Goal: Task Accomplishment & Management: Use online tool/utility

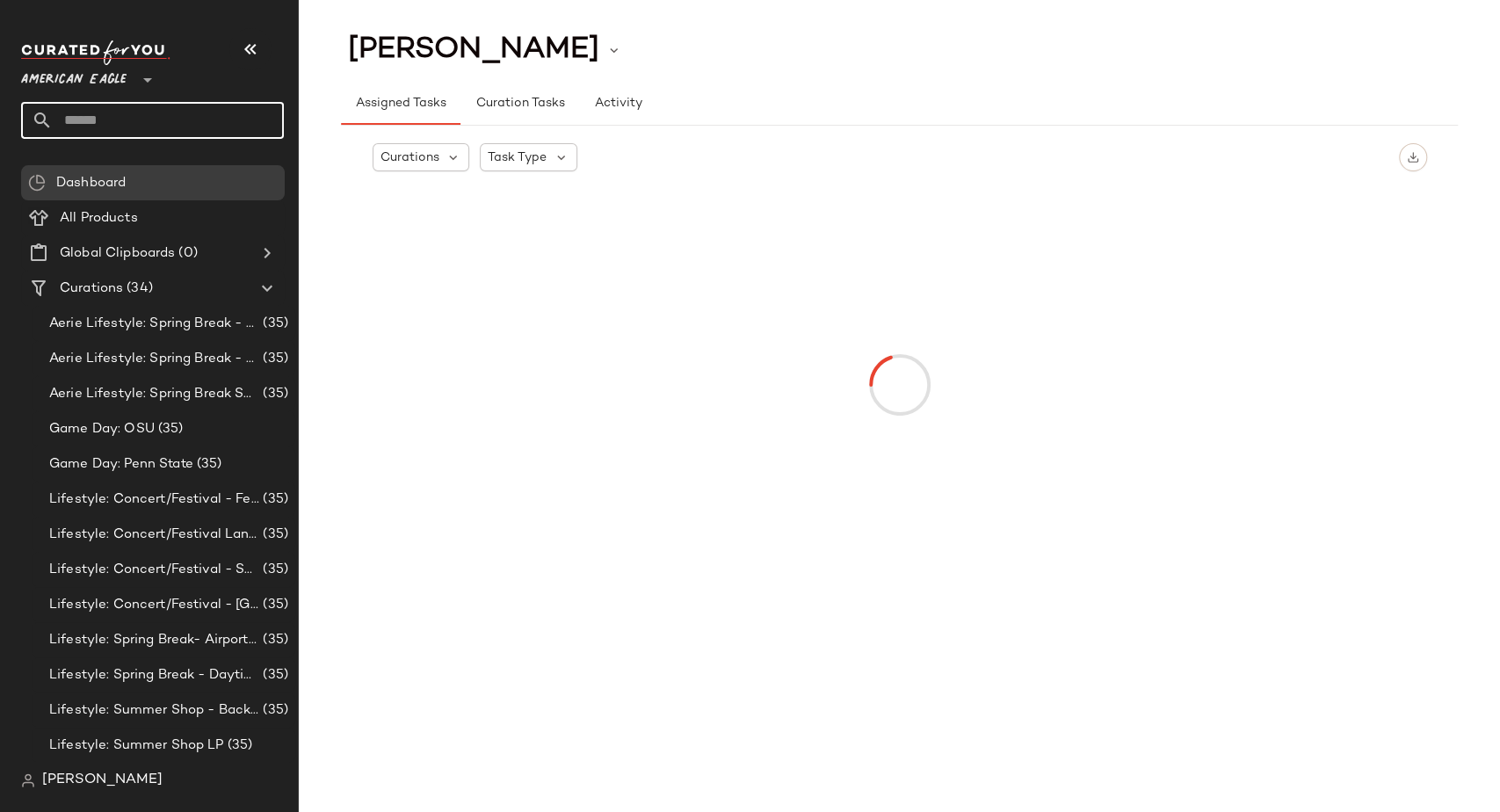
click at [154, 126] on input "text" at bounding box center [169, 120] width 231 height 37
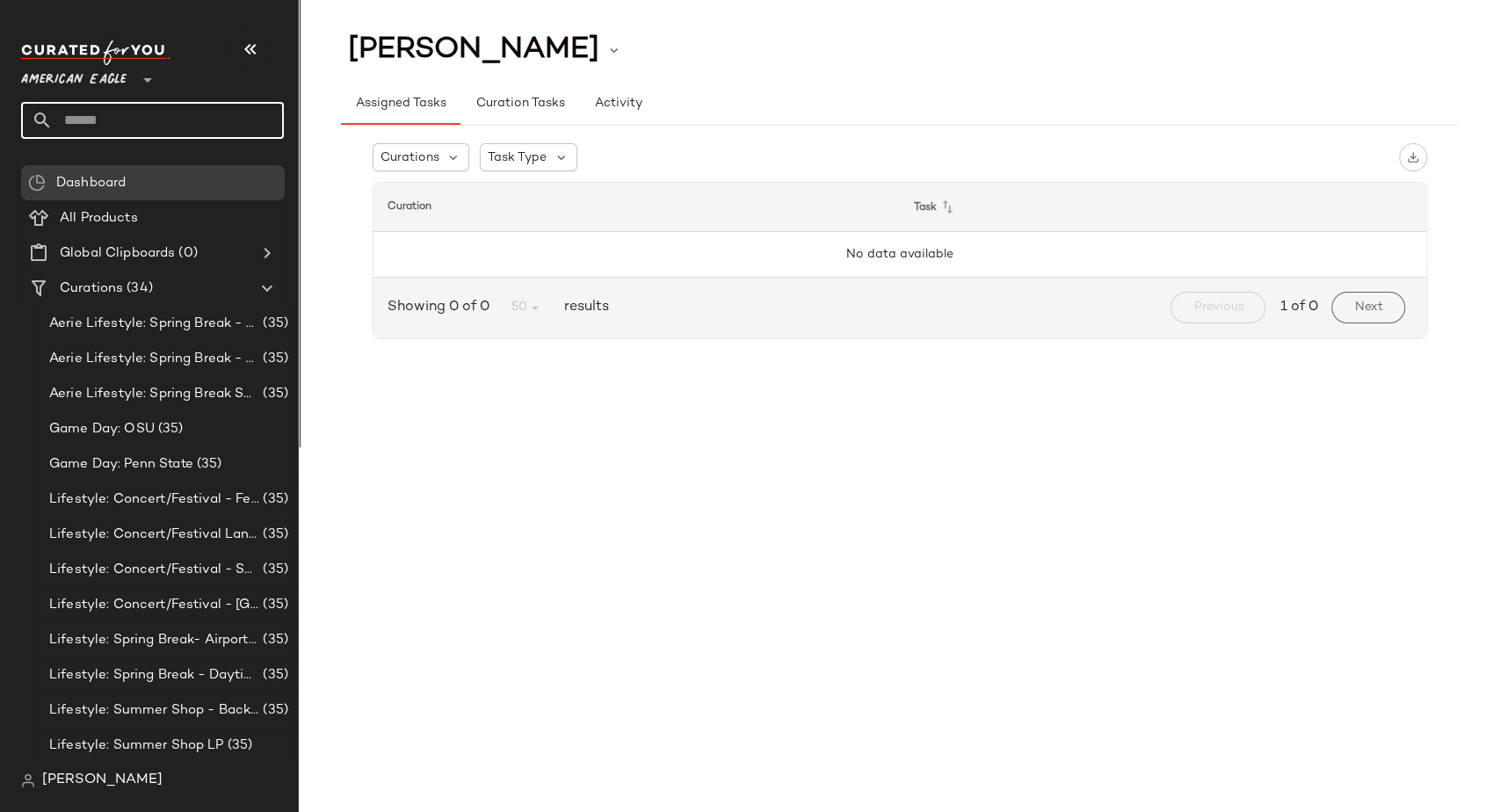
click at [136, 85] on div at bounding box center [146, 69] width 25 height 44
click at [135, 79] on div at bounding box center [146, 69] width 25 height 44
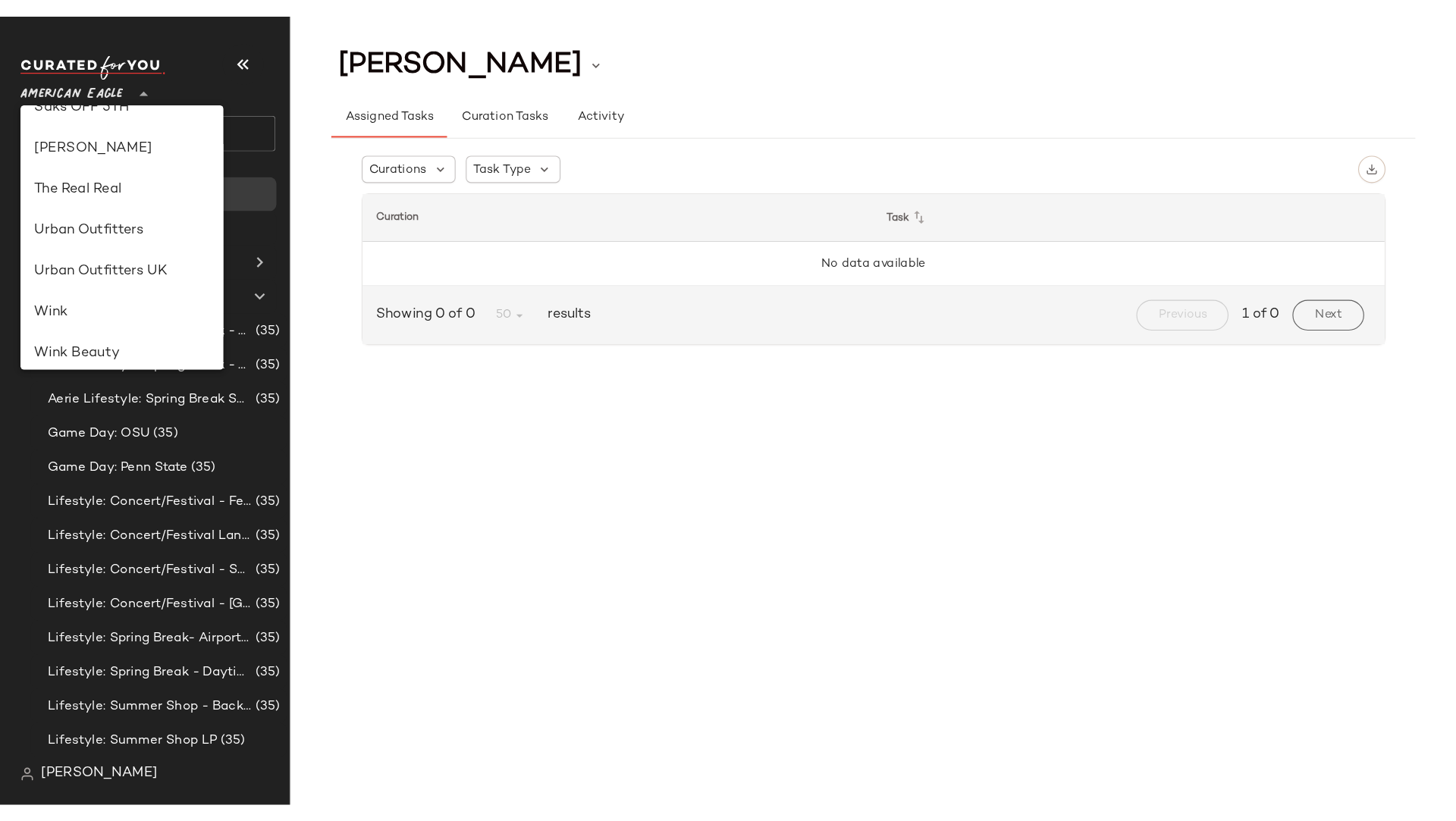
scroll to position [827, 0]
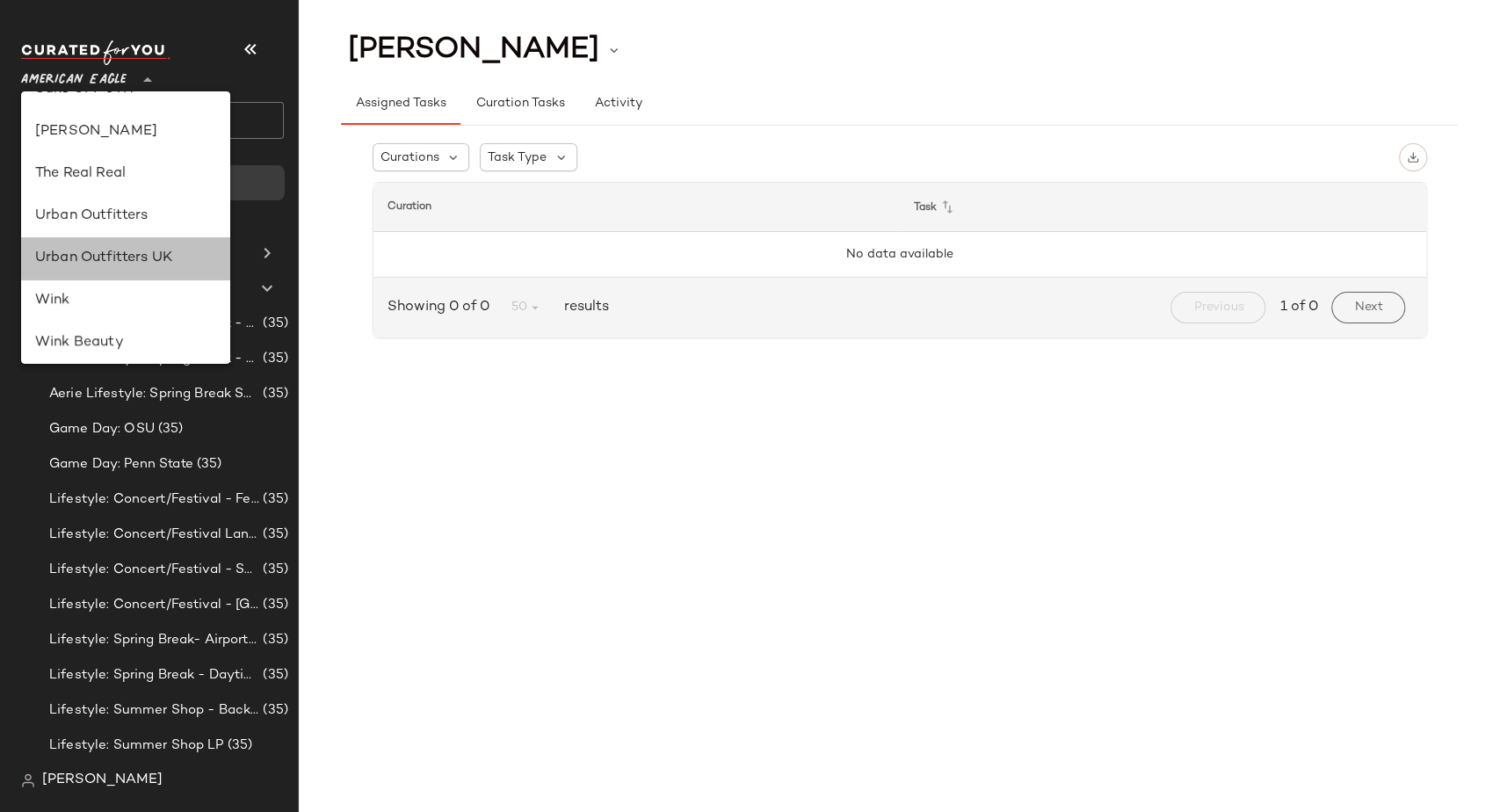
click at [159, 260] on div "Urban Outfitters UK" at bounding box center [125, 259] width 181 height 21
type input "**"
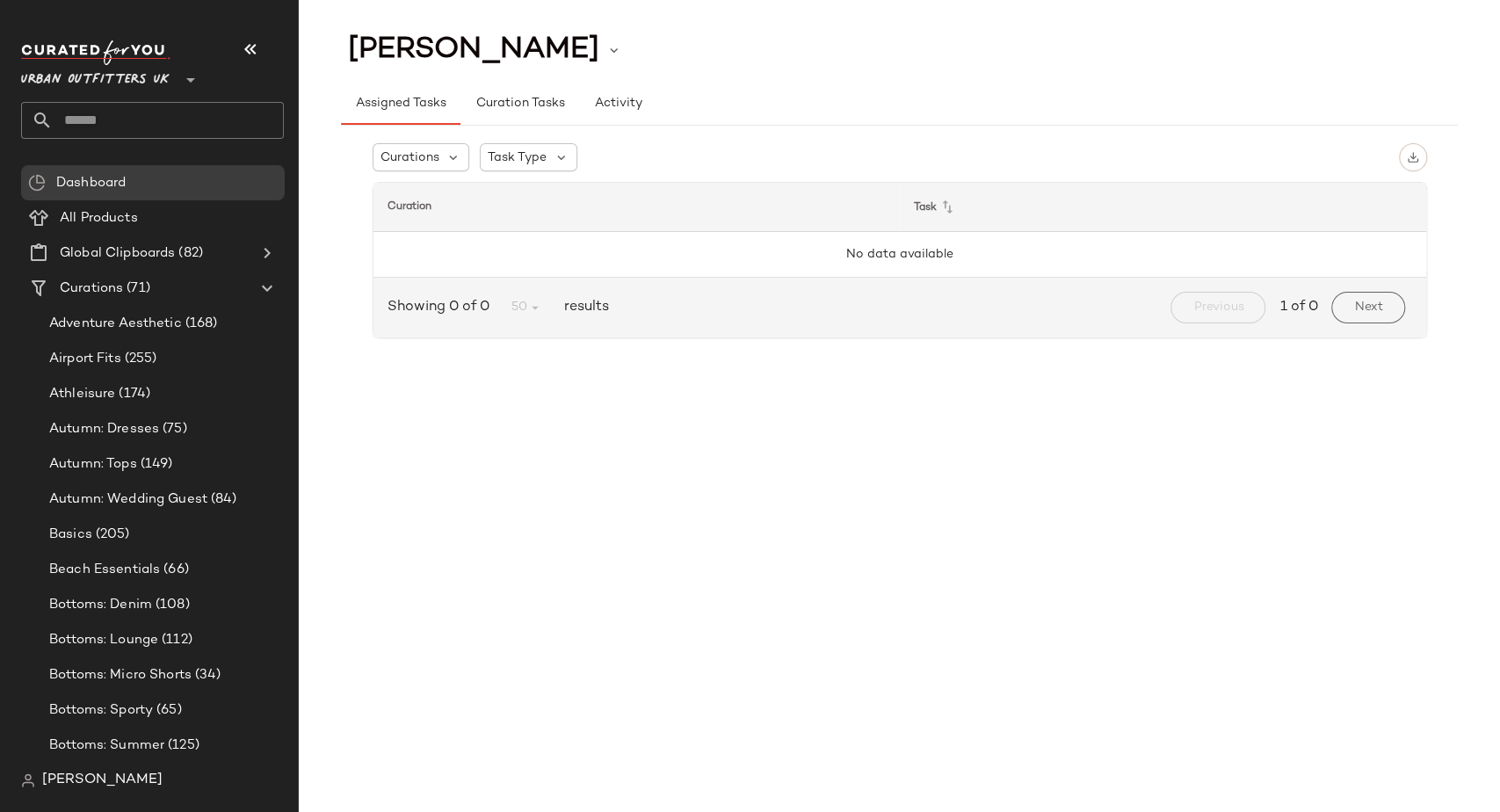
click at [61, 121] on input "text" at bounding box center [169, 120] width 231 height 37
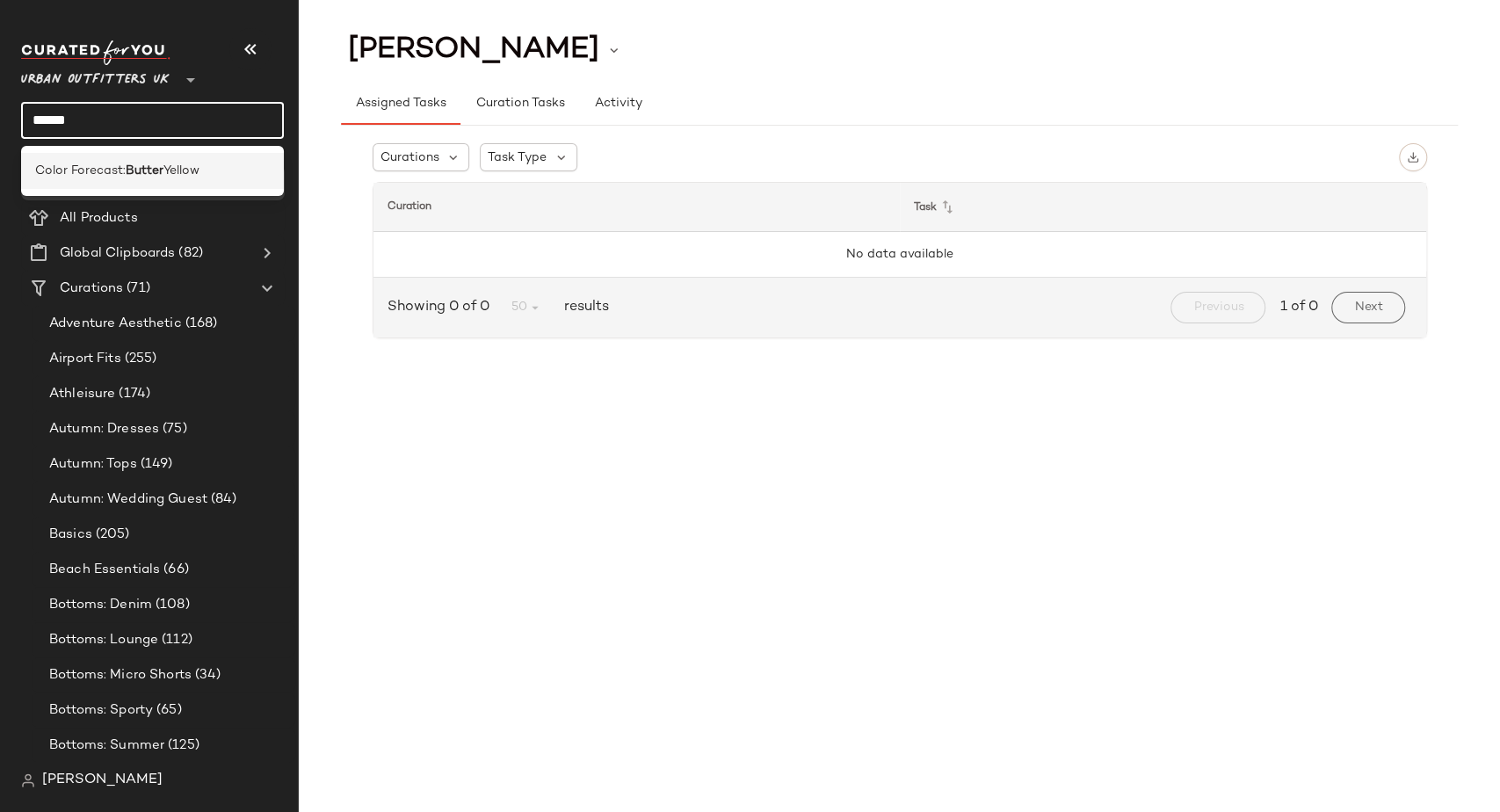
click at [96, 163] on span "Color Forecast:" at bounding box center [81, 171] width 91 height 18
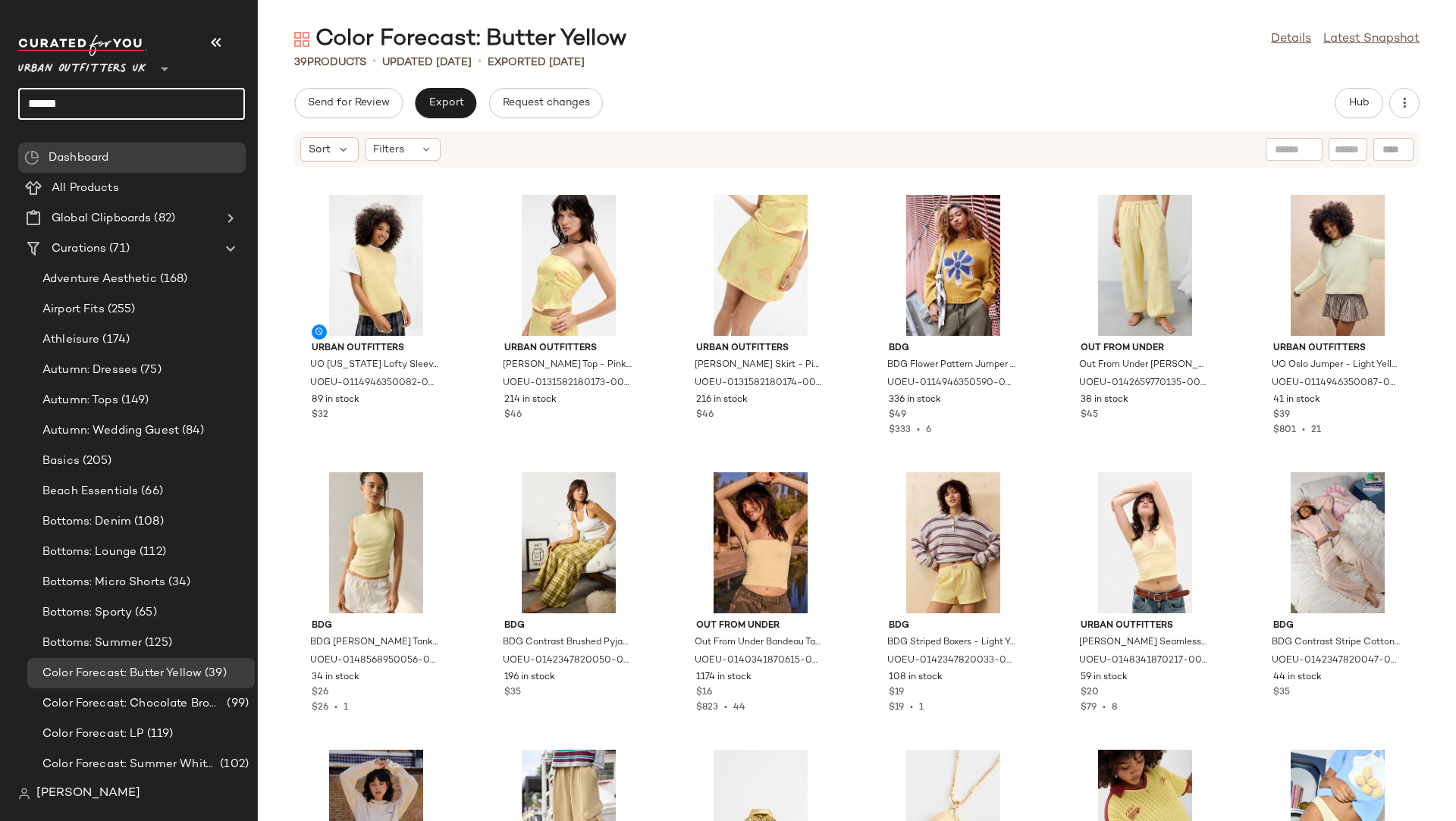
drag, startPoint x: 151, startPoint y: 100, endPoint x: 0, endPoint y: 99, distance: 151.0
click at [0, 99] on nav "Urban Outfitters UK ** ****** Dashboard All Products Global Clipboards (82) Cur…" at bounding box center [128, 410] width 258 height 821
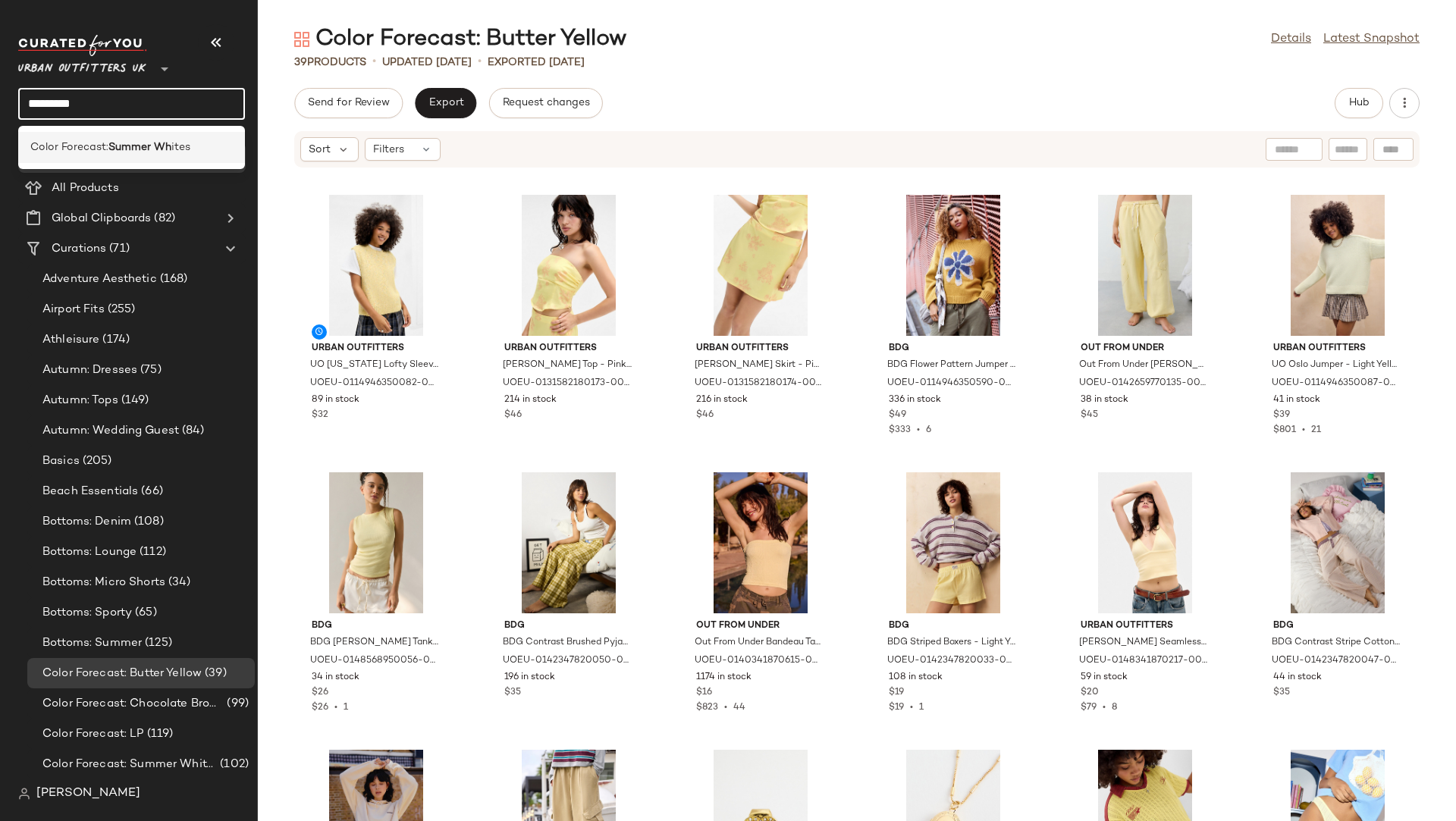
type input "*********"
click at [93, 152] on span "Color Forecast:" at bounding box center [69, 147] width 78 height 16
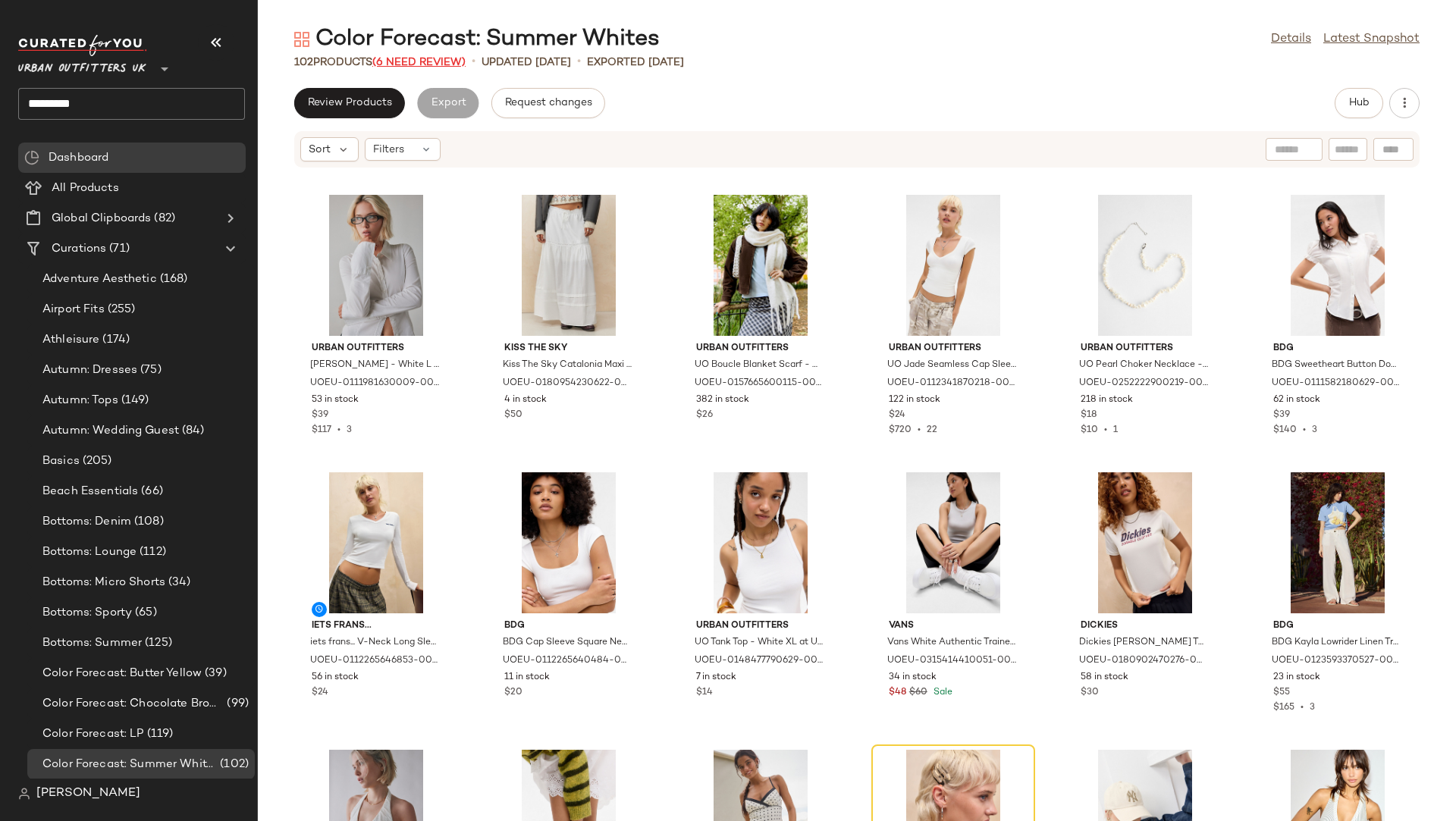
click at [404, 62] on span "(6 Need Review)" at bounding box center [419, 63] width 93 height 11
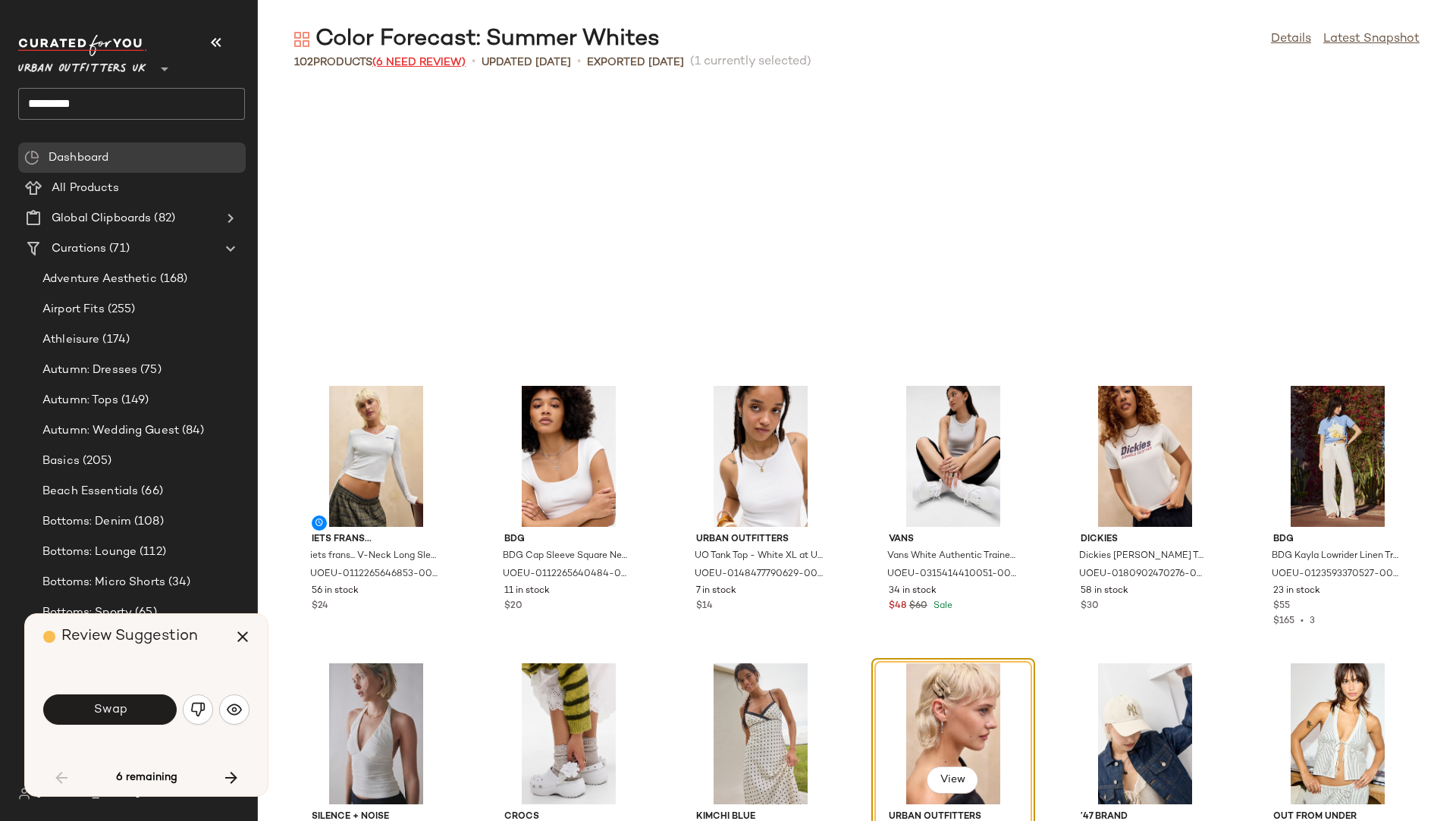
scroll to position [289, 0]
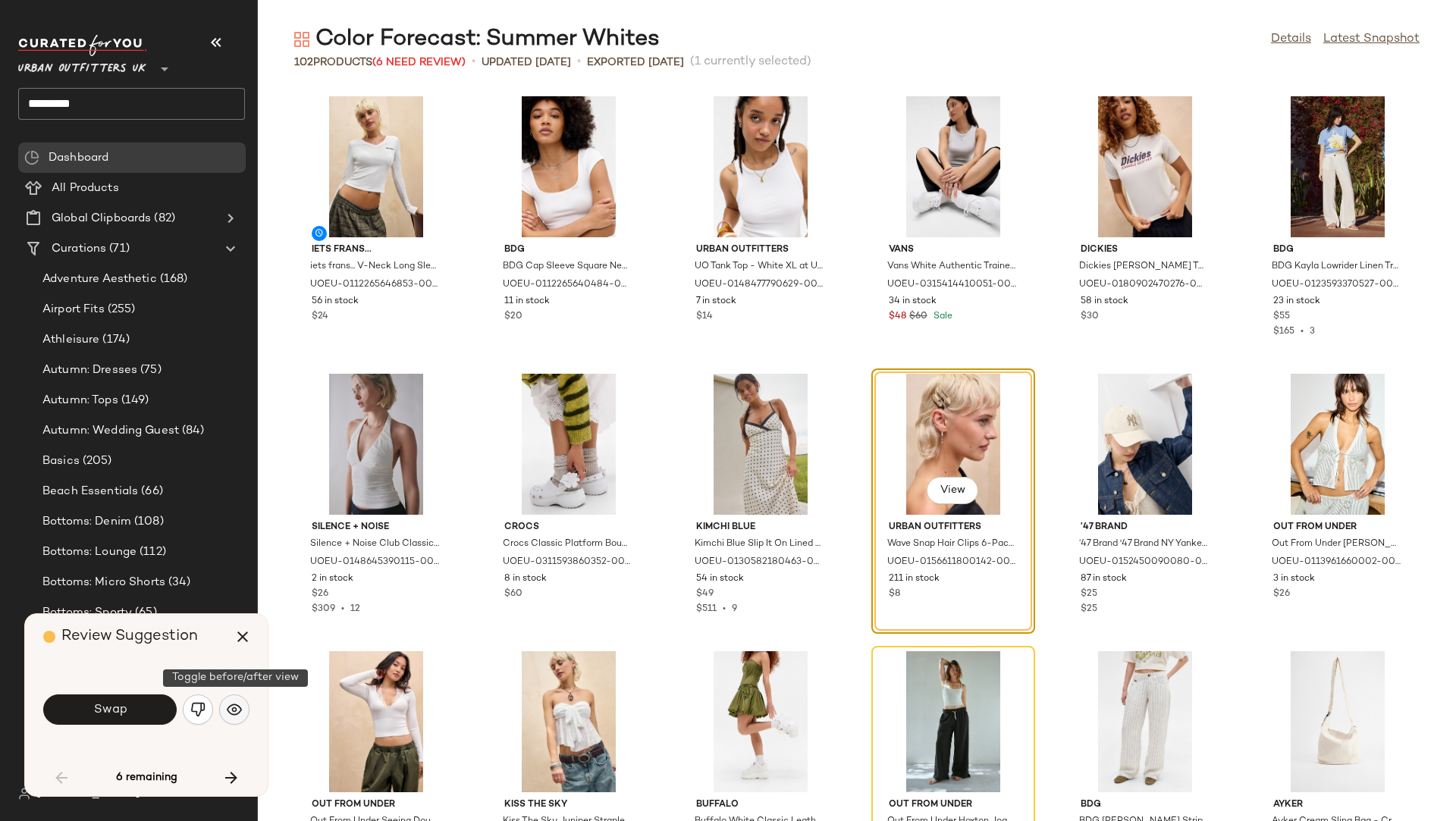
click at [239, 700] on img "button" at bounding box center [234, 710] width 16 height 16
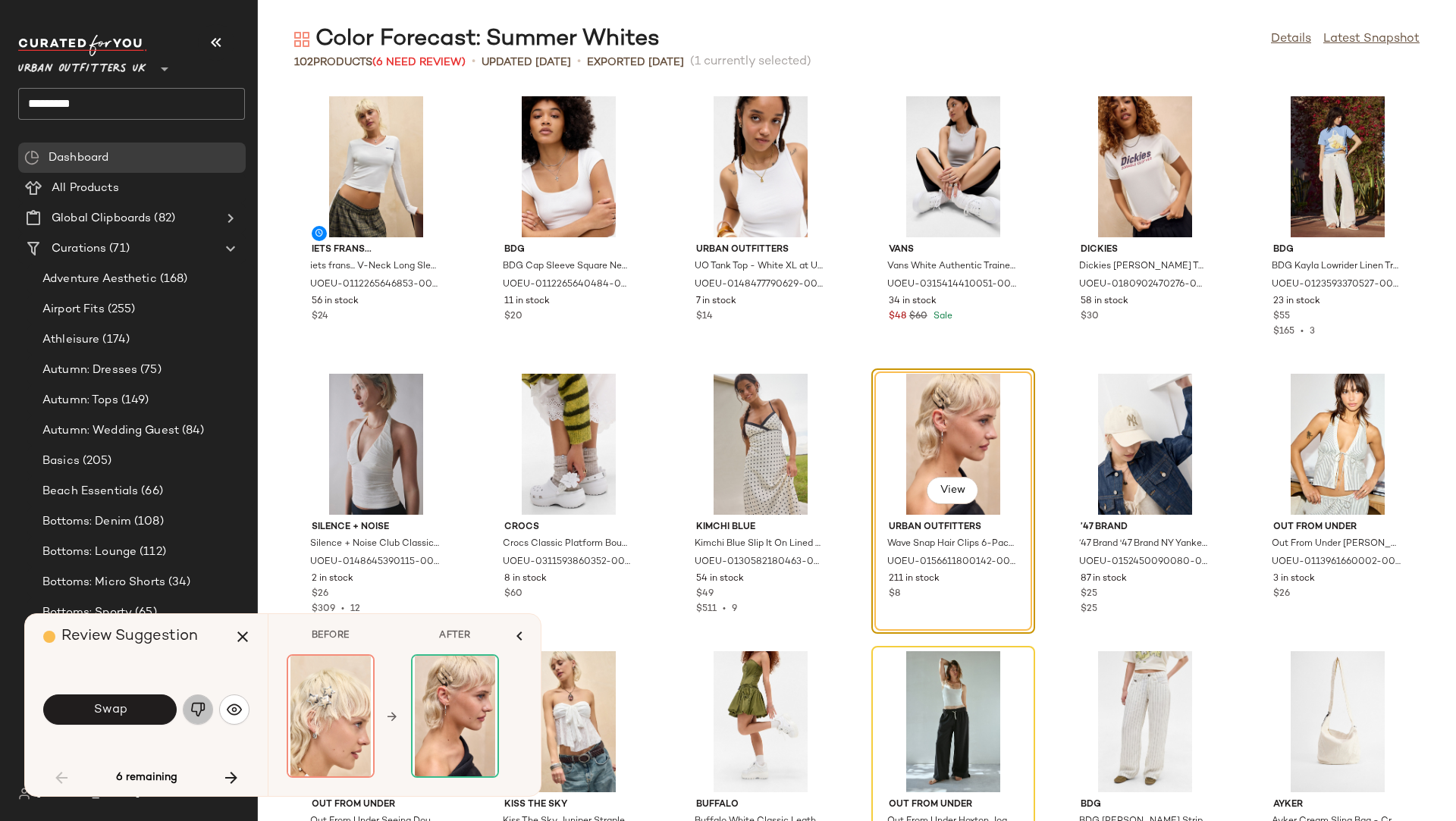
click at [207, 700] on button "button" at bounding box center [198, 710] width 30 height 30
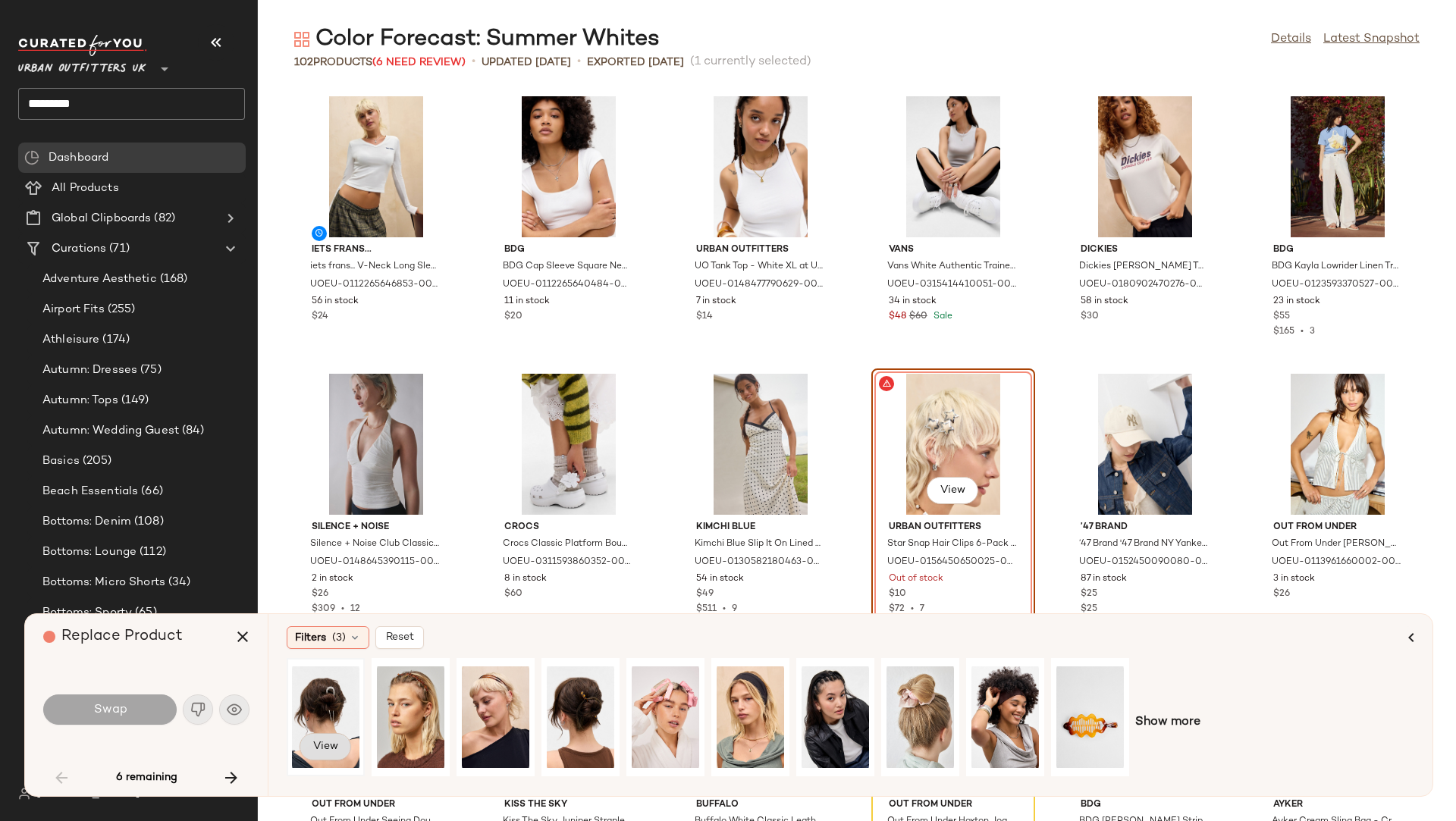
click at [319, 700] on span "View" at bounding box center [325, 747] width 26 height 12
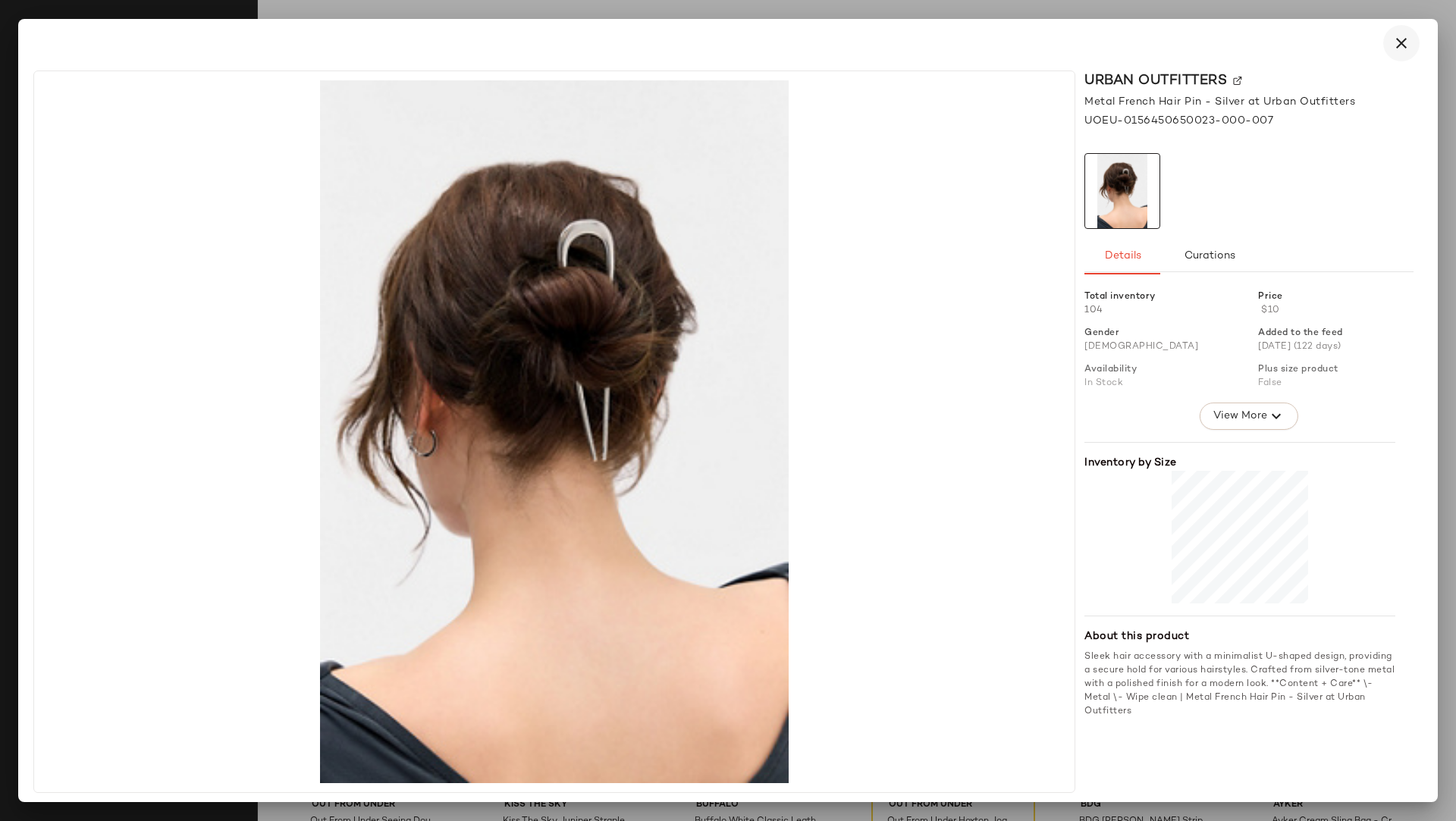
click at [1293, 38] on icon "button" at bounding box center [1401, 43] width 18 height 18
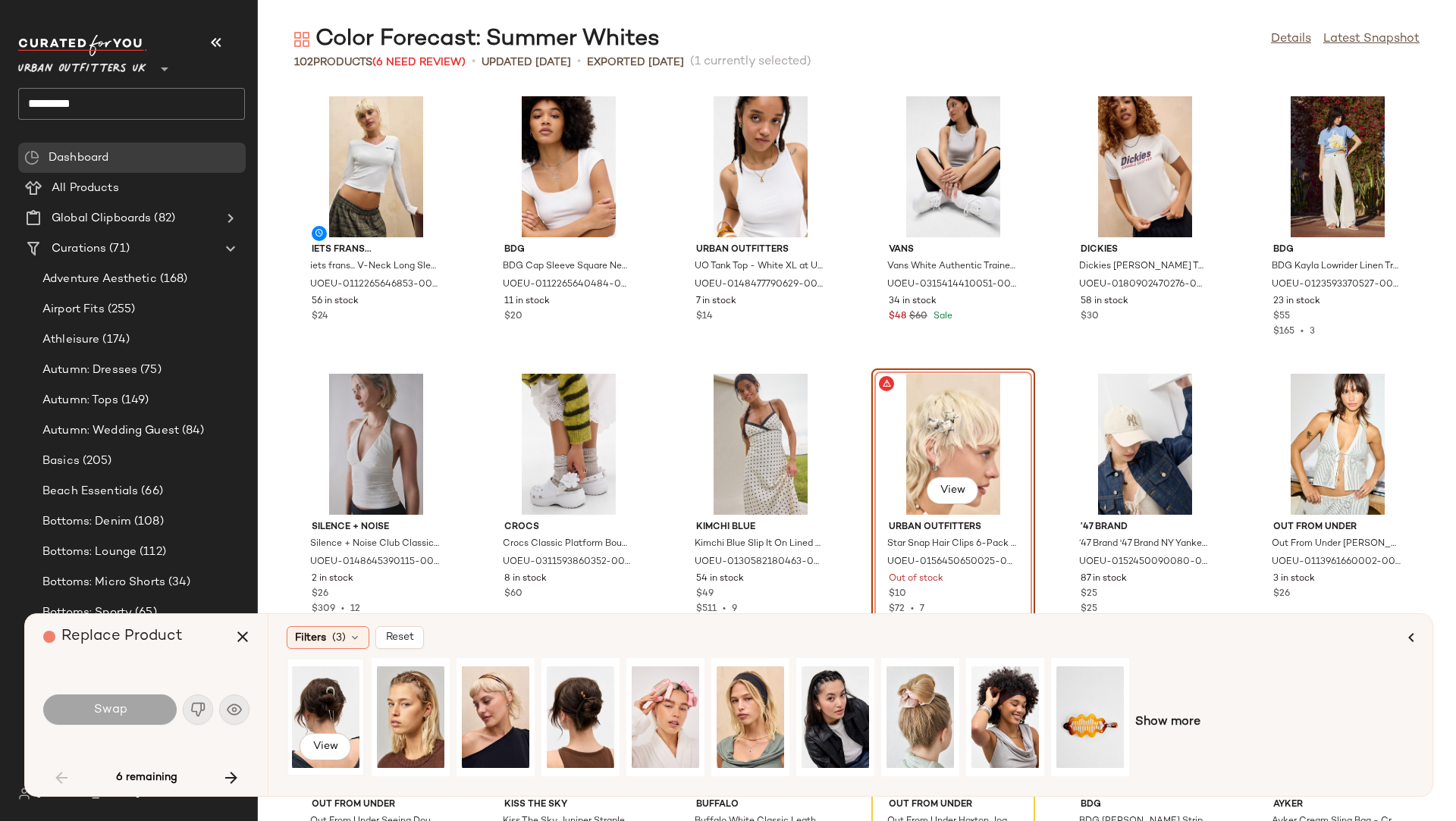
click at [315, 694] on div "View" at bounding box center [325, 717] width 68 height 108
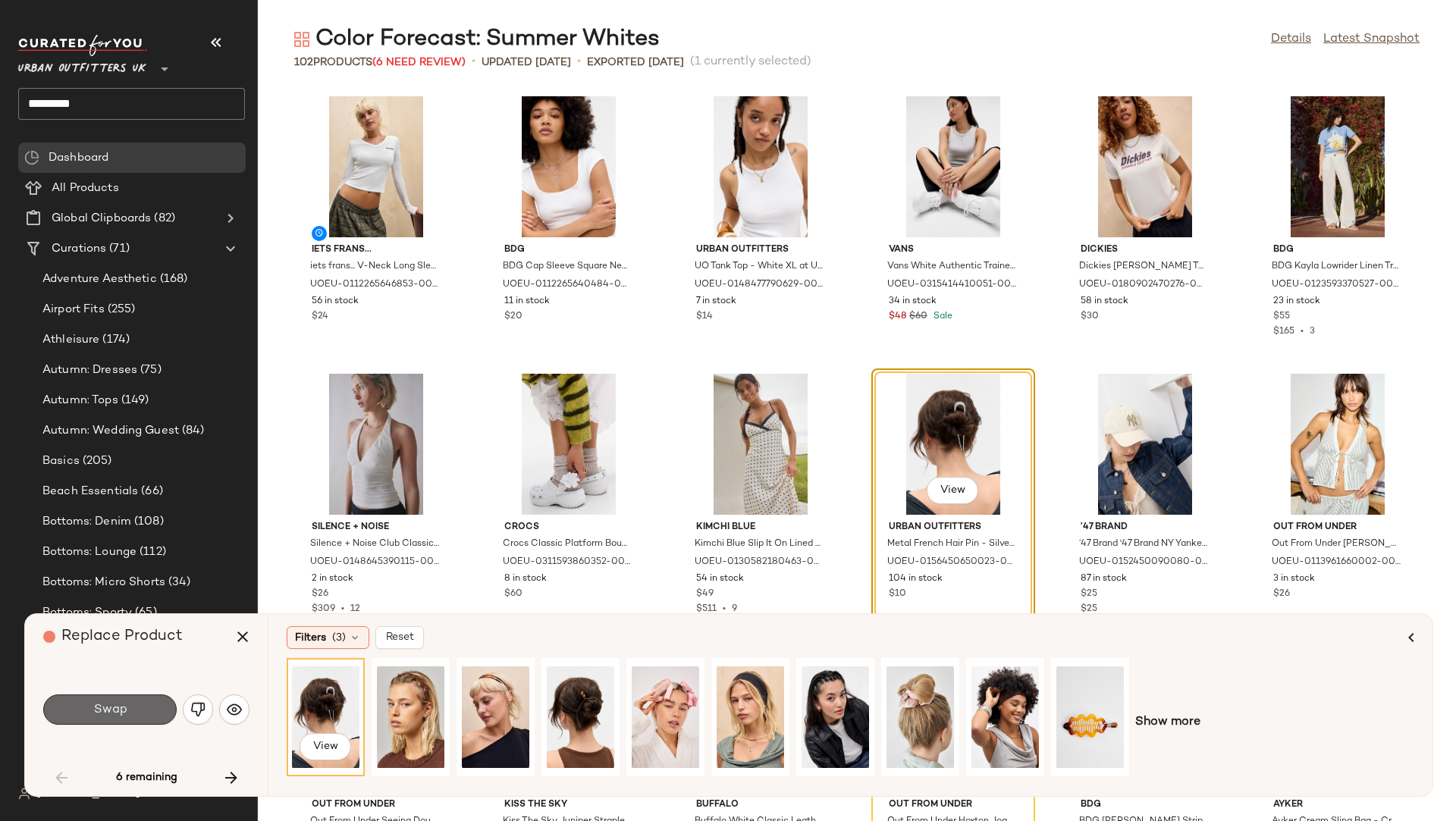
click at [156, 700] on button "Swap" at bounding box center [110, 710] width 133 height 30
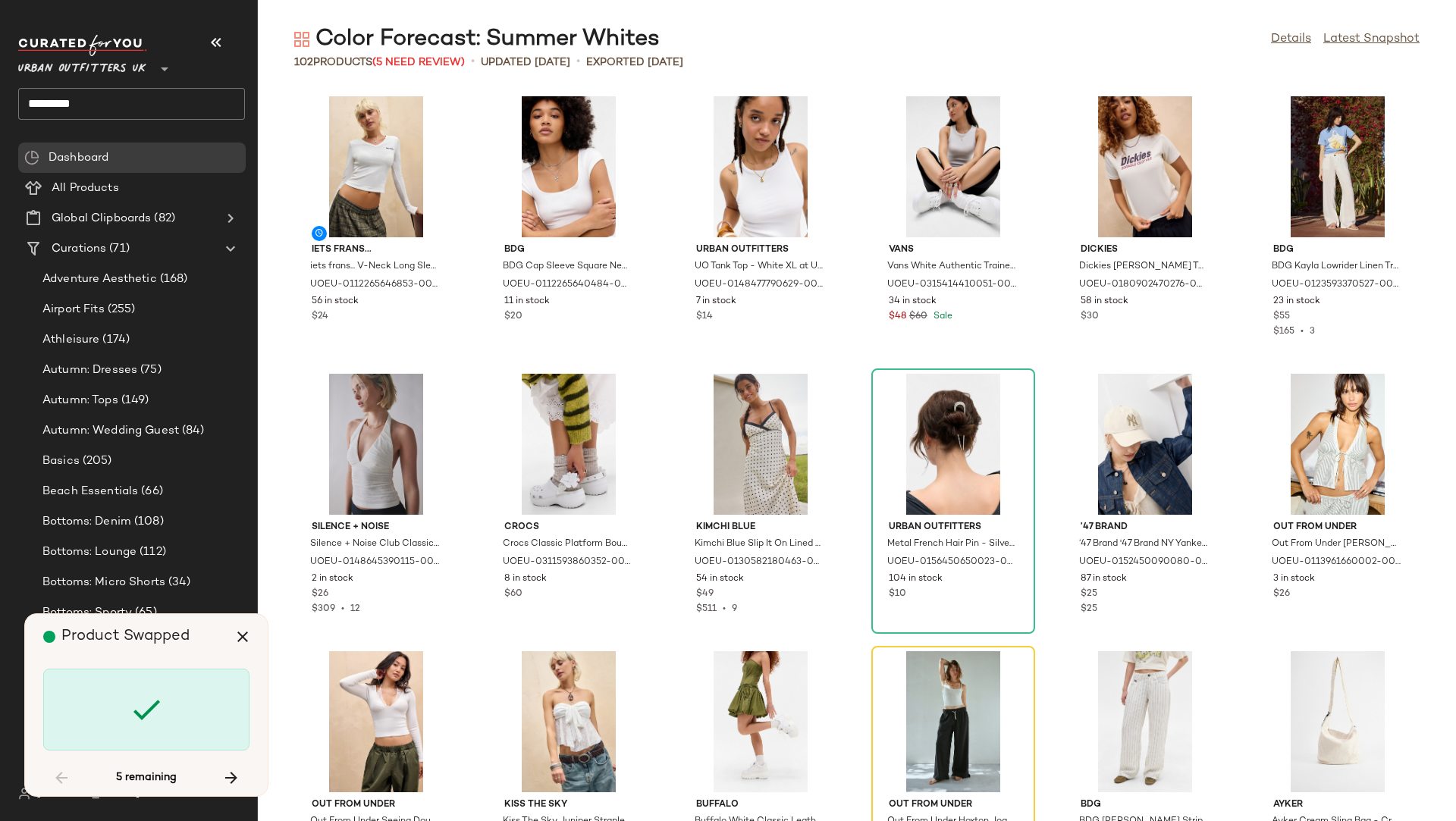
scroll to position [555, 0]
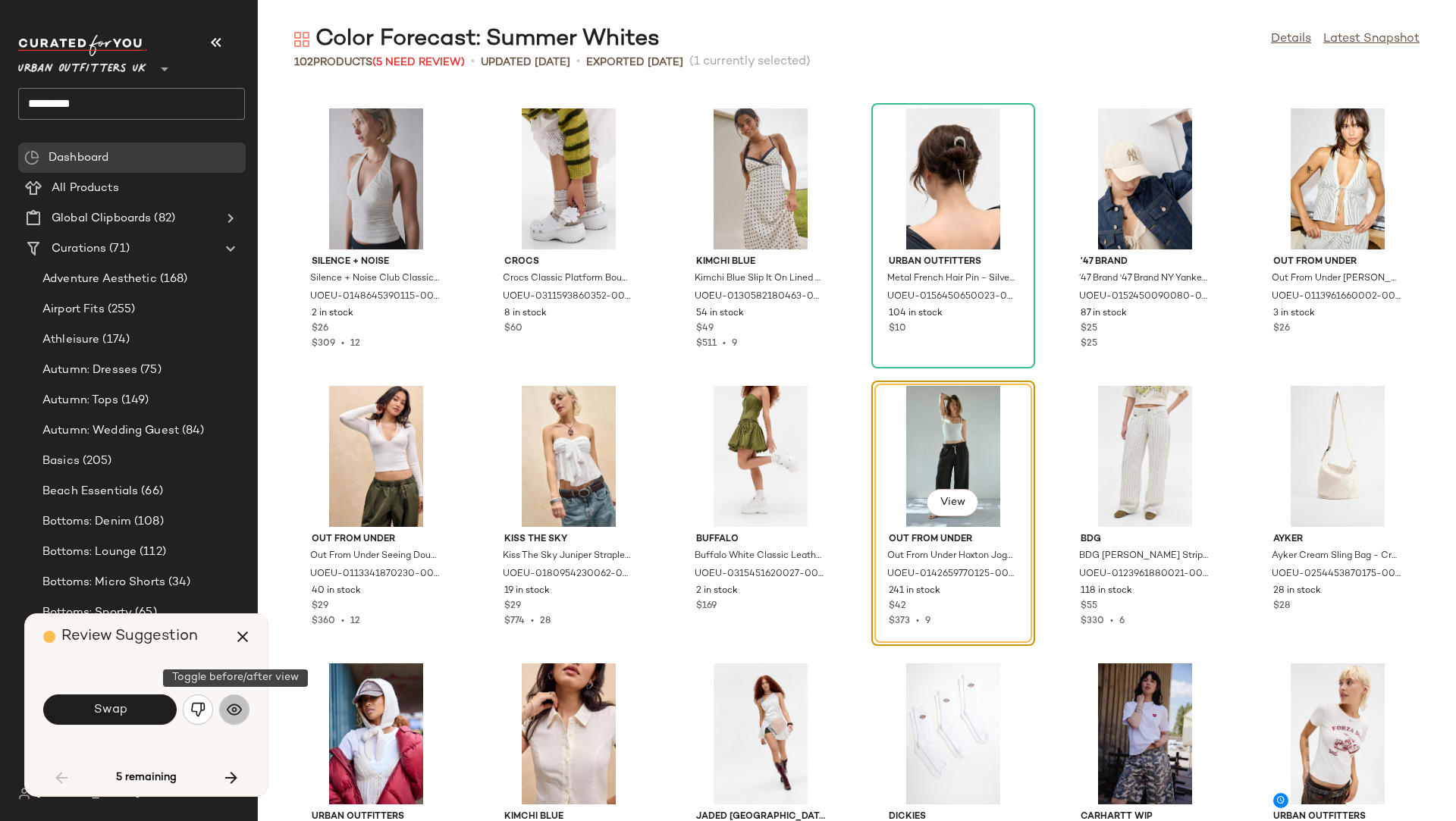
click at [232, 700] on img "button" at bounding box center [234, 710] width 16 height 16
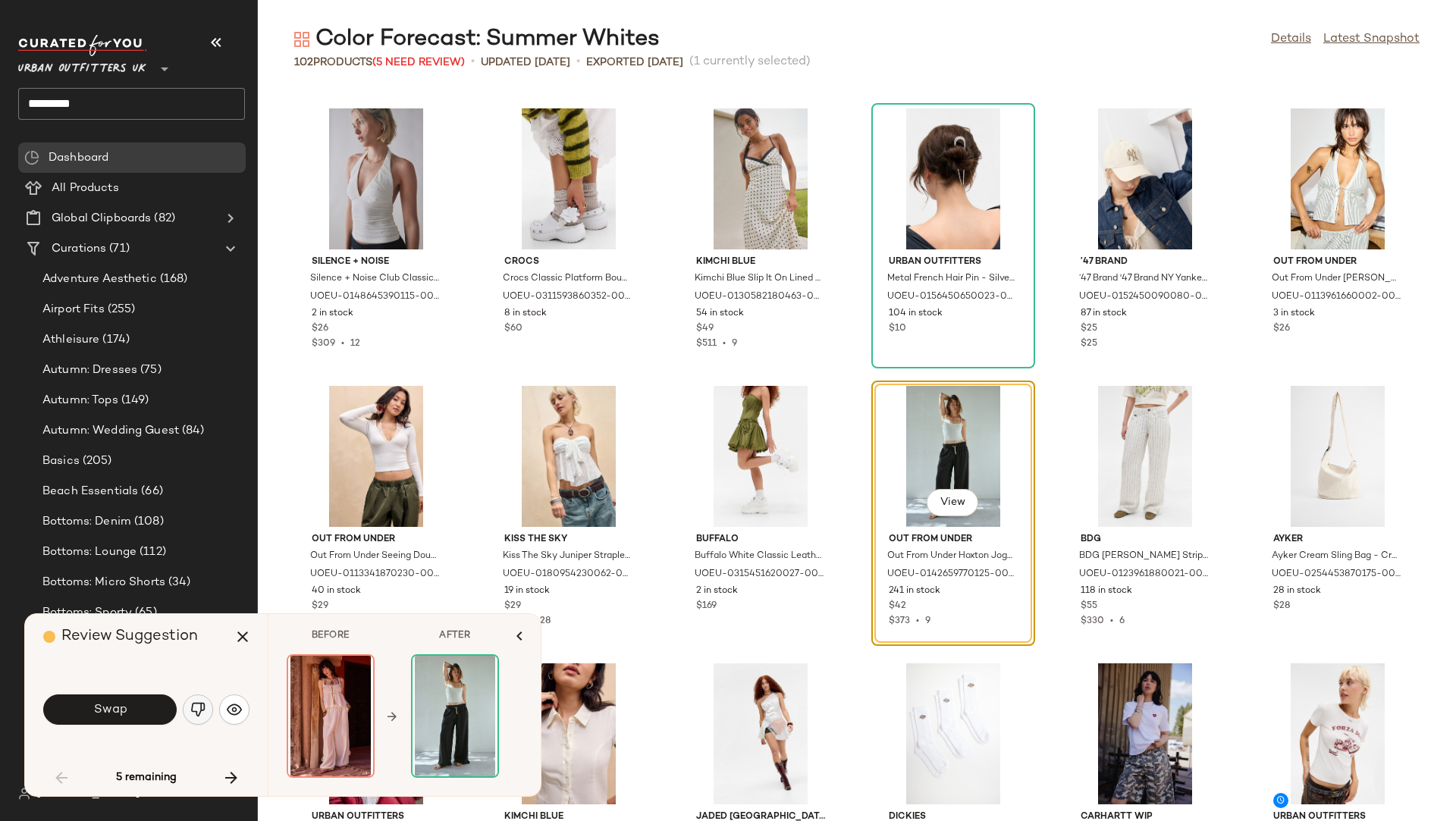
click at [201, 700] on img "button" at bounding box center [198, 710] width 16 height 16
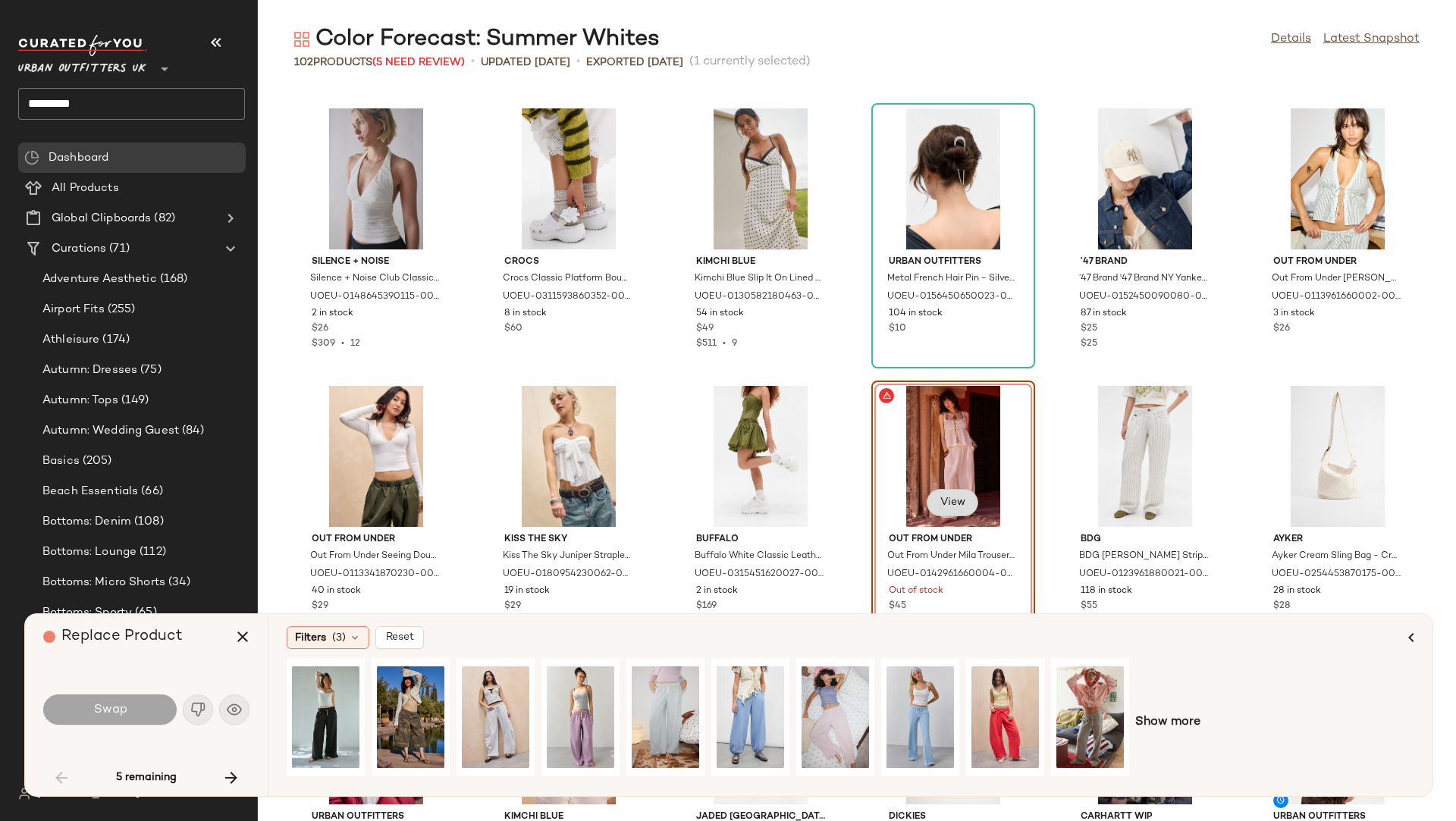
click at [956, 499] on span "View" at bounding box center [952, 502] width 26 height 12
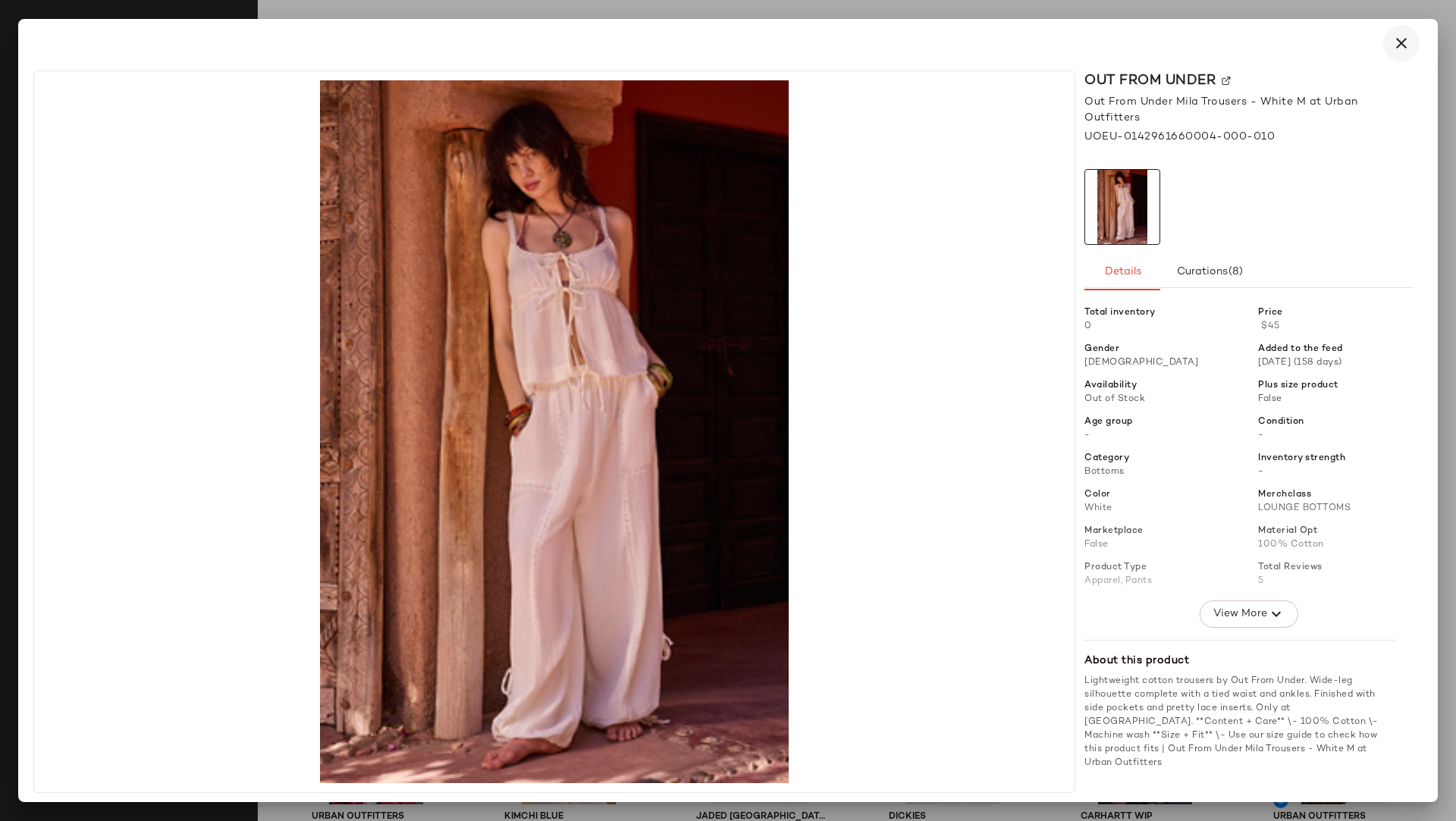
click at [1293, 48] on icon "button" at bounding box center [1401, 43] width 18 height 18
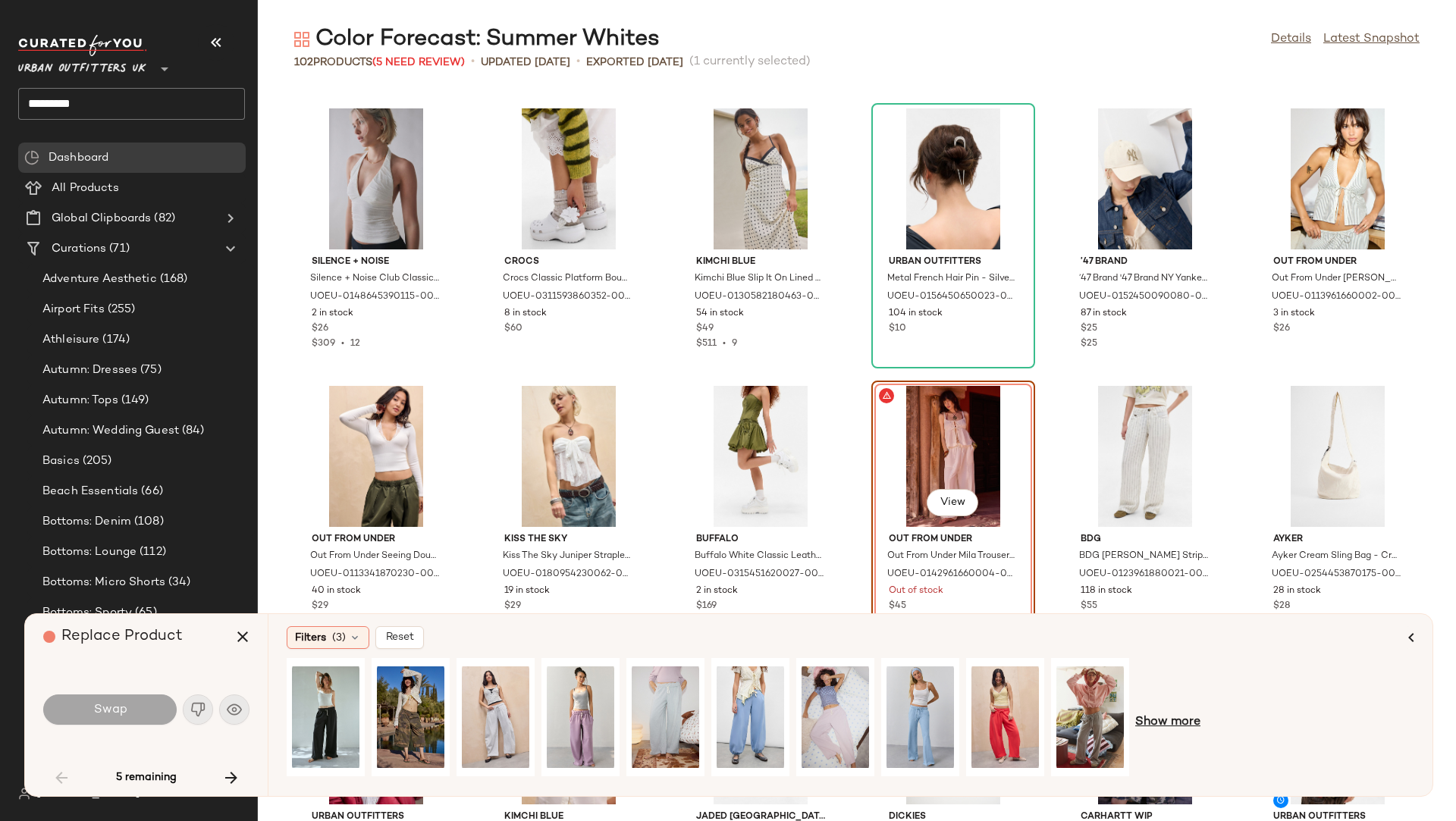
click at [1164, 700] on span "Show more" at bounding box center [1167, 723] width 65 height 18
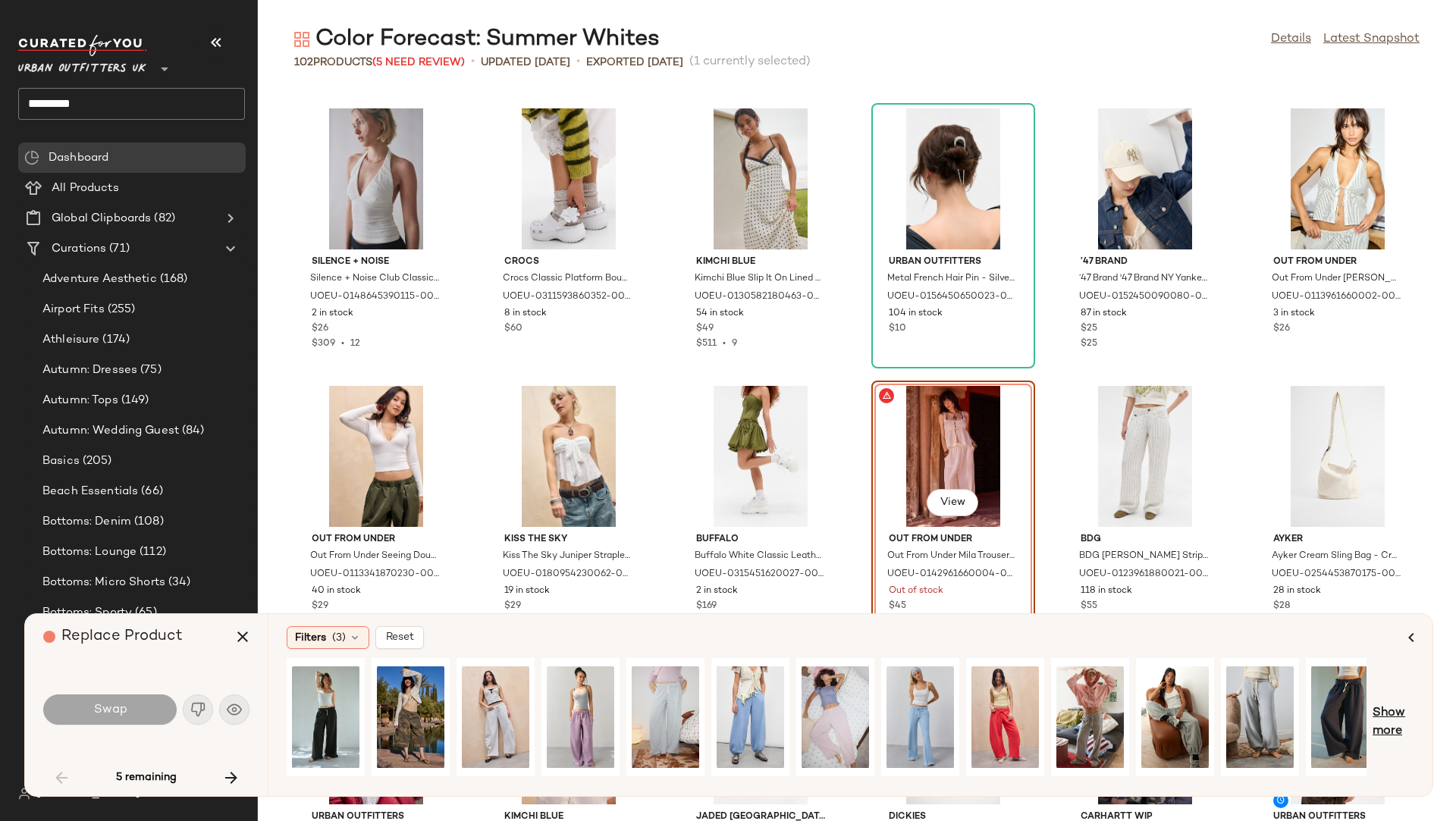
click at [1293, 700] on span "Show more" at bounding box center [1393, 723] width 42 height 37
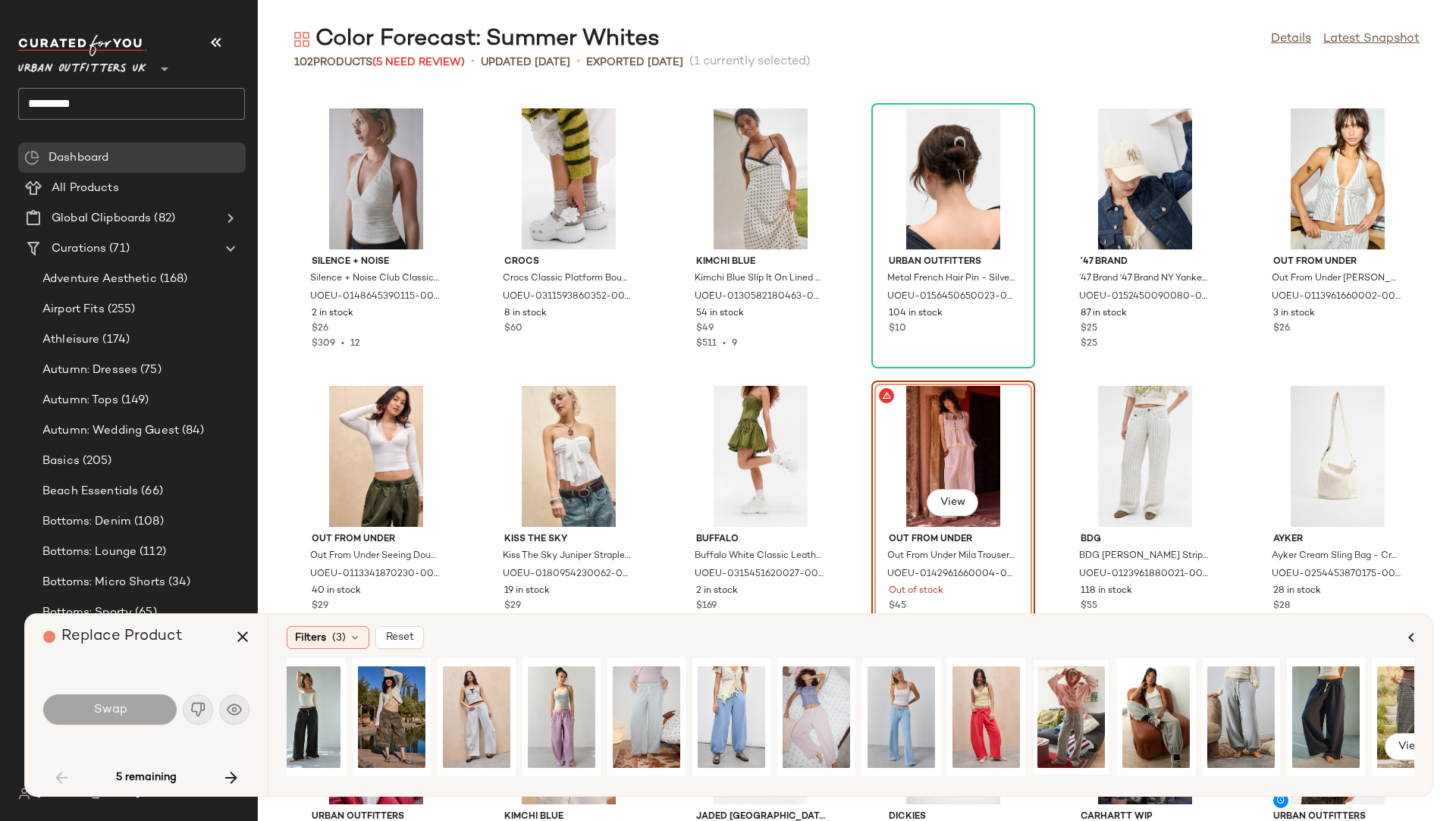
scroll to position [0, 0]
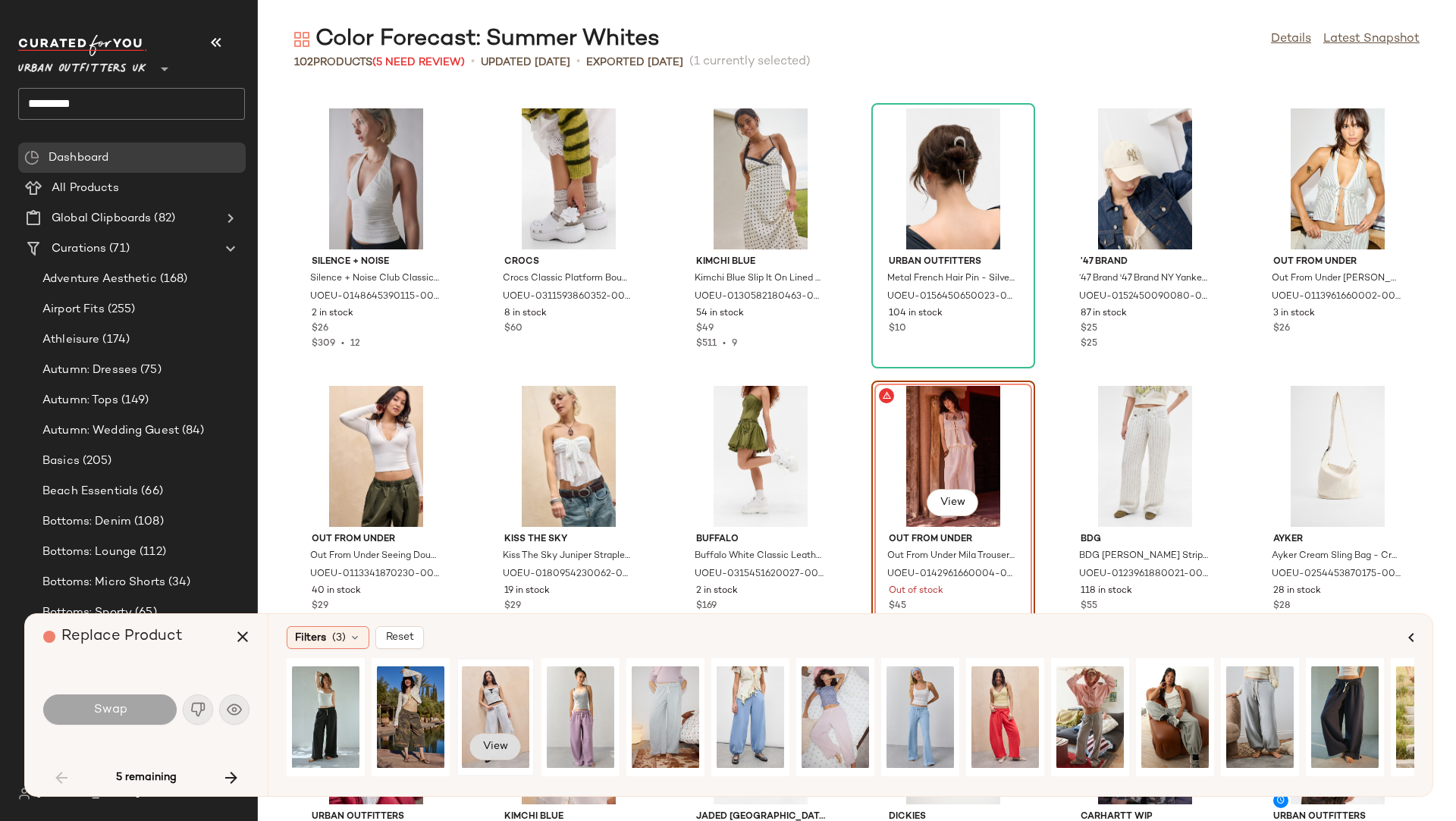
click at [489, 700] on button "View" at bounding box center [495, 747] width 52 height 27
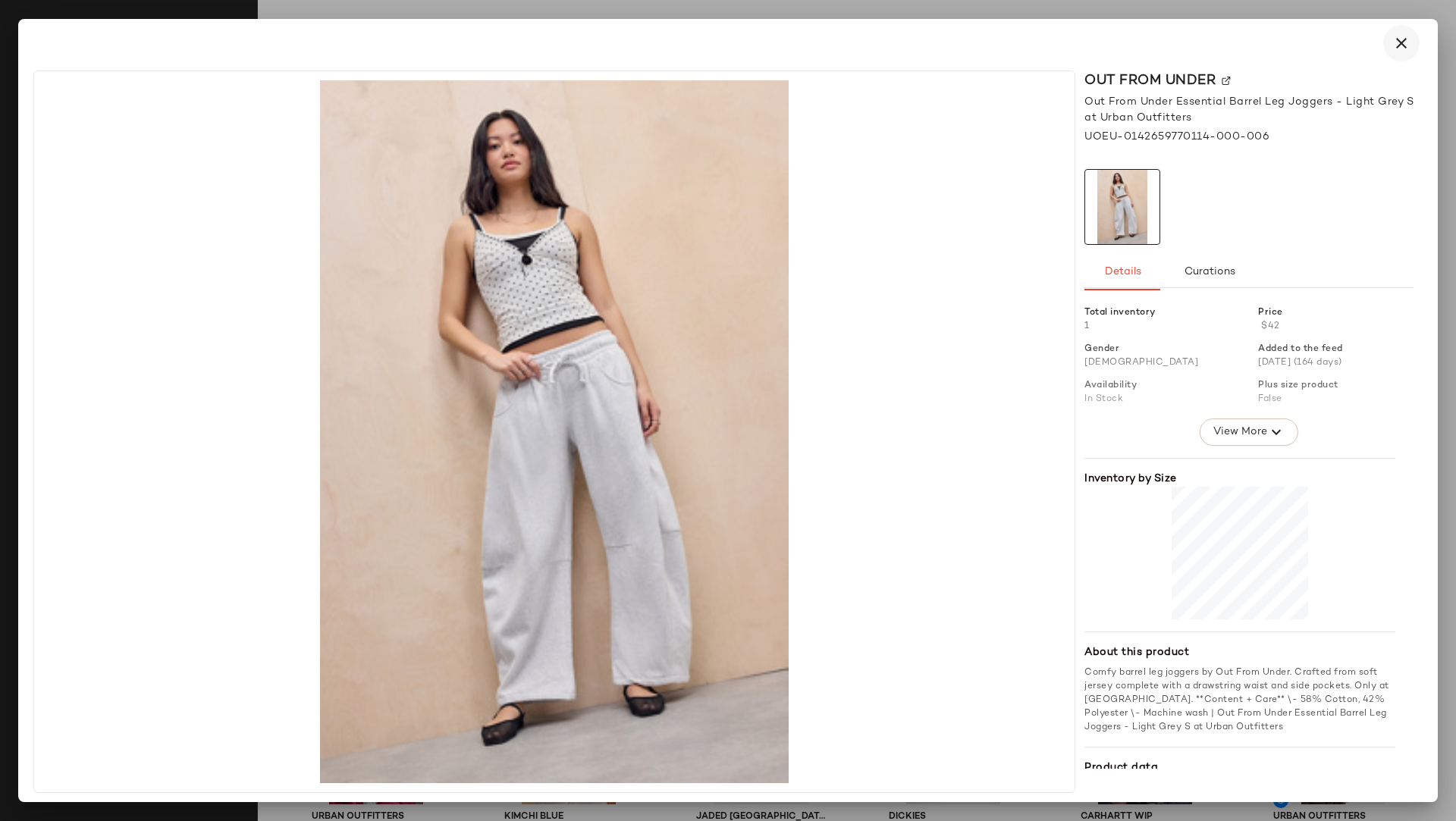
click at [1293, 43] on icon "button" at bounding box center [1401, 43] width 18 height 18
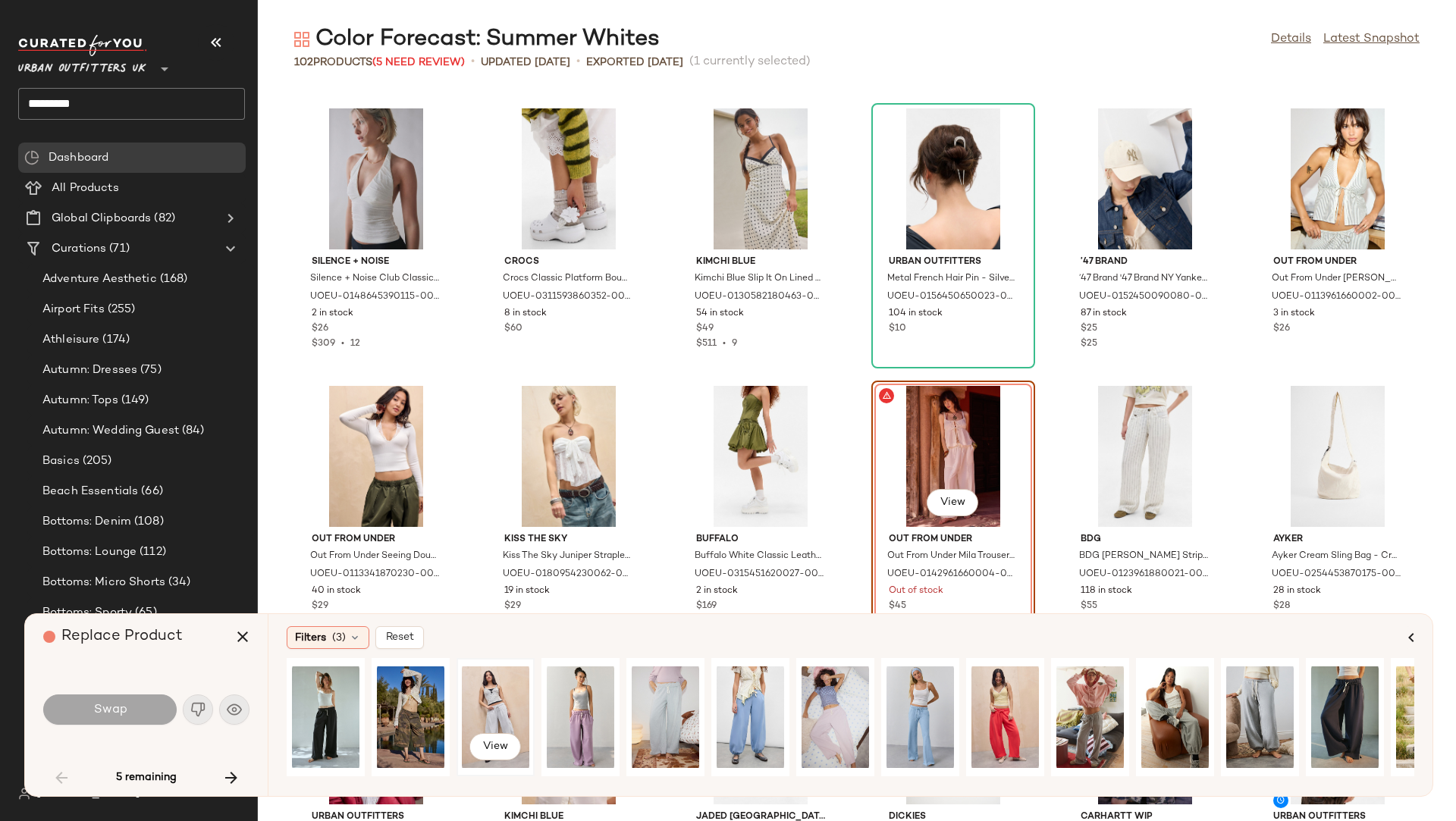
click at [496, 700] on div "View" at bounding box center [495, 717] width 68 height 108
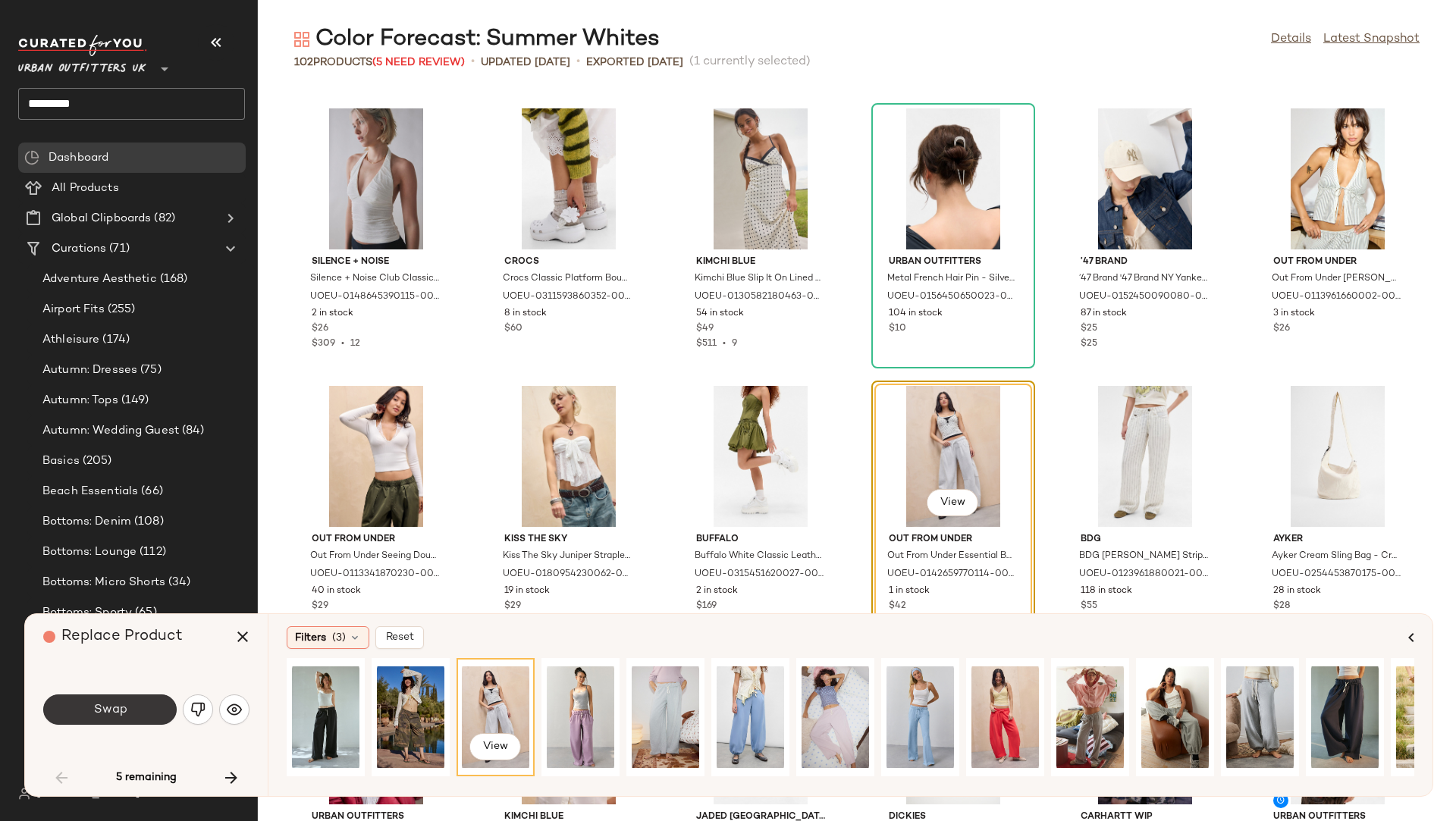
click at [150, 700] on button "Swap" at bounding box center [110, 710] width 133 height 30
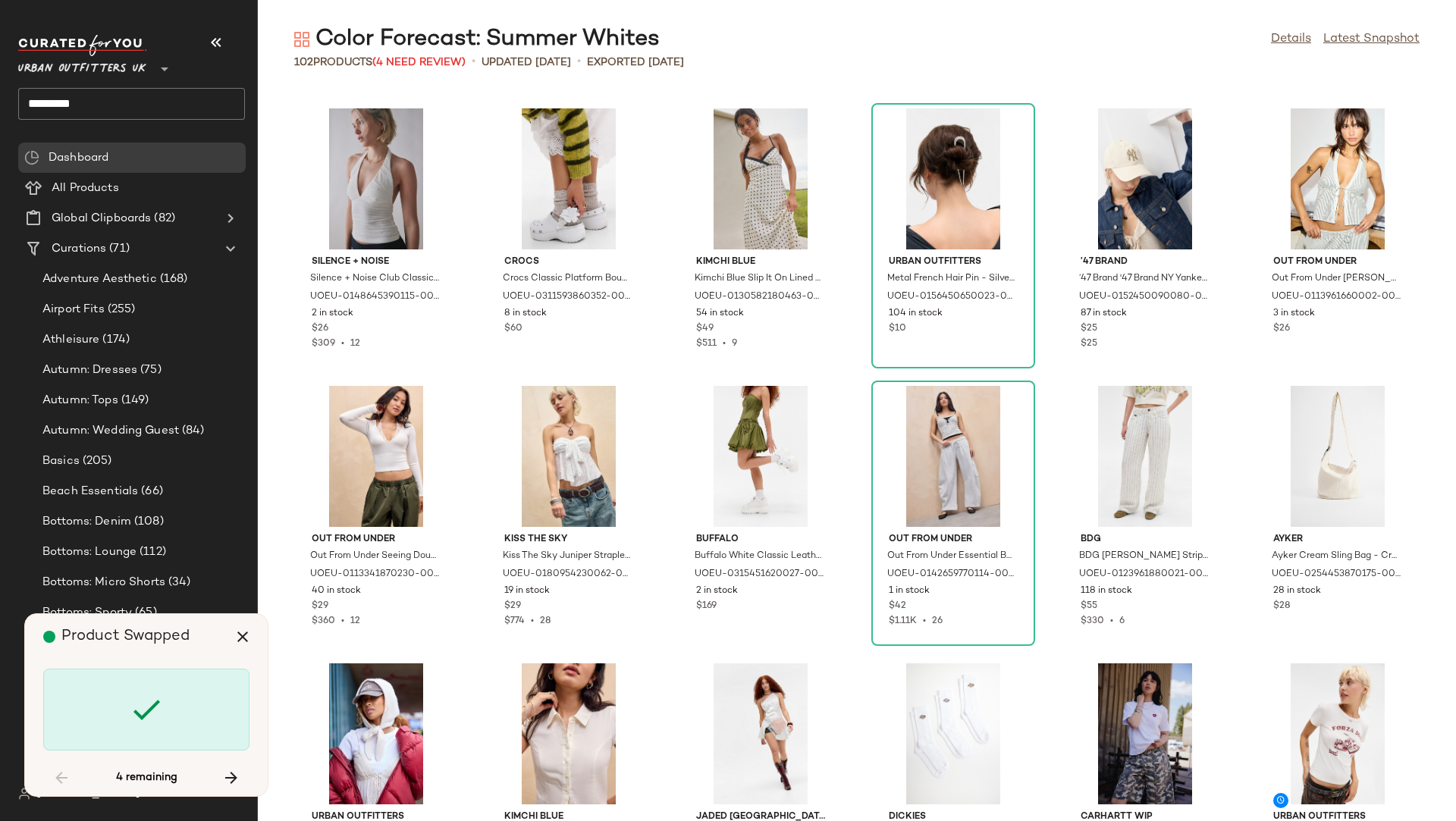
scroll to position [1666, 0]
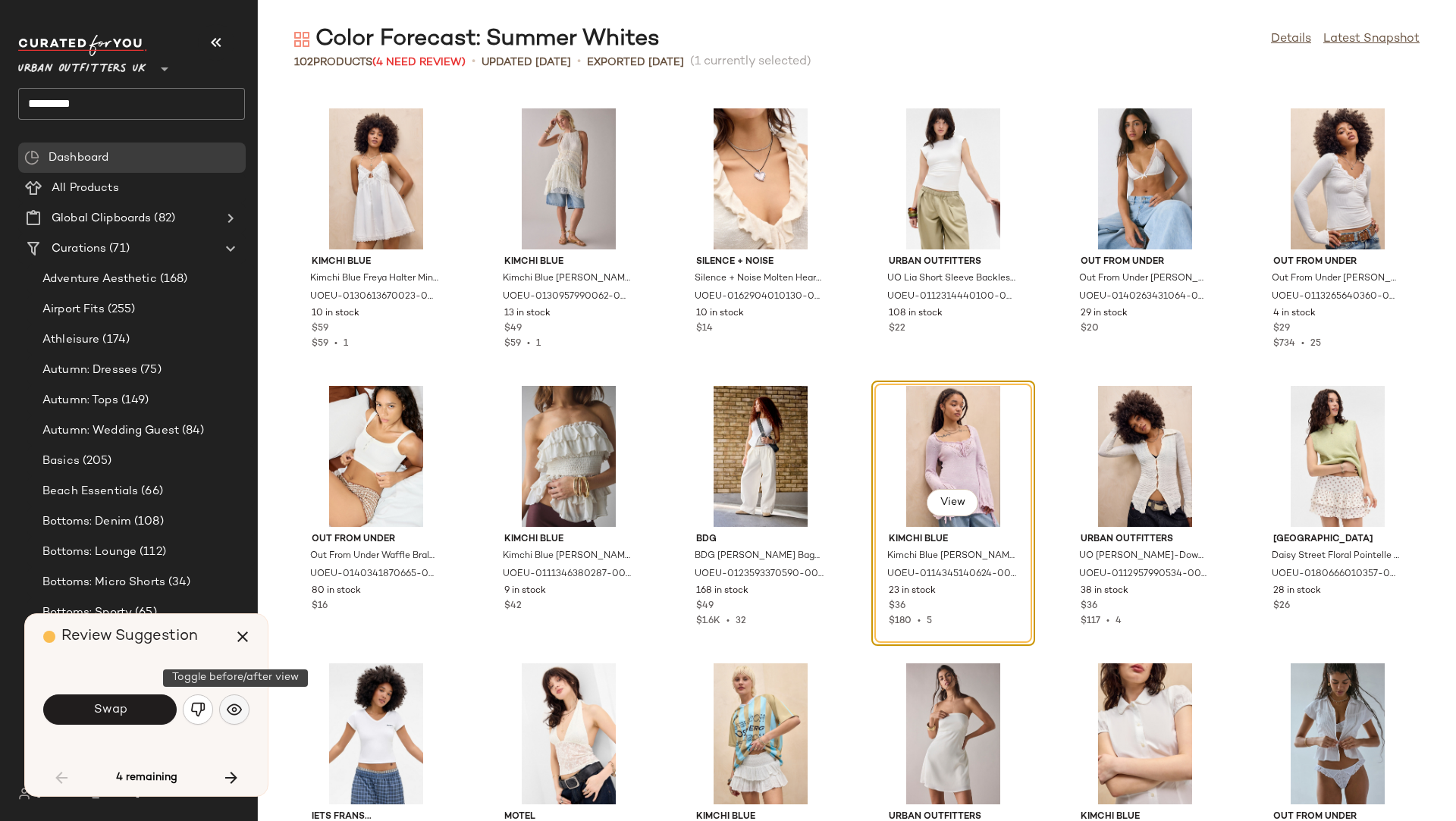
click at [232, 700] on img "button" at bounding box center [234, 710] width 16 height 16
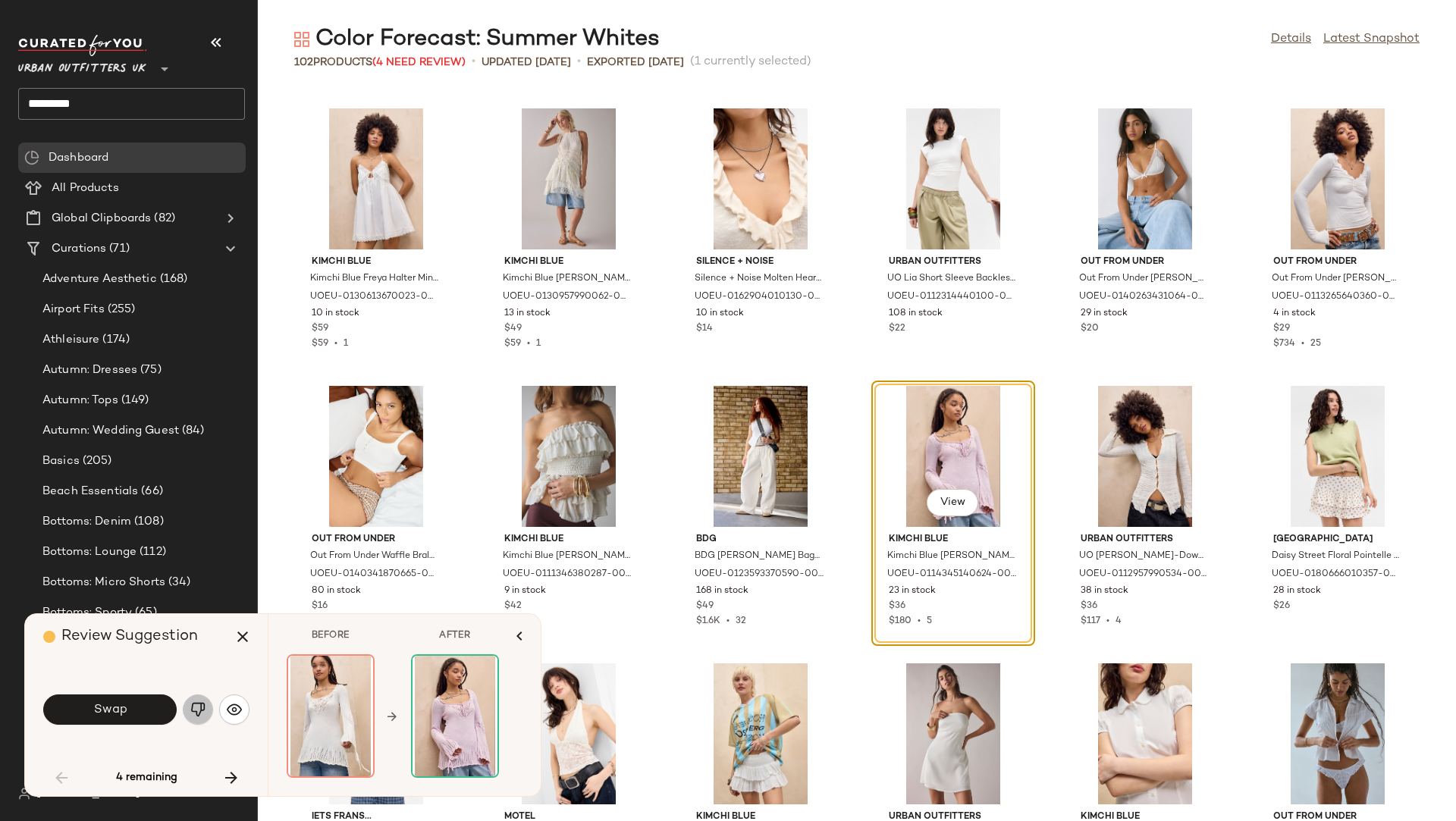
click at [193, 700] on img "button" at bounding box center [198, 710] width 16 height 16
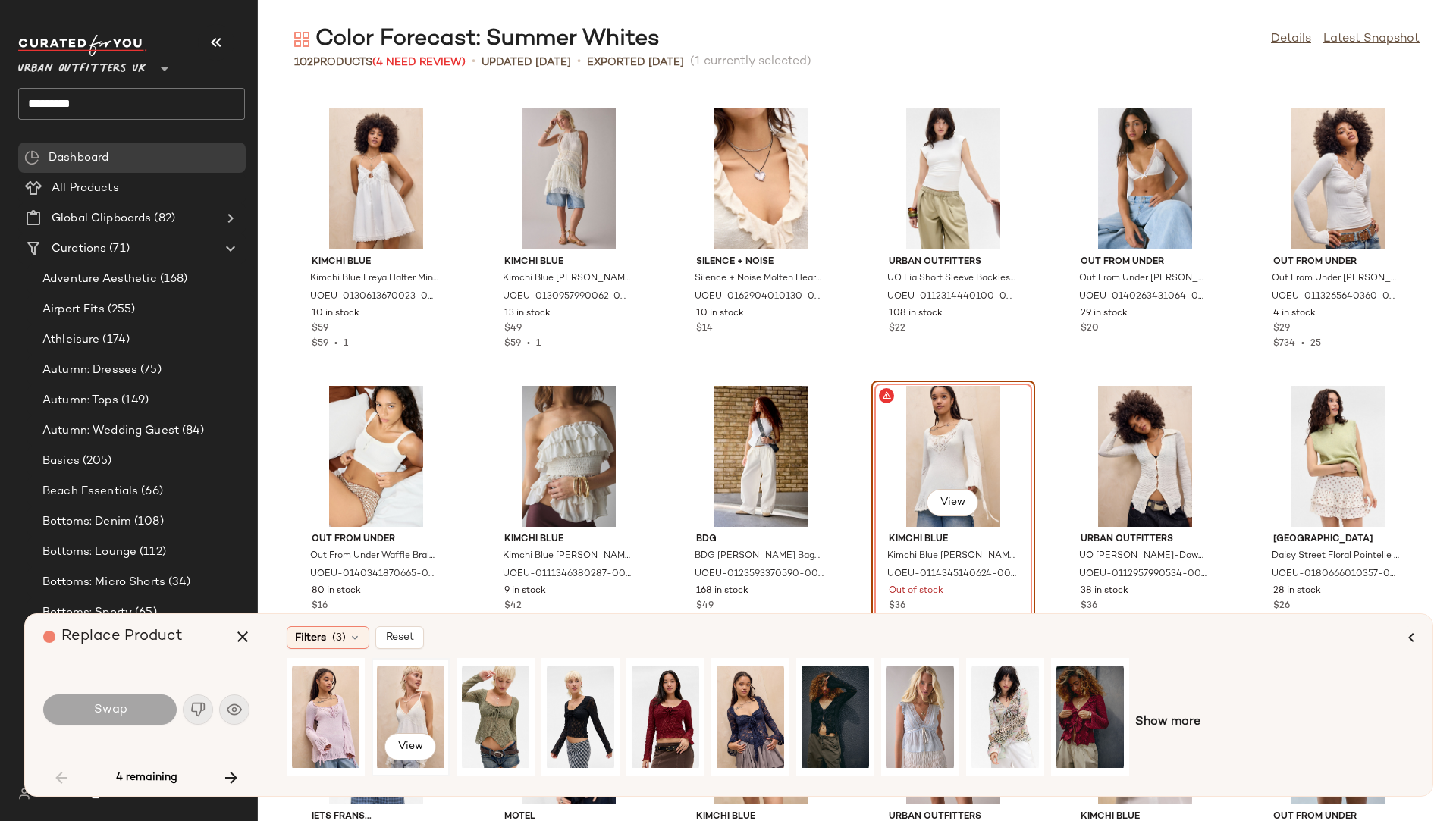
click at [409, 700] on div "View" at bounding box center [410, 717] width 68 height 108
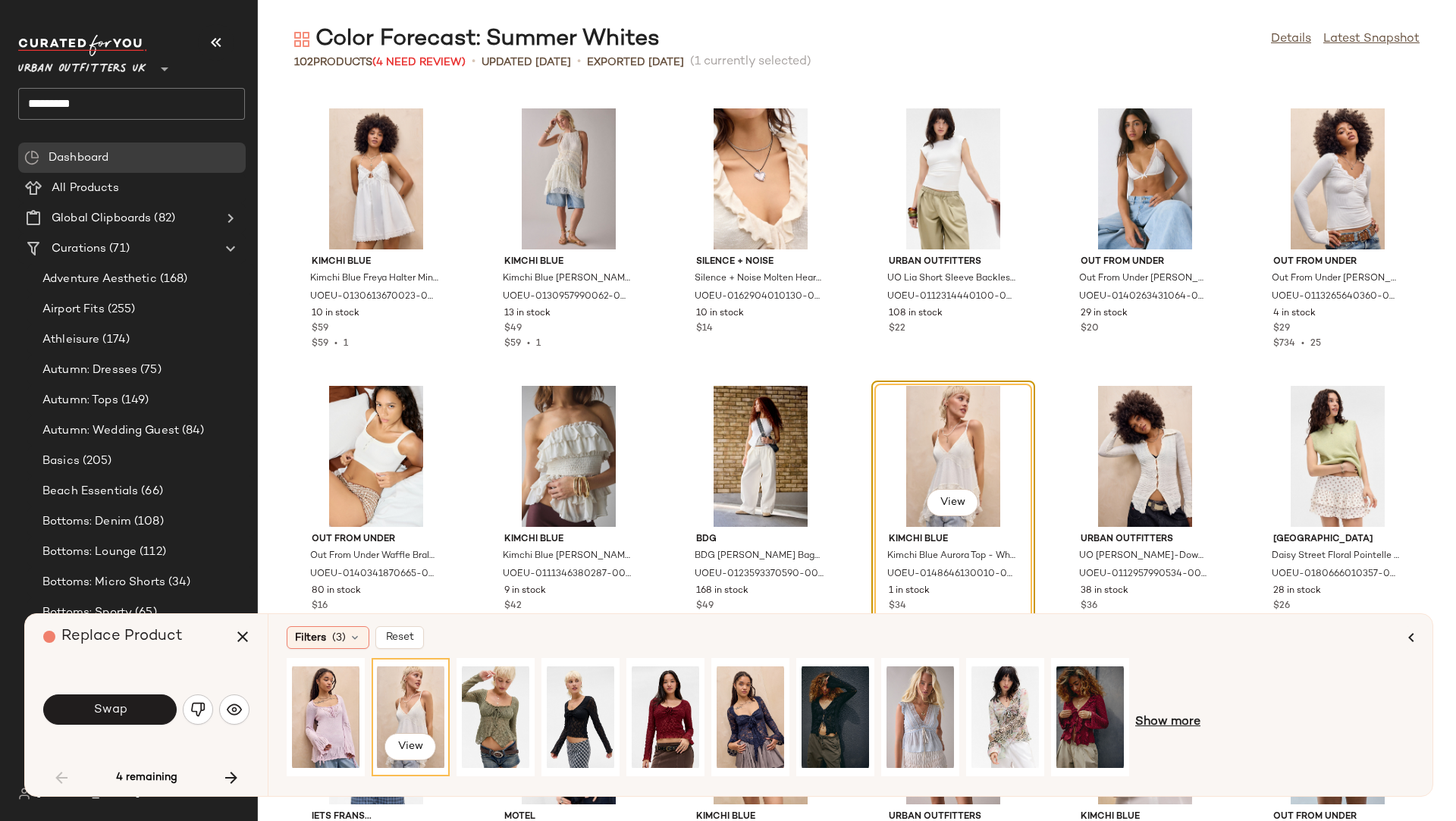
click at [1190, 700] on span "Show more" at bounding box center [1167, 723] width 65 height 18
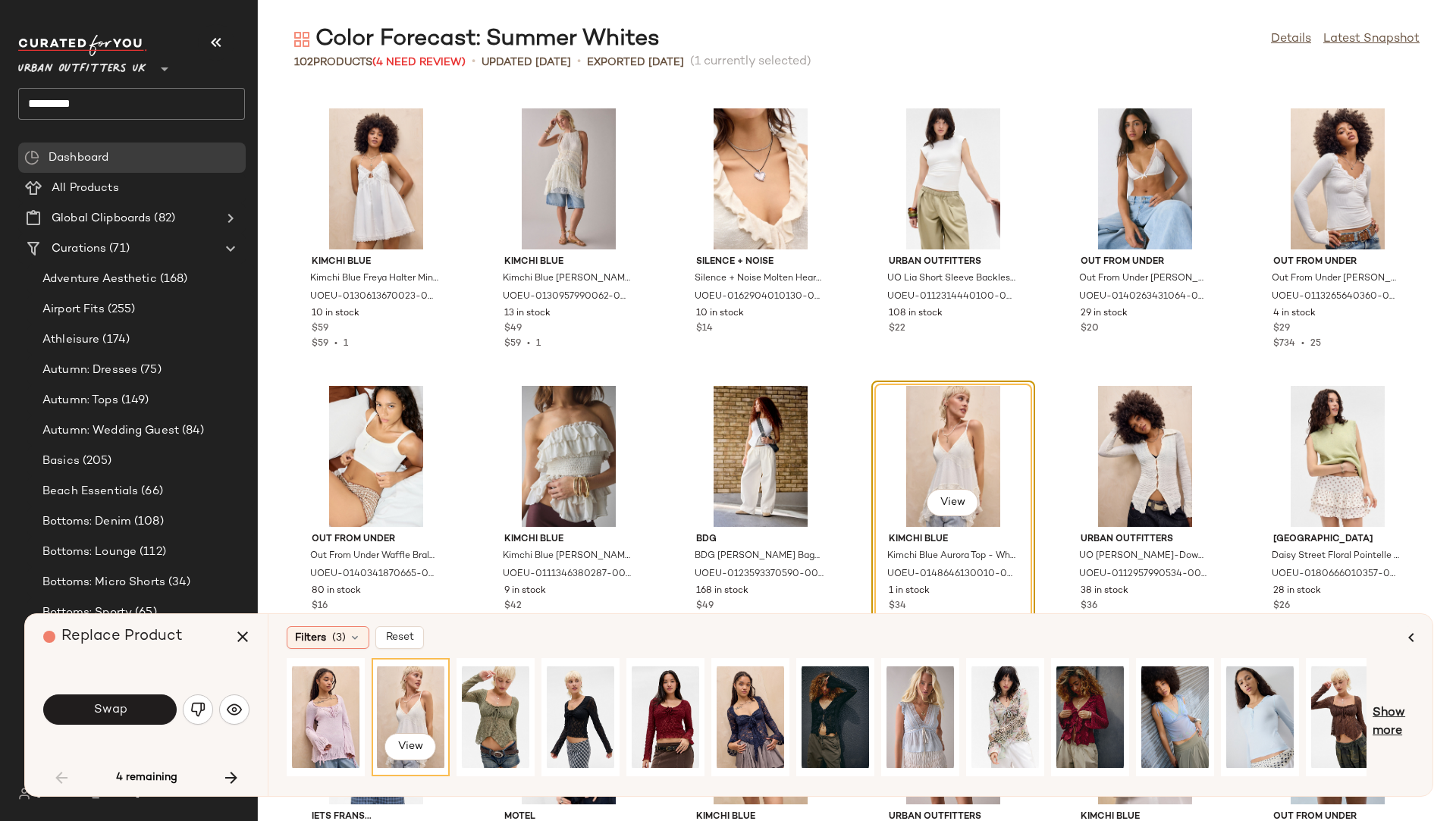
click at [1293, 700] on span "Show more" at bounding box center [1393, 723] width 42 height 37
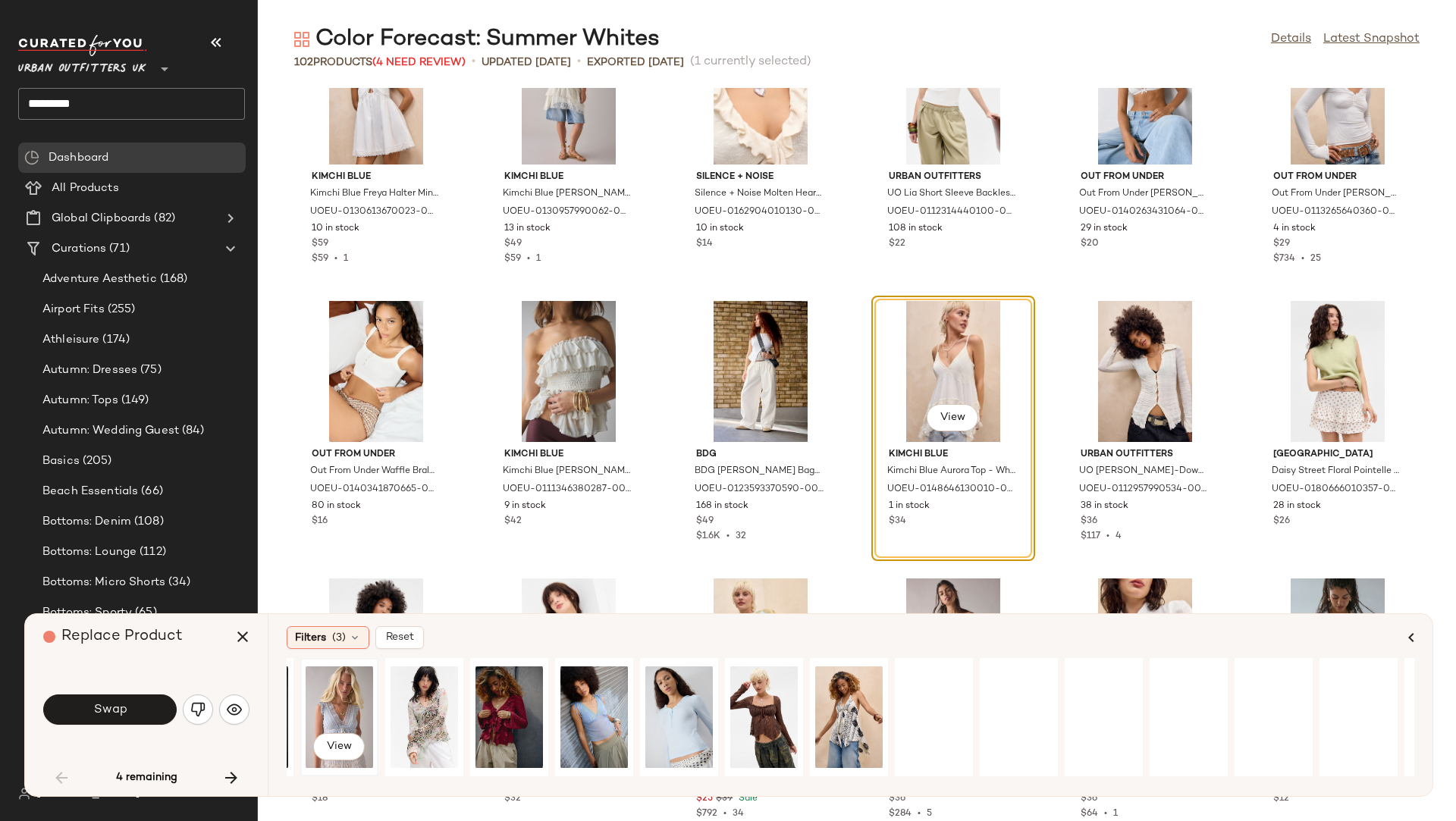
scroll to position [0, 903]
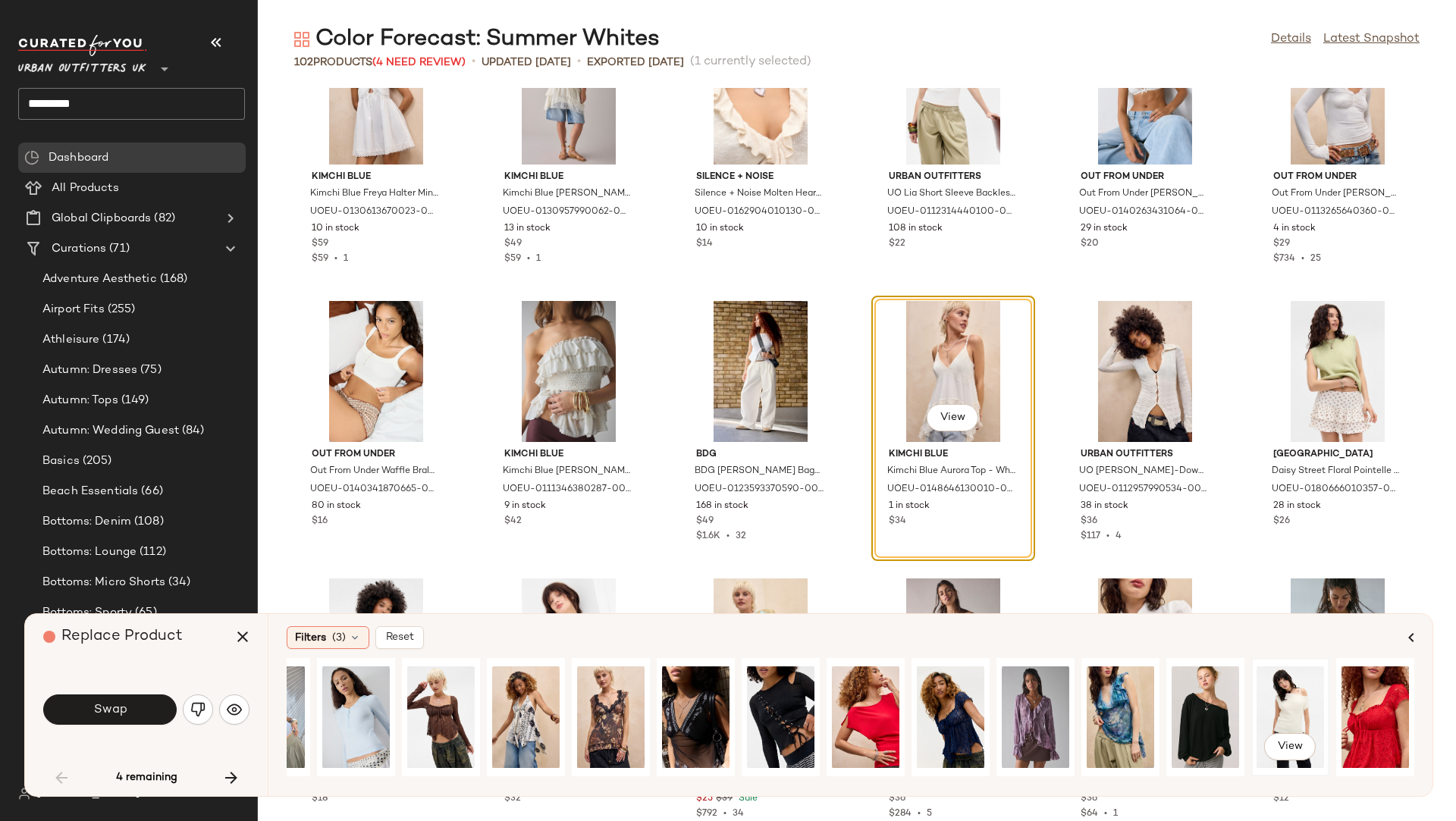
click at [1293, 700] on div "View" at bounding box center [1290, 717] width 68 height 108
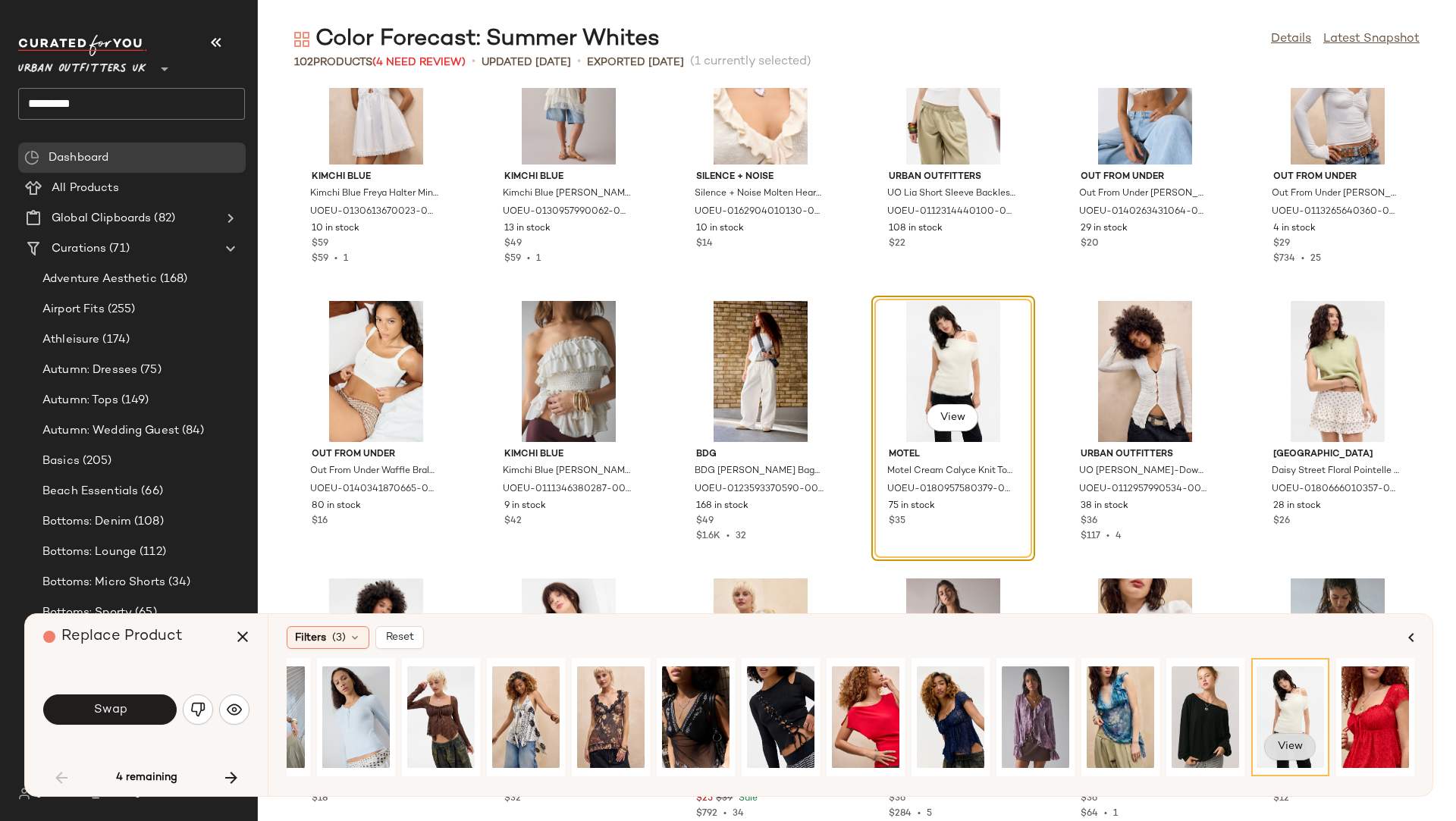
click at [1293, 700] on button "View" at bounding box center [1289, 747] width 52 height 27
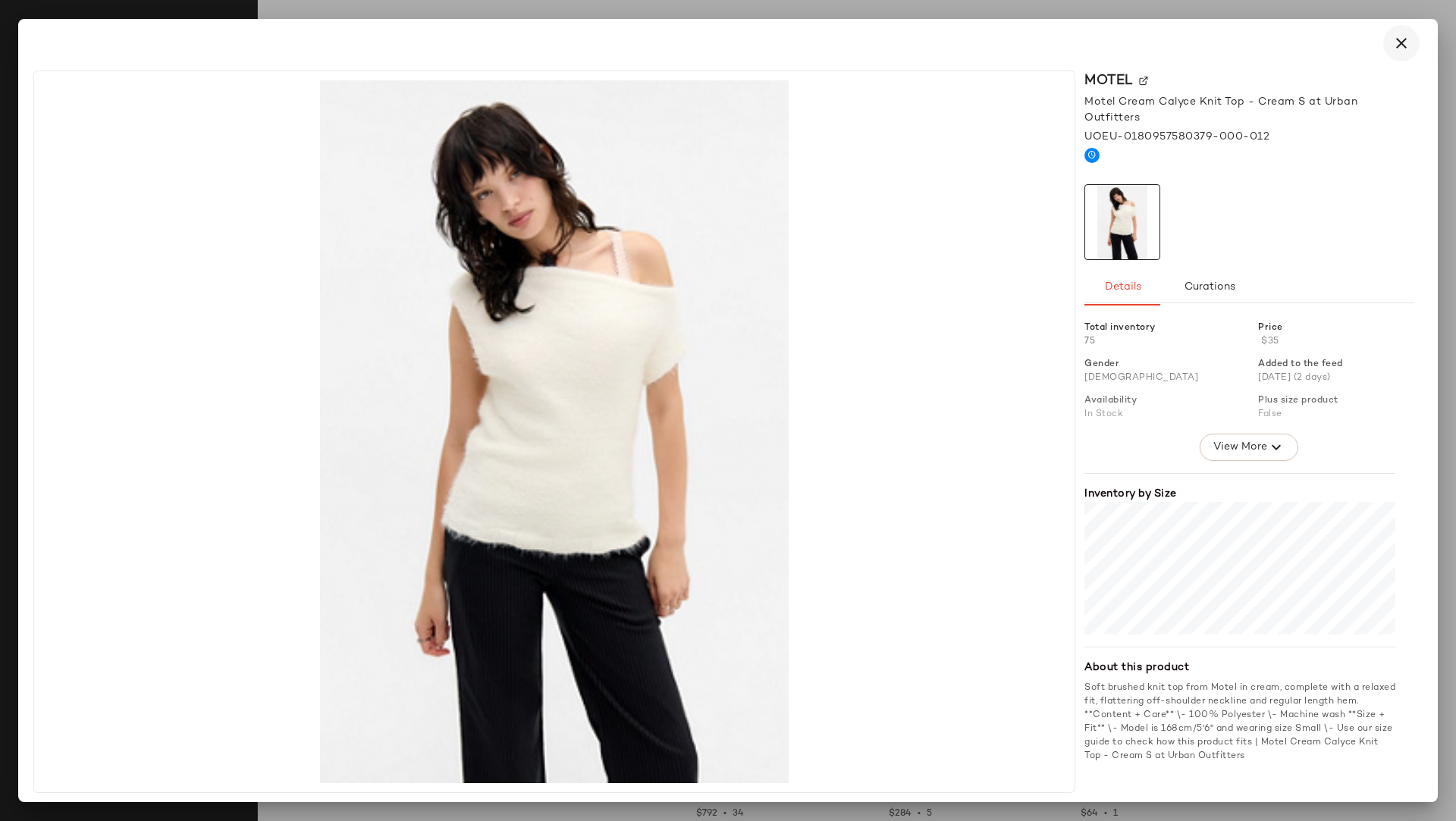
click at [1293, 48] on icon "button" at bounding box center [1401, 43] width 18 height 18
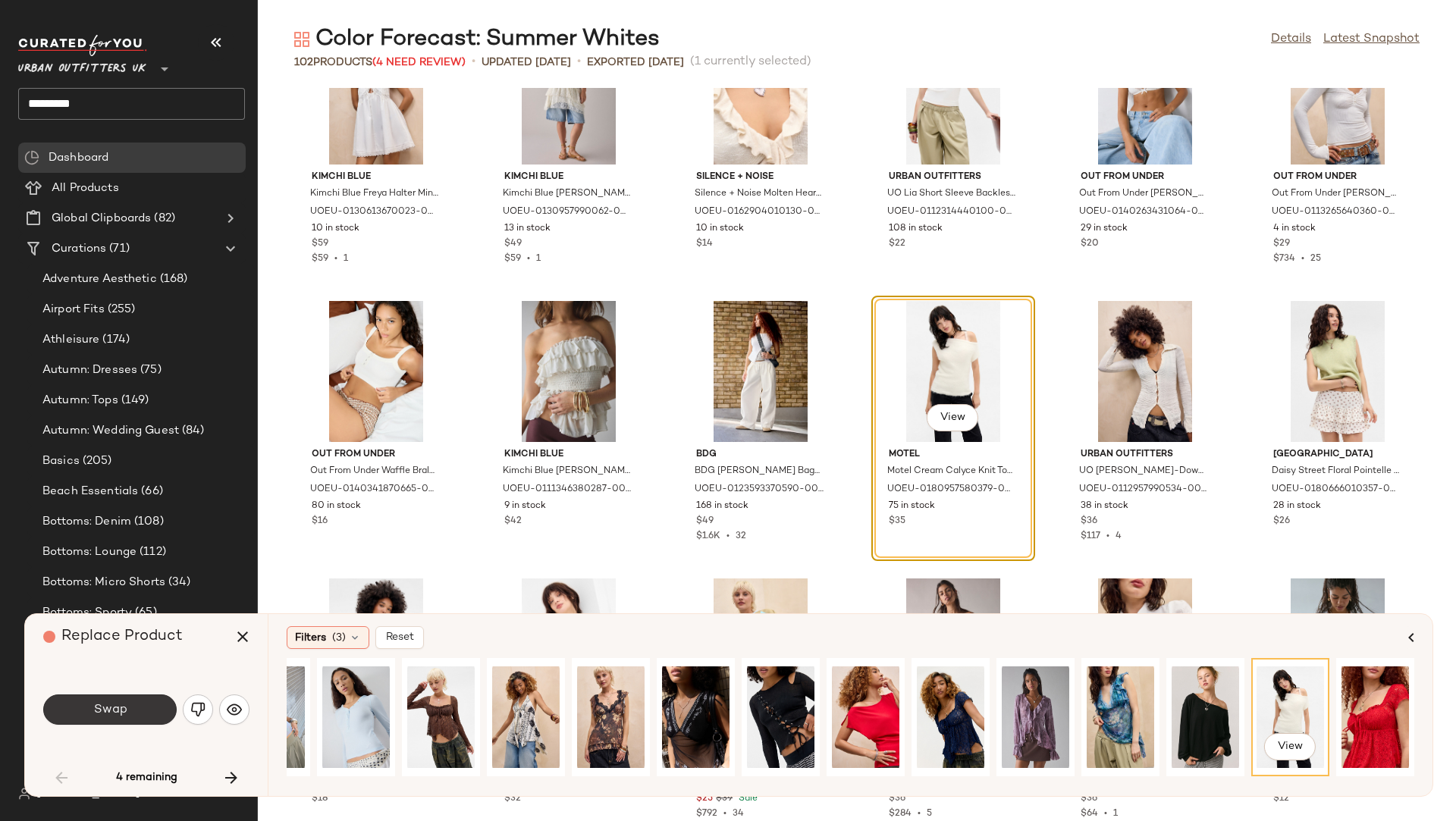
click at [131, 700] on button "Swap" at bounding box center [110, 710] width 133 height 30
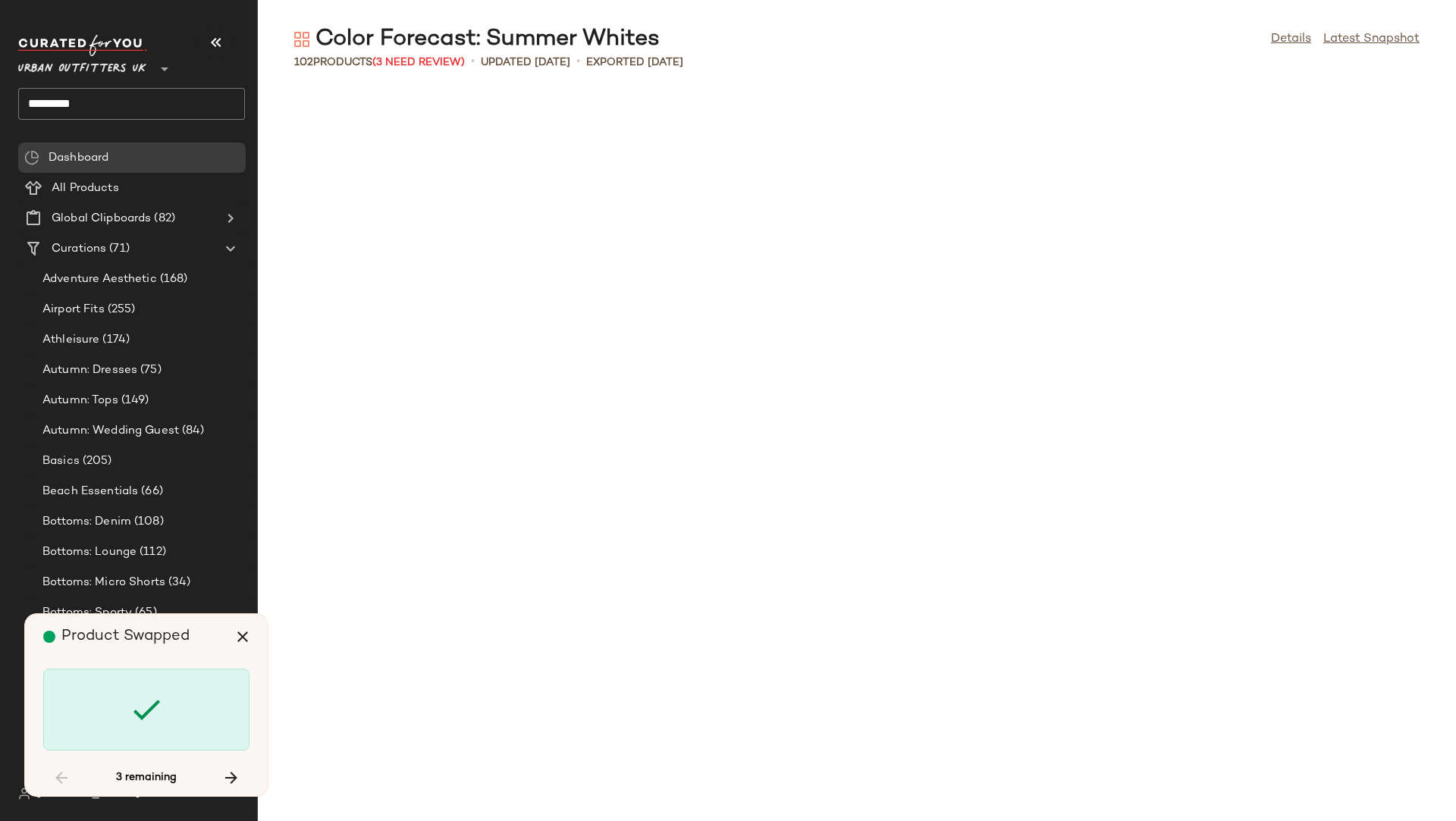
scroll to position [3053, 0]
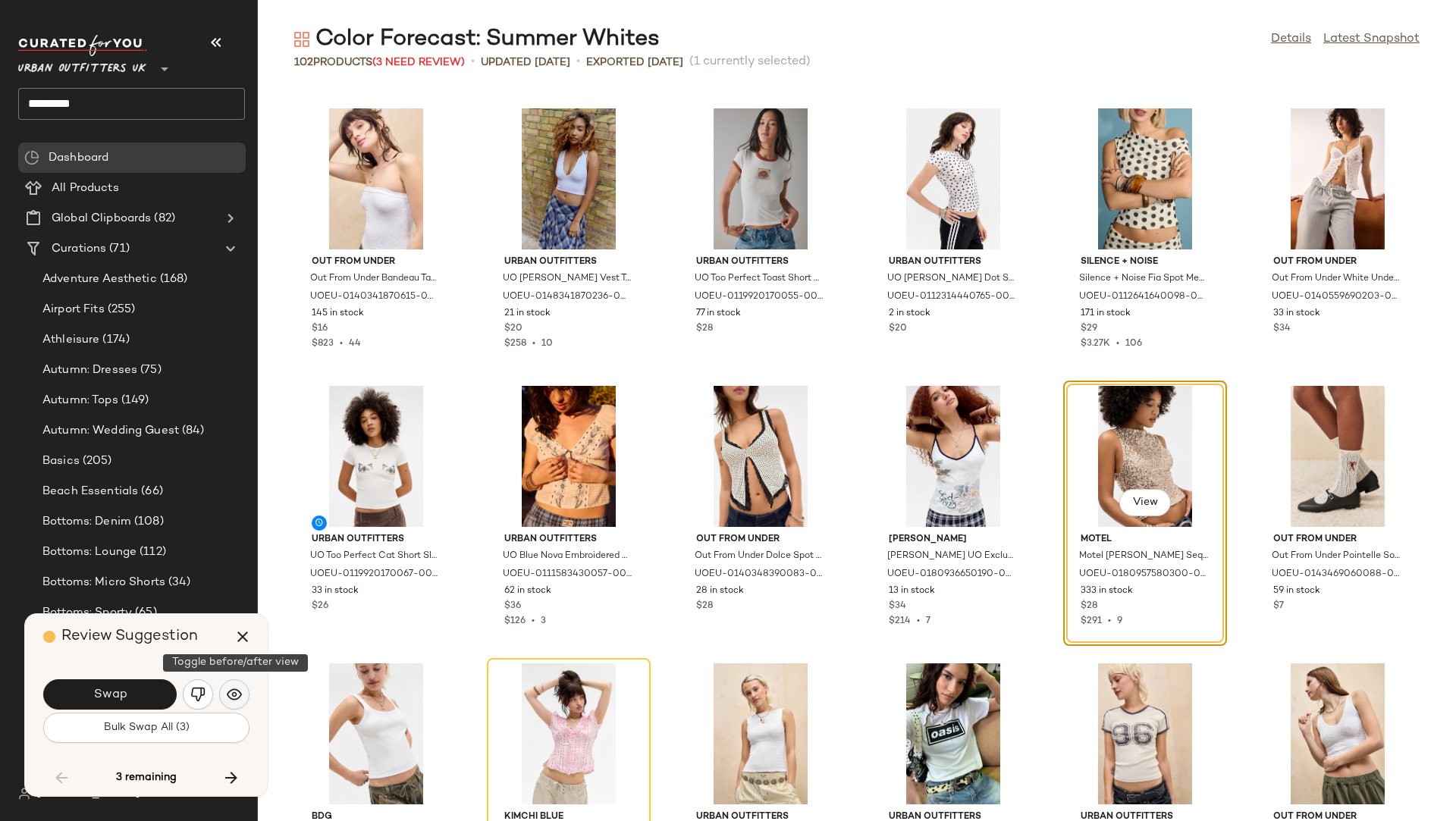
click at [239, 694] on img "button" at bounding box center [234, 694] width 16 height 16
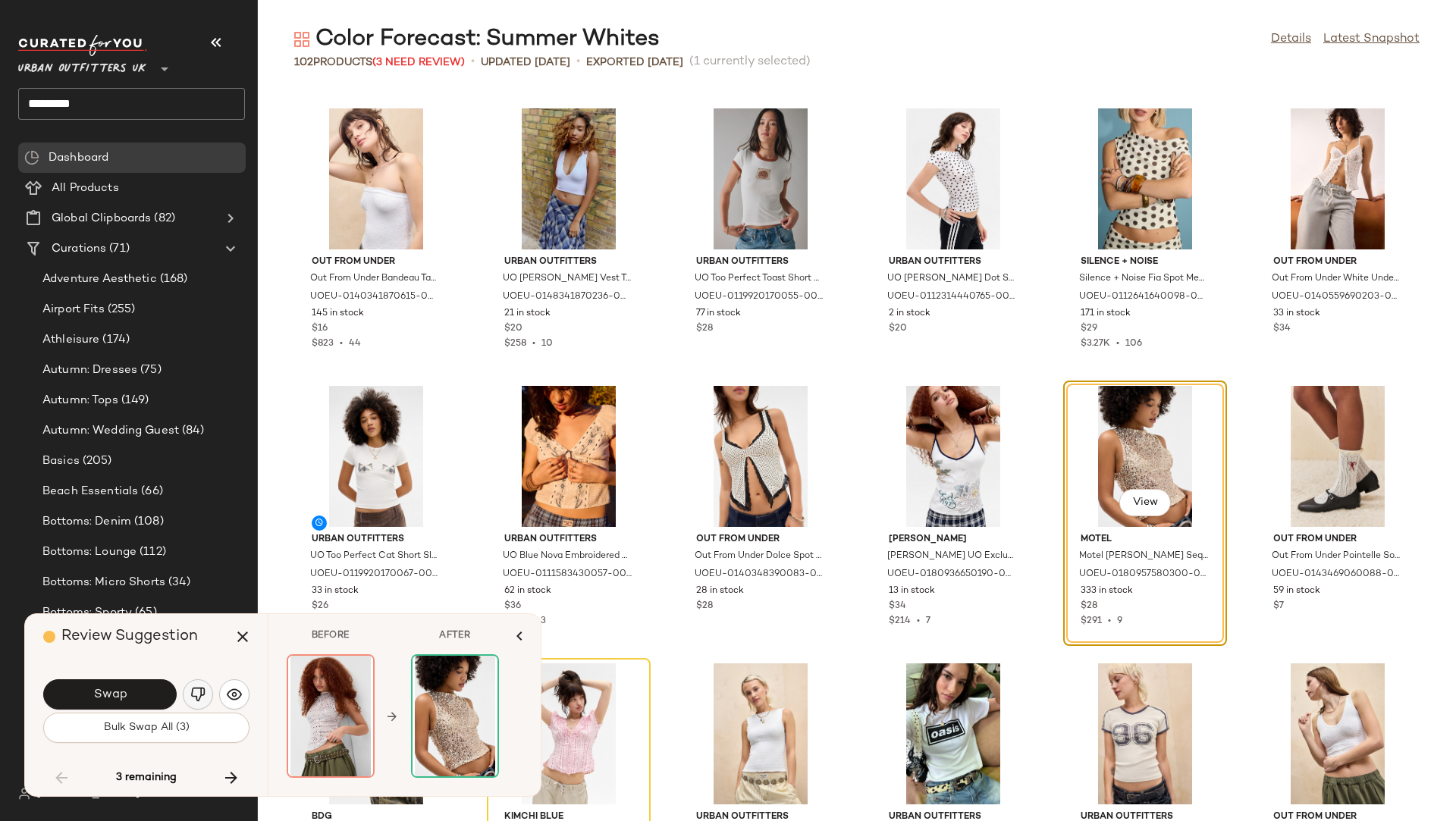
click at [202, 692] on img "button" at bounding box center [198, 694] width 16 height 16
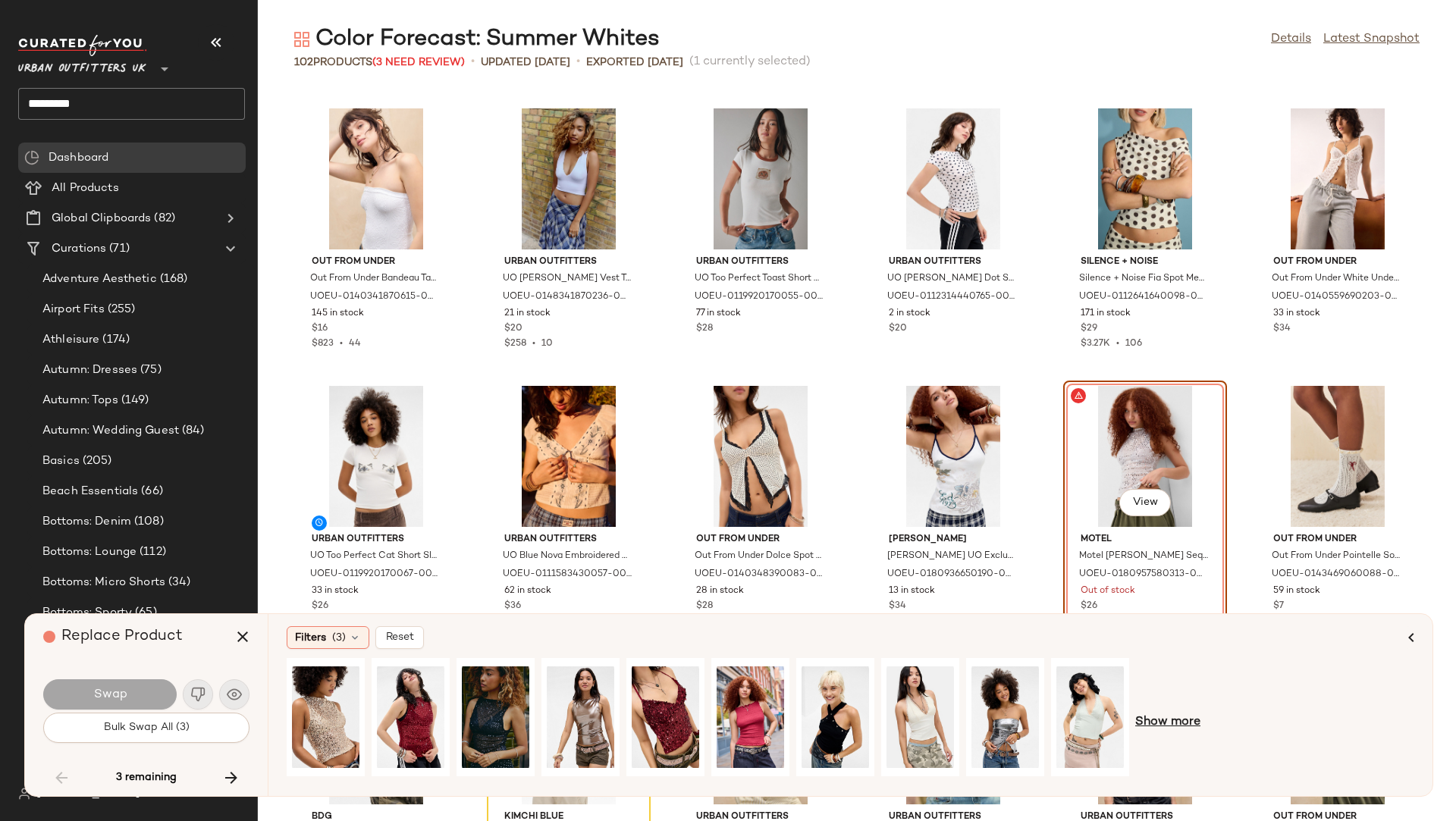
click at [1190, 700] on span "Show more" at bounding box center [1167, 723] width 65 height 18
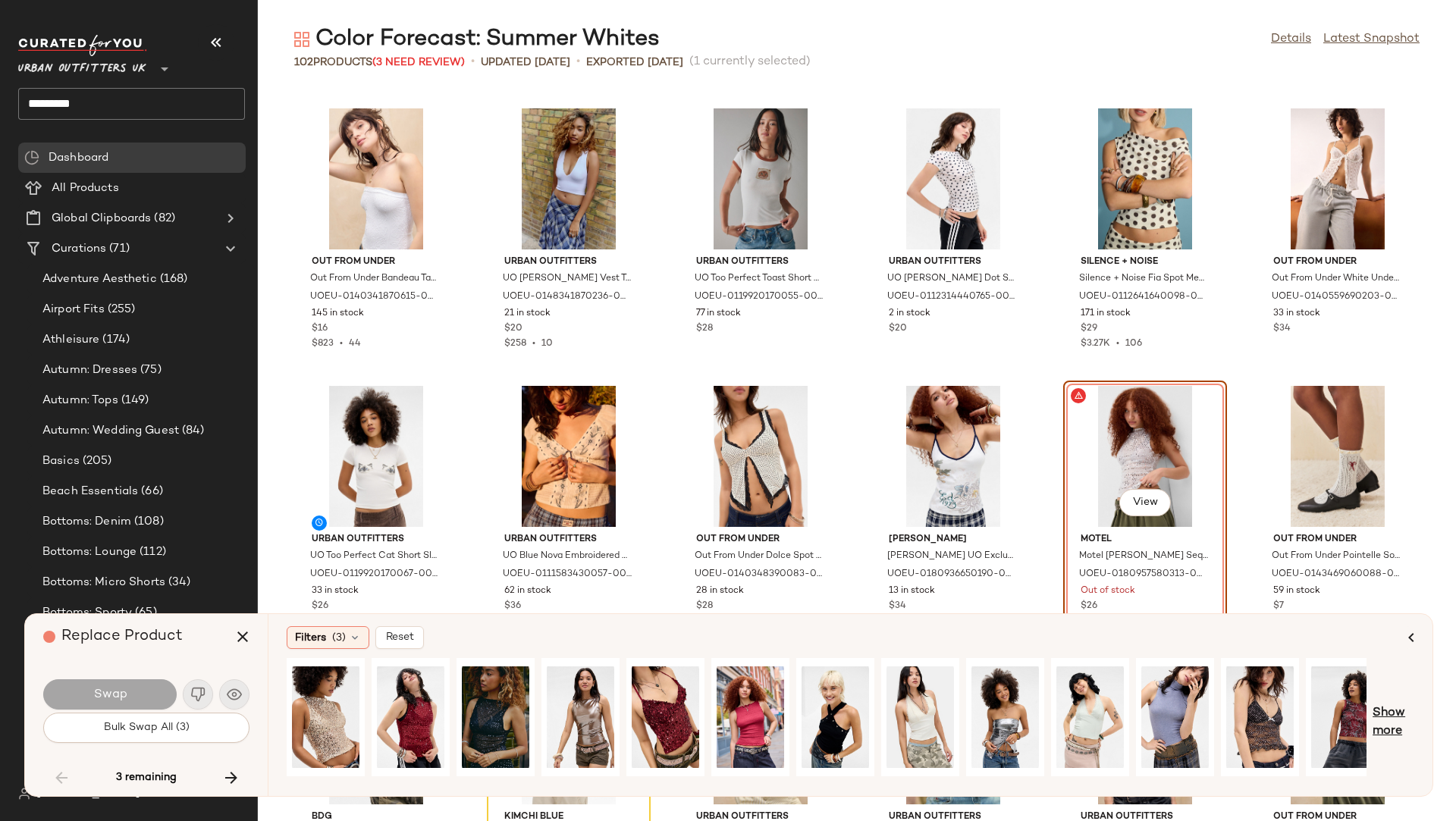
click at [1293, 700] on span "Show more" at bounding box center [1393, 723] width 42 height 37
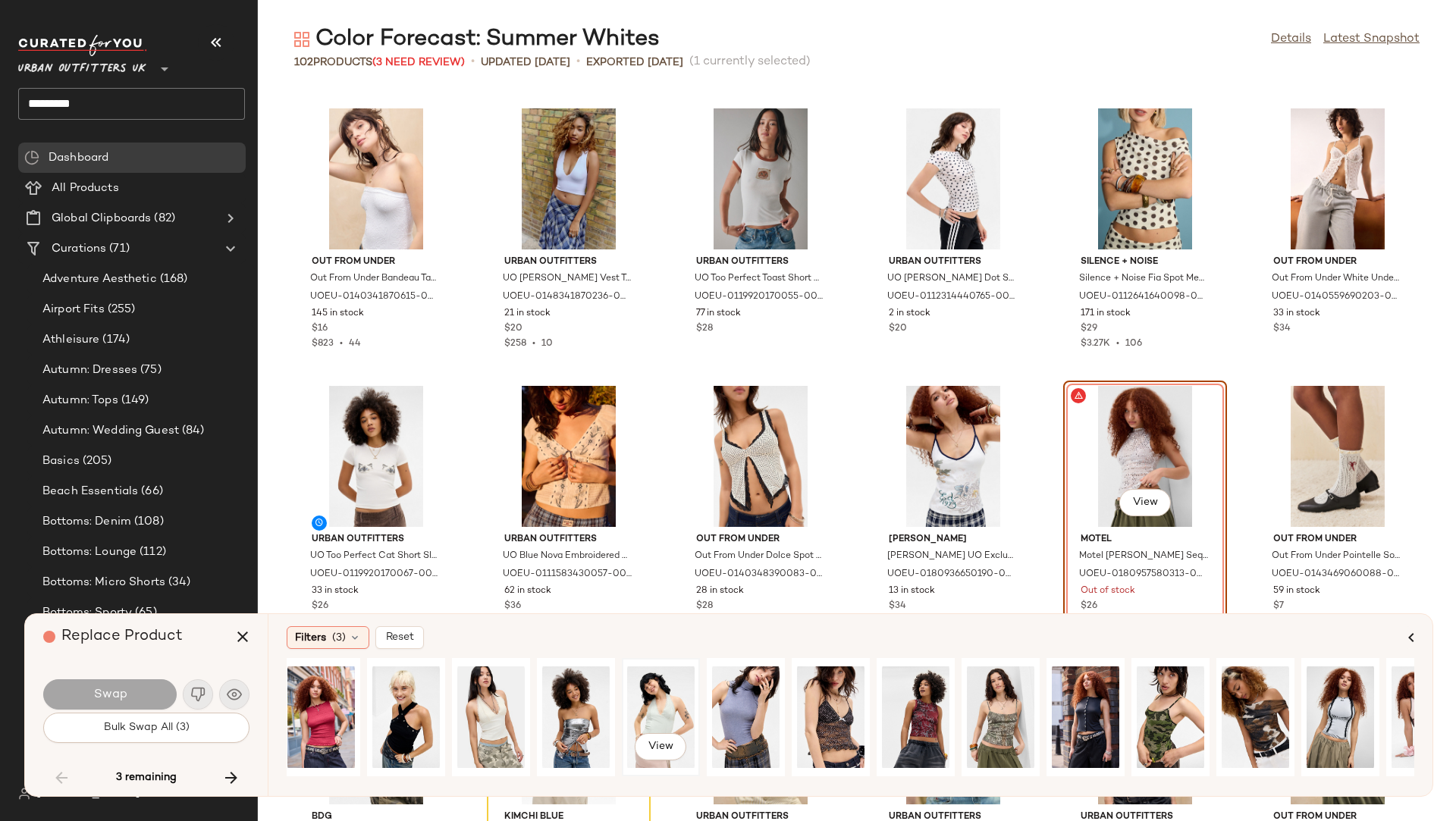
scroll to position [0, 423]
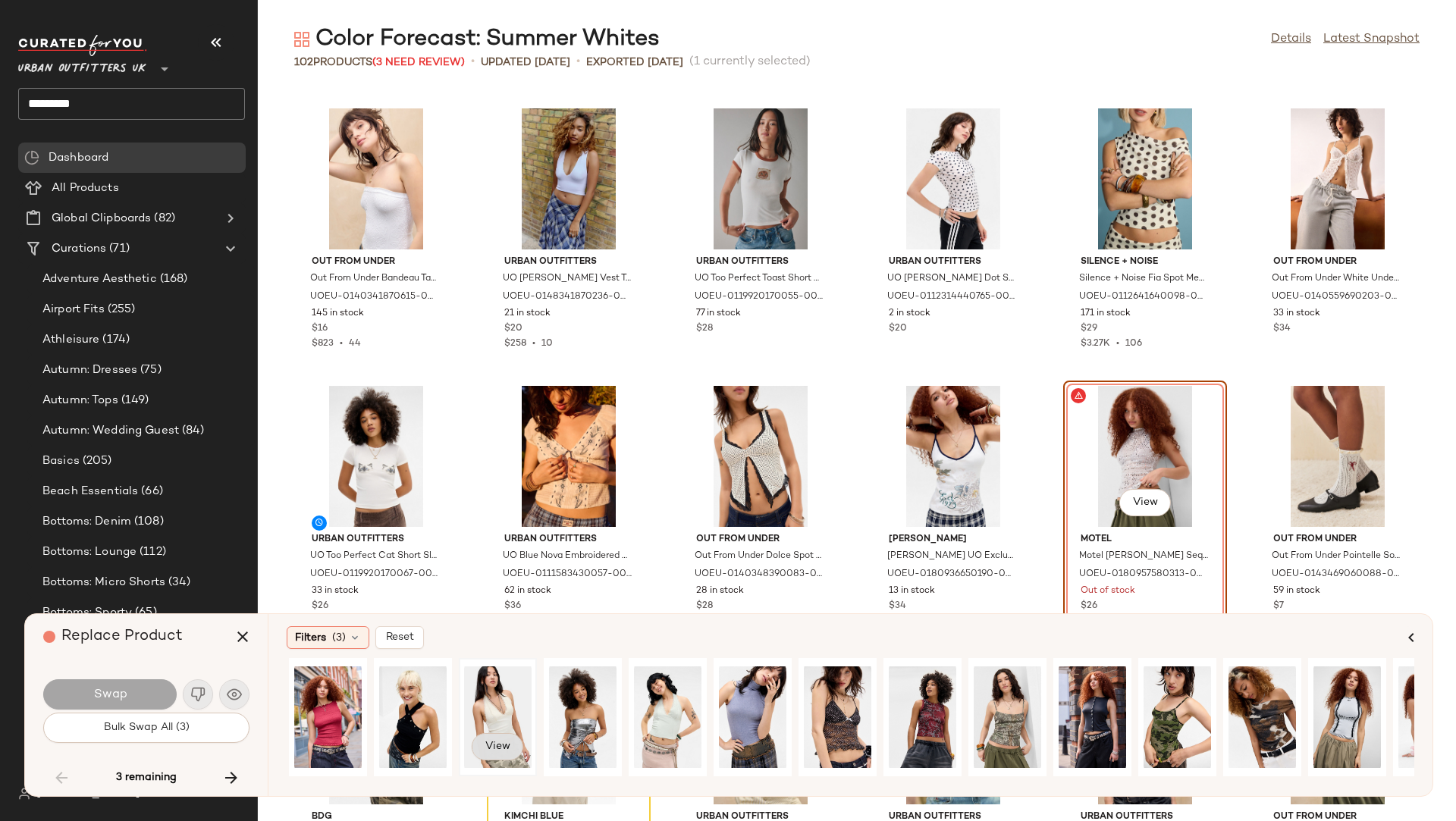
click at [511, 700] on button "View" at bounding box center [497, 747] width 52 height 27
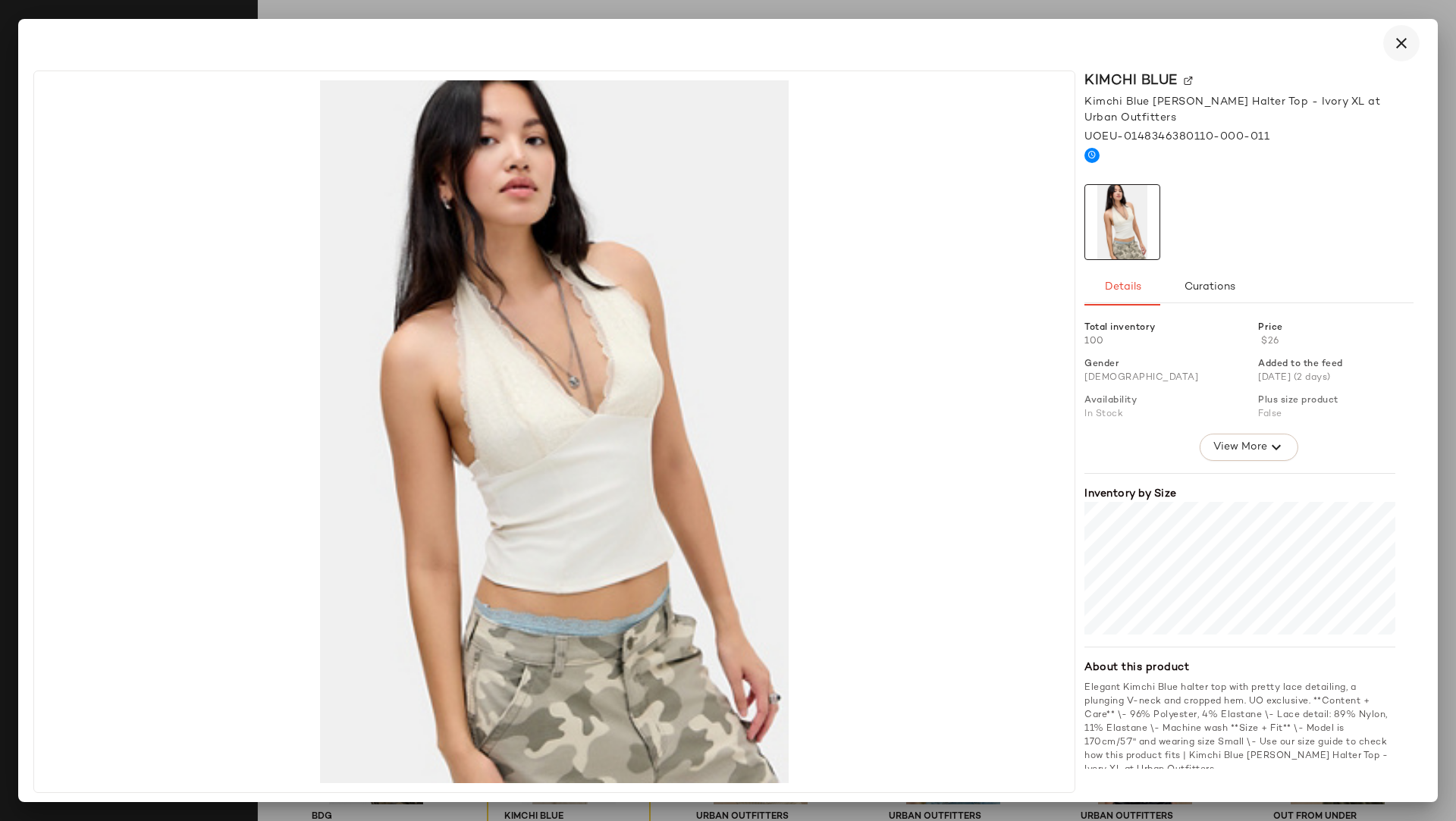
click at [1293, 50] on icon "button" at bounding box center [1401, 43] width 18 height 18
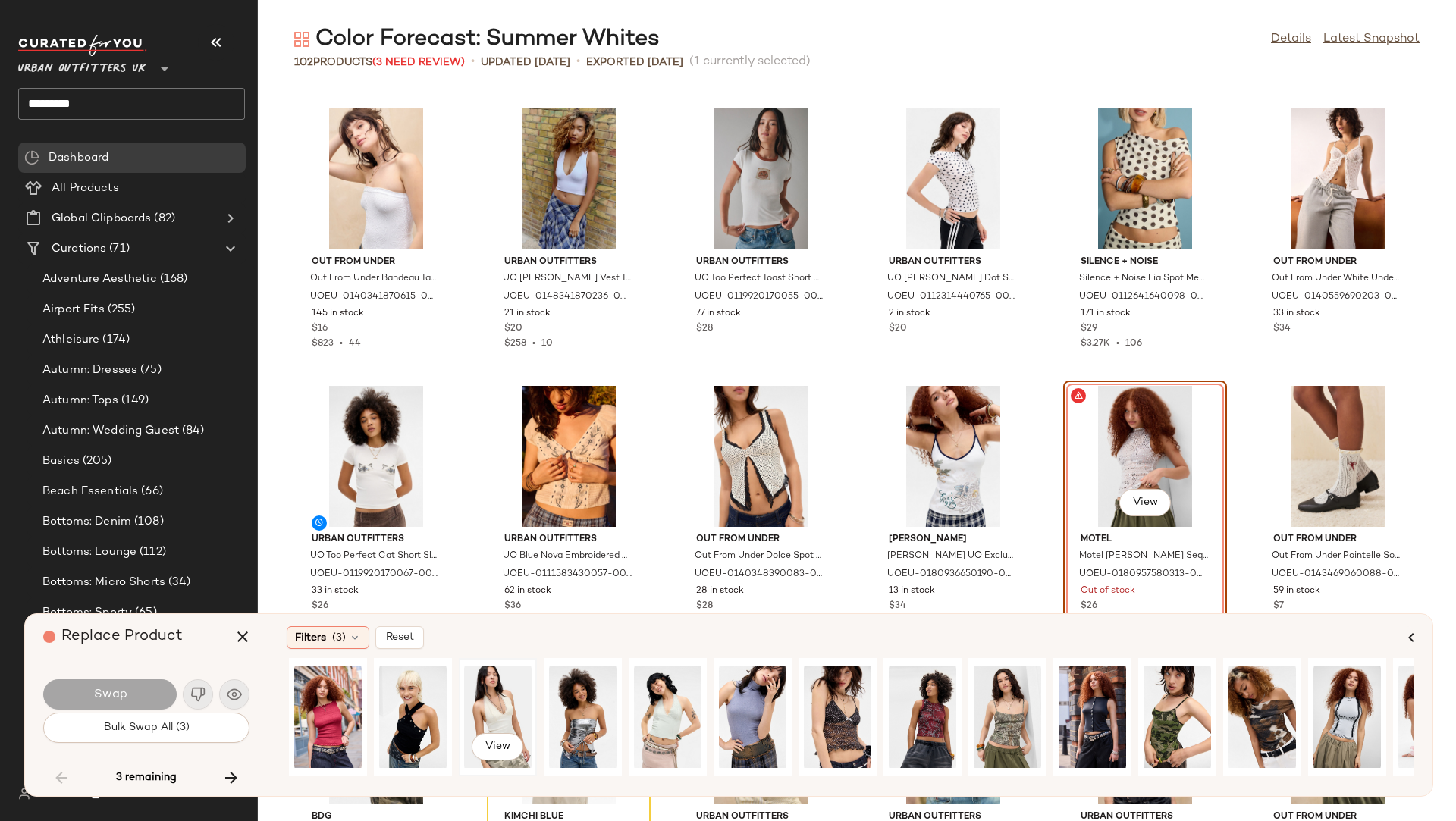
click at [491, 688] on div "View" at bounding box center [498, 717] width 68 height 108
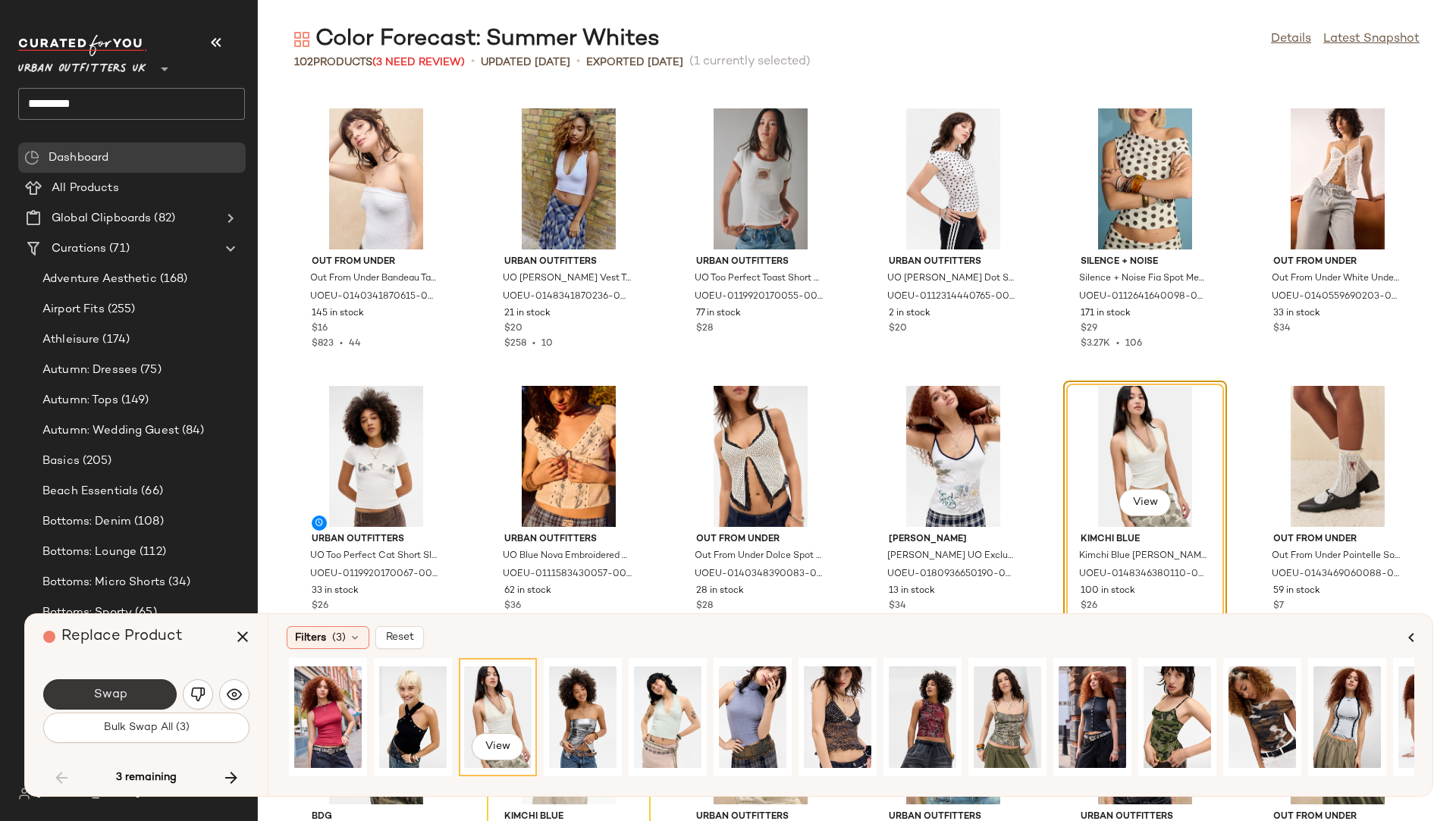
click at [141, 695] on button "Swap" at bounding box center [110, 694] width 133 height 30
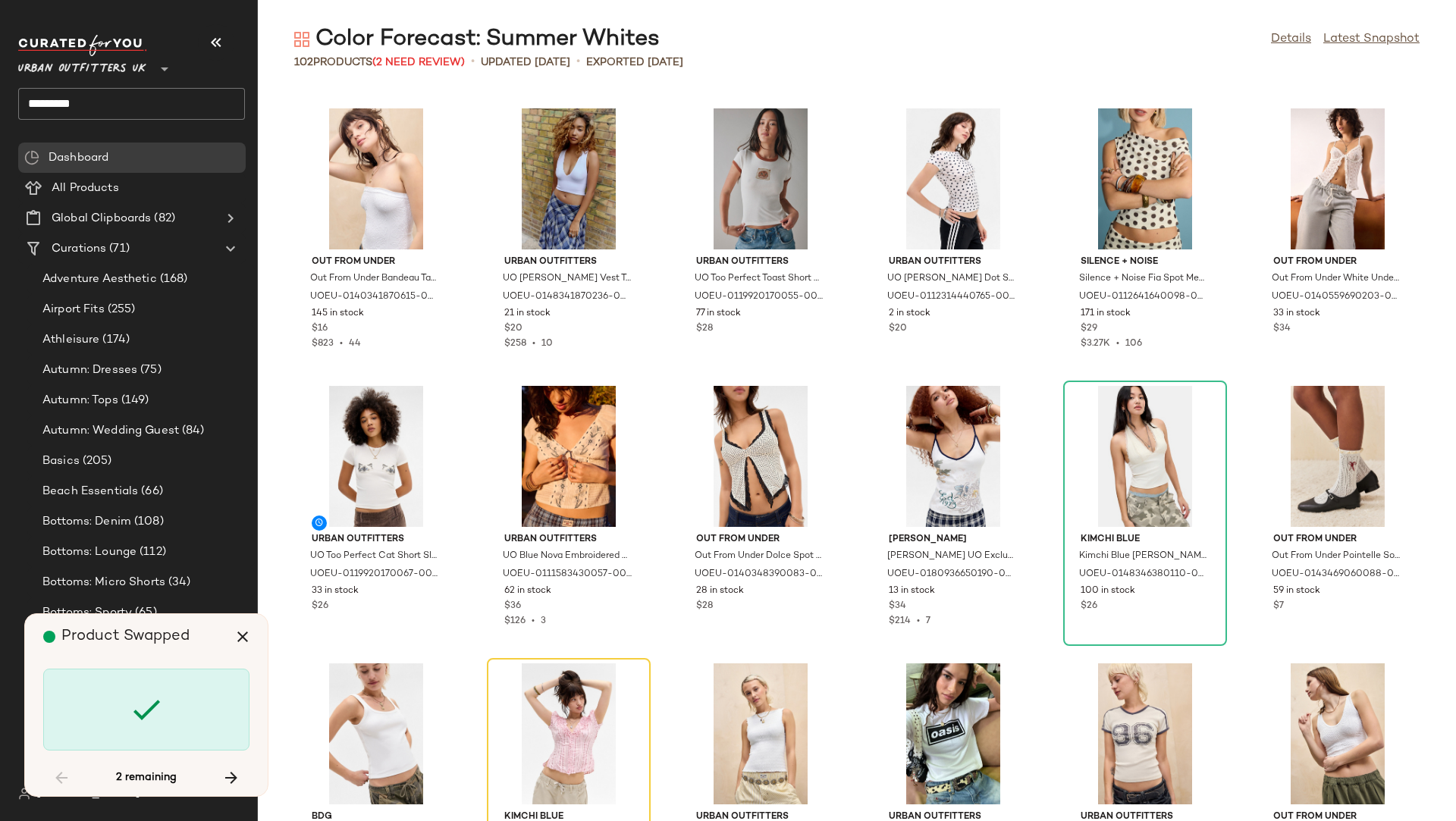
scroll to position [3331, 0]
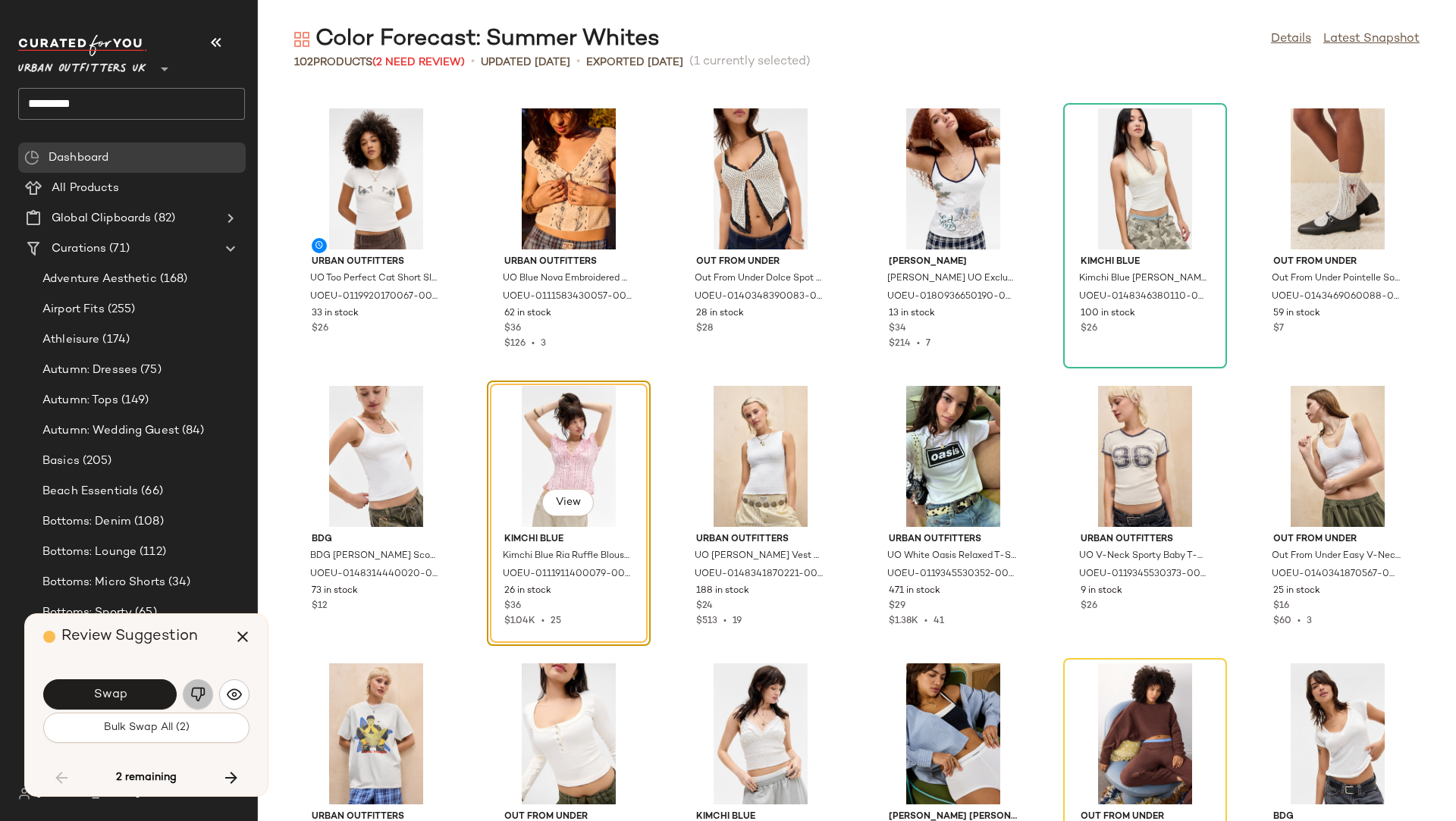
click at [204, 697] on img "button" at bounding box center [198, 694] width 16 height 16
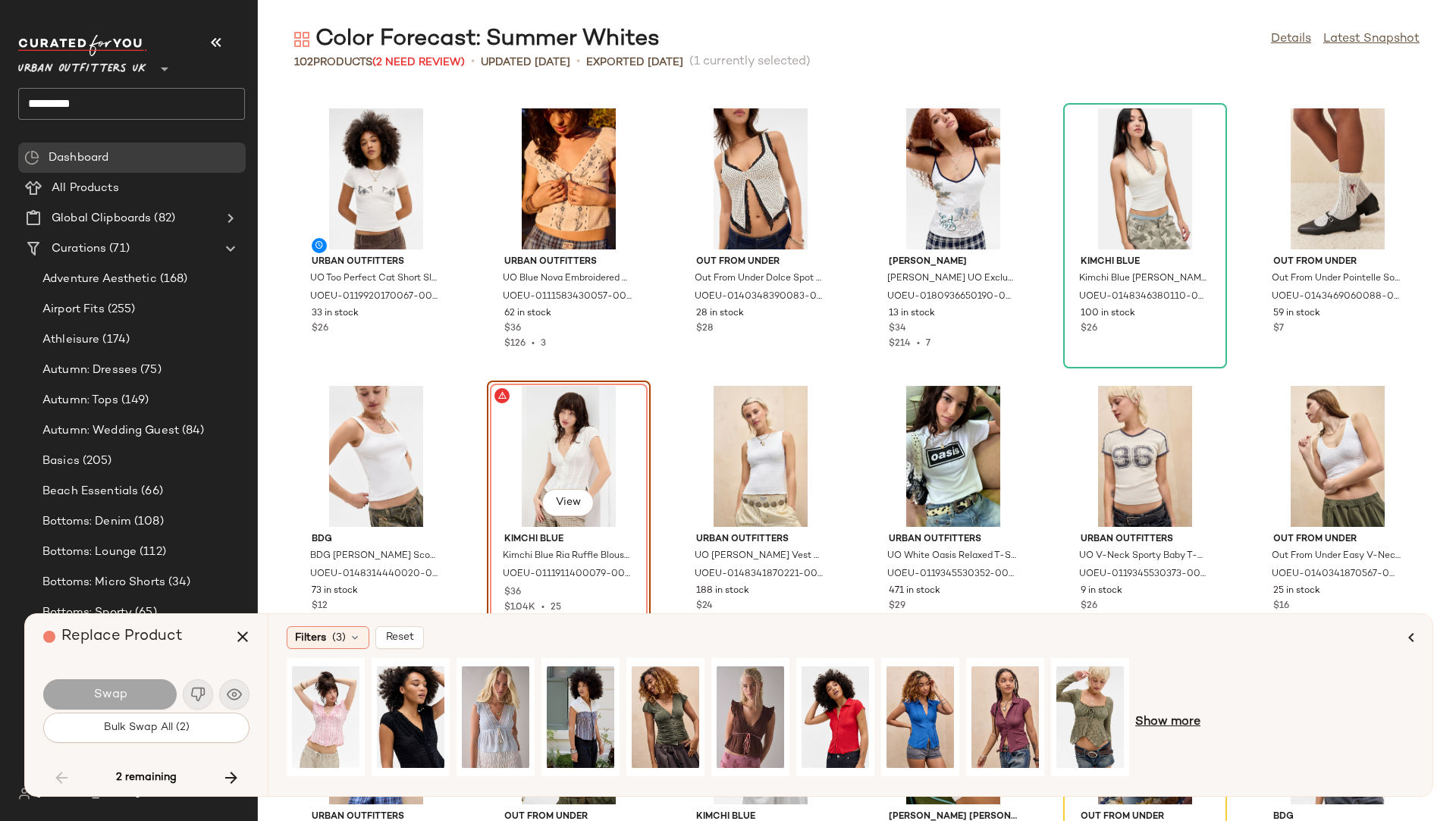
click at [1158, 700] on span "Show more" at bounding box center [1167, 723] width 65 height 18
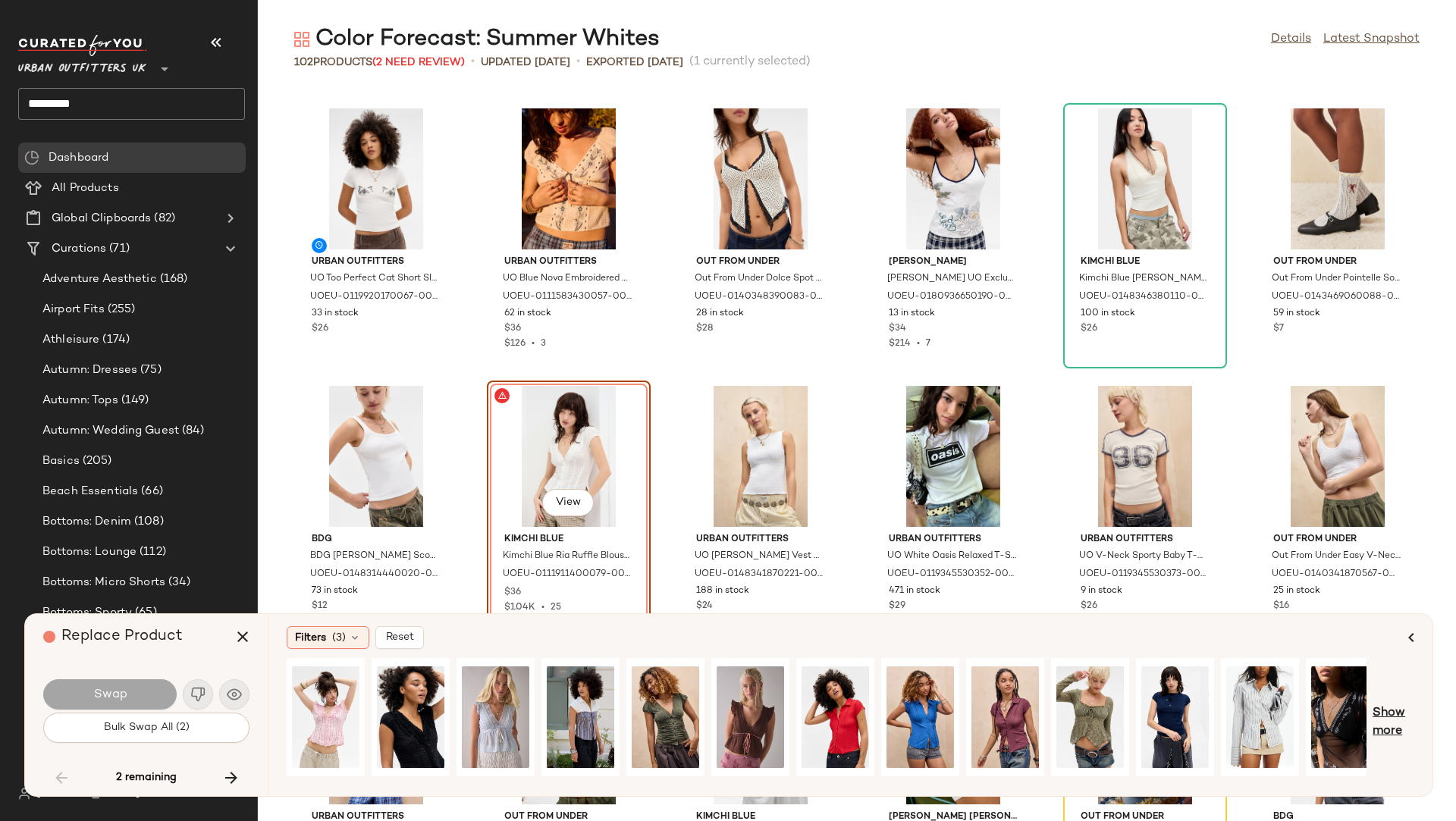
click at [1293, 700] on span "Show more" at bounding box center [1393, 723] width 42 height 37
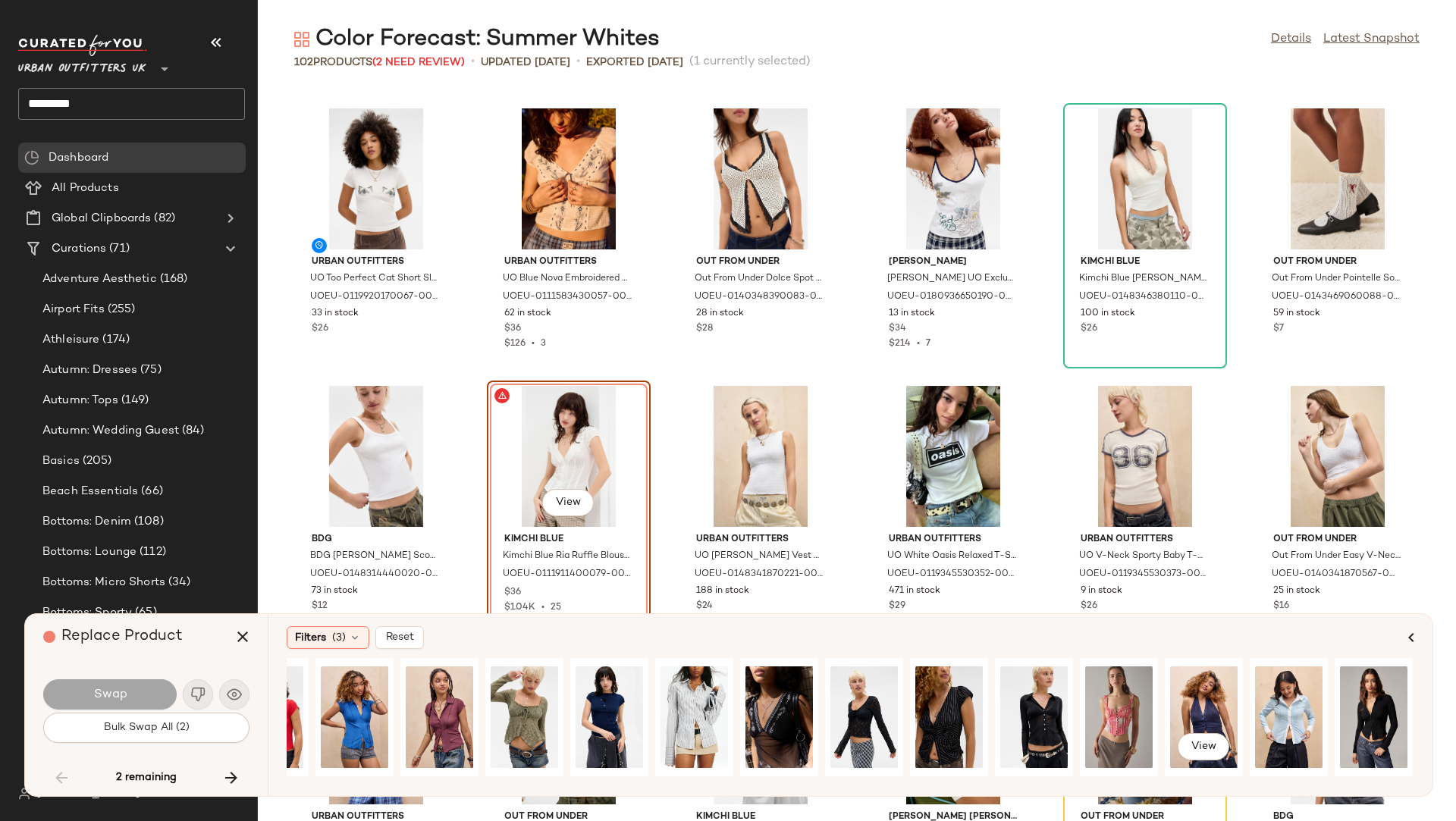
scroll to position [0, 565]
click at [694, 700] on span "View" at bounding box center [695, 747] width 26 height 12
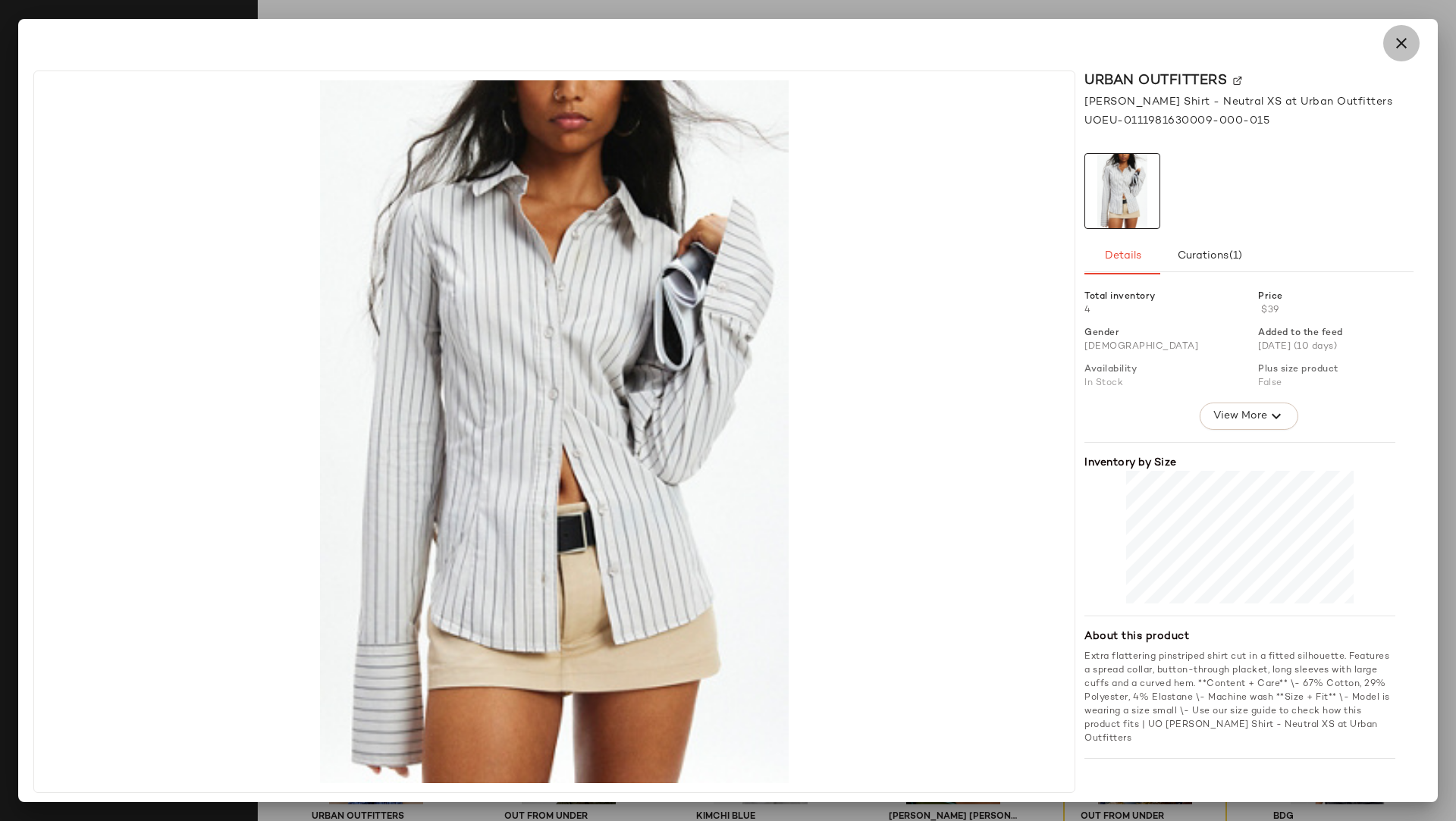
click at [1293, 42] on icon "button" at bounding box center [1401, 43] width 18 height 18
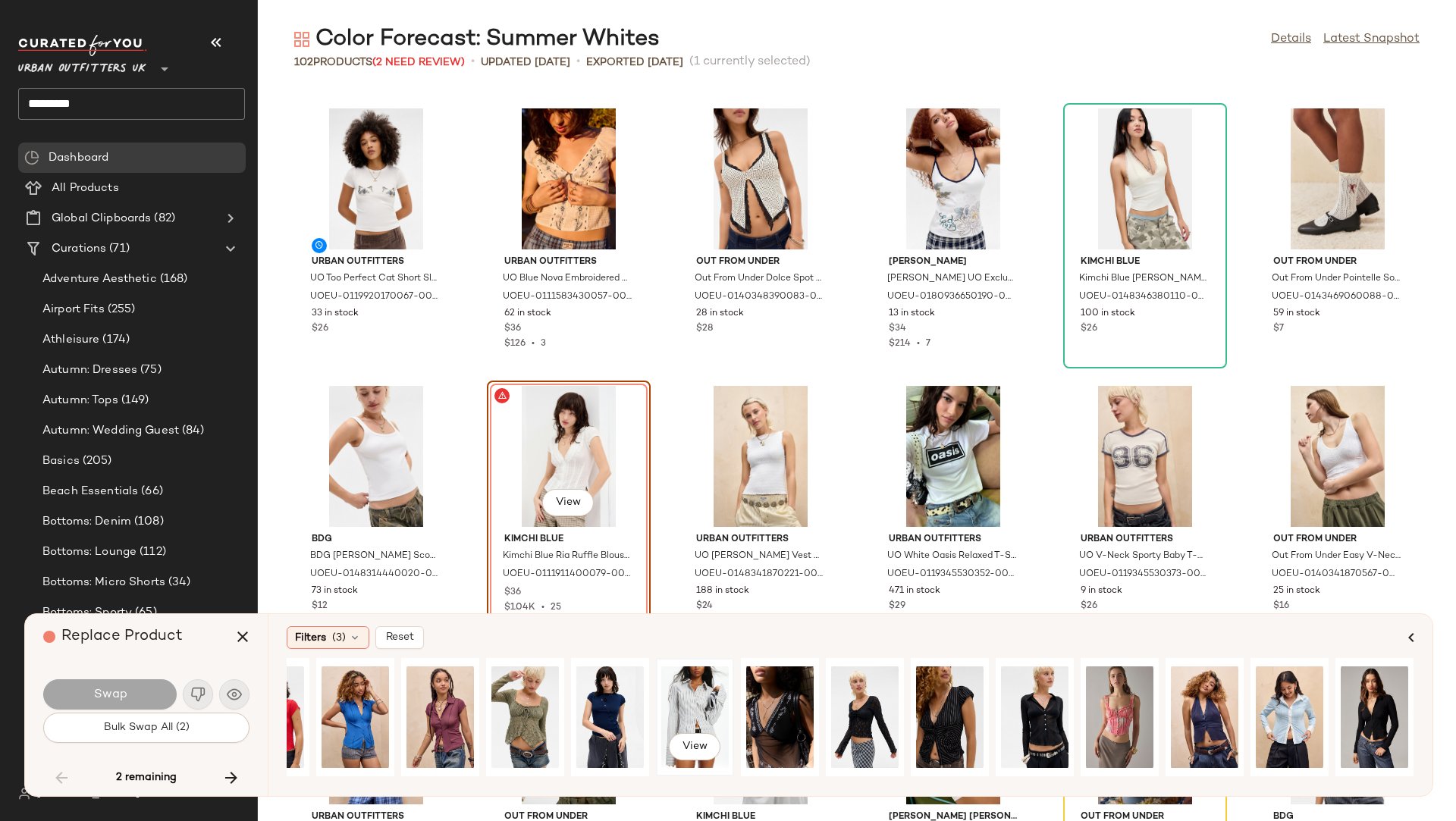
click at [685, 698] on div "View" at bounding box center [695, 717] width 68 height 108
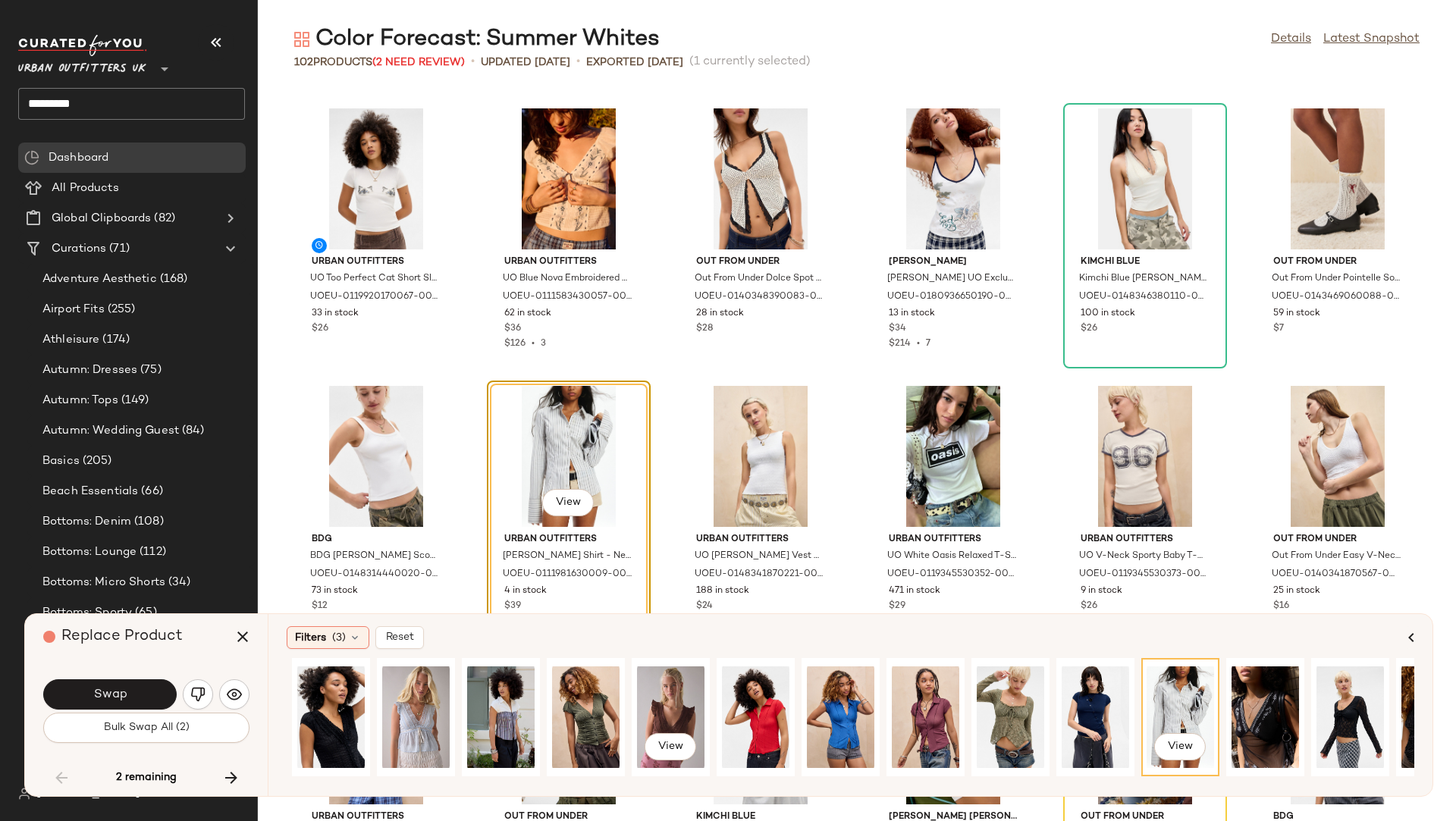
scroll to position [0, 0]
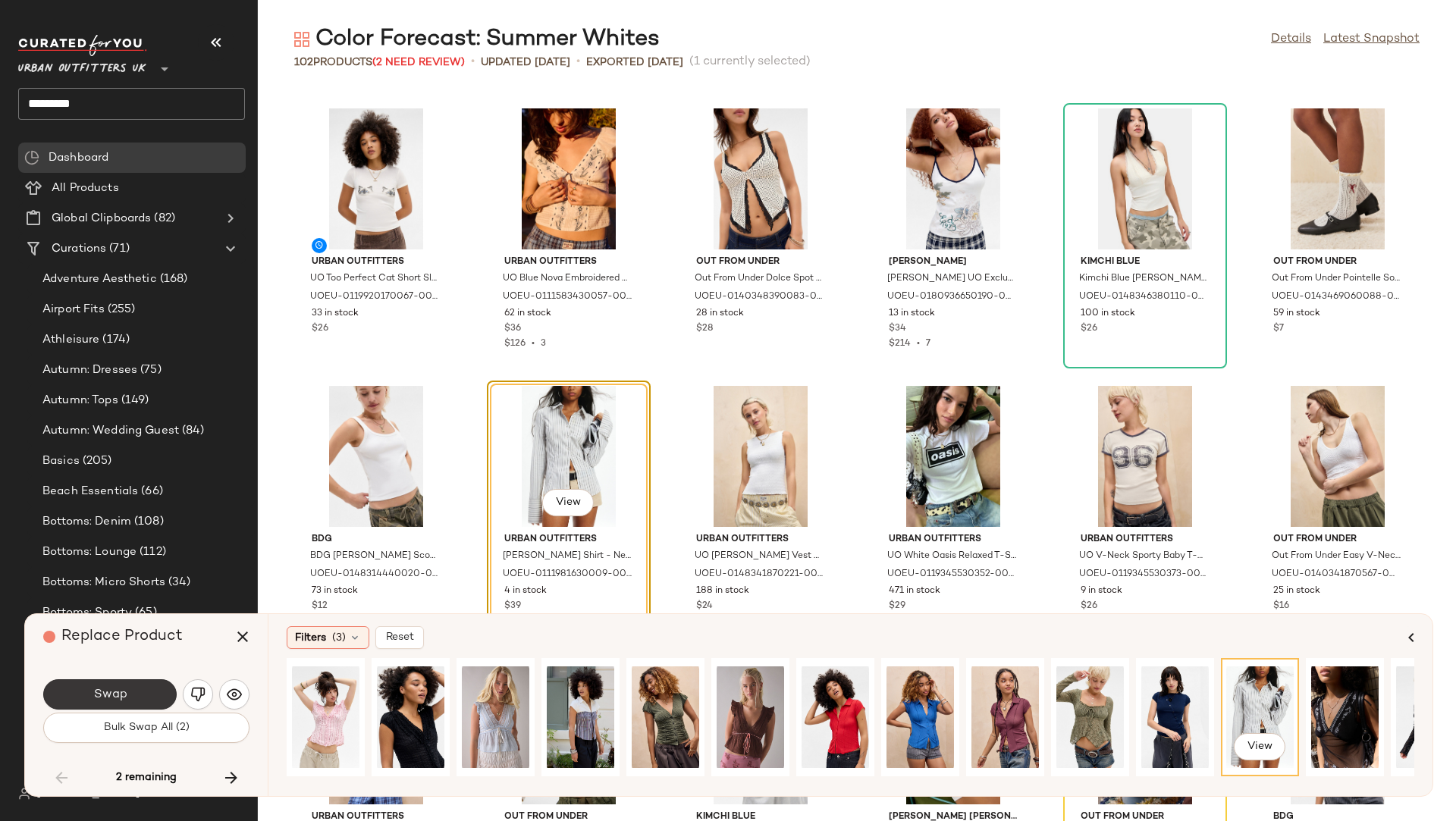
click at [158, 692] on button "Swap" at bounding box center [110, 694] width 133 height 30
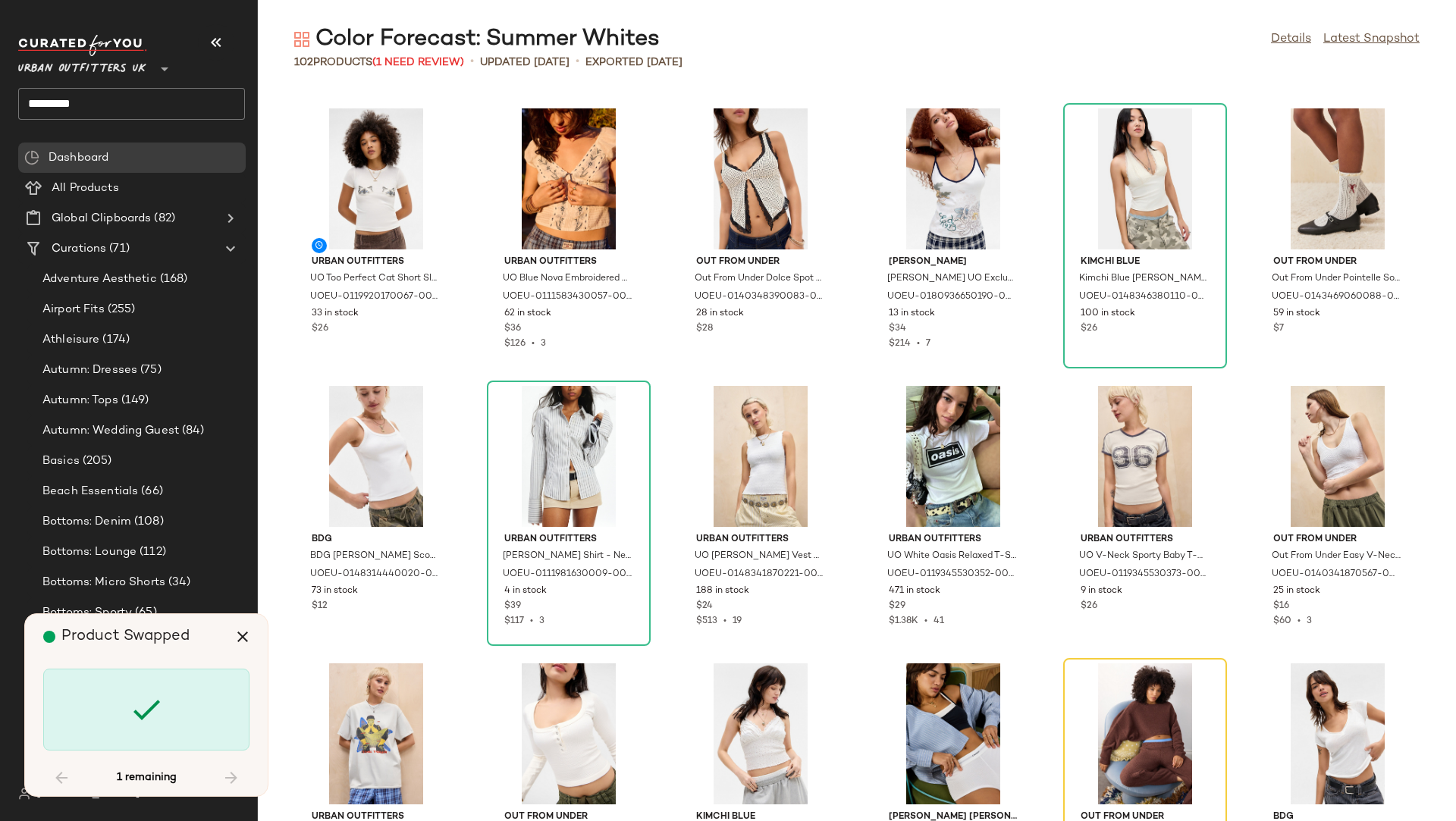
scroll to position [3609, 0]
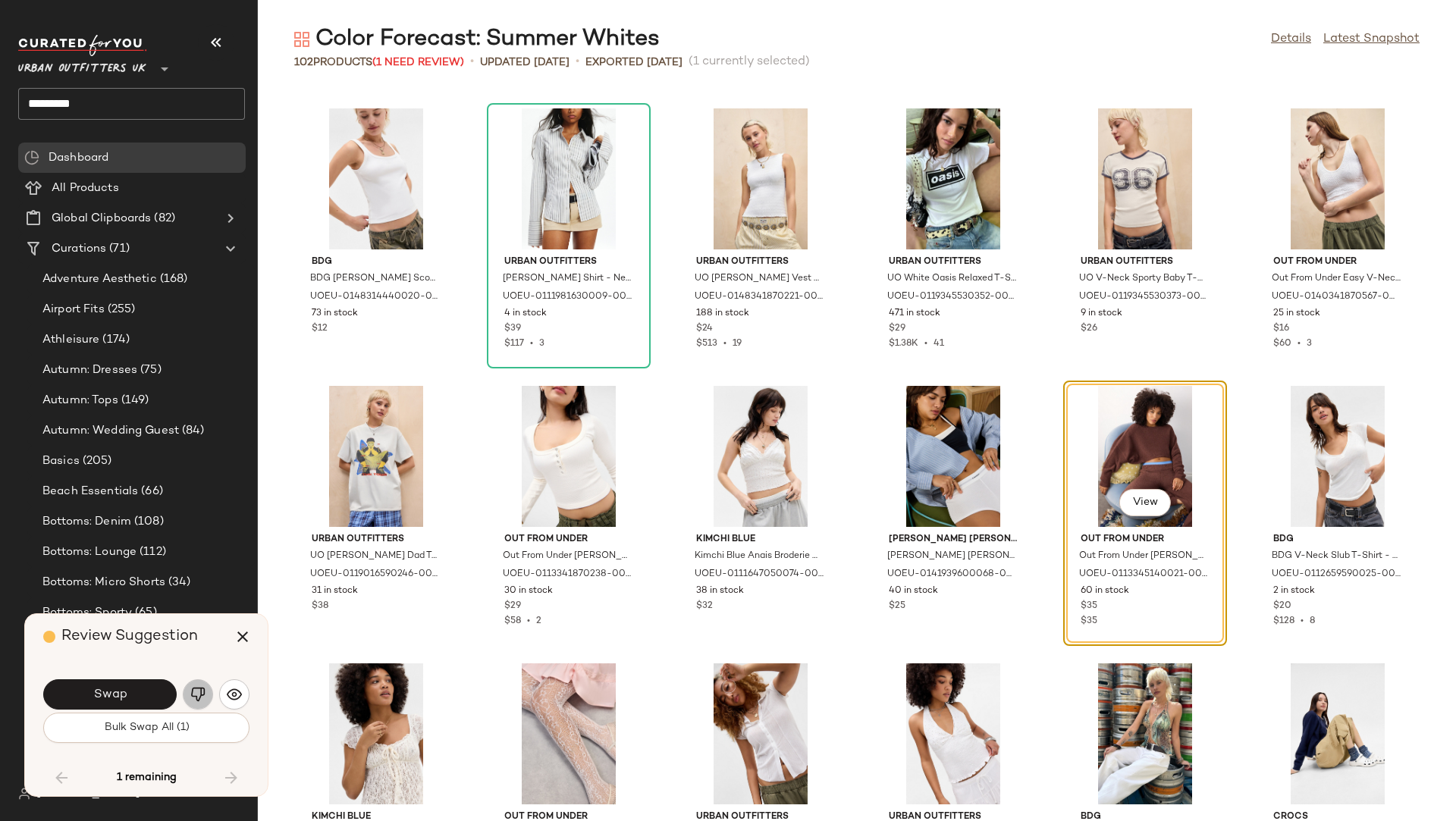
click at [204, 695] on img "button" at bounding box center [198, 694] width 16 height 16
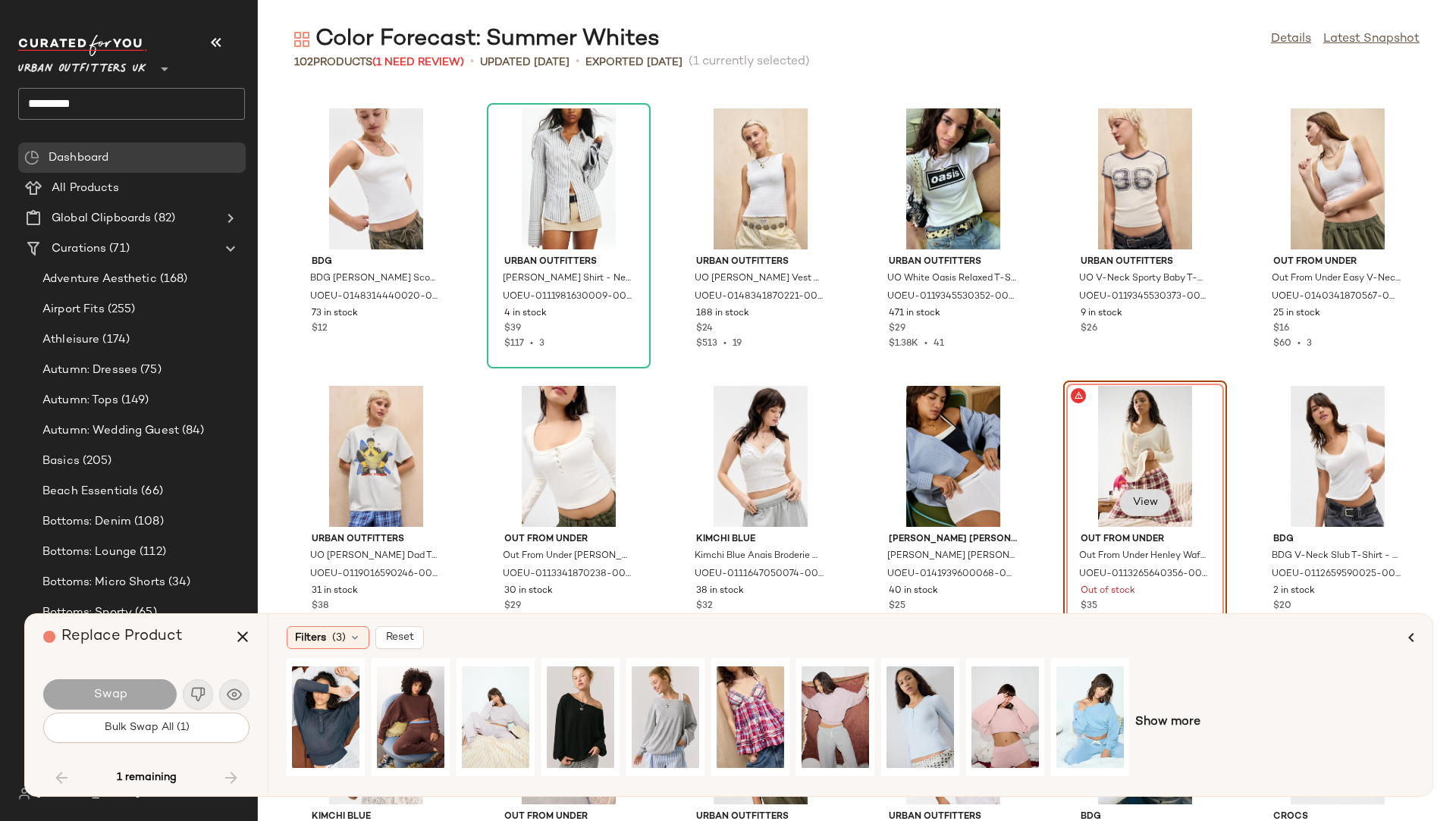
click at [1147, 502] on span "View" at bounding box center [1145, 502] width 26 height 12
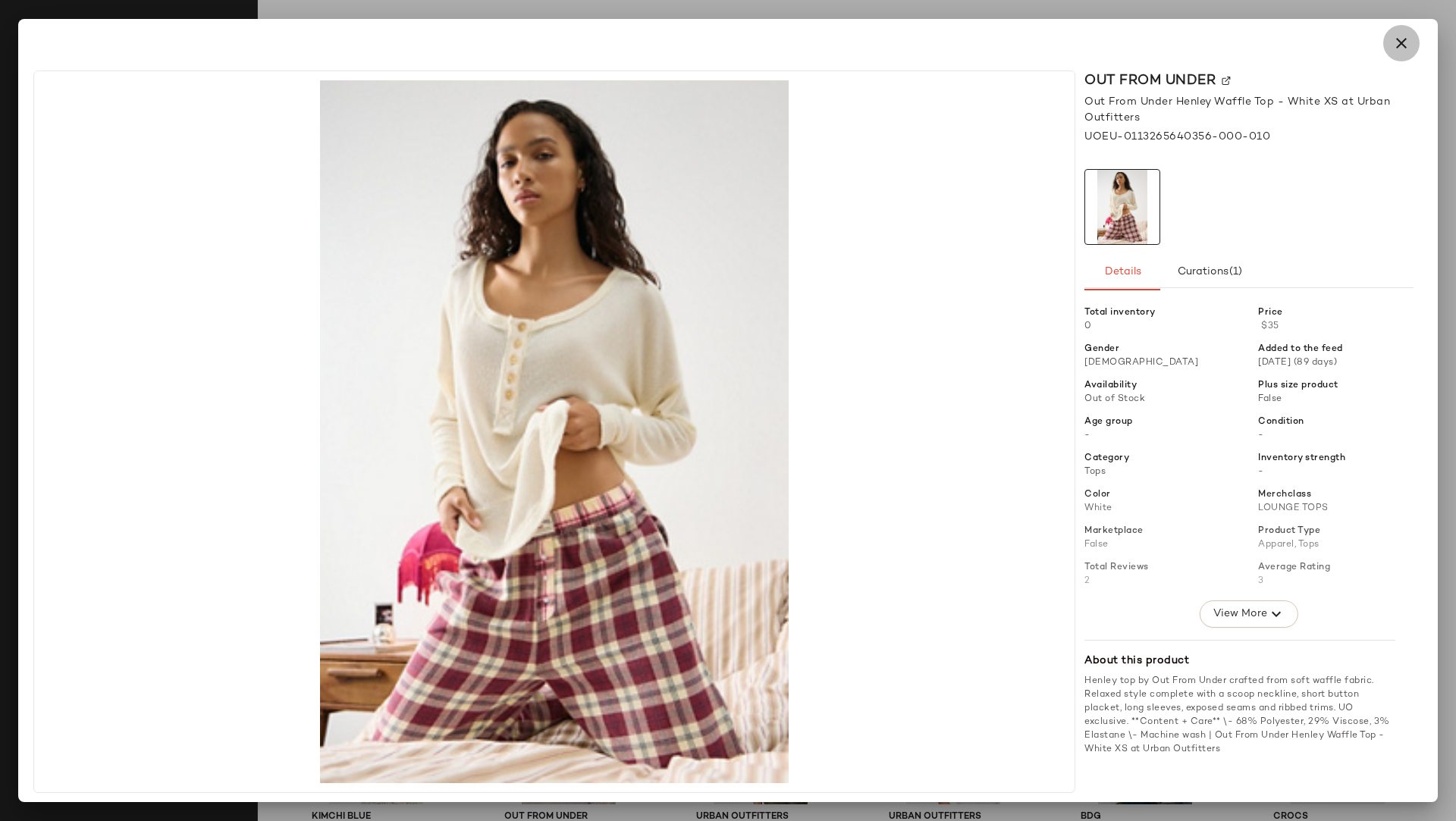
click at [1293, 50] on icon "button" at bounding box center [1401, 43] width 18 height 18
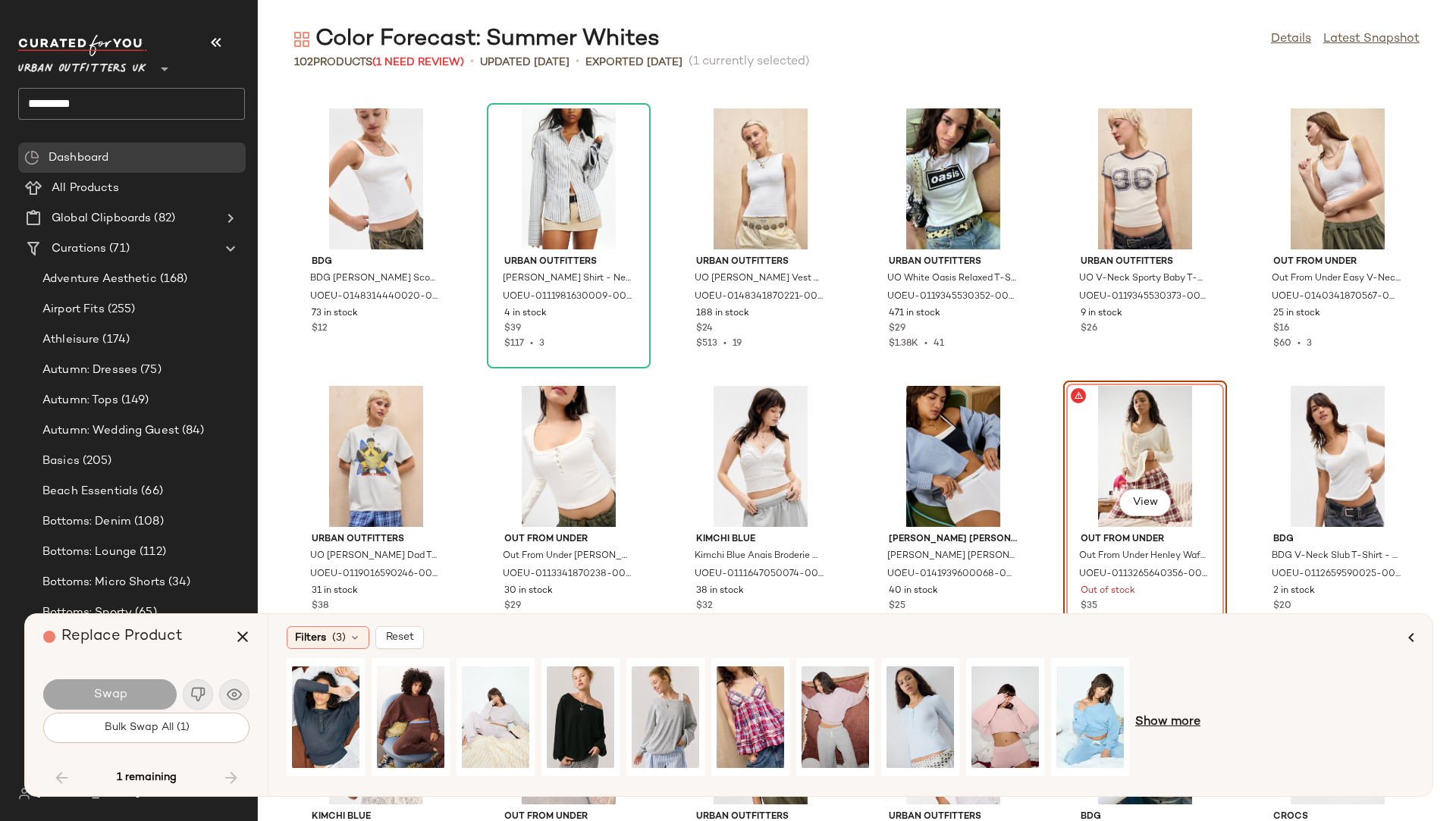
click at [1185, 700] on span "Show more" at bounding box center [1167, 723] width 65 height 18
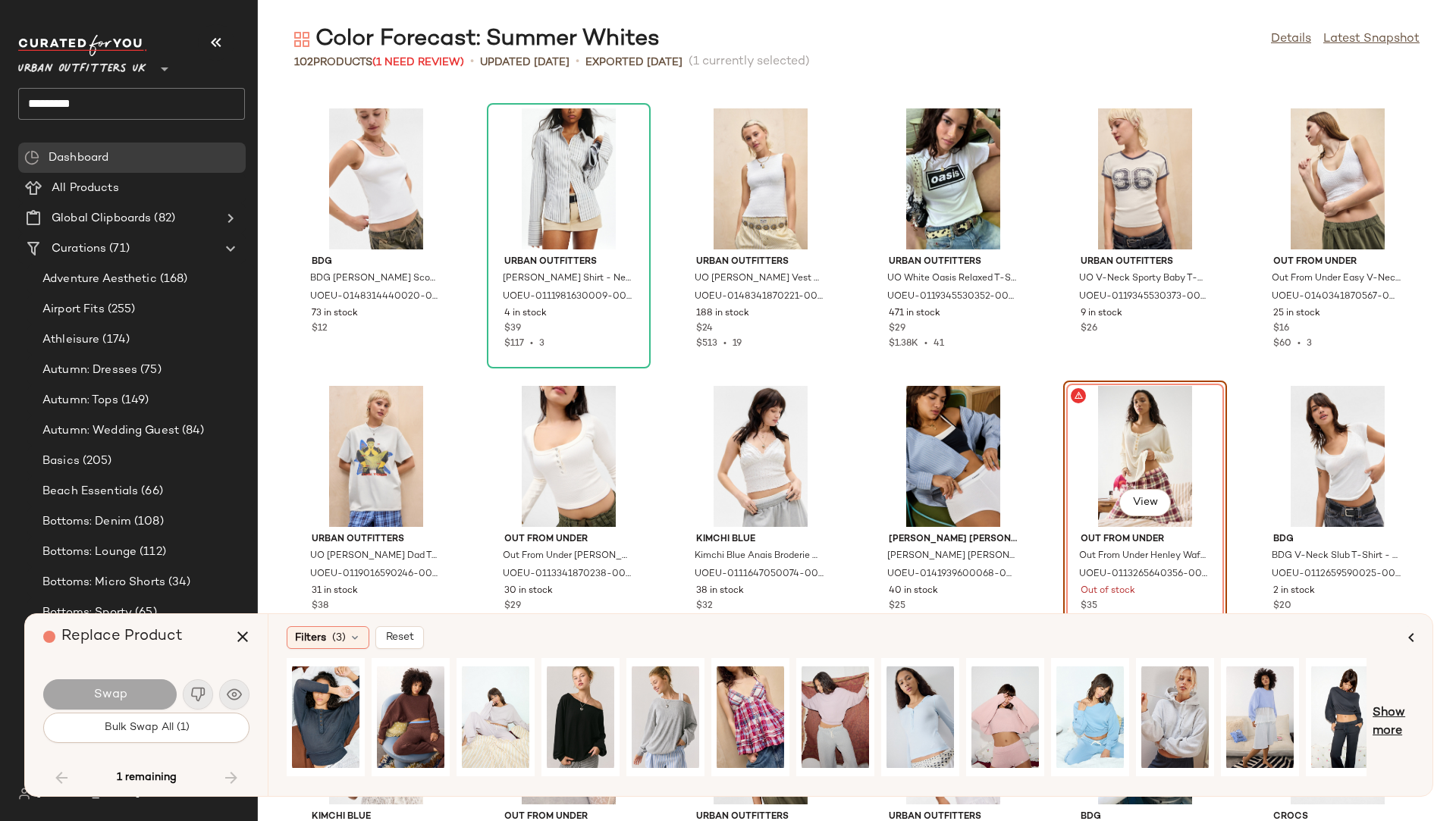
click at [1293, 700] on span "Show more" at bounding box center [1393, 723] width 42 height 37
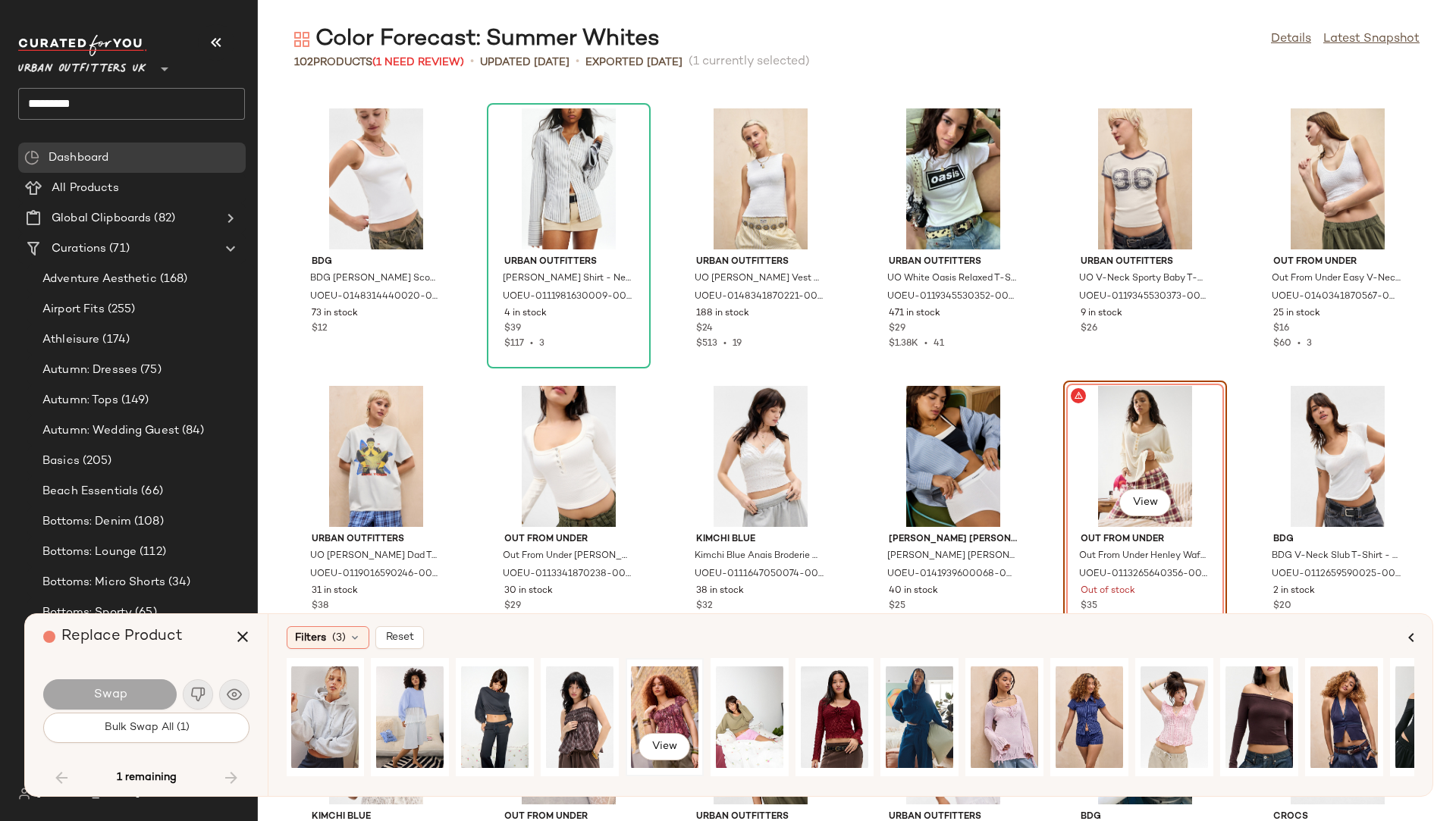
scroll to position [0, 988]
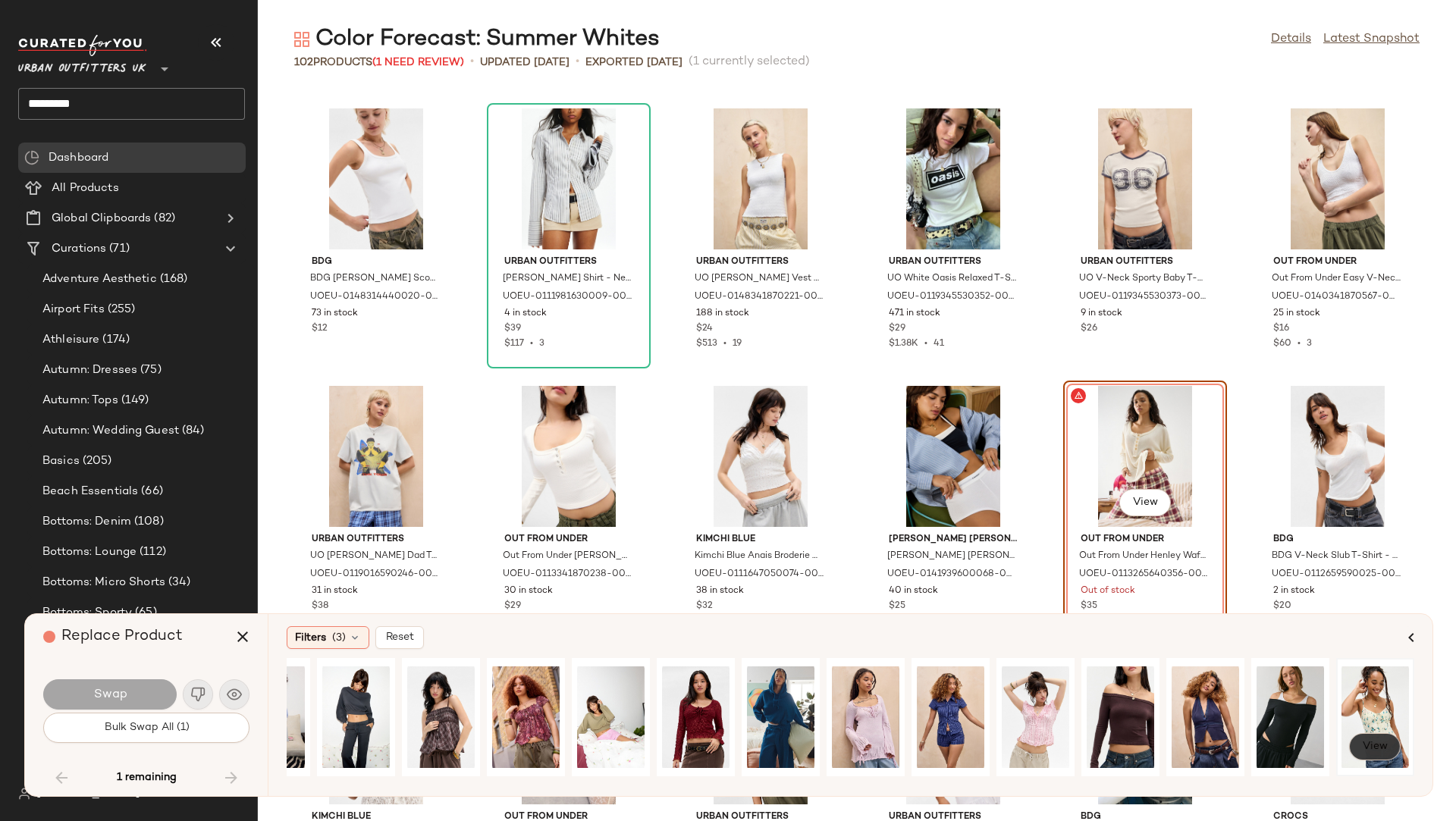
click at [1293, 700] on span "View" at bounding box center [1375, 747] width 26 height 12
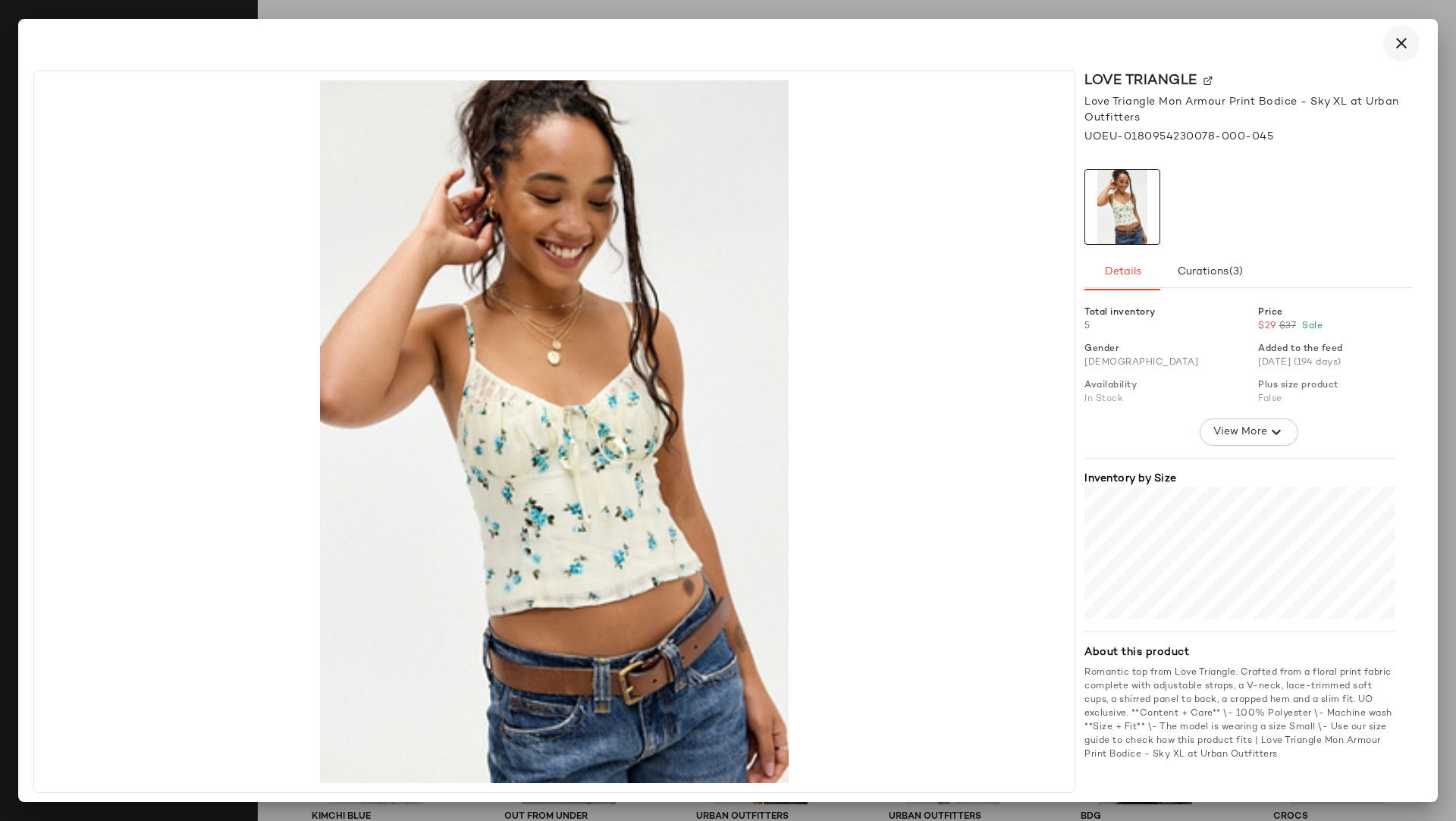
click at [1293, 47] on icon "button" at bounding box center [1401, 43] width 18 height 18
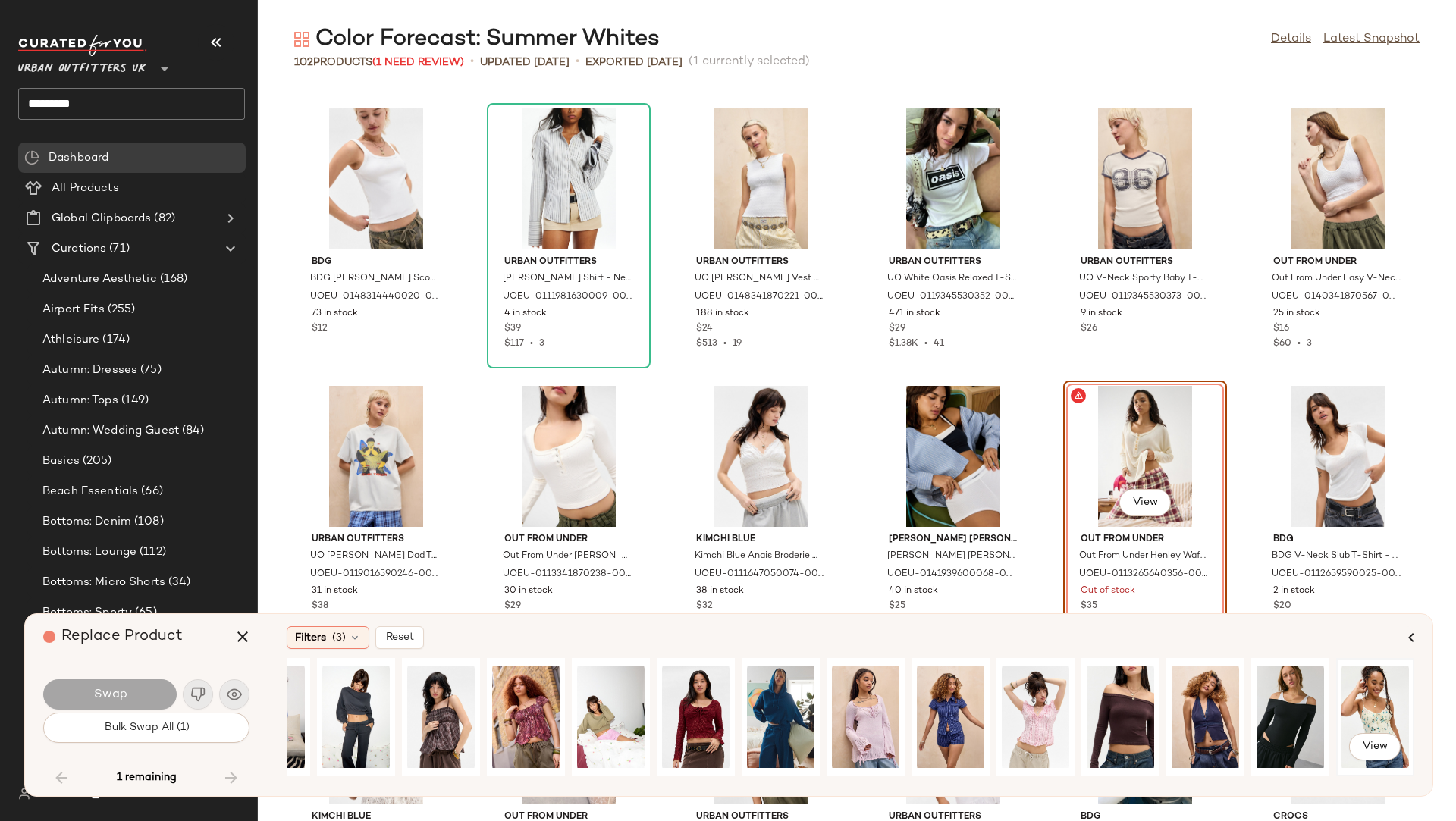
click at [1293, 691] on div "View" at bounding box center [1375, 717] width 68 height 108
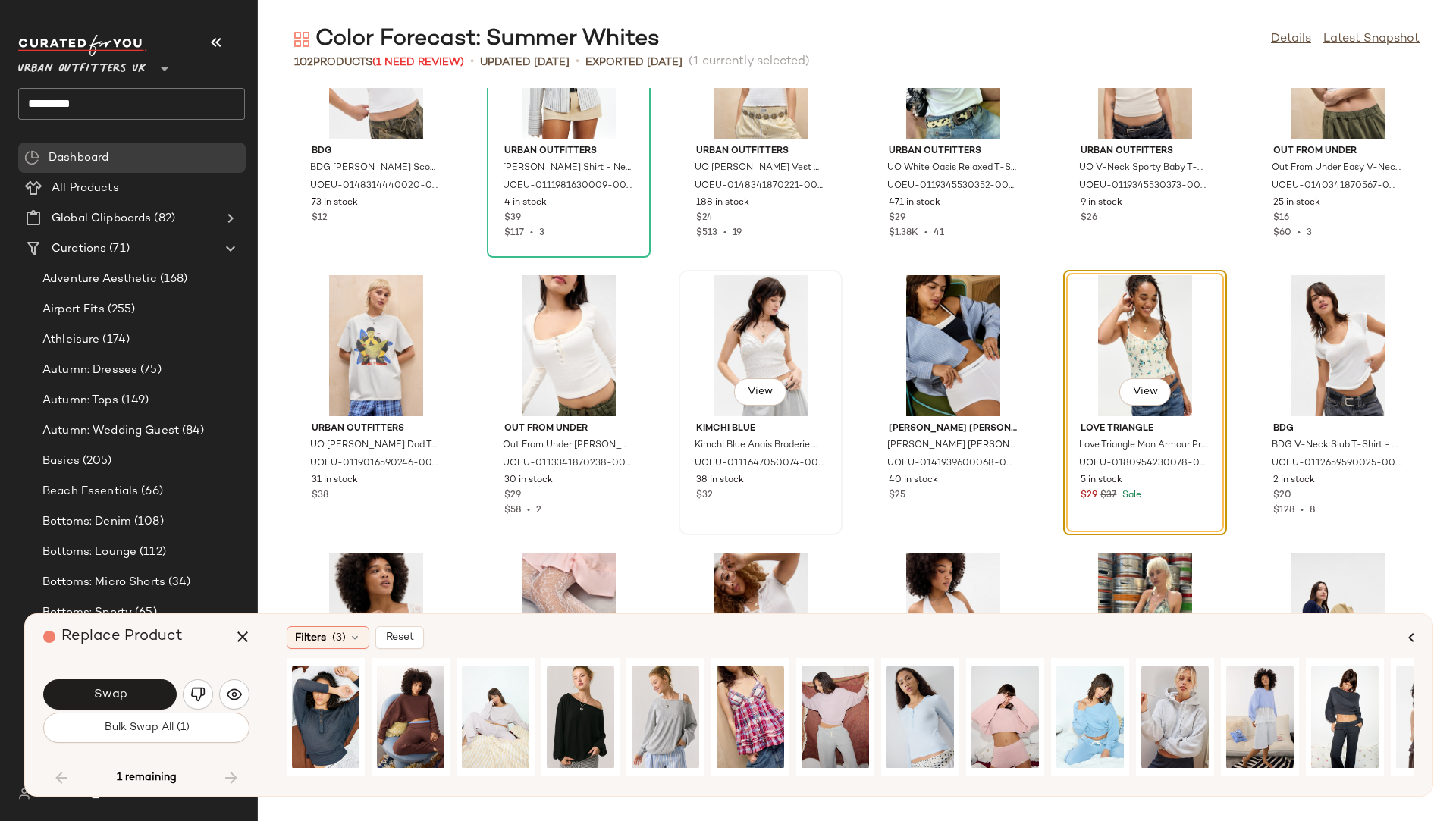
scroll to position [3722, 0]
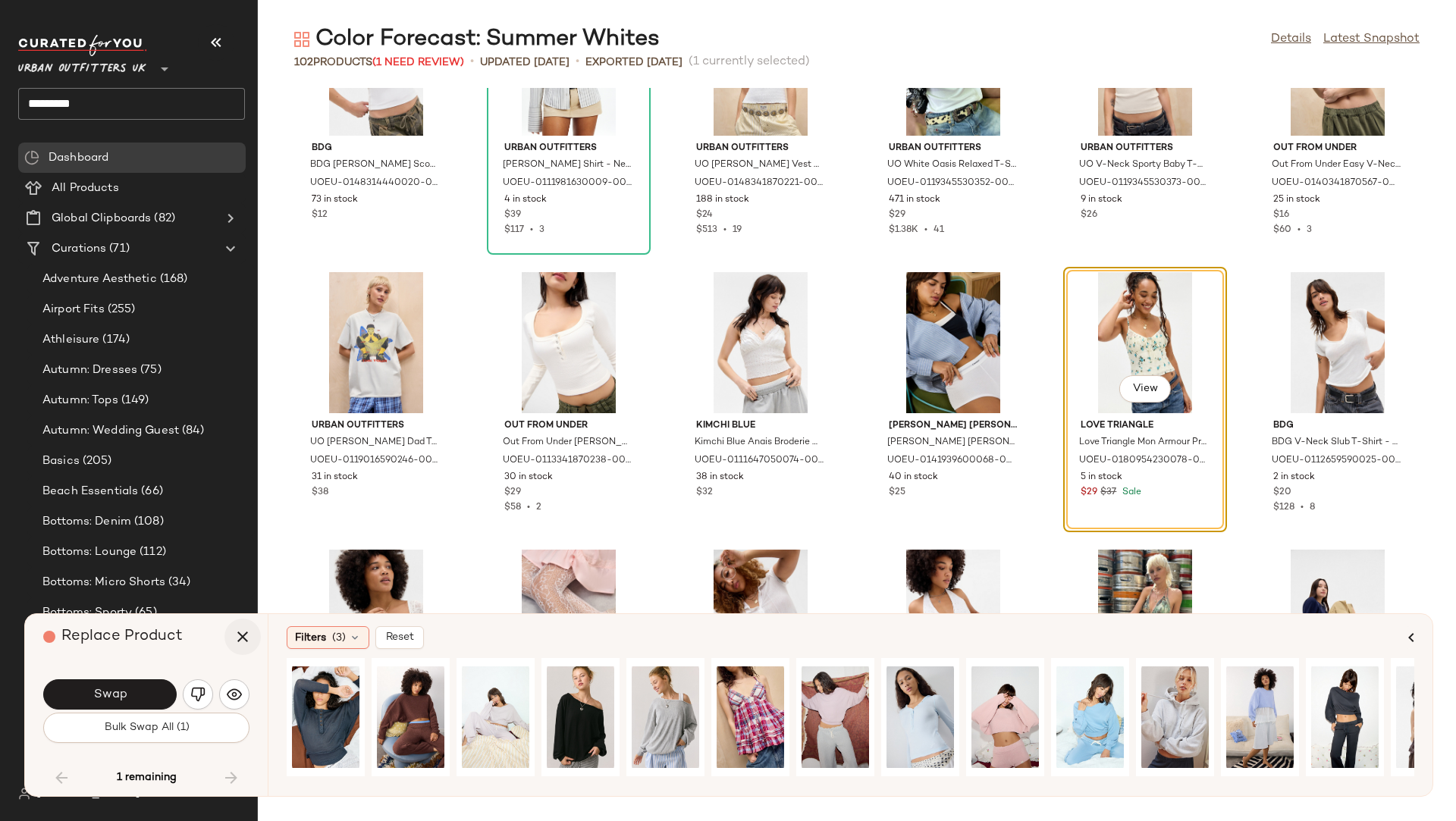
click at [242, 639] on icon "button" at bounding box center [243, 637] width 18 height 18
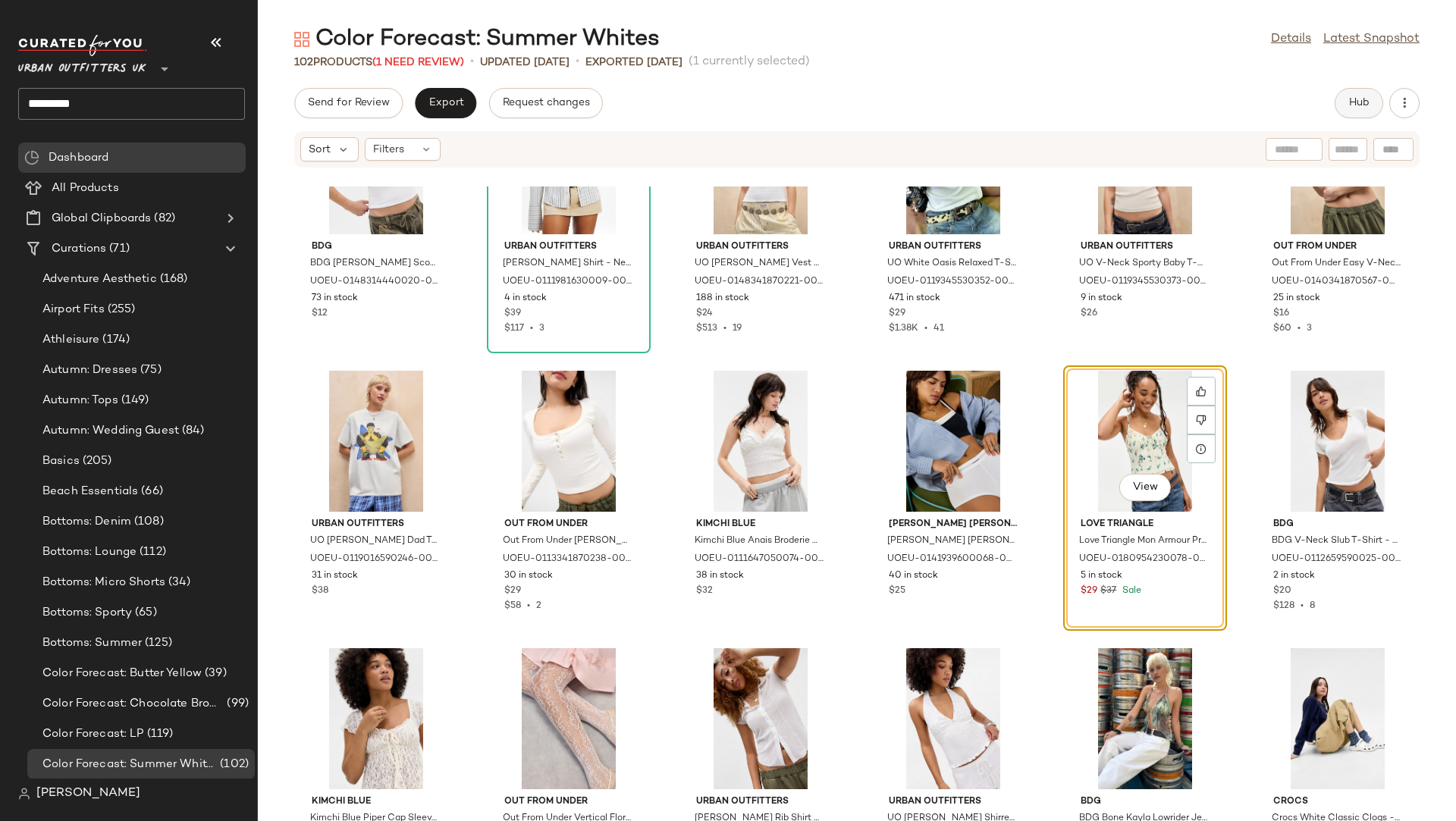
click at [1293, 100] on button "Hub" at bounding box center [1358, 103] width 48 height 30
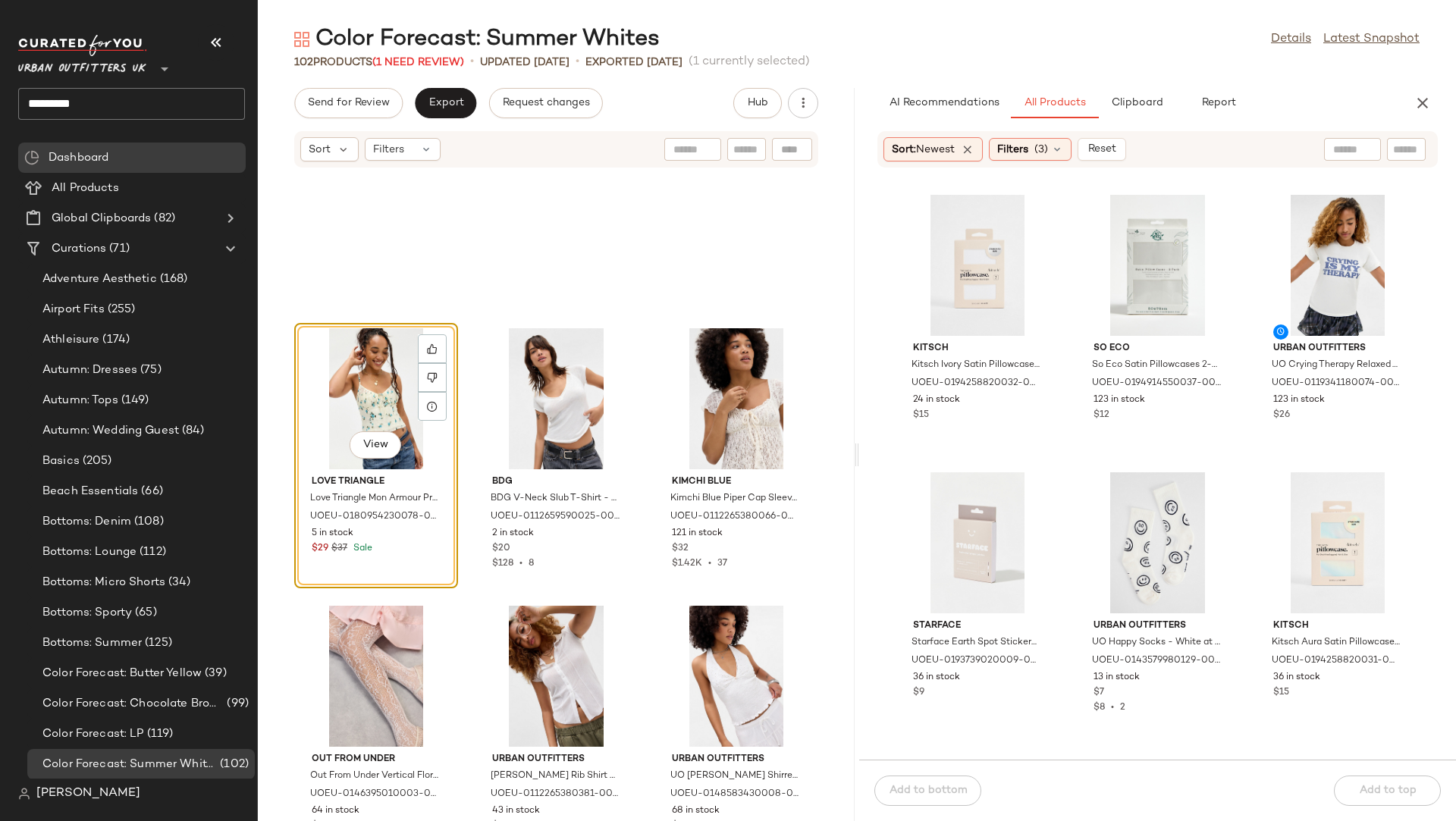
scroll to position [12085, 0]
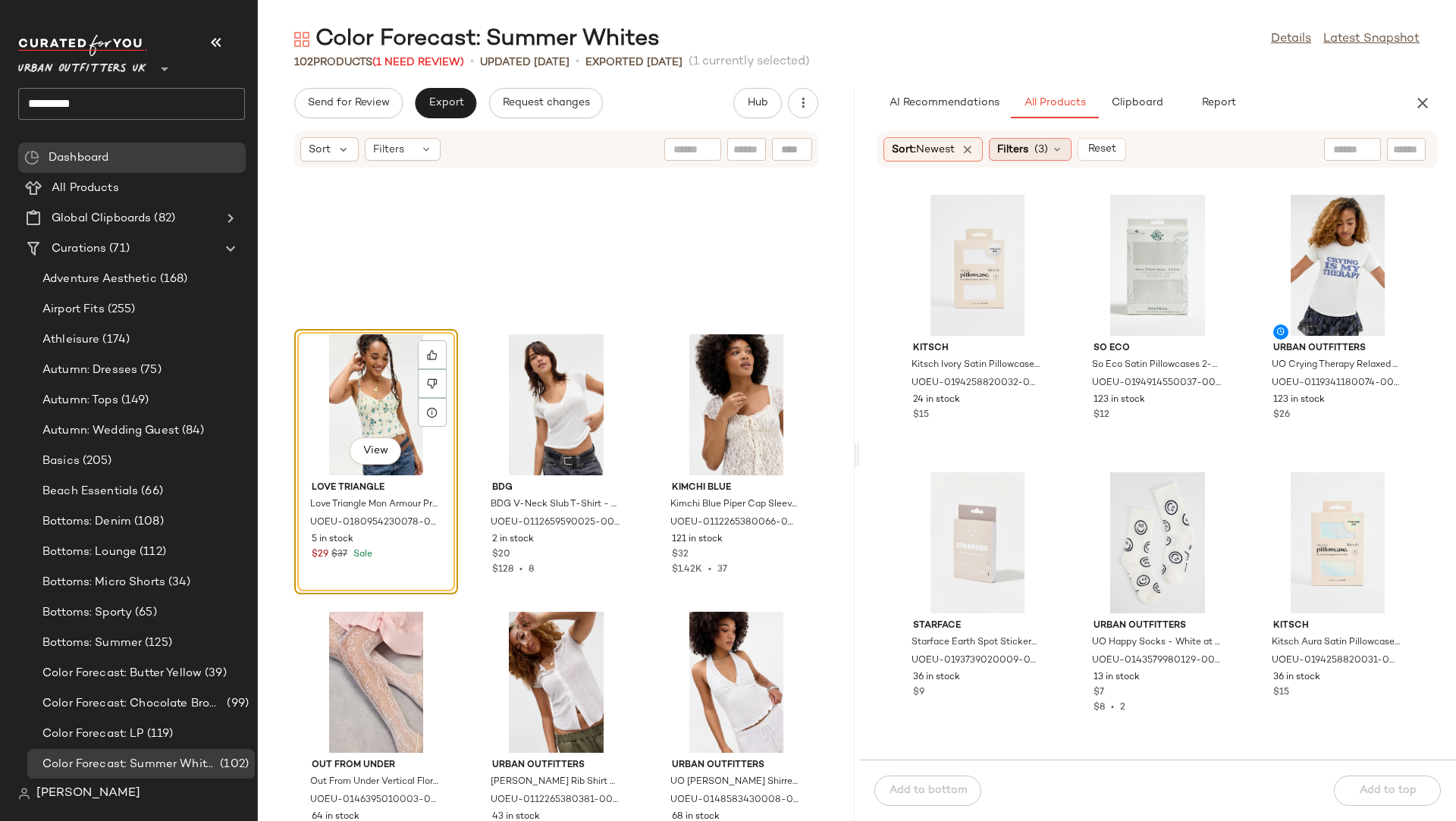
click at [1063, 151] on icon at bounding box center [1056, 149] width 12 height 12
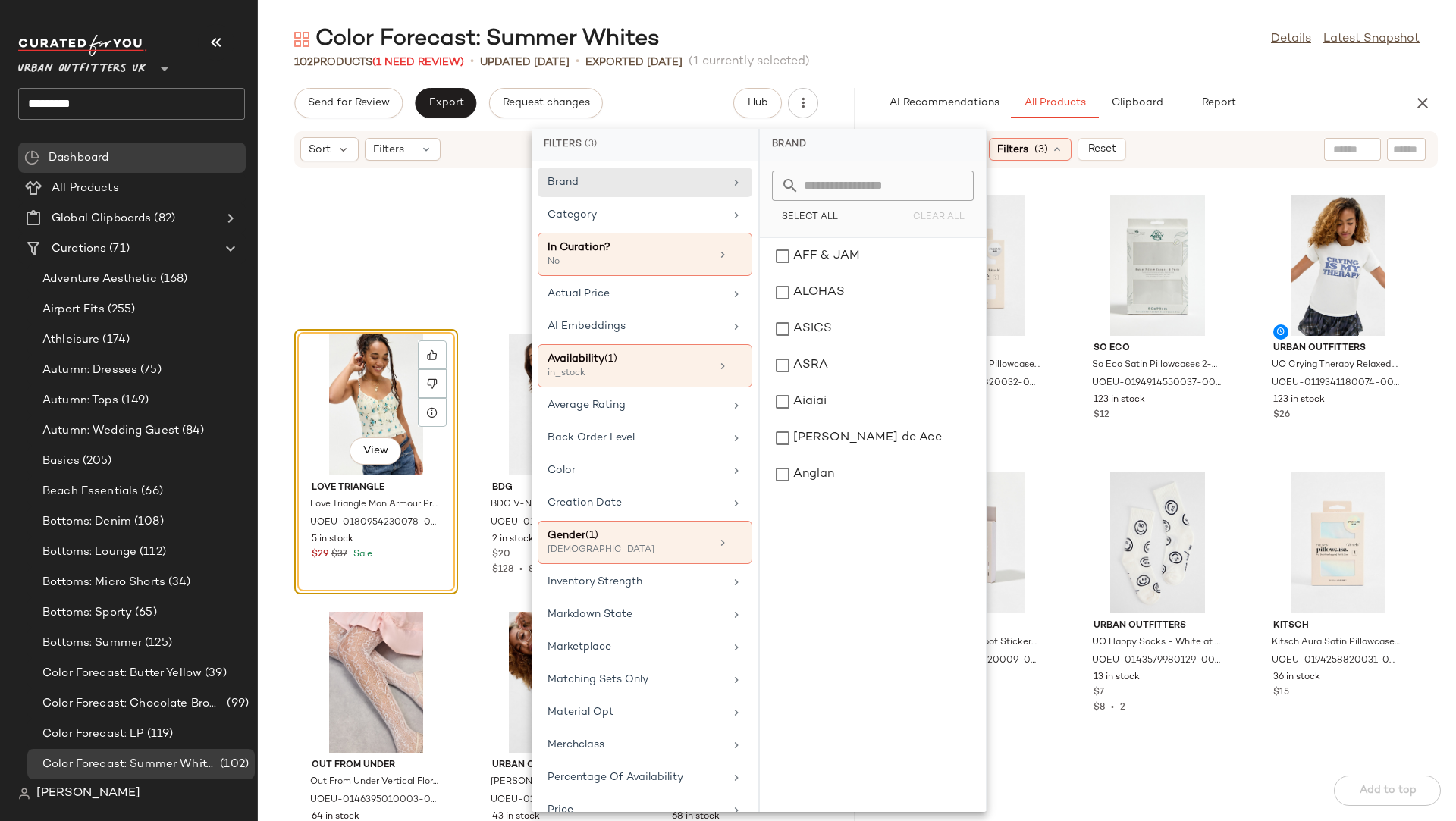
click at [1293, 151] on input "text" at bounding box center [1351, 149] width 38 height 16
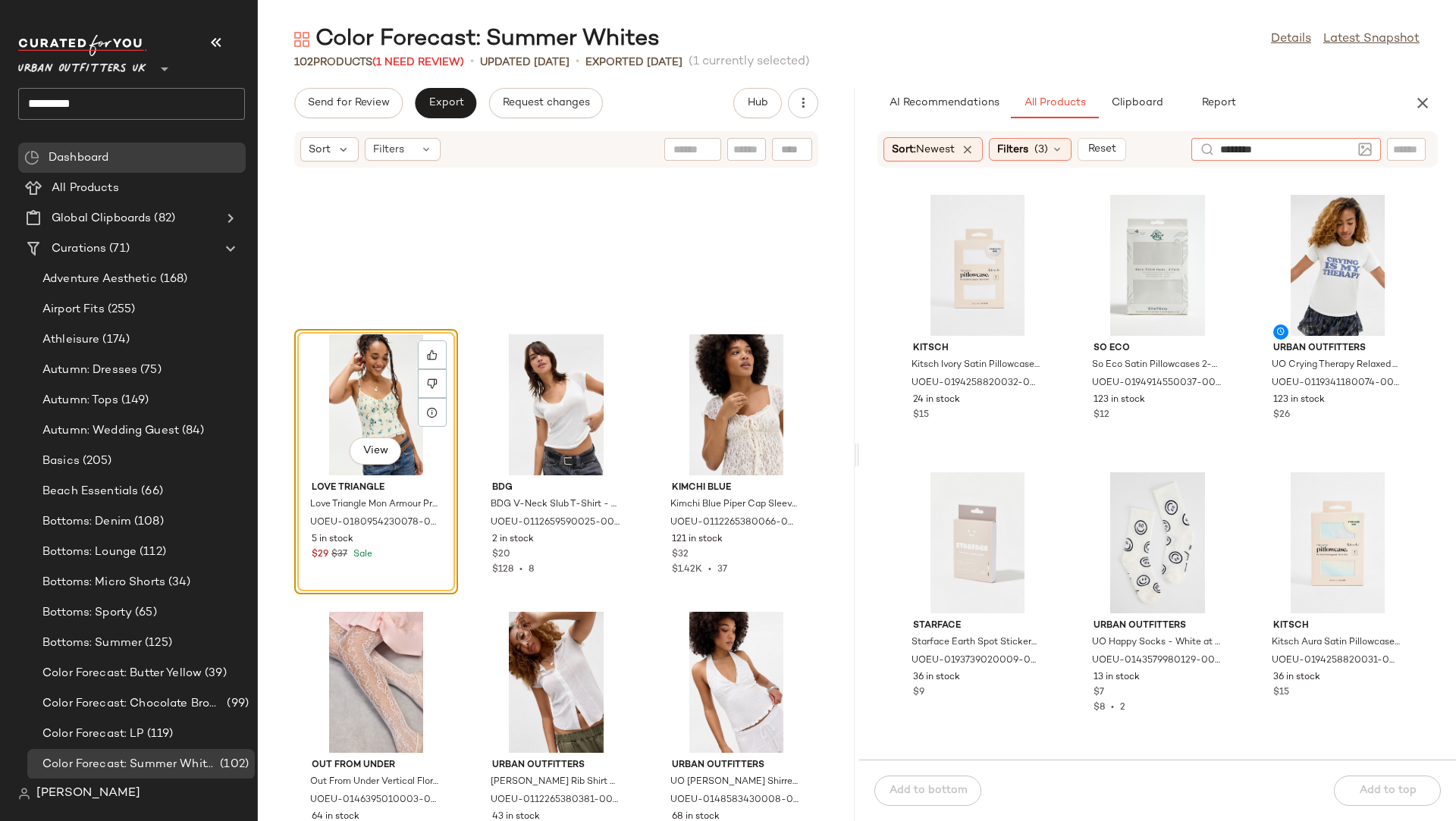
type input "*********"
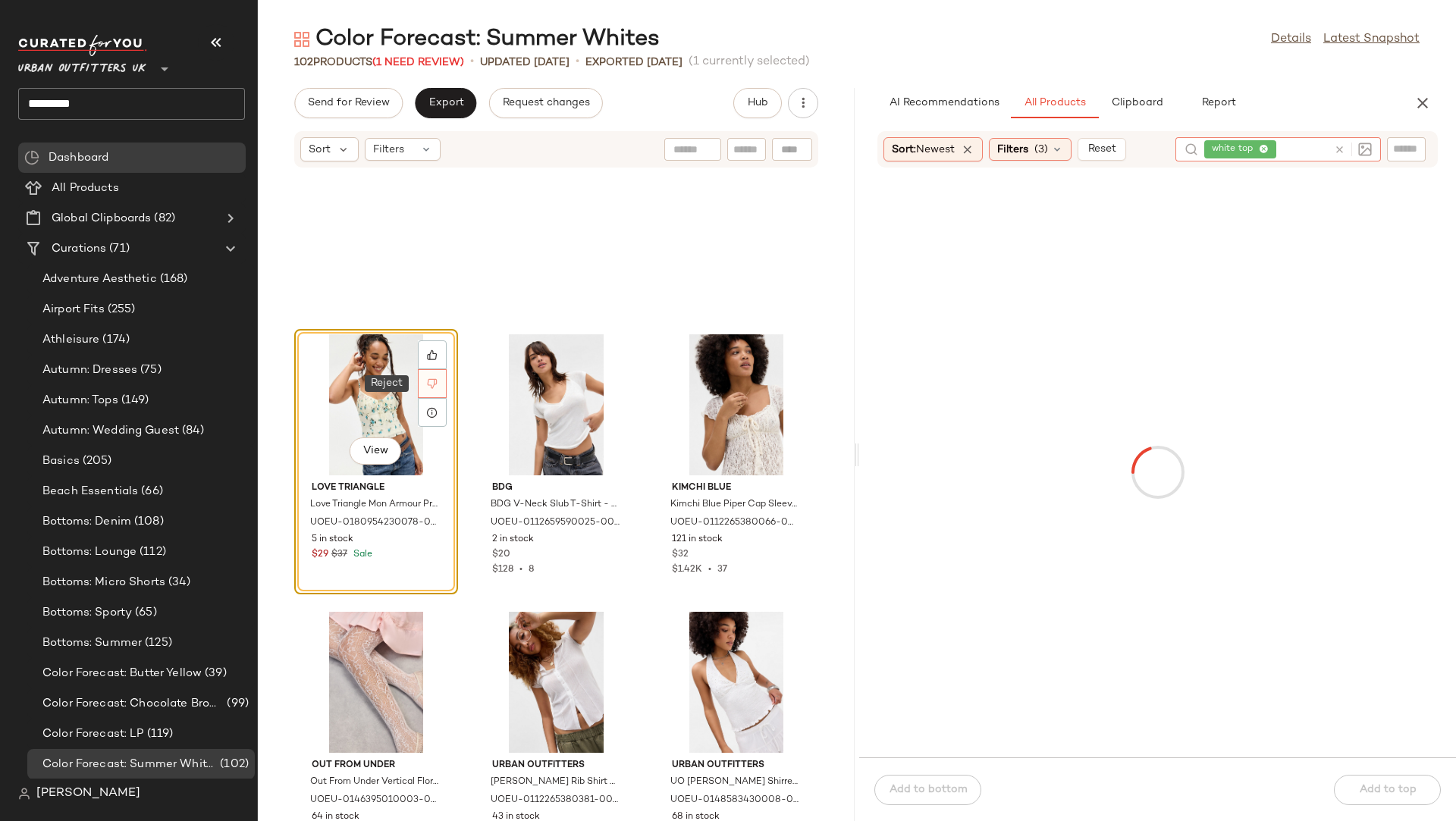
click at [433, 388] on icon at bounding box center [432, 384] width 10 height 10
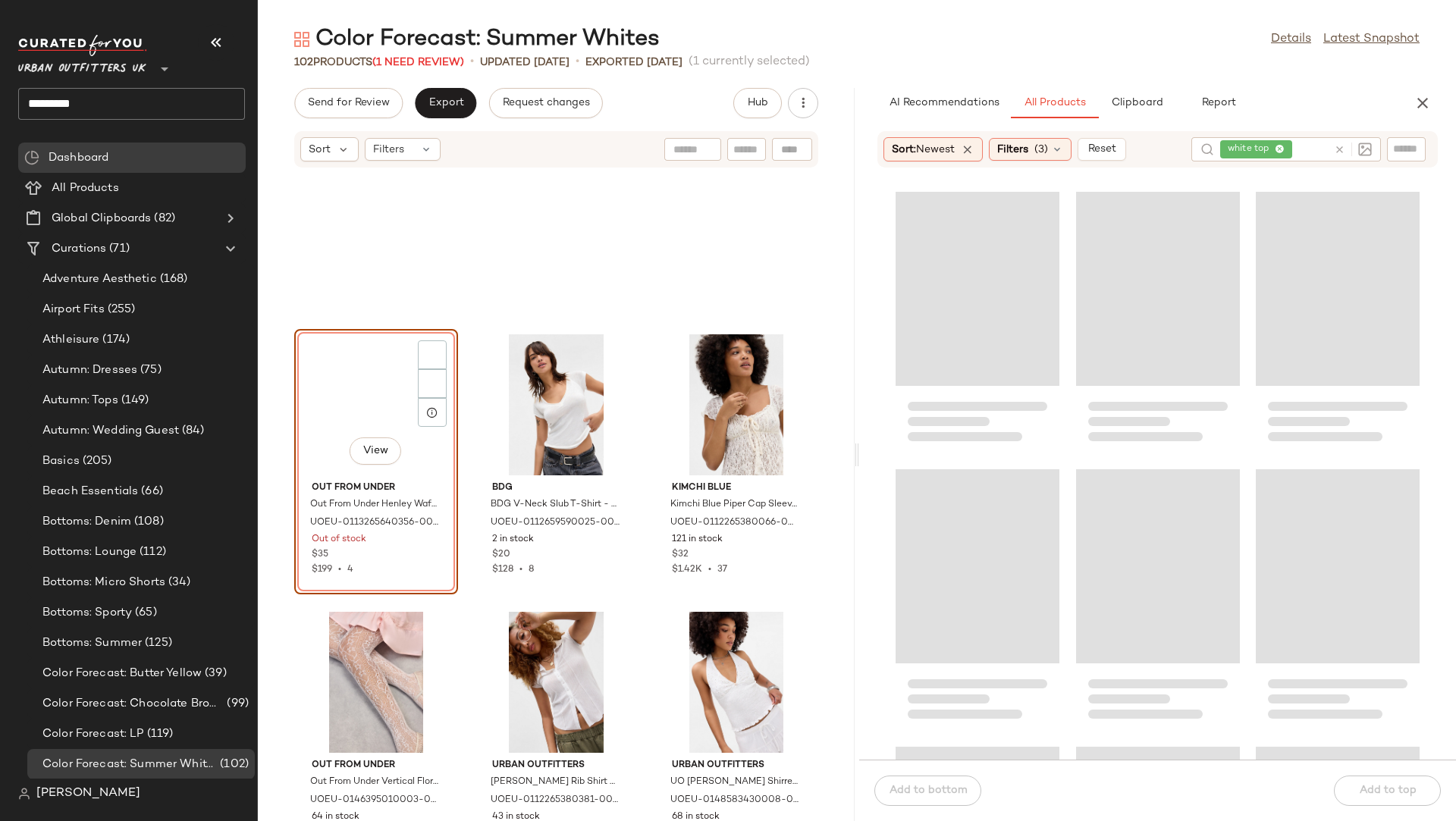
scroll to position [11936, 0]
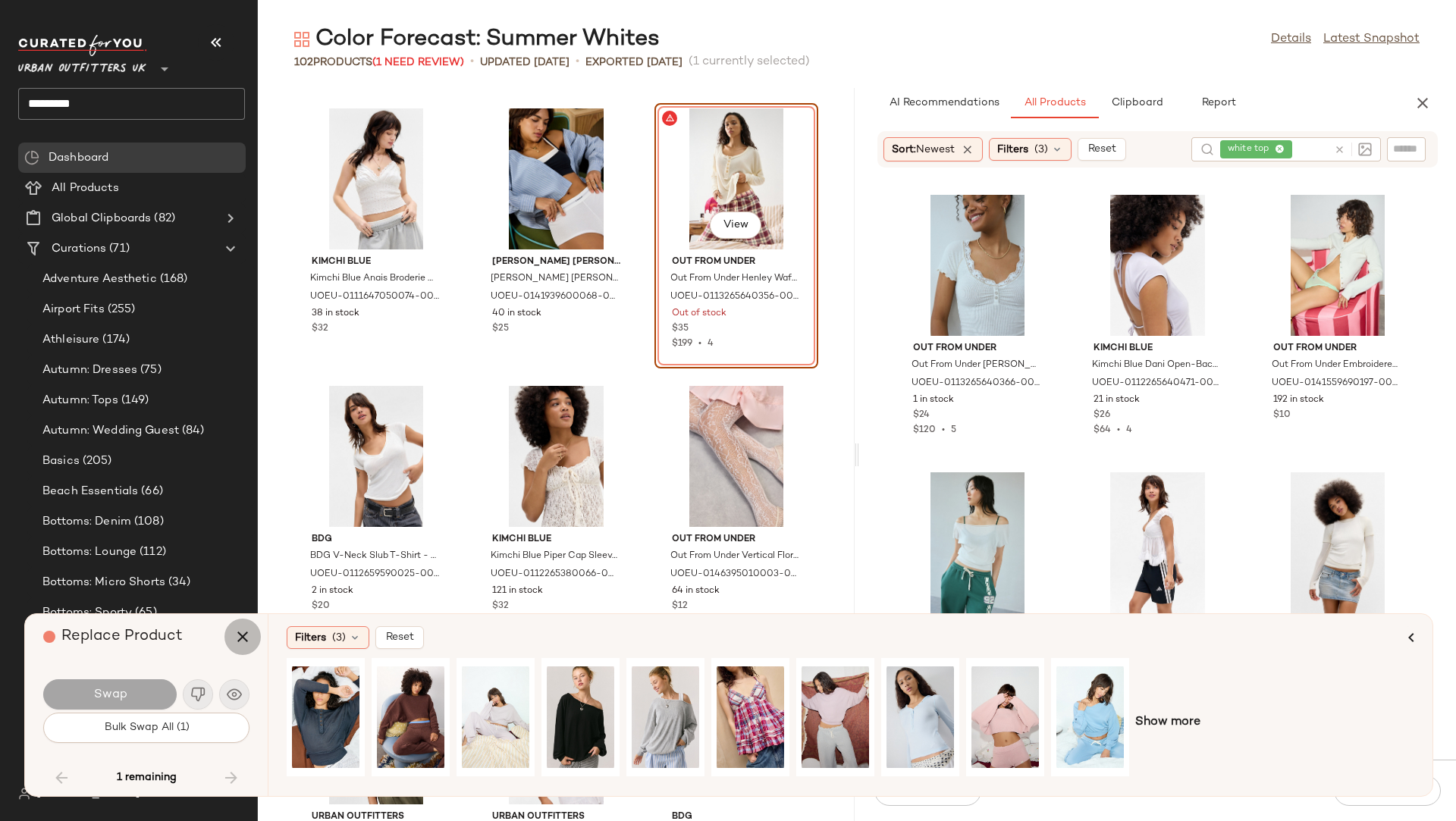
click at [231, 634] on button "button" at bounding box center [243, 637] width 37 height 37
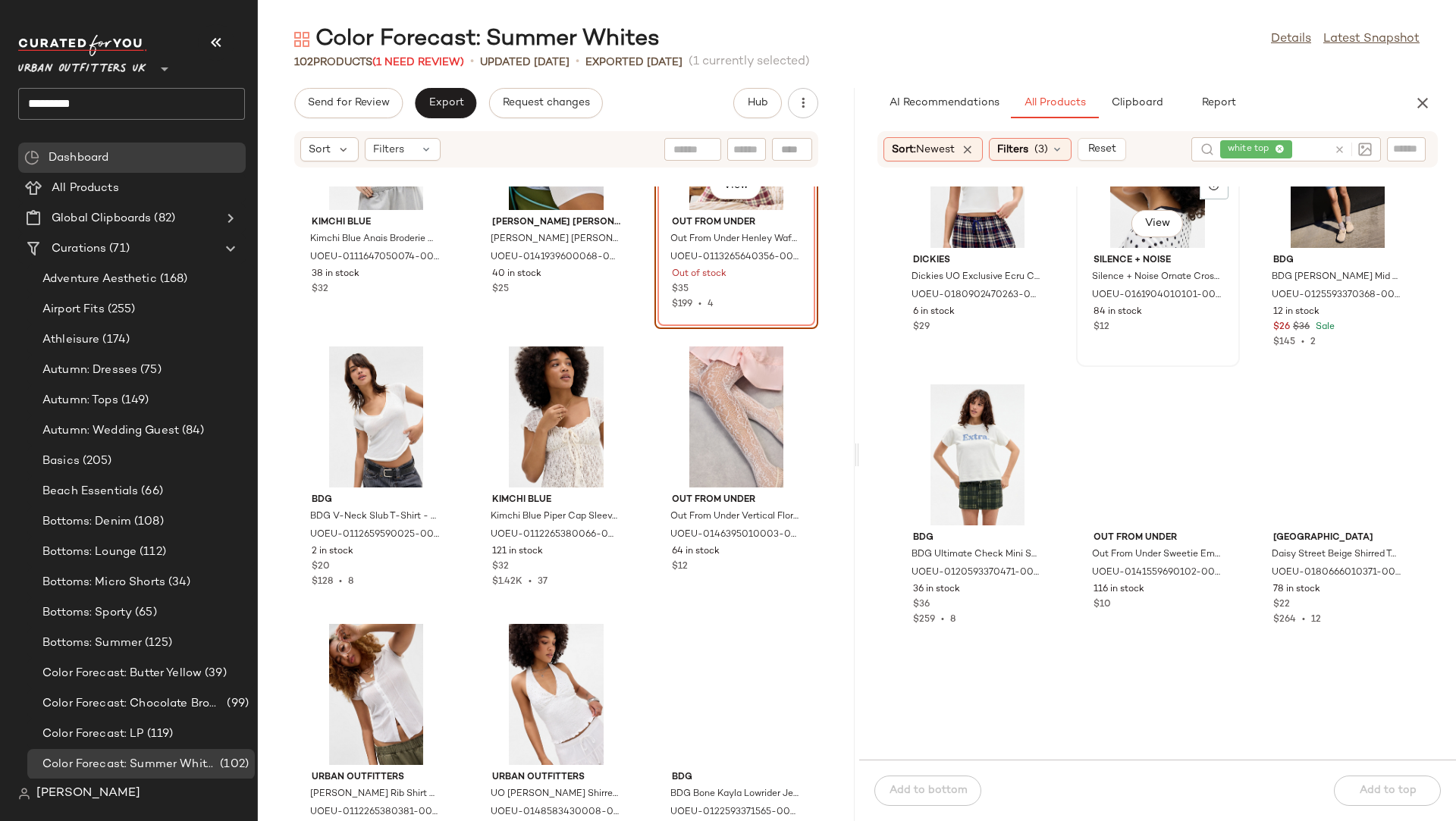
scroll to position [4833, 0]
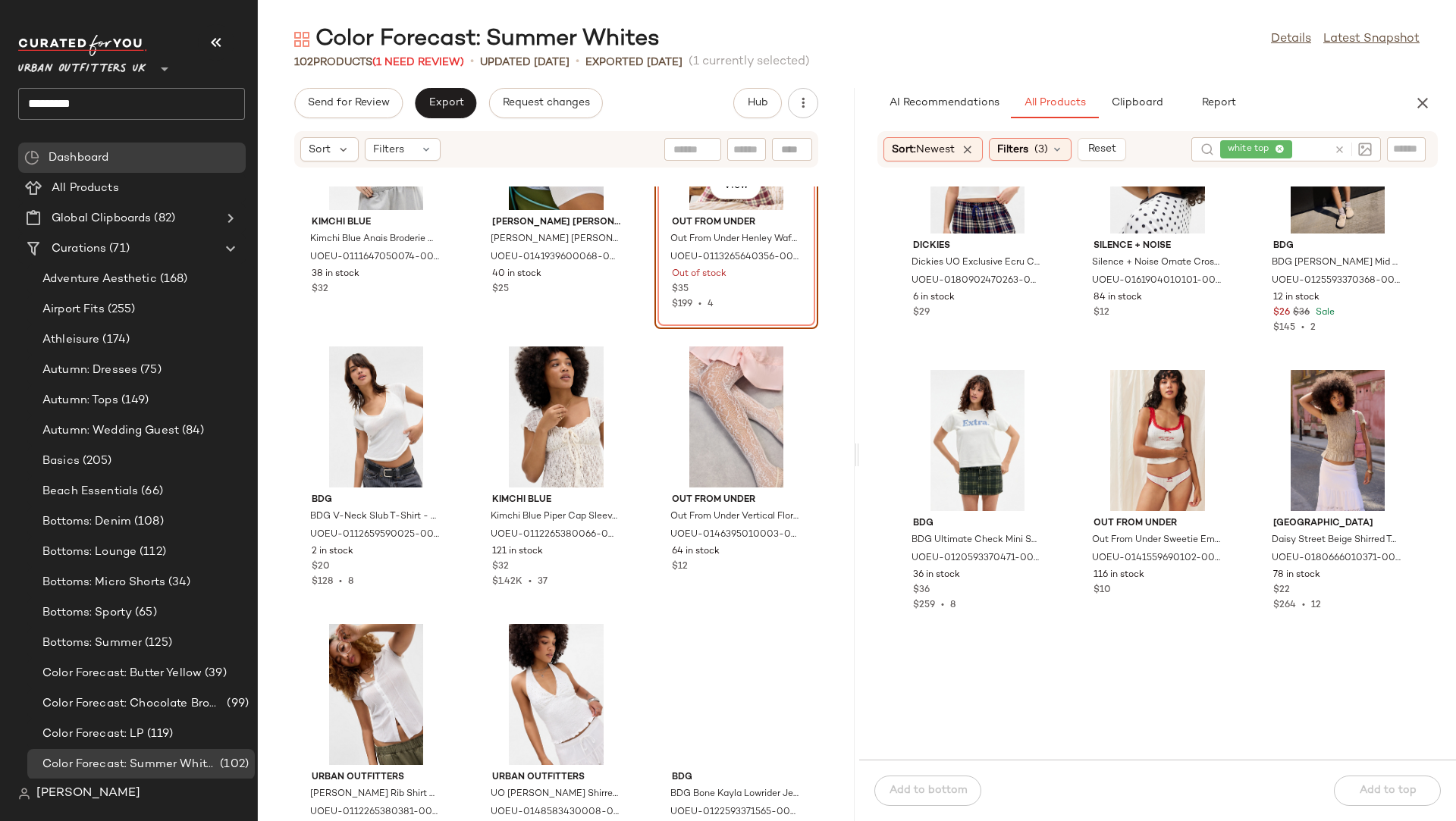
click at [1293, 147] on input "text" at bounding box center [1406, 149] width 26 height 16
type input "***"
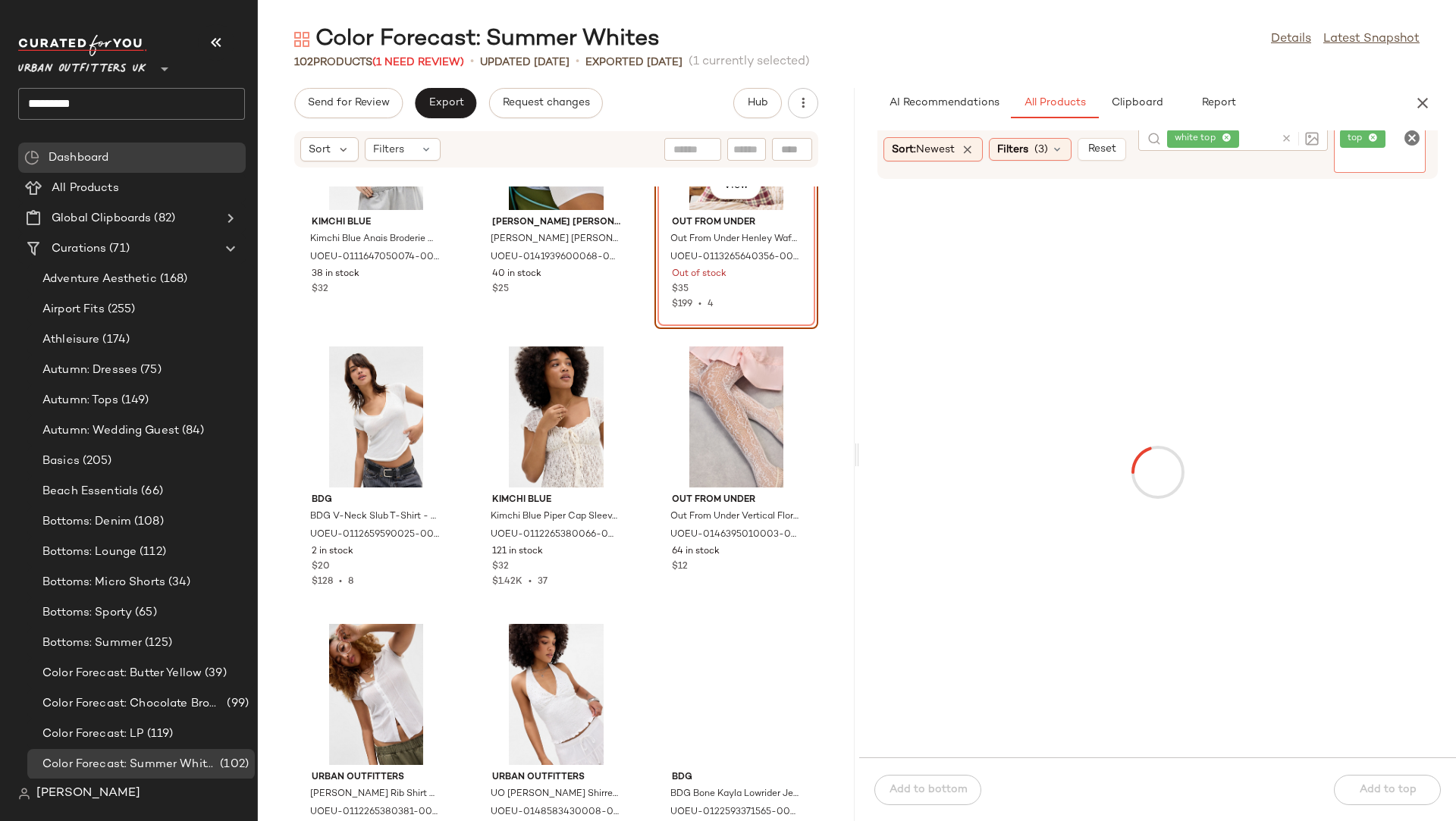
click at [1293, 72] on div "Color Forecast: Summer Whites Details Latest Snapshot 102 Products (1 Need Revi…" at bounding box center [856, 423] width 1198 height 797
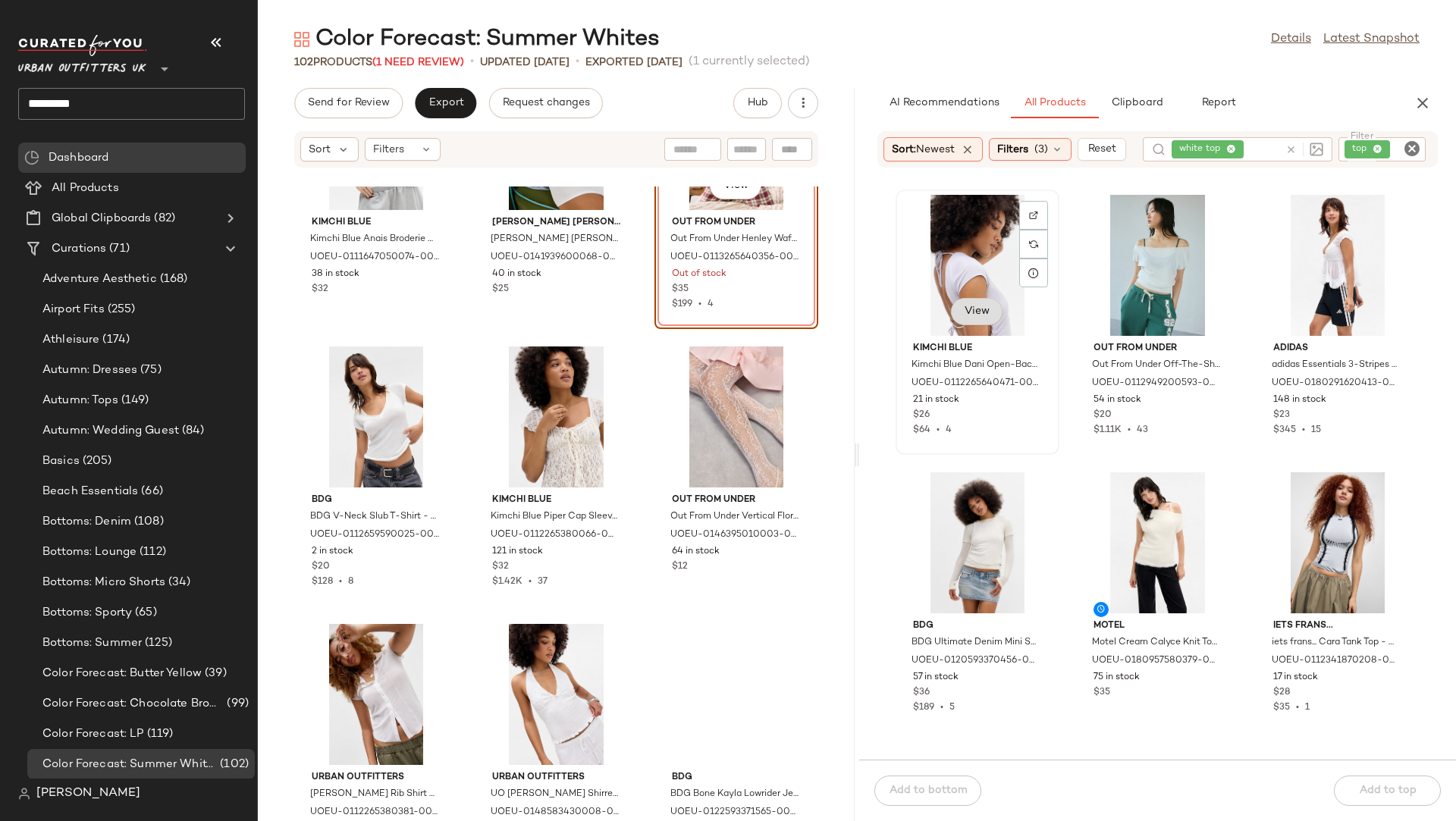
click at [976, 311] on span "View" at bounding box center [977, 312] width 26 height 12
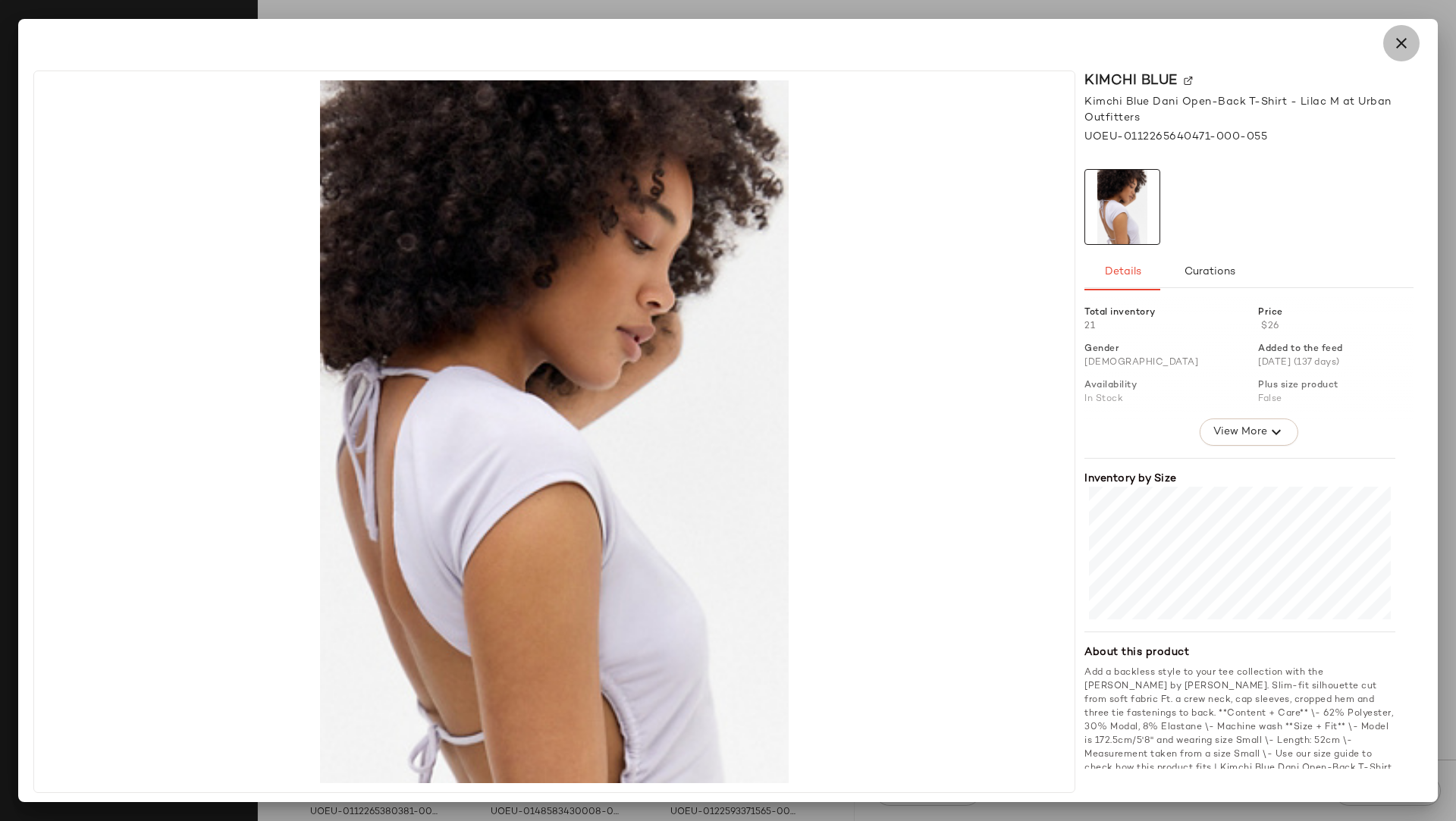
click at [1293, 52] on icon "button" at bounding box center [1401, 43] width 18 height 18
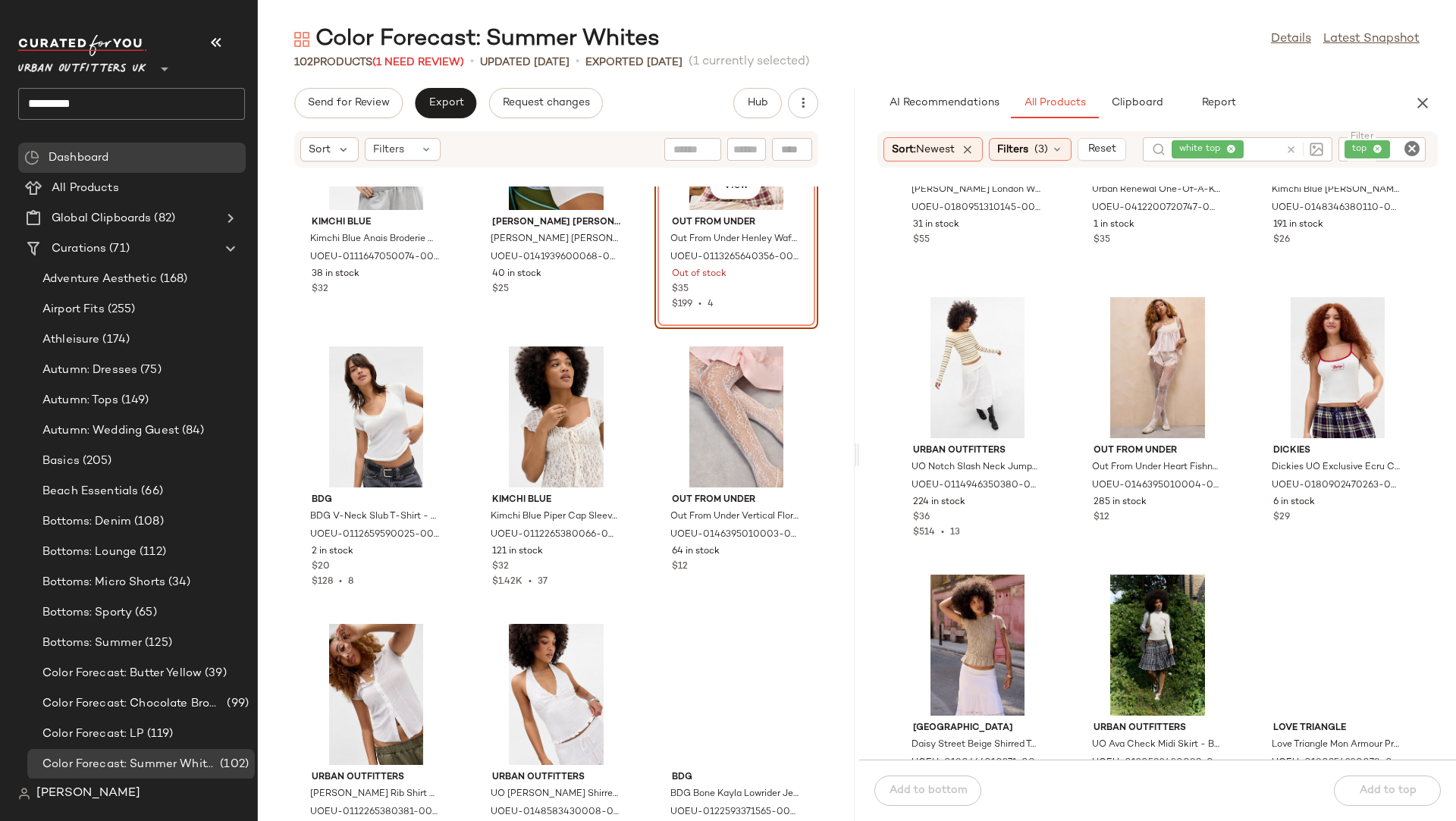
scroll to position [2119, 0]
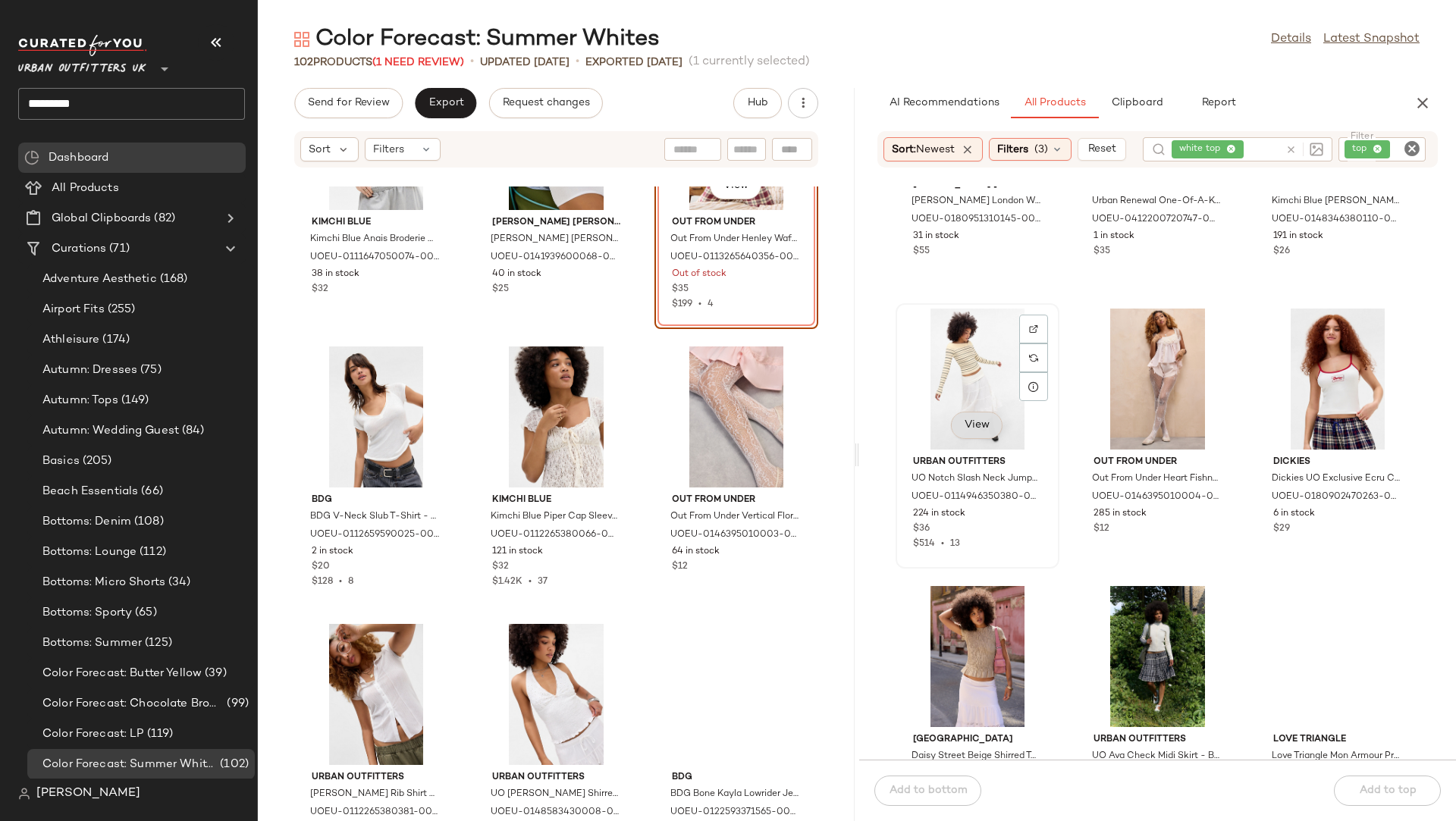
click at [989, 424] on span "View" at bounding box center [977, 425] width 26 height 12
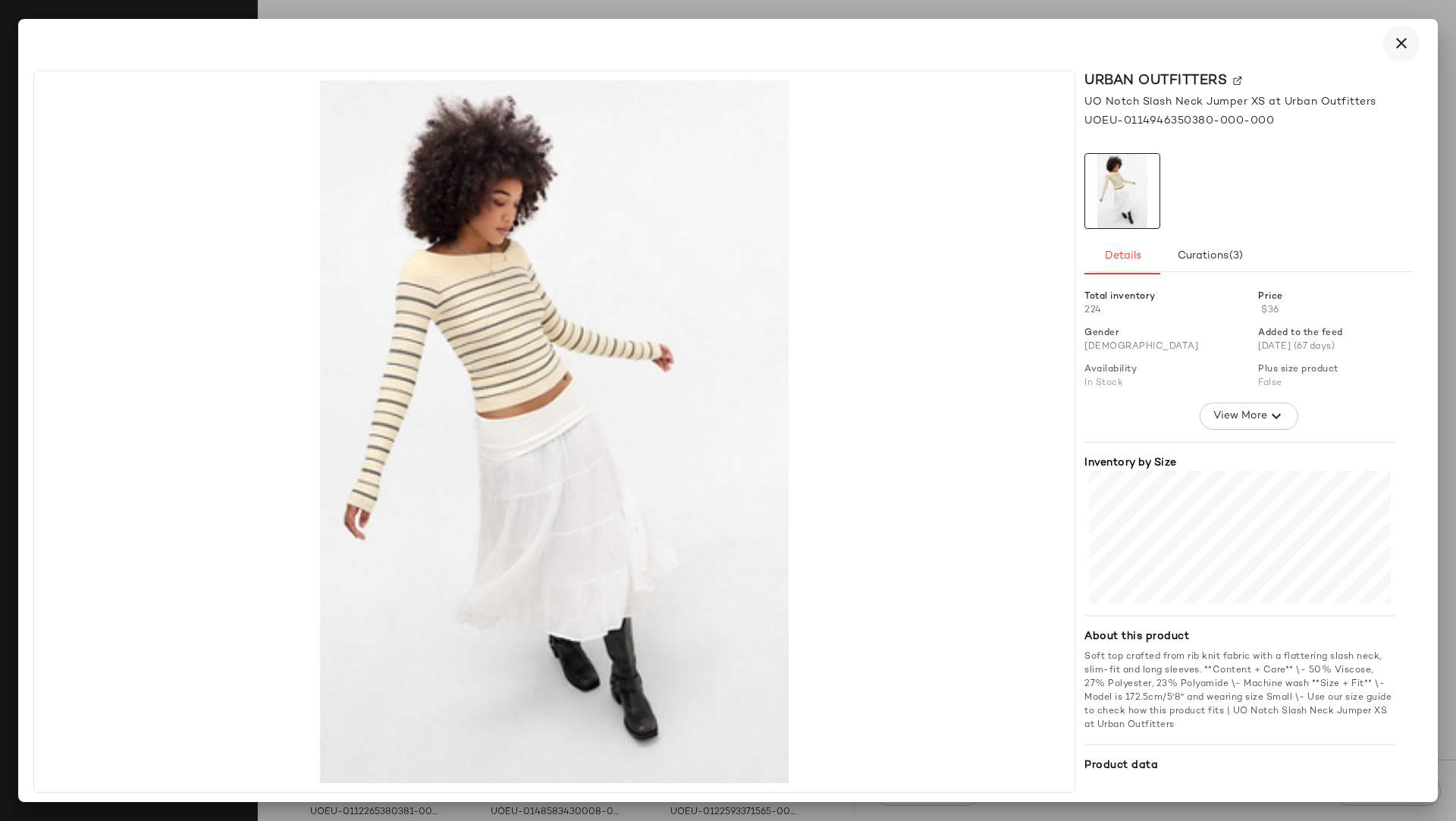
click at [1293, 52] on button "button" at bounding box center [1401, 43] width 37 height 37
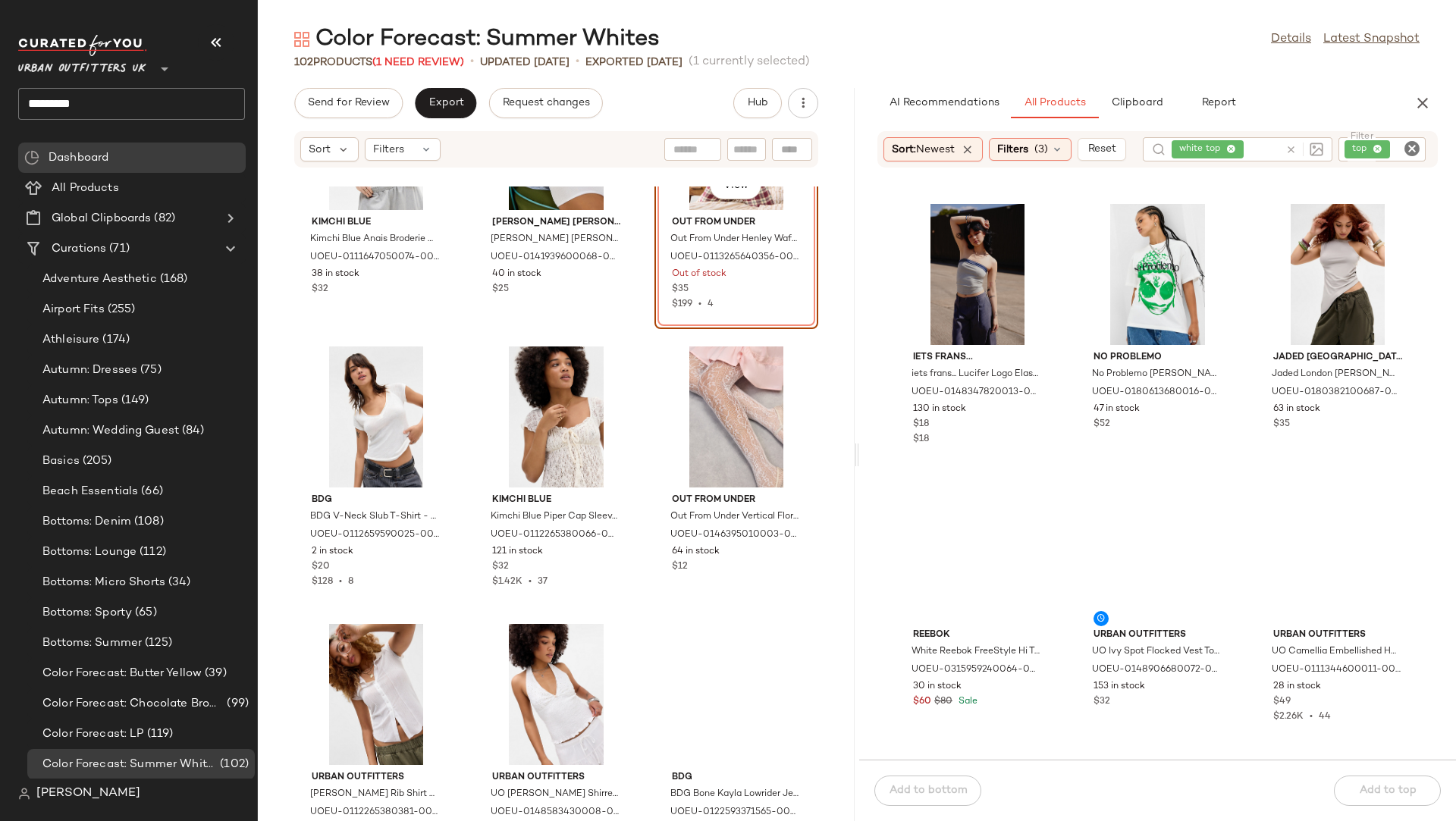
scroll to position [3657, 0]
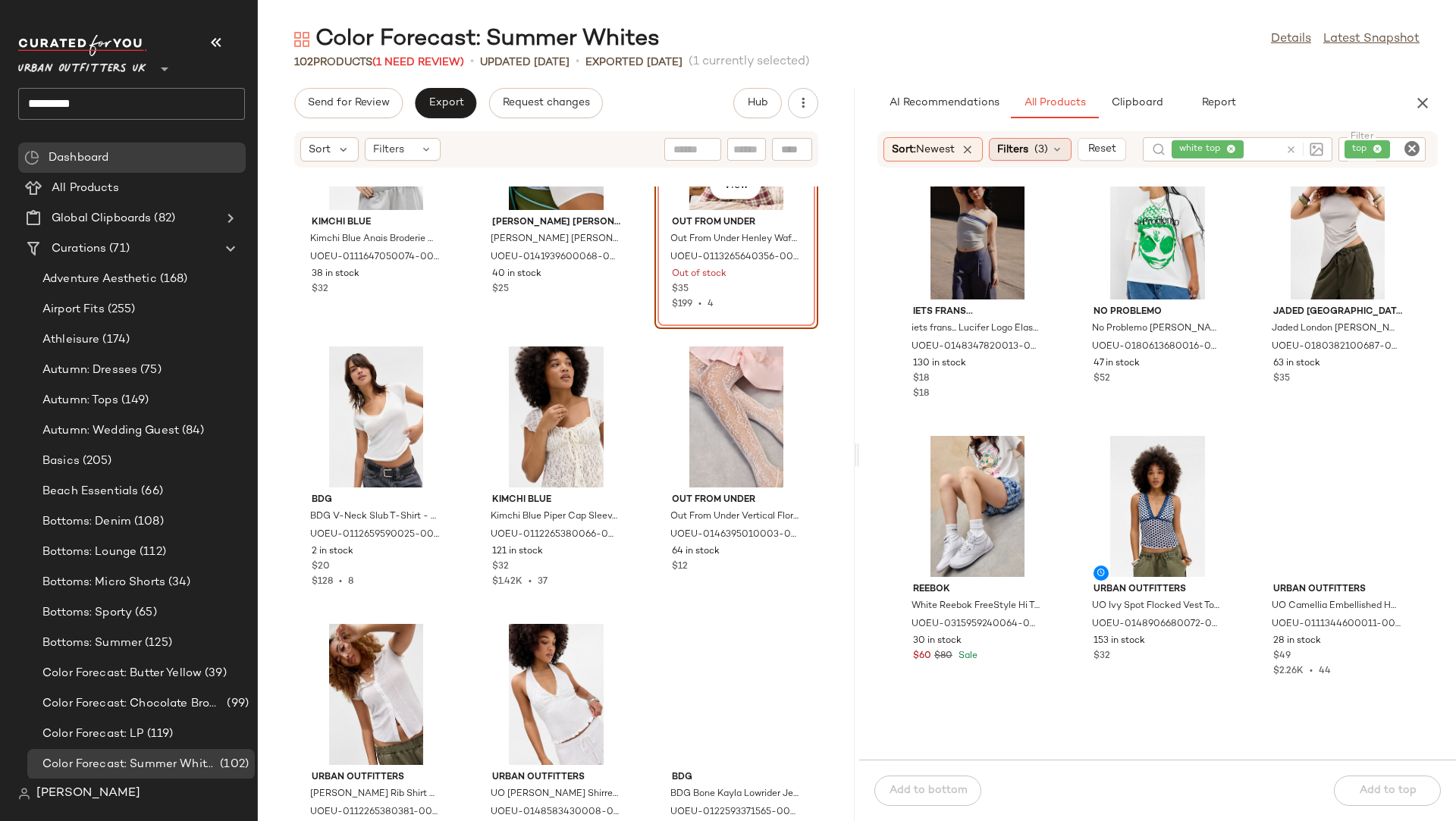
click at [1028, 155] on span "Filters" at bounding box center [1013, 149] width 31 height 16
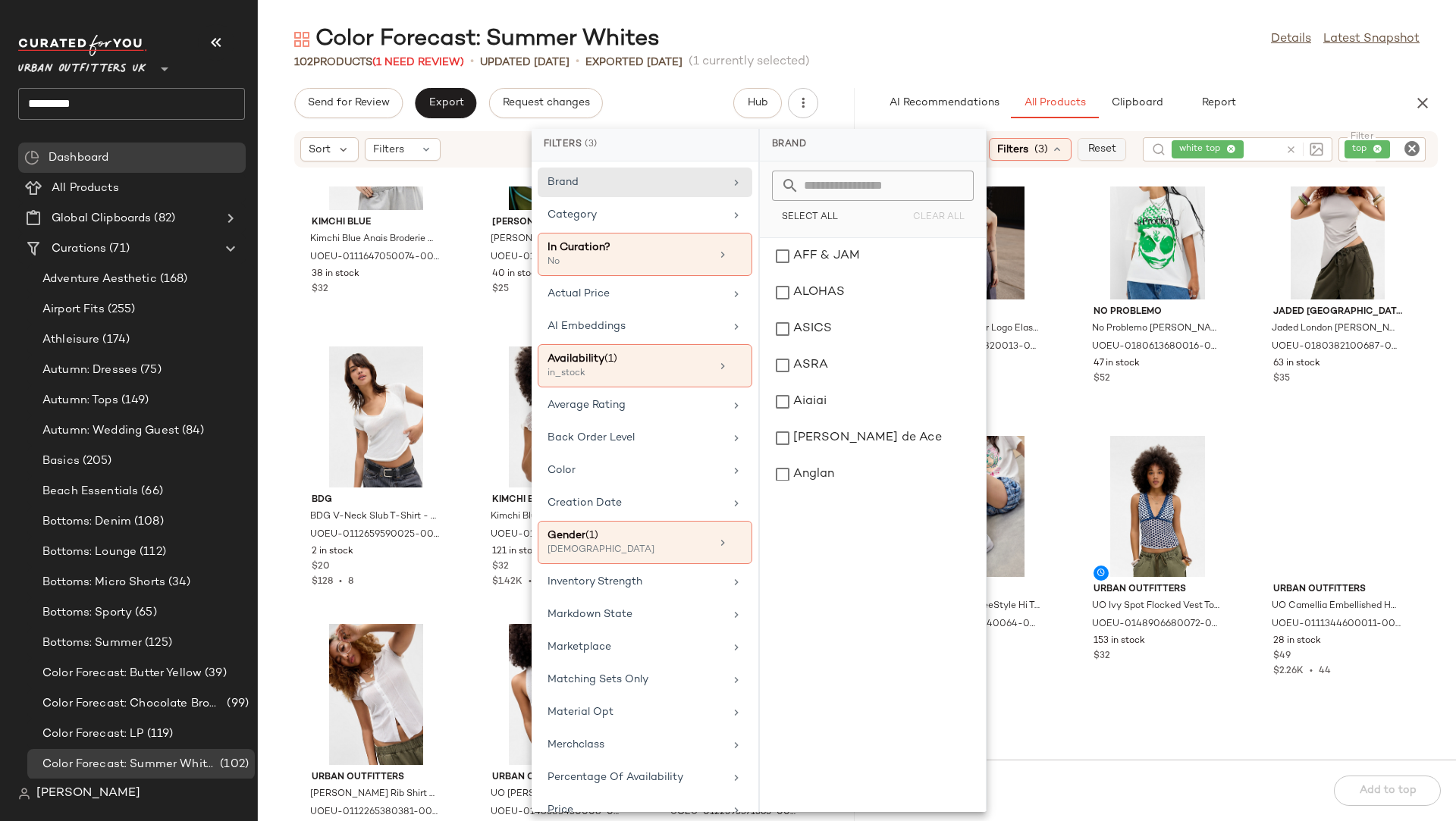
click at [1104, 146] on span "Reset" at bounding box center [1100, 149] width 29 height 12
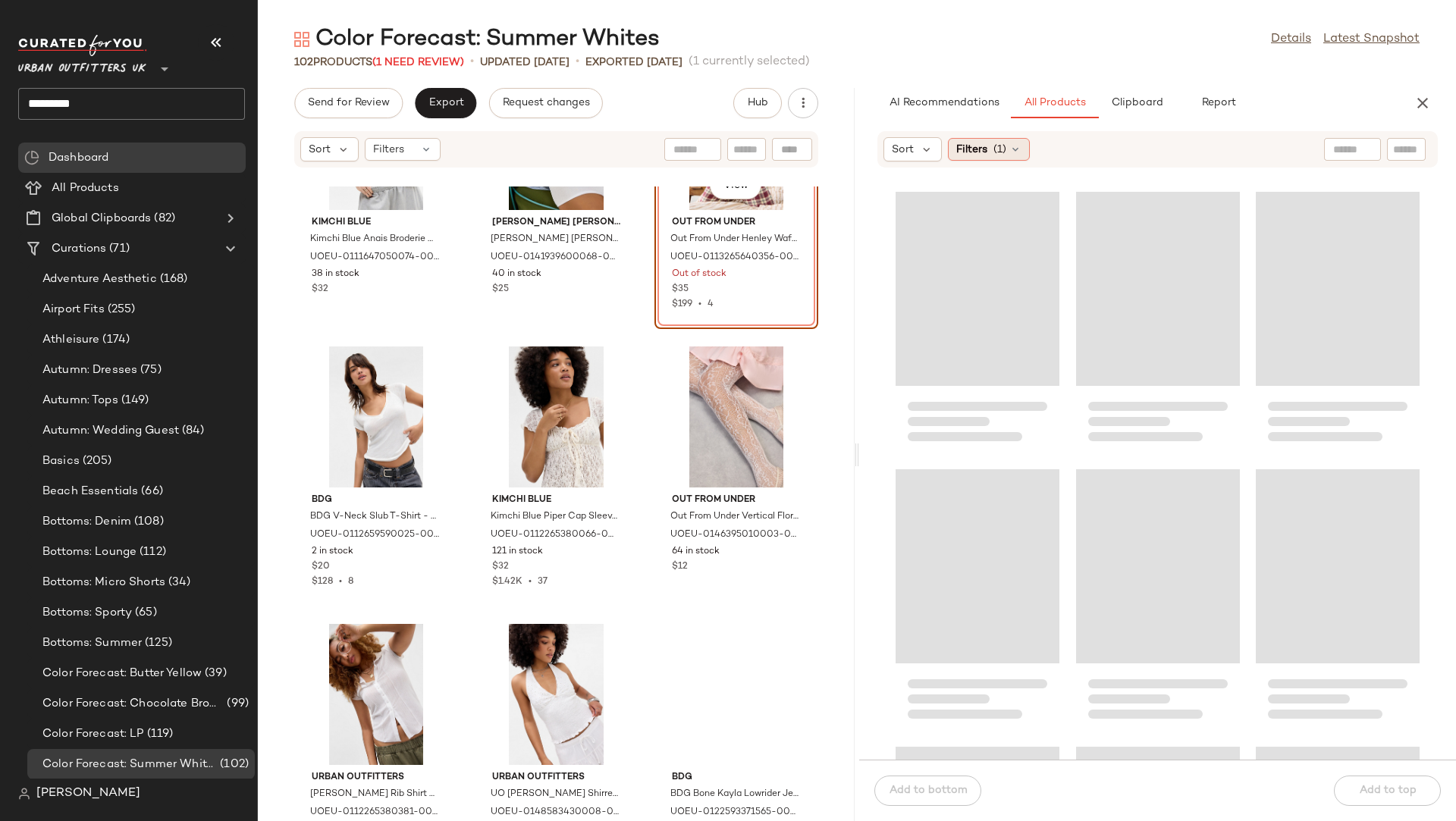
click at [989, 145] on div "Filters (1)" at bounding box center [988, 150] width 82 height 23
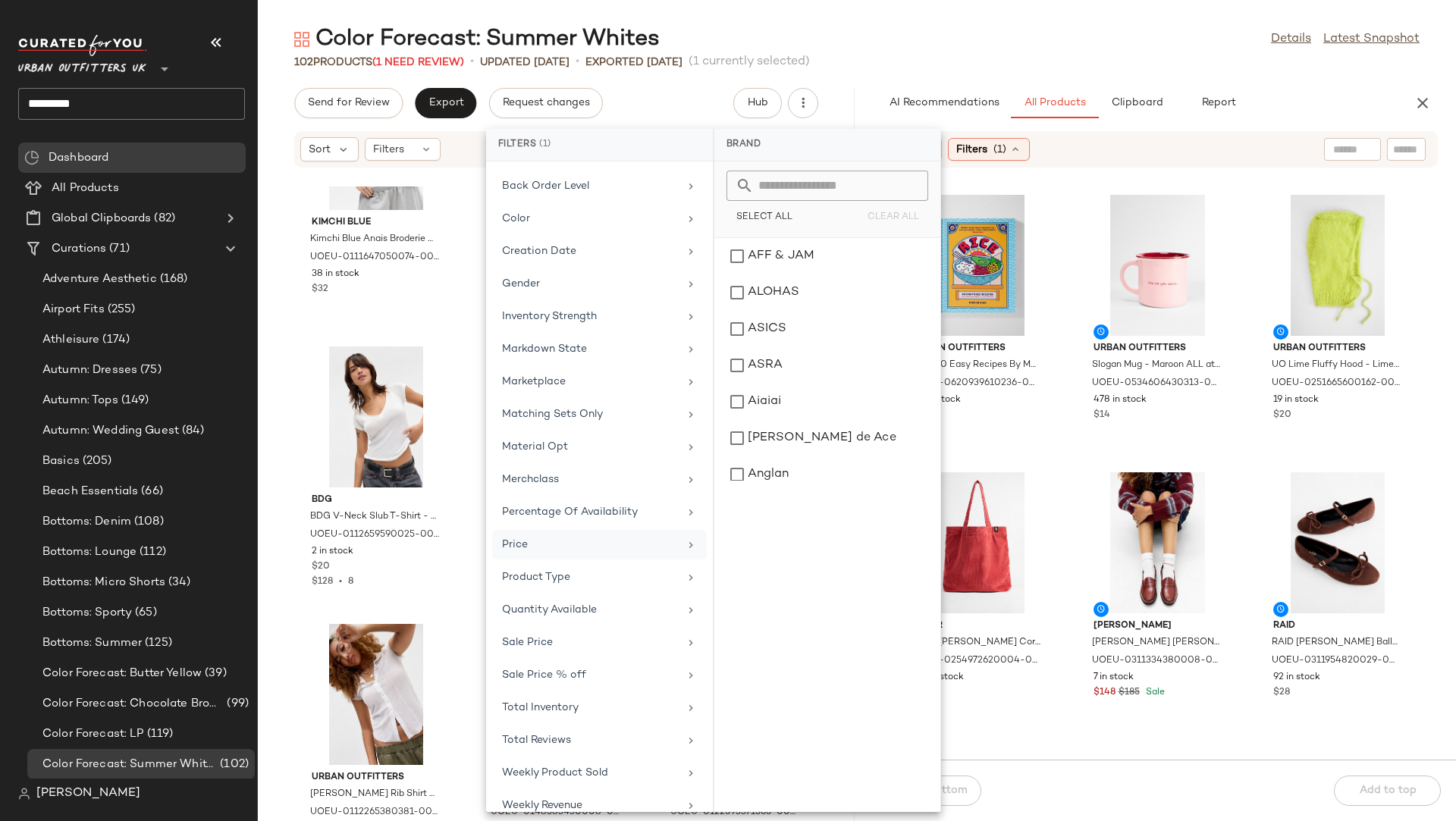
scroll to position [240, 0]
click at [571, 632] on div "Sale Price" at bounding box center [590, 639] width 177 height 16
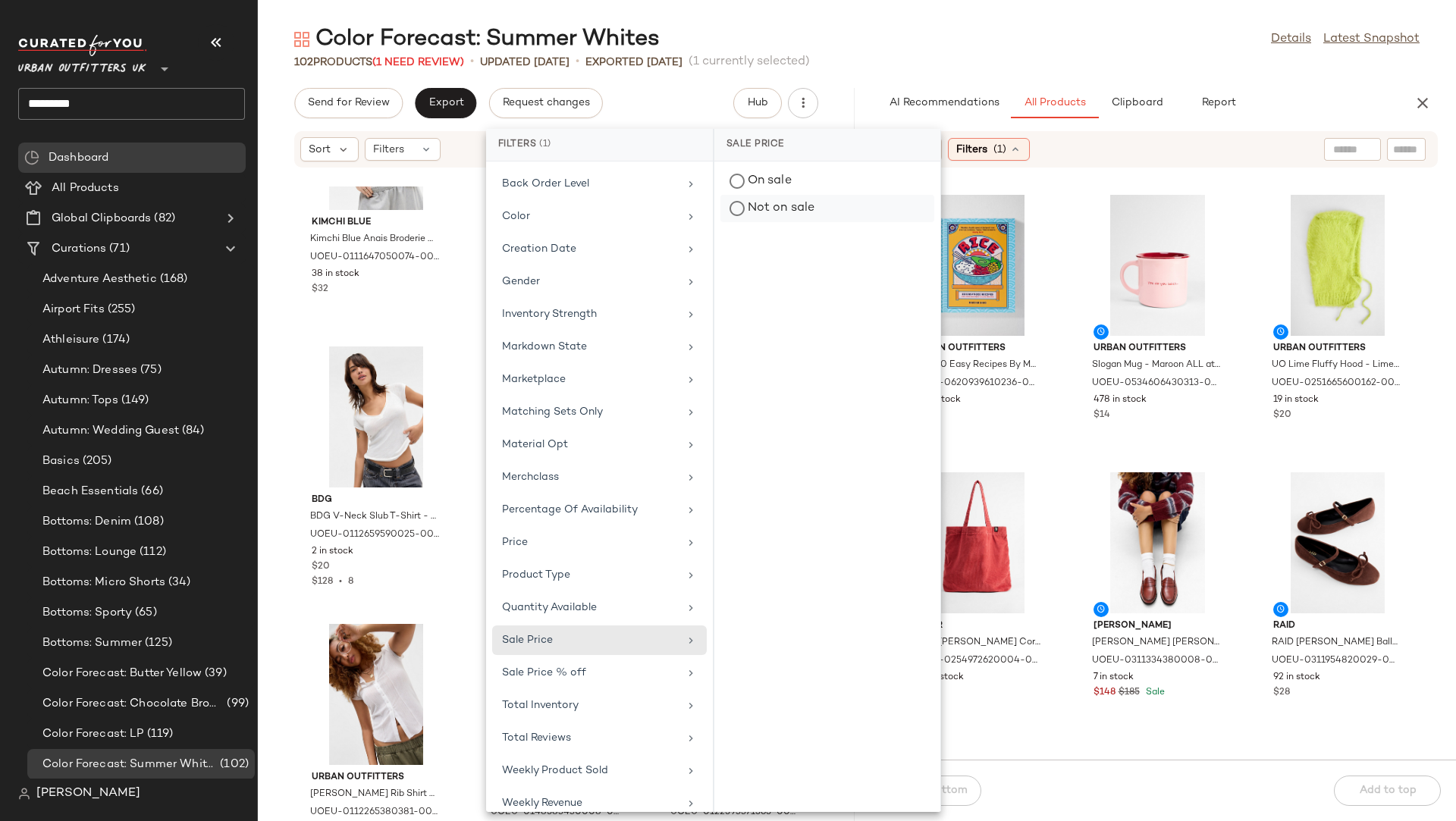
click at [818, 204] on div "Not on sale" at bounding box center [827, 208] width 214 height 27
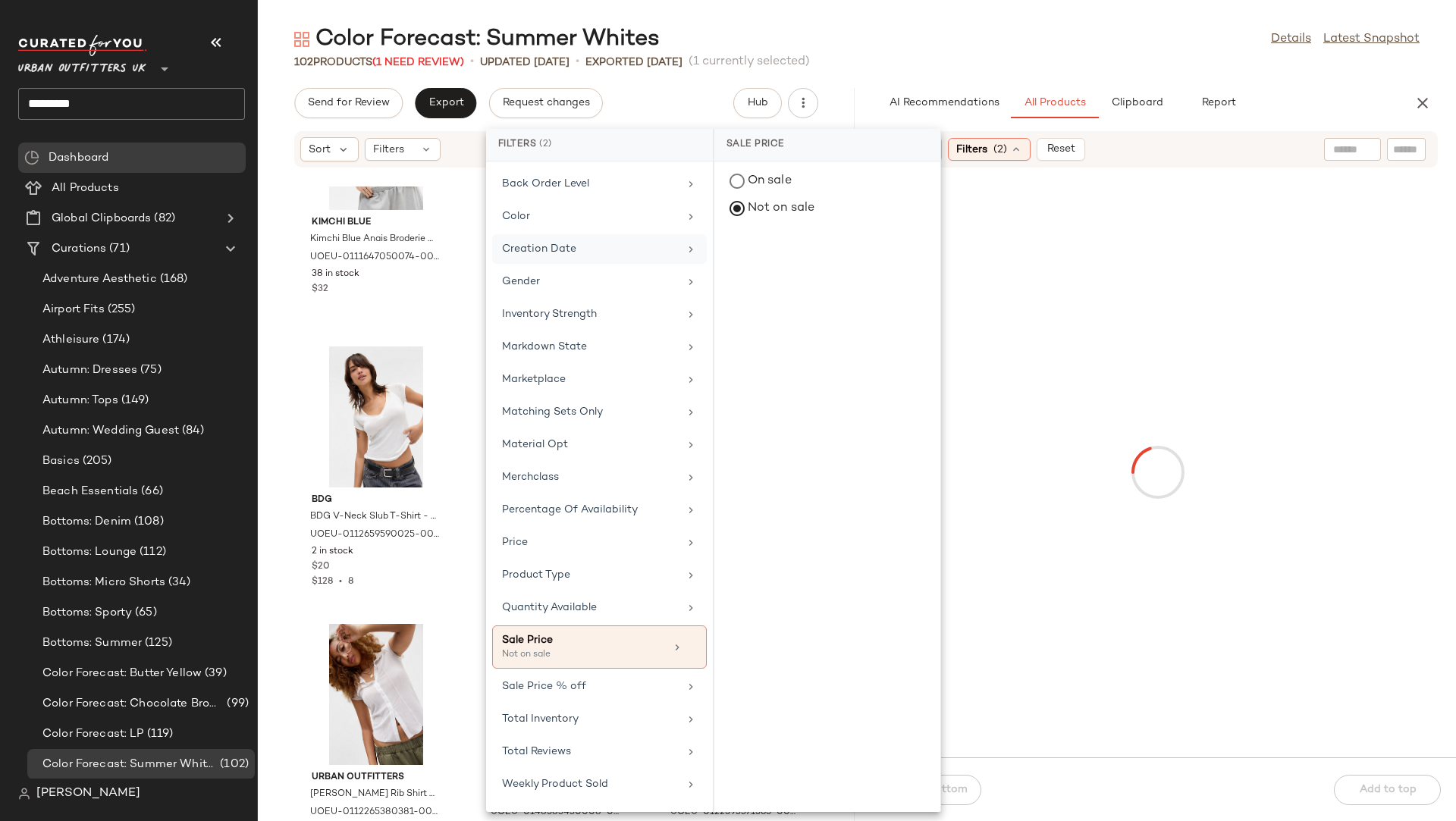
scroll to position [0, 0]
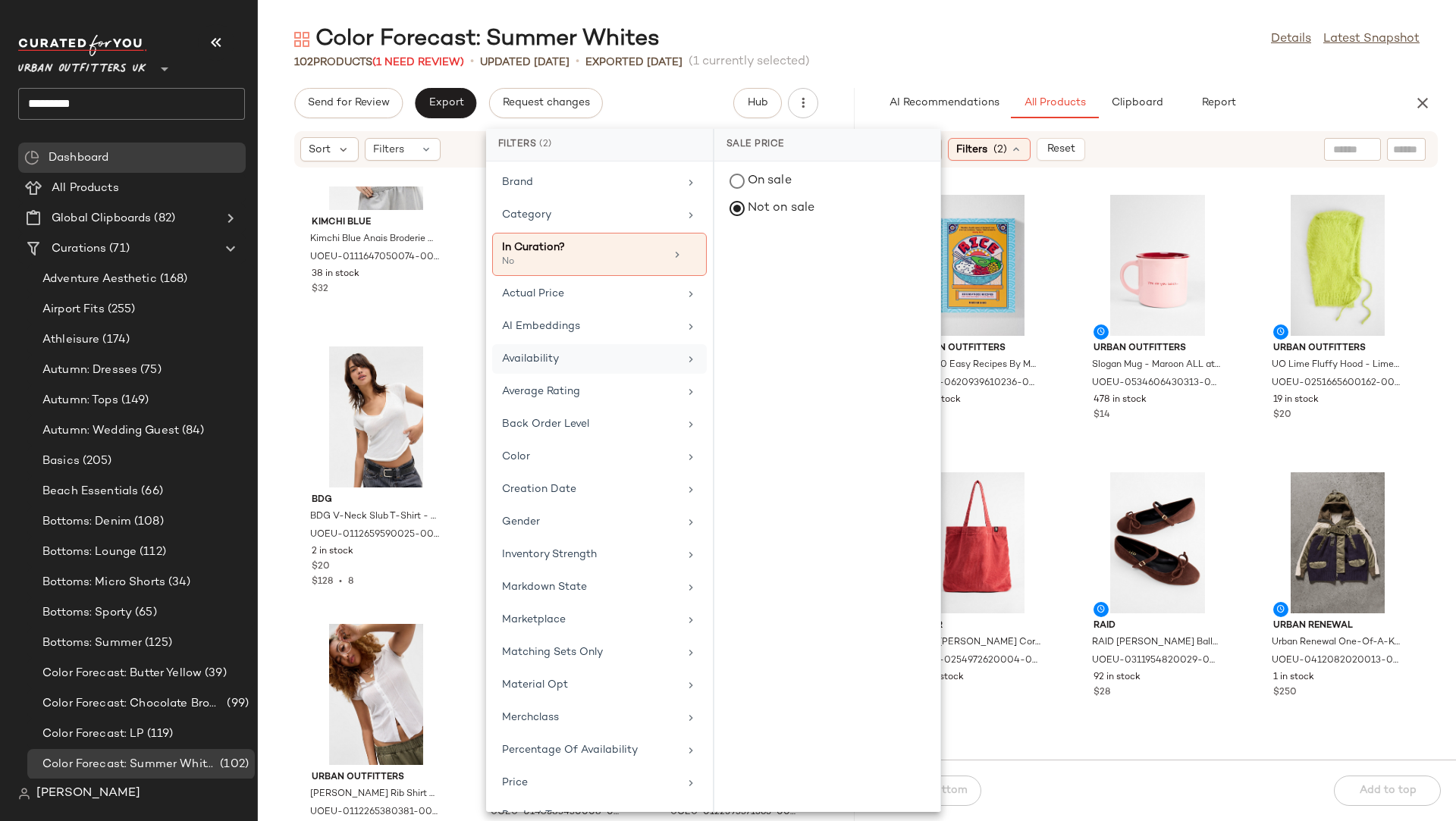
click at [550, 353] on div "Availability" at bounding box center [590, 358] width 177 height 16
click at [789, 275] on div "in_stock" at bounding box center [827, 293] width 214 height 37
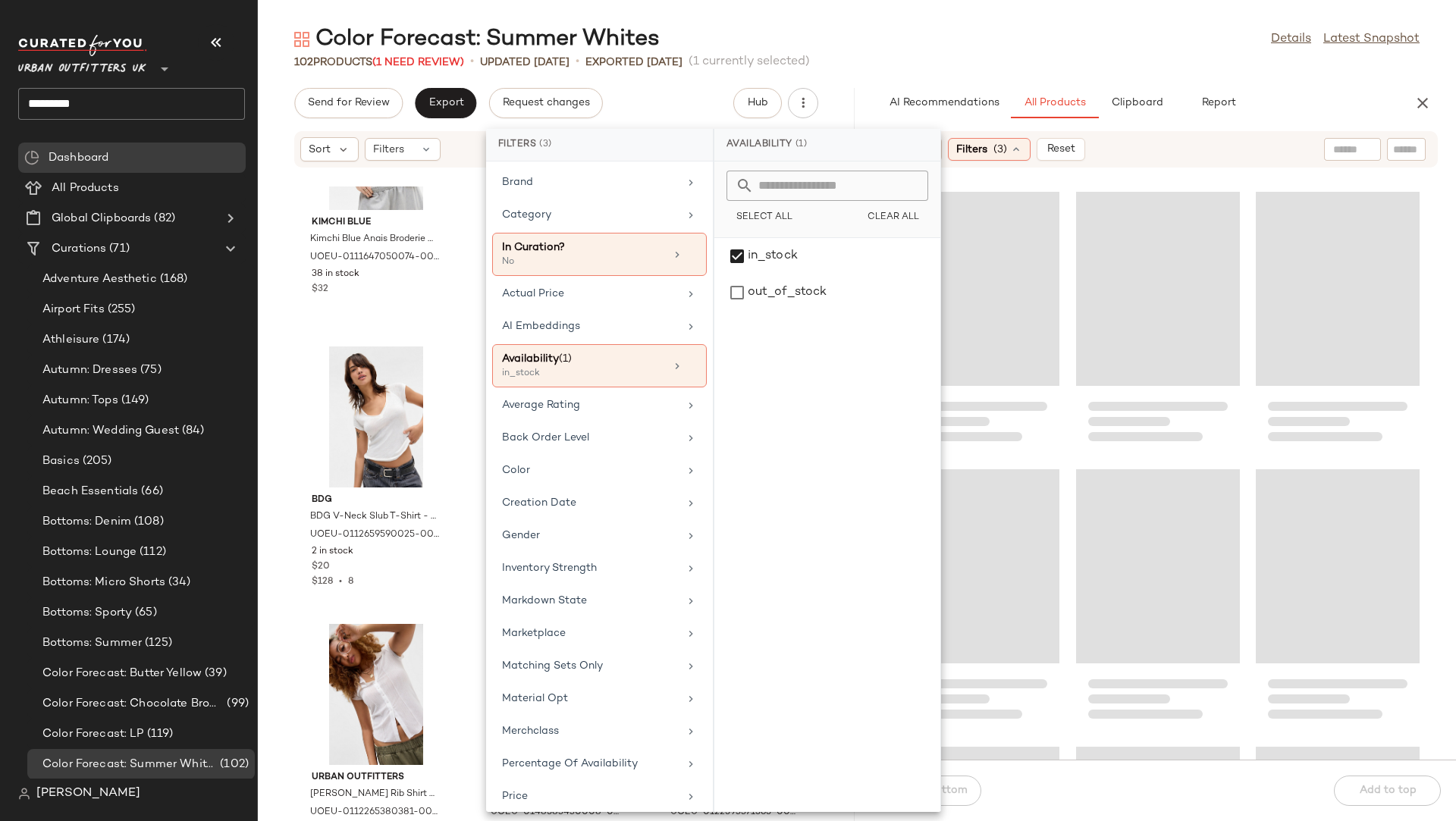
click at [1050, 53] on div "Color Forecast: Summer Whites Details Latest Snapshot" at bounding box center [856, 39] width 1198 height 30
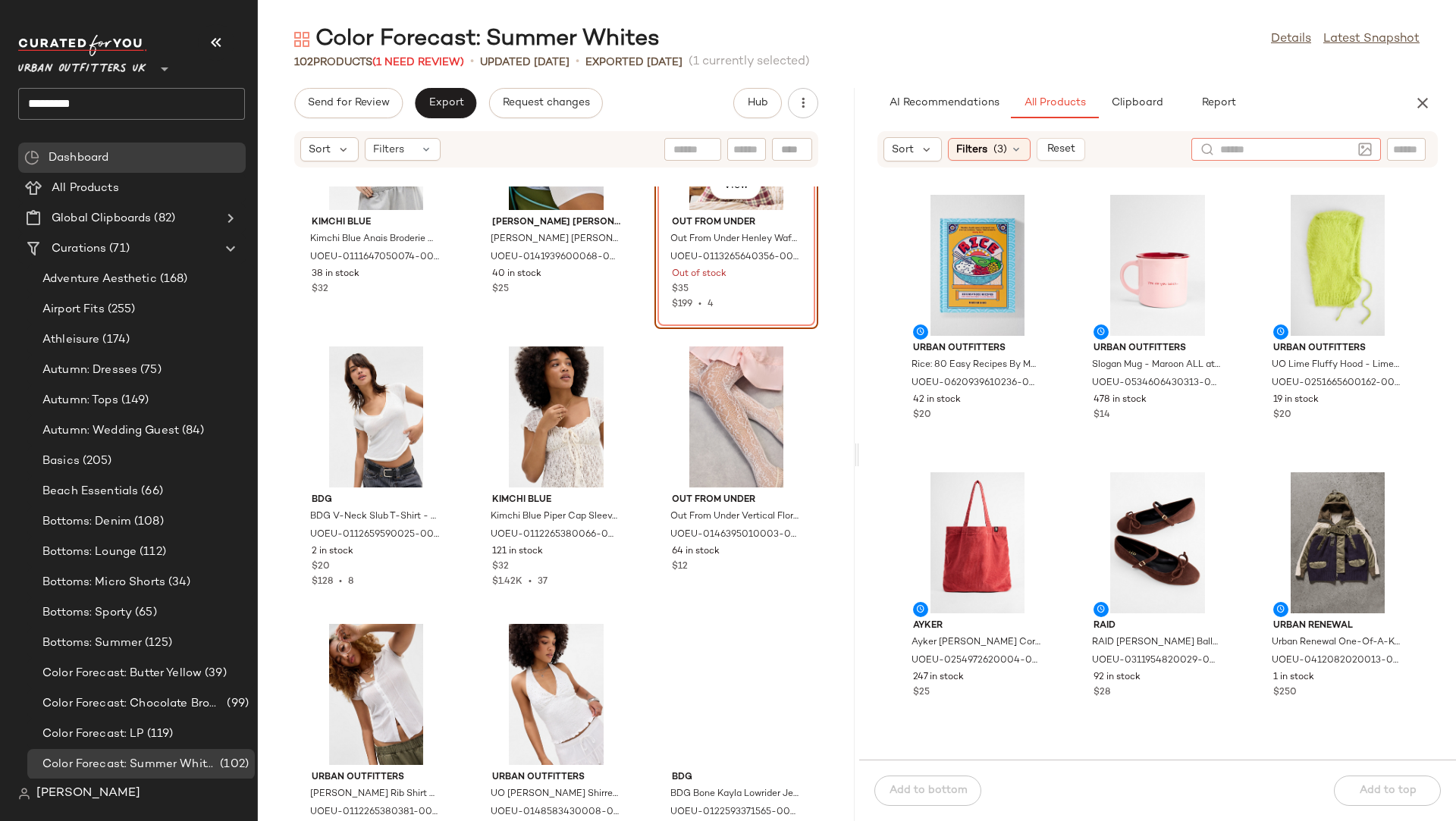
click at [1293, 142] on input "text" at bounding box center [1285, 149] width 132 height 16
type input "*********"
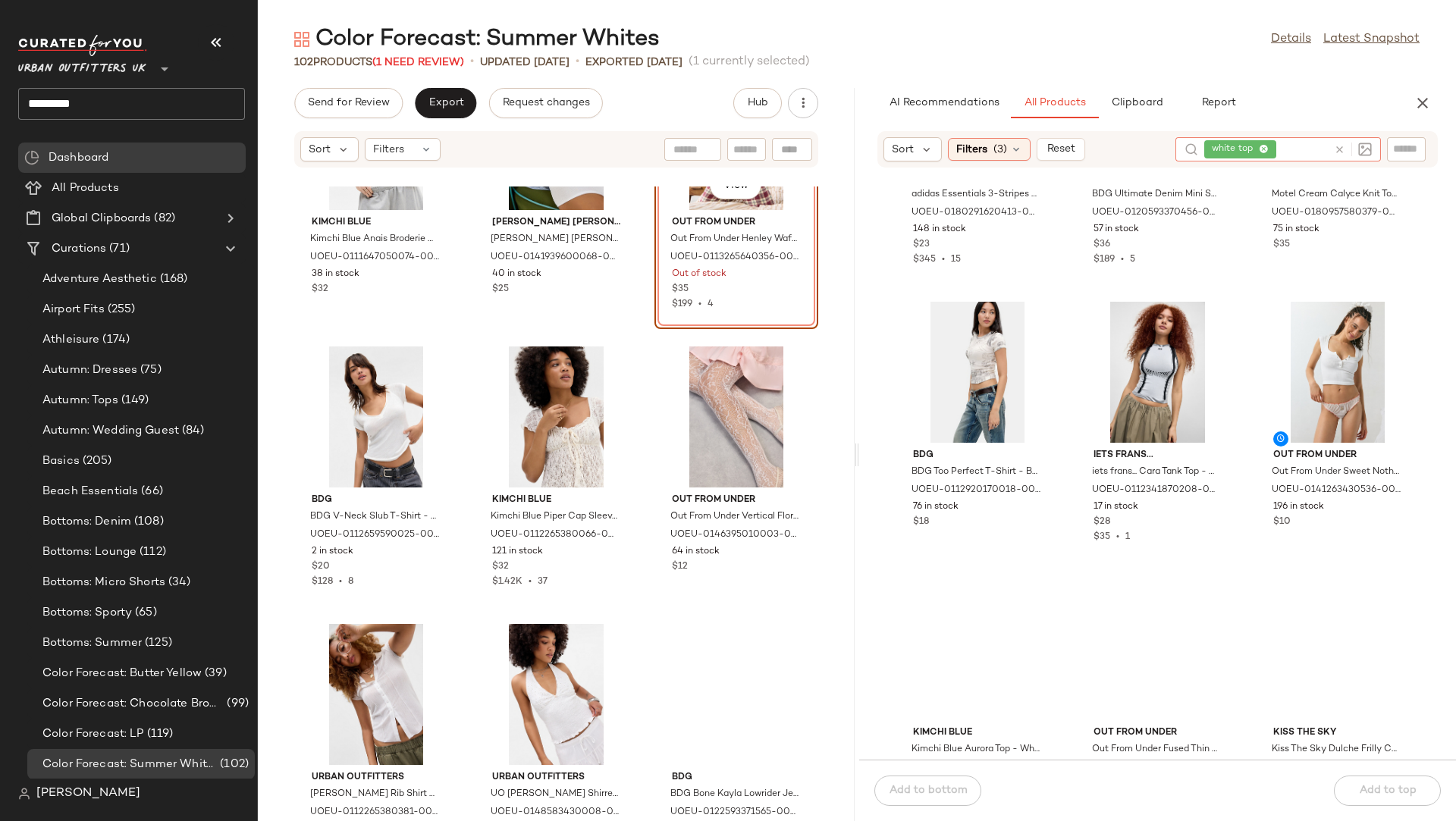
scroll to position [735, 0]
click at [989, 418] on span "View" at bounding box center [977, 421] width 26 height 12
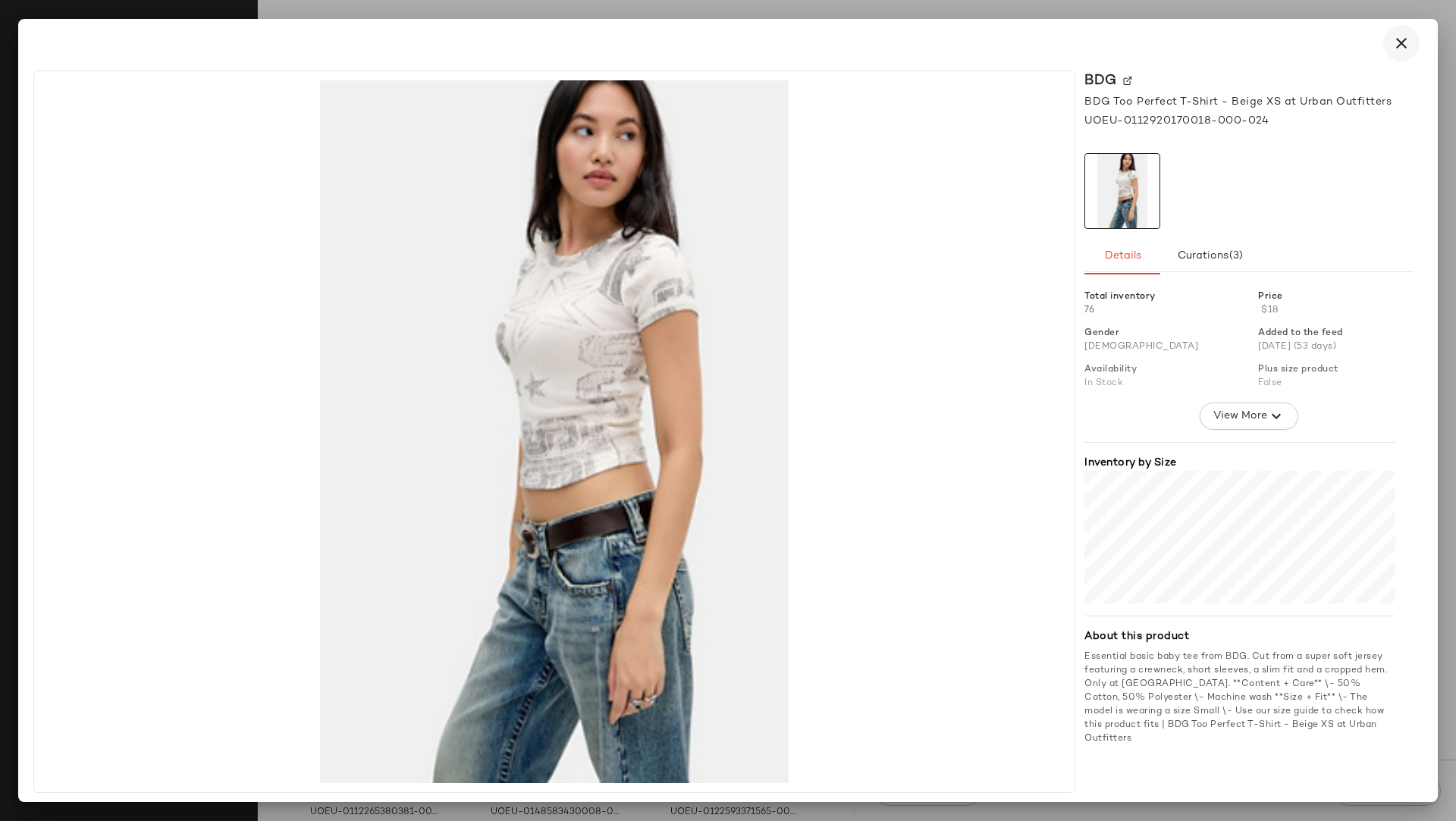
click at [1293, 51] on icon "button" at bounding box center [1401, 43] width 18 height 18
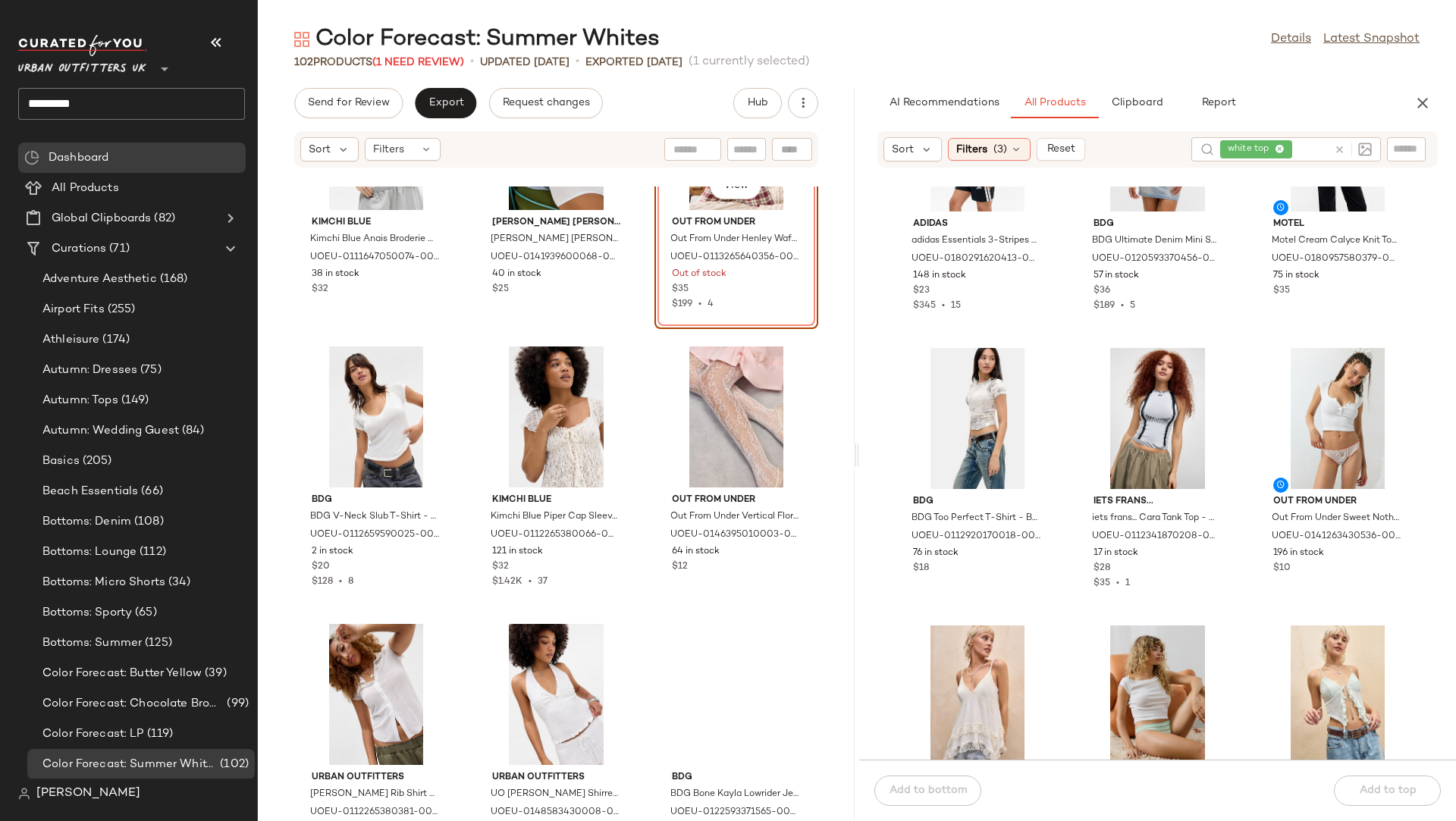
scroll to position [632, 0]
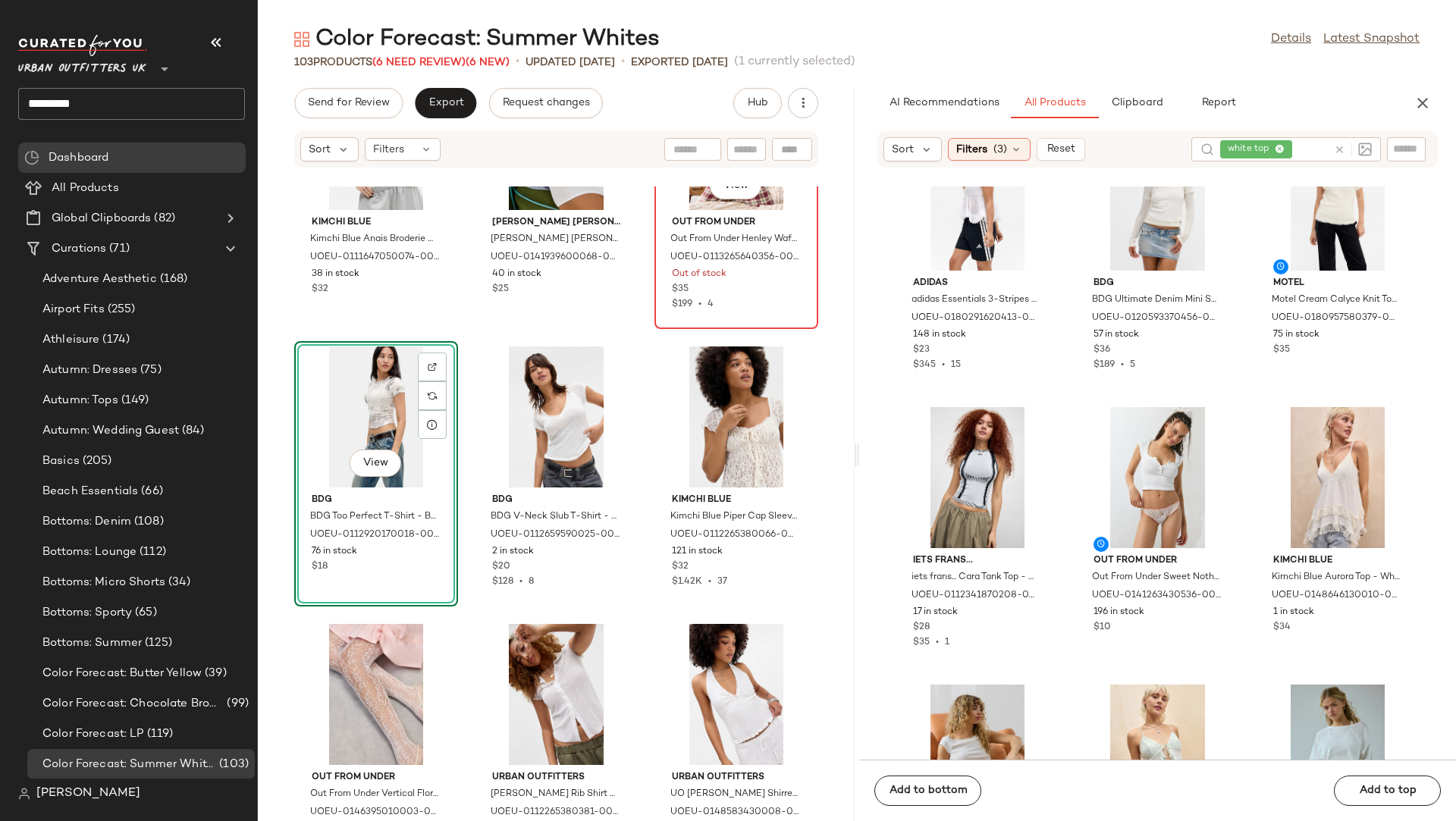
click at [660, 210] on div "View" at bounding box center [736, 139] width 153 height 141
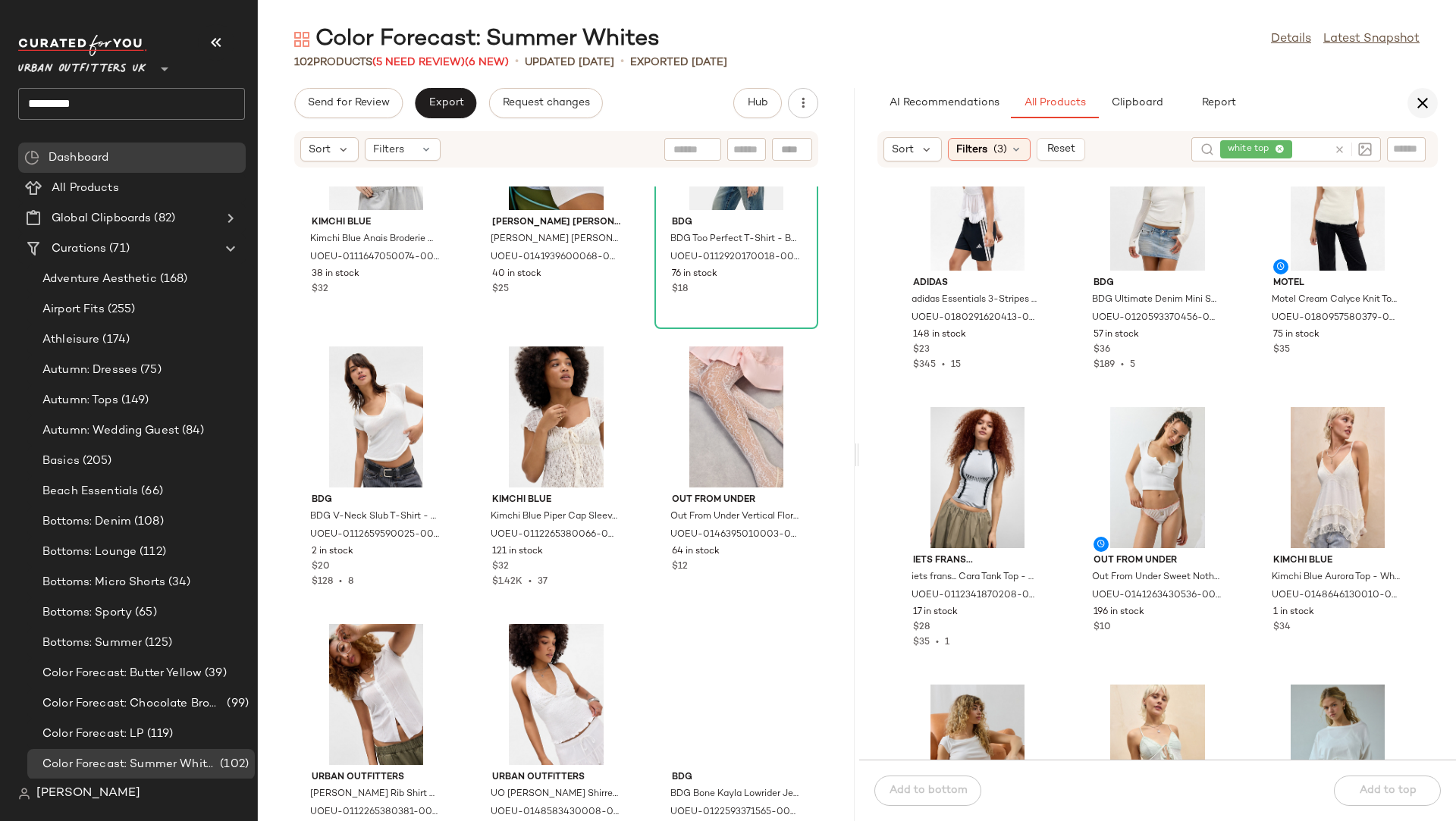
click at [1293, 104] on icon "button" at bounding box center [1422, 103] width 18 height 18
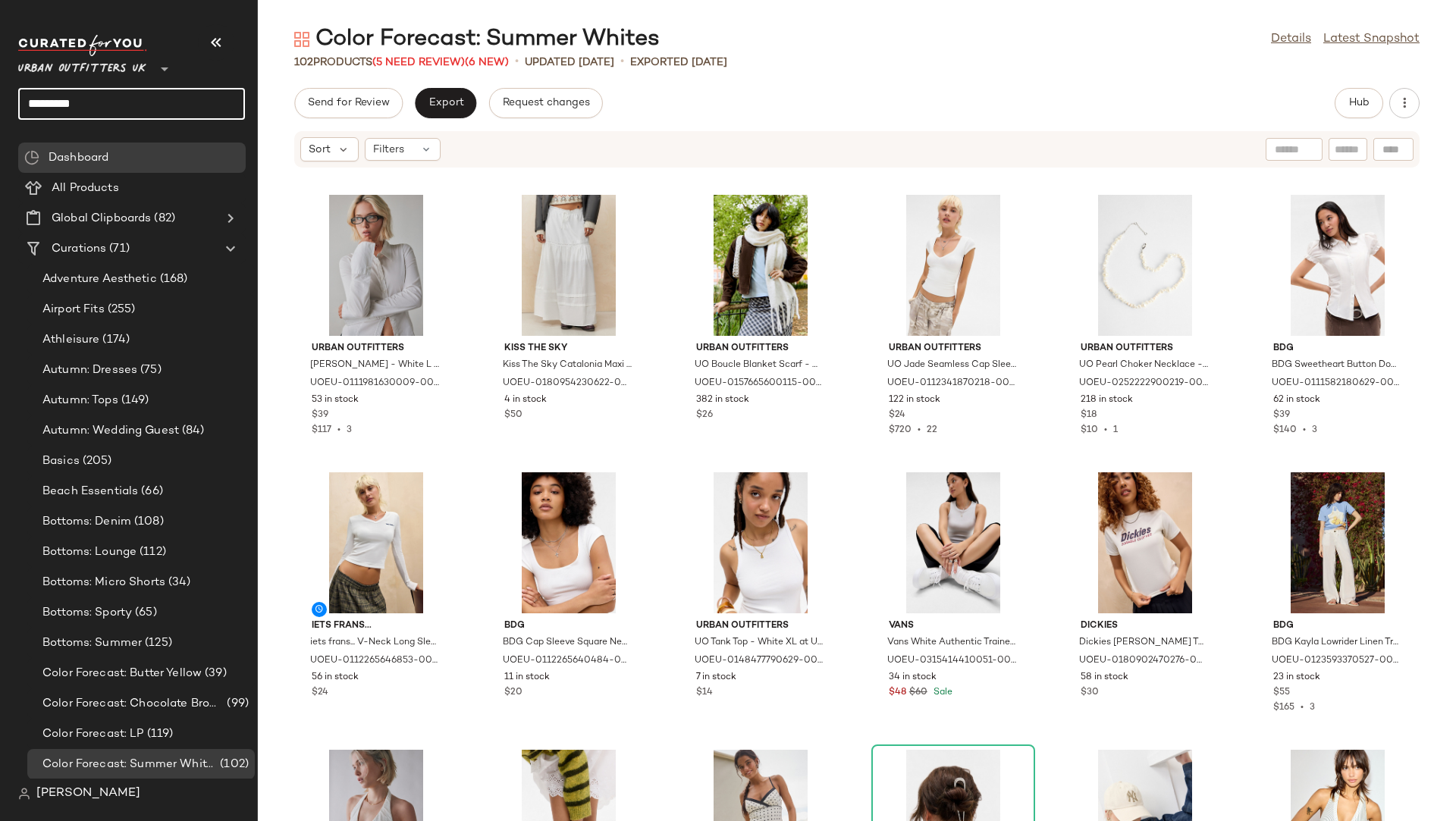
drag, startPoint x: 140, startPoint y: 111, endPoint x: 0, endPoint y: 109, distance: 140.0
click at [0, 109] on nav "Urban Outfitters UK ** ********* Dashboard All Products Global Clipboards (82) …" at bounding box center [128, 410] width 258 height 821
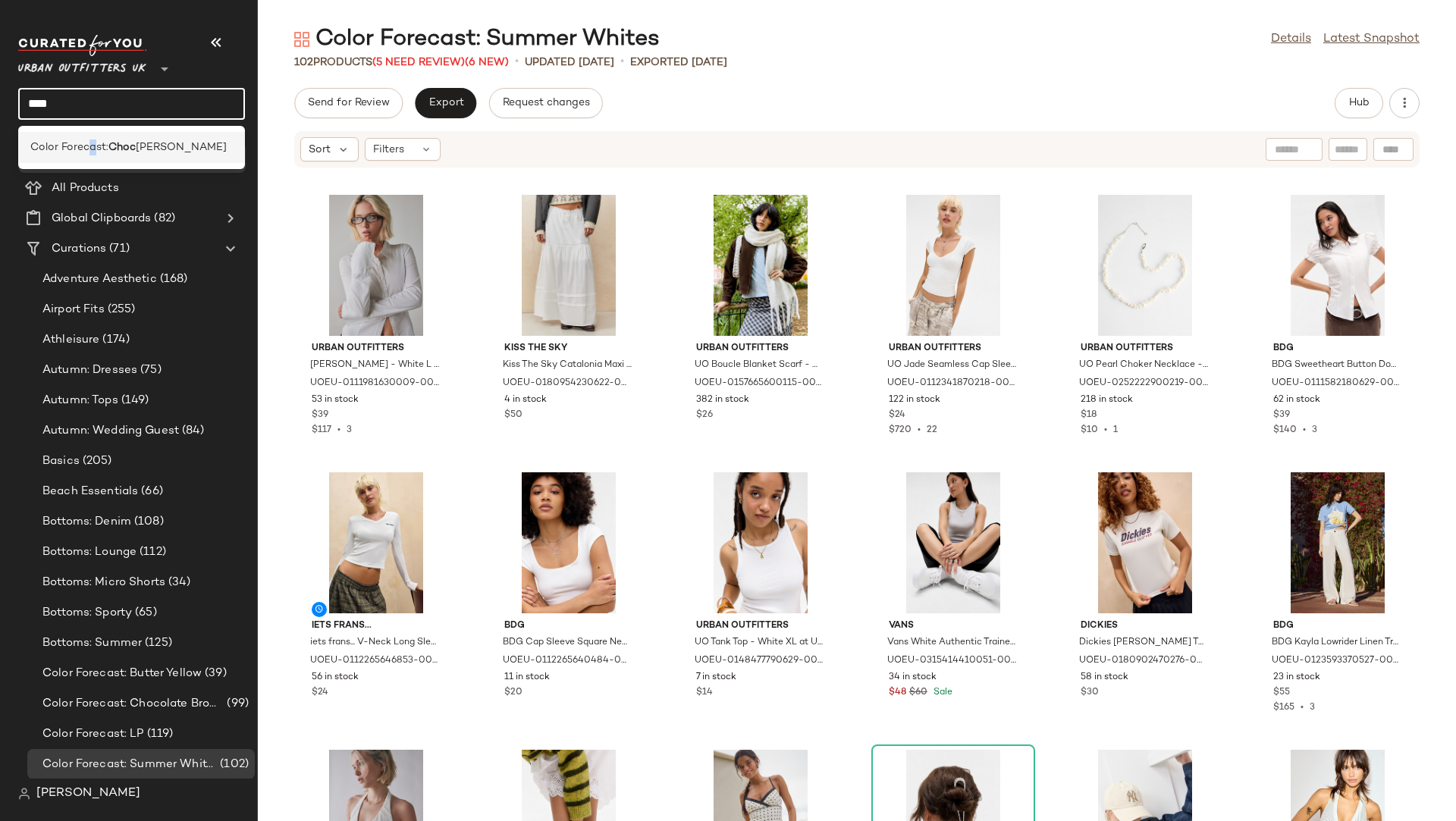
click at [92, 146] on span "Color Forecast:" at bounding box center [69, 147] width 78 height 16
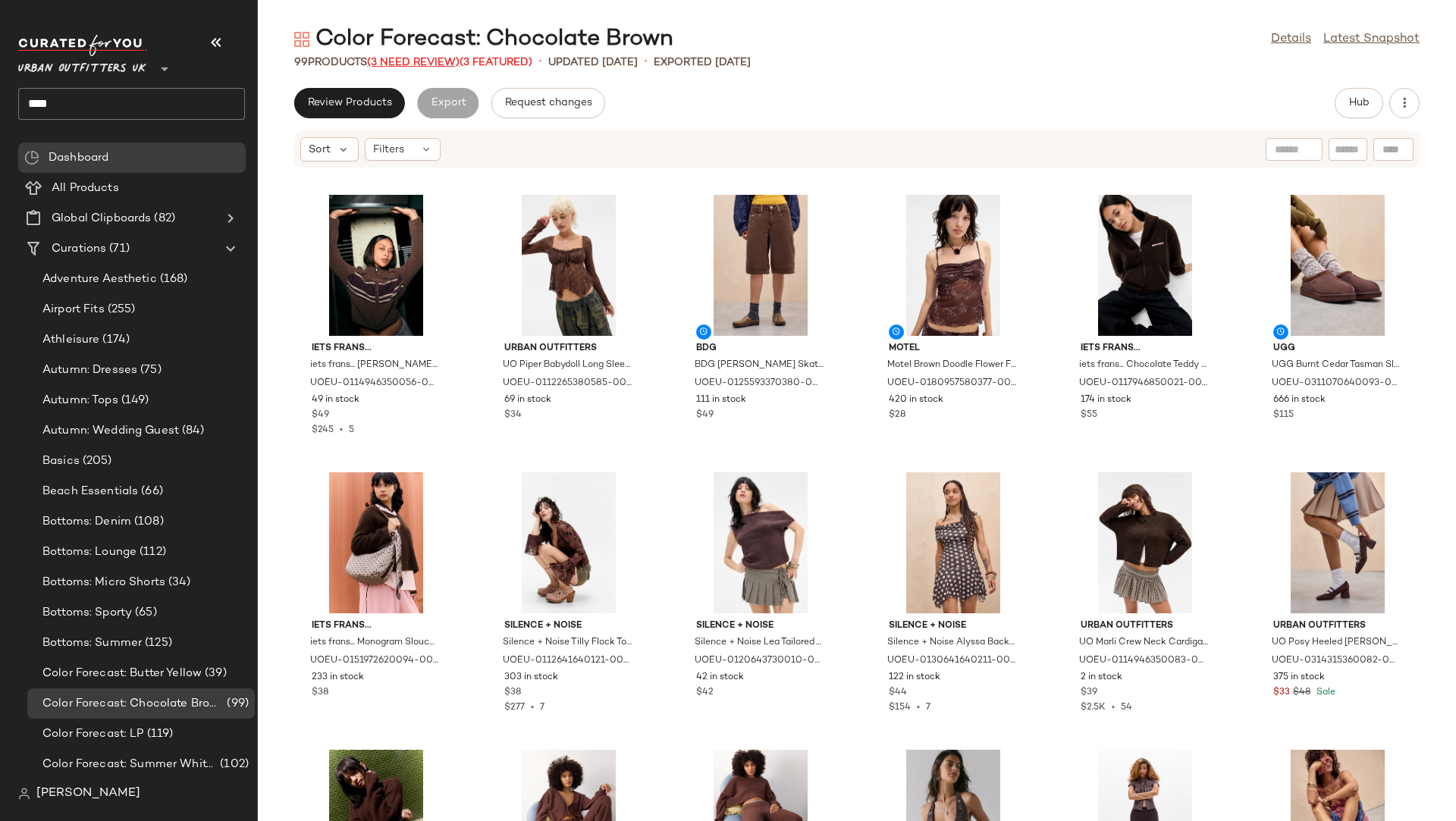
click at [410, 57] on span "(3 Need Review)" at bounding box center [413, 63] width 92 height 11
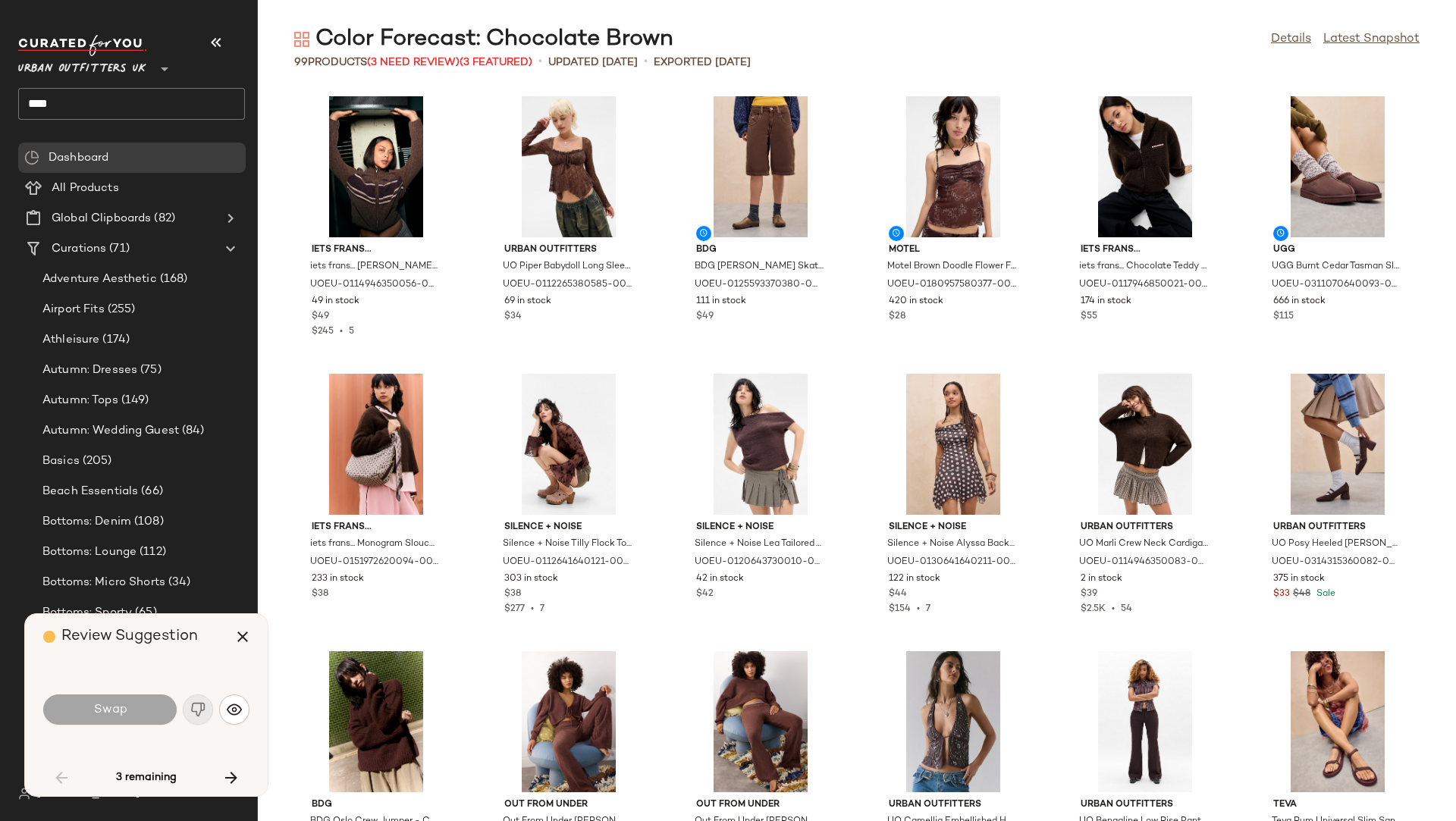
scroll to position [568, 0]
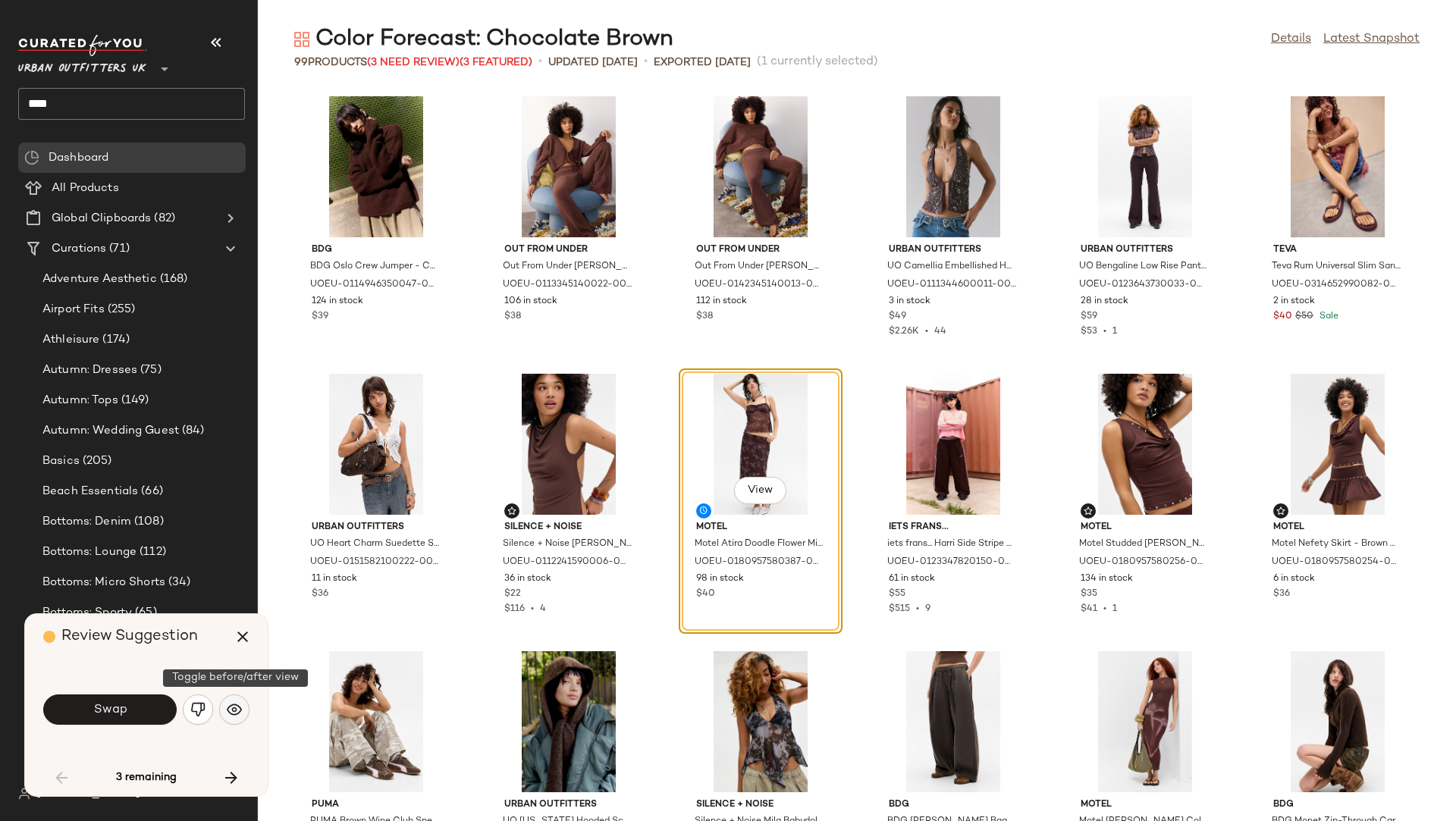
click at [235, 700] on img "button" at bounding box center [234, 710] width 16 height 16
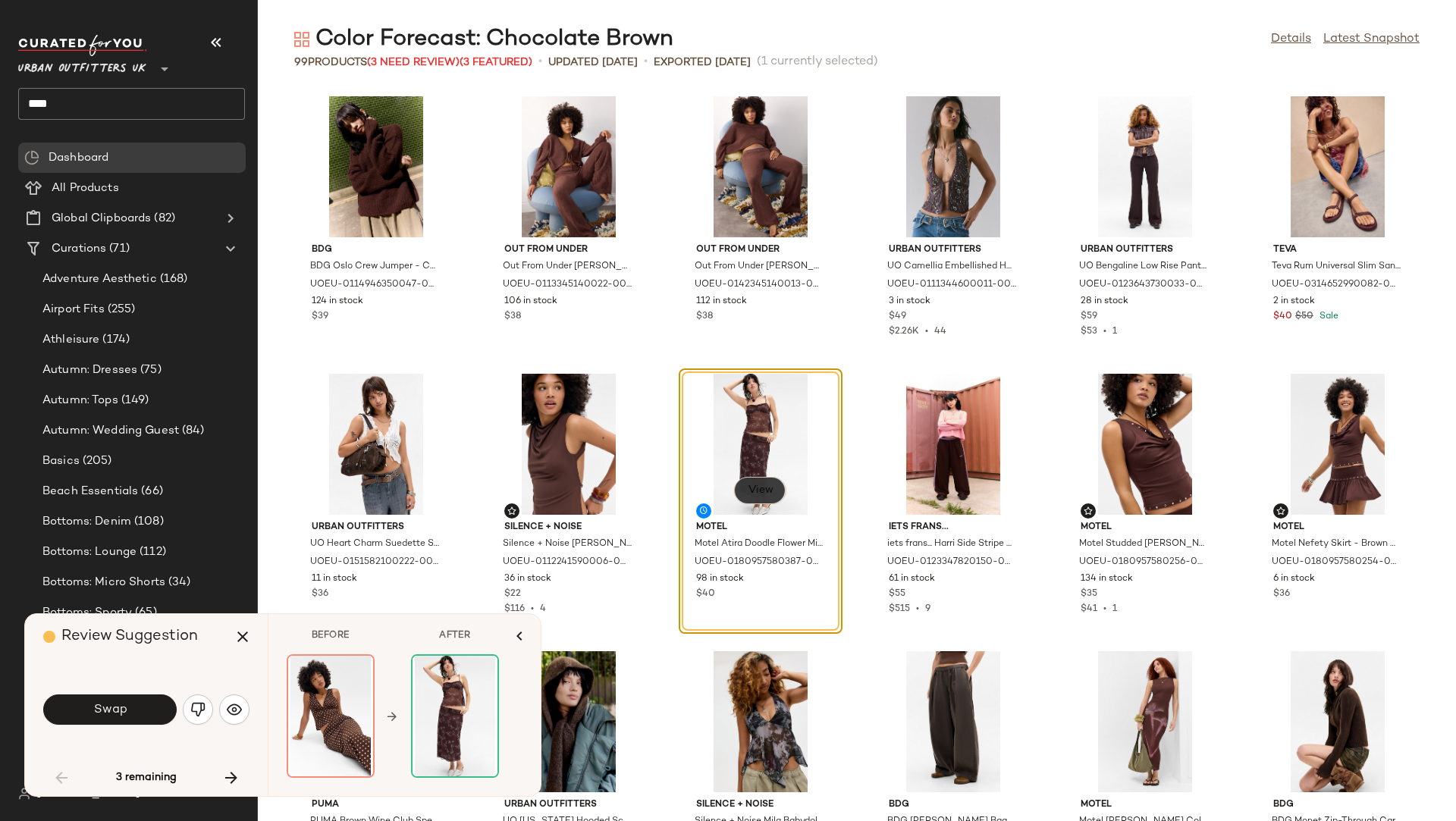
click at [759, 489] on span "View" at bounding box center [760, 491] width 26 height 12
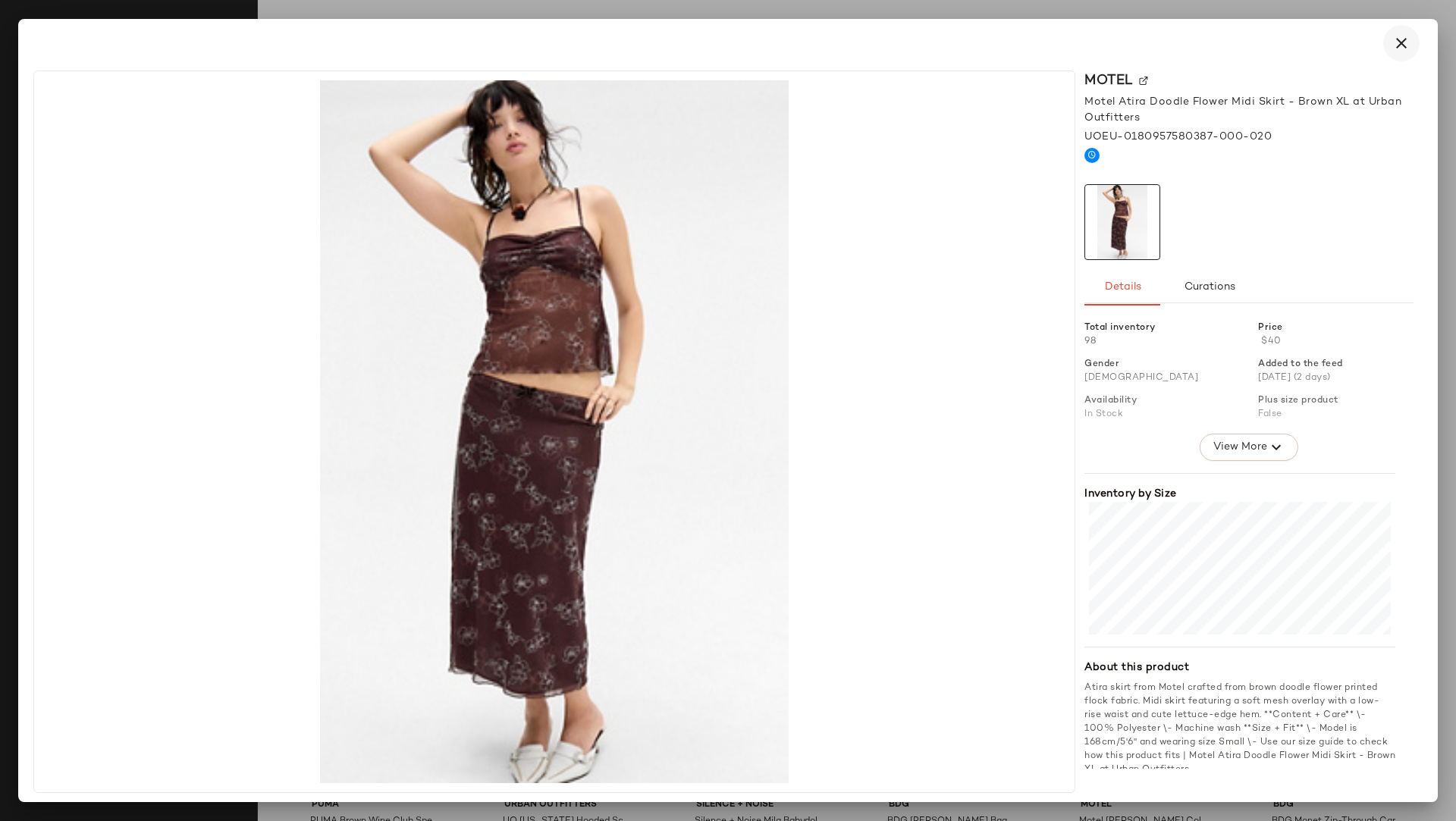
click at [1293, 44] on icon "button" at bounding box center [1401, 43] width 18 height 18
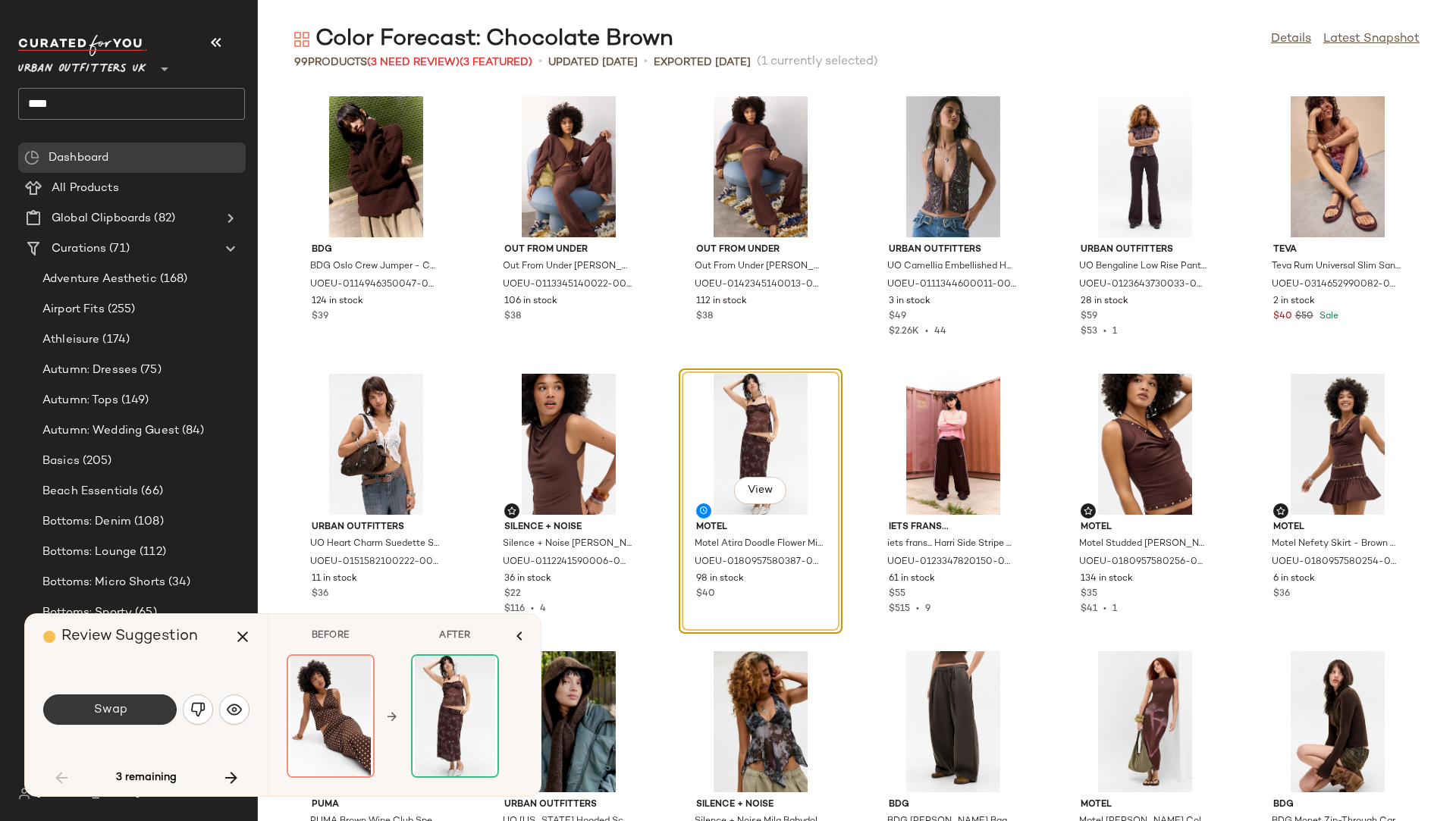
click at [116, 700] on span "Swap" at bounding box center [110, 711] width 34 height 15
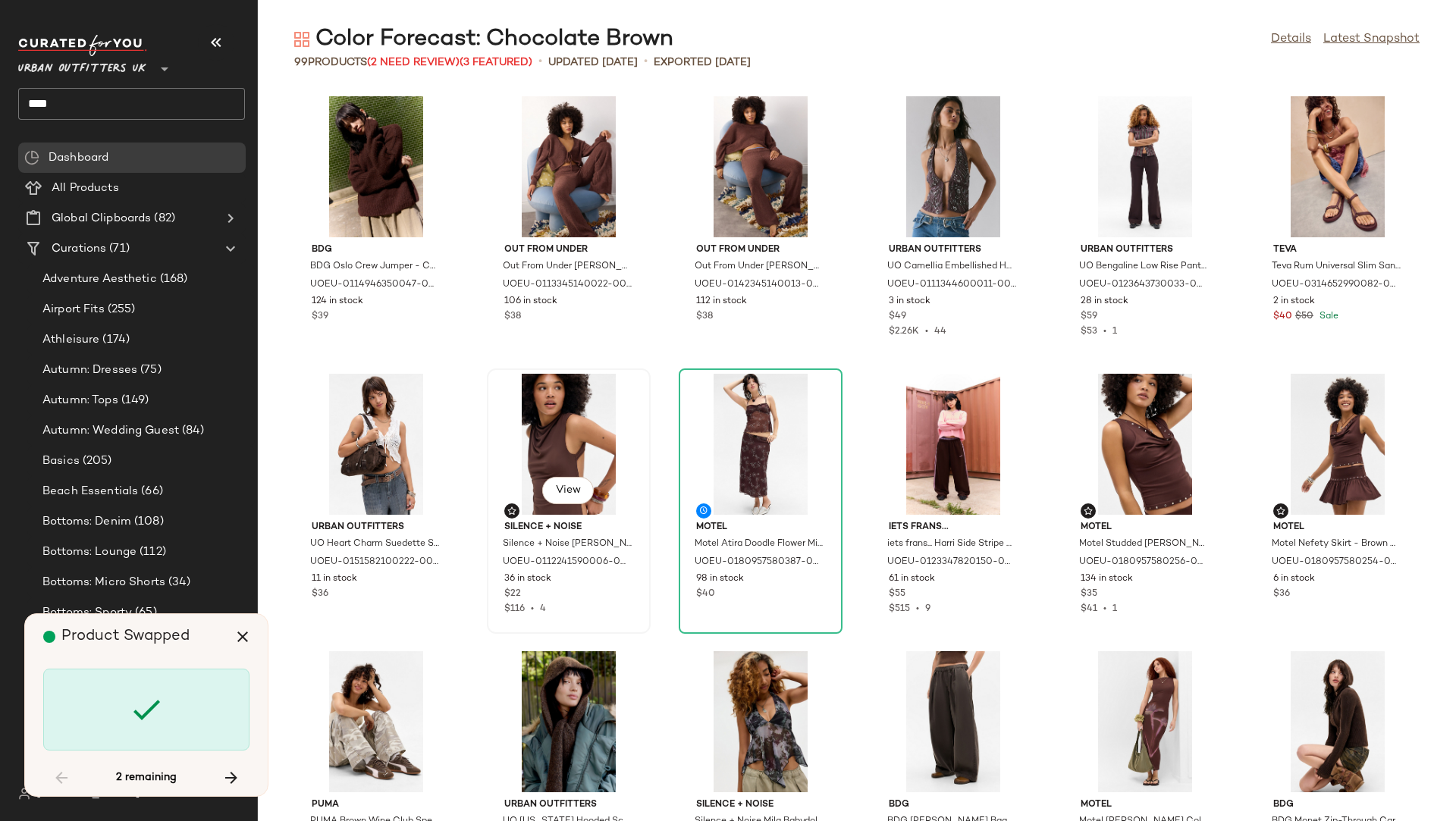
scroll to position [2775, 0]
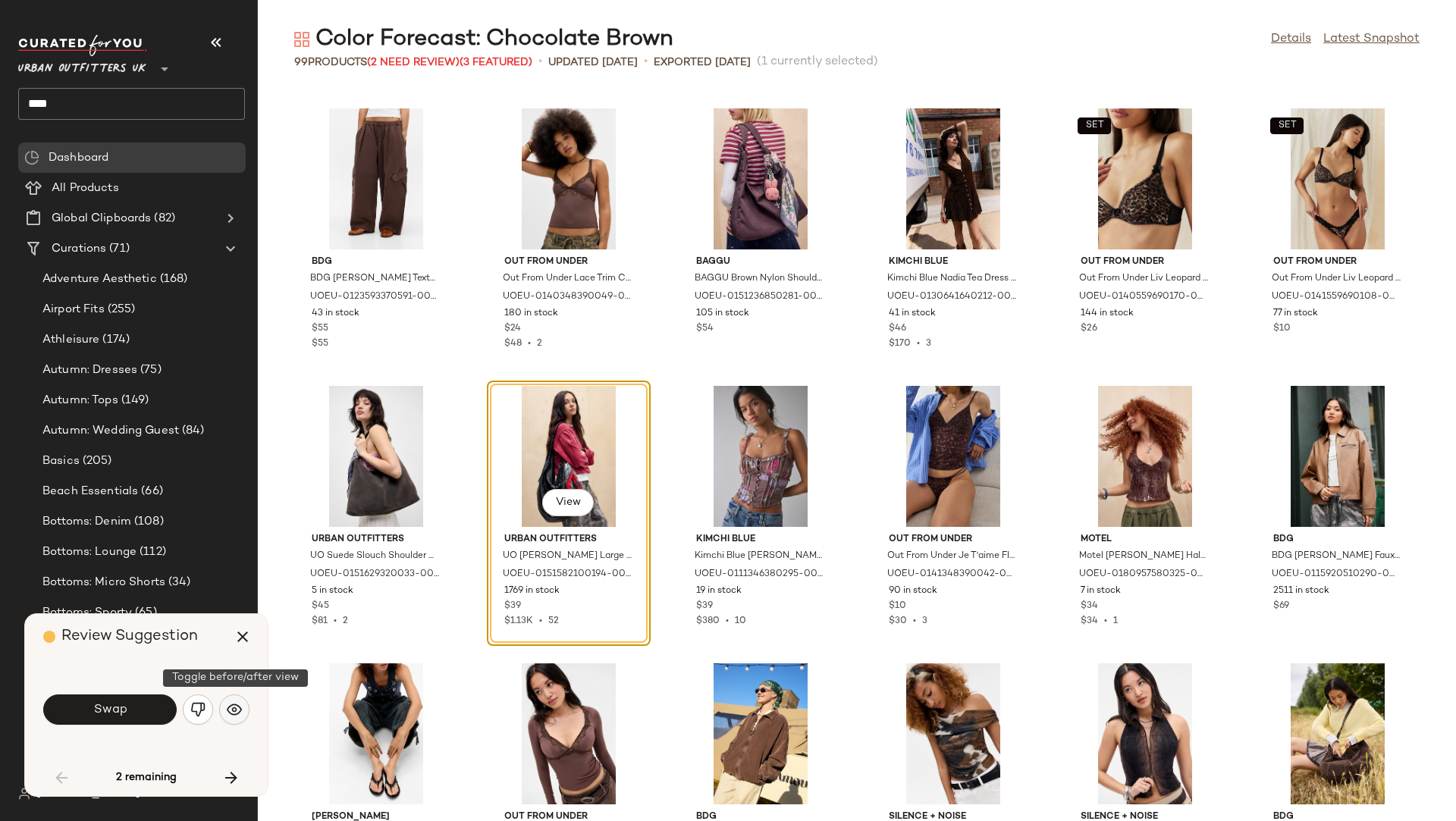
click at [226, 700] on img "button" at bounding box center [234, 710] width 16 height 16
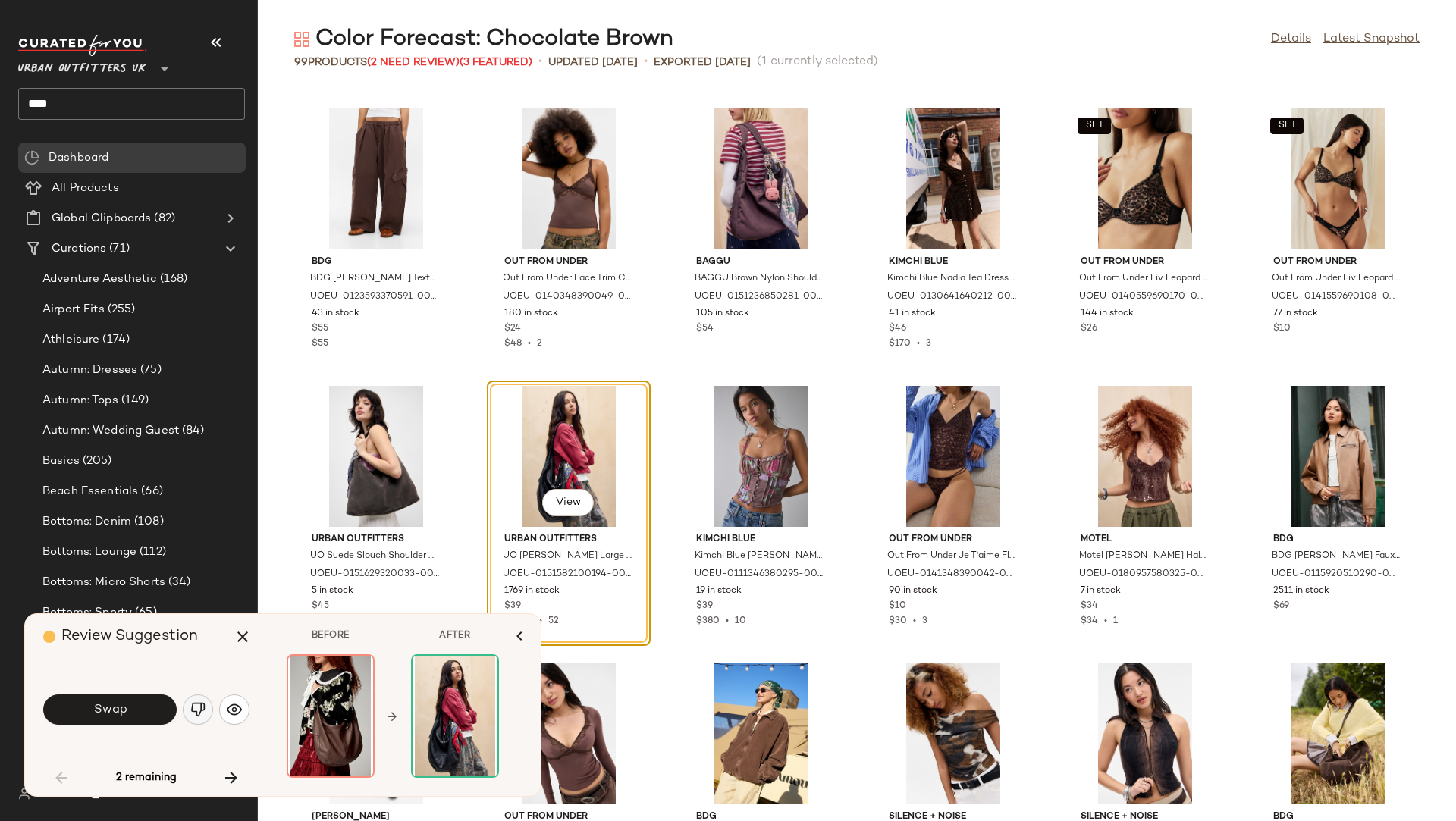
click at [197, 700] on img "button" at bounding box center [198, 710] width 16 height 16
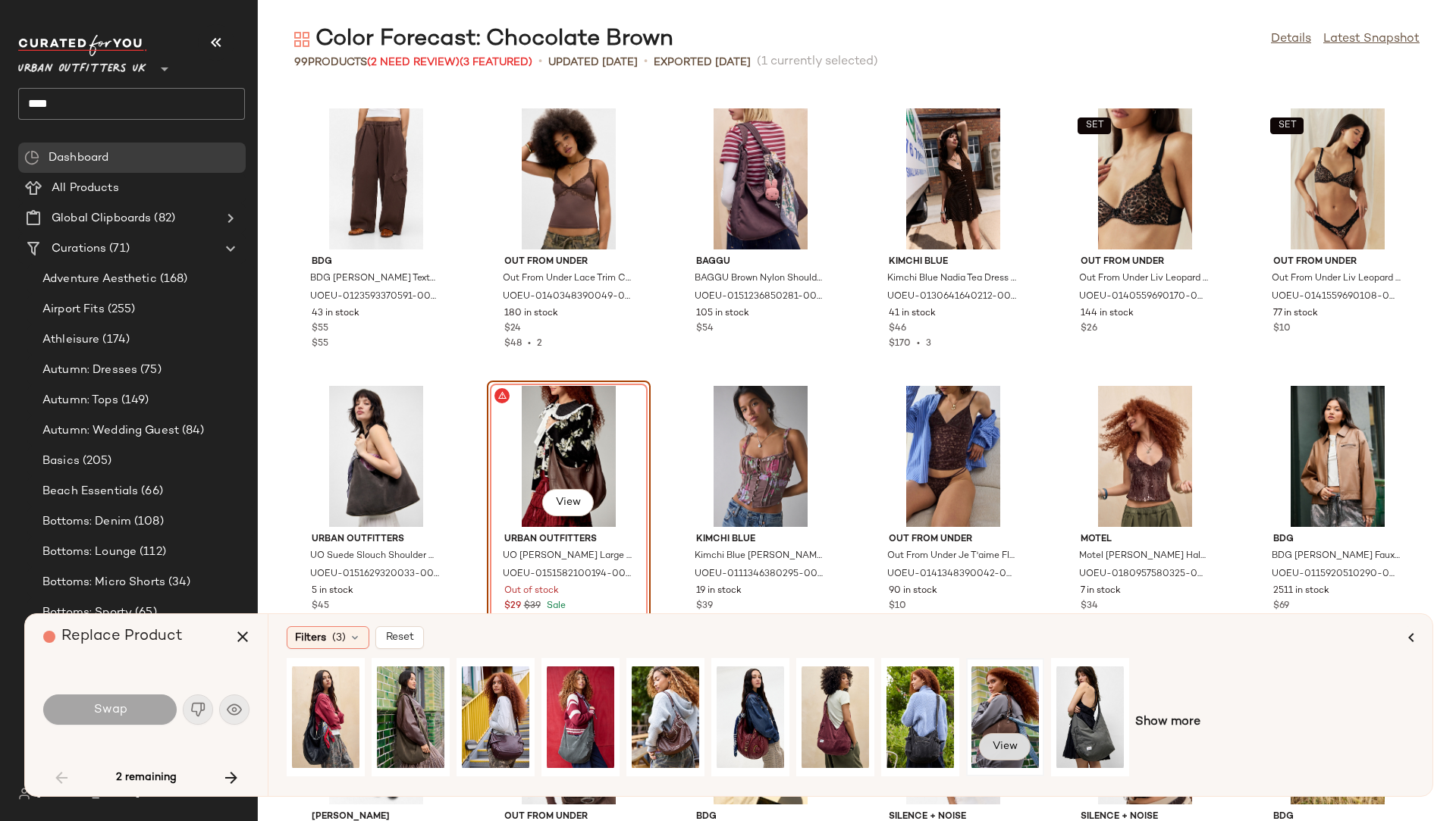
click at [1015, 700] on span "View" at bounding box center [1005, 747] width 26 height 12
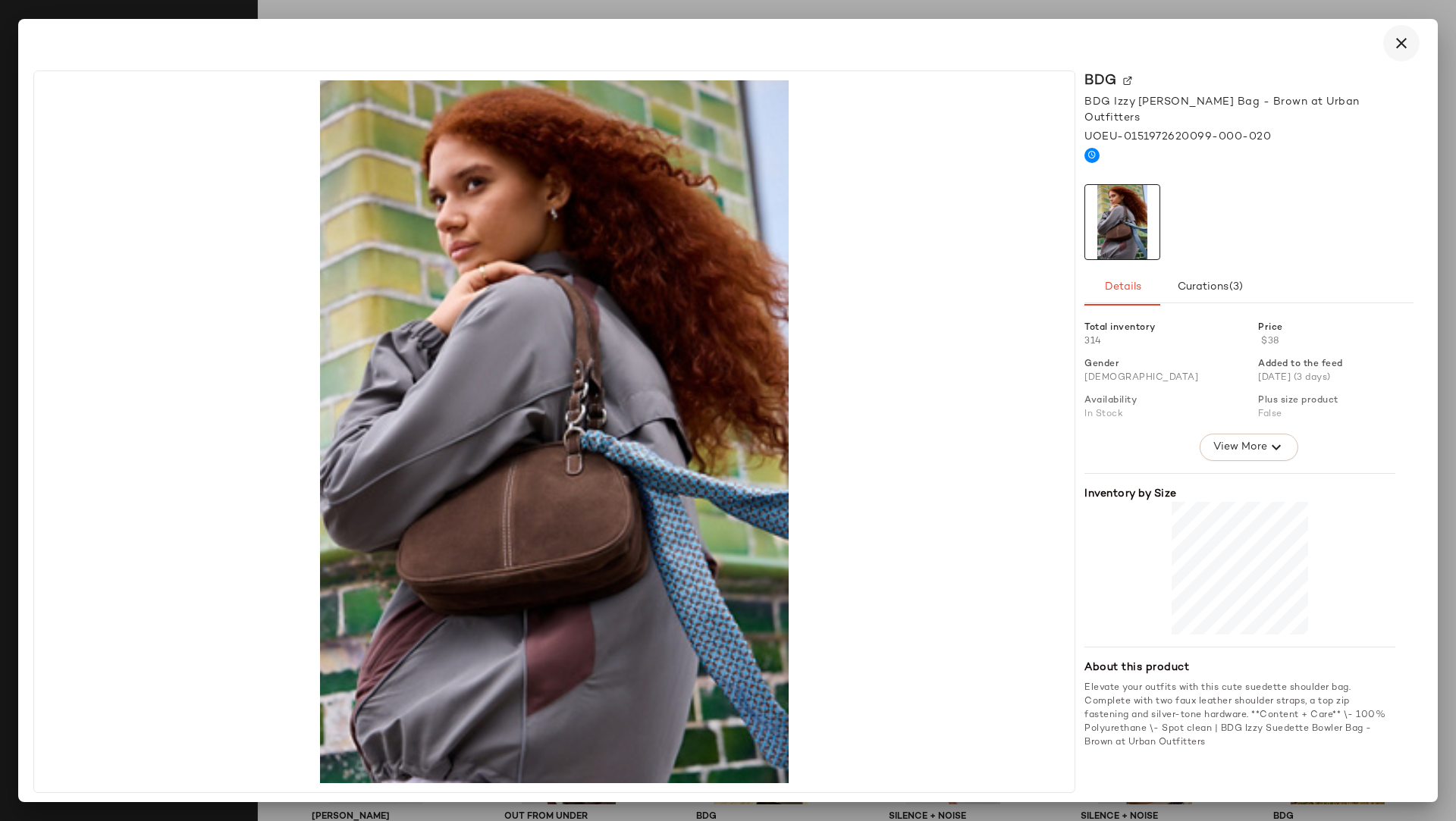
click at [1293, 41] on icon "button" at bounding box center [1401, 43] width 18 height 18
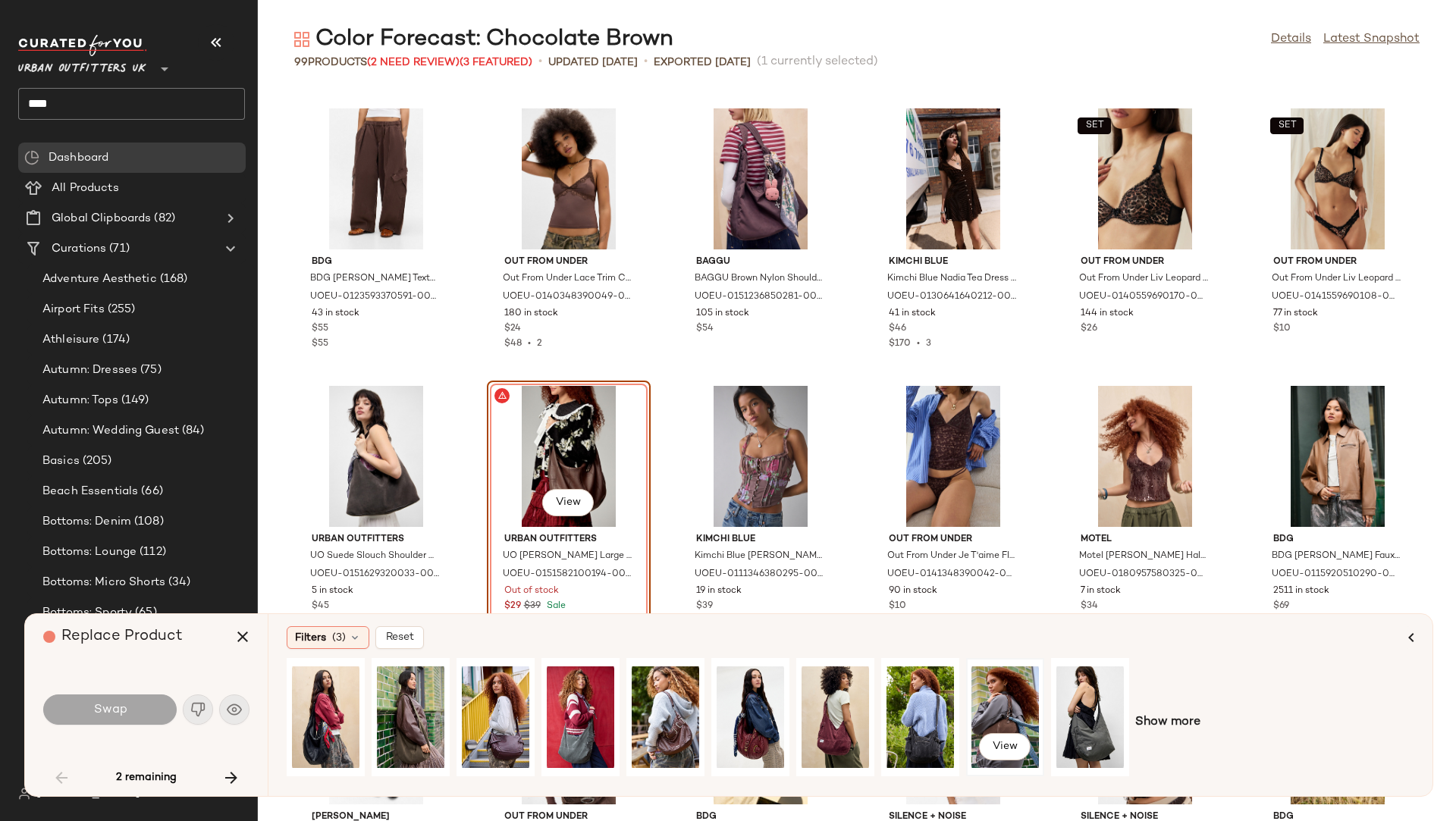
click at [999, 700] on div "View" at bounding box center [1005, 717] width 68 height 108
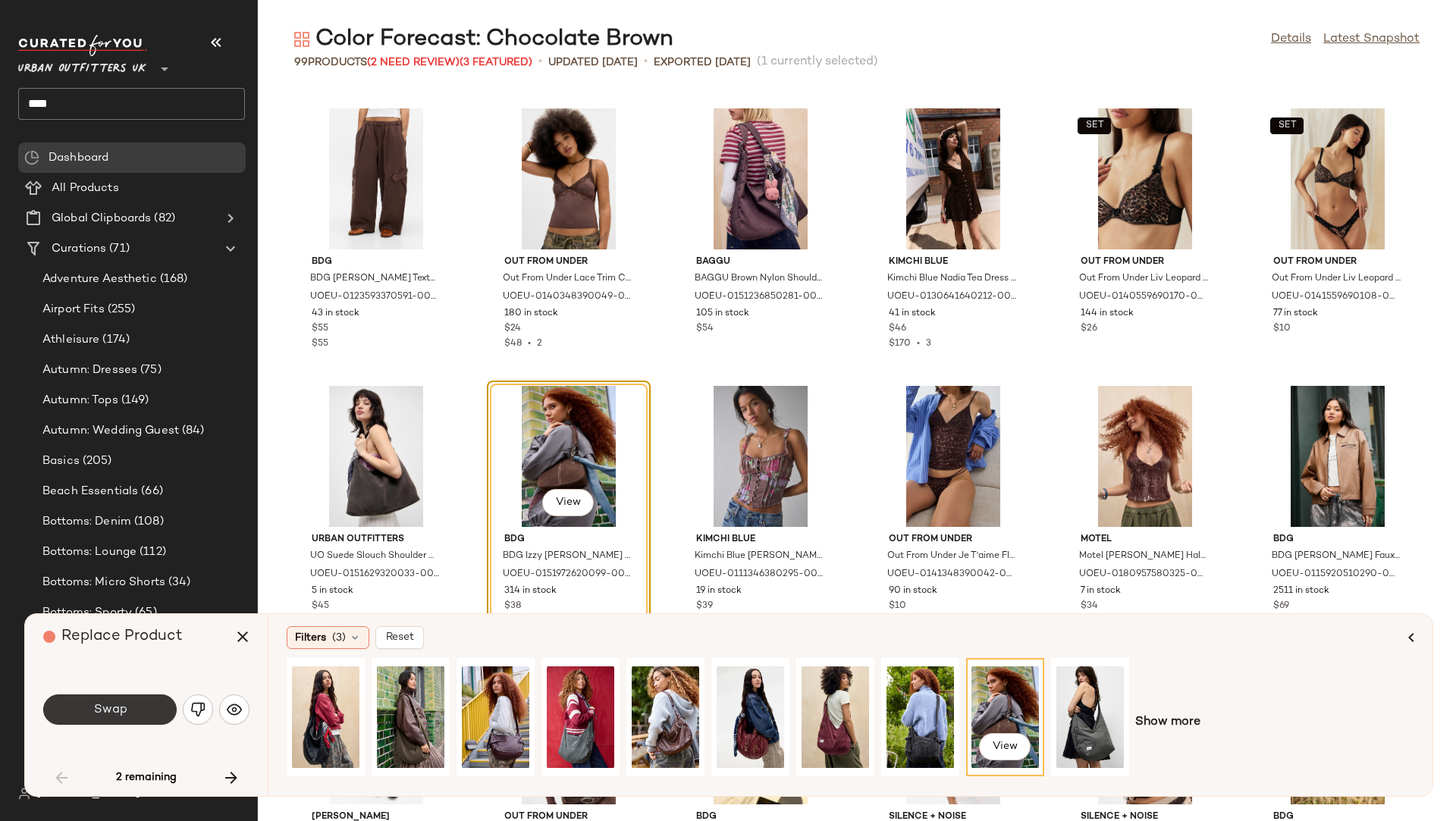
click at [105, 700] on span "Swap" at bounding box center [110, 711] width 34 height 15
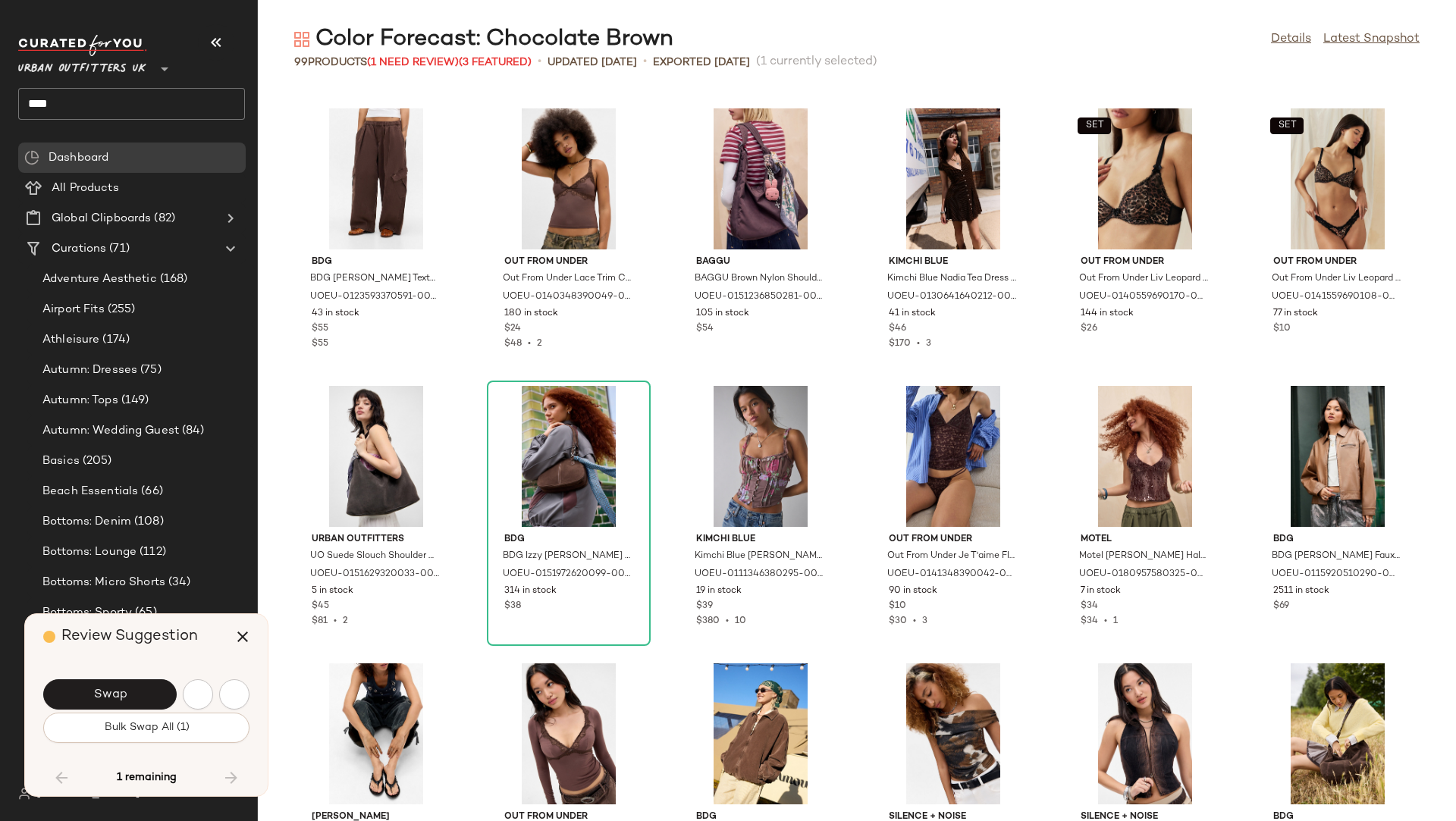
scroll to position [3331, 0]
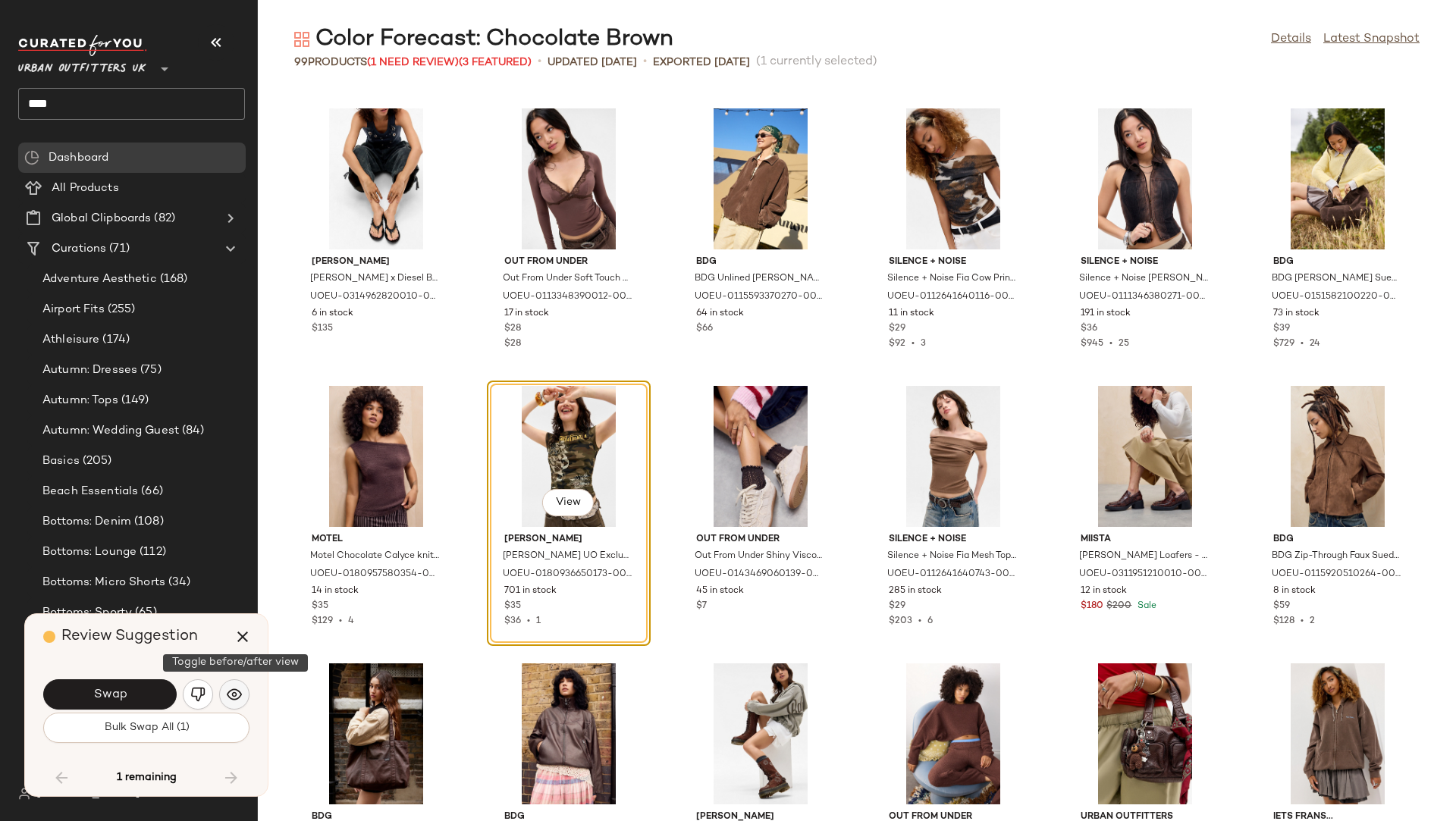
click at [235, 695] on img "button" at bounding box center [234, 694] width 16 height 16
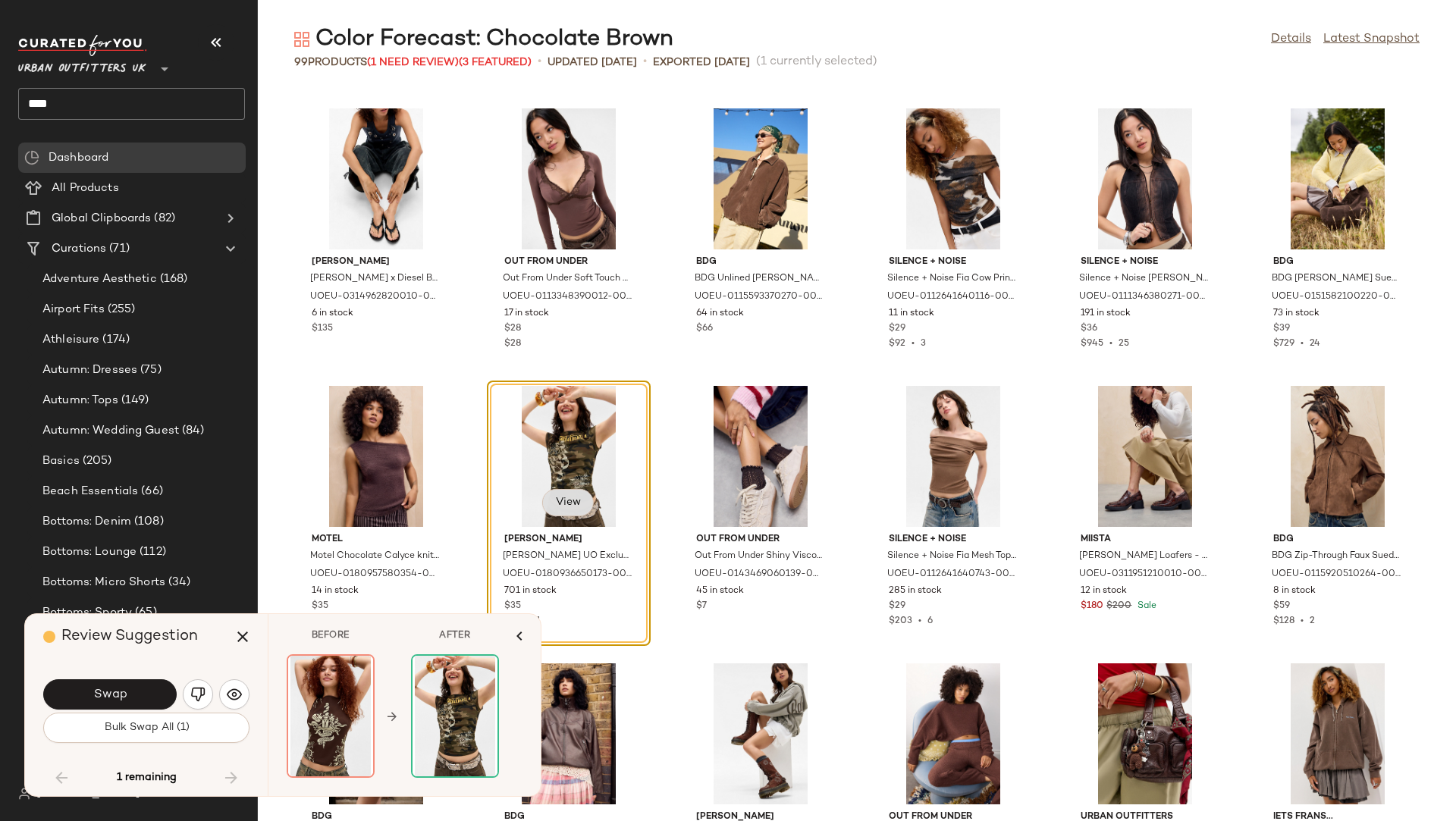
click at [587, 500] on button "View" at bounding box center [567, 502] width 52 height 27
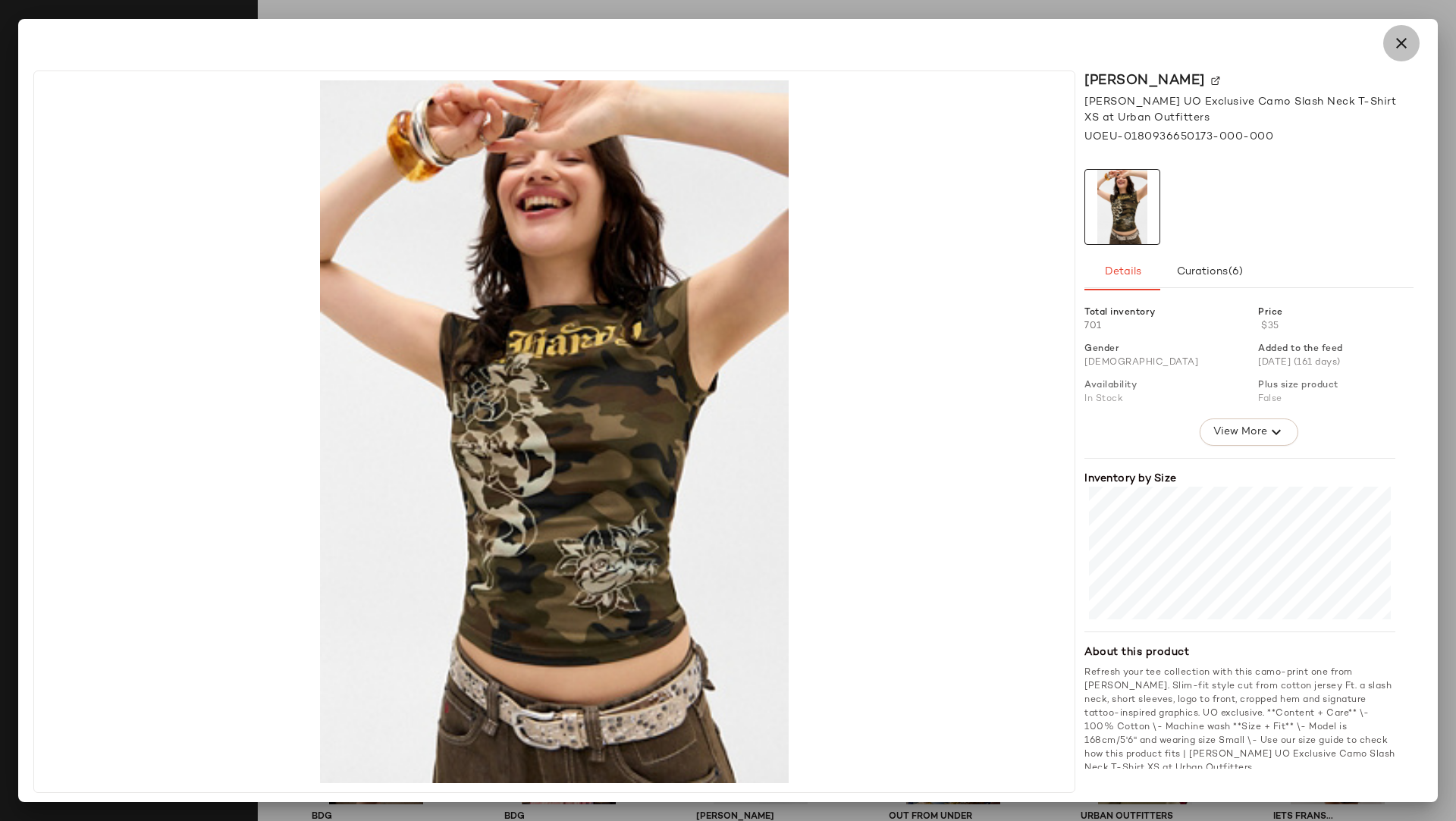
click at [1293, 42] on icon "button" at bounding box center [1401, 43] width 18 height 18
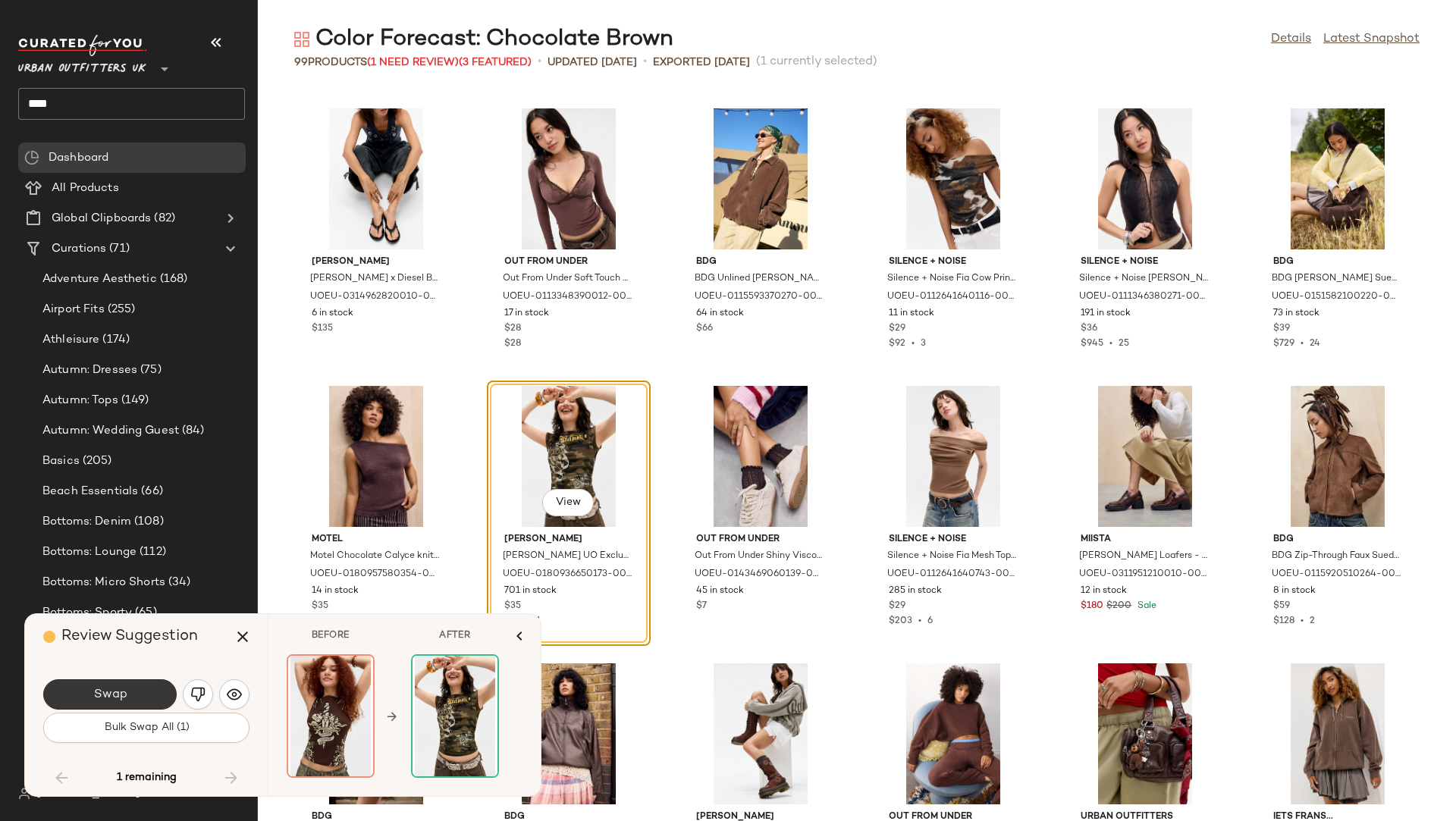
click at [155, 692] on button "Swap" at bounding box center [110, 694] width 133 height 30
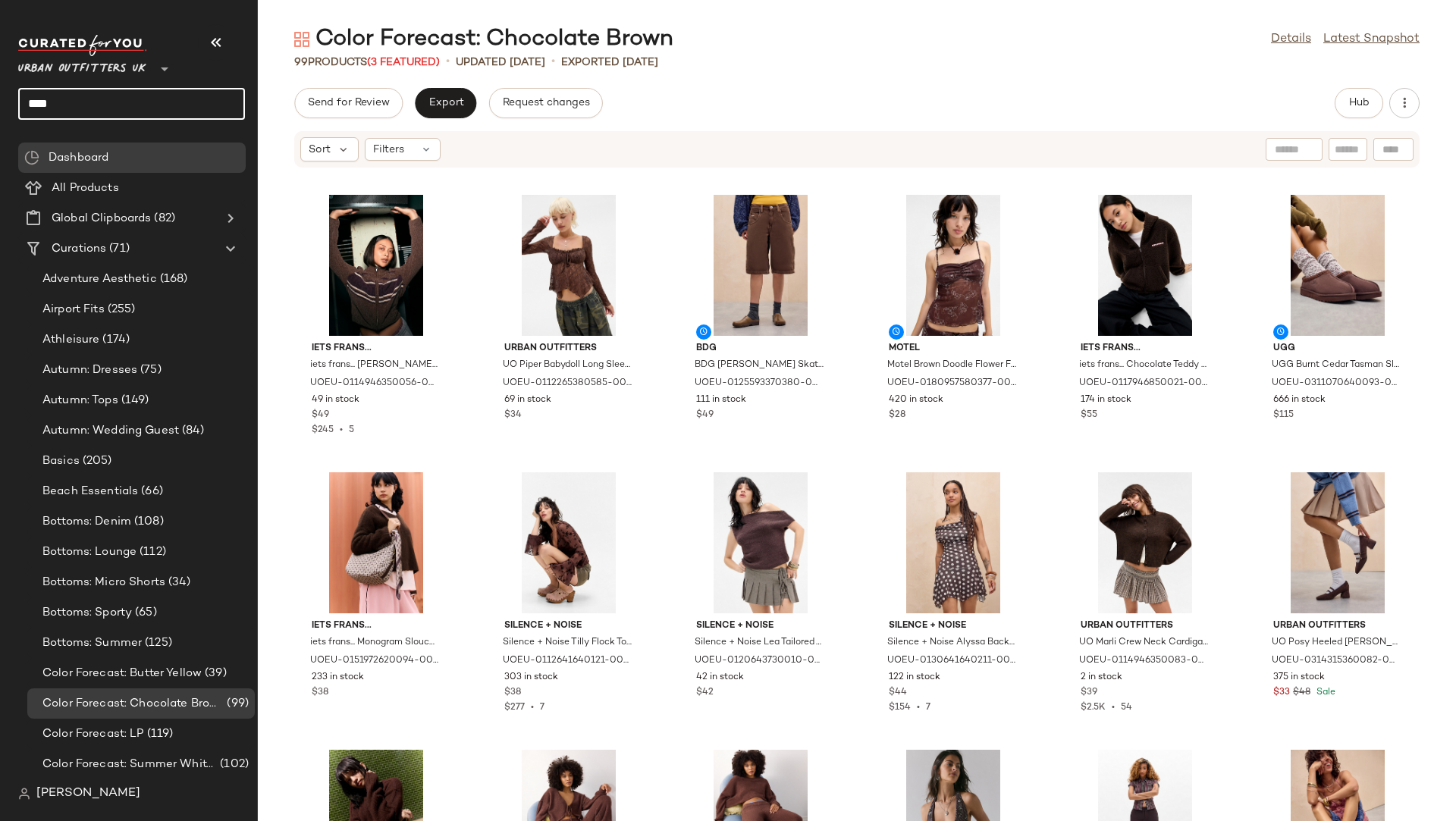
drag, startPoint x: 83, startPoint y: 96, endPoint x: 0, endPoint y: 92, distance: 83.1
click at [0, 93] on nav "Urban Outfitters UK ** **** Dashboard All Products Global Clipboards (82) Curat…" at bounding box center [128, 410] width 258 height 821
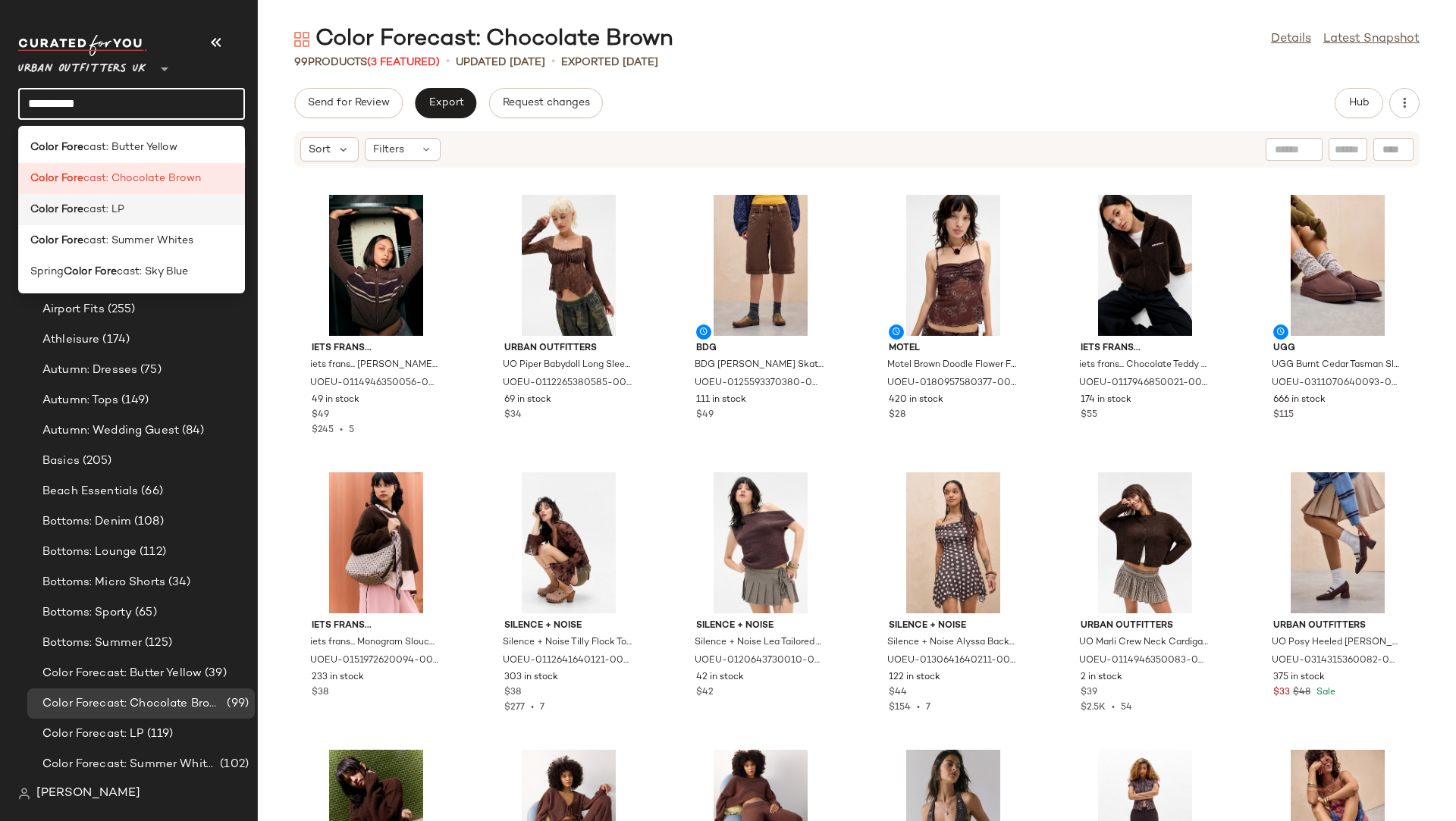
click at [56, 214] on b "Color Fore" at bounding box center [56, 209] width 53 height 16
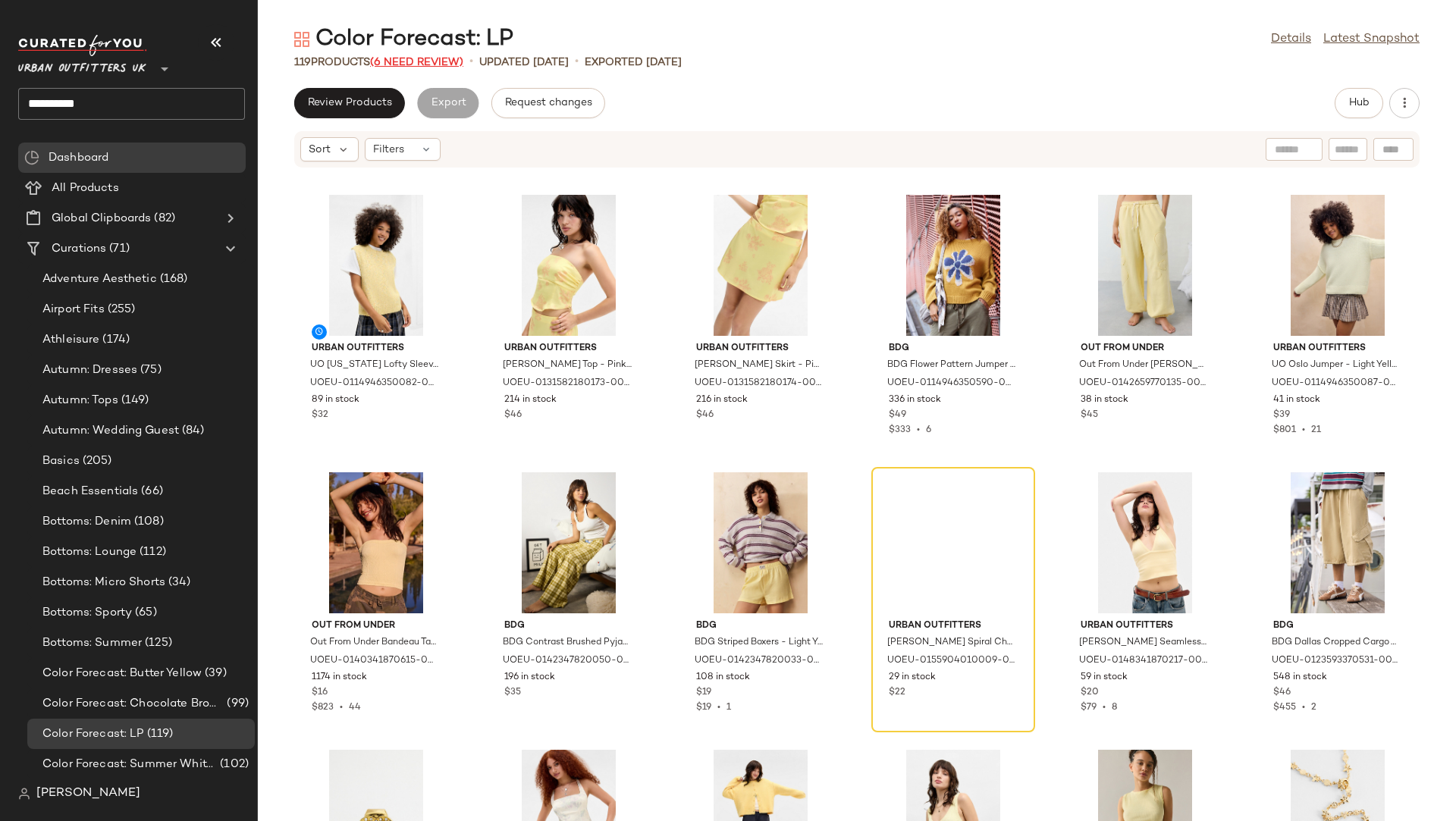
click at [401, 57] on span "(6 Need Review)" at bounding box center [417, 63] width 93 height 11
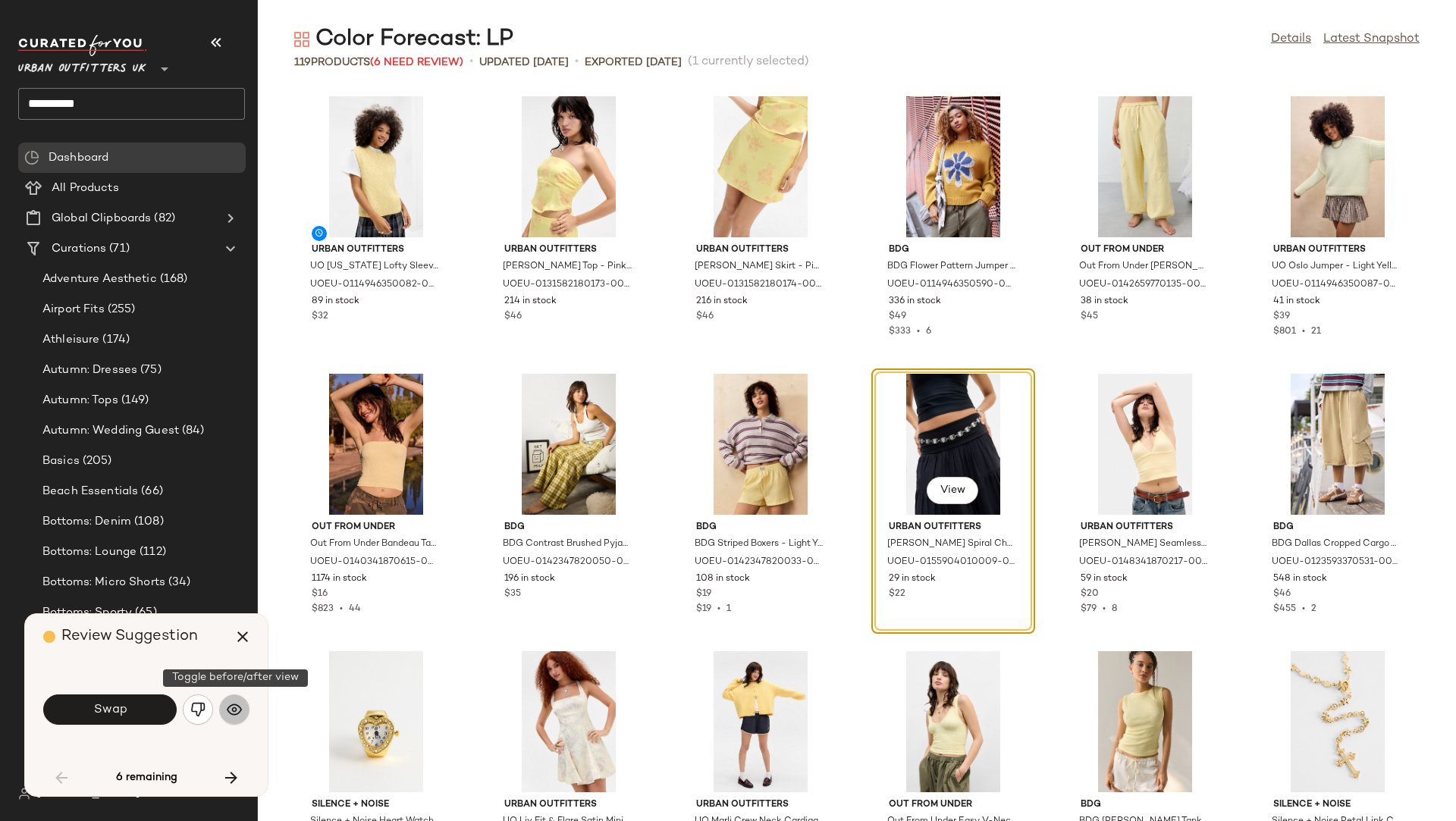
click at [235, 700] on img "button" at bounding box center [234, 710] width 16 height 16
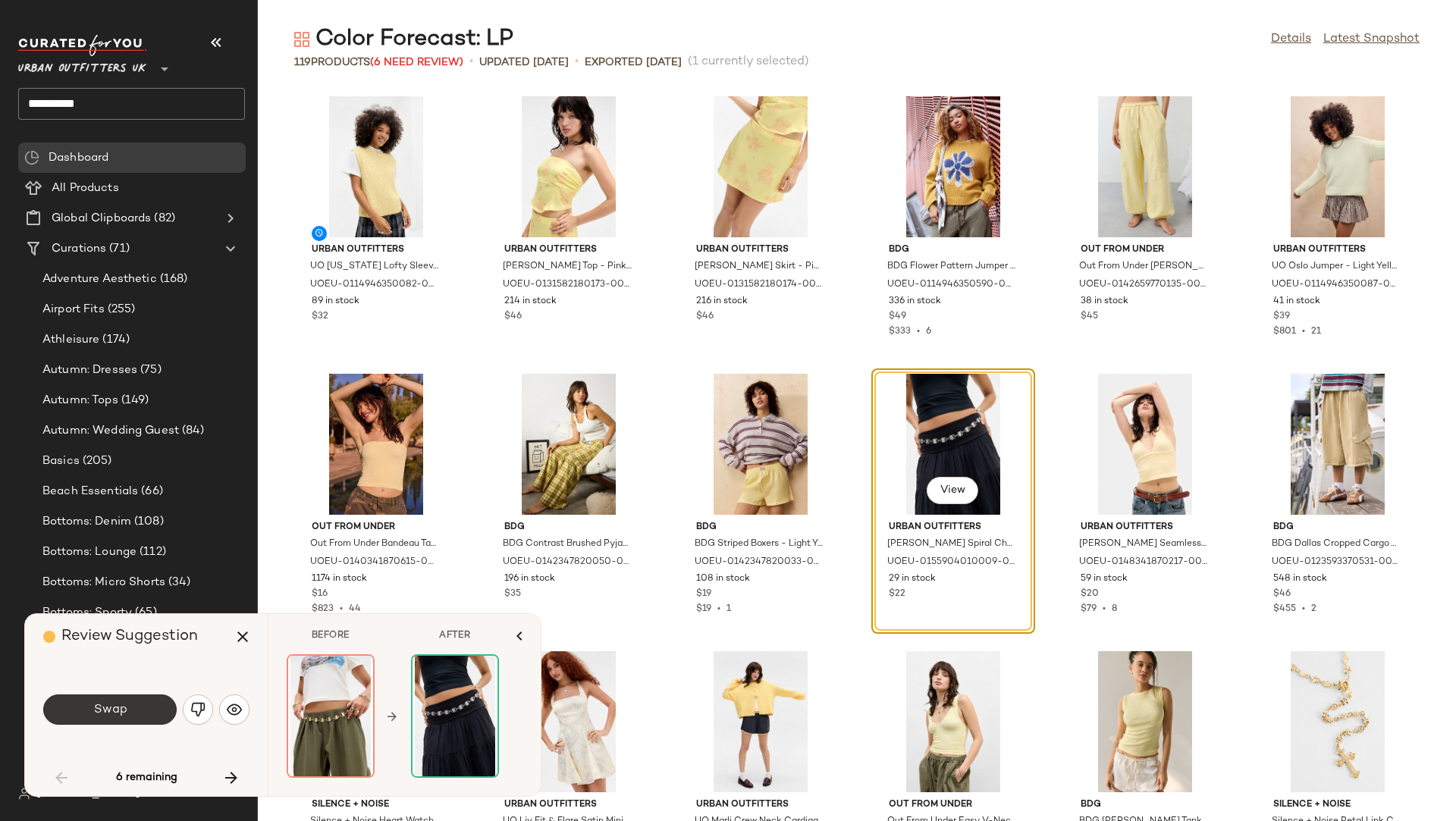
click at [141, 700] on button "Swap" at bounding box center [110, 710] width 133 height 30
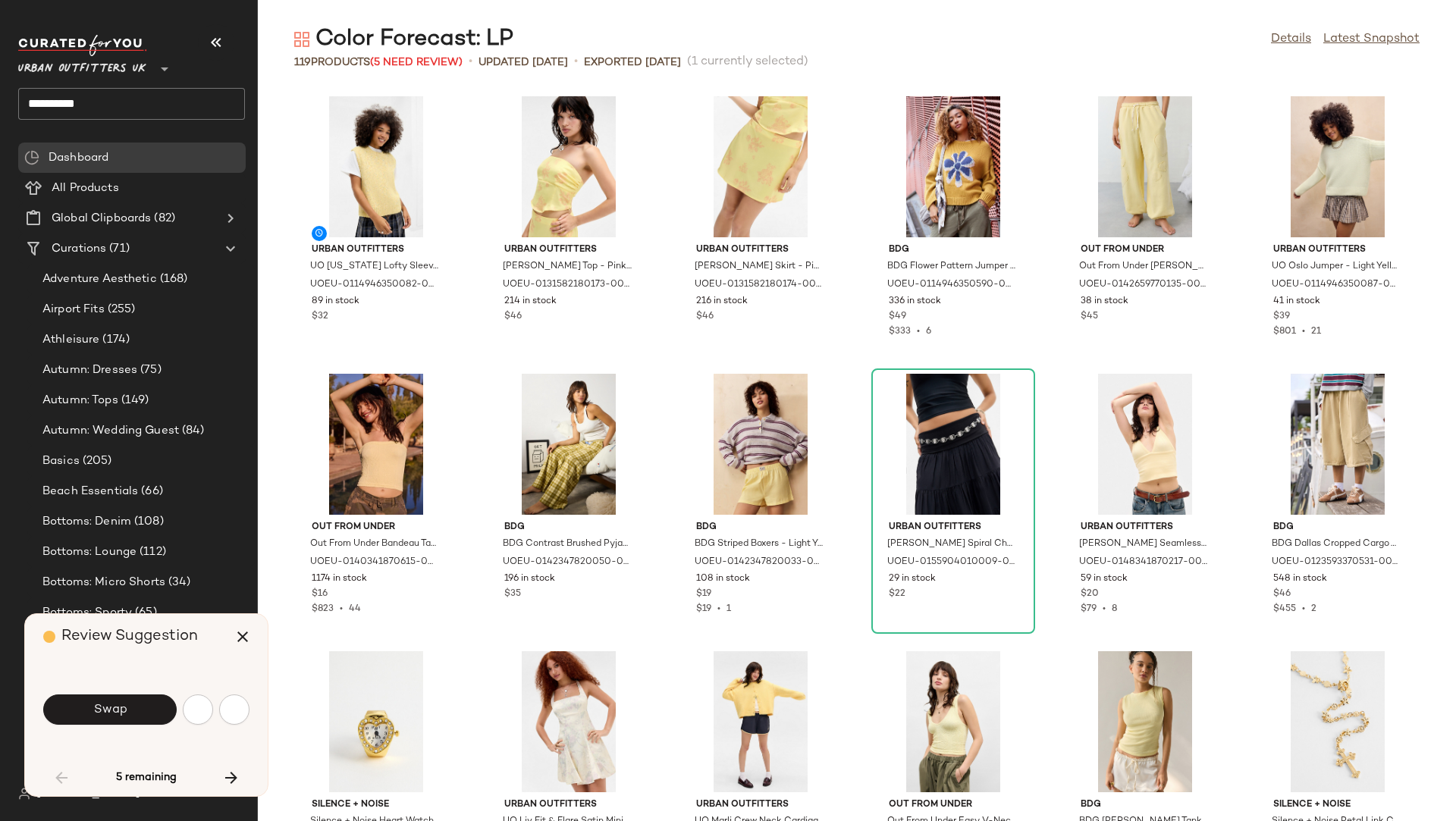
scroll to position [568, 0]
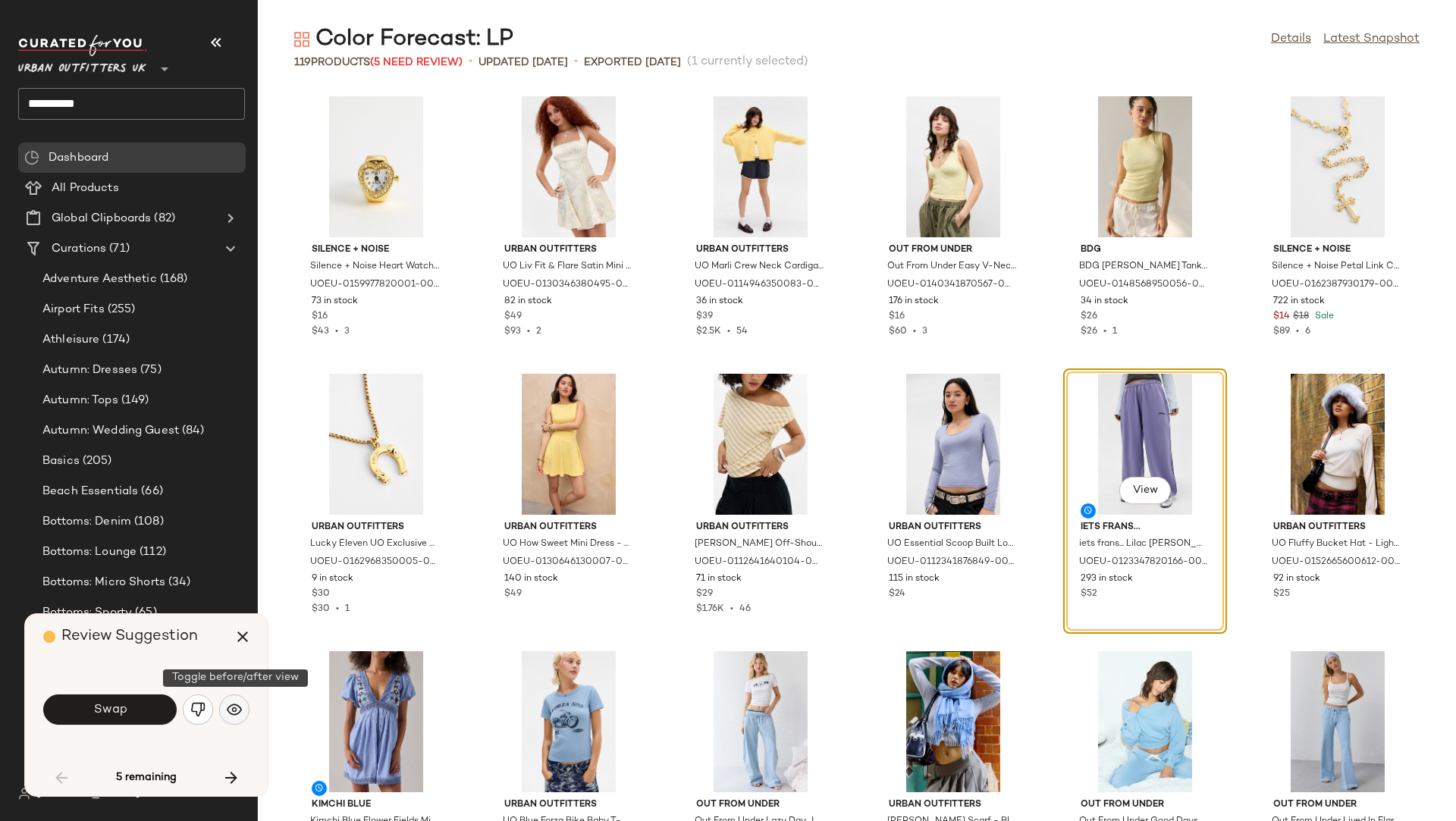
click at [244, 700] on button "button" at bounding box center [234, 710] width 30 height 30
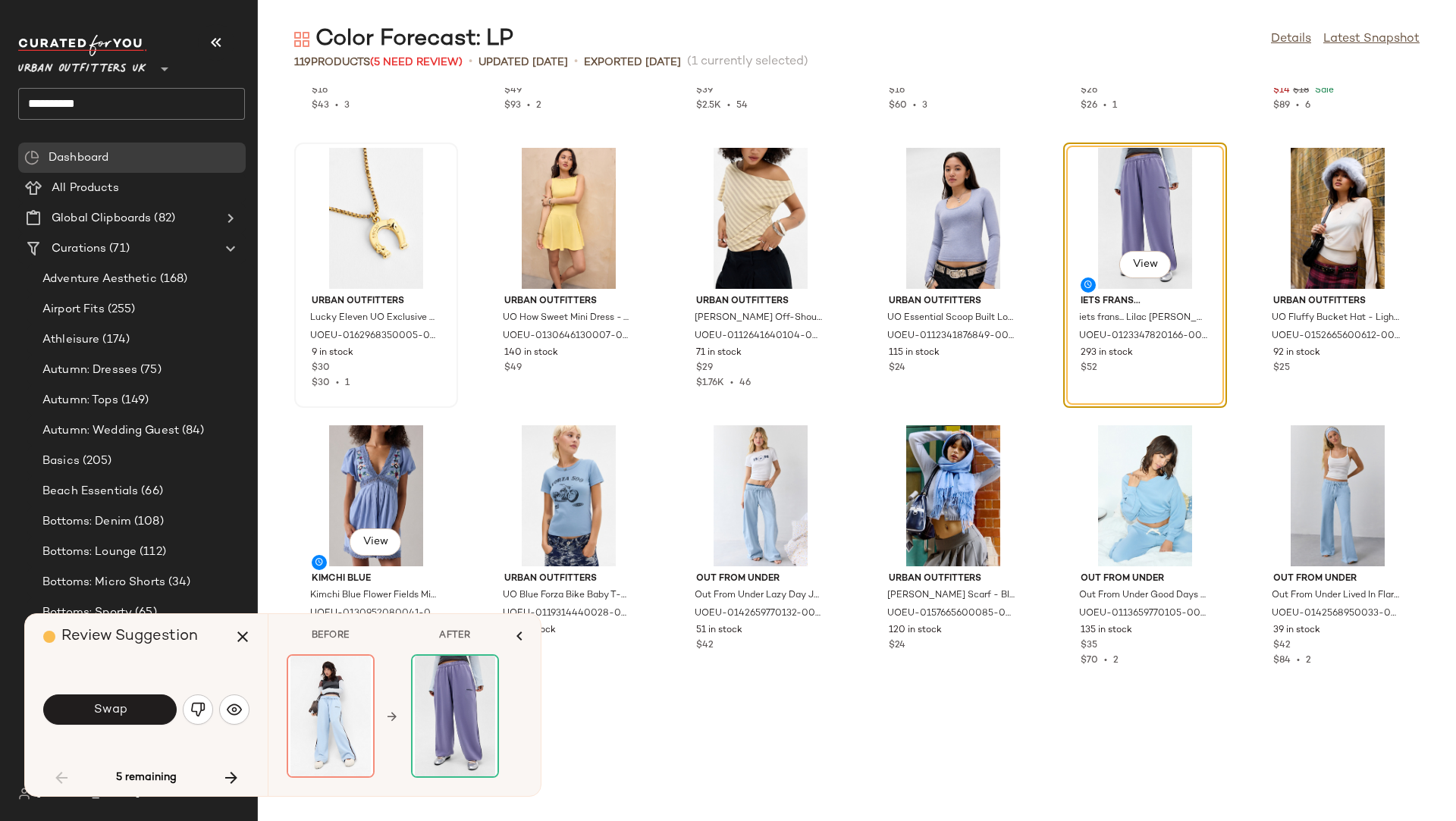
scroll to position [801, 0]
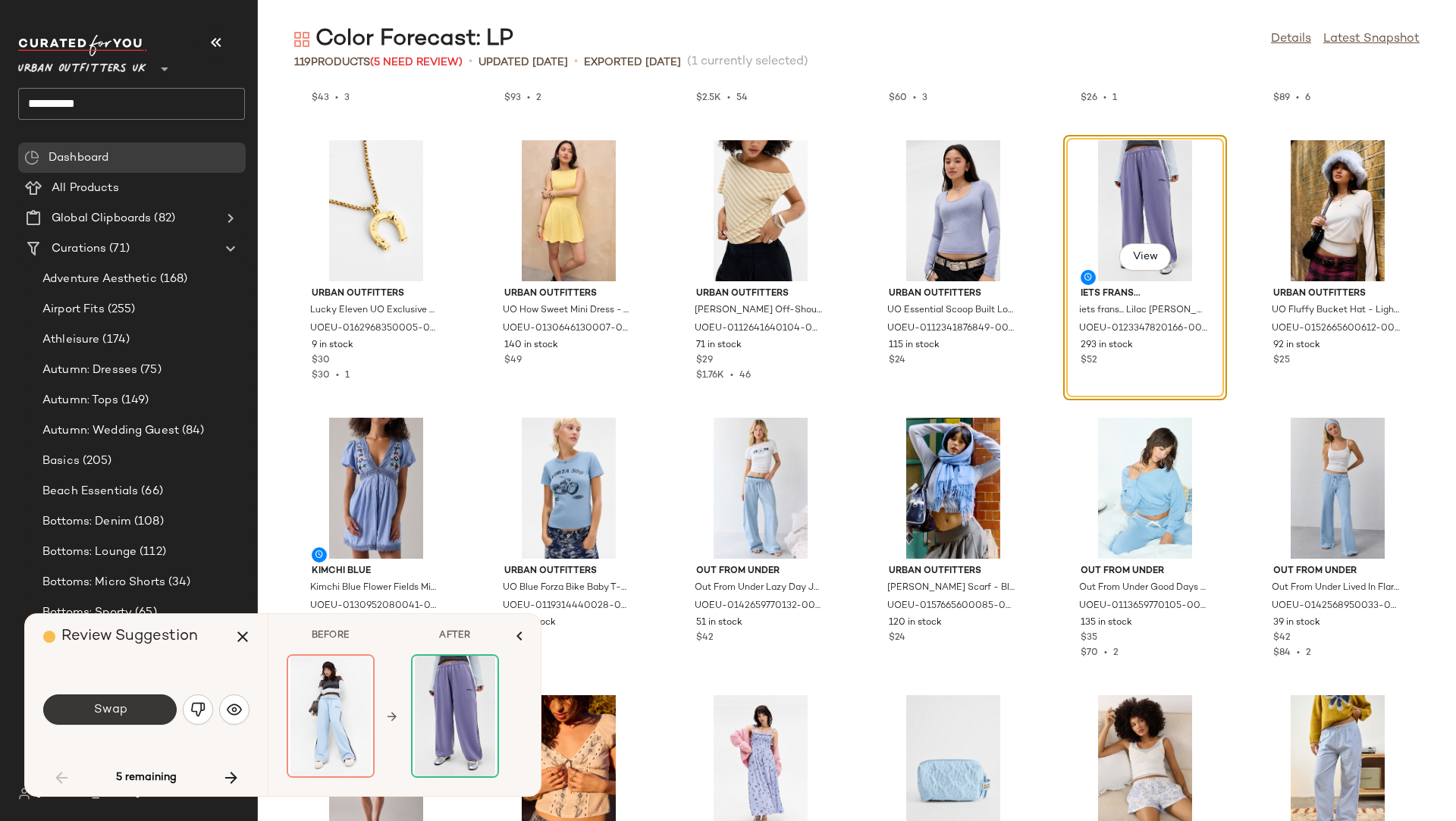
click at [109, 700] on span "Swap" at bounding box center [110, 711] width 34 height 15
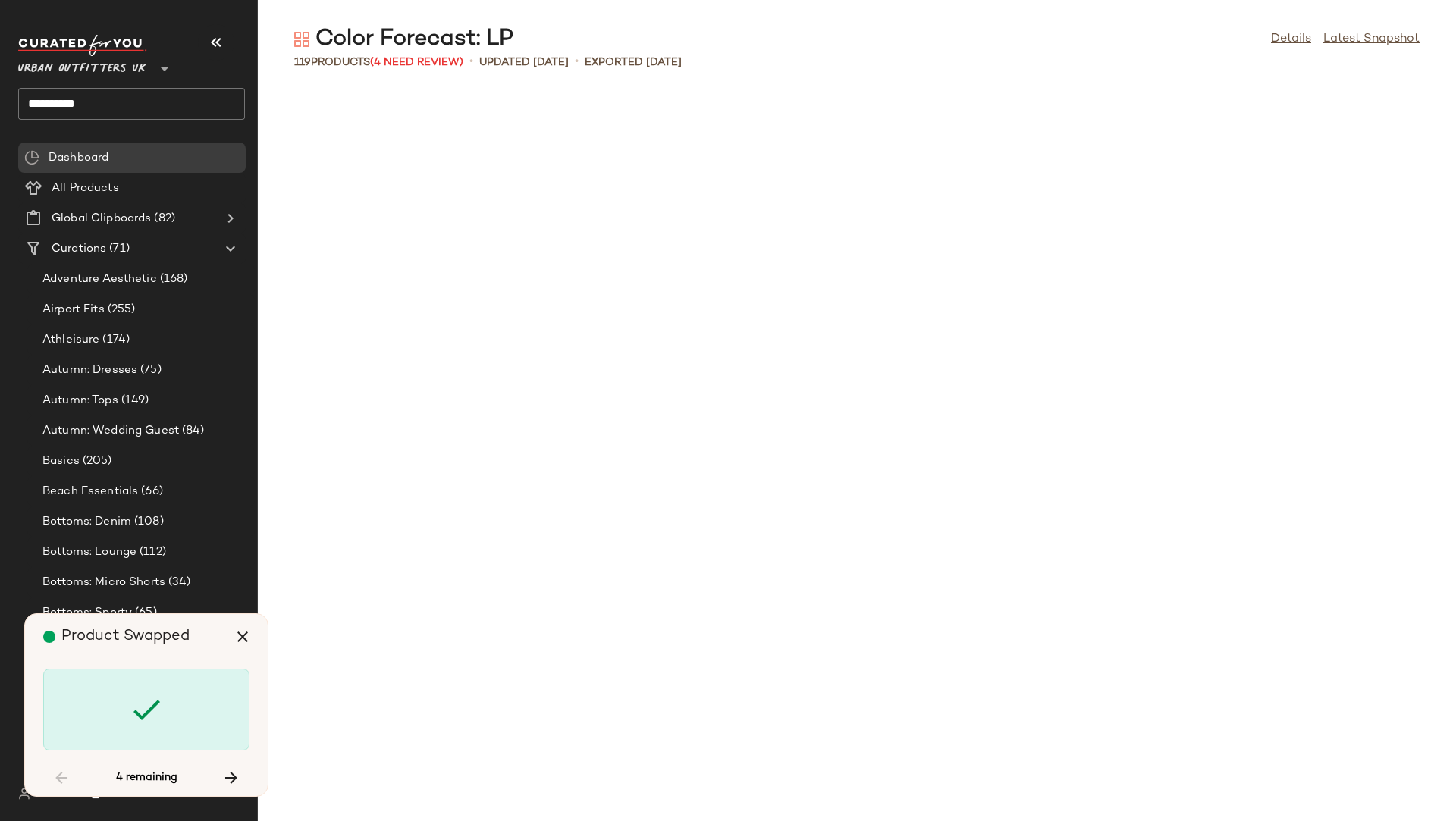
scroll to position [1943, 0]
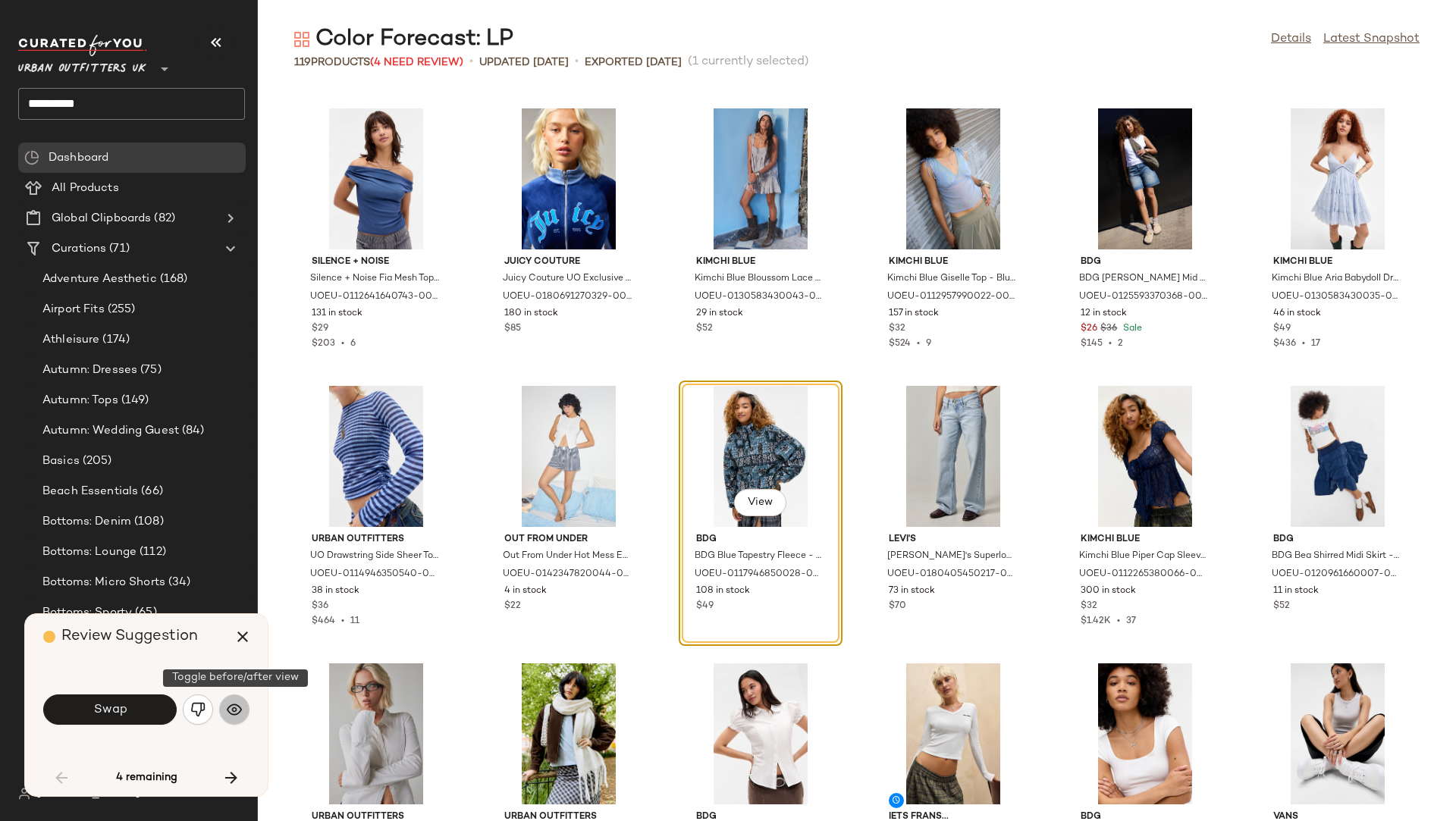
click at [233, 700] on img "button" at bounding box center [234, 710] width 16 height 16
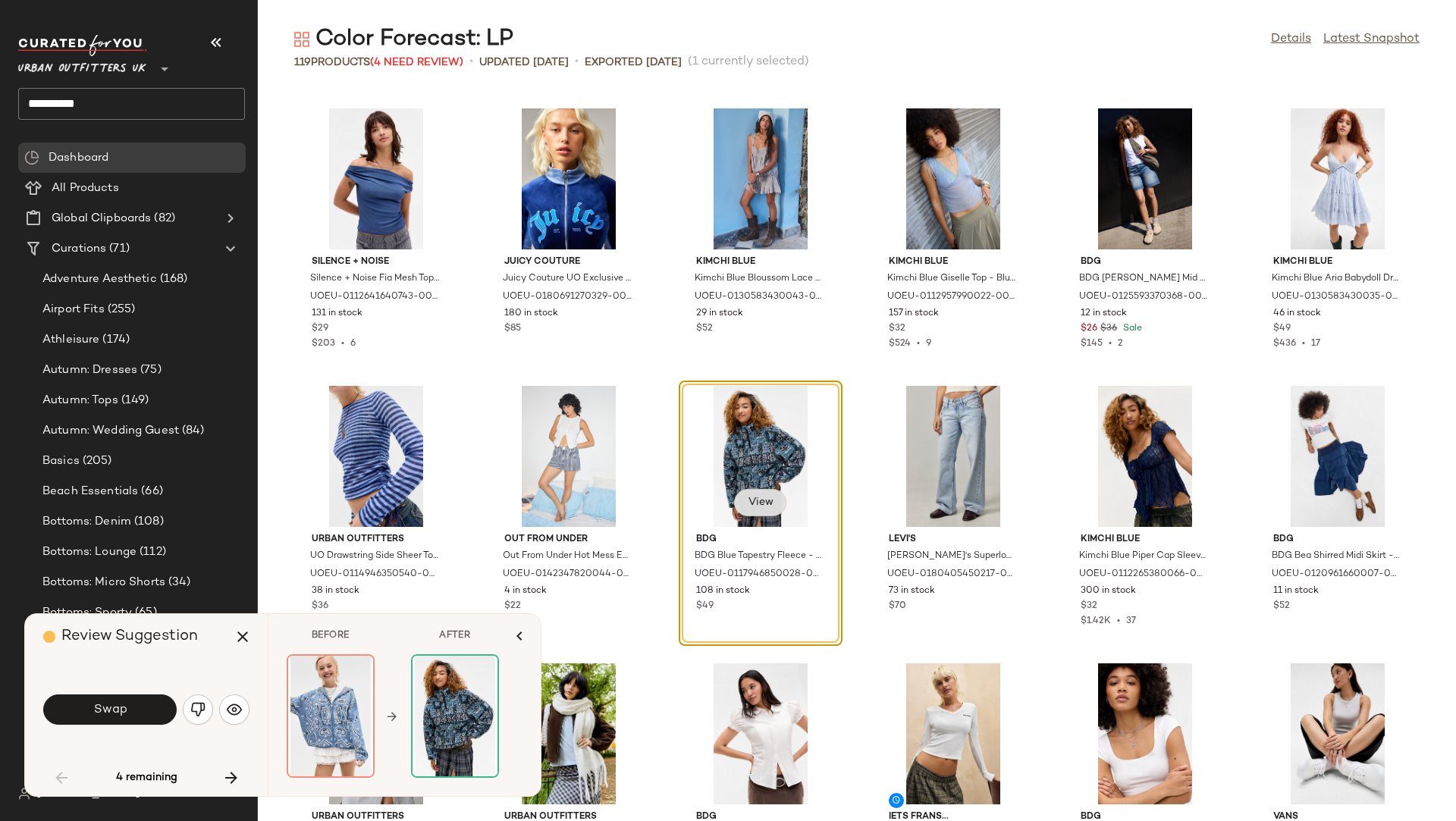
click at [768, 496] on button "View" at bounding box center [759, 502] width 52 height 27
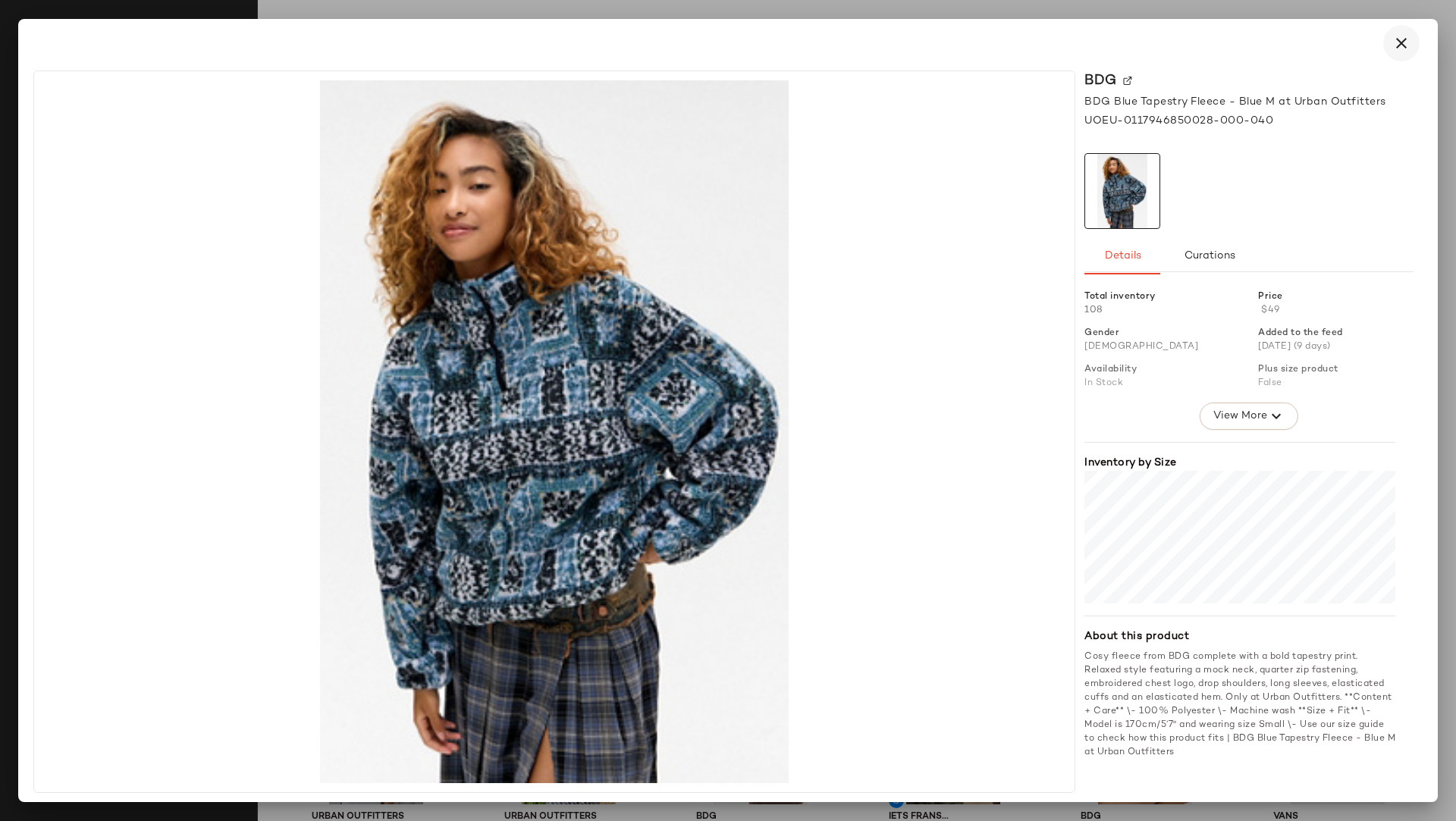
click at [1293, 41] on icon "button" at bounding box center [1401, 43] width 18 height 18
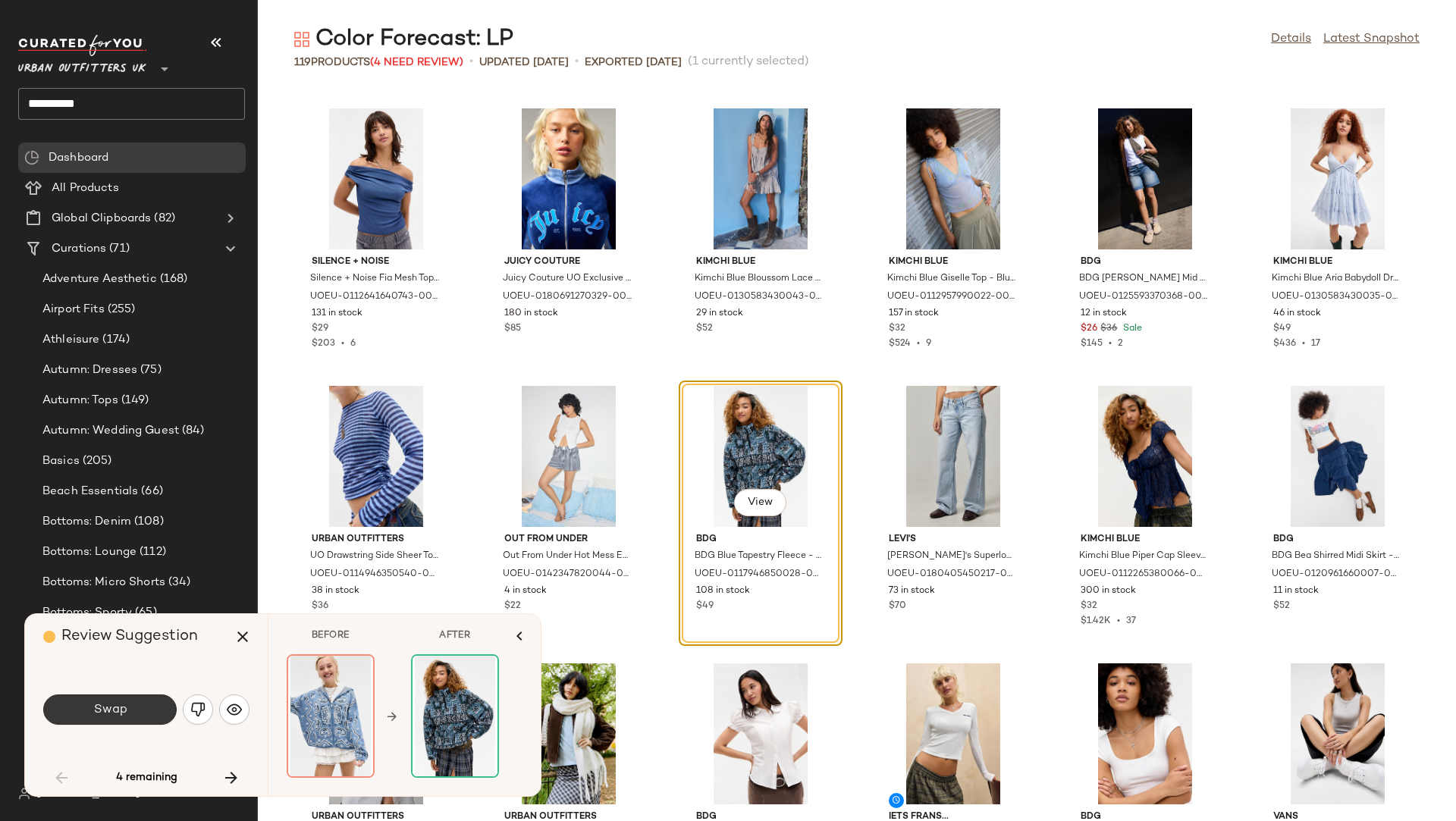
click at [118, 700] on span "Swap" at bounding box center [110, 711] width 34 height 15
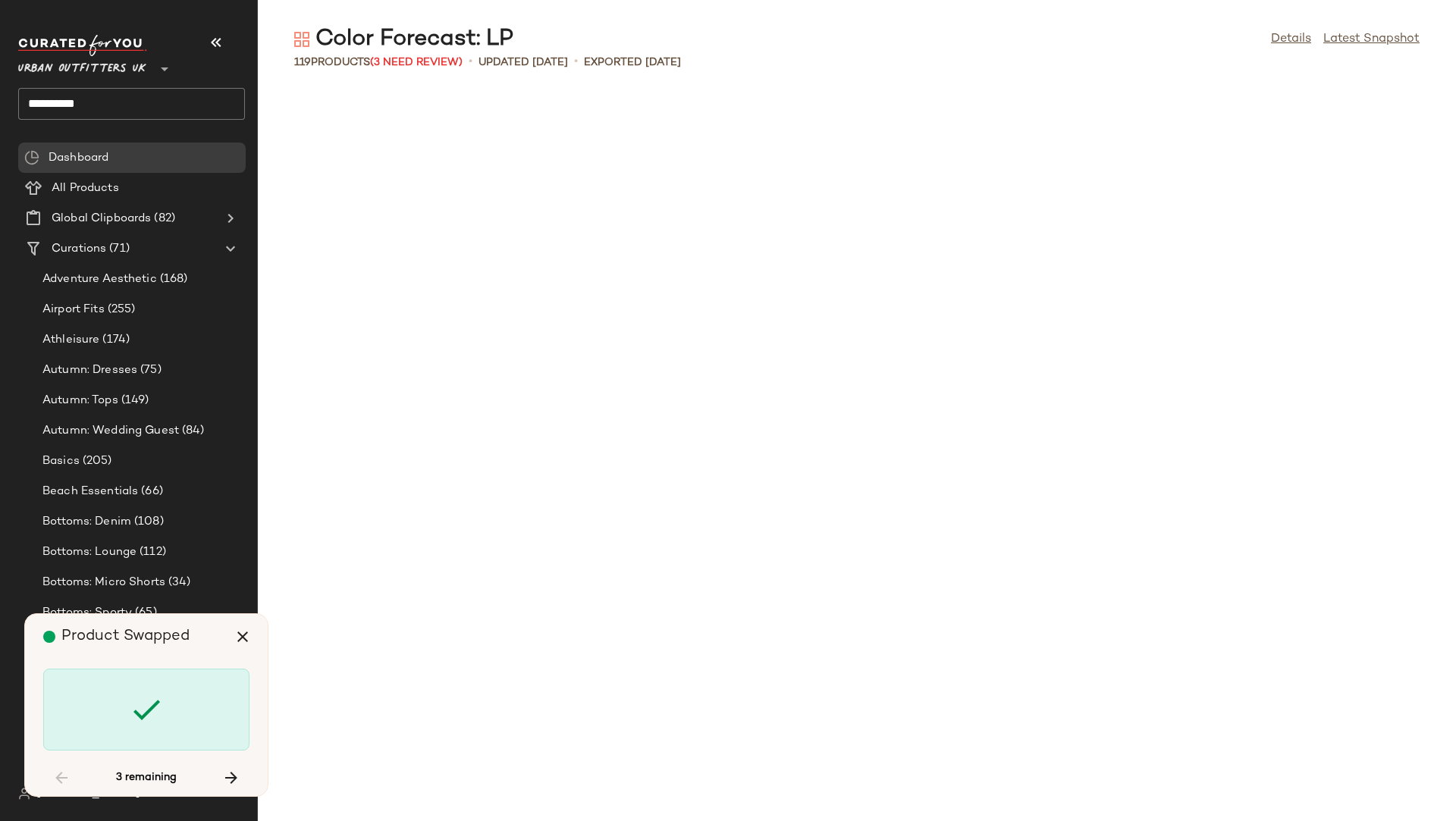
scroll to position [3053, 0]
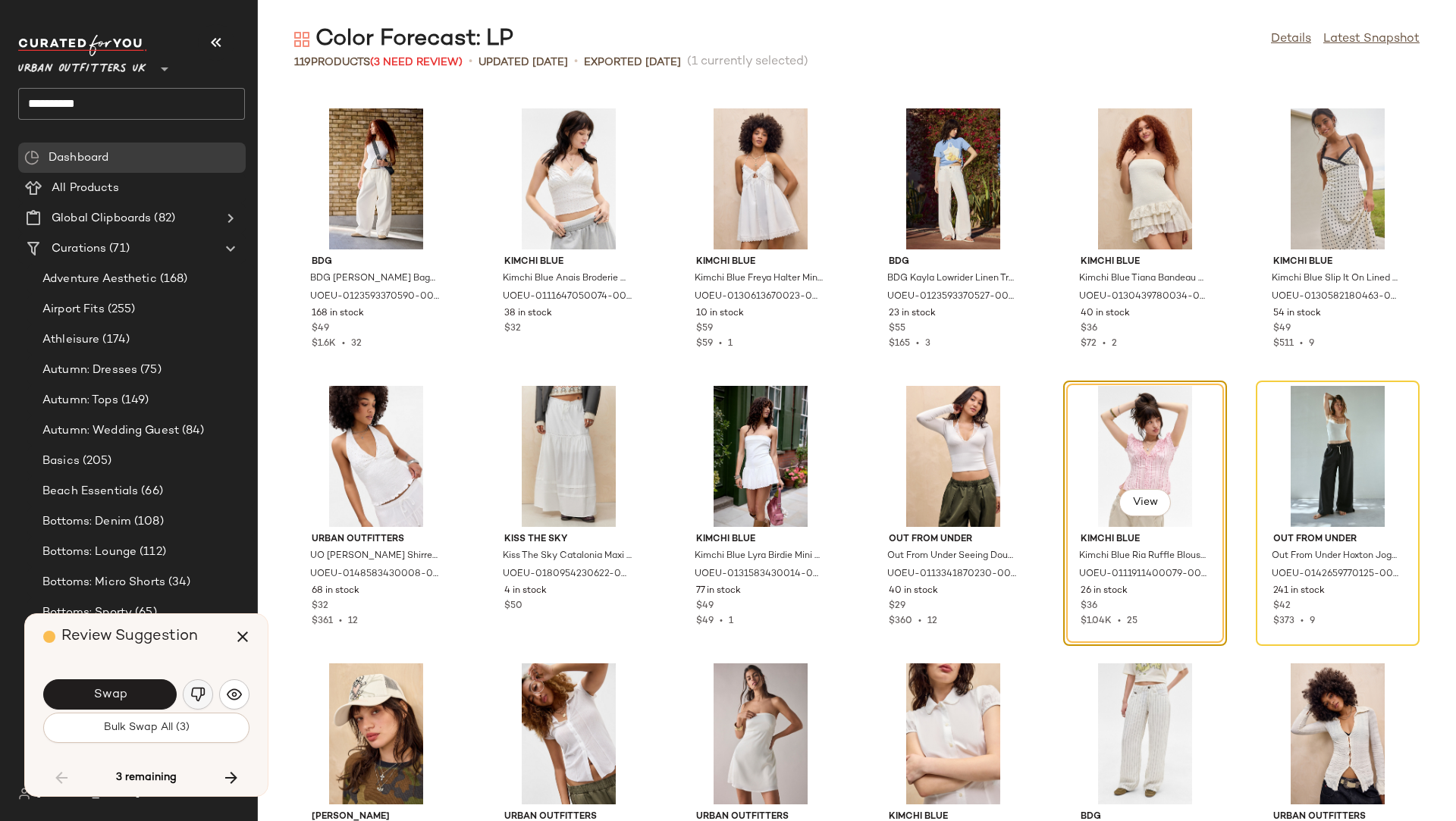
click at [199, 693] on img "button" at bounding box center [198, 694] width 16 height 16
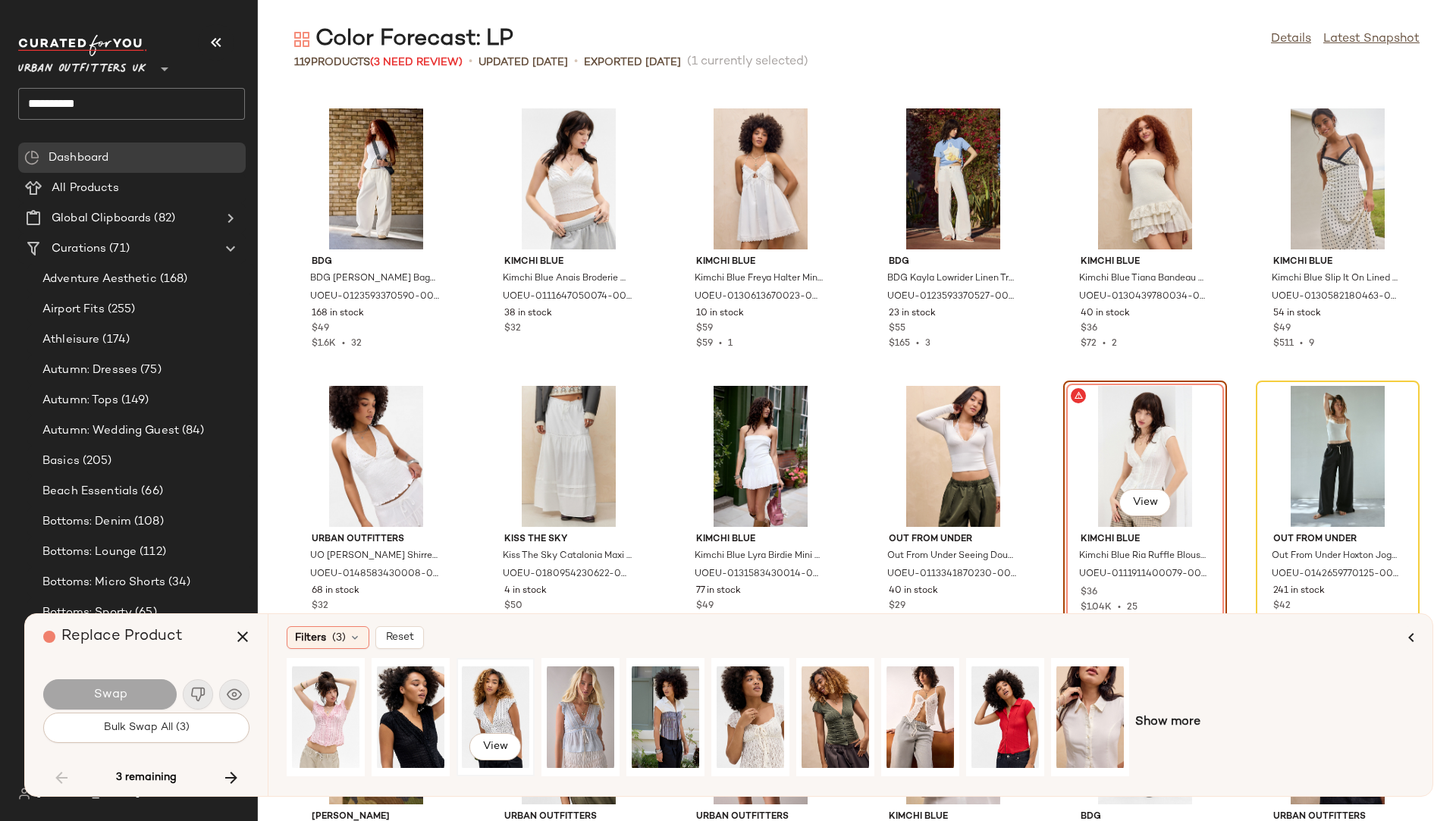
click at [485, 700] on div "View" at bounding box center [495, 717] width 68 height 108
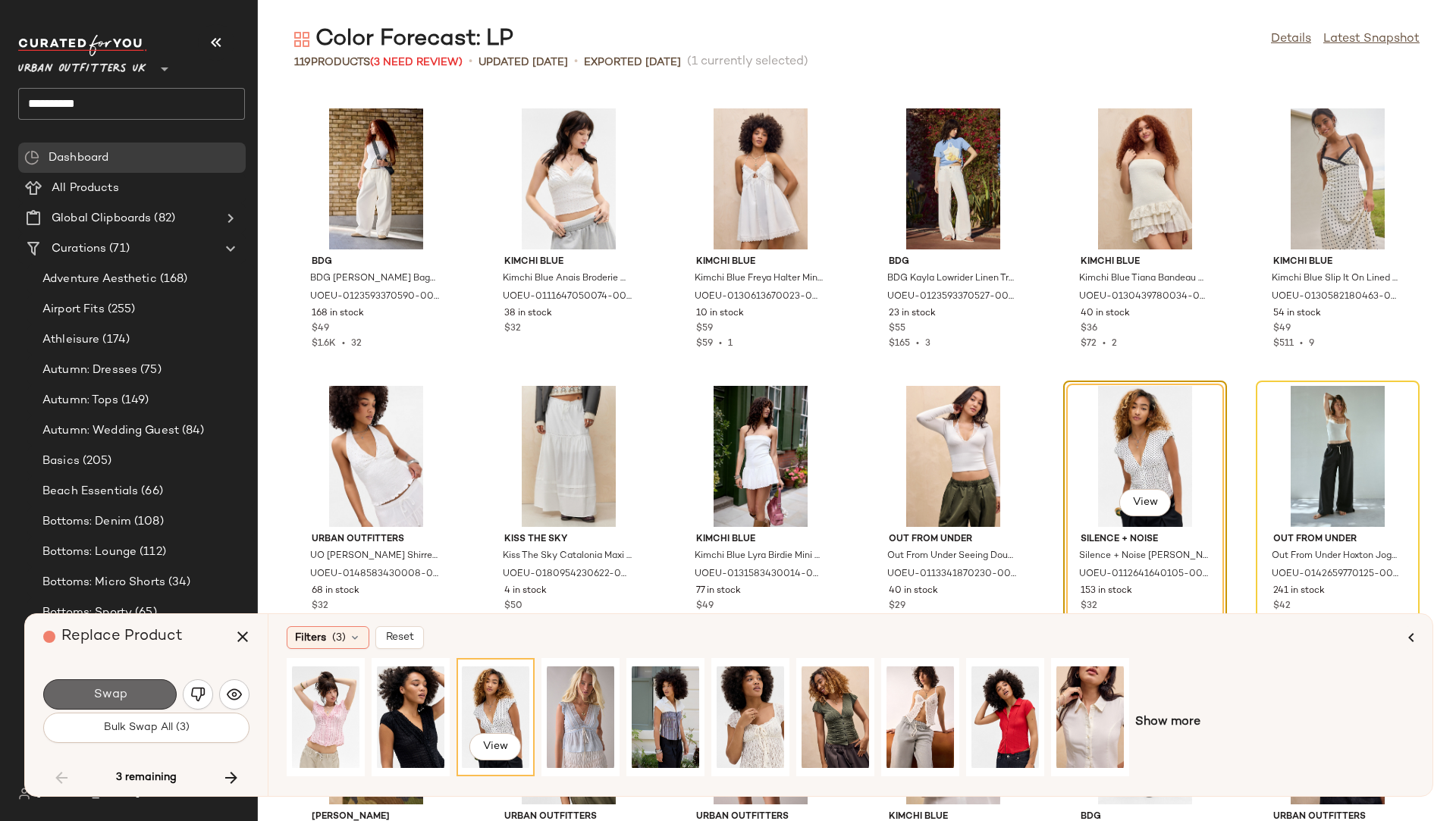
click at [140, 690] on button "Swap" at bounding box center [110, 694] width 133 height 30
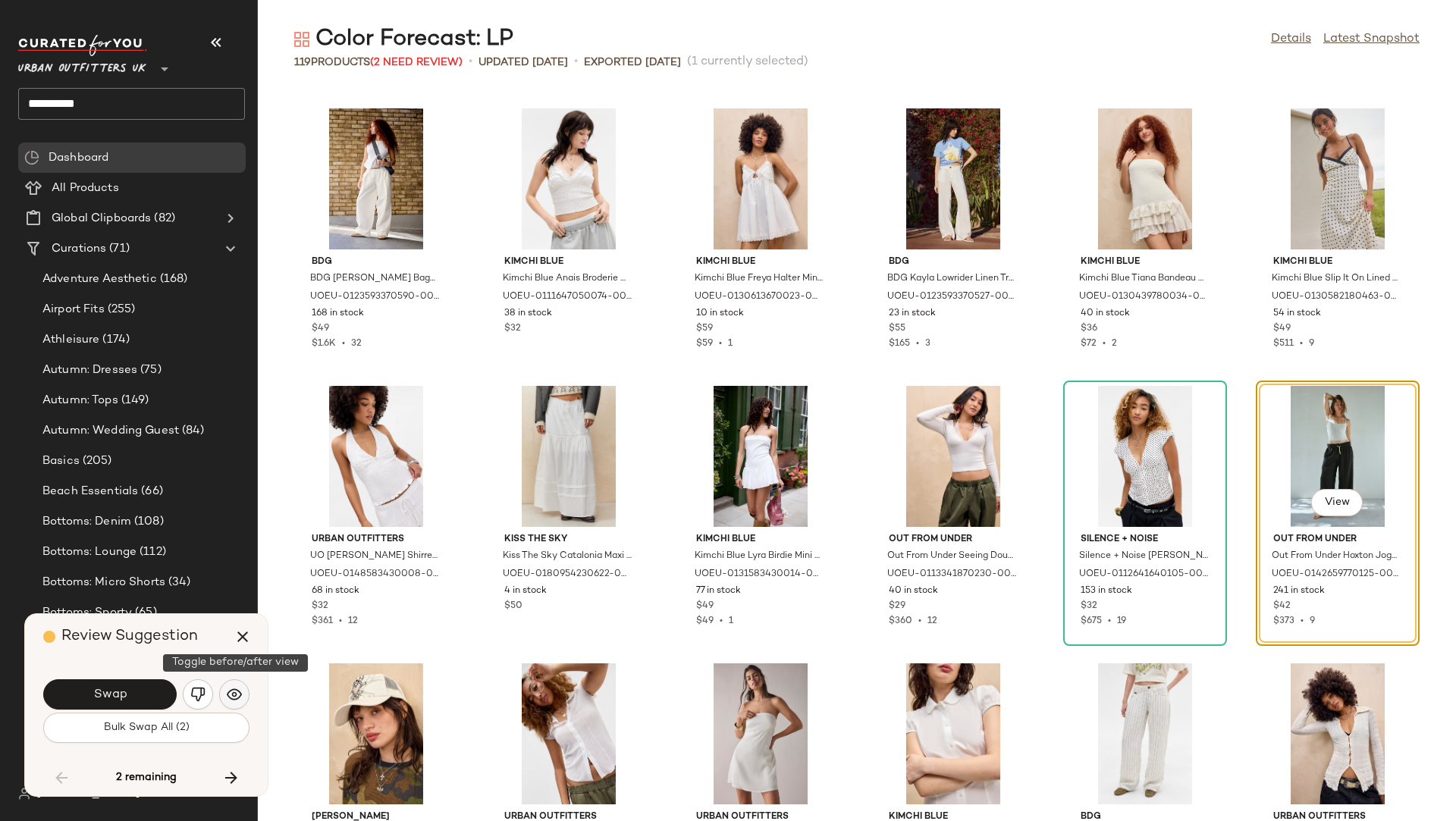
click at [235, 692] on img "button" at bounding box center [234, 694] width 16 height 16
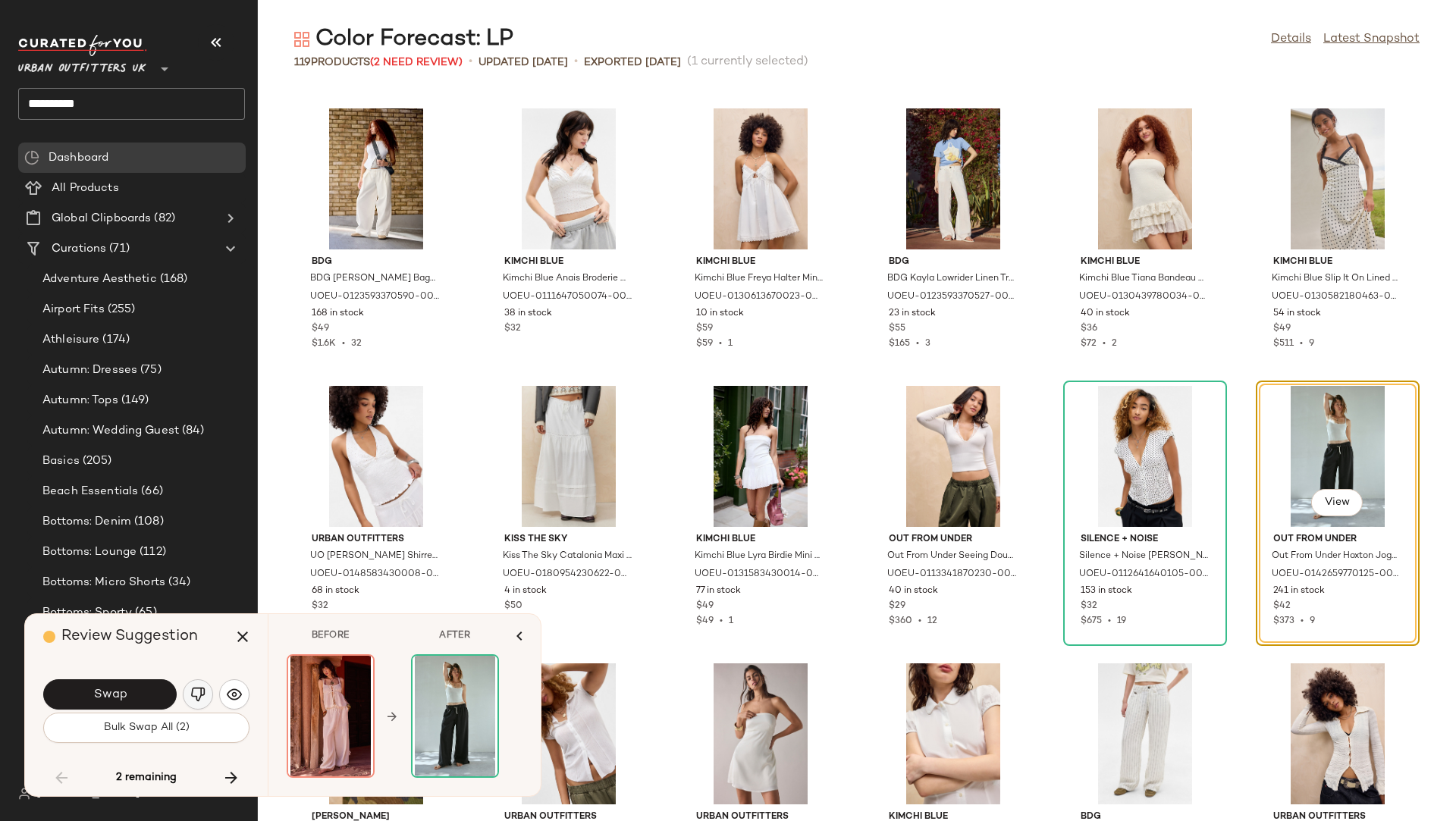
click at [198, 692] on img "button" at bounding box center [198, 694] width 16 height 16
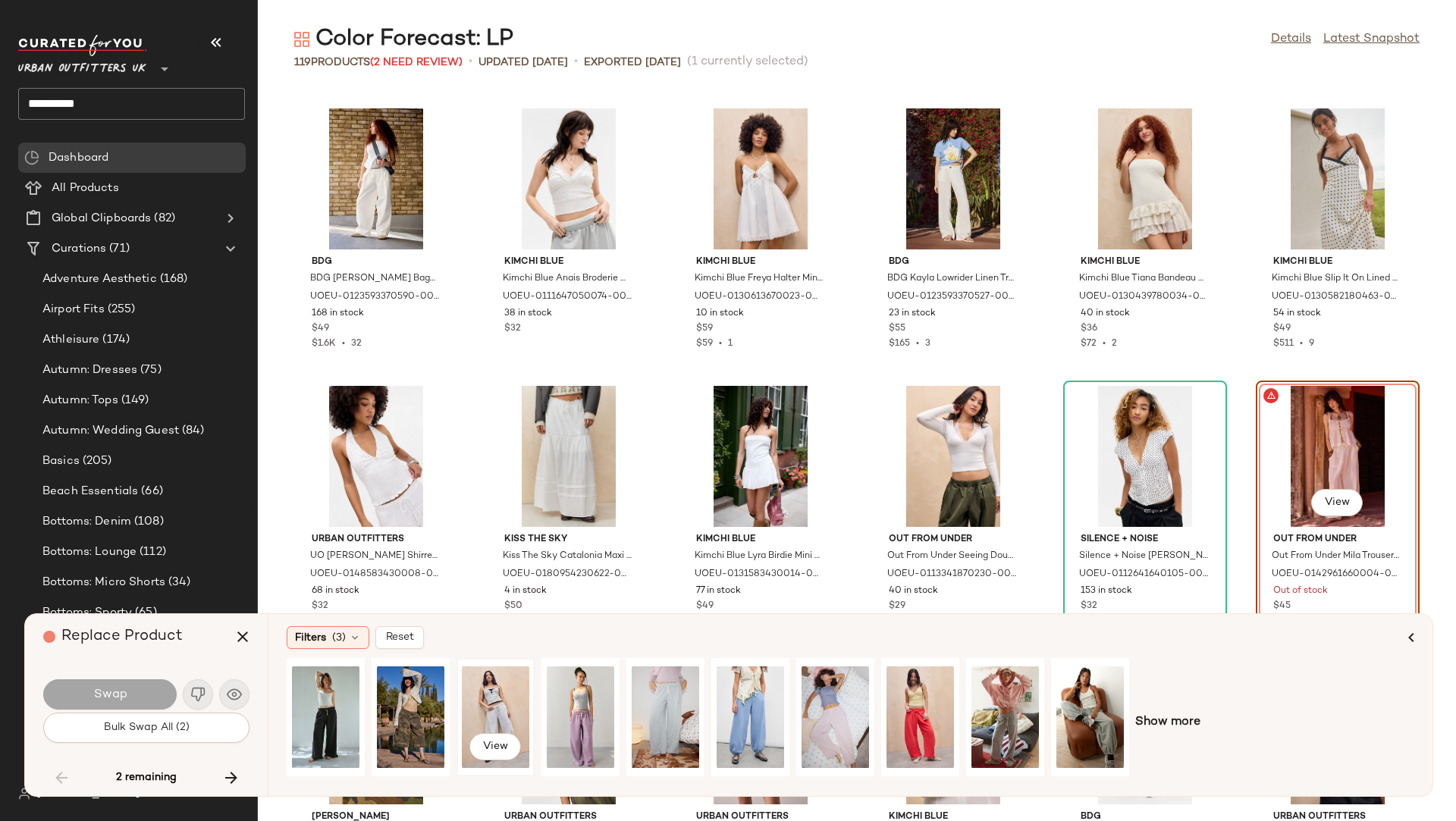
click at [486, 700] on div "View" at bounding box center [495, 717] width 68 height 108
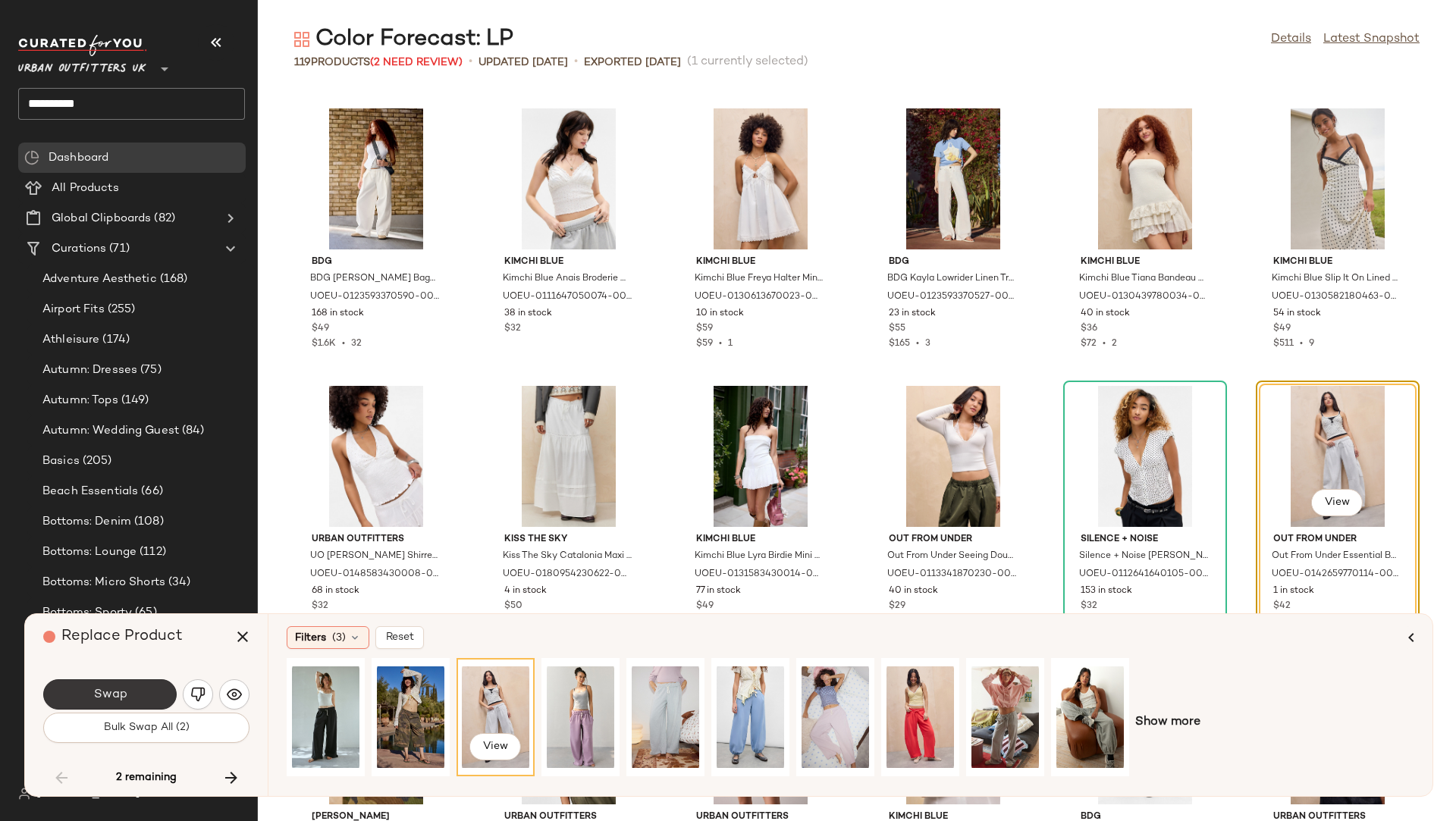
click at [128, 693] on button "Swap" at bounding box center [110, 694] width 133 height 30
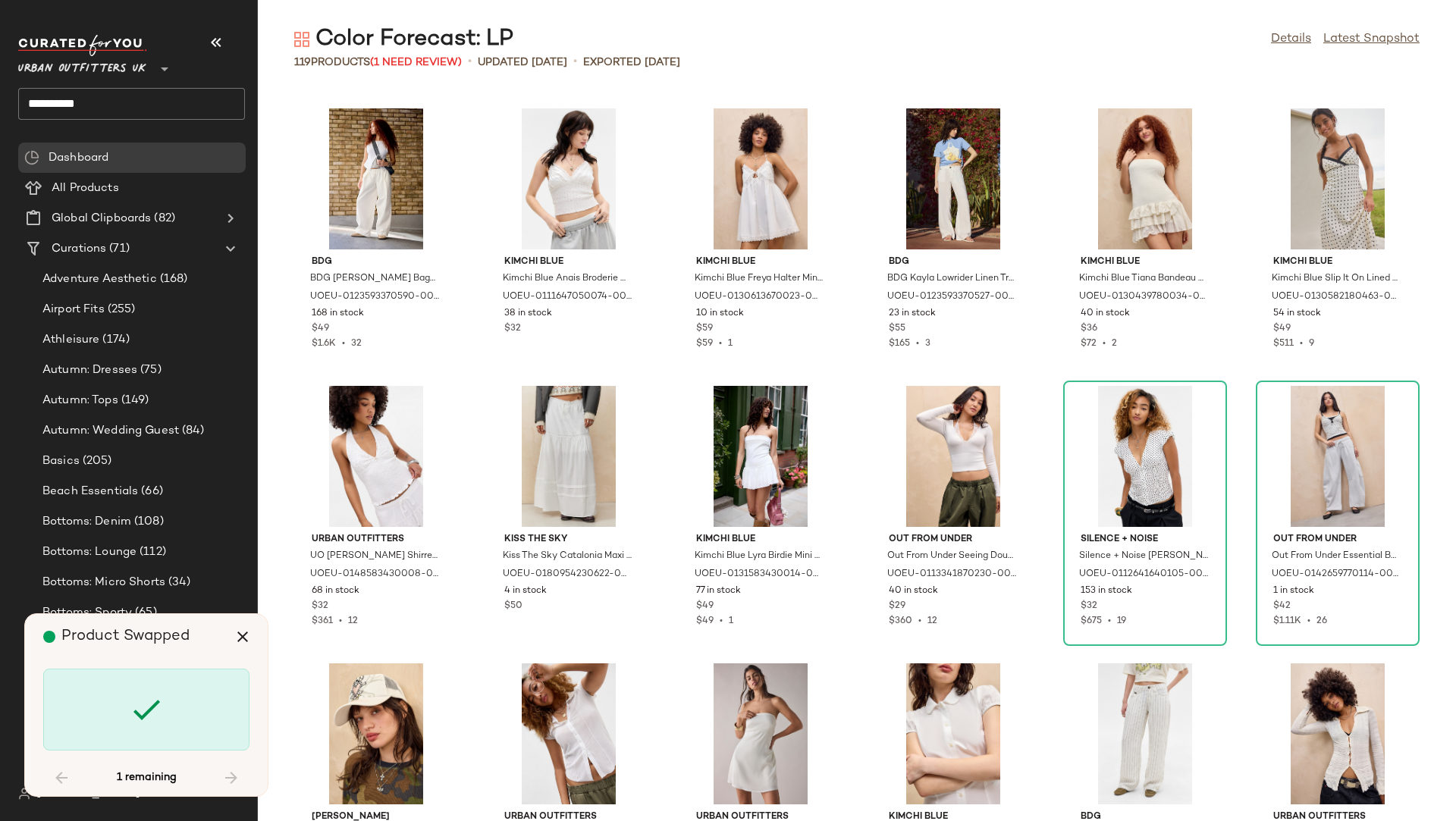
scroll to position [4718, 0]
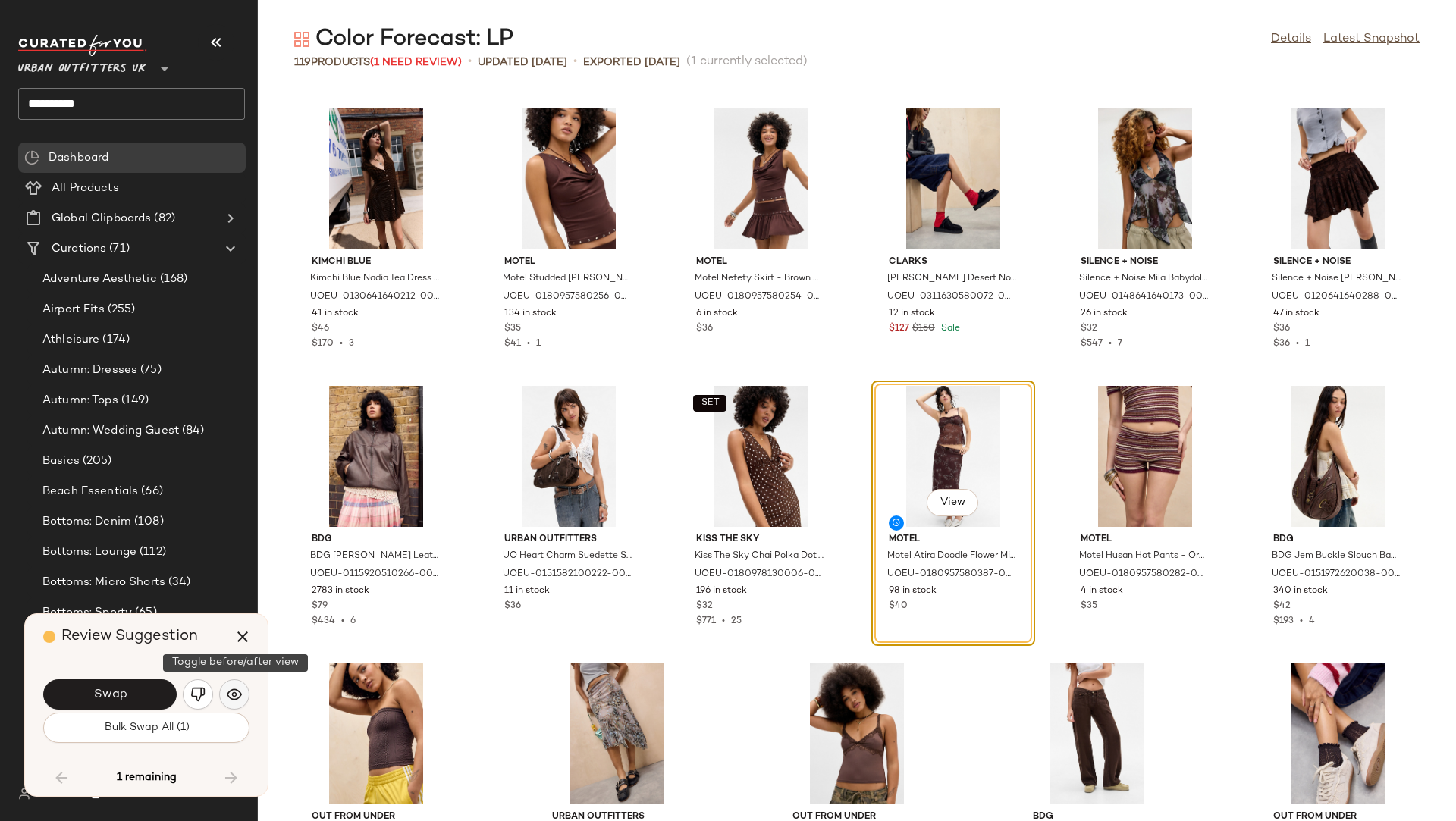
click at [229, 693] on img "button" at bounding box center [234, 694] width 16 height 16
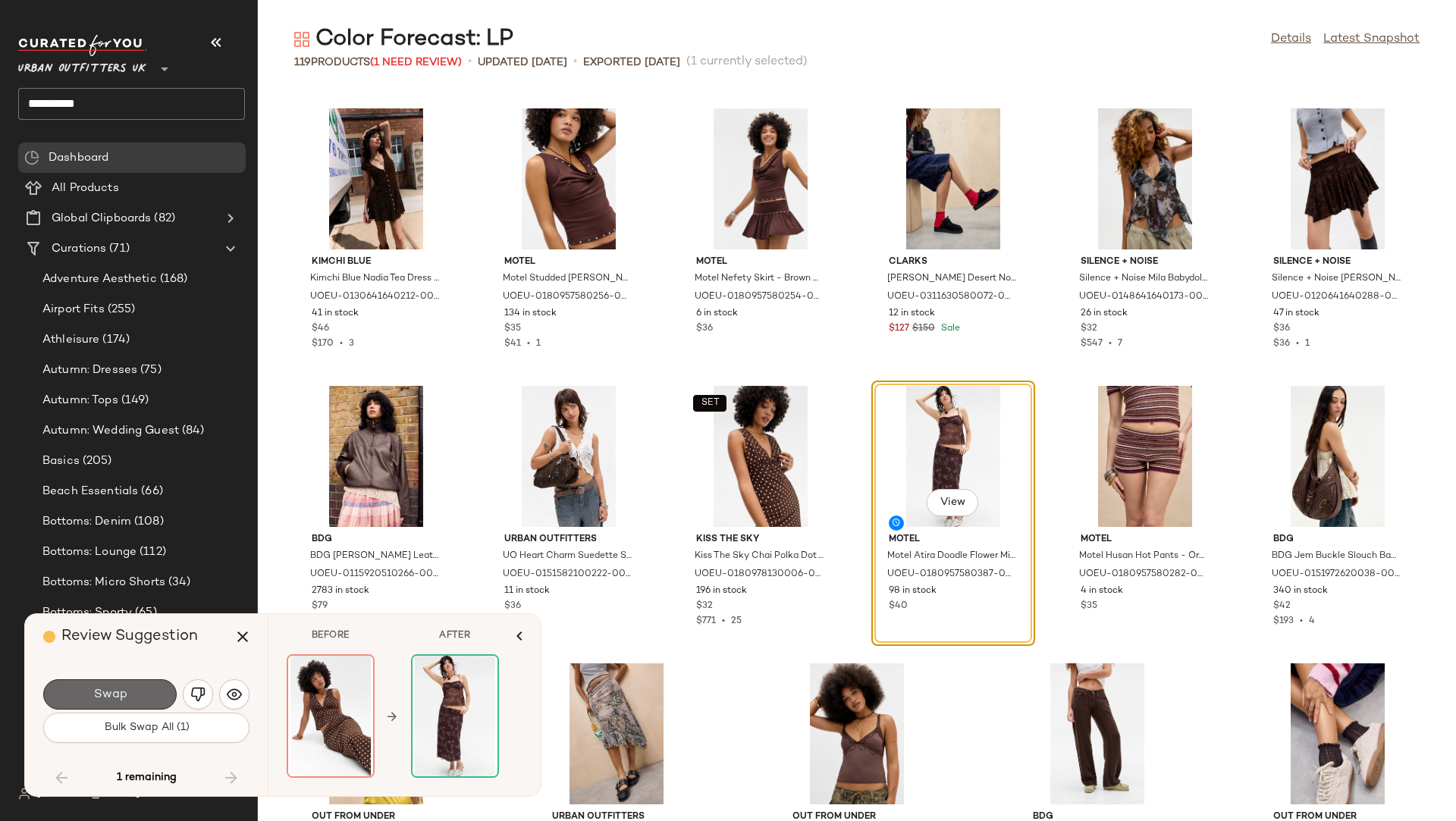
click at [146, 699] on button "Swap" at bounding box center [110, 694] width 133 height 30
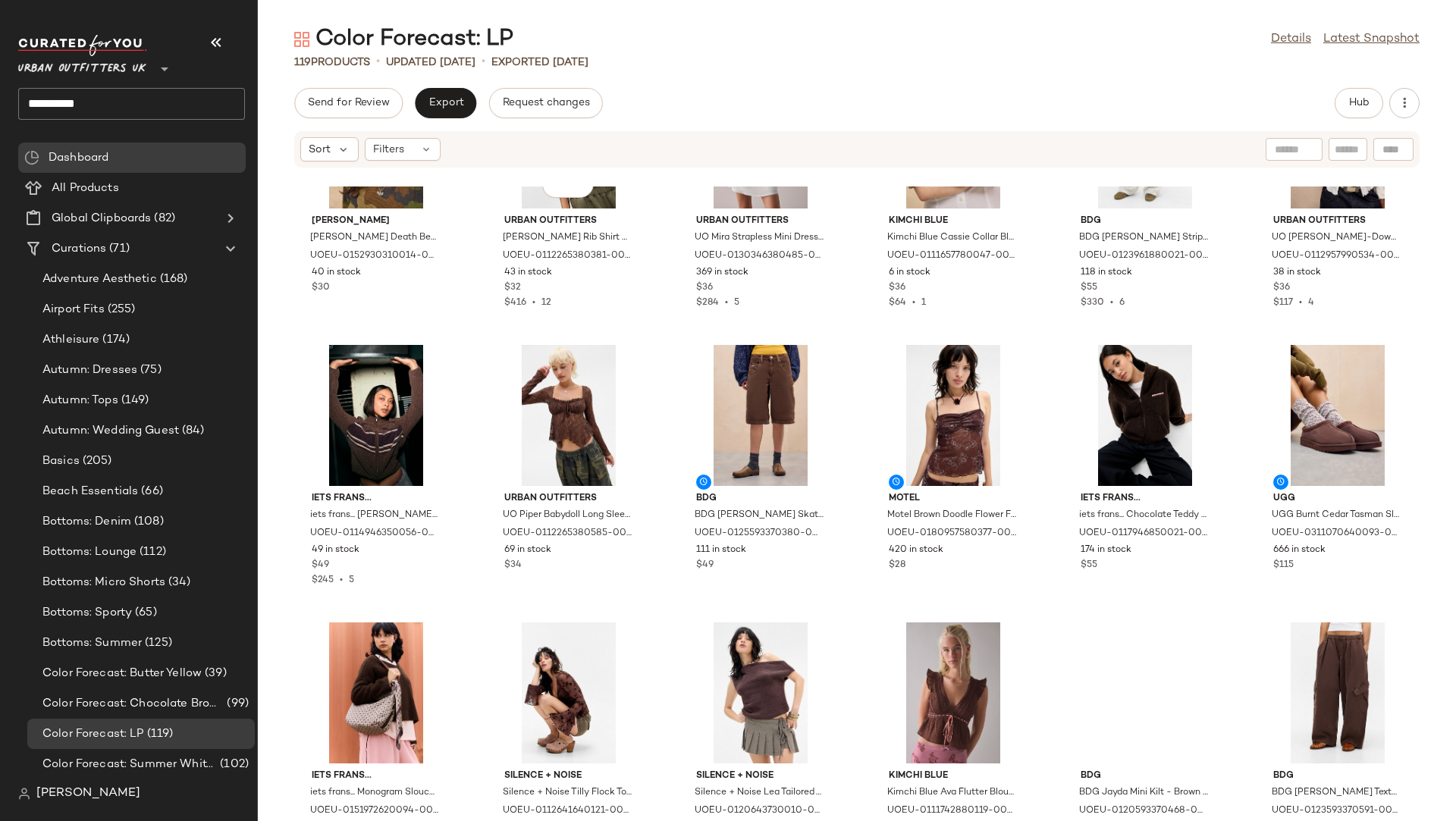
scroll to position [3564, 0]
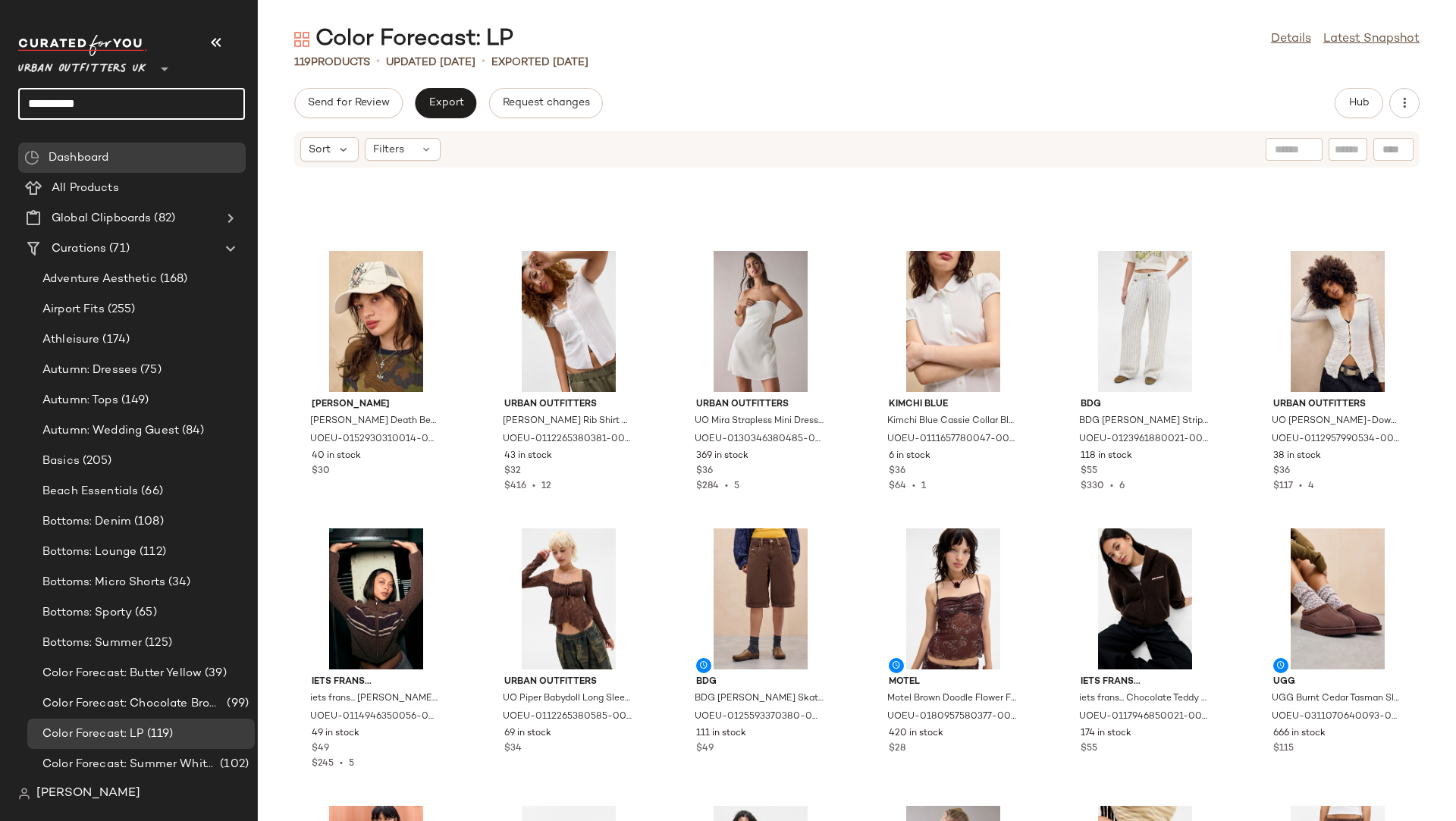
drag, startPoint x: 146, startPoint y: 103, endPoint x: 0, endPoint y: 104, distance: 146.0
click at [0, 104] on nav "**********" at bounding box center [128, 410] width 258 height 821
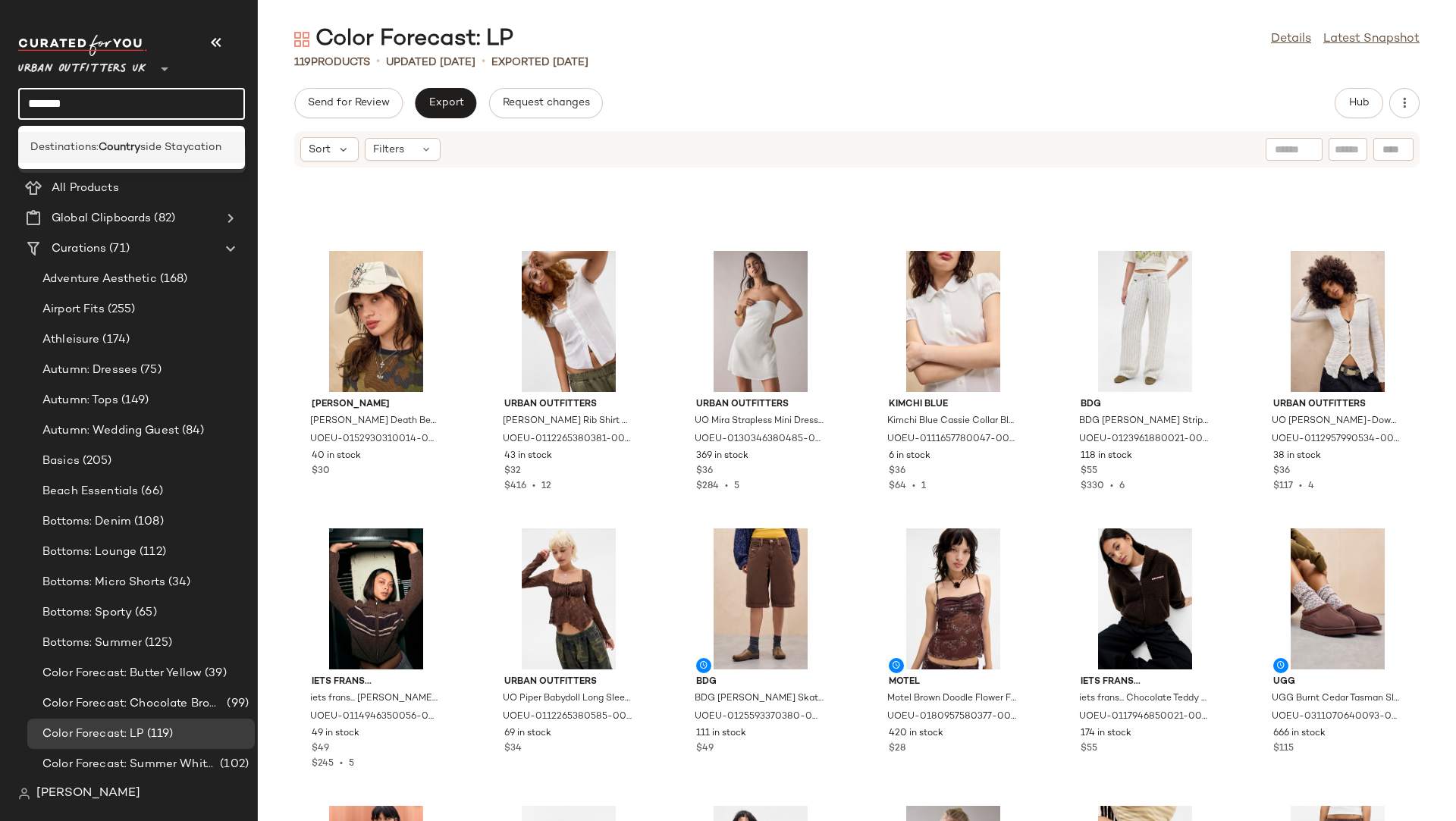
click at [184, 152] on span "side Staycation" at bounding box center [181, 147] width 81 height 16
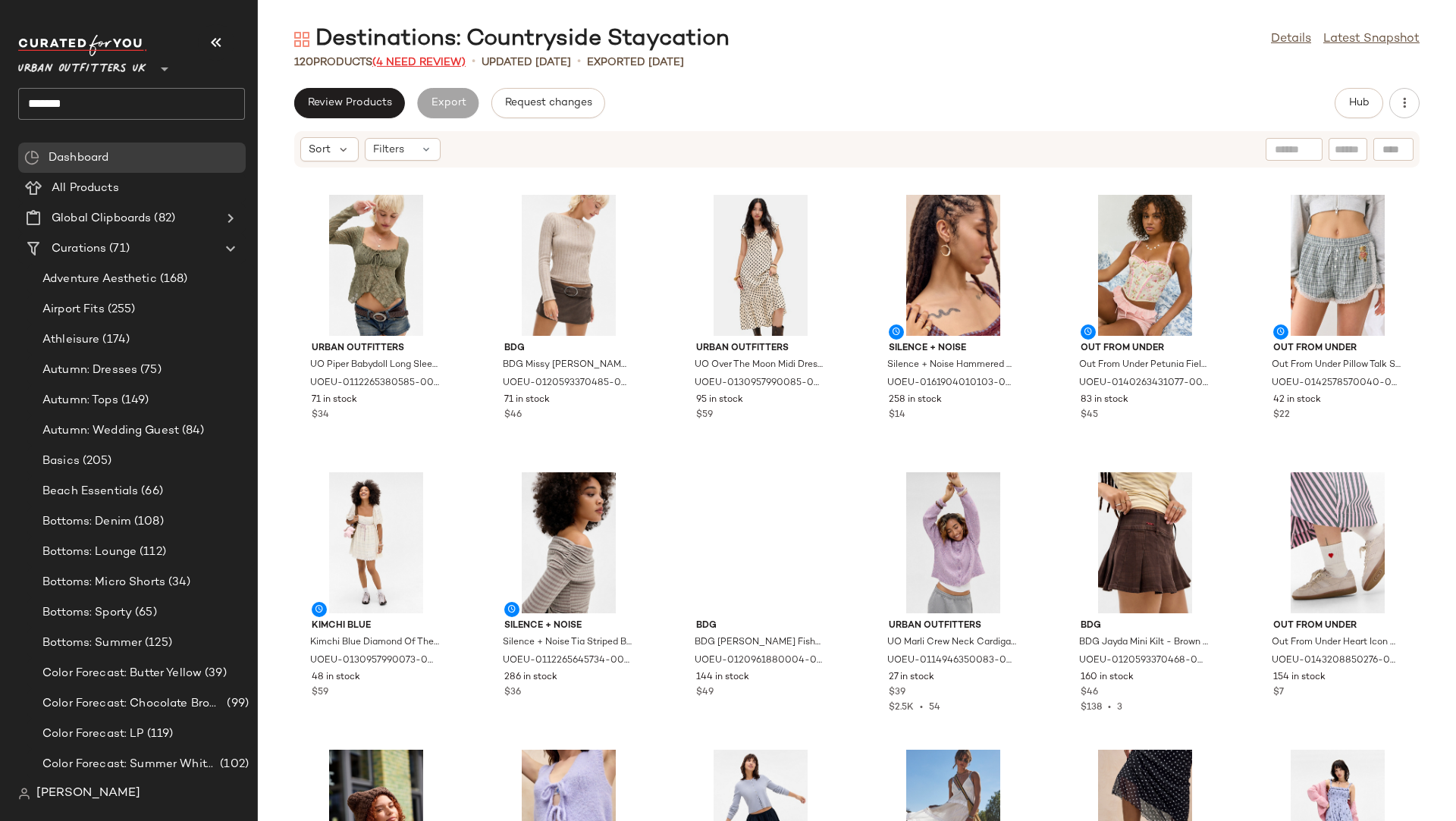
click at [423, 61] on span "(4 Need Review)" at bounding box center [419, 63] width 93 height 11
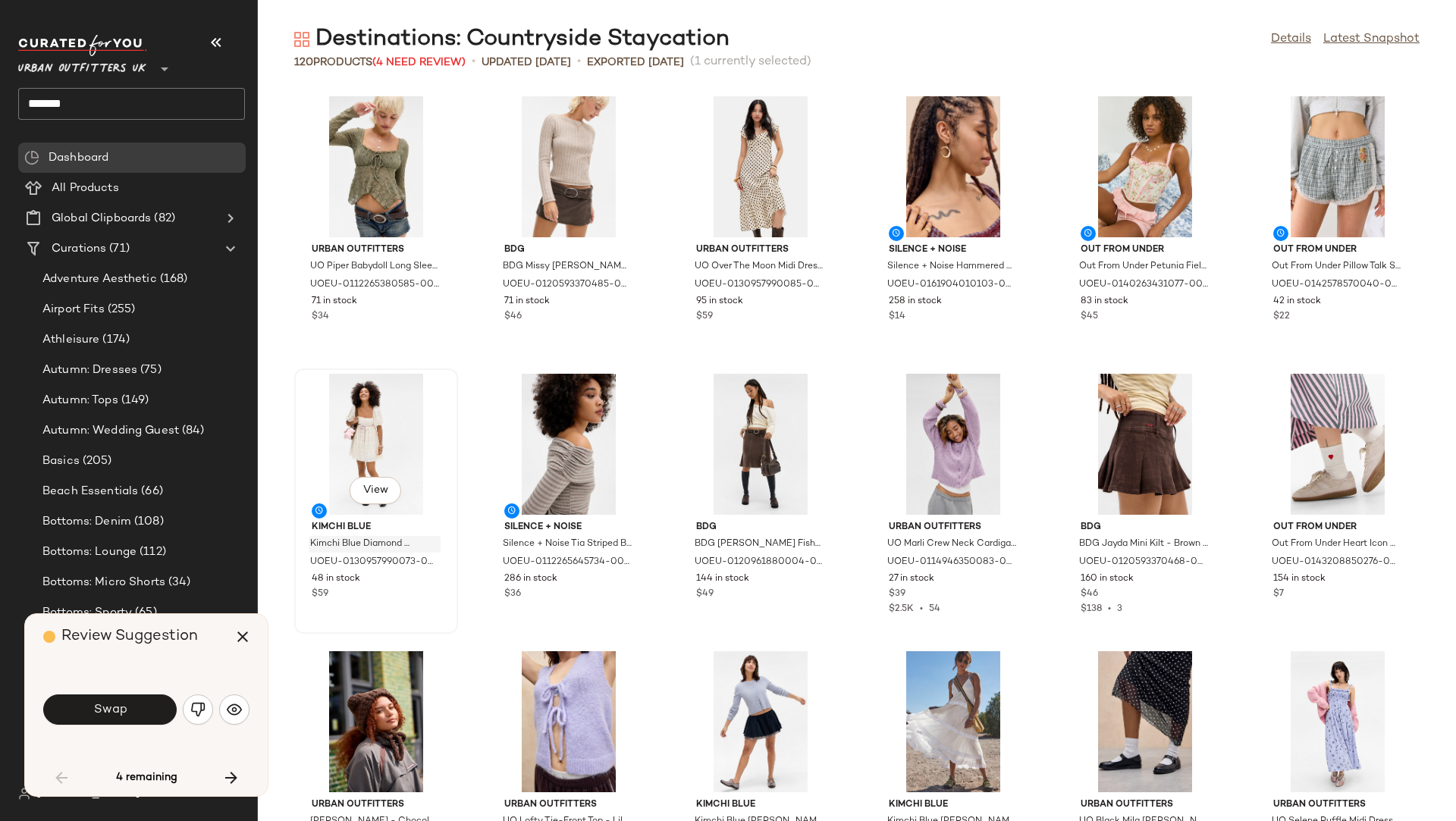
scroll to position [845, 0]
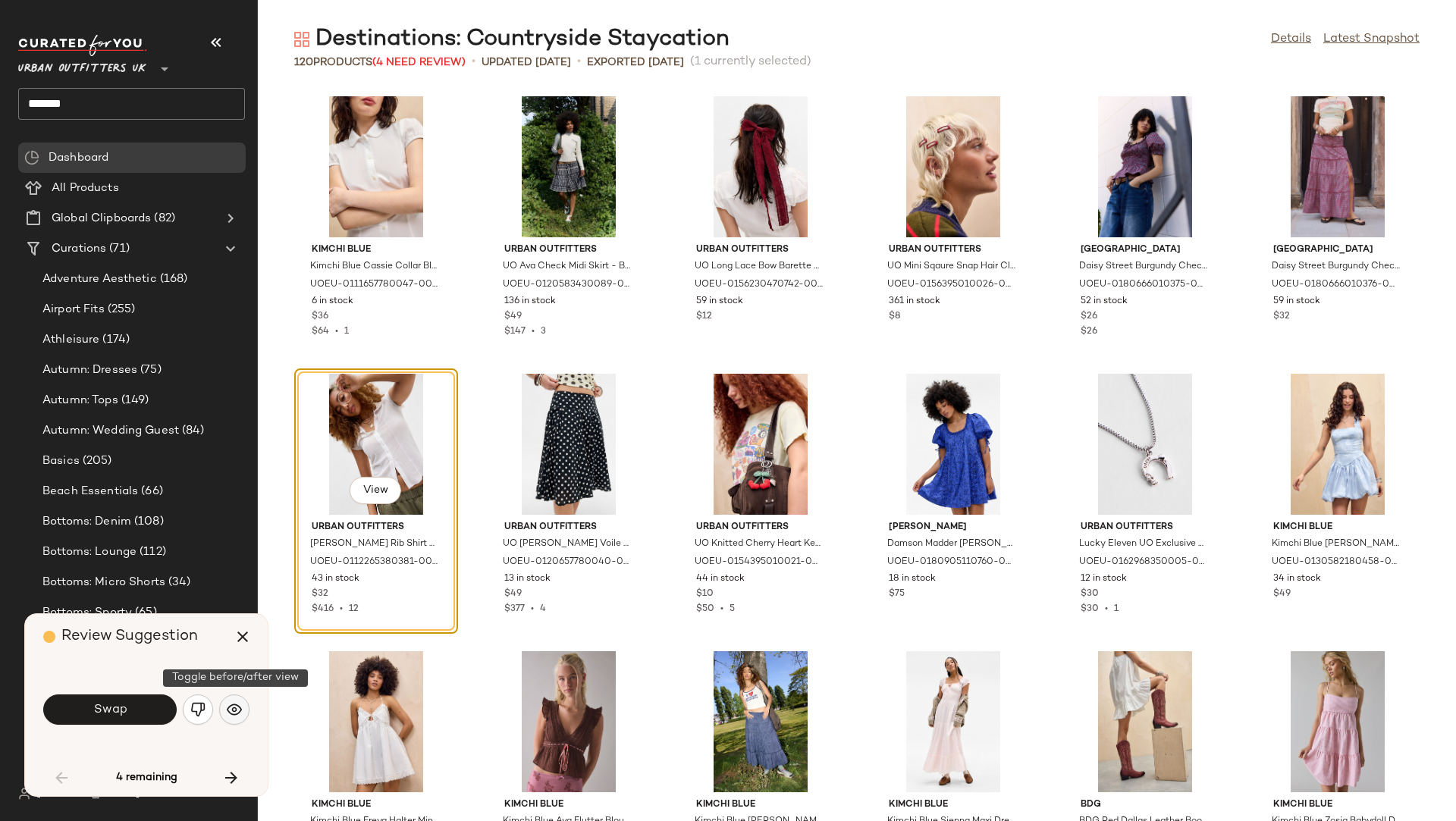
click at [237, 700] on img "button" at bounding box center [234, 710] width 16 height 16
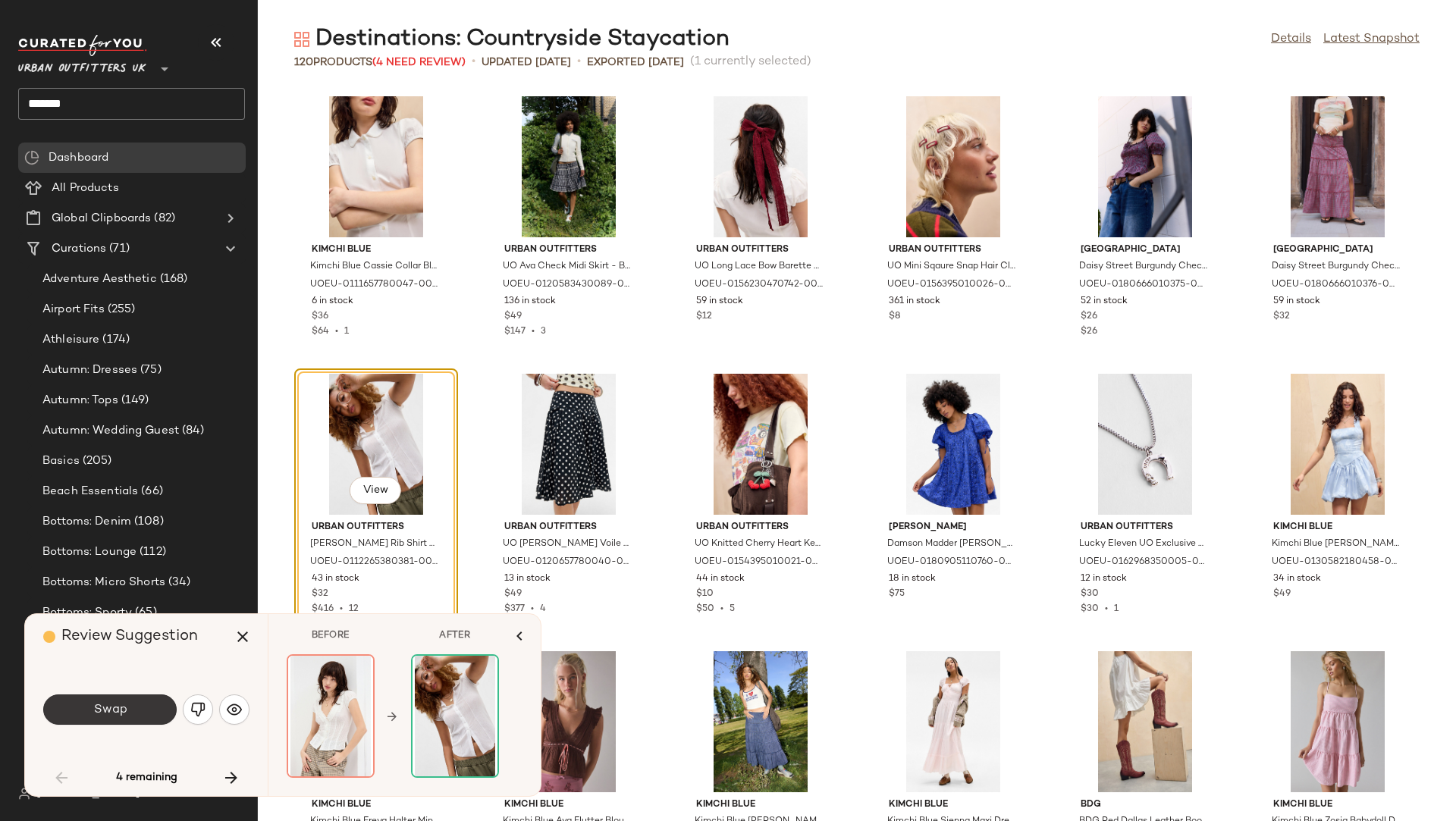
click at [153, 700] on button "Swap" at bounding box center [110, 710] width 133 height 30
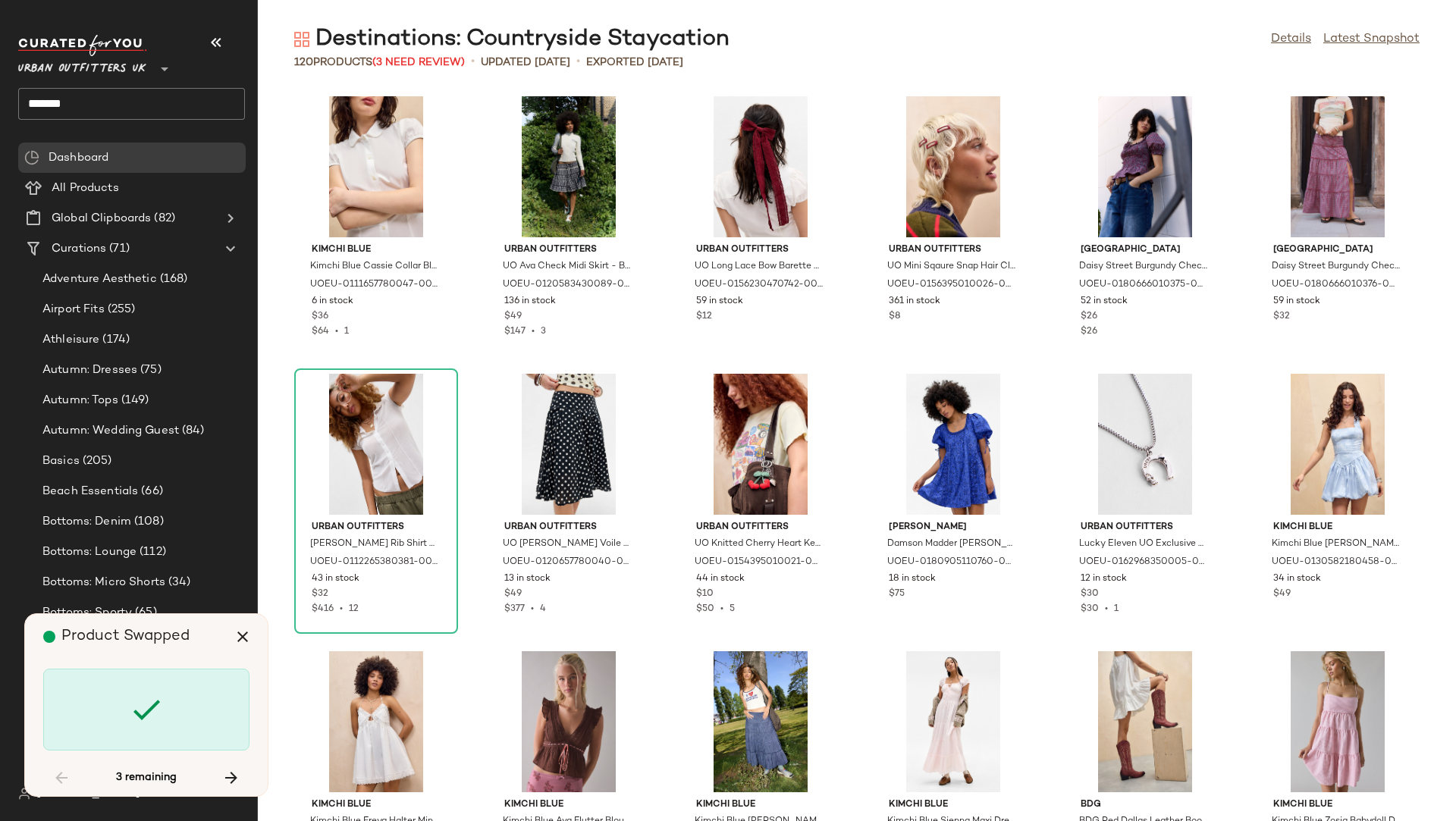
scroll to position [2498, 0]
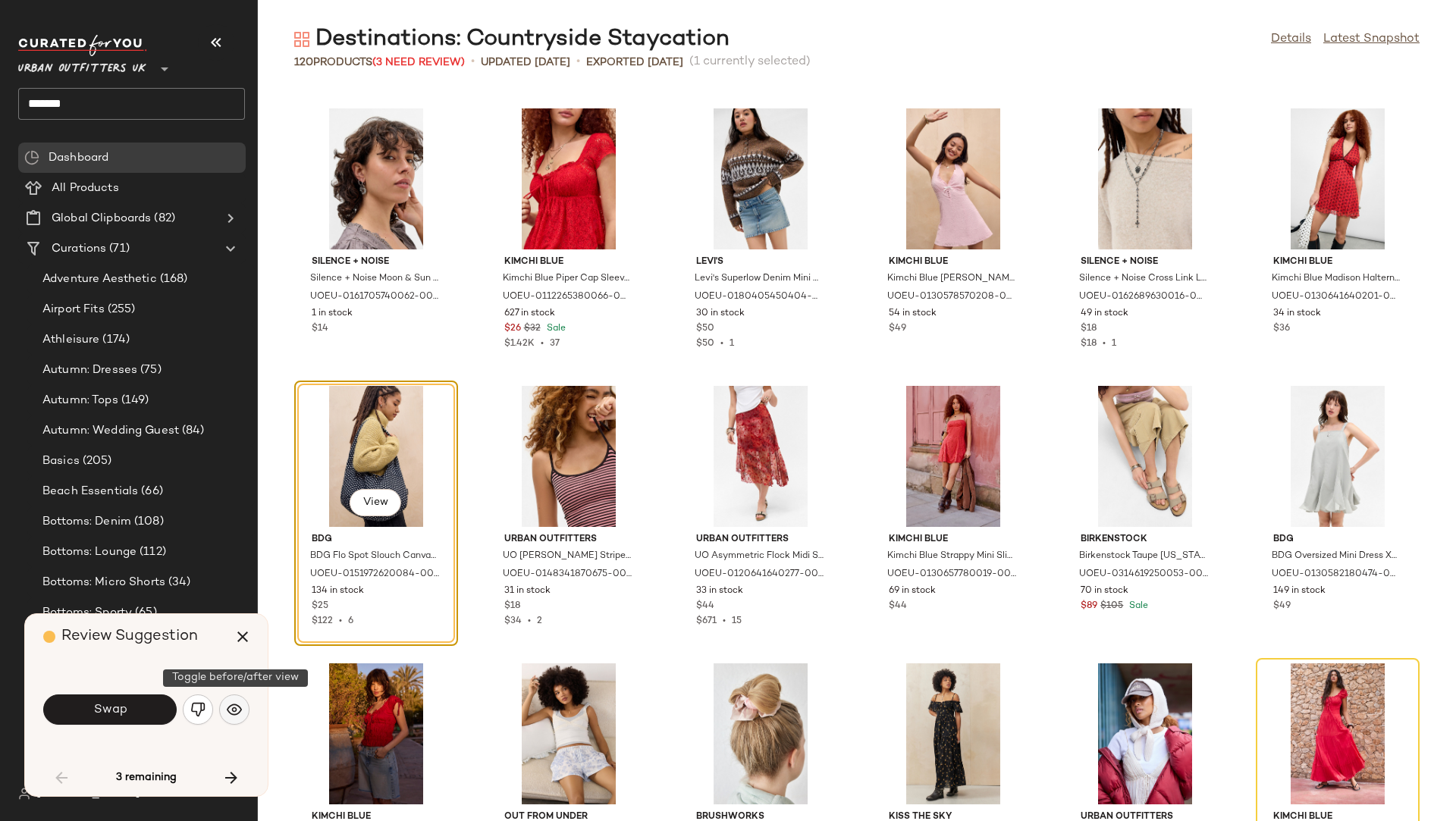
click at [237, 700] on img "button" at bounding box center [234, 710] width 16 height 16
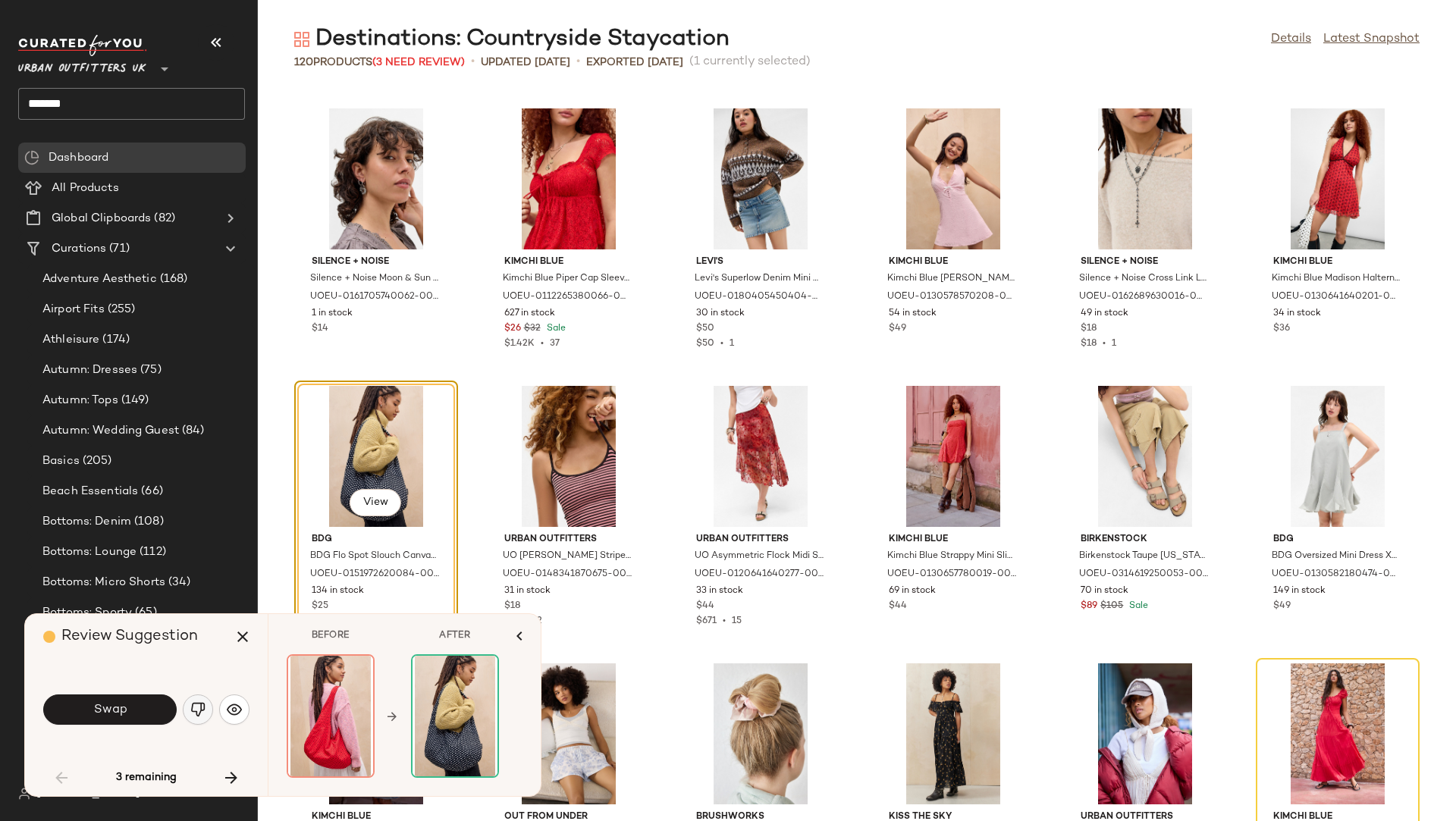
click at [195, 700] on img "button" at bounding box center [198, 710] width 16 height 16
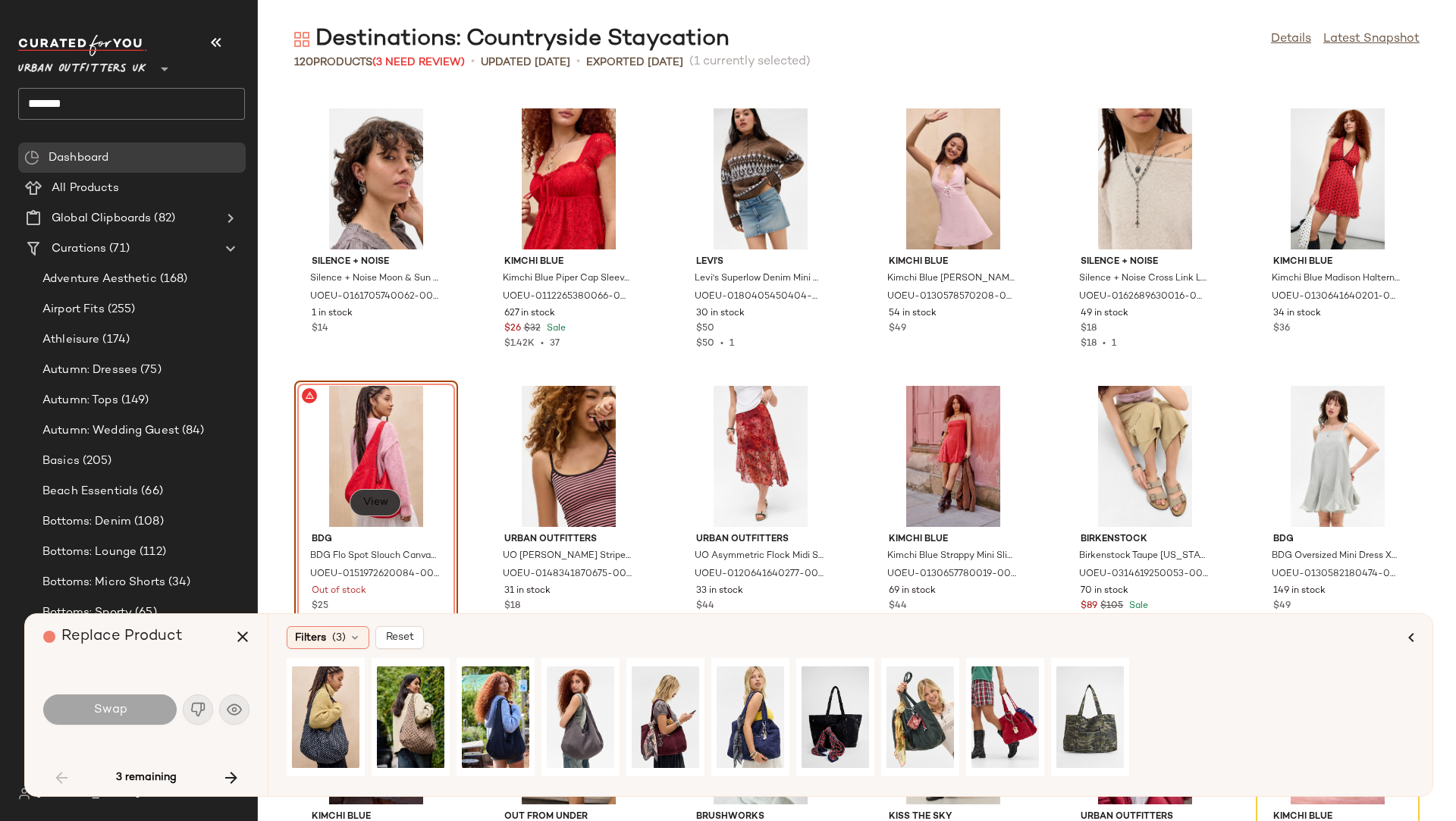
click at [376, 489] on button "View" at bounding box center [375, 502] width 52 height 27
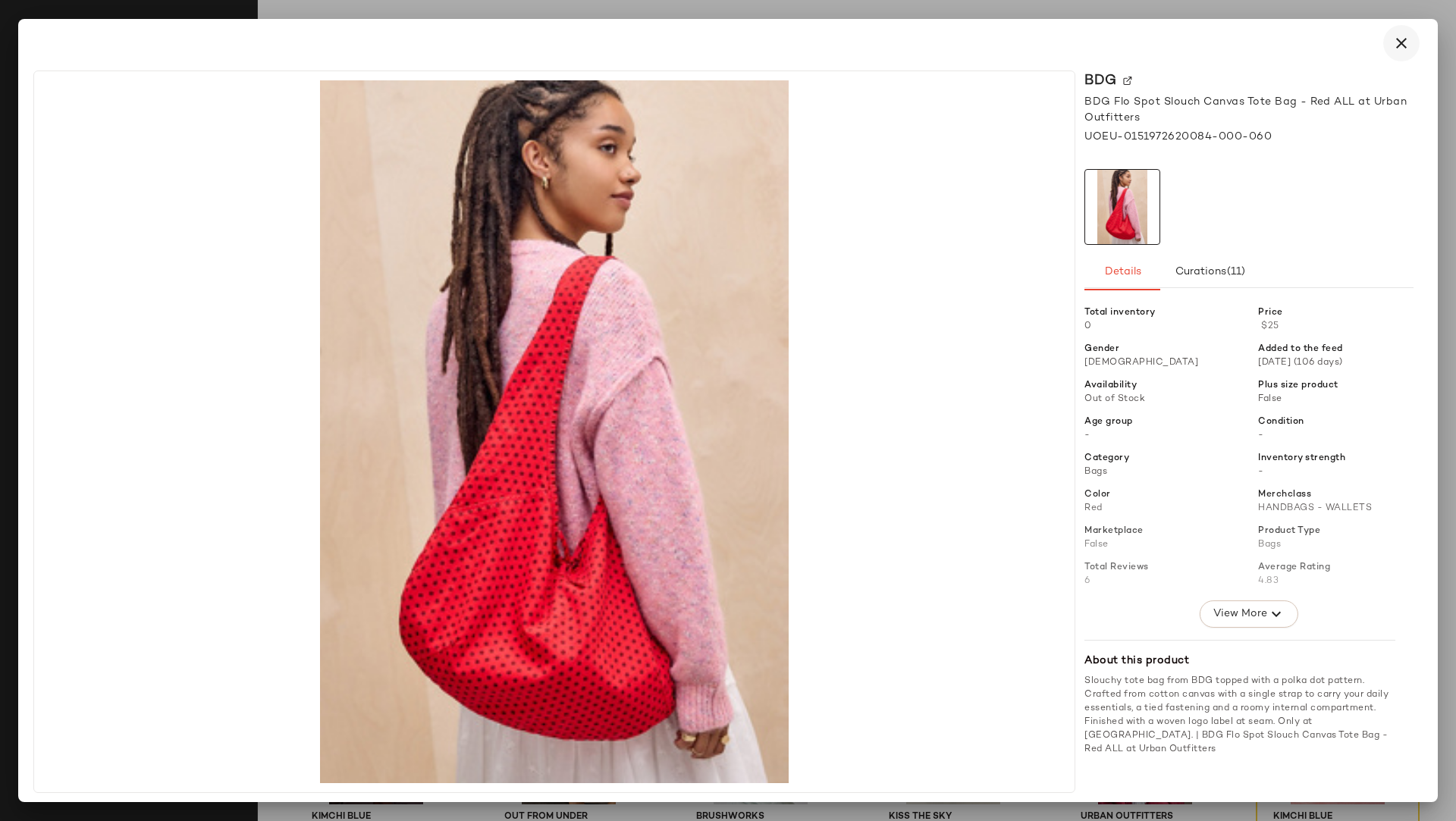
click at [1293, 47] on icon "button" at bounding box center [1401, 43] width 18 height 18
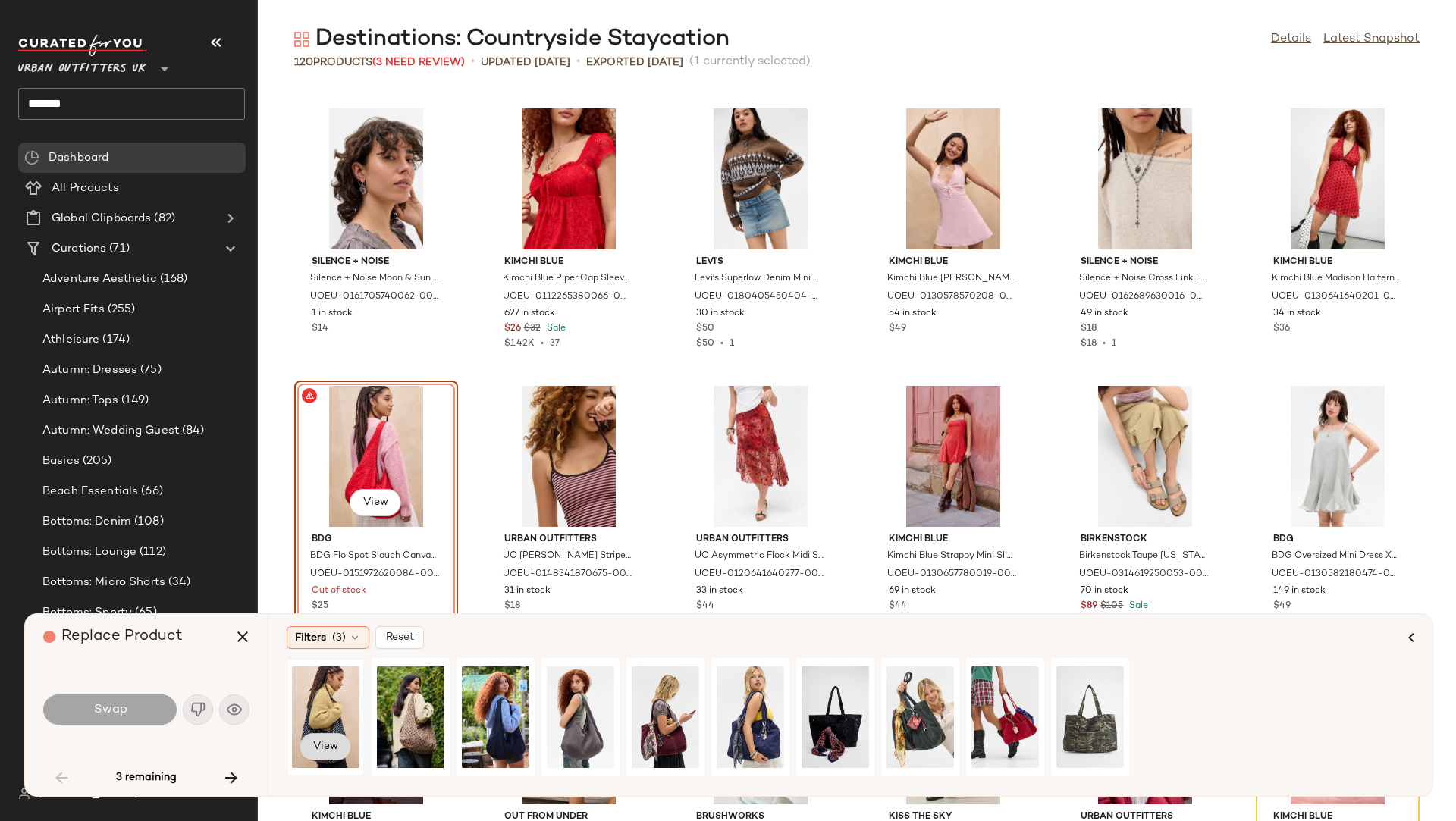
click at [323, 700] on span "View" at bounding box center [325, 747] width 26 height 12
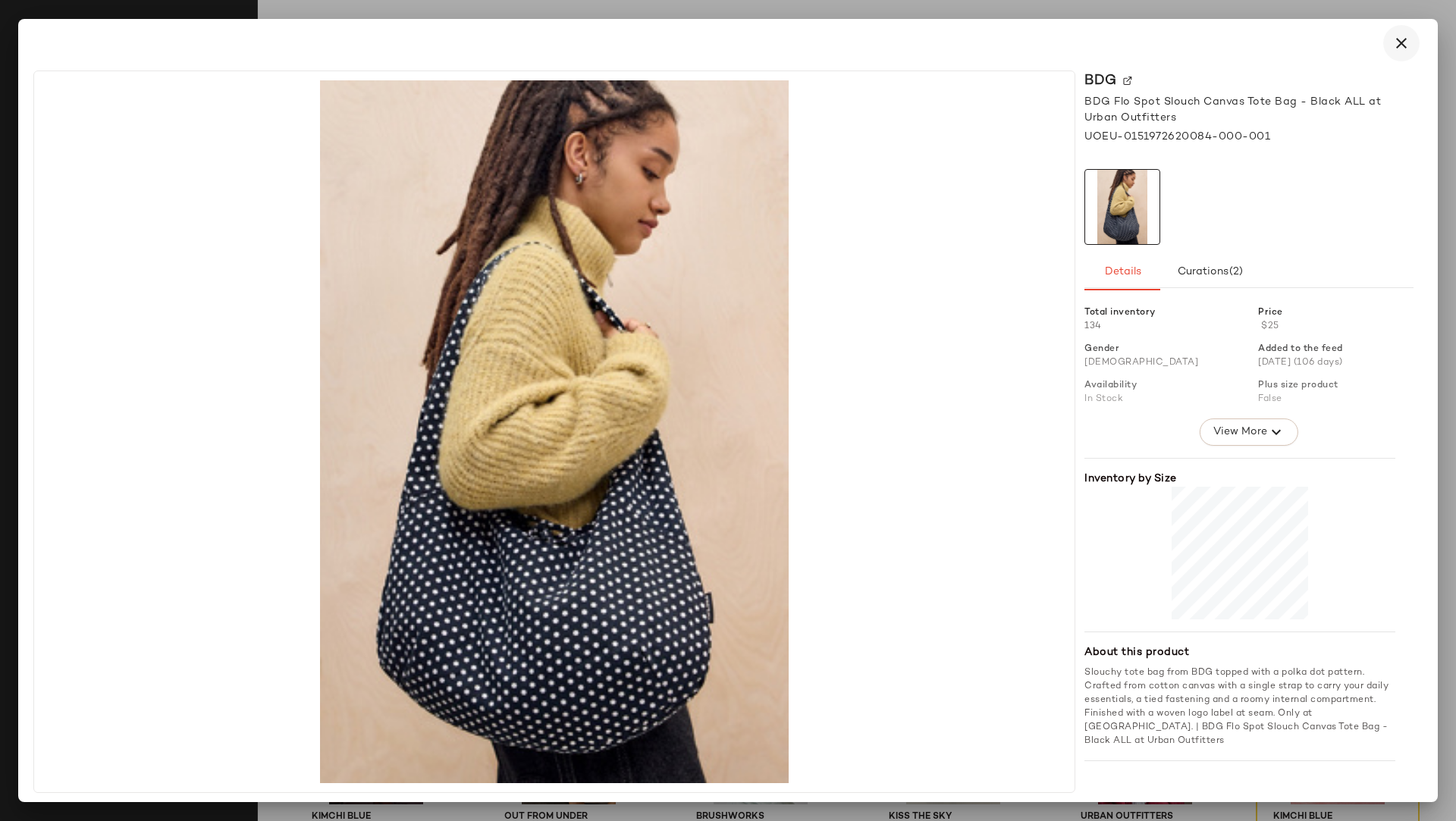
click at [1293, 56] on button "button" at bounding box center [1401, 43] width 37 height 37
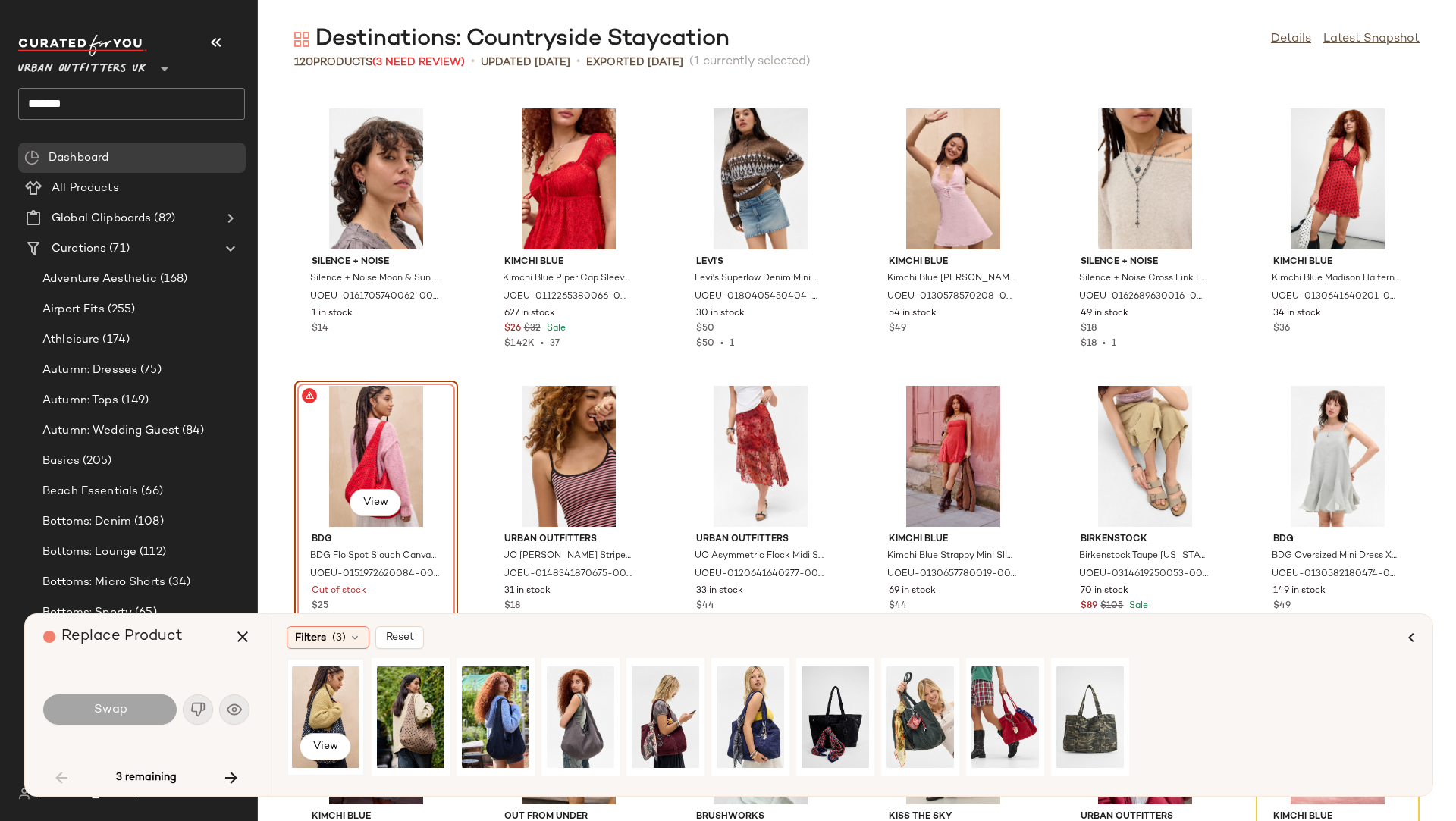
click at [334, 683] on div "View" at bounding box center [325, 717] width 68 height 108
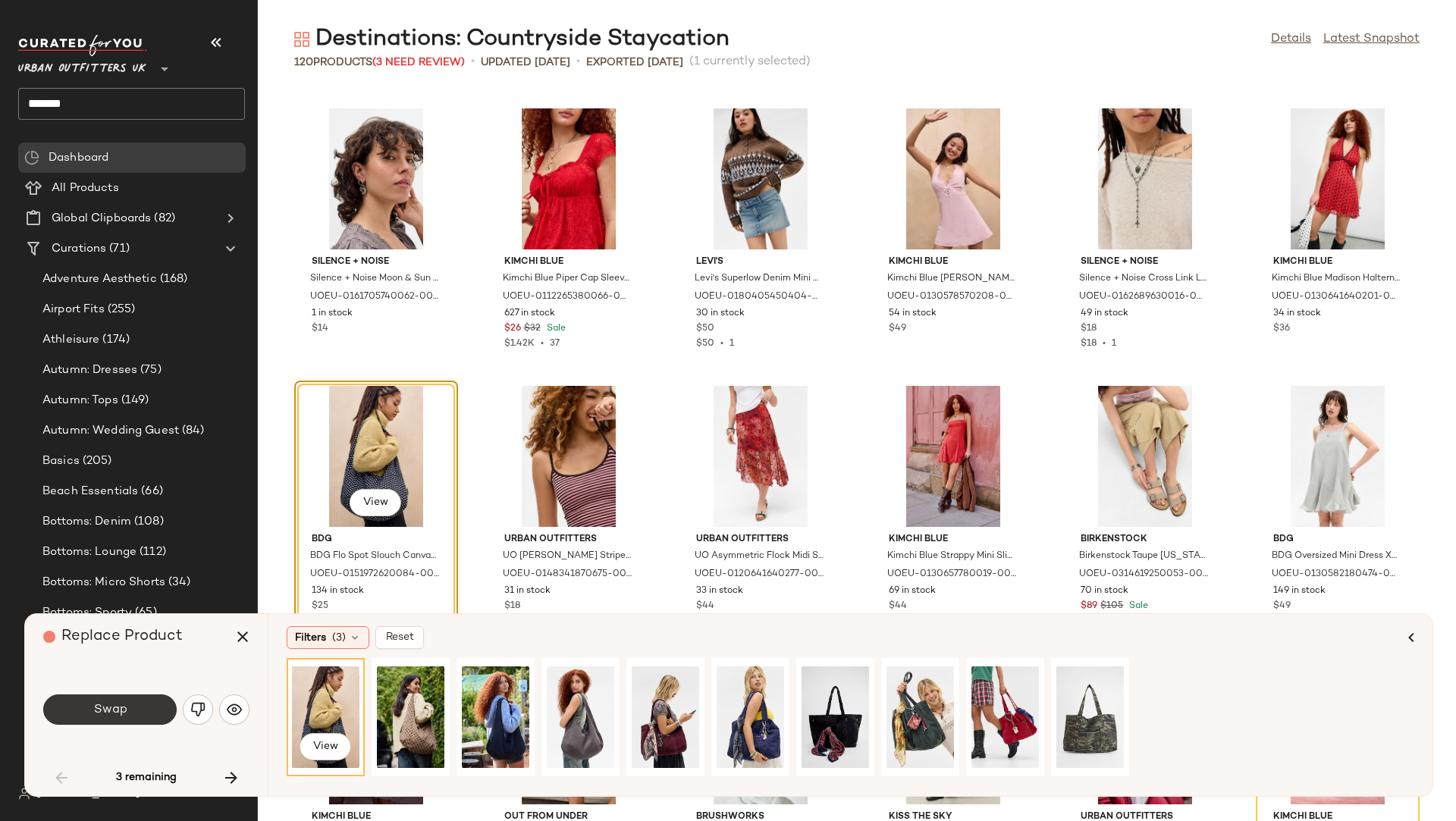
click at [146, 700] on button "Swap" at bounding box center [110, 710] width 133 height 30
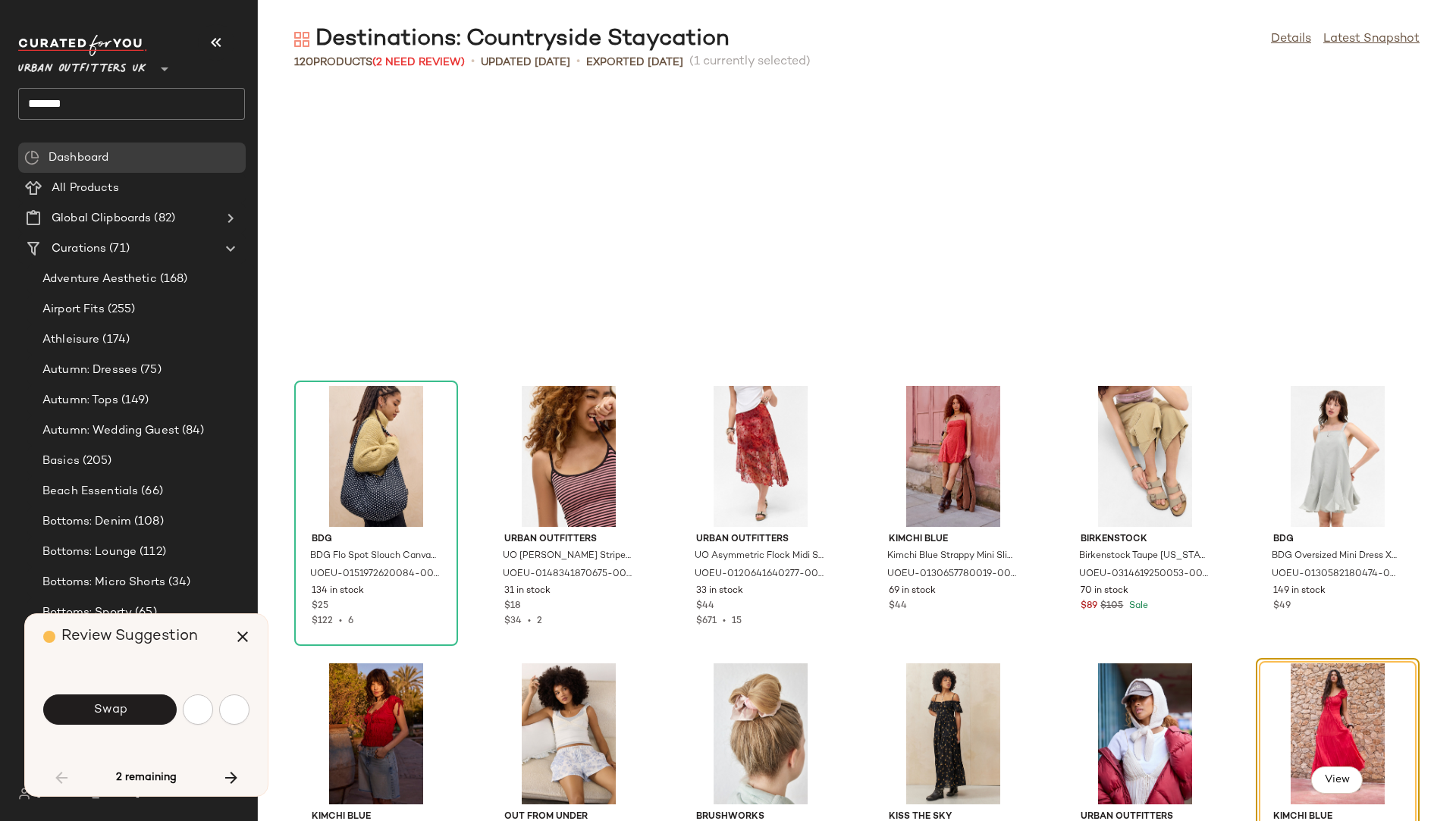
scroll to position [2775, 0]
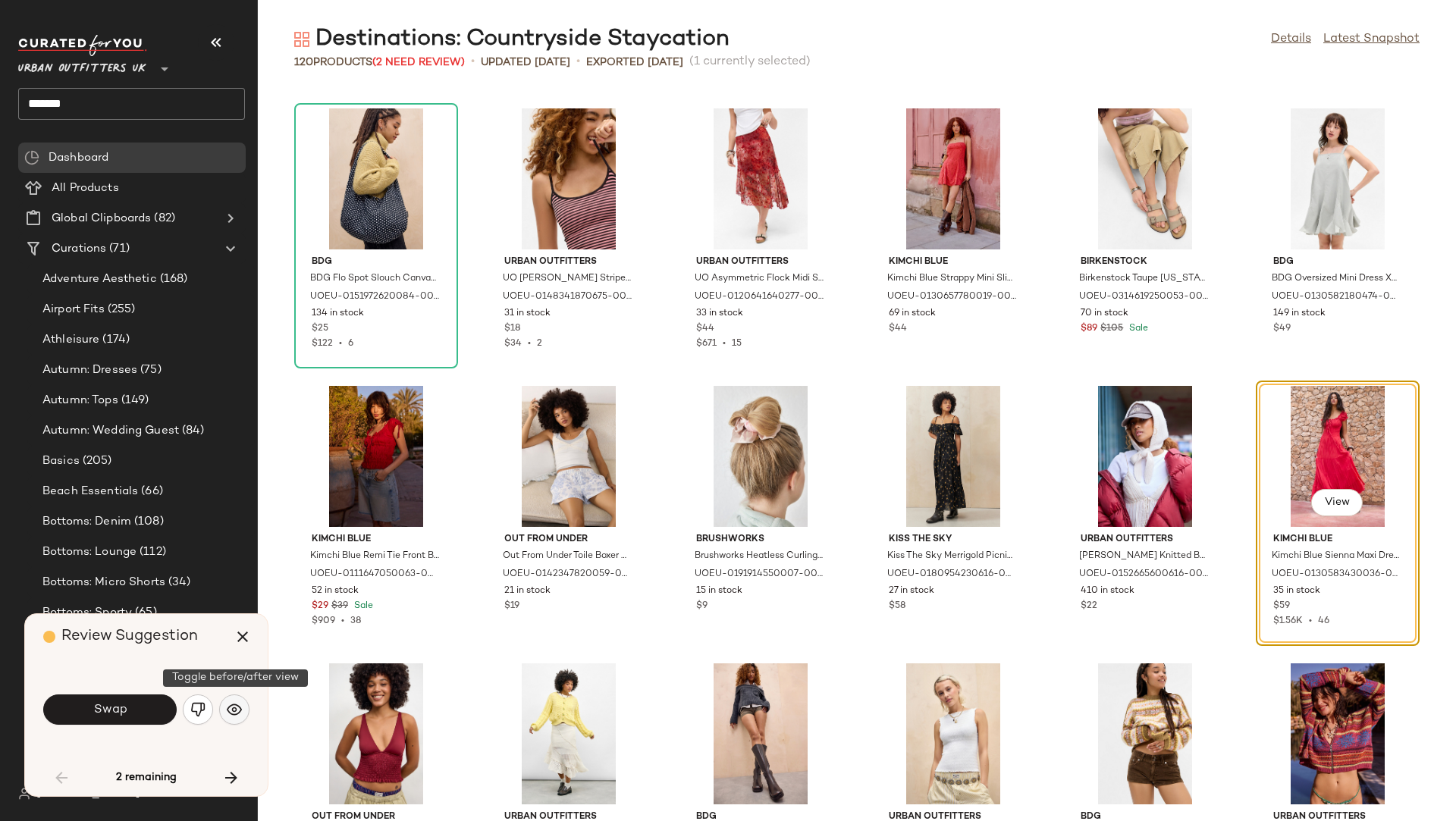
click at [237, 700] on img "button" at bounding box center [234, 710] width 16 height 16
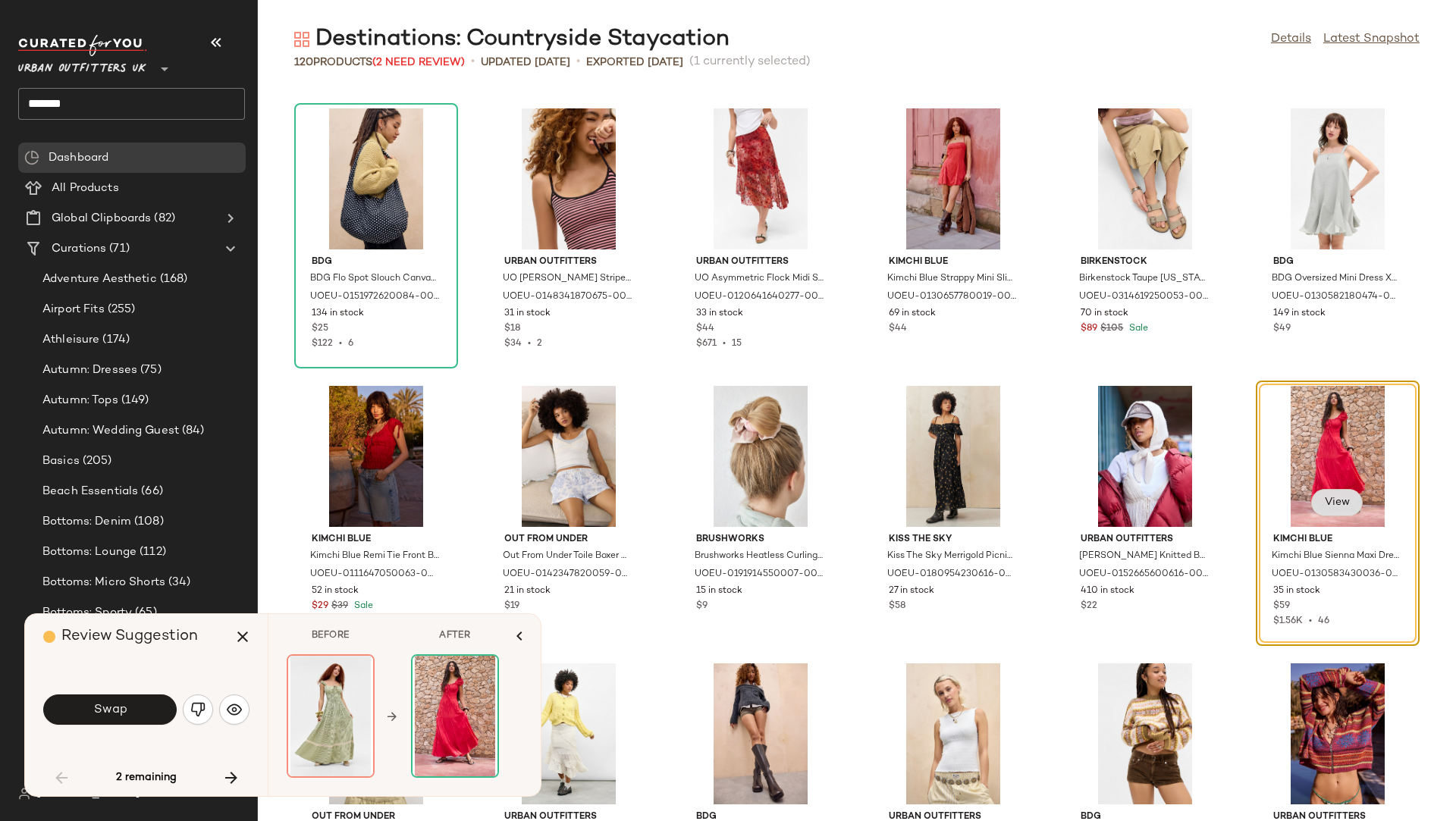
click at [1293, 498] on span "View" at bounding box center [1337, 502] width 26 height 12
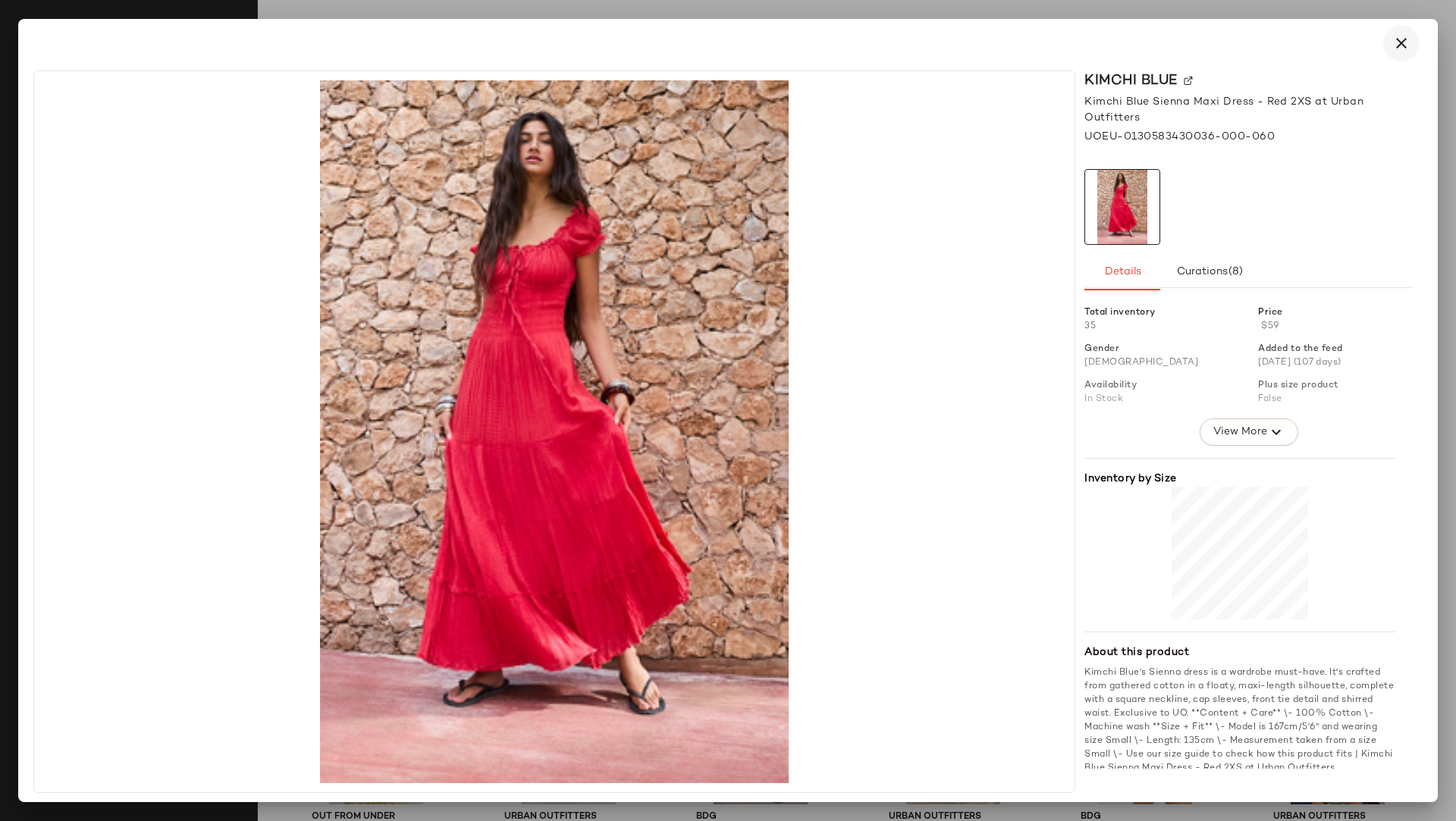
click at [1293, 37] on icon "button" at bounding box center [1401, 43] width 18 height 18
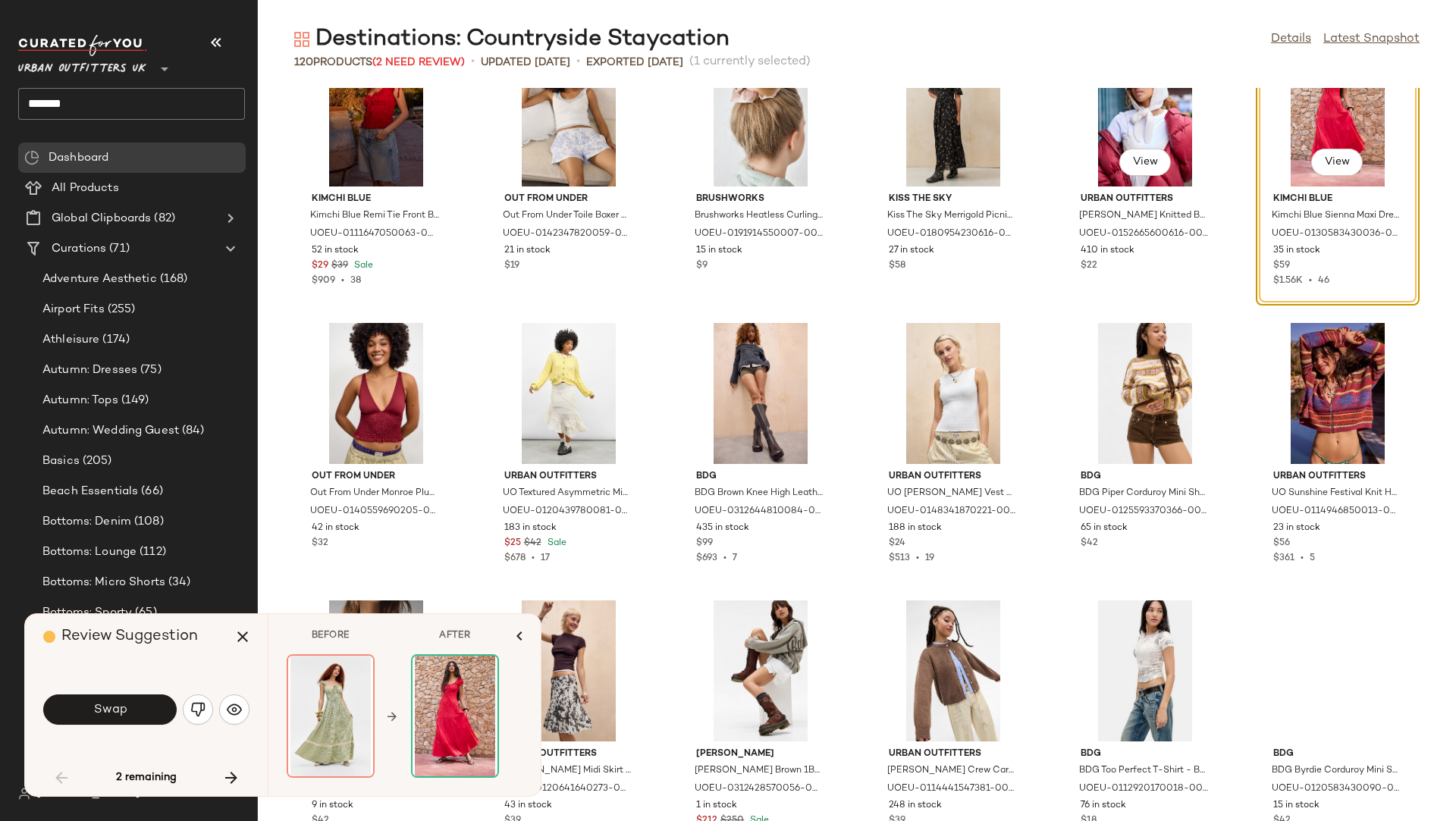
scroll to position [3121, 0]
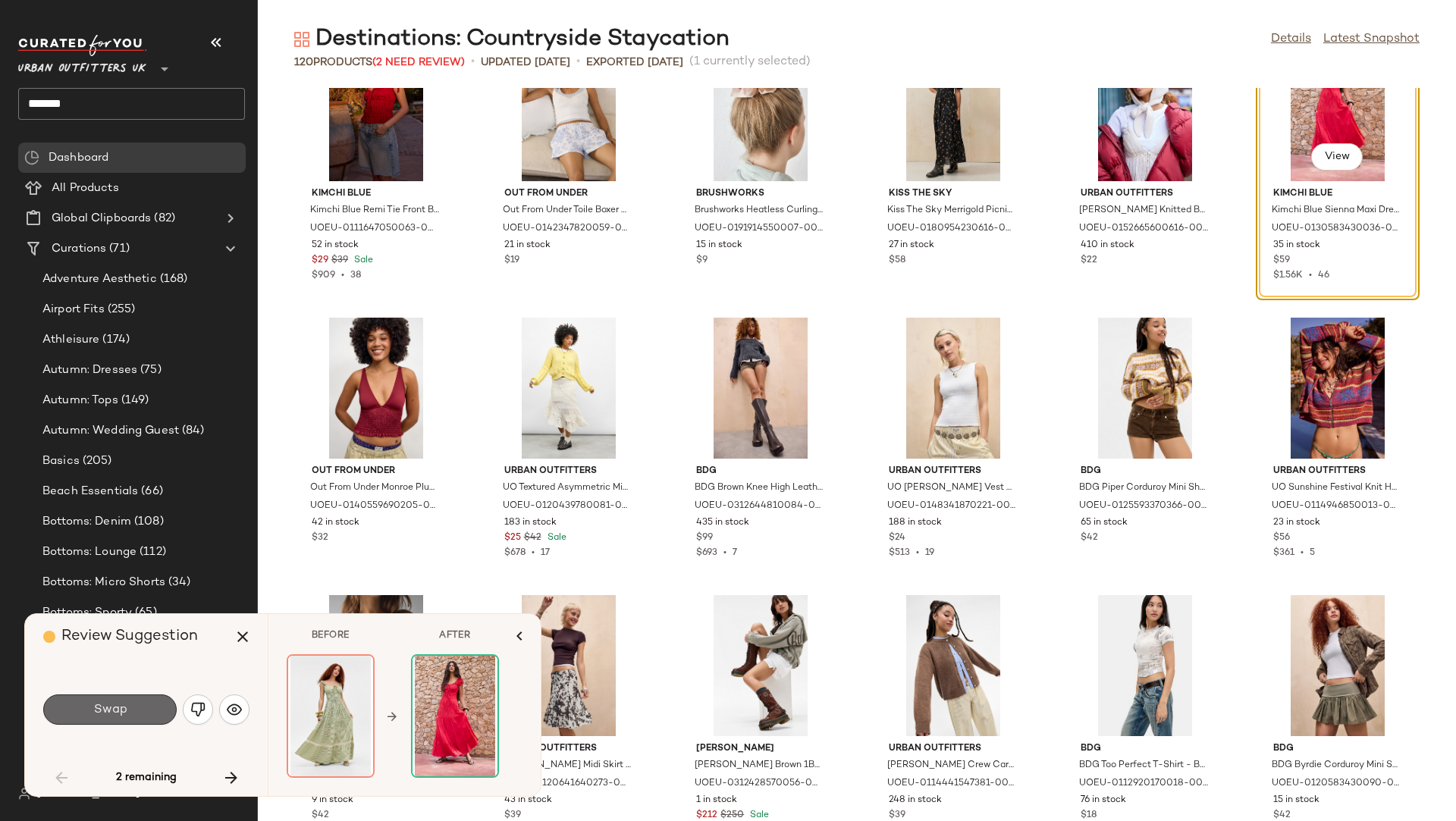
click at [159, 700] on button "Swap" at bounding box center [110, 710] width 133 height 30
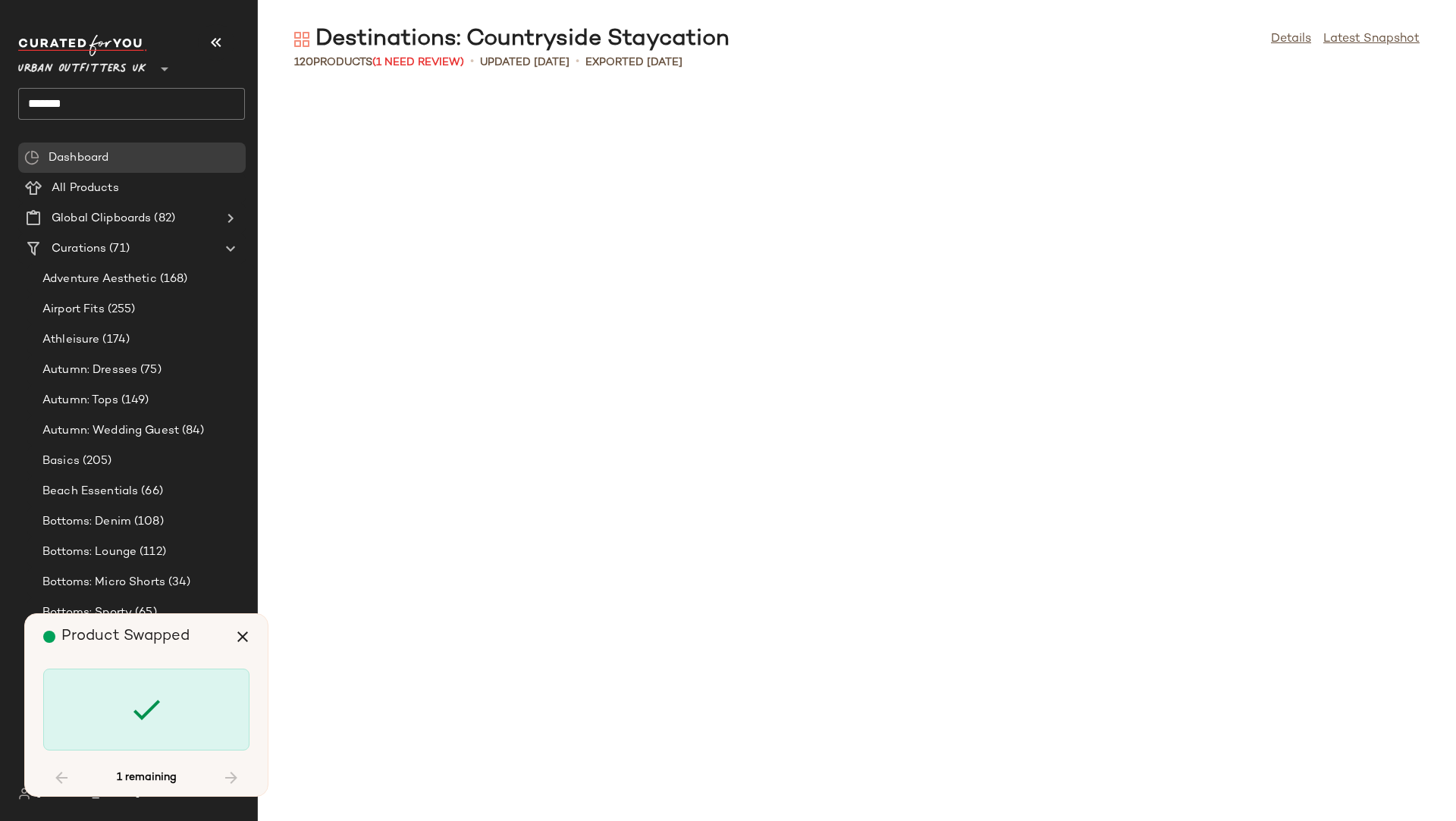
scroll to position [4718, 0]
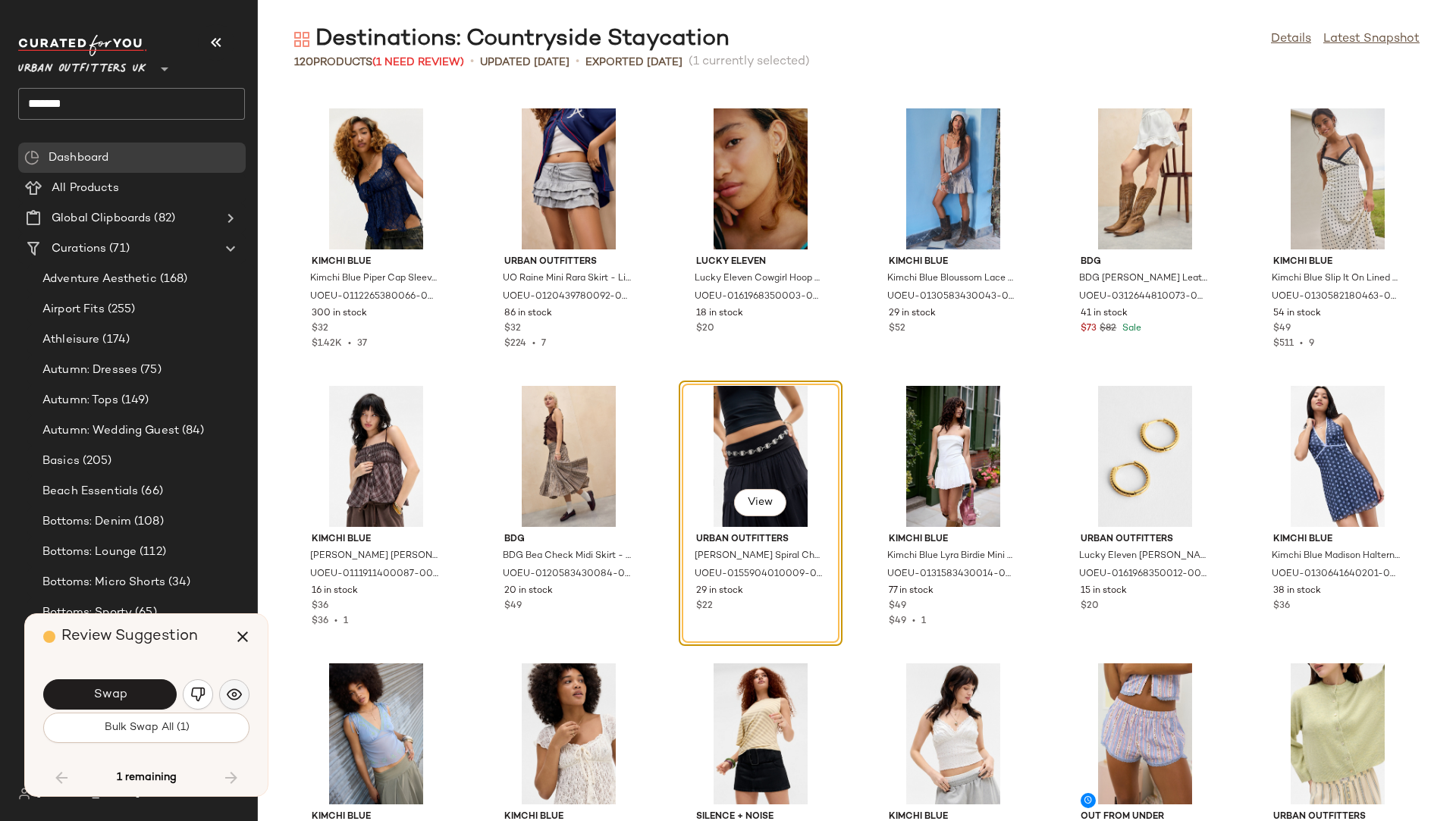
click at [234, 685] on button "button" at bounding box center [234, 694] width 30 height 30
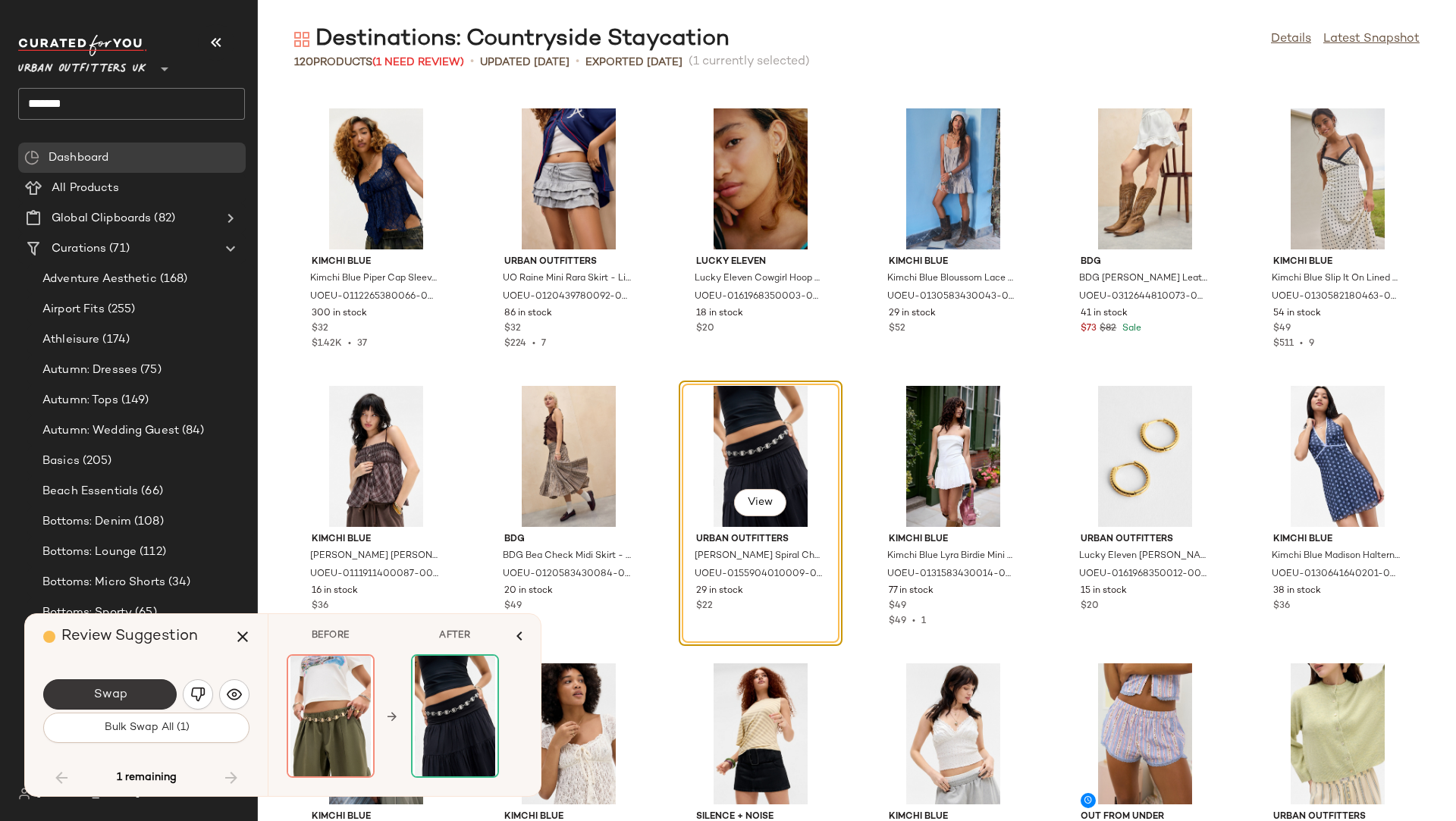
click at [141, 686] on button "Swap" at bounding box center [110, 694] width 133 height 30
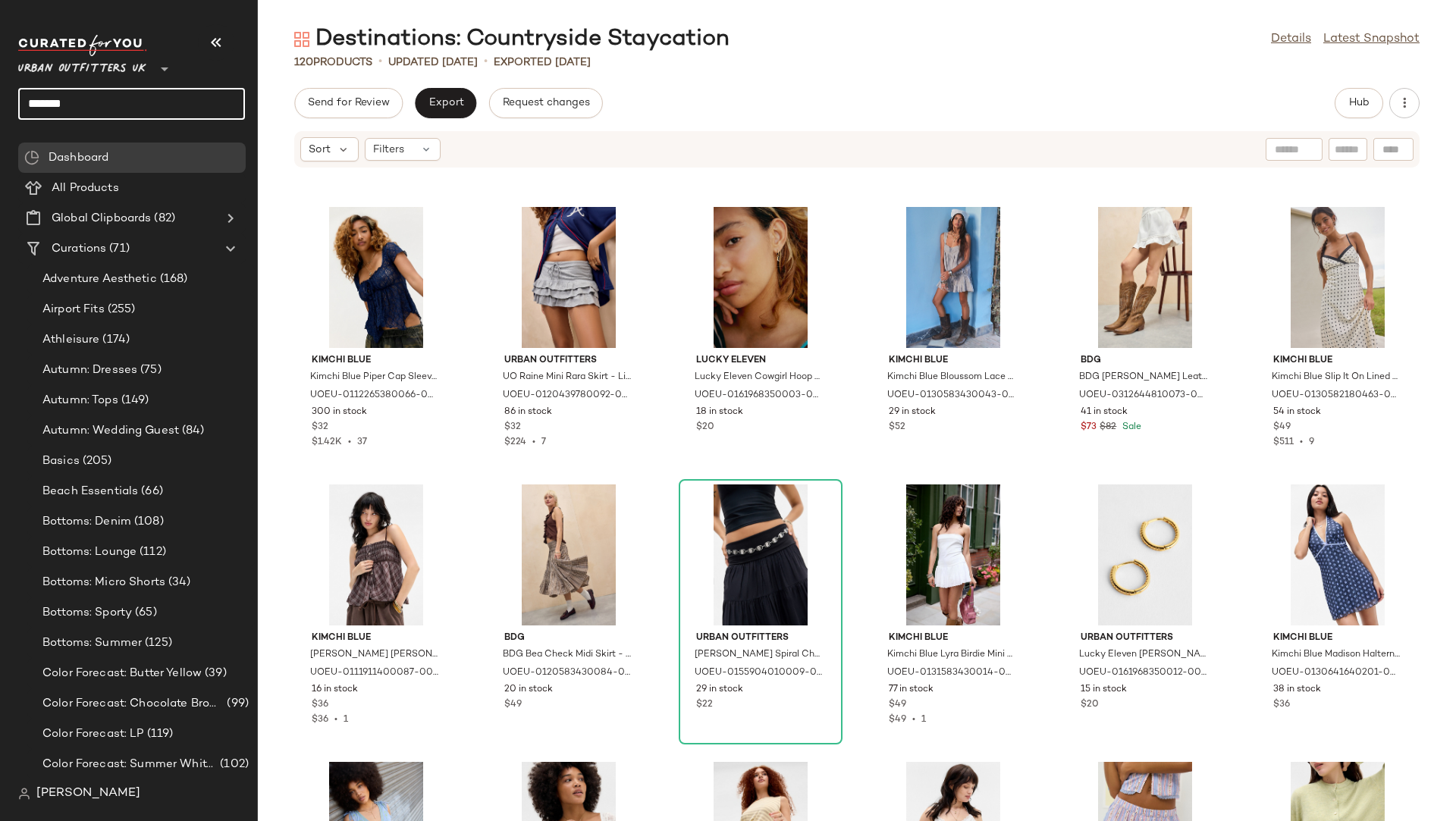
drag, startPoint x: 108, startPoint y: 96, endPoint x: 0, endPoint y: 103, distance: 108.2
click at [0, 103] on nav "Urban Outfitters UK ** ******* Dashboard All Products Global Clipboards (82) Cu…" at bounding box center [128, 410] width 258 height 821
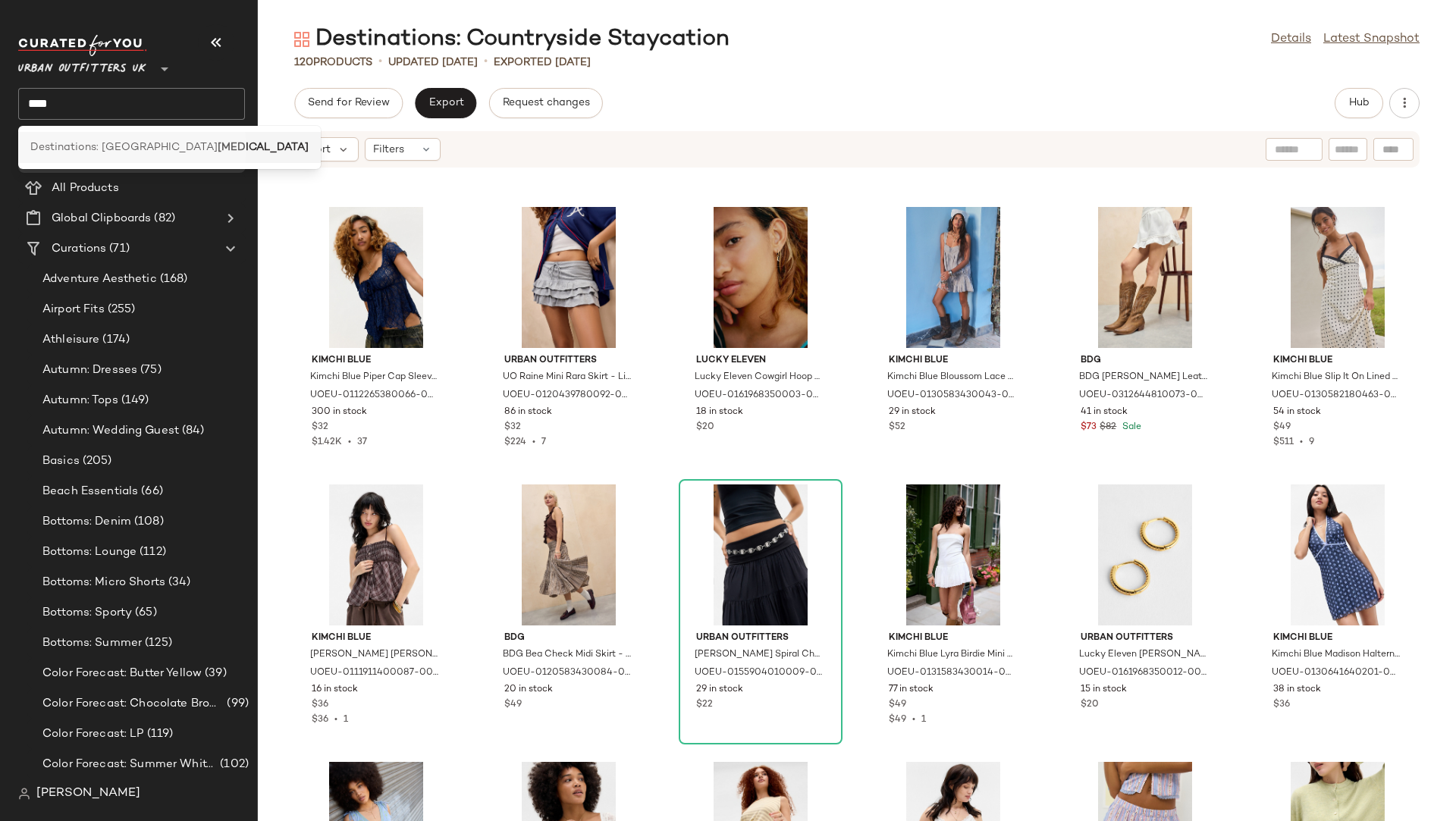
click at [62, 139] on div "Destinations: Mediterranean Muse" at bounding box center [169, 147] width 302 height 31
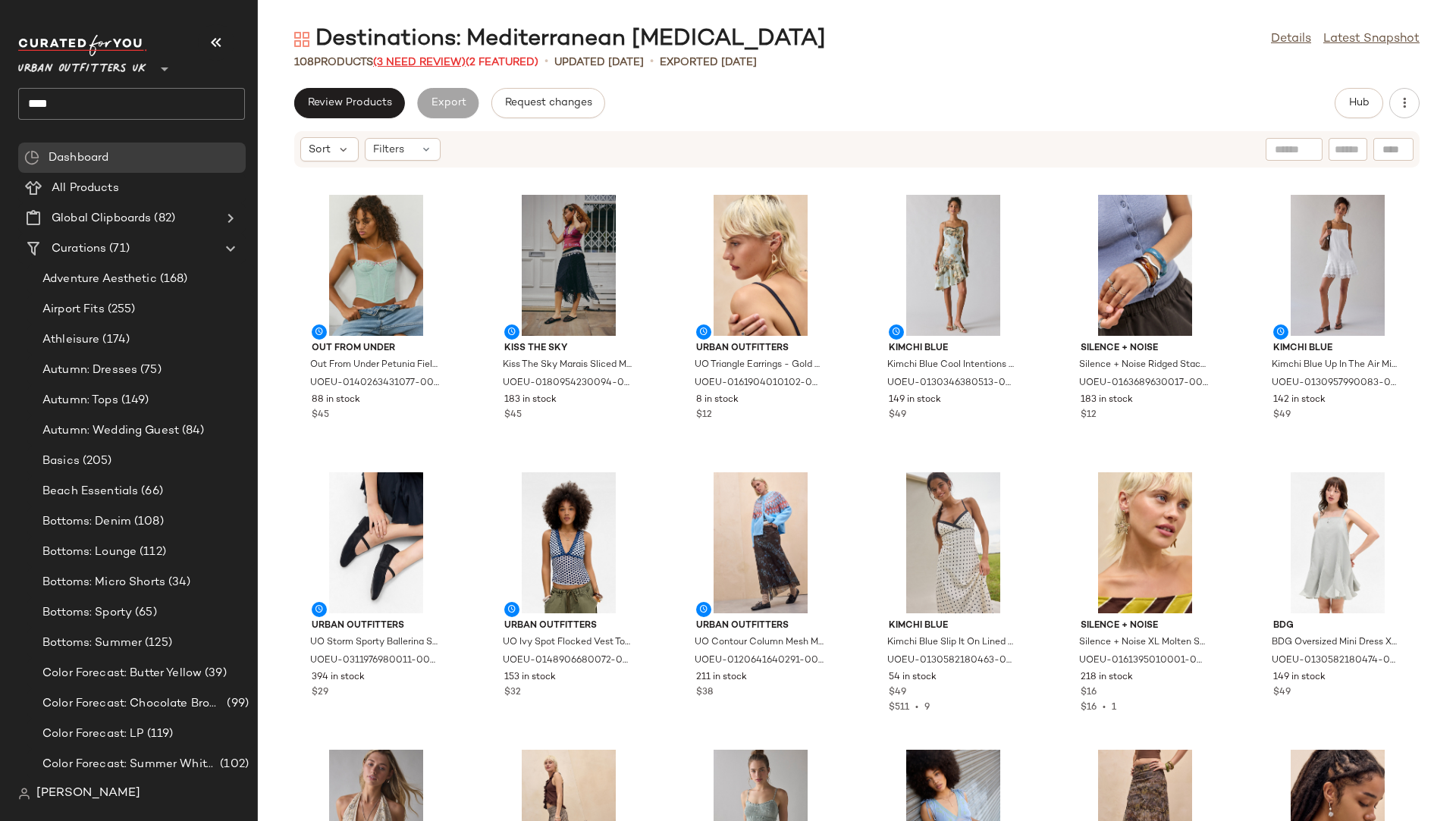
click at [425, 62] on span "(3 Need Review)" at bounding box center [419, 63] width 92 height 11
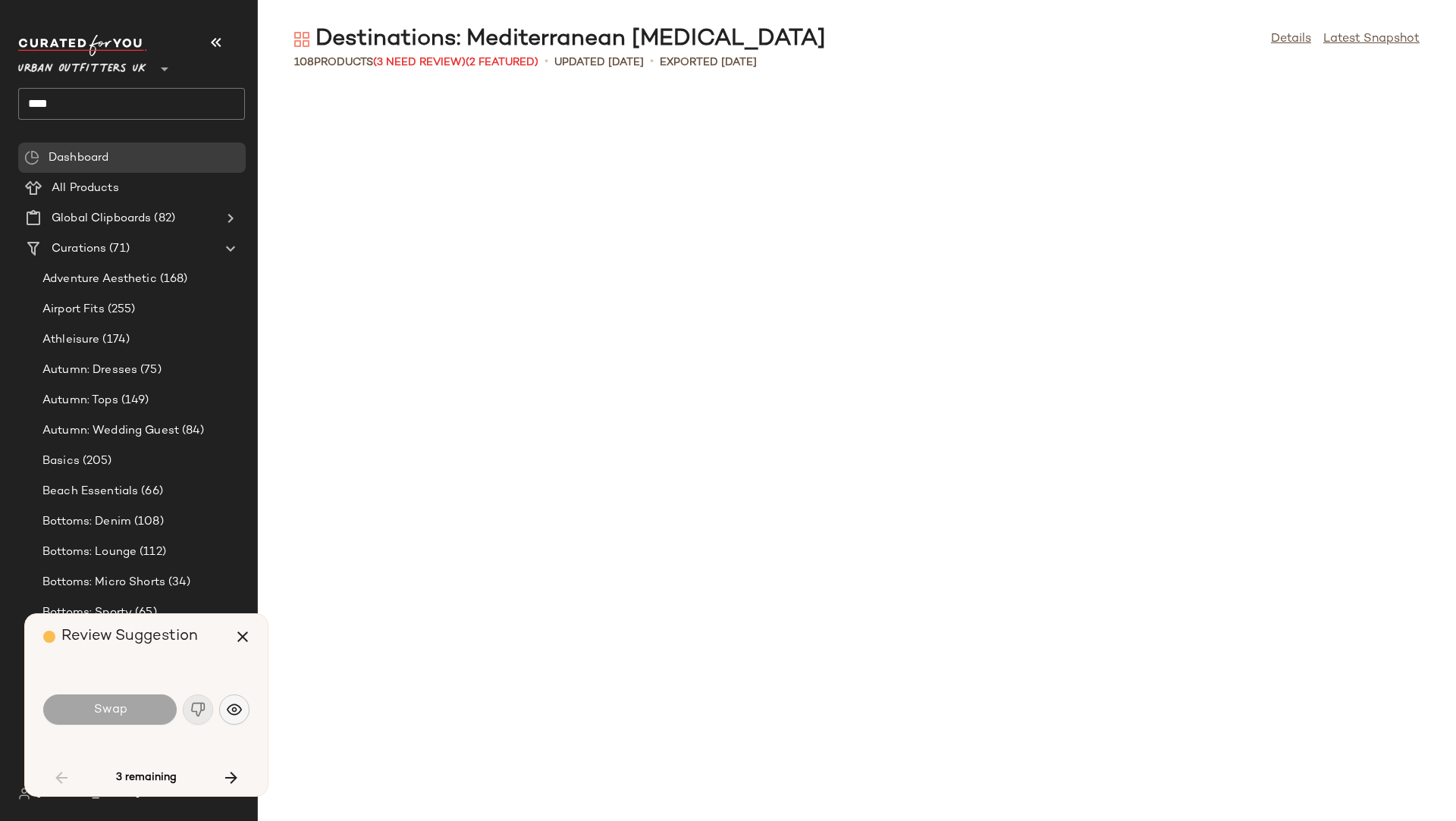
scroll to position [1943, 0]
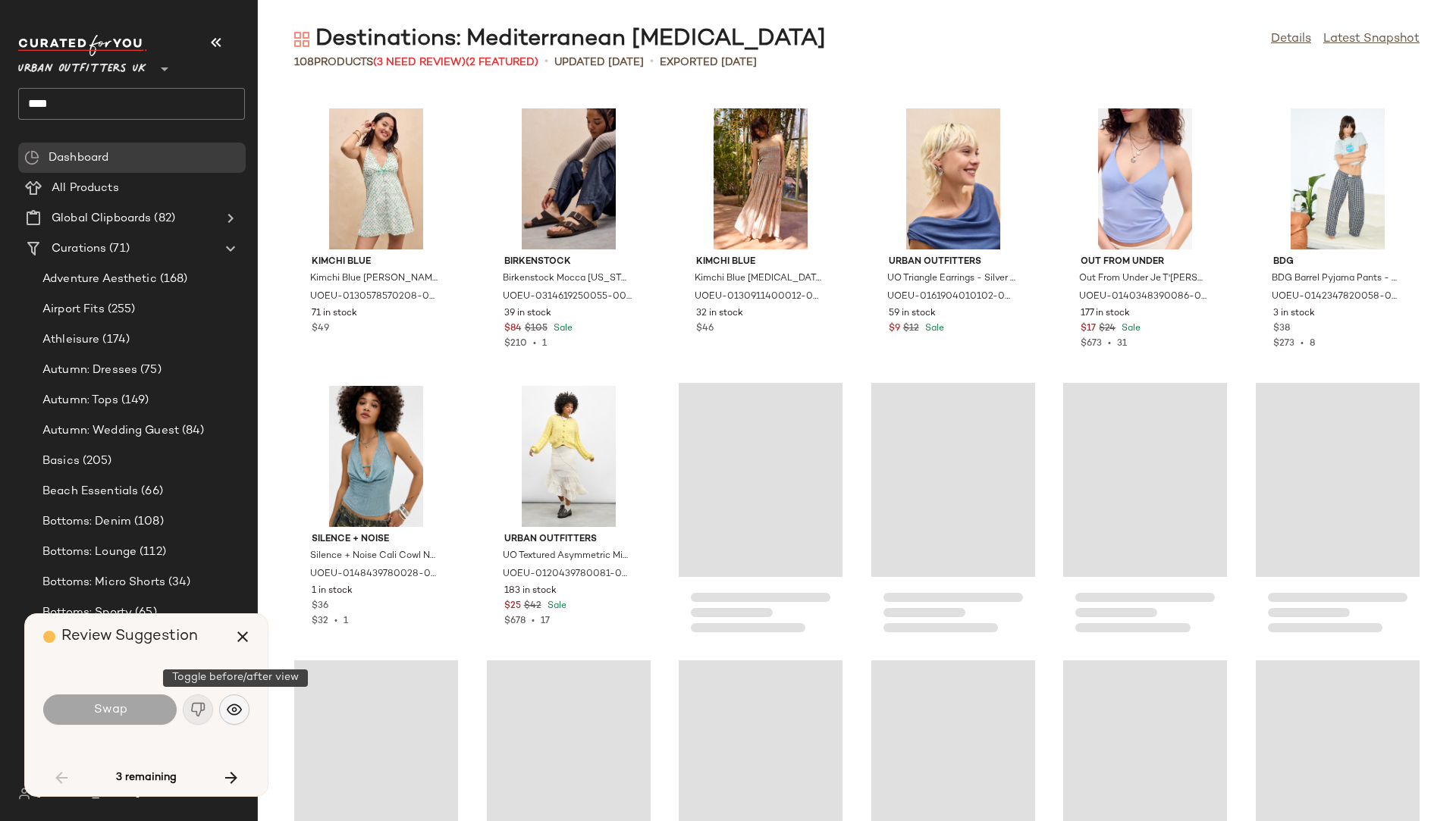
click at [231, 700] on img "button" at bounding box center [234, 710] width 16 height 16
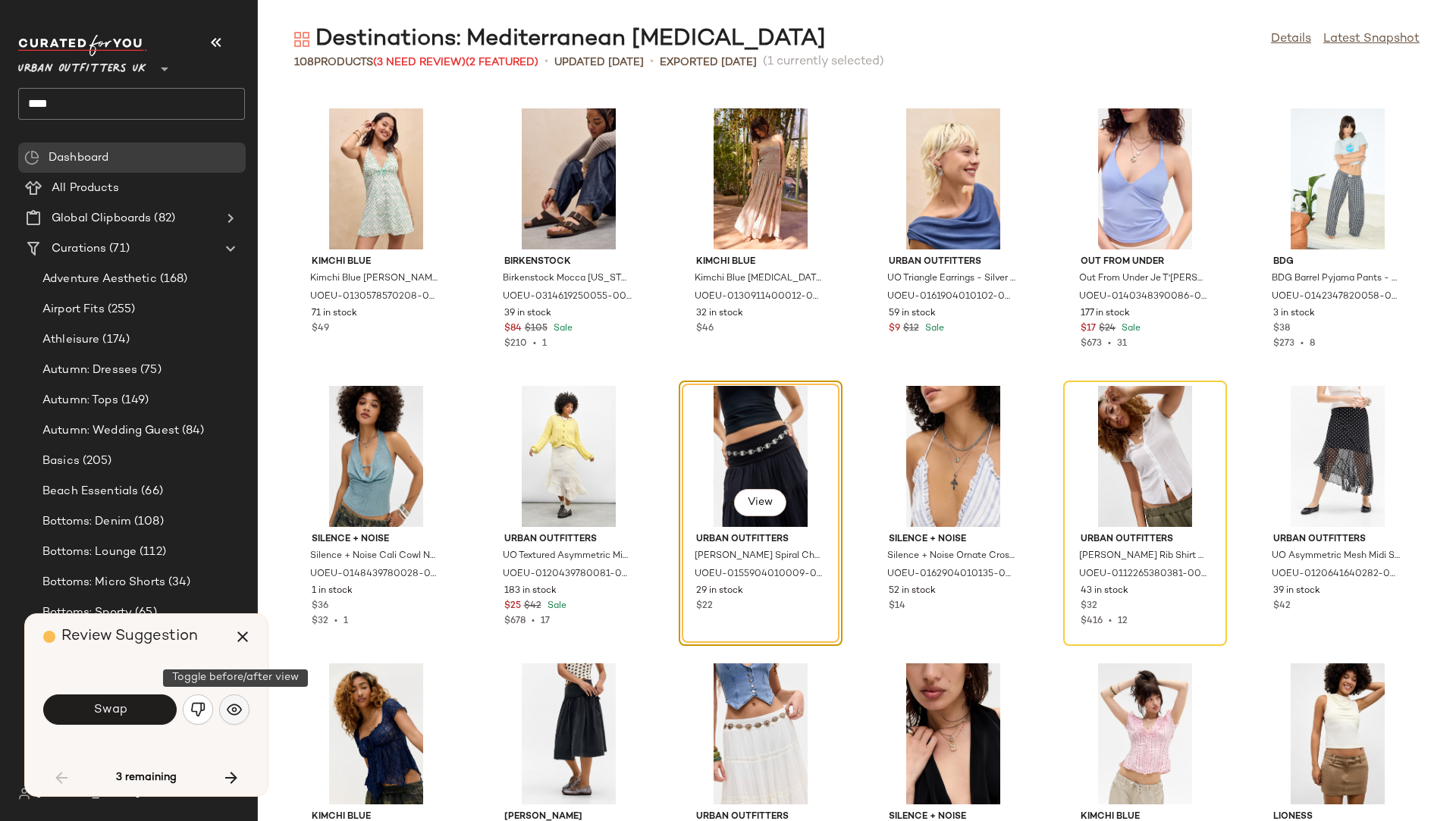
click at [231, 700] on img "button" at bounding box center [234, 710] width 16 height 16
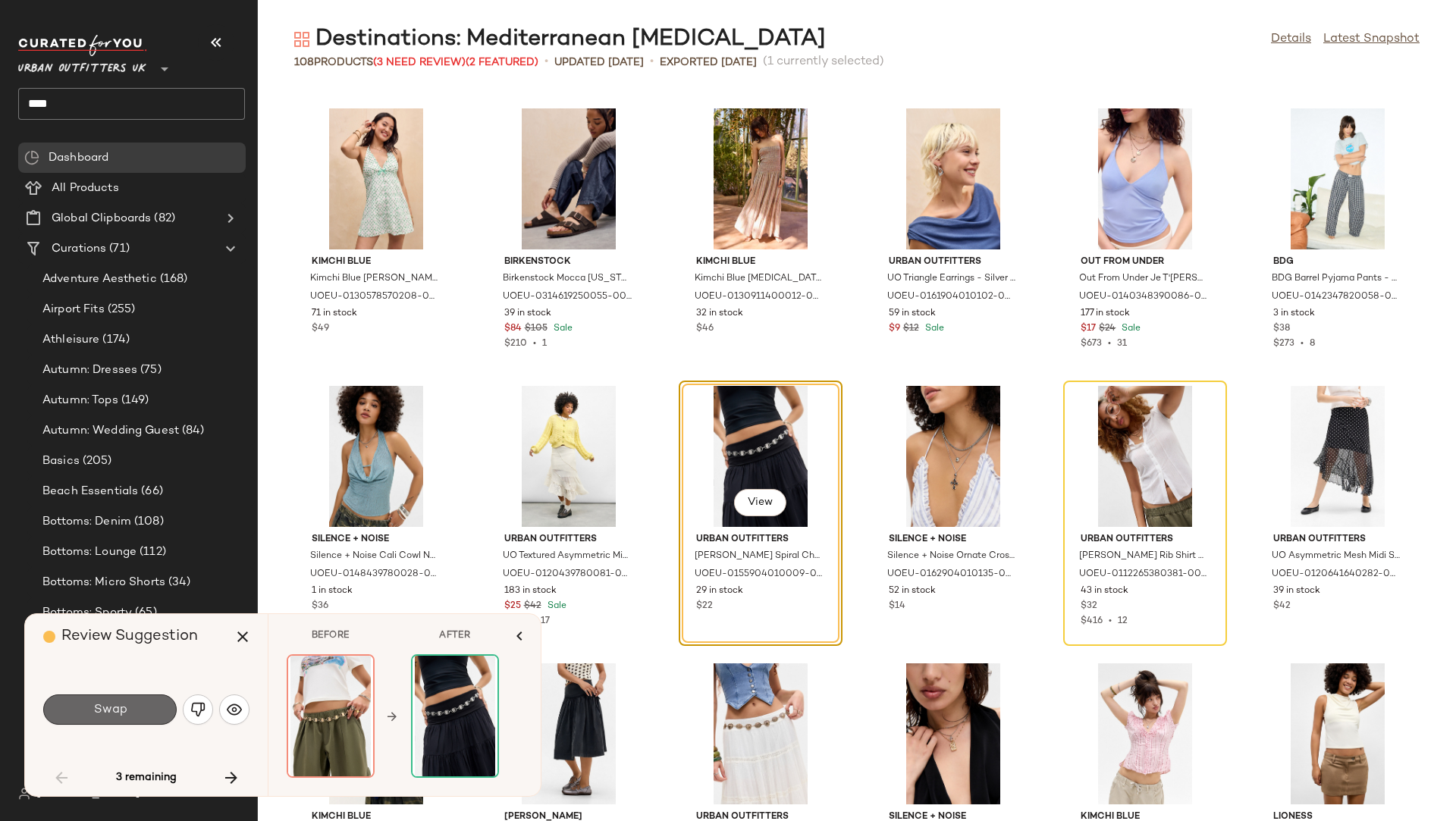
click at [150, 700] on button "Swap" at bounding box center [110, 710] width 133 height 30
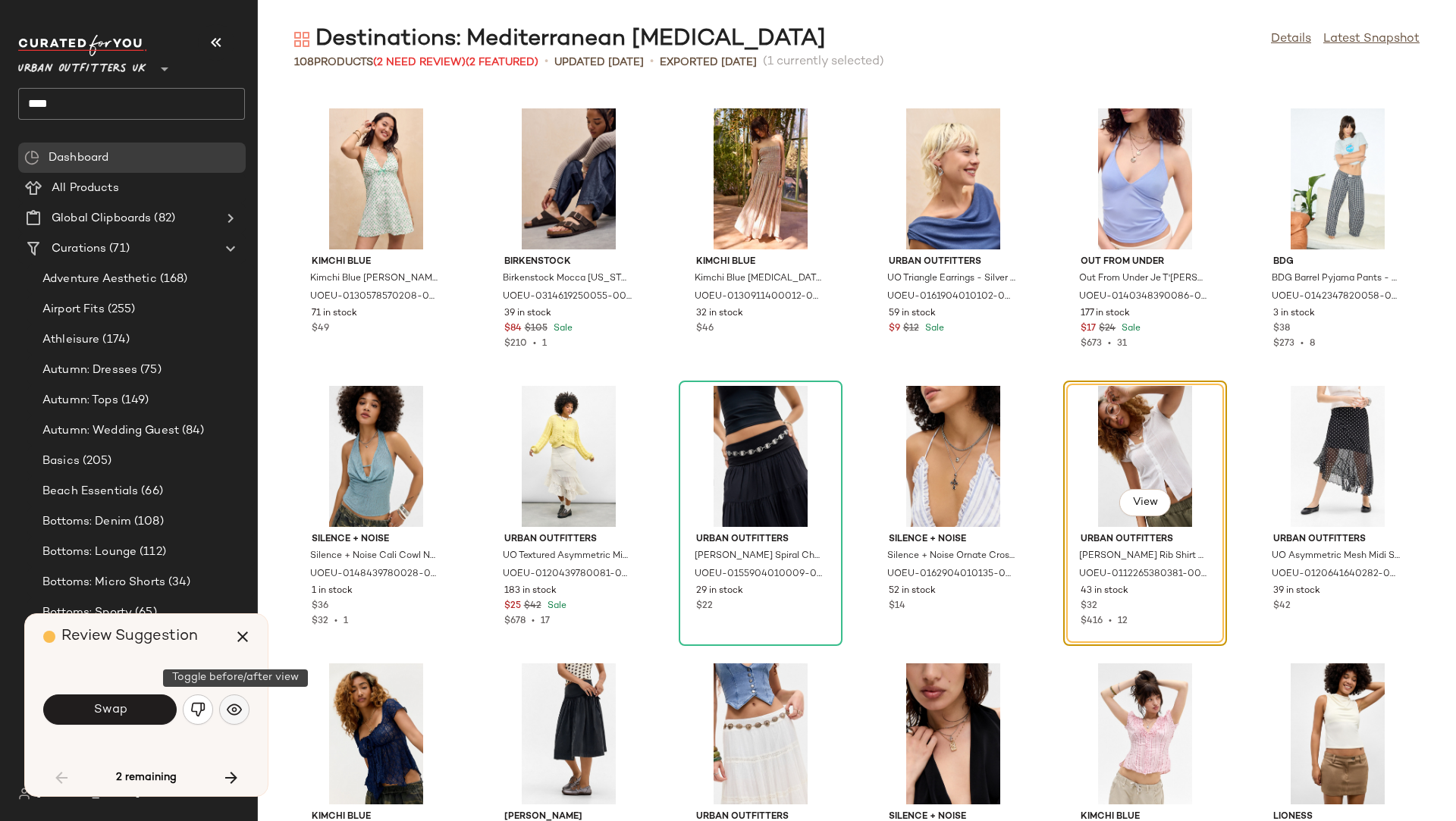
click at [234, 700] on img "button" at bounding box center [234, 710] width 16 height 16
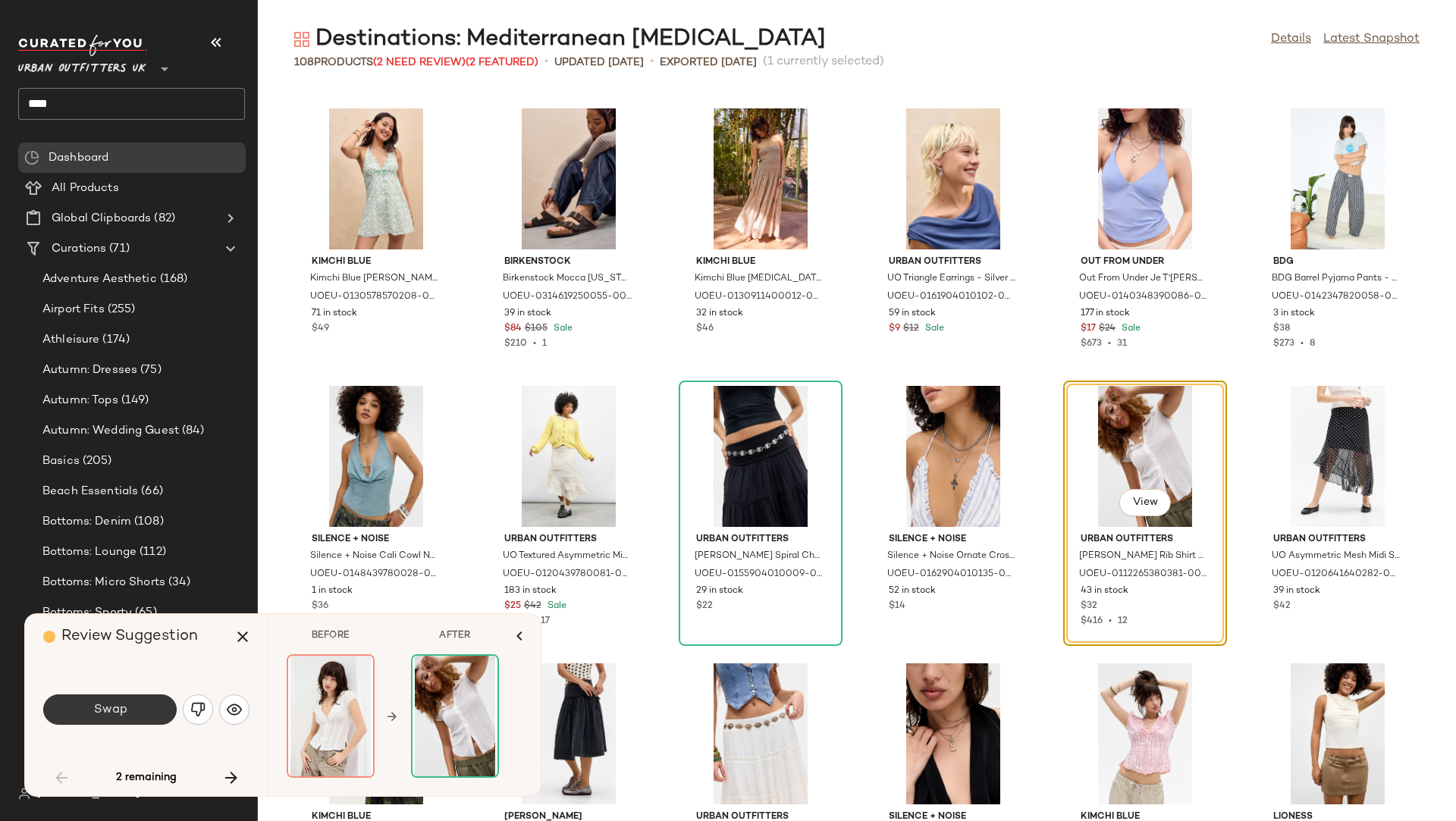
click at [147, 700] on button "Swap" at bounding box center [110, 710] width 133 height 30
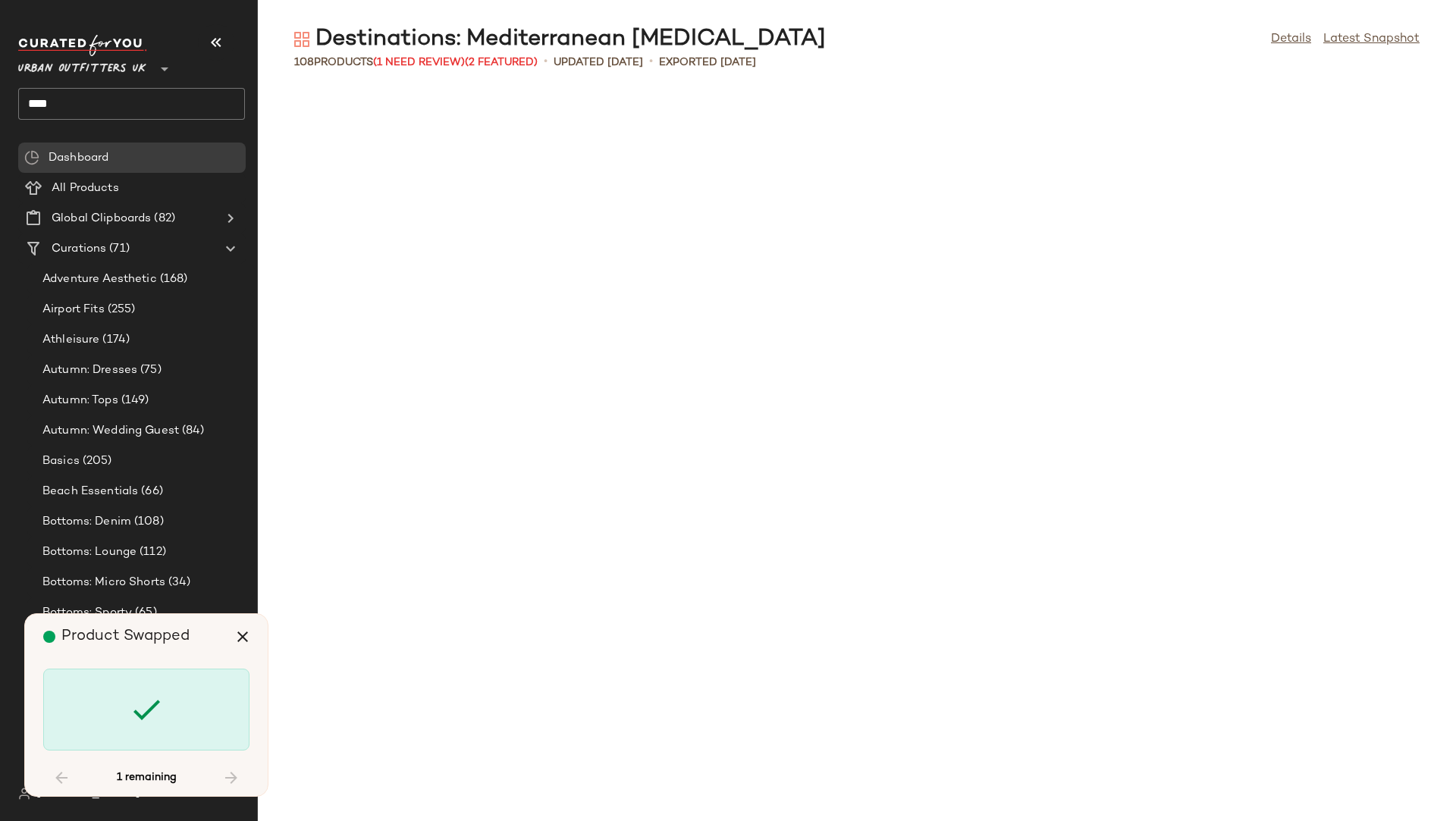
scroll to position [4266, 0]
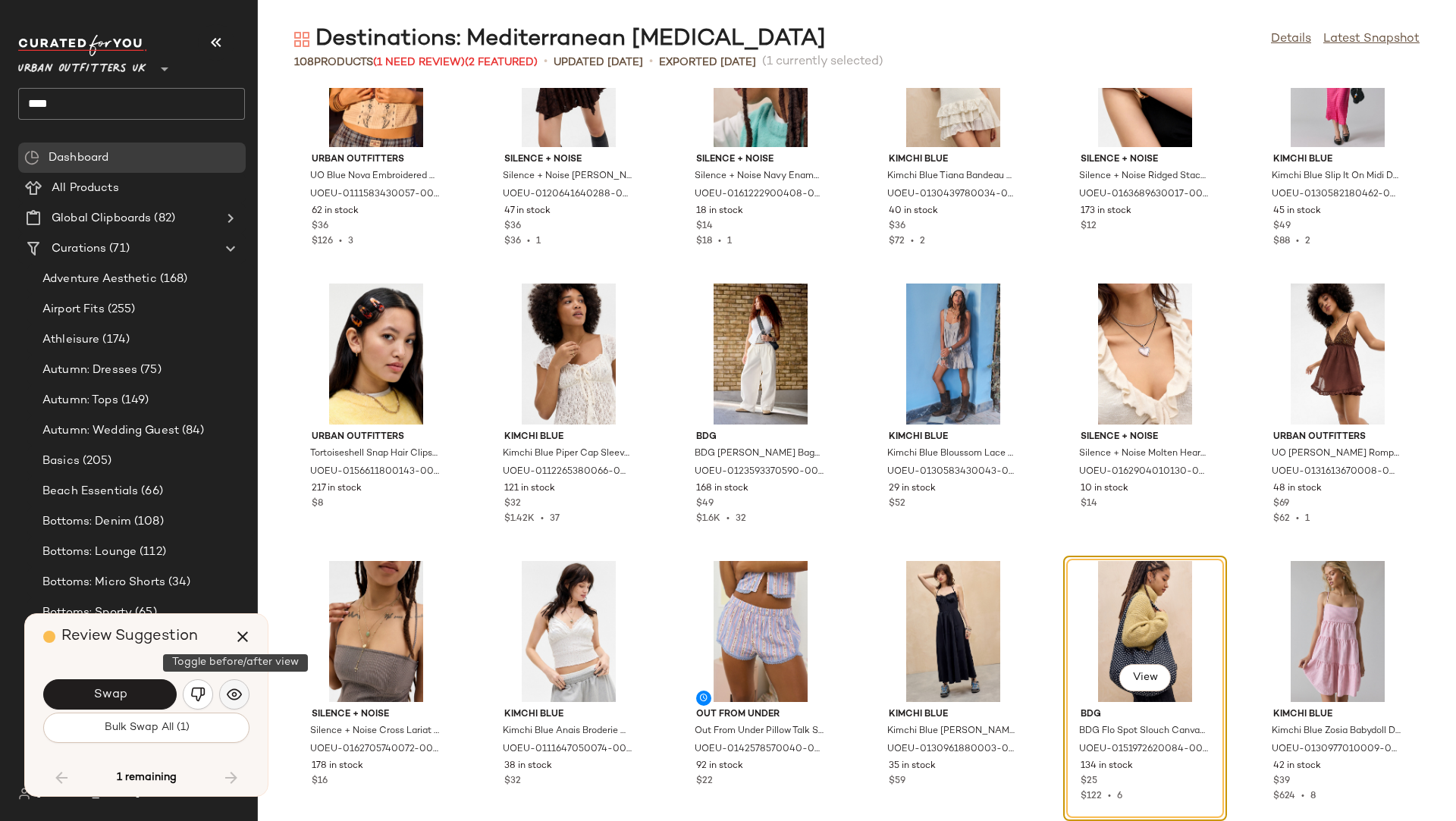
click at [234, 691] on img "button" at bounding box center [234, 694] width 16 height 16
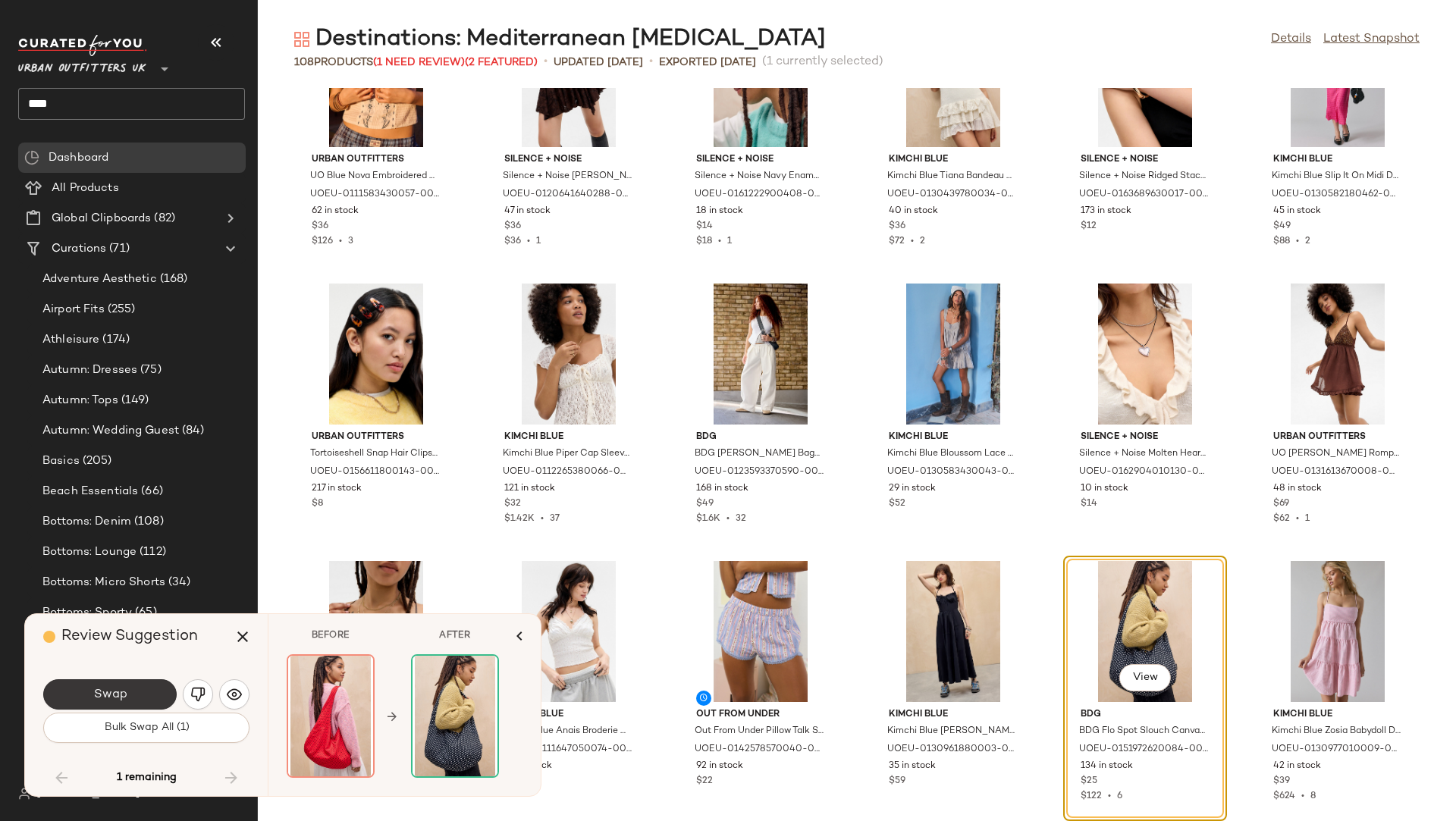
click at [123, 692] on span "Swap" at bounding box center [110, 695] width 34 height 15
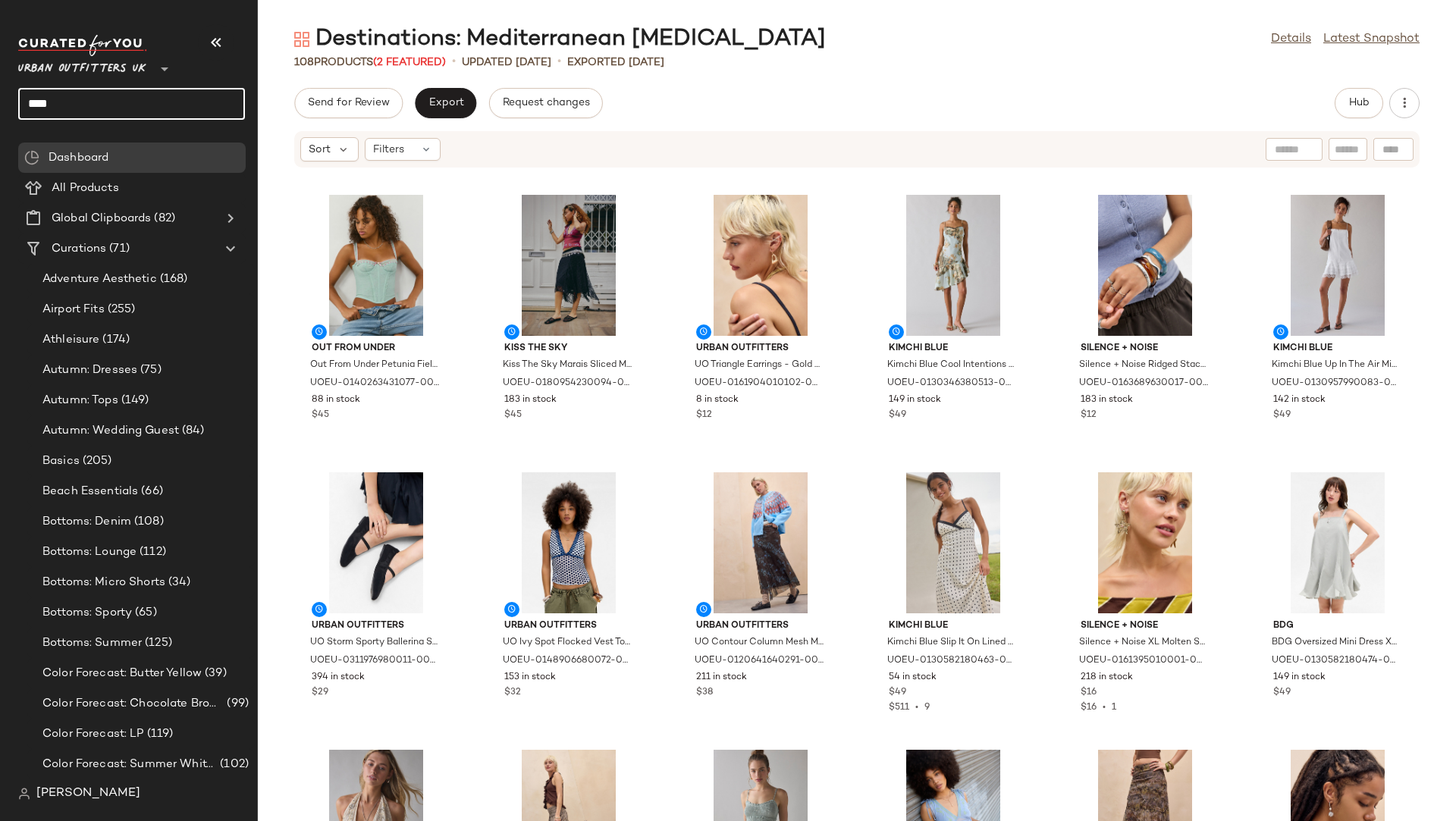
drag, startPoint x: 111, startPoint y: 106, endPoint x: 6, endPoint y: 99, distance: 105.2
click at [6, 99] on nav "Urban Outfitters UK ** **** Dashboard All Products Global Clipboards (82) Curat…" at bounding box center [128, 410] width 258 height 821
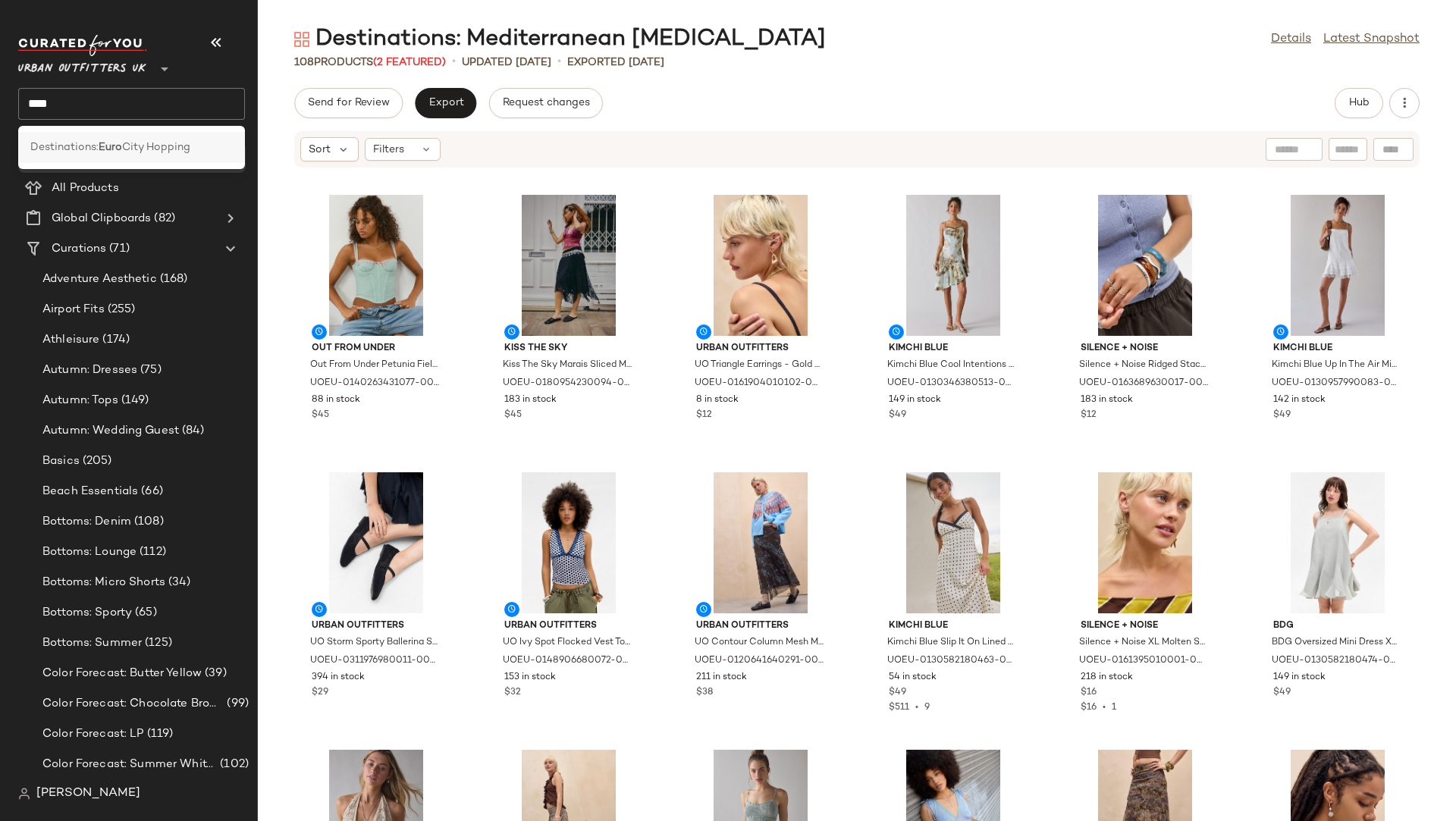
click at [87, 141] on span "Destinations:" at bounding box center [64, 147] width 68 height 16
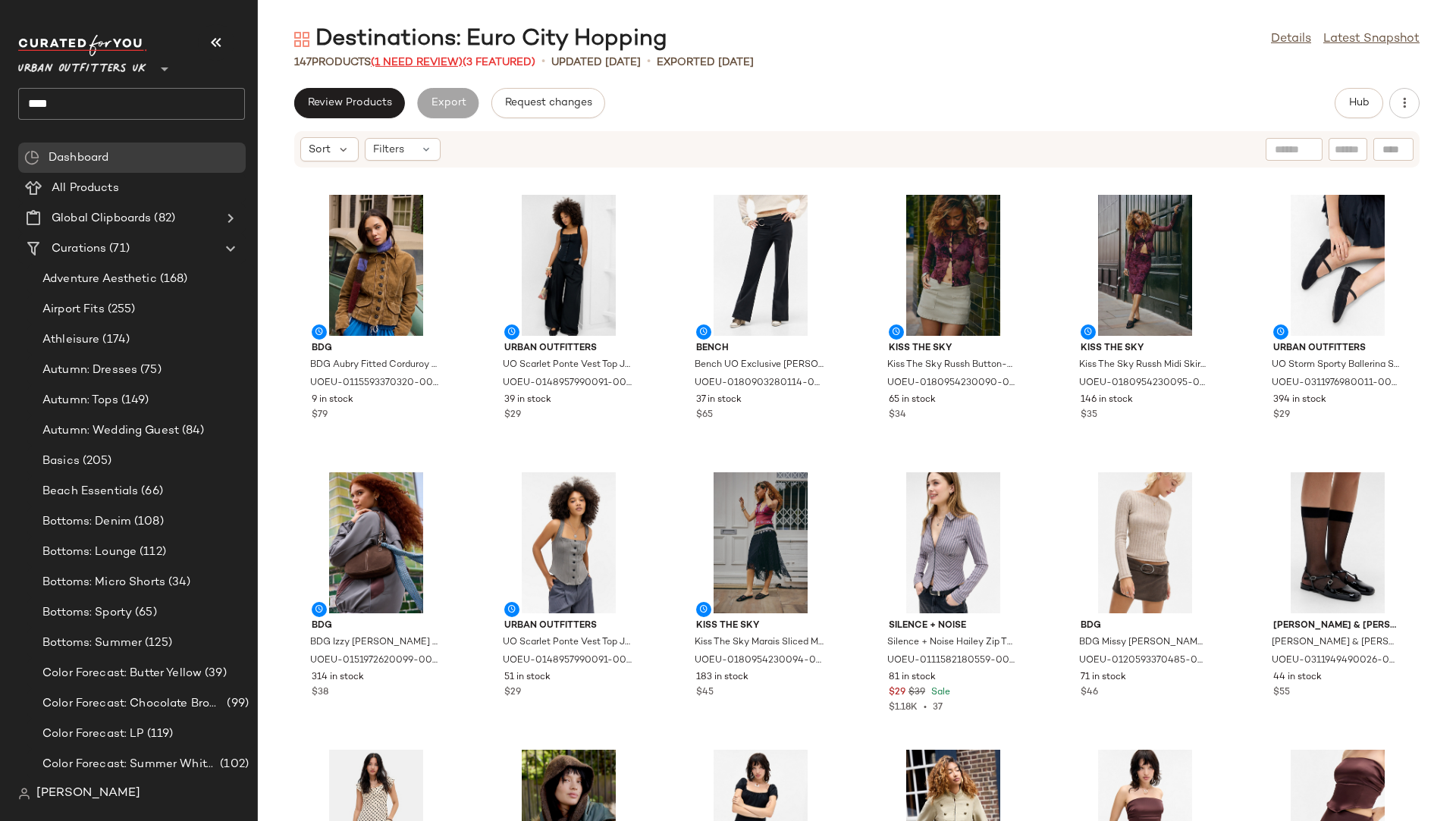
click at [409, 57] on span "(1 Need Review)" at bounding box center [417, 63] width 92 height 11
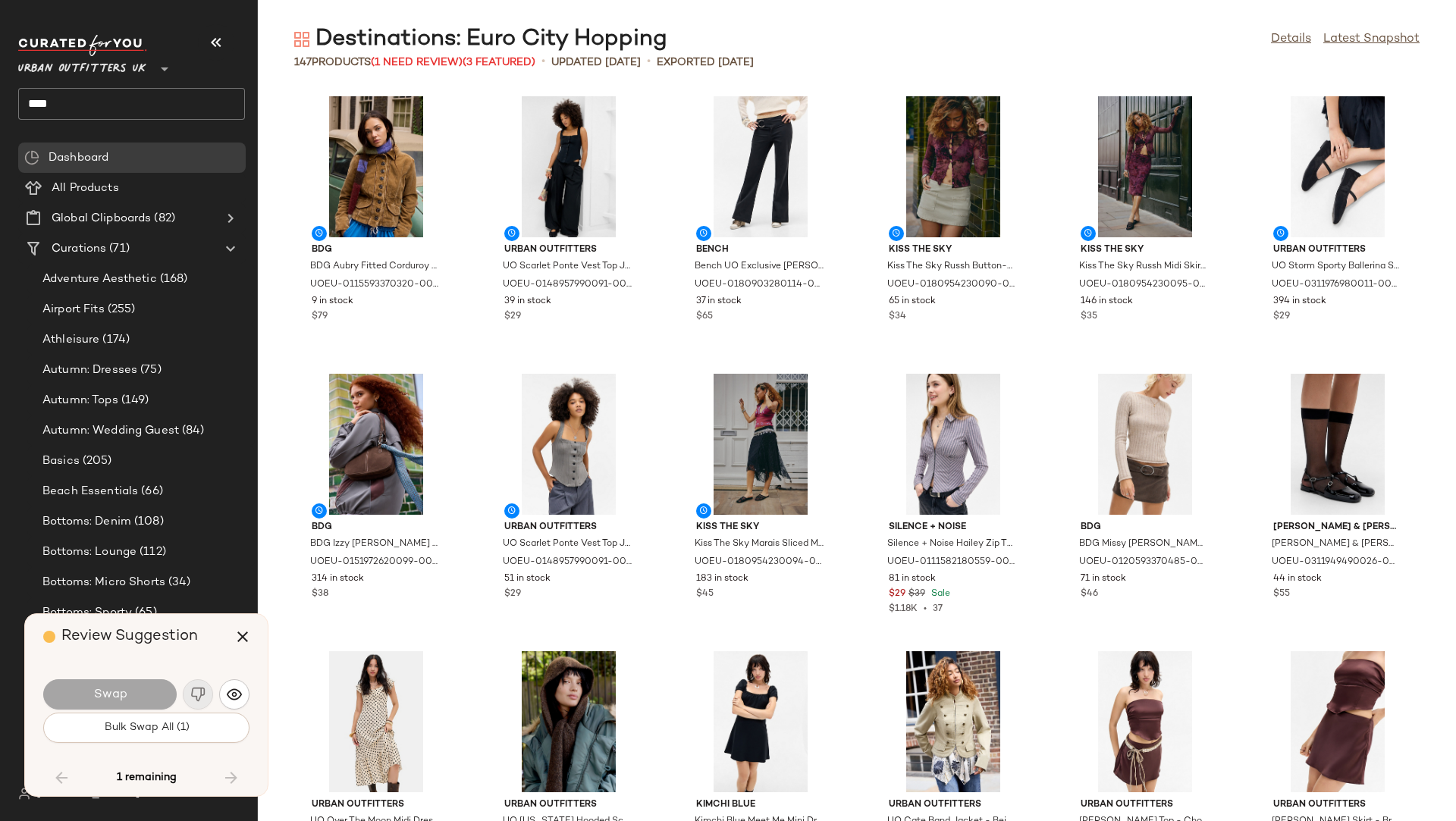
scroll to position [4718, 0]
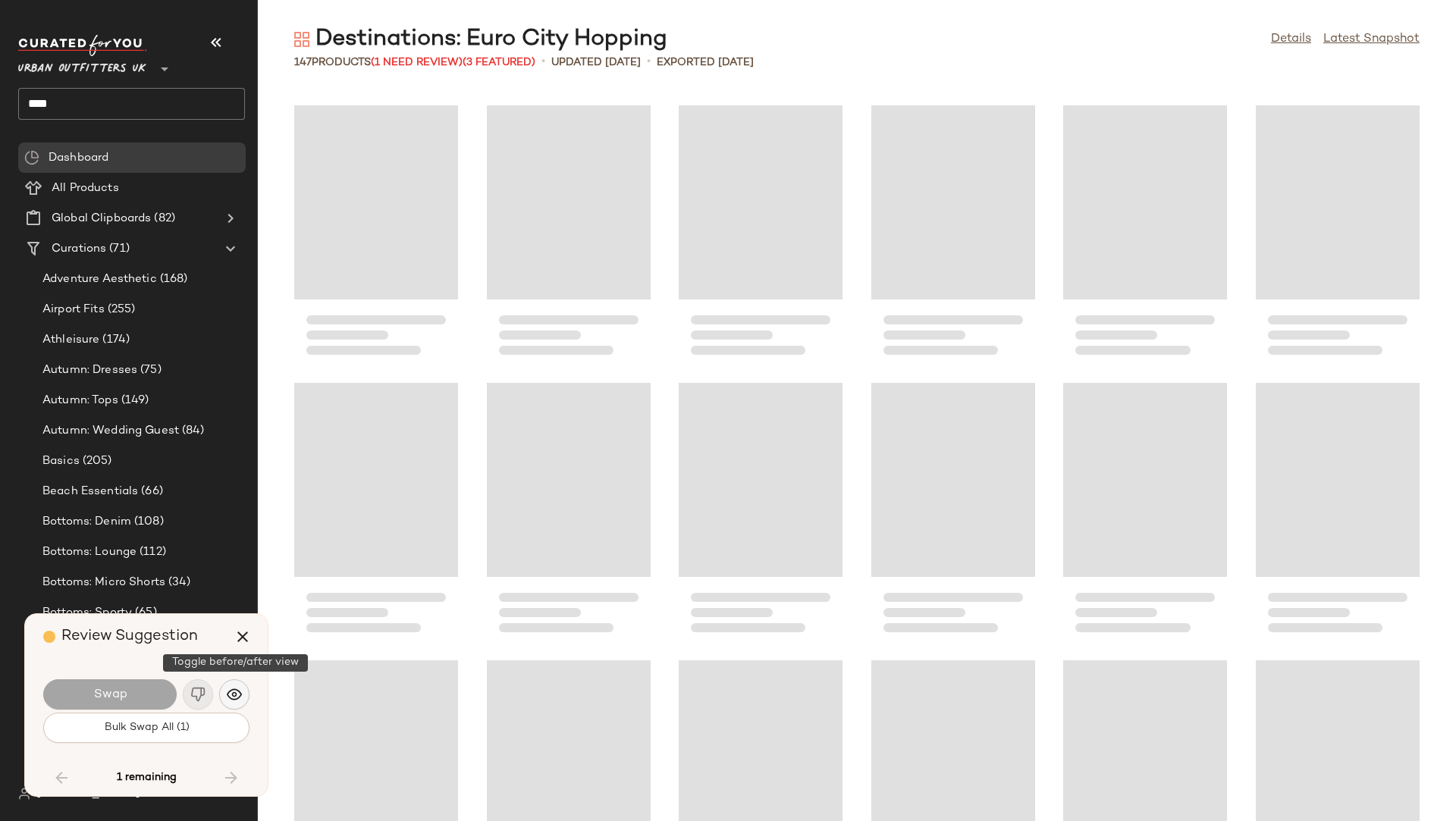
click at [236, 692] on img "button" at bounding box center [234, 694] width 16 height 16
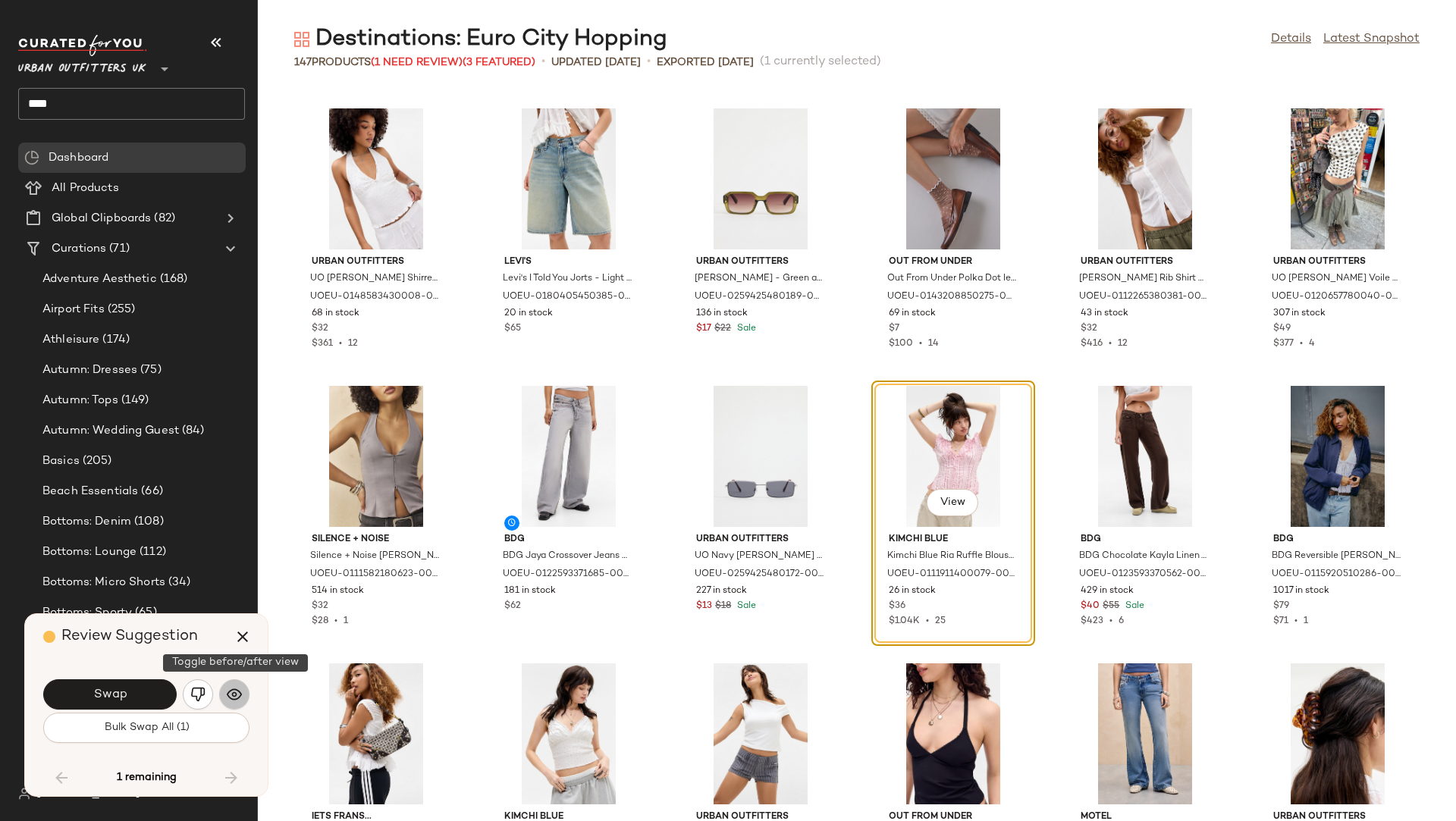
click at [236, 692] on img "button" at bounding box center [234, 694] width 16 height 16
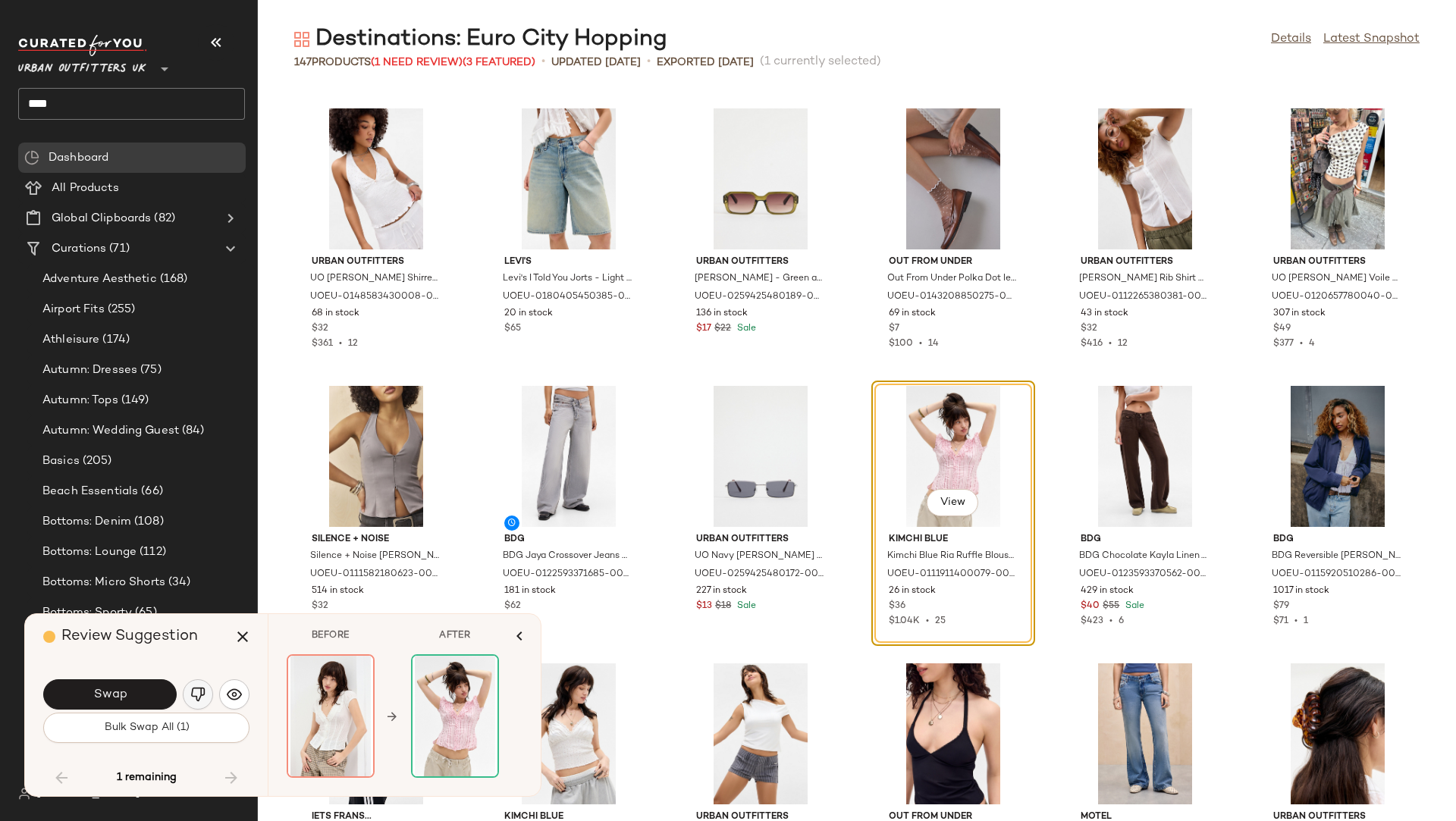
click at [201, 695] on img "button" at bounding box center [198, 694] width 16 height 16
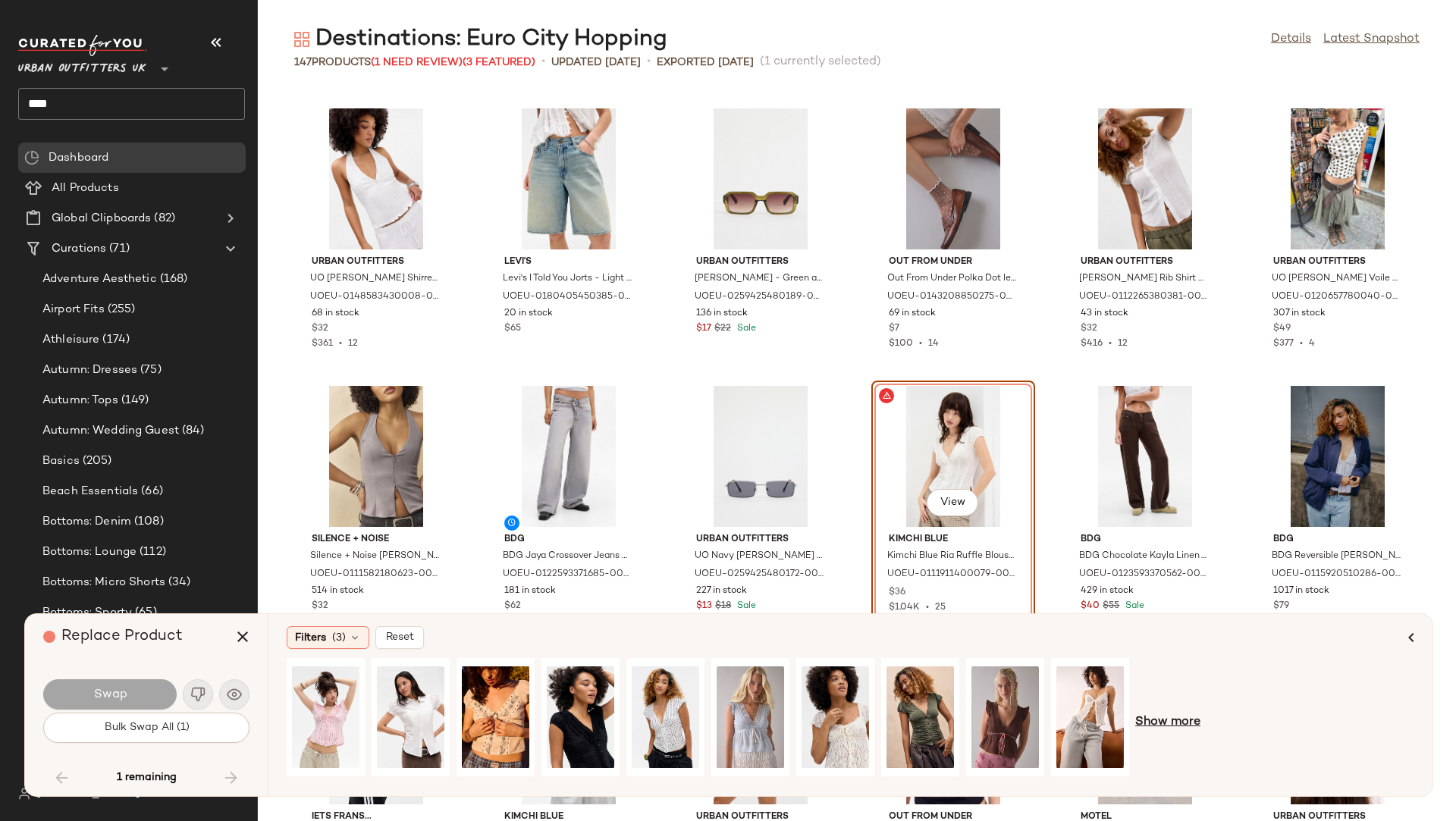
click at [1165, 700] on span "Show more" at bounding box center [1167, 723] width 65 height 18
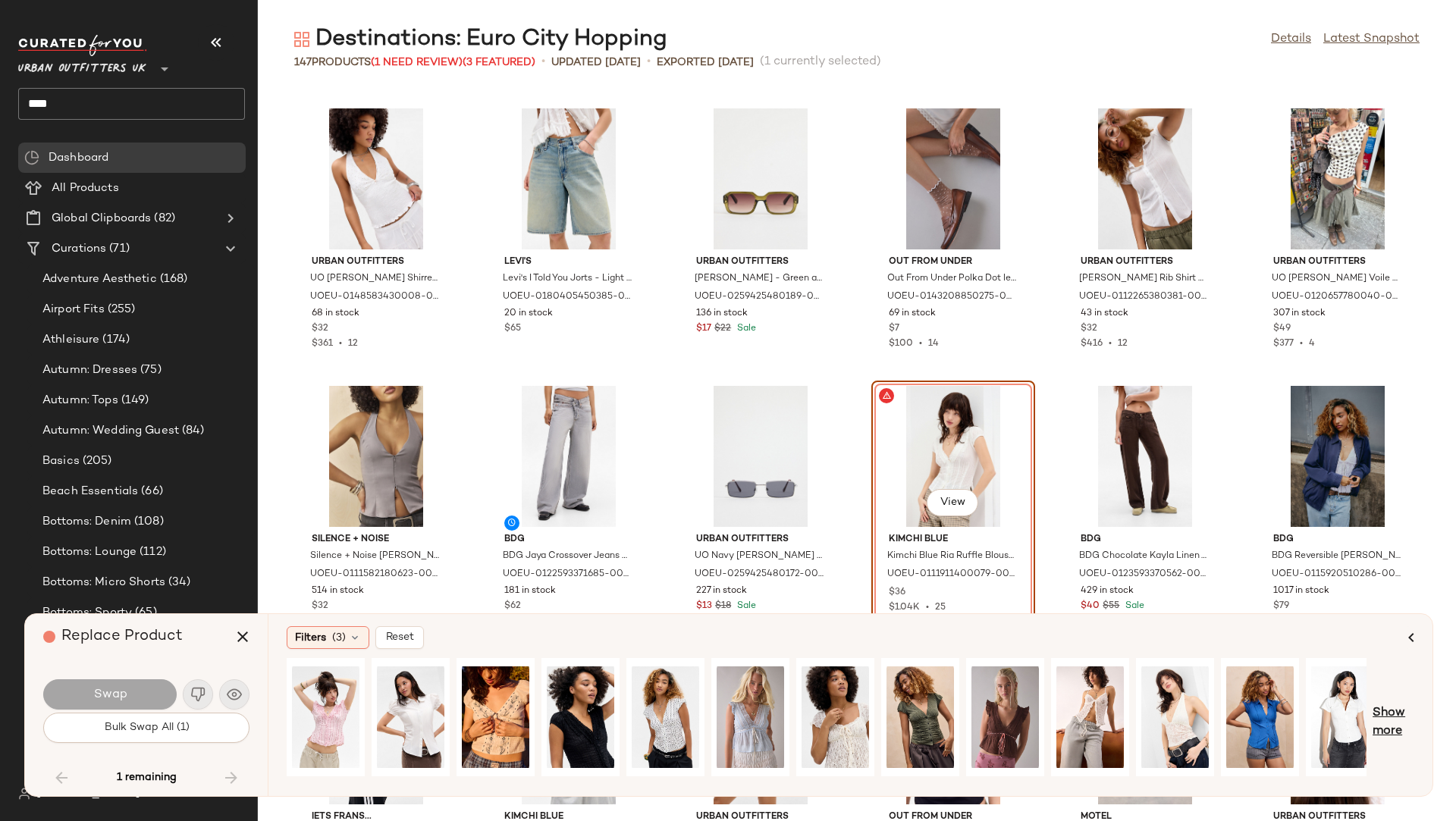
click at [1293, 700] on span "Show more" at bounding box center [1393, 723] width 42 height 37
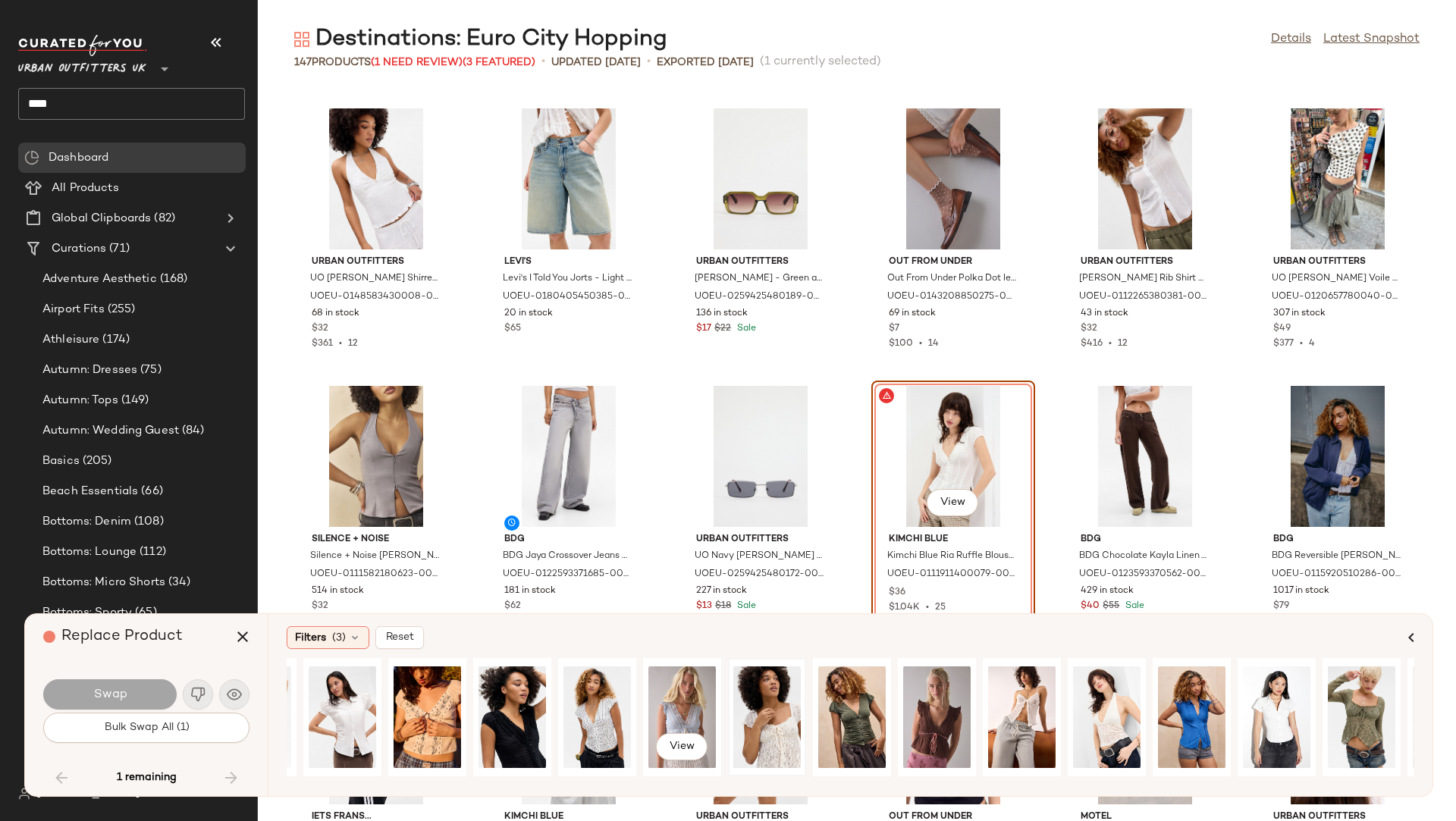
scroll to position [0, 60]
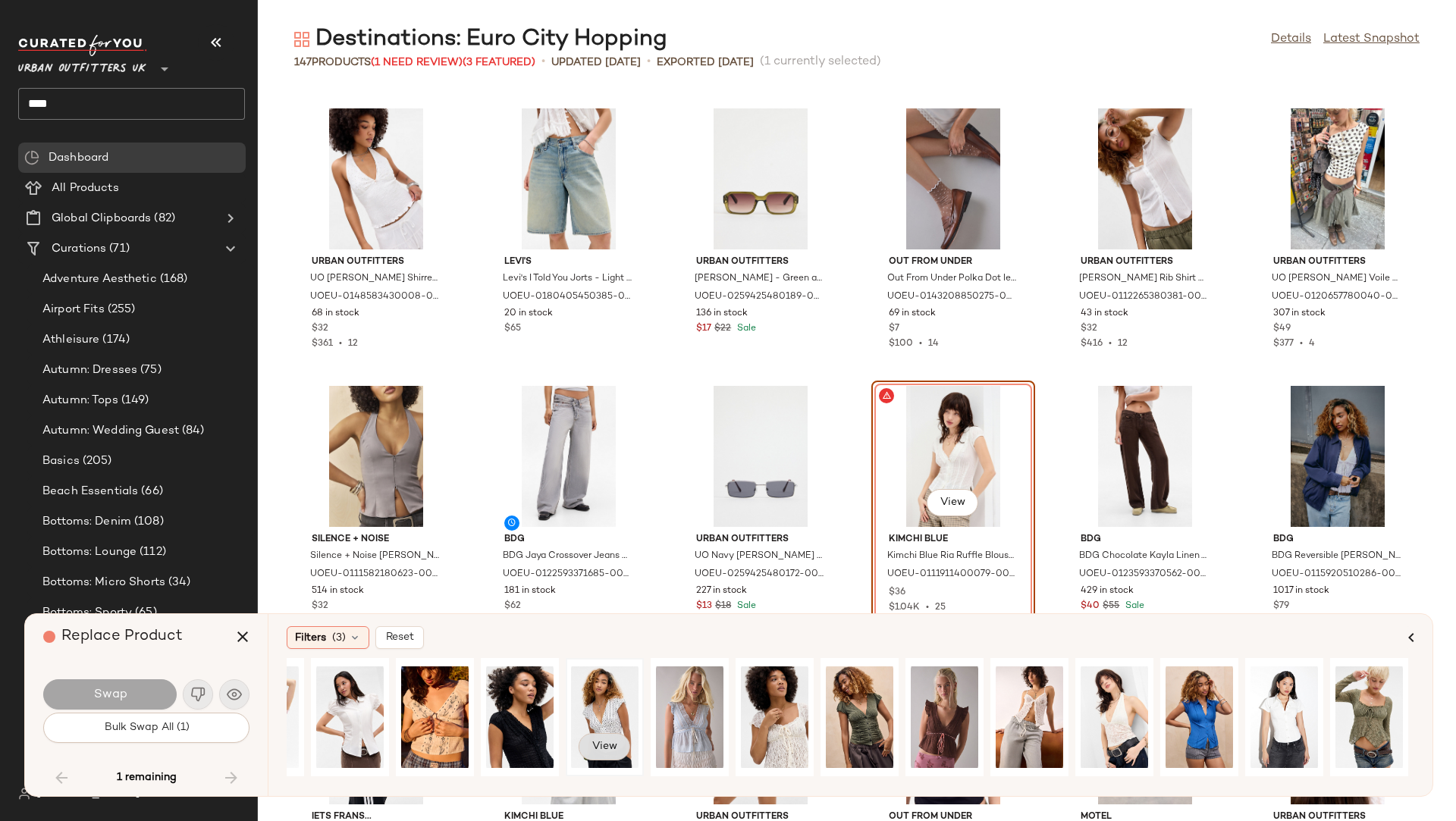
click at [598, 700] on span "View" at bounding box center [604, 747] width 26 height 12
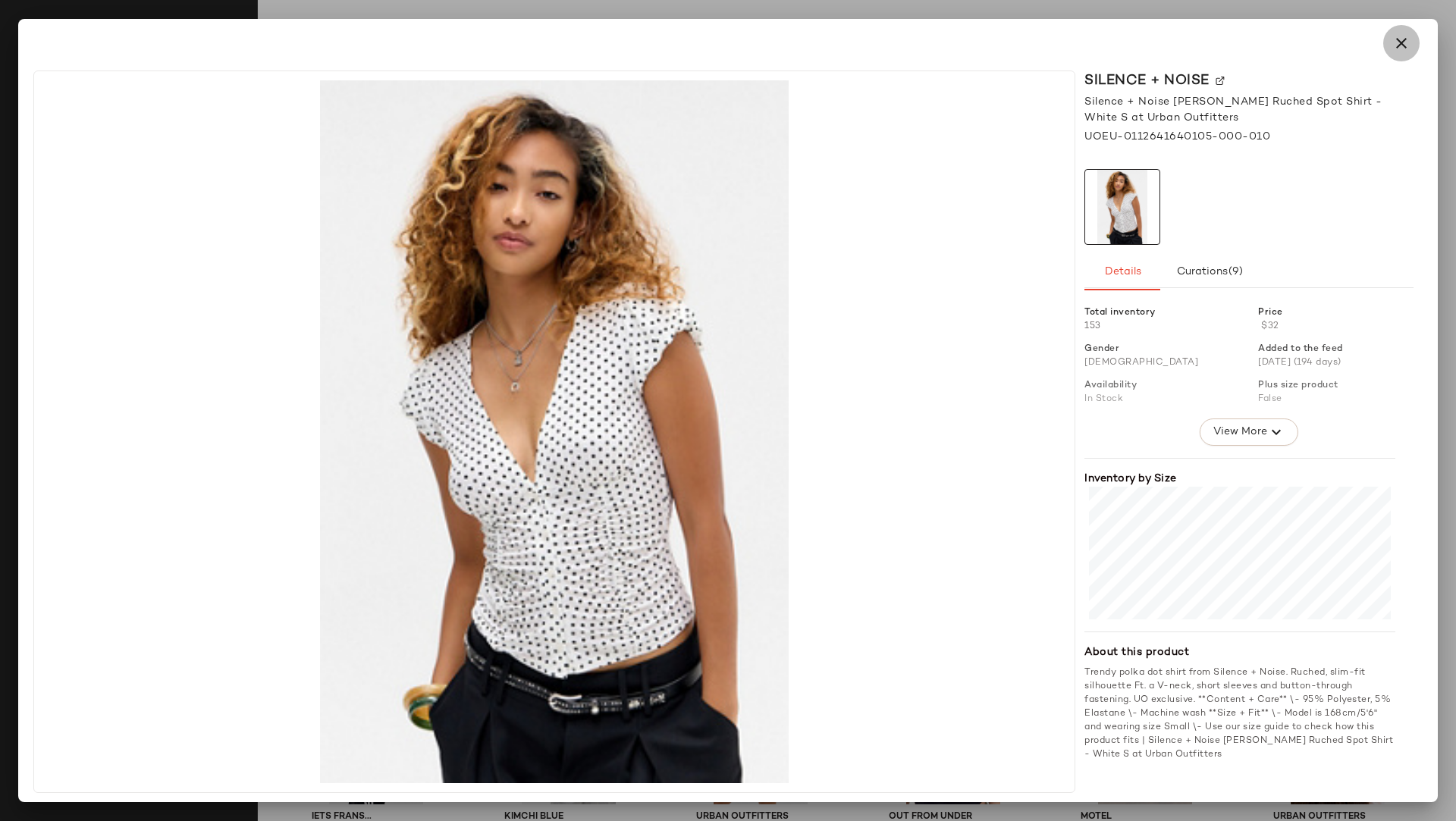
click at [1293, 40] on icon "button" at bounding box center [1401, 43] width 18 height 18
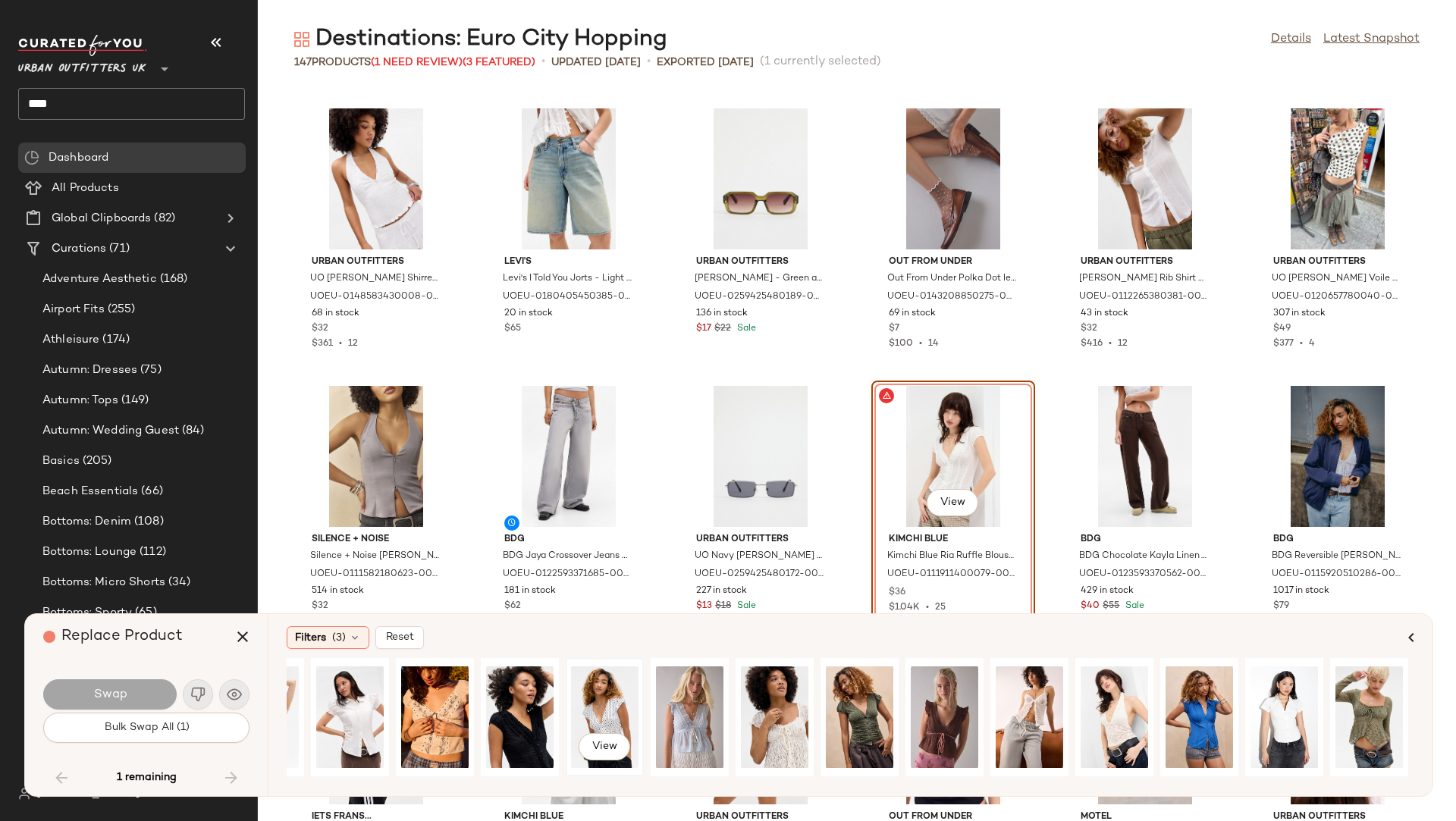
click at [607, 694] on div "View" at bounding box center [604, 717] width 68 height 108
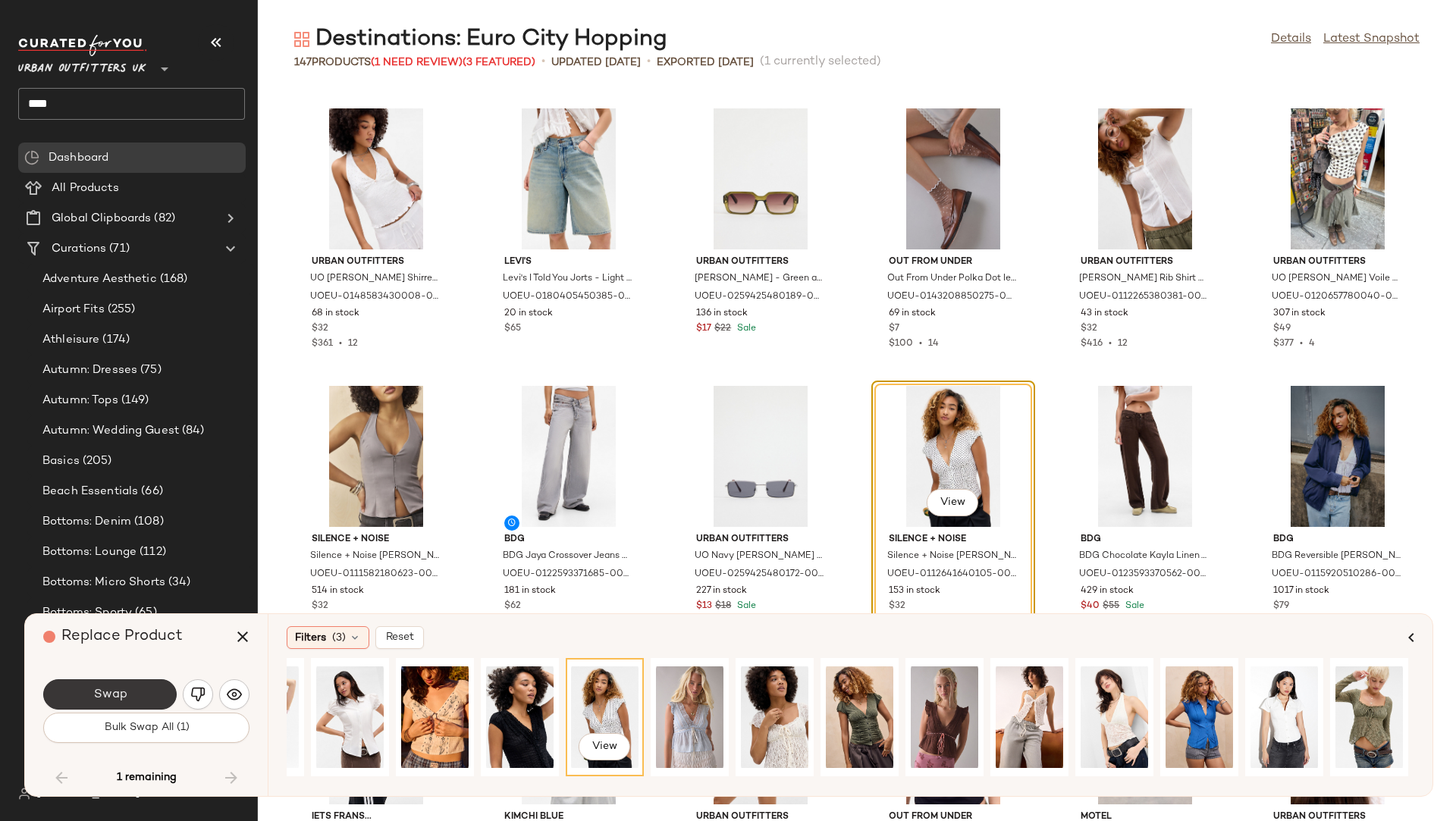
click at [137, 694] on button "Swap" at bounding box center [110, 694] width 133 height 30
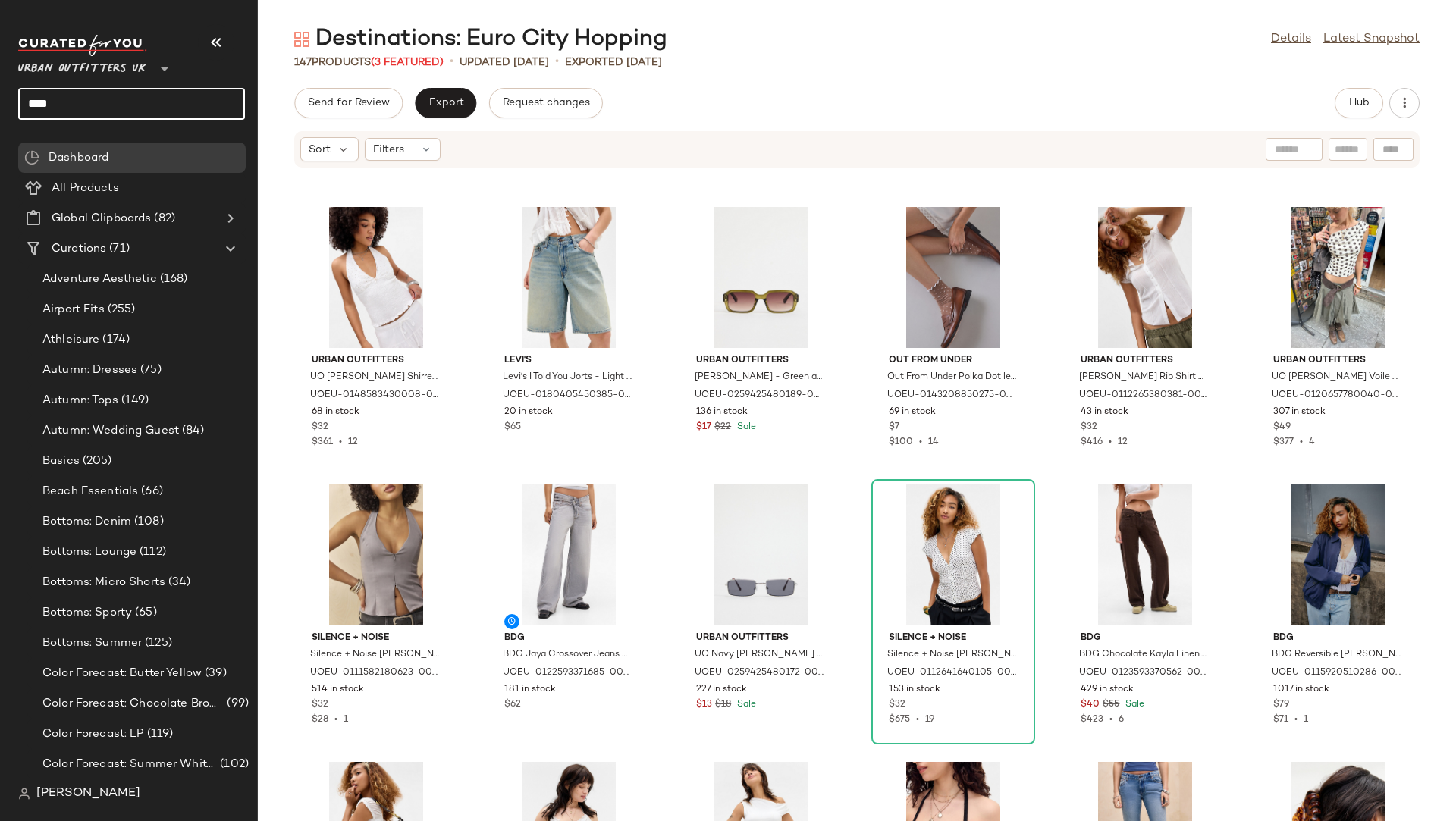
drag, startPoint x: 88, startPoint y: 97, endPoint x: 0, endPoint y: 96, distance: 88.0
click at [0, 97] on nav "Urban Outfitters UK ** **** Dashboard All Products Global Clipboards (82) Curat…" at bounding box center [128, 410] width 258 height 821
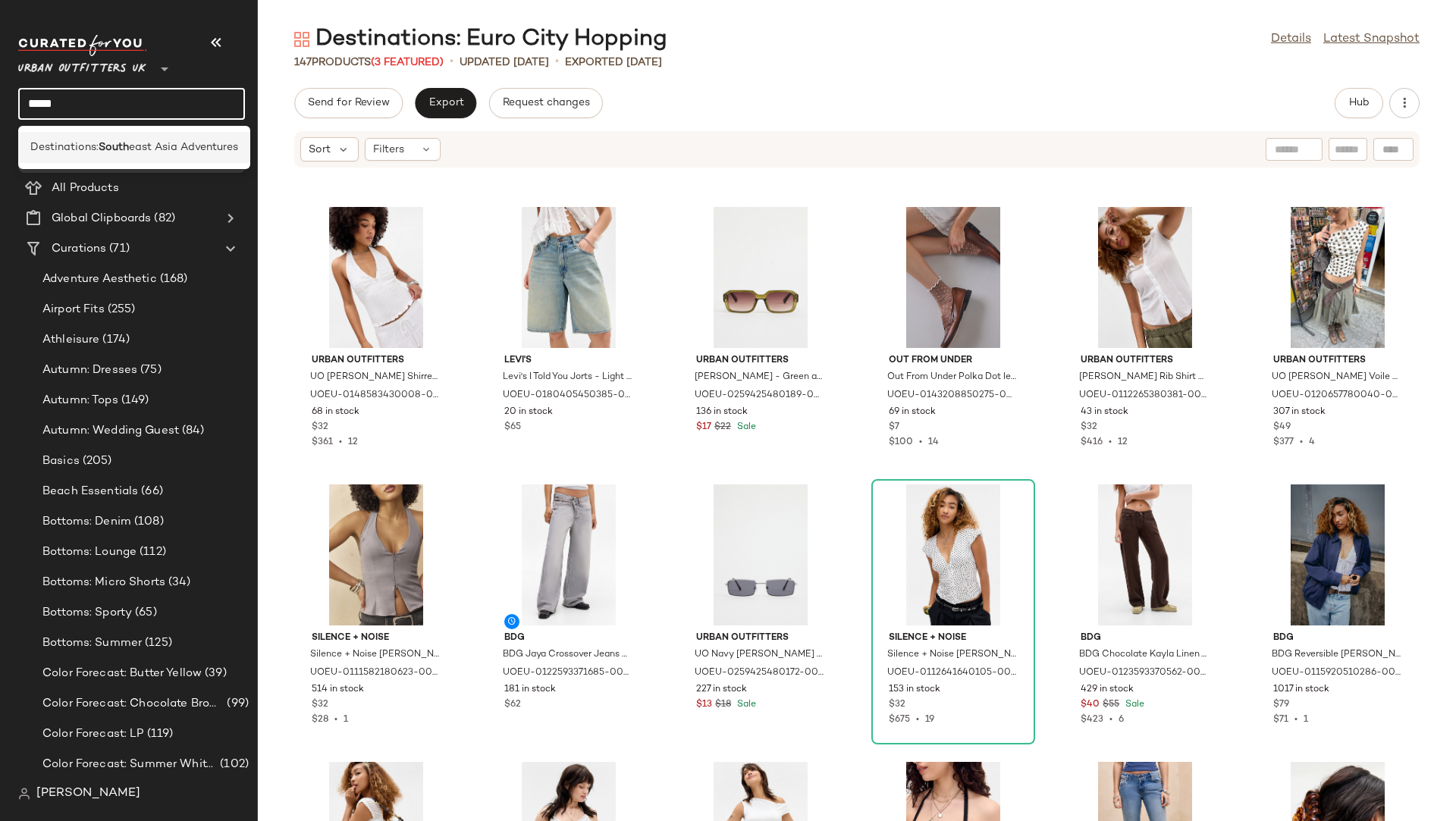
click at [110, 138] on div "Destinations: South east Asia Adventures" at bounding box center [134, 147] width 232 height 31
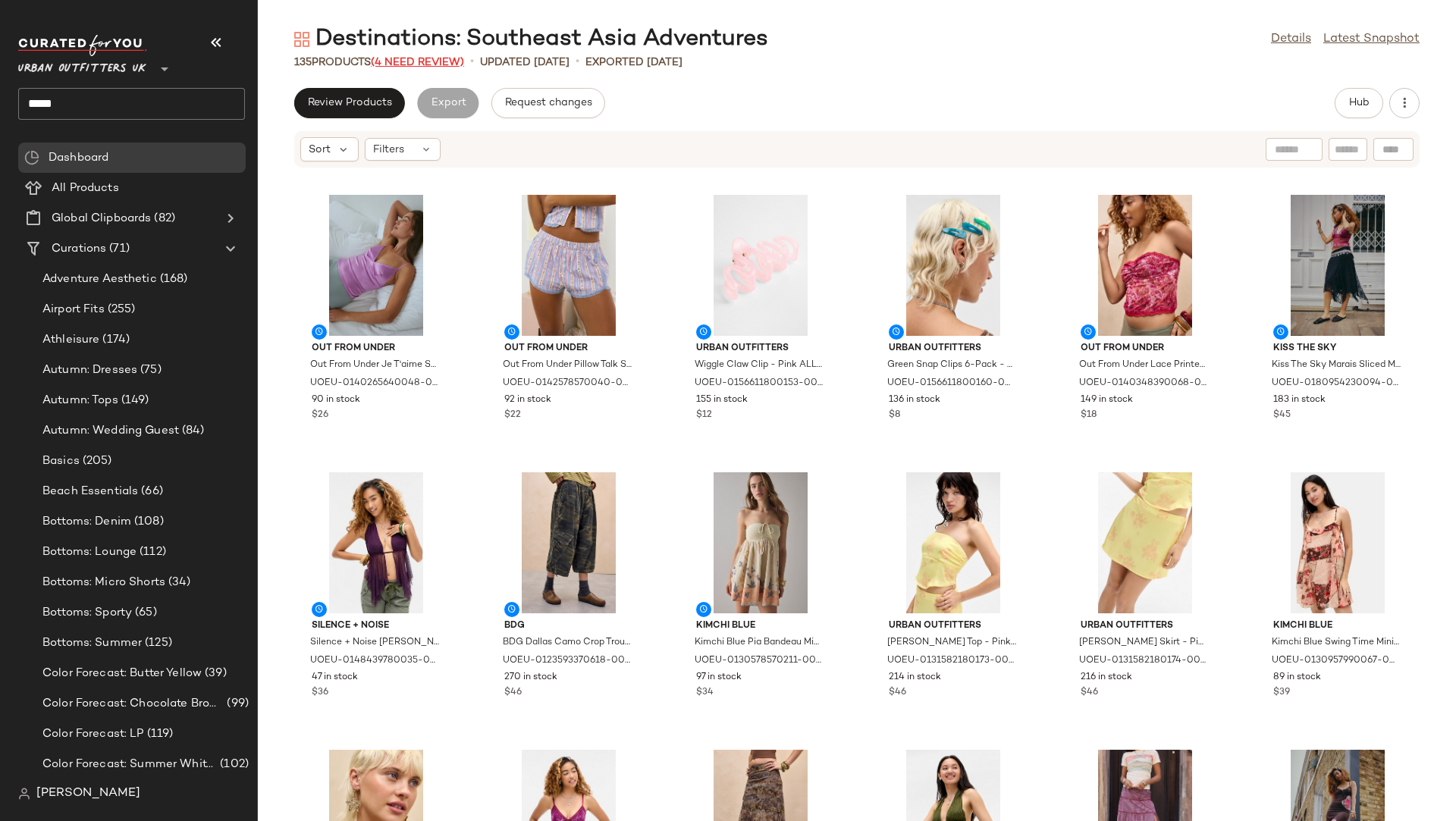
click at [414, 64] on span "(4 Need Review)" at bounding box center [418, 63] width 93 height 11
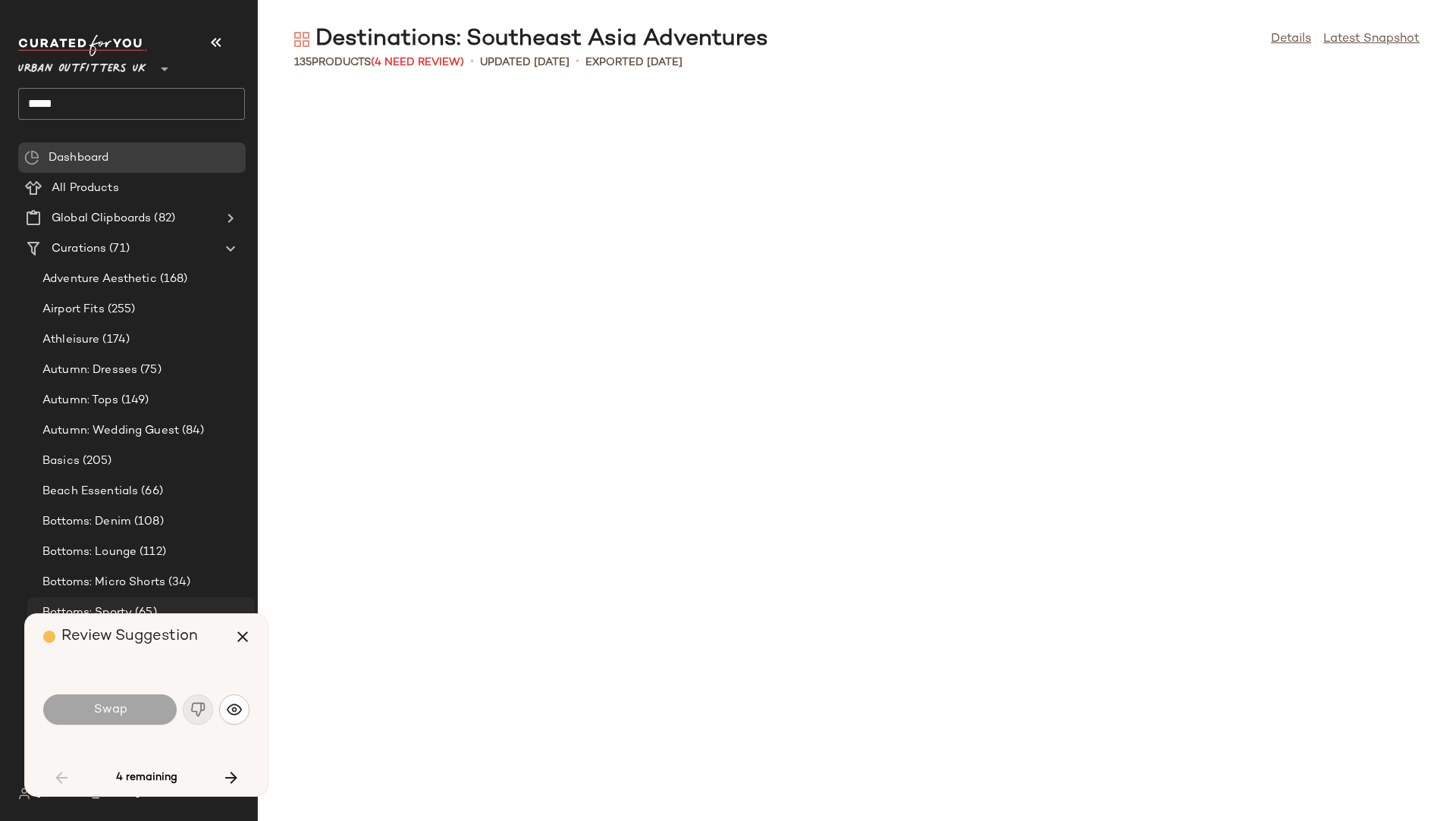
scroll to position [1943, 0]
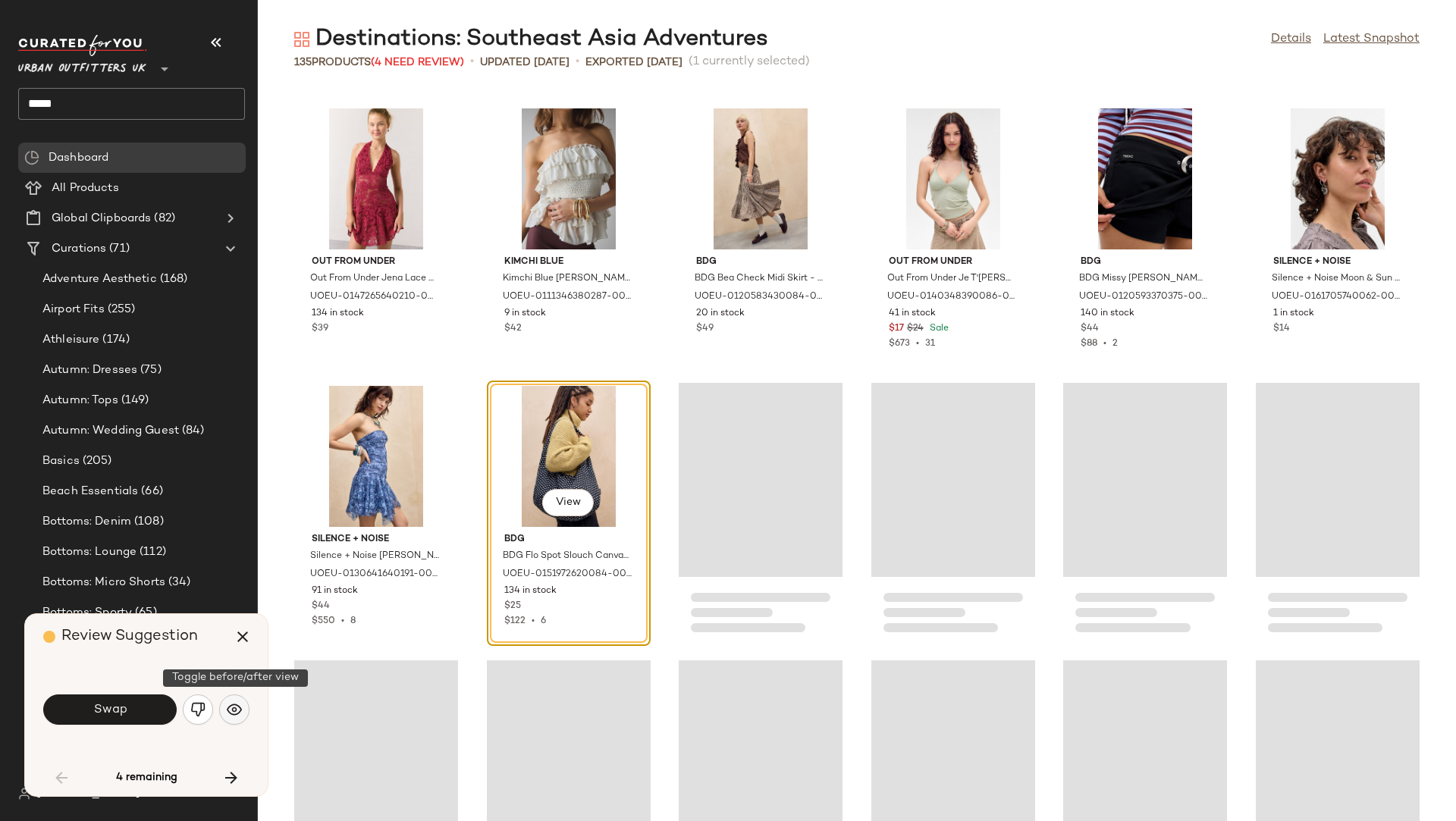
click at [238, 700] on img "button" at bounding box center [234, 710] width 16 height 16
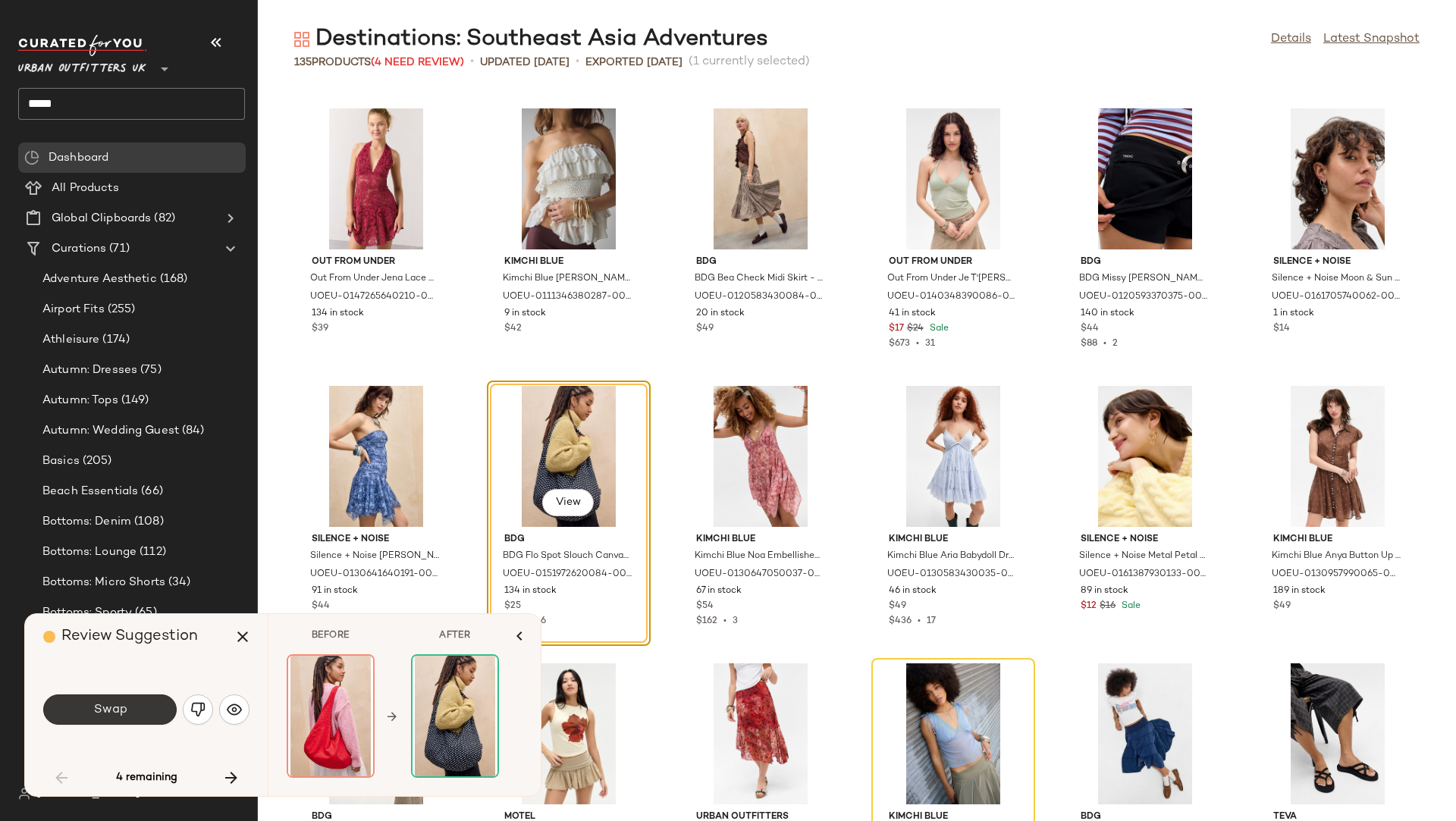
click at [145, 700] on button "Swap" at bounding box center [110, 710] width 133 height 30
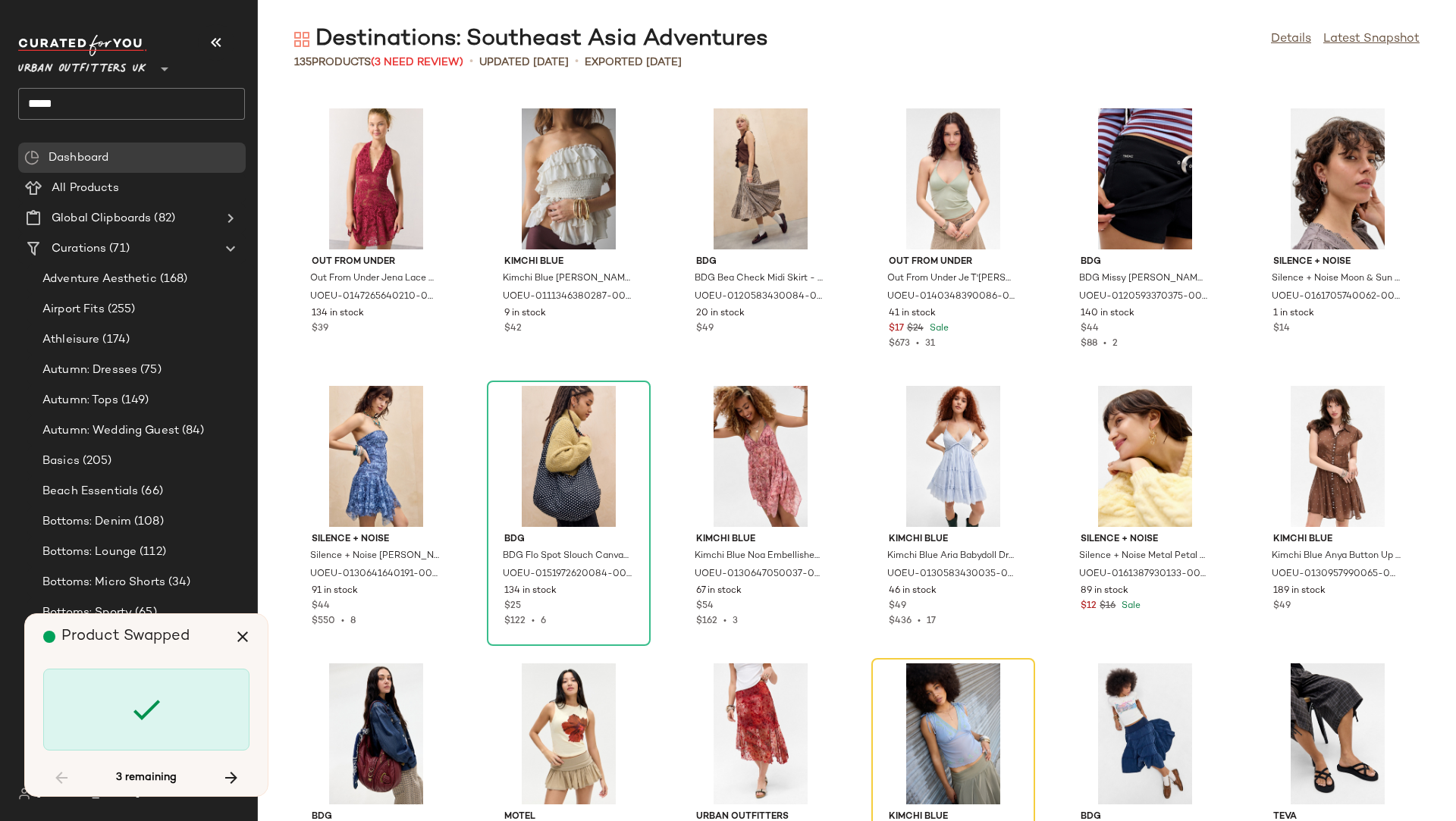
scroll to position [2221, 0]
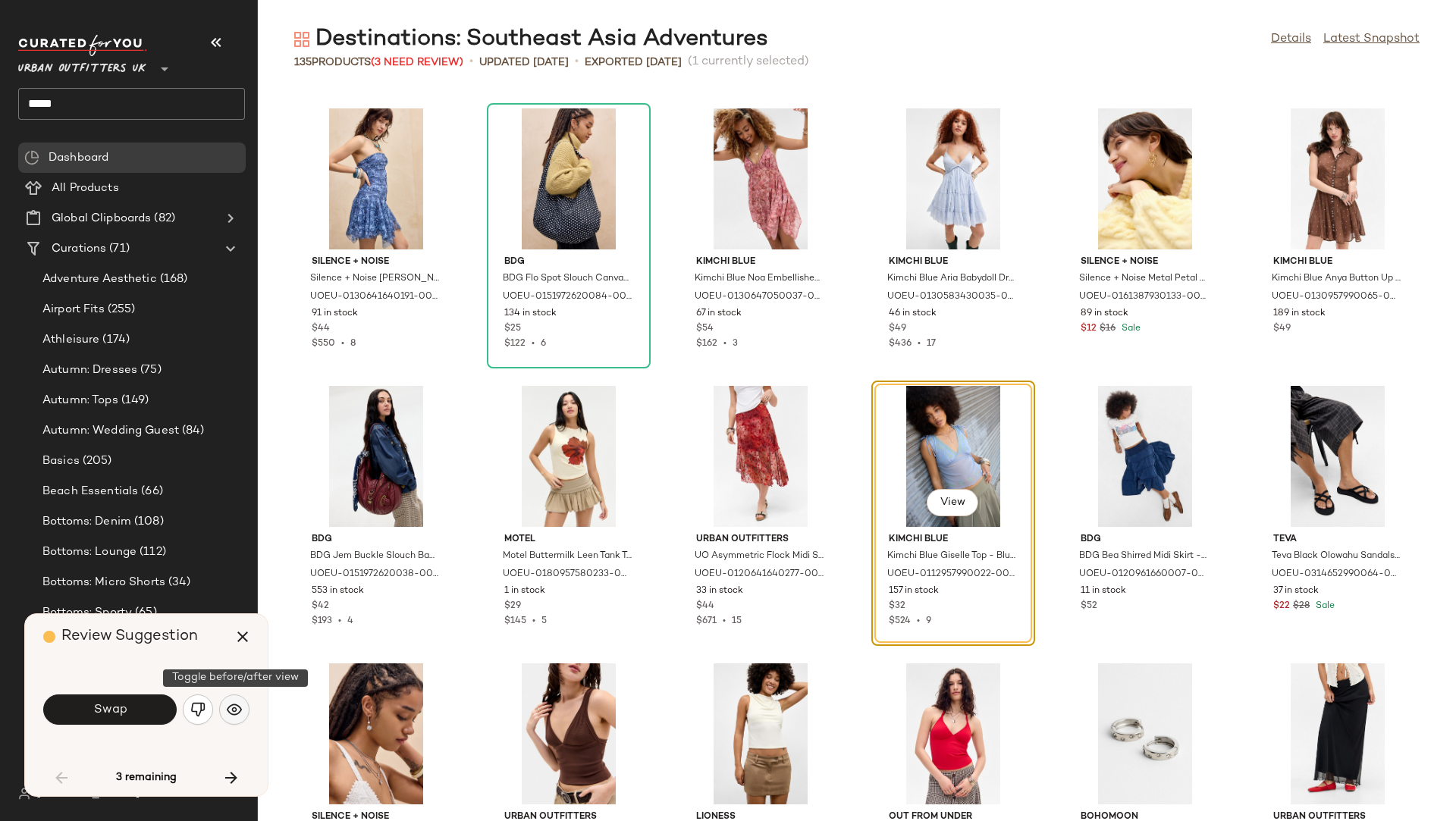
click at [235, 700] on button "button" at bounding box center [234, 710] width 30 height 30
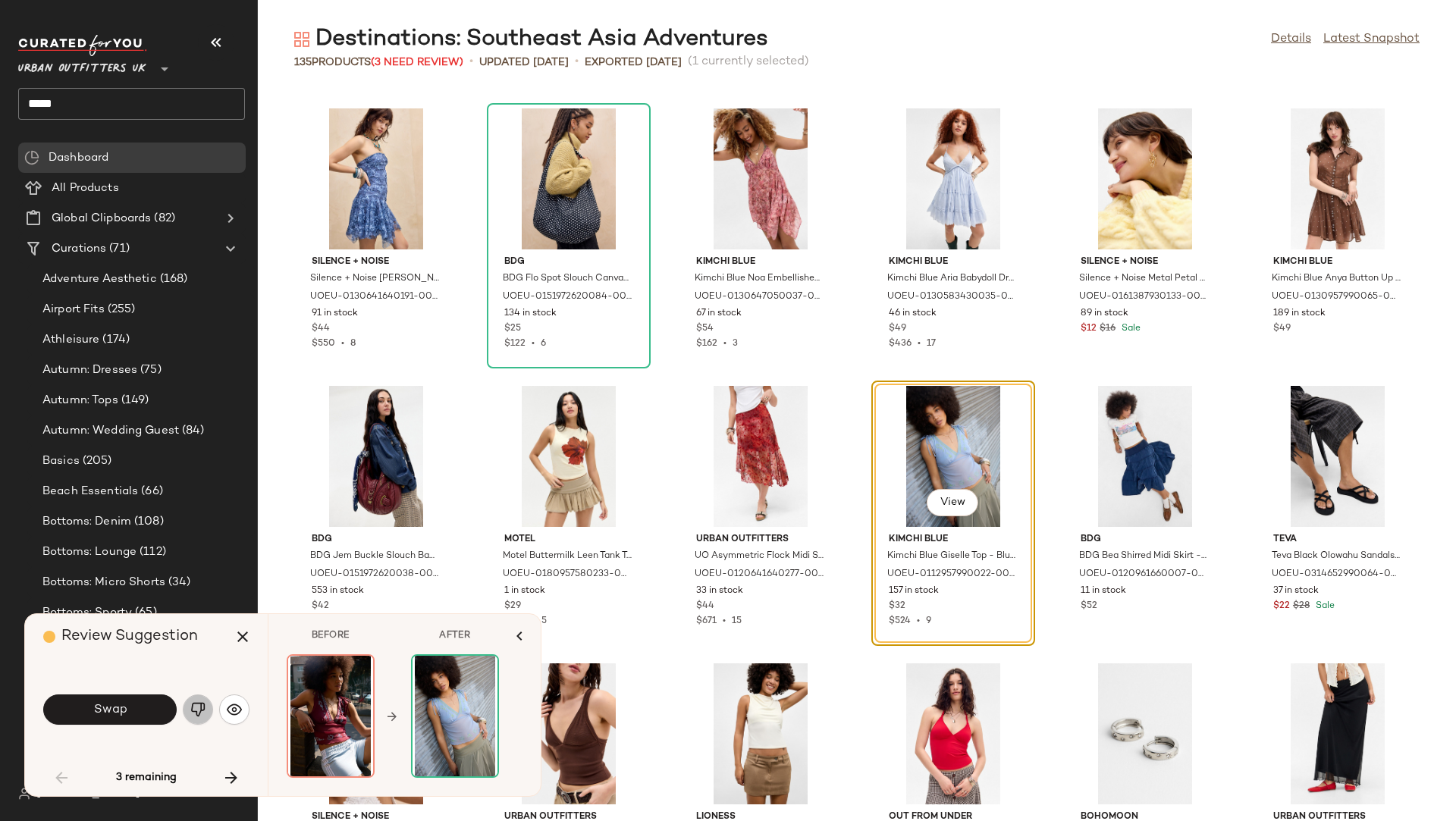
click at [204, 700] on button "button" at bounding box center [198, 710] width 30 height 30
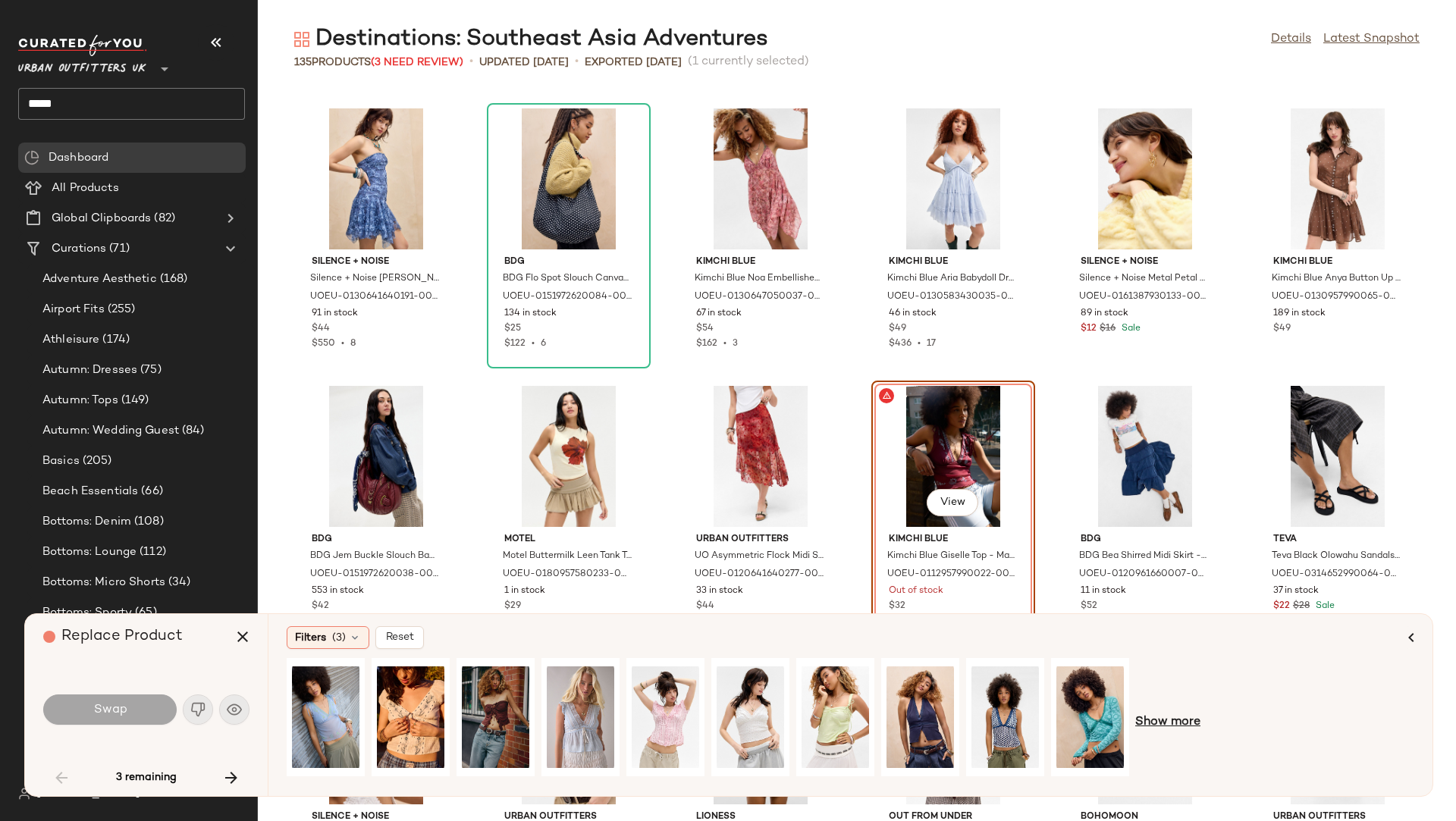
click at [1188, 700] on span "Show more" at bounding box center [1167, 723] width 65 height 18
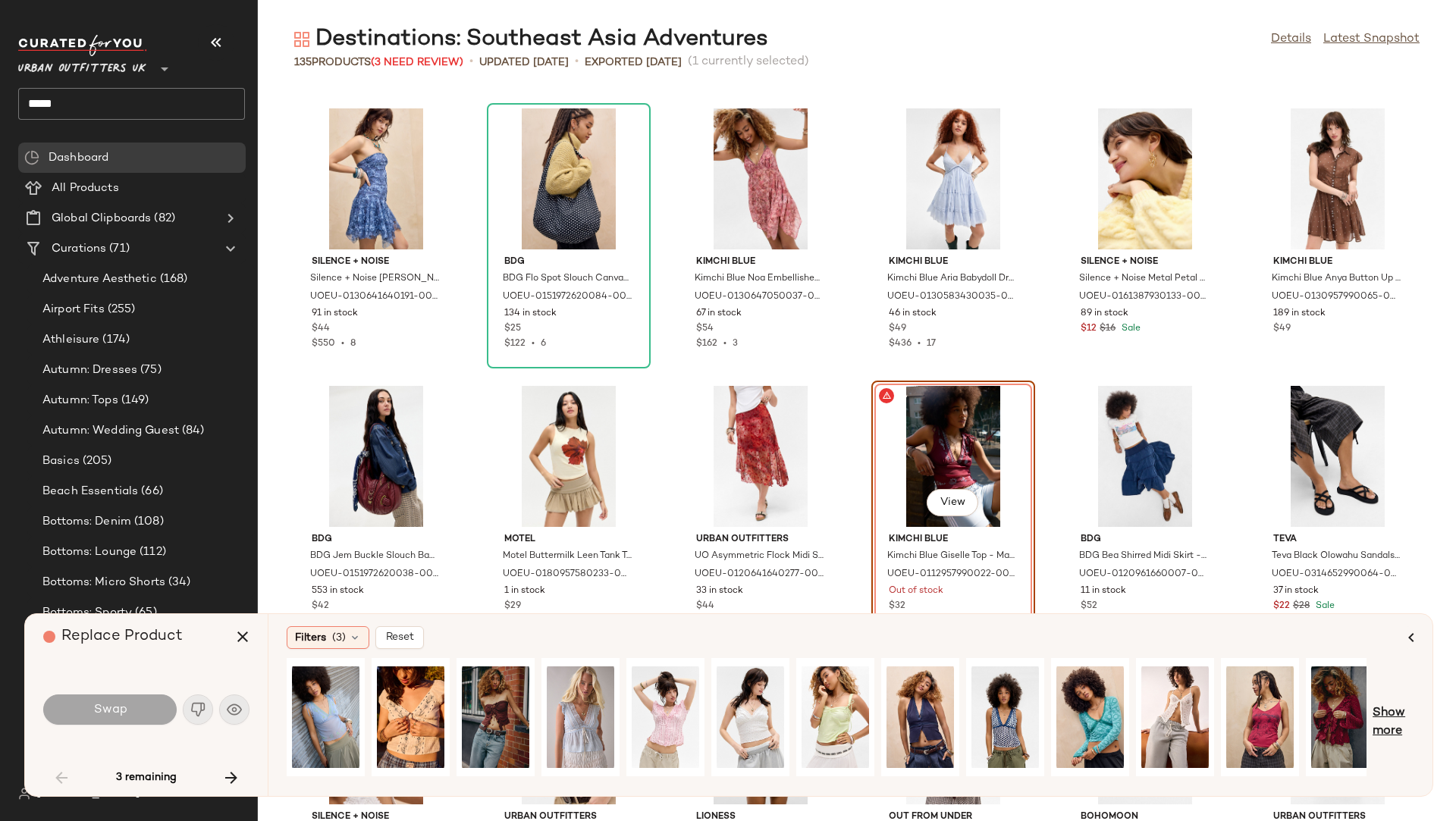
click at [1293, 700] on span "Show more" at bounding box center [1393, 723] width 42 height 37
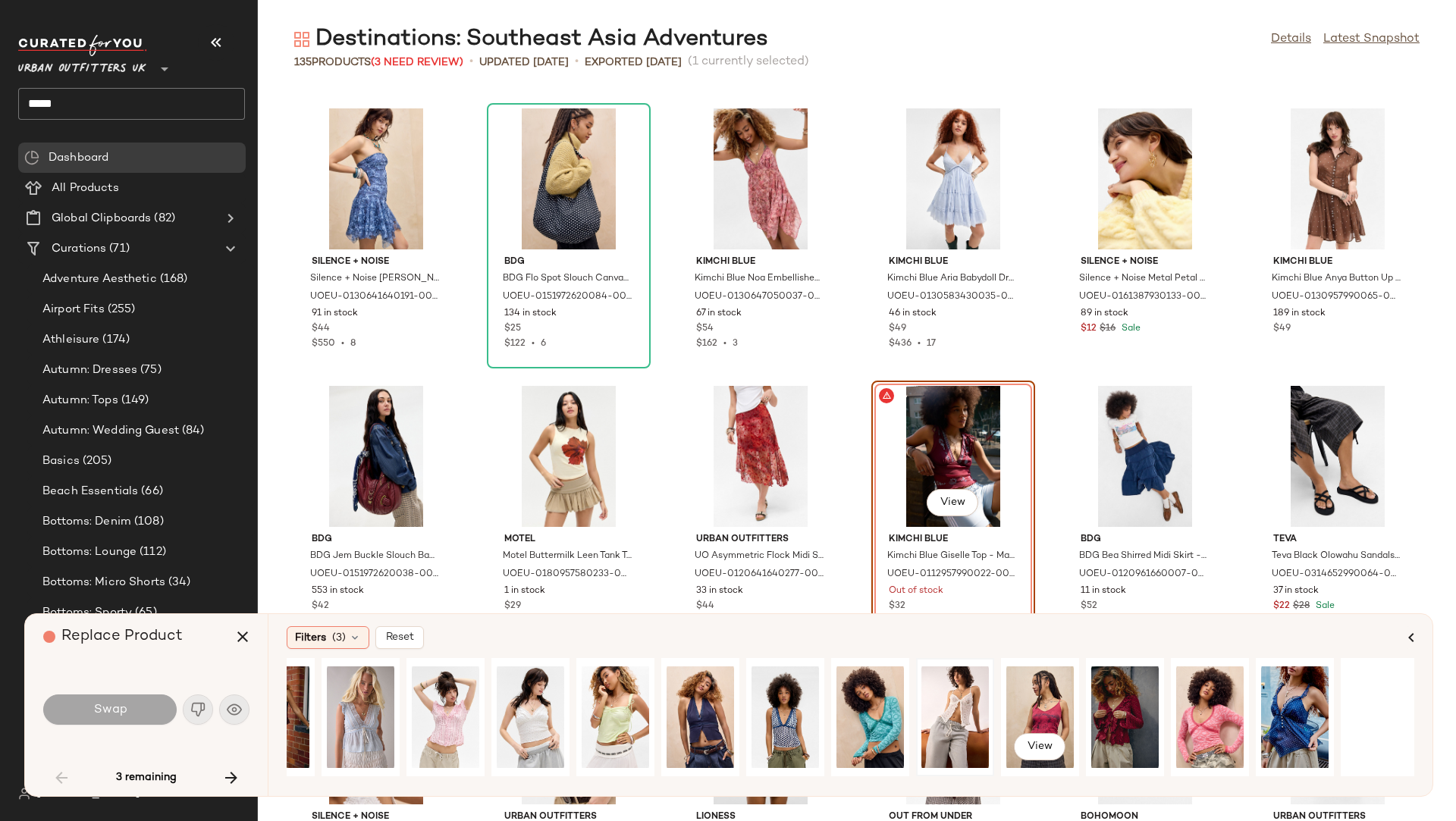
scroll to position [0, 234]
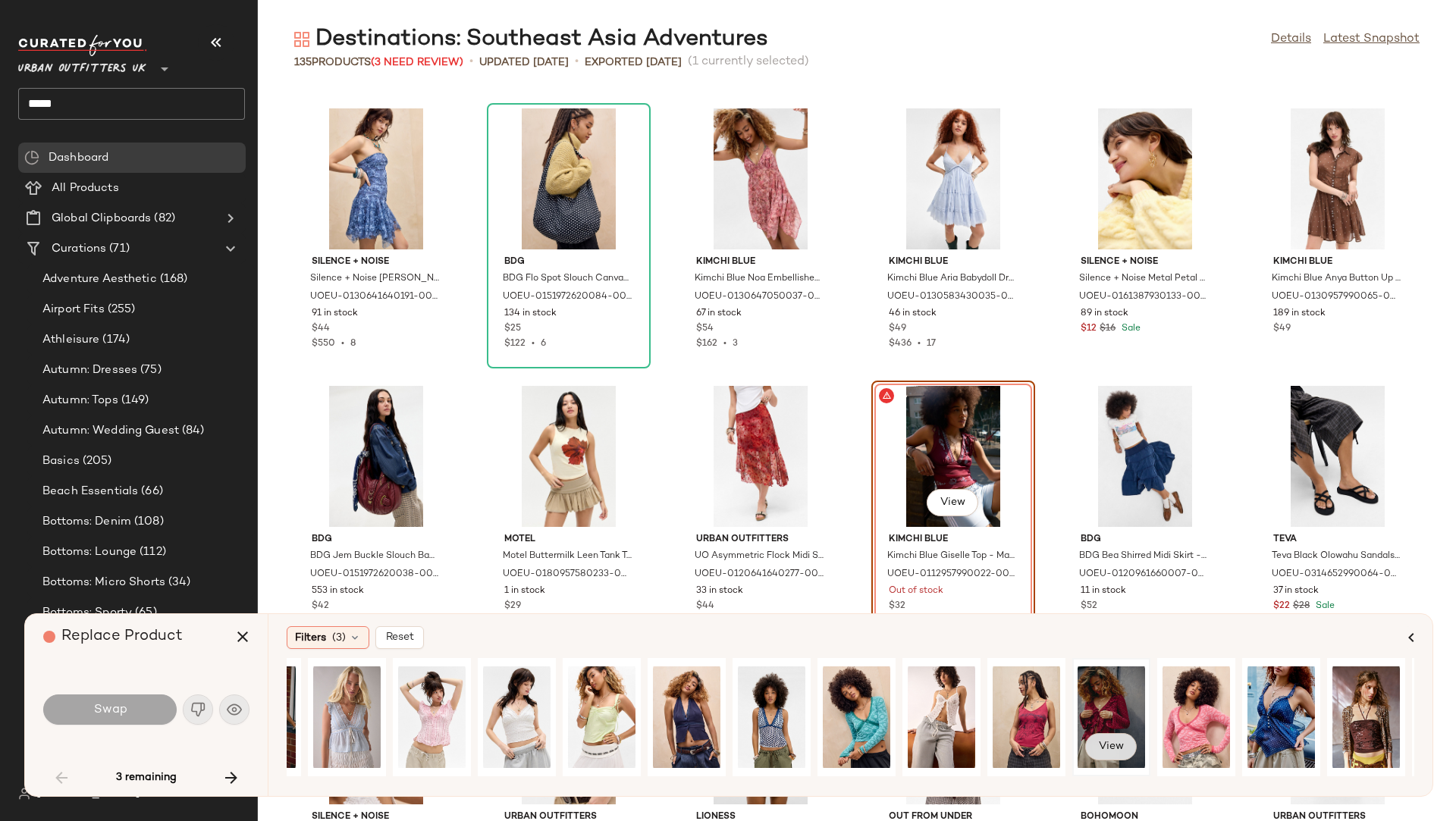
click at [1112, 700] on span "View" at bounding box center [1111, 747] width 26 height 12
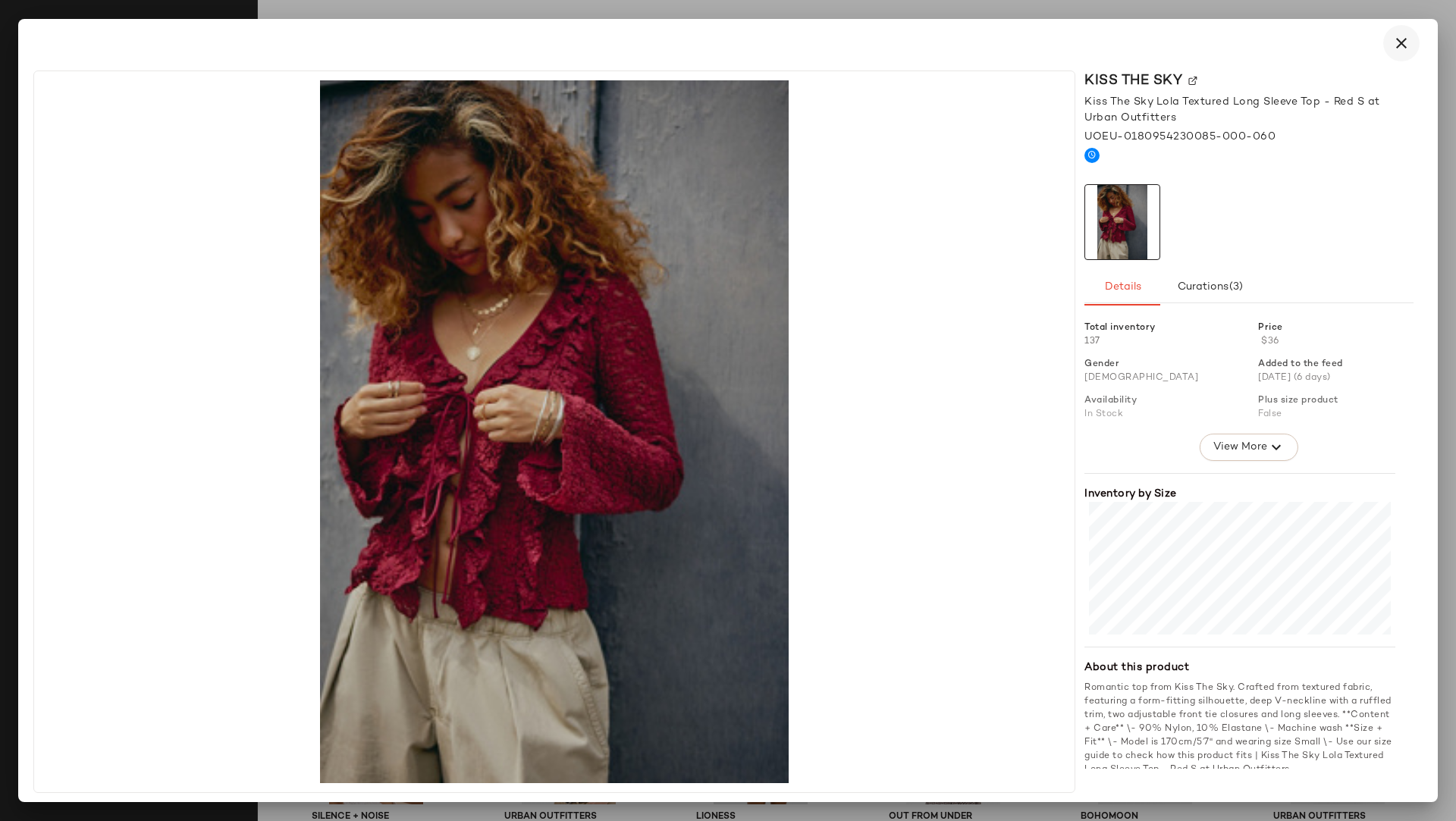
click at [1293, 48] on icon "button" at bounding box center [1401, 43] width 18 height 18
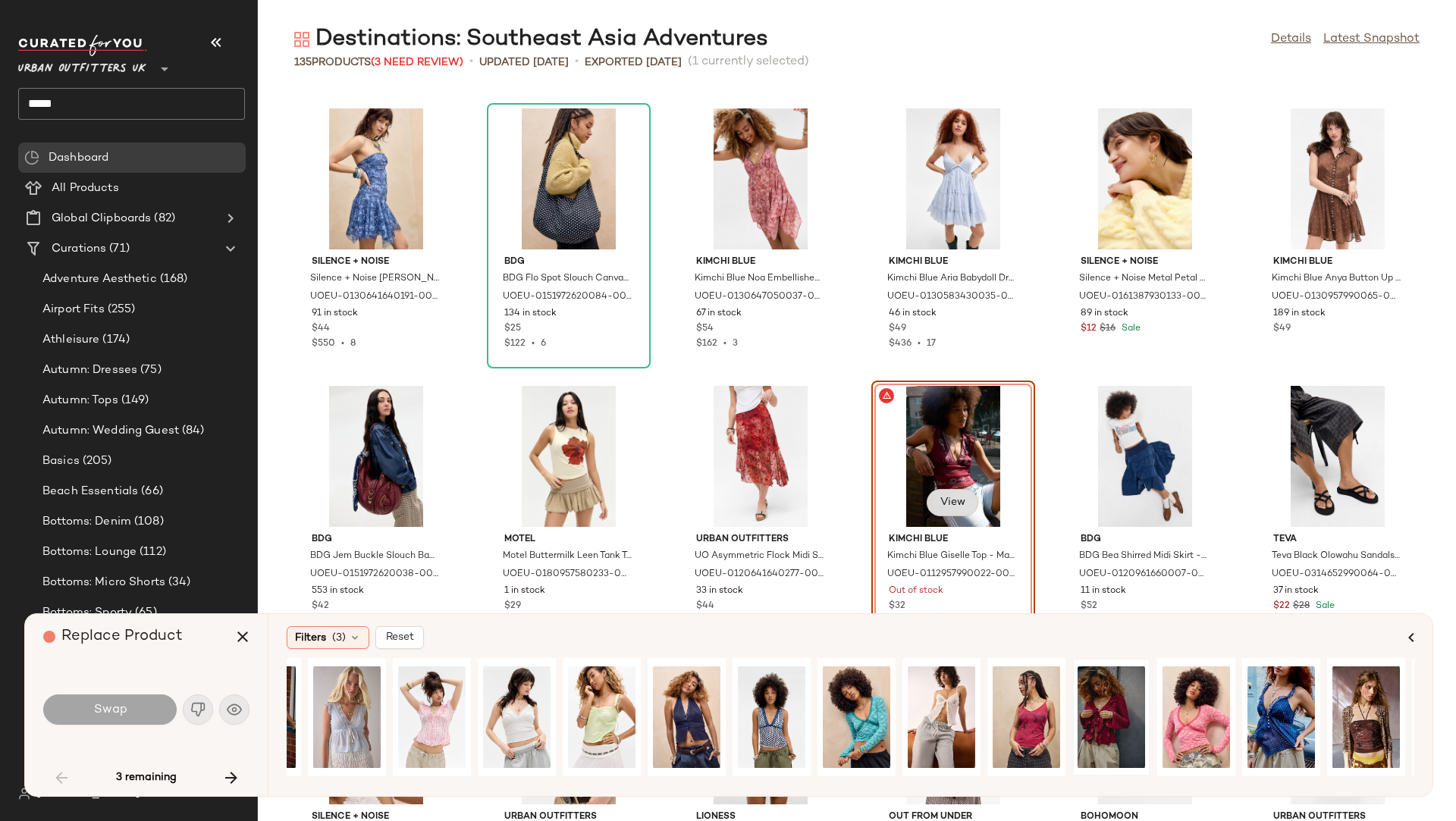
click at [954, 497] on span "View" at bounding box center [952, 502] width 26 height 12
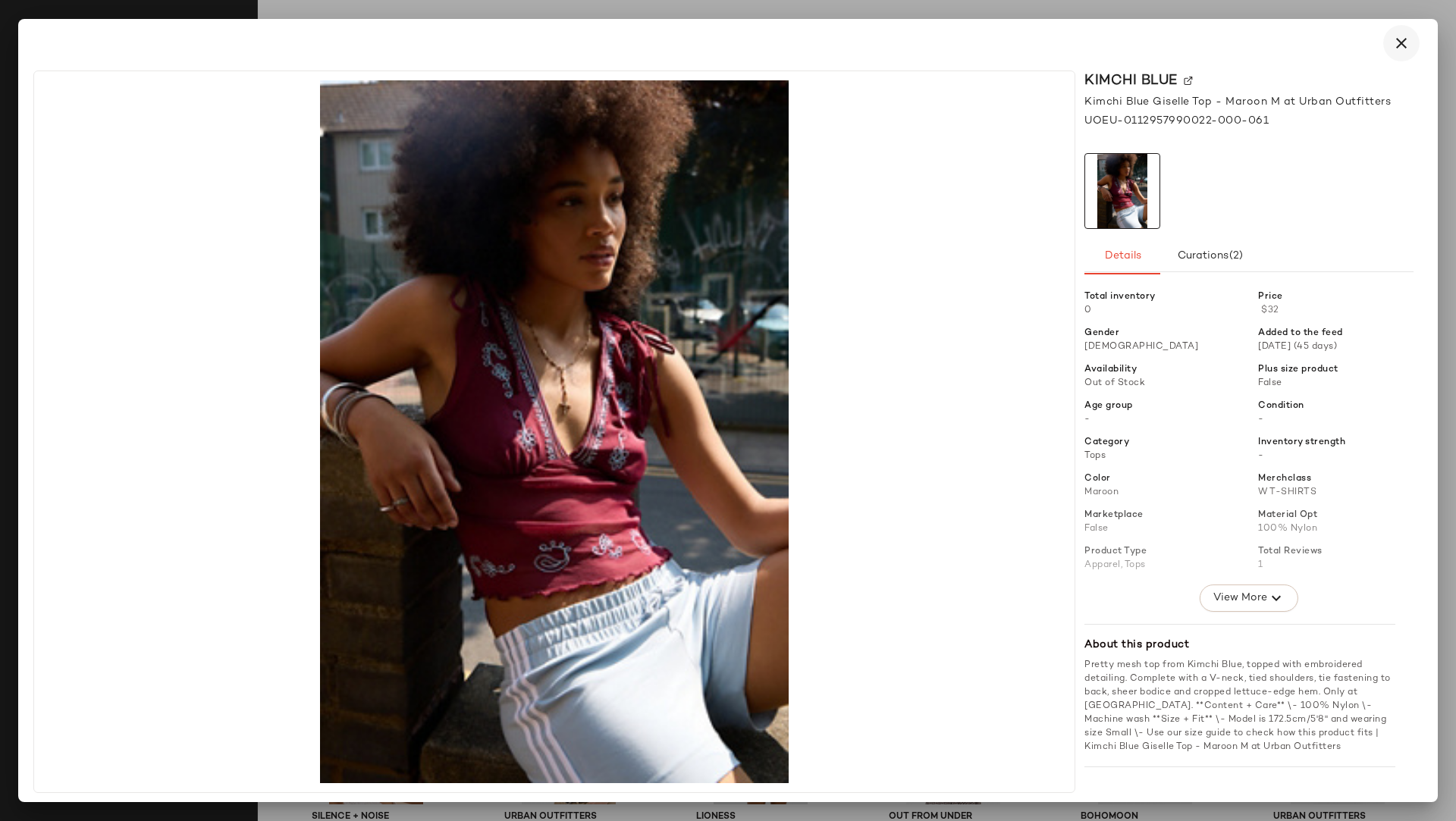
click at [1293, 47] on icon "button" at bounding box center [1401, 43] width 18 height 18
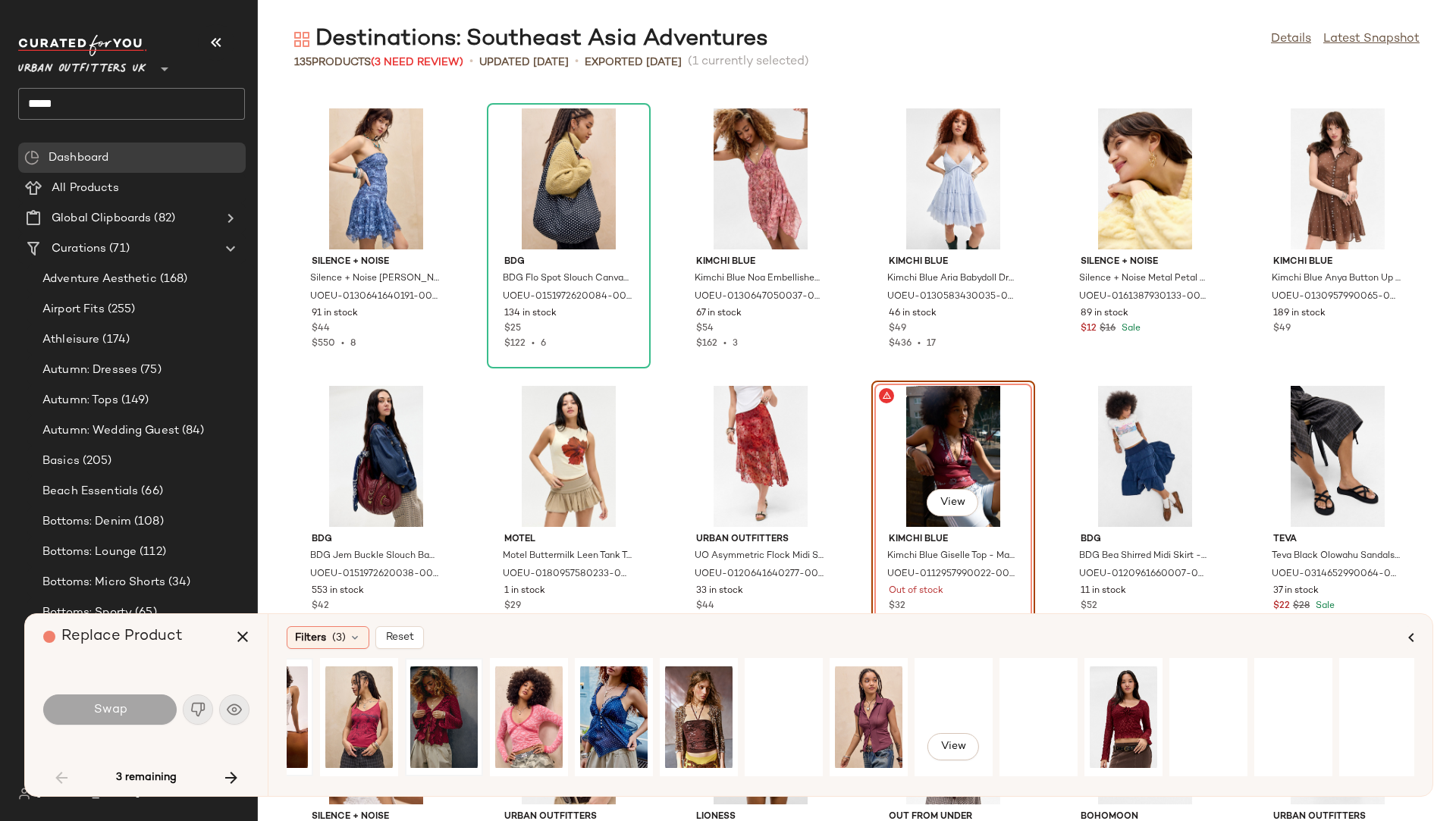
scroll to position [0, 988]
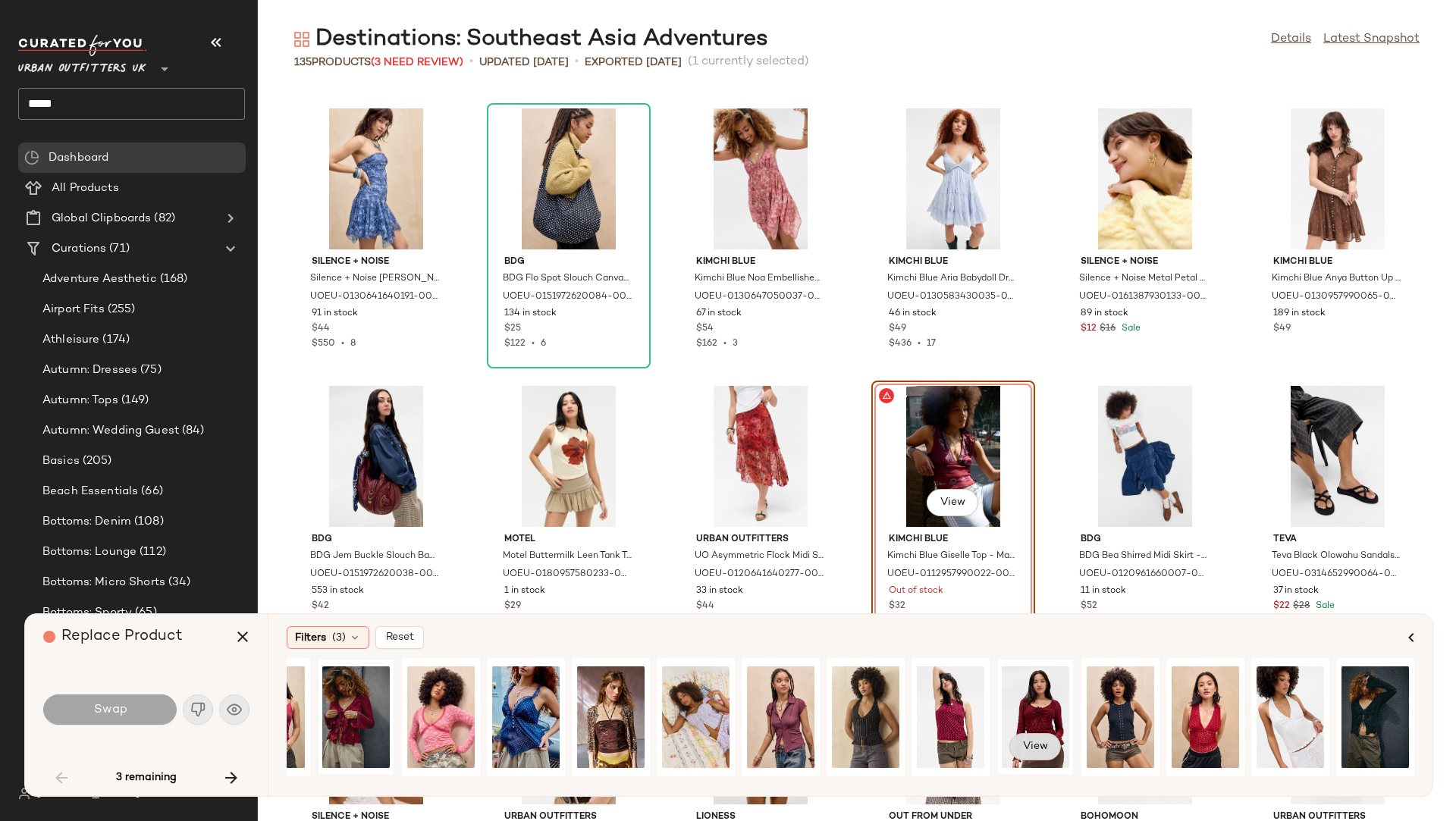
click at [1045, 700] on span "View" at bounding box center [1035, 747] width 26 height 12
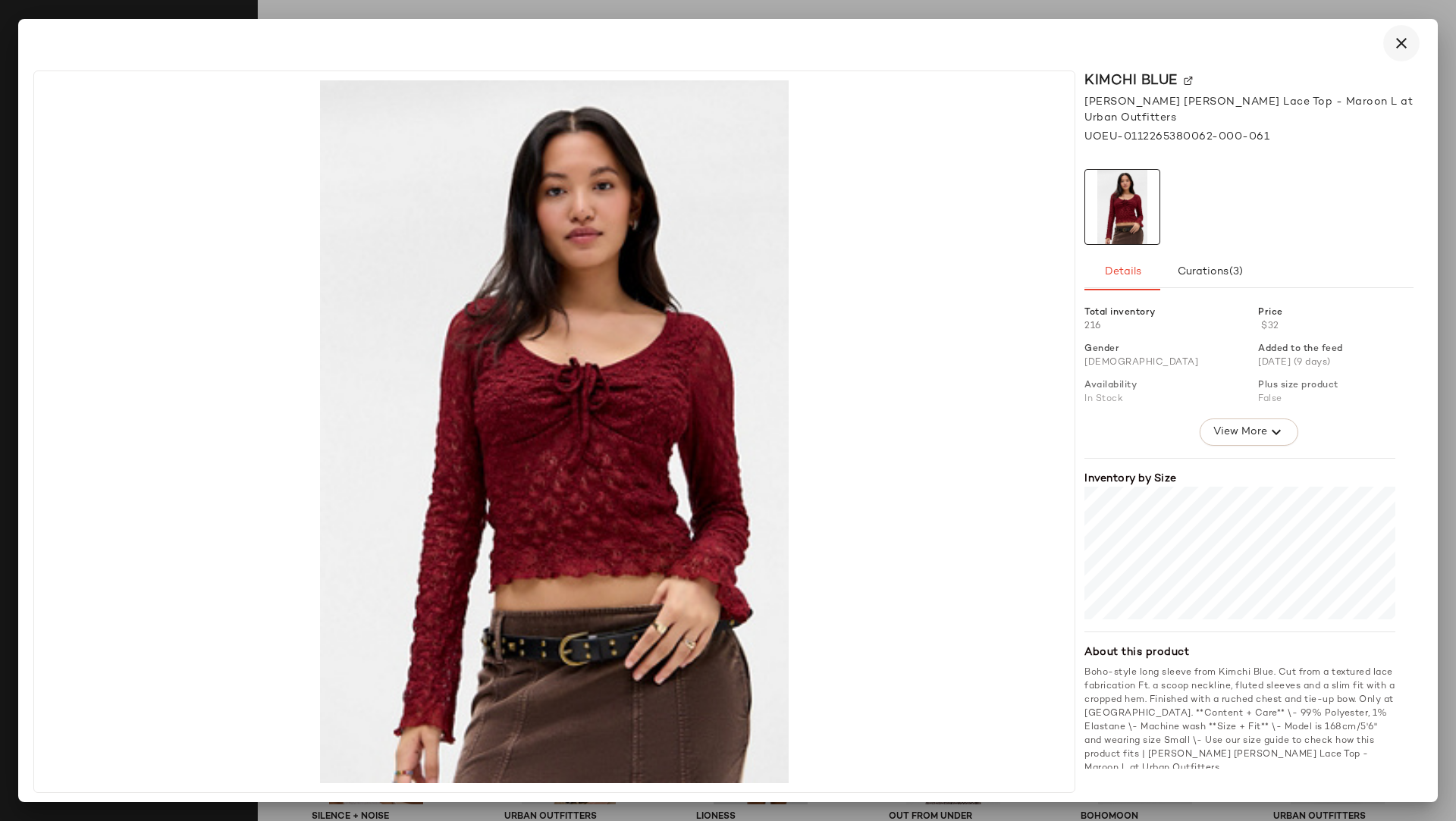
click at [1293, 39] on icon "button" at bounding box center [1401, 43] width 18 height 18
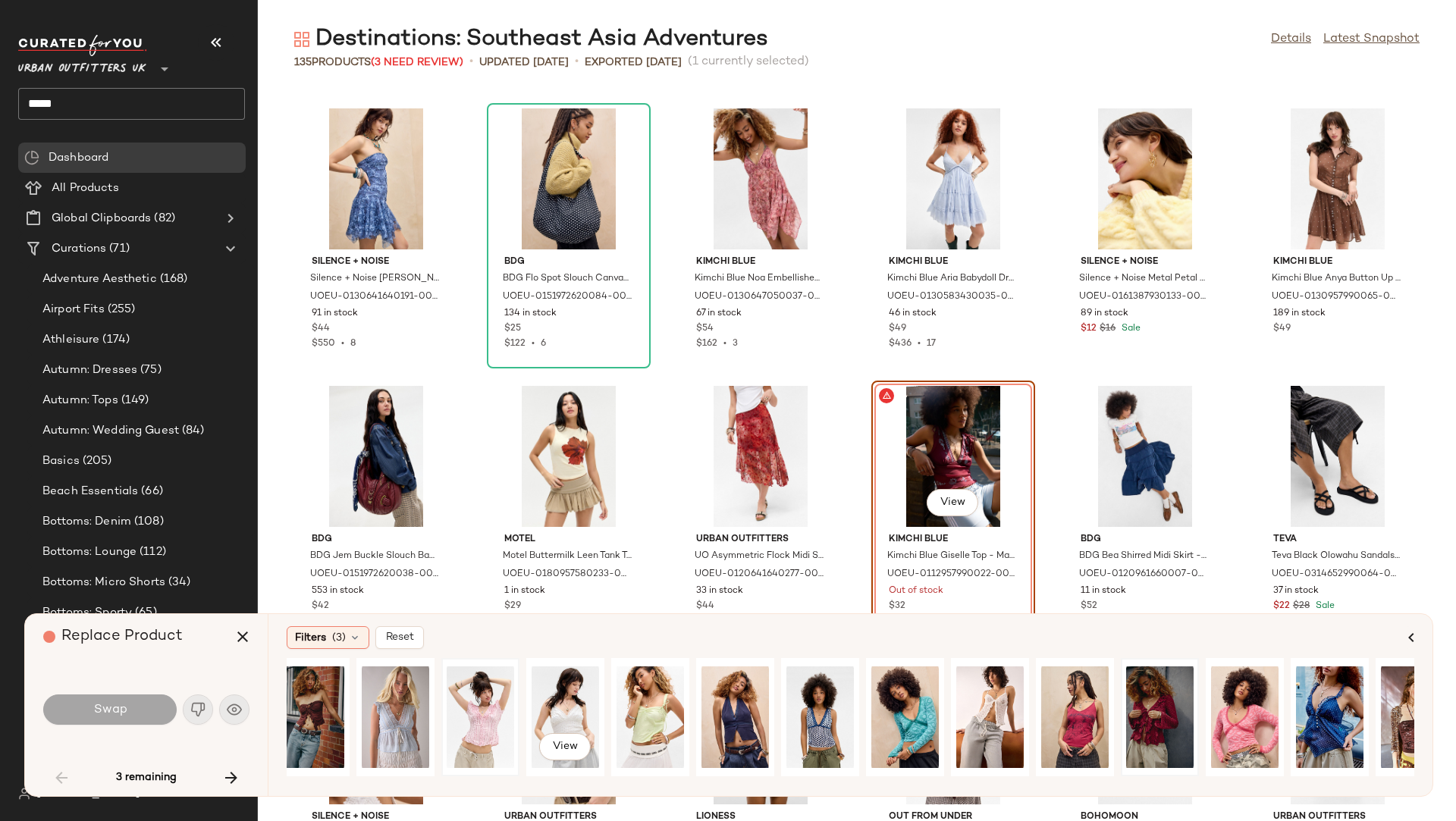
scroll to position [0, 235]
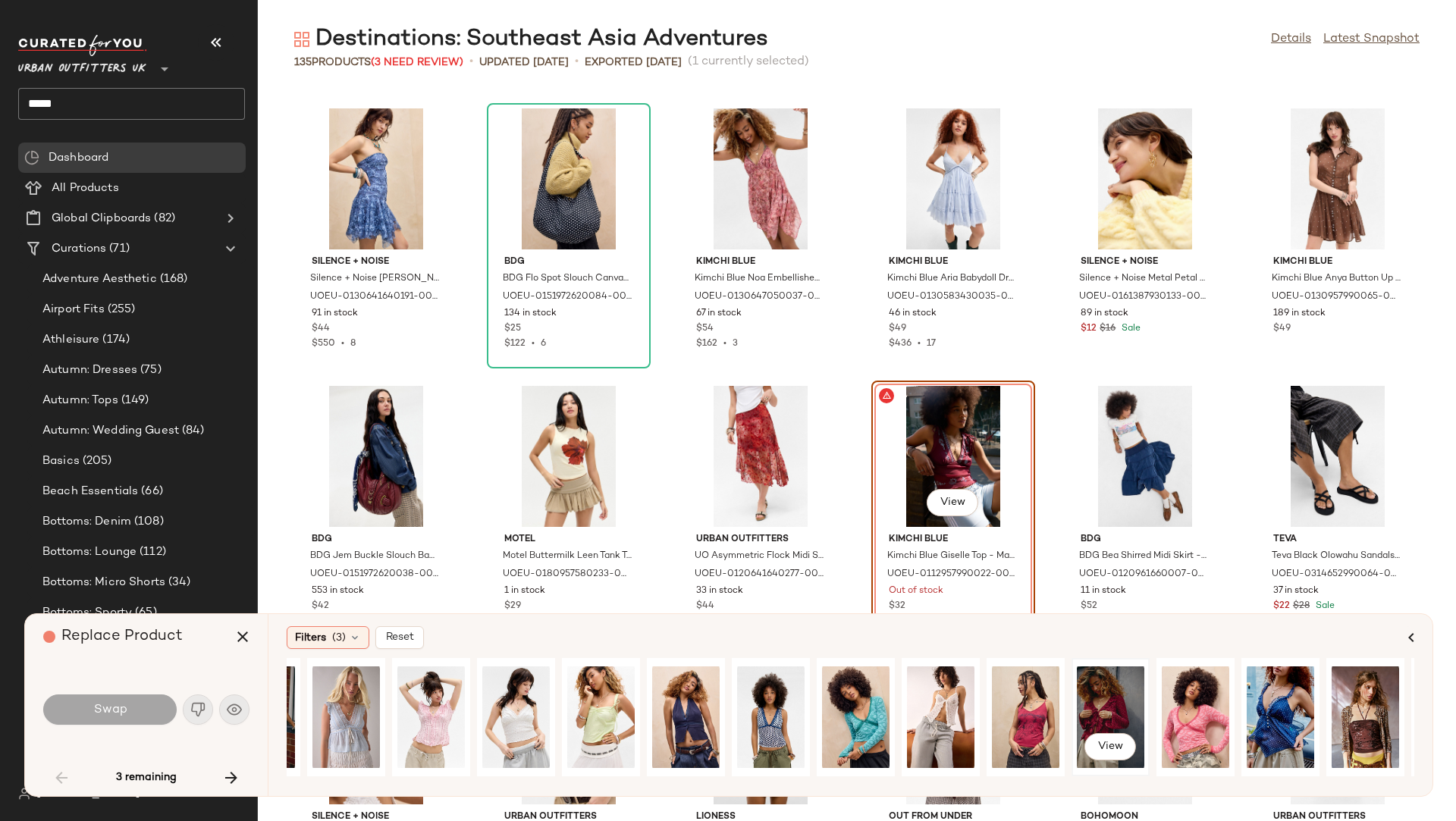
click at [1109, 700] on div "View" at bounding box center [1110, 717] width 68 height 108
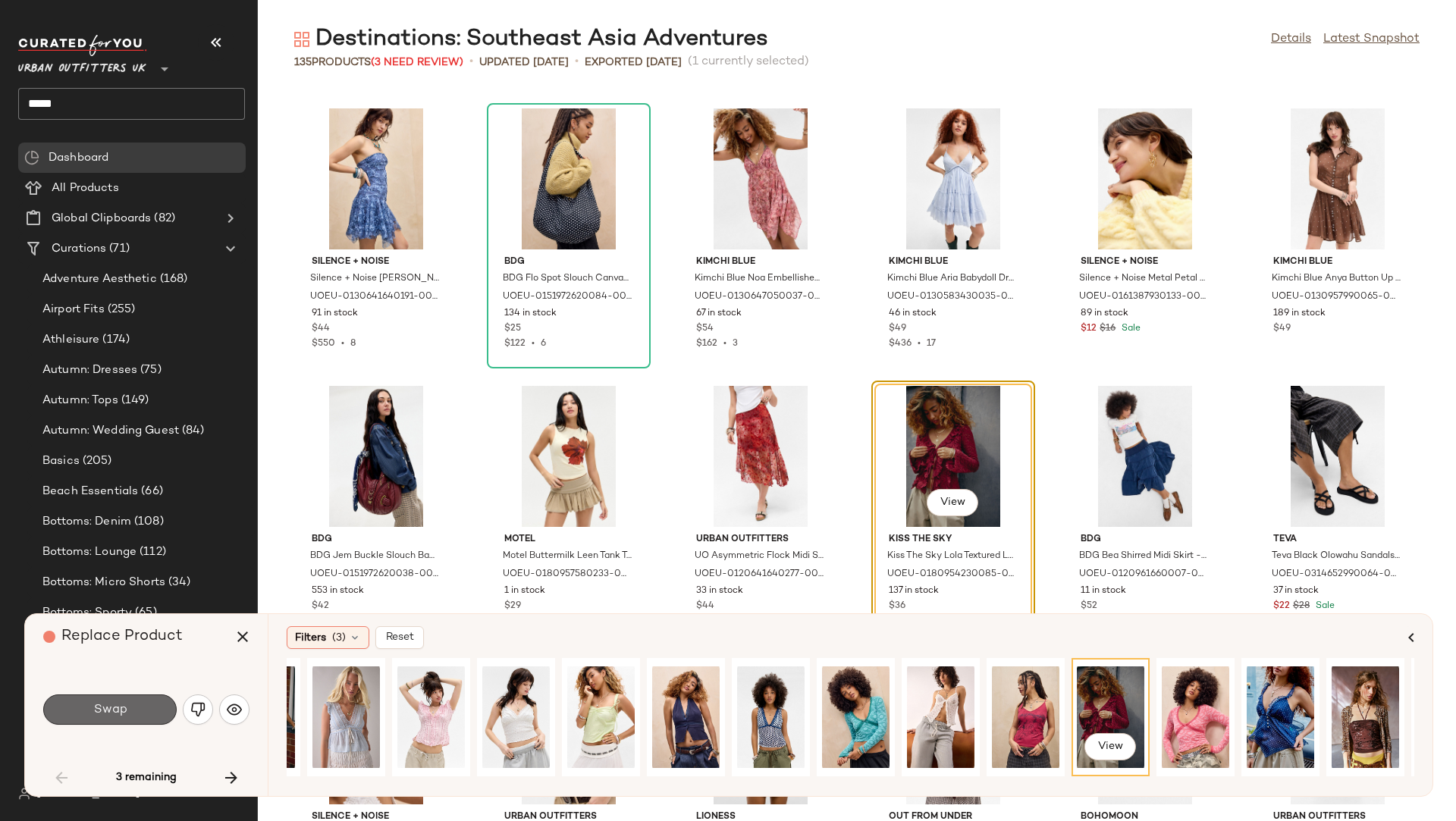
click at [141, 700] on button "Swap" at bounding box center [110, 710] width 133 height 30
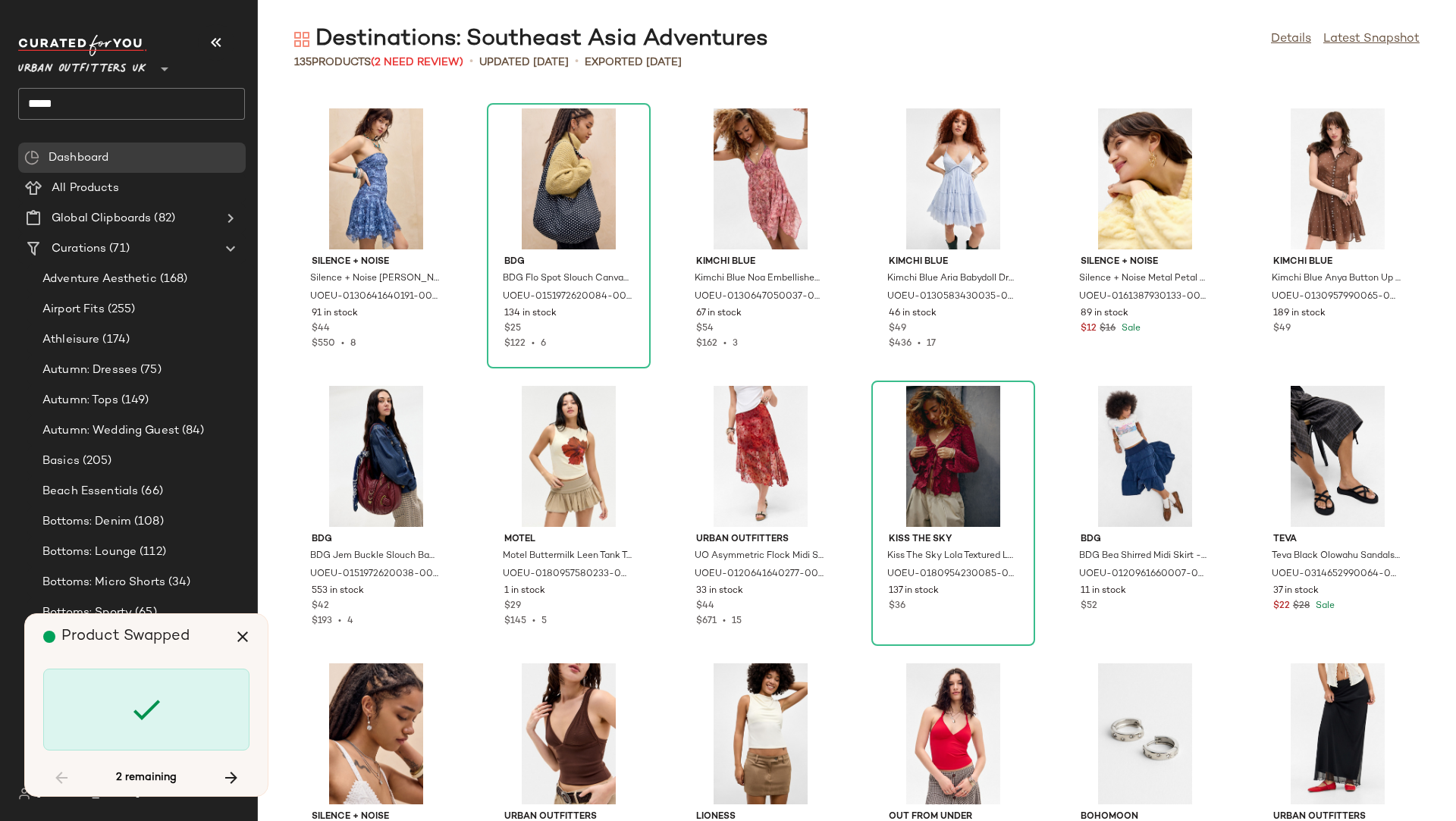
scroll to position [3053, 0]
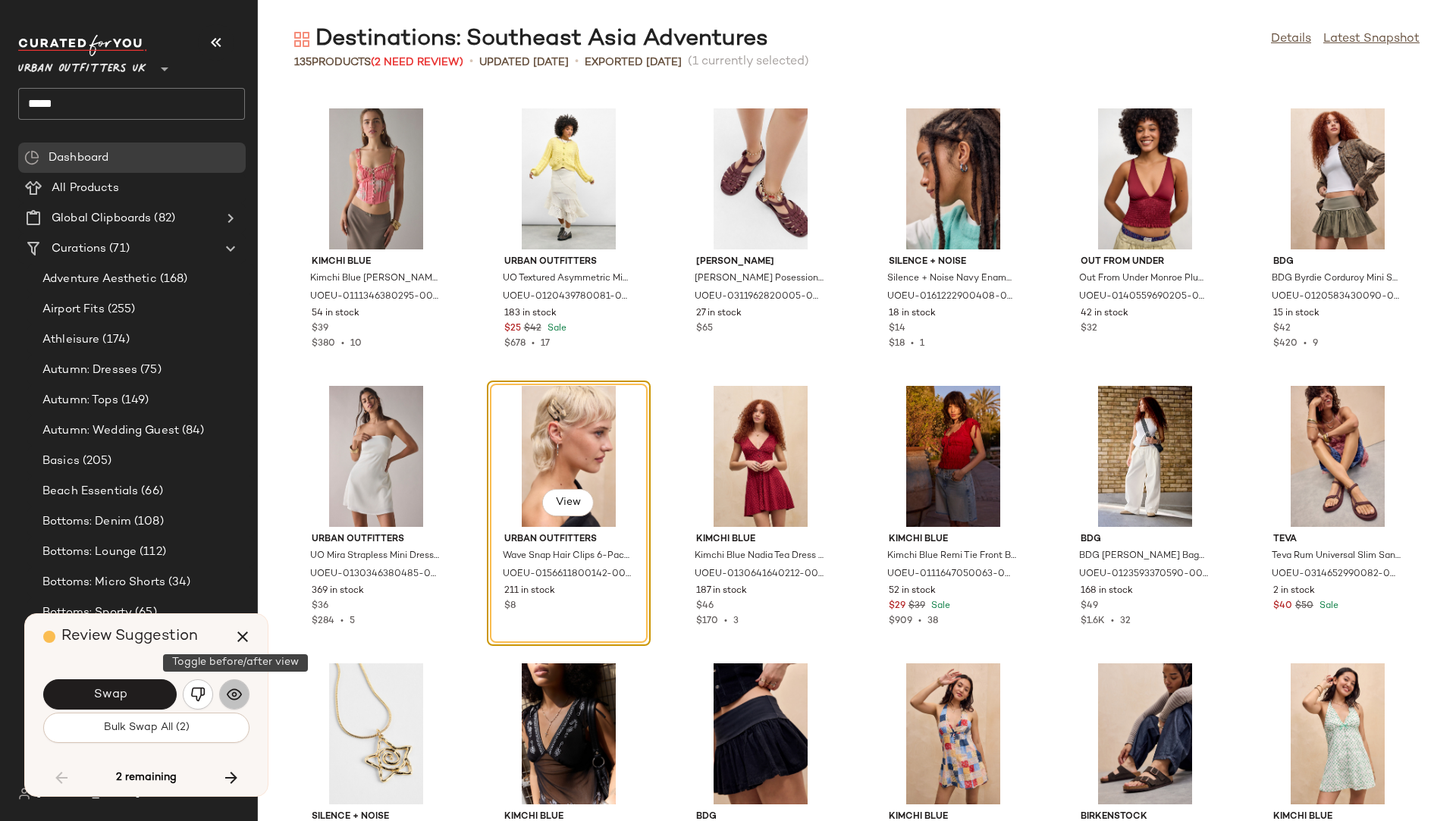
click at [233, 694] on img "button" at bounding box center [234, 694] width 16 height 16
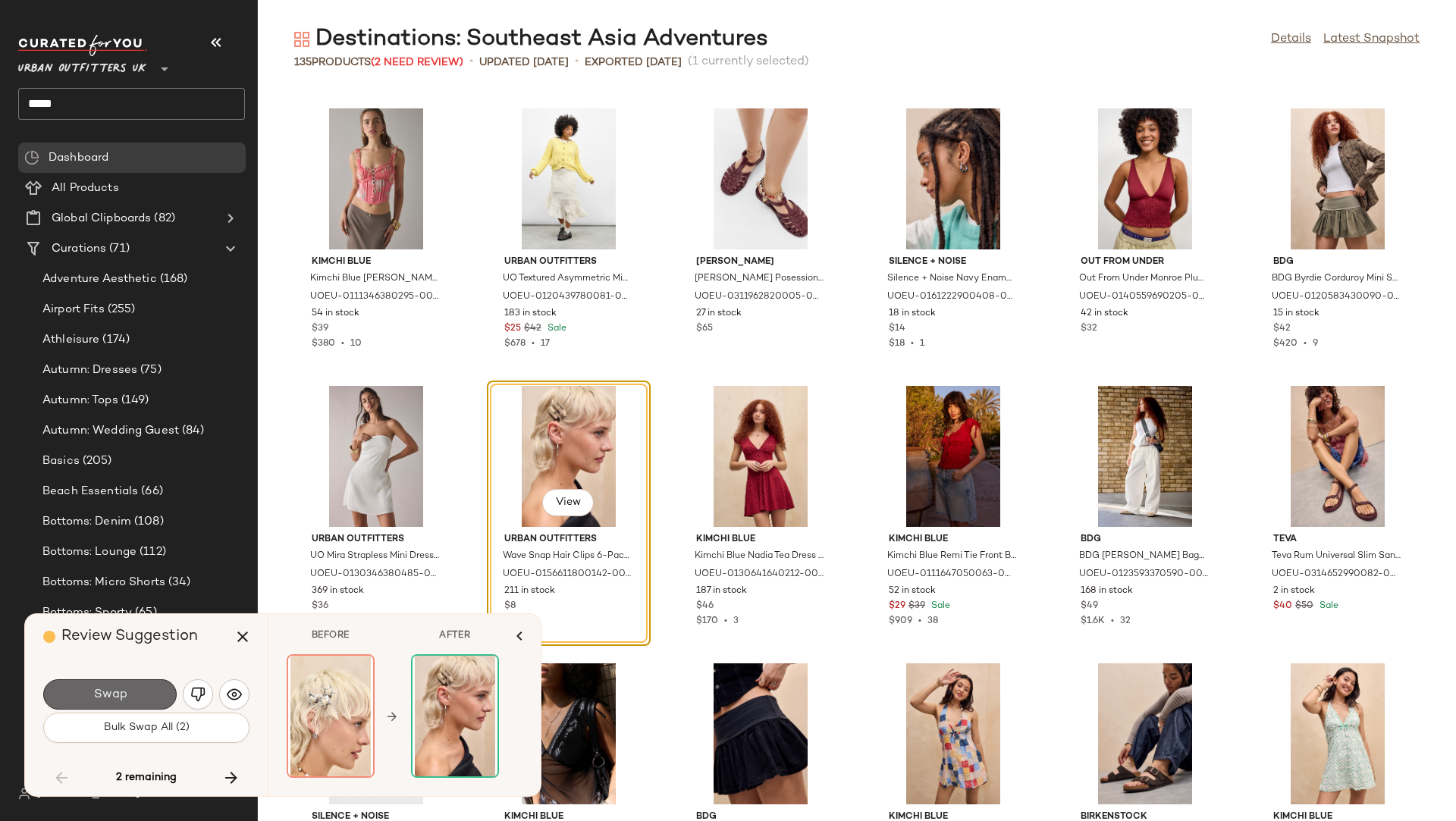
click at [118, 696] on span "Swap" at bounding box center [110, 695] width 34 height 15
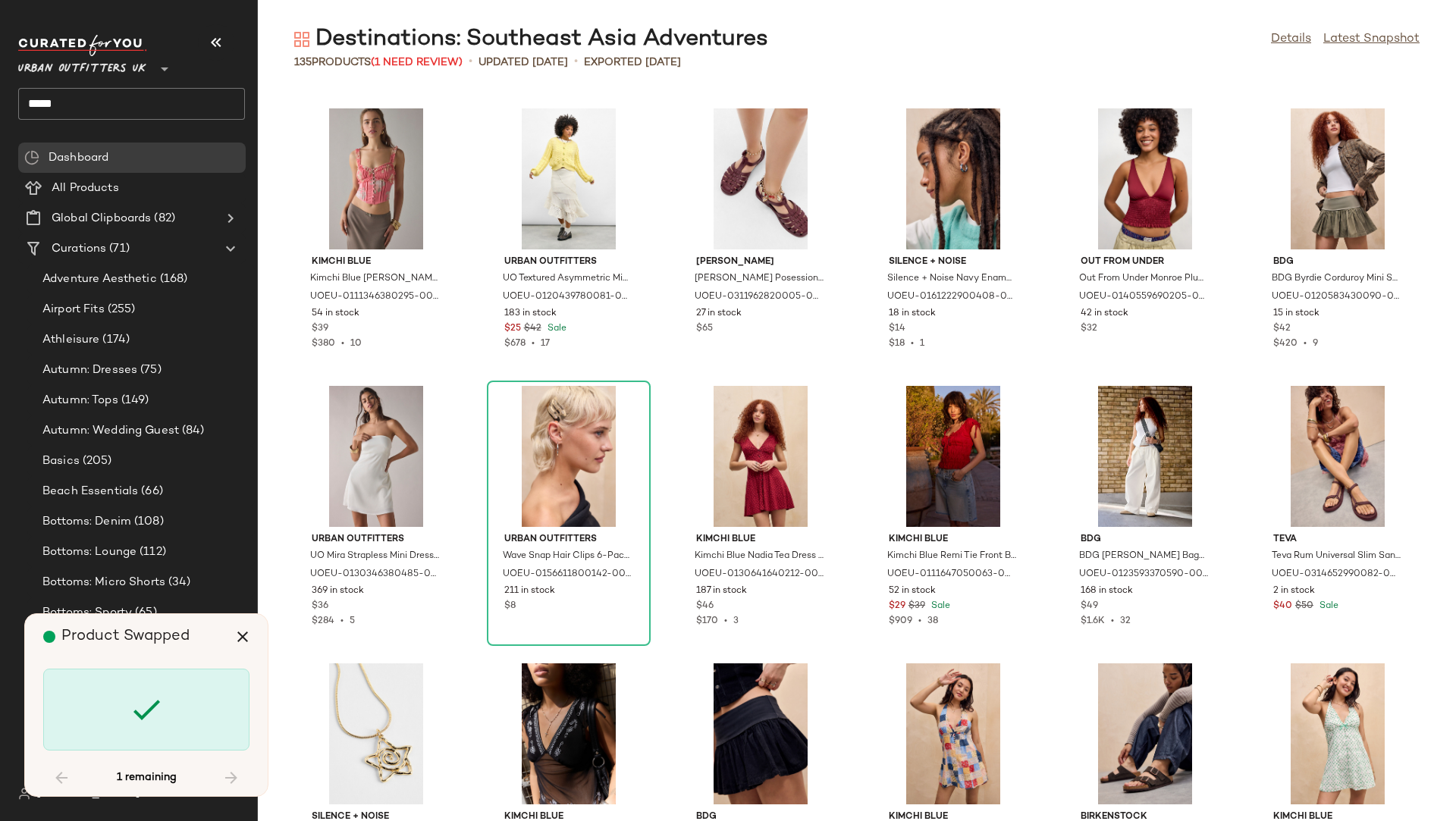
scroll to position [3609, 0]
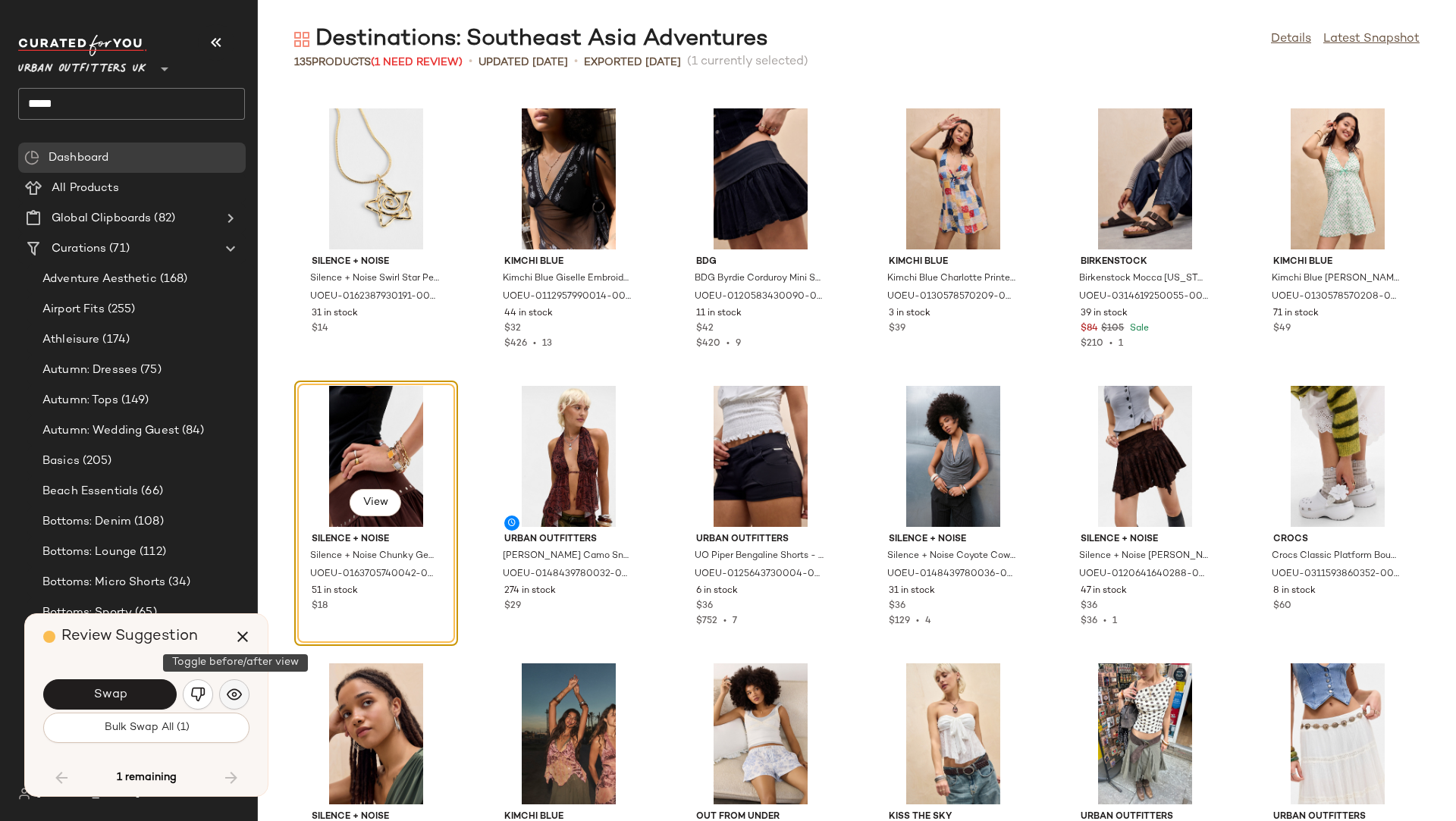
click at [235, 688] on img "button" at bounding box center [234, 694] width 16 height 16
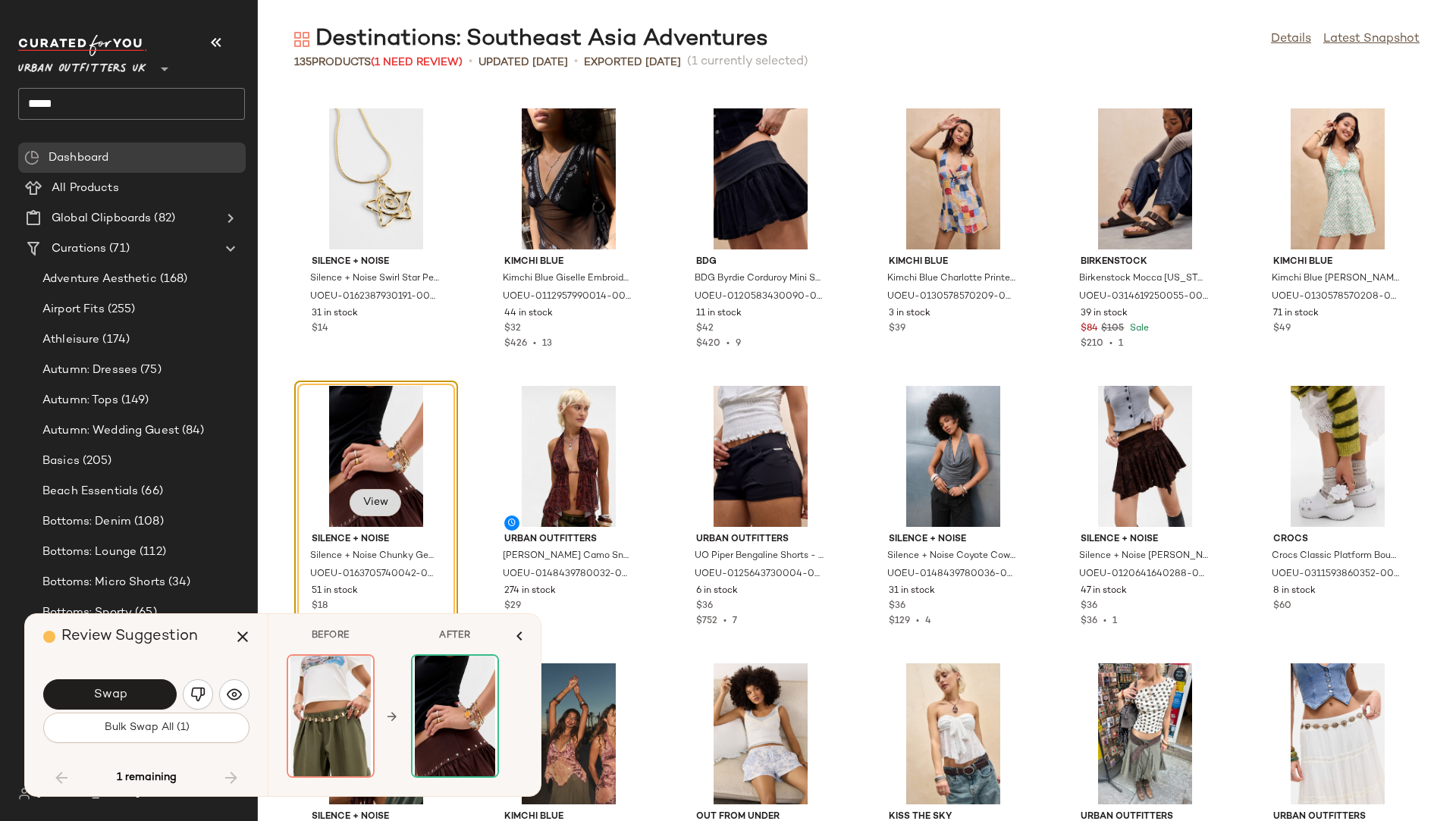
click at [383, 496] on span "View" at bounding box center [375, 502] width 26 height 12
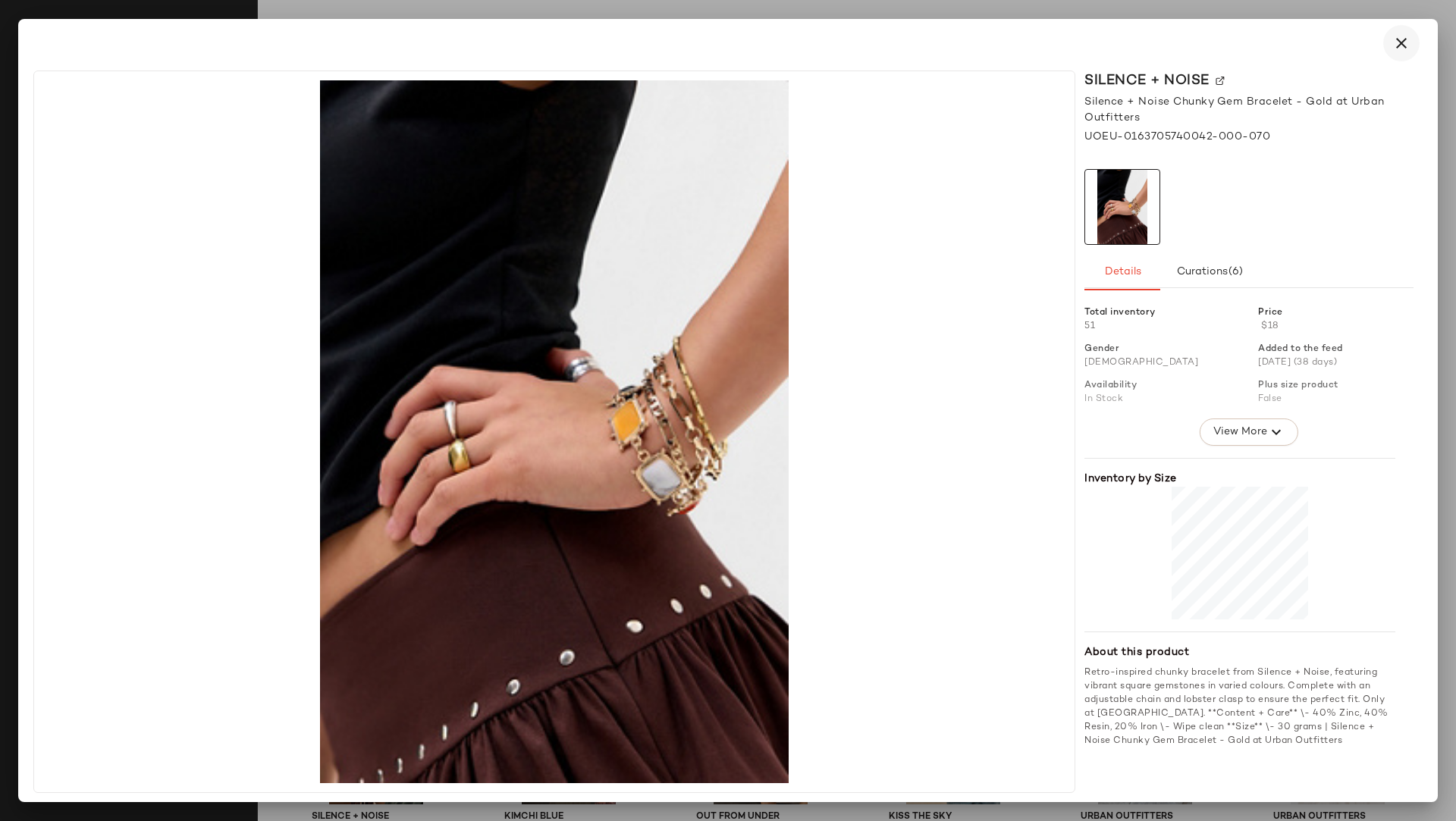
click at [1293, 45] on icon "button" at bounding box center [1401, 43] width 18 height 18
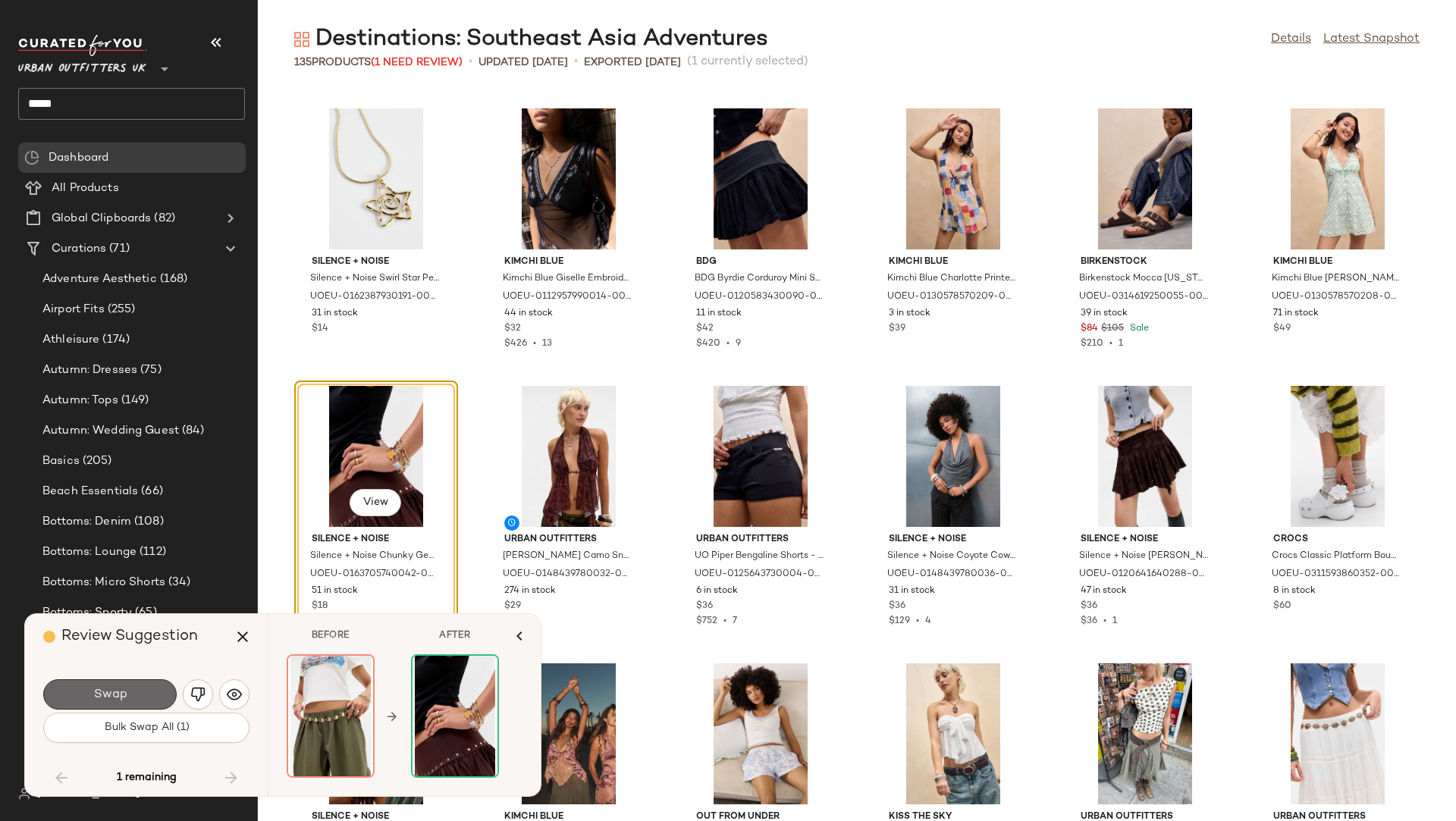
click at [141, 696] on button "Swap" at bounding box center [110, 694] width 133 height 30
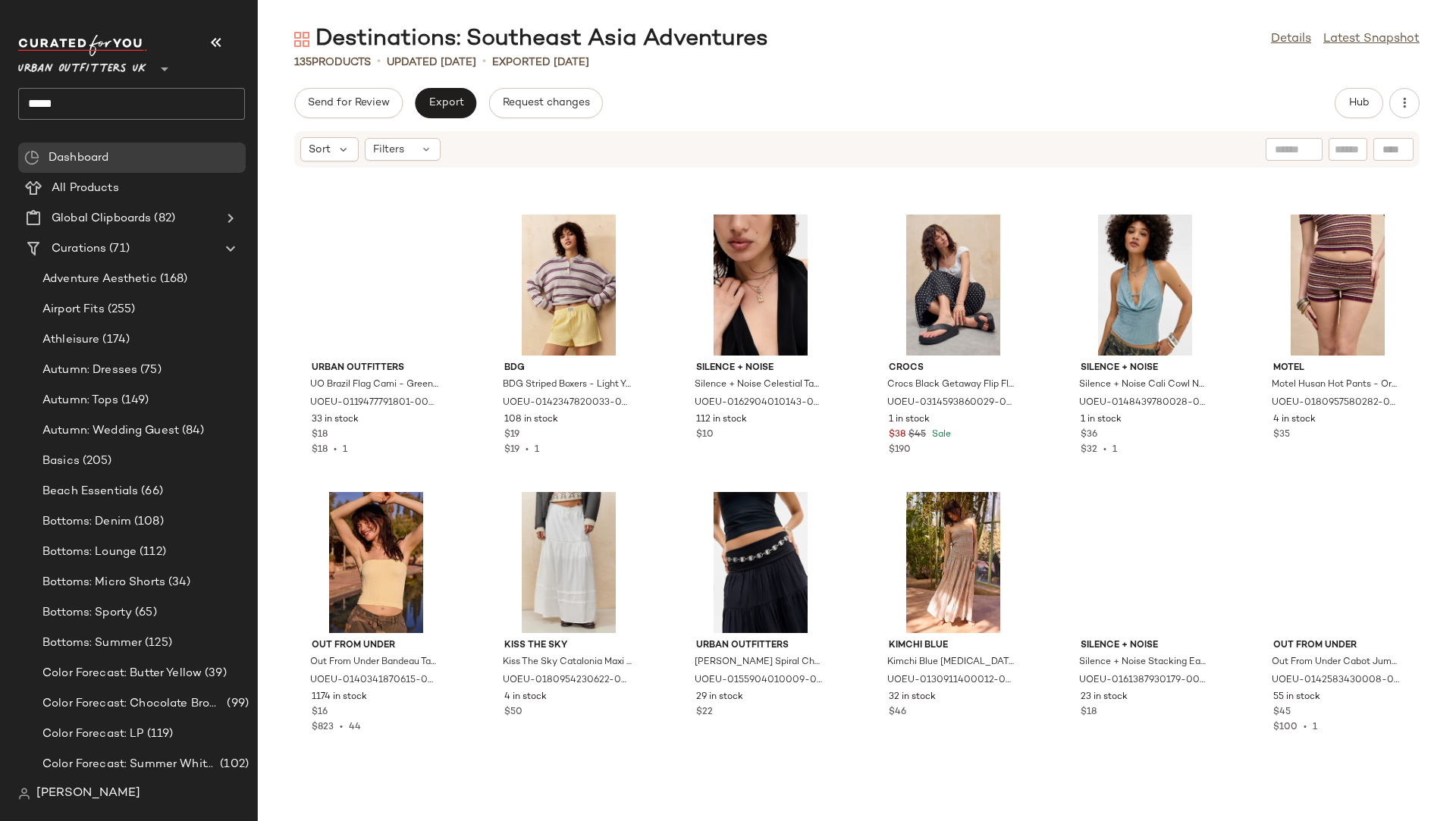
scroll to position [5457, 0]
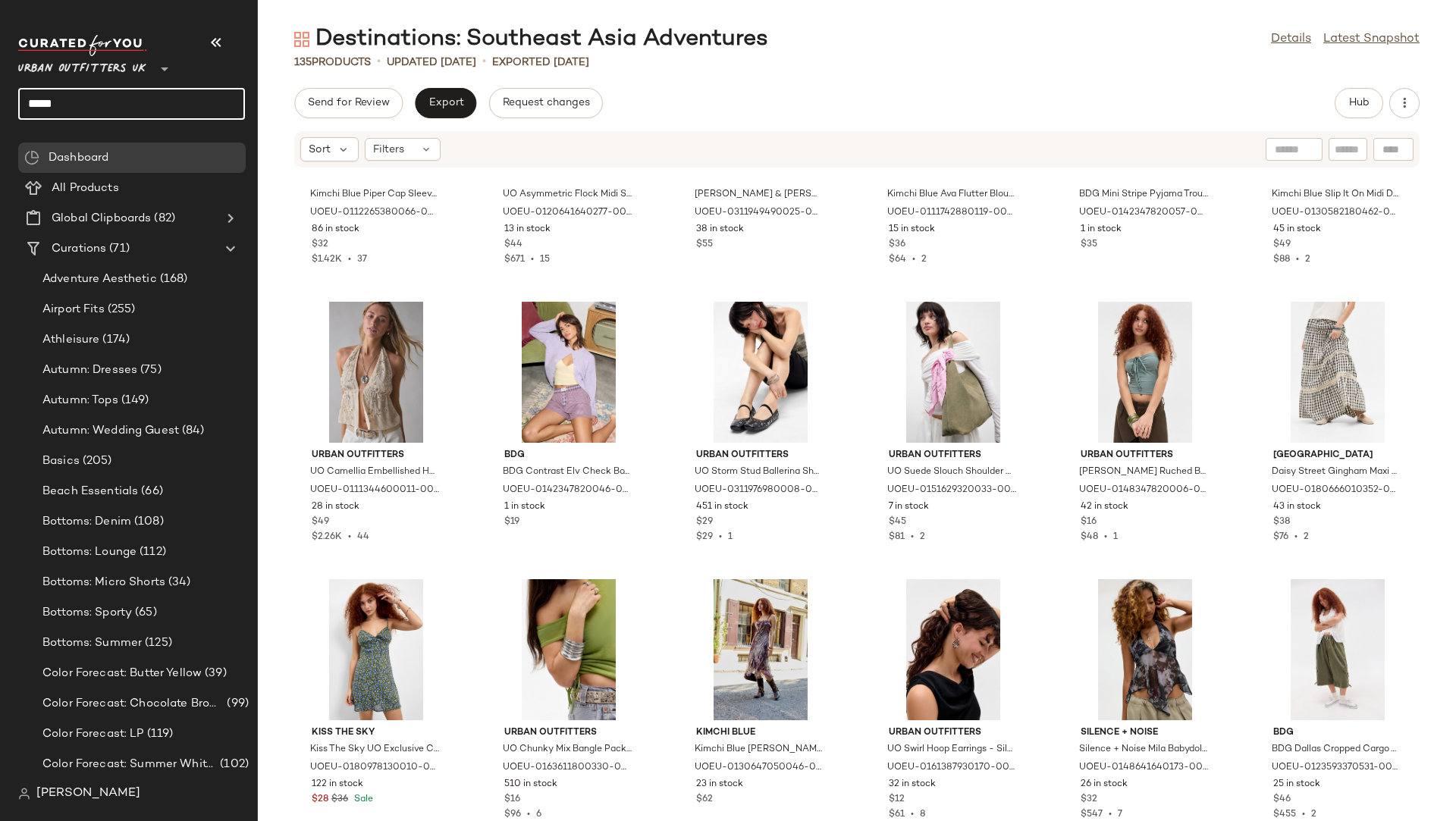
drag, startPoint x: 87, startPoint y: 102, endPoint x: 0, endPoint y: 101, distance: 87.0
click at [0, 101] on nav "Urban Outfitters UK ** ***** Dashboard All Products Global Clipboards (82) Cura…" at bounding box center [128, 410] width 258 height 821
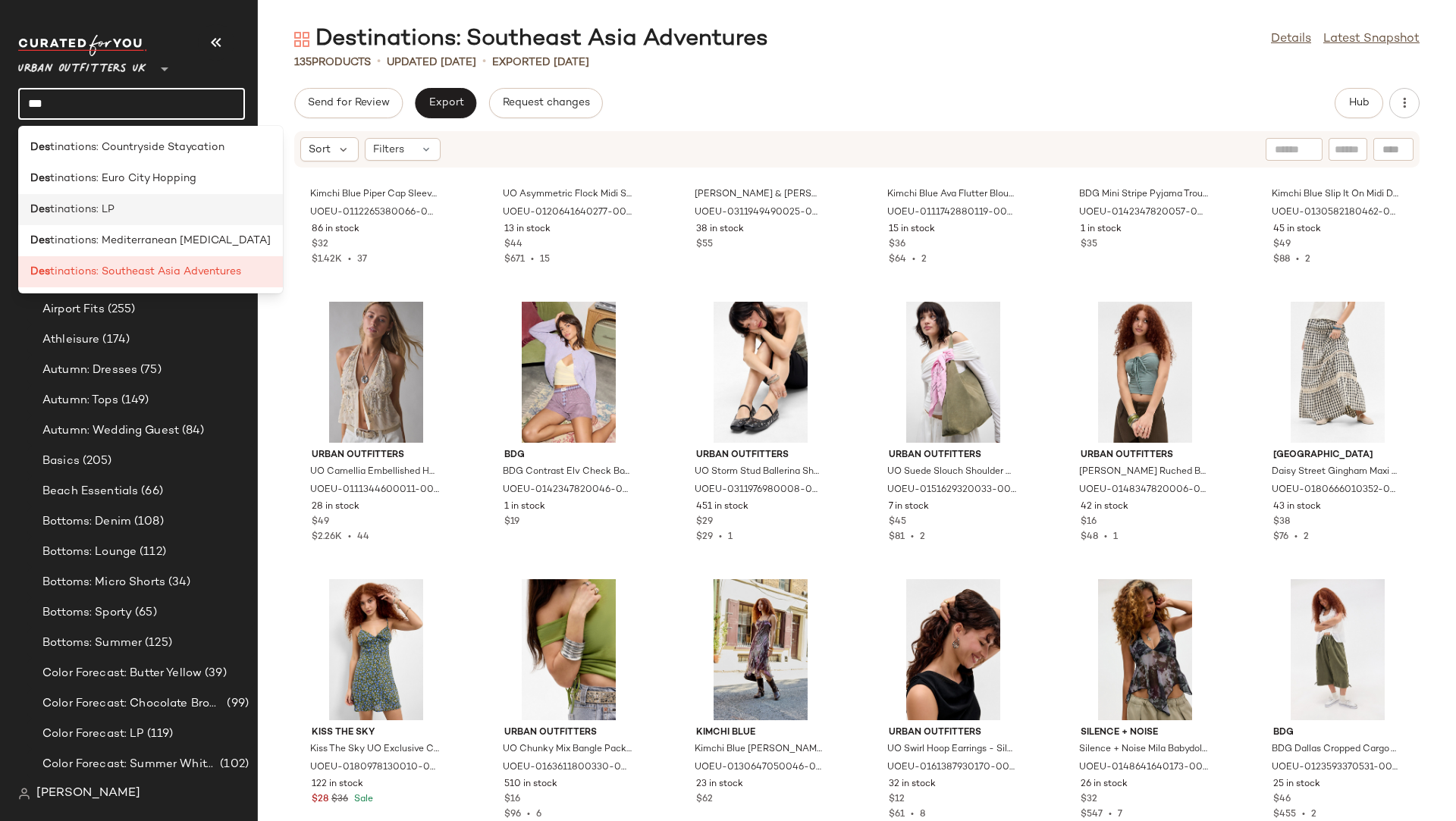
click at [50, 214] on span "tinations: LP" at bounding box center [82, 209] width 65 height 16
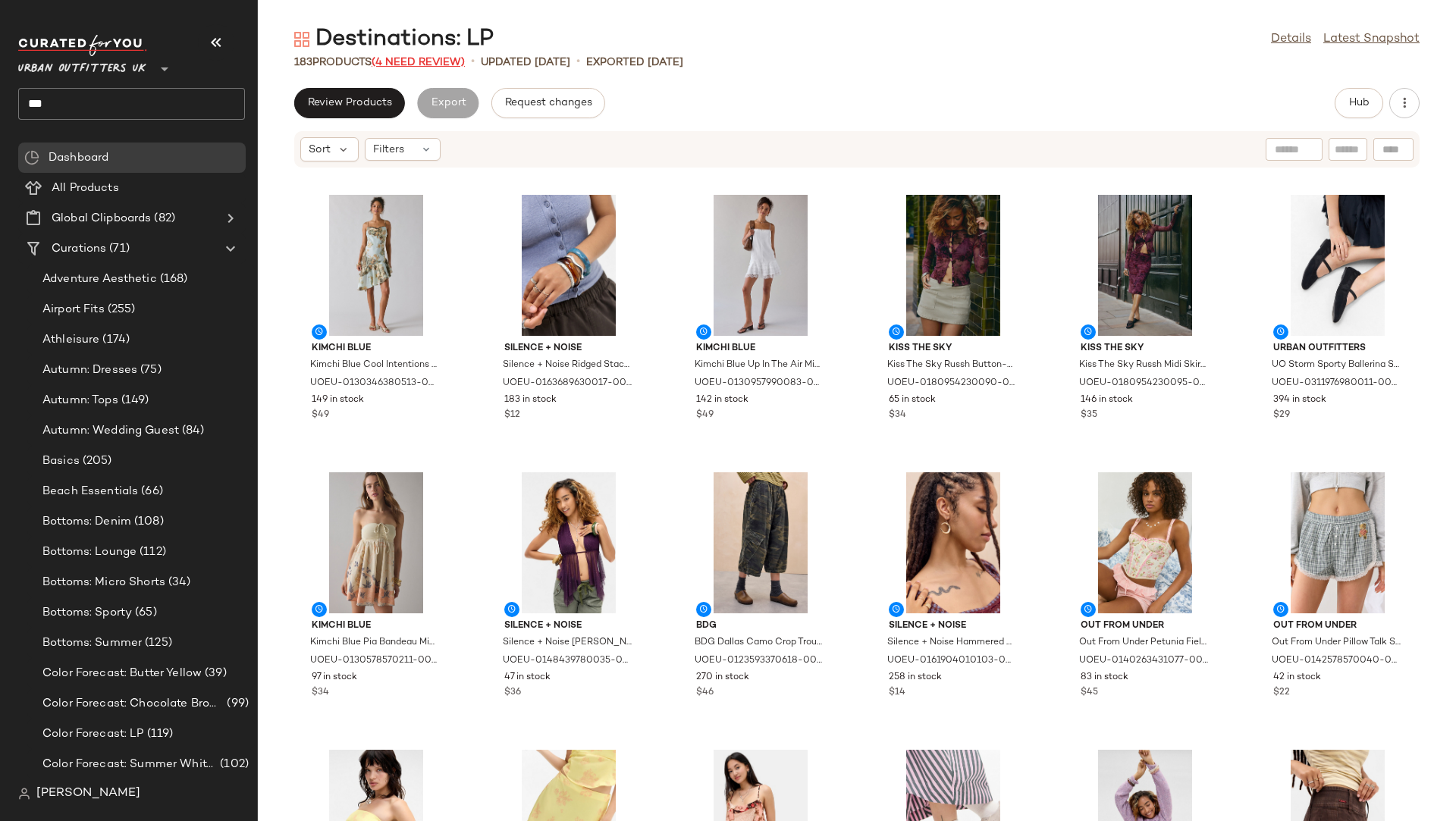
click at [435, 57] on span "(4 Need Review)" at bounding box center [418, 63] width 93 height 11
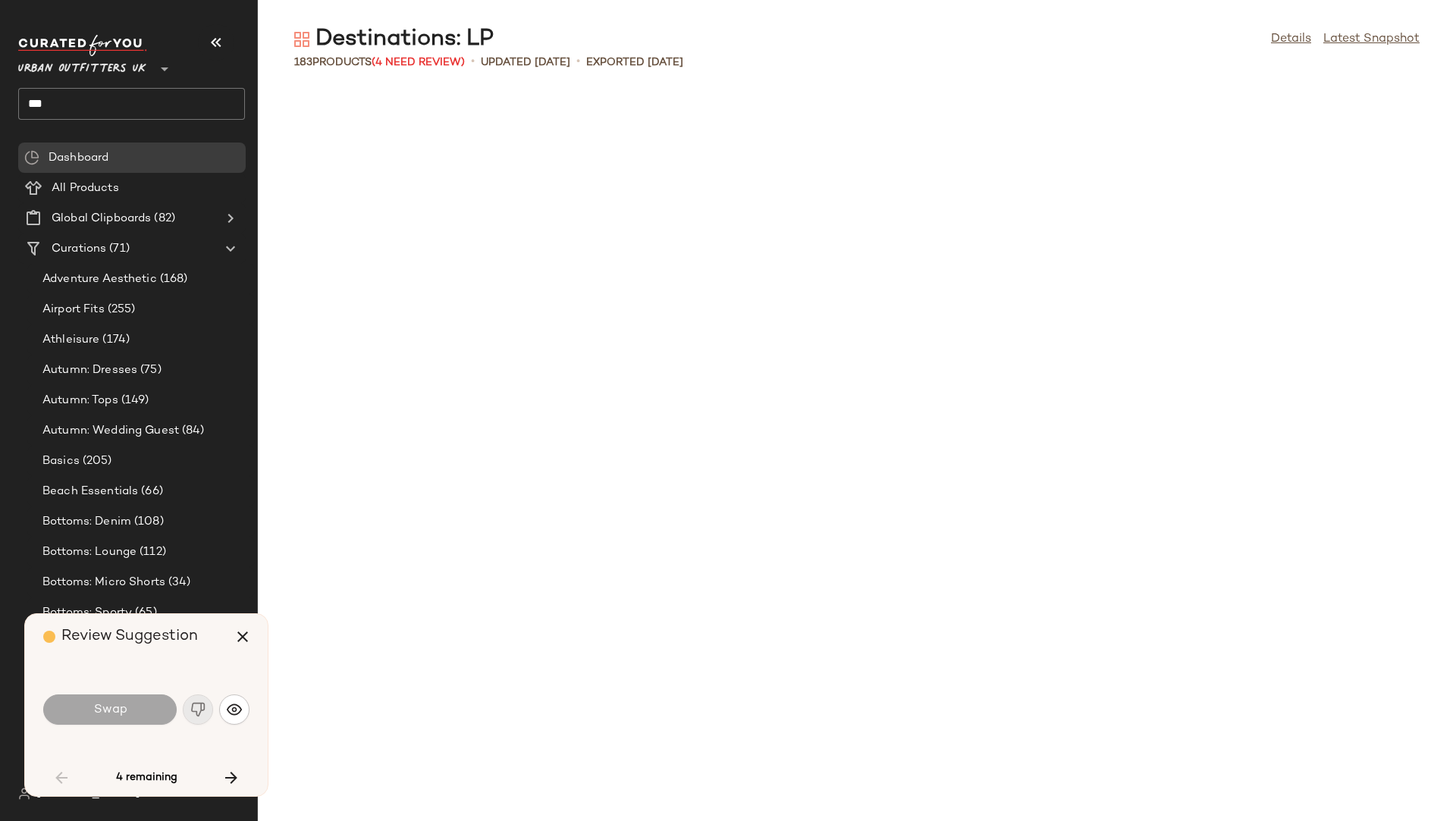
scroll to position [1123, 0]
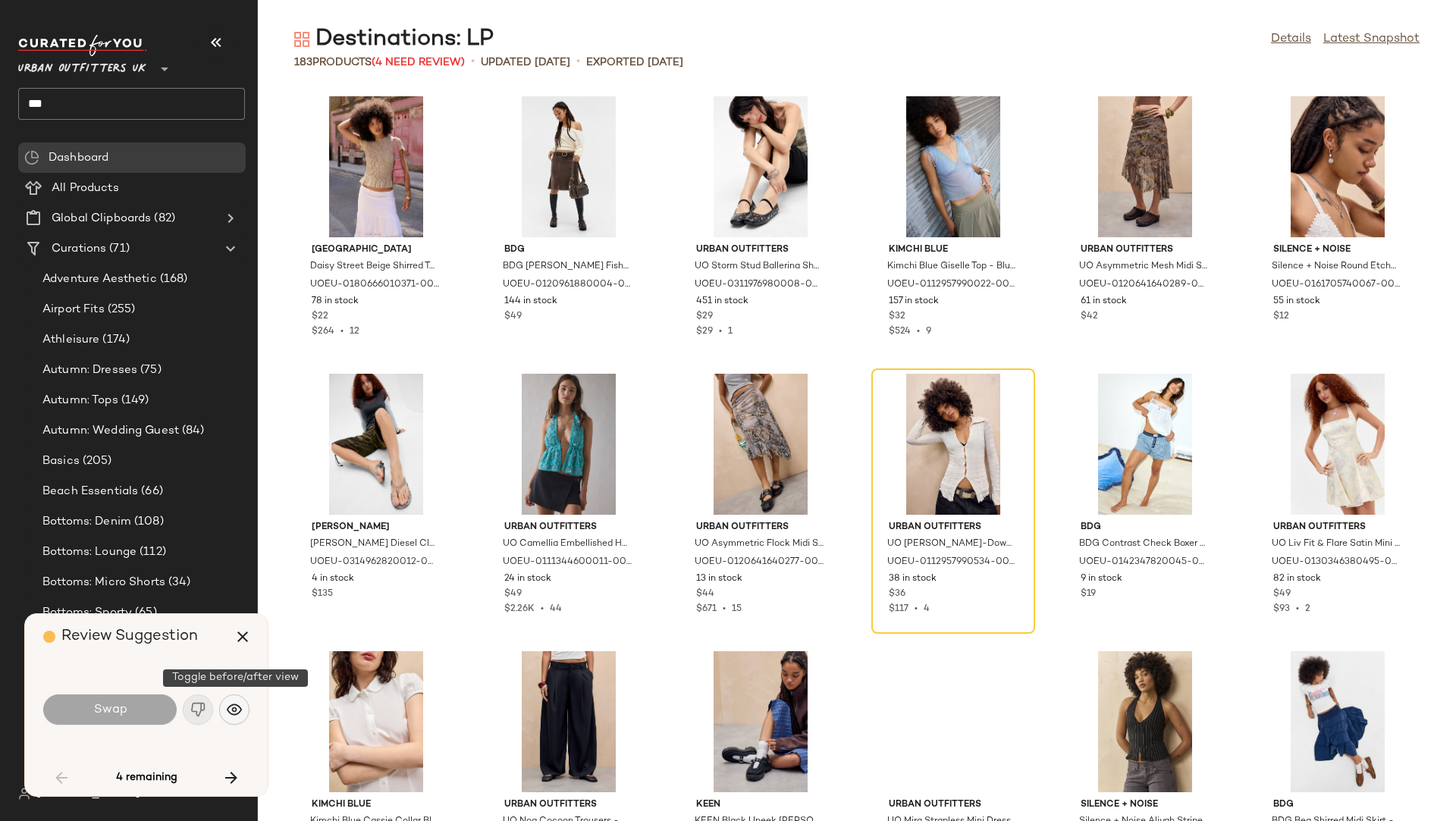
click at [239, 700] on img "button" at bounding box center [234, 710] width 16 height 16
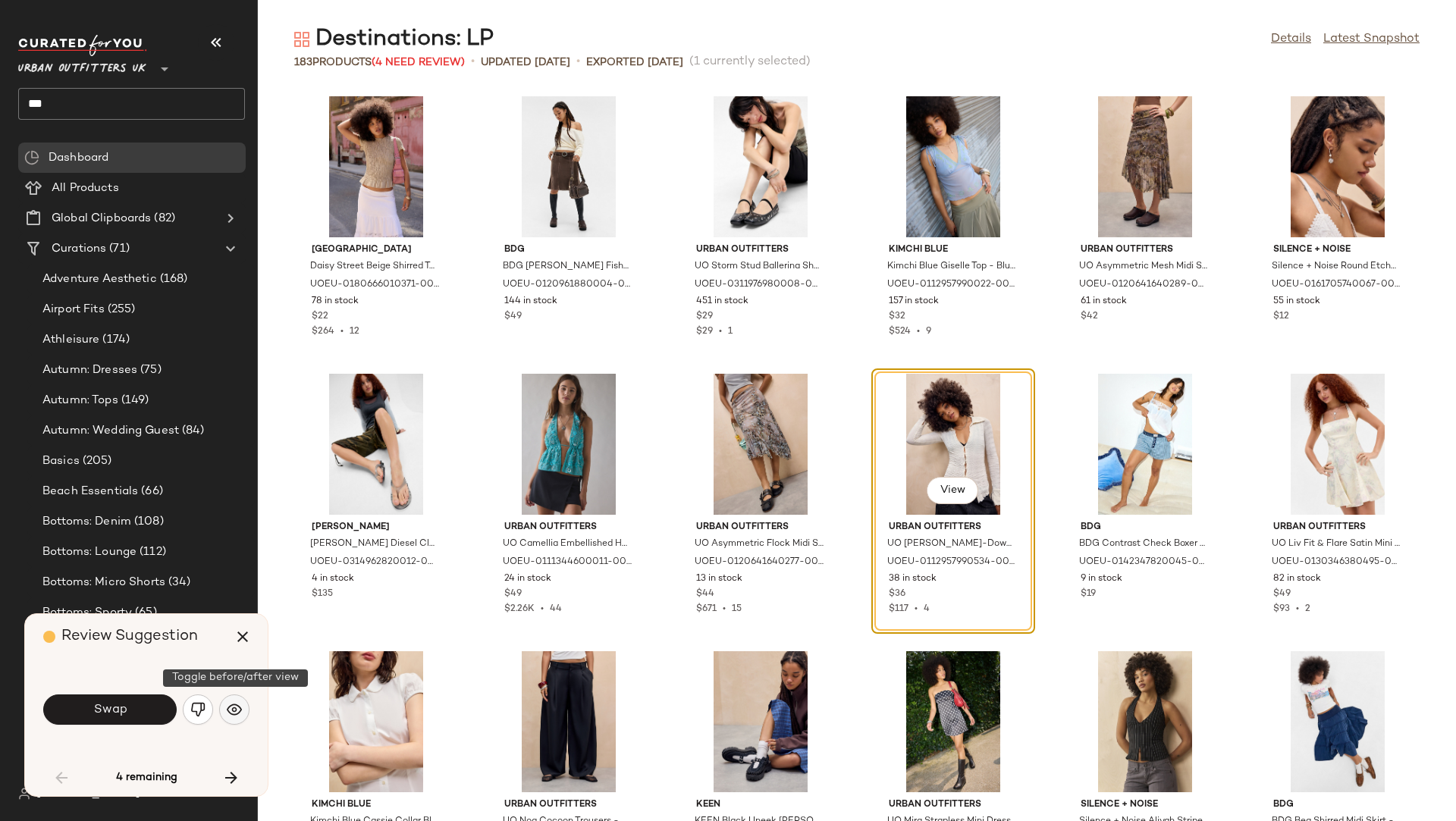
click at [239, 700] on img "button" at bounding box center [234, 710] width 16 height 16
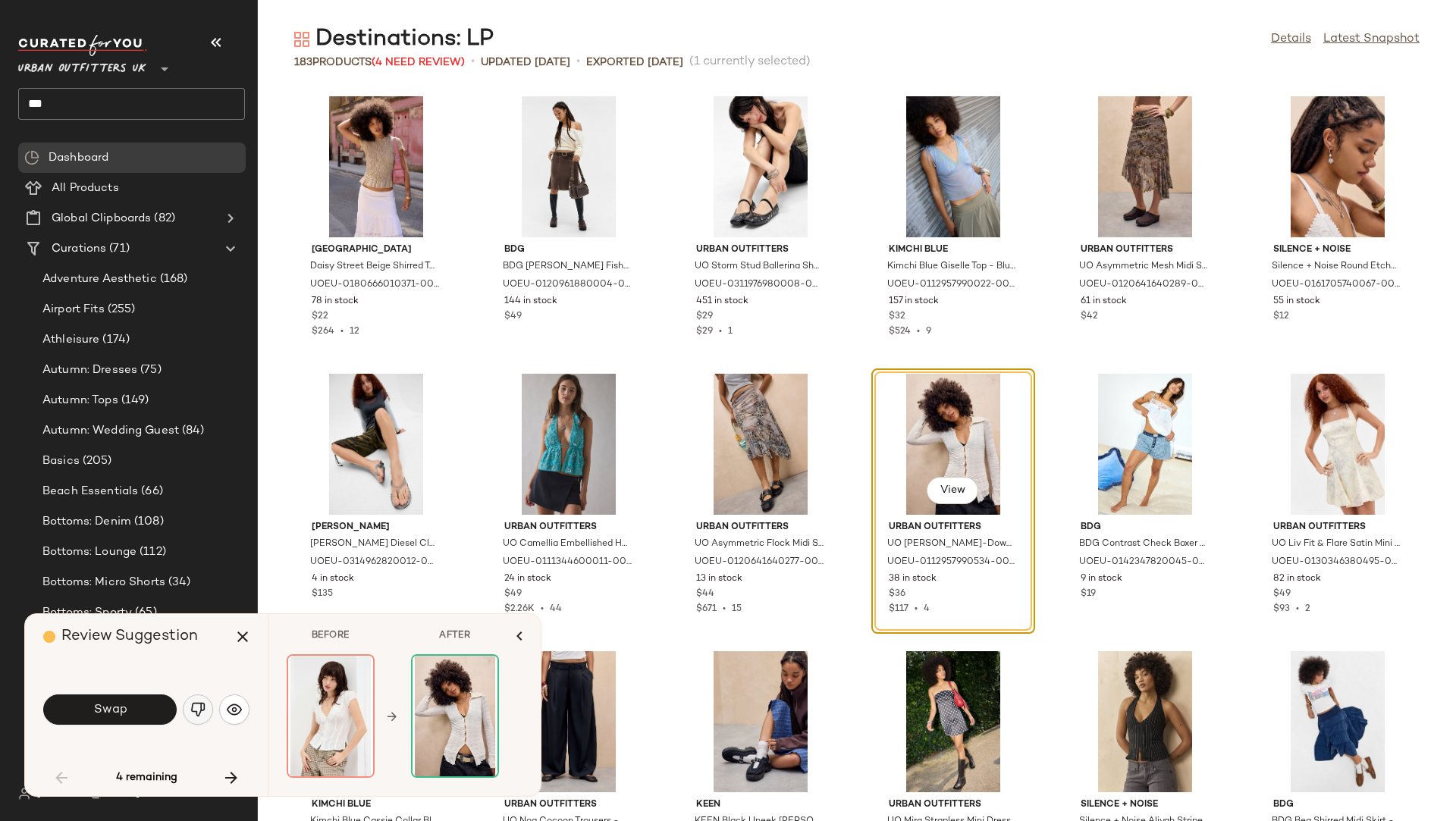
click at [196, 700] on img "button" at bounding box center [198, 710] width 16 height 16
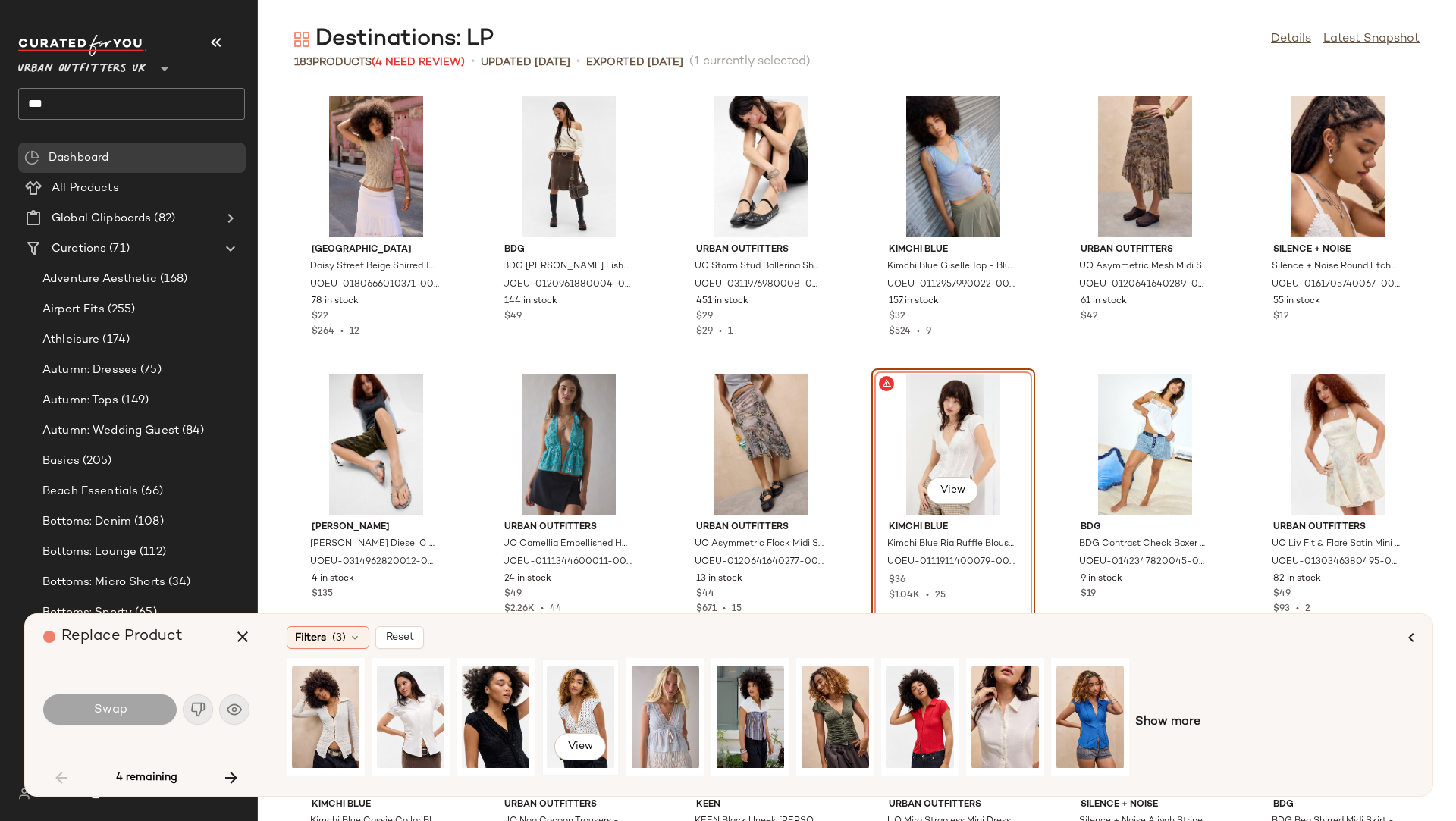
click at [598, 684] on div "View" at bounding box center [580, 717] width 68 height 108
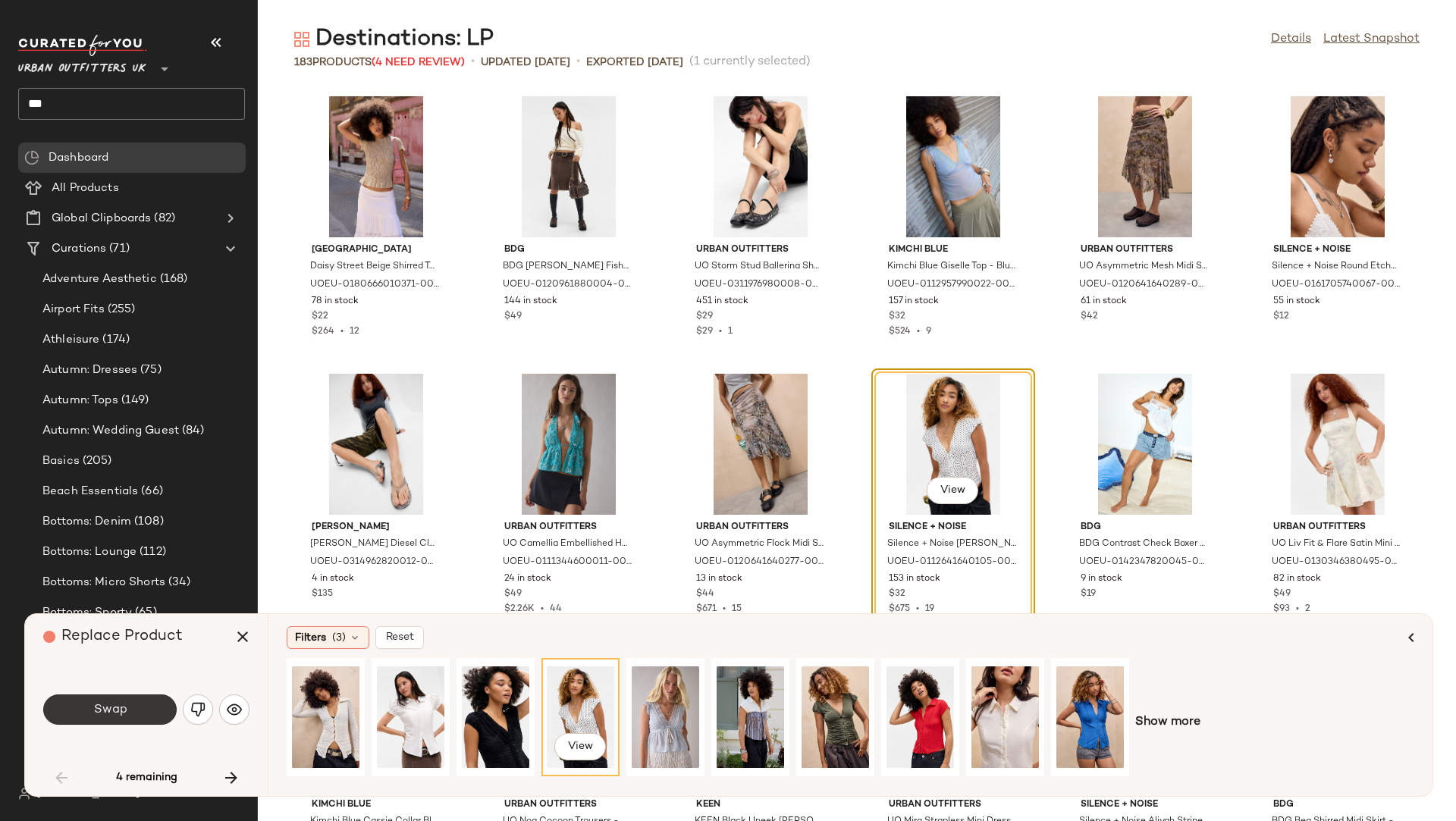
click at [113, 700] on span "Swap" at bounding box center [110, 711] width 34 height 15
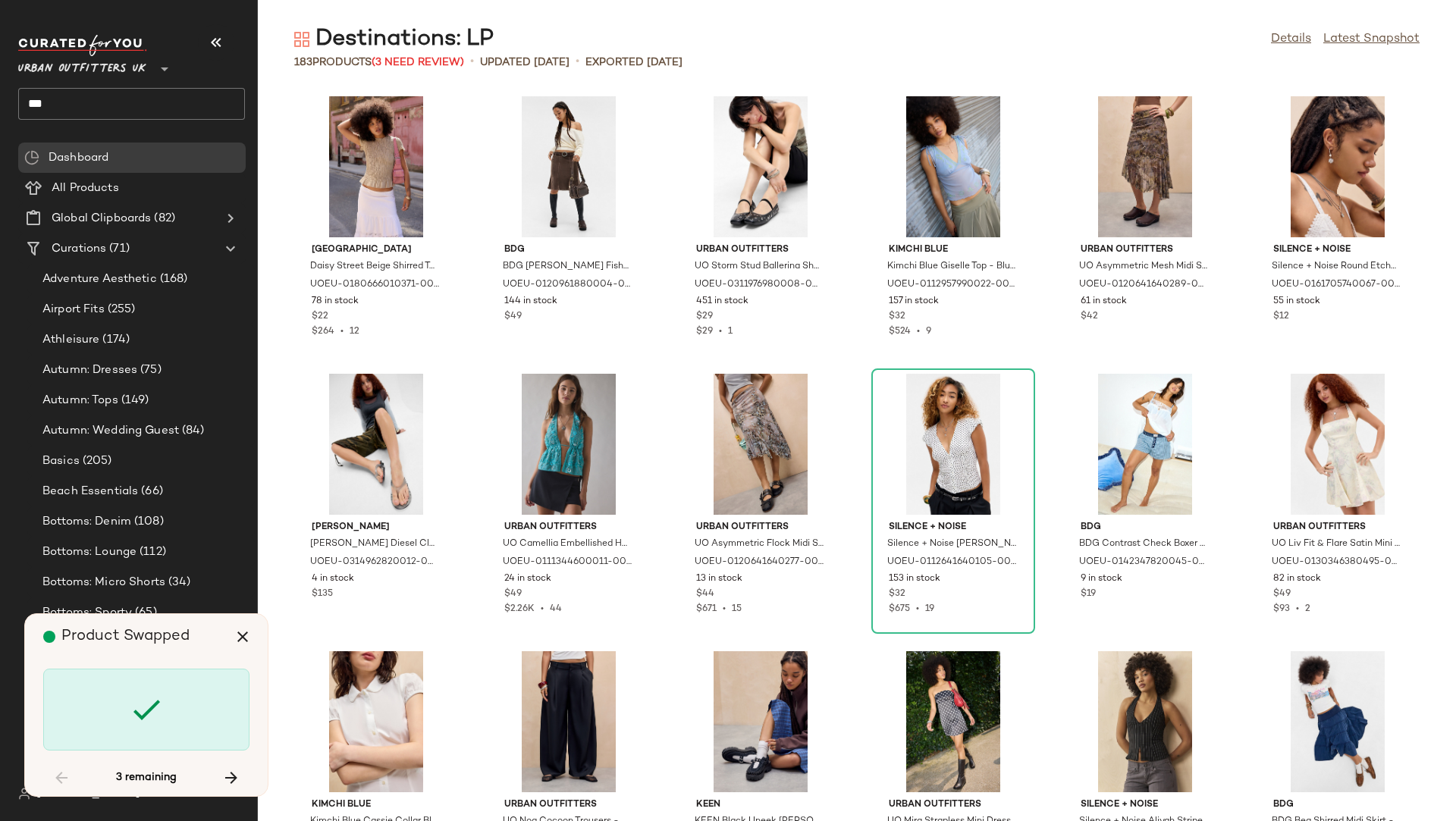
scroll to position [4996, 0]
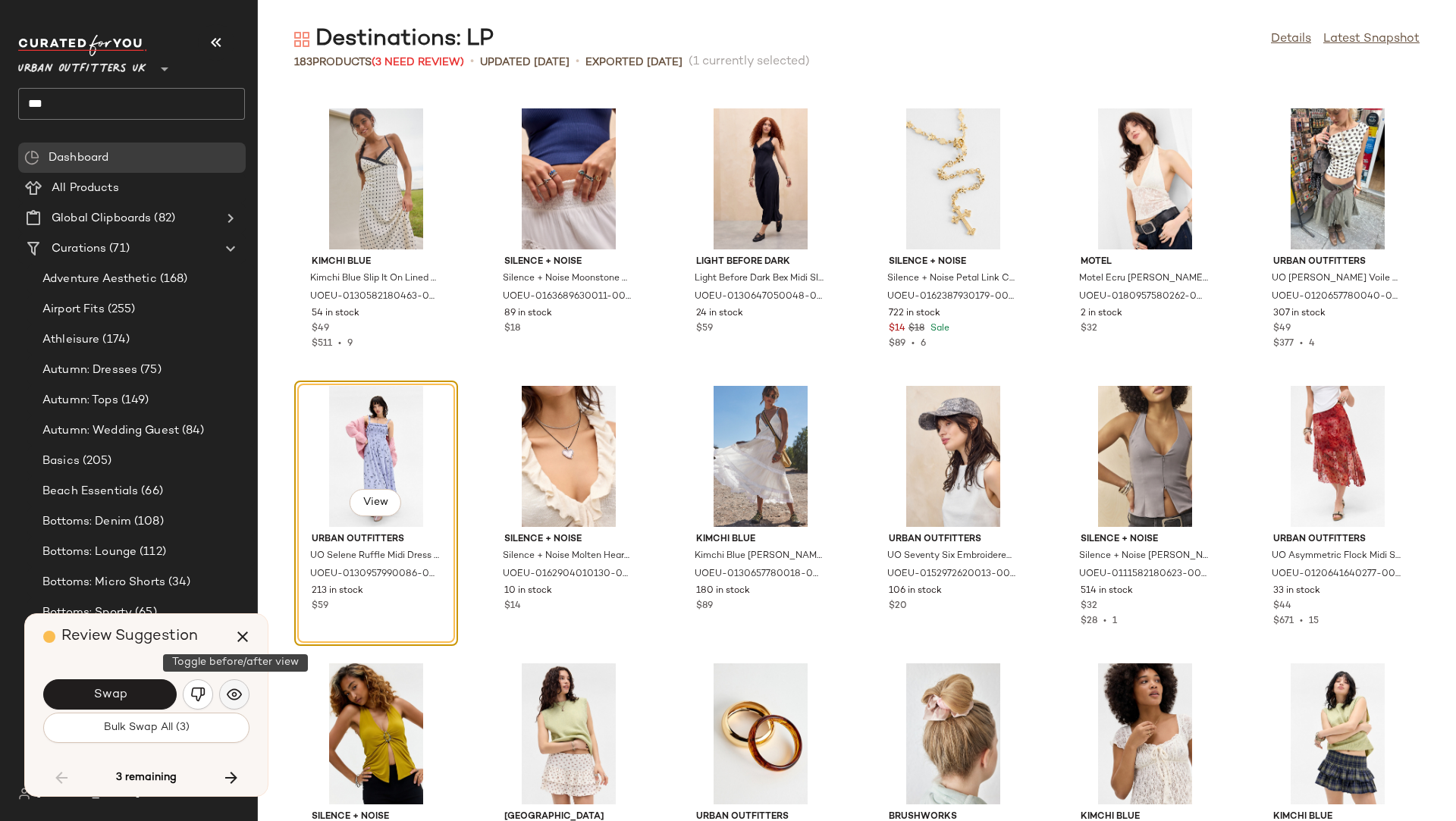
click at [235, 698] on img "button" at bounding box center [234, 694] width 16 height 16
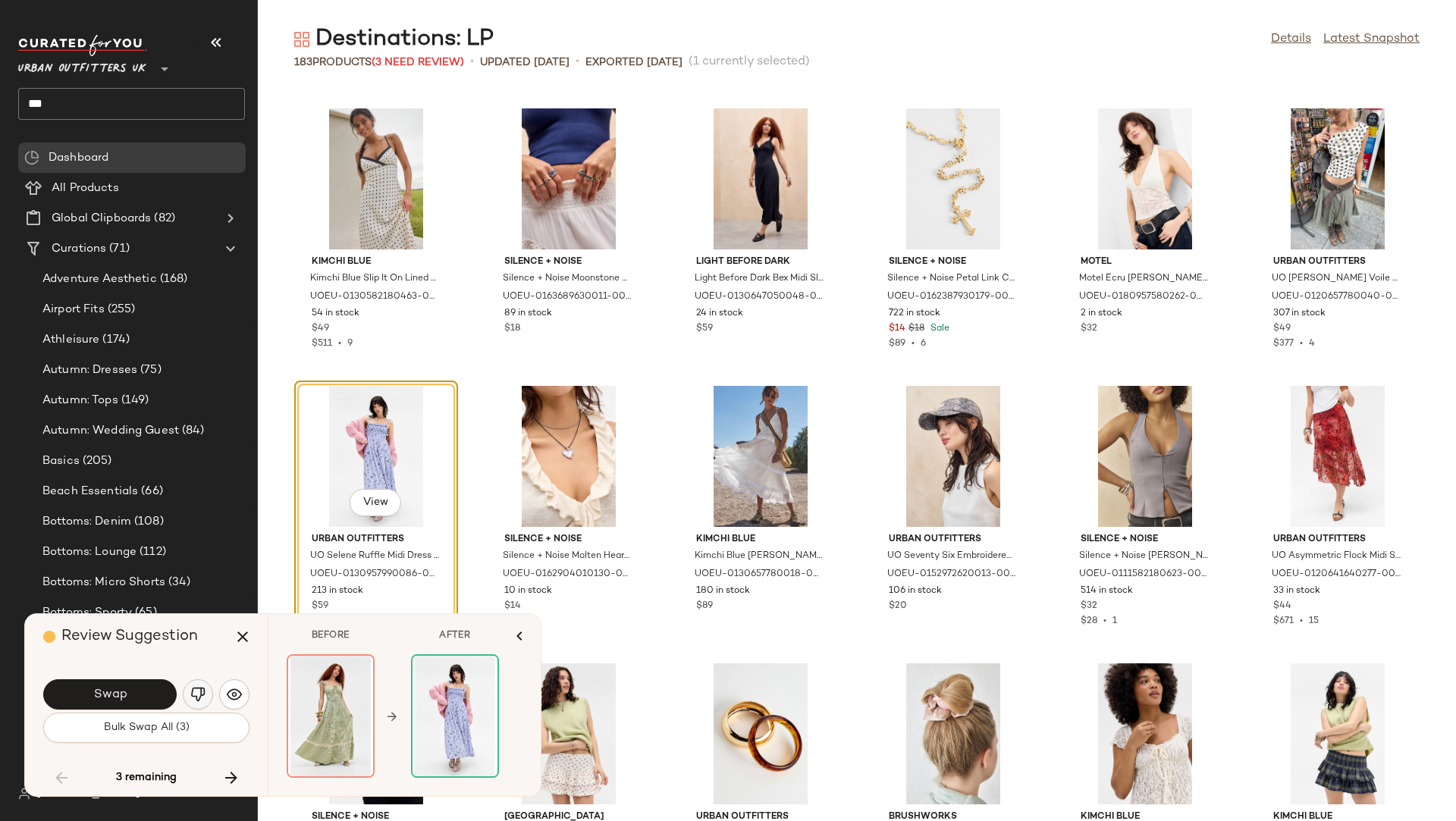
click at [195, 694] on img "button" at bounding box center [198, 694] width 16 height 16
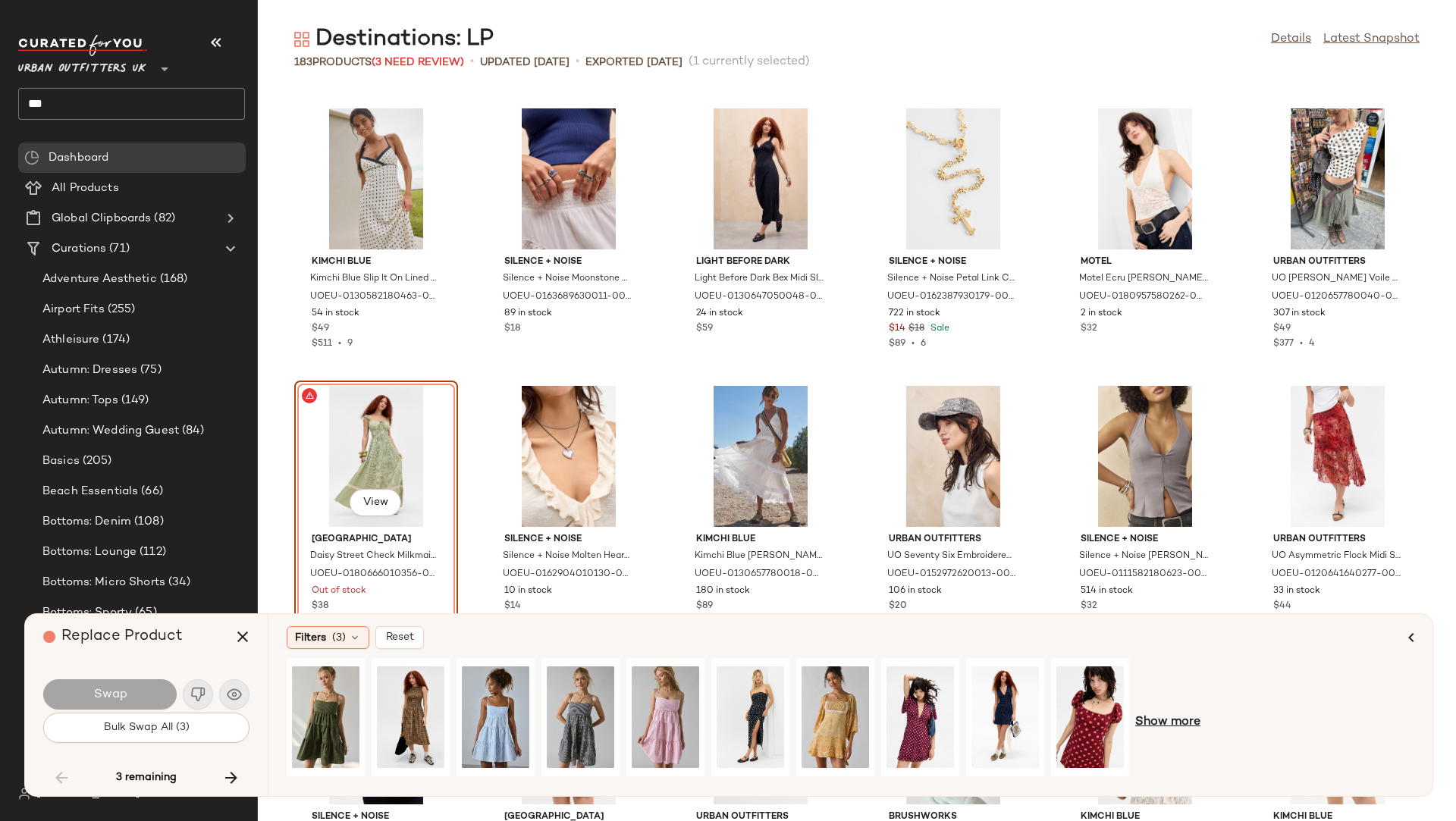
click at [1186, 700] on span "Show more" at bounding box center [1167, 723] width 65 height 18
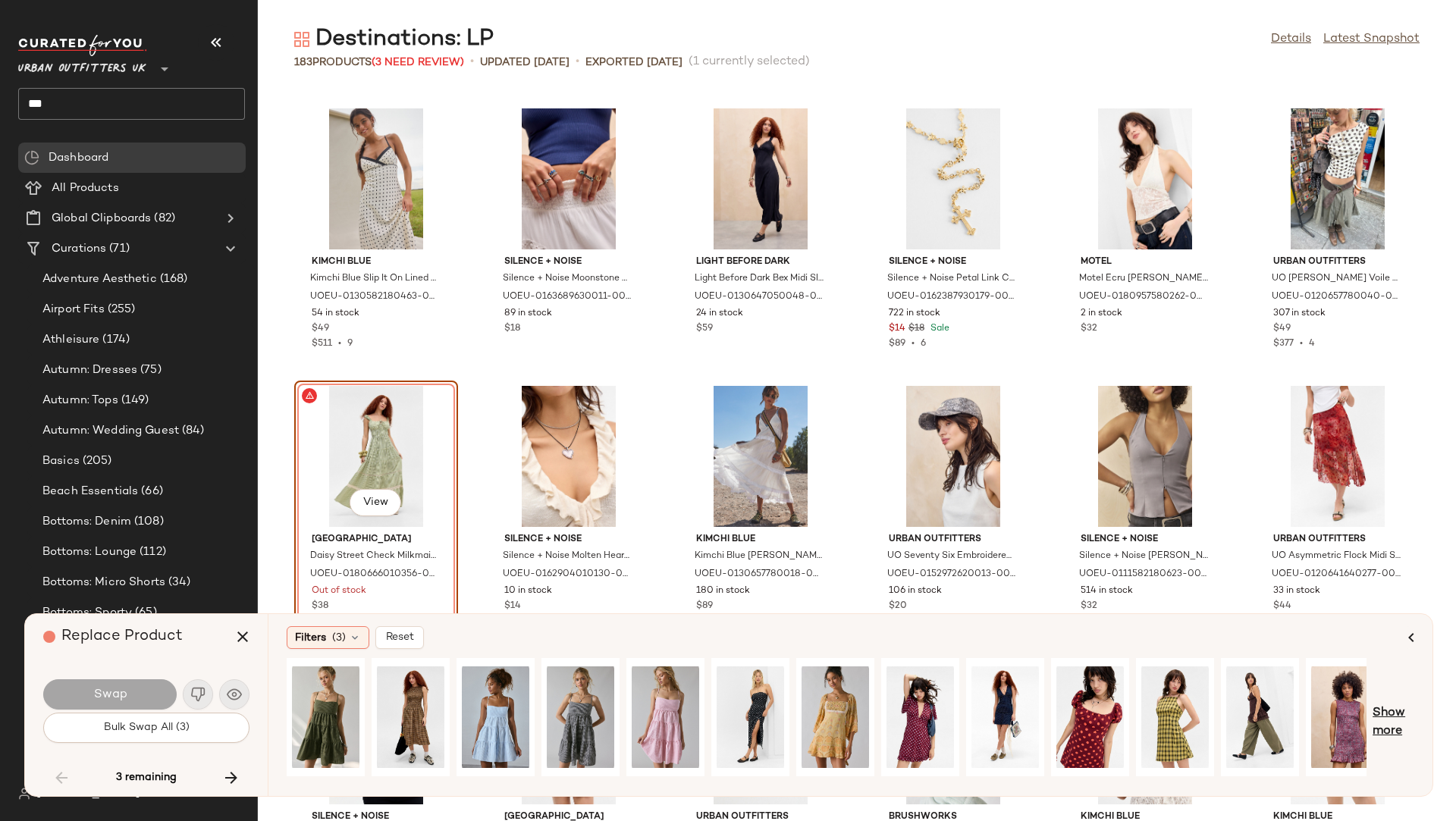
click at [1293, 700] on span "Show more" at bounding box center [1393, 723] width 42 height 37
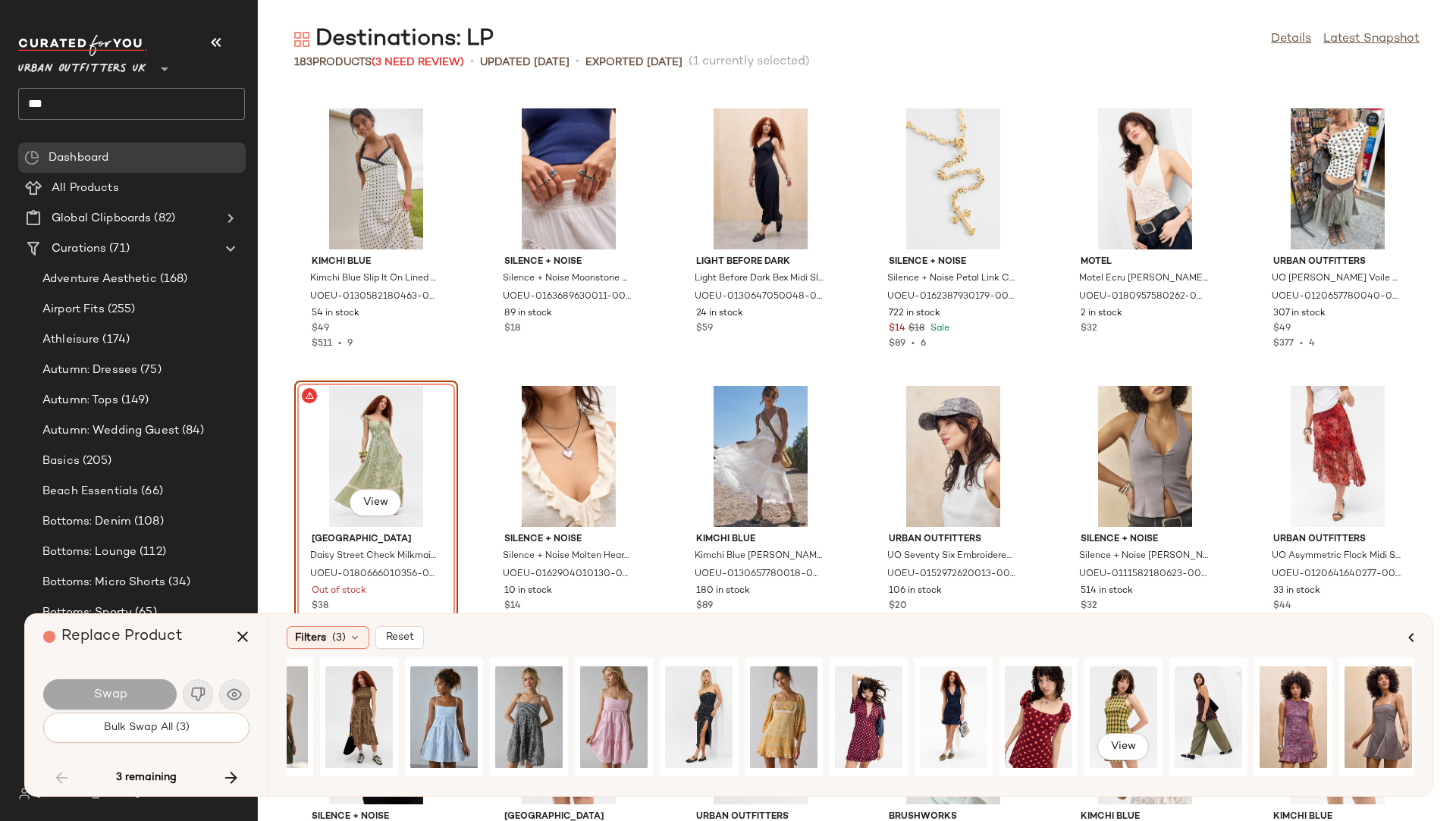
scroll to position [0, 0]
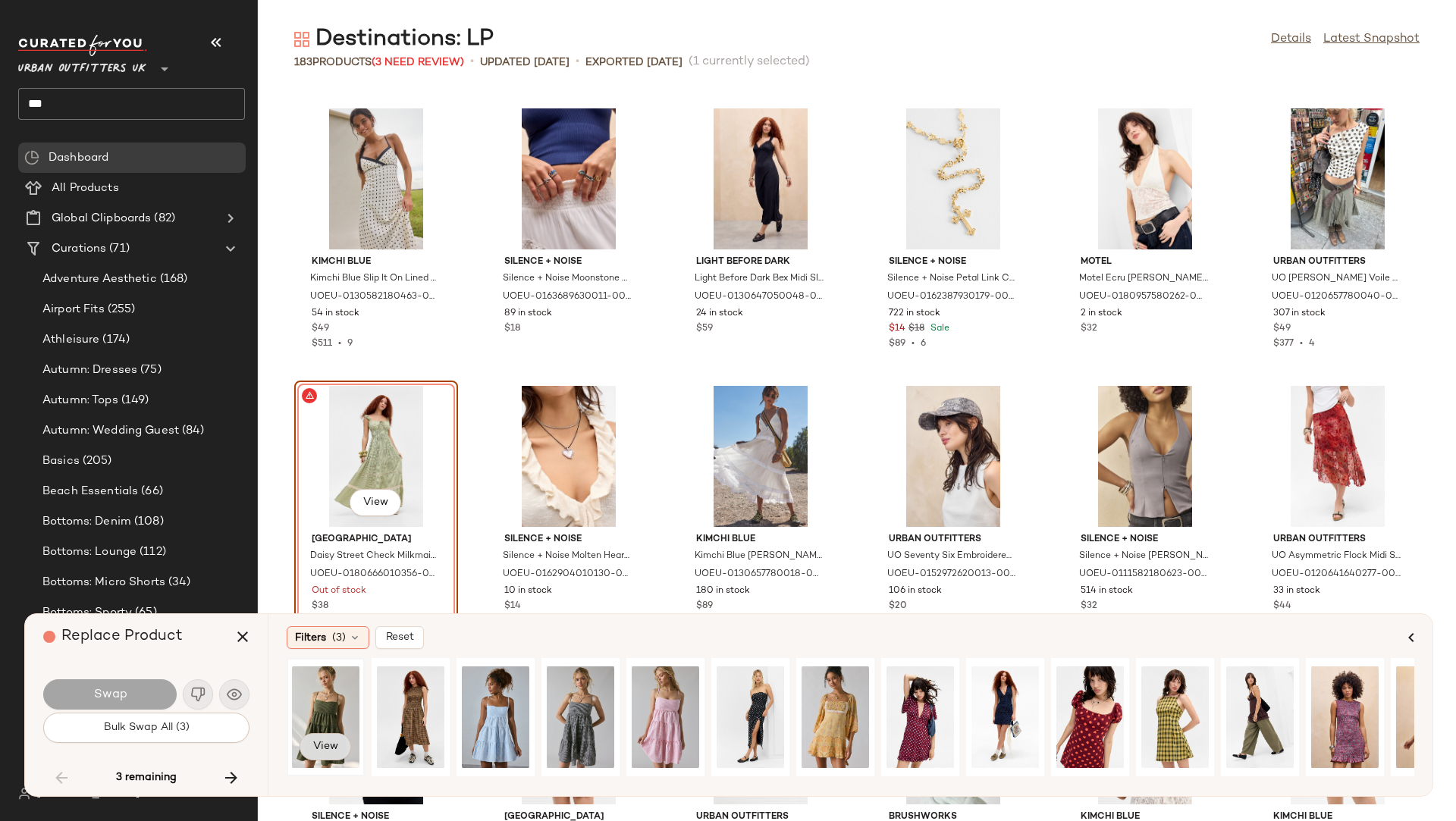
click at [321, 700] on span "View" at bounding box center [325, 747] width 26 height 12
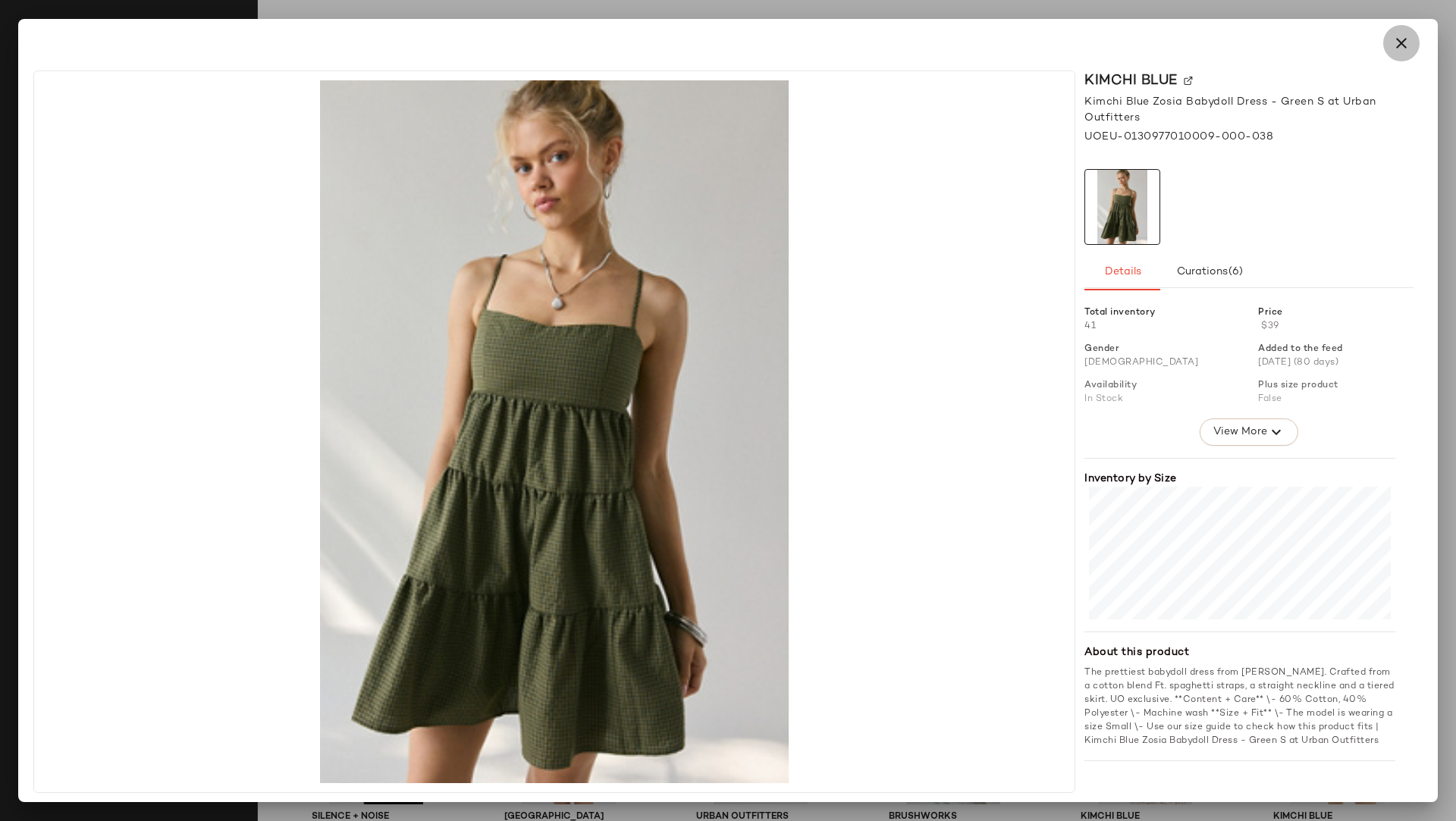
click at [1293, 42] on icon "button" at bounding box center [1401, 43] width 18 height 18
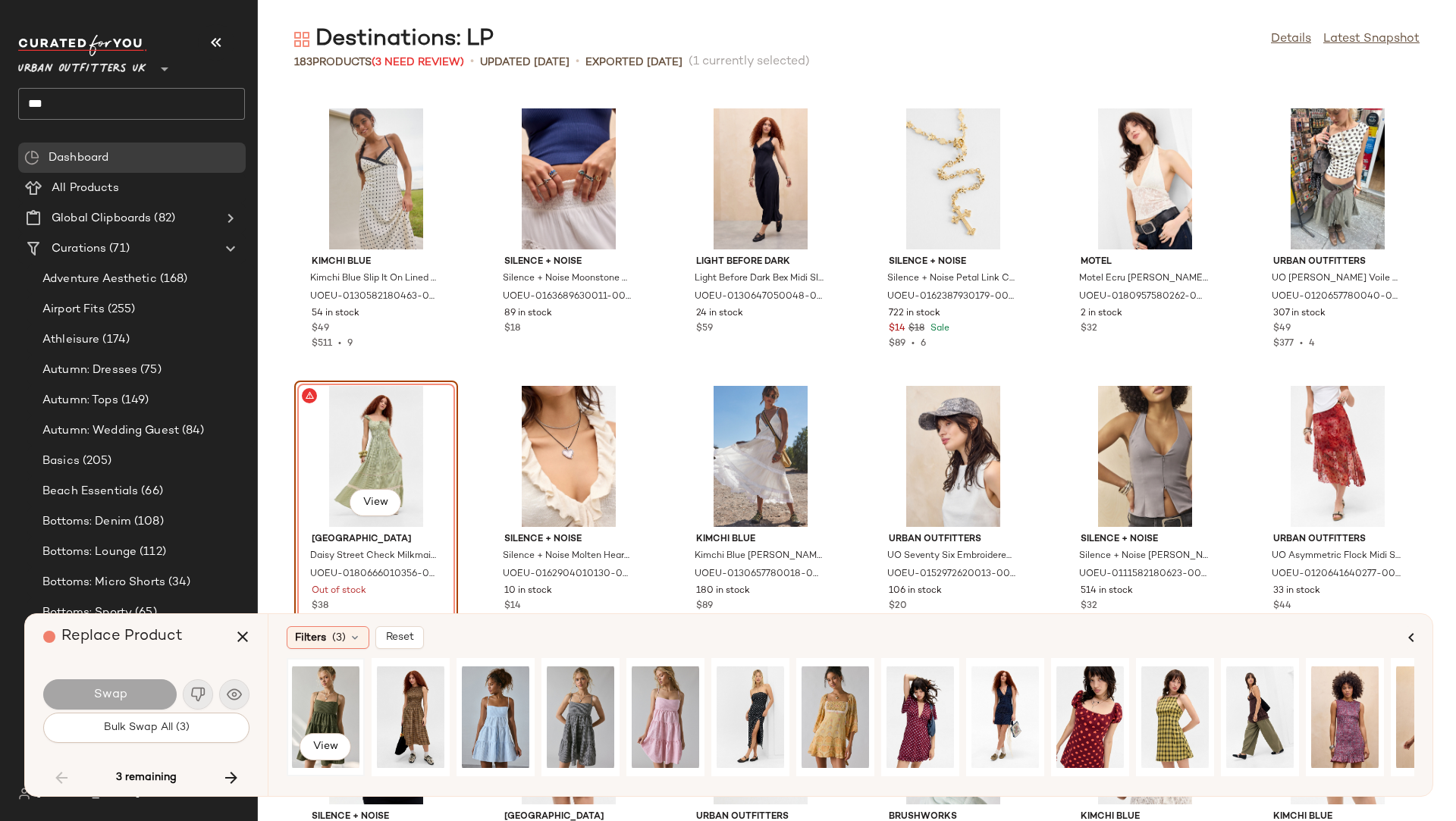
click at [343, 684] on div "View" at bounding box center [325, 717] width 68 height 108
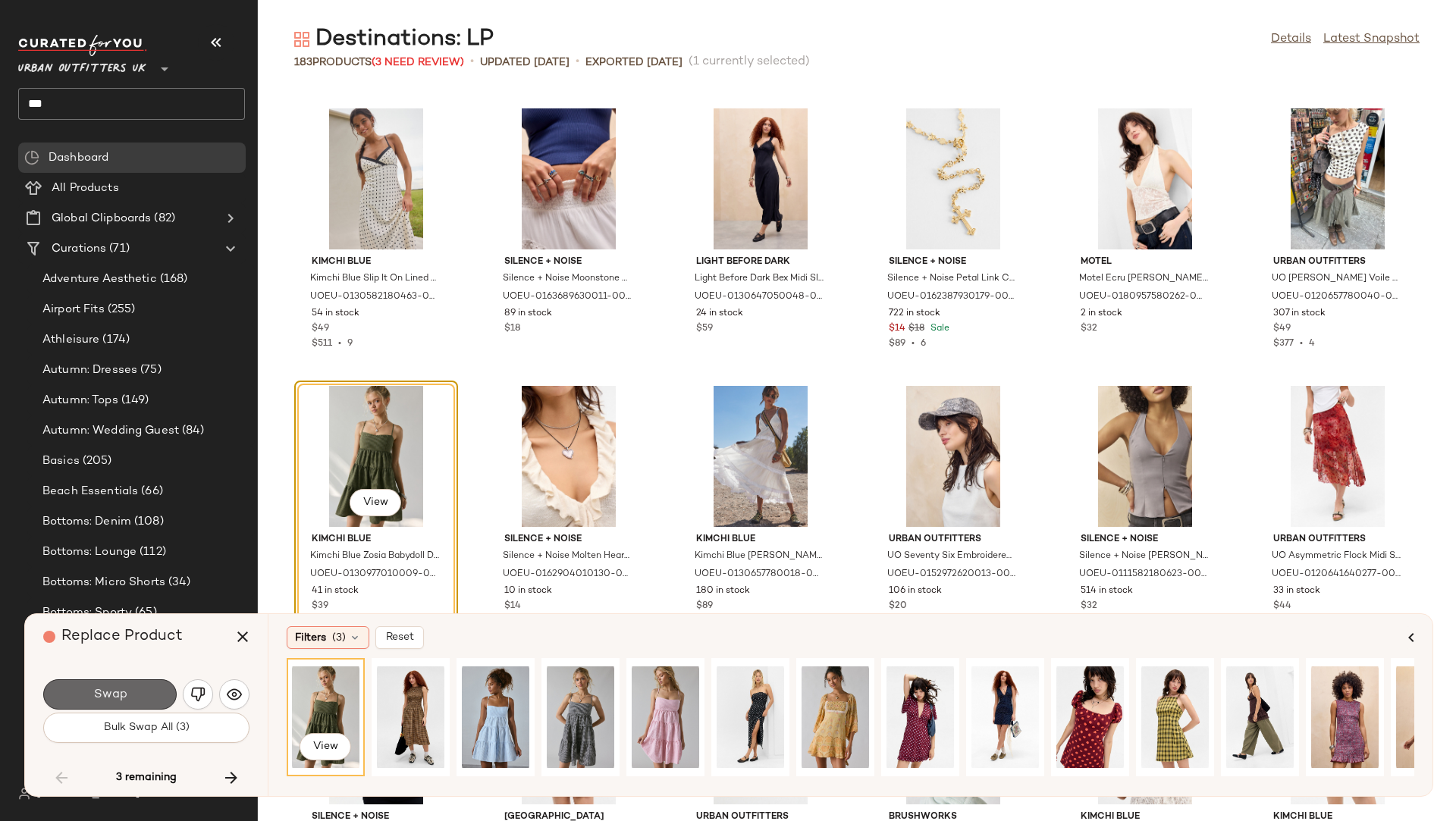
click at [144, 685] on button "Swap" at bounding box center [110, 694] width 133 height 30
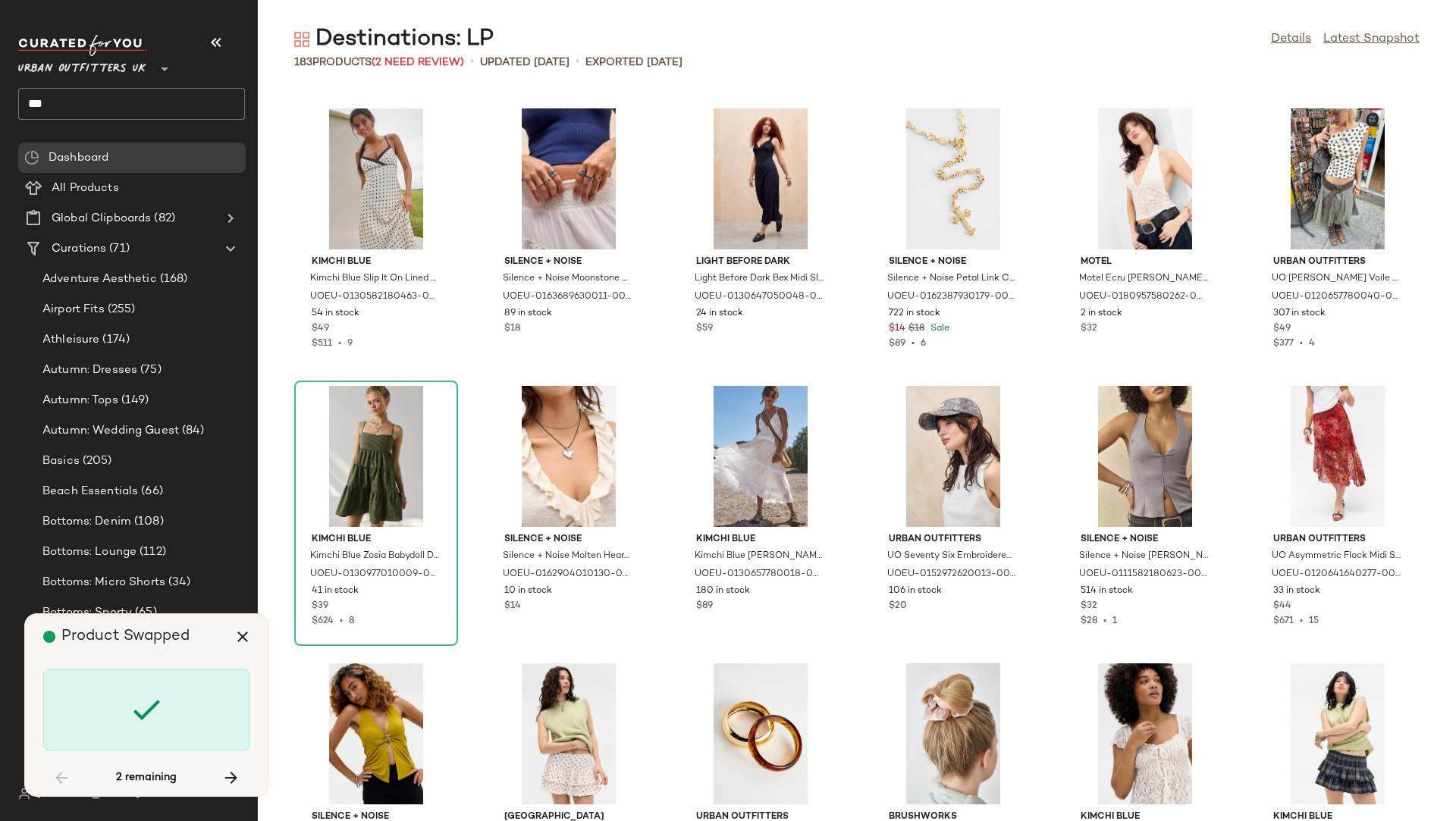
scroll to position [7494, 0]
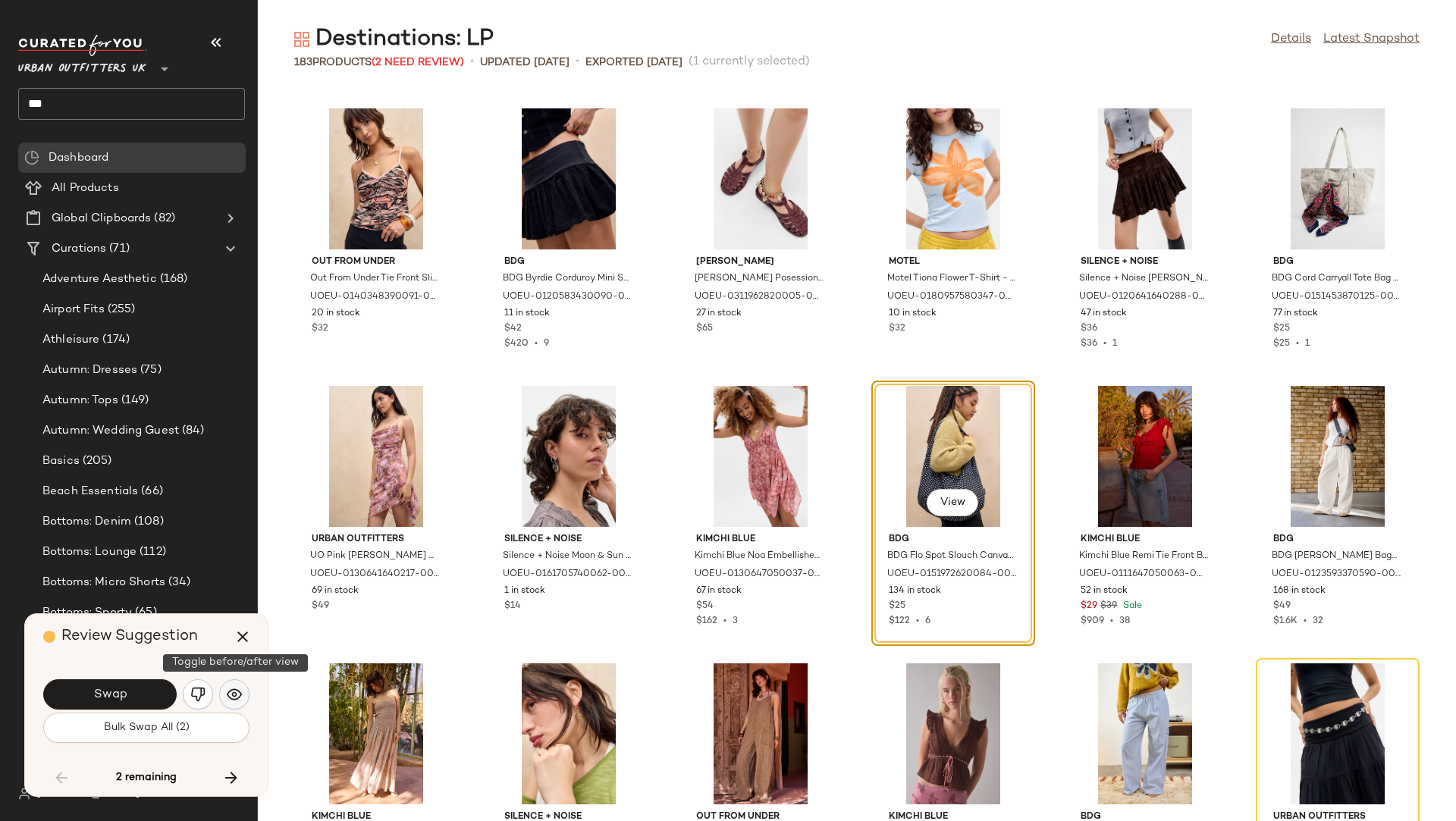
click at [239, 689] on img "button" at bounding box center [234, 694] width 16 height 16
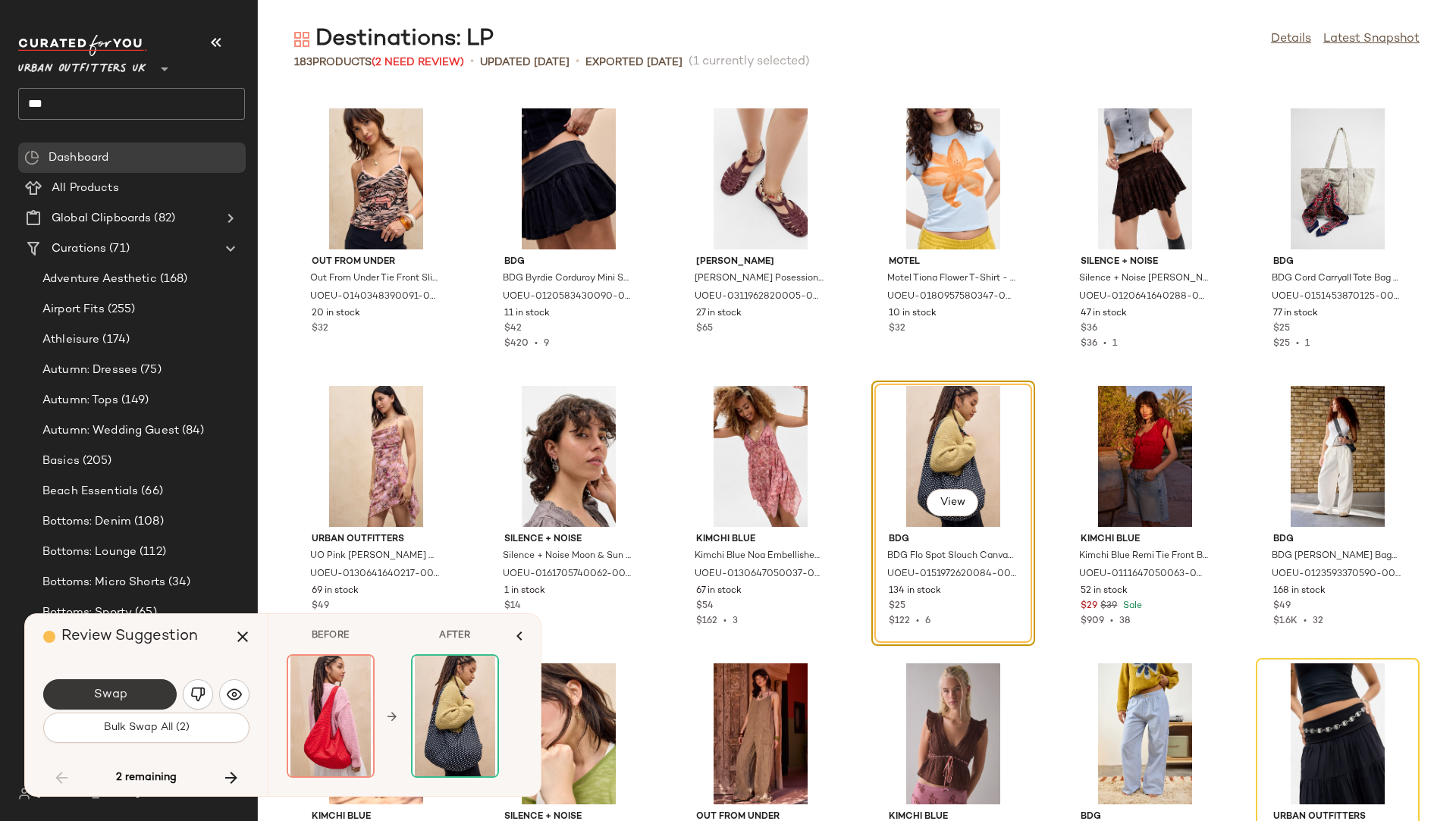
click at [162, 700] on button "Swap" at bounding box center [110, 694] width 133 height 30
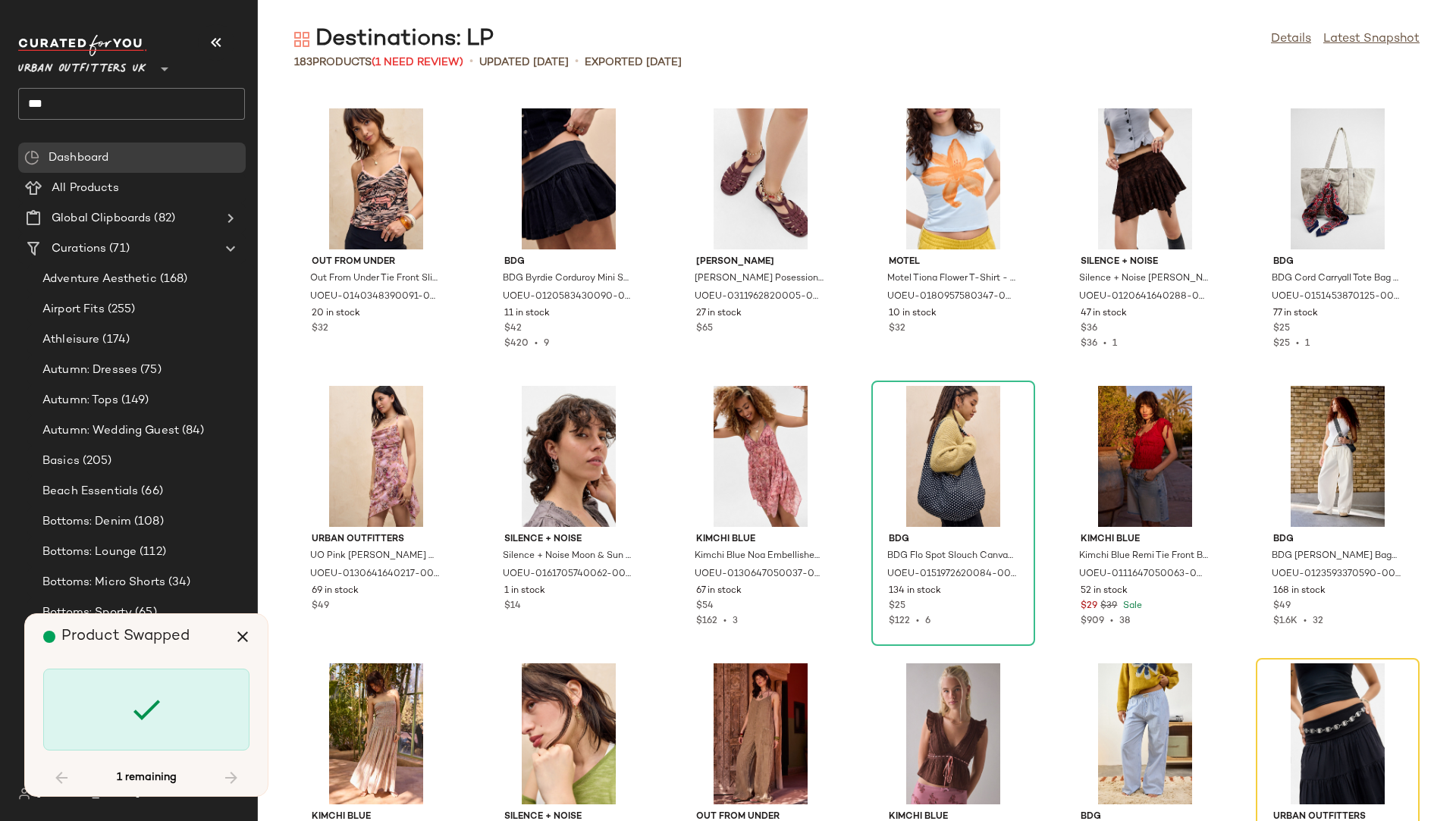
scroll to position [7772, 0]
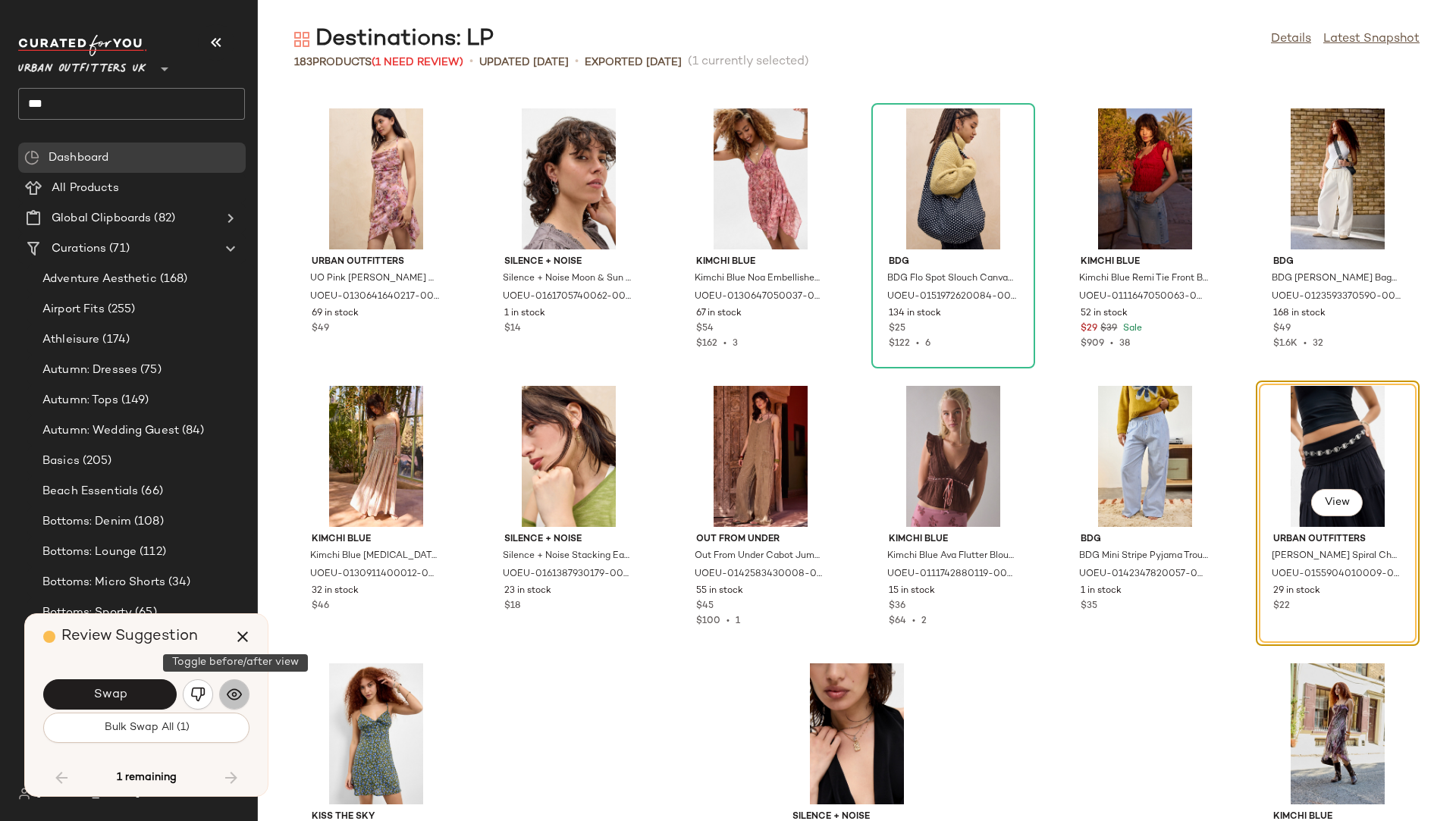
click at [233, 690] on img "button" at bounding box center [234, 694] width 16 height 16
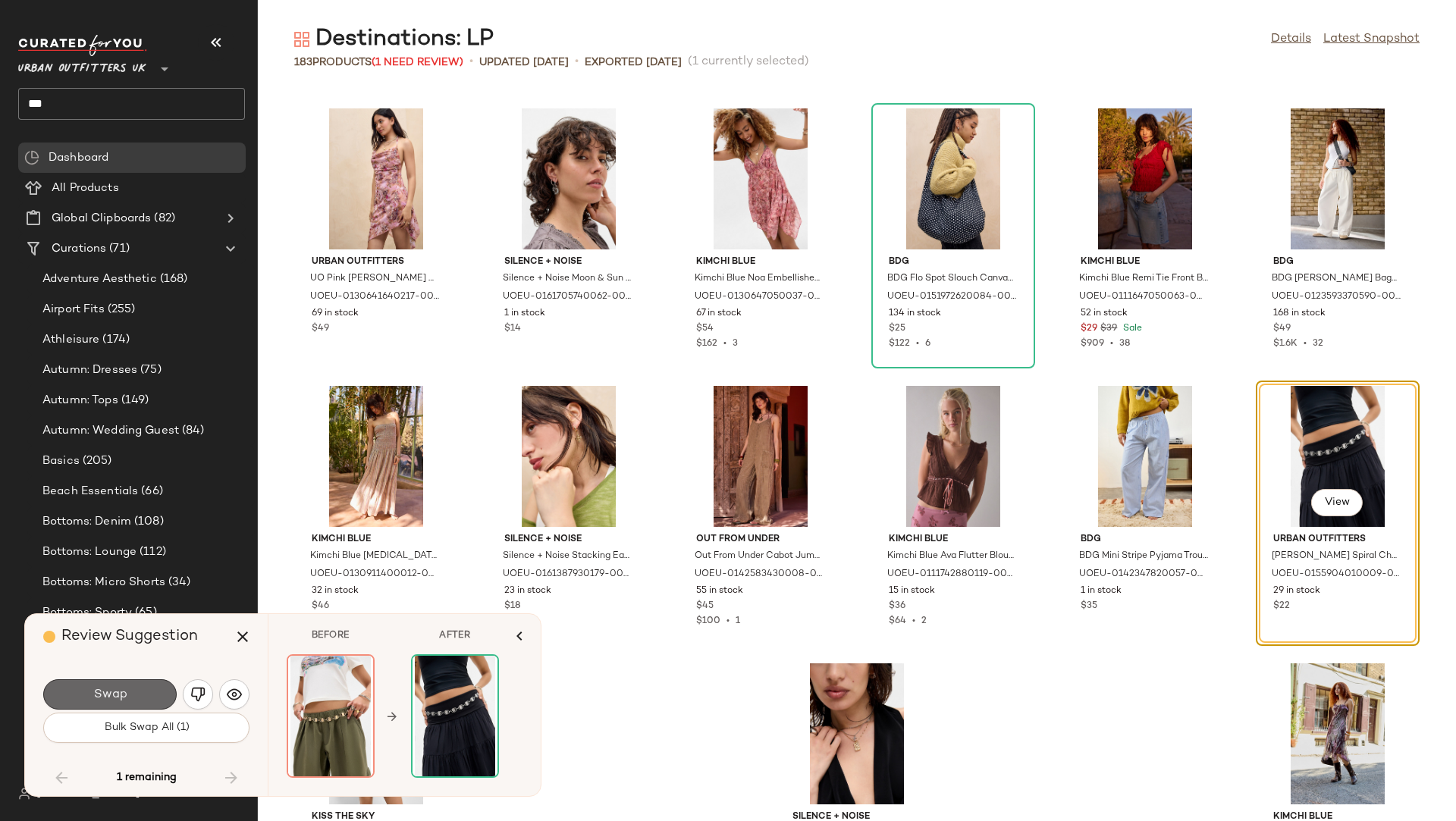
click at [142, 698] on button "Swap" at bounding box center [110, 694] width 133 height 30
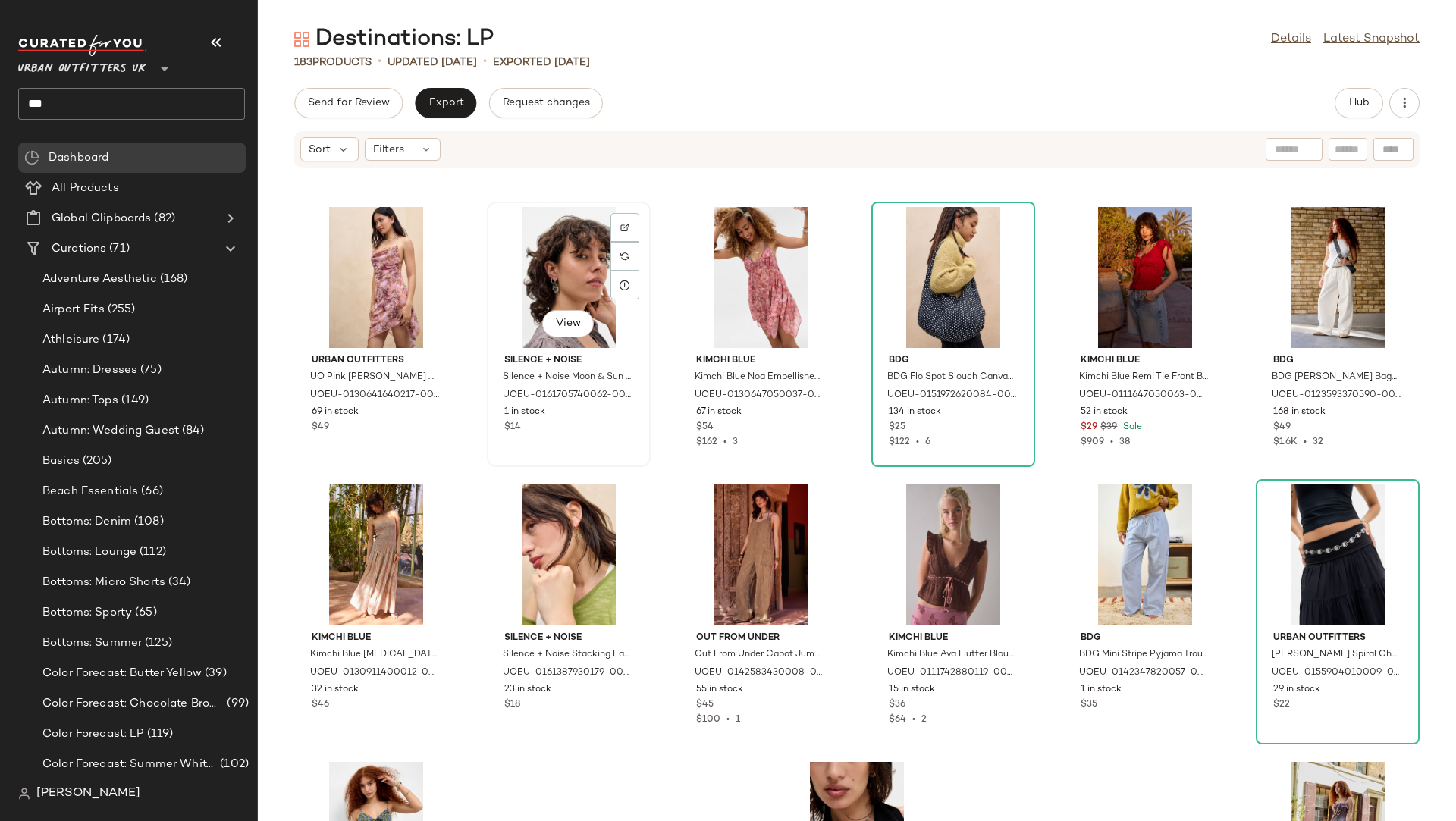
scroll to position [7973, 0]
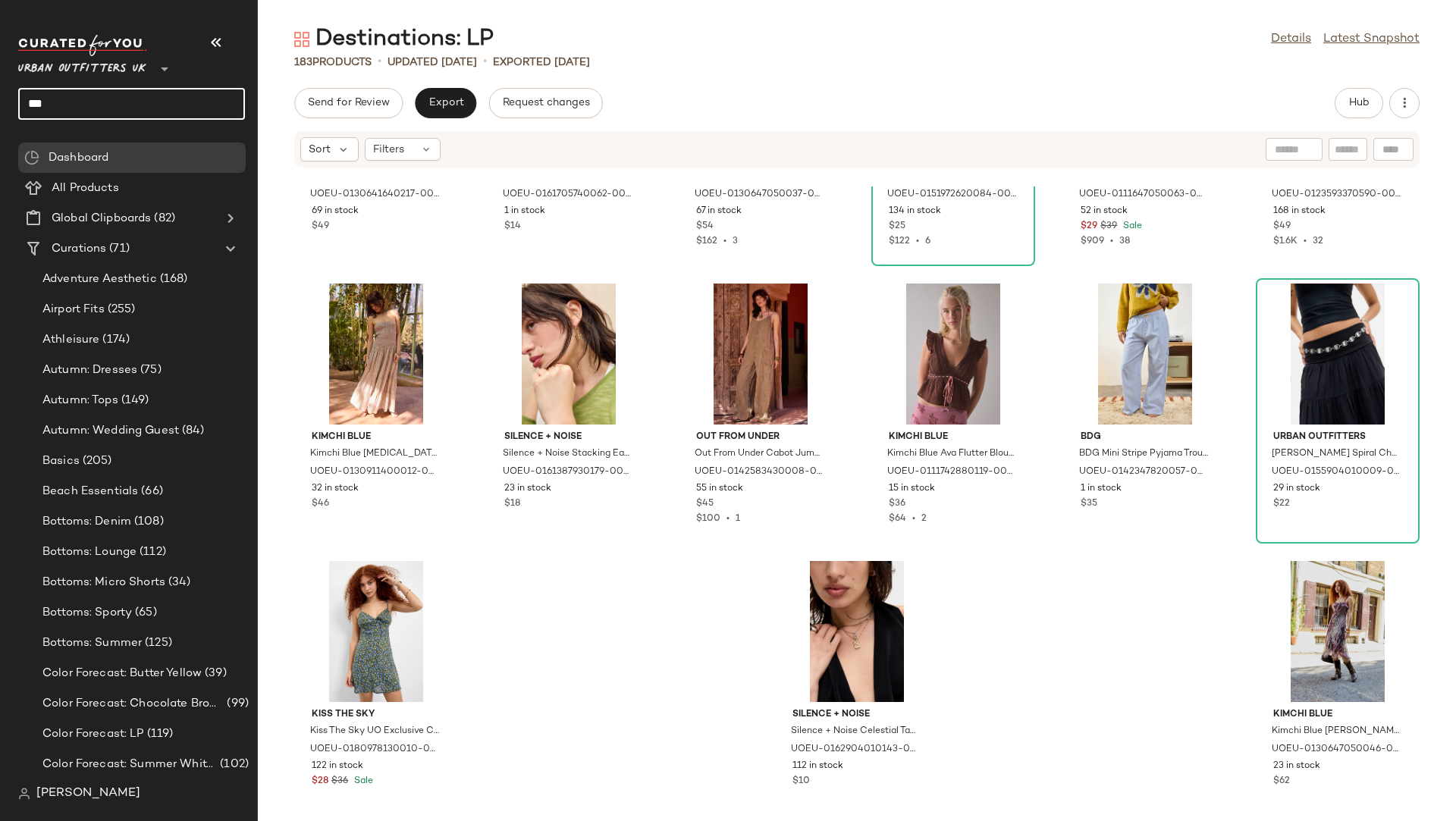
drag, startPoint x: 118, startPoint y: 102, endPoint x: 0, endPoint y: 102, distance: 118.0
click at [0, 102] on nav "Urban Outfitters UK ** *** Dashboard All Products Global Clipboards (82) Curati…" at bounding box center [128, 410] width 258 height 821
drag, startPoint x: 172, startPoint y: 99, endPoint x: 0, endPoint y: 98, distance: 172.0
click at [0, 98] on nav "**********" at bounding box center [128, 410] width 258 height 821
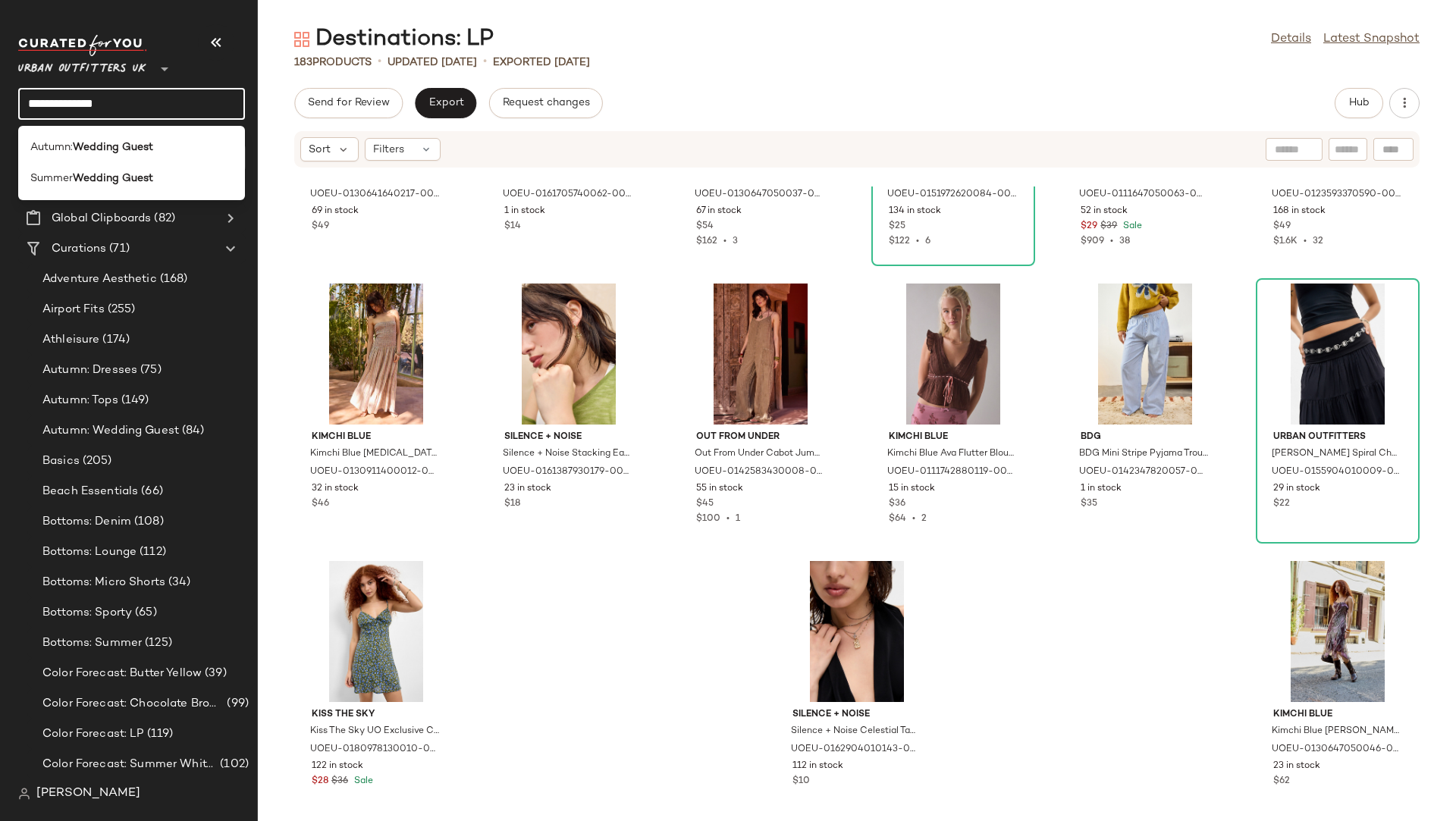
click at [29, 102] on input "**********" at bounding box center [131, 104] width 226 height 32
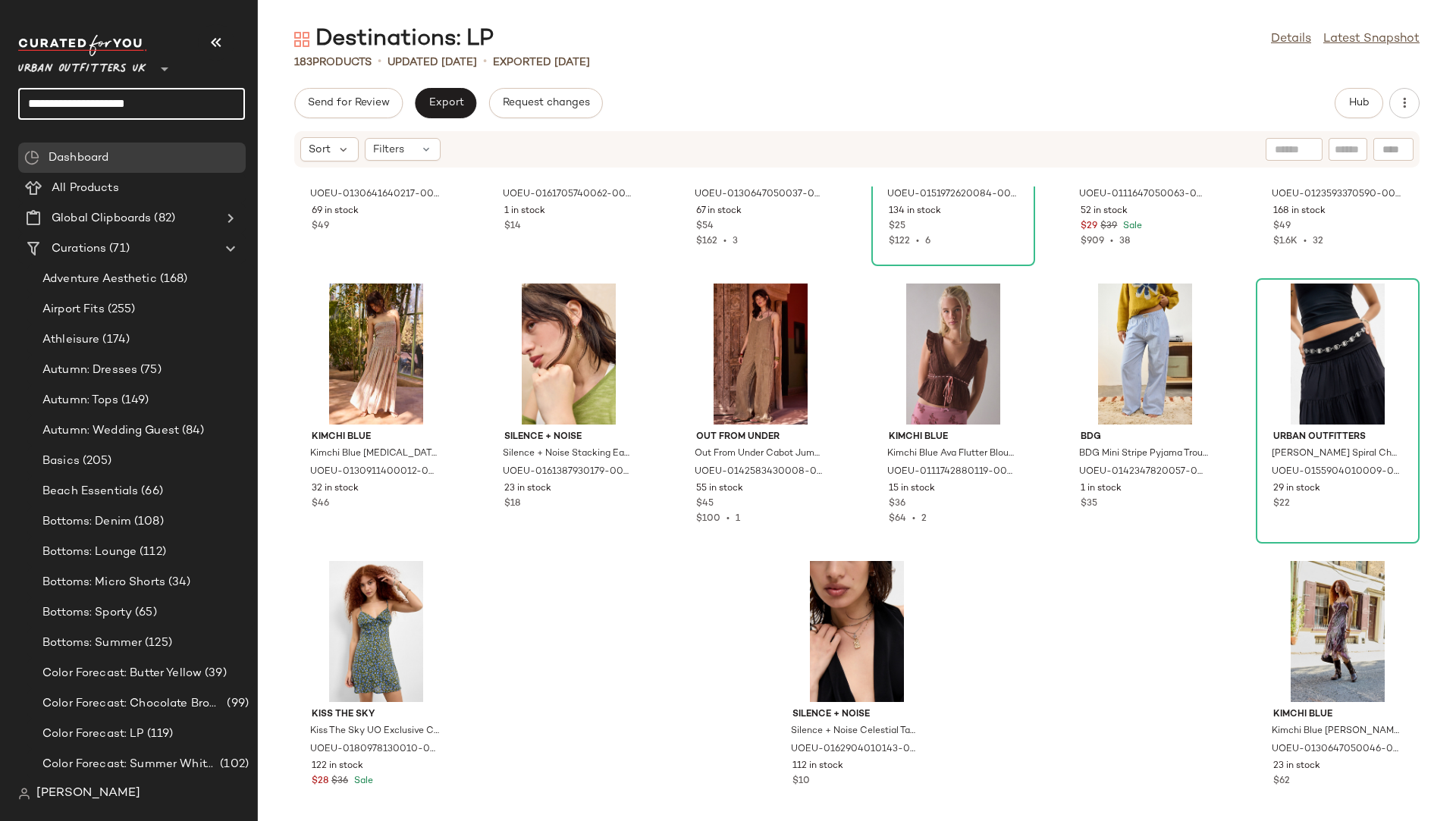
click at [190, 94] on input "**********" at bounding box center [131, 104] width 226 height 32
click at [44, 103] on input "**********" at bounding box center [131, 104] width 226 height 32
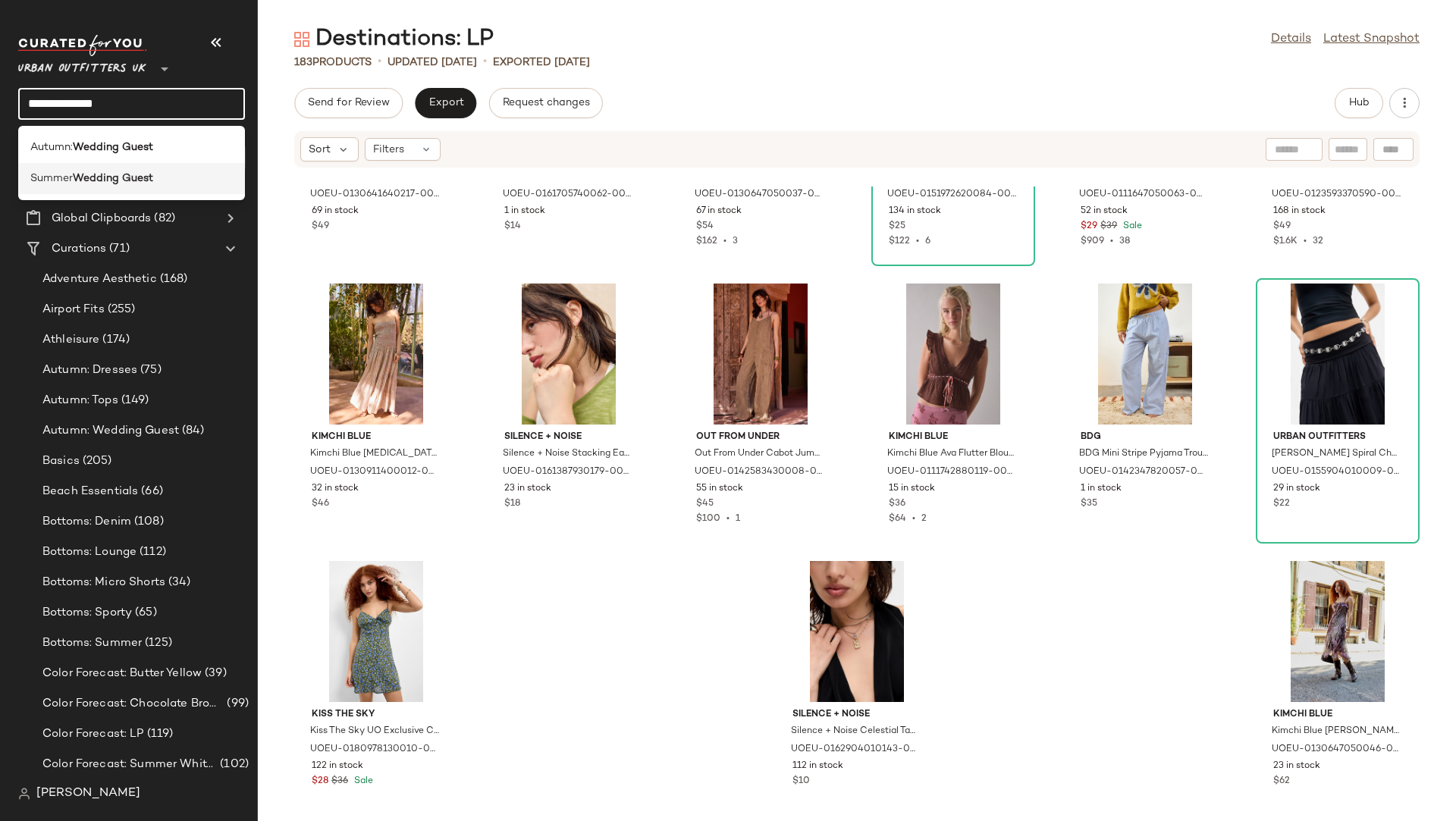
click at [101, 169] on div "Summer Wedding Guest" at bounding box center [131, 178] width 226 height 31
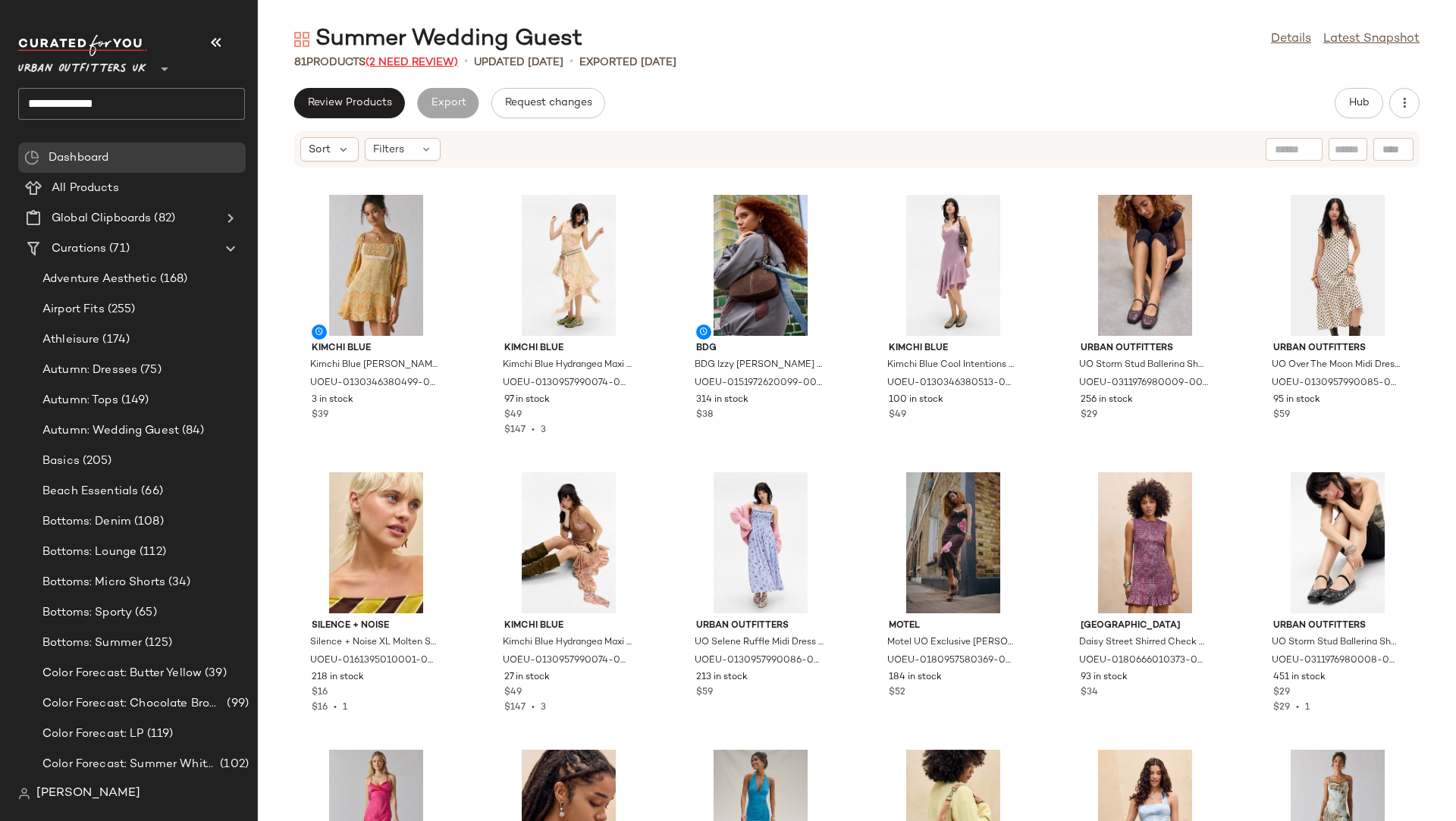
click at [410, 57] on span "(2 Need Review)" at bounding box center [411, 63] width 92 height 11
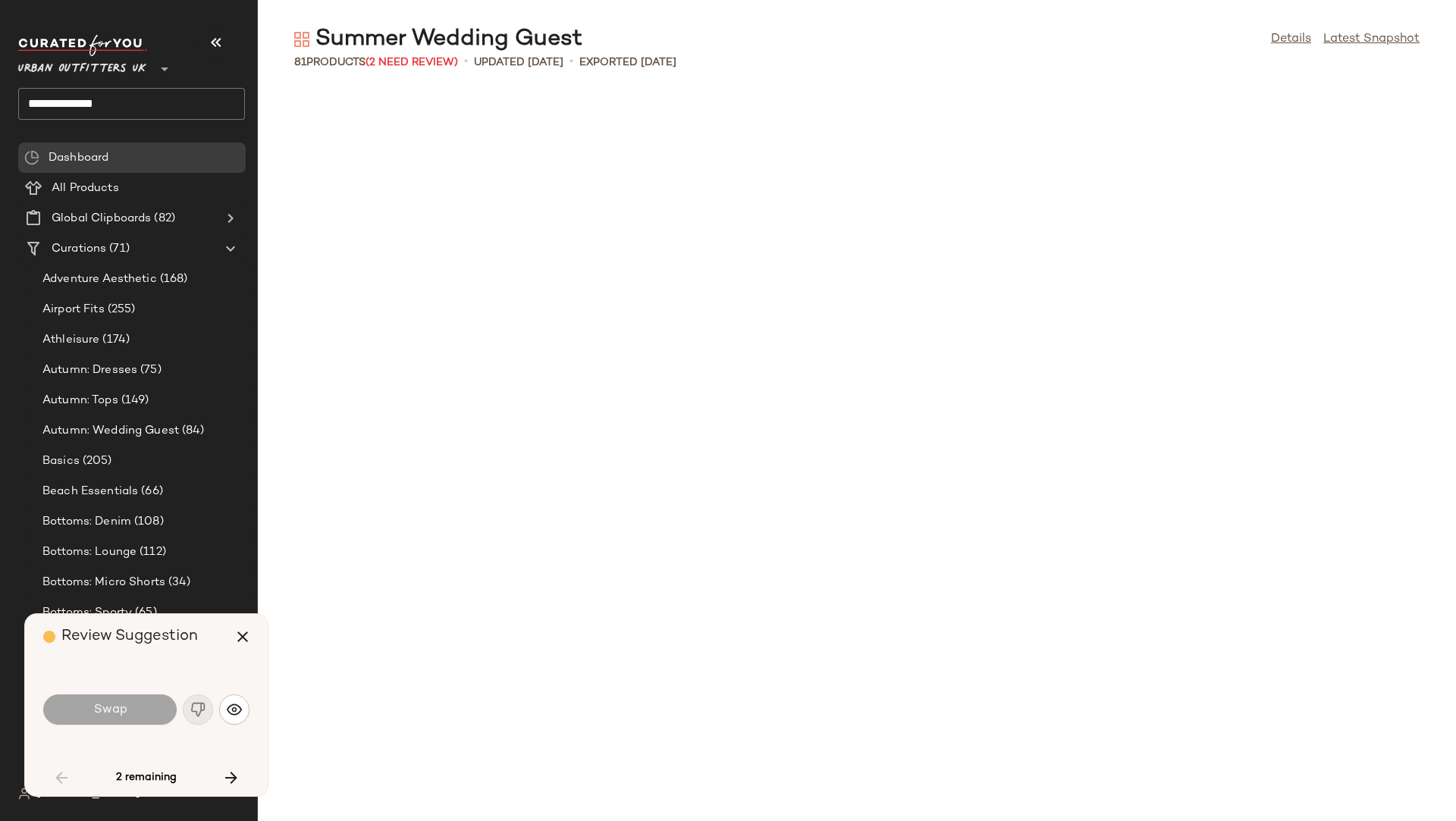
scroll to position [2498, 0]
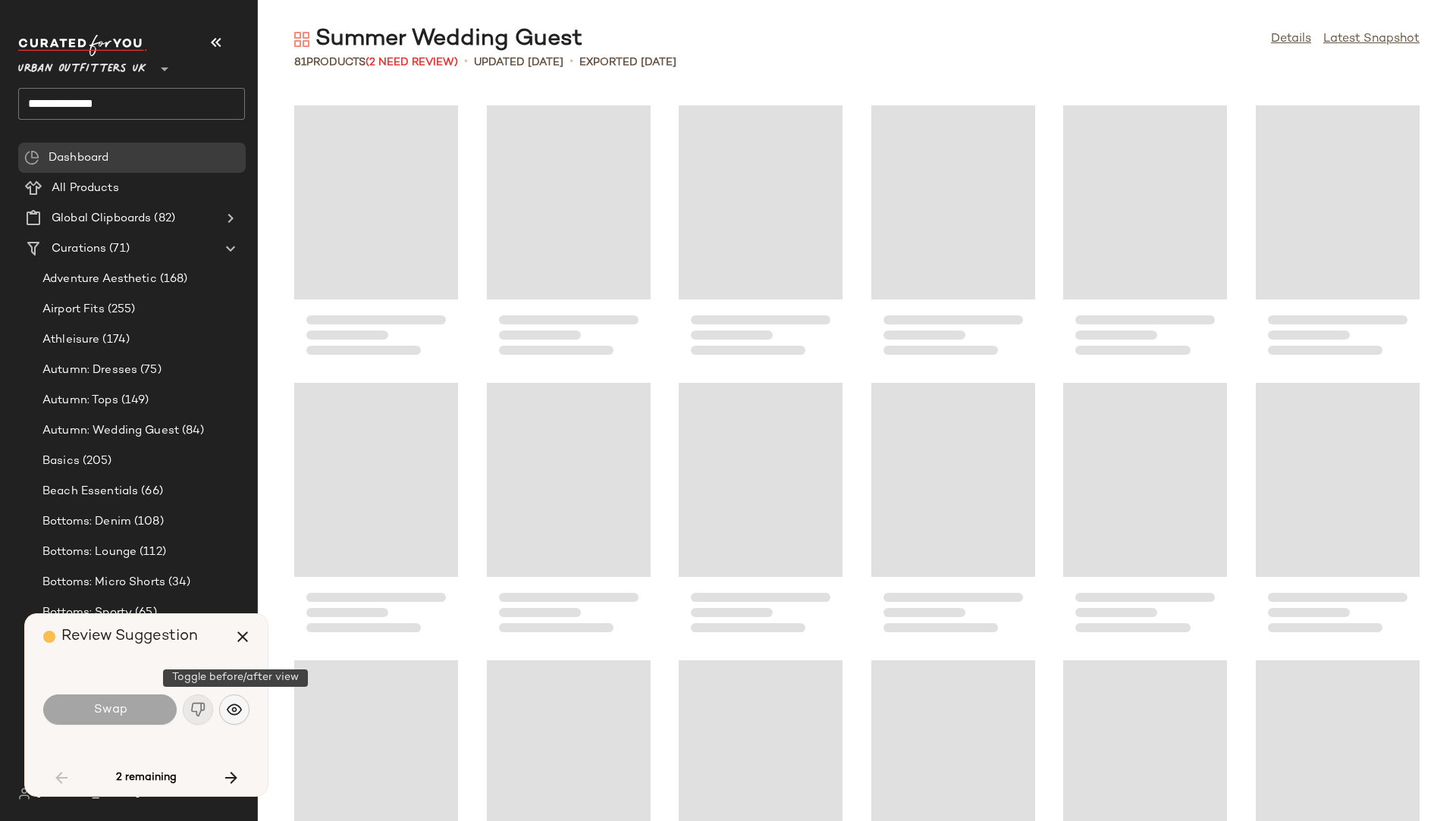
click at [240, 700] on img "button" at bounding box center [234, 710] width 16 height 16
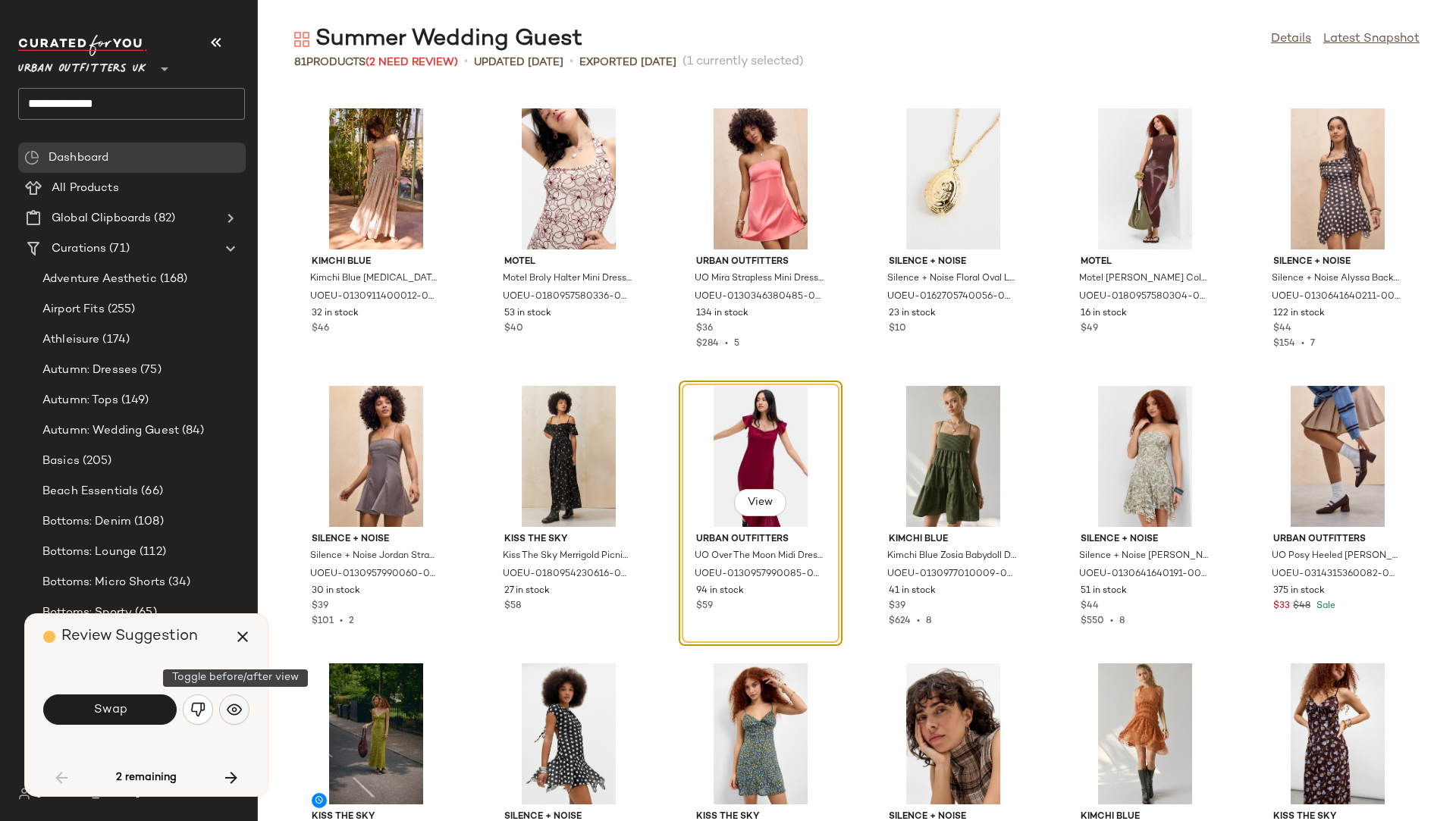
click at [240, 700] on img "button" at bounding box center [234, 710] width 16 height 16
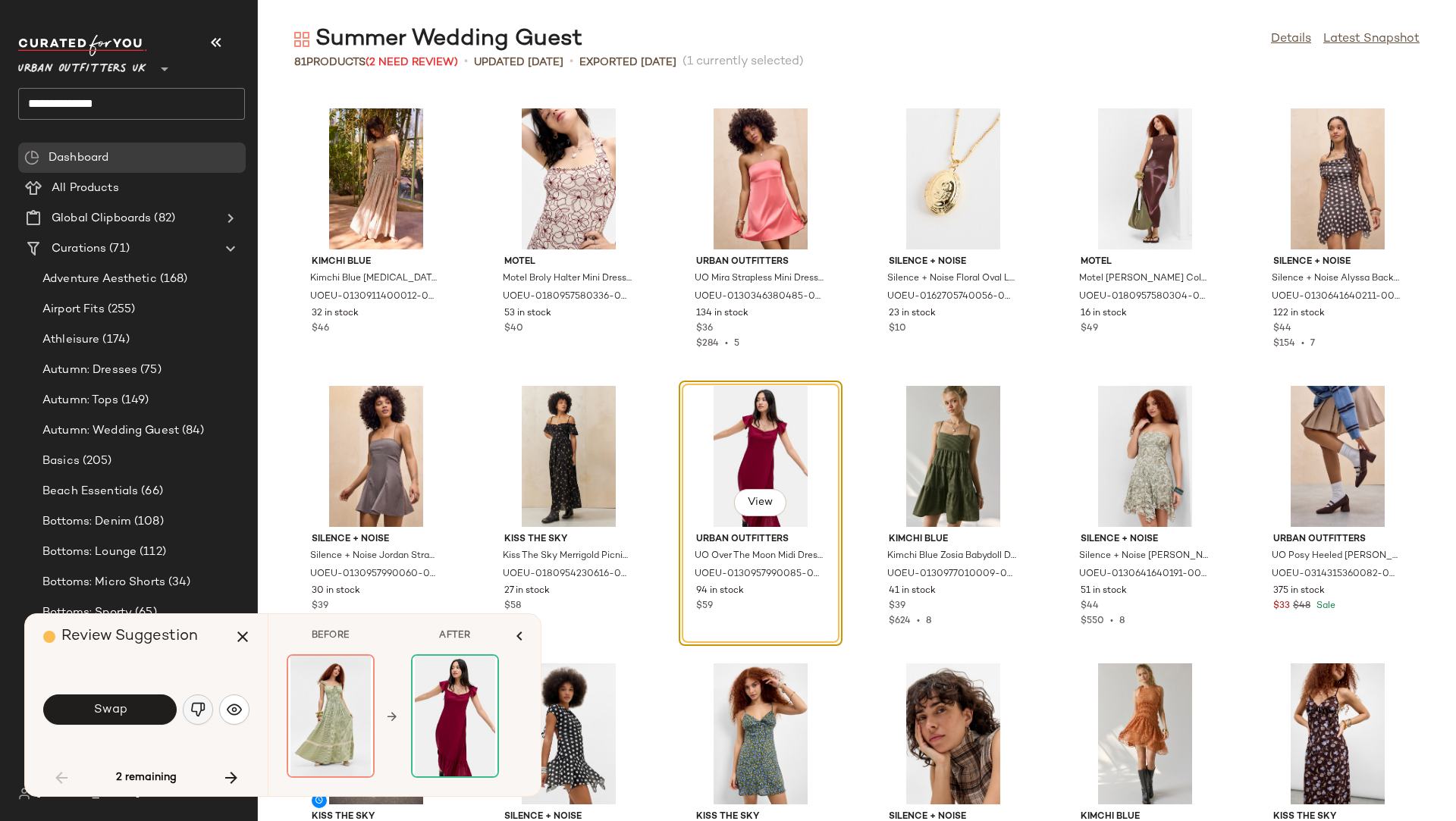
click at [204, 700] on img "button" at bounding box center [198, 710] width 16 height 16
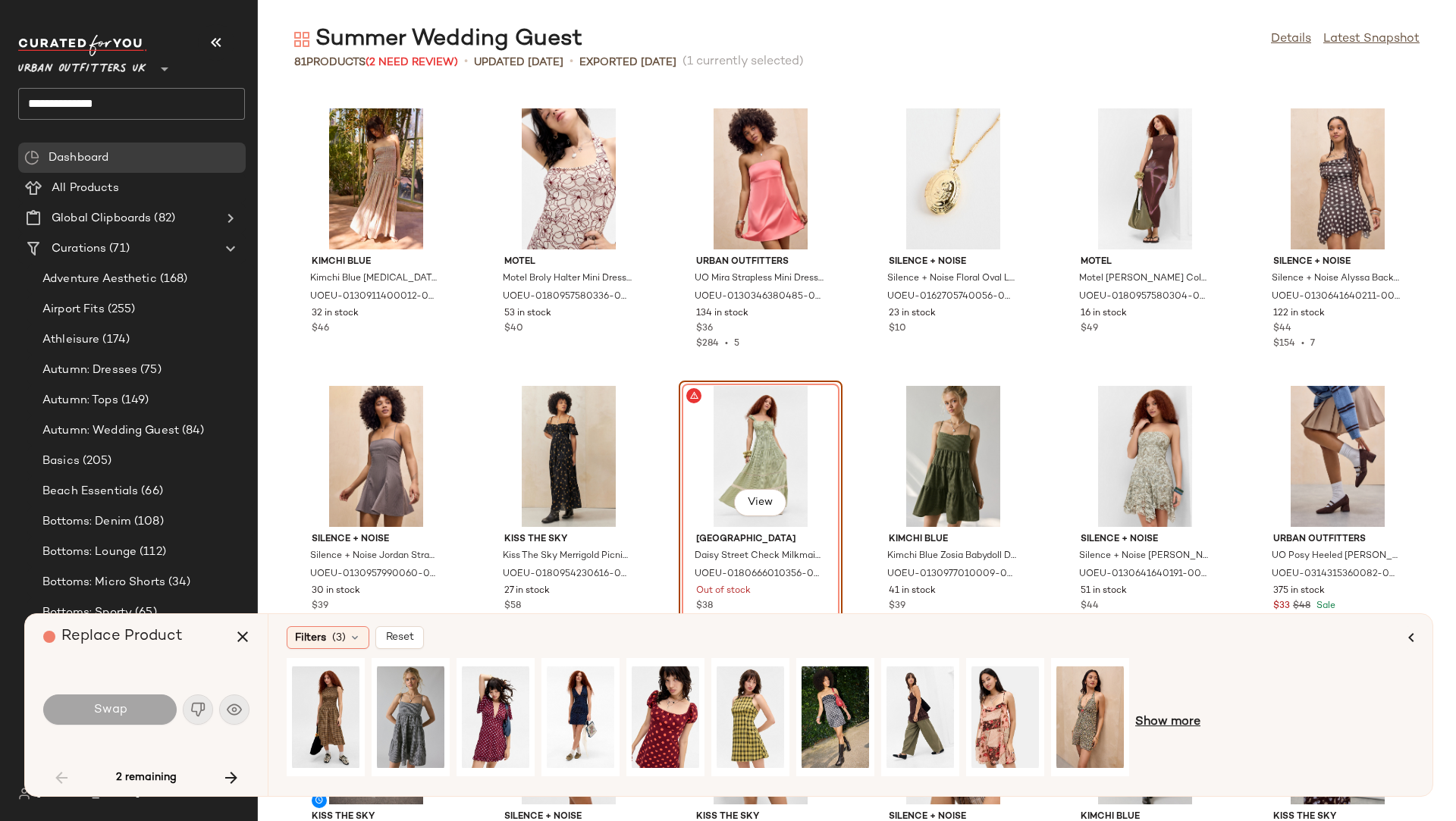
click at [1185, 700] on span "Show more" at bounding box center [1167, 723] width 65 height 18
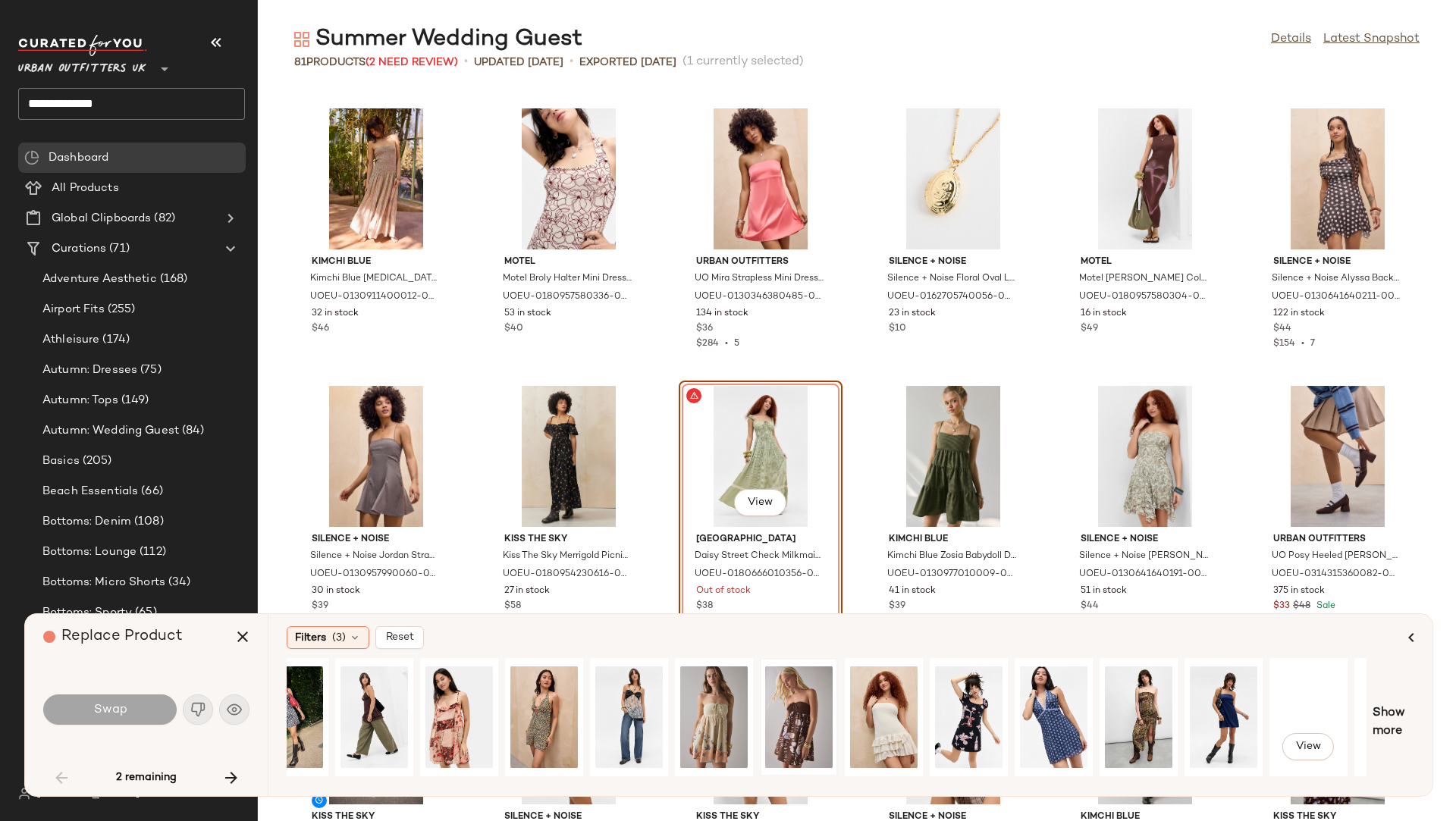
scroll to position [0, 612]
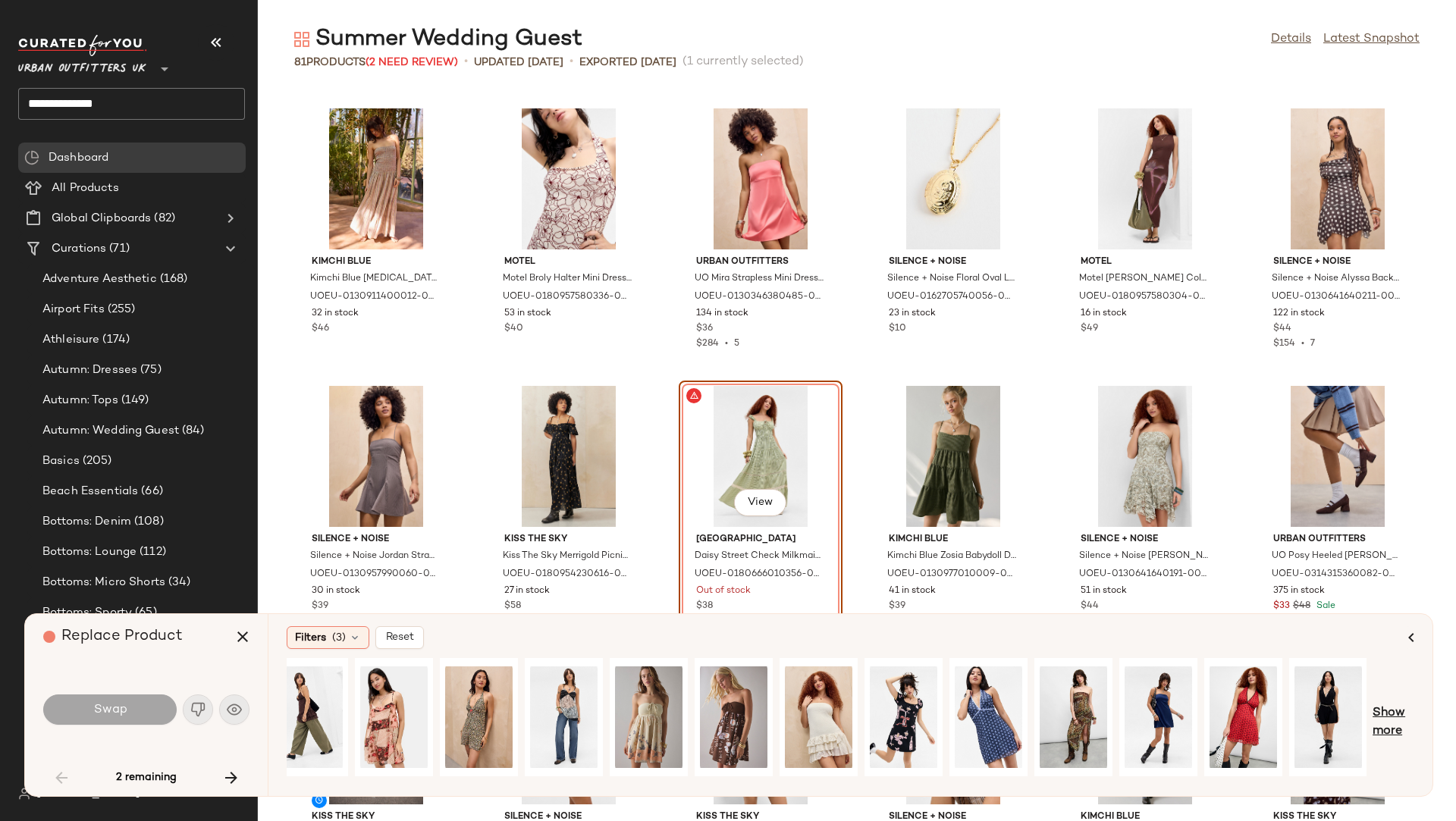
click at [1293, 700] on span "Show more" at bounding box center [1393, 723] width 42 height 37
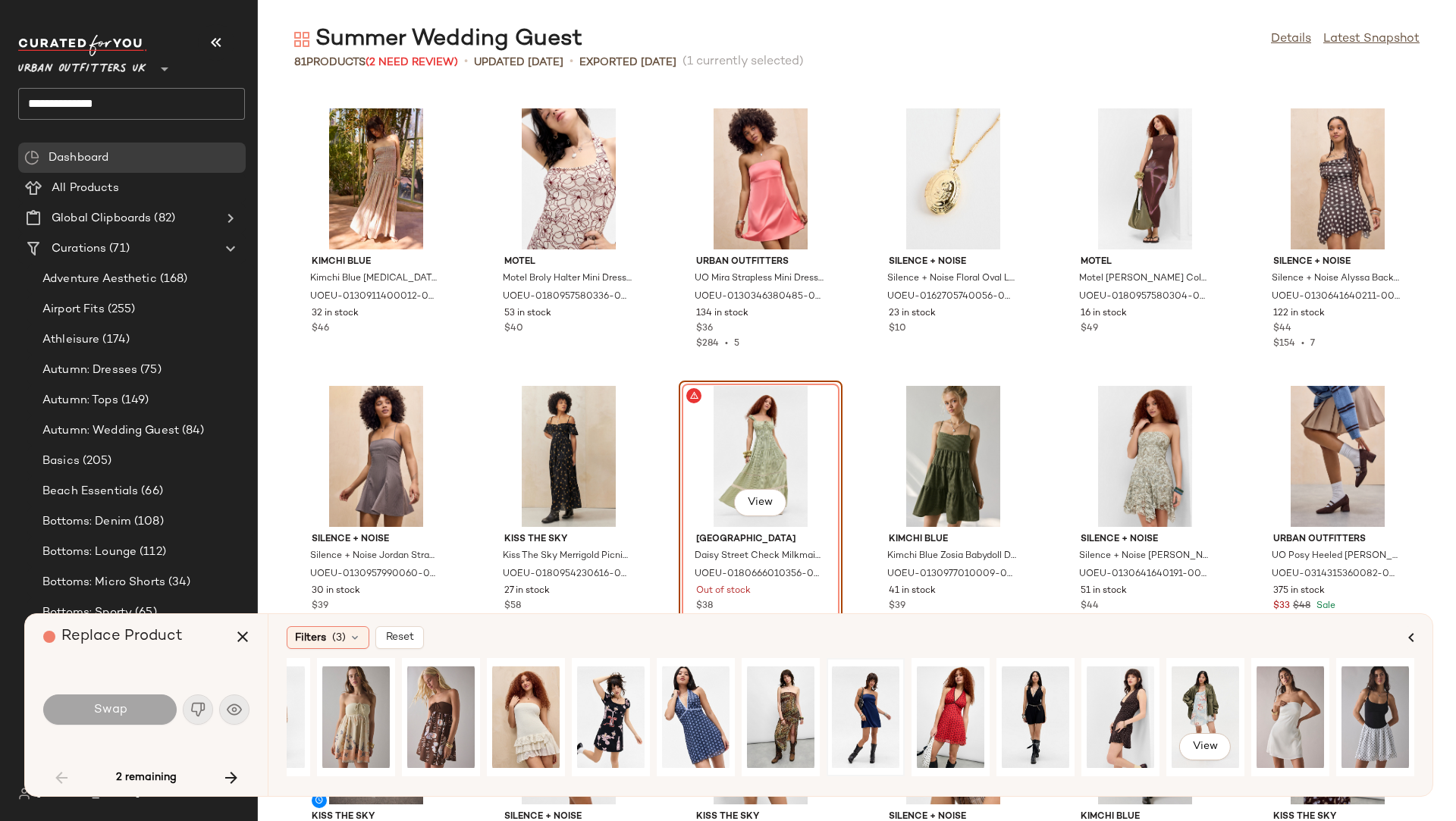
scroll to position [0, 0]
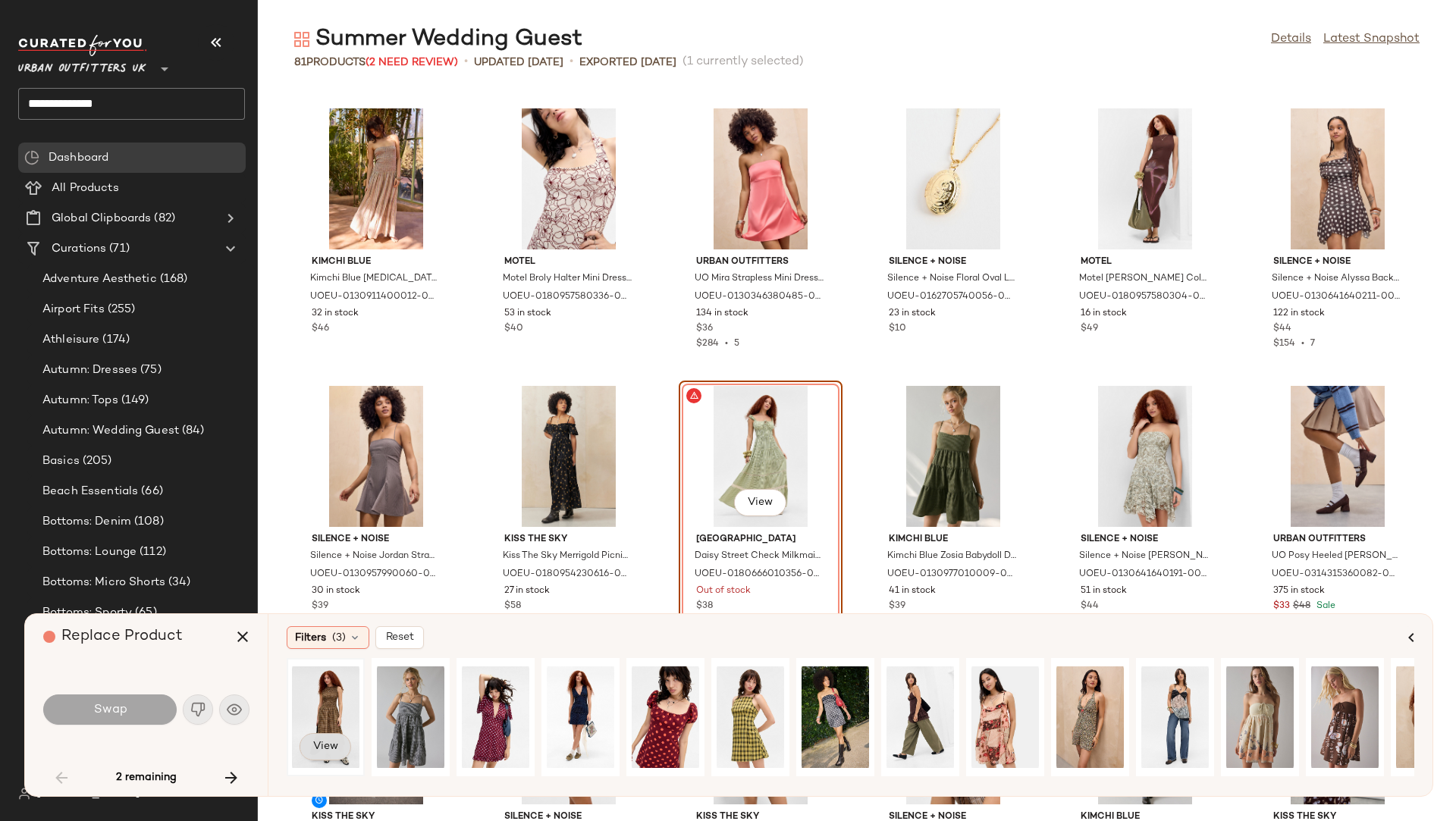
click at [312, 700] on span "View" at bounding box center [325, 747] width 26 height 12
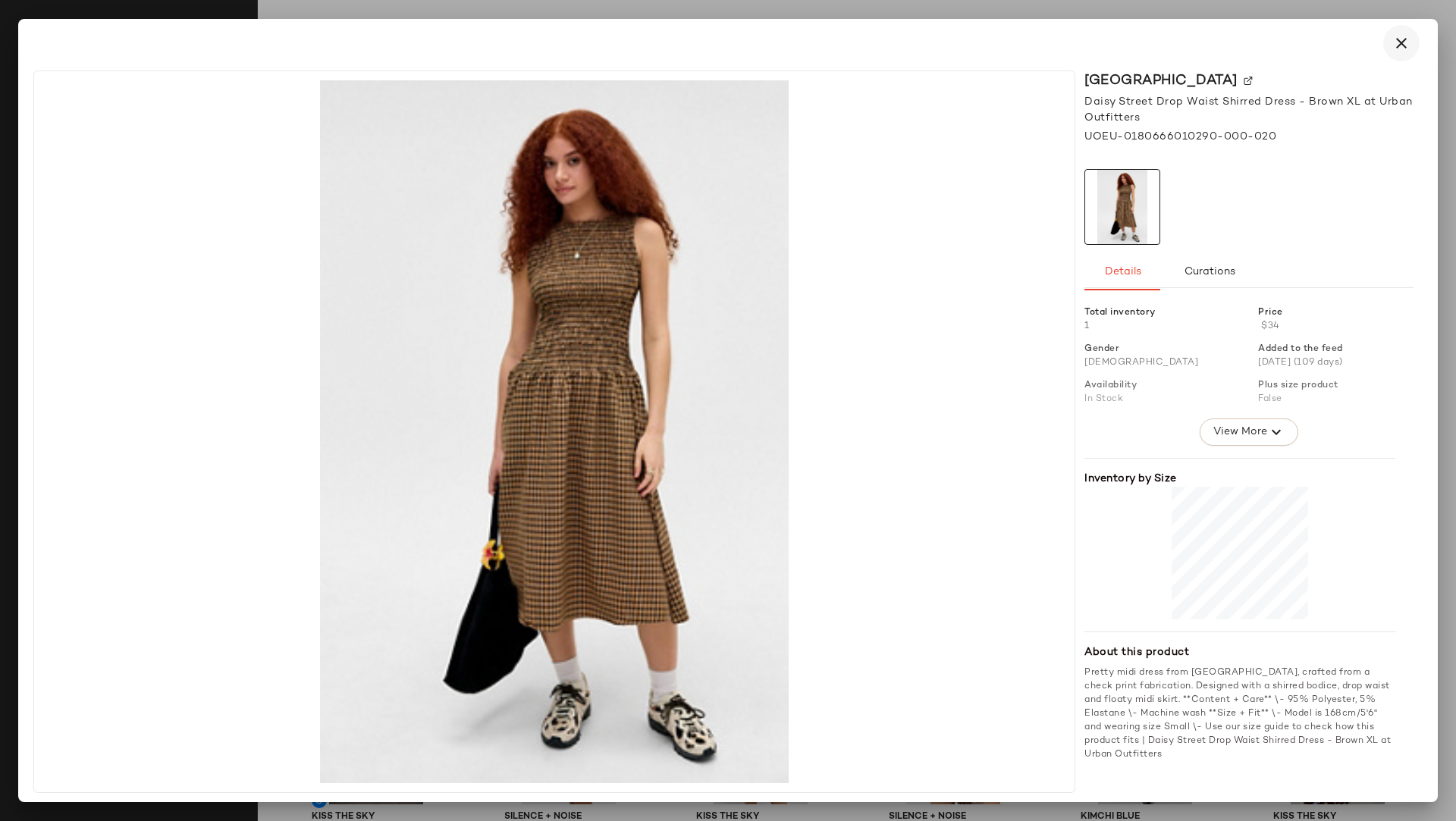
click at [1293, 39] on icon "button" at bounding box center [1401, 43] width 18 height 18
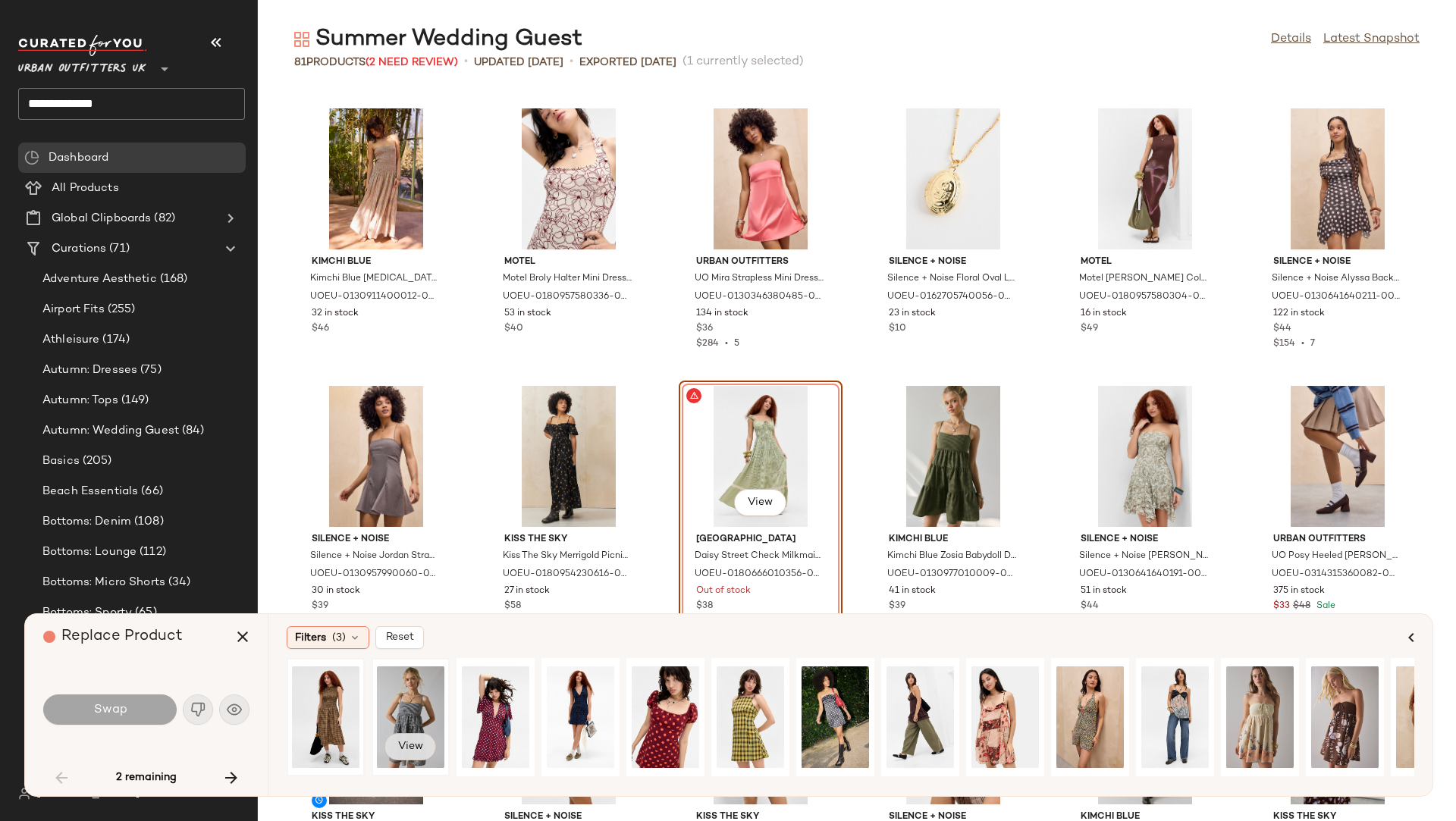
drag, startPoint x: 434, startPoint y: 747, endPoint x: 422, endPoint y: 747, distance: 12.0
click at [422, 700] on button "View" at bounding box center [410, 747] width 52 height 27
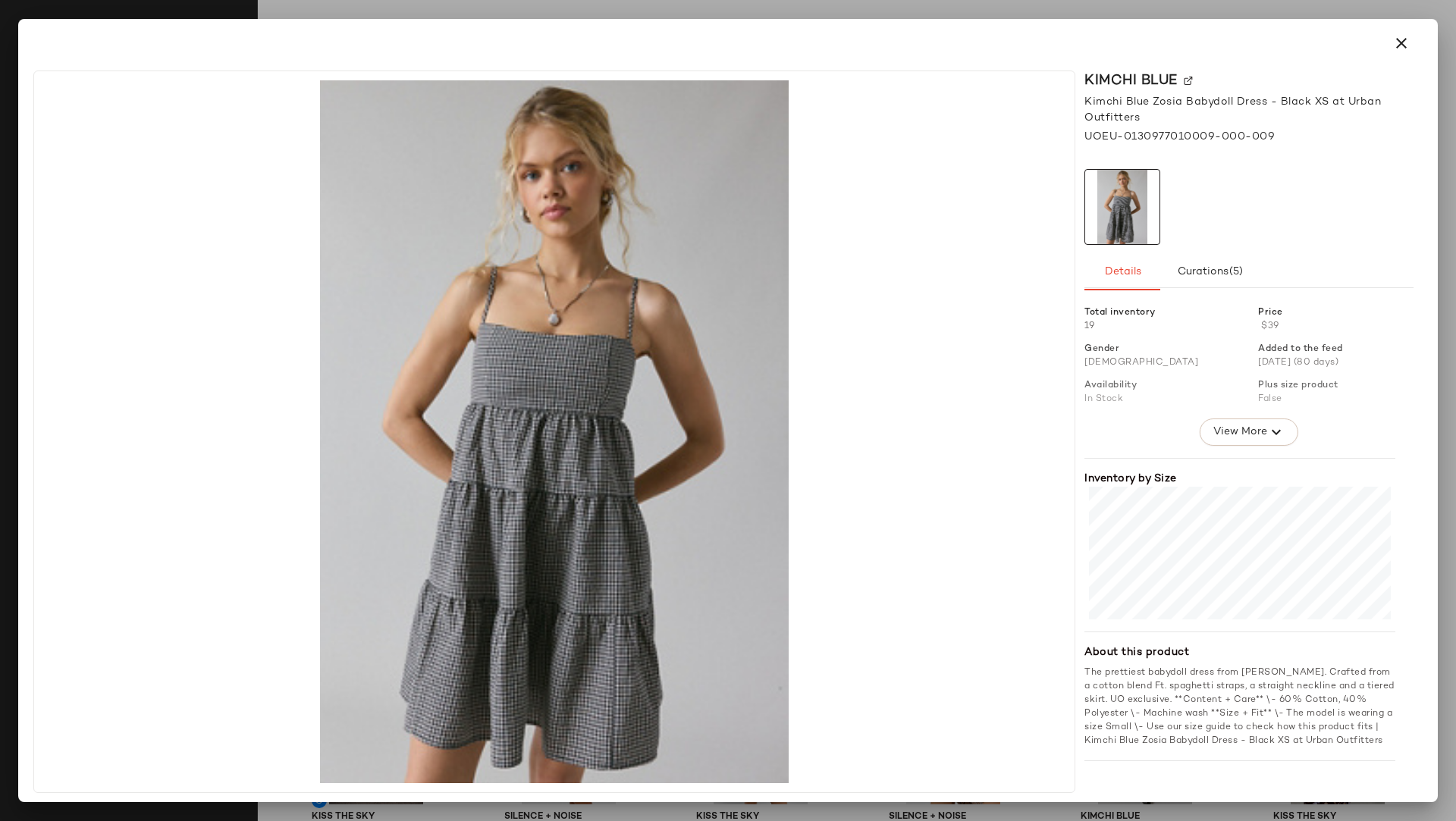
drag, startPoint x: 1398, startPoint y: 52, endPoint x: 1321, endPoint y: 125, distance: 106.1
click at [1293, 52] on button "button" at bounding box center [1401, 43] width 37 height 37
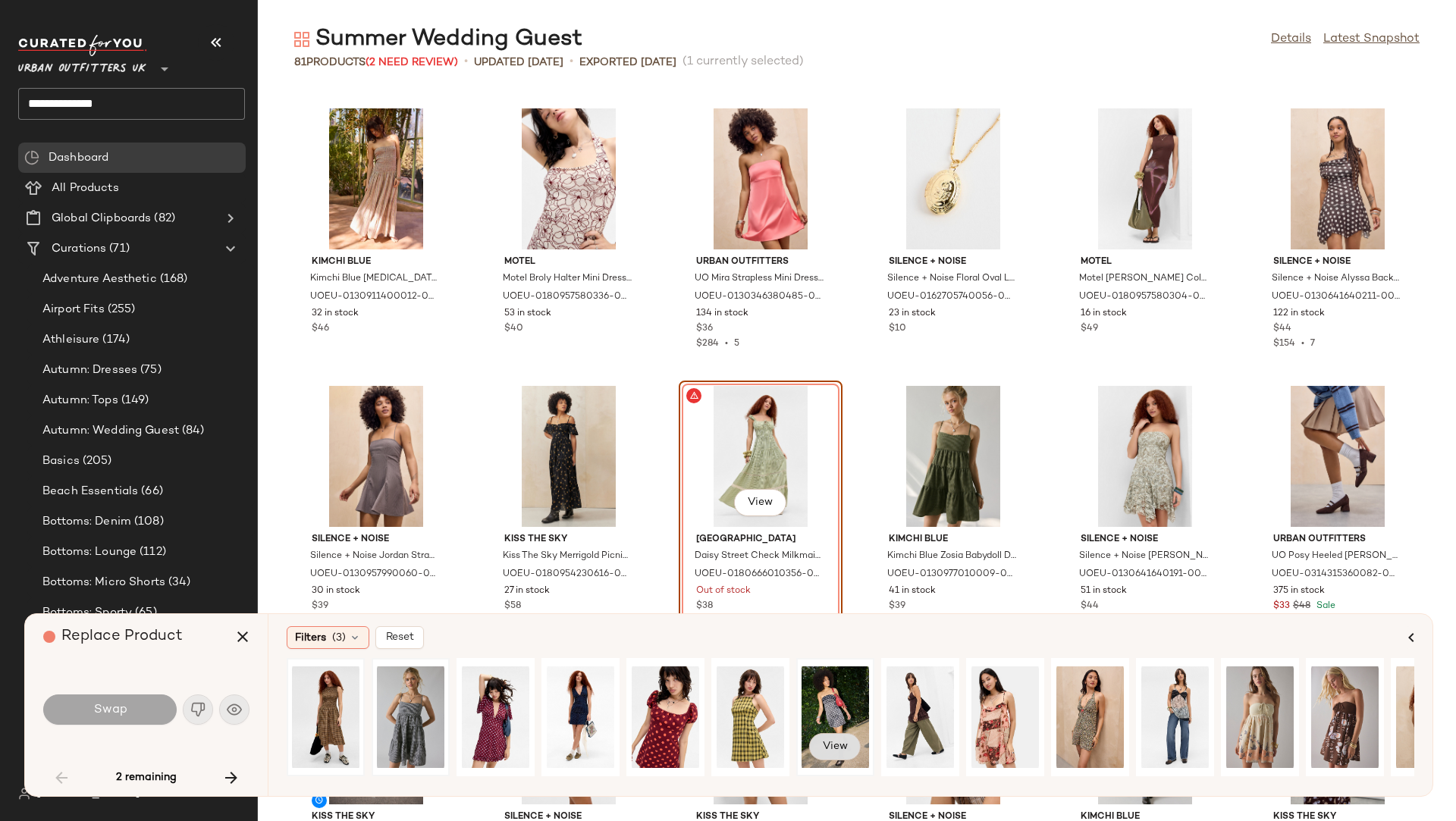
click at [831, 700] on button "View" at bounding box center [835, 747] width 52 height 27
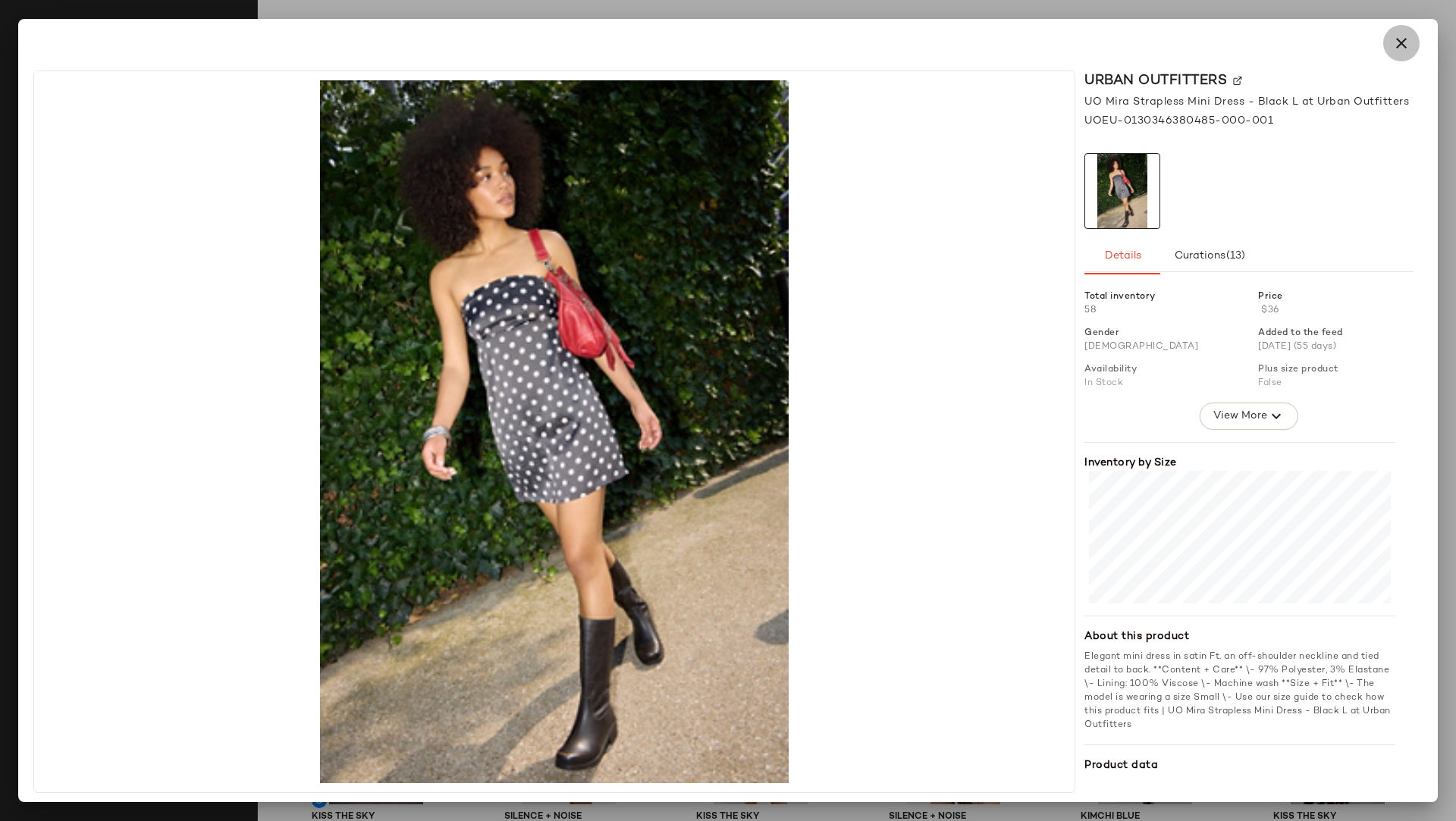
click at [1293, 54] on button "button" at bounding box center [1401, 43] width 37 height 37
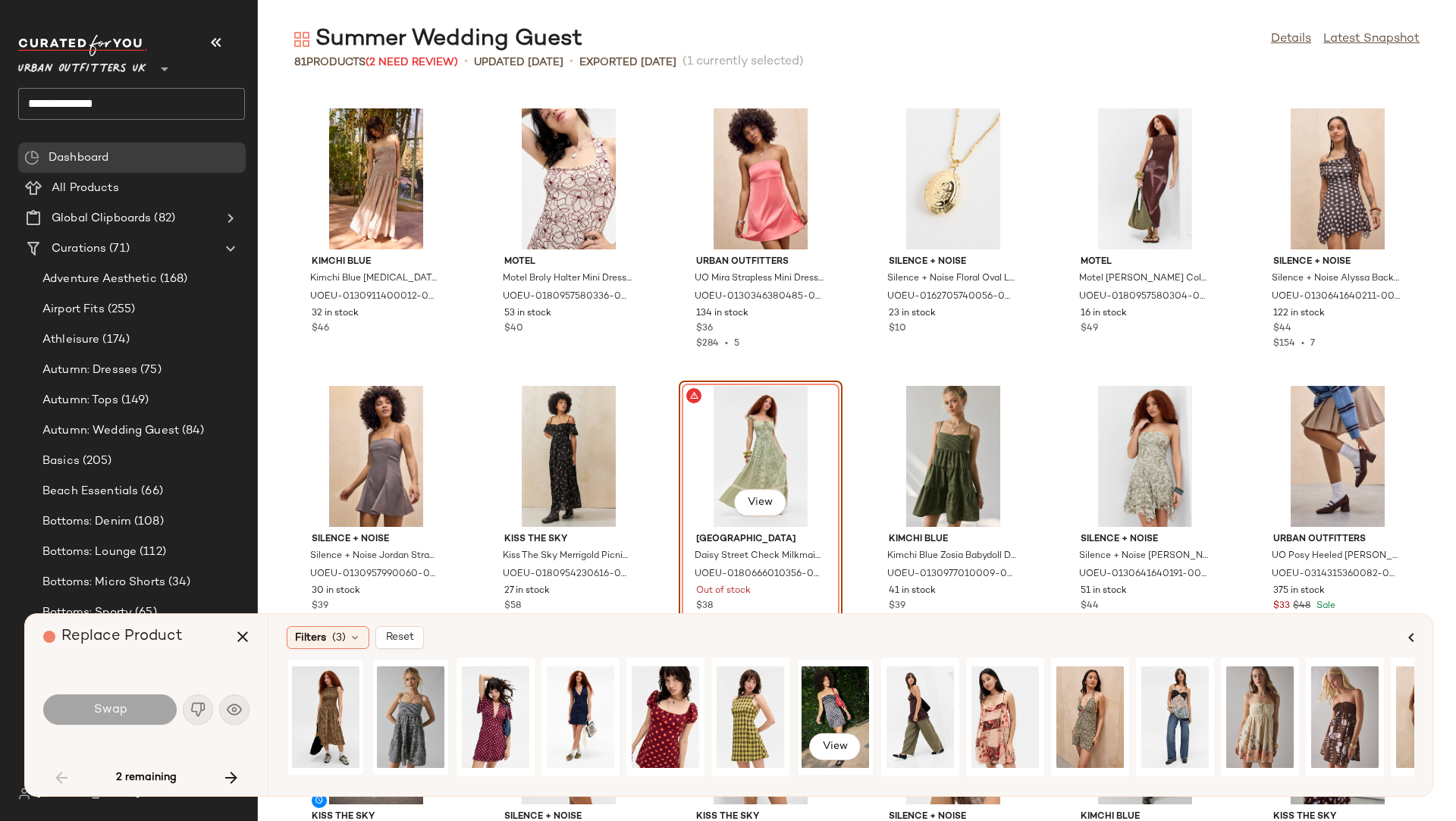
click at [824, 700] on div "View" at bounding box center [835, 717] width 68 height 108
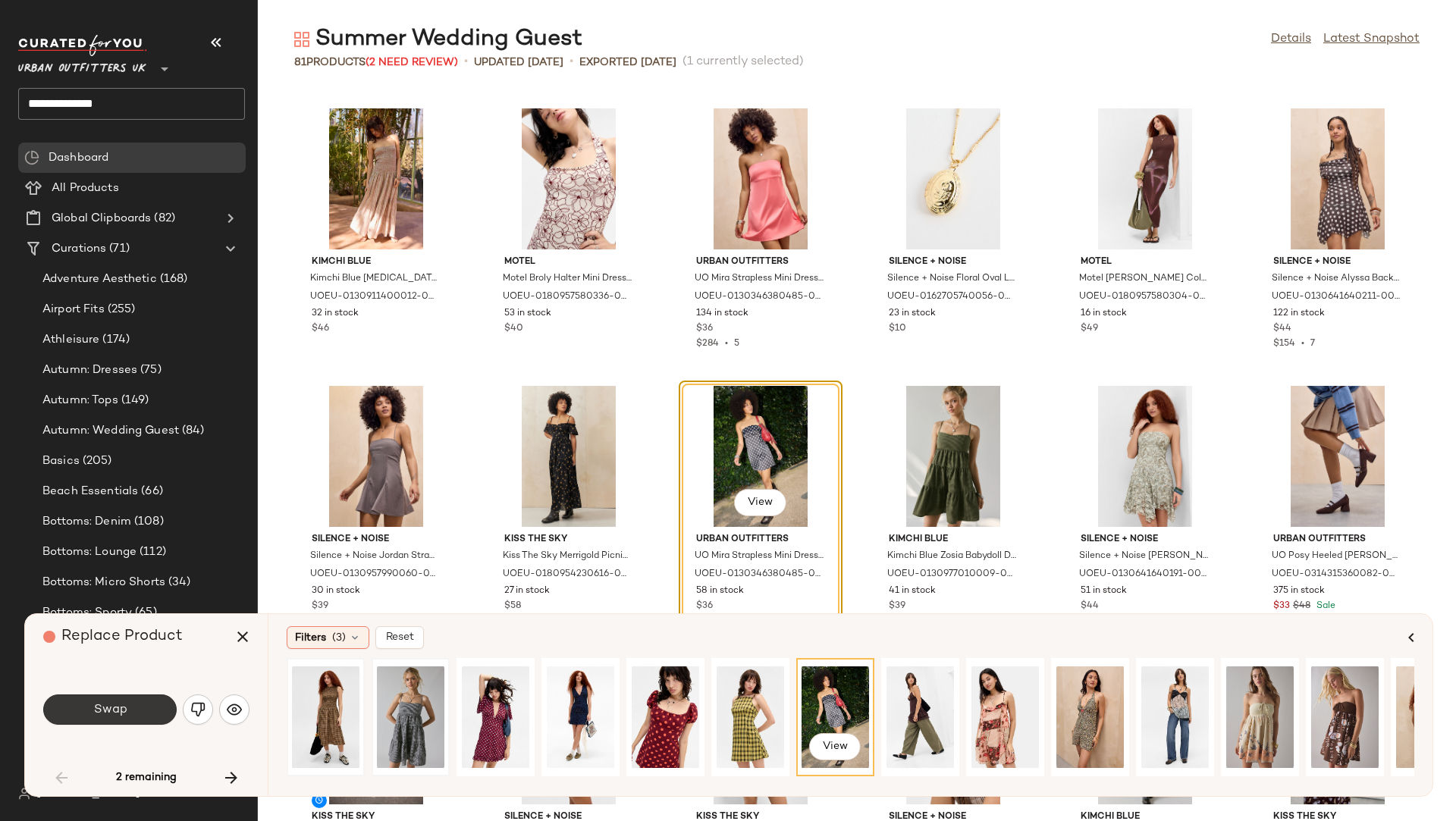
click at [146, 700] on button "Swap" at bounding box center [110, 710] width 133 height 30
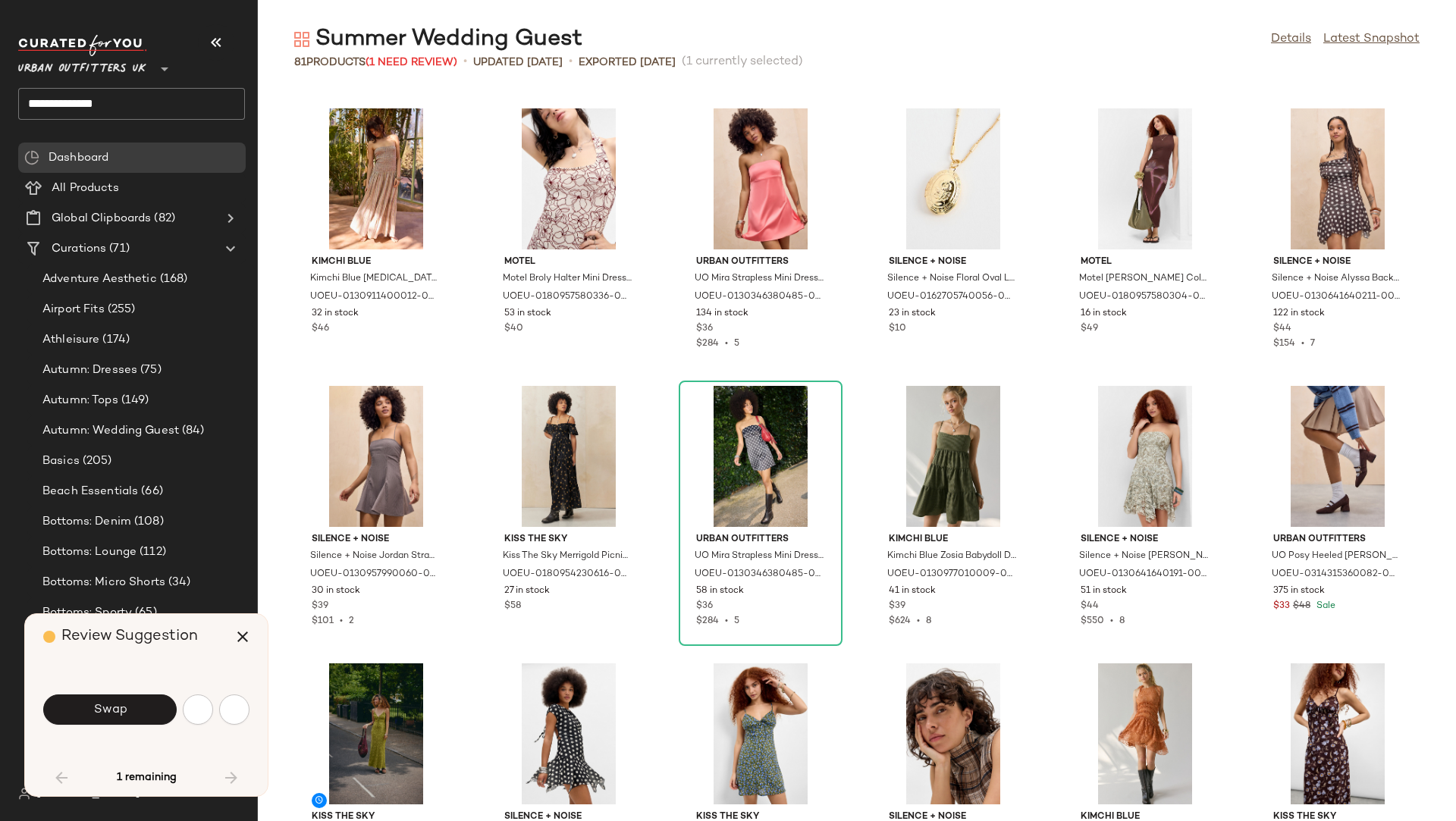
scroll to position [3053, 0]
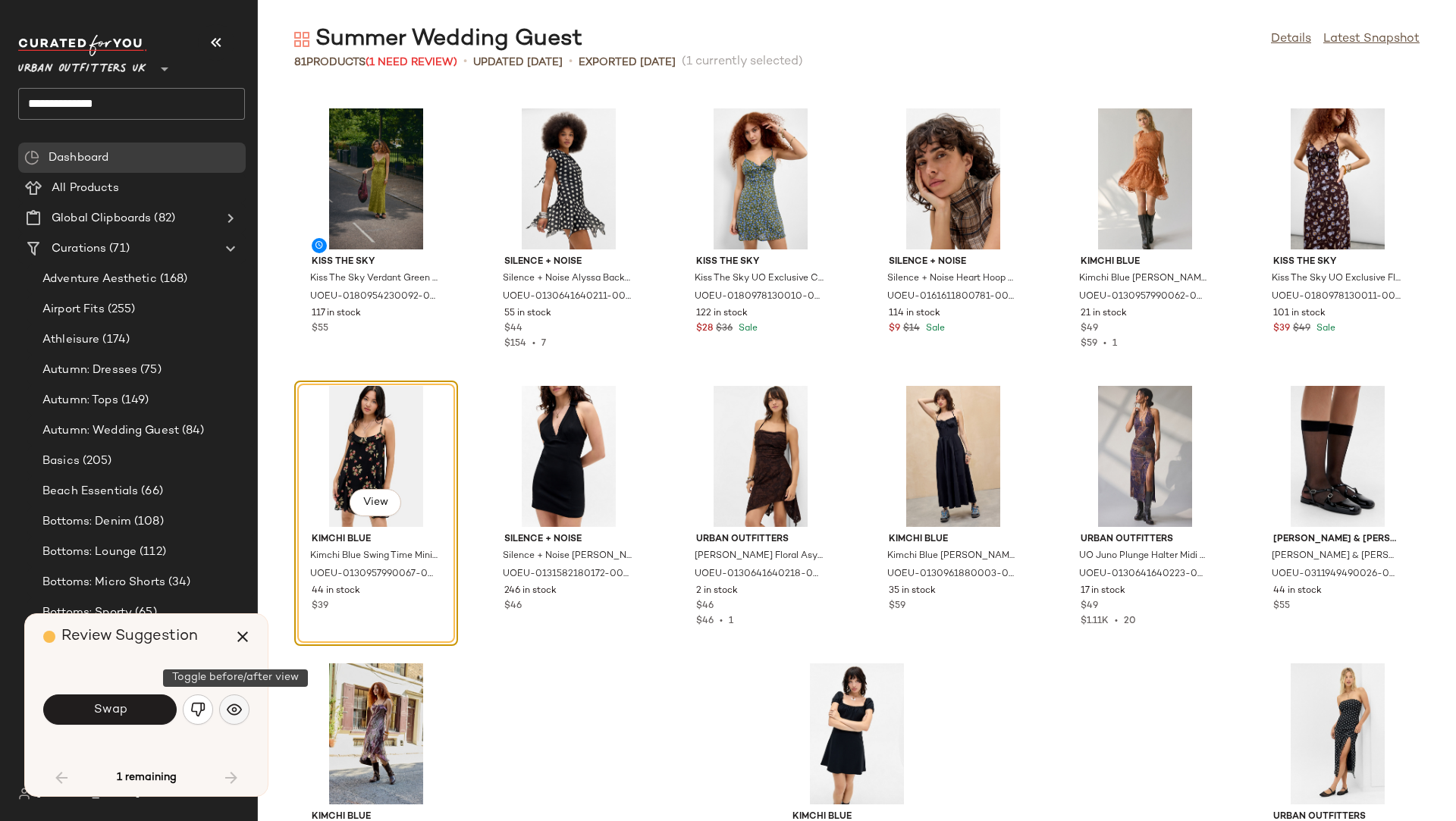
click at [245, 700] on button "button" at bounding box center [234, 710] width 30 height 30
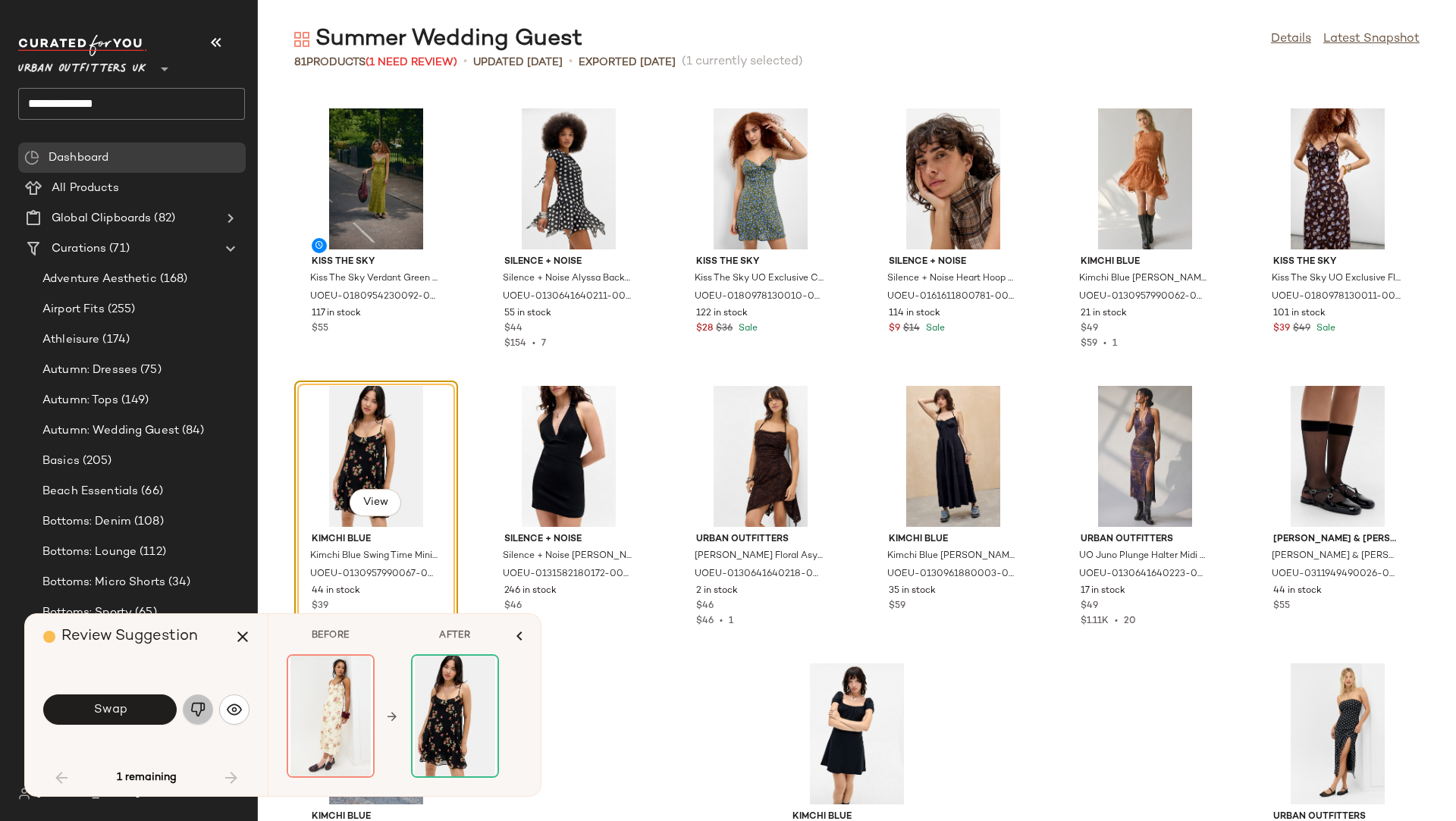
click at [199, 700] on img "button" at bounding box center [198, 710] width 16 height 16
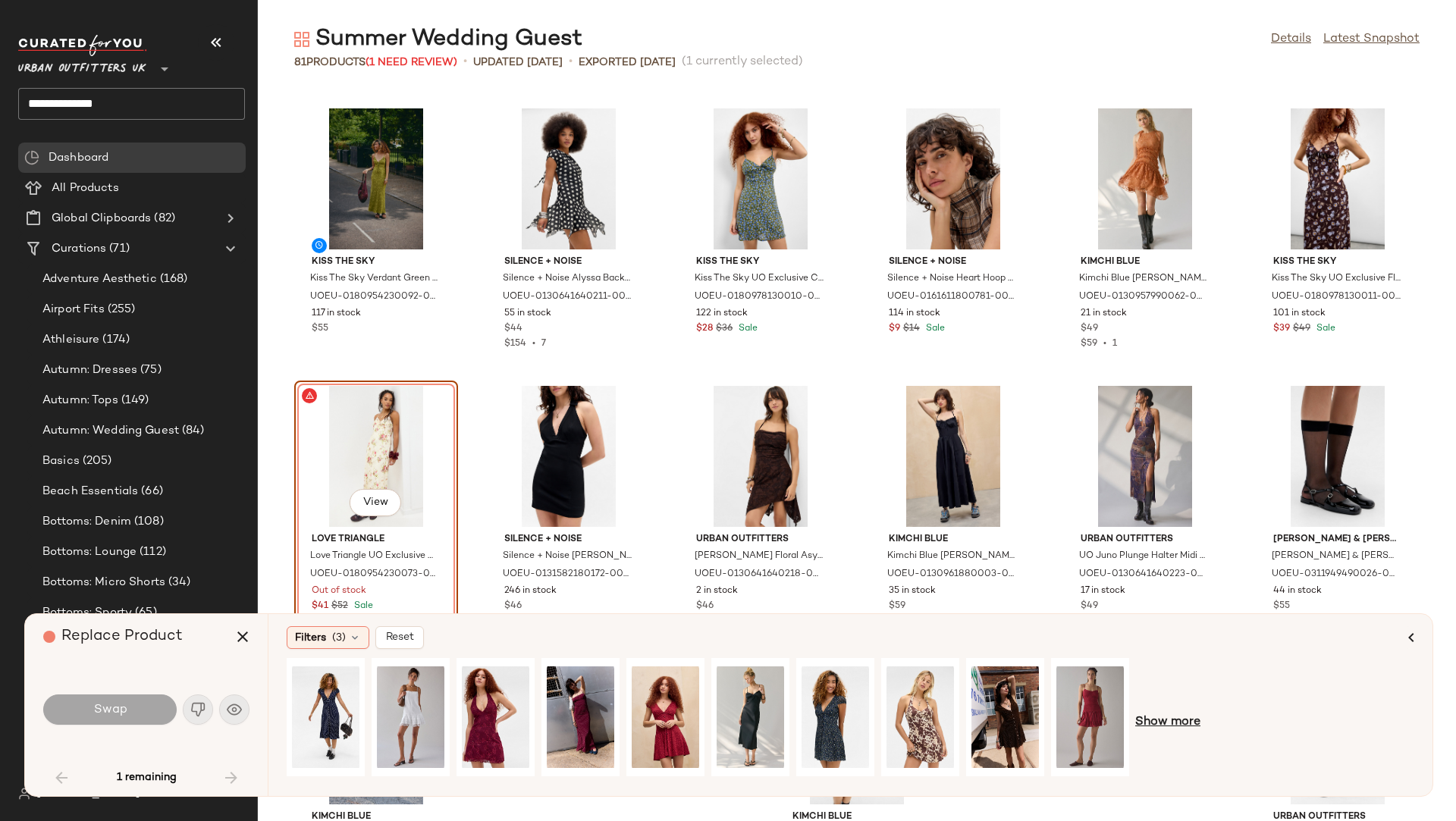
click at [1180, 700] on span "Show more" at bounding box center [1167, 723] width 65 height 18
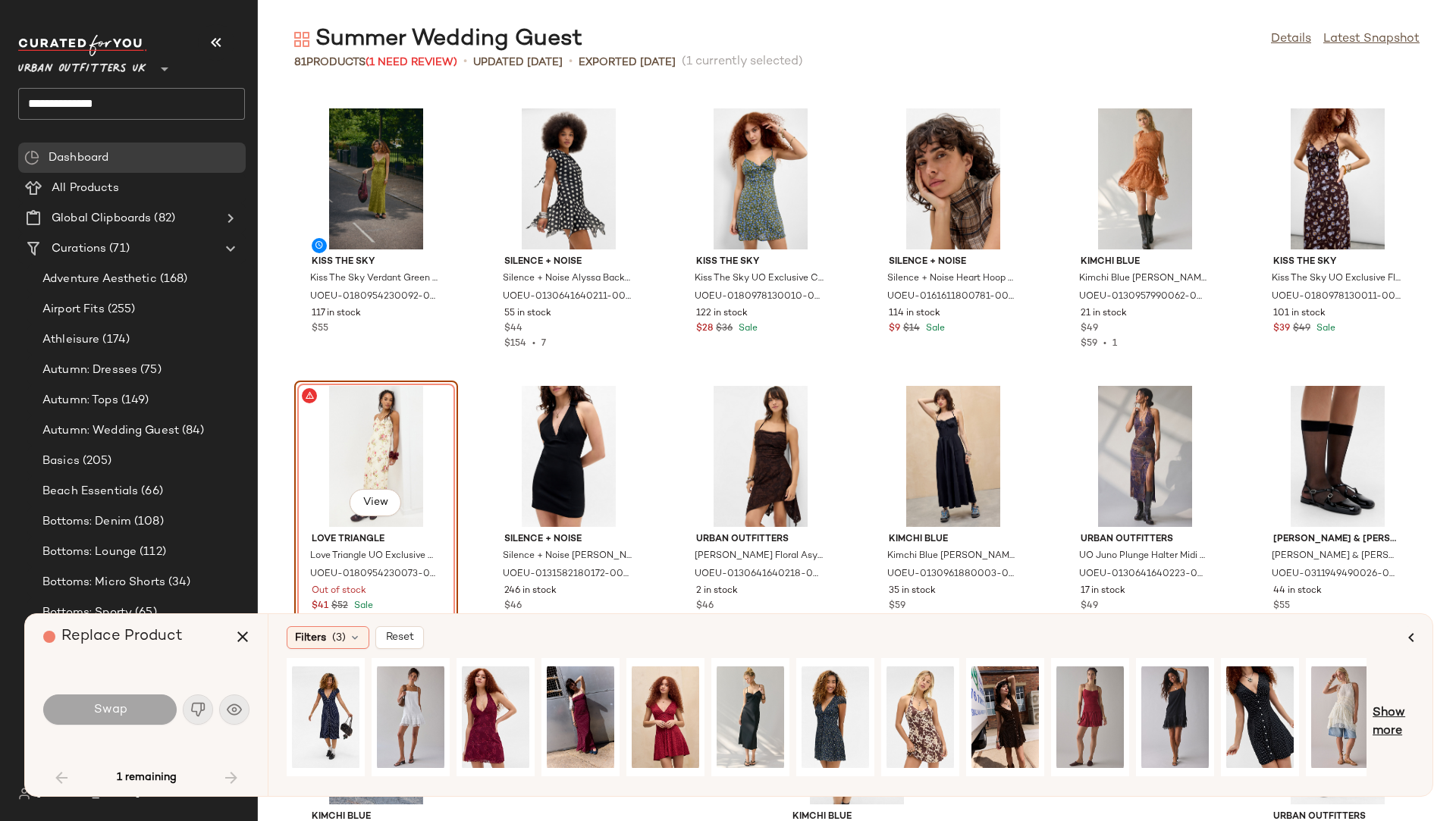
click at [1293, 700] on span "Show more" at bounding box center [1393, 723] width 42 height 37
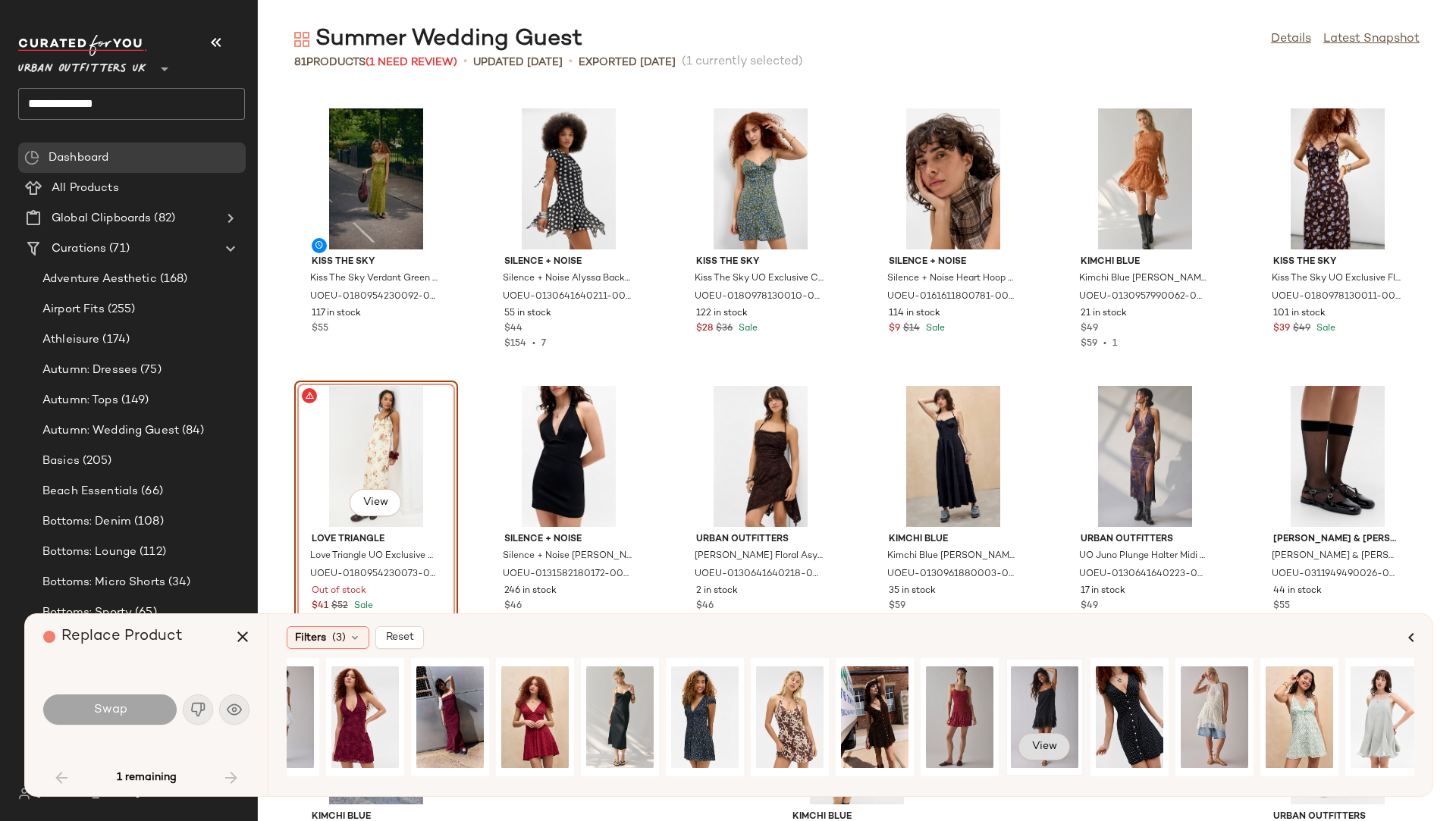
click at [1054, 700] on span "View" at bounding box center [1044, 747] width 26 height 12
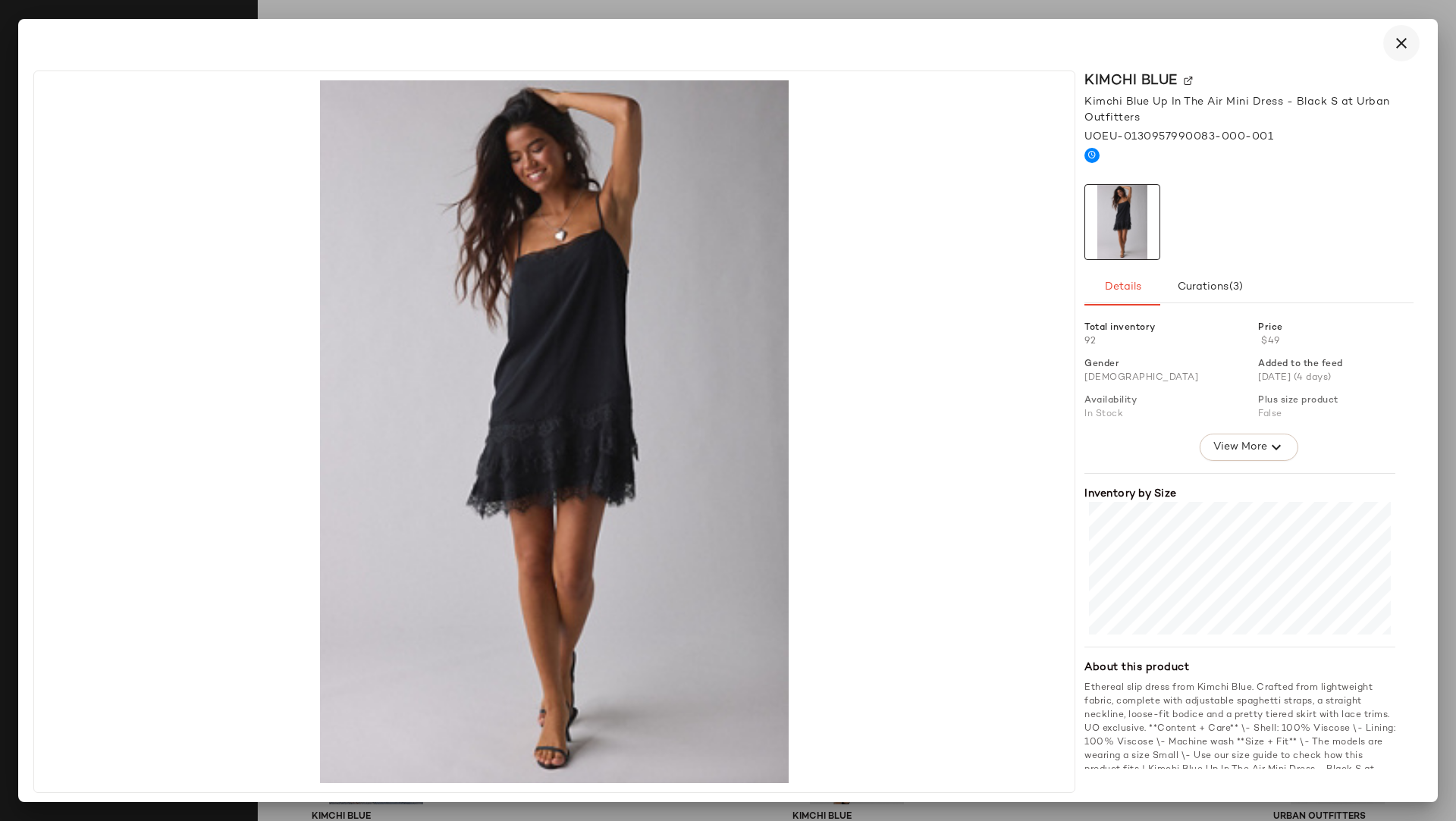
click at [1293, 38] on button "button" at bounding box center [1401, 43] width 37 height 37
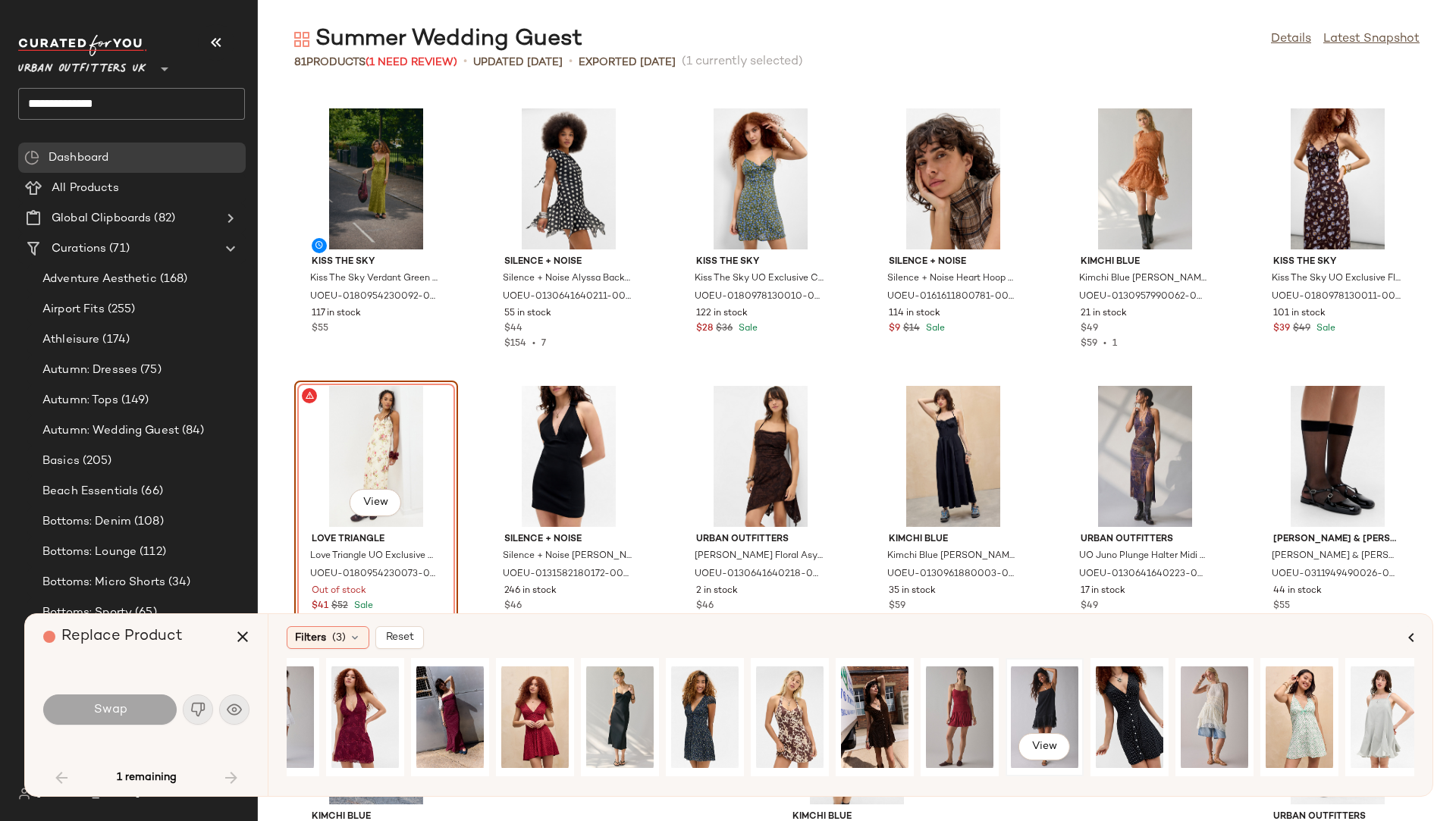
click at [1055, 697] on div "View" at bounding box center [1044, 717] width 68 height 108
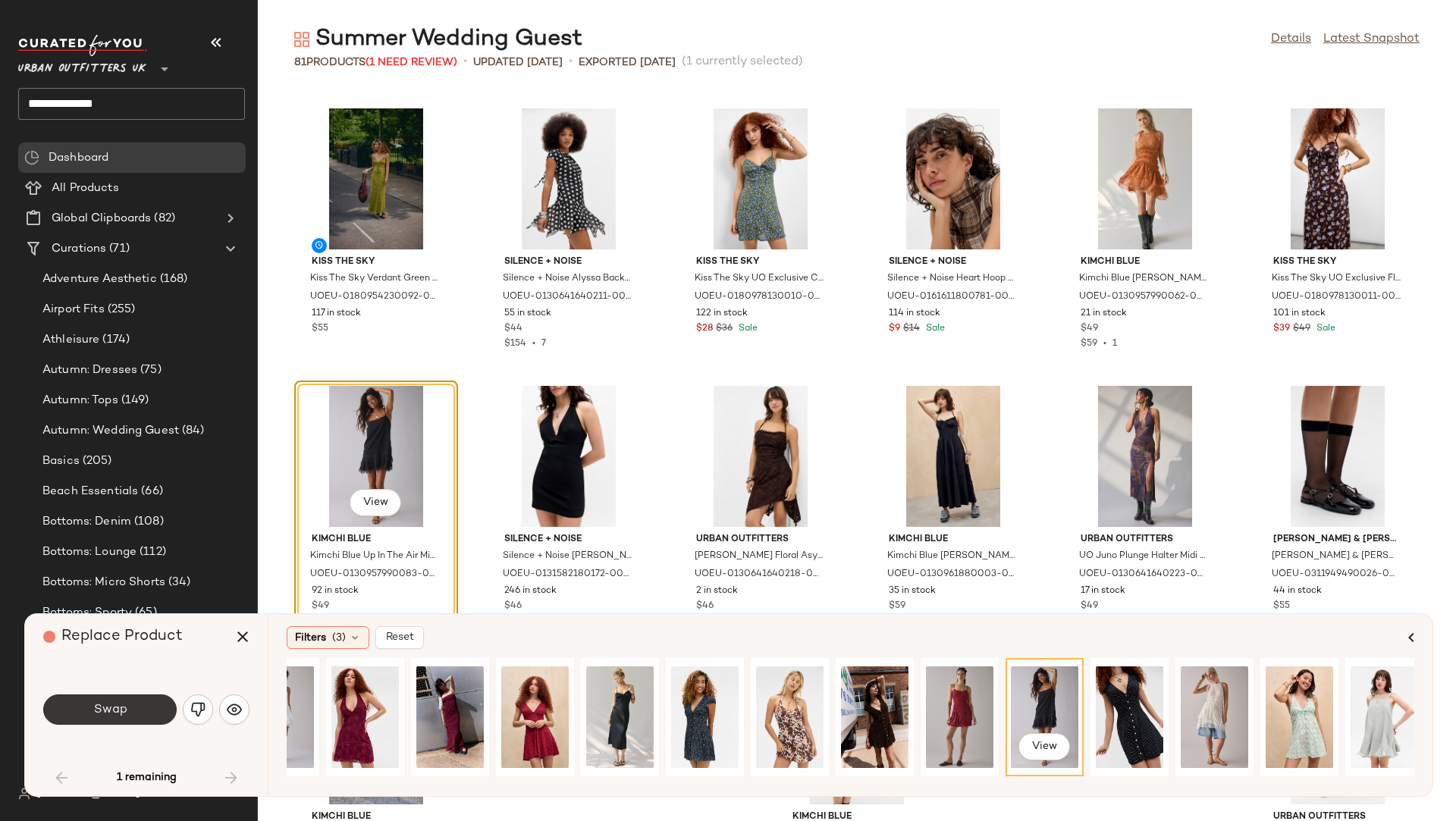
click at [143, 699] on button "Swap" at bounding box center [110, 710] width 133 height 30
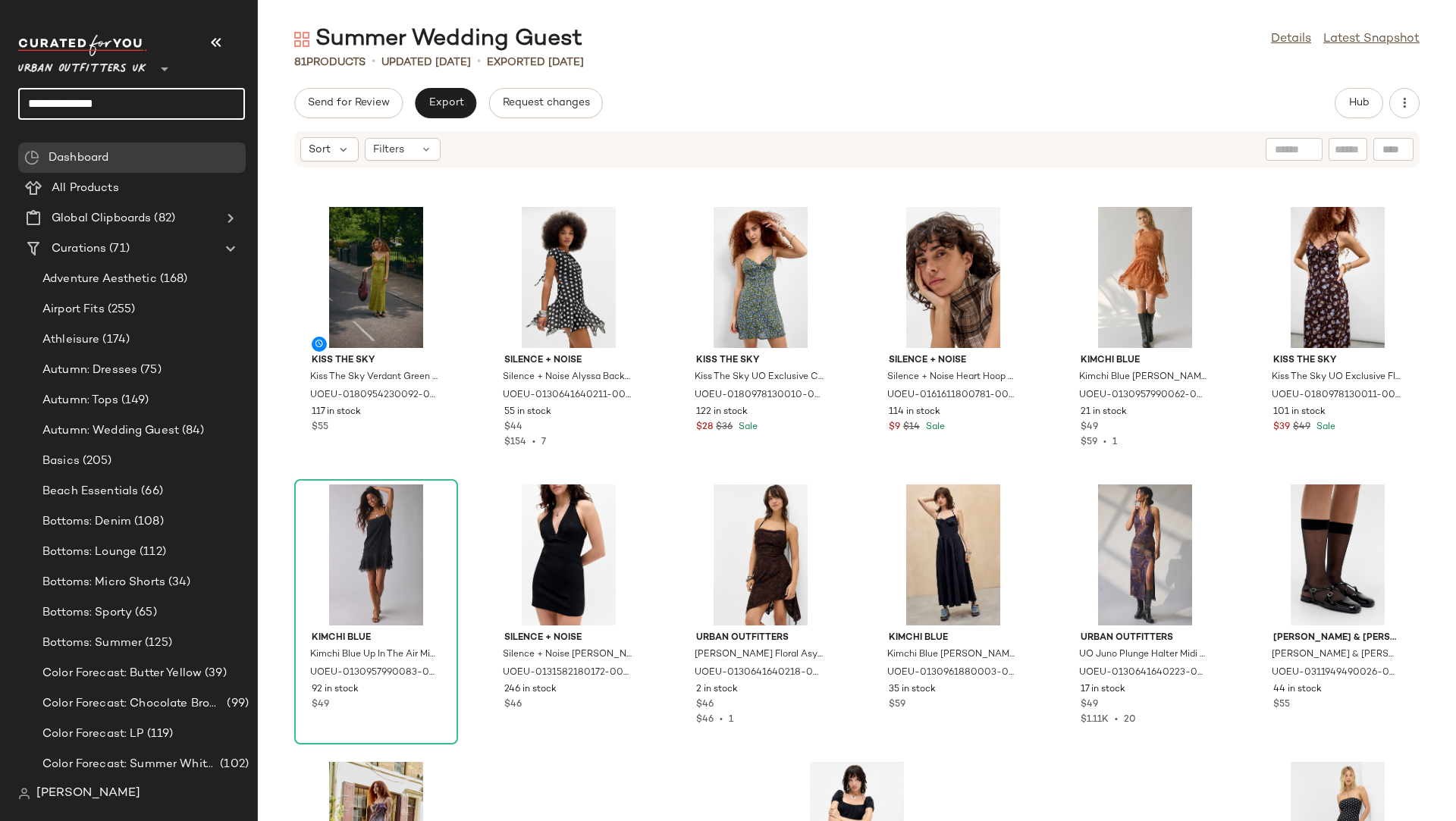
drag, startPoint x: 136, startPoint y: 107, endPoint x: 0, endPoint y: 105, distance: 136.0
click at [0, 106] on nav "**********" at bounding box center [128, 410] width 258 height 821
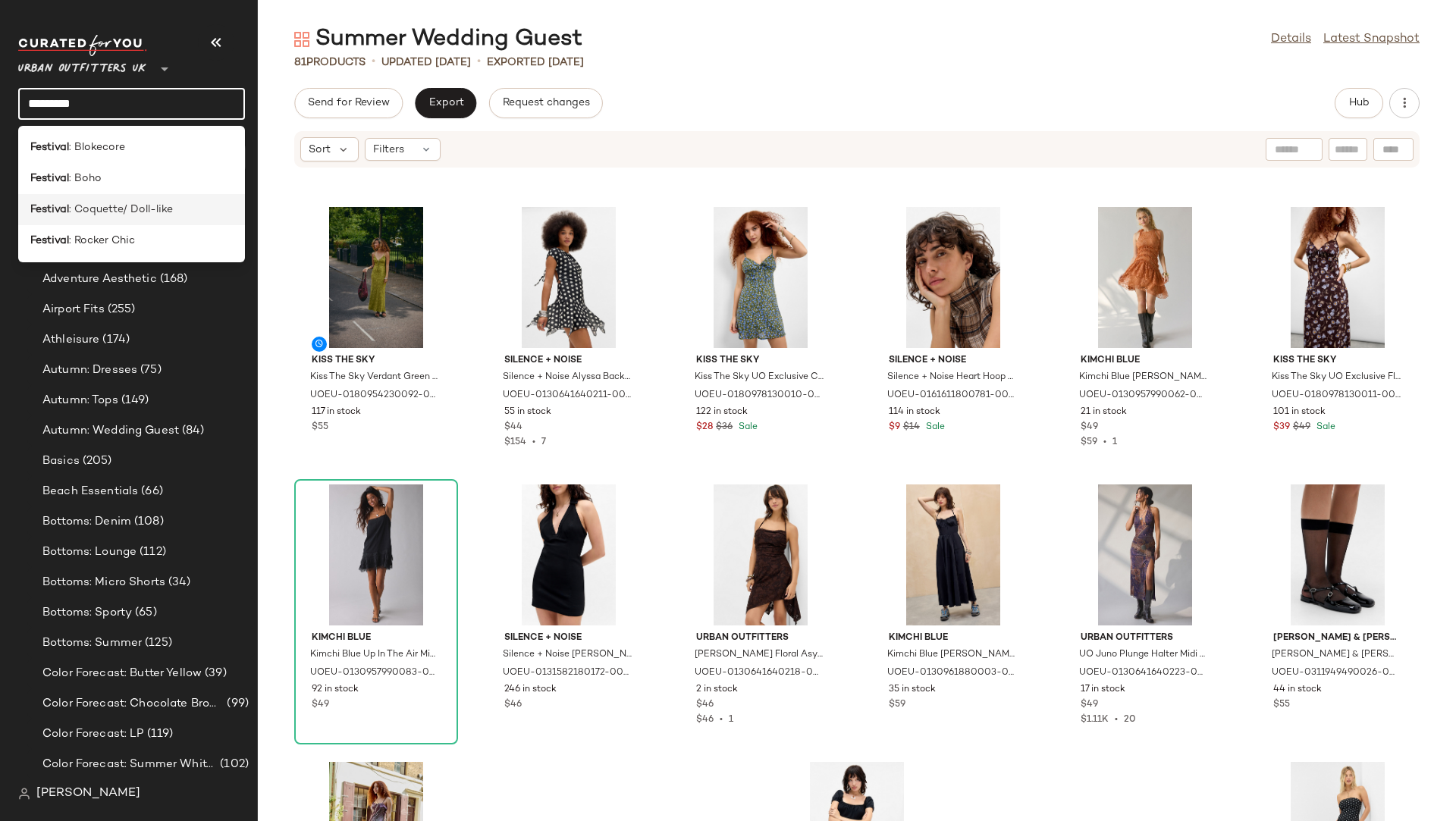
type input "********"
click at [88, 204] on span ": Coquette/ Doll-like" at bounding box center [120, 209] width 104 height 16
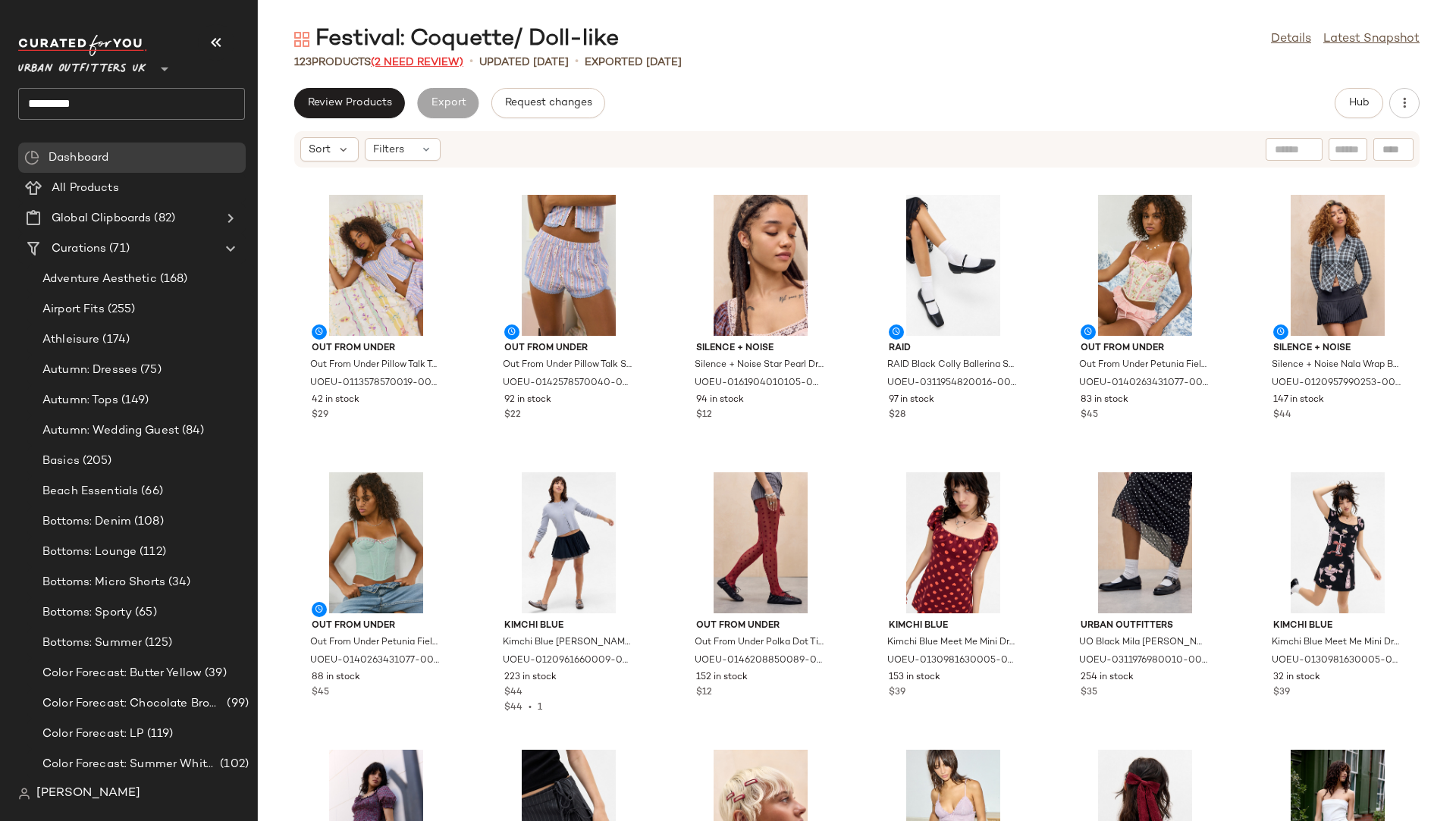
click at [404, 65] on span "(2 Need Review)" at bounding box center [417, 63] width 92 height 11
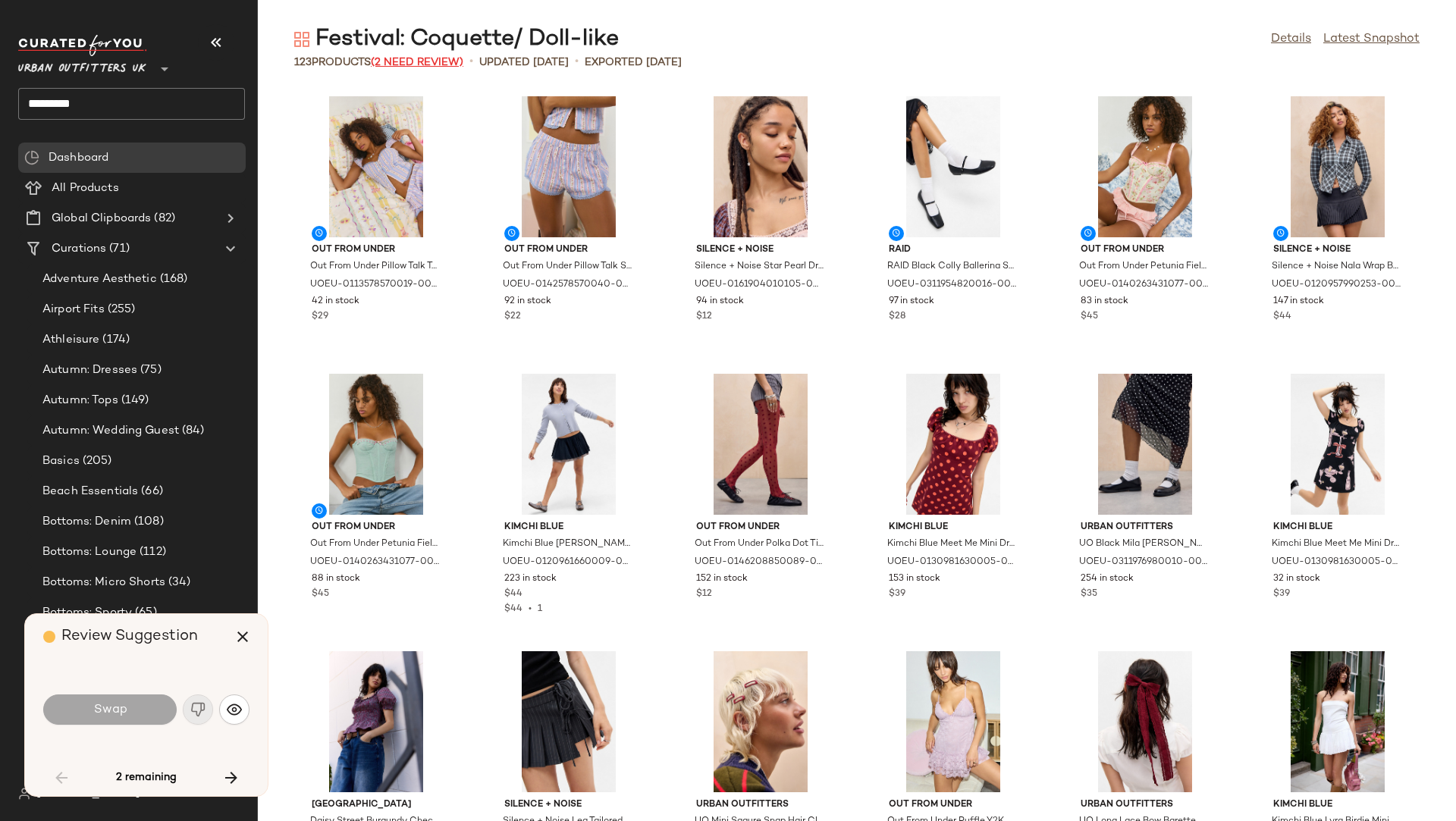
scroll to position [1666, 0]
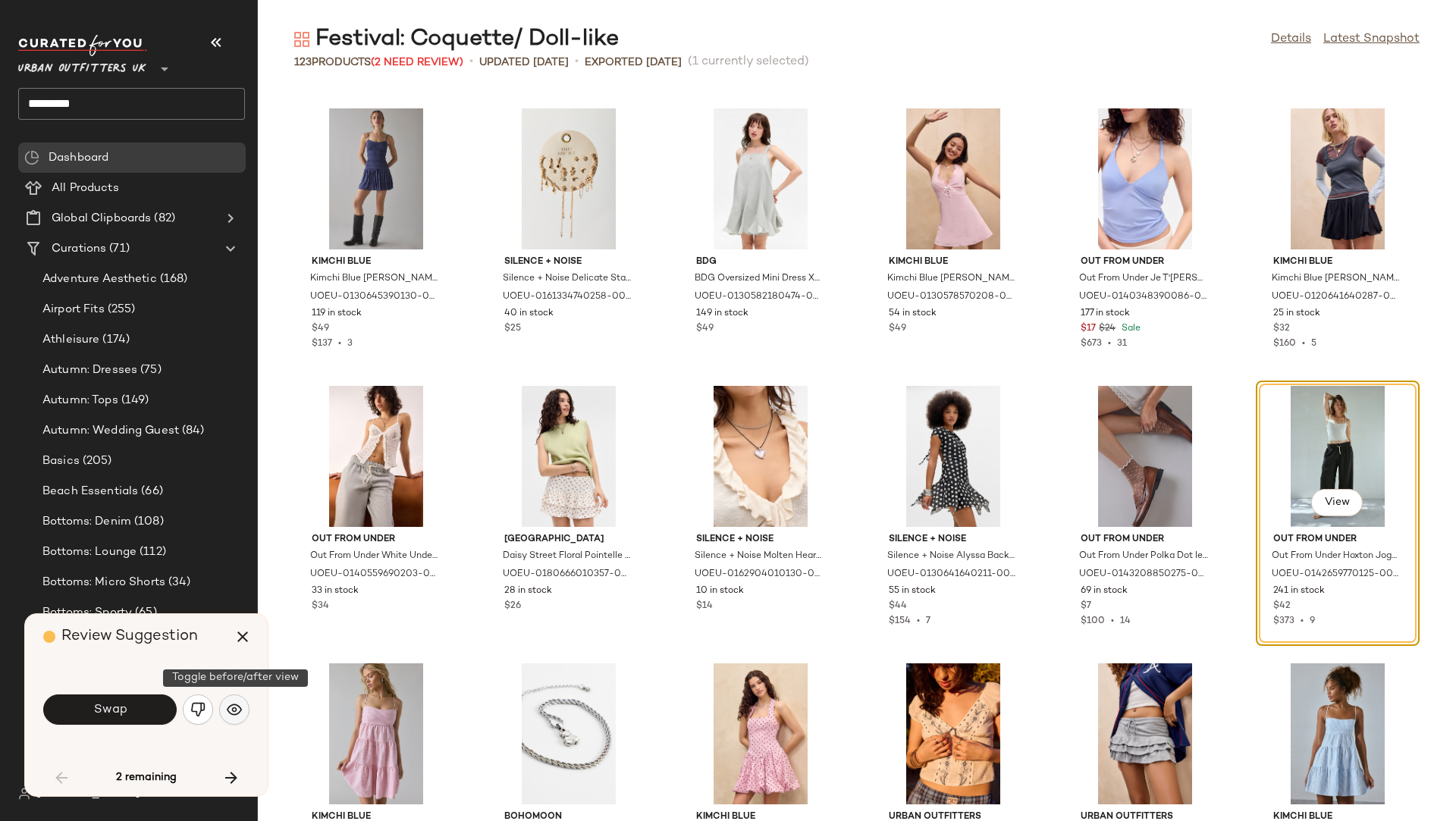
click at [245, 700] on button "button" at bounding box center [234, 710] width 30 height 30
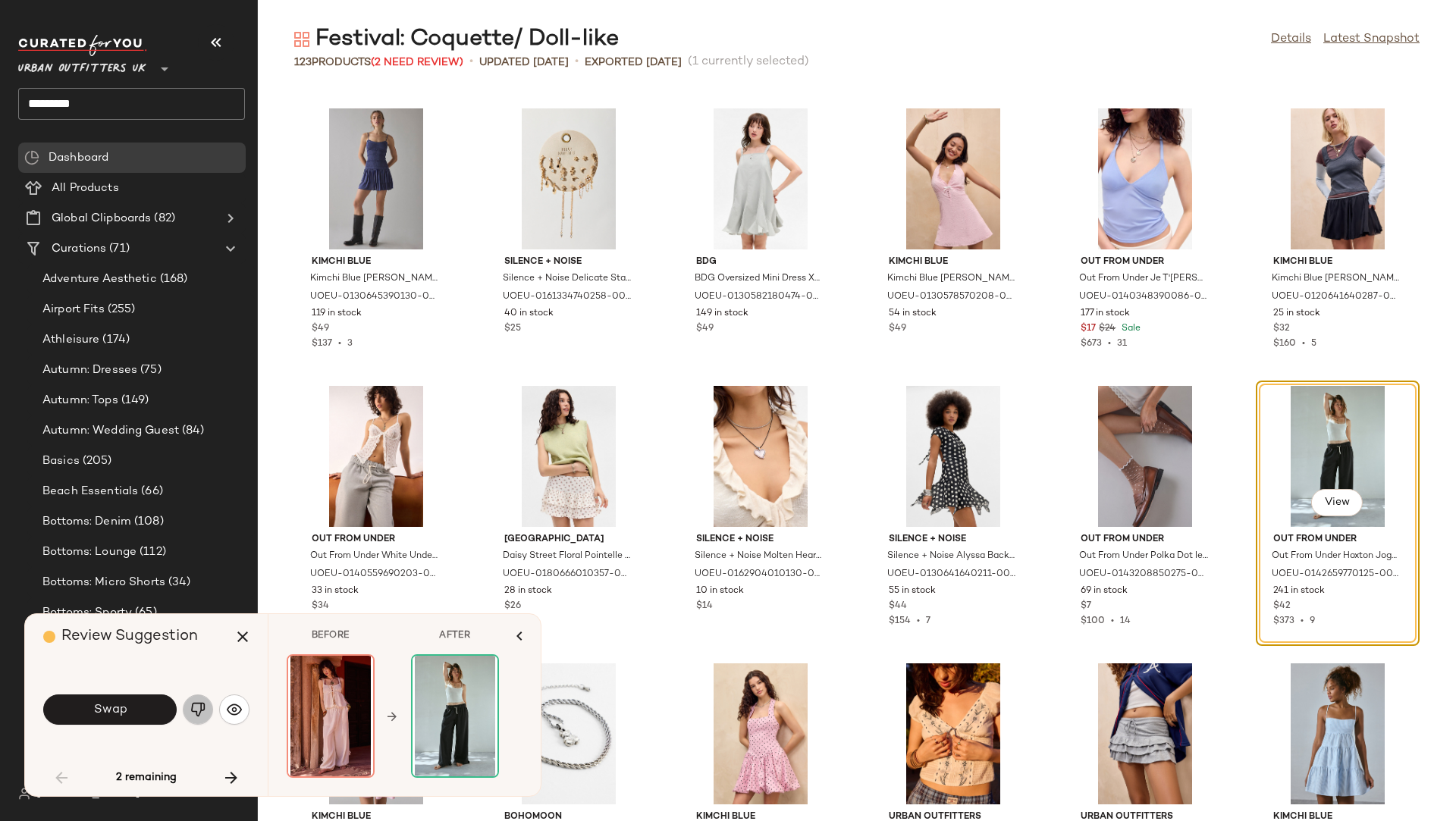
click at [193, 700] on img "button" at bounding box center [198, 710] width 16 height 16
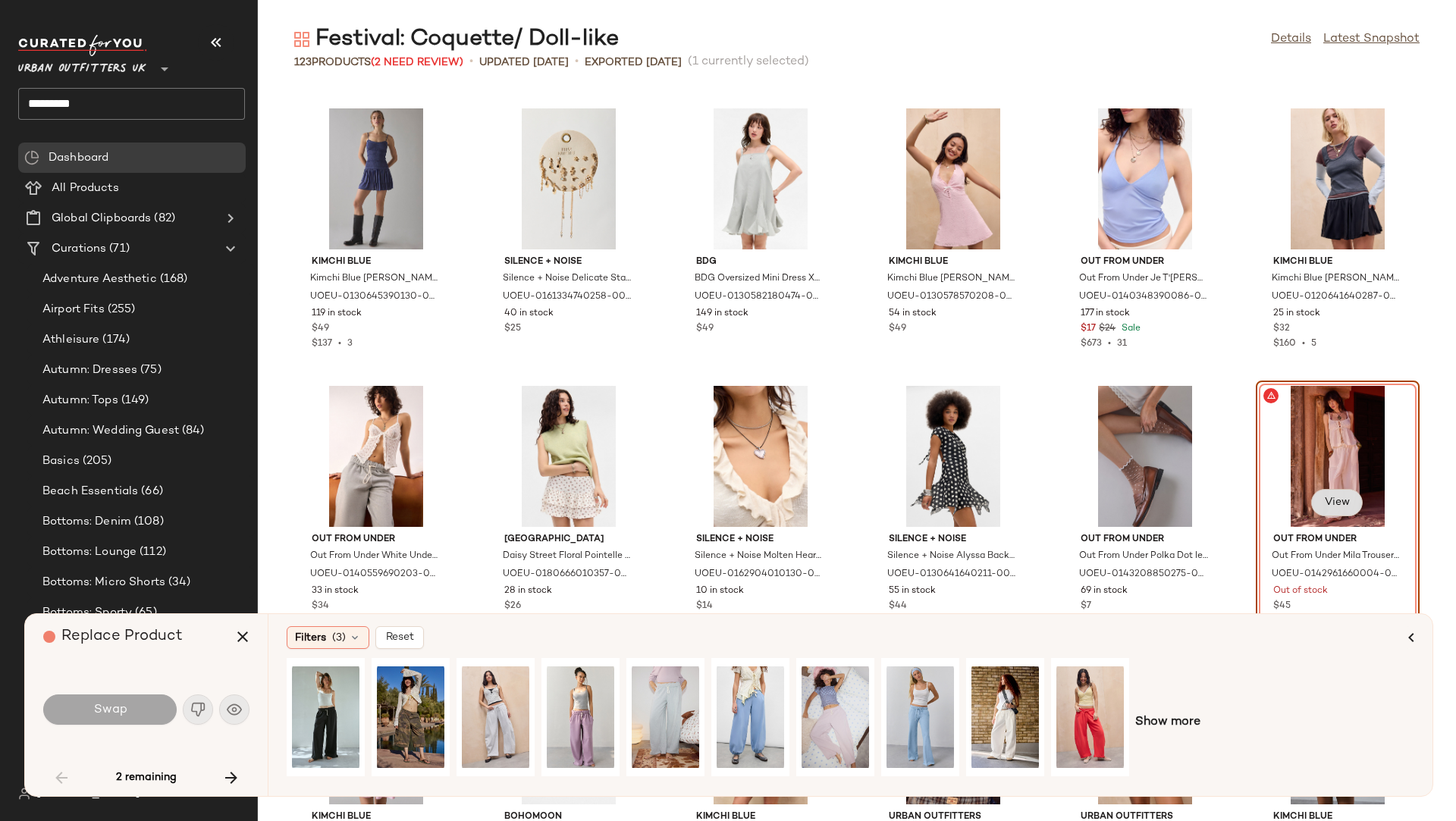
click at [1293, 504] on span "View" at bounding box center [1337, 502] width 26 height 12
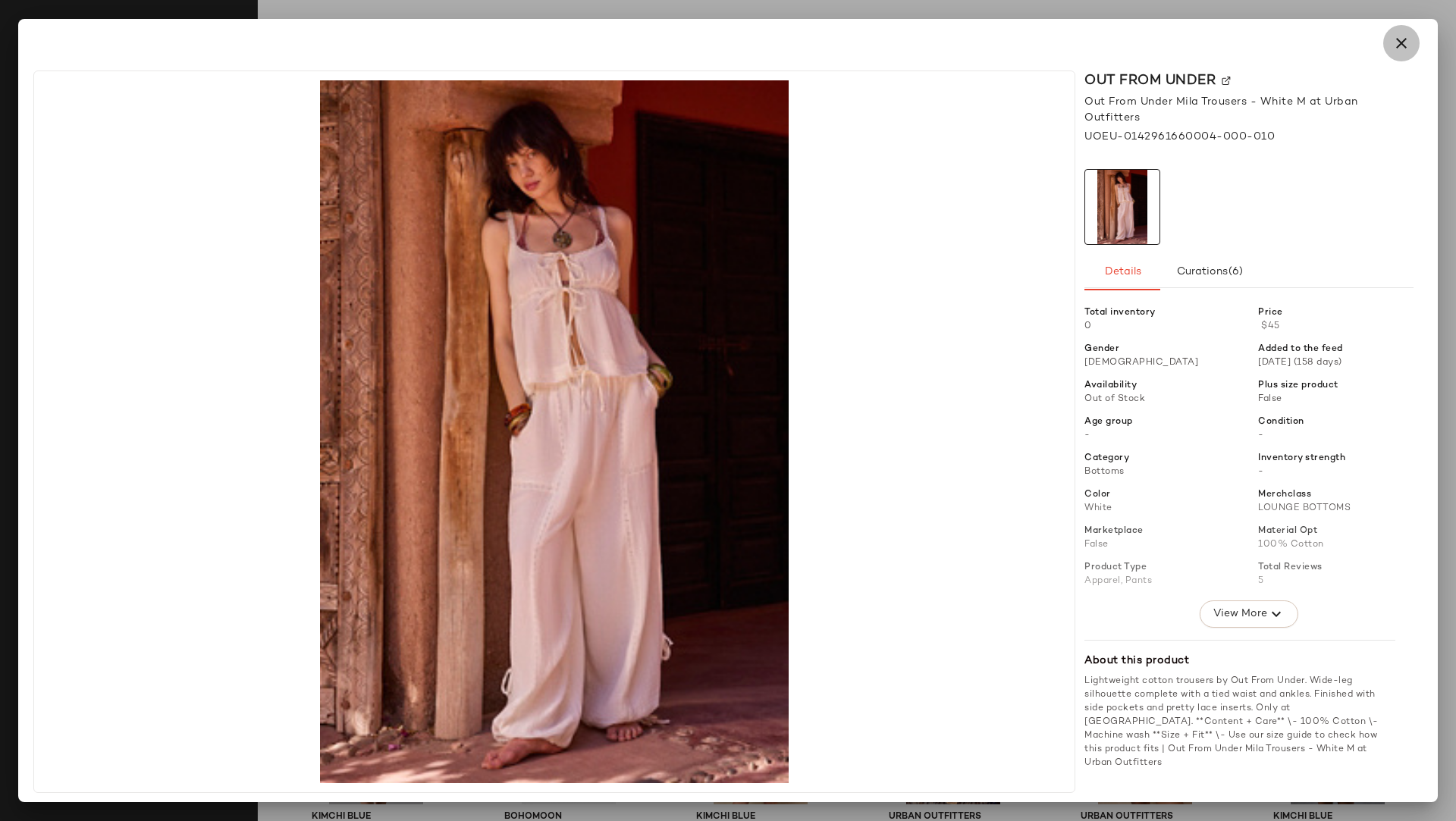
click at [1293, 47] on icon "button" at bounding box center [1401, 43] width 18 height 18
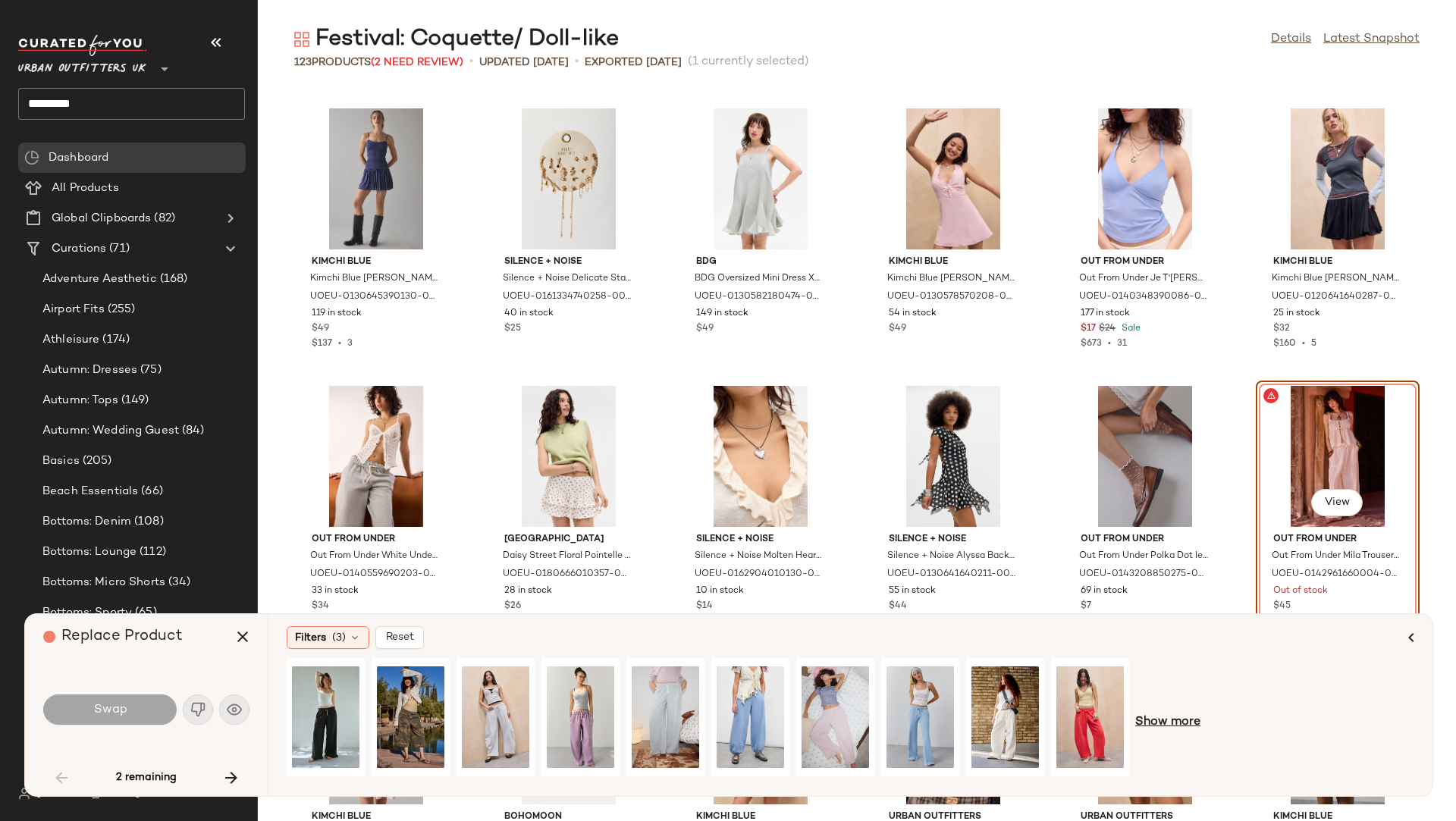
click at [1167, 700] on span "Show more" at bounding box center [1167, 723] width 65 height 18
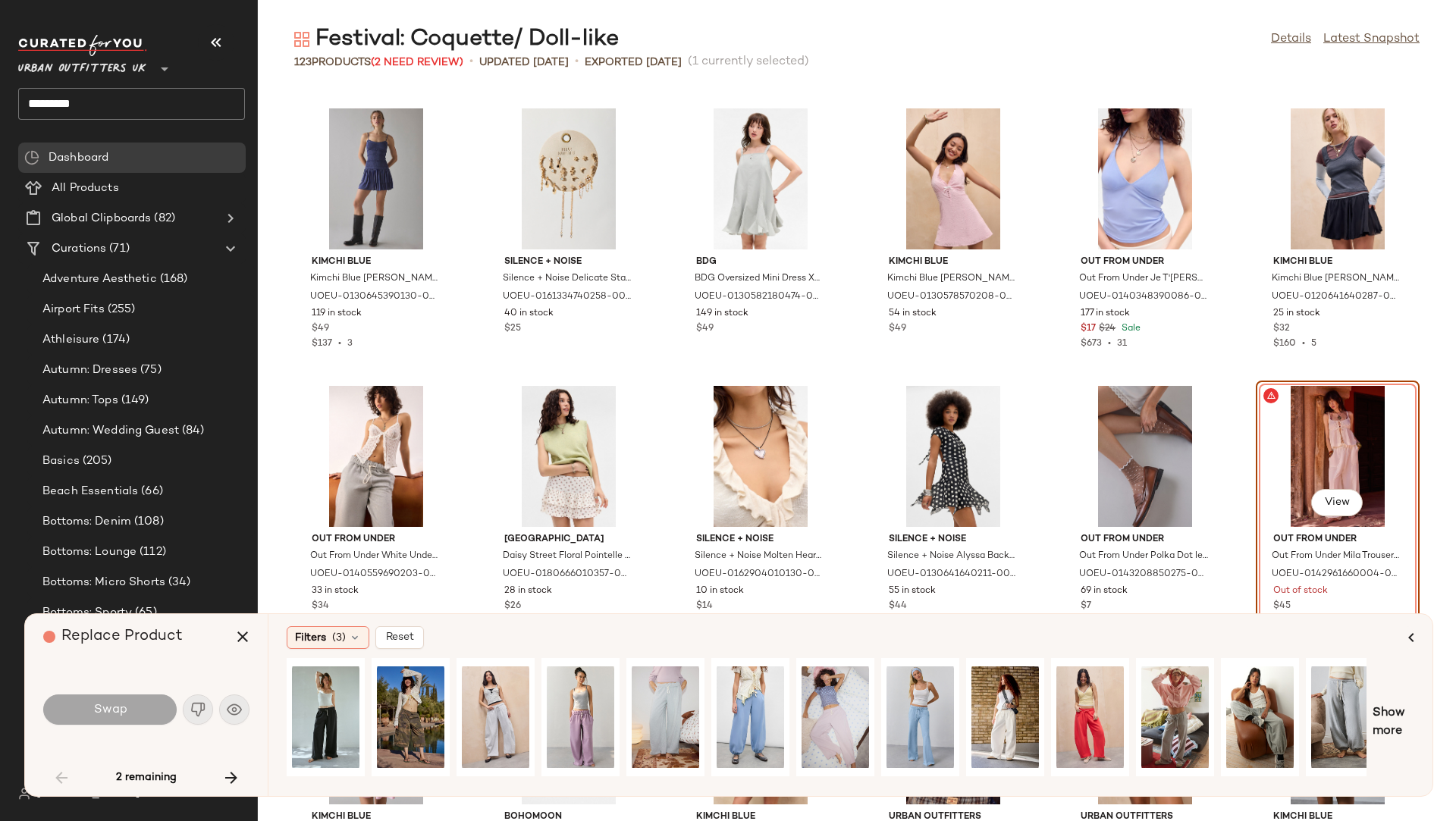
click at [1293, 700] on div "Filters (3) Reset Show more" at bounding box center [849, 705] width 1165 height 182
click at [1293, 700] on div "Show more" at bounding box center [850, 723] width 1127 height 129
click at [1293, 700] on span "Show more" at bounding box center [1393, 723] width 42 height 37
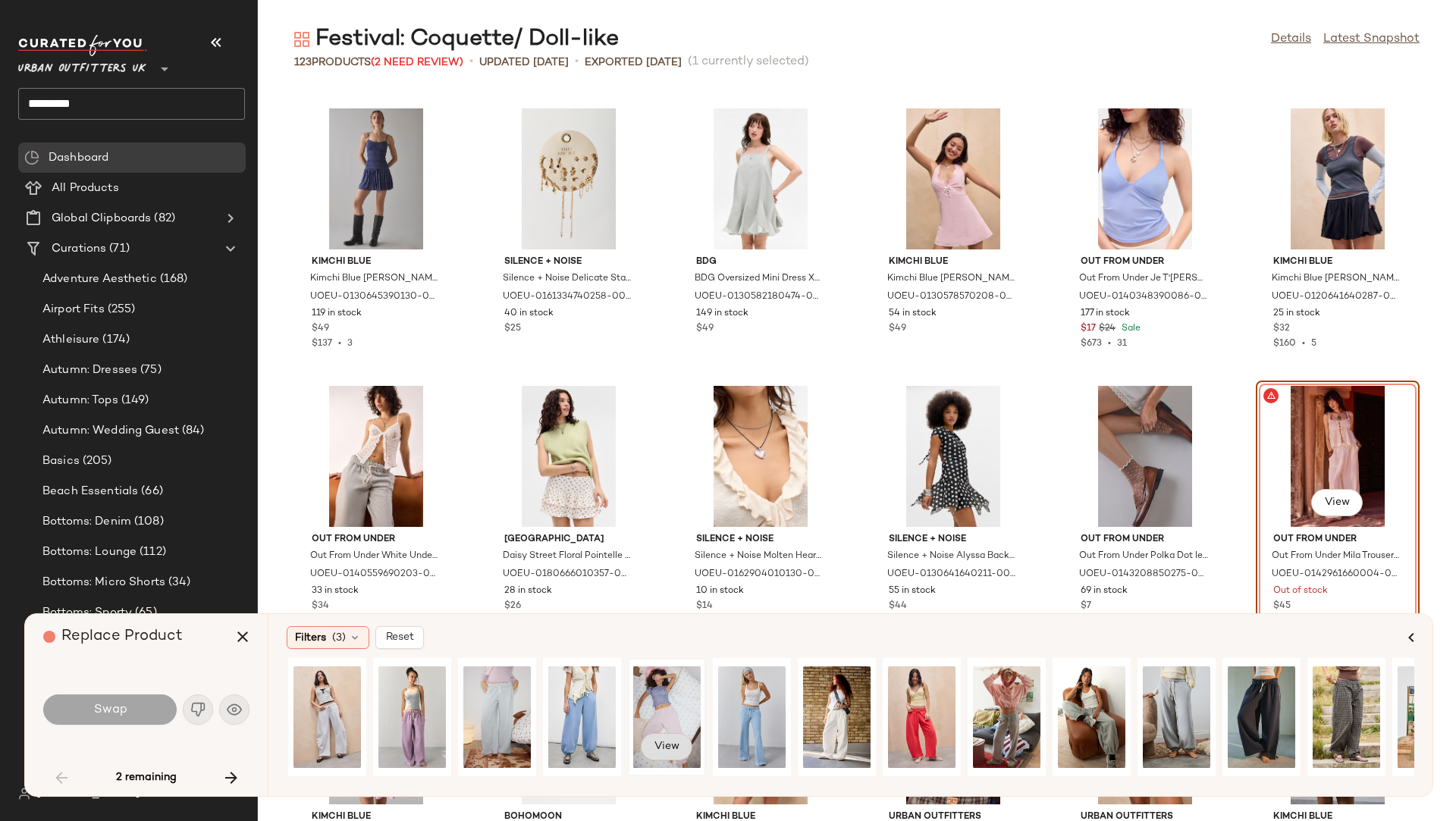
scroll to position [0, 0]
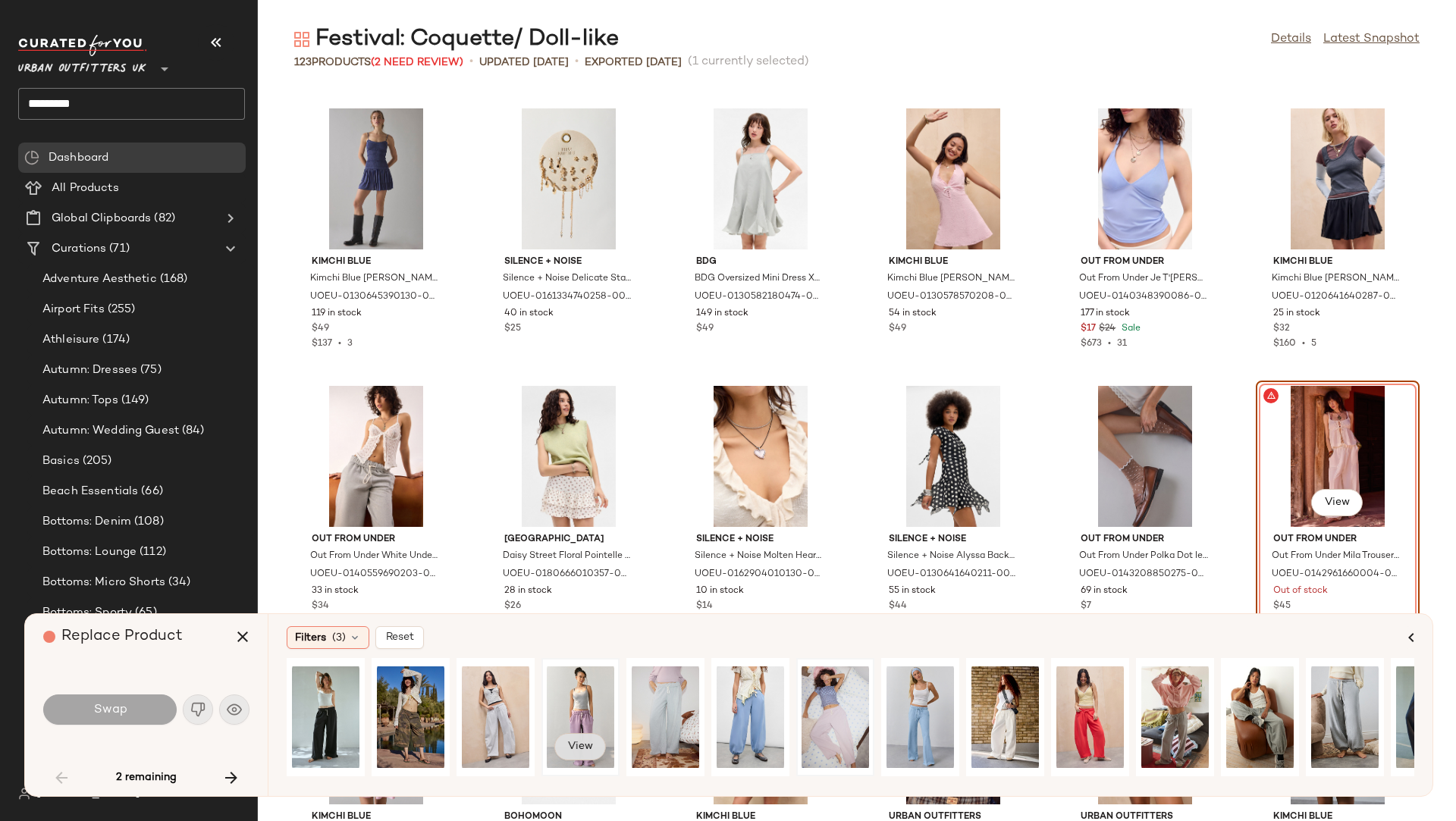
click at [583, 700] on button "View" at bounding box center [580, 747] width 52 height 27
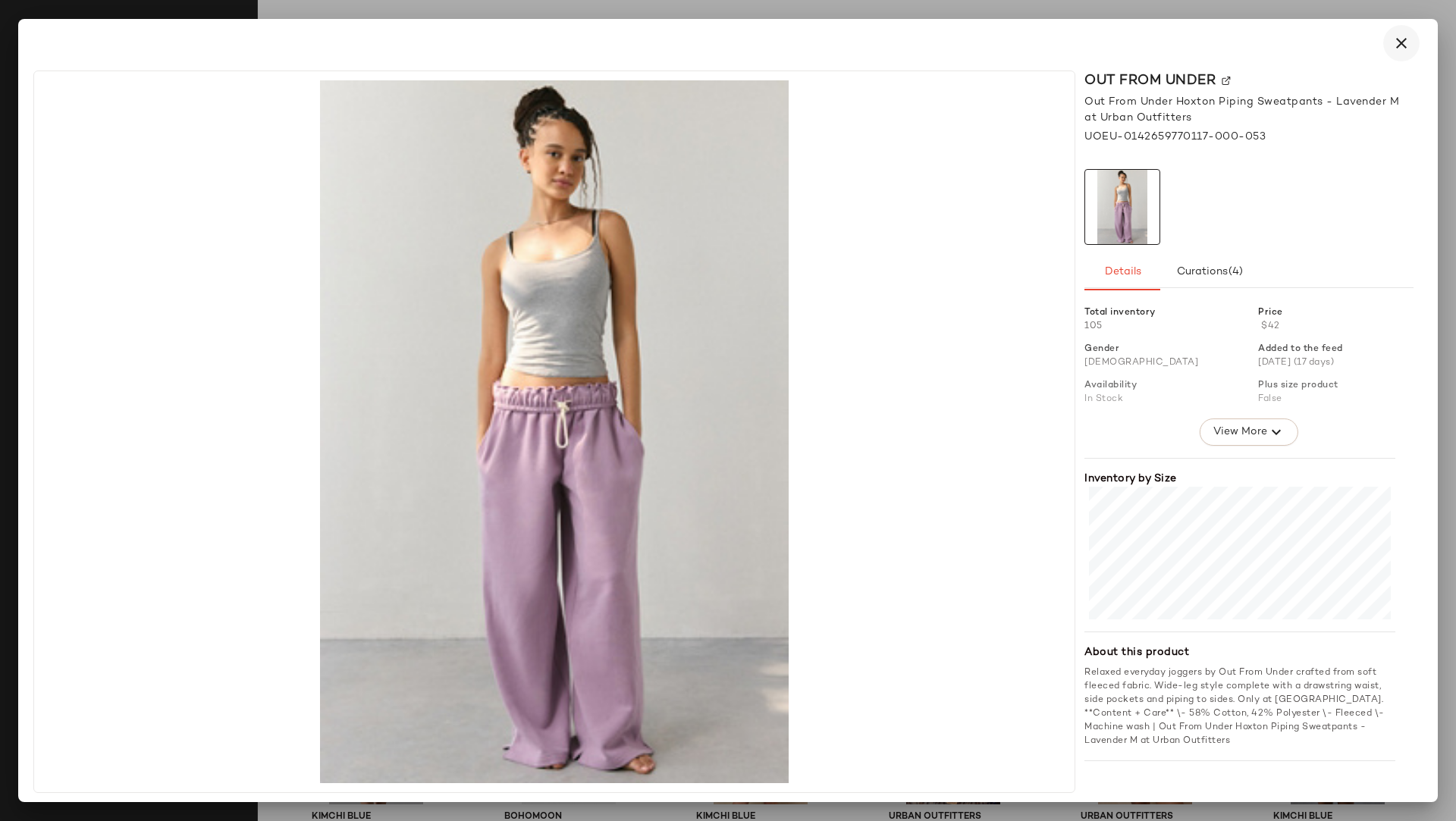
click at [1293, 55] on button "button" at bounding box center [1401, 43] width 37 height 37
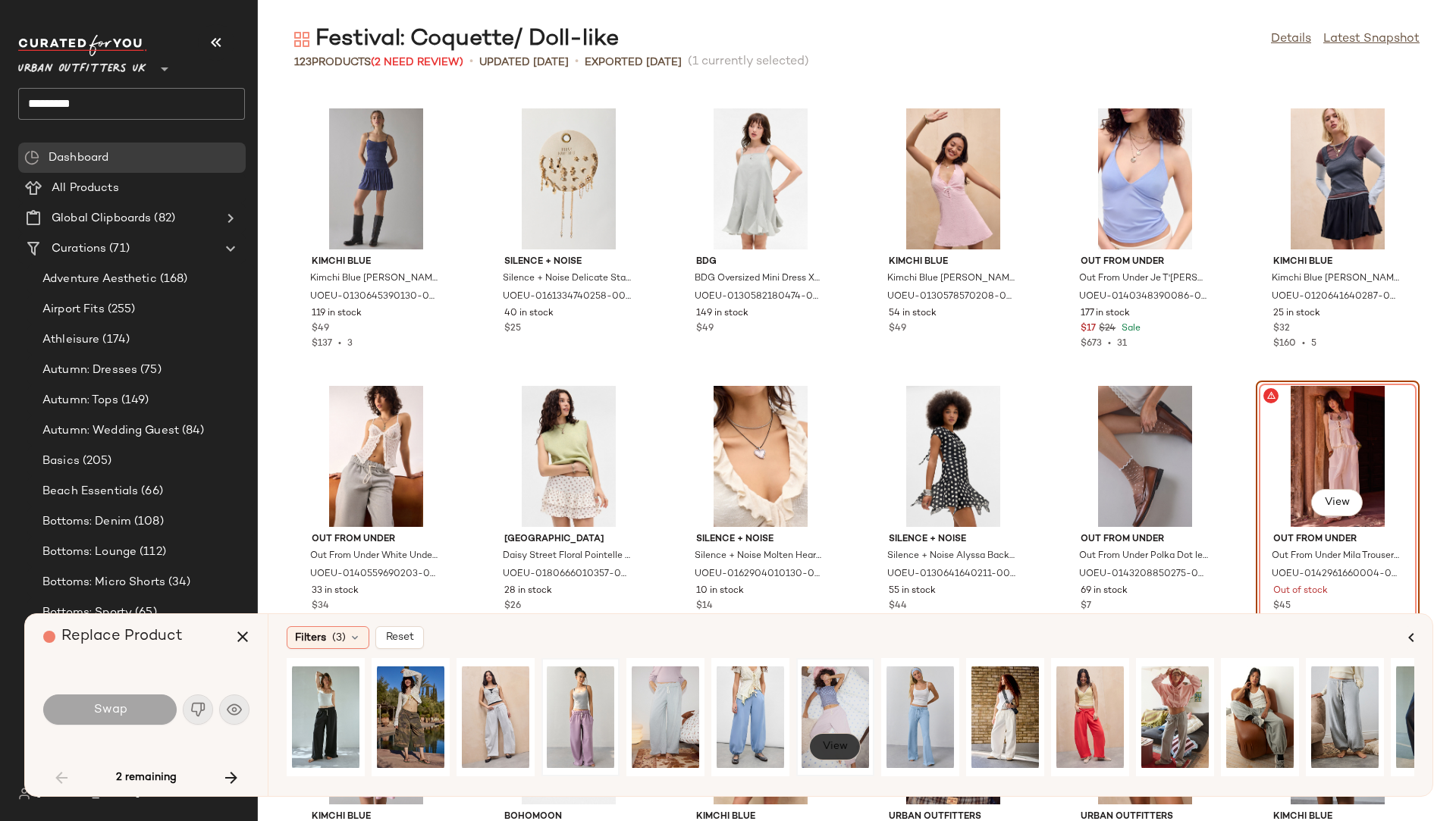
click at [828, 700] on button "View" at bounding box center [835, 747] width 52 height 27
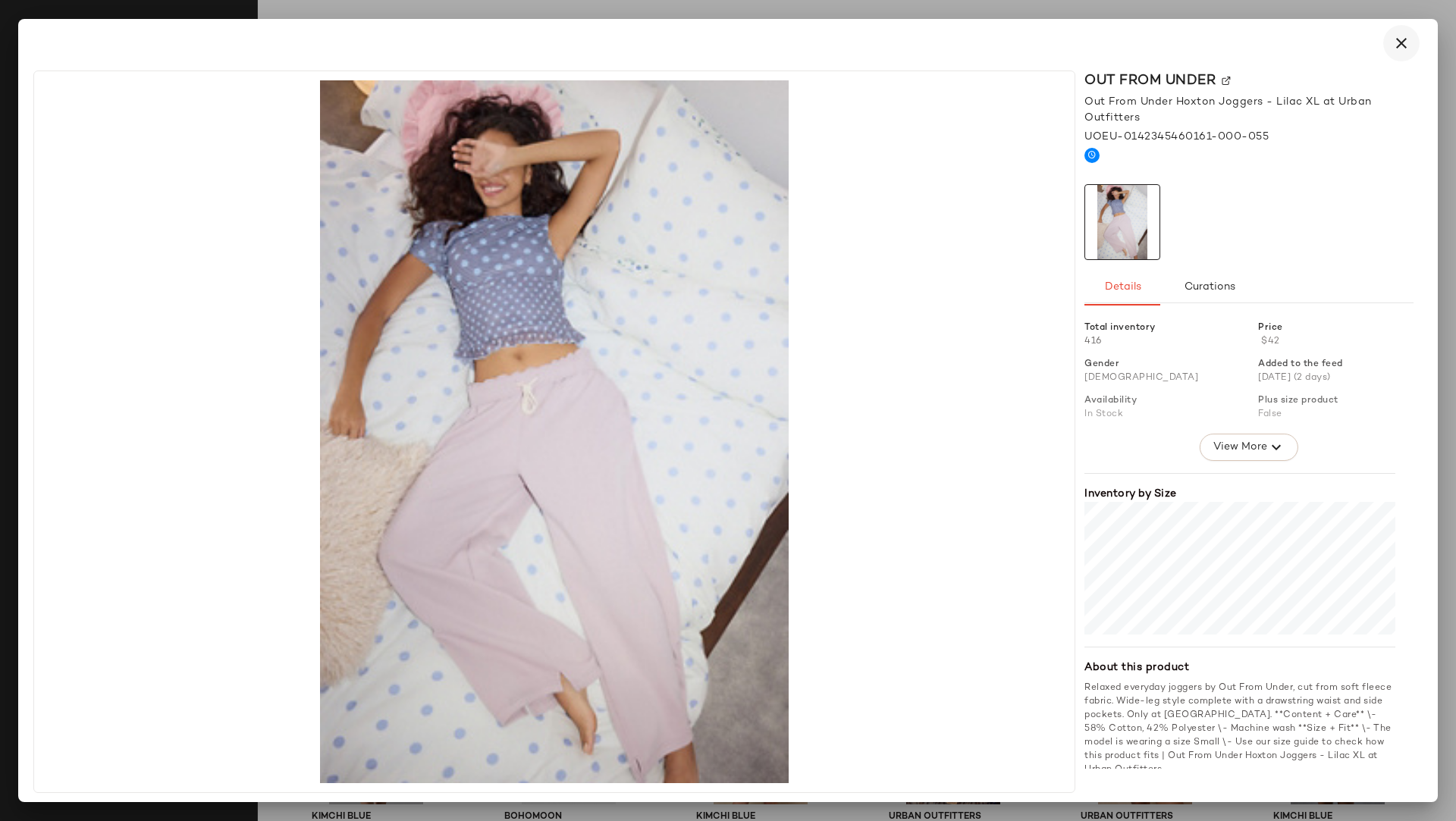
click at [1293, 51] on icon "button" at bounding box center [1401, 43] width 18 height 18
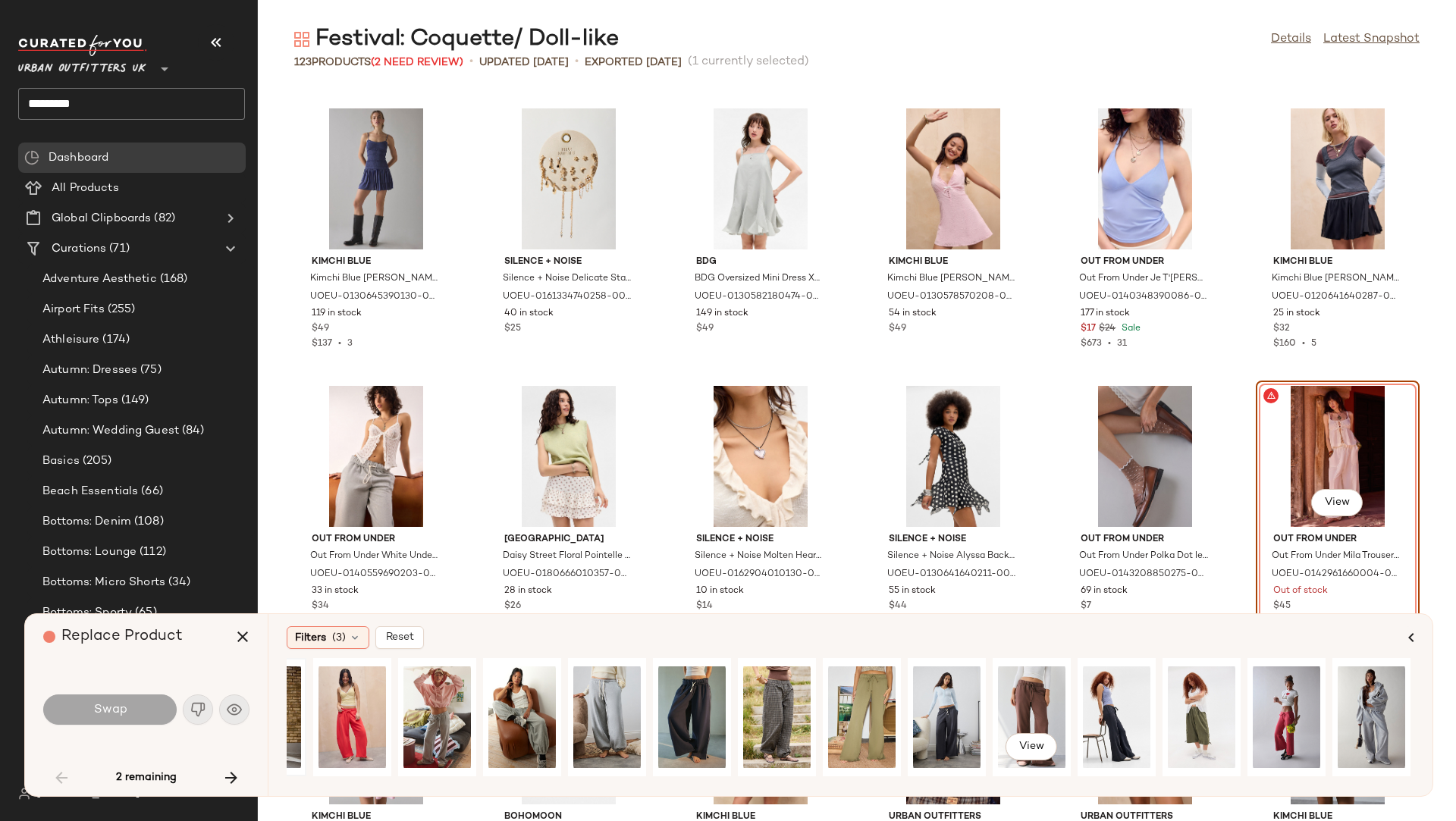
scroll to position [0, 988]
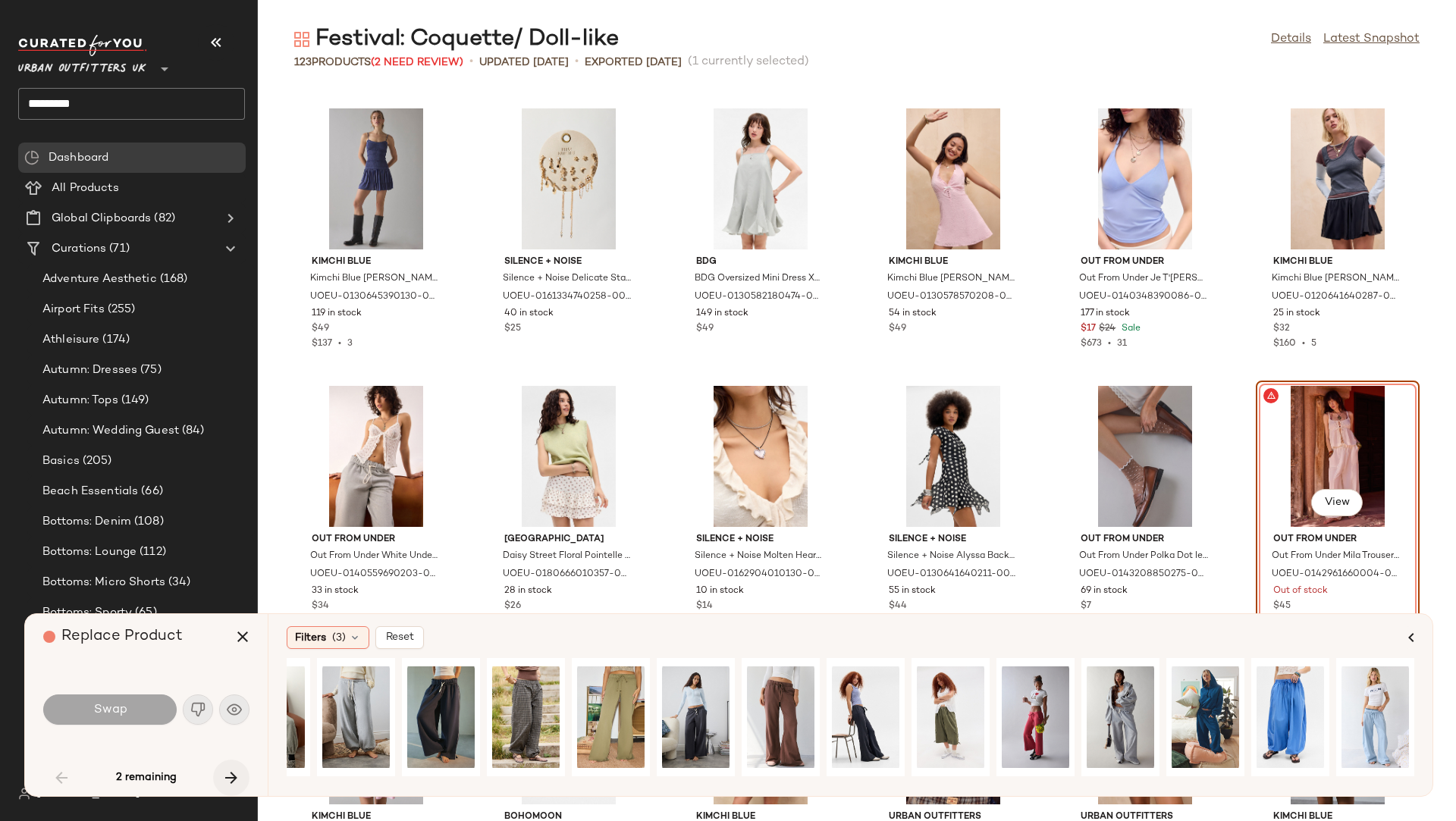
click at [232, 700] on icon "button" at bounding box center [231, 778] width 18 height 18
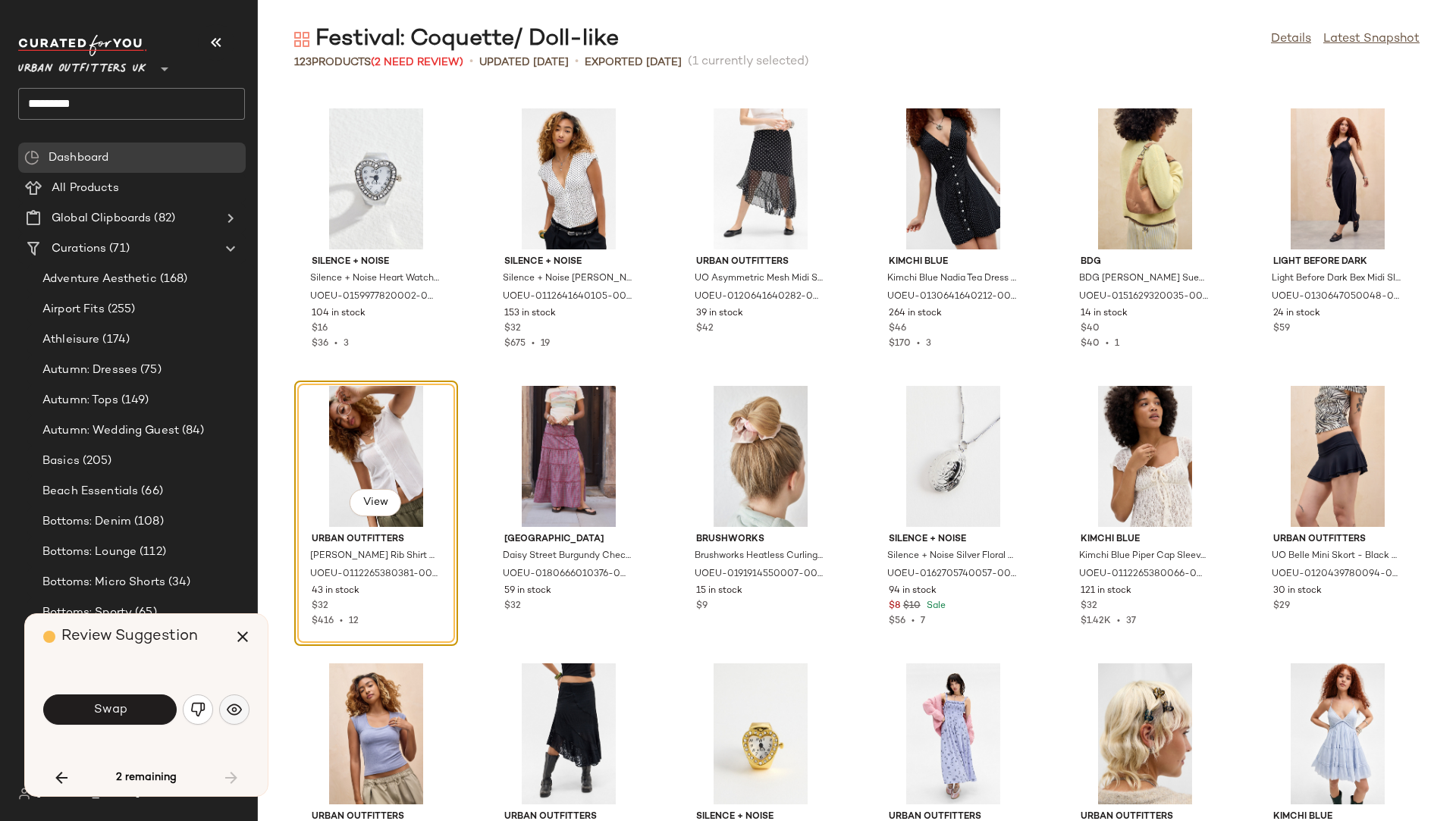
click at [229, 700] on img "button" at bounding box center [234, 710] width 16 height 16
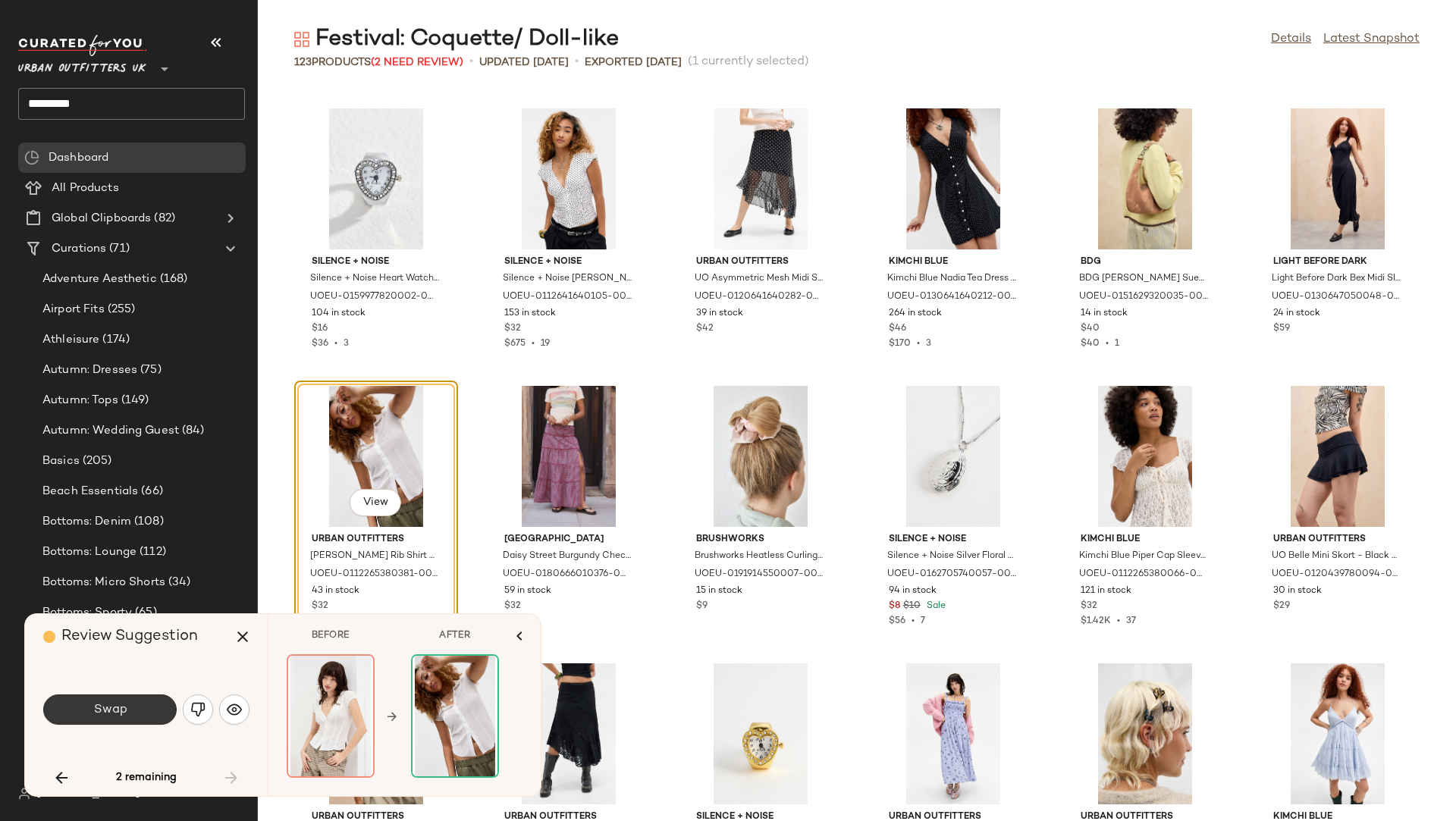
click at [145, 700] on button "Swap" at bounding box center [110, 710] width 133 height 30
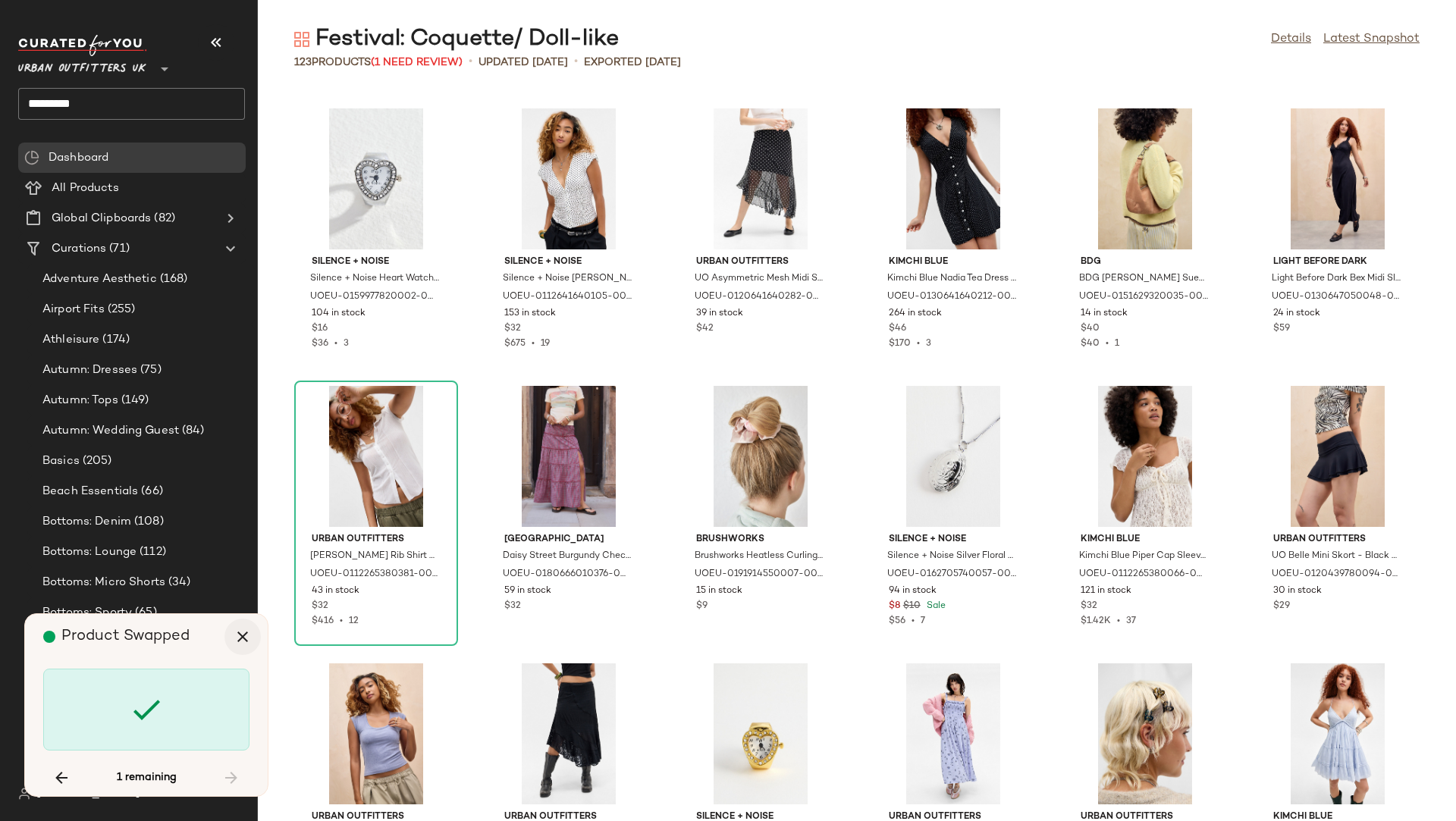
scroll to position [1666, 0]
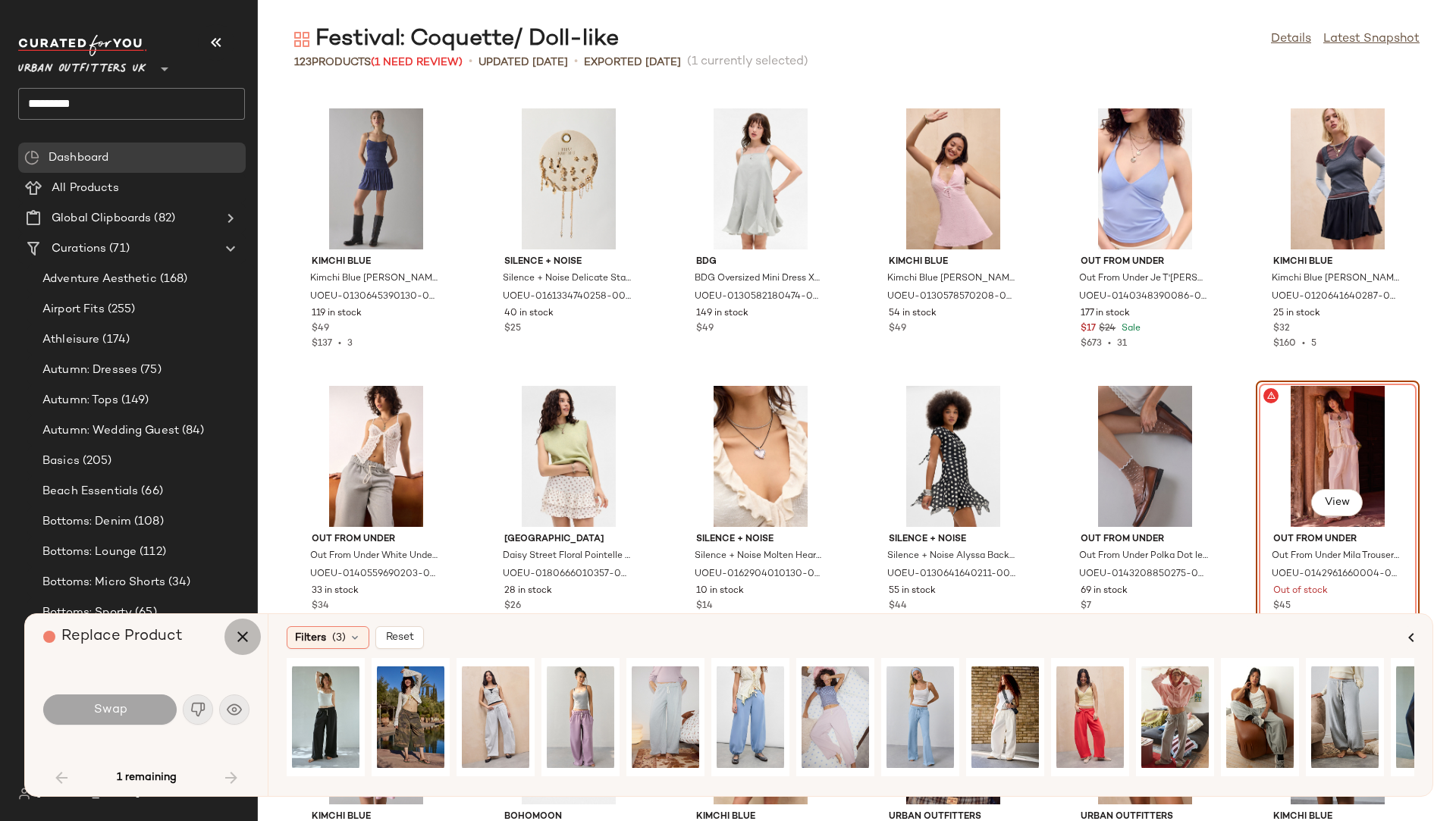
click at [242, 632] on icon "button" at bounding box center [243, 637] width 18 height 18
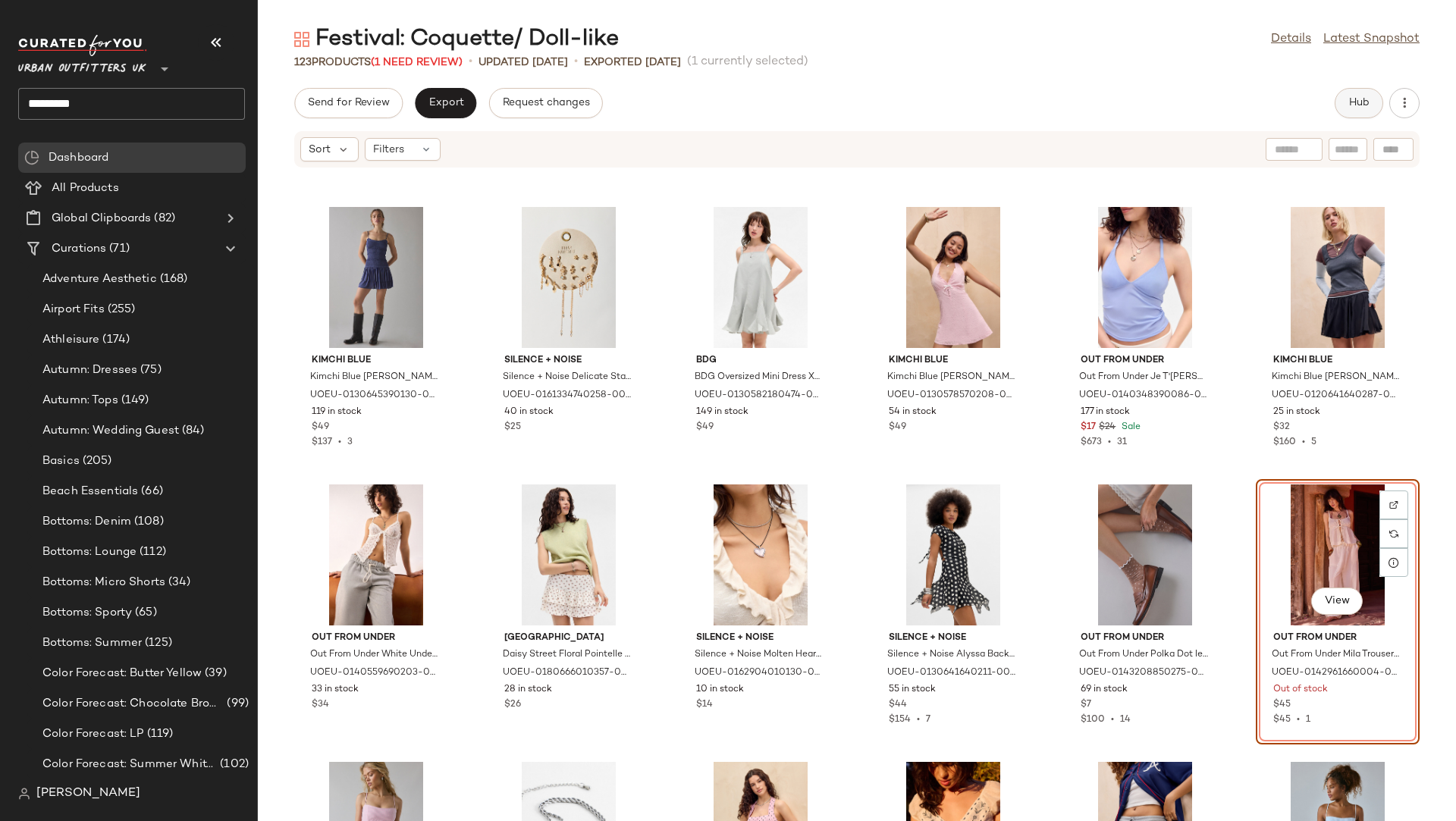
click at [1293, 104] on span "Hub" at bounding box center [1359, 103] width 21 height 12
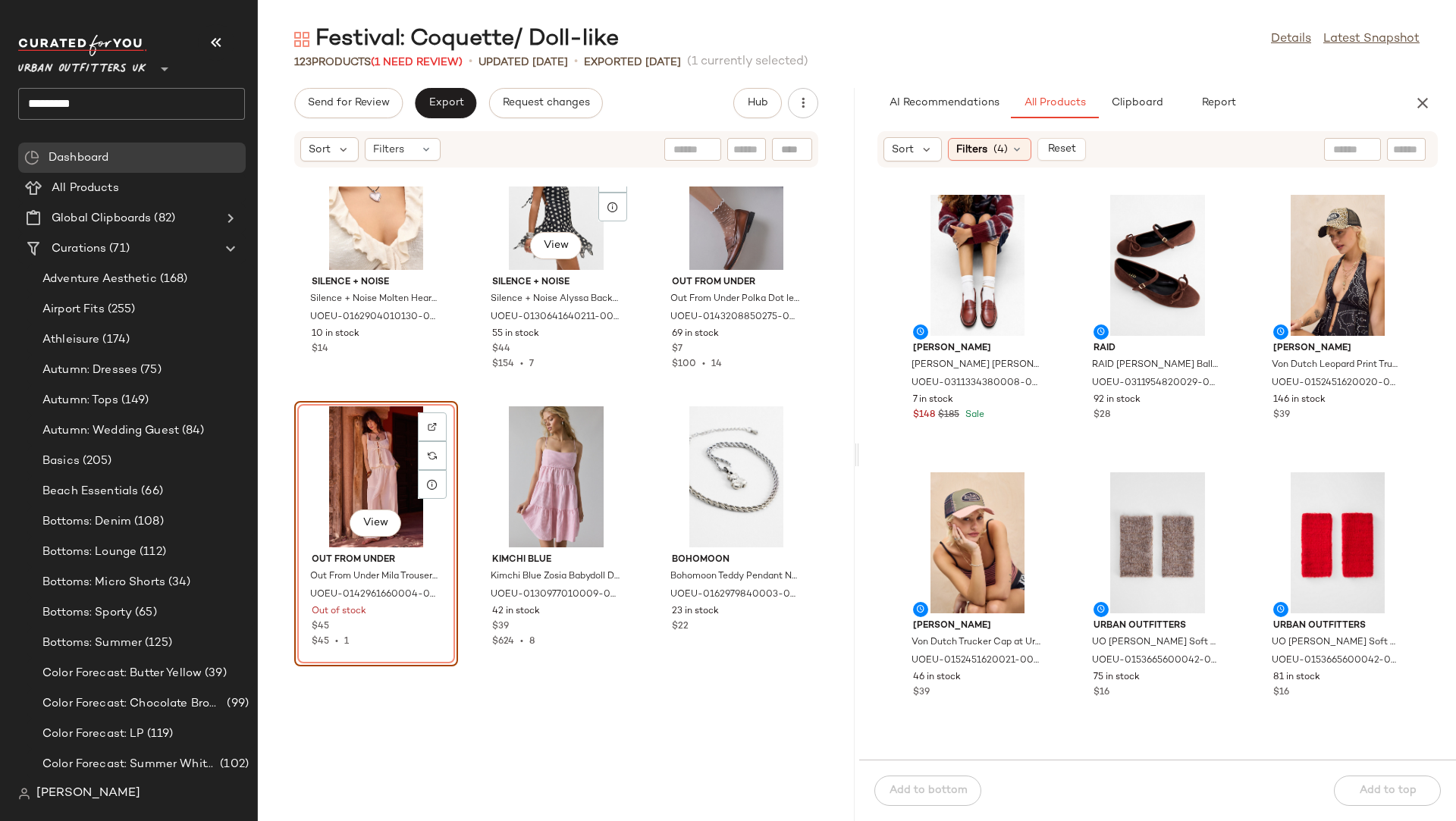
scroll to position [6191, 0]
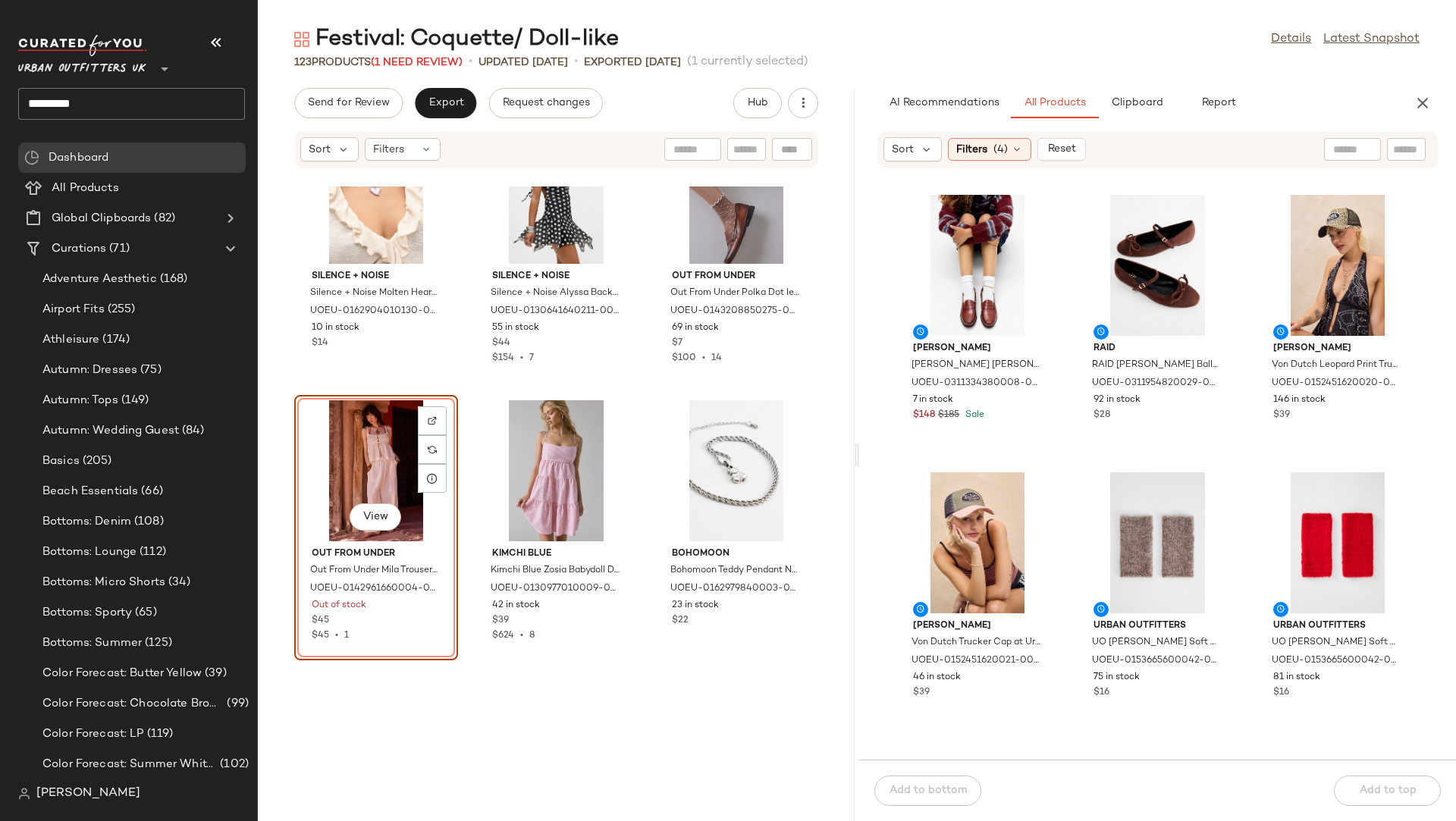
click at [1293, 151] on div at bounding box center [1352, 150] width 57 height 23
type input "*****"
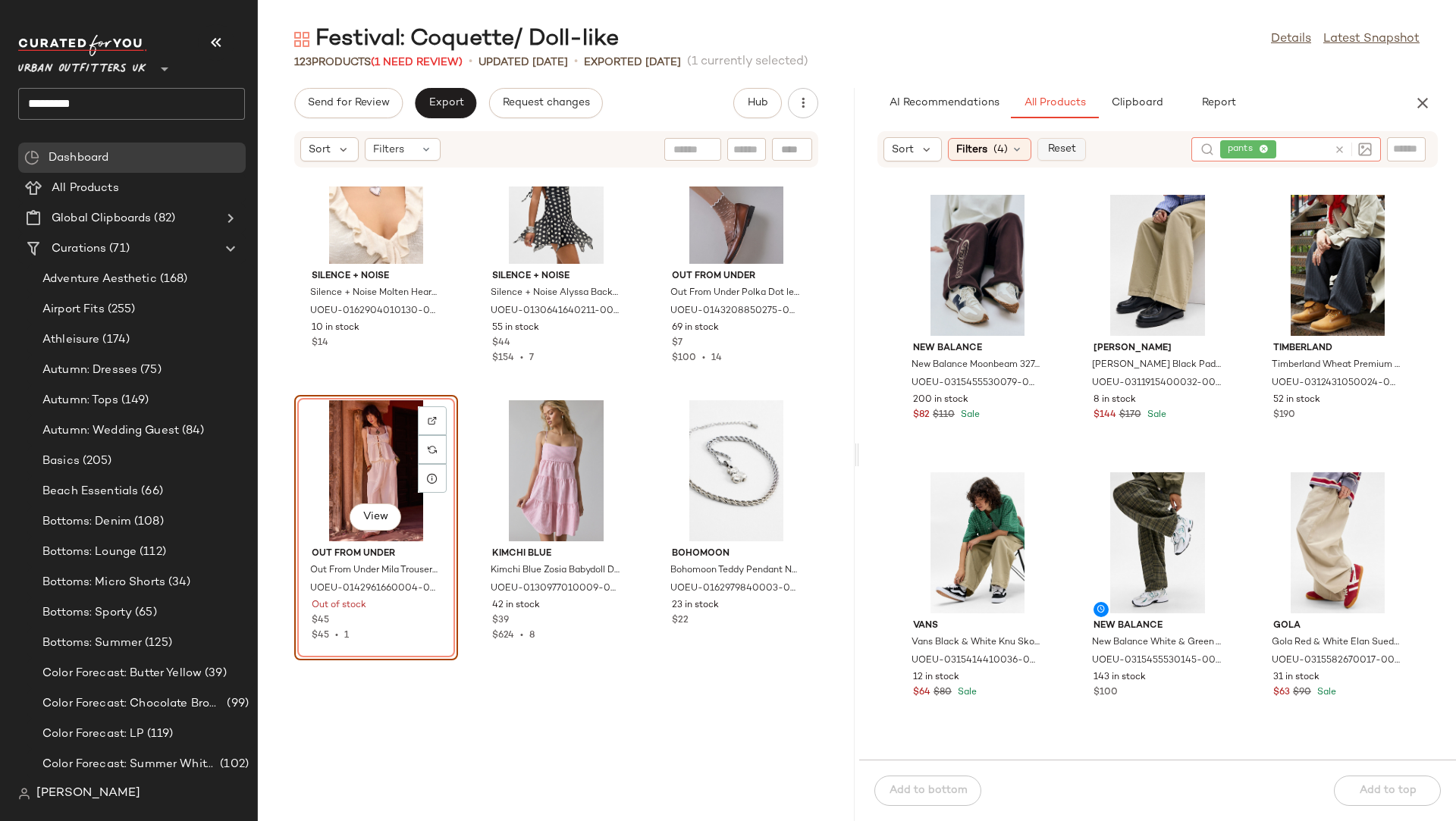
click at [1037, 145] on button "Reset" at bounding box center [1061, 150] width 48 height 23
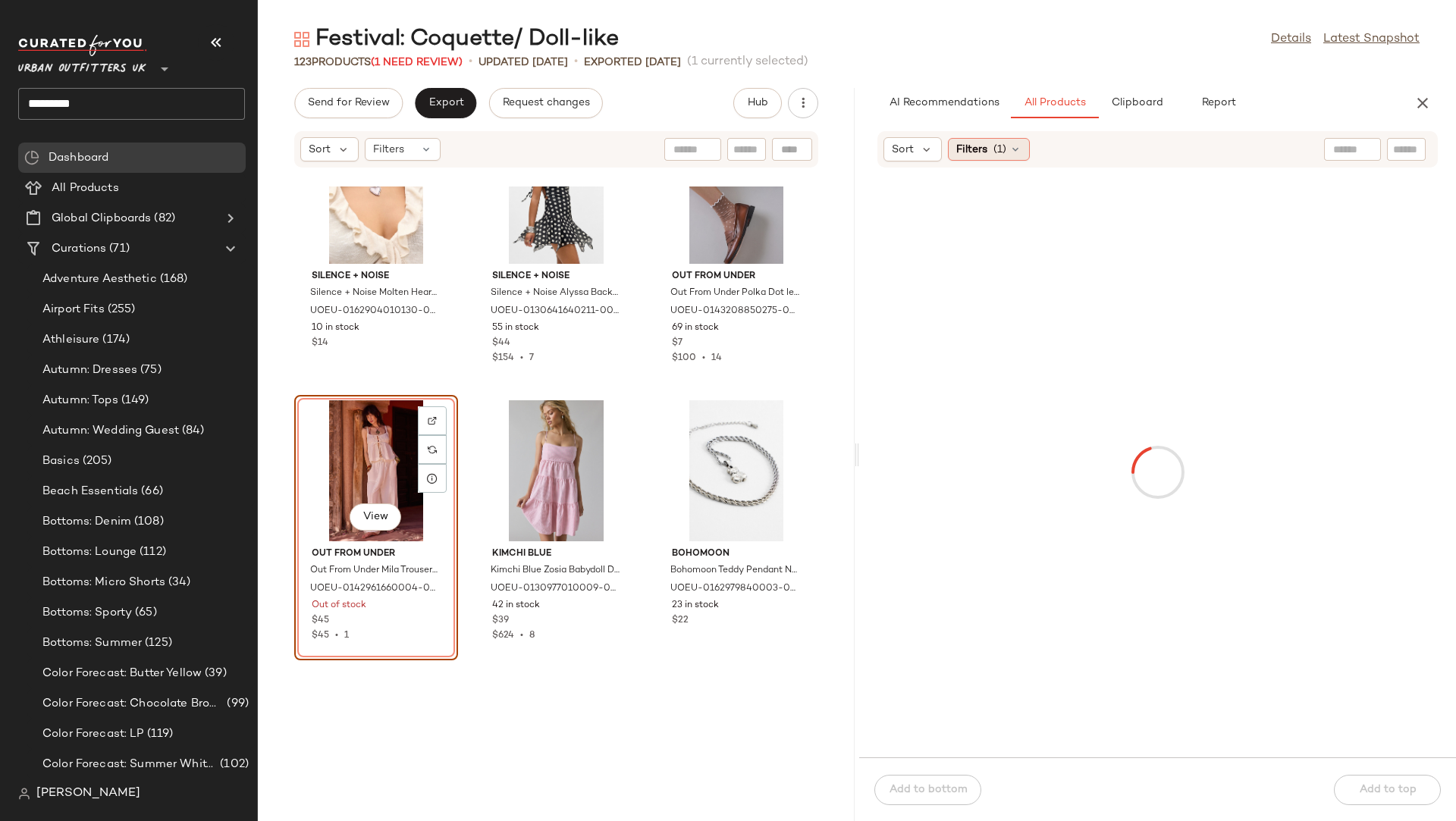
click at [986, 146] on div "Filters (1)" at bounding box center [988, 150] width 82 height 23
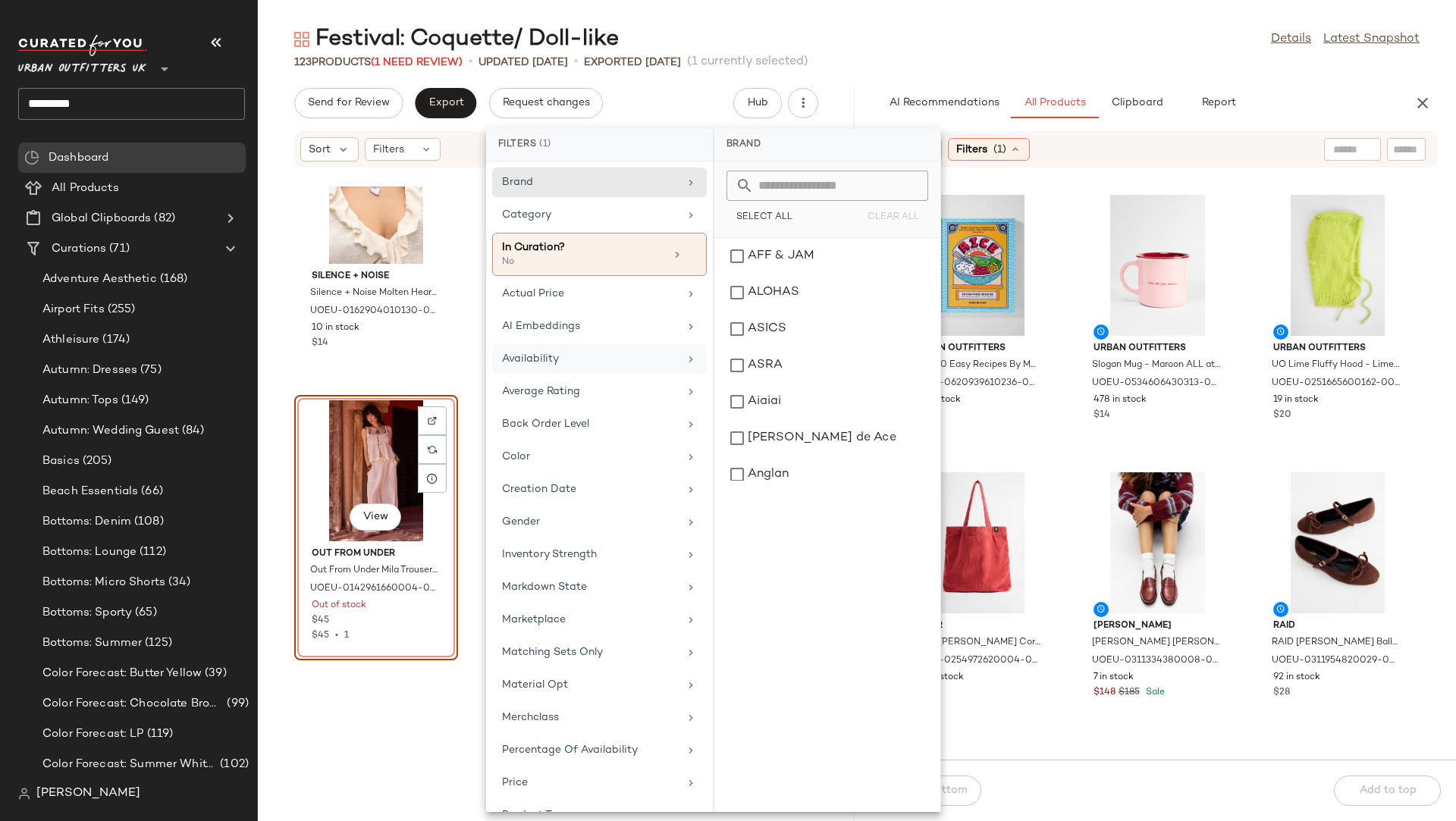
click at [554, 351] on div "Availability" at bounding box center [590, 358] width 177 height 16
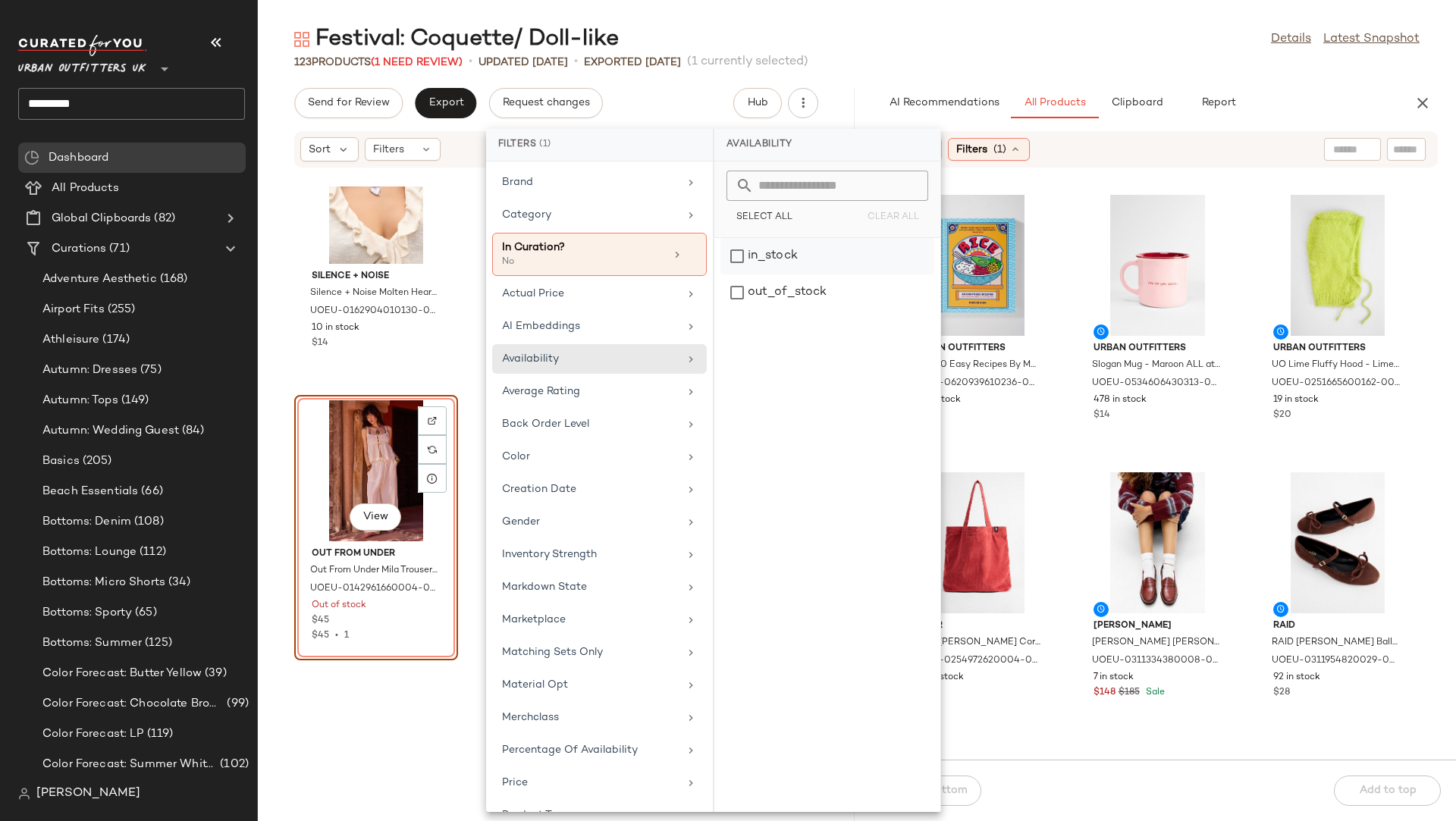
click at [773, 275] on div "in_stock" at bounding box center [827, 293] width 214 height 37
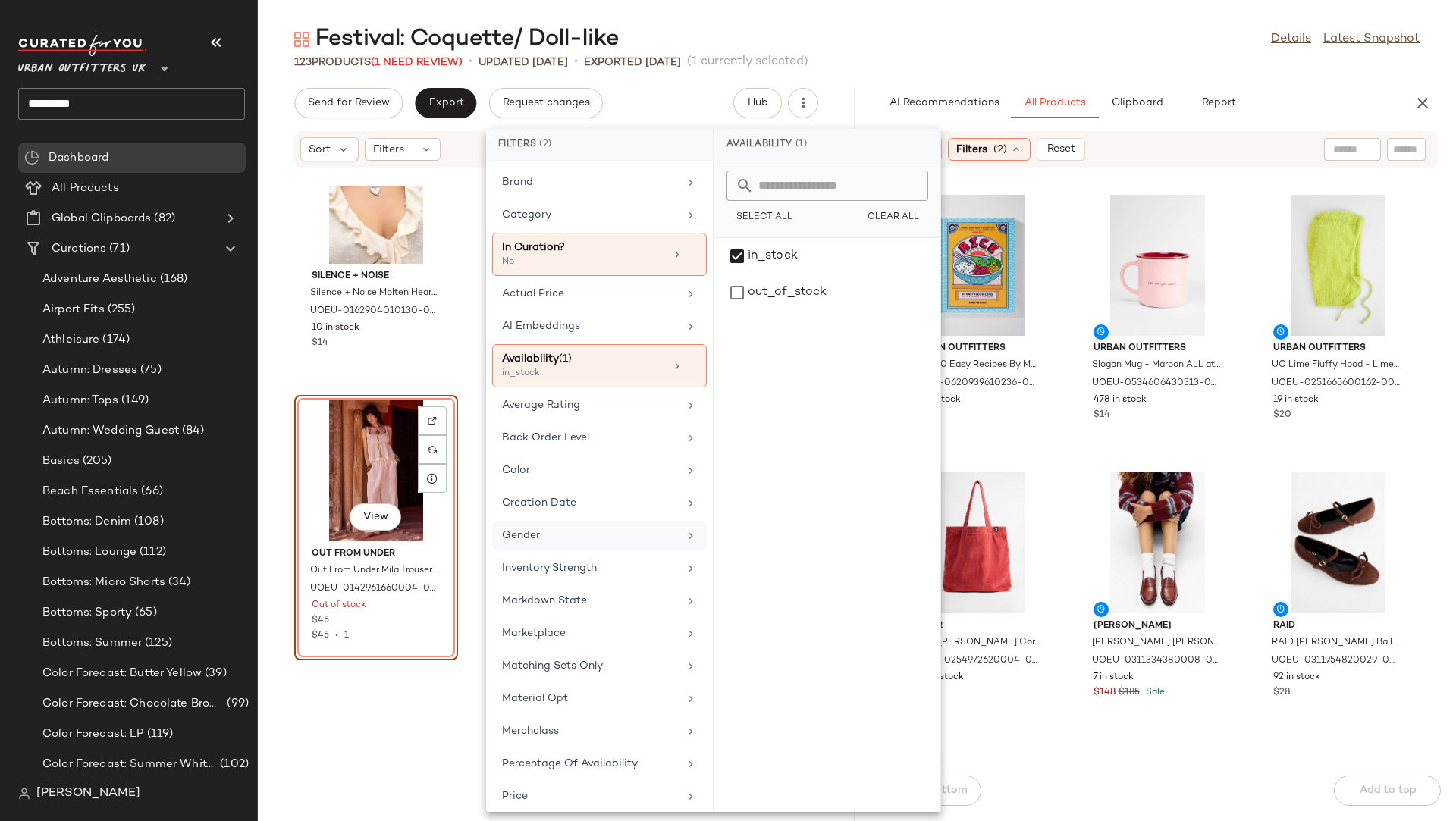
click at [549, 529] on div "Gender" at bounding box center [590, 535] width 177 height 16
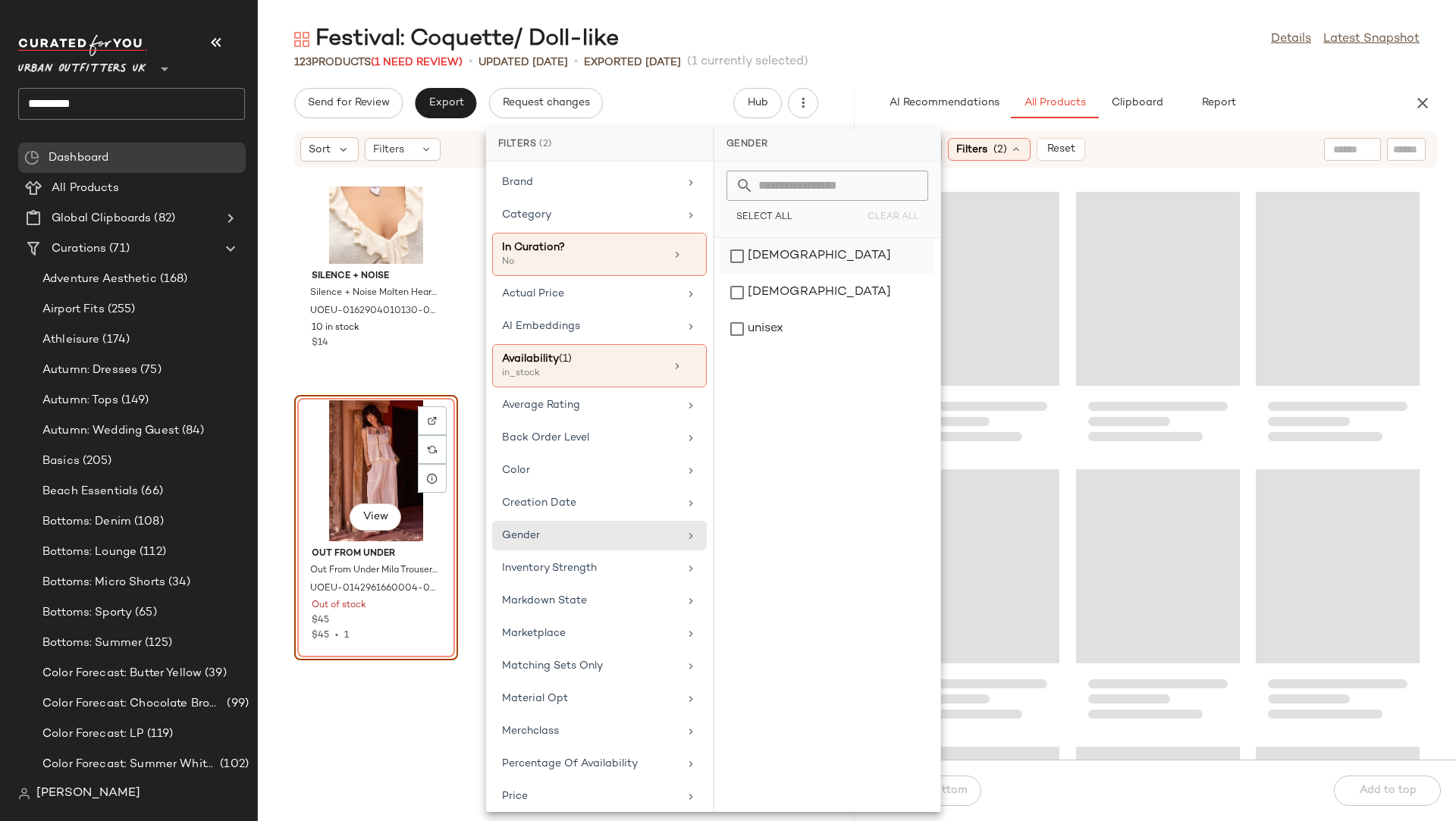
click at [757, 275] on div "[DEMOGRAPHIC_DATA]" at bounding box center [827, 293] width 214 height 37
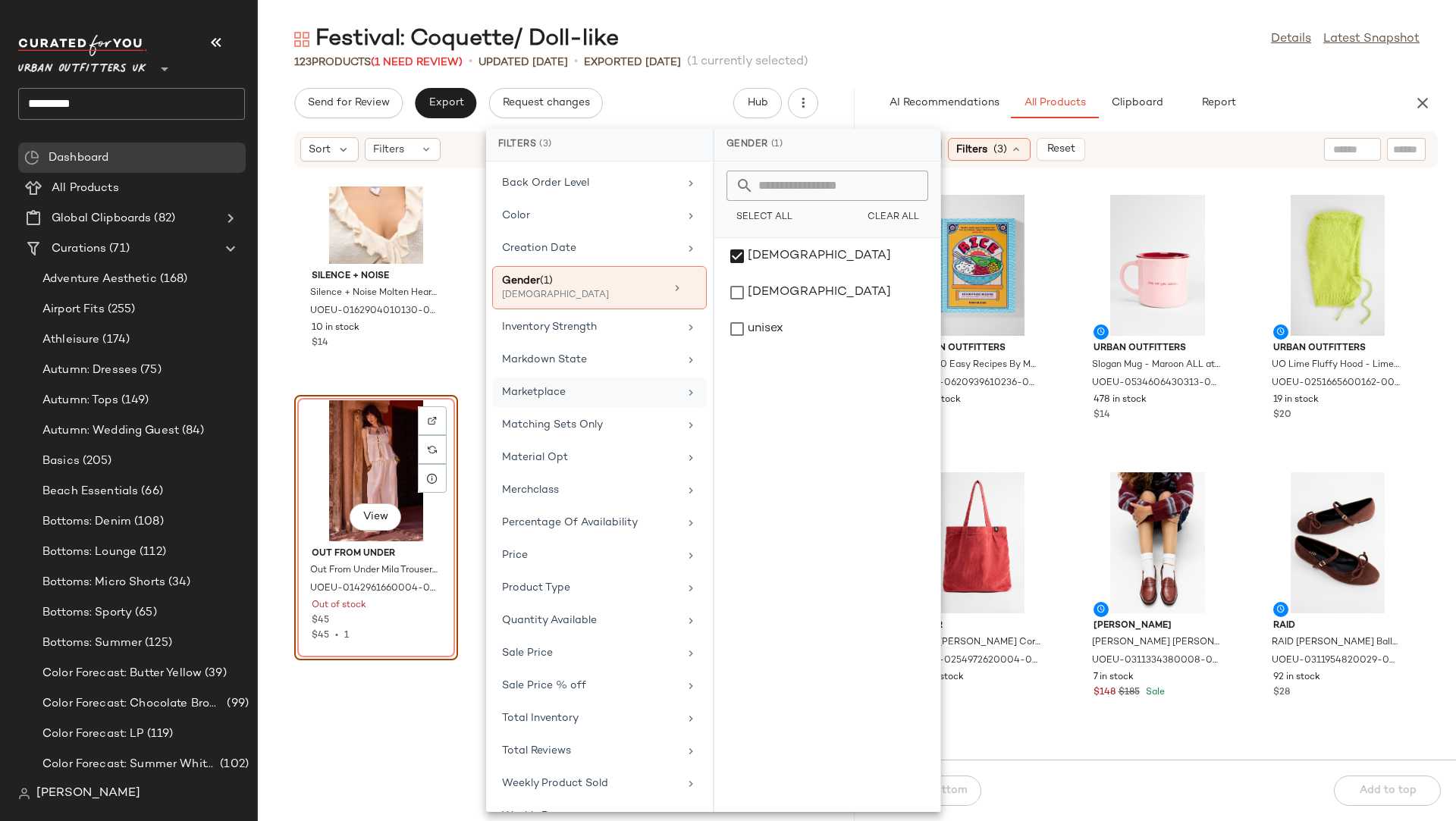
scroll to position [262, 0]
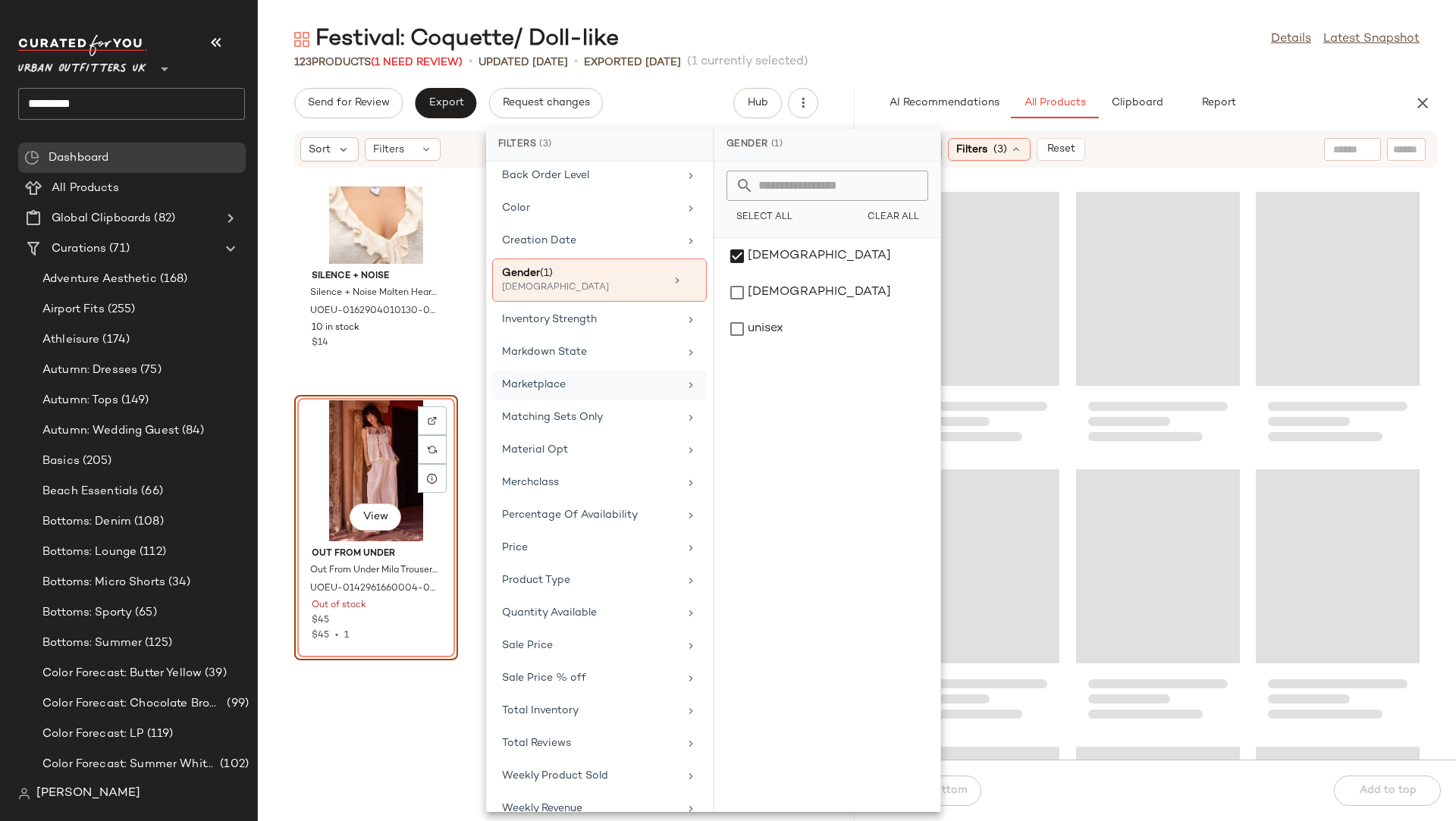
click at [569, 638] on div "Sale Price" at bounding box center [590, 645] width 177 height 16
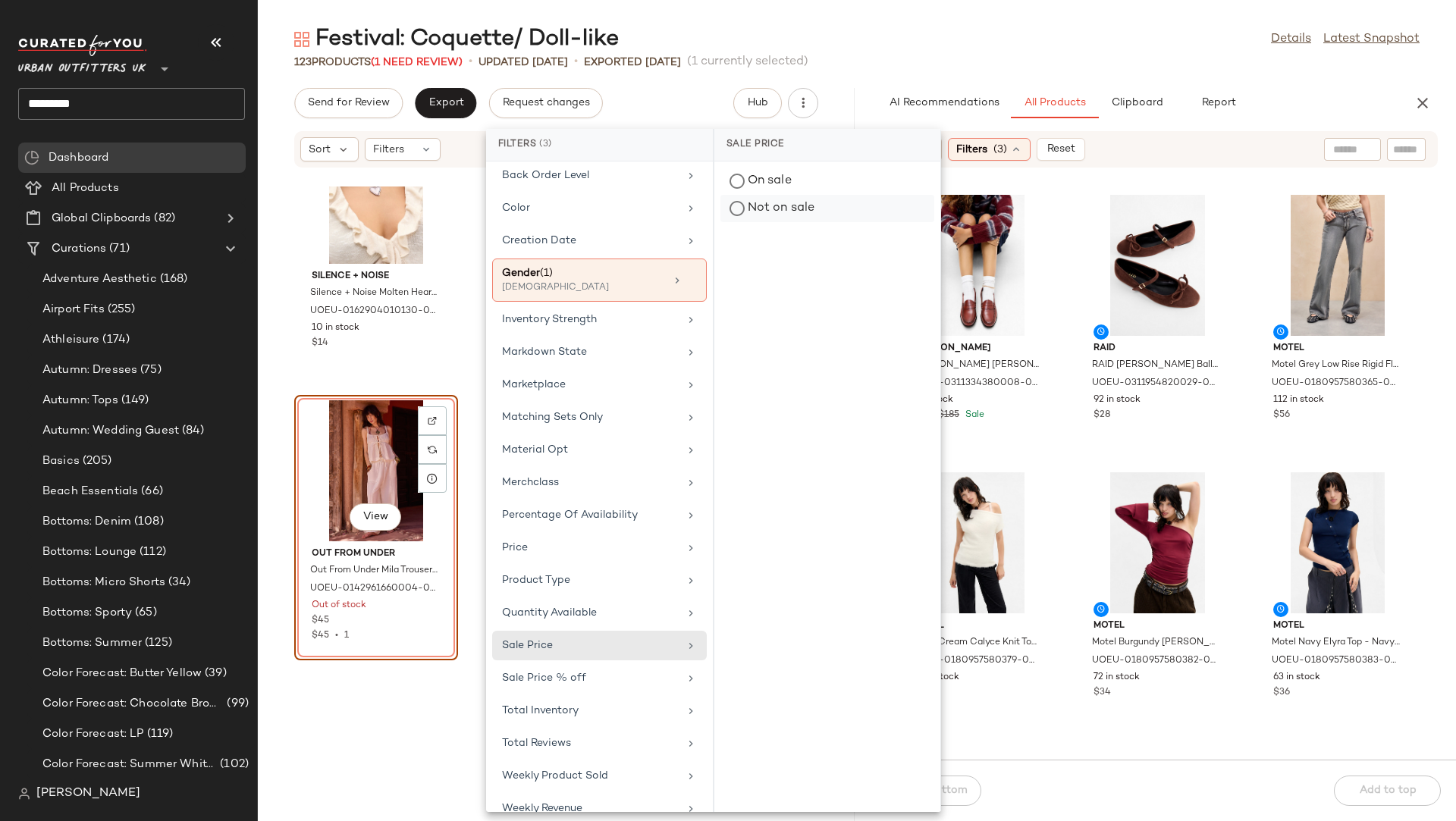
click at [813, 216] on div "Not on sale" at bounding box center [827, 208] width 214 height 27
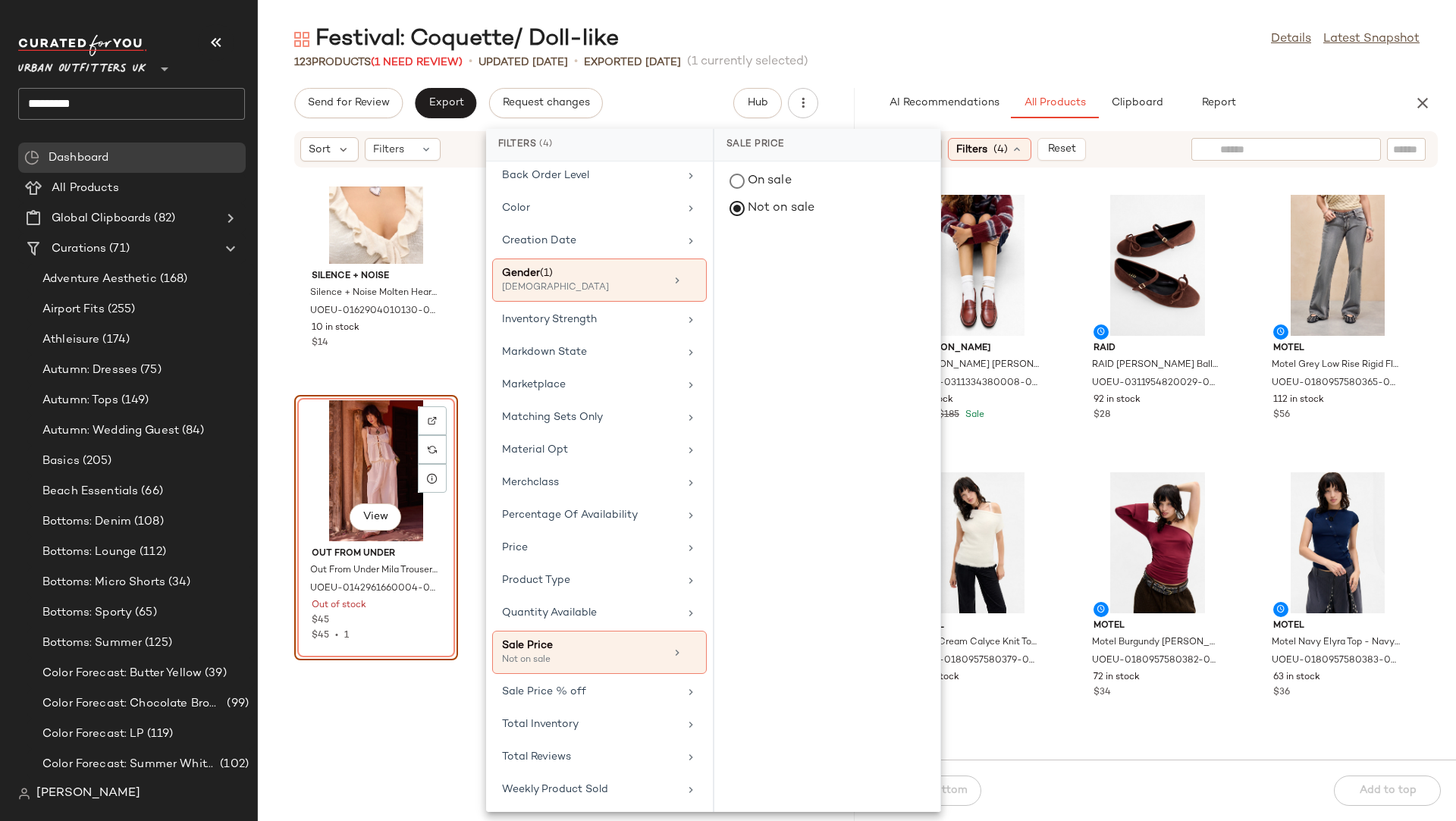
click at [1293, 149] on input "text" at bounding box center [1285, 149] width 132 height 16
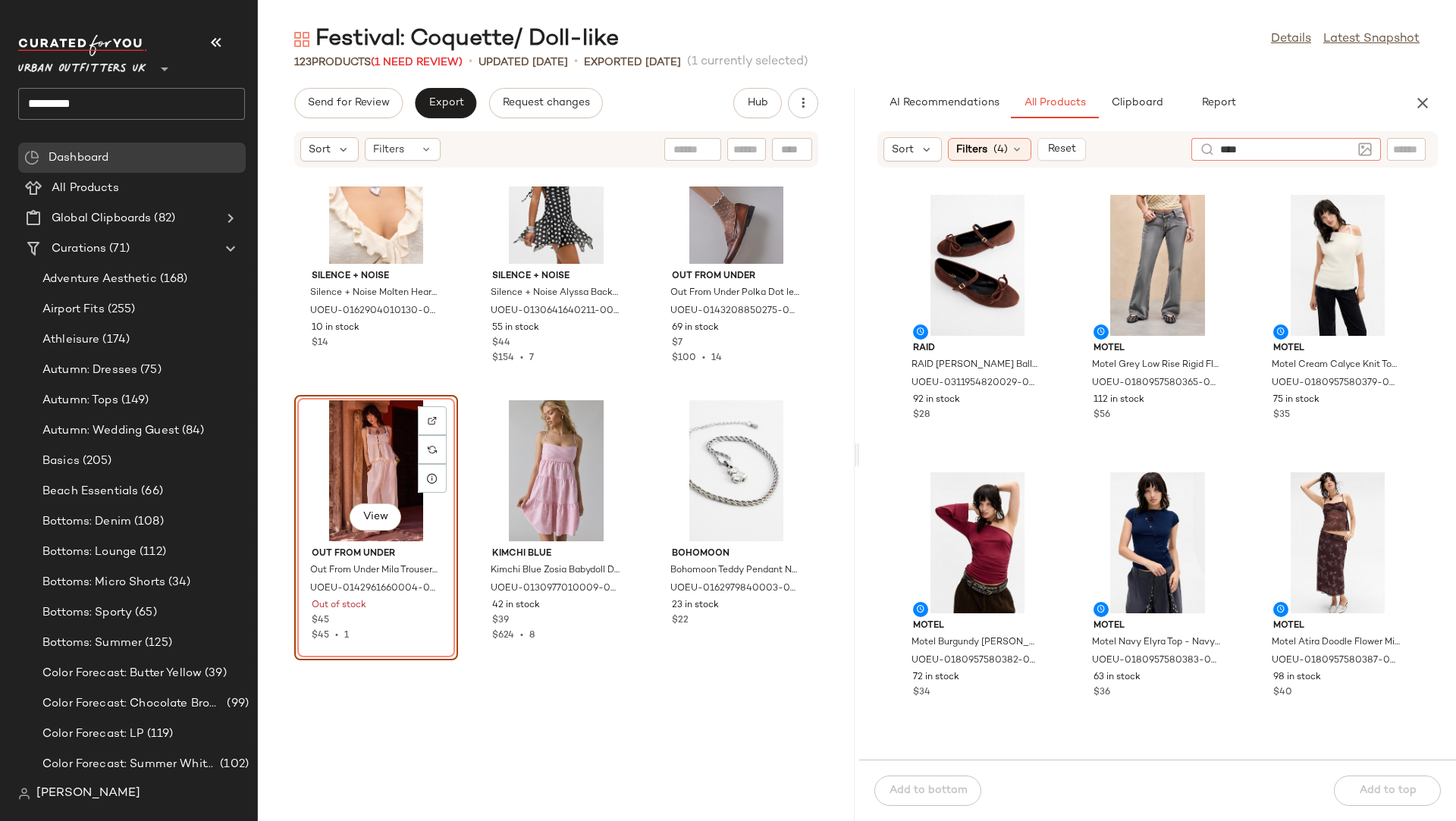
type input "*****"
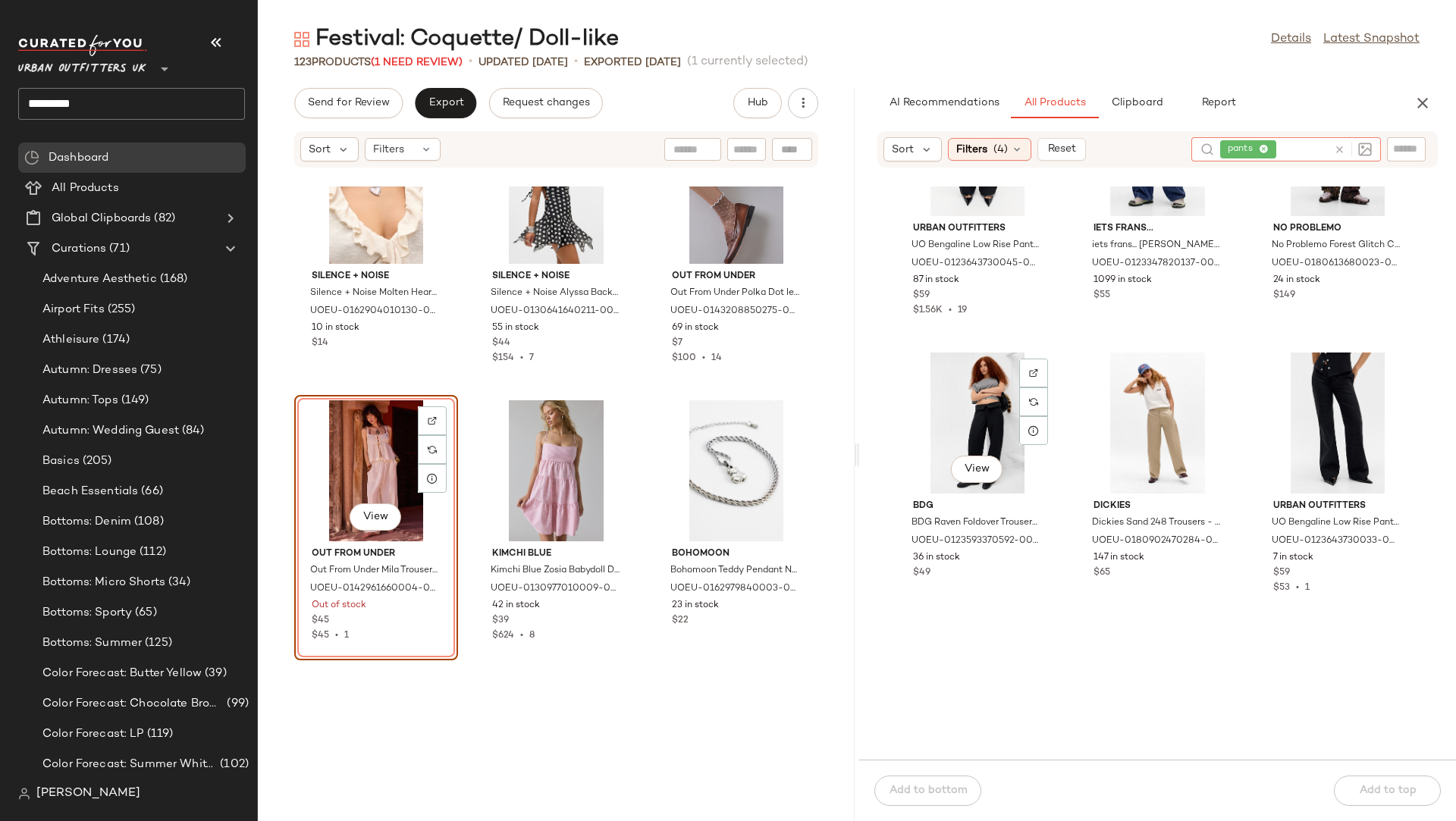
scroll to position [707, 0]
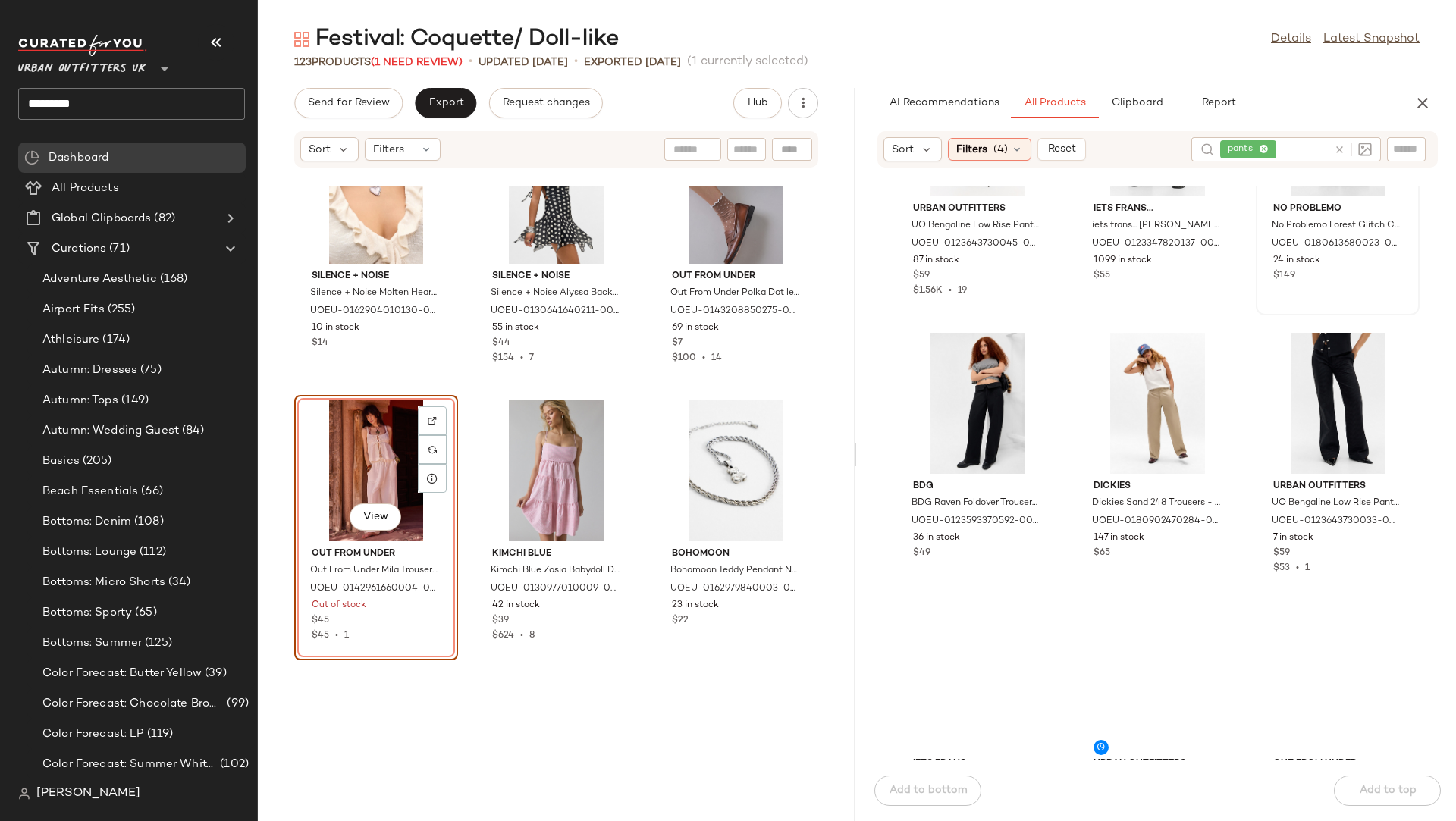
click at [1293, 178] on span "View" at bounding box center [1337, 172] width 26 height 12
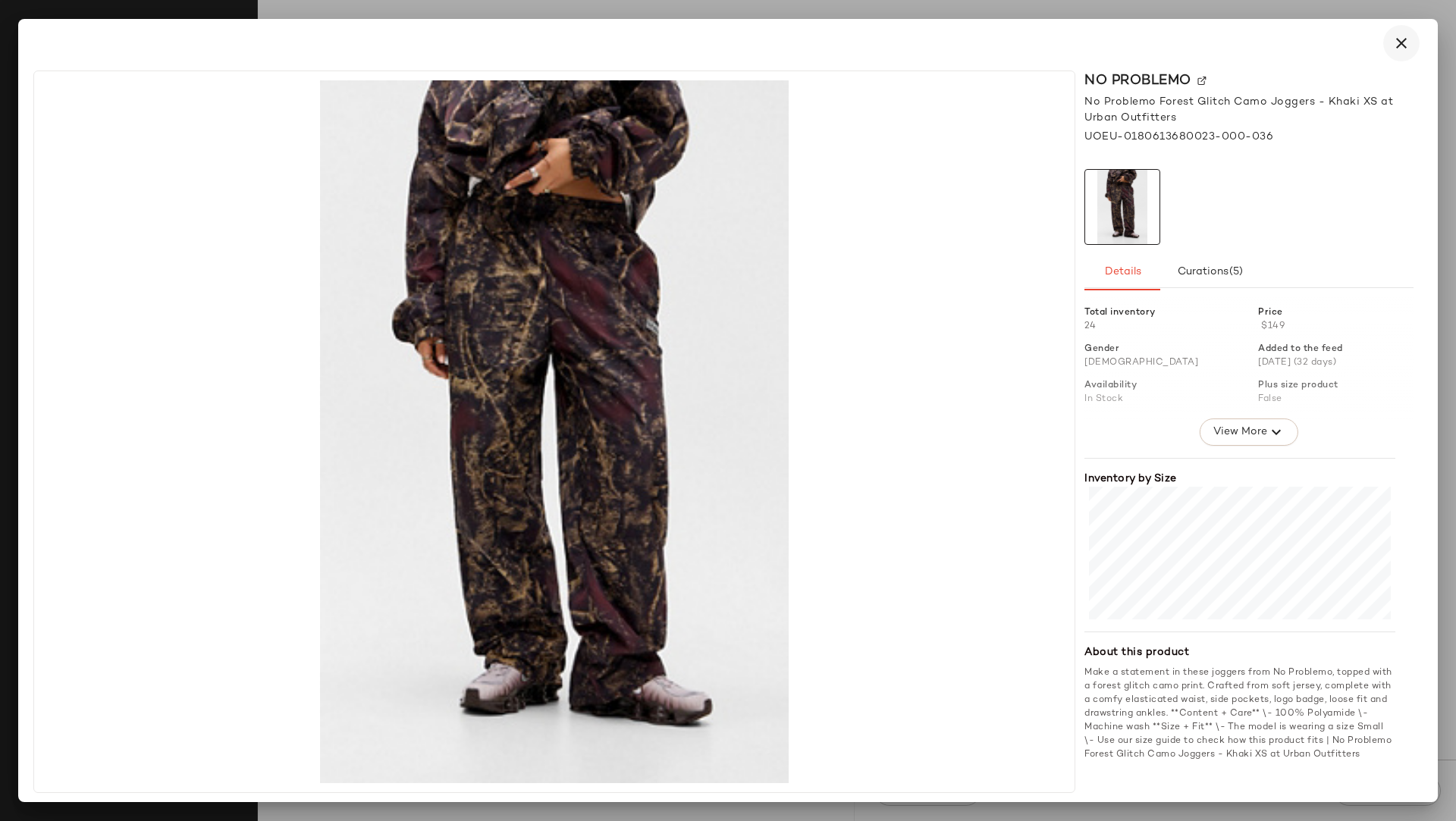
click at [1293, 47] on icon "button" at bounding box center [1401, 43] width 18 height 18
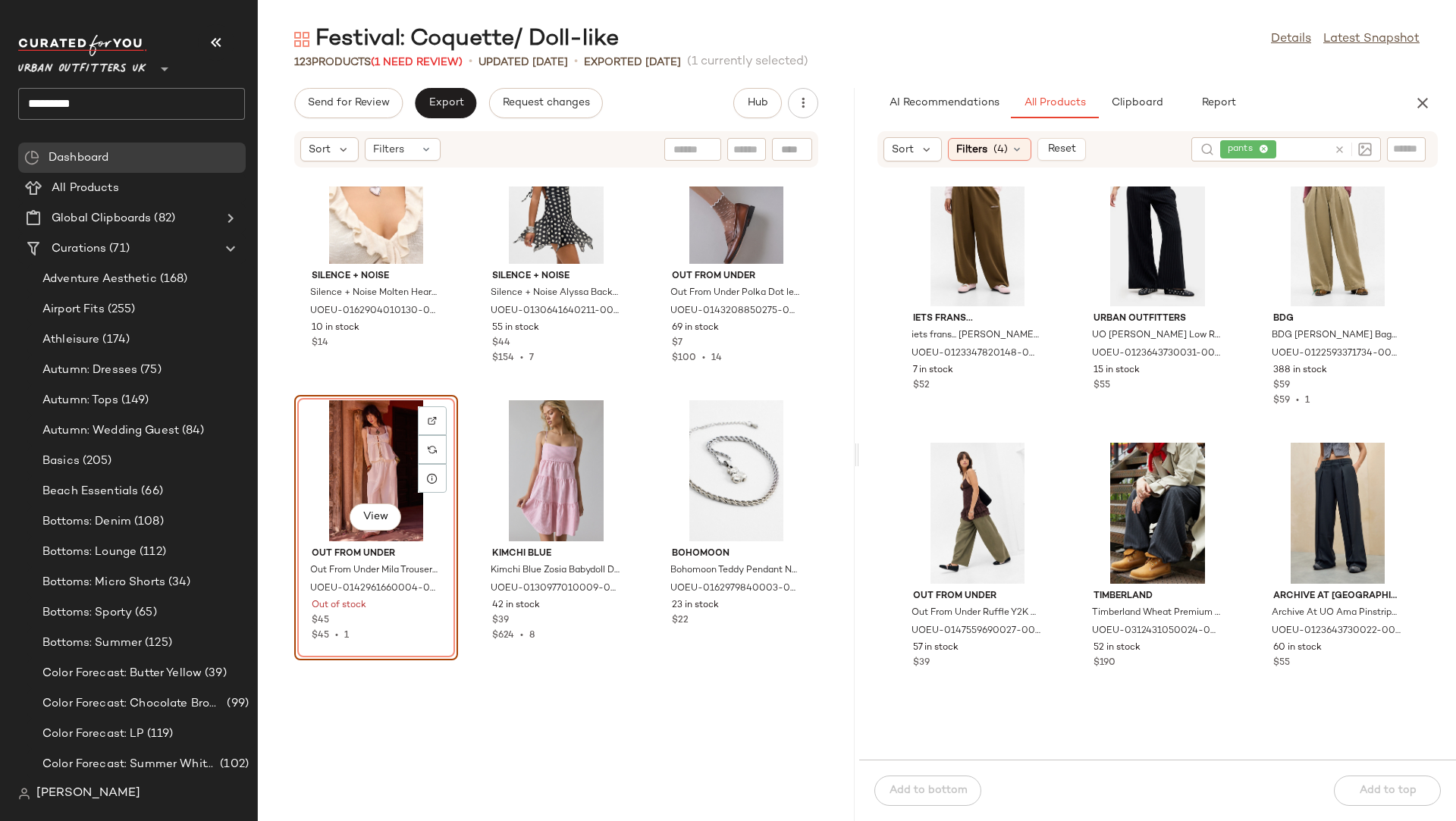
scroll to position [7714, 0]
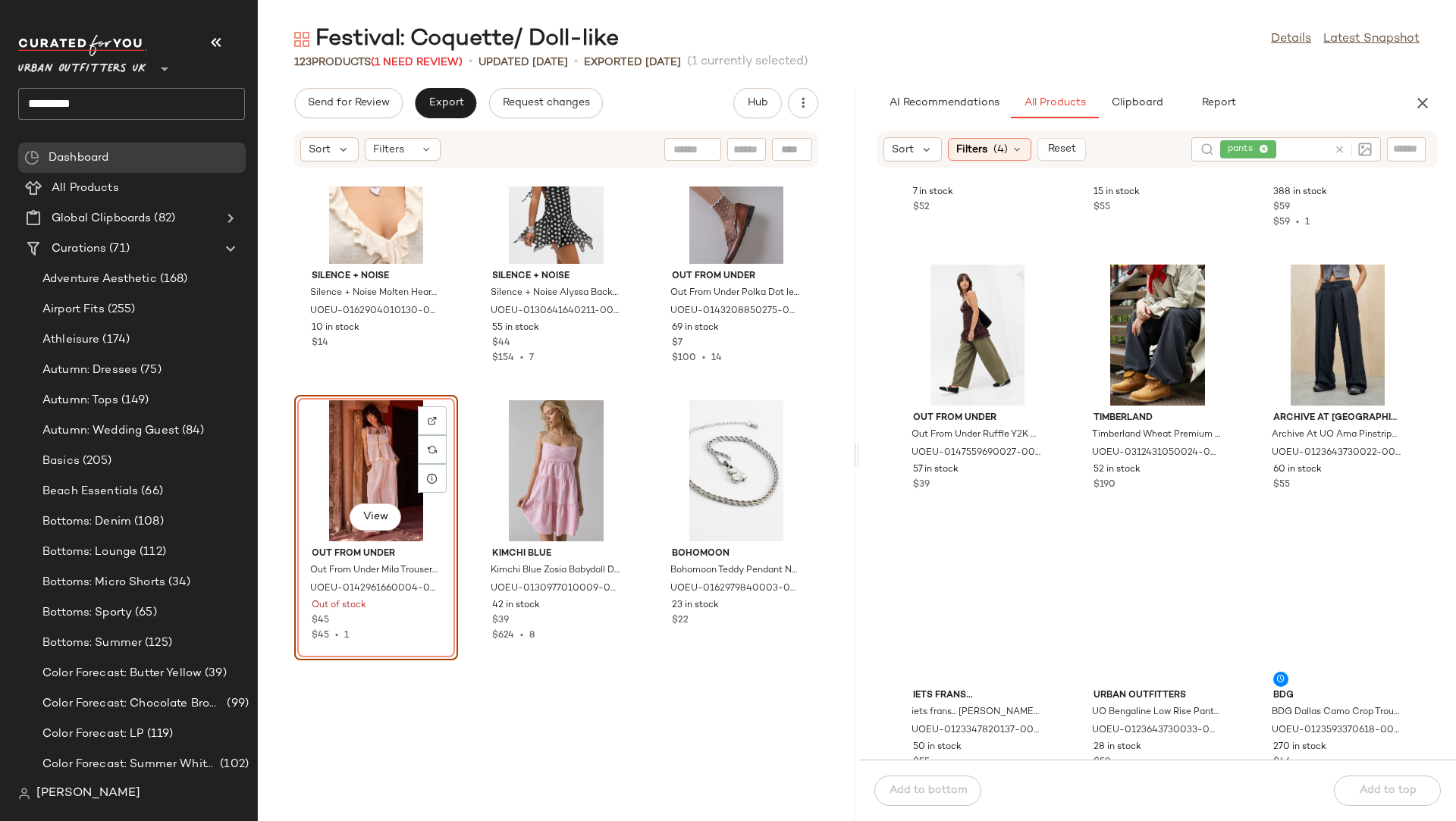
click at [1293, 154] on input "text" at bounding box center [1304, 149] width 49 height 16
type input "******"
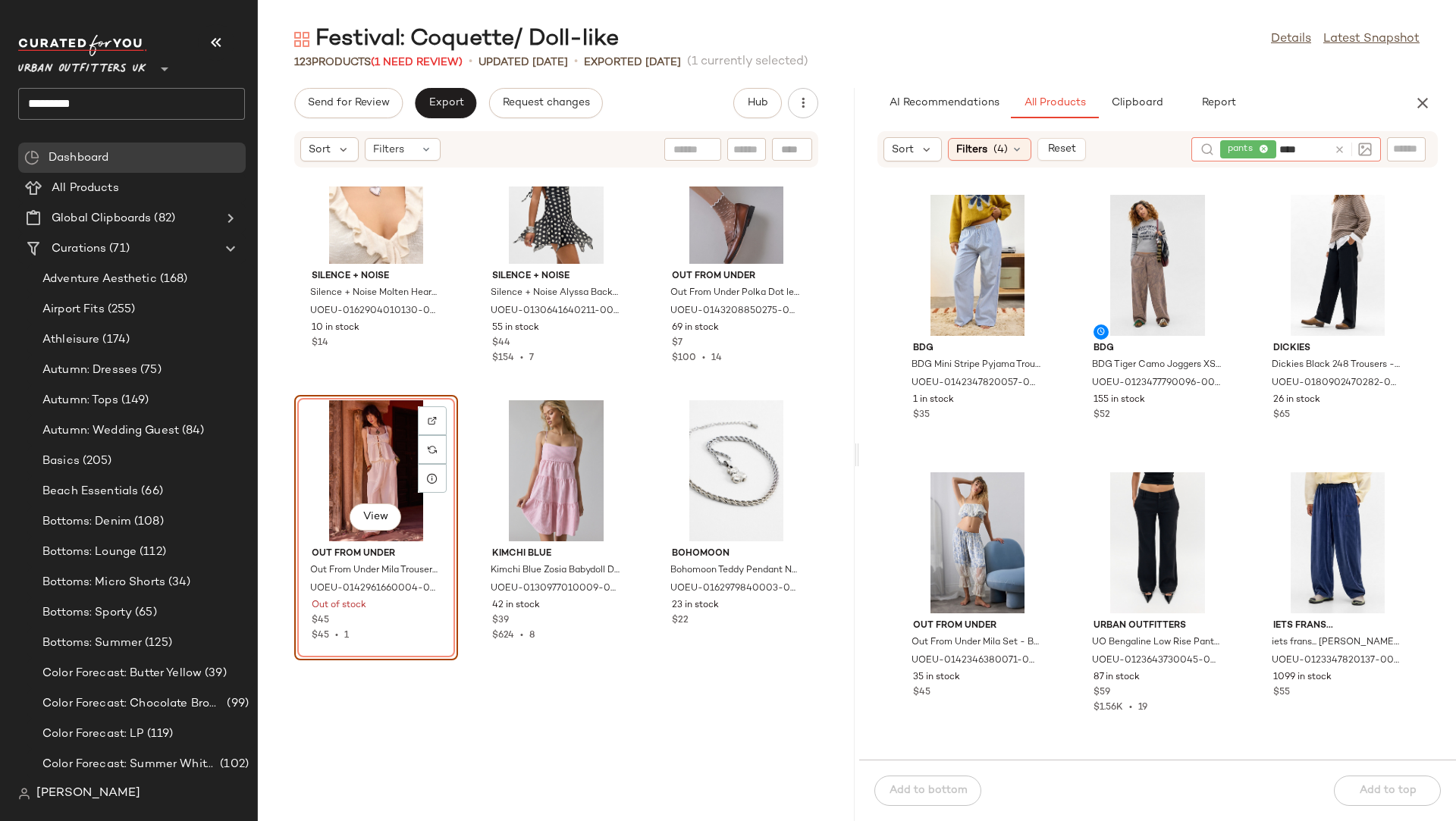
type input "*****"
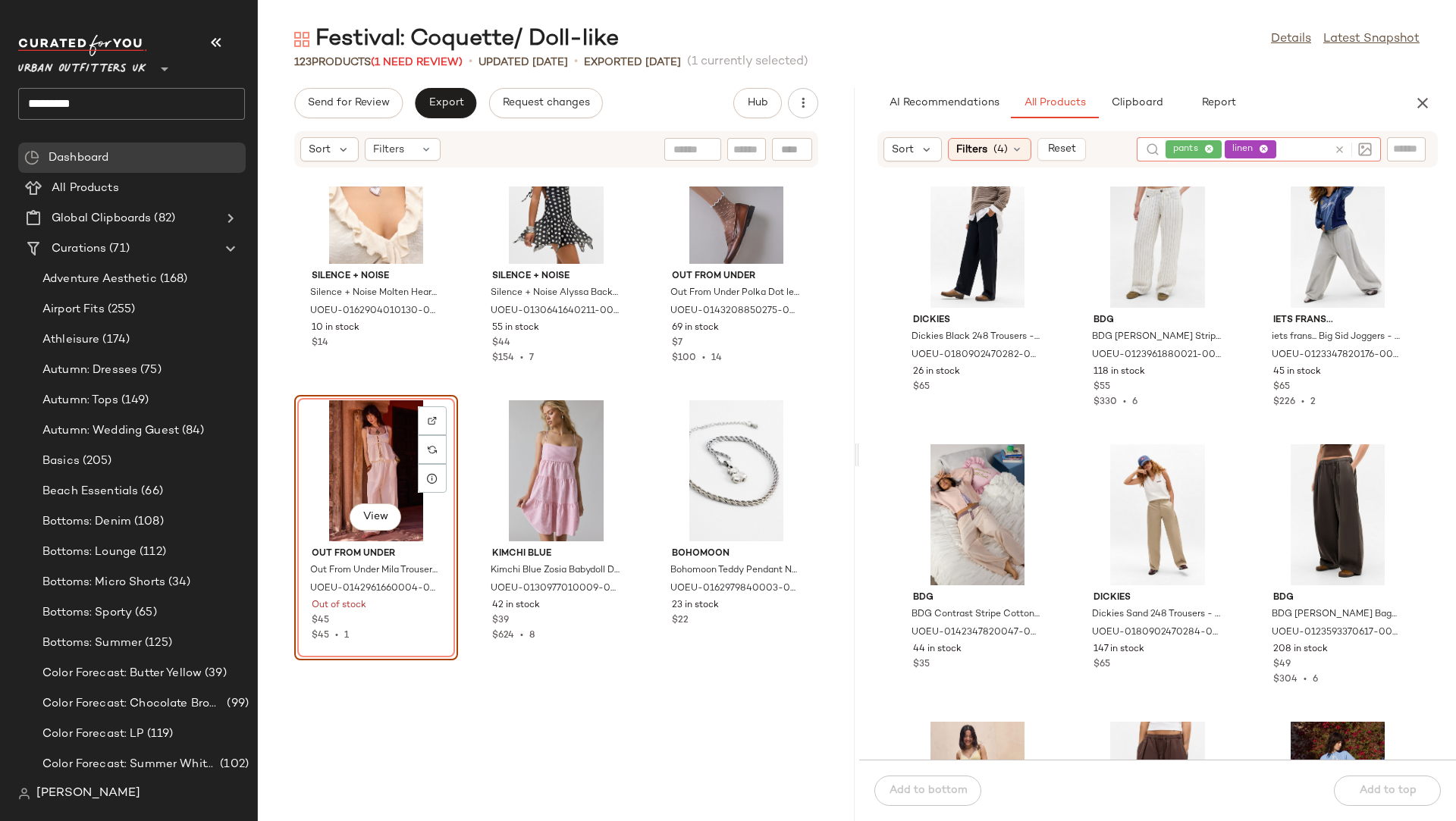
scroll to position [573, 0]
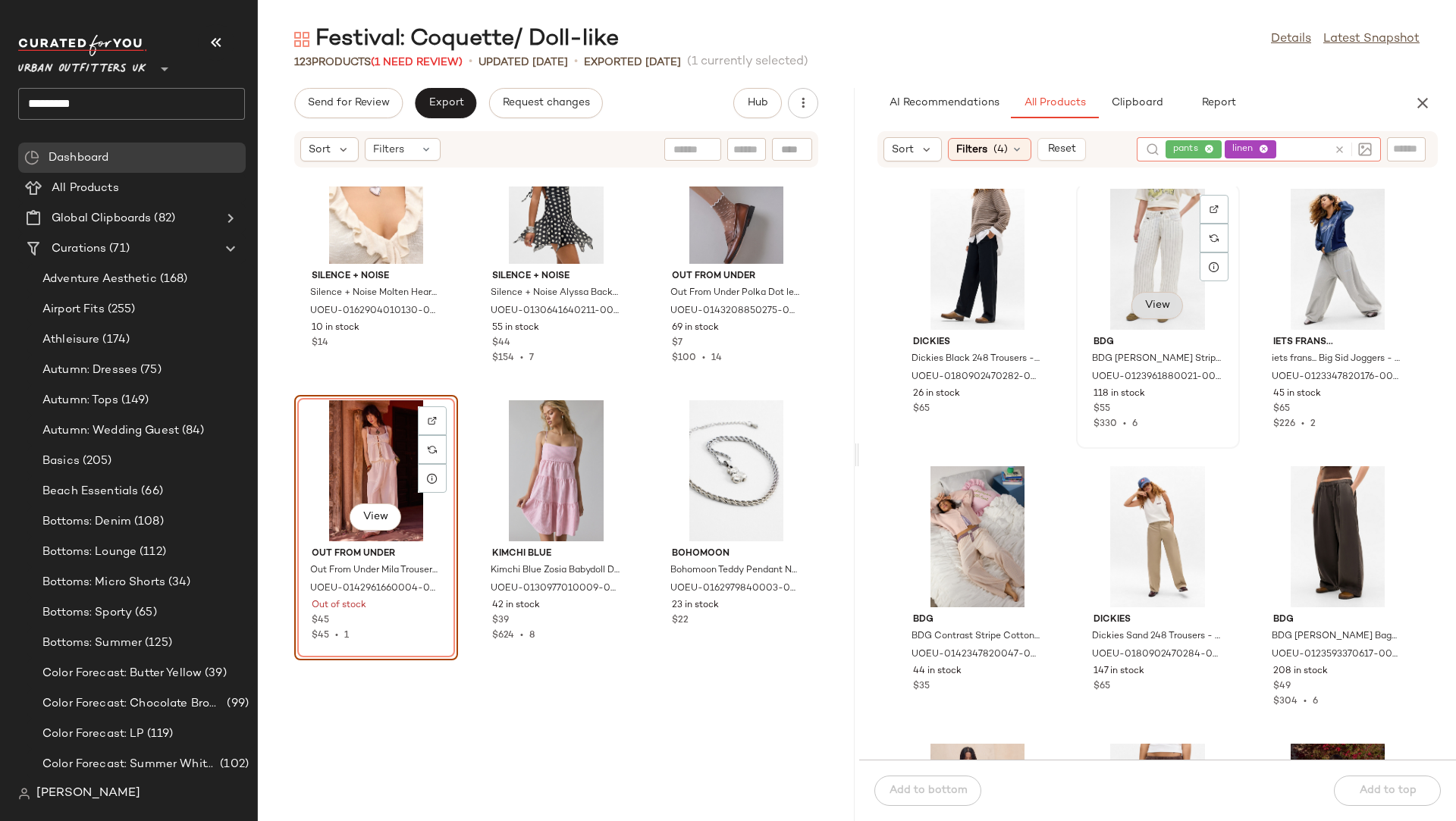
click at [1183, 294] on button "View" at bounding box center [1157, 305] width 52 height 27
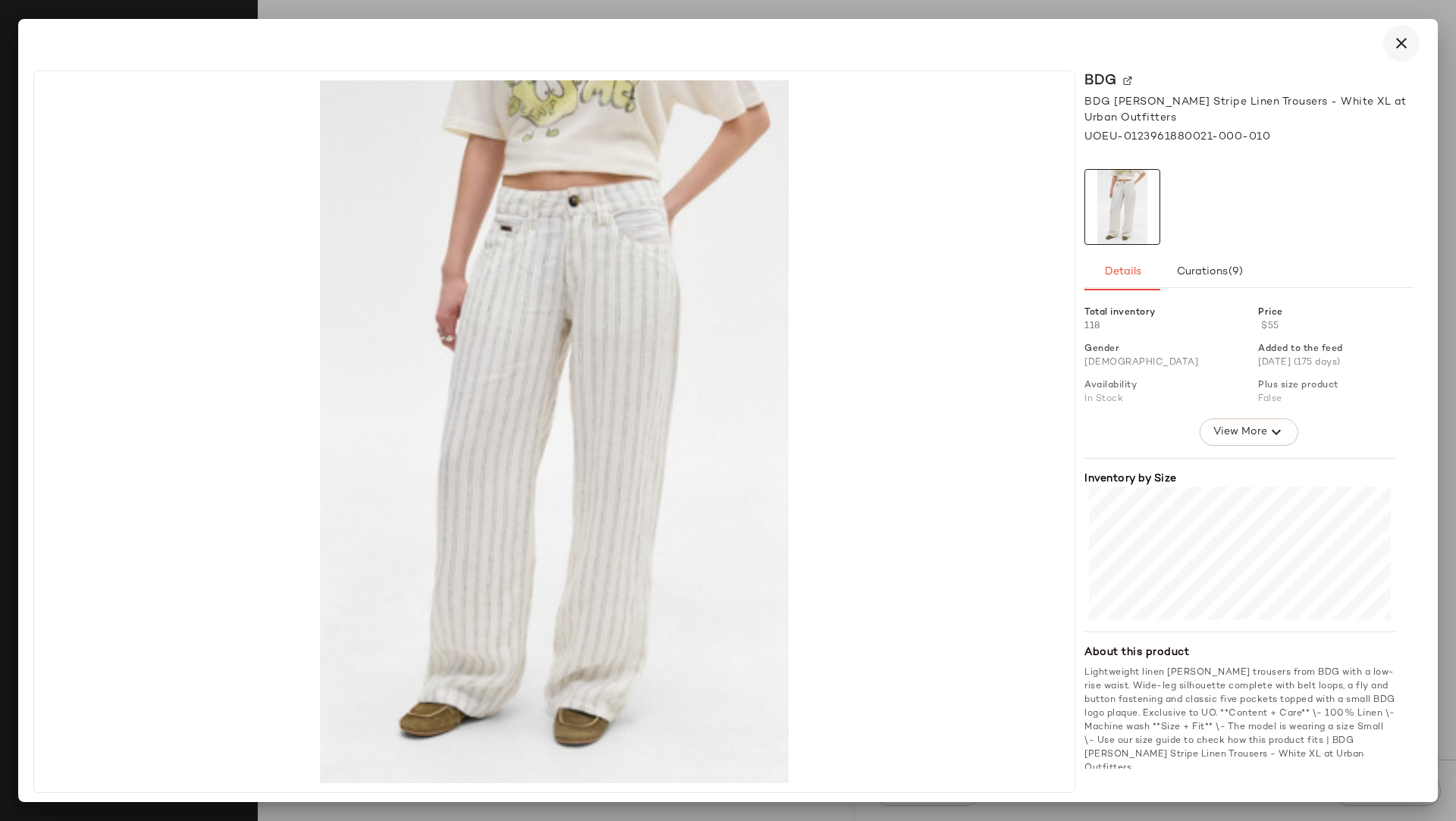
click at [1293, 47] on icon "button" at bounding box center [1401, 43] width 18 height 18
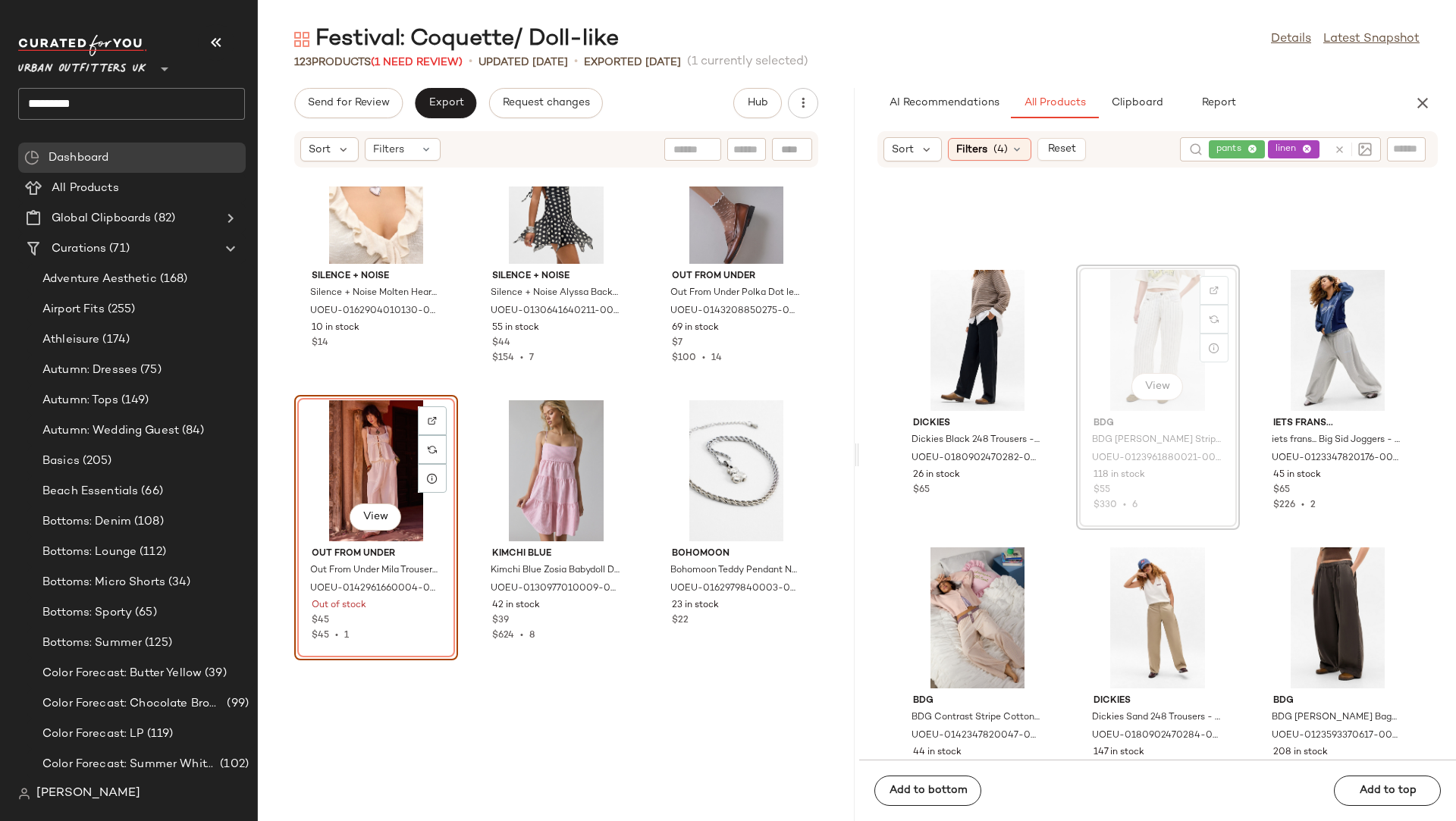
scroll to position [491, 0]
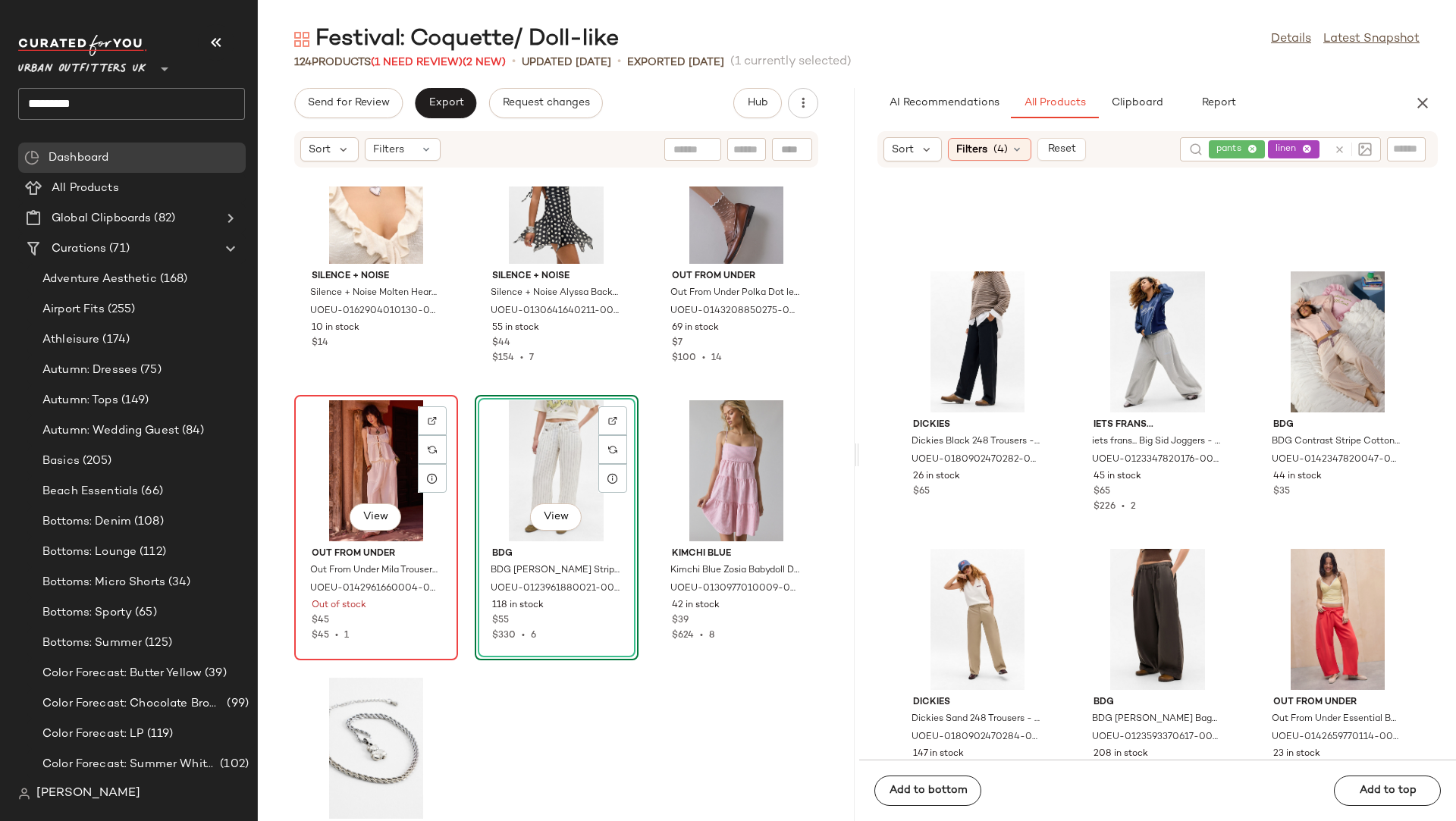
click at [453, 470] on div "View" at bounding box center [375, 471] width 153 height 141
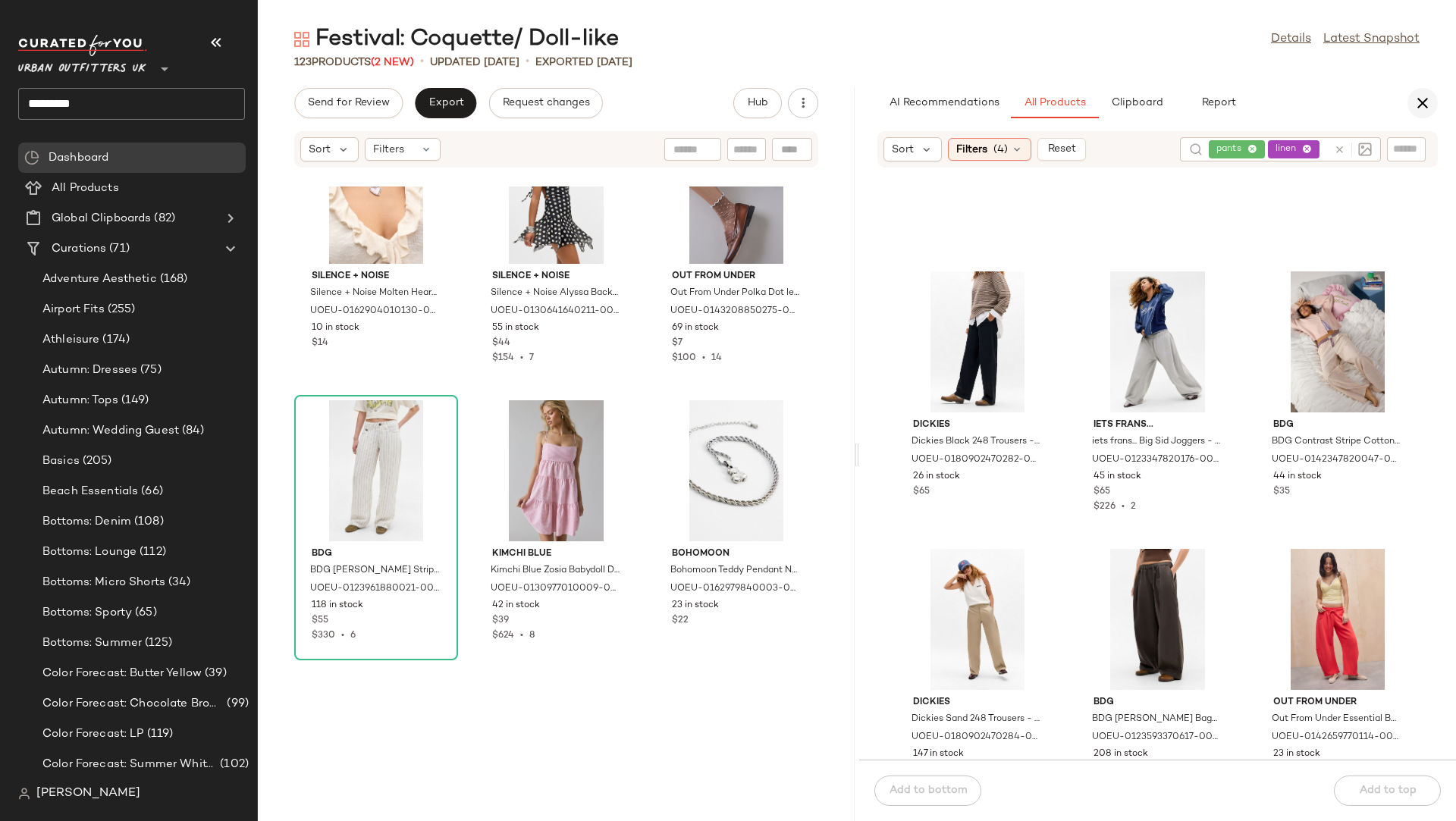
click at [1293, 105] on icon "button" at bounding box center [1422, 103] width 18 height 18
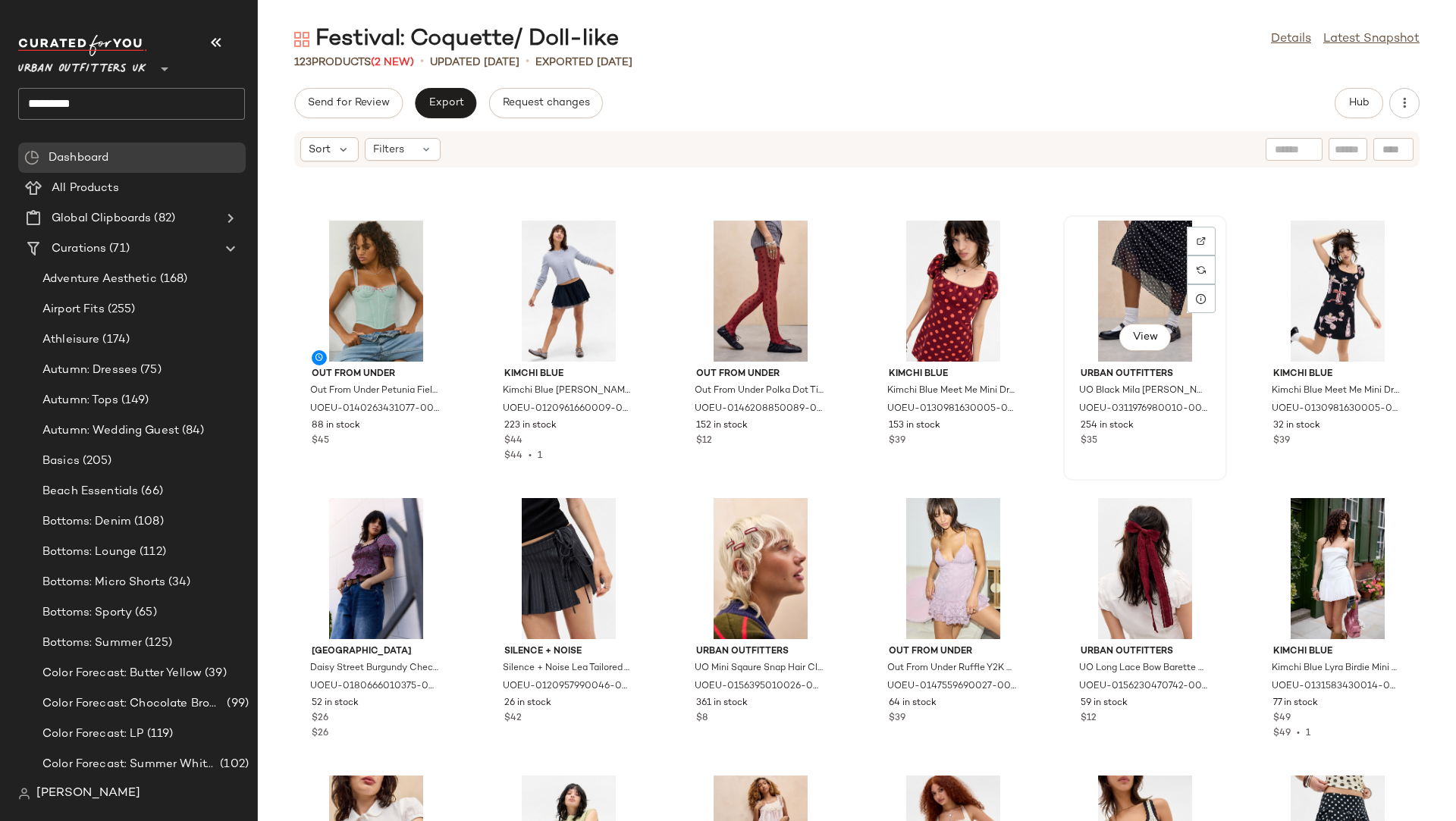
scroll to position [125, 0]
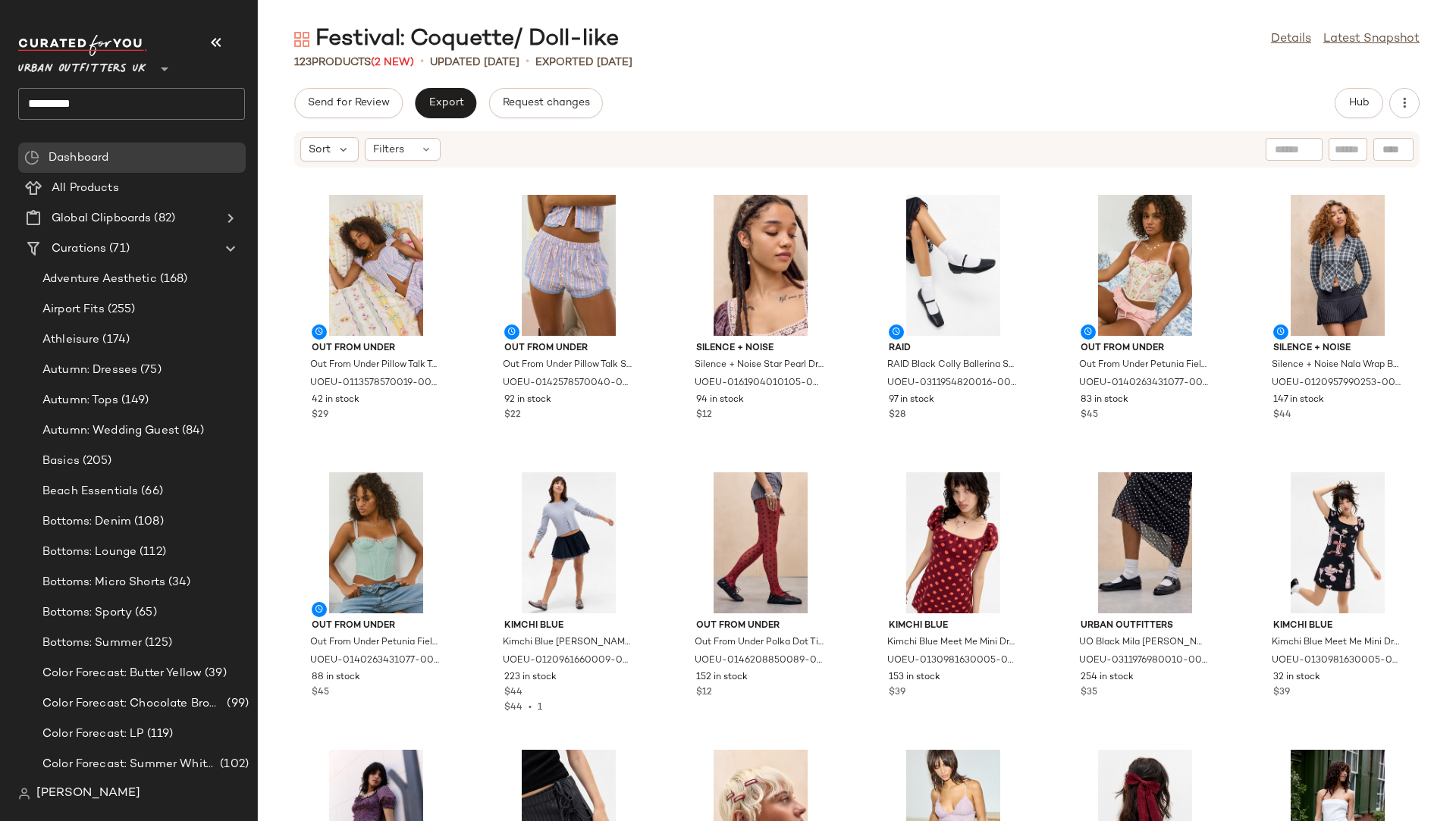
scroll to position [125, 0]
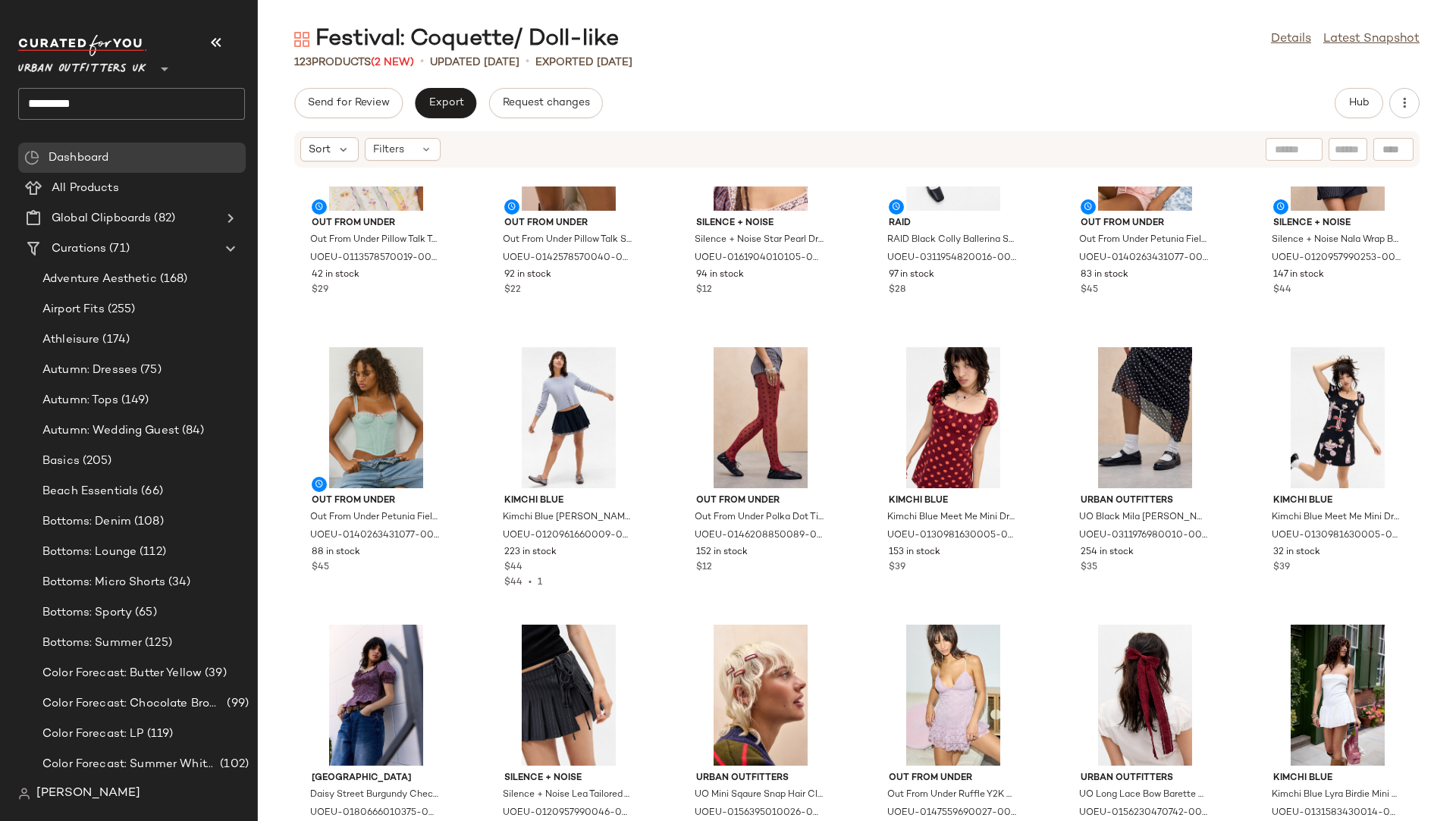
click at [164, 114] on input "********" at bounding box center [131, 104] width 226 height 32
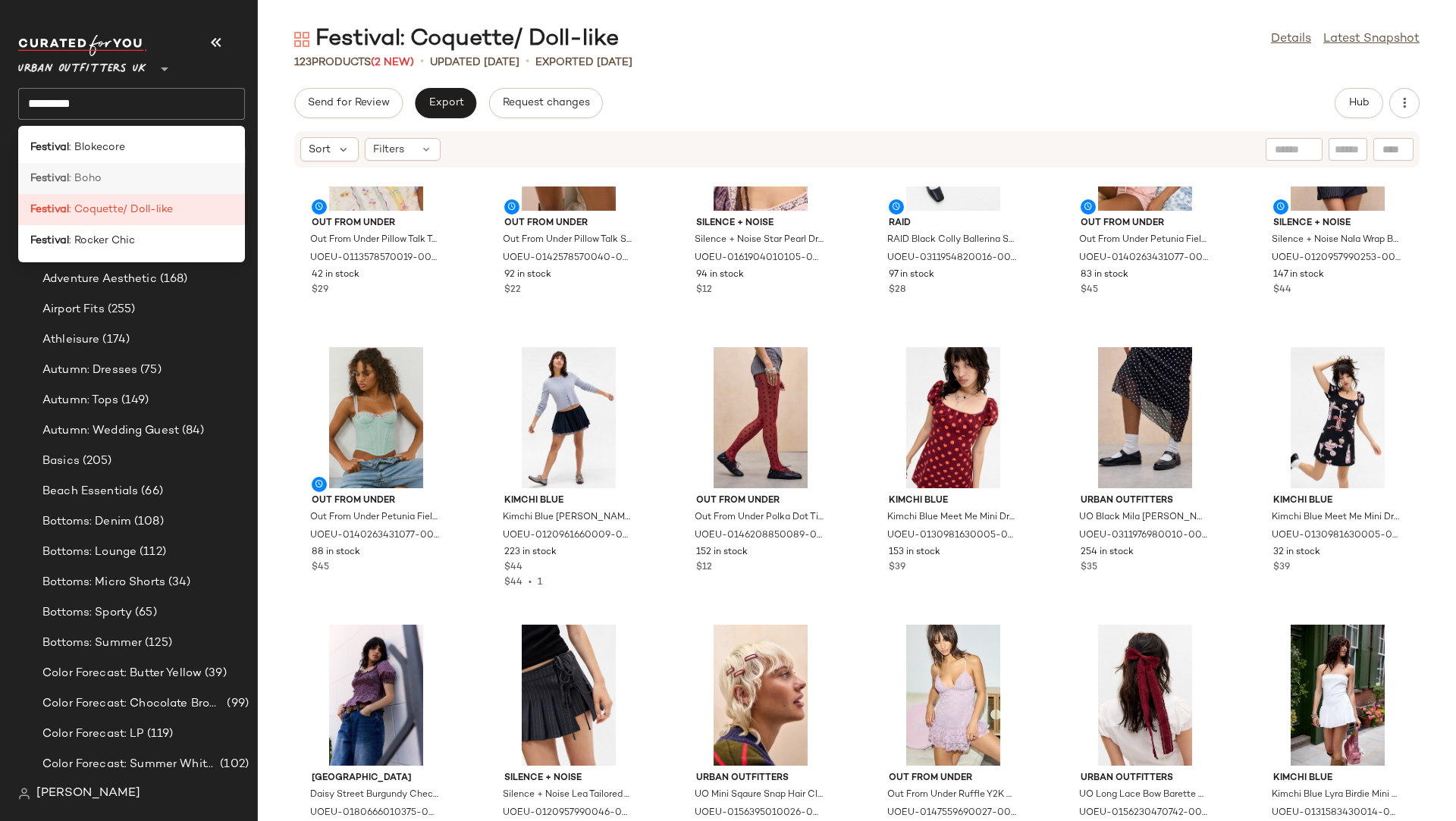
click at [99, 174] on span ": Boho" at bounding box center [85, 178] width 33 height 16
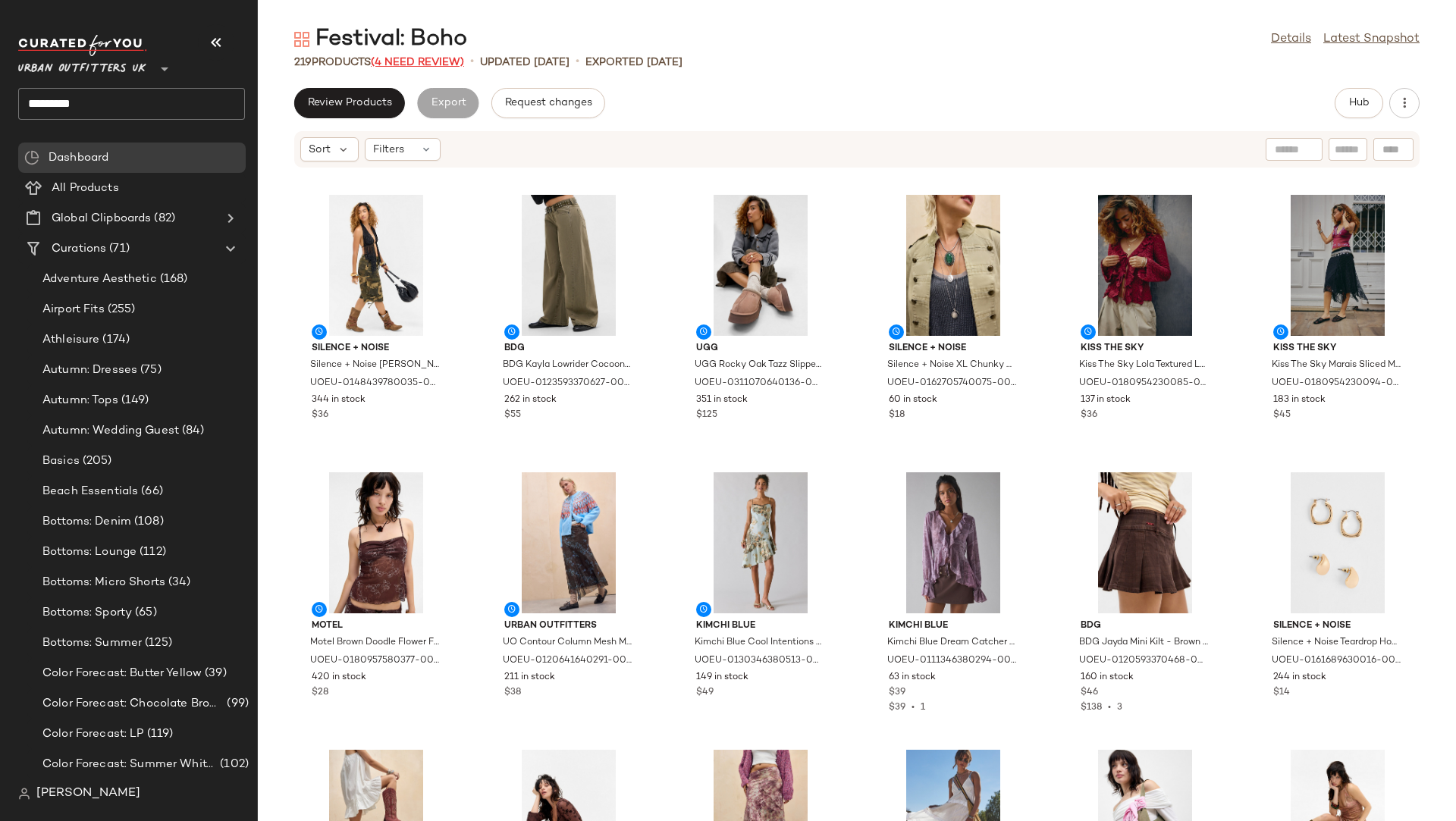
click at [408, 65] on span "(4 Need Review)" at bounding box center [418, 63] width 93 height 11
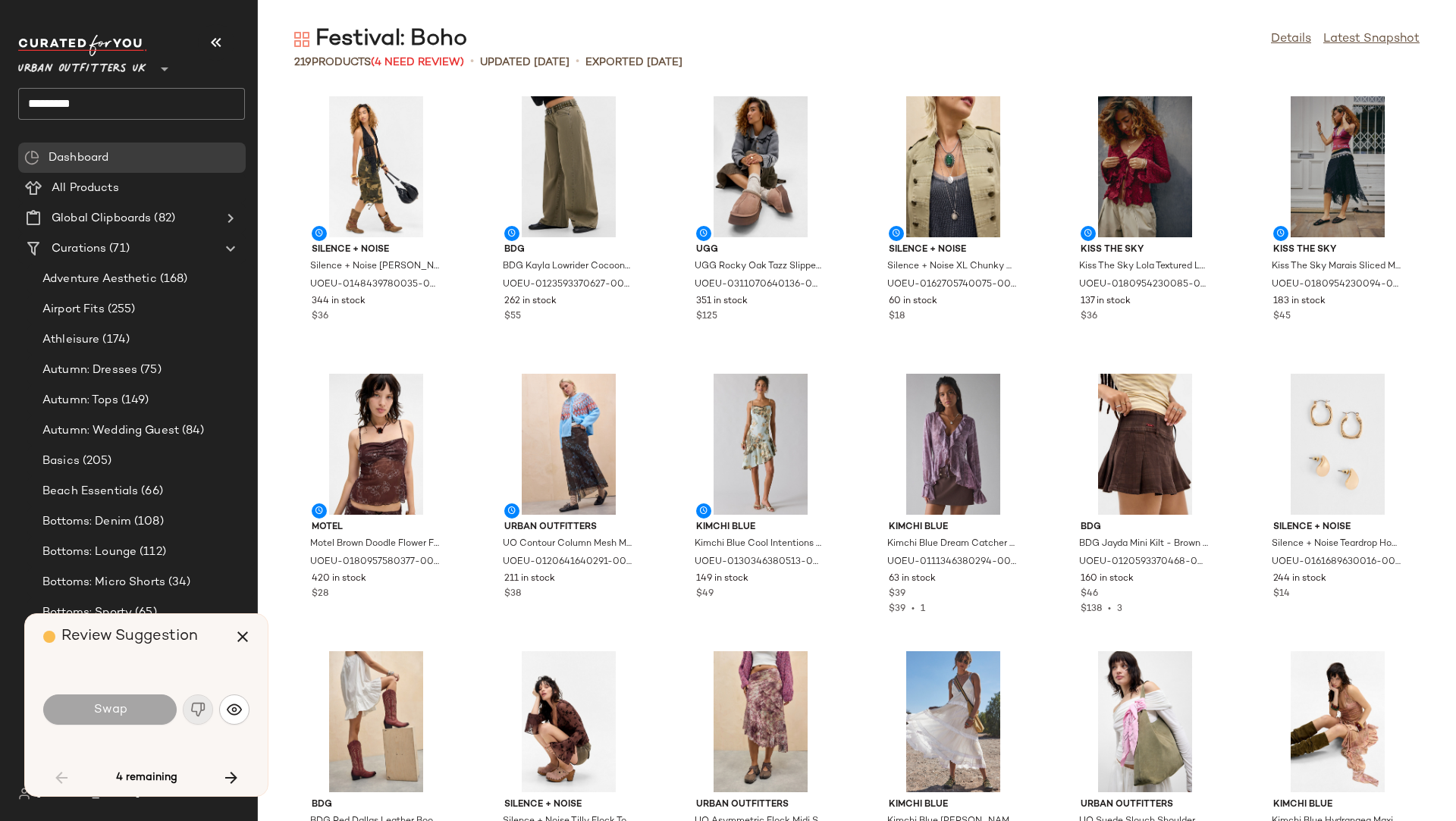
scroll to position [2221, 0]
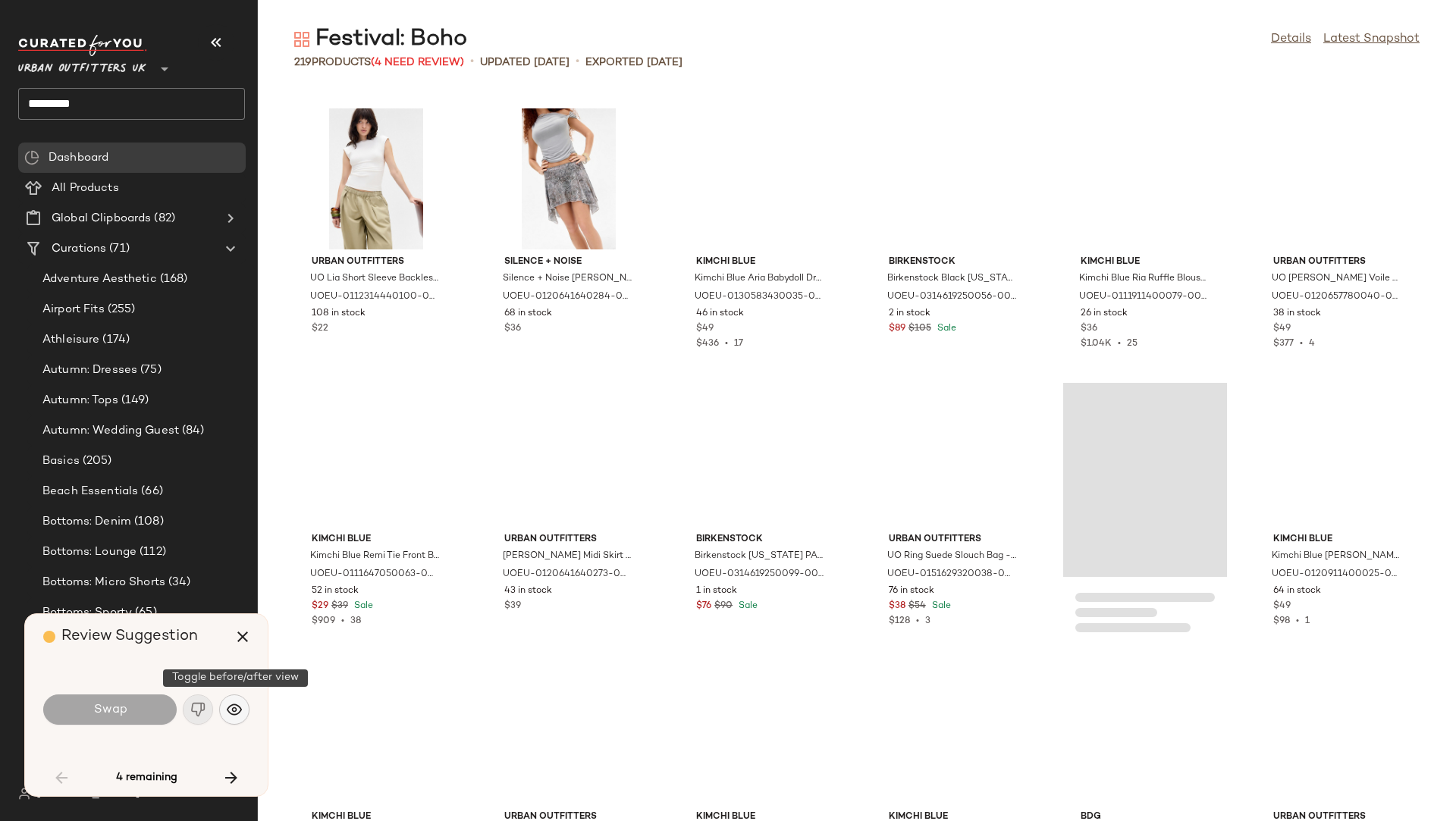
click at [235, 719] on button "button" at bounding box center [234, 710] width 30 height 30
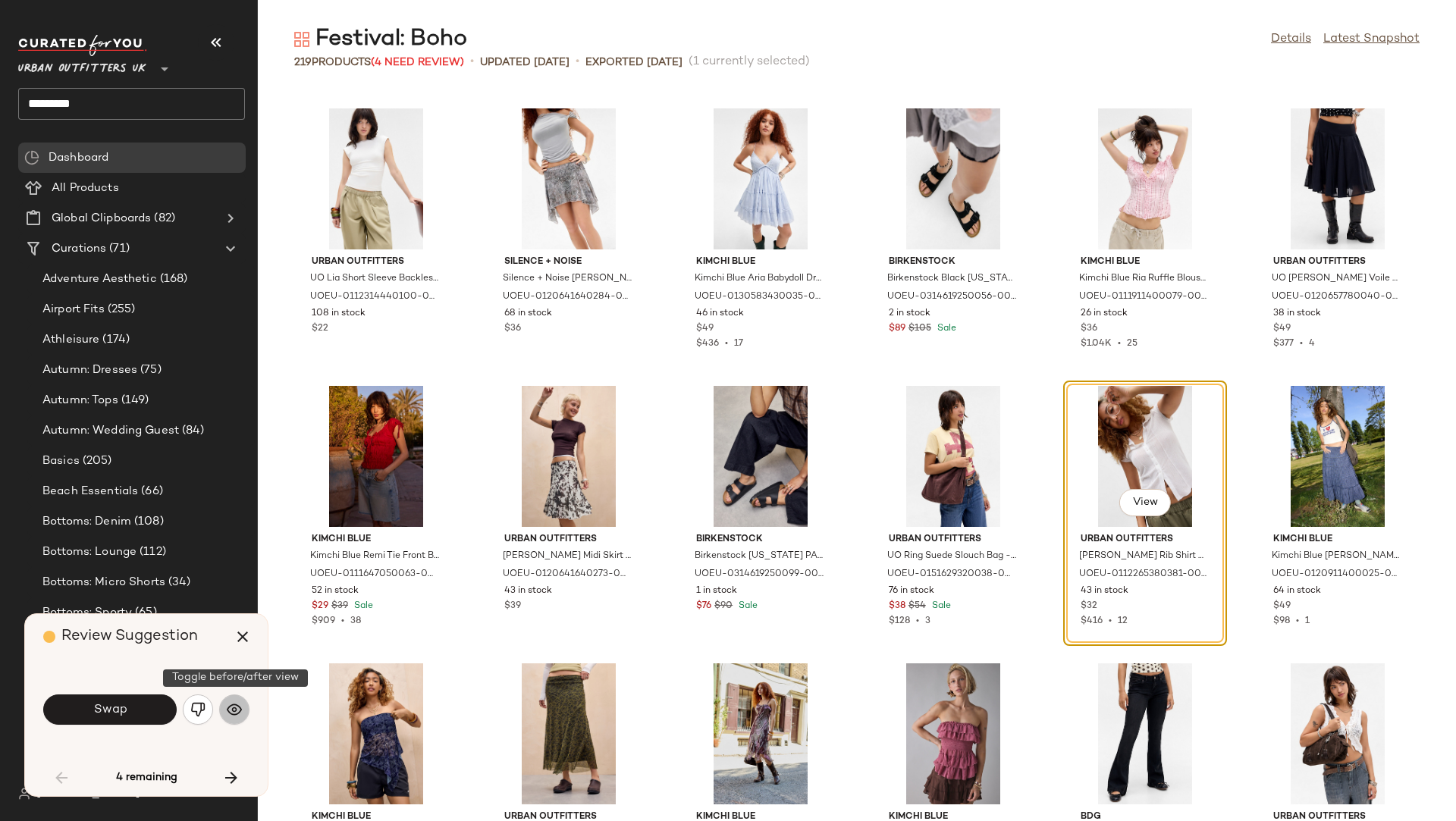
click at [235, 719] on button "button" at bounding box center [234, 710] width 30 height 30
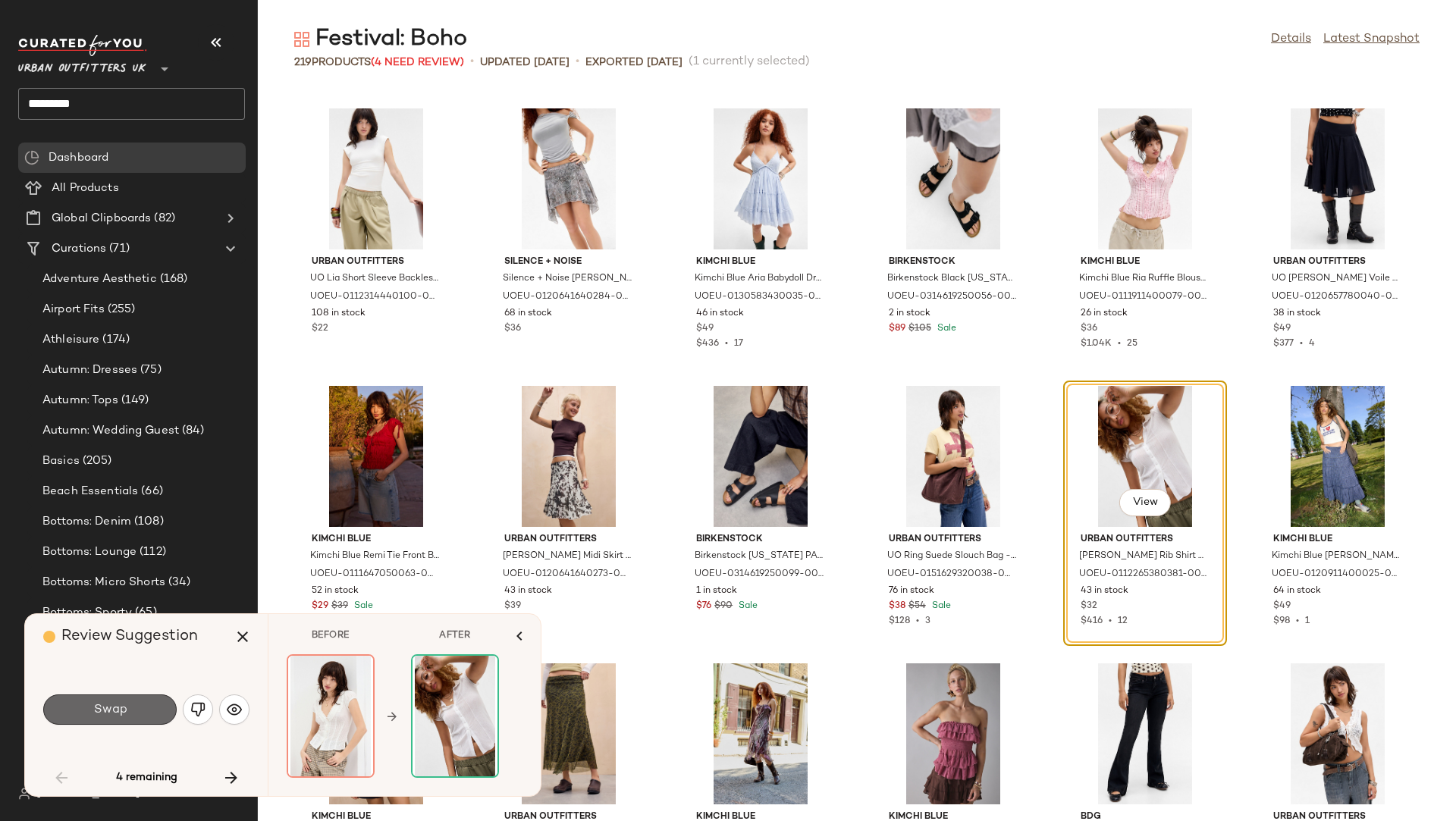
click at [138, 711] on button "Swap" at bounding box center [110, 710] width 133 height 30
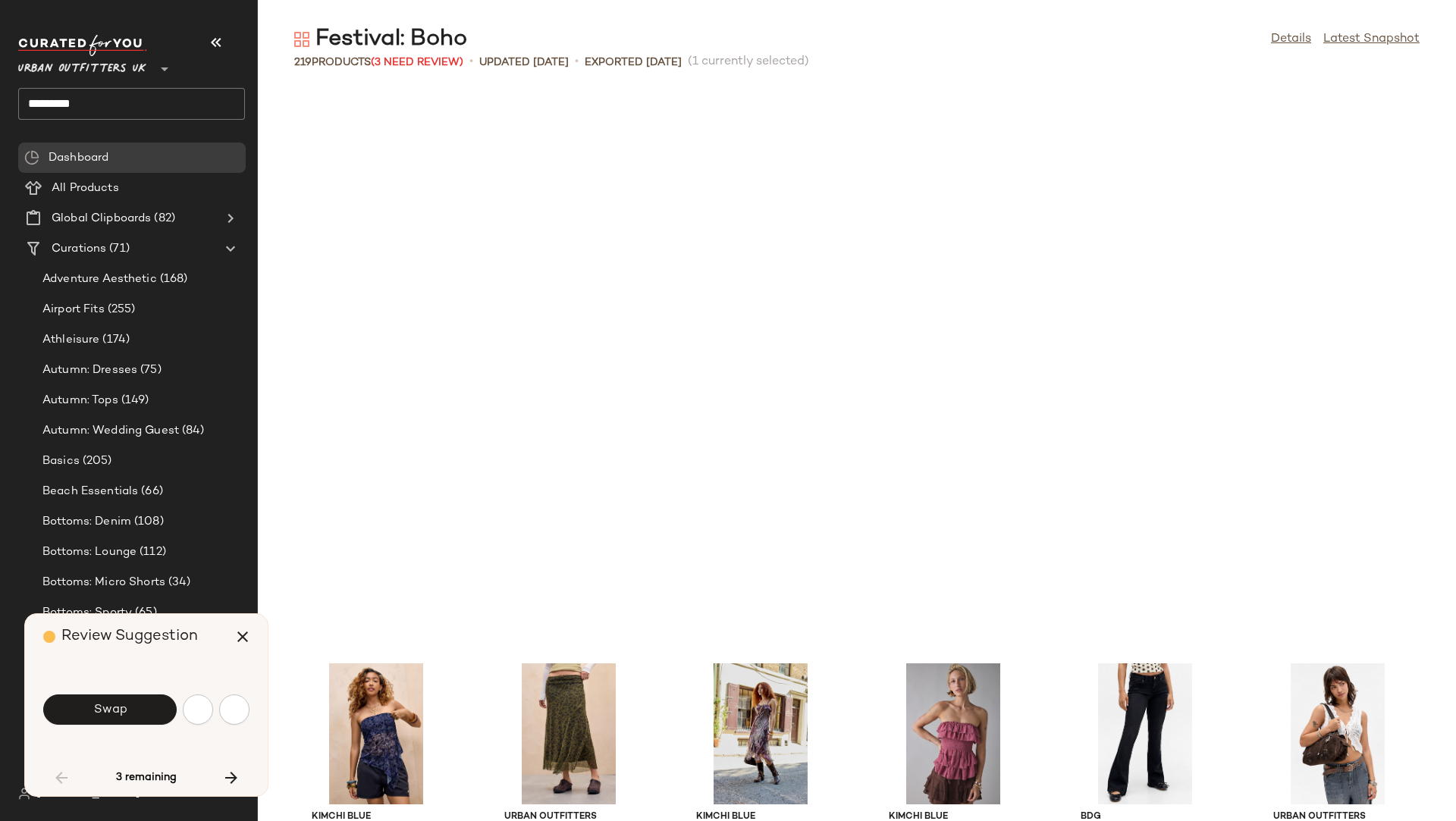
scroll to position [2775, 0]
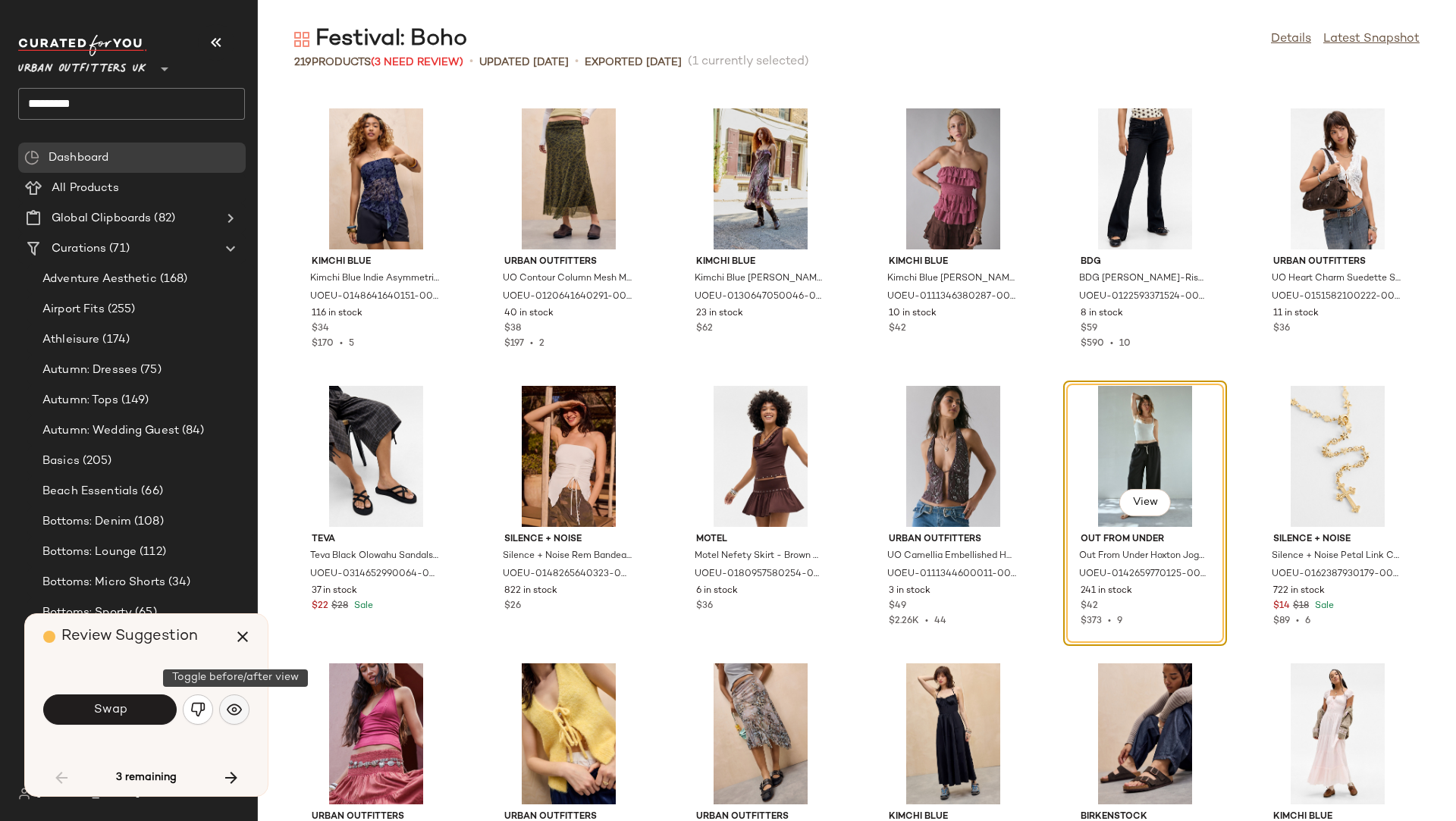
click at [240, 710] on img "button" at bounding box center [234, 710] width 16 height 16
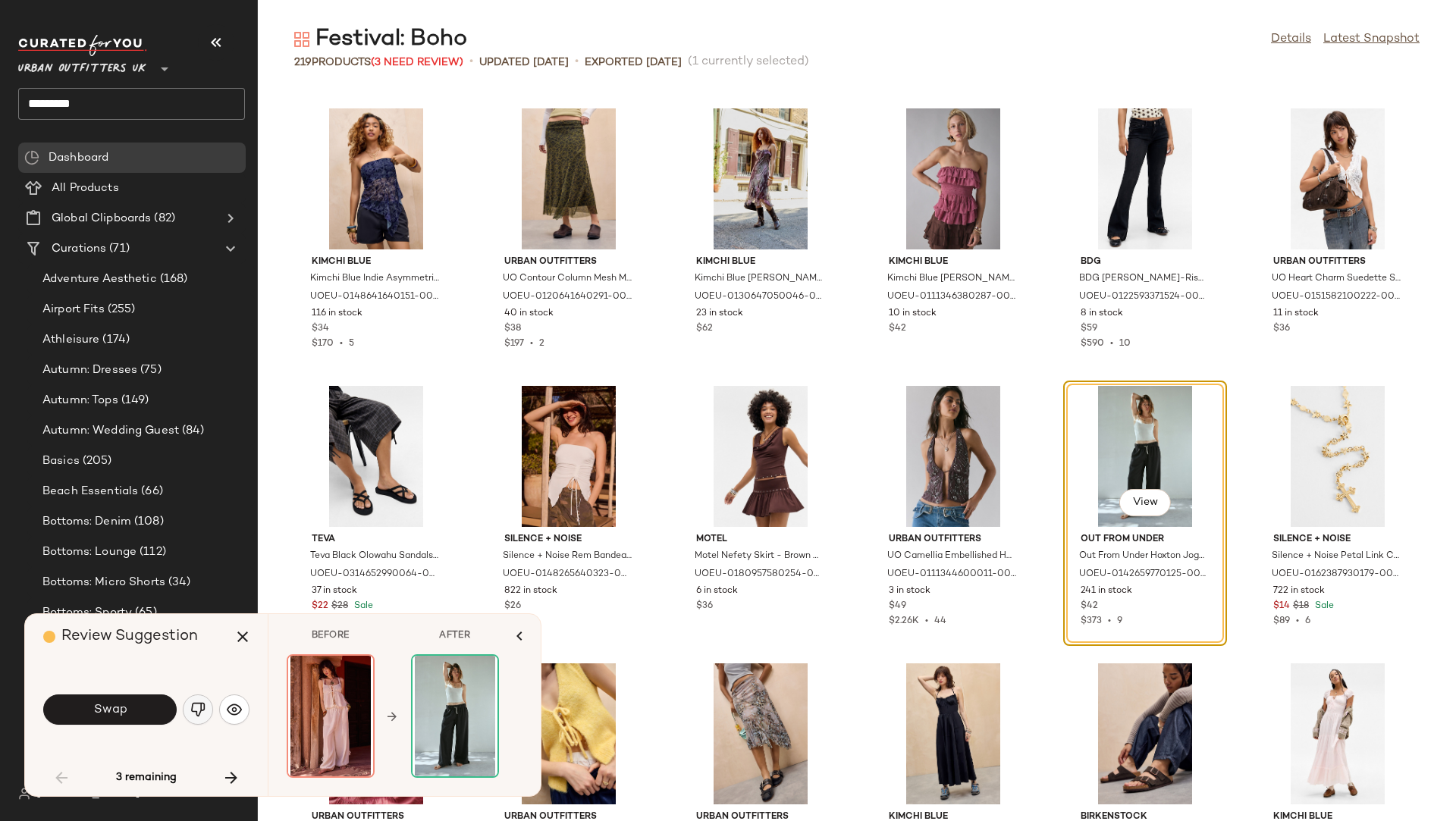
click at [198, 711] on img "button" at bounding box center [198, 710] width 16 height 16
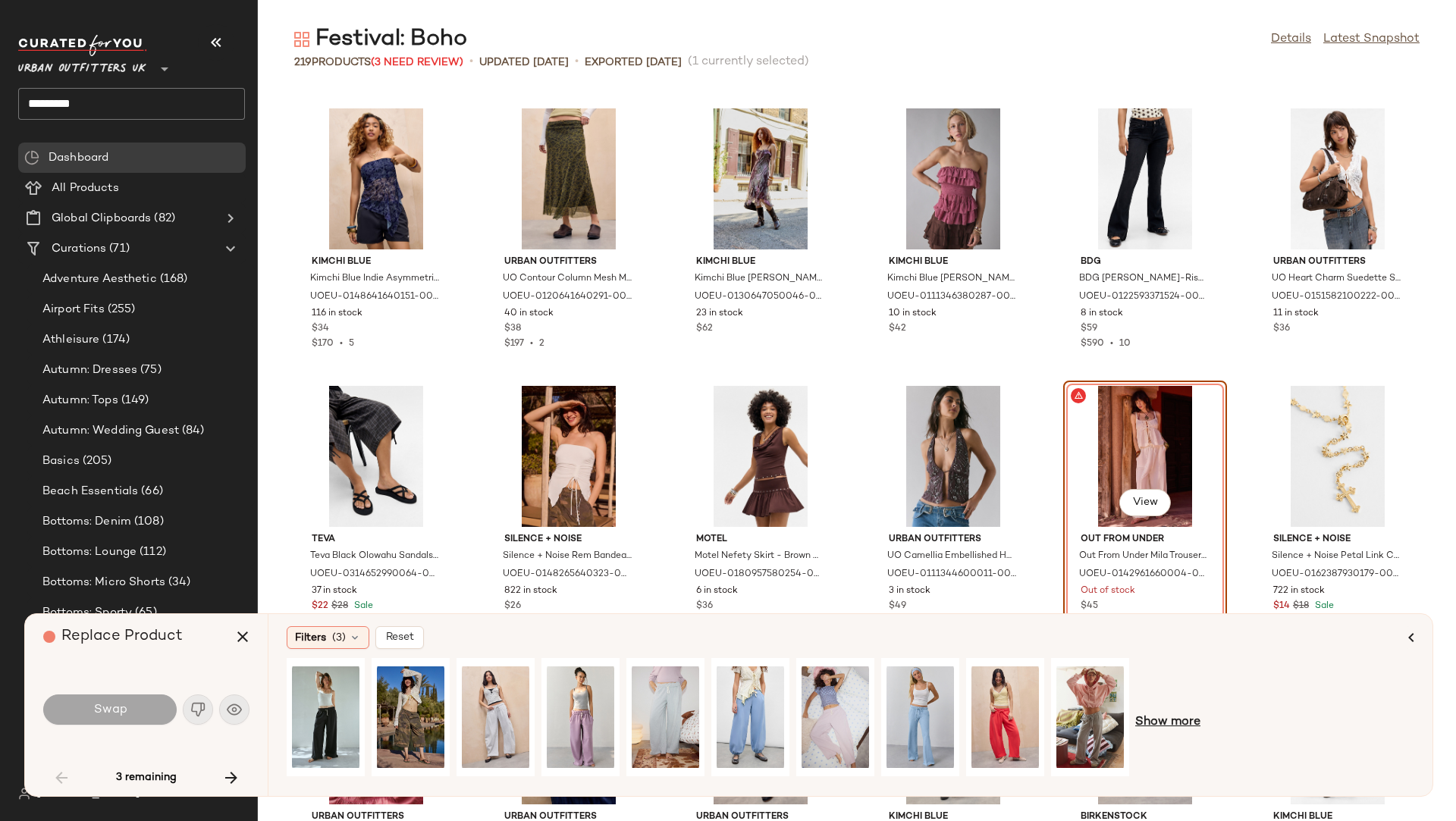
click at [1176, 716] on span "Show more" at bounding box center [1167, 723] width 65 height 18
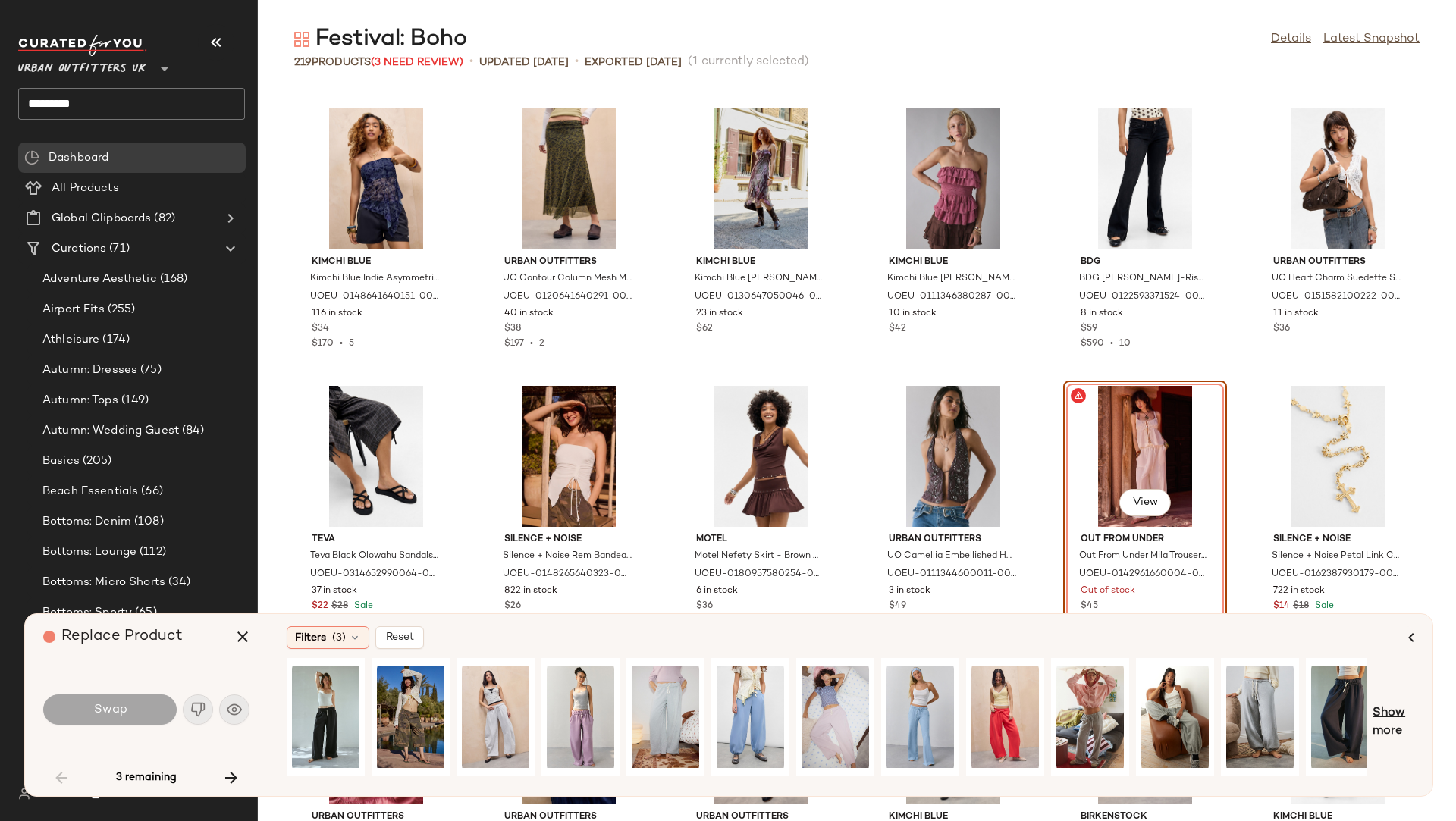
click at [1392, 708] on span "Show more" at bounding box center [1393, 723] width 42 height 37
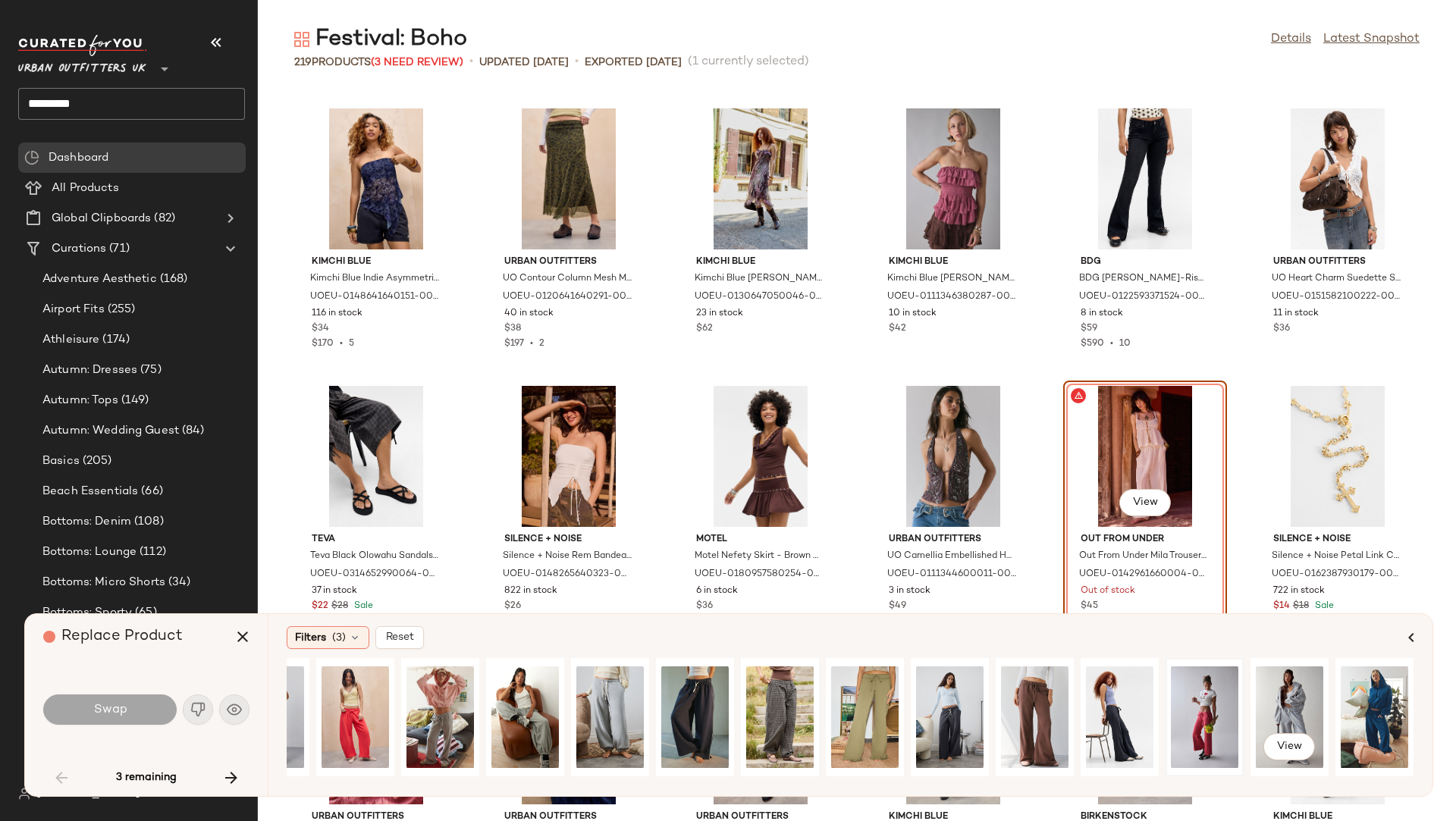
scroll to position [0, 662]
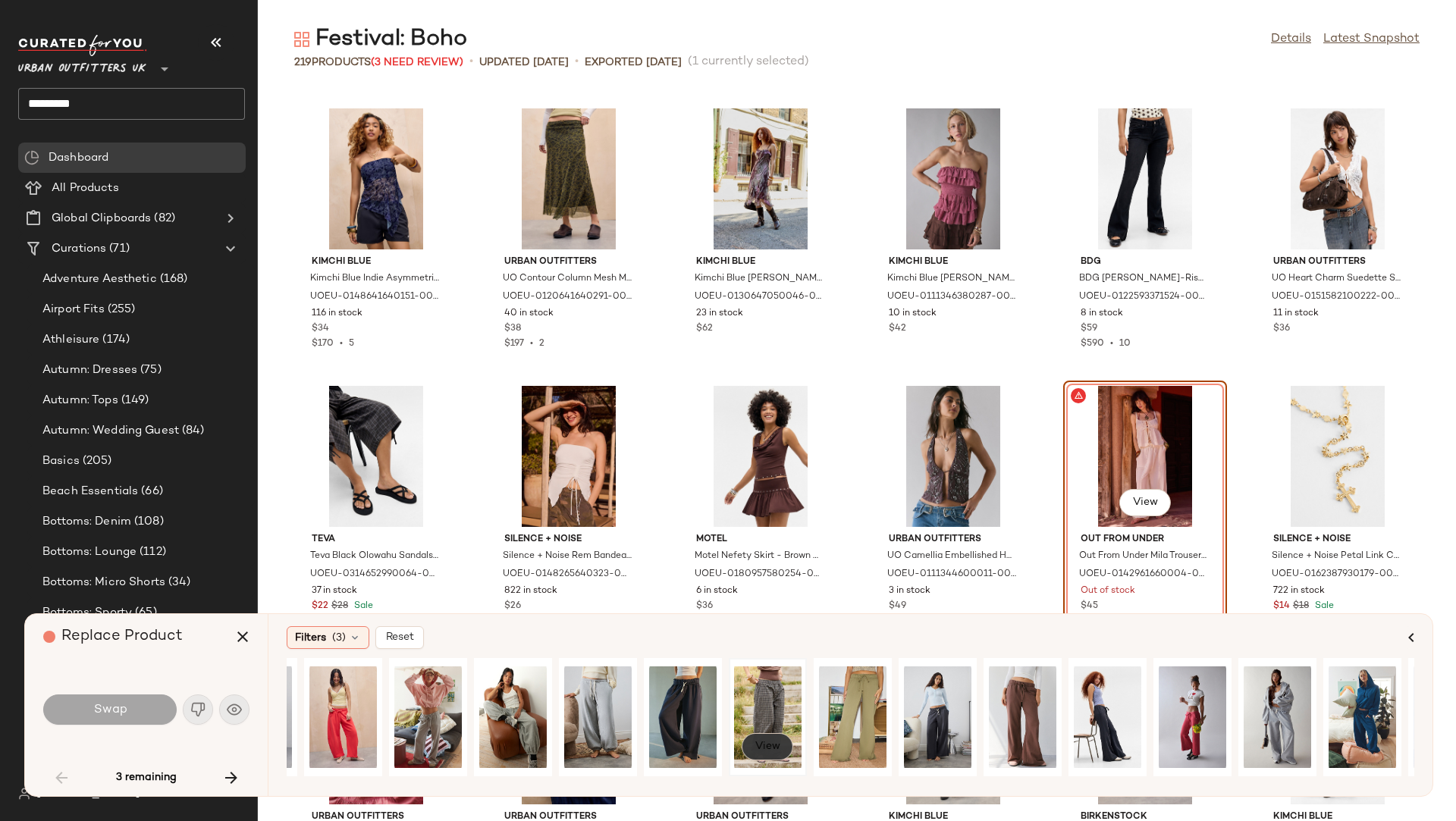
click at [750, 743] on button "View" at bounding box center [767, 747] width 52 height 27
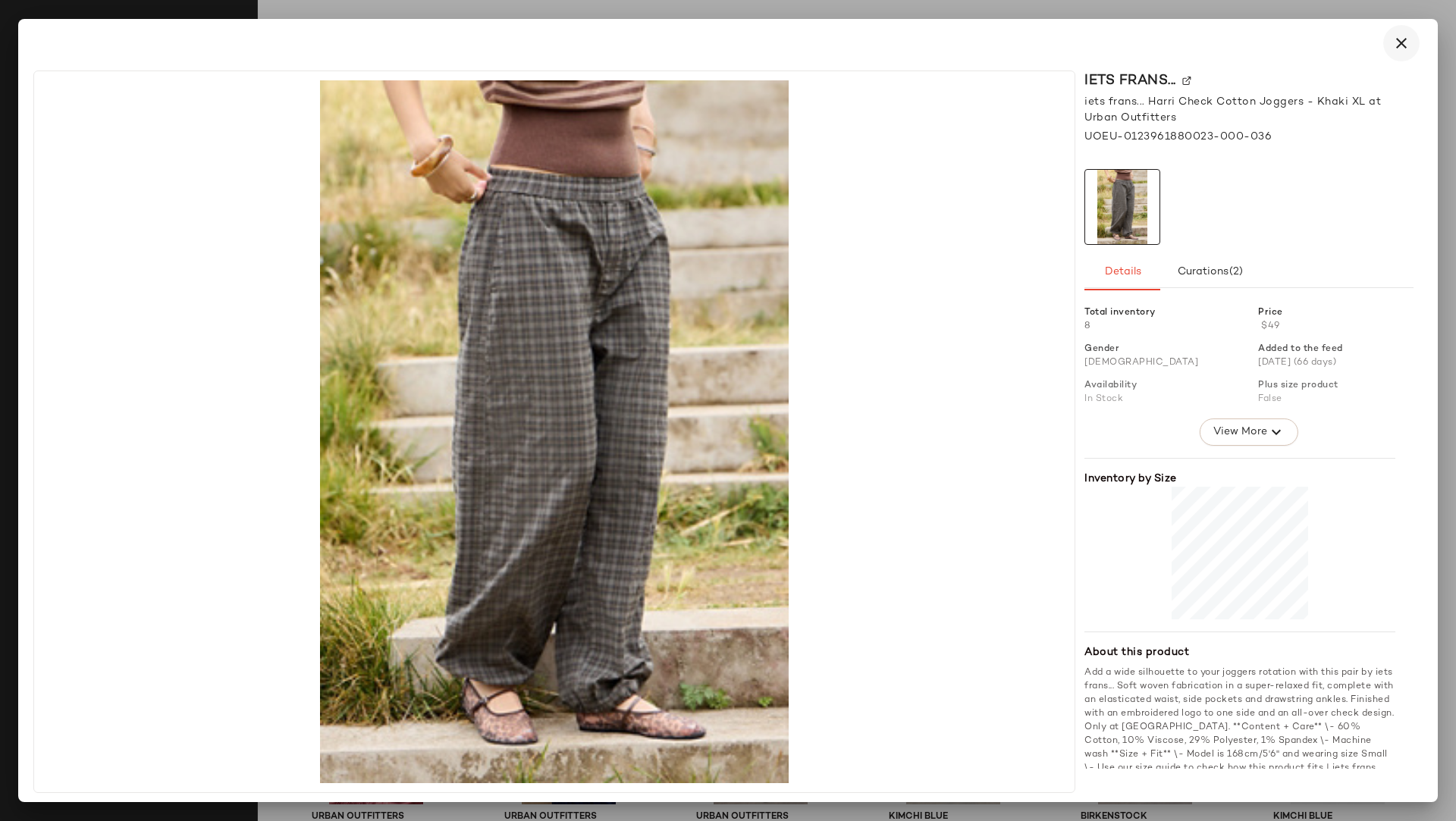
click at [1405, 44] on icon "button" at bounding box center [1401, 43] width 18 height 18
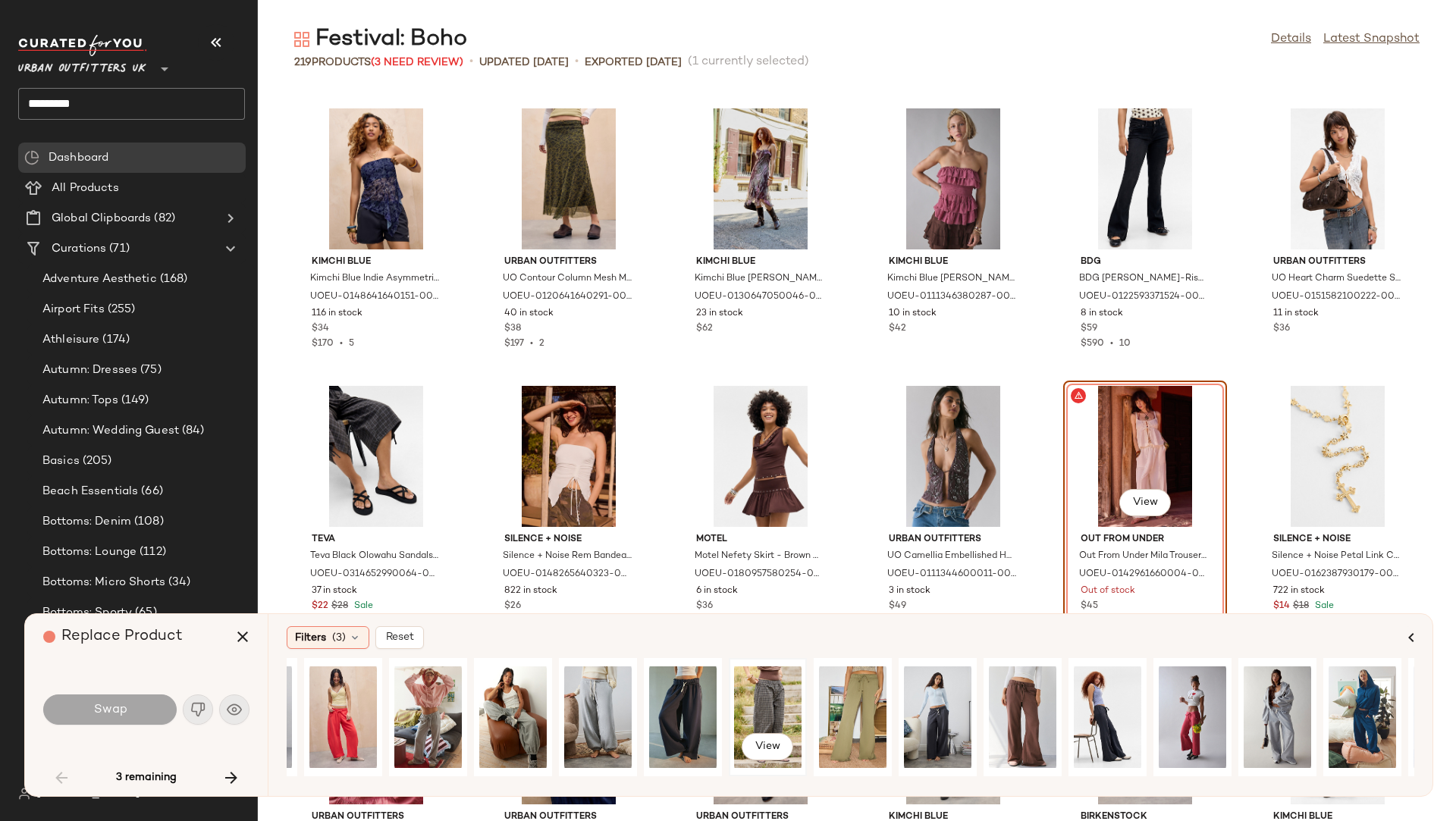
click at [758, 698] on div "View" at bounding box center [768, 717] width 68 height 108
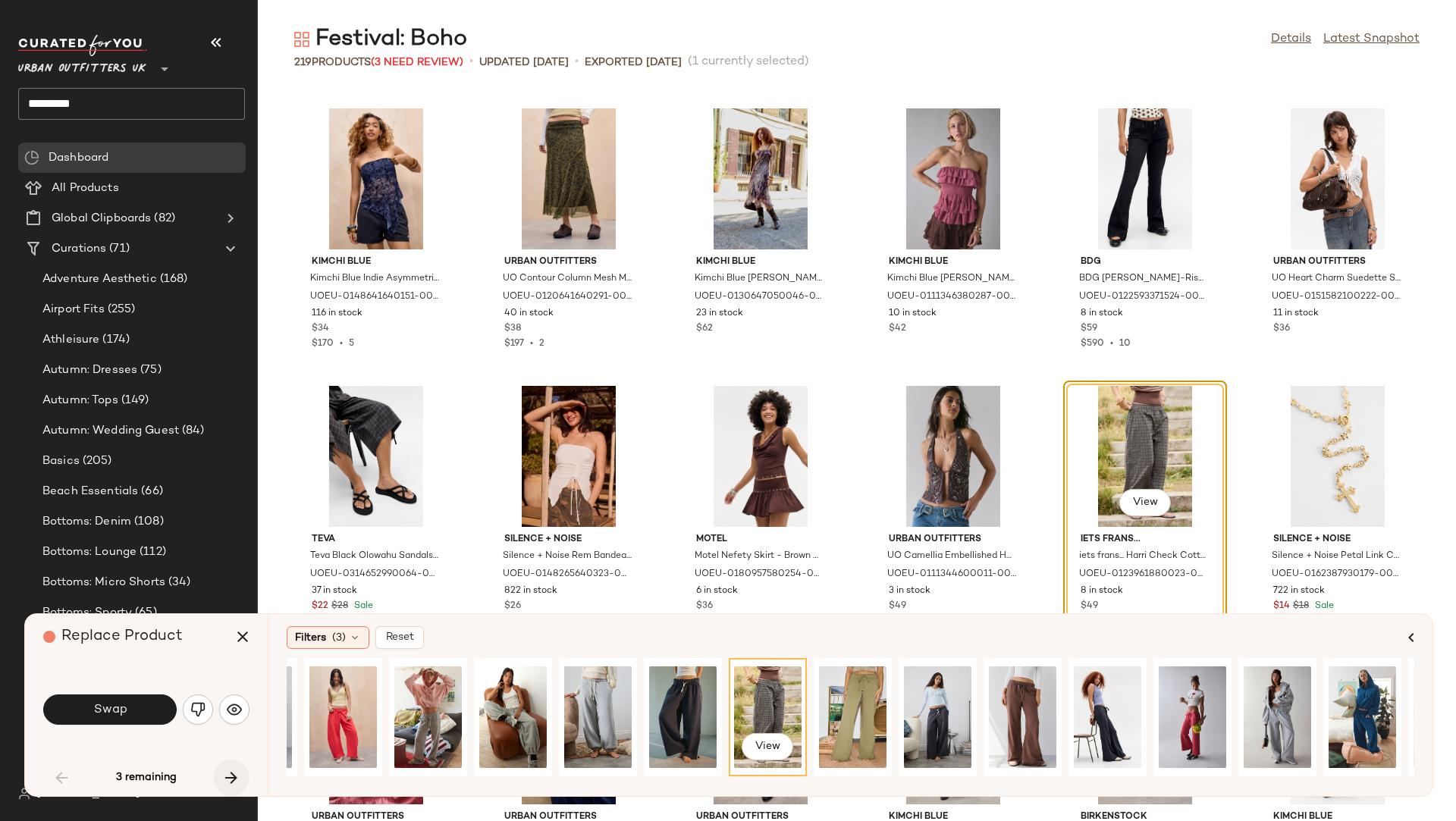
click at [233, 765] on button "button" at bounding box center [231, 778] width 37 height 37
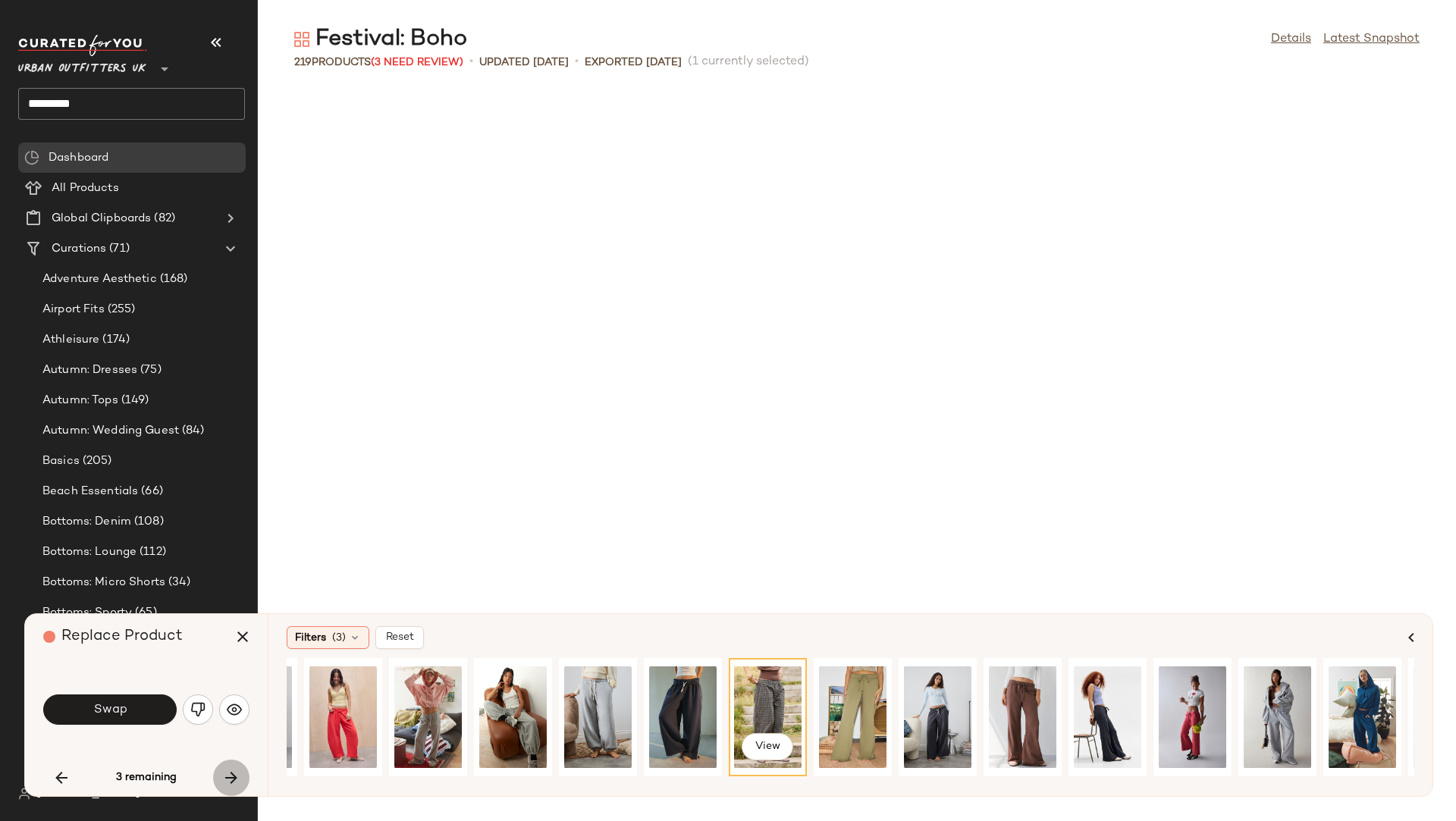
scroll to position [3886, 0]
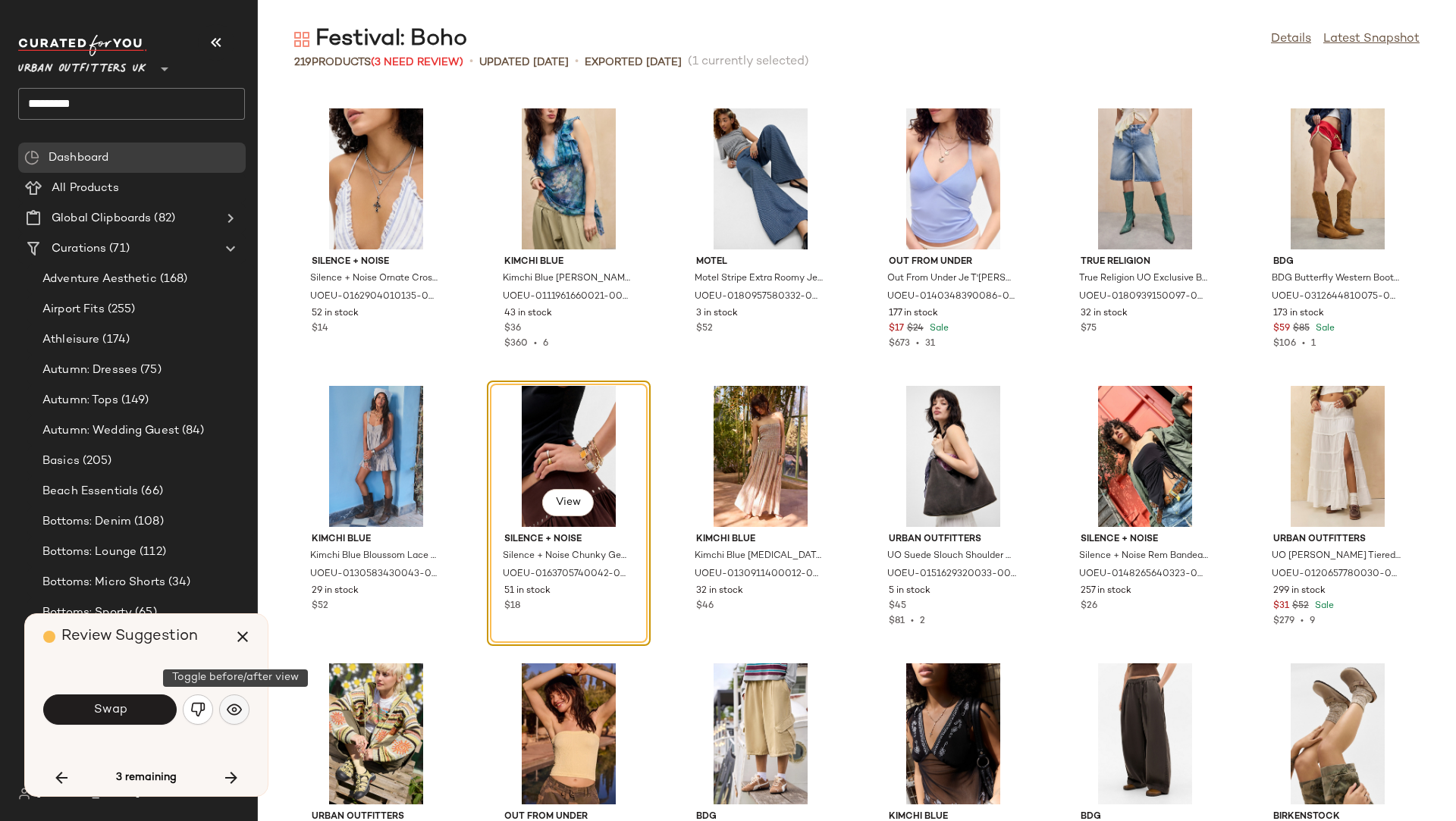
click at [228, 701] on button "button" at bounding box center [234, 710] width 30 height 30
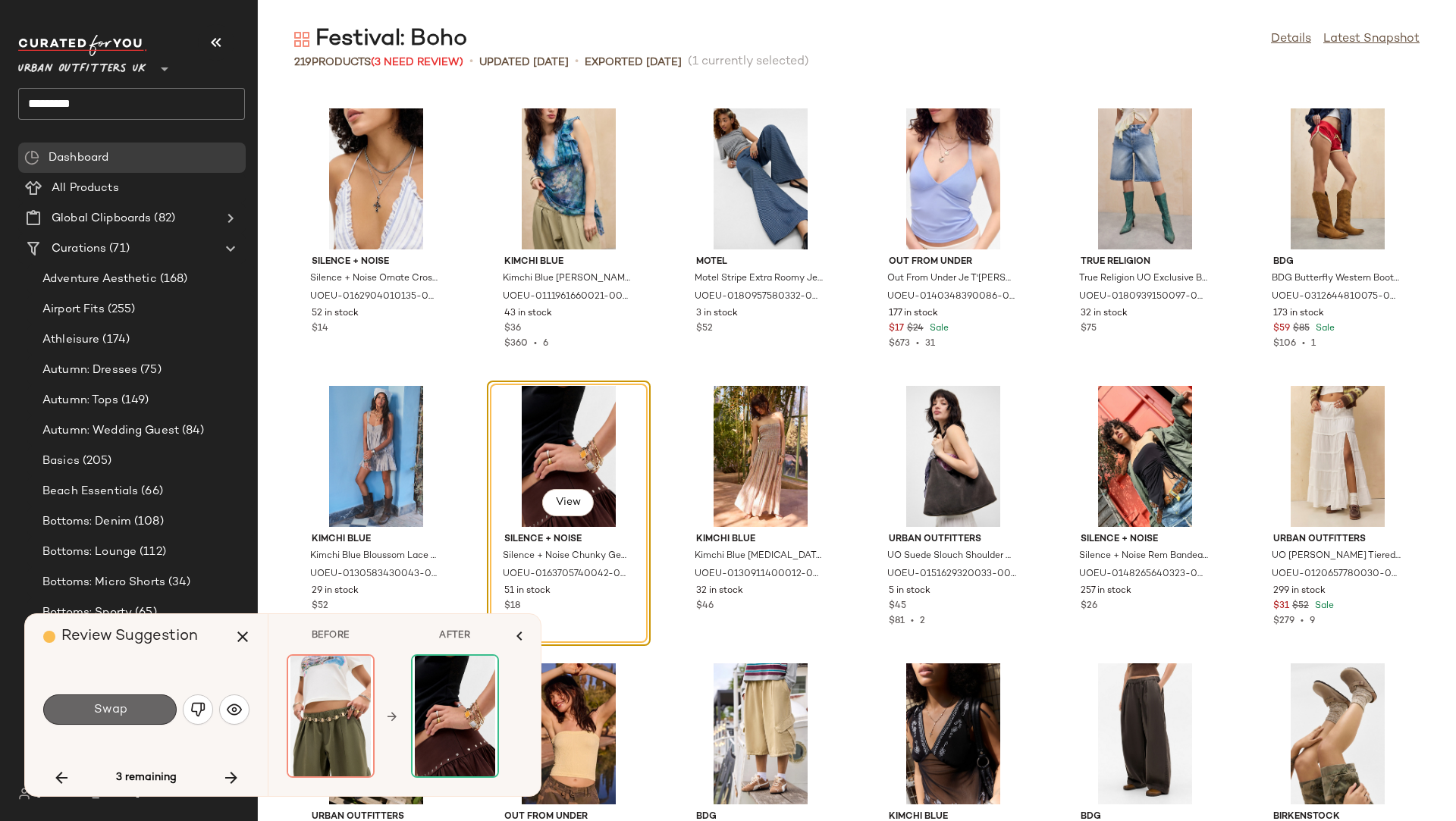
click at [147, 715] on button "Swap" at bounding box center [110, 710] width 133 height 30
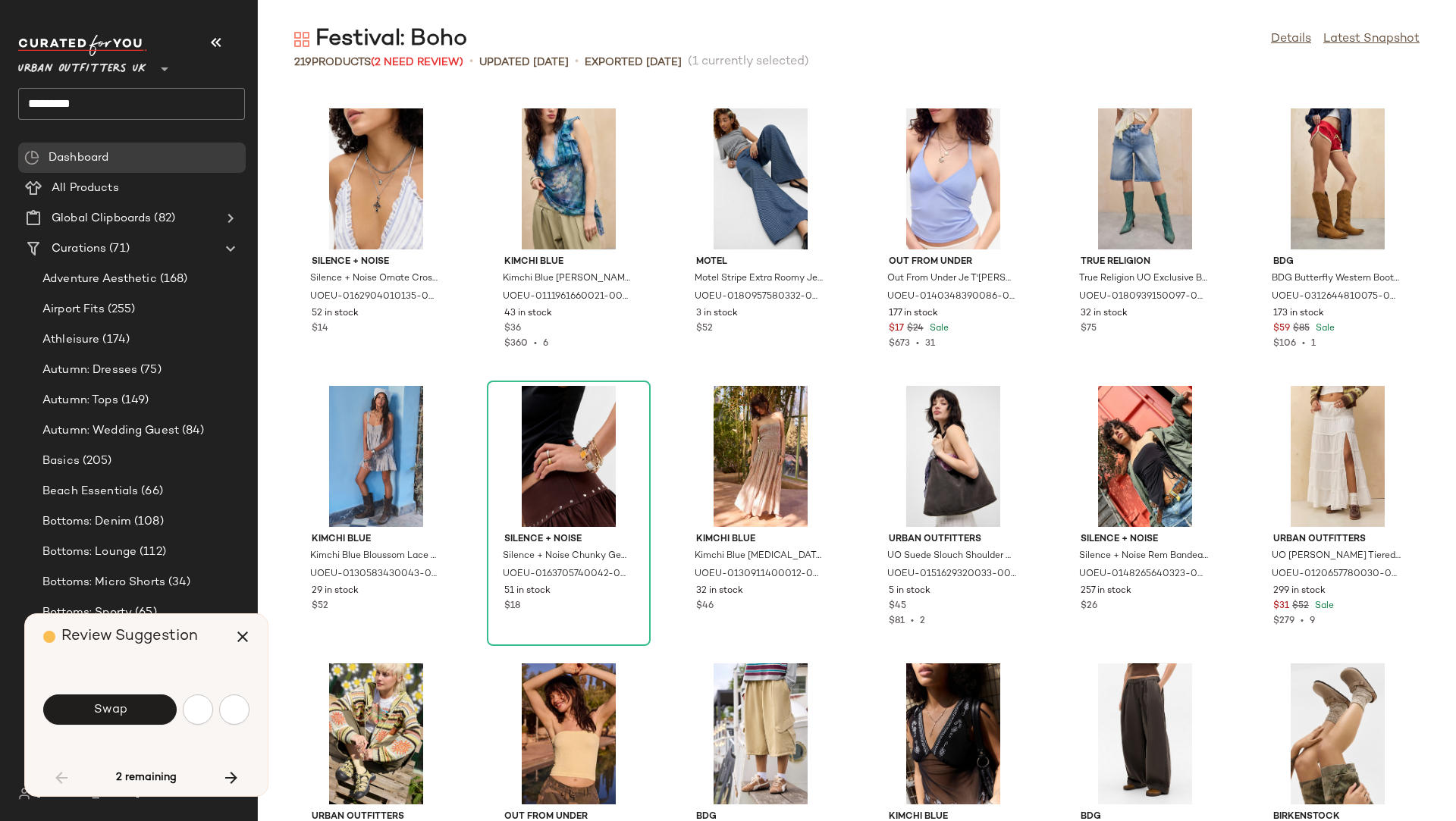
scroll to position [2775, 0]
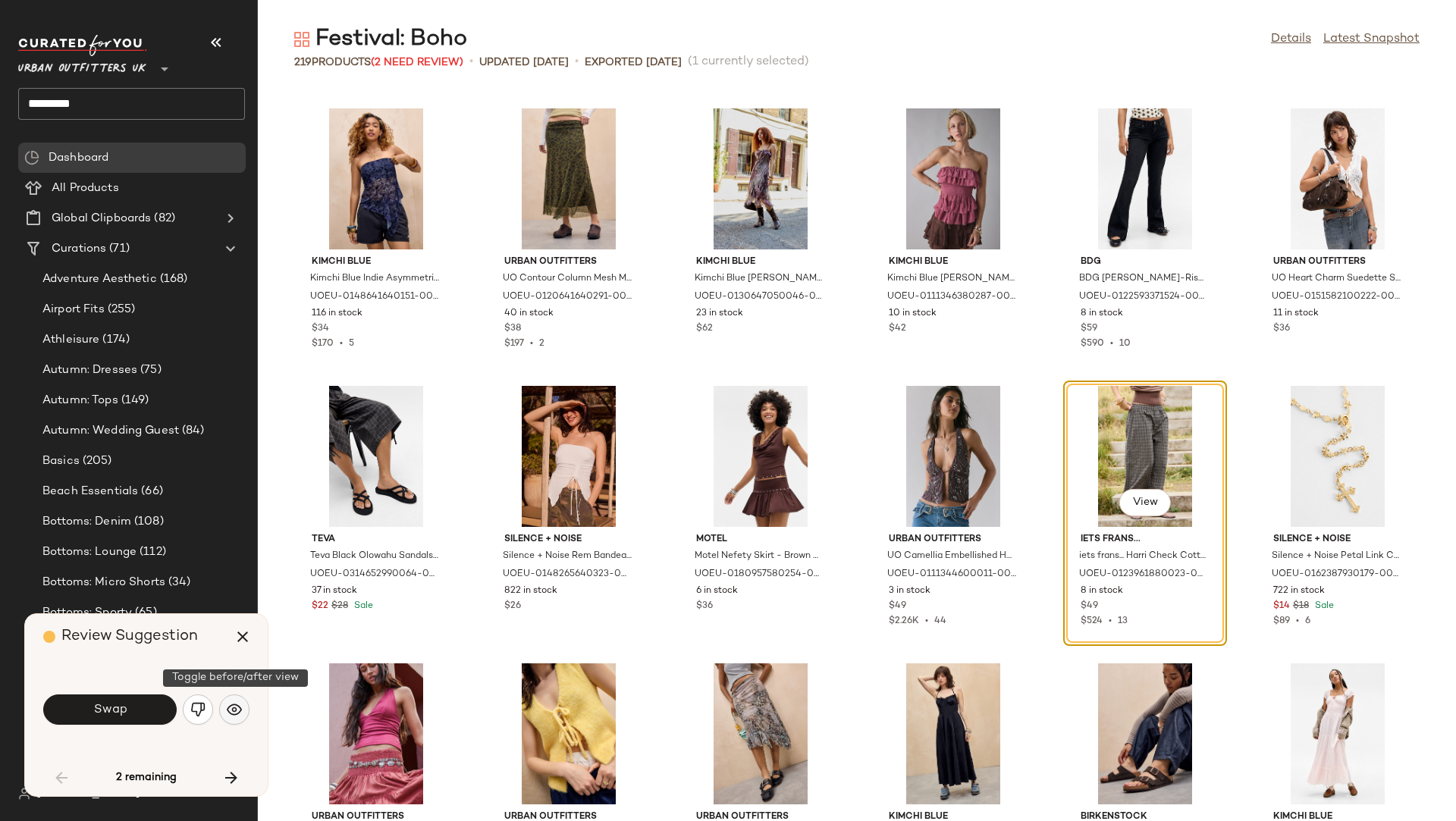
click at [235, 707] on img "button" at bounding box center [234, 710] width 16 height 16
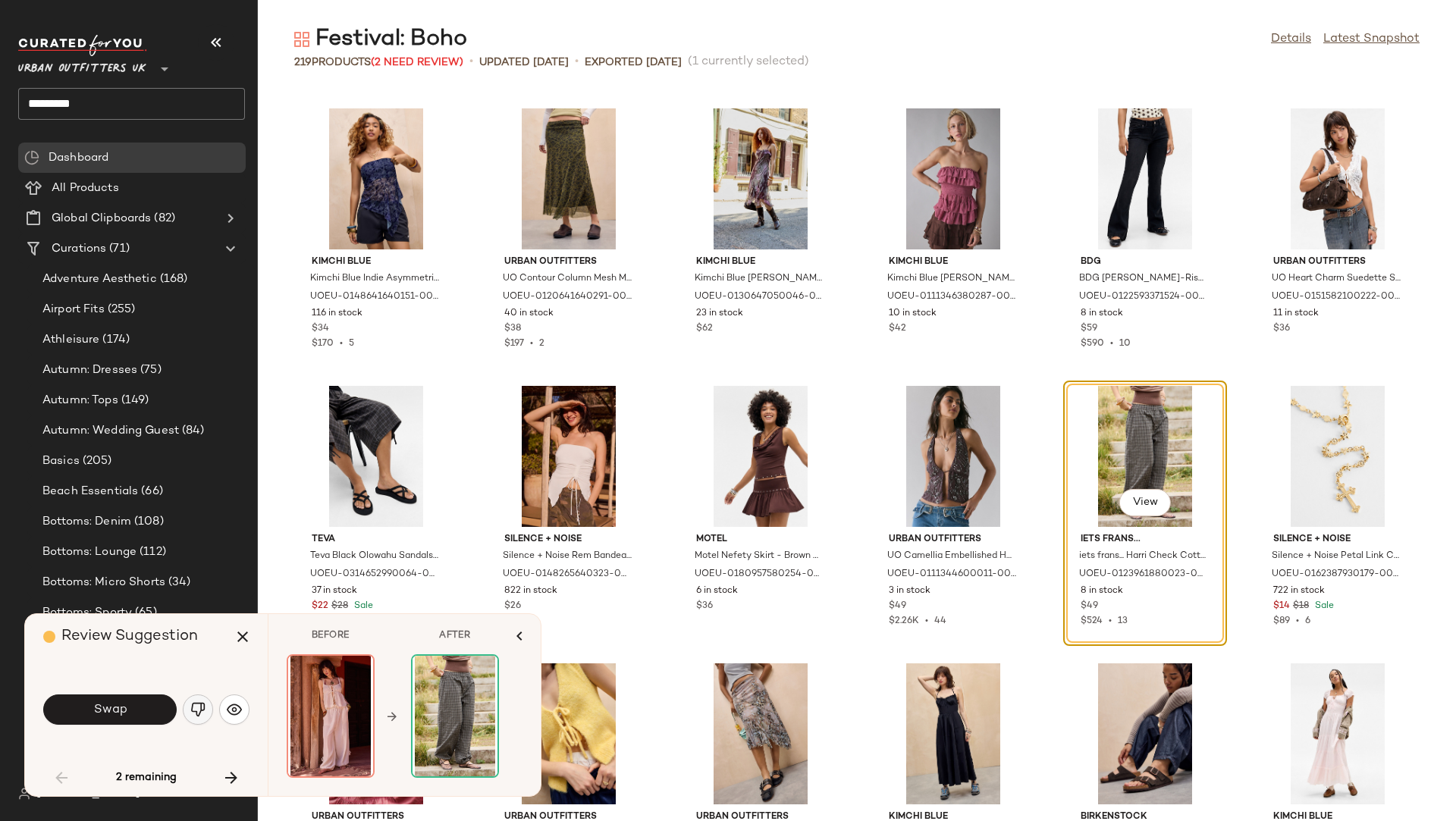
click at [199, 710] on img "button" at bounding box center [198, 710] width 16 height 16
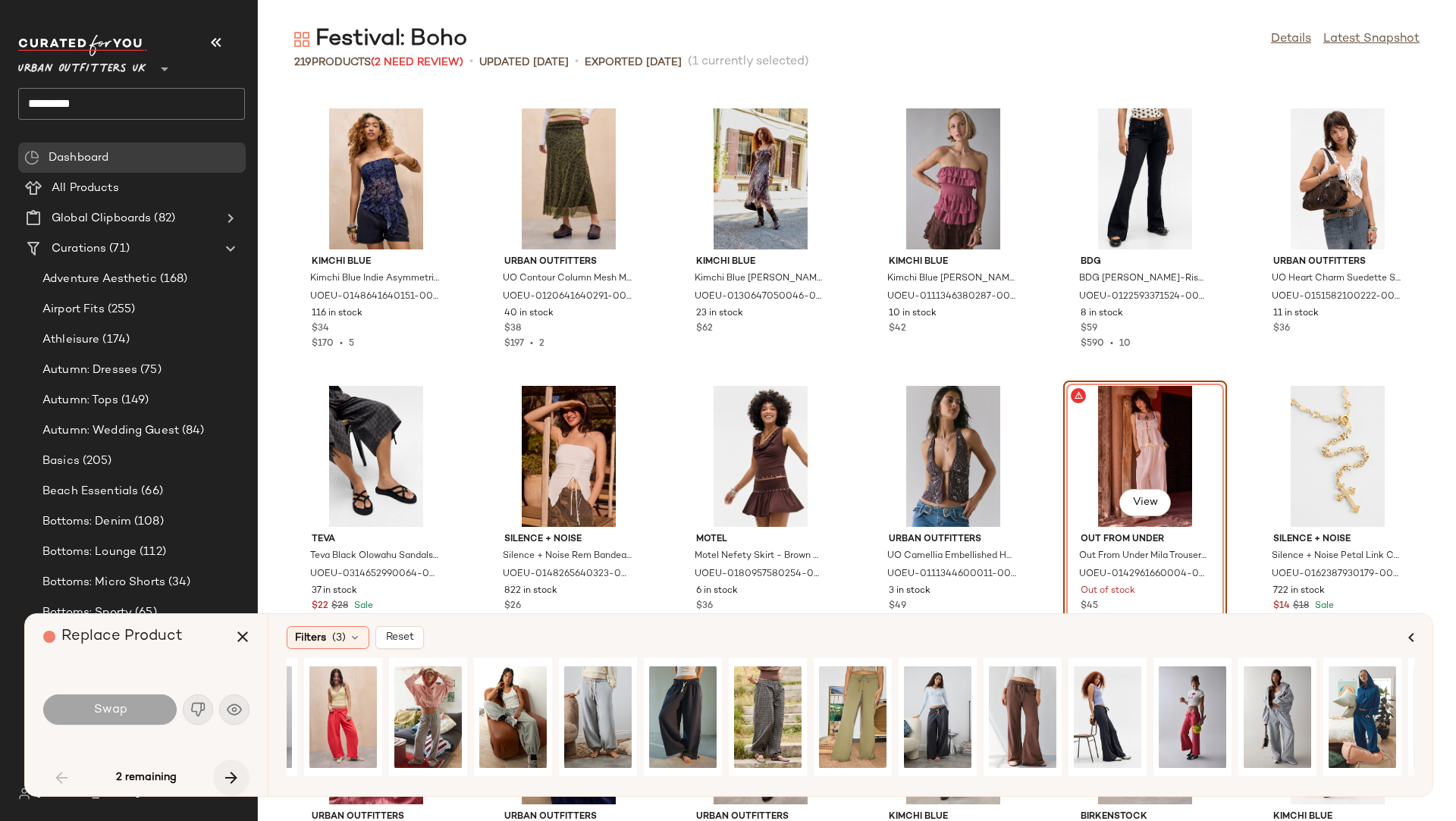
click at [231, 769] on icon "button" at bounding box center [231, 778] width 18 height 18
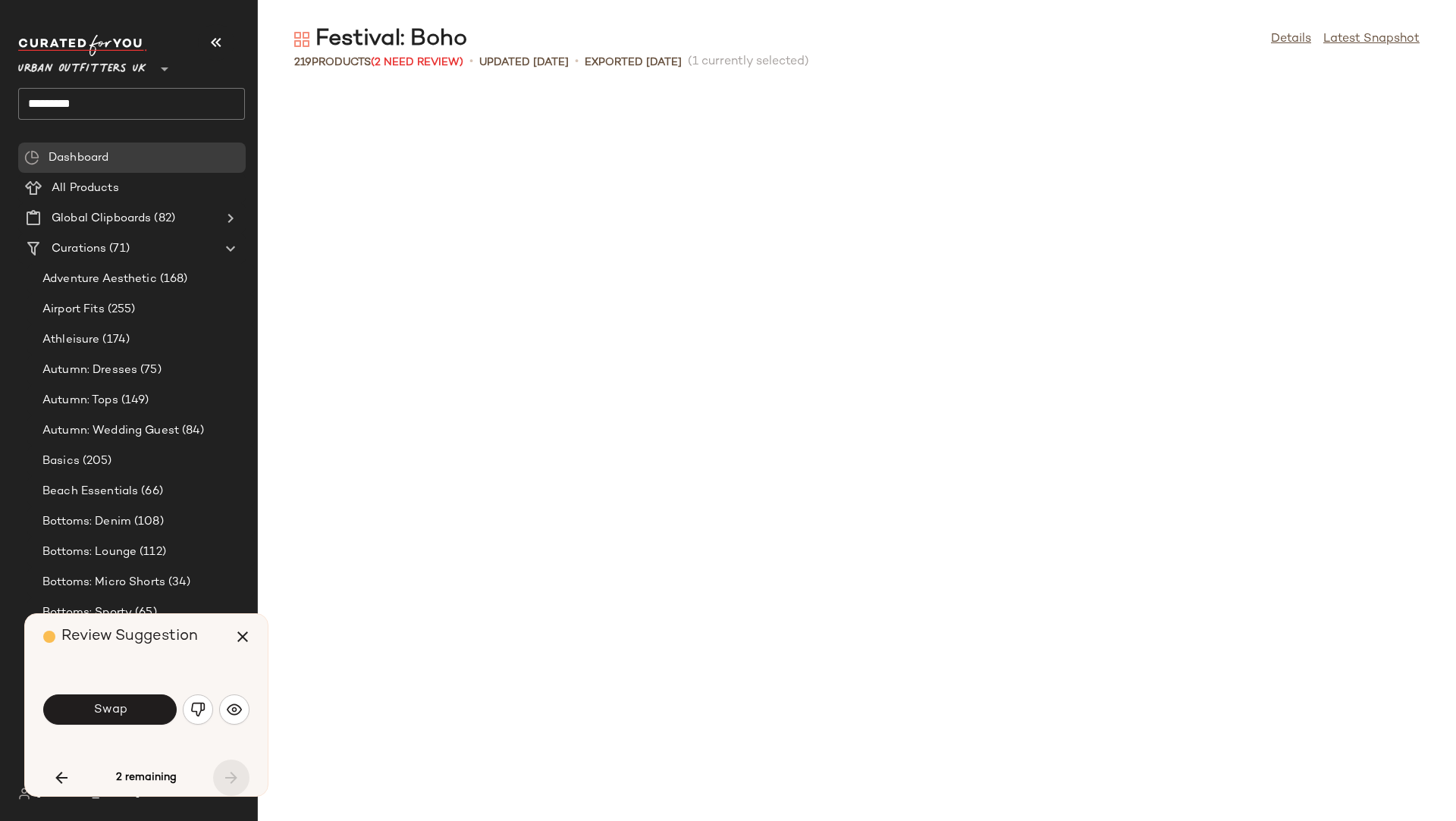
scroll to position [4441, 0]
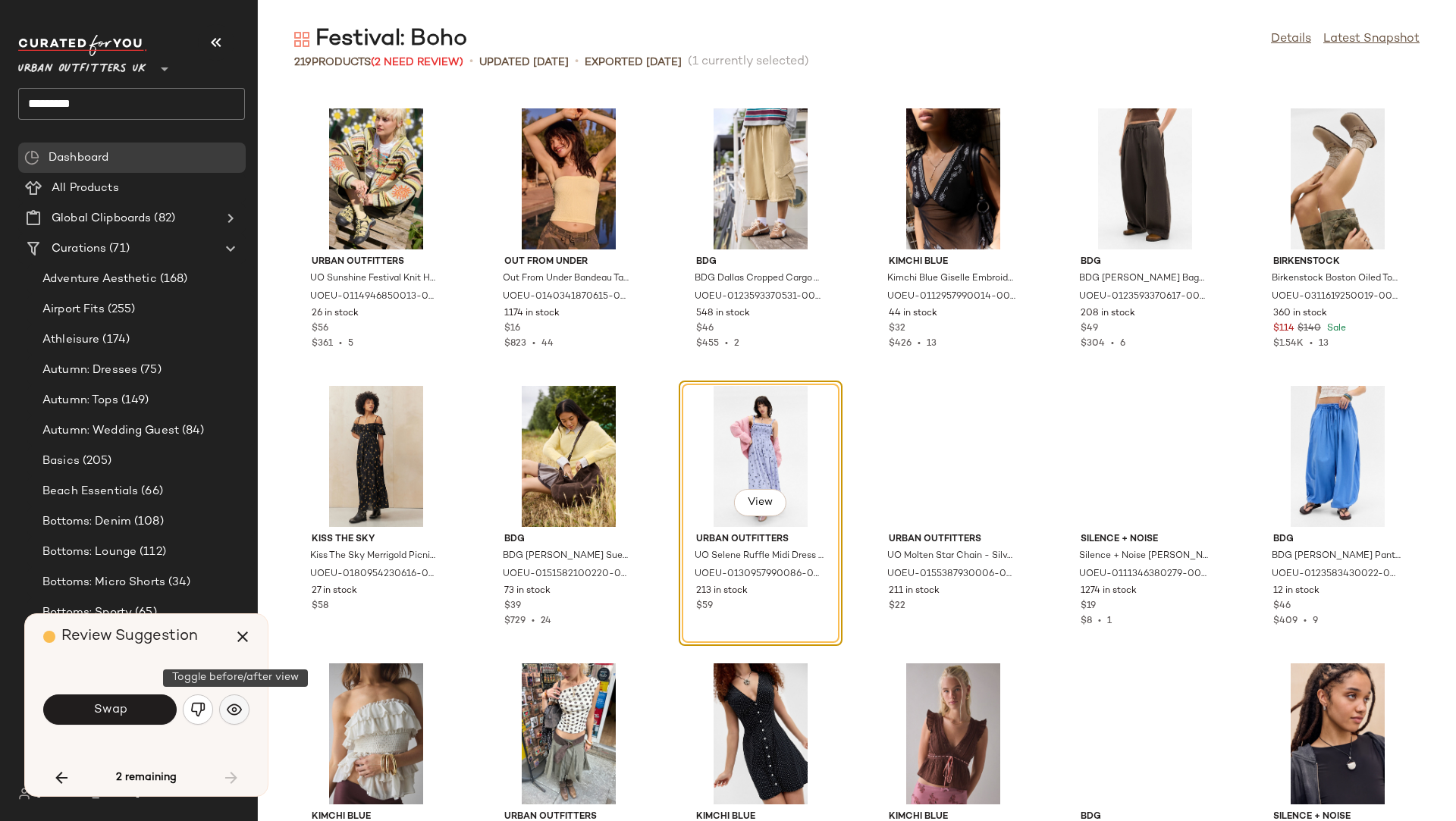
click at [239, 705] on img "button" at bounding box center [234, 710] width 16 height 16
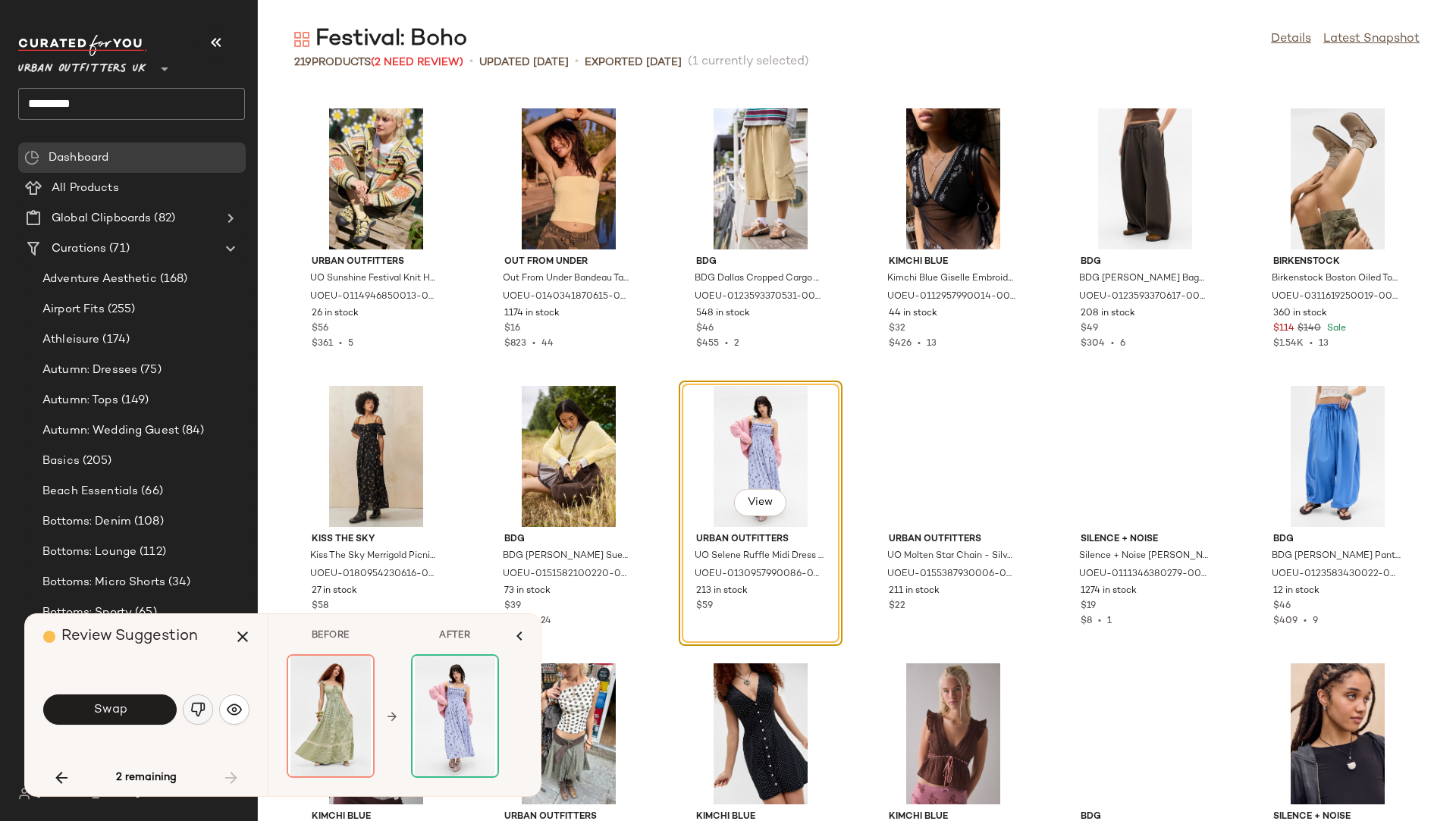
click at [195, 702] on img "button" at bounding box center [198, 710] width 16 height 16
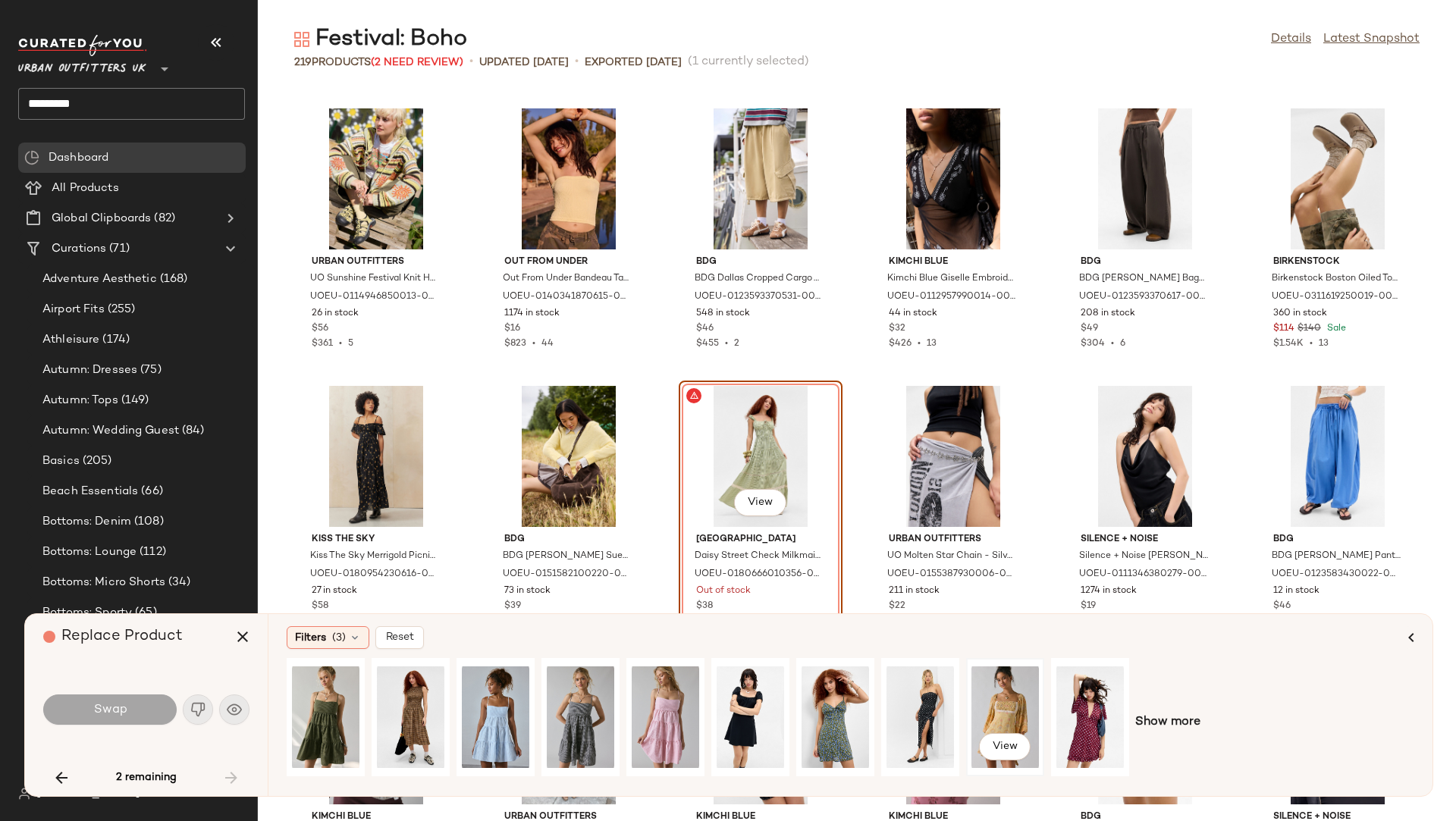
click at [1013, 715] on div "View" at bounding box center [1005, 717] width 68 height 108
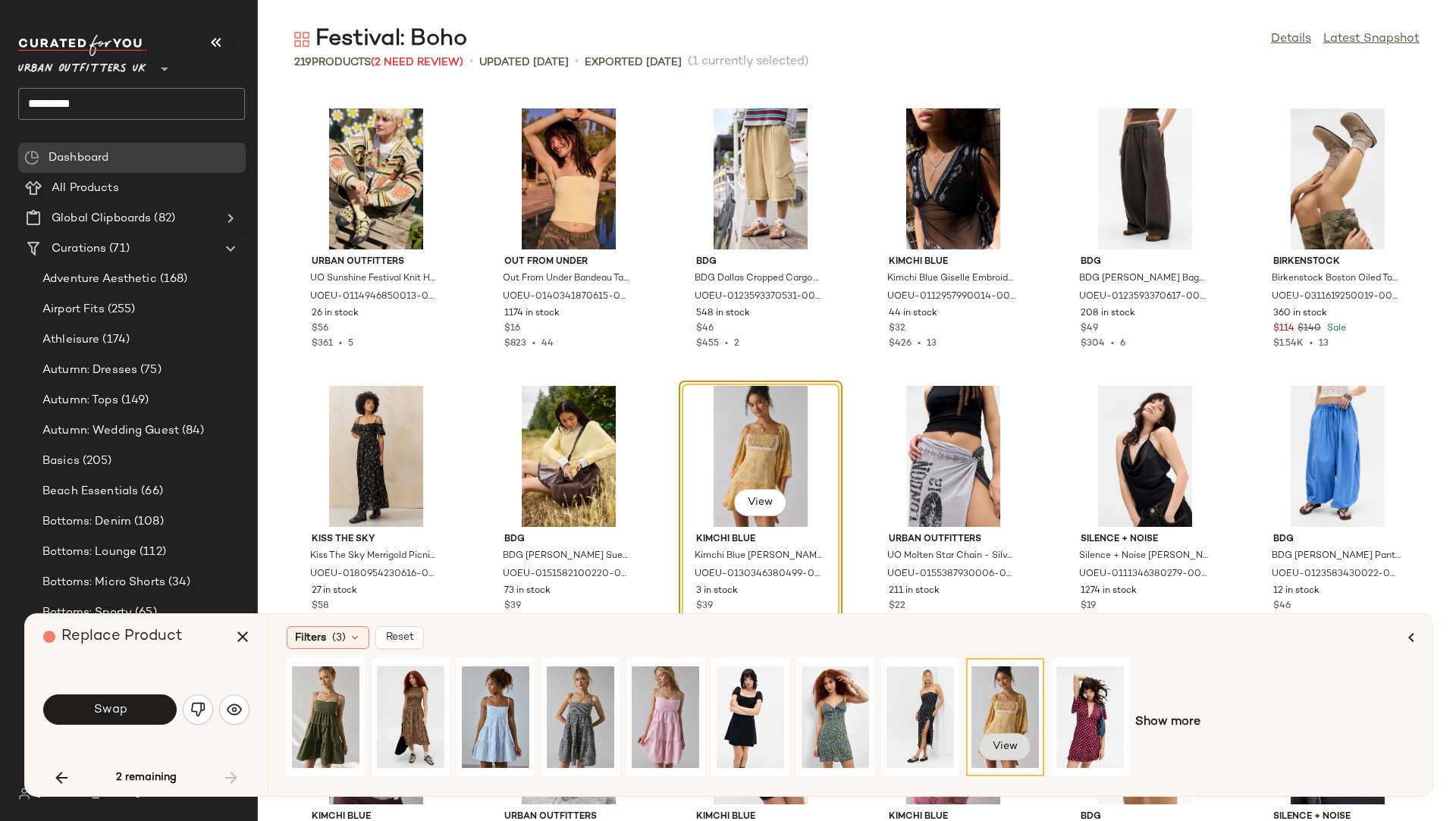
click at [1003, 748] on span "View" at bounding box center [1005, 747] width 26 height 12
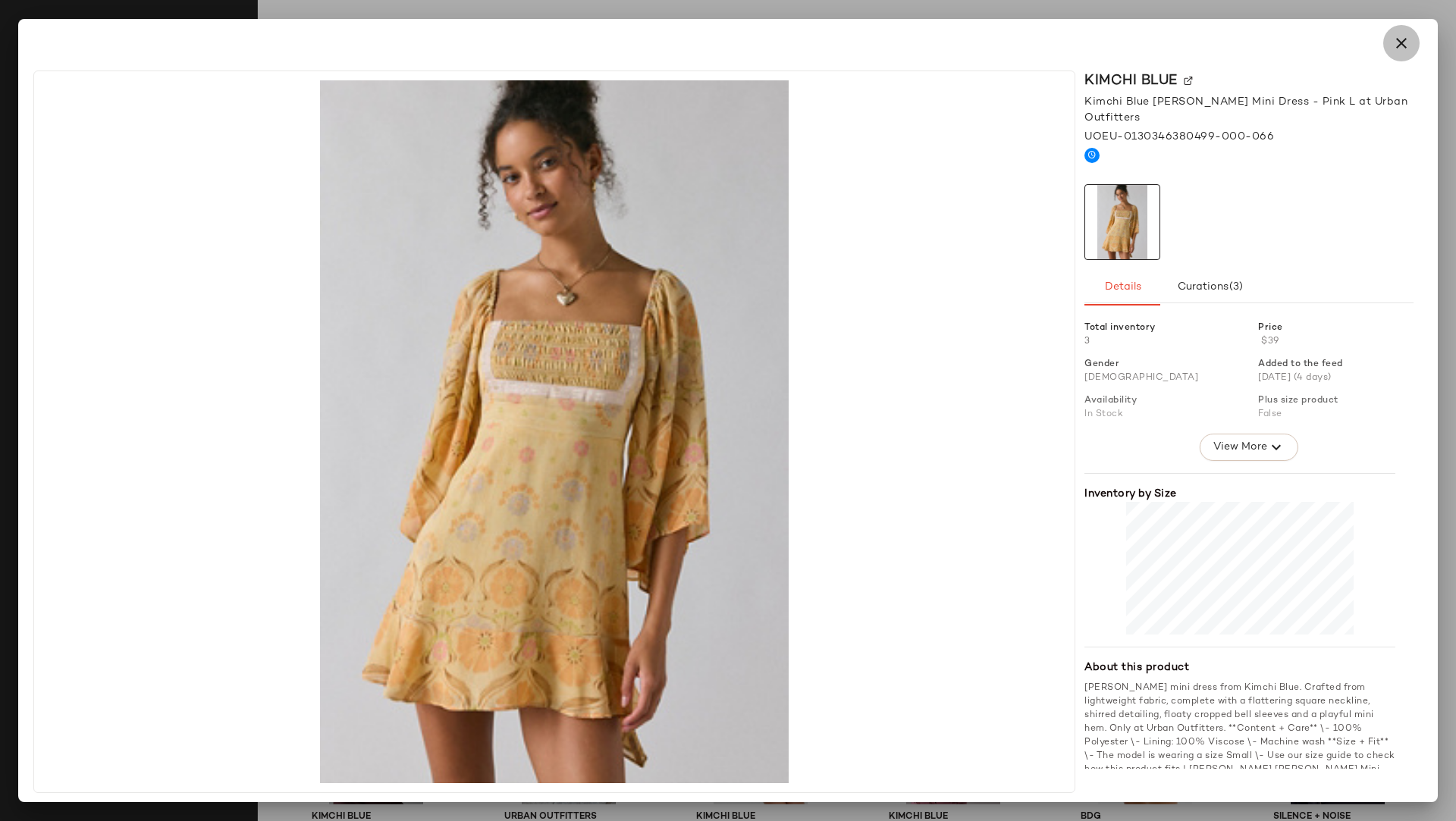
click at [1396, 47] on icon "button" at bounding box center [1401, 43] width 18 height 18
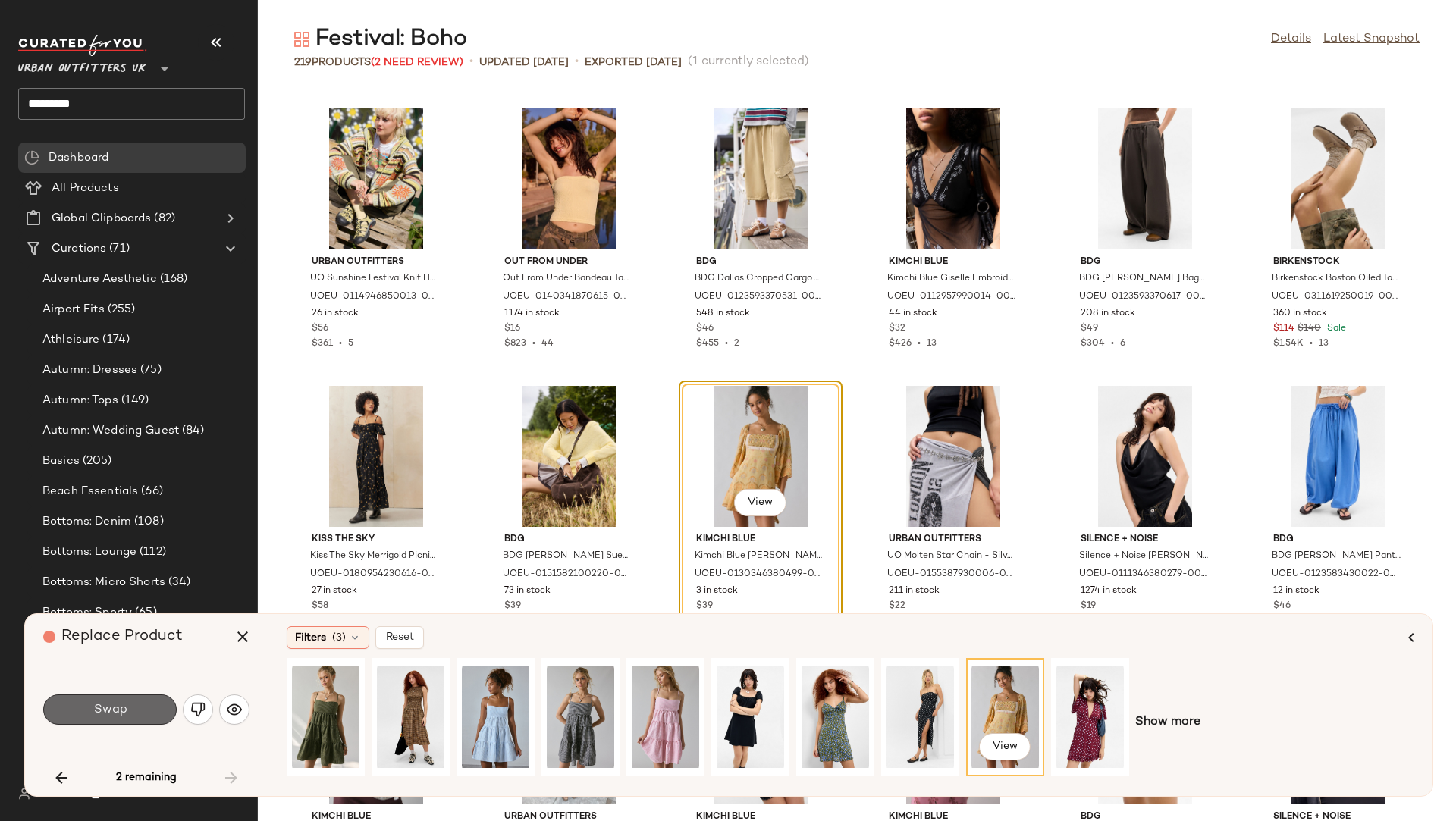
click at [139, 716] on button "Swap" at bounding box center [110, 710] width 133 height 30
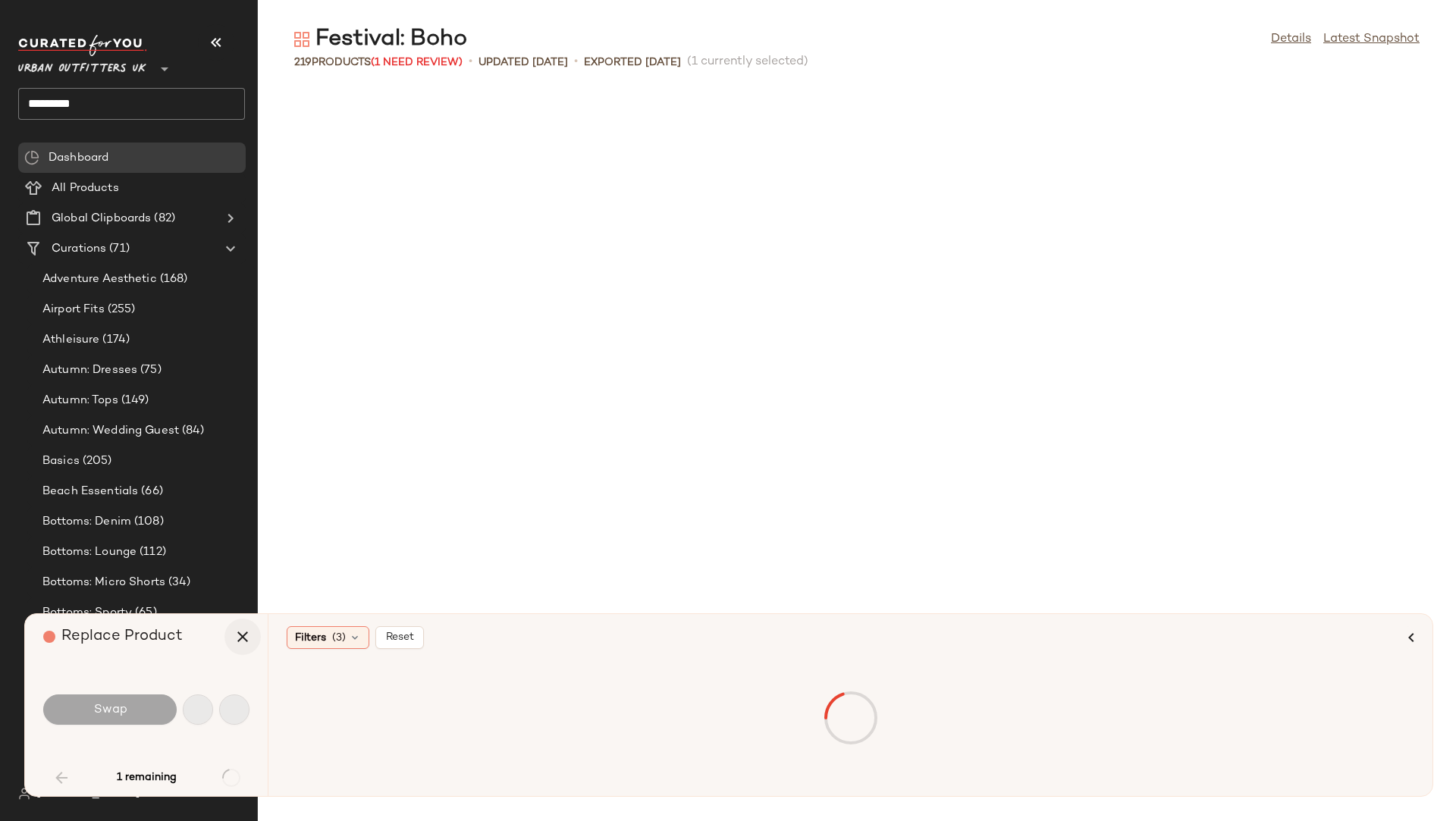
scroll to position [2775, 0]
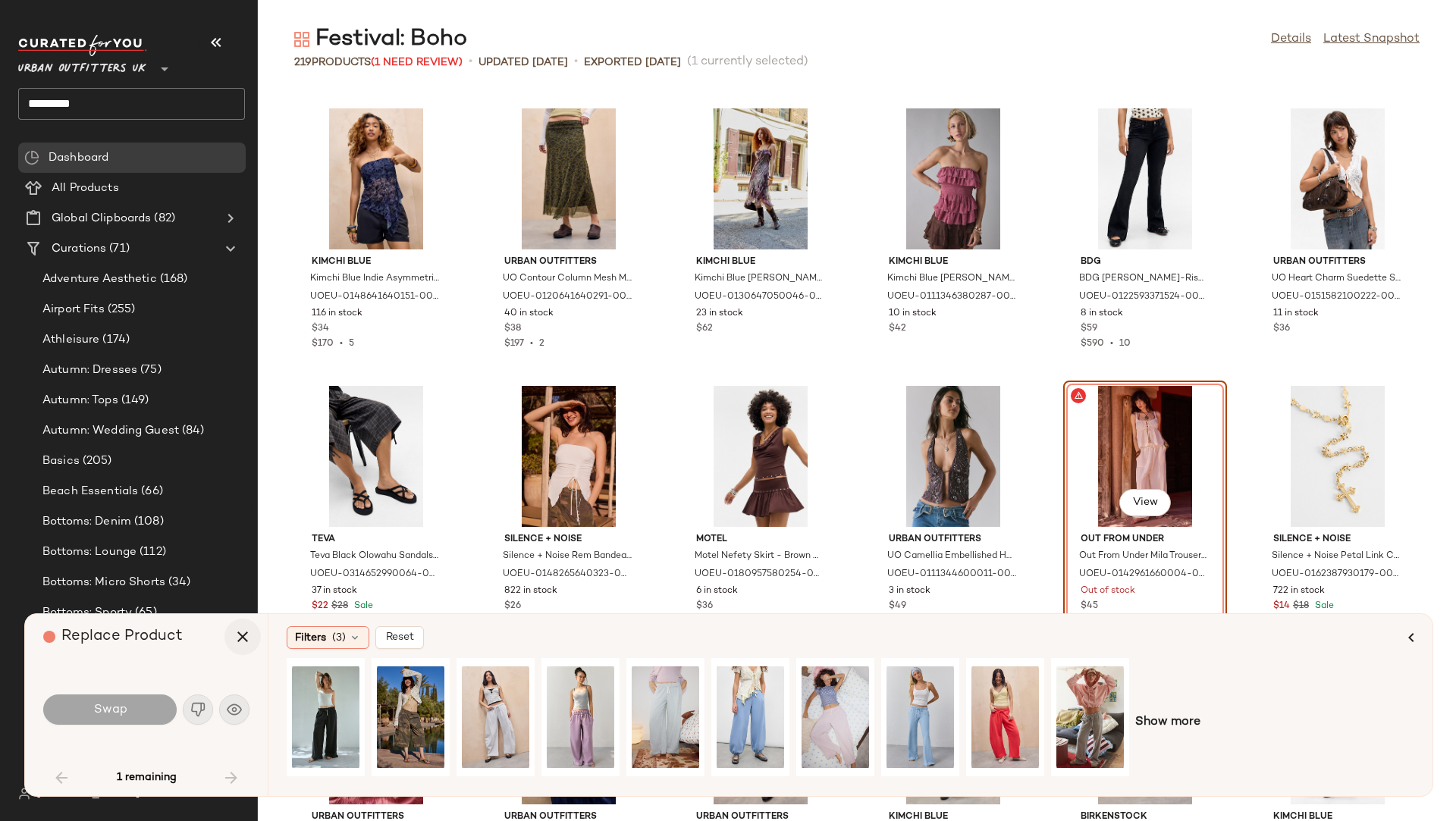
click at [237, 640] on icon "button" at bounding box center [243, 637] width 18 height 18
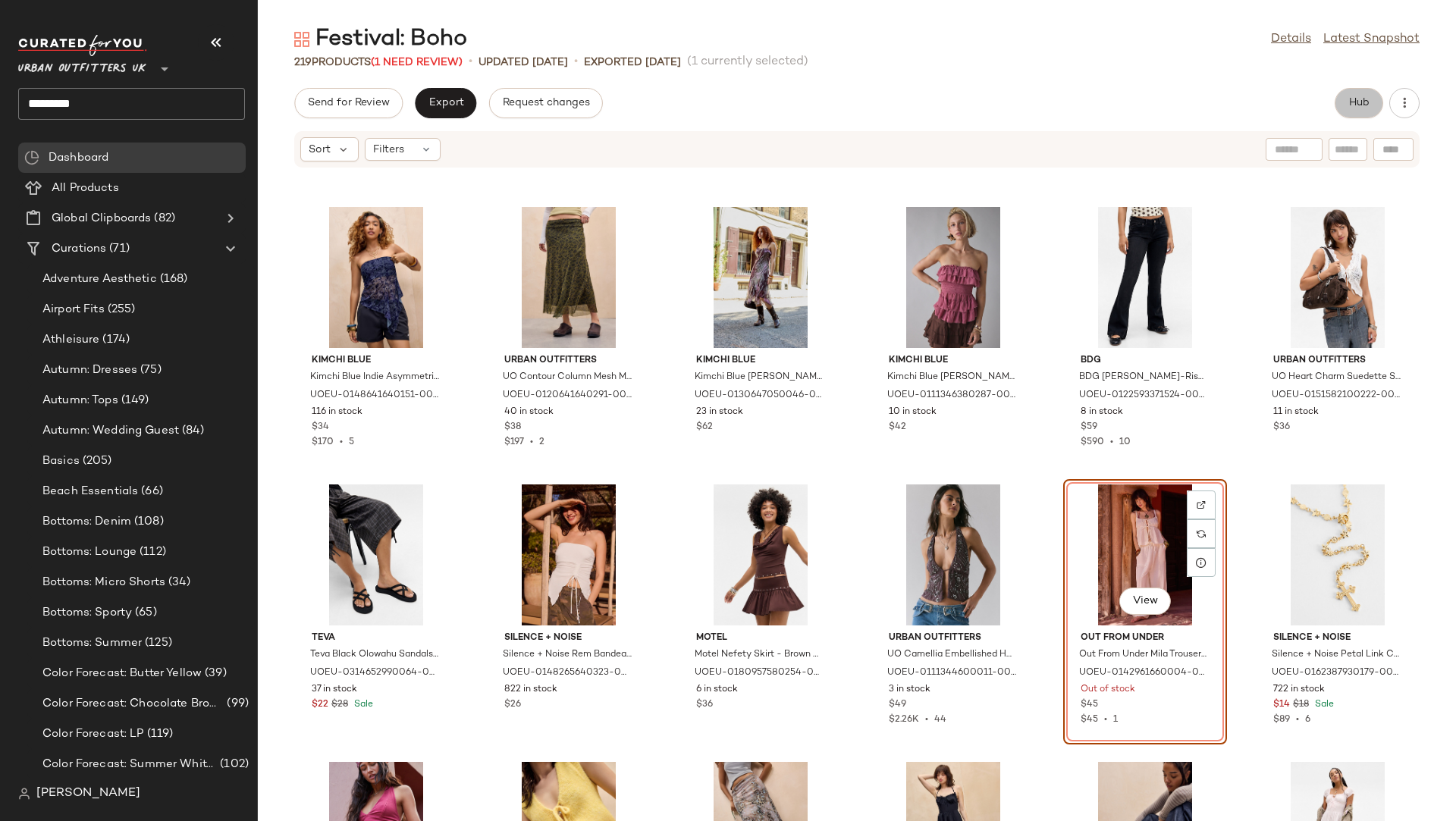
click at [1353, 105] on span "Hub" at bounding box center [1359, 103] width 21 height 12
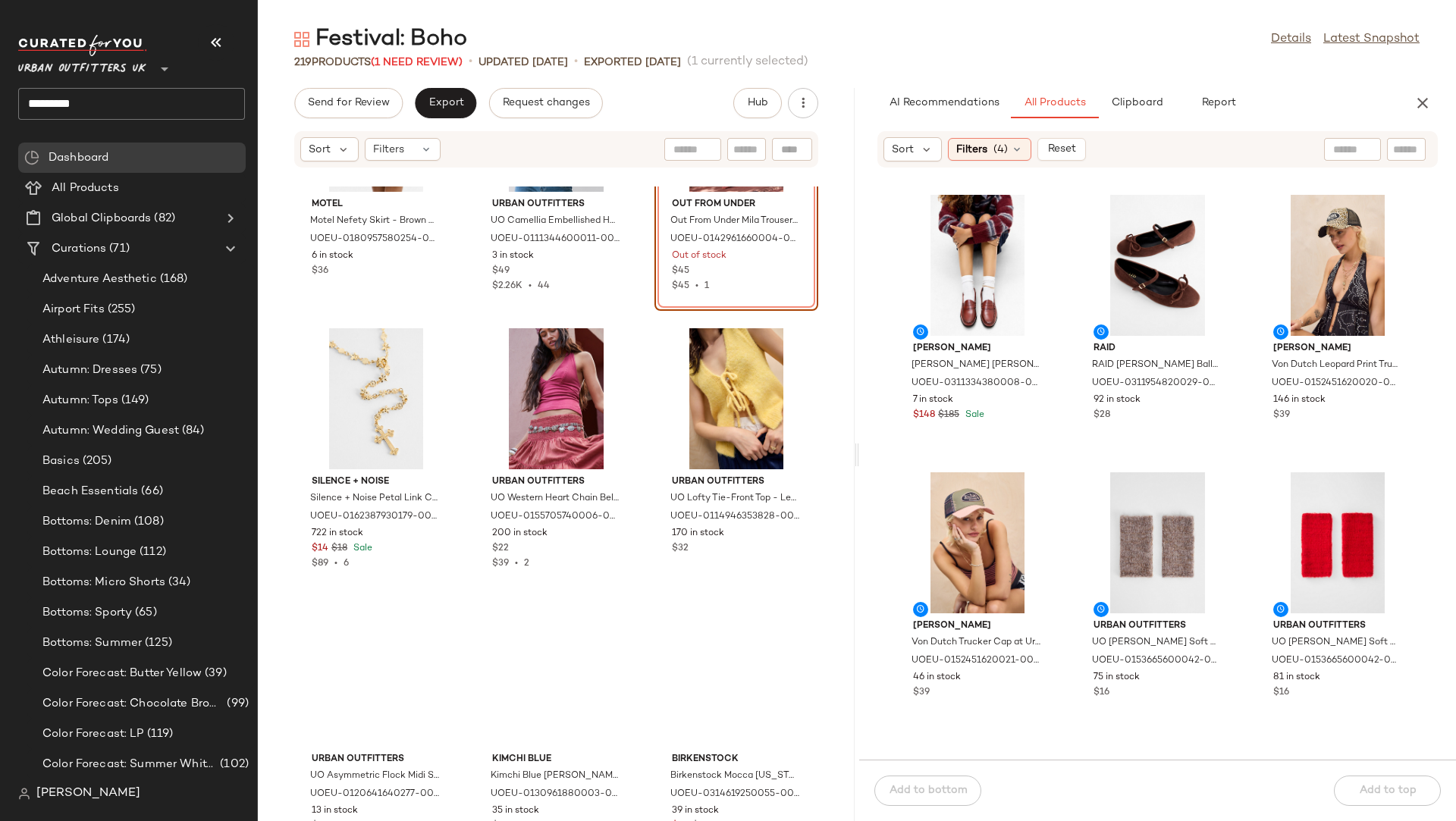
scroll to position [9582, 0]
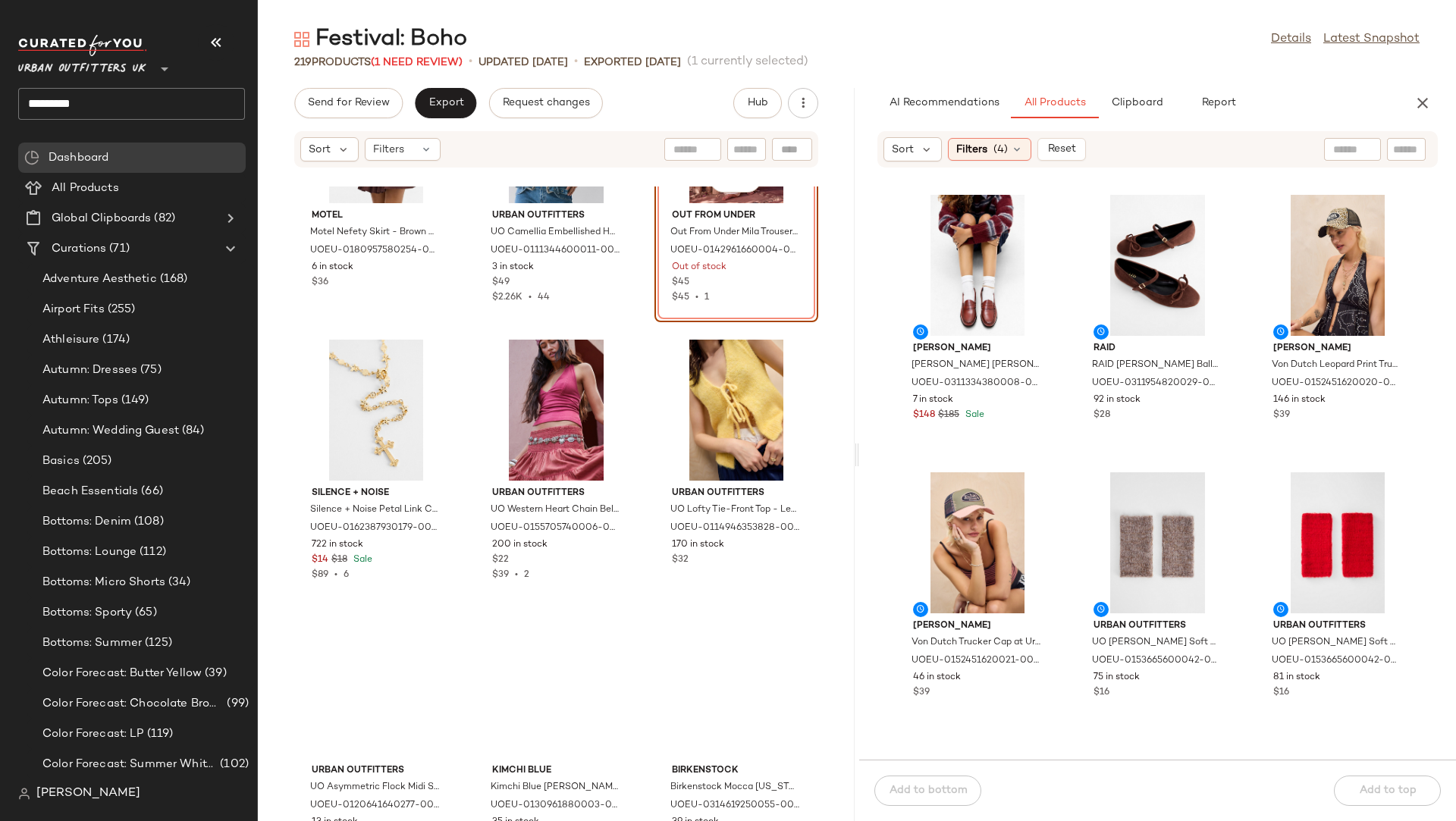
click at [1333, 146] on input "text" at bounding box center [1351, 149] width 38 height 16
type input "**********"
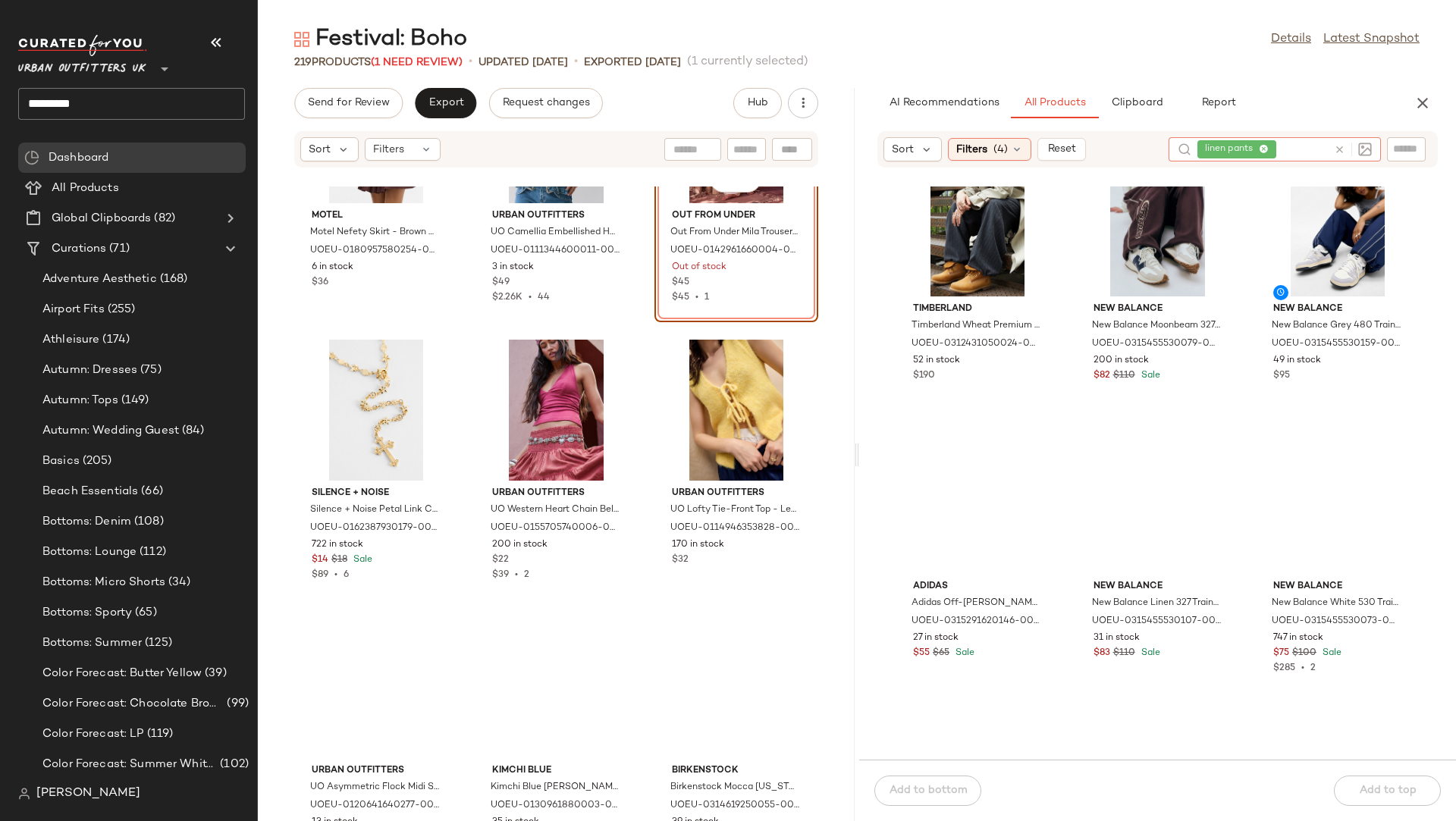
scroll to position [2286, 0]
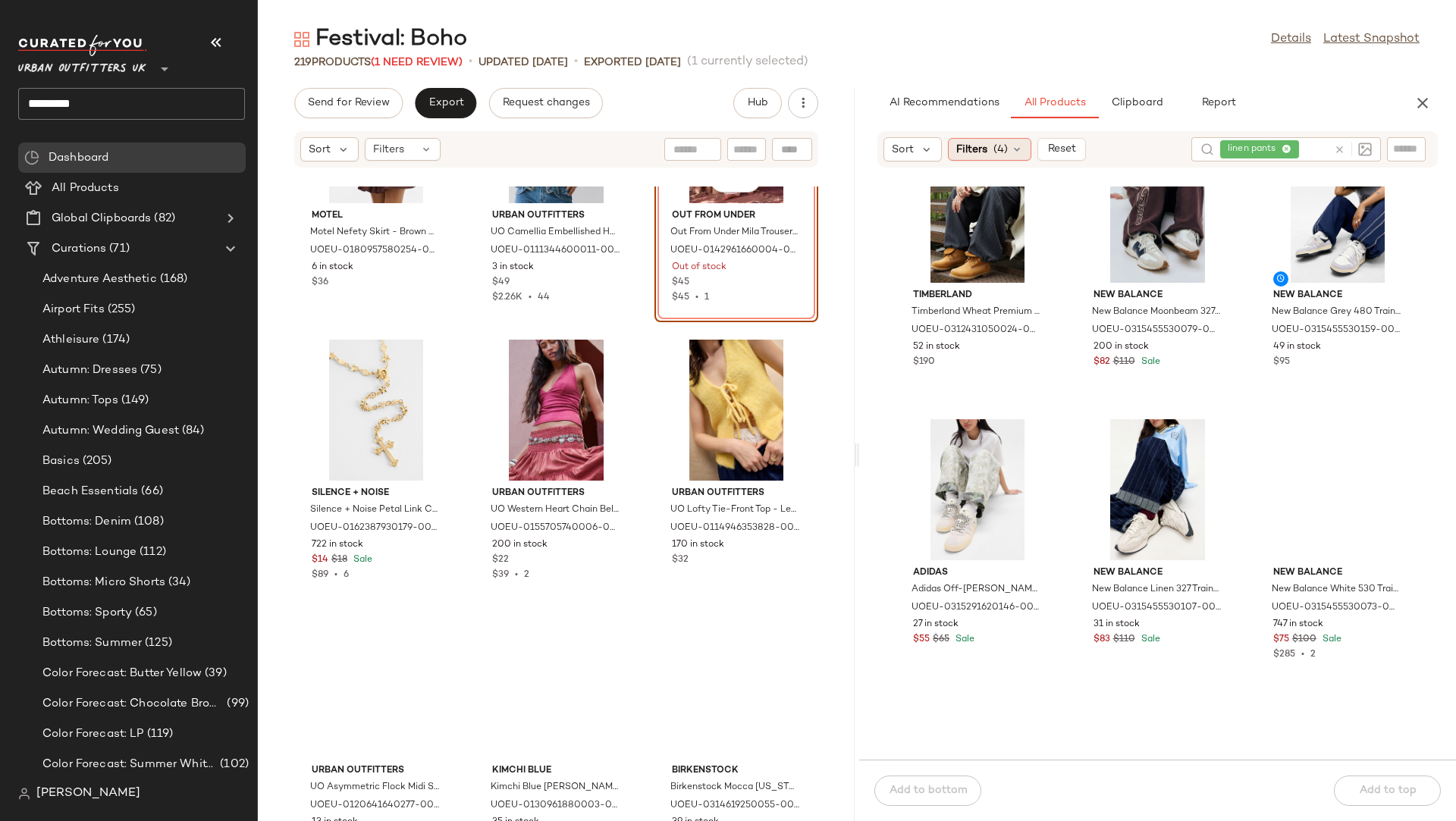
click at [1001, 147] on span "(4)" at bounding box center [1001, 149] width 15 height 16
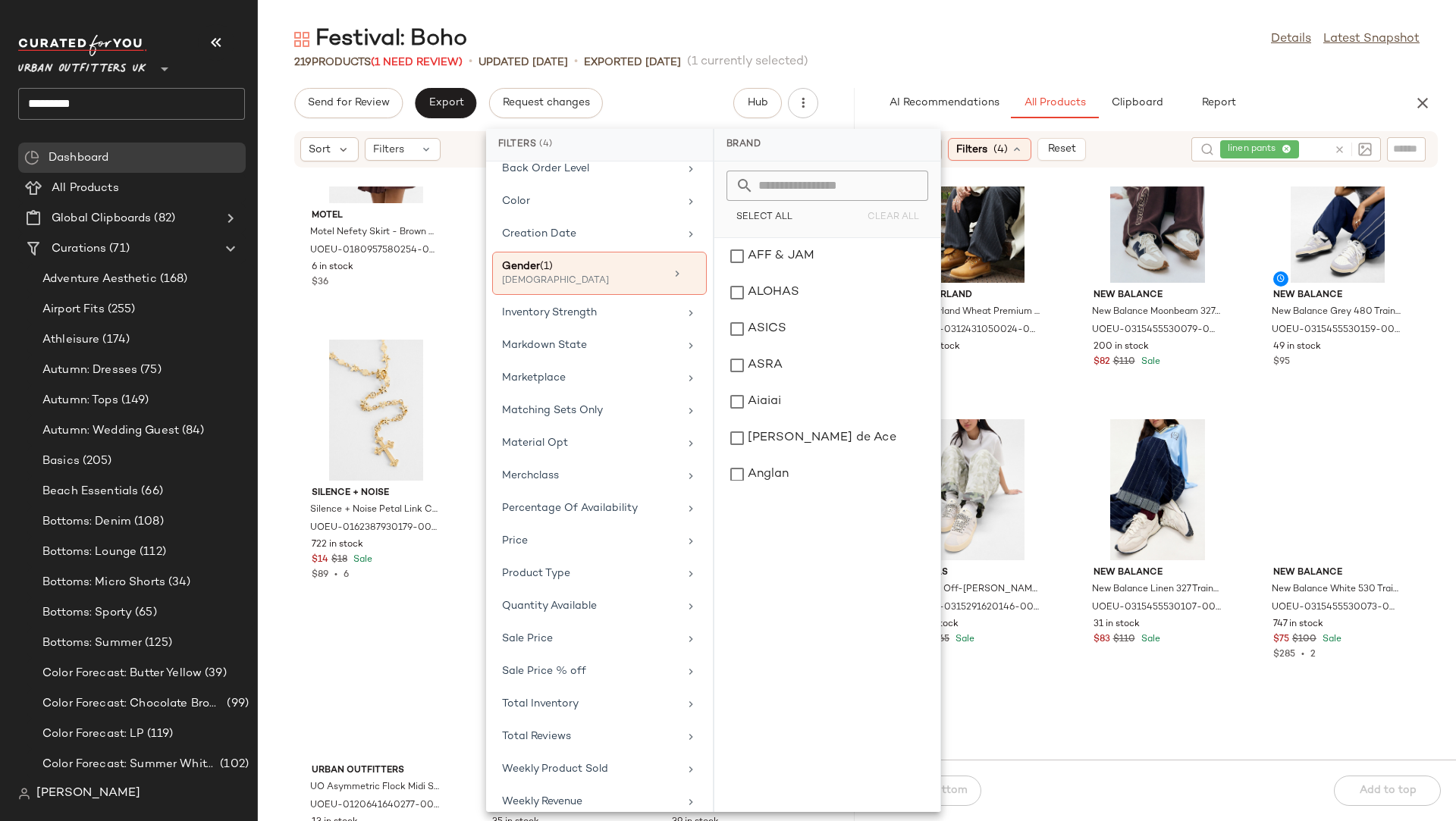
scroll to position [0, 0]
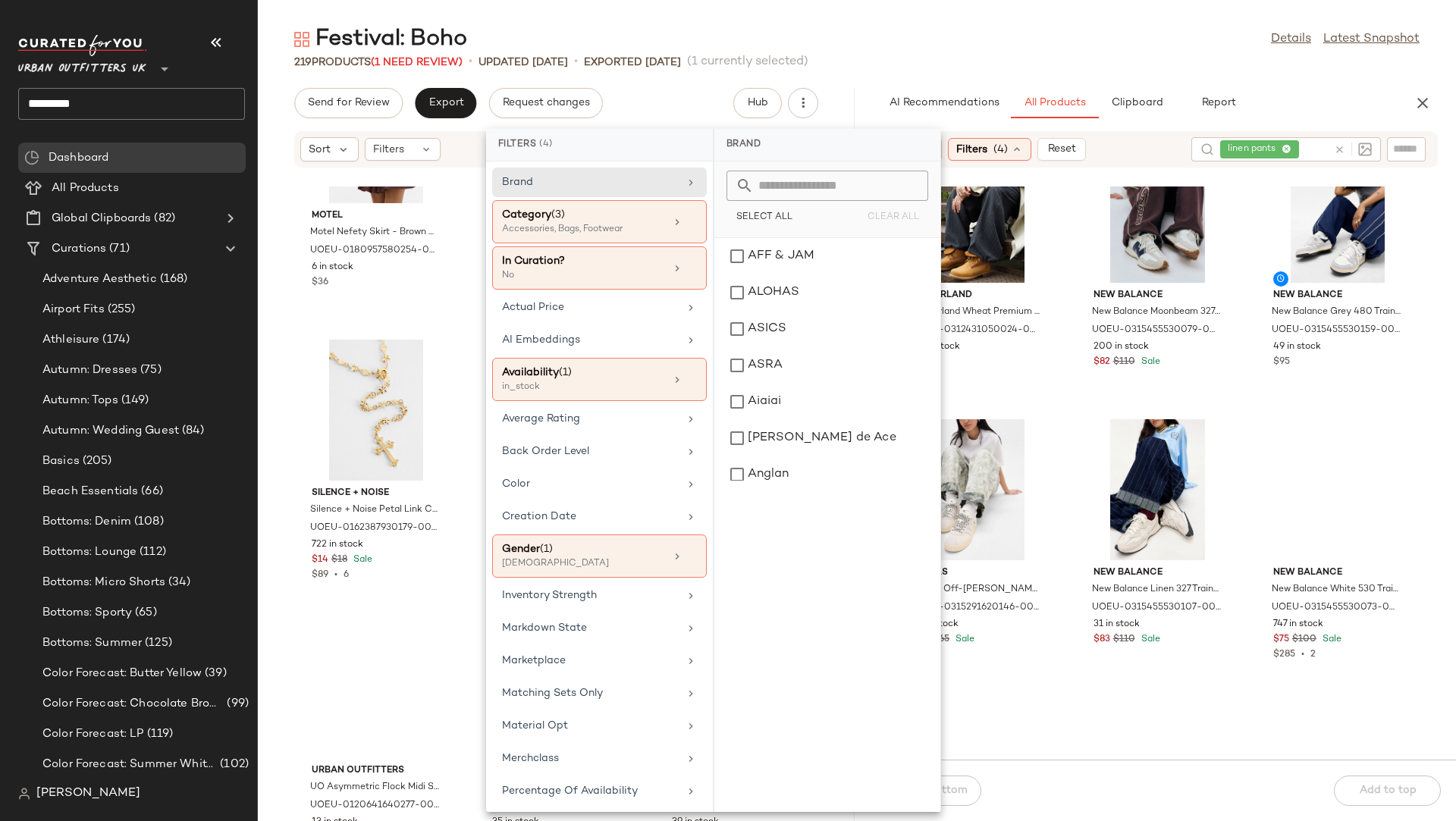
click at [1159, 58] on div "219 Products (1 Need Review) • updated Aug 15th • Exported Aug 15th (1 currentl…" at bounding box center [856, 62] width 1198 height 16
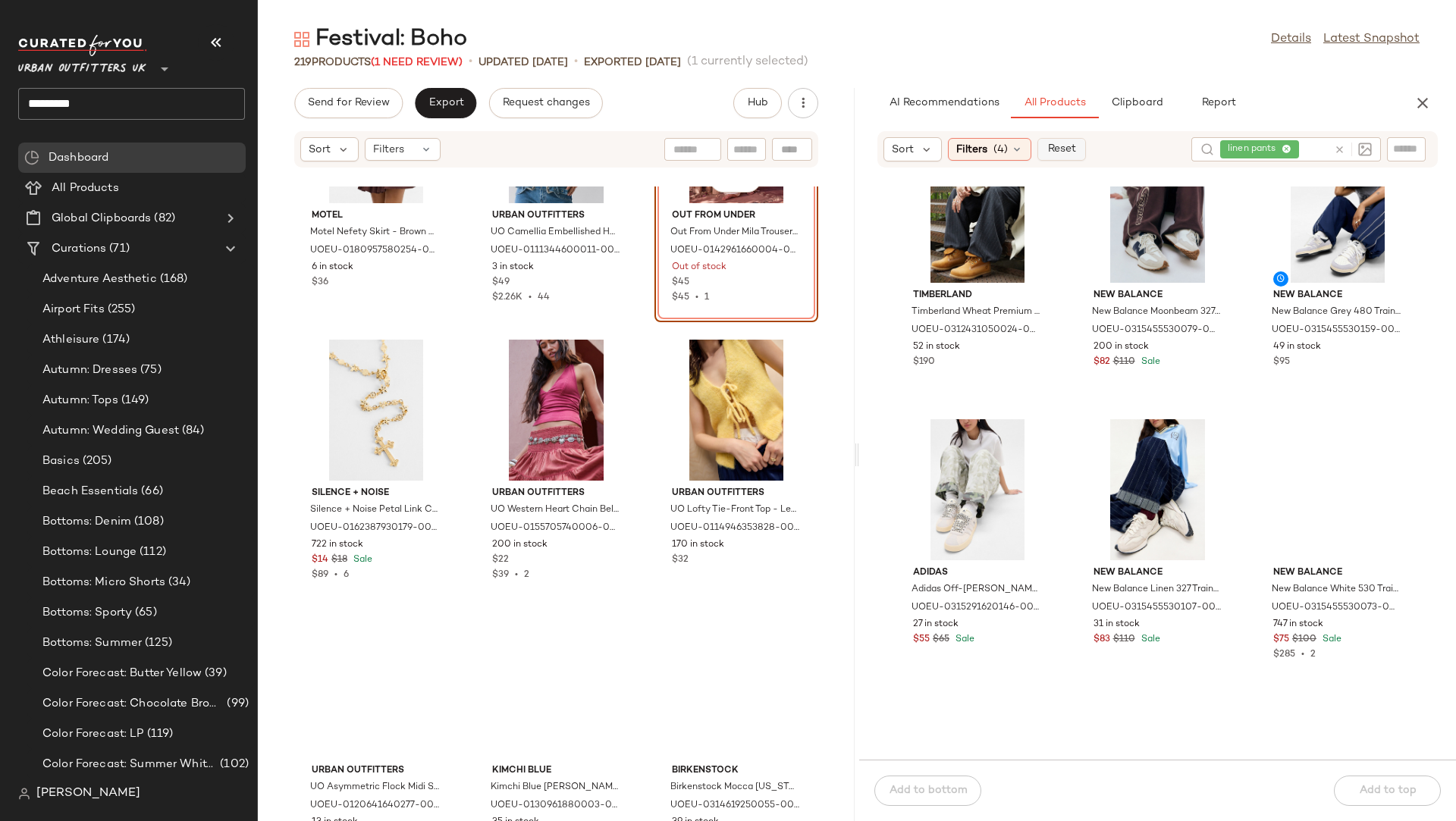
click at [1060, 148] on span "Reset" at bounding box center [1060, 149] width 29 height 12
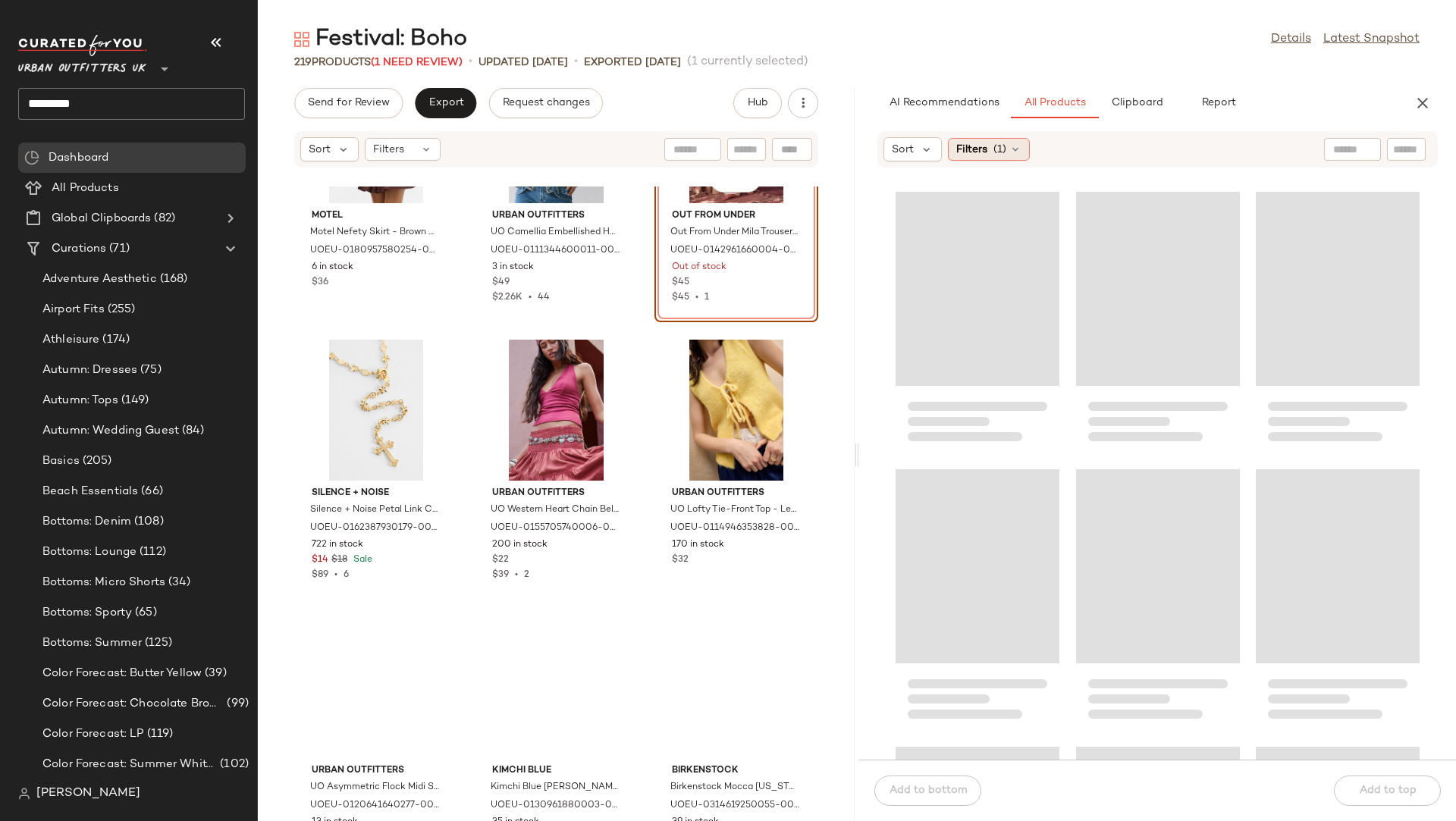
click at [997, 152] on span "(1)" at bounding box center [1000, 149] width 13 height 16
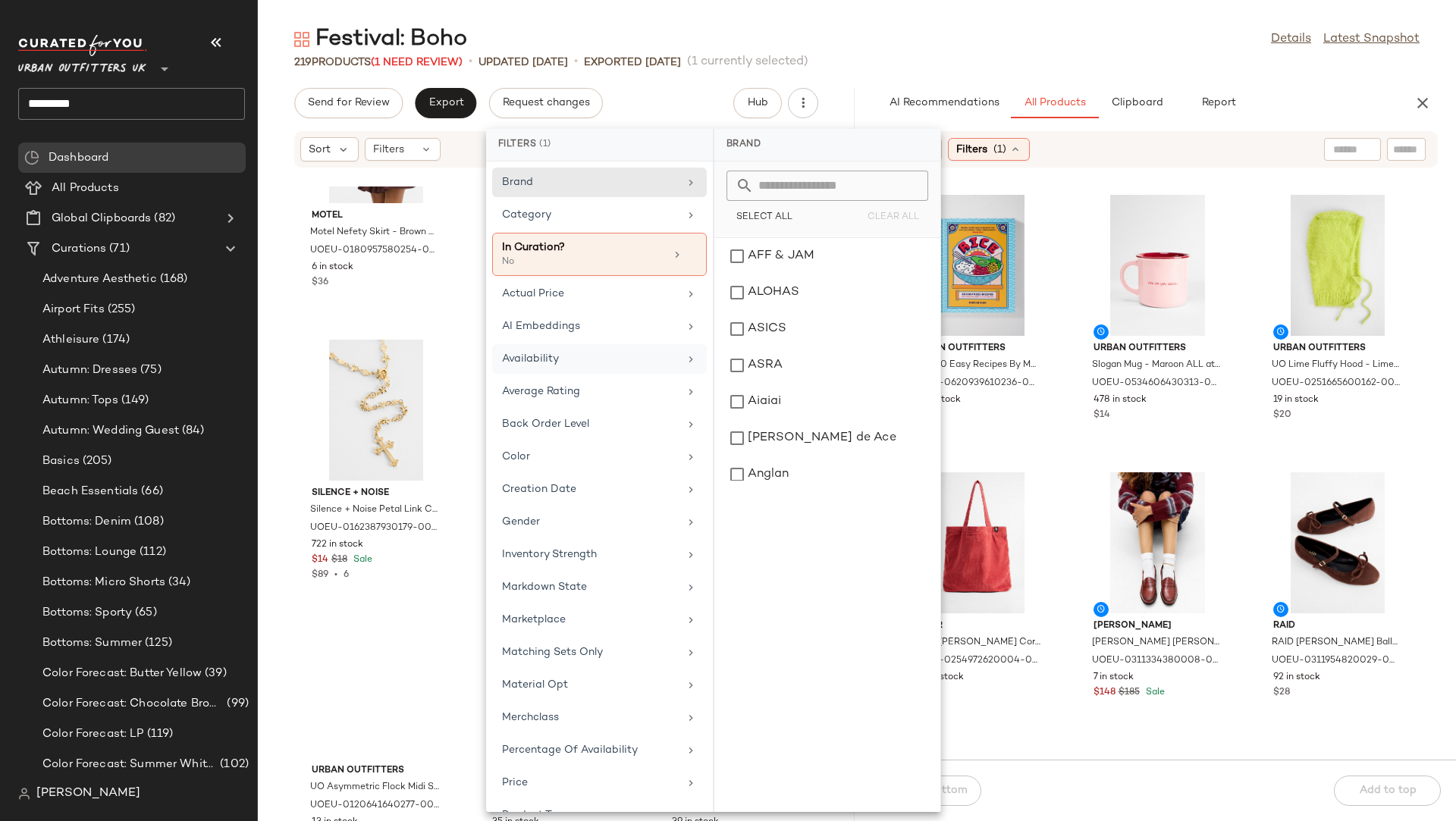
click at [548, 357] on div "Availability" at bounding box center [590, 358] width 177 height 16
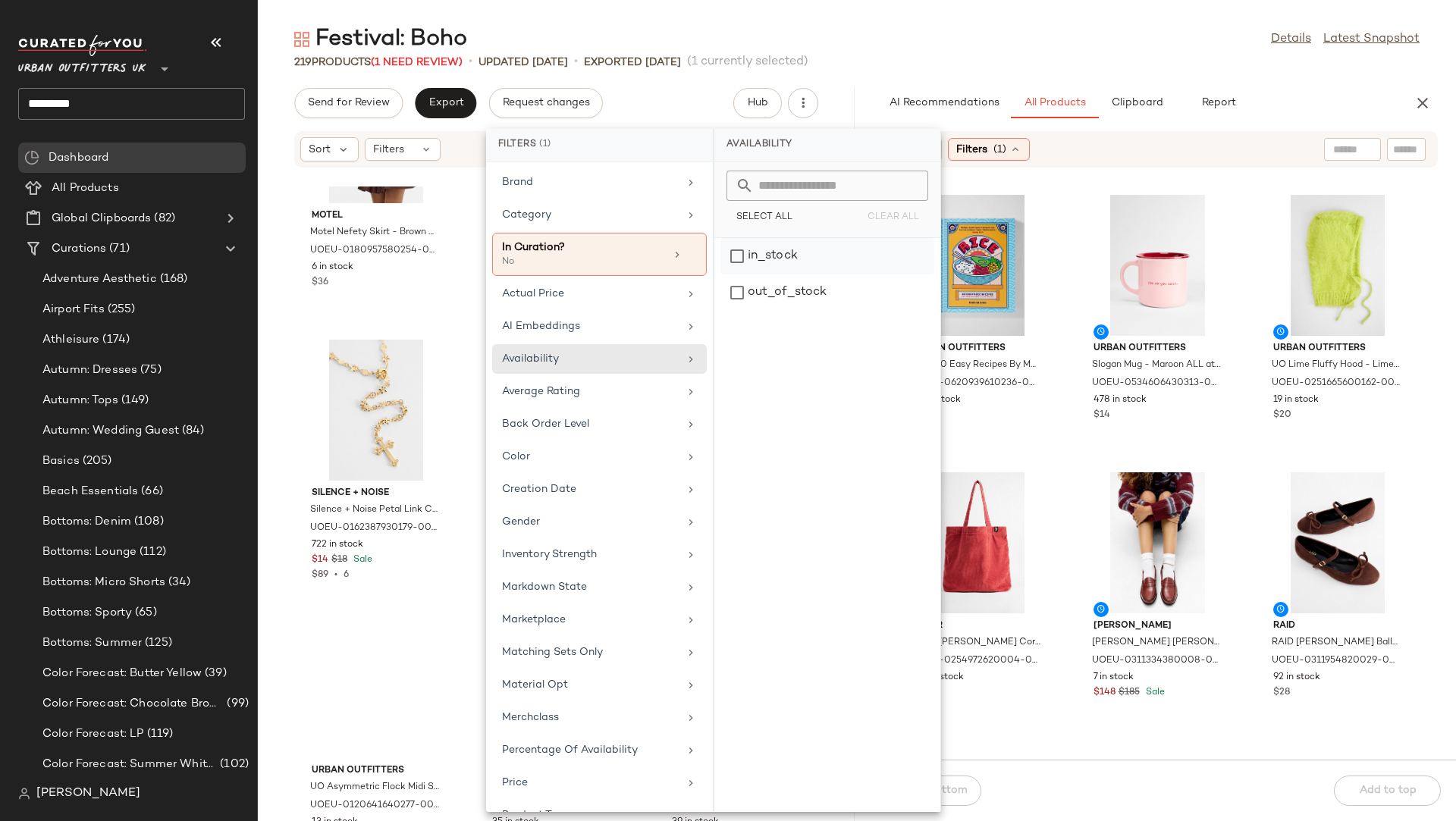
click at [789, 275] on div "in_stock" at bounding box center [827, 293] width 214 height 37
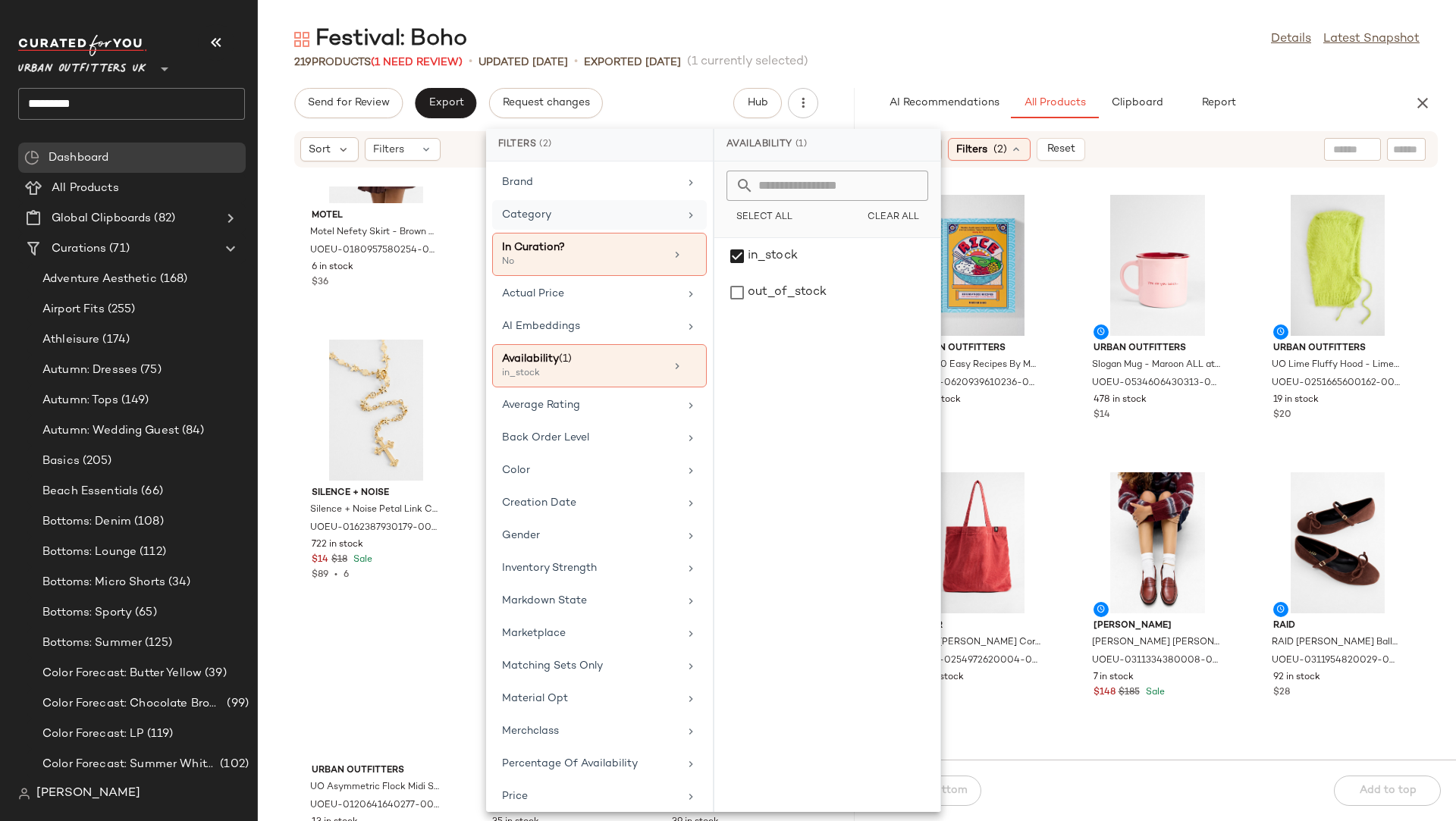
click at [638, 215] on div "Category" at bounding box center [590, 214] width 177 height 16
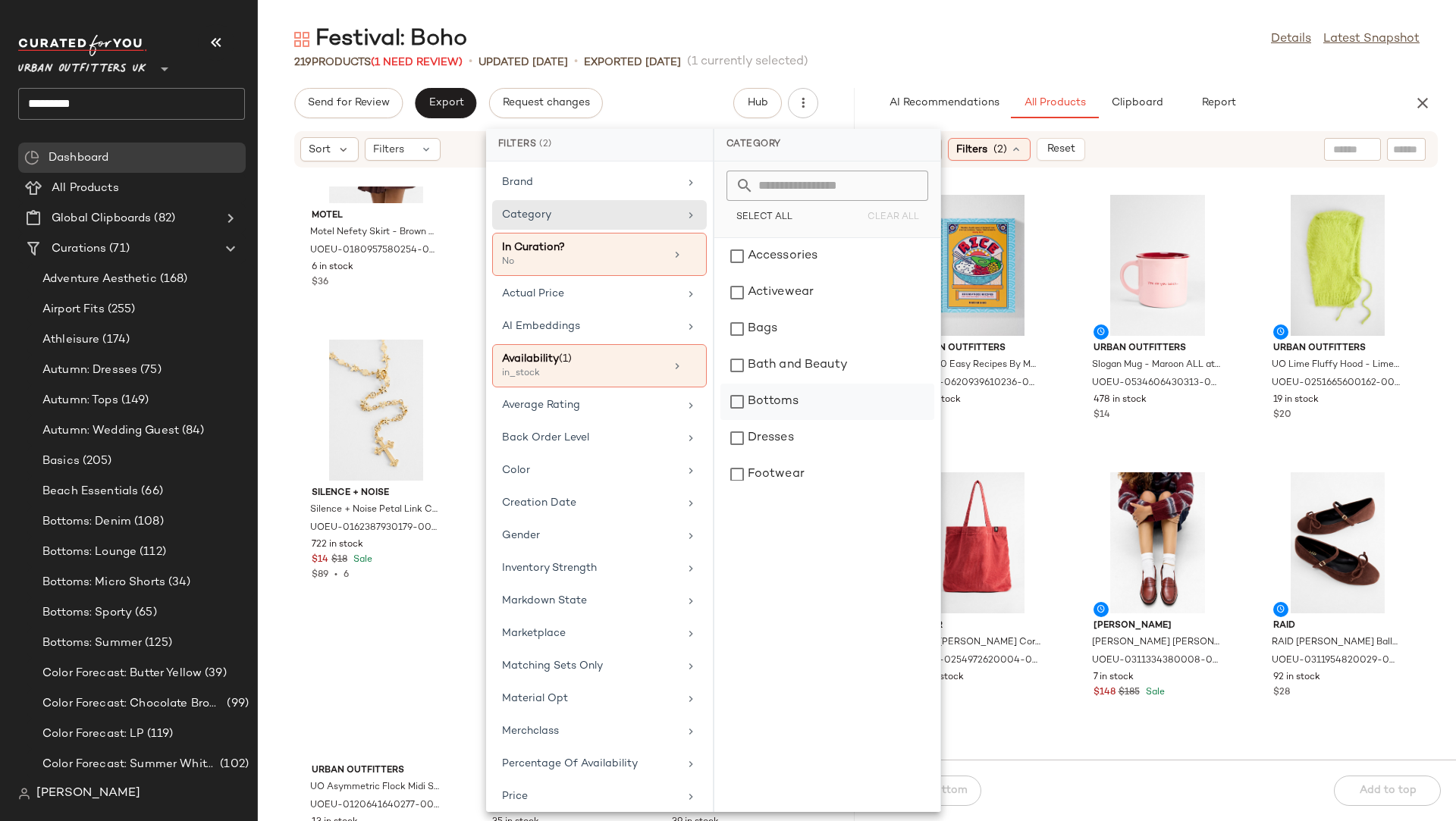
click at [763, 390] on div "Bottoms" at bounding box center [827, 402] width 214 height 37
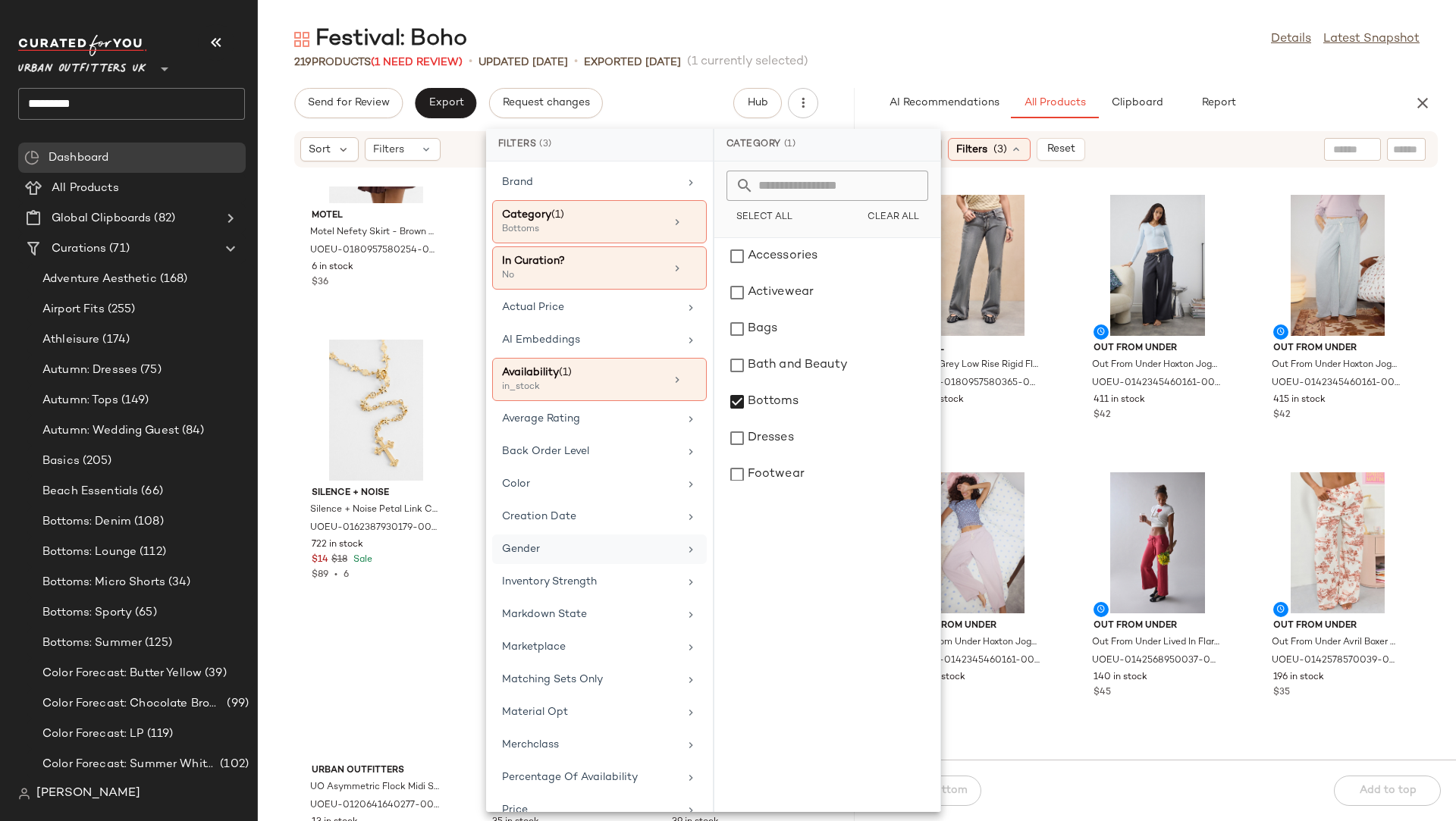
click at [541, 541] on div "Gender" at bounding box center [590, 549] width 177 height 16
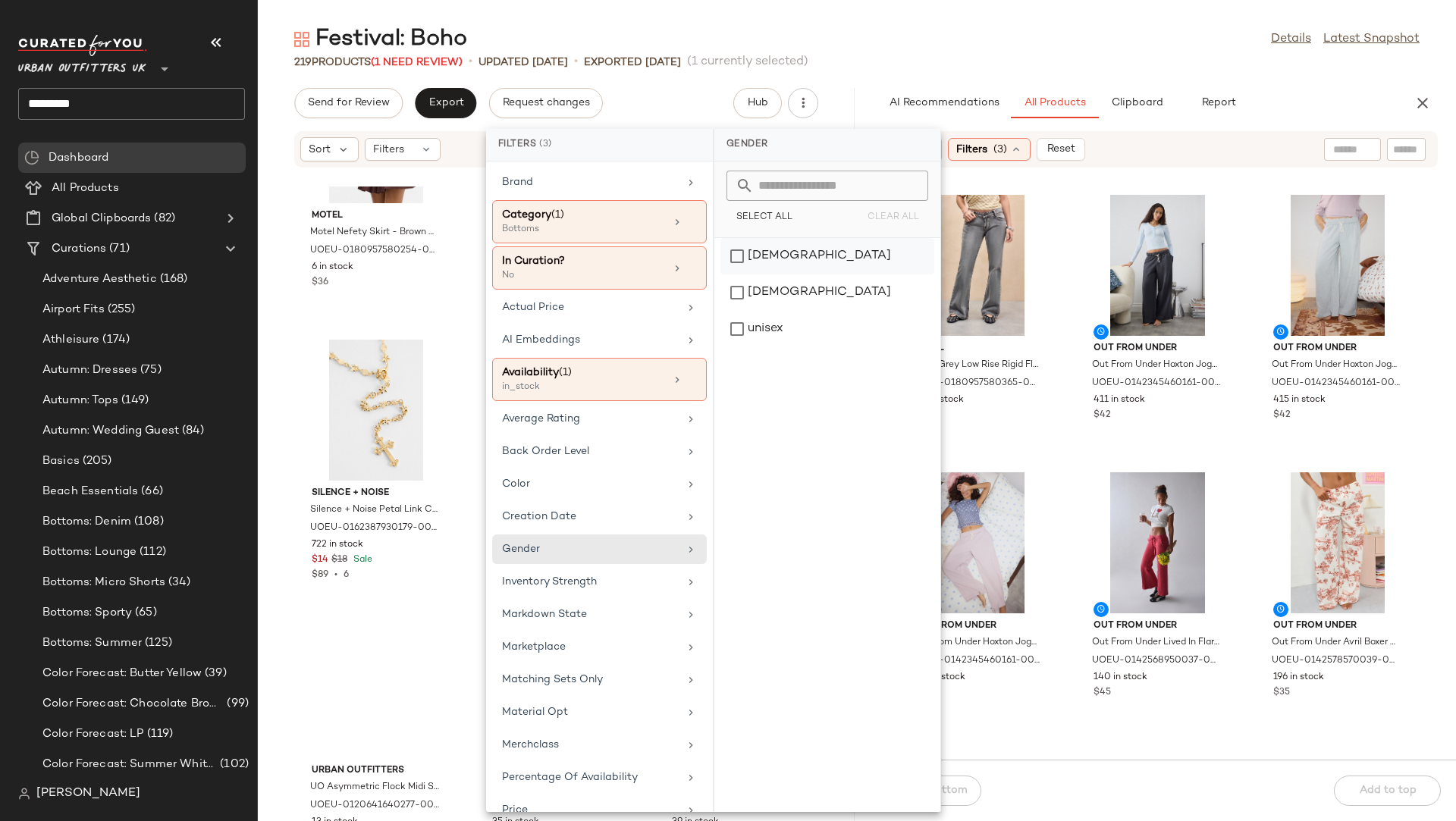
click at [790, 275] on div "[DEMOGRAPHIC_DATA]" at bounding box center [827, 293] width 214 height 37
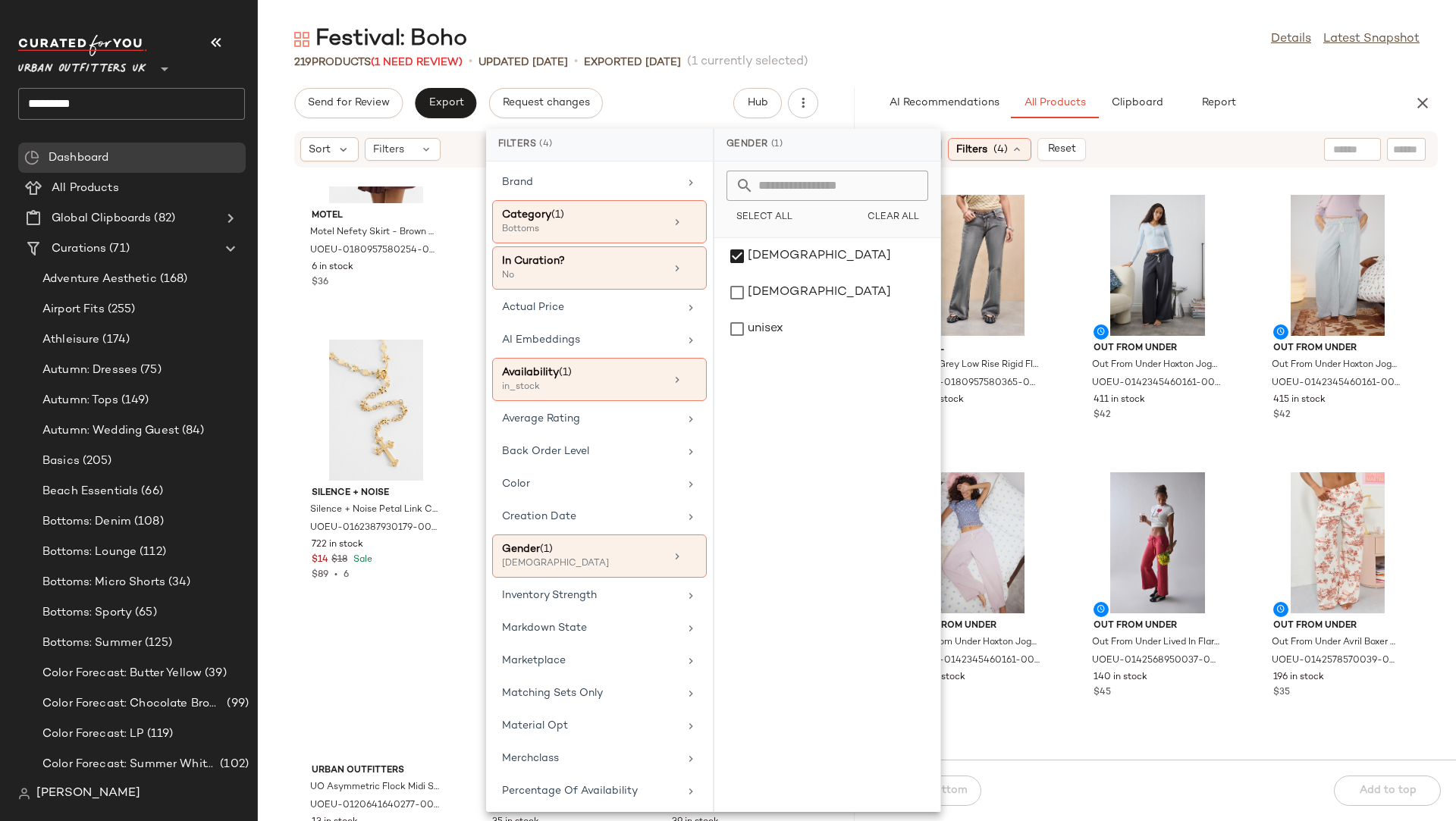
click at [1359, 141] on input "text" at bounding box center [1351, 149] width 38 height 16
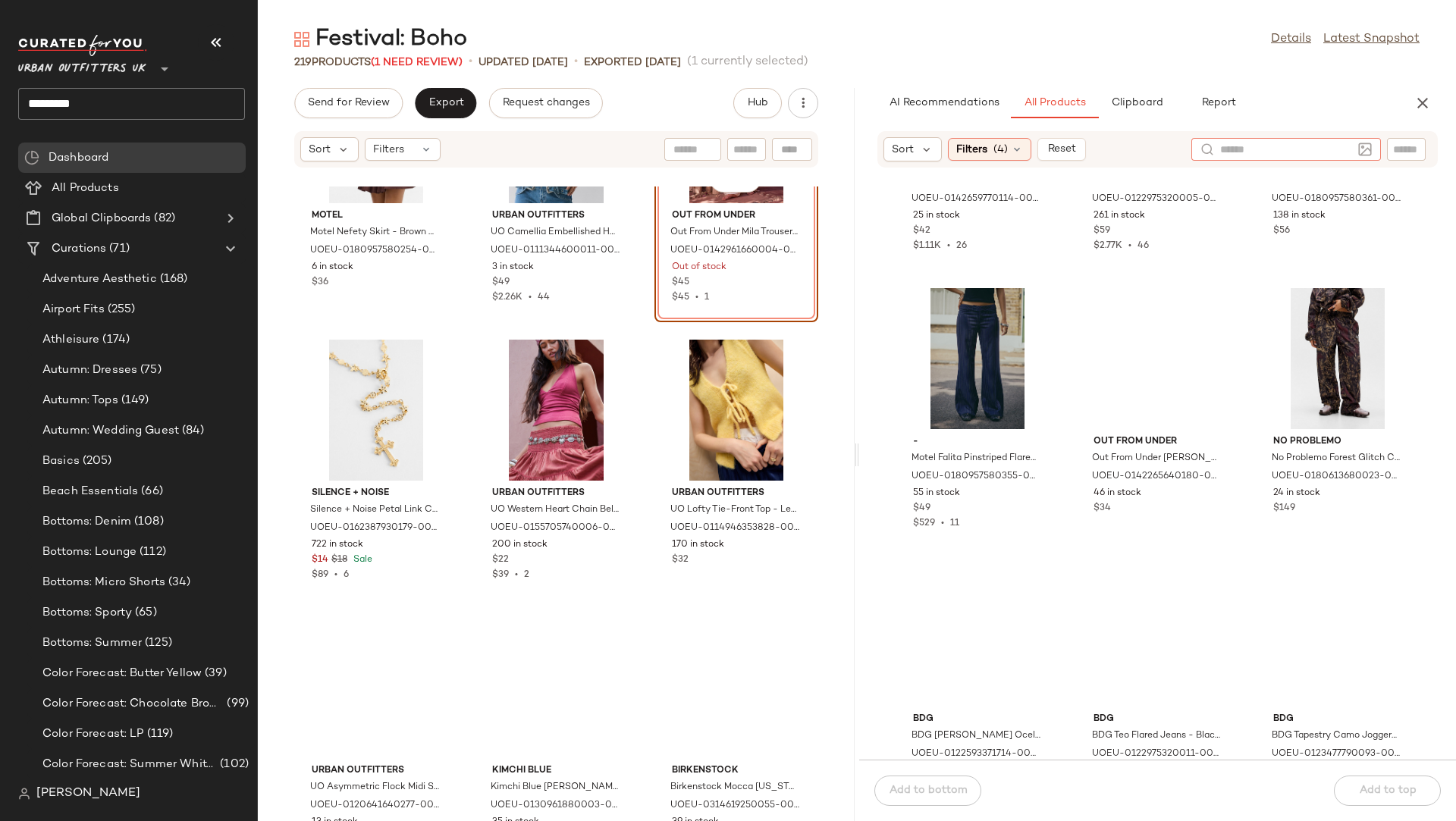
scroll to position [11586, 0]
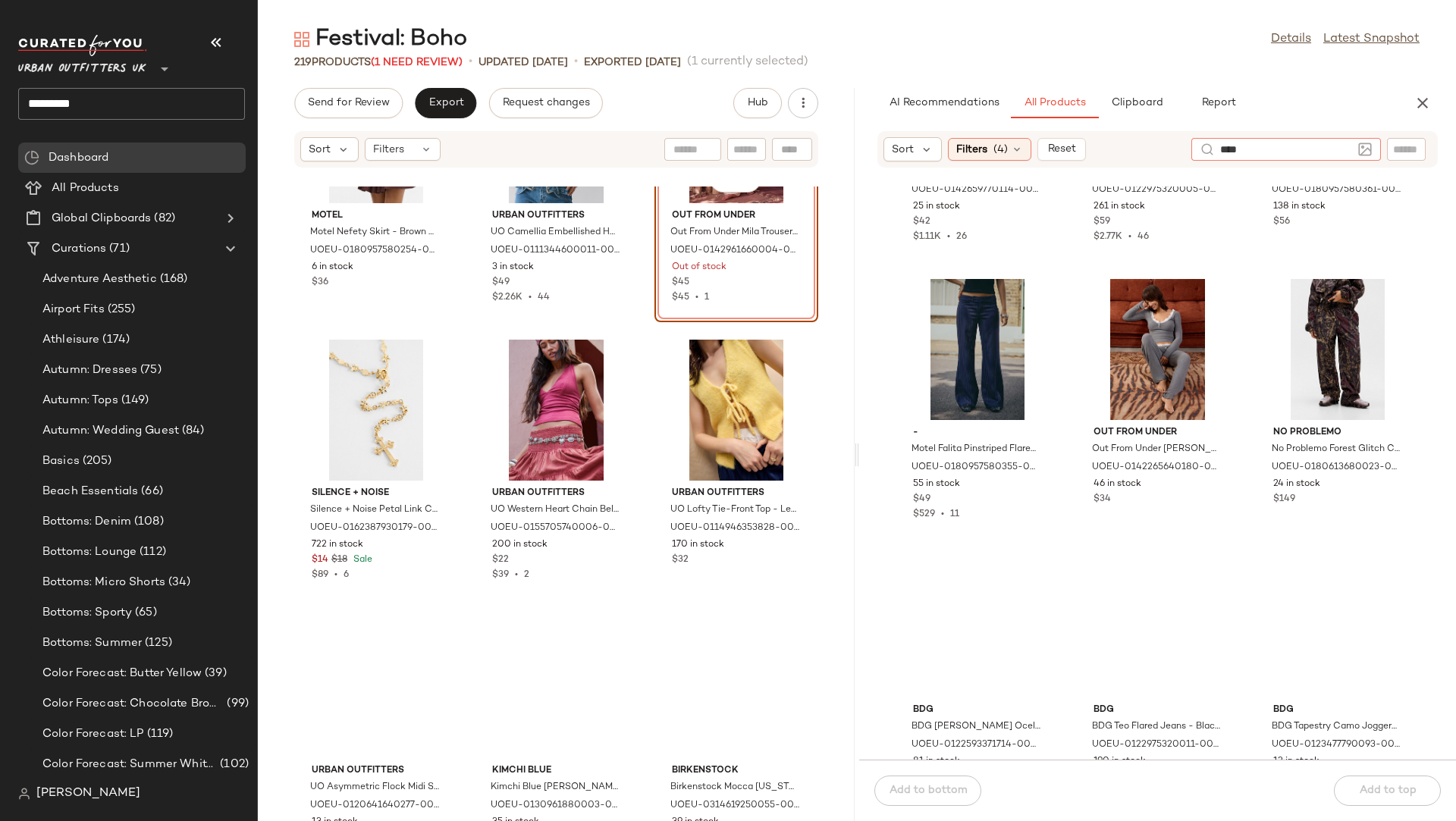
type input "*****"
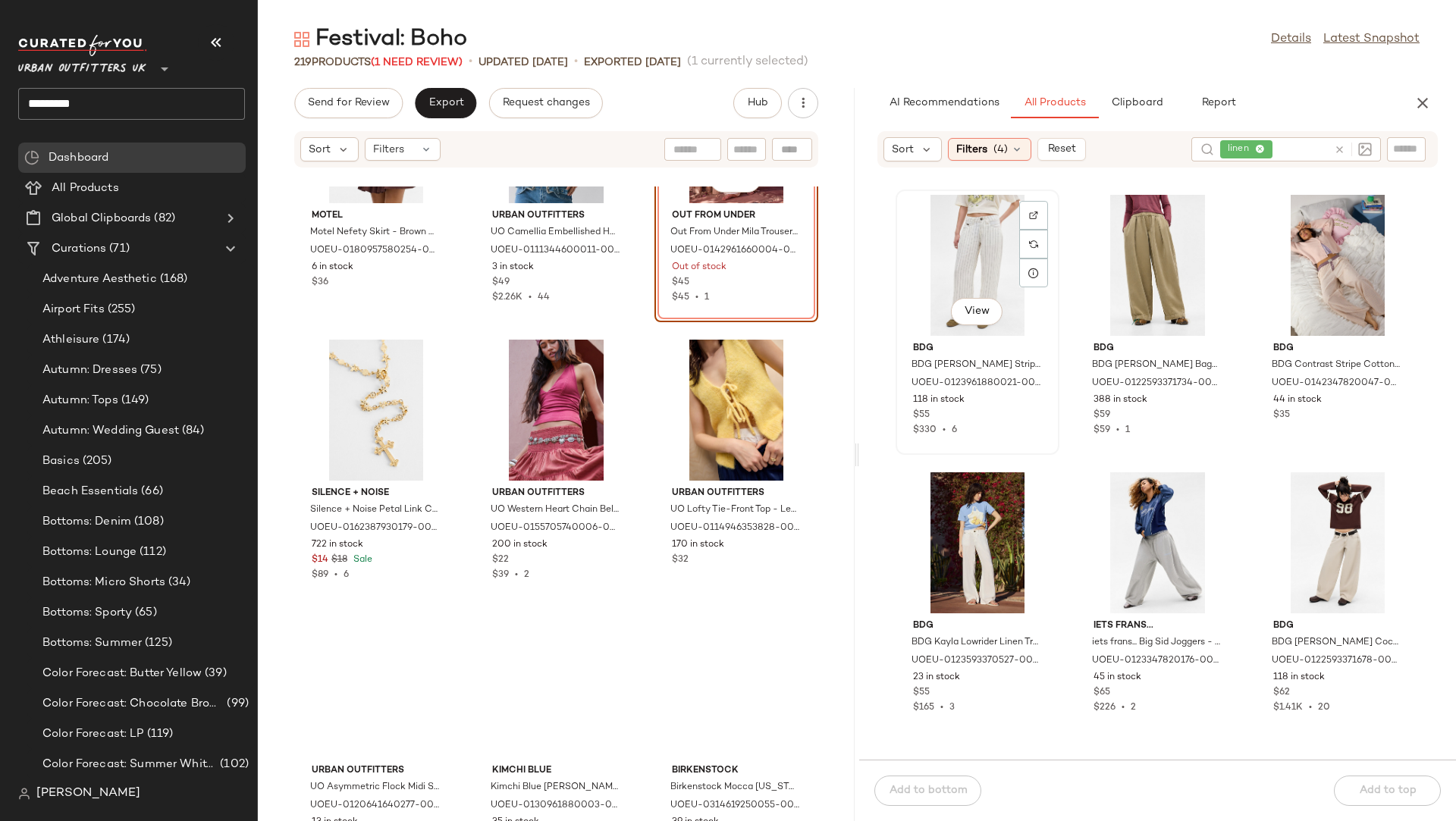
scroll to position [9581, 0]
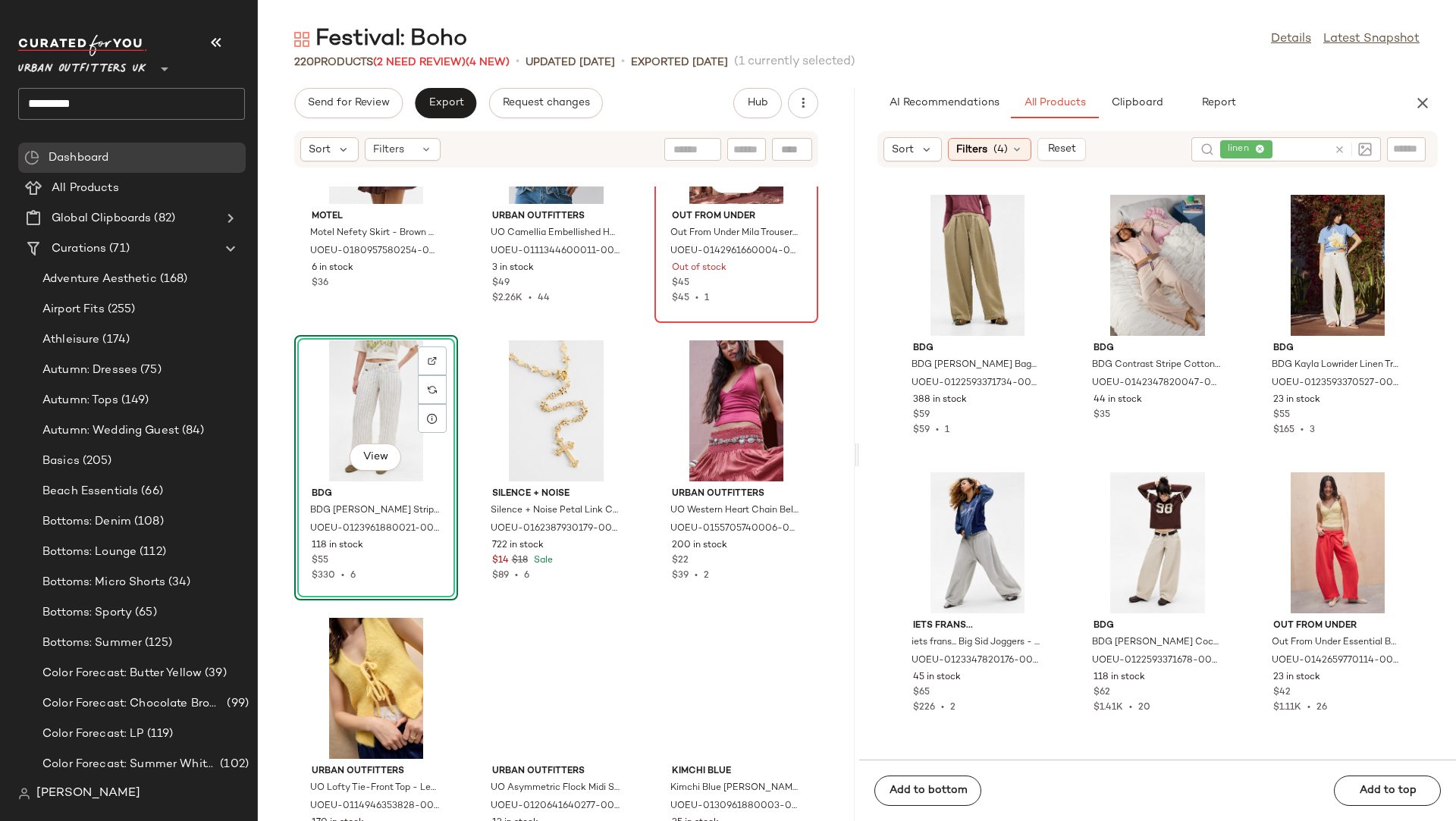
click at [660, 204] on div "View" at bounding box center [736, 133] width 153 height 141
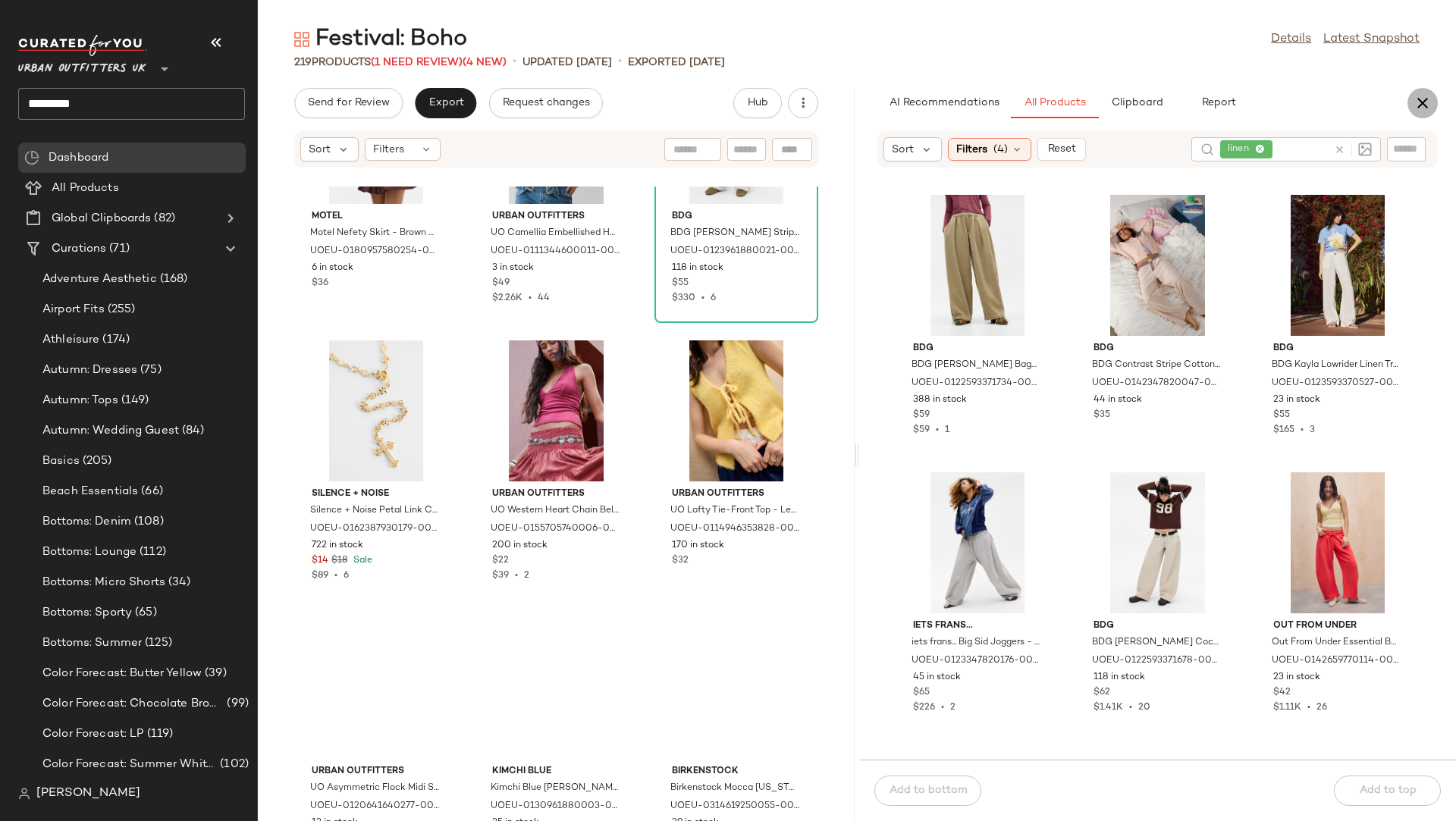
click at [1424, 106] on icon "button" at bounding box center [1422, 103] width 18 height 18
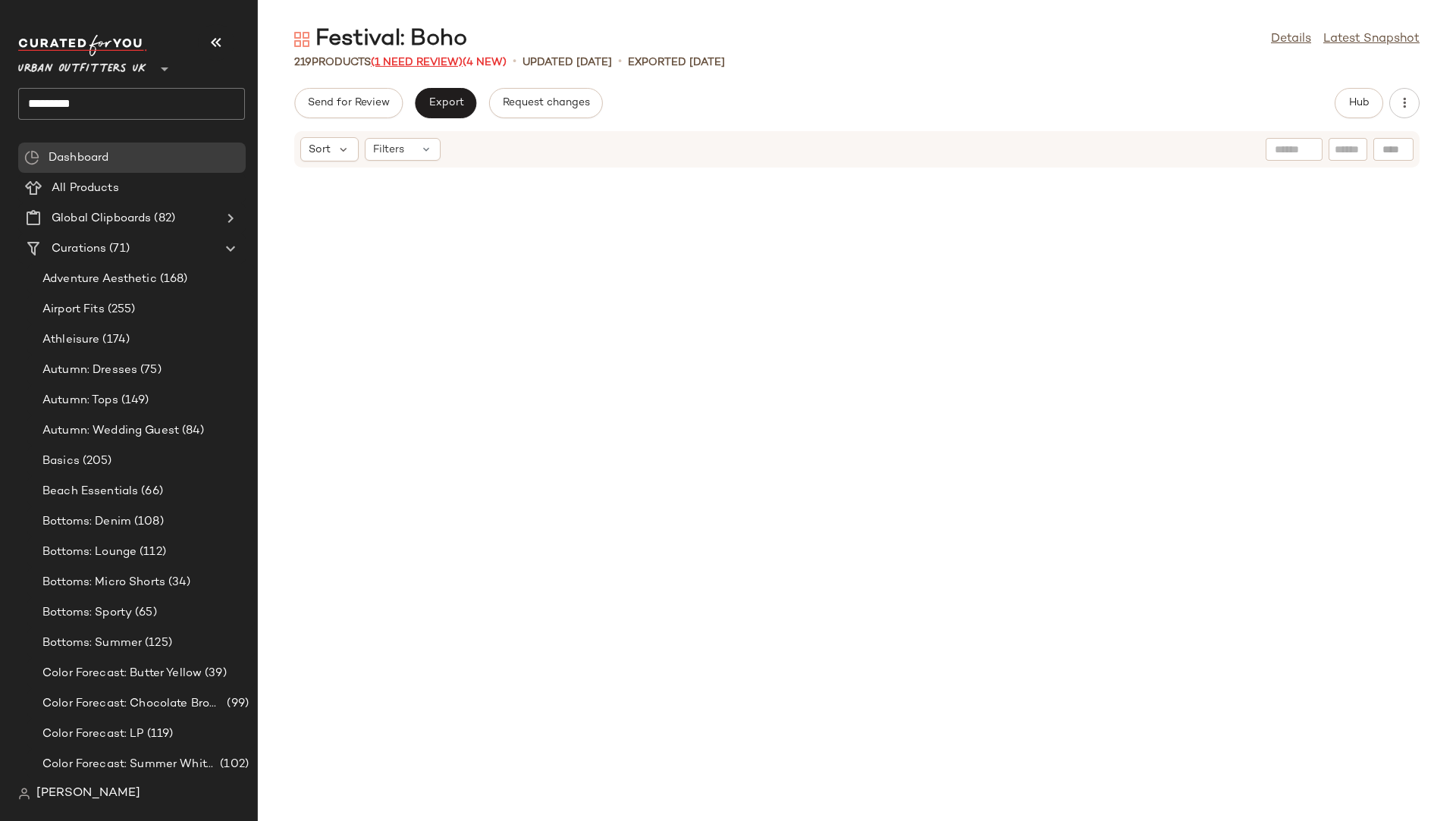
click at [430, 57] on span "(1 Need Review)" at bounding box center [417, 63] width 92 height 11
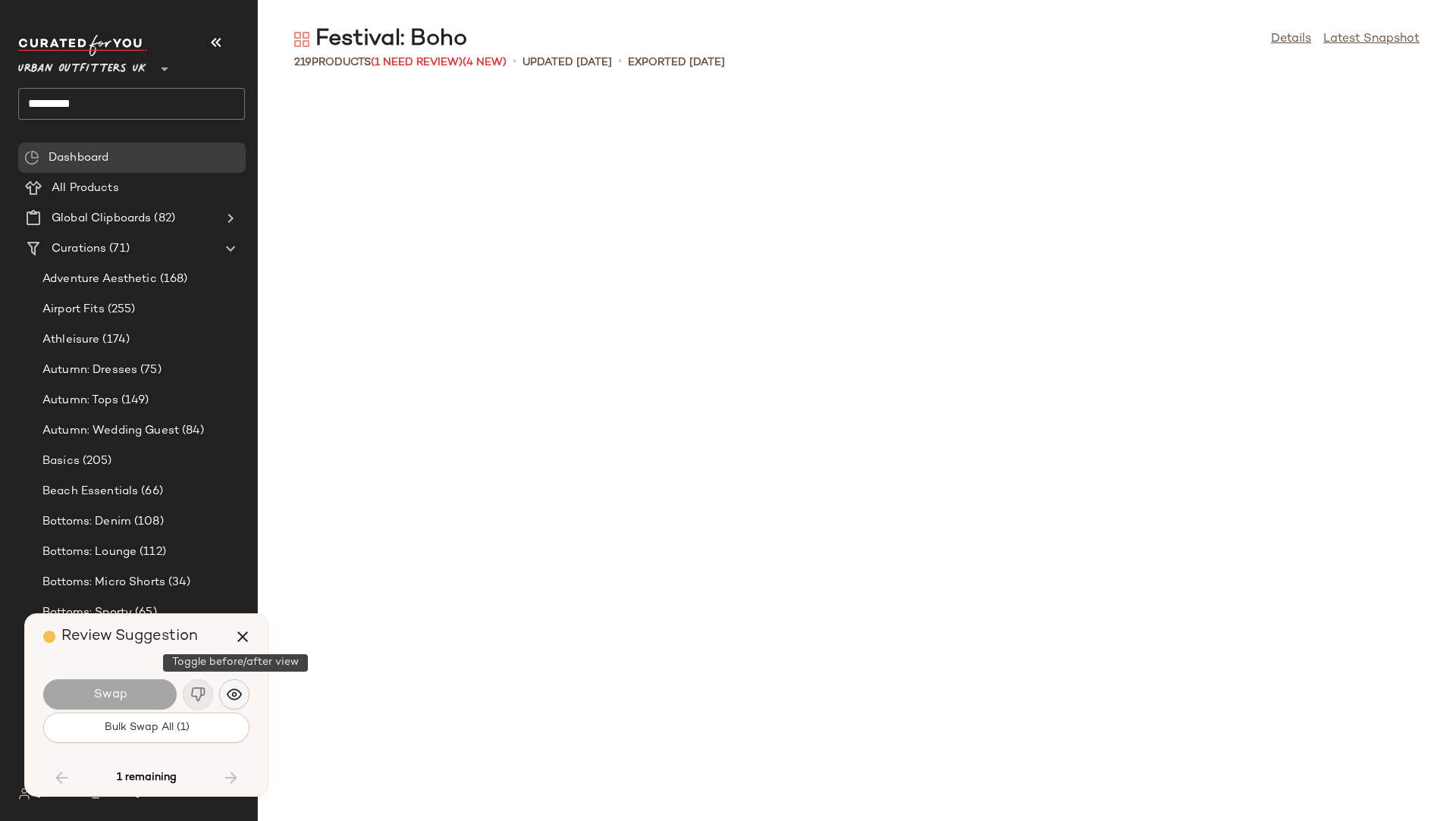
click at [237, 702] on img "button" at bounding box center [234, 694] width 16 height 16
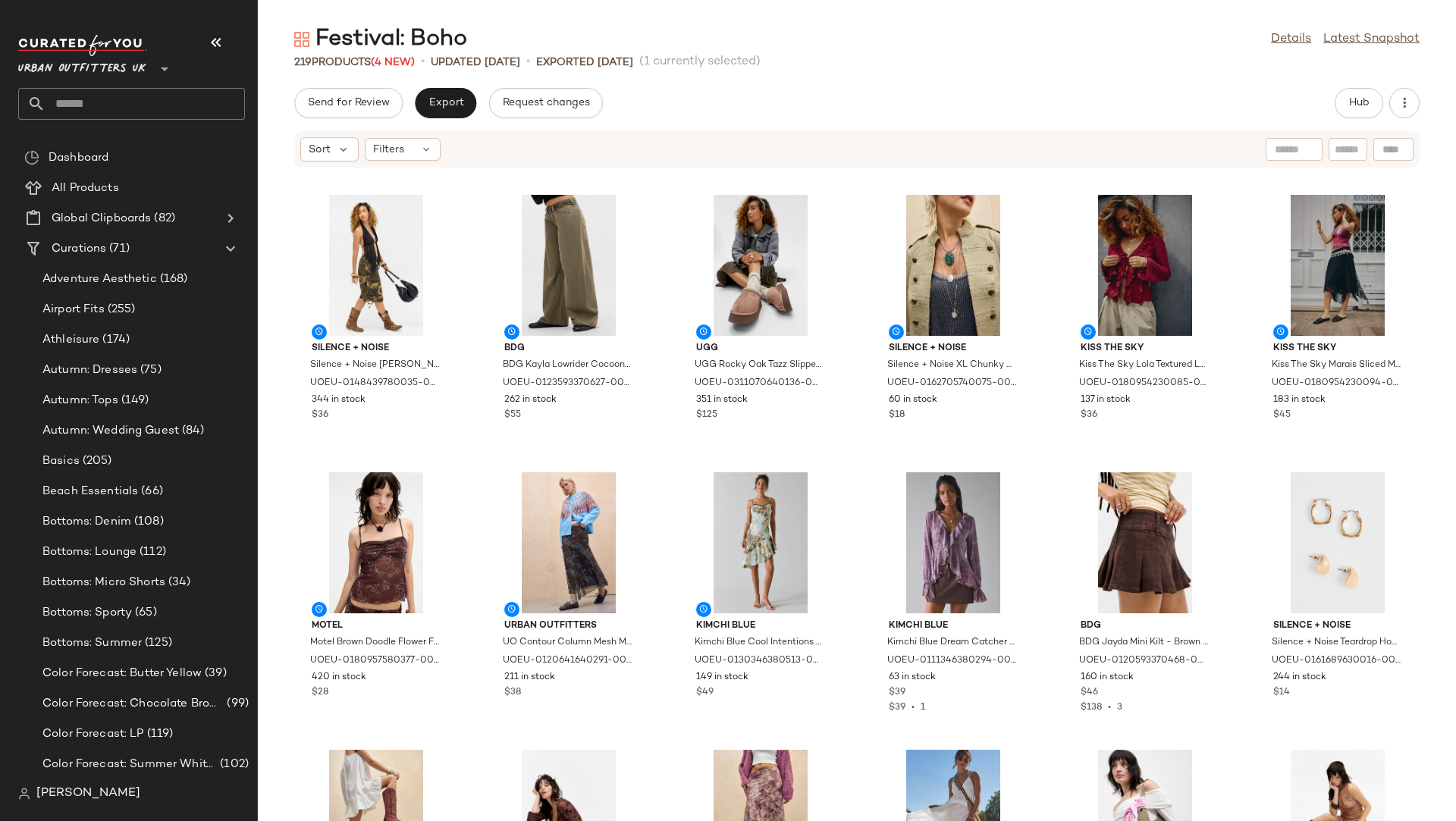
click at [128, 98] on input "text" at bounding box center [146, 104] width 199 height 32
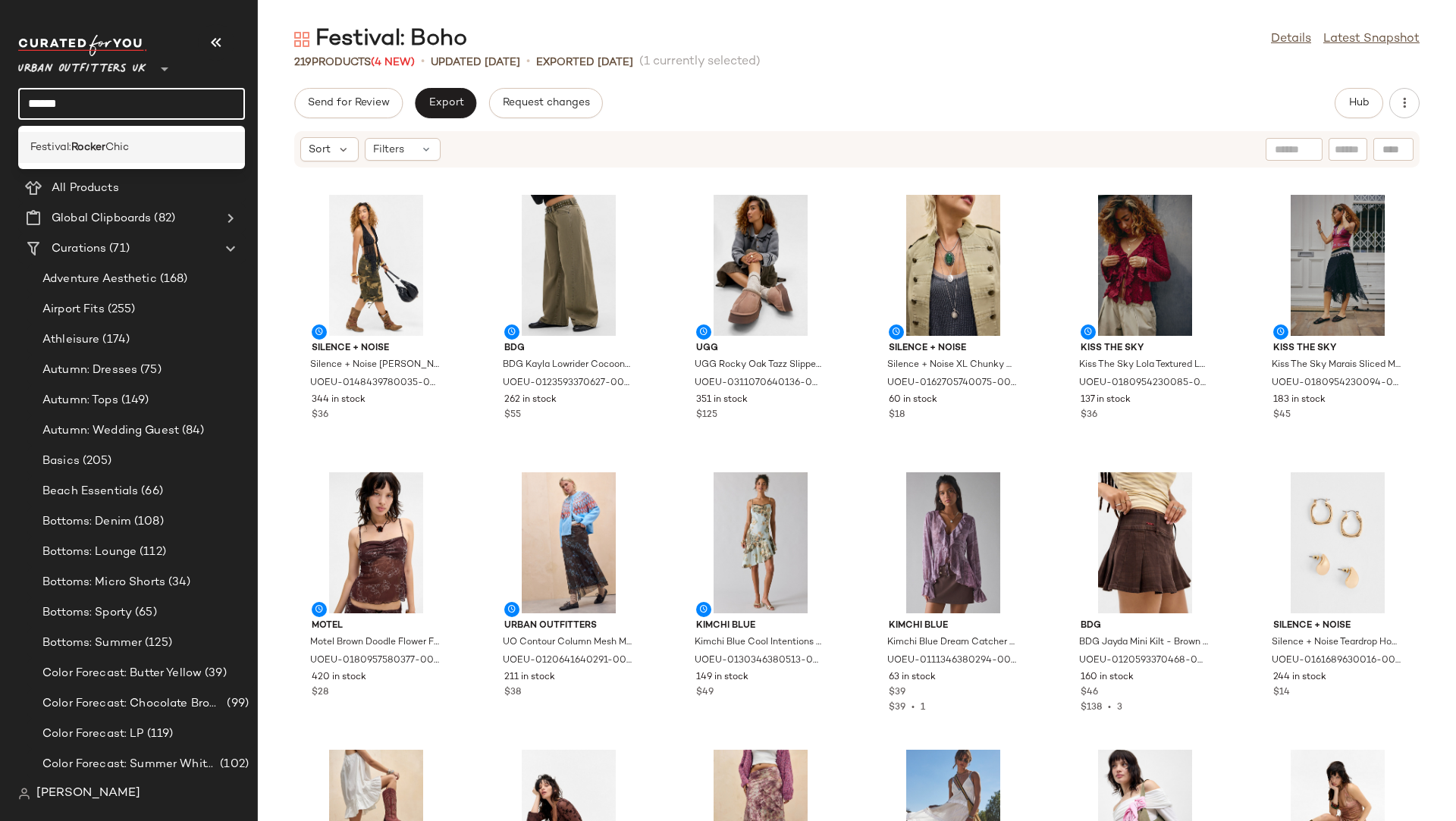
type input "******"
click at [57, 152] on span "Festival:" at bounding box center [51, 147] width 41 height 16
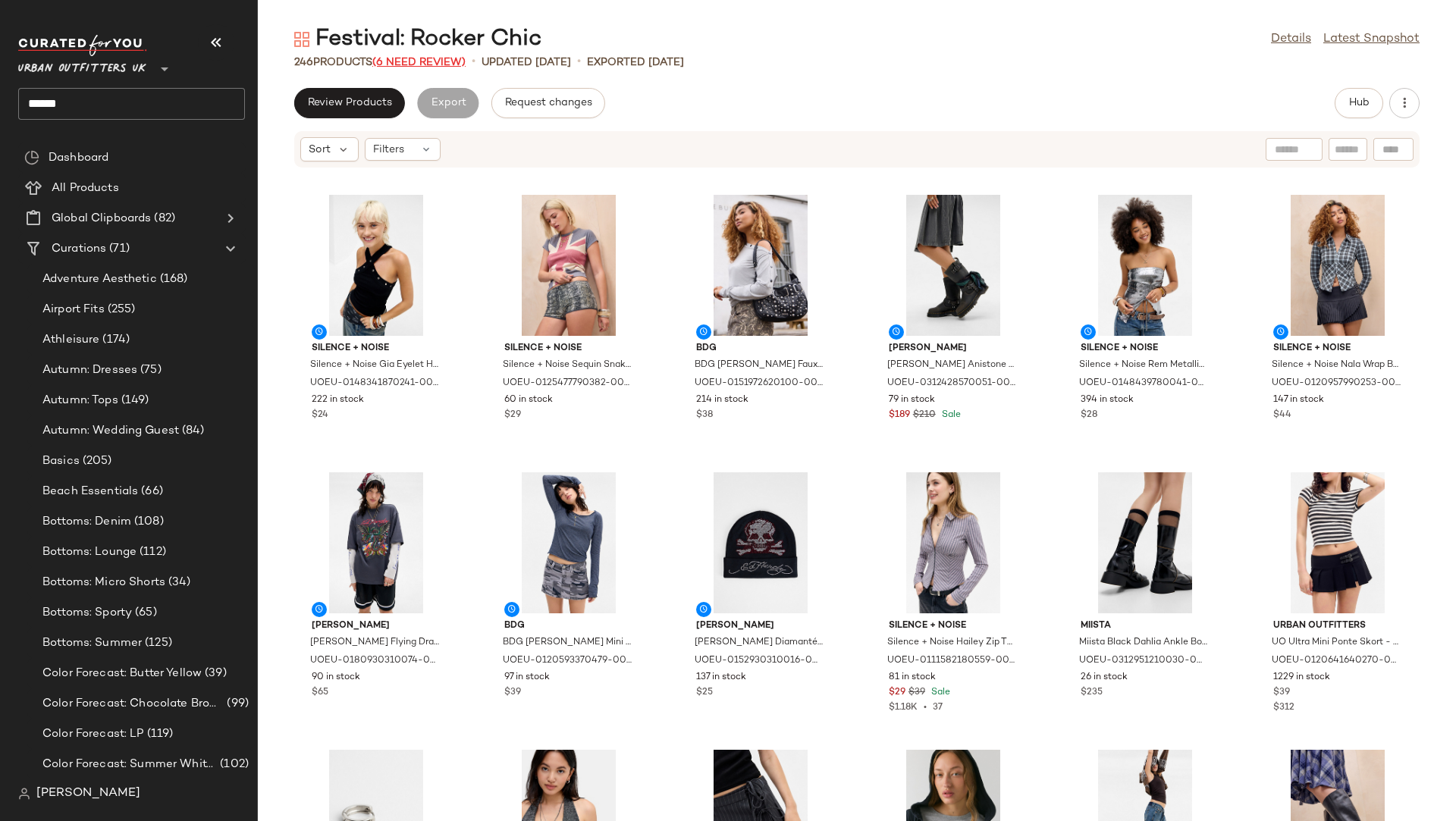
click at [393, 58] on span "(6 Need Review)" at bounding box center [419, 63] width 93 height 11
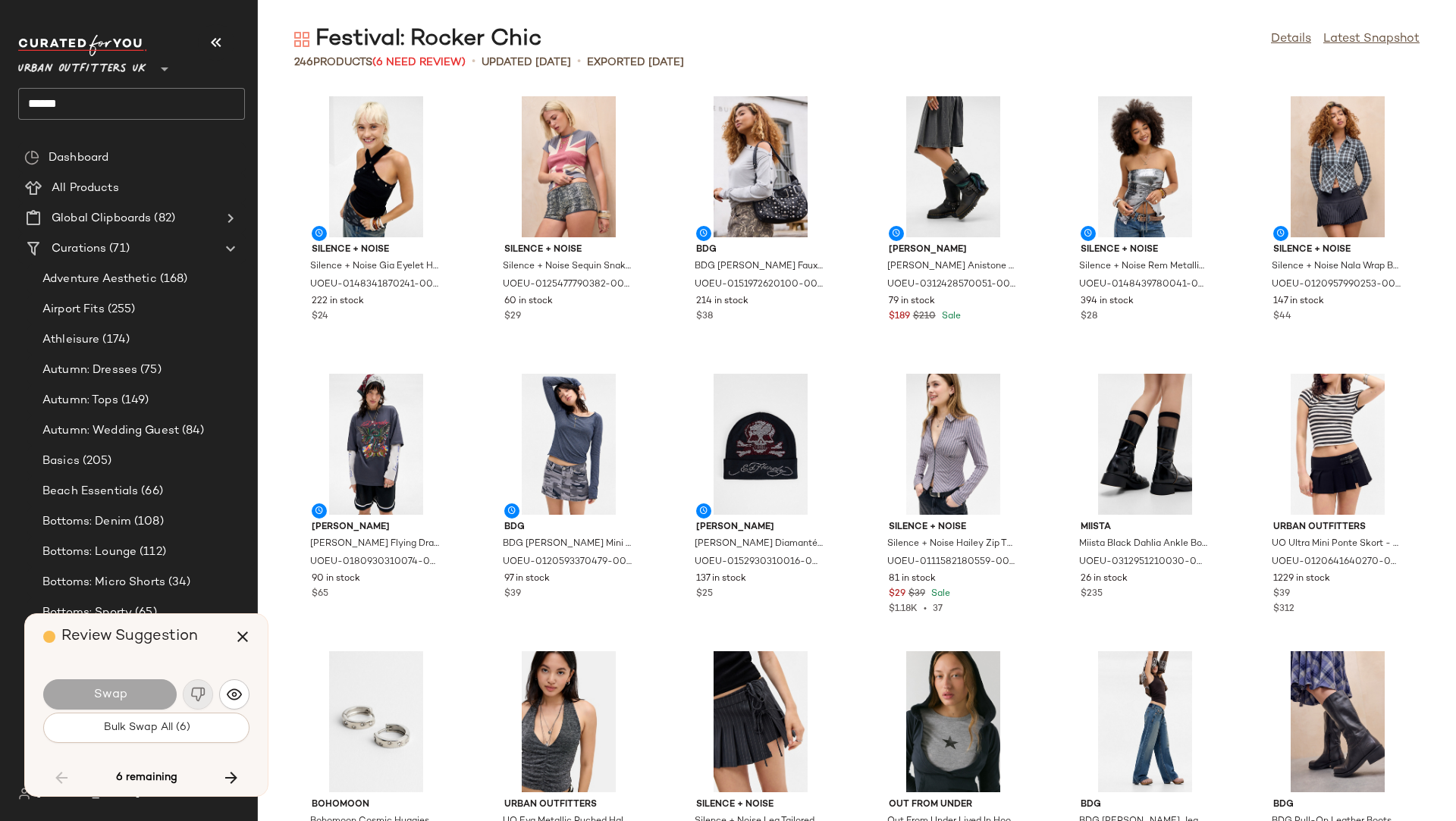
scroll to position [3886, 0]
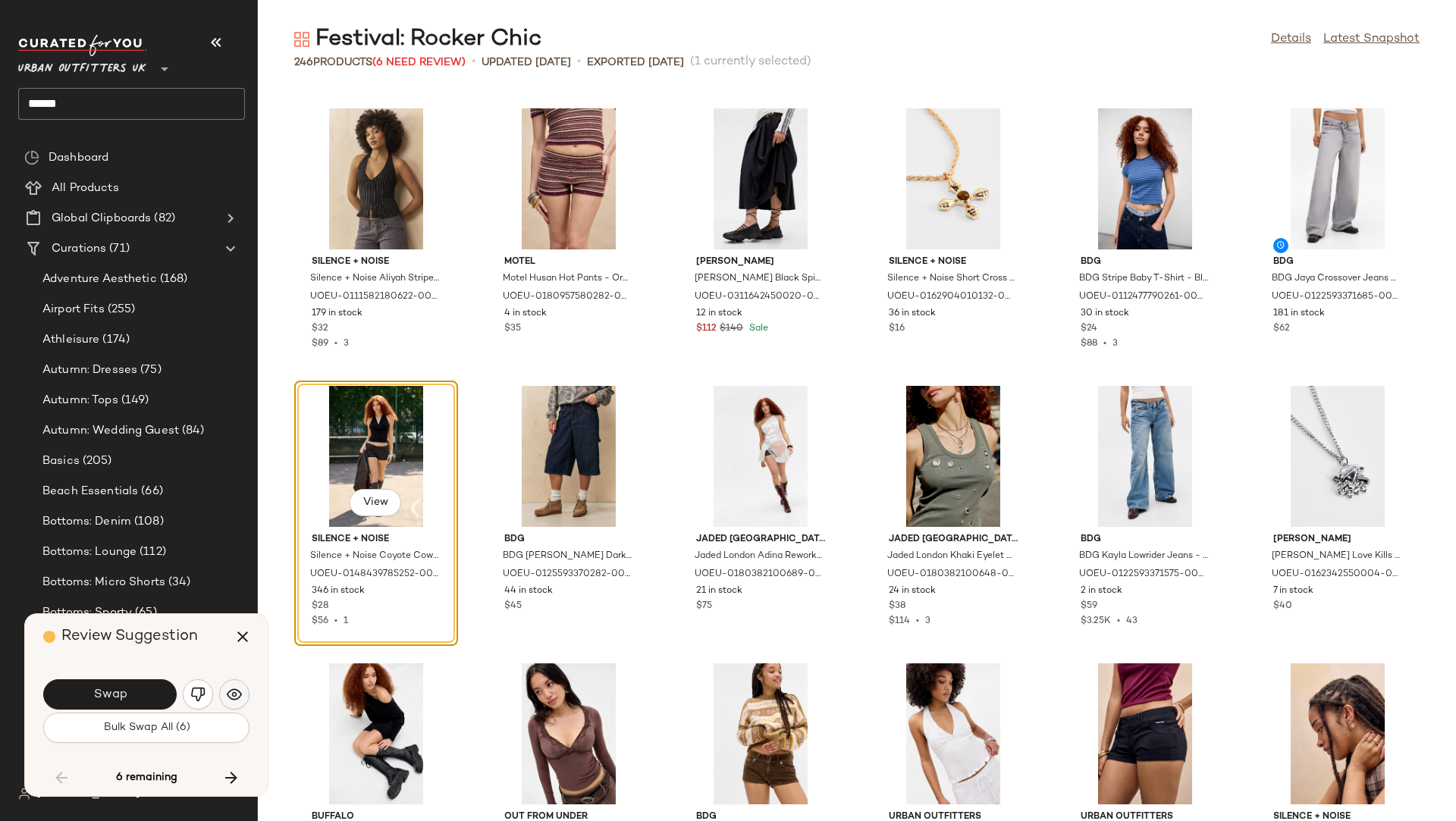
click at [237, 698] on img "button" at bounding box center [234, 694] width 16 height 16
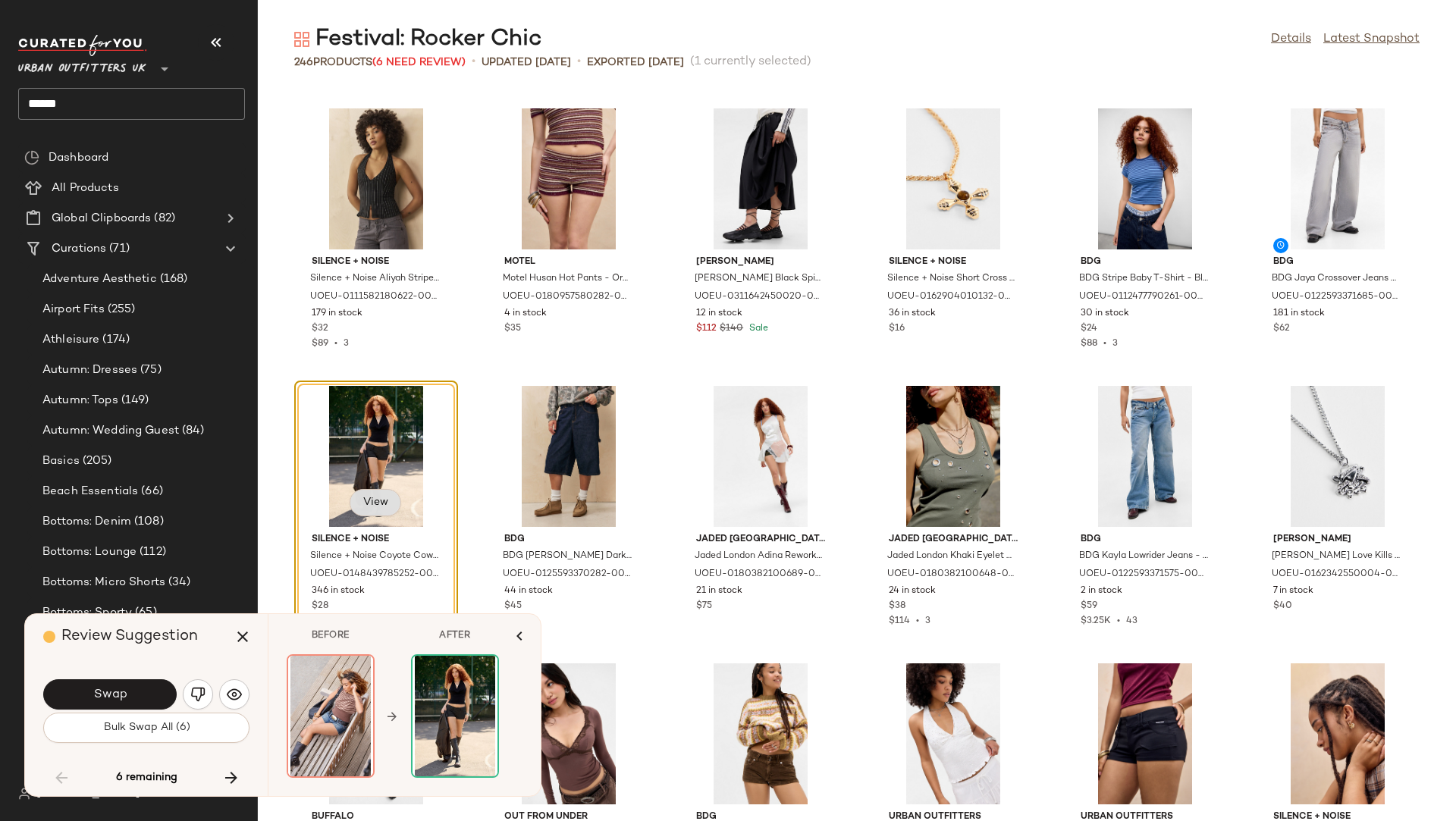
click at [383, 495] on button "View" at bounding box center [375, 502] width 52 height 27
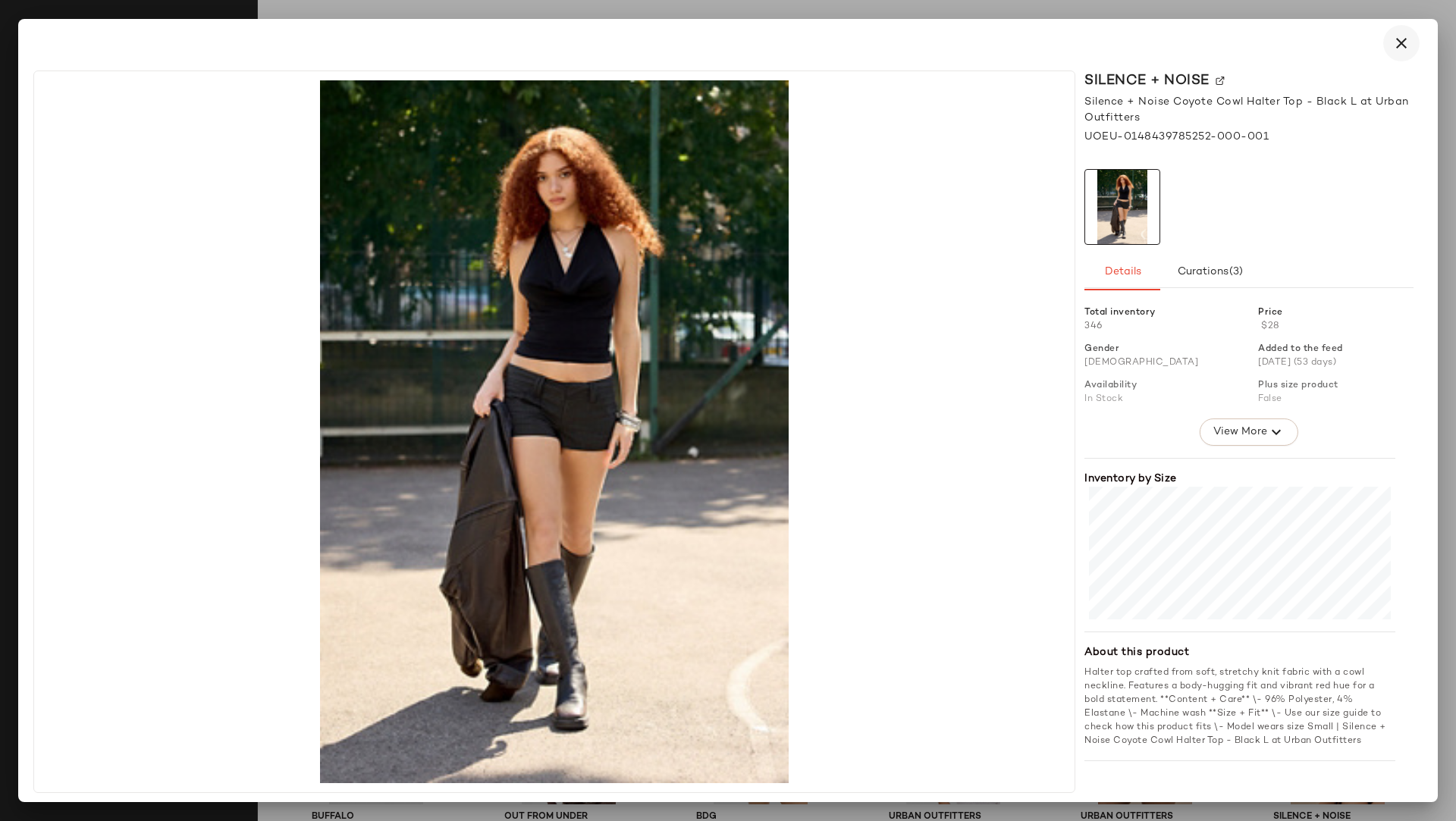
click at [1405, 44] on icon "button" at bounding box center [1401, 43] width 18 height 18
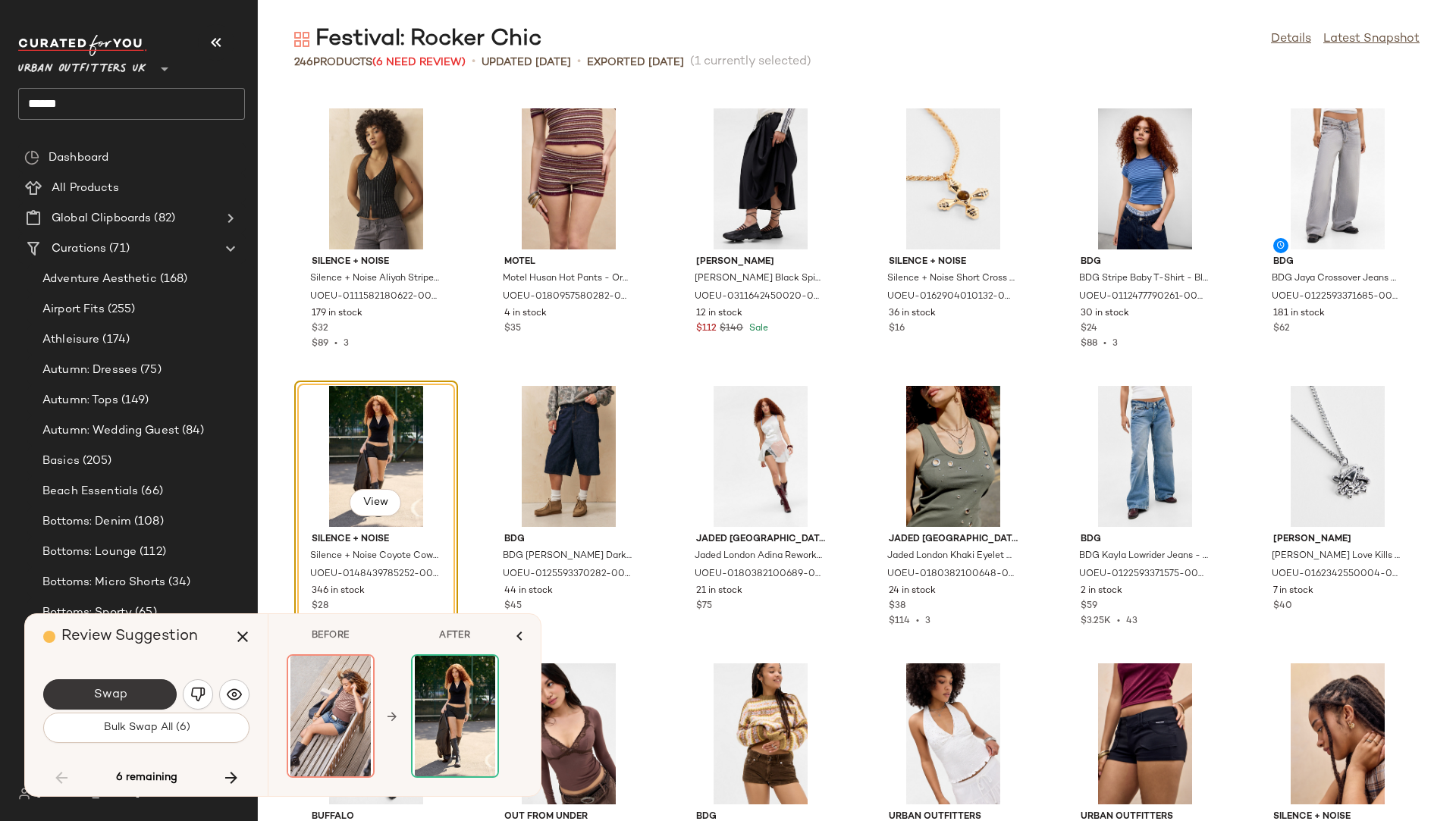
click at [116, 688] on span "Swap" at bounding box center [110, 695] width 34 height 15
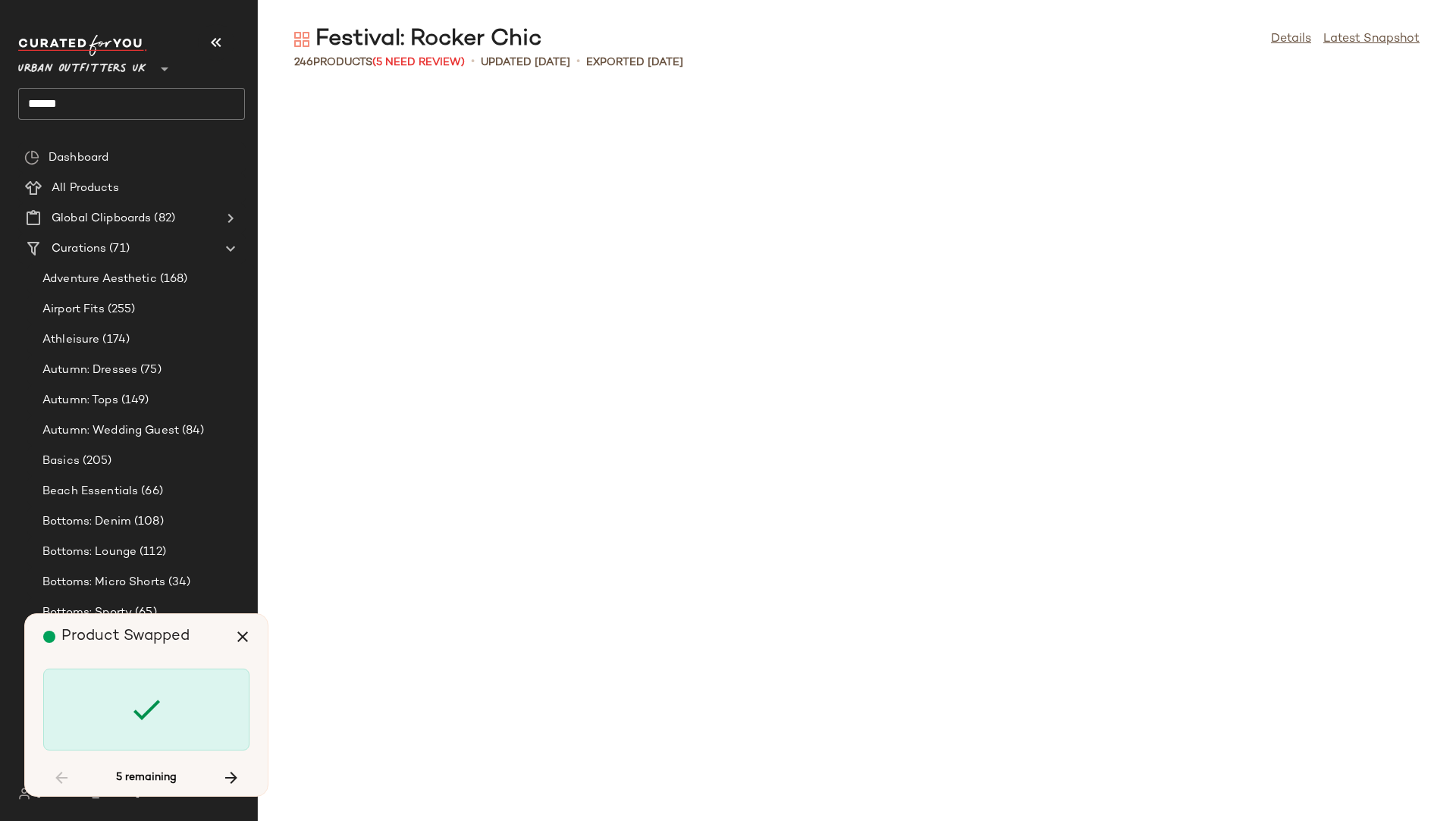
scroll to position [5274, 0]
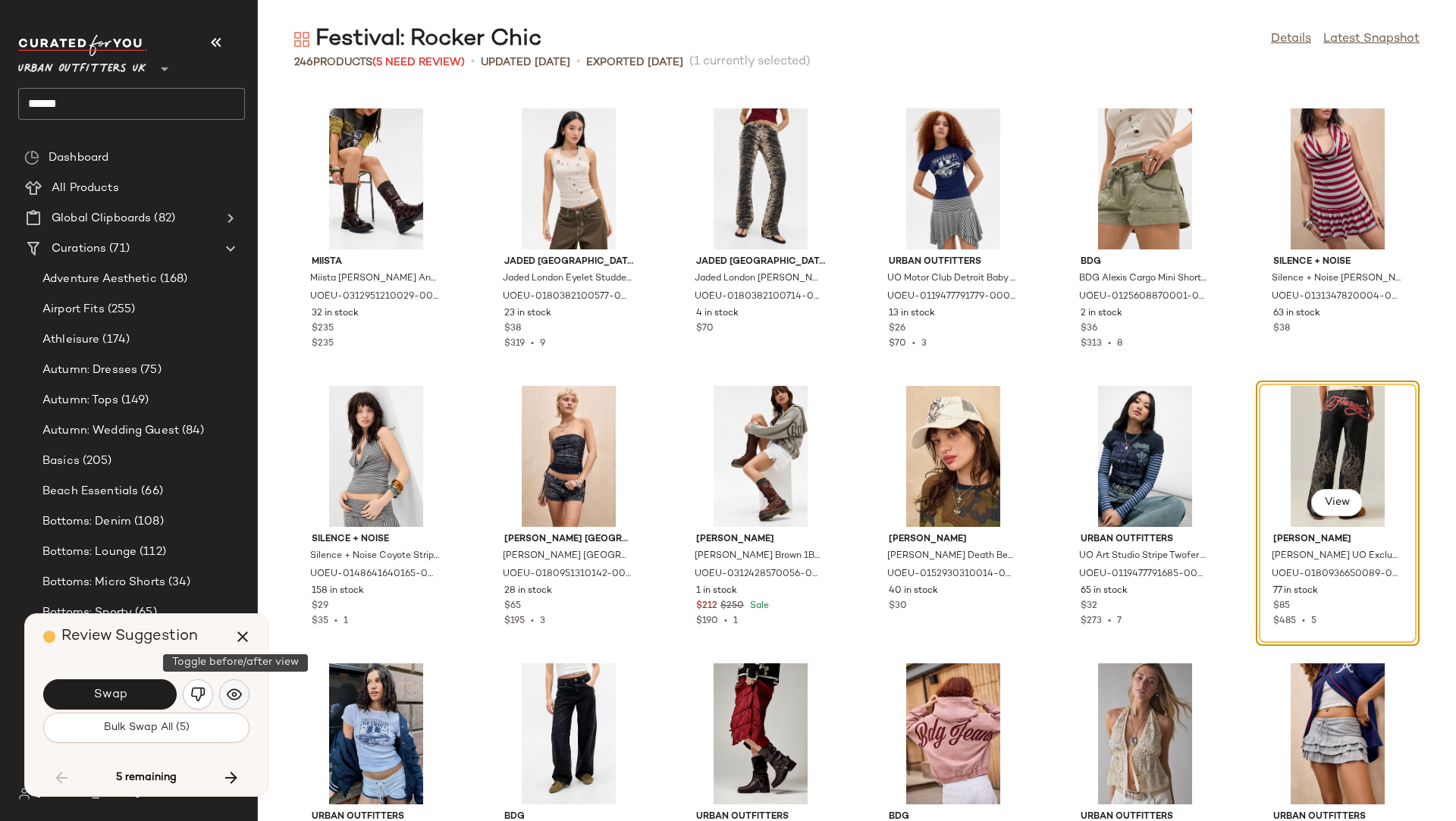
click at [239, 698] on img "button" at bounding box center [234, 694] width 16 height 16
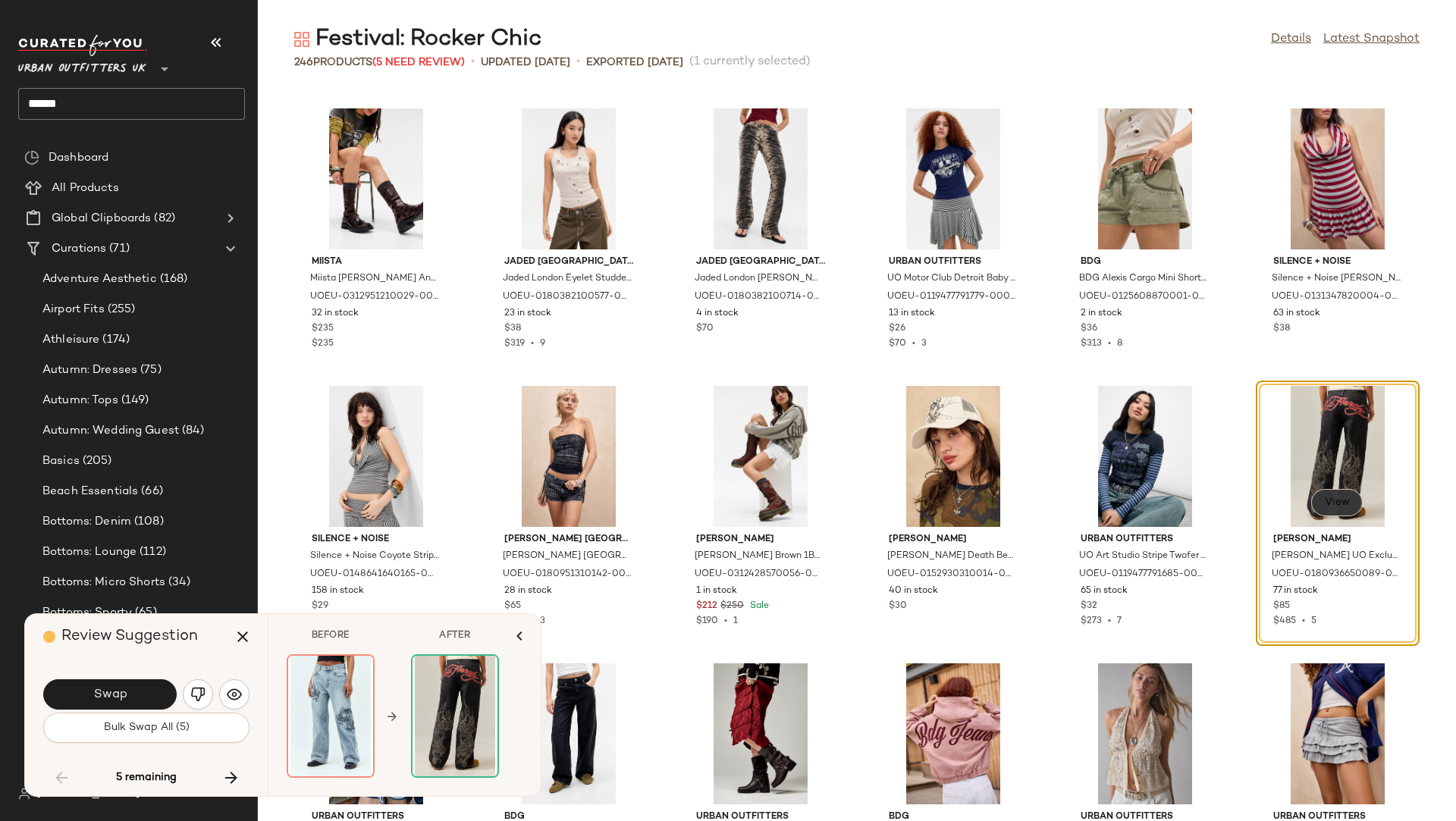
click at [1333, 492] on button "View" at bounding box center [1337, 502] width 52 height 27
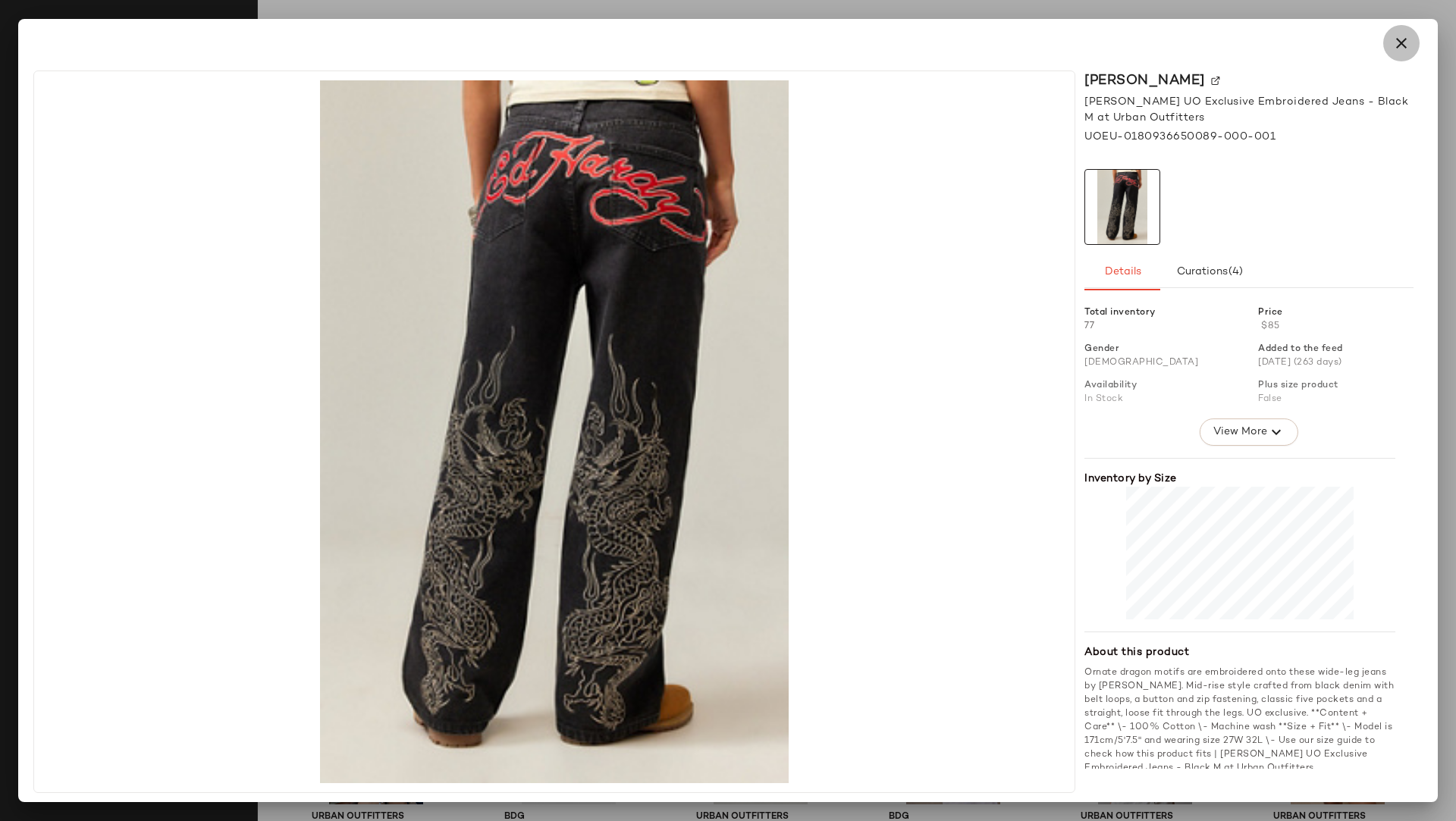
click at [1400, 37] on icon "button" at bounding box center [1401, 43] width 18 height 18
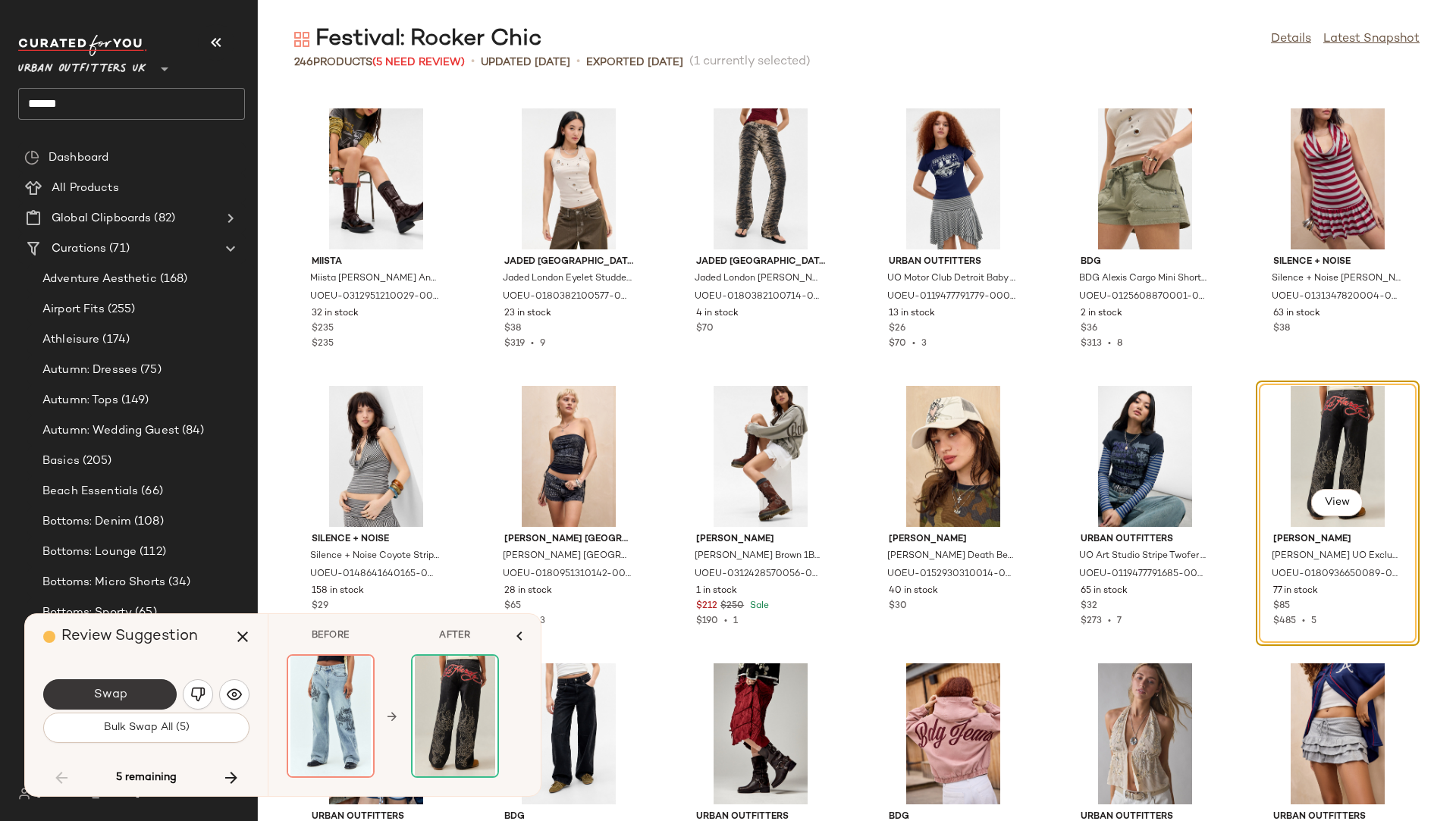
click at [132, 696] on button "Swap" at bounding box center [110, 694] width 133 height 30
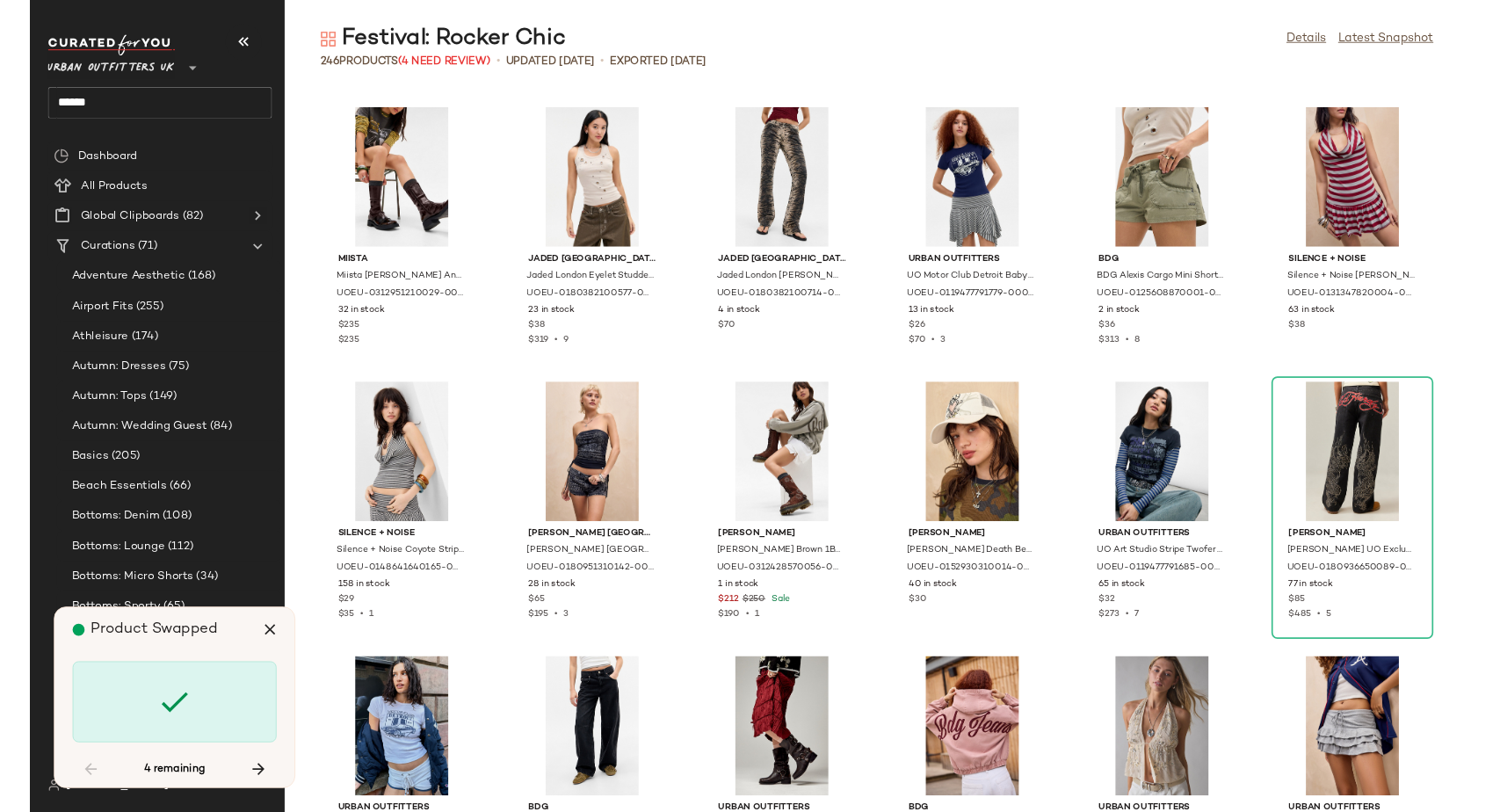
scroll to position [9005, 0]
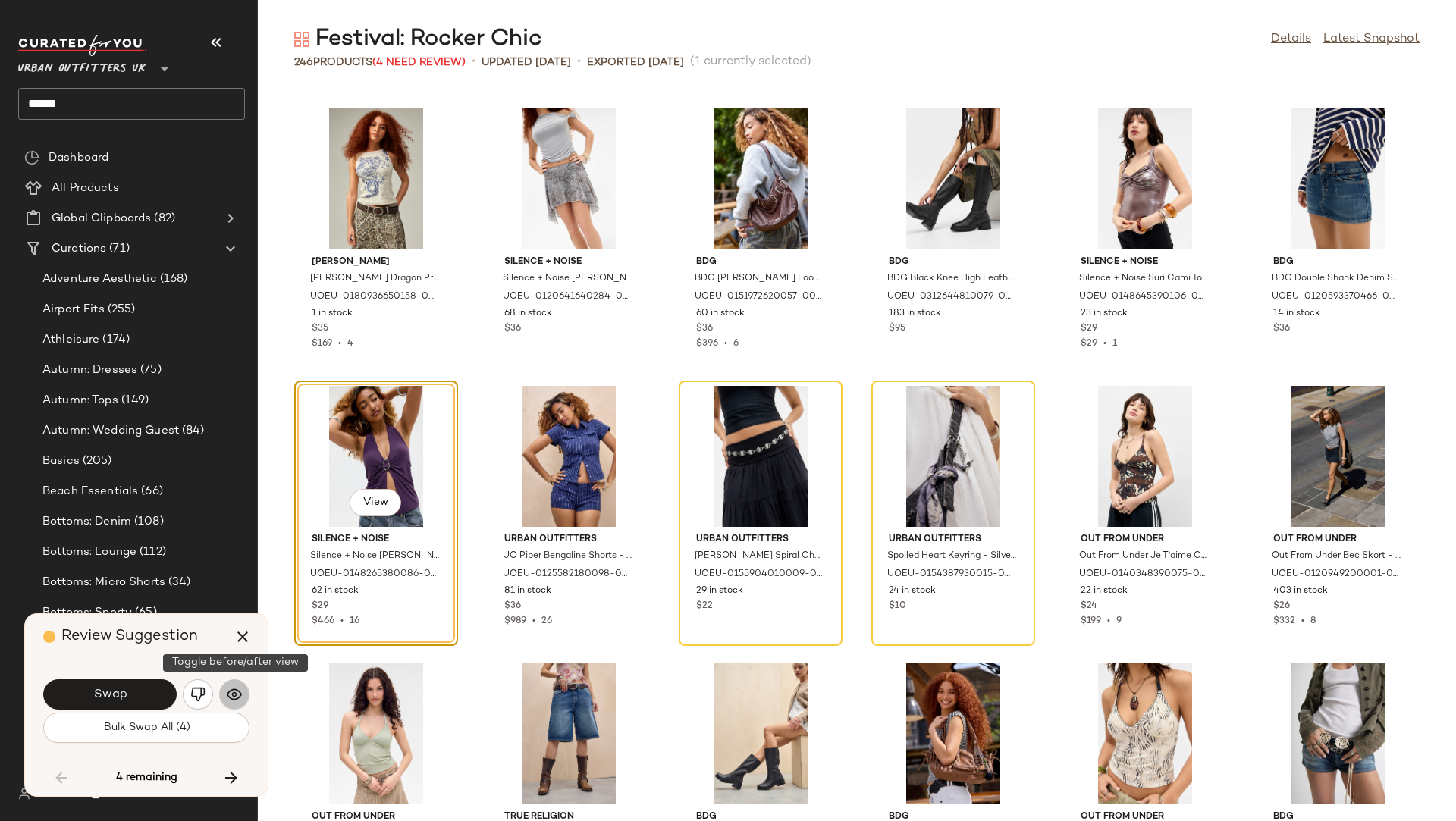
click at [242, 700] on button "button" at bounding box center [234, 694] width 30 height 30
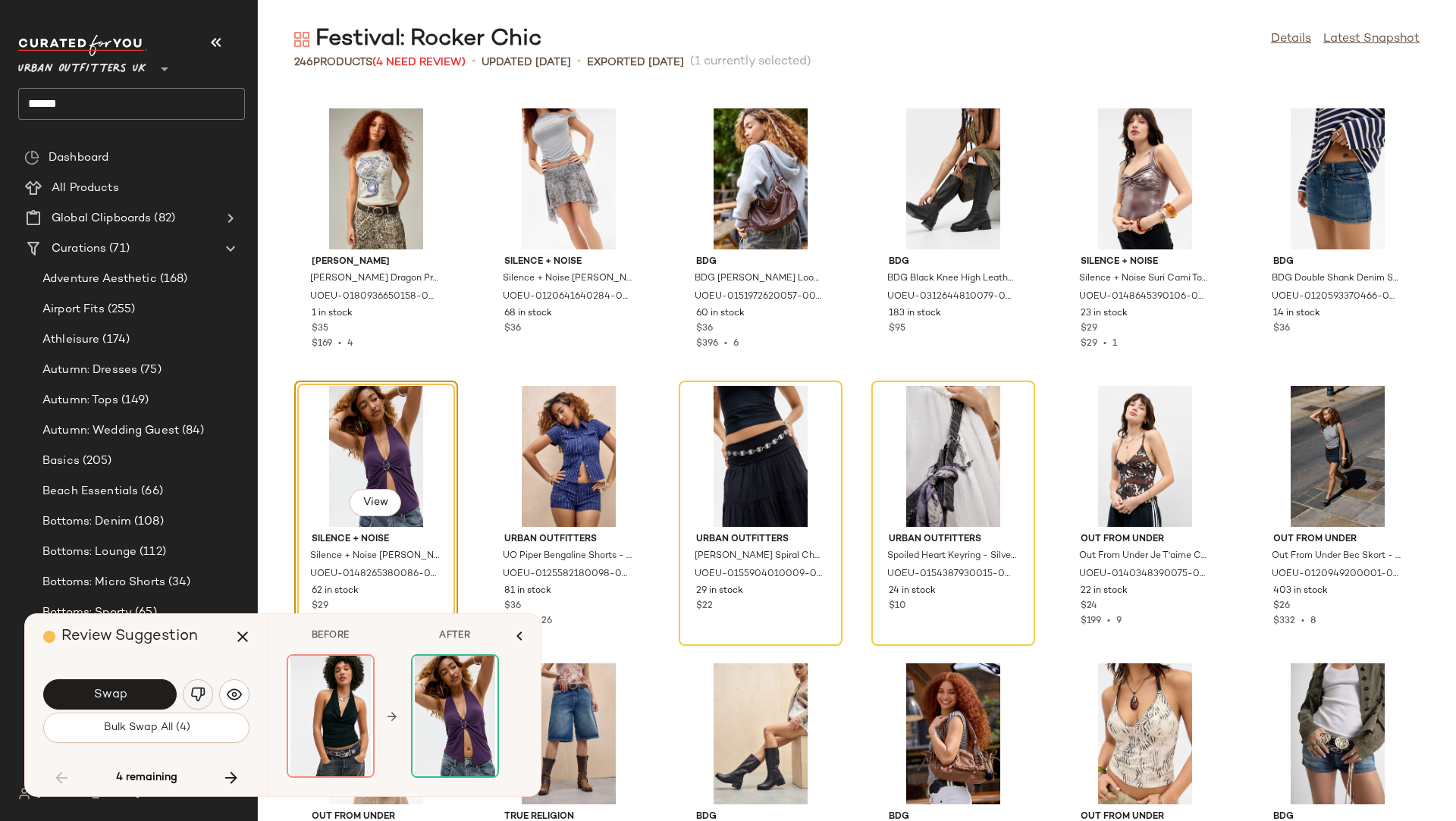
click at [199, 693] on img "button" at bounding box center [198, 694] width 16 height 16
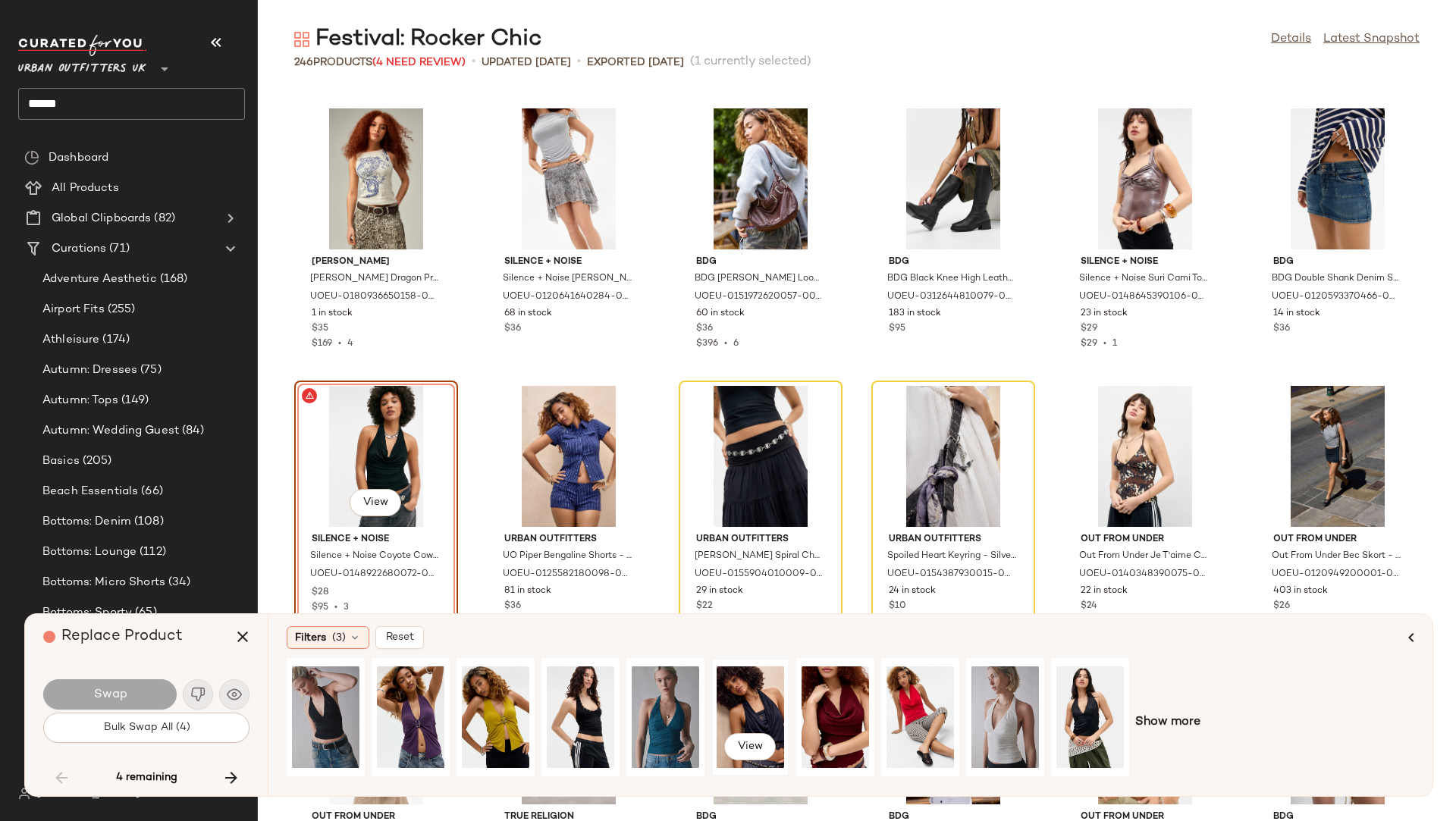
click at [766, 698] on div "View" at bounding box center [750, 717] width 68 height 108
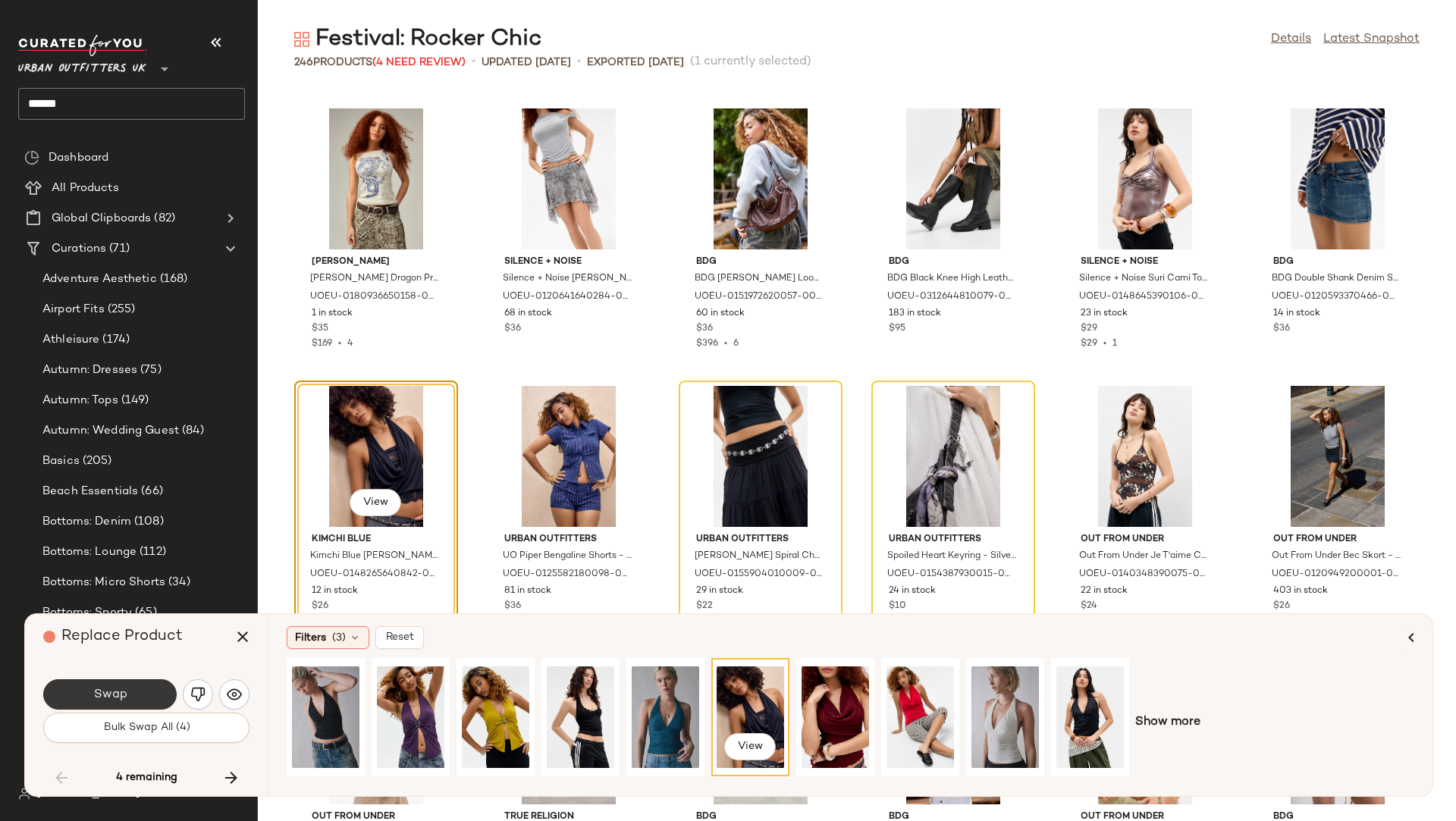
click at [126, 700] on span "Swap" at bounding box center [110, 695] width 34 height 15
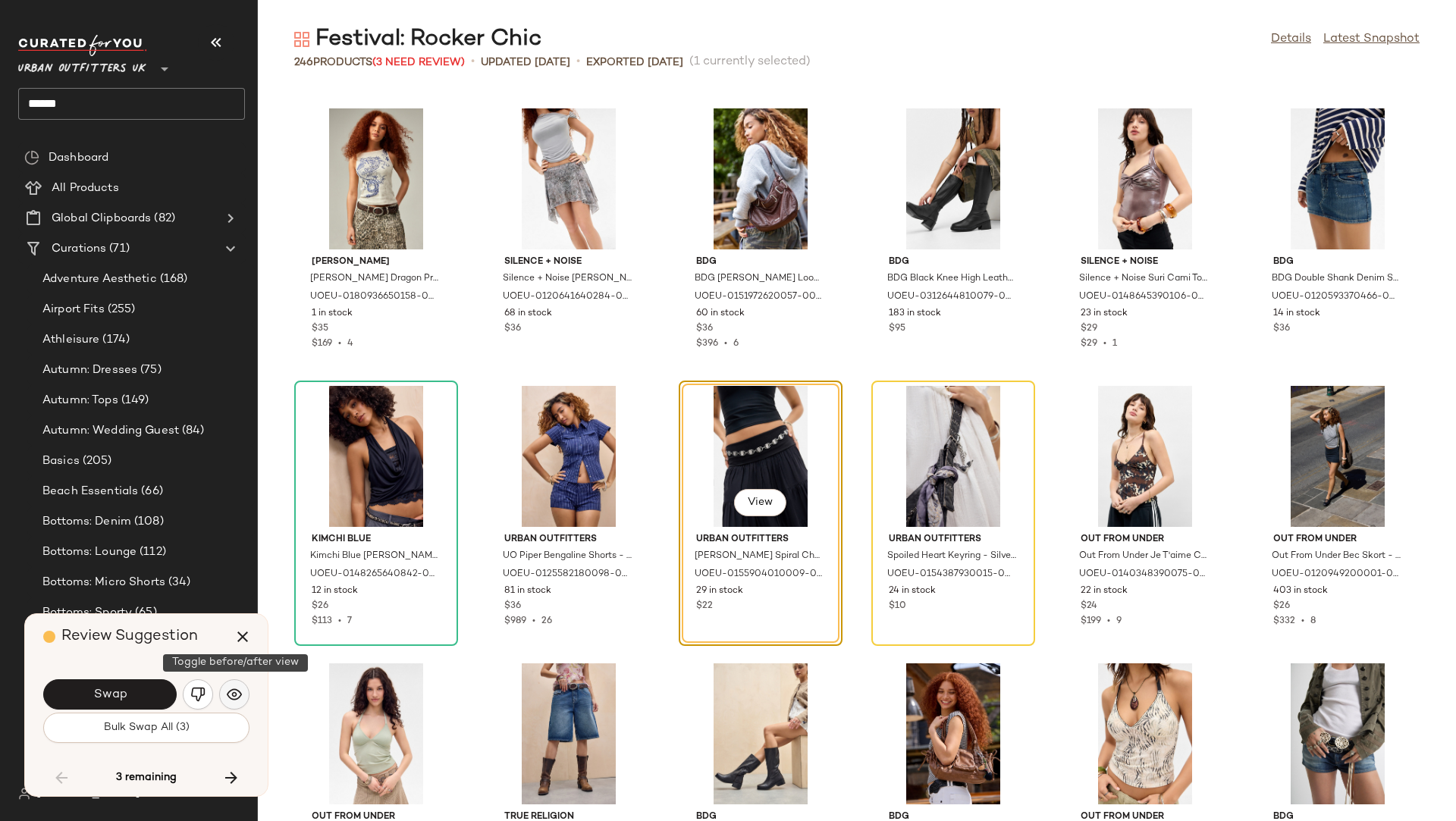
click at [236, 692] on img "button" at bounding box center [234, 694] width 16 height 16
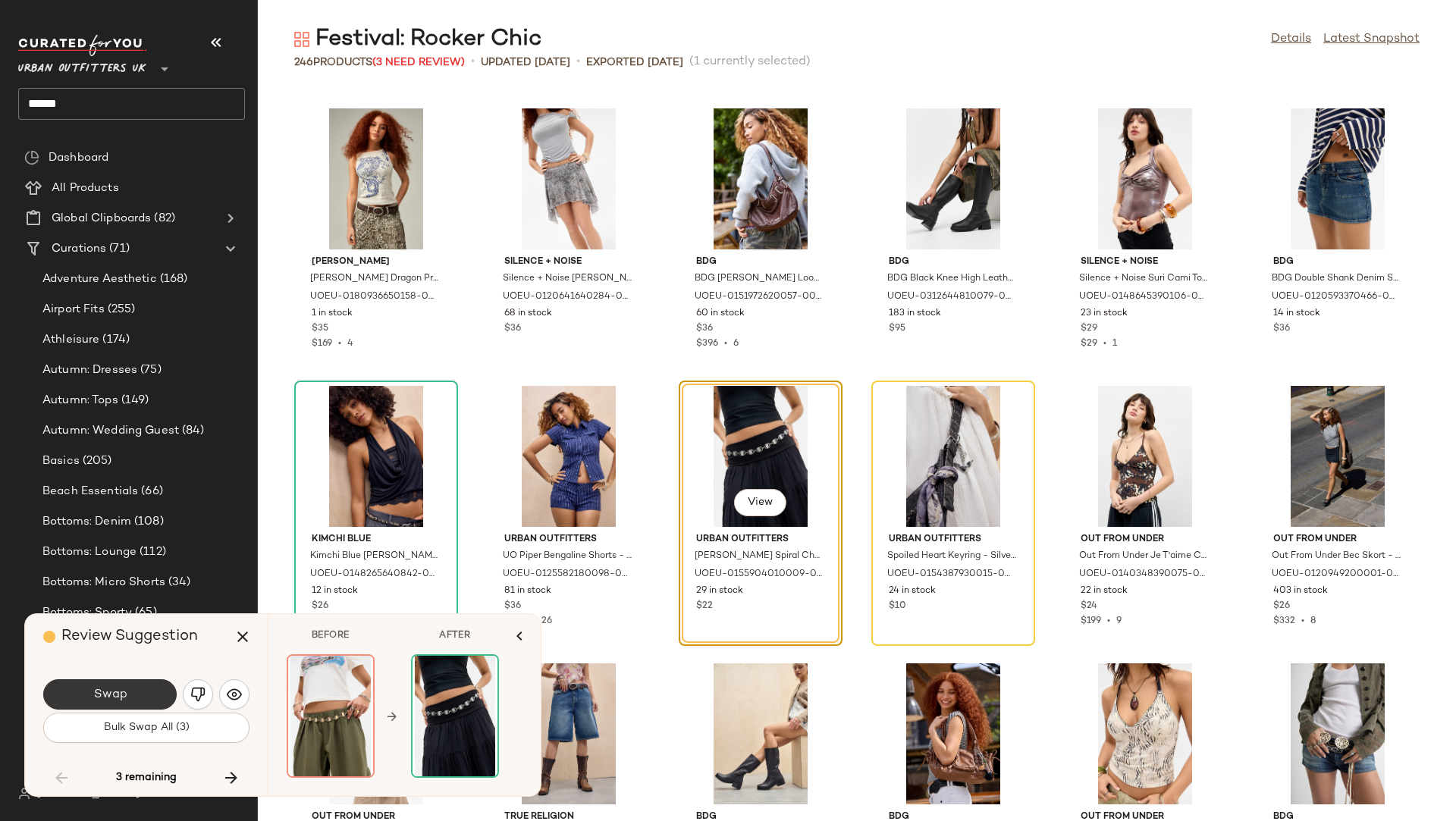
click at [141, 689] on button "Swap" at bounding box center [110, 694] width 133 height 30
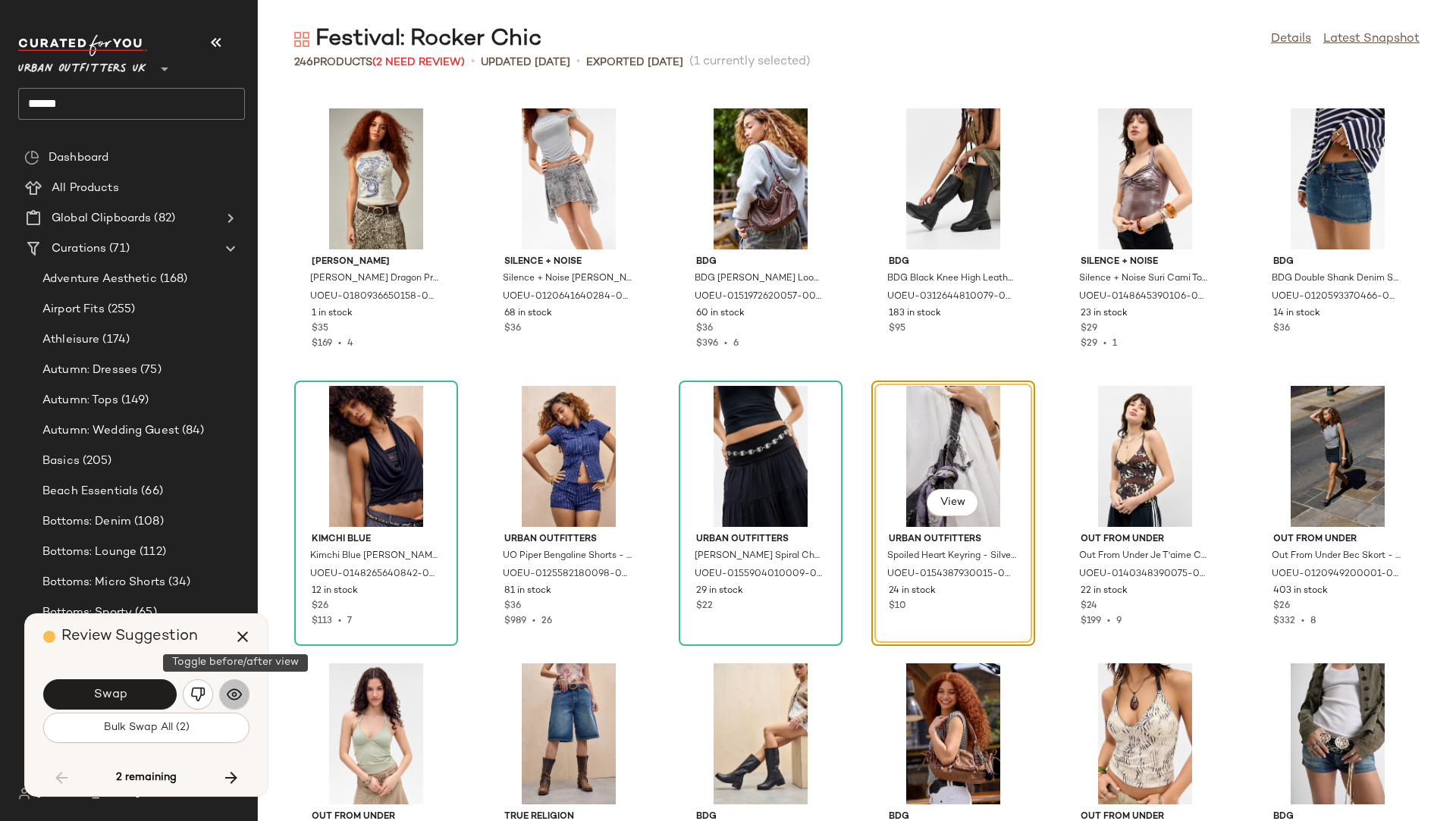
click at [235, 684] on button "button" at bounding box center [234, 694] width 30 height 30
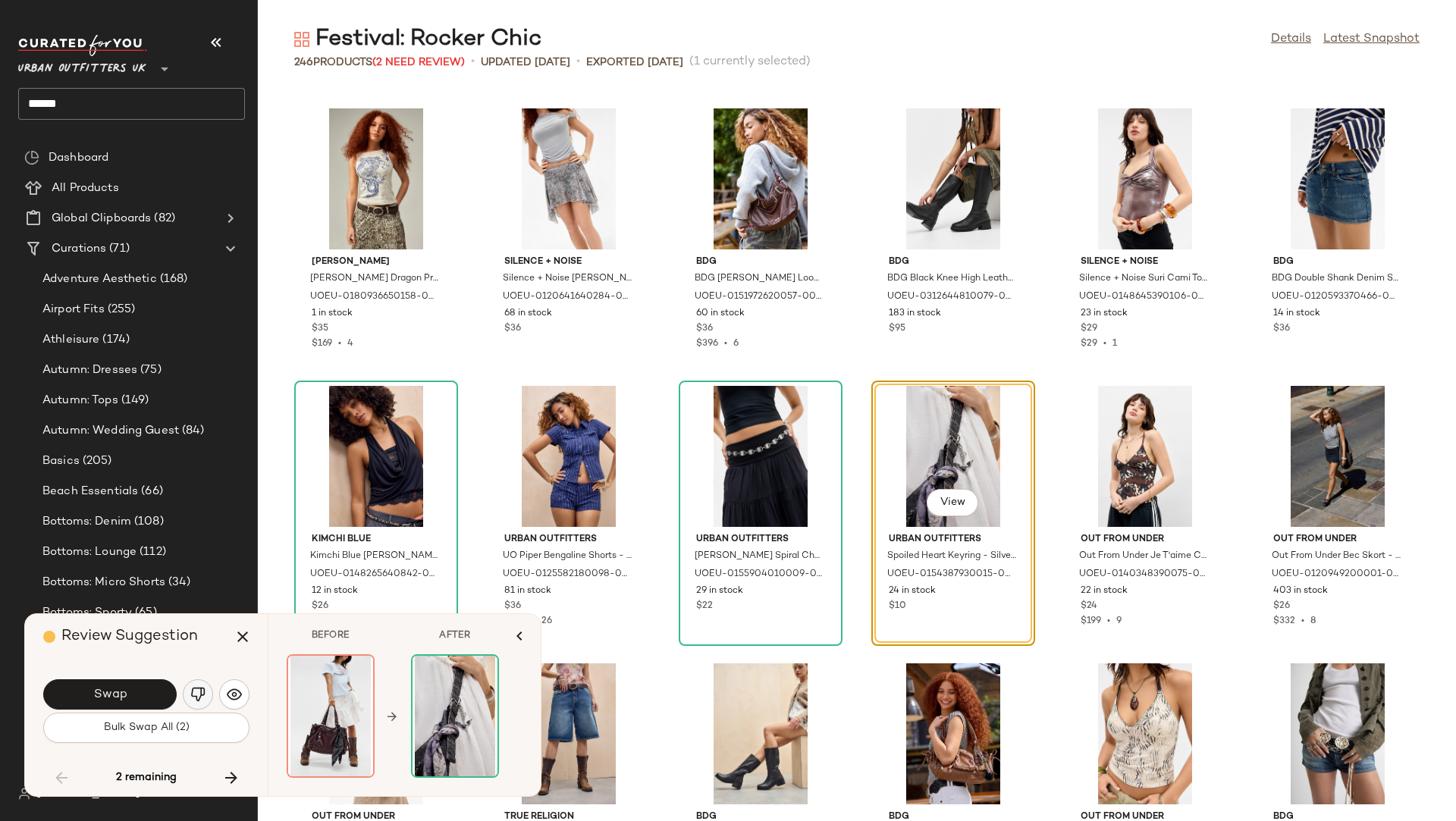
click at [199, 695] on img "button" at bounding box center [198, 694] width 16 height 16
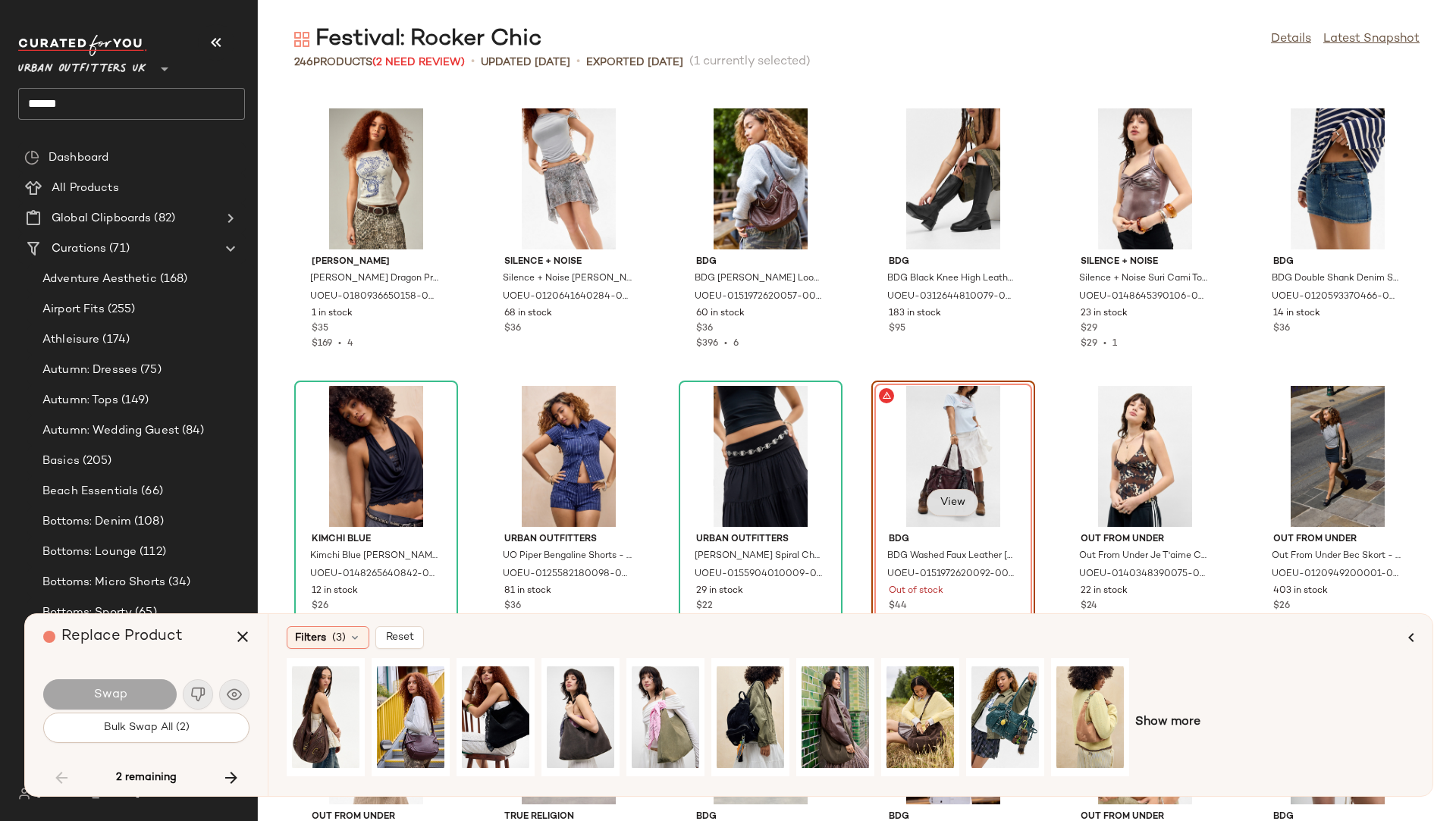
click at [952, 496] on span "View" at bounding box center [952, 502] width 26 height 12
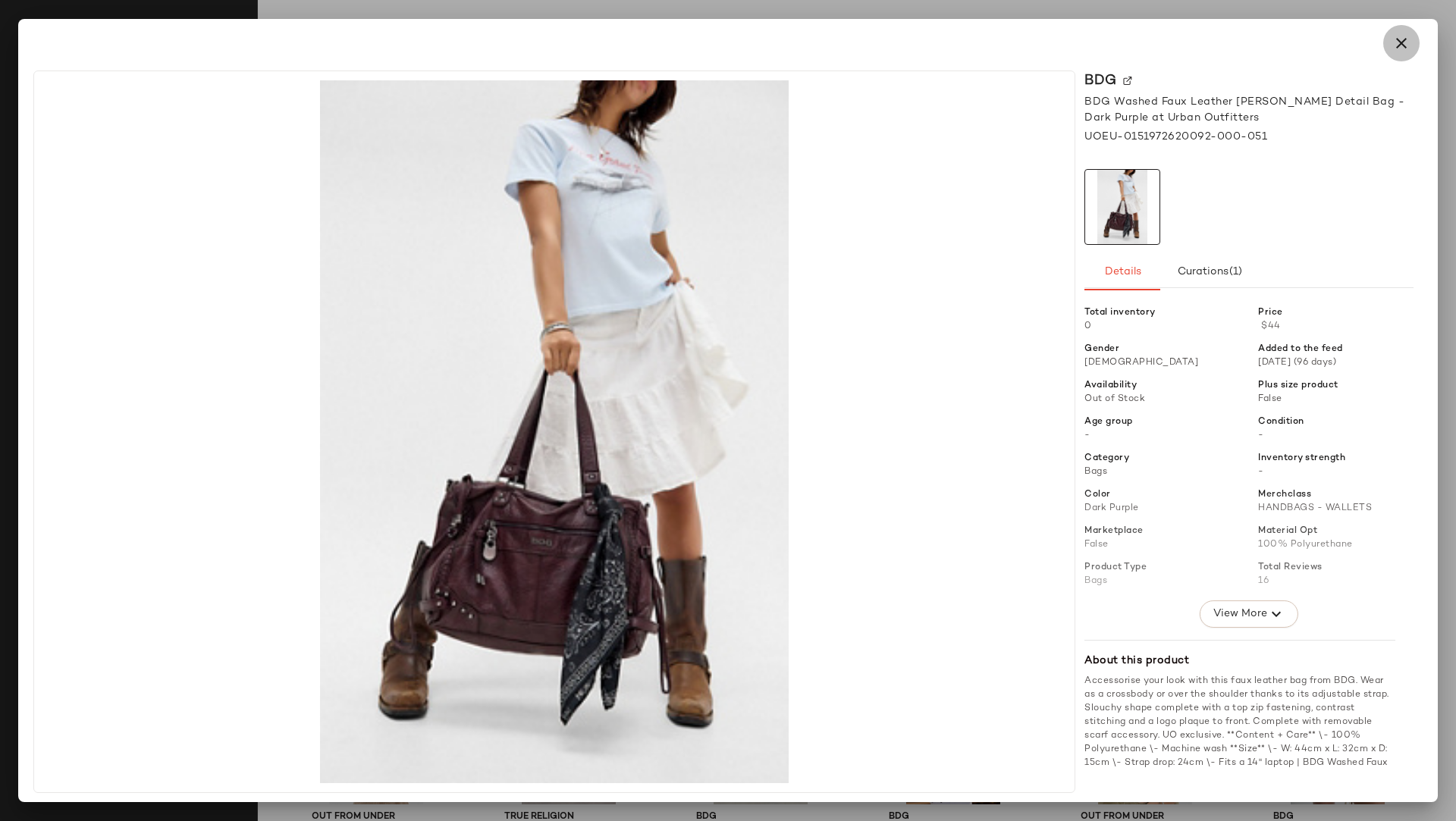
click at [1409, 35] on icon "button" at bounding box center [1401, 43] width 18 height 18
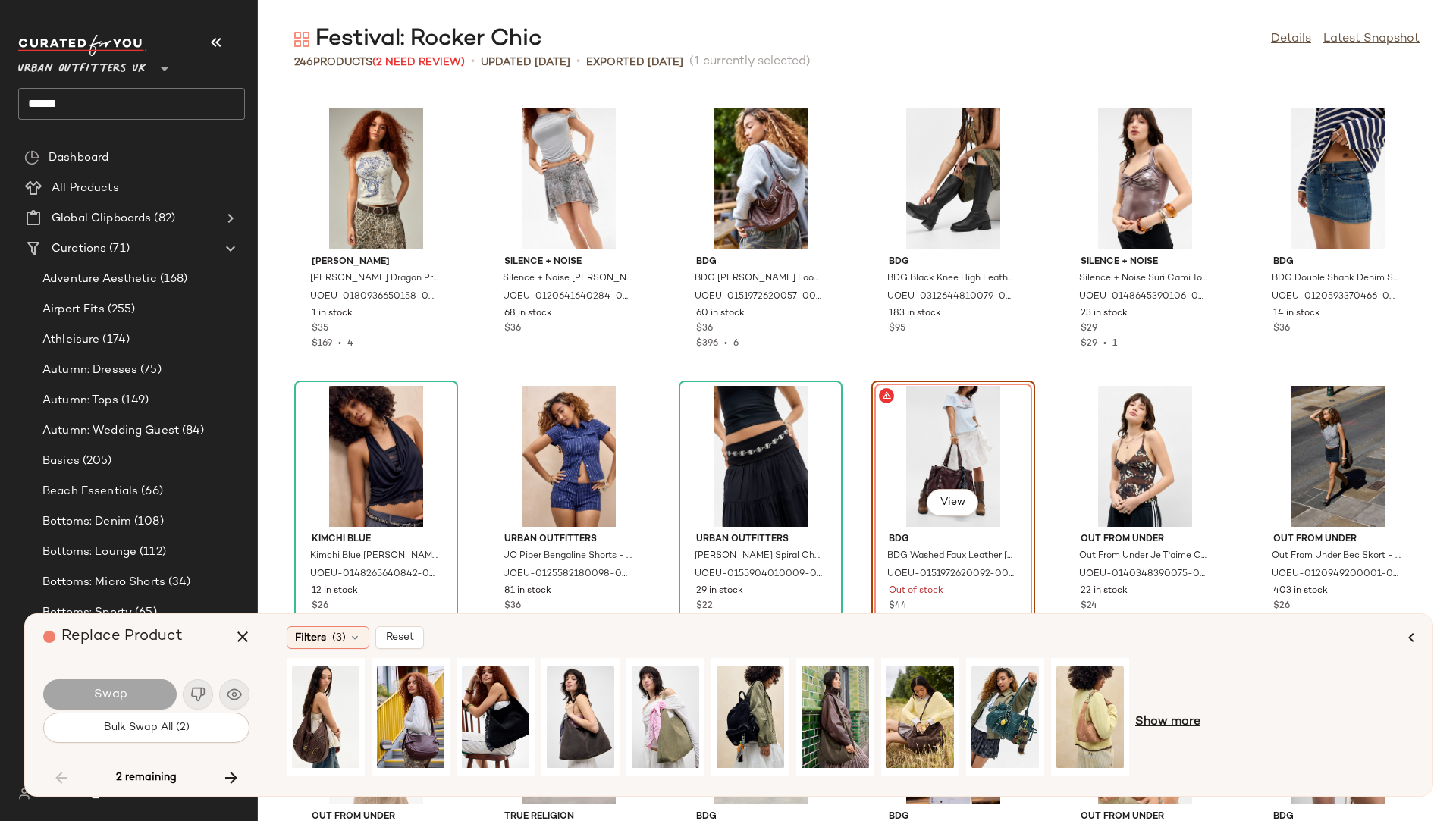
click at [1185, 723] on span "Show more" at bounding box center [1167, 723] width 65 height 18
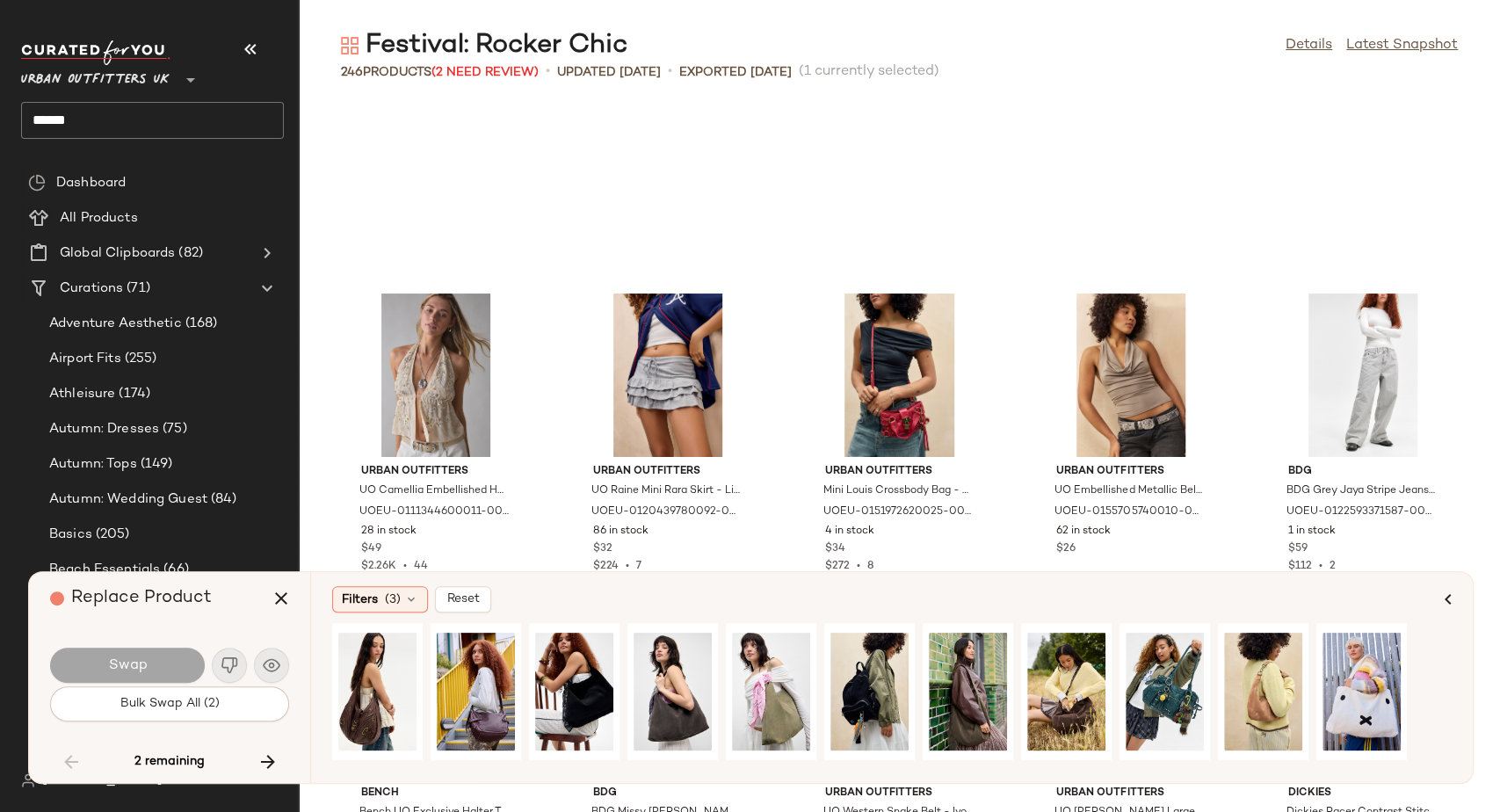
scroll to position [8531, 0]
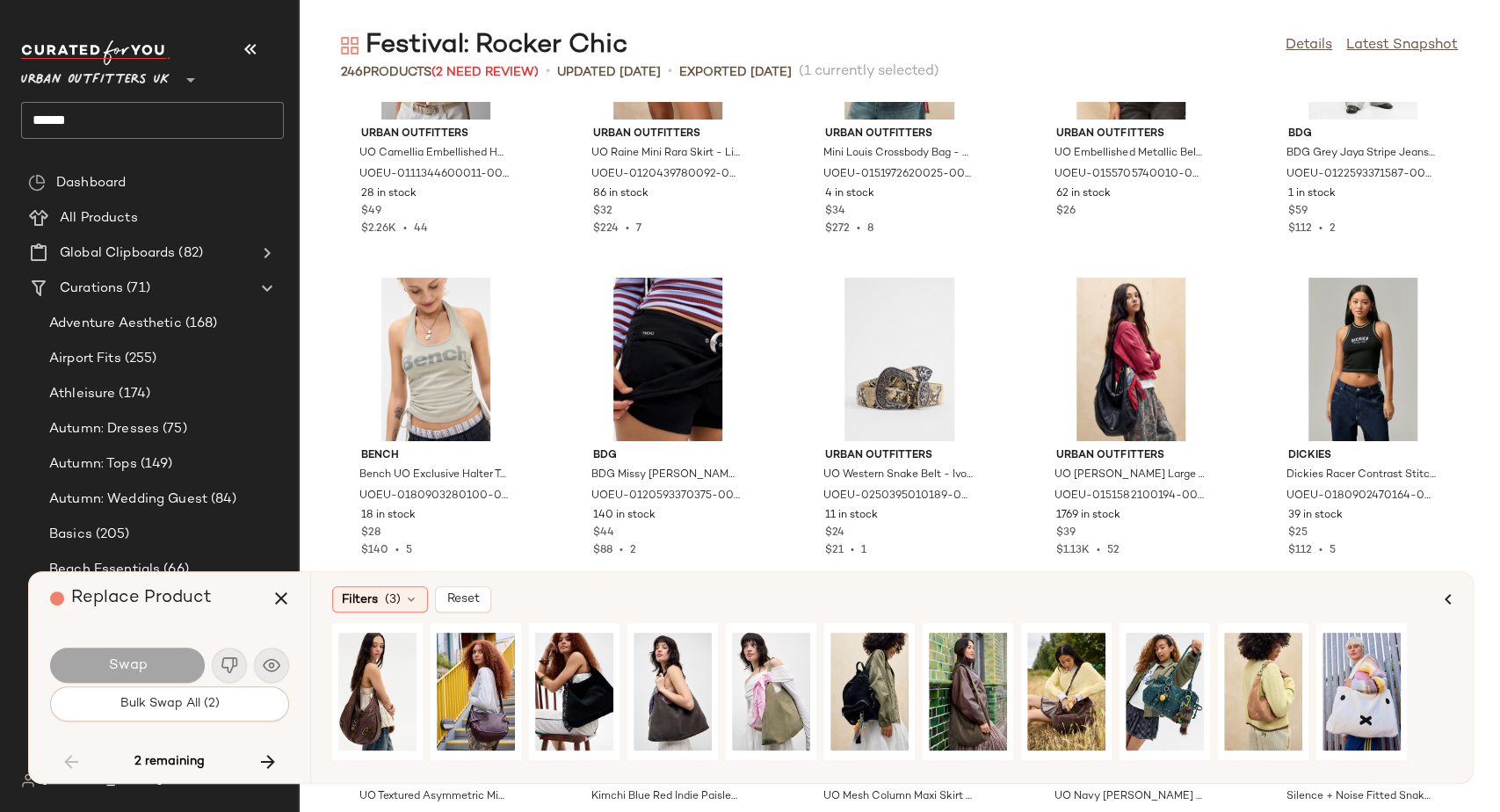
drag, startPoint x: 261, startPoint y: 758, endPoint x: 197, endPoint y: 758, distance: 64.0
click at [261, 758] on icon "button" at bounding box center [268, 762] width 21 height 21
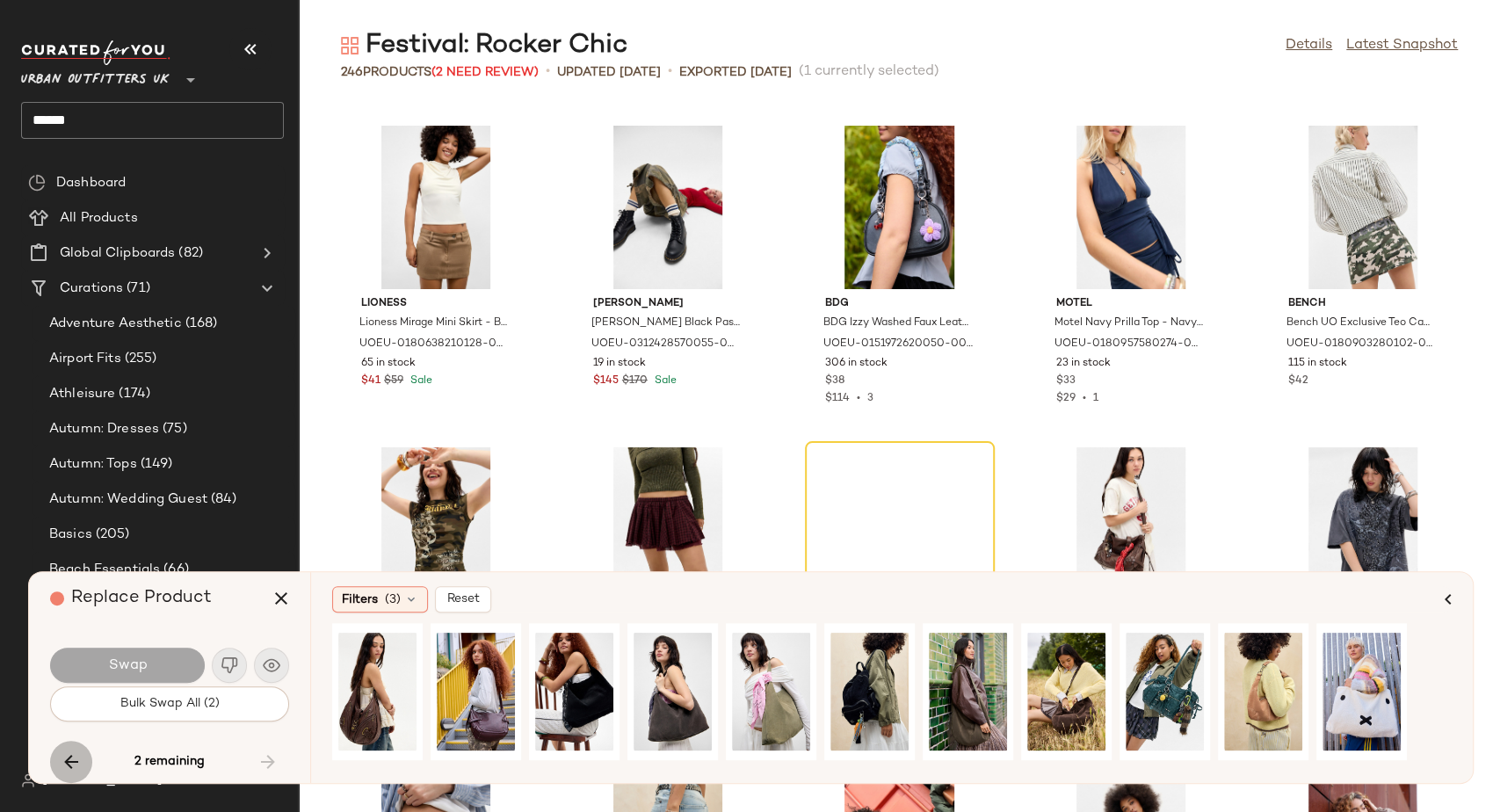
click at [73, 763] on icon "button" at bounding box center [71, 762] width 21 height 21
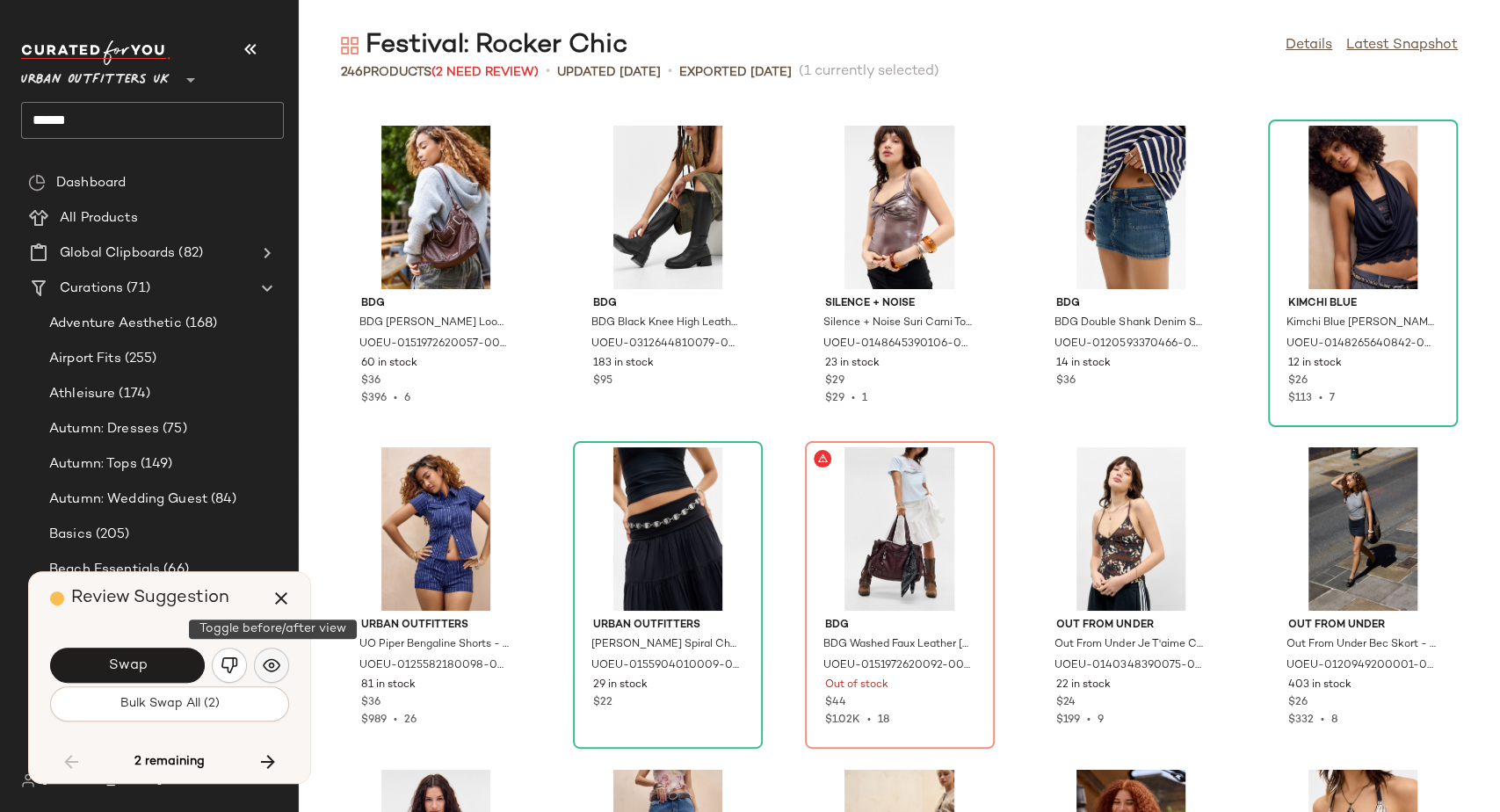
click at [262, 665] on img "button" at bounding box center [271, 665] width 18 height 18
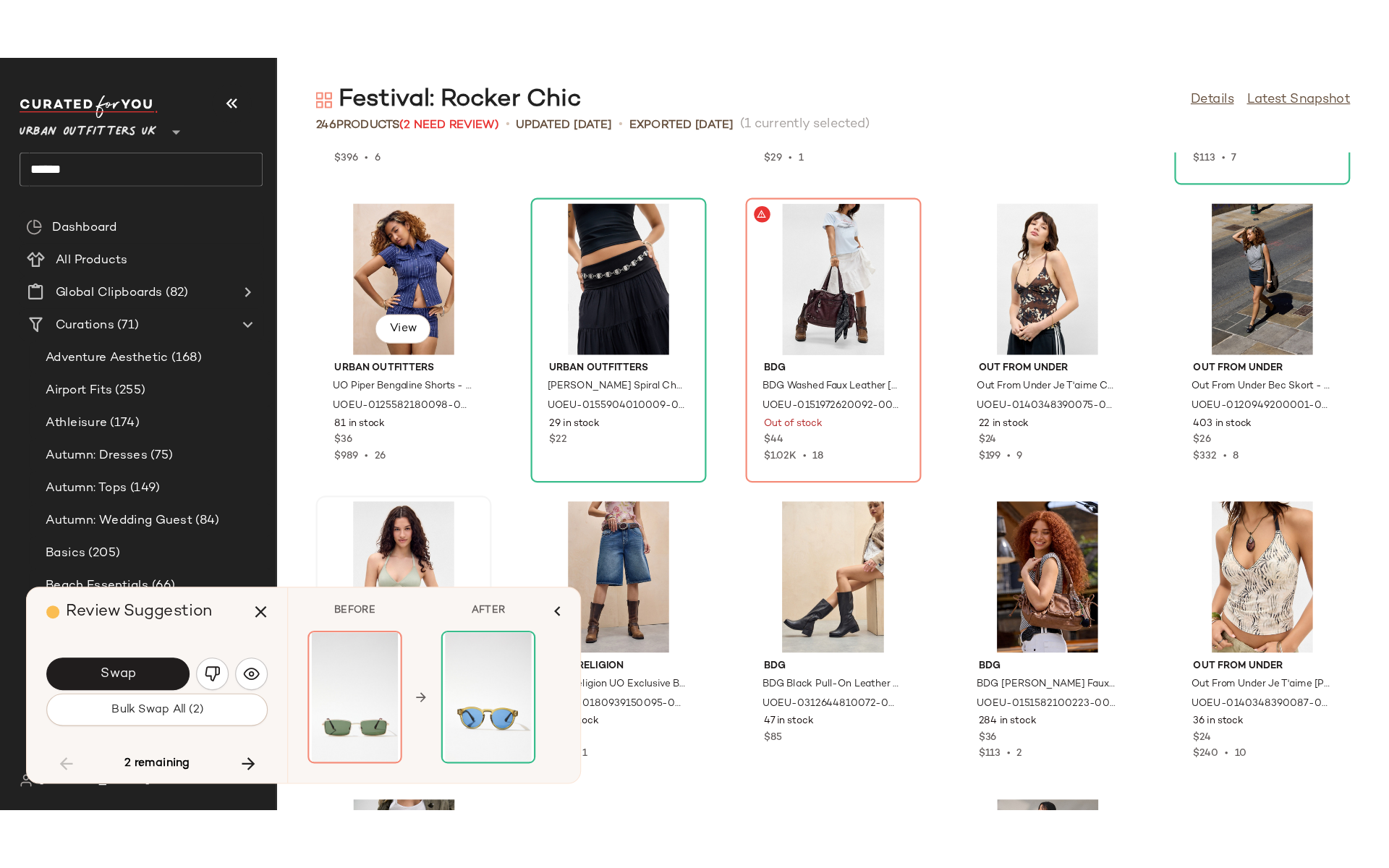
scroll to position [9244, 0]
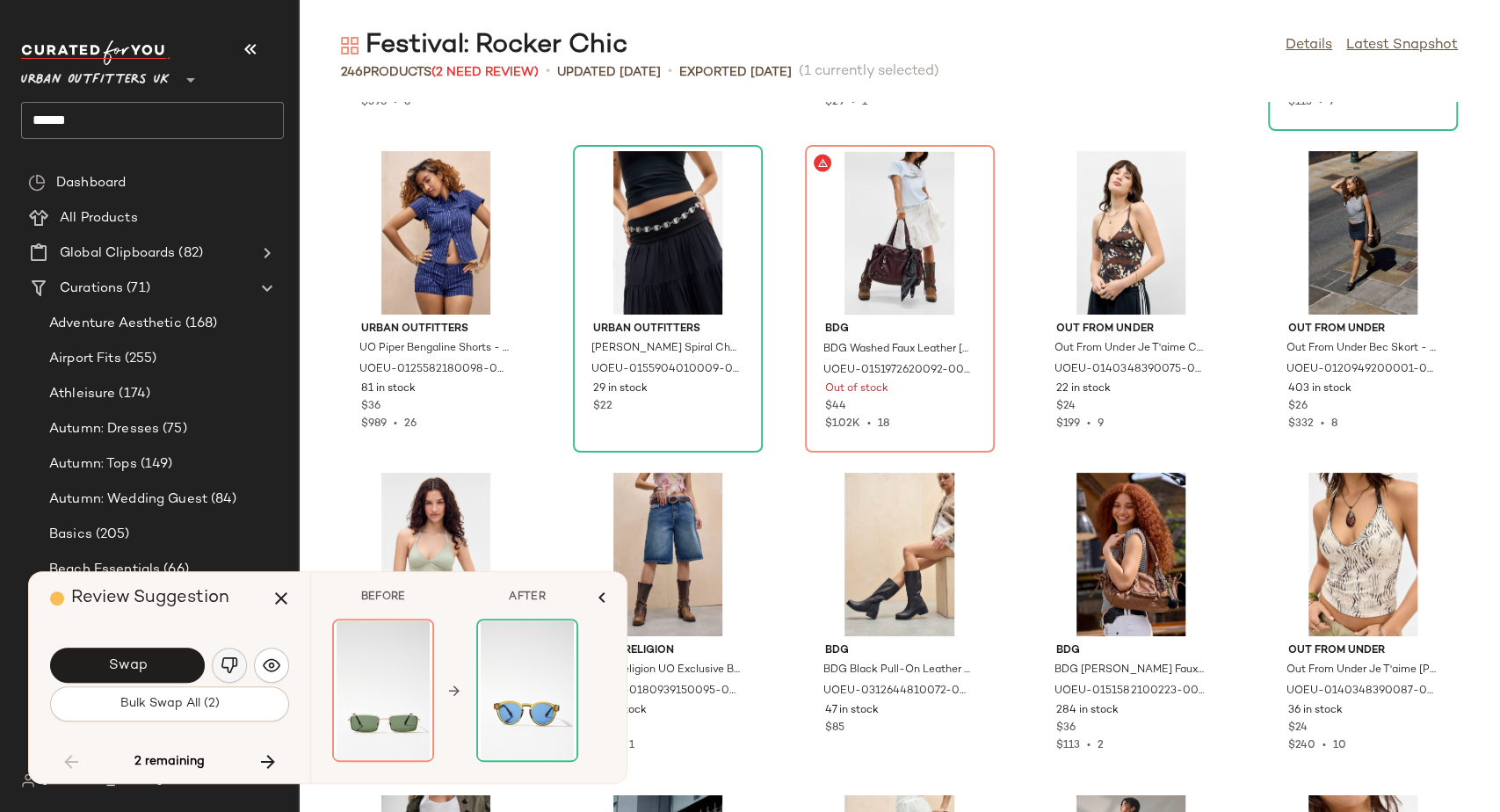
click at [228, 670] on img "button" at bounding box center [229, 665] width 18 height 18
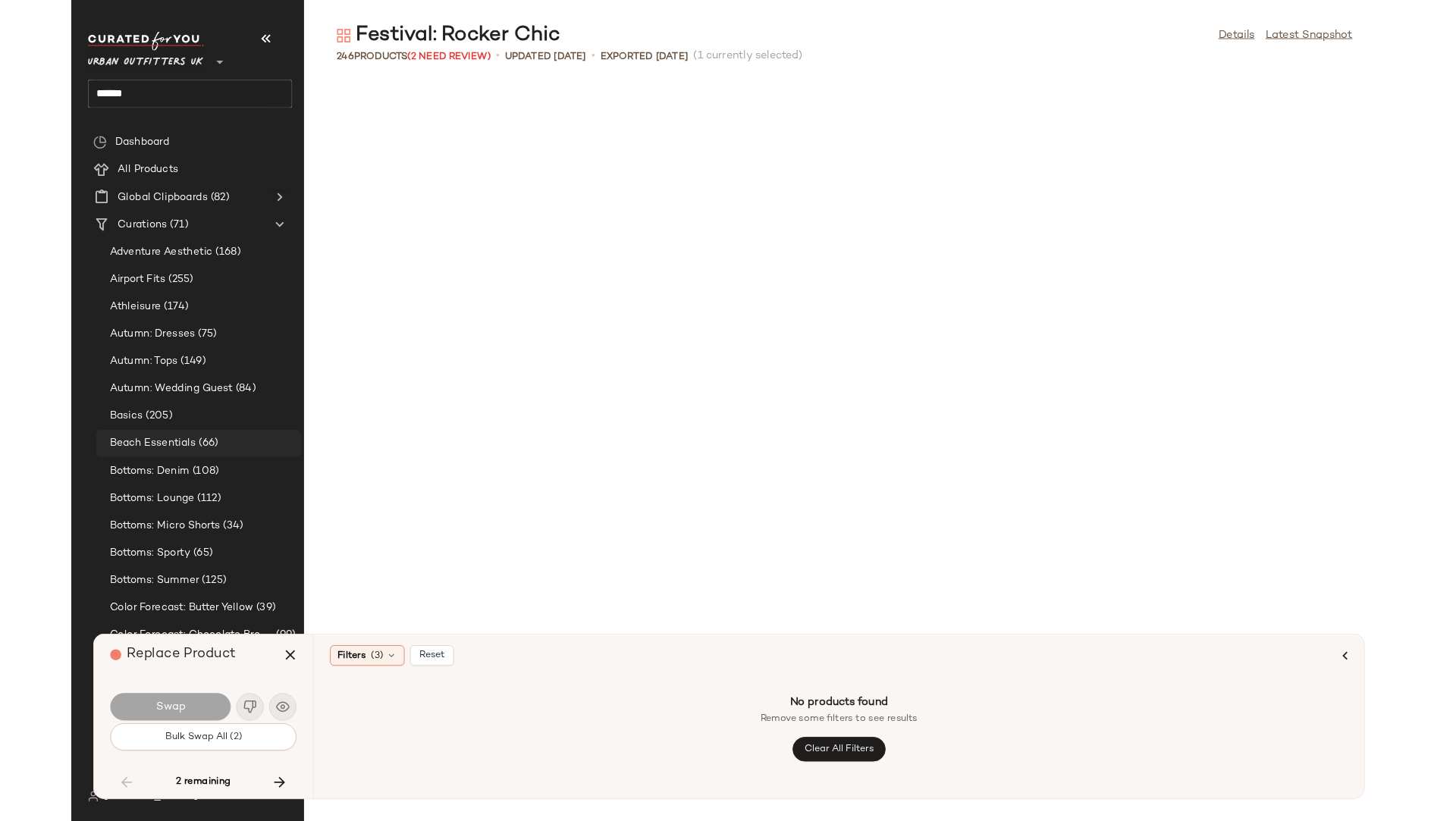
scroll to position [7772, 0]
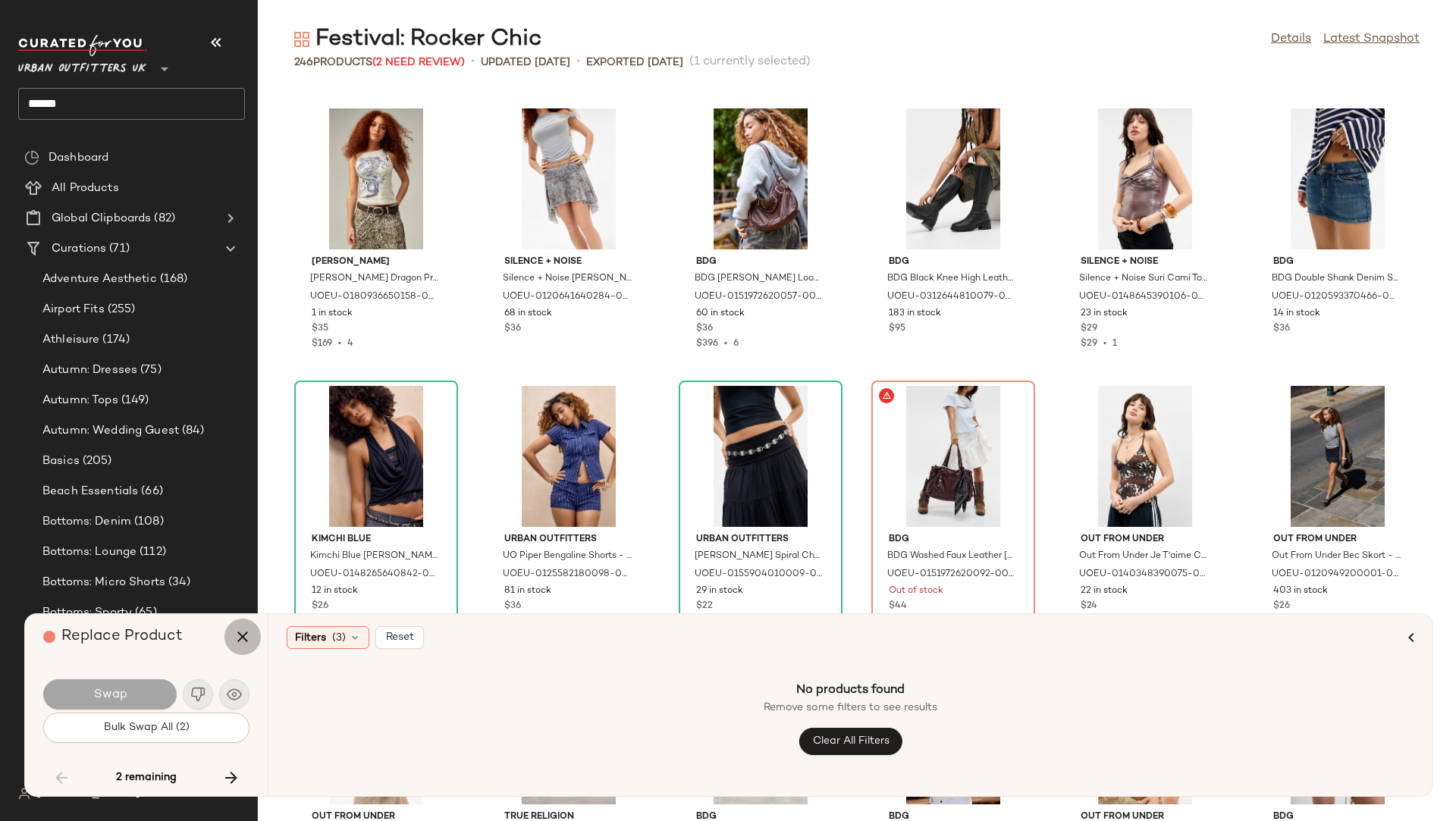
click at [238, 637] on icon "button" at bounding box center [243, 637] width 18 height 18
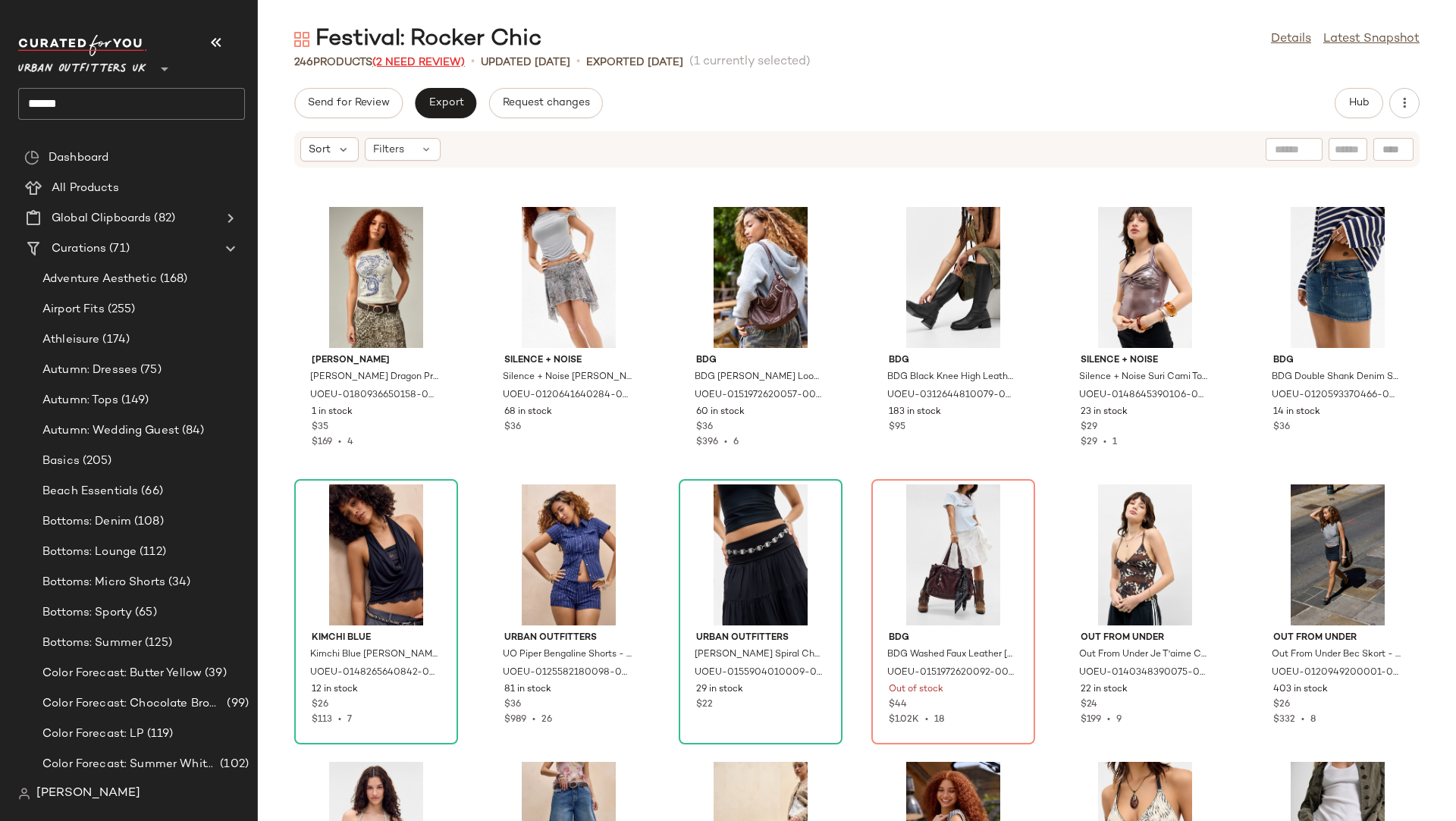
click at [427, 60] on span "(2 Need Review)" at bounding box center [418, 63] width 92 height 11
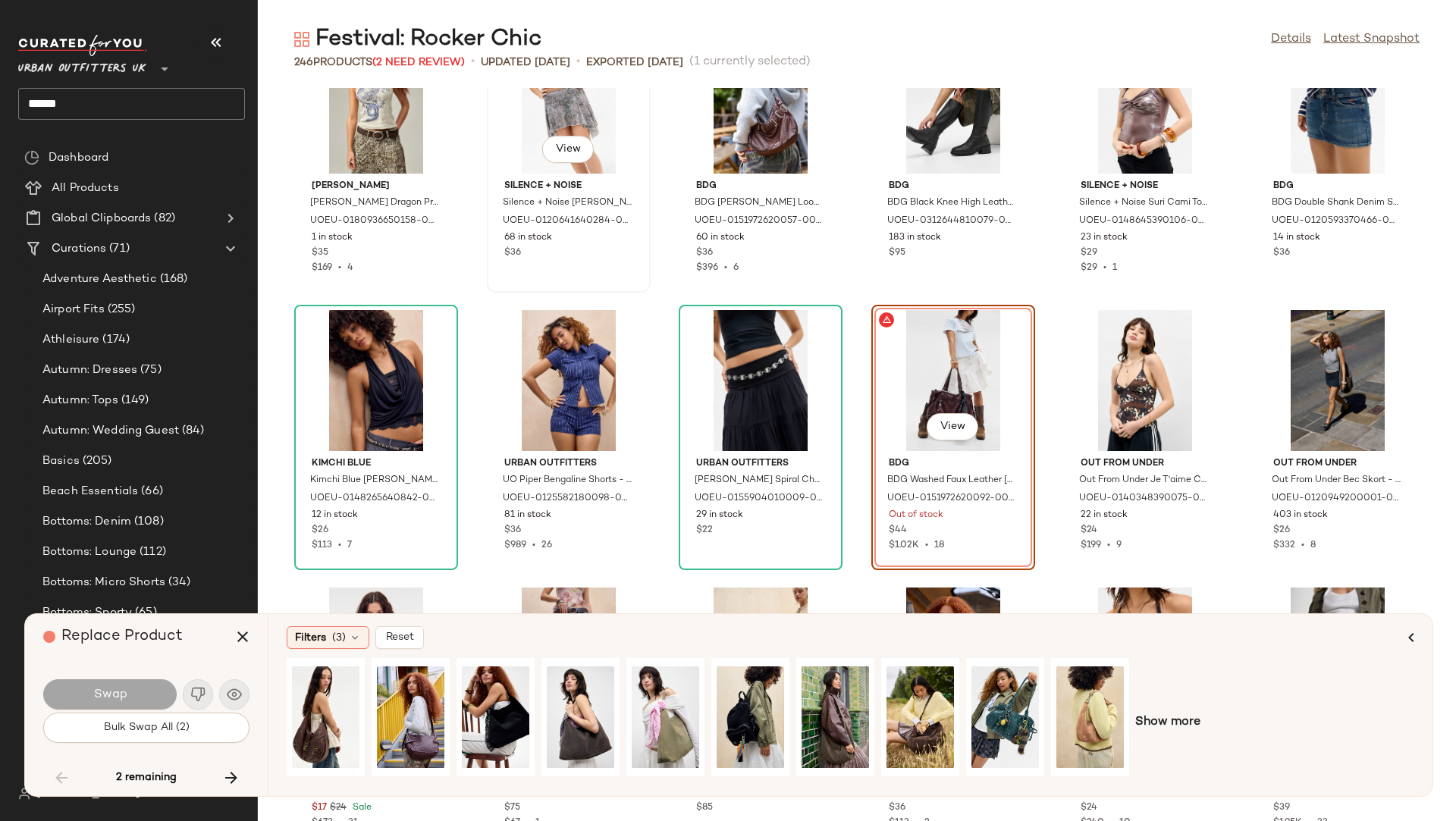
scroll to position [7858, 0]
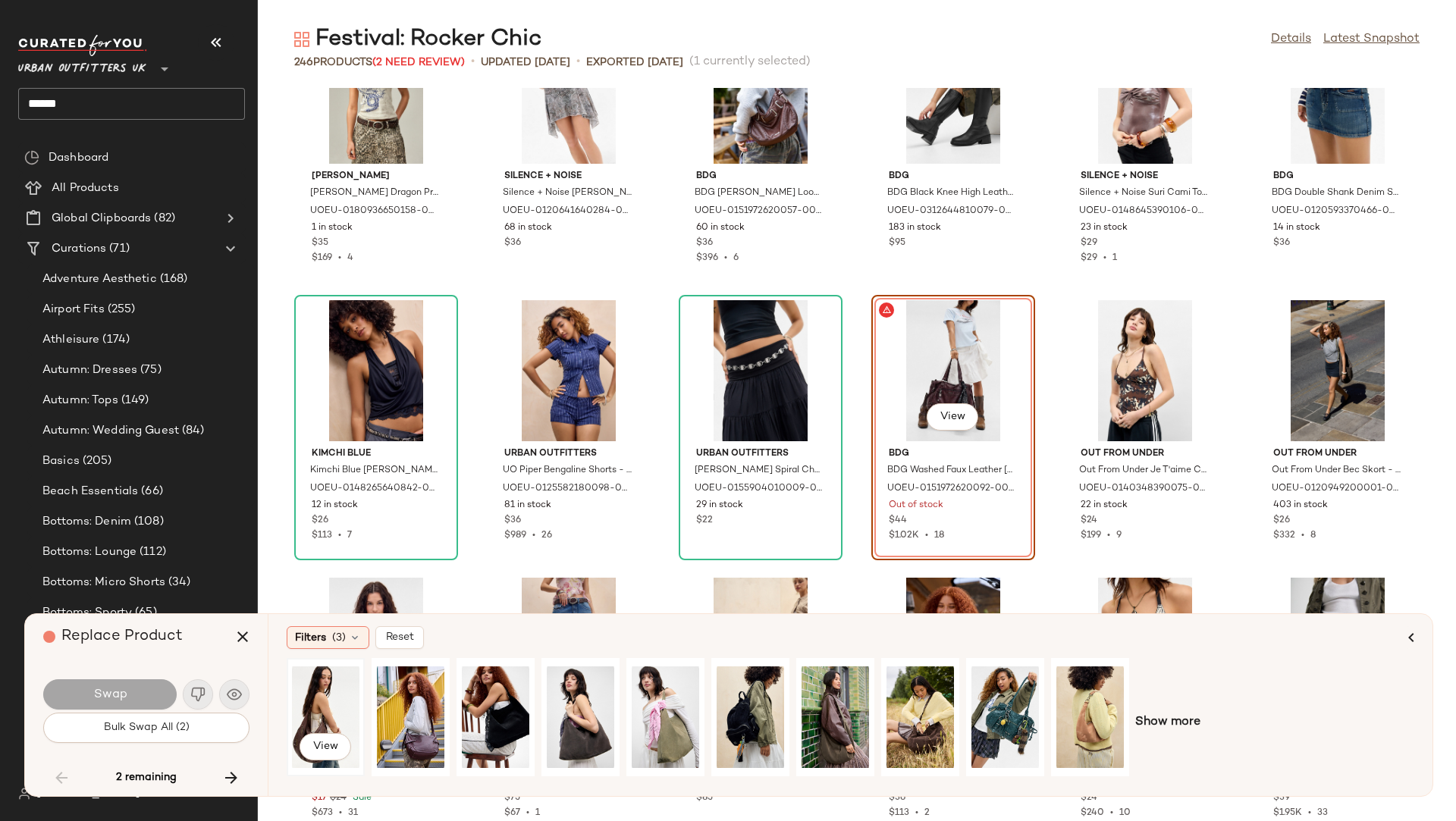
click at [302, 708] on div "View" at bounding box center [325, 717] width 68 height 108
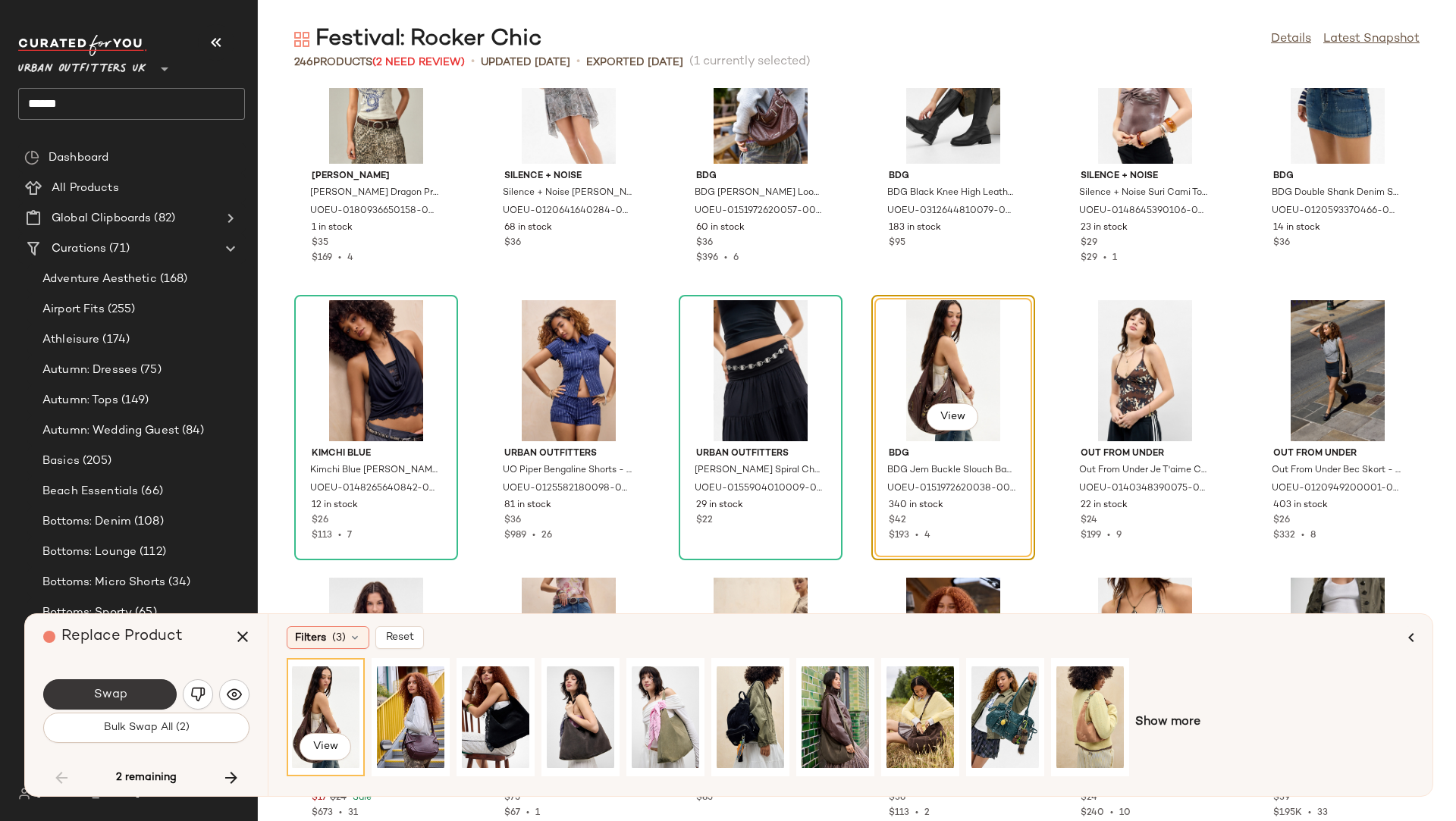
click at [127, 695] on button "Swap" at bounding box center [110, 694] width 133 height 30
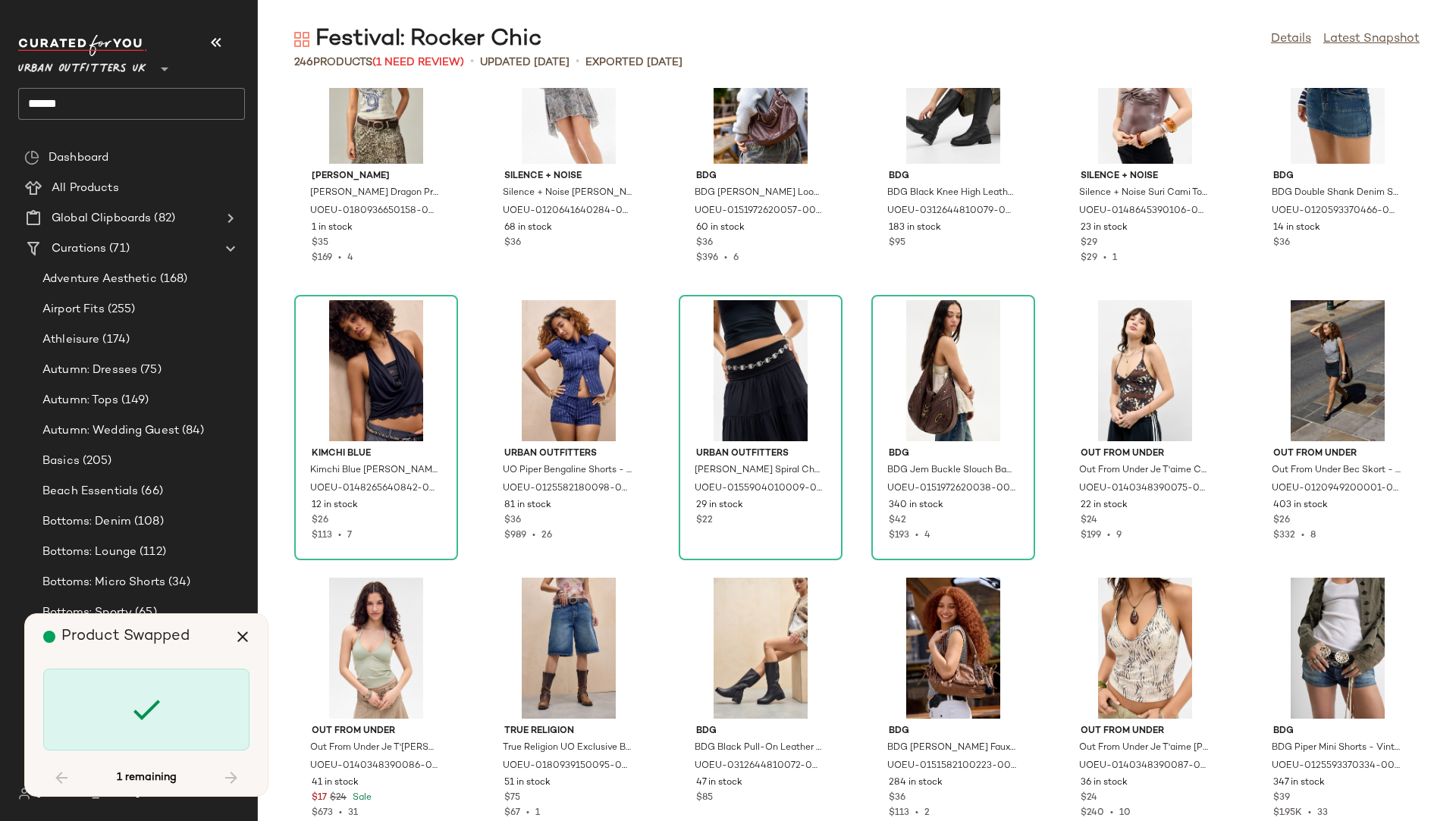
scroll to position [9437, 0]
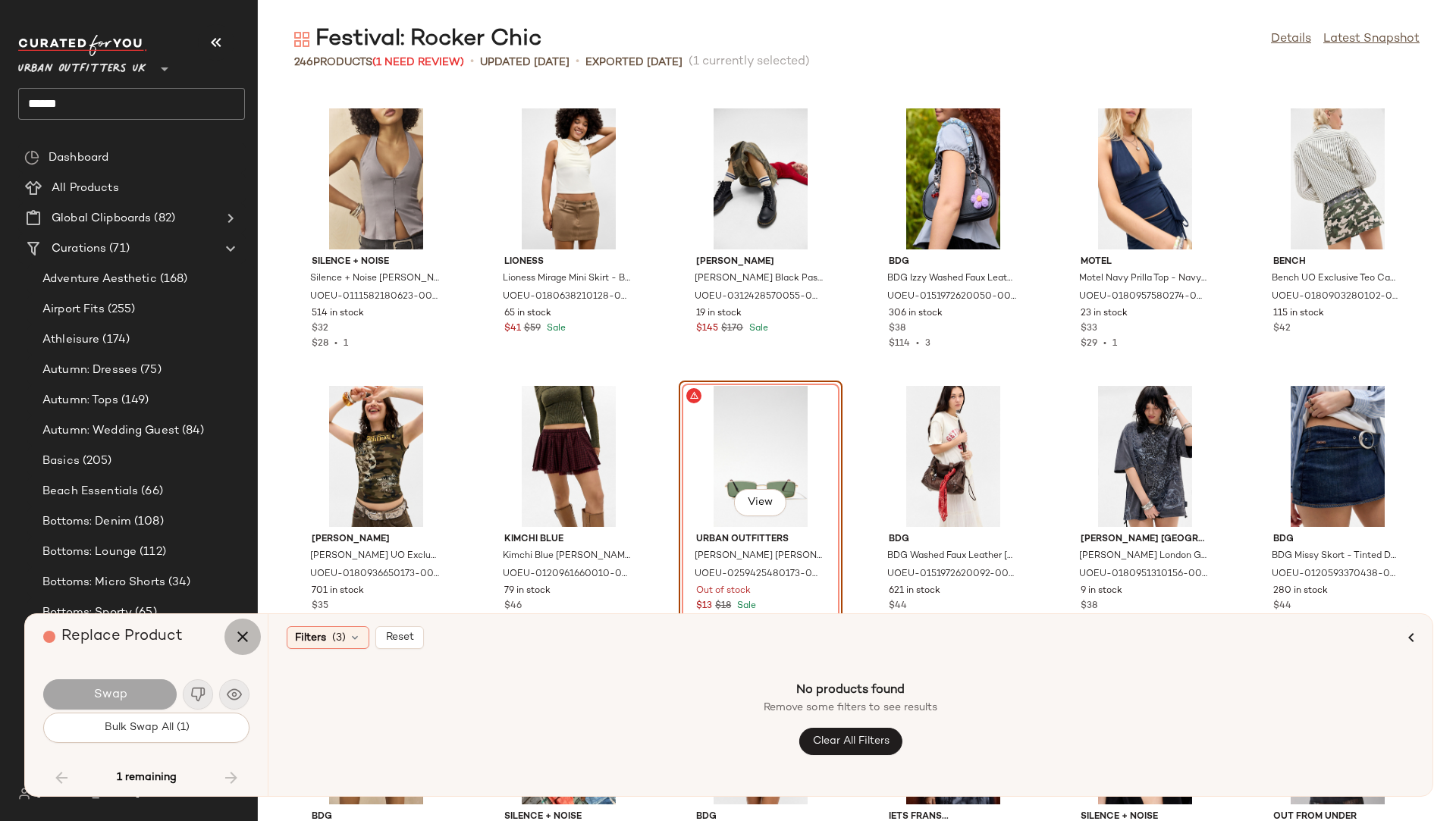
click at [245, 635] on icon "button" at bounding box center [243, 637] width 18 height 18
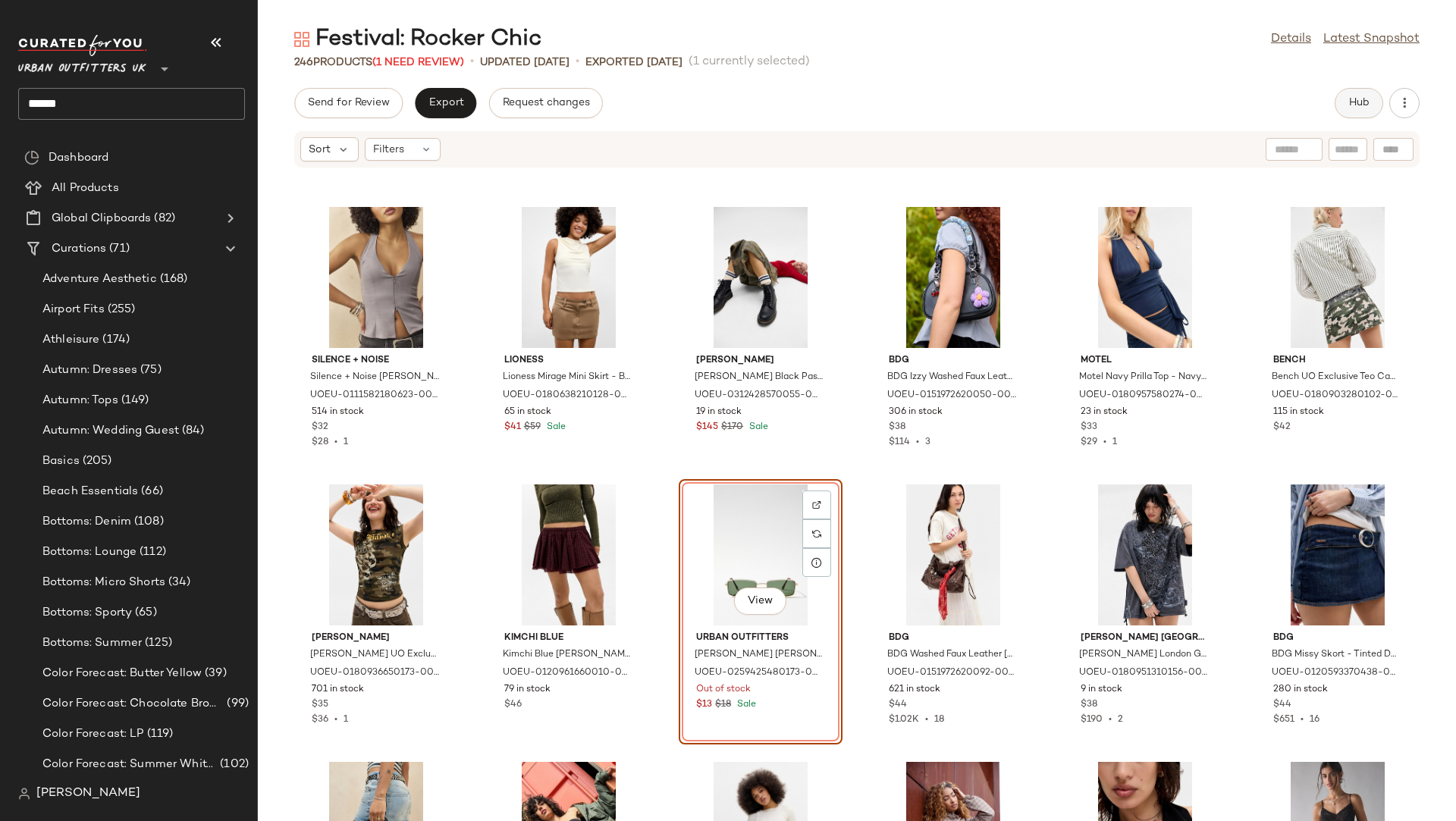
click at [1367, 102] on span "Hub" at bounding box center [1359, 103] width 21 height 12
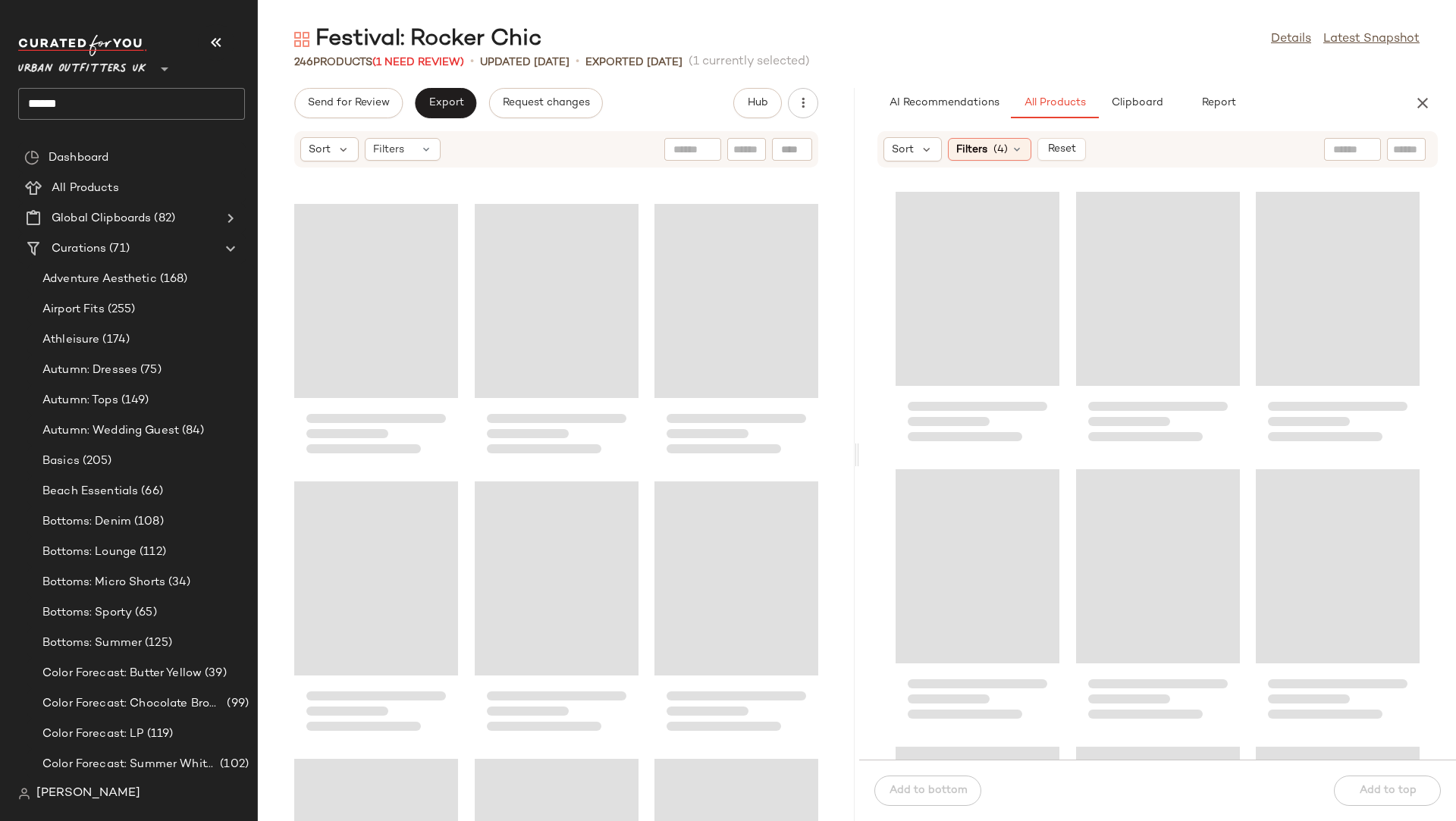
scroll to position [28034, 0]
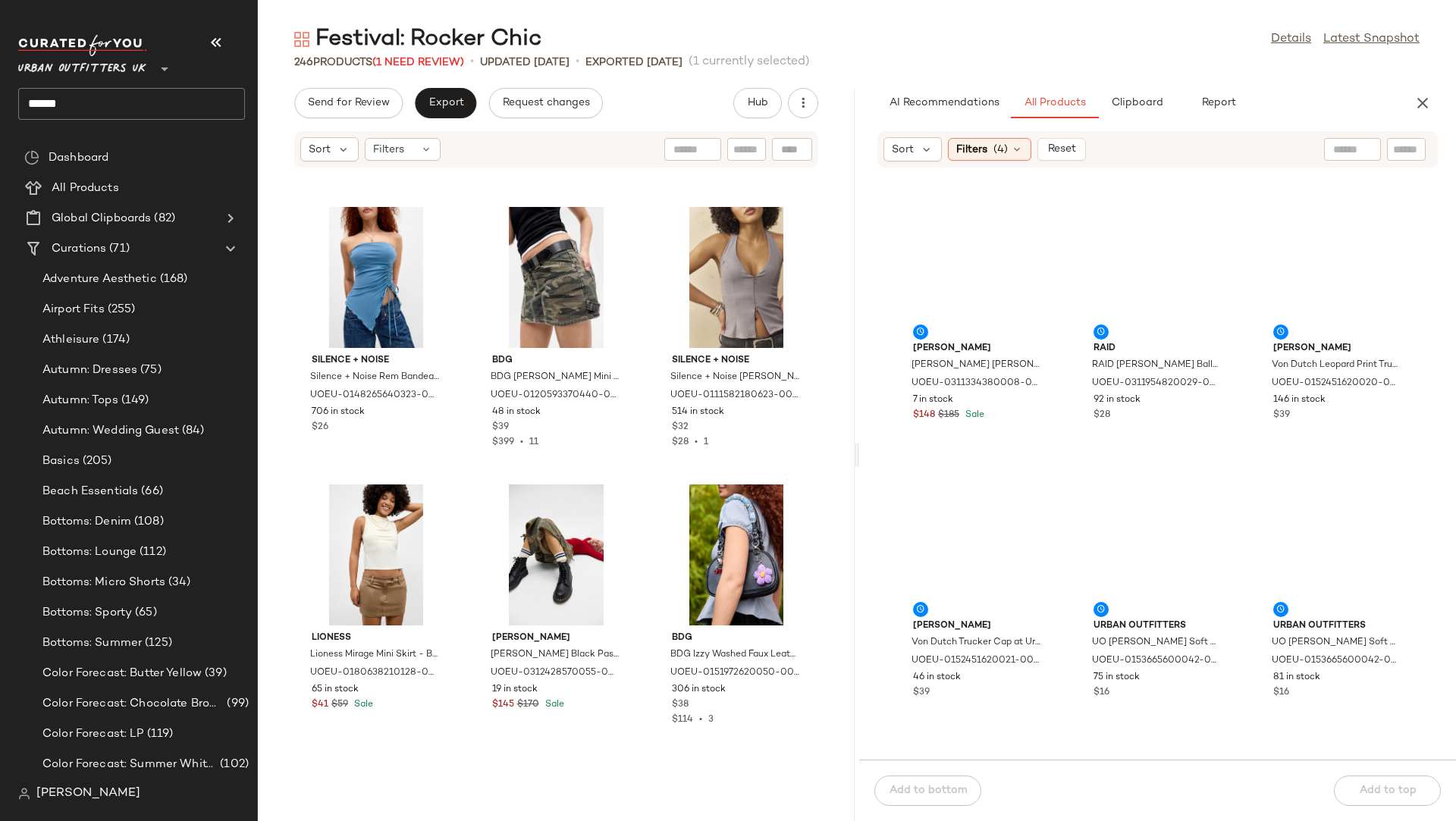
click at [1361, 156] on div at bounding box center [1352, 150] width 57 height 23
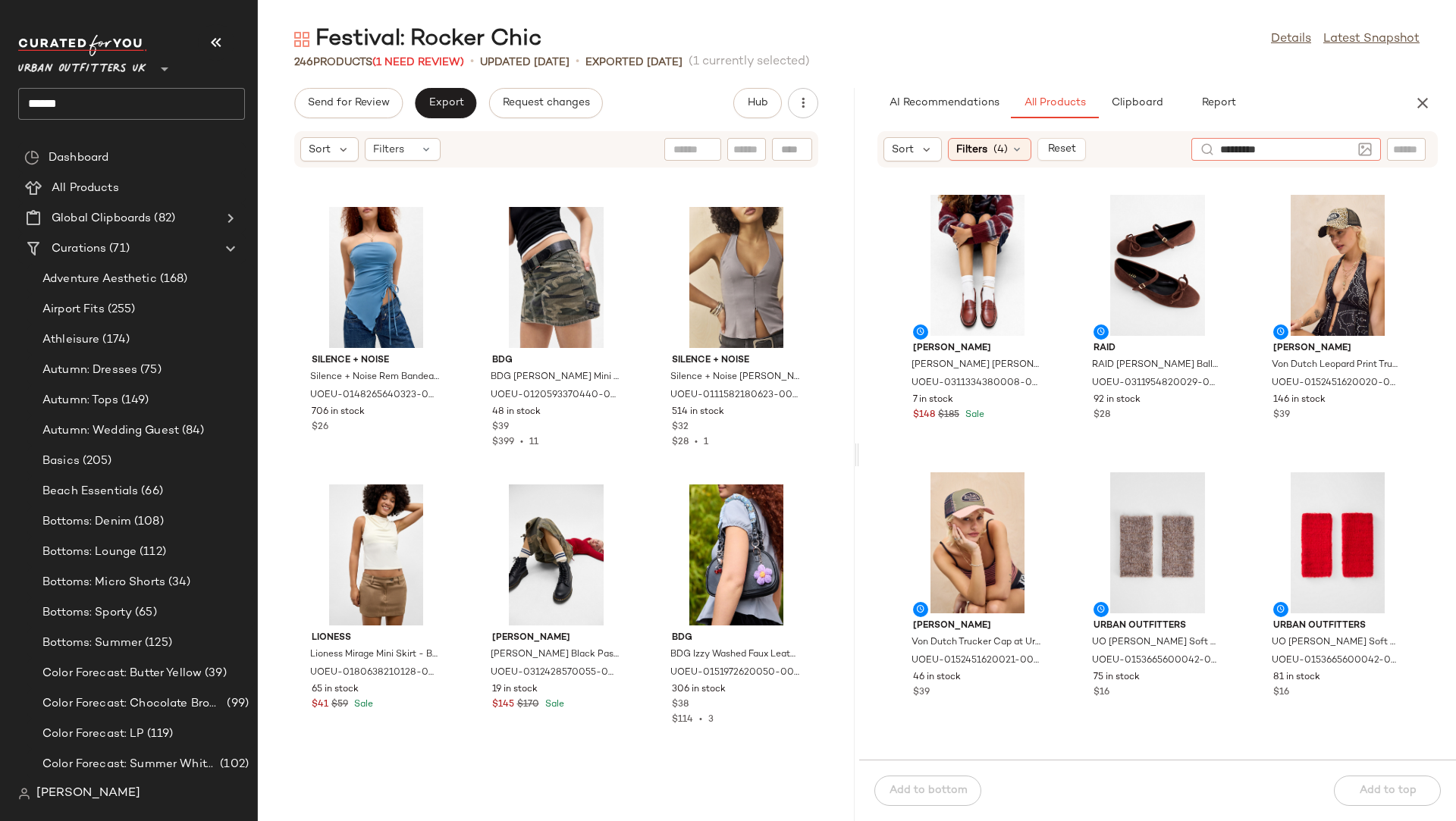
type input "**********"
click at [984, 146] on span "Filters" at bounding box center [971, 149] width 31 height 16
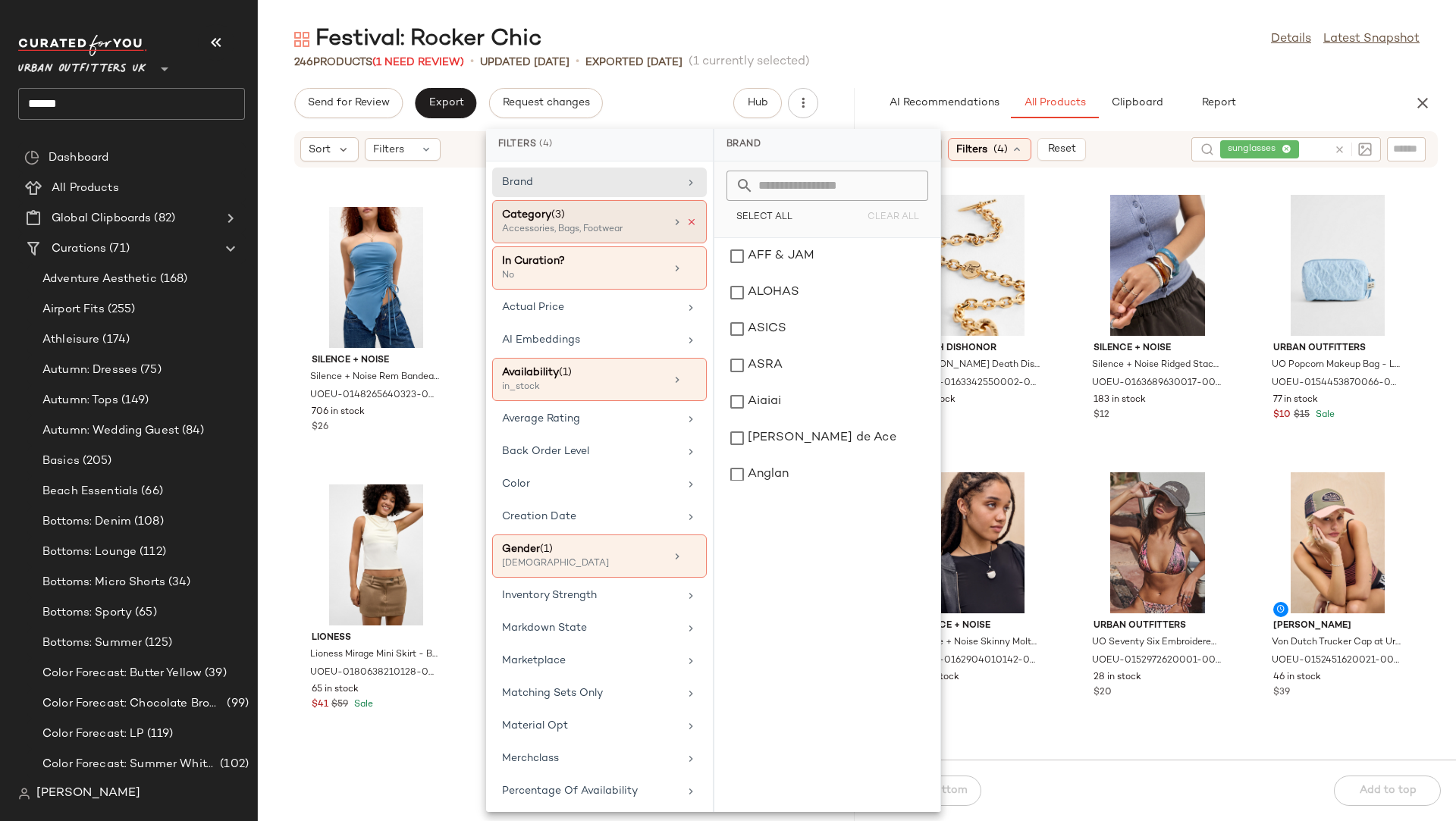
click at [686, 220] on icon at bounding box center [691, 222] width 11 height 11
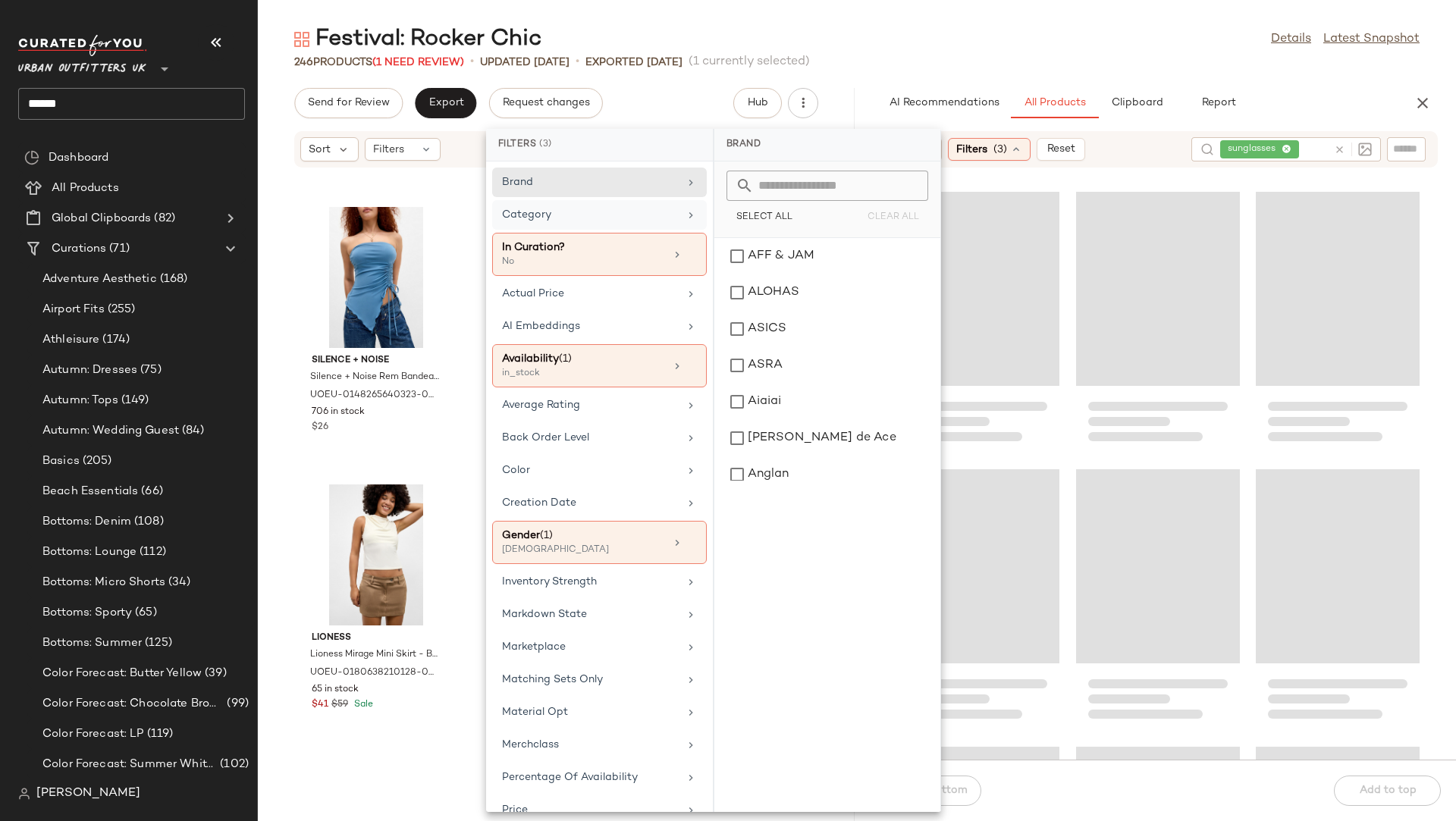
click at [1046, 57] on div "246 Products (1 Need Review) • updated [DATE] • Exported [DATE] (1 currently se…" at bounding box center [856, 62] width 1198 height 16
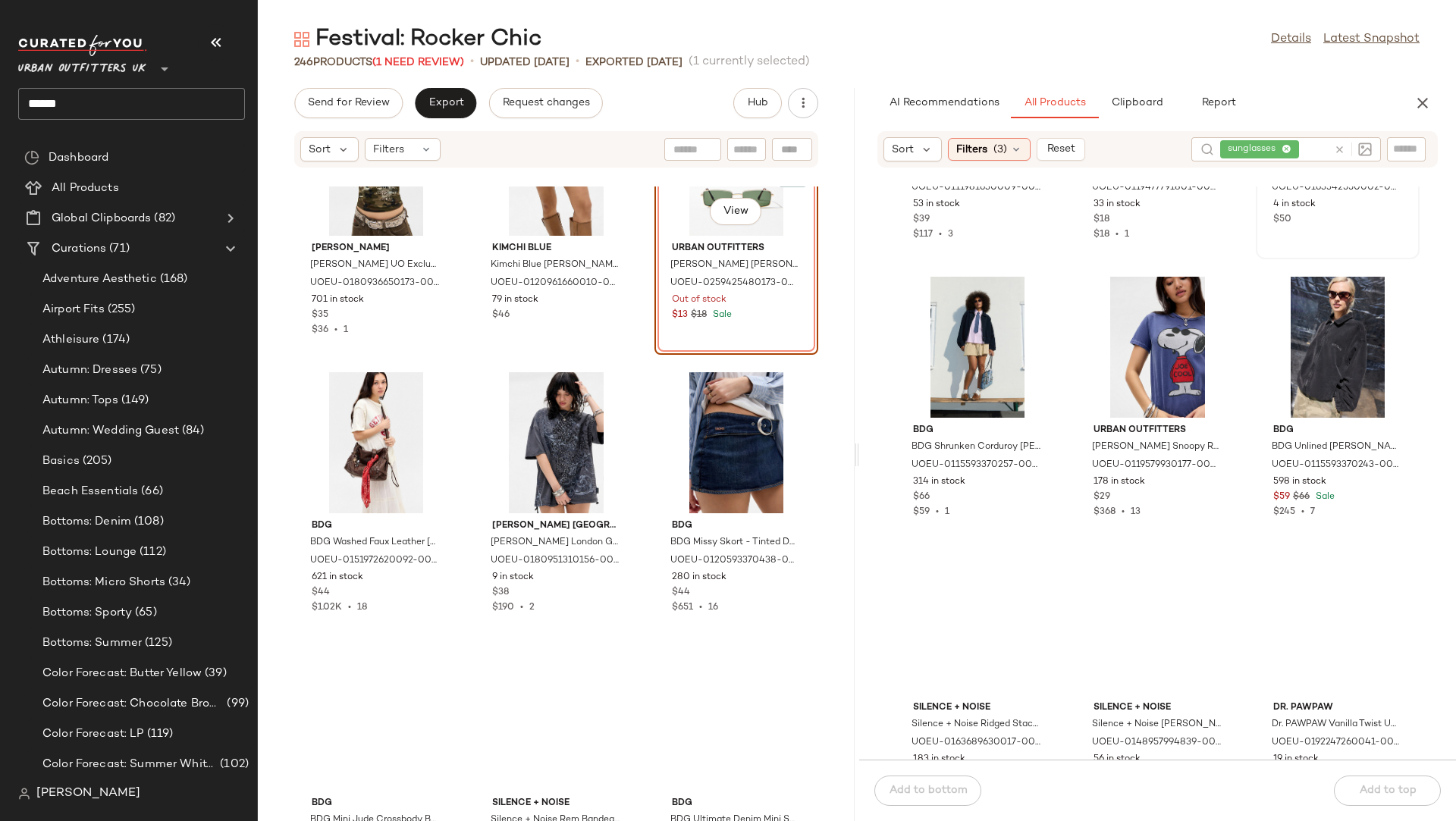
scroll to position [198, 0]
click at [1311, 128] on button "View" at bounding box center [1337, 113] width 52 height 27
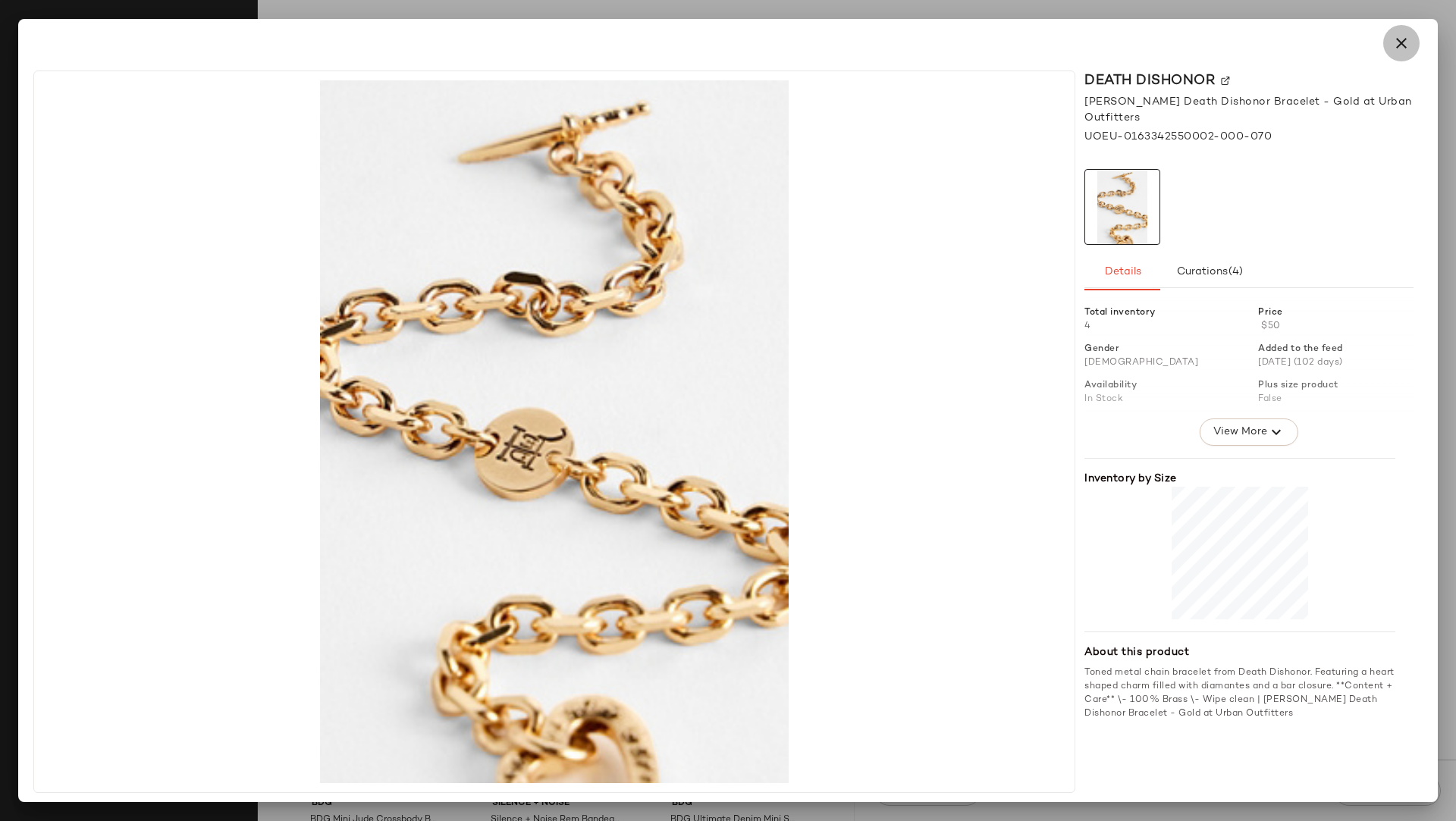
click at [1405, 47] on icon "button" at bounding box center [1401, 43] width 18 height 18
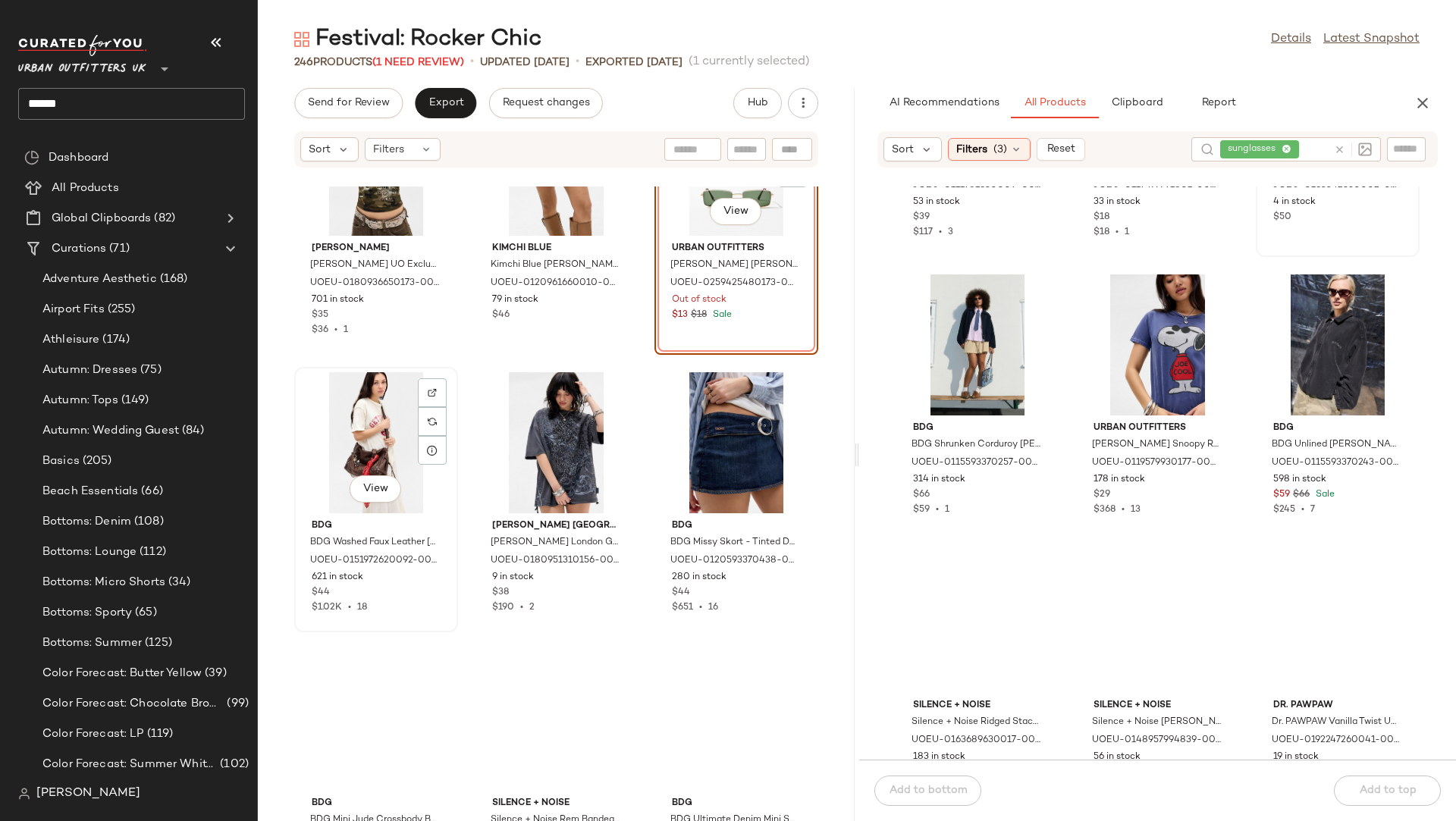
scroll to position [29278, 0]
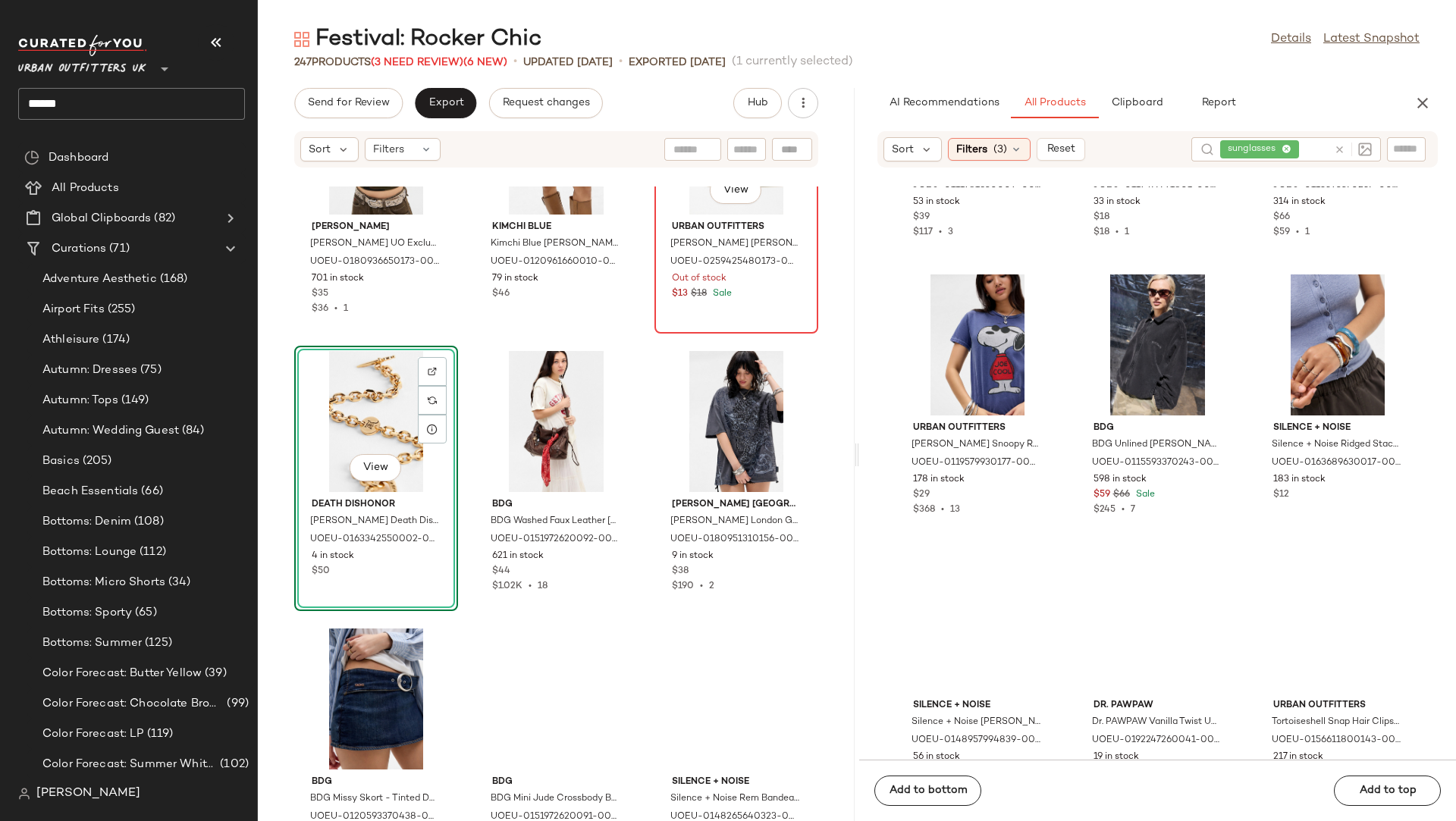
click at [660, 214] on div "View" at bounding box center [736, 144] width 153 height 141
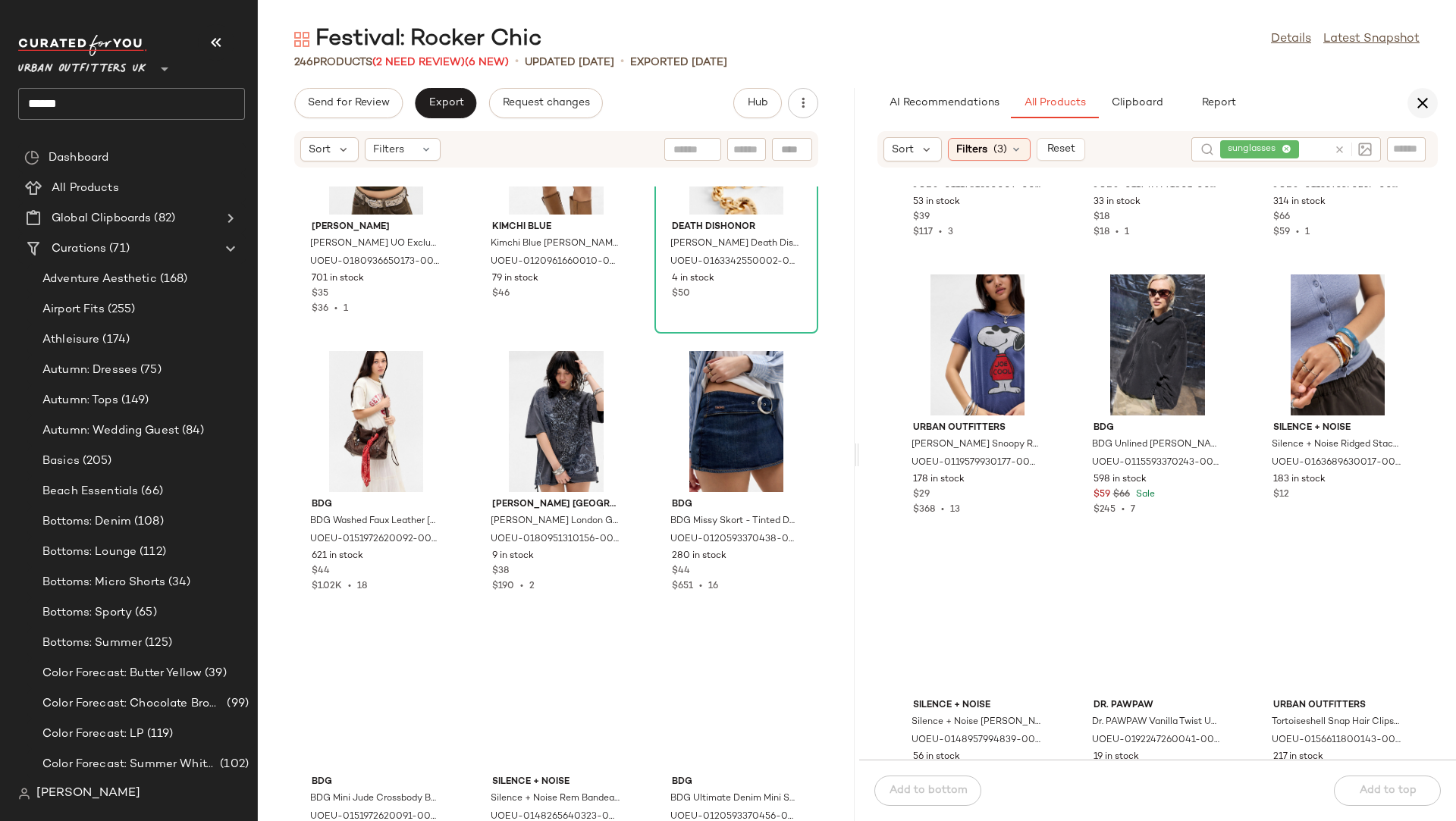
click at [1422, 107] on icon "button" at bounding box center [1422, 103] width 18 height 18
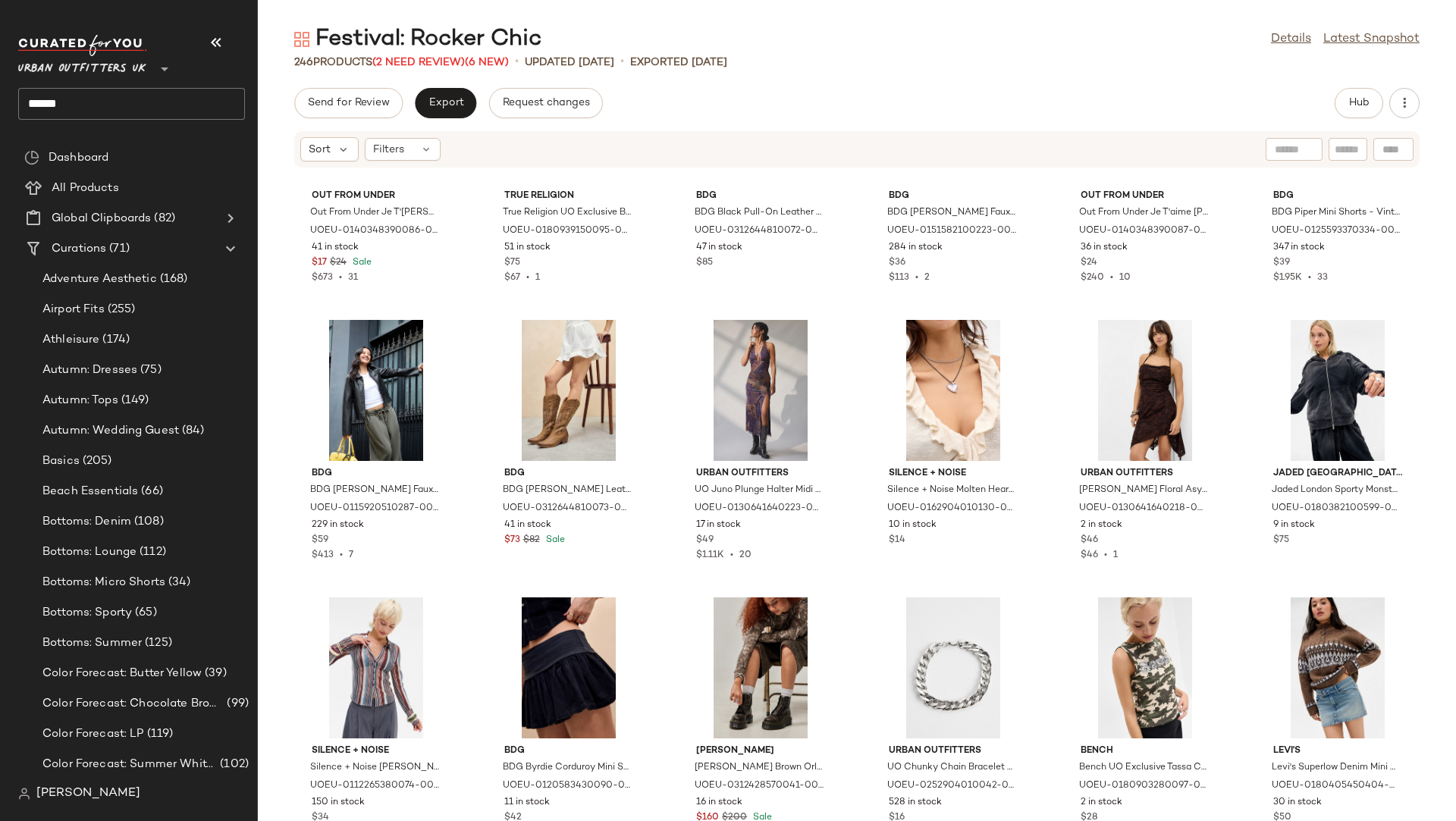
scroll to position [8488, 0]
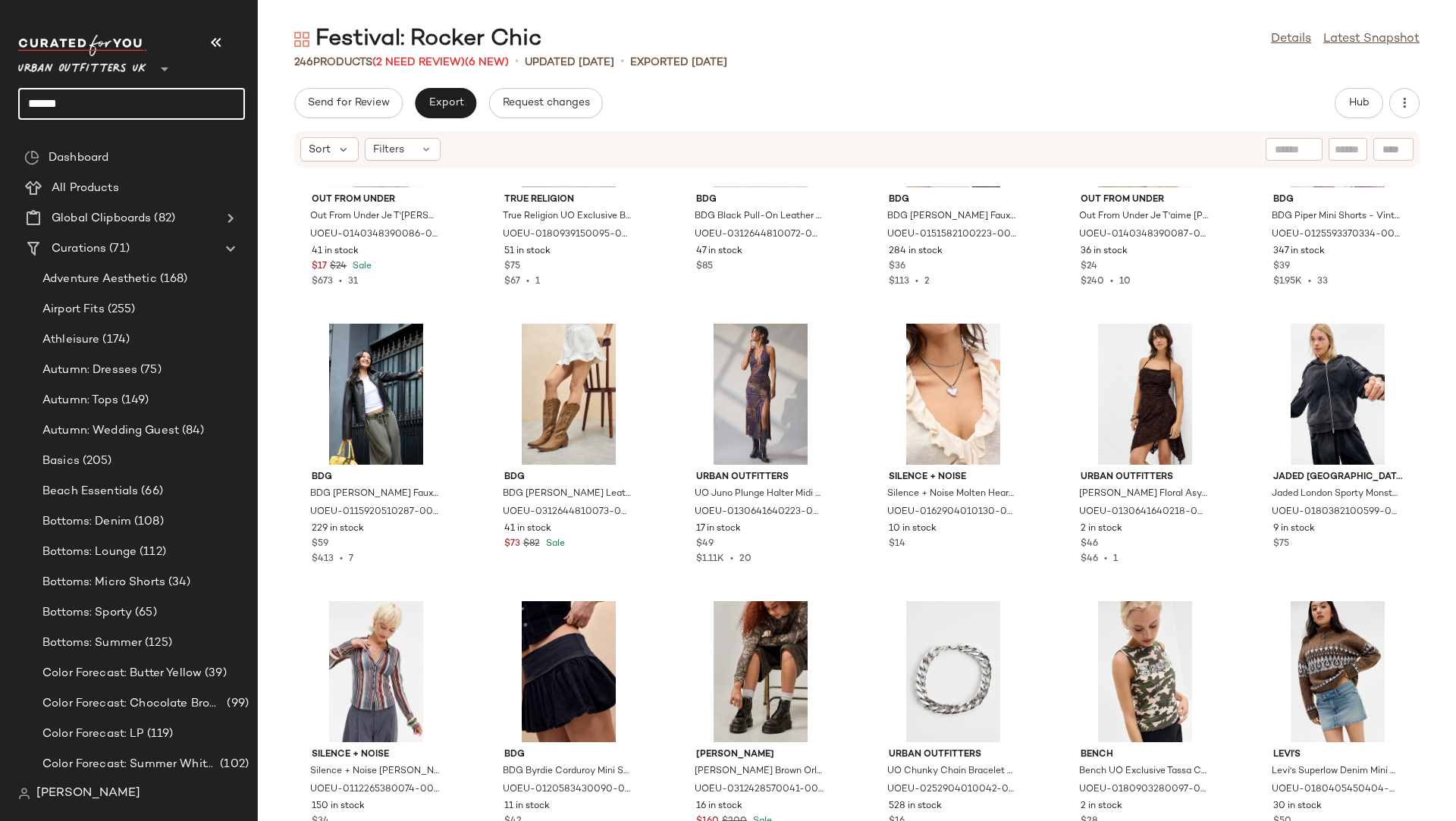
drag, startPoint x: 86, startPoint y: 105, endPoint x: 0, endPoint y: 105, distance: 86.0
click at [0, 105] on nav "Urban Outfitters UK ** ****** Dashboard All Products Global Clipboards (82) Cur…" at bounding box center [128, 410] width 258 height 821
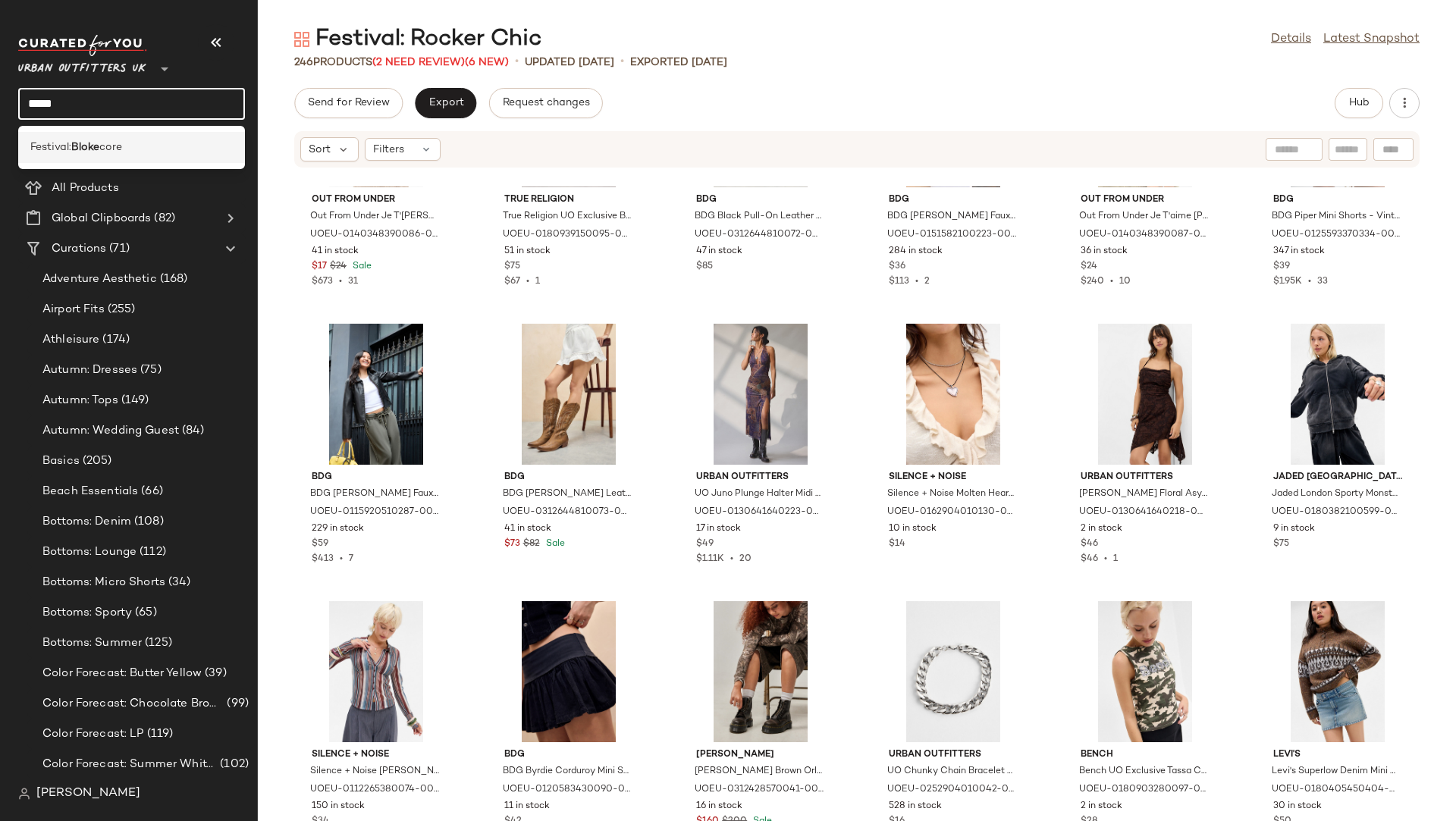
click at [56, 141] on span "Festival:" at bounding box center [51, 147] width 41 height 16
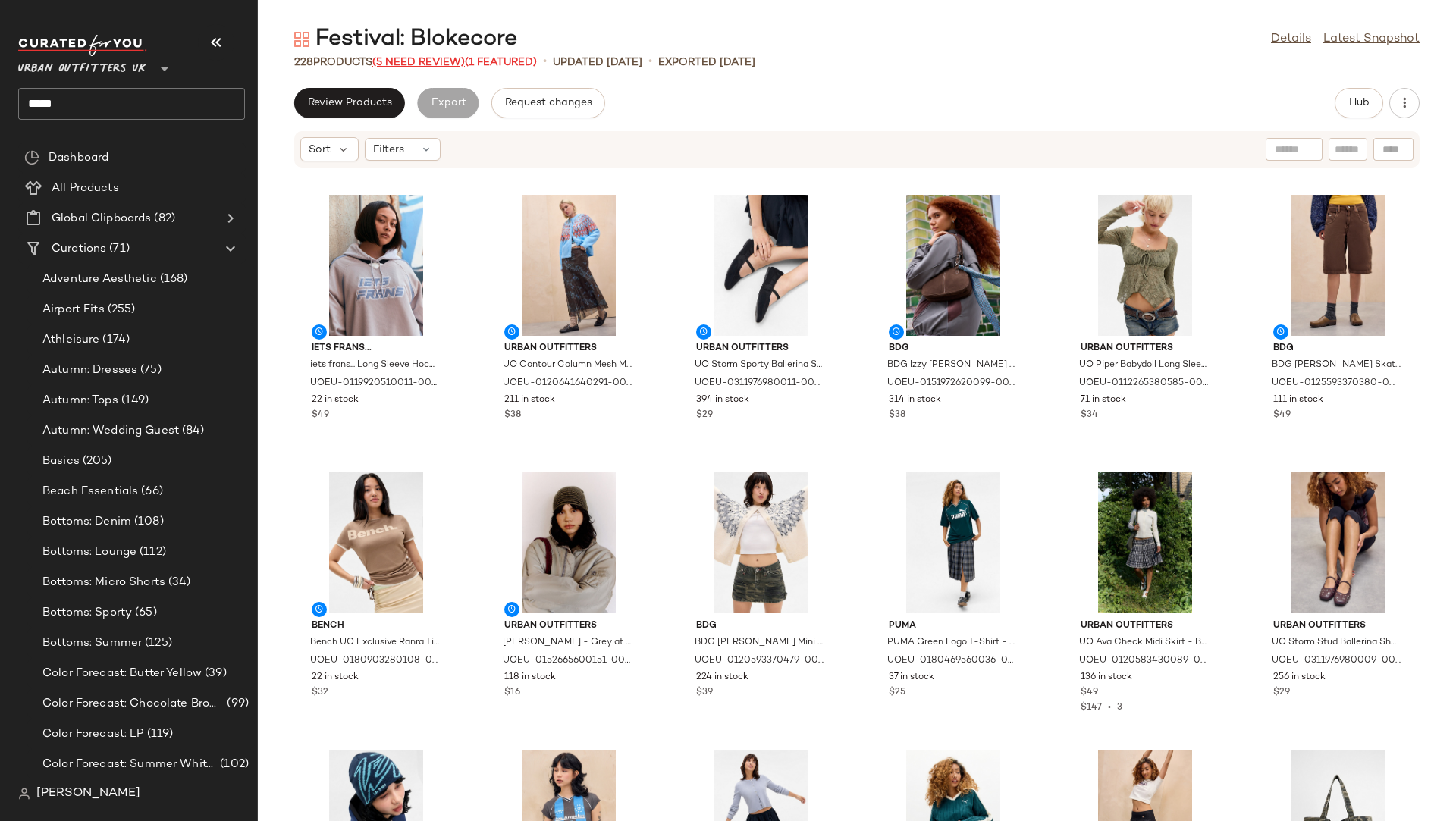
click at [420, 63] on span "(5 Need Review)" at bounding box center [418, 63] width 92 height 11
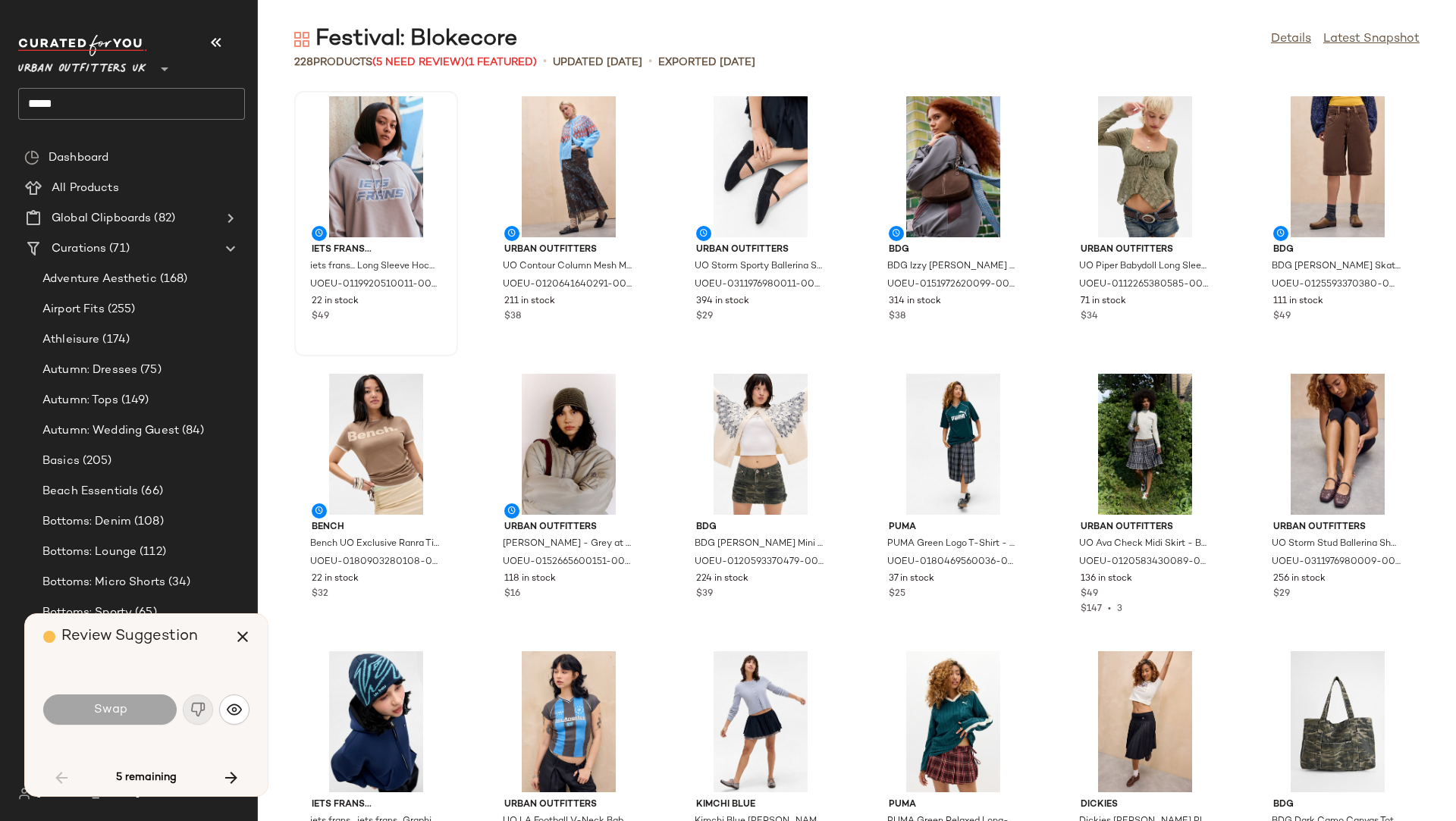
scroll to position [1123, 0]
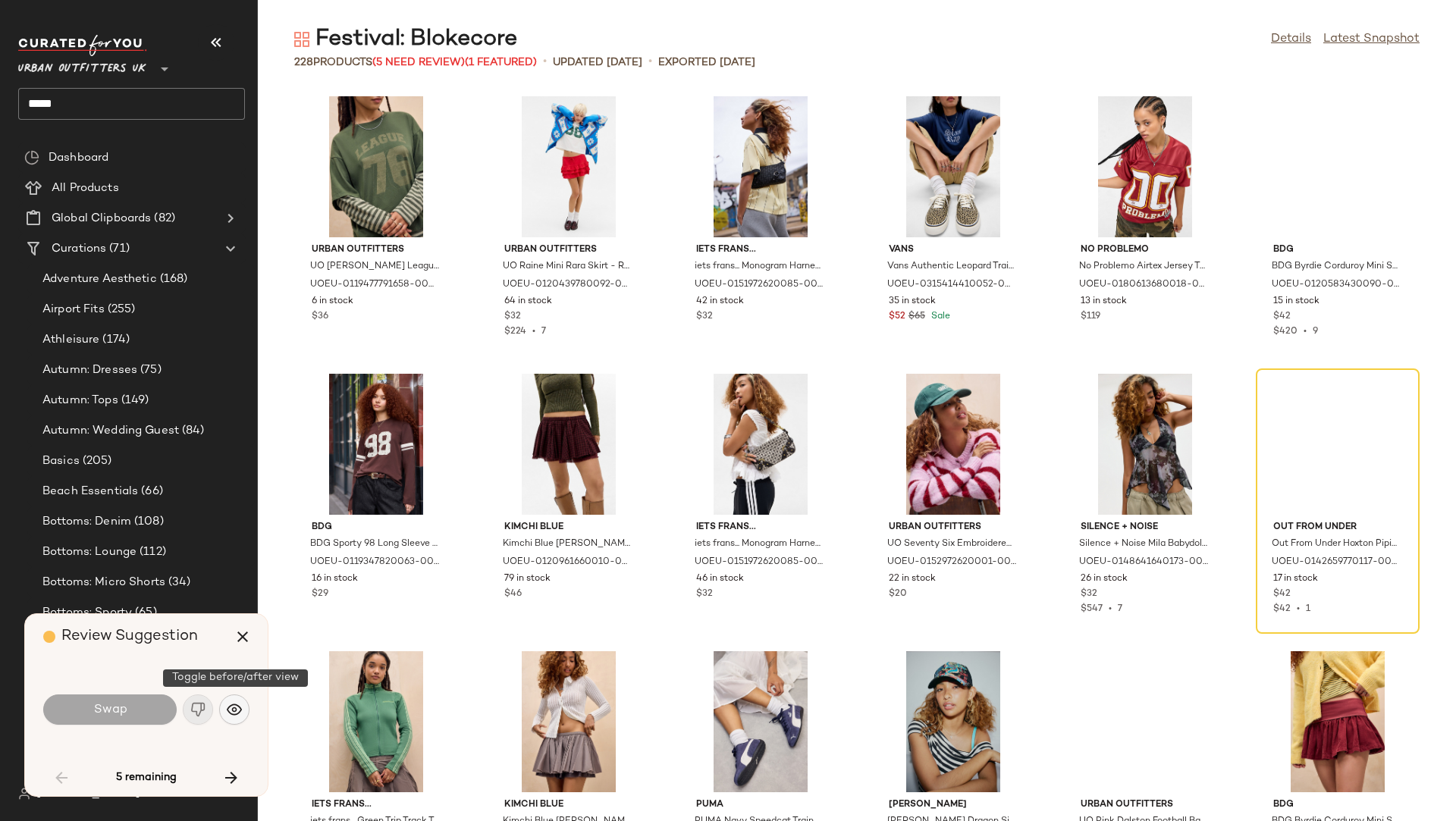
click at [235, 711] on img "button" at bounding box center [234, 710] width 16 height 16
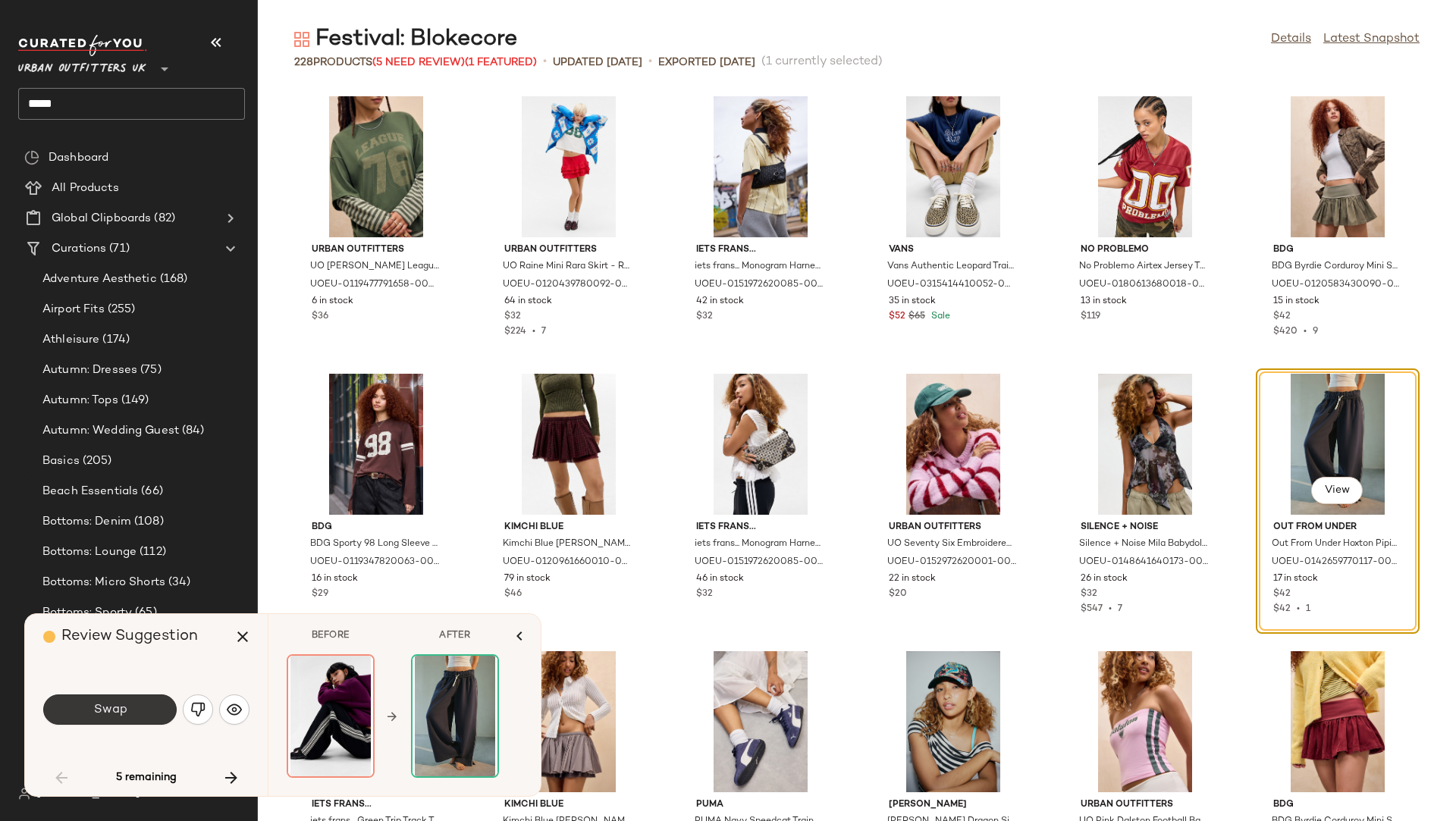
click at [135, 709] on button "Swap" at bounding box center [110, 710] width 133 height 30
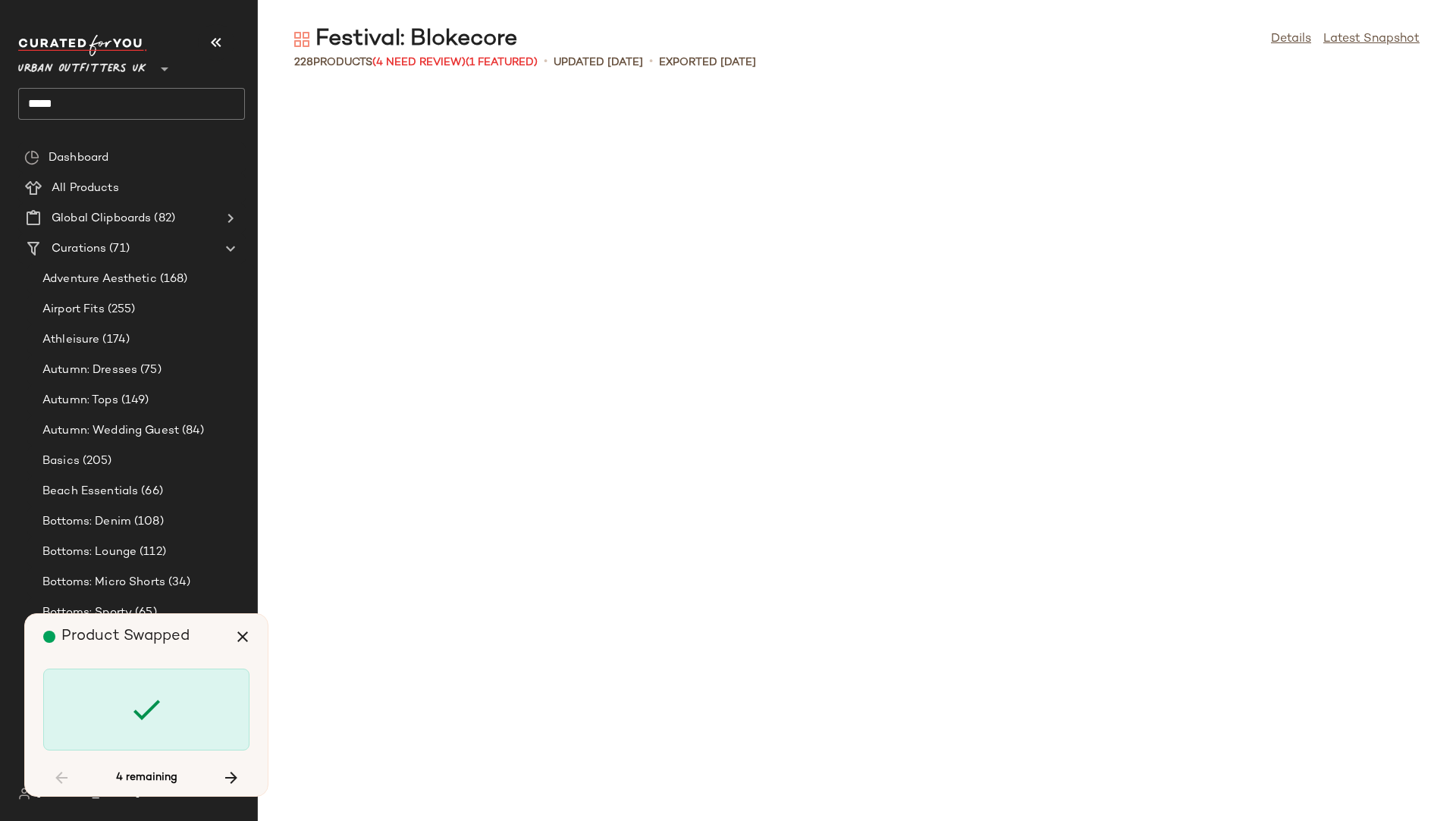
scroll to position [4441, 0]
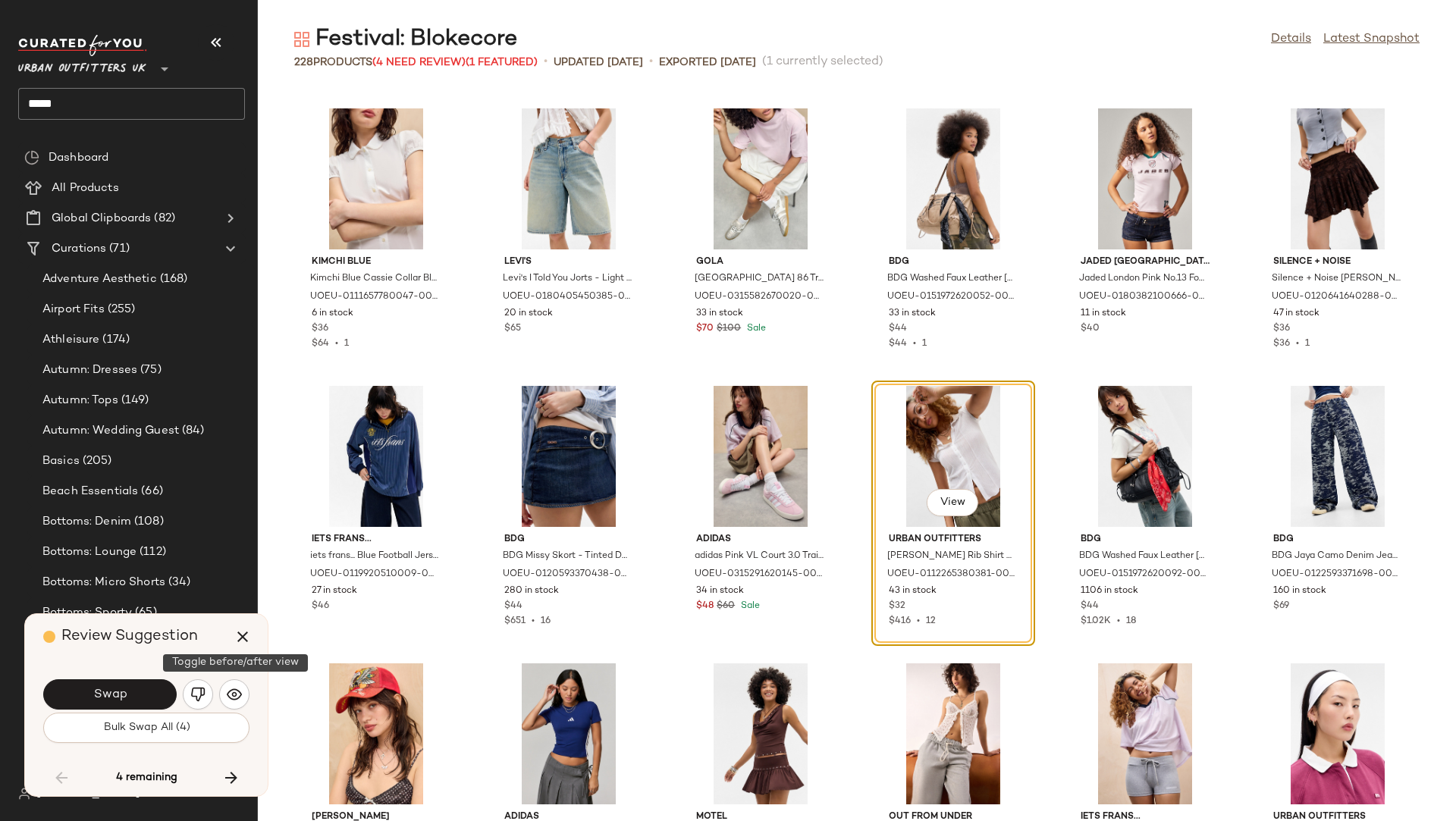
click at [233, 703] on button "button" at bounding box center [234, 694] width 30 height 30
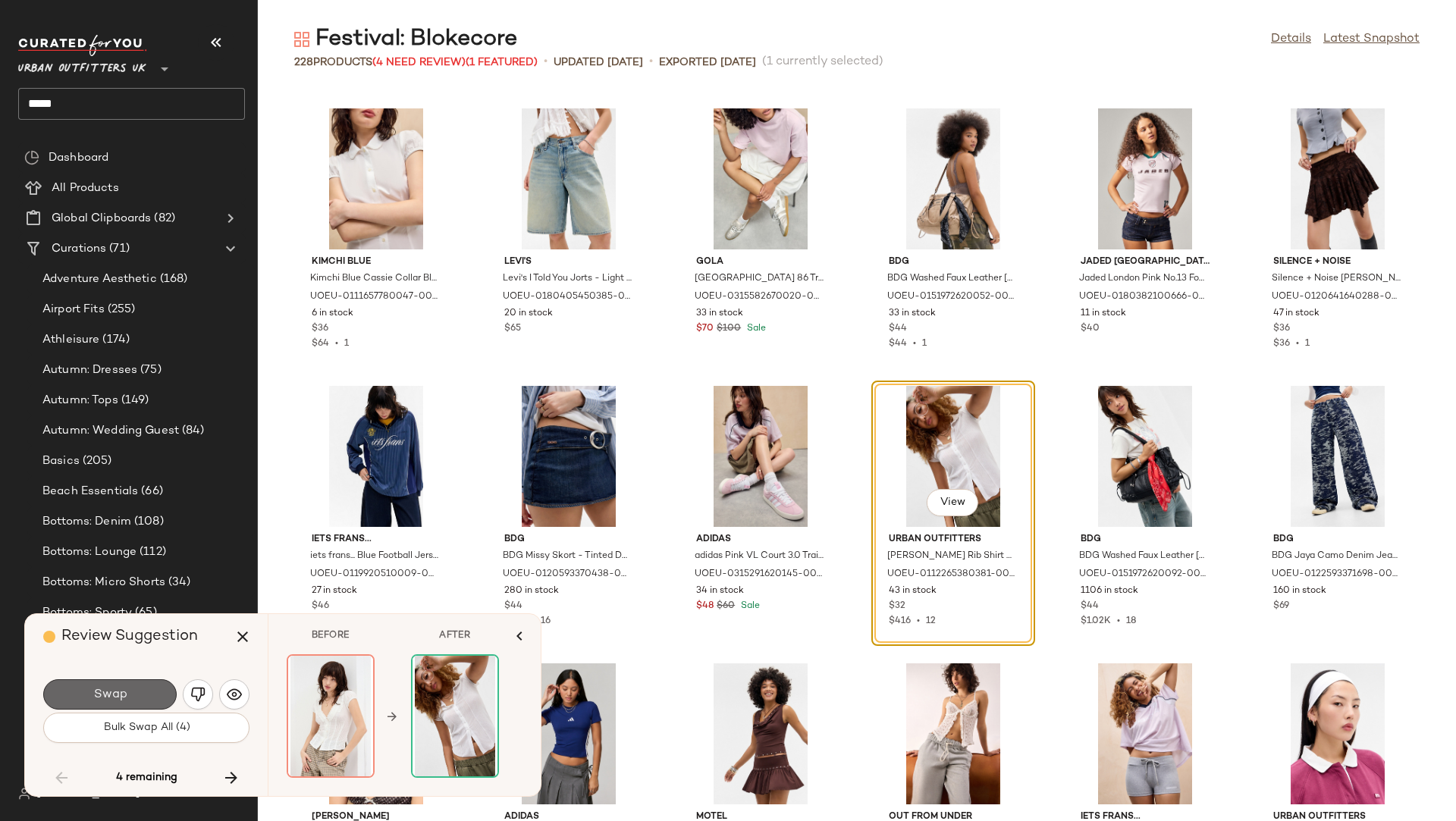
click at [150, 684] on button "Swap" at bounding box center [110, 694] width 133 height 30
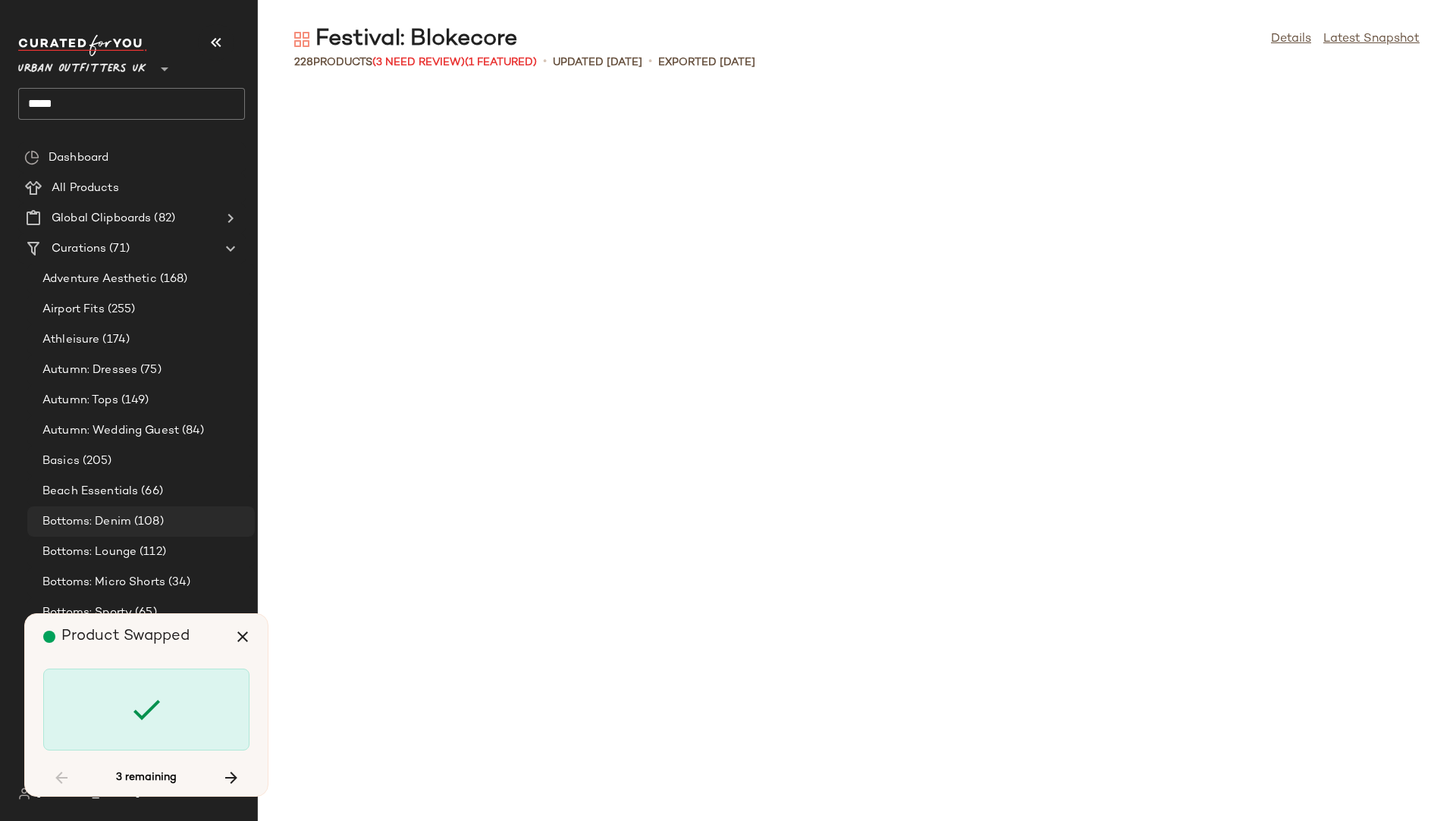
scroll to position [8050, 0]
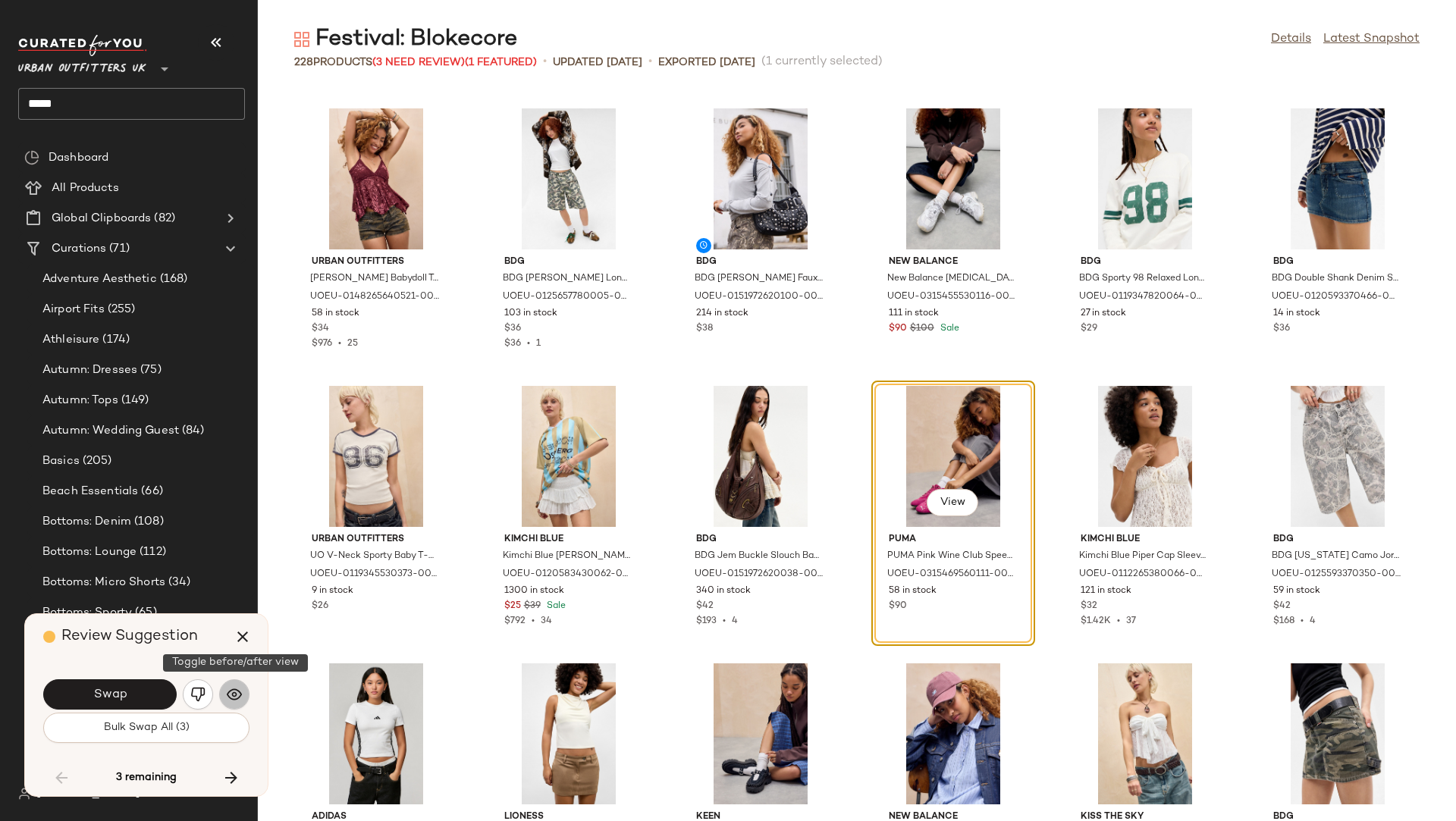
click at [234, 694] on img "button" at bounding box center [234, 694] width 16 height 16
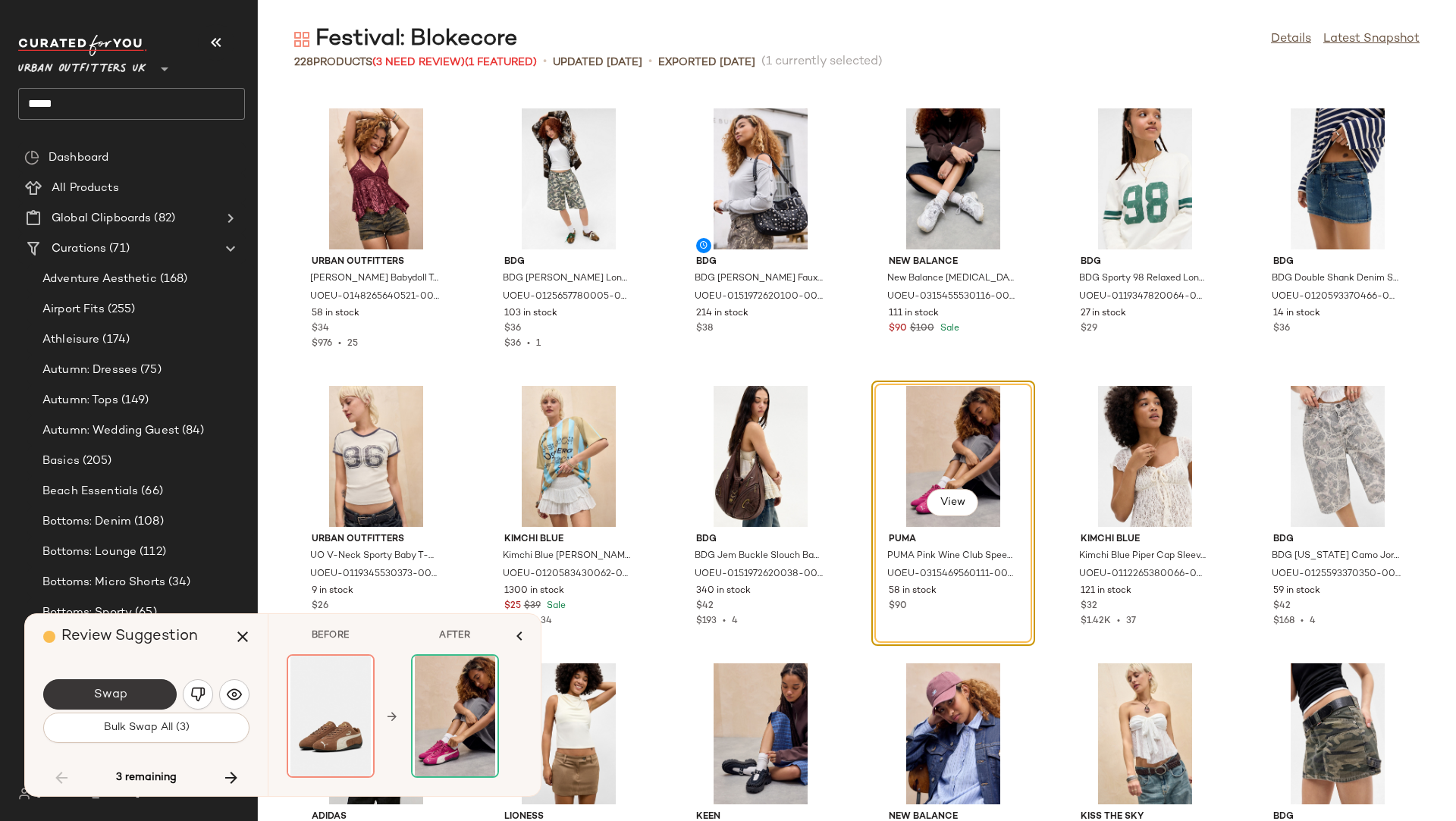
click at [157, 696] on button "Swap" at bounding box center [110, 694] width 133 height 30
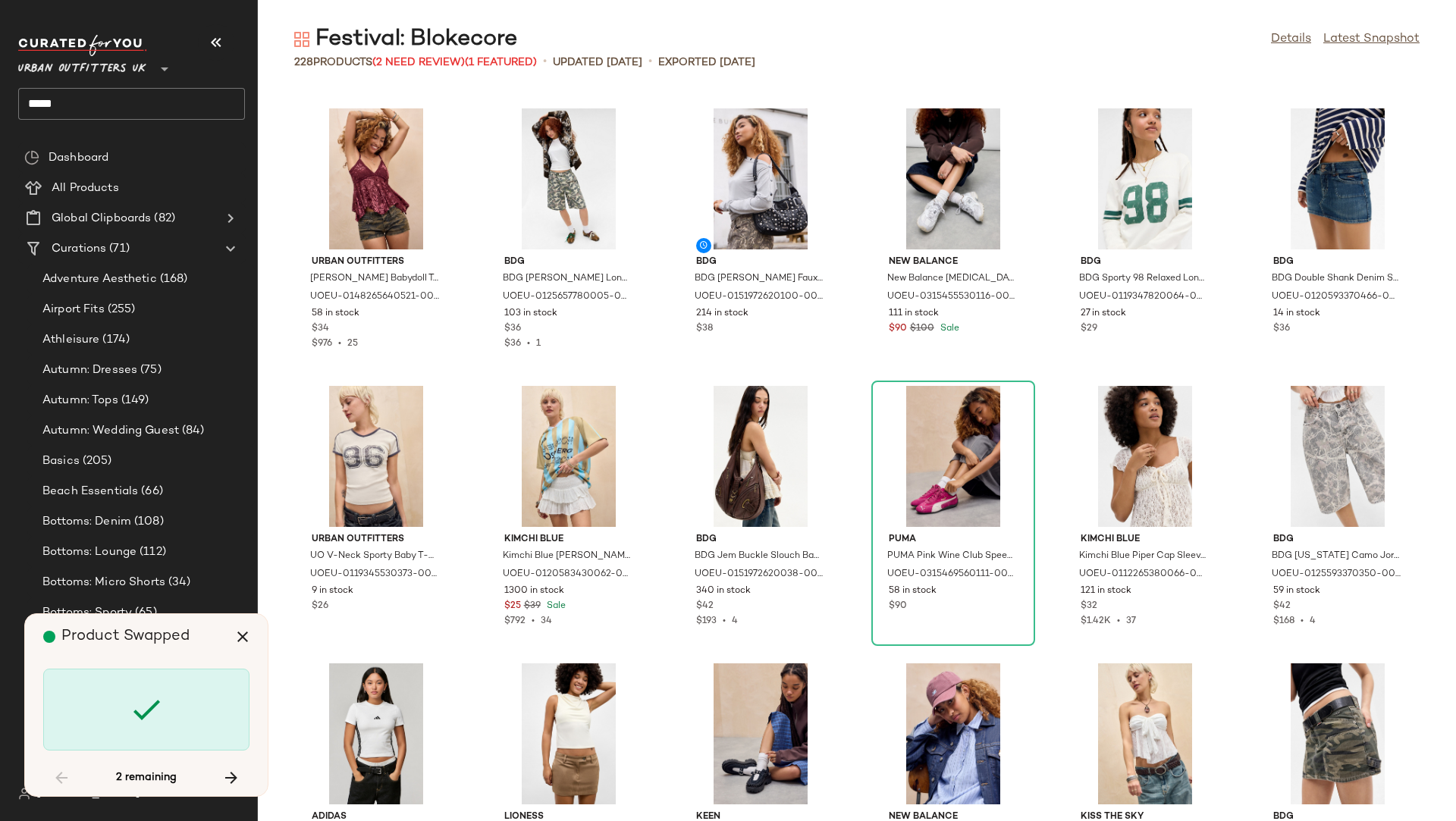
scroll to position [9715, 0]
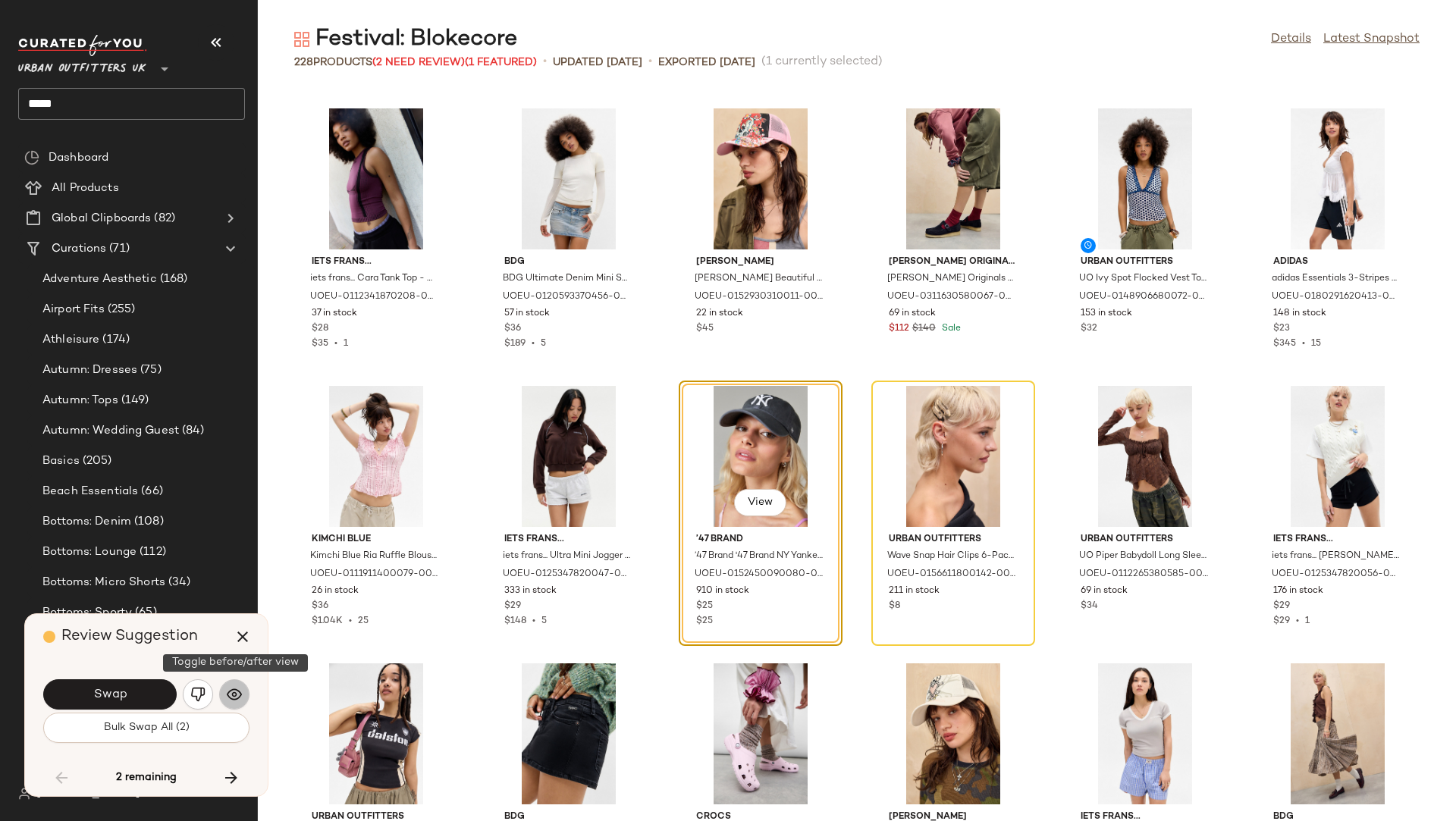
click at [226, 695] on img "button" at bounding box center [234, 694] width 16 height 16
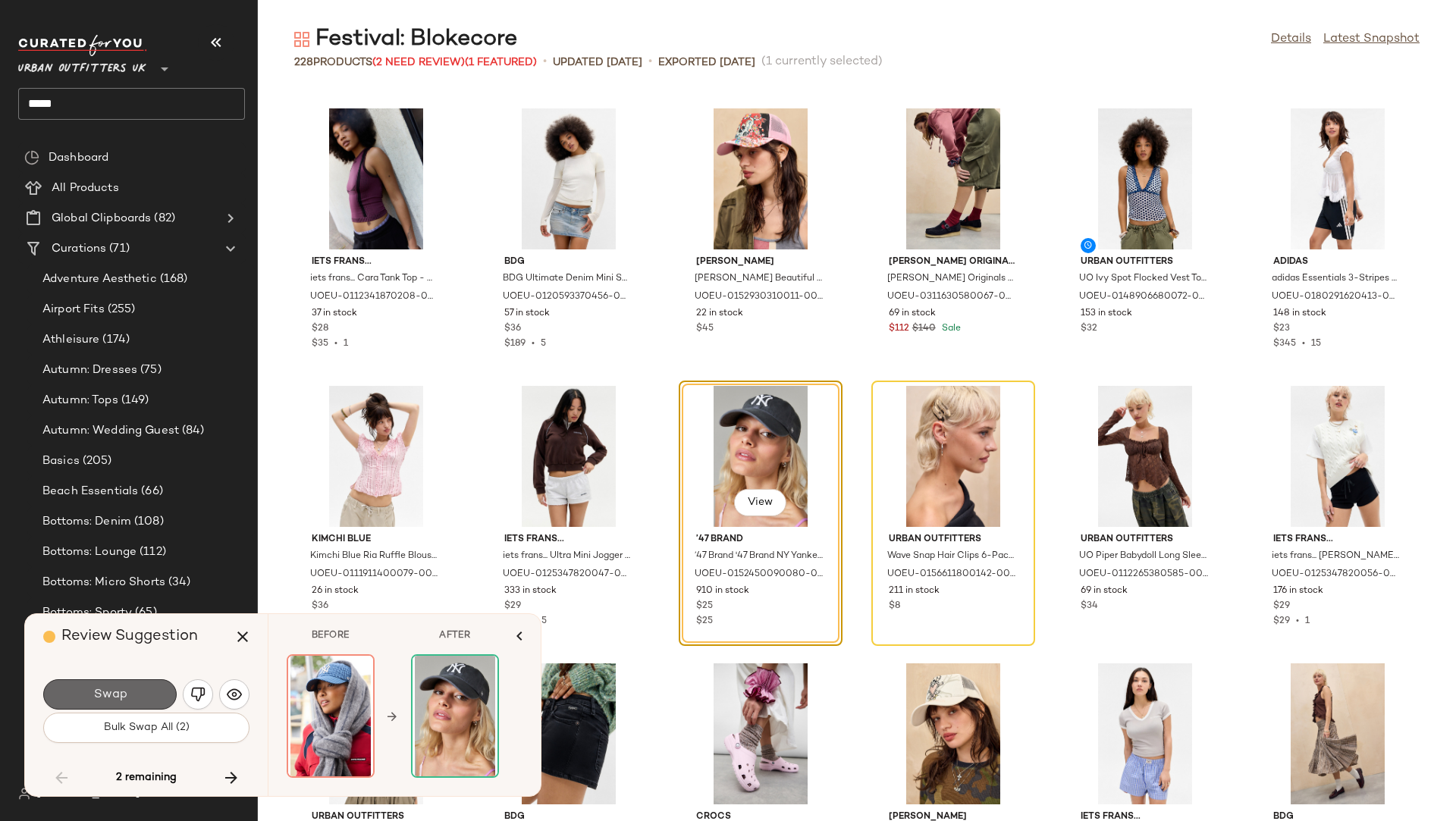
click at [160, 702] on button "Swap" at bounding box center [110, 694] width 133 height 30
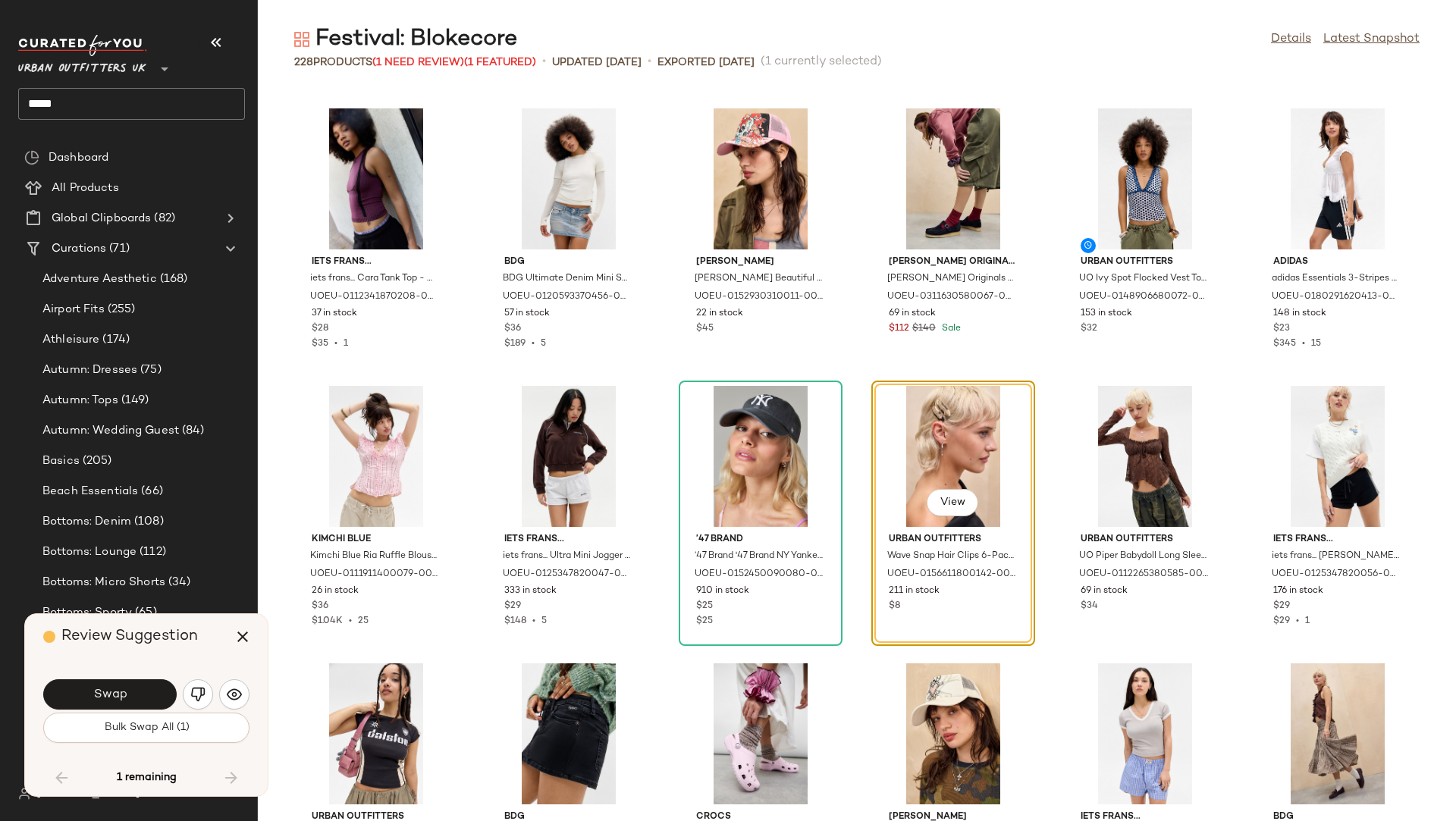
click at [250, 695] on div "Review Suggestion Swap Bulk Swap All (1) 1 remaining" at bounding box center [146, 705] width 243 height 182
click at [245, 695] on button "button" at bounding box center [234, 694] width 30 height 30
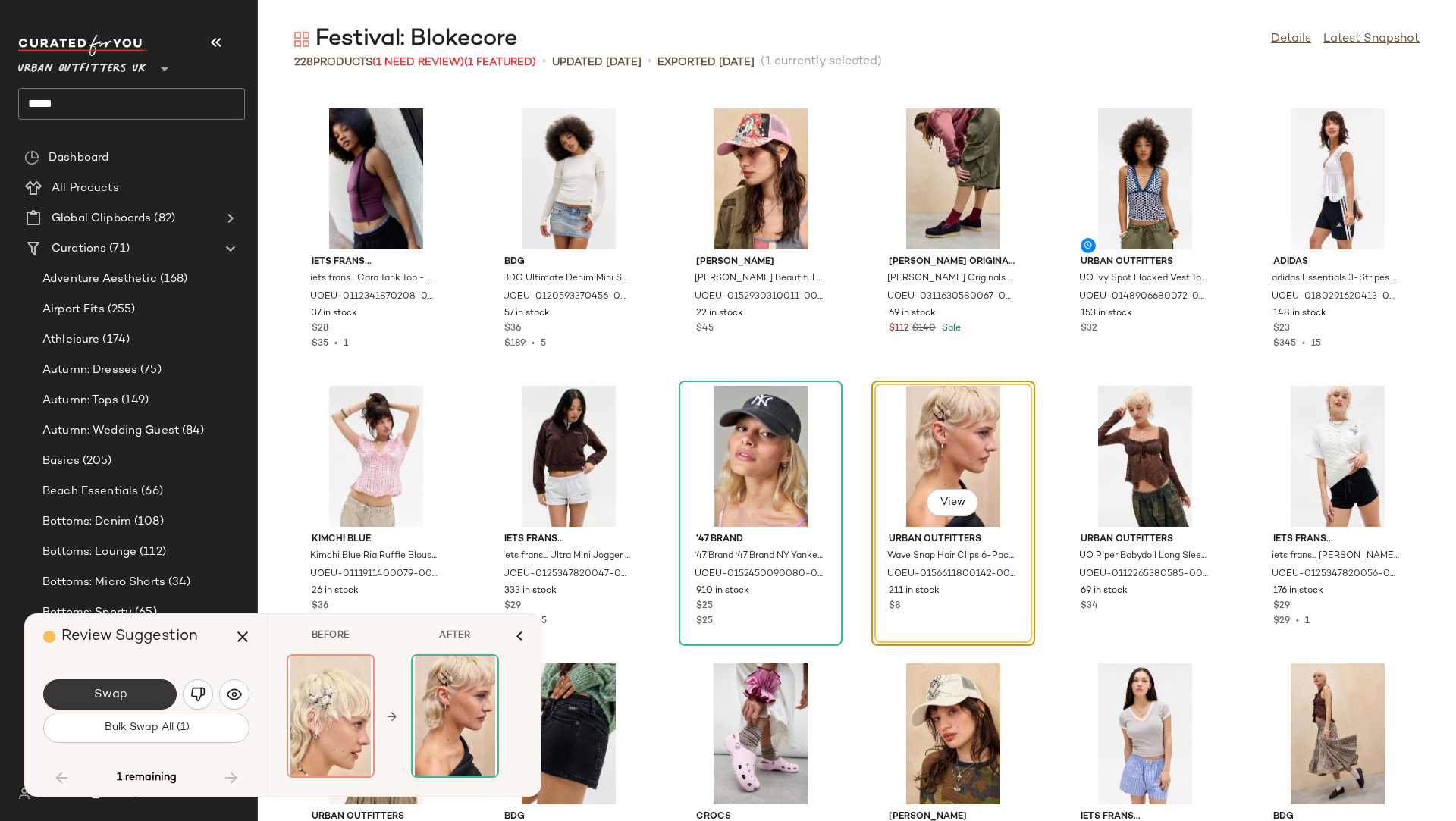
click at [143, 706] on button "Swap" at bounding box center [110, 694] width 133 height 30
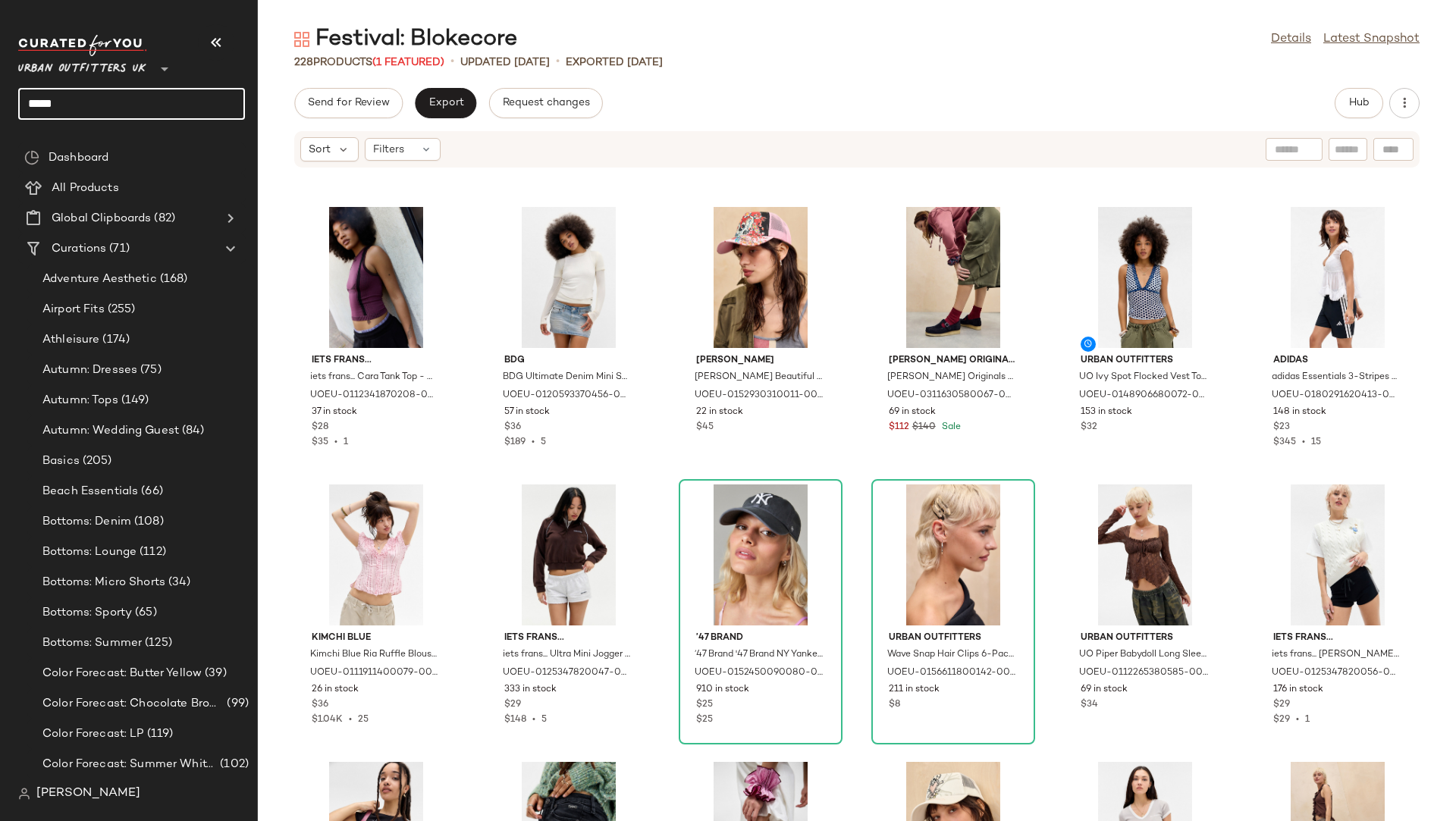
drag, startPoint x: 94, startPoint y: 98, endPoint x: 0, endPoint y: 97, distance: 94.0
click at [0, 98] on nav "Urban Outfitters UK ** ***** Dashboard All Products Global Clipboards (82) Cura…" at bounding box center [128, 410] width 258 height 821
type input "*"
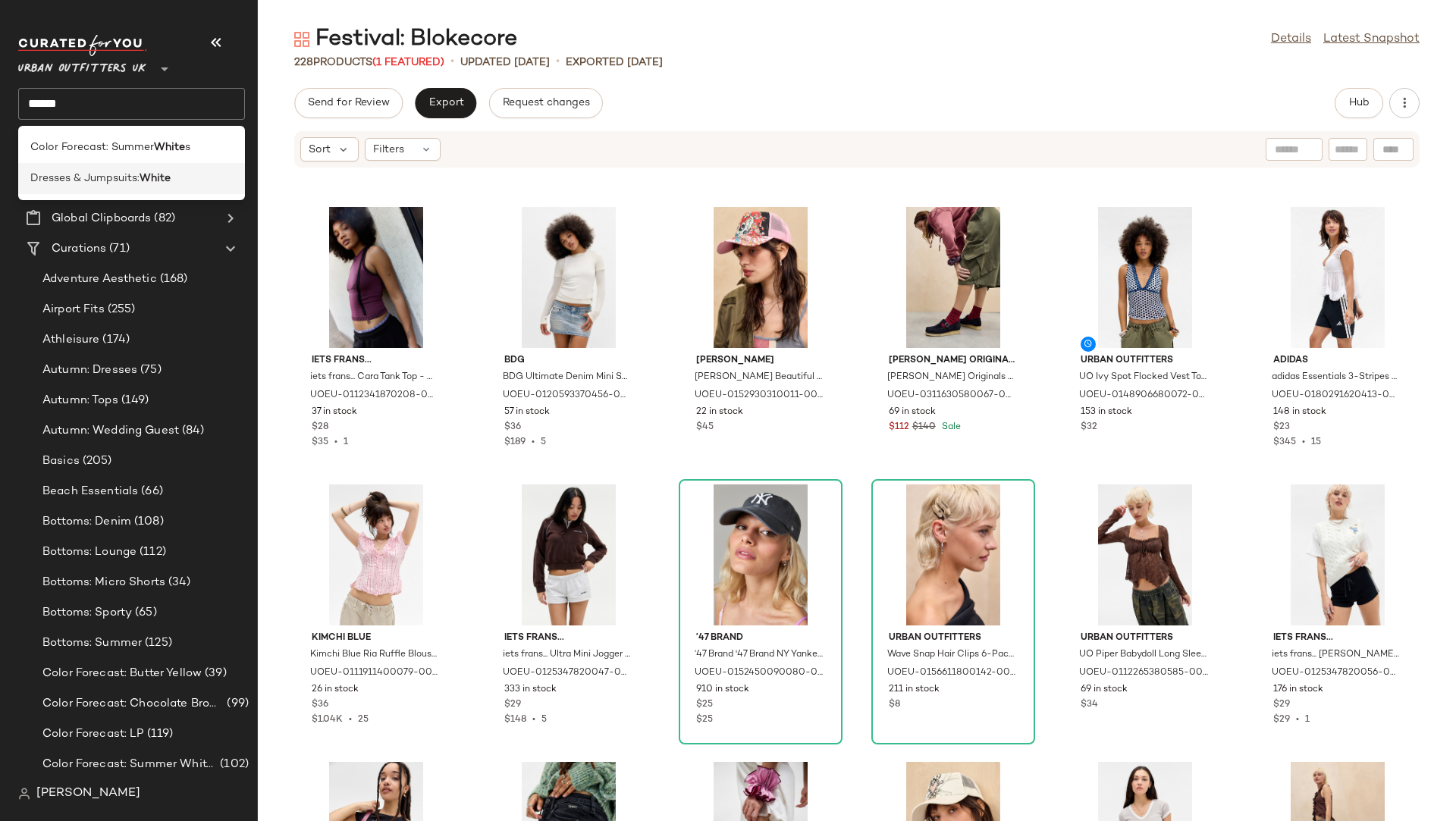
click at [70, 177] on span "Dresses & Jumpsuits:" at bounding box center [85, 178] width 110 height 16
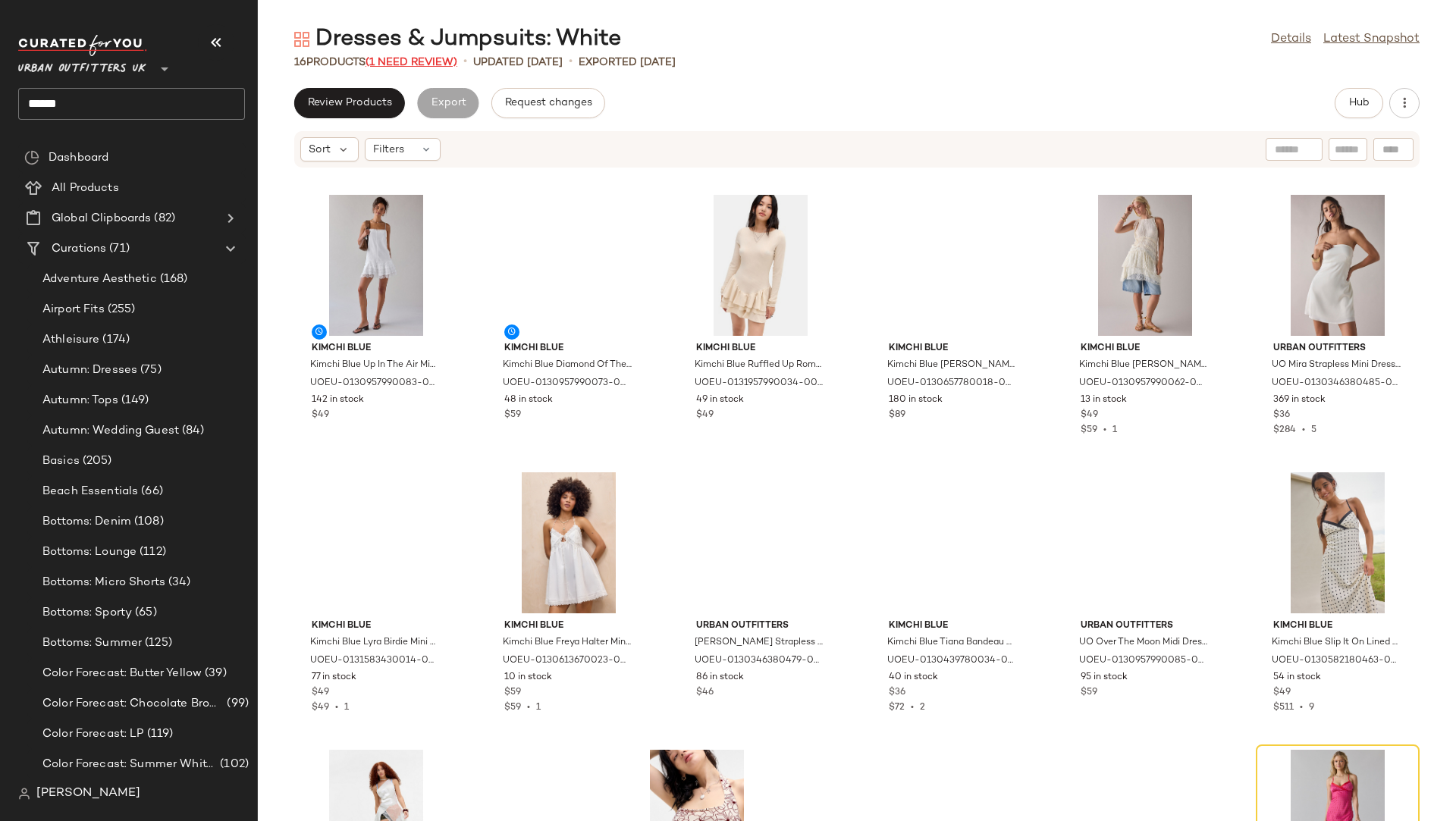
click at [385, 59] on span "(1 Need Review)" at bounding box center [411, 63] width 92 height 11
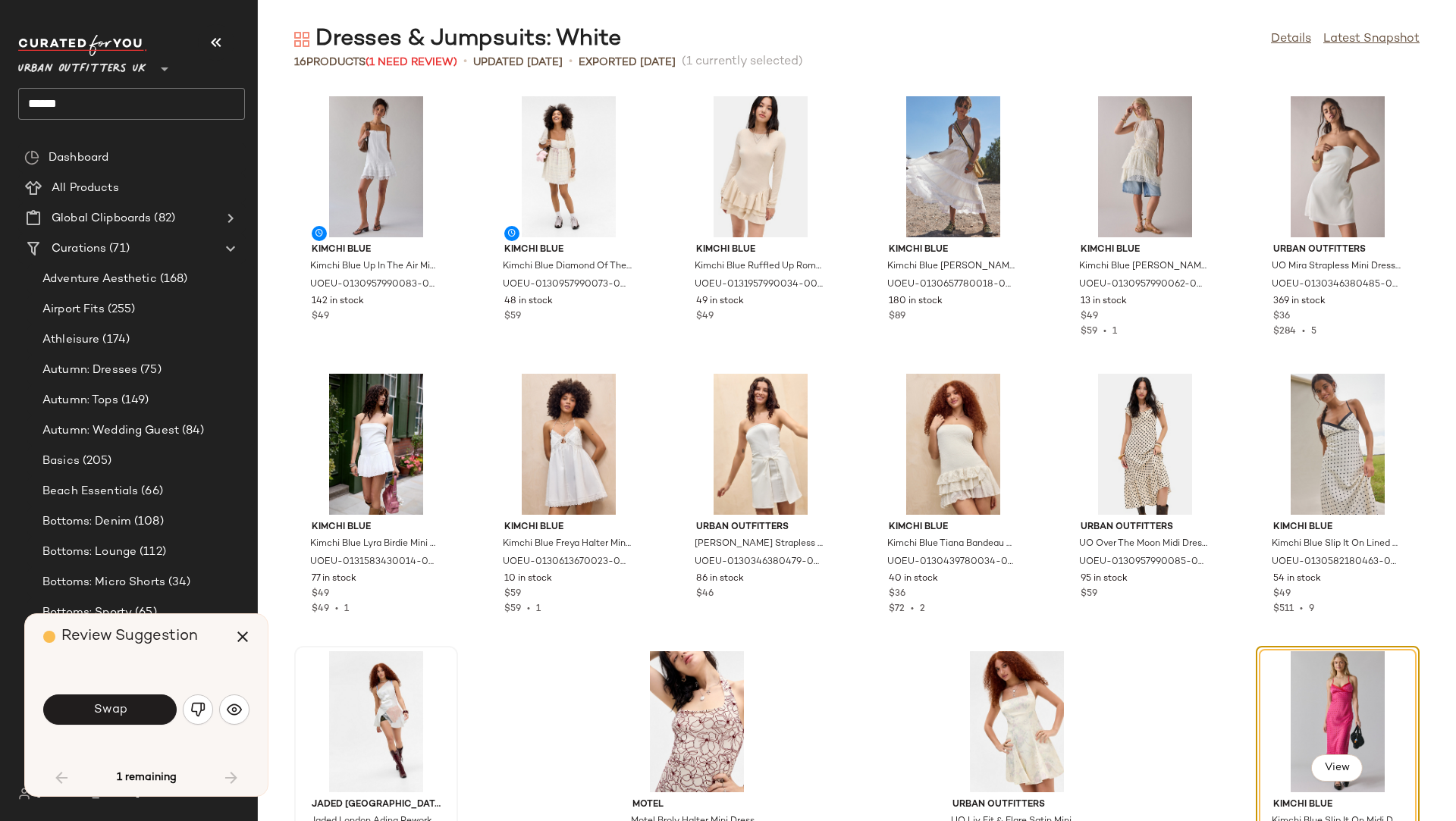
scroll to position [90, 0]
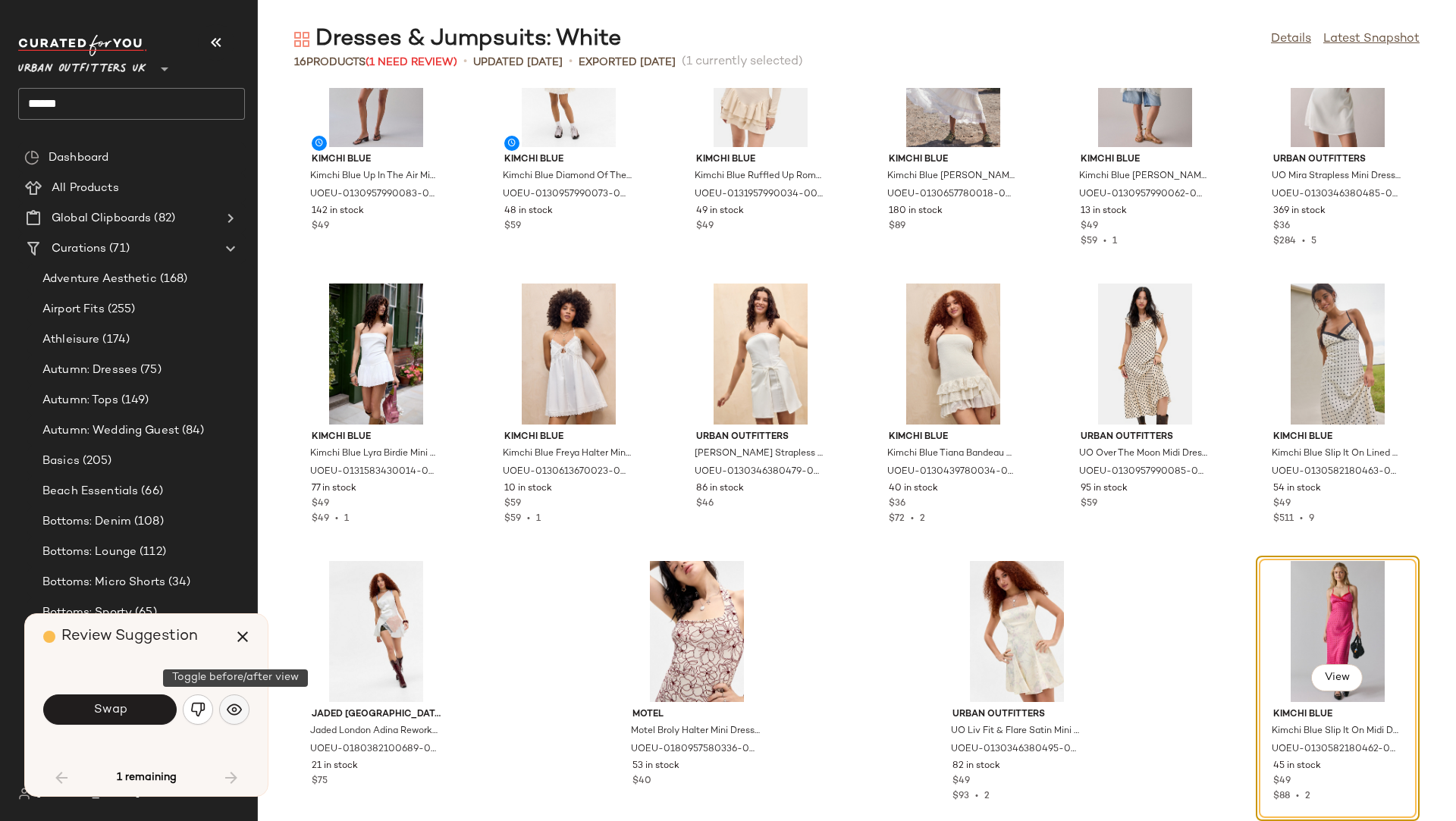
click at [233, 711] on img "button" at bounding box center [234, 710] width 16 height 16
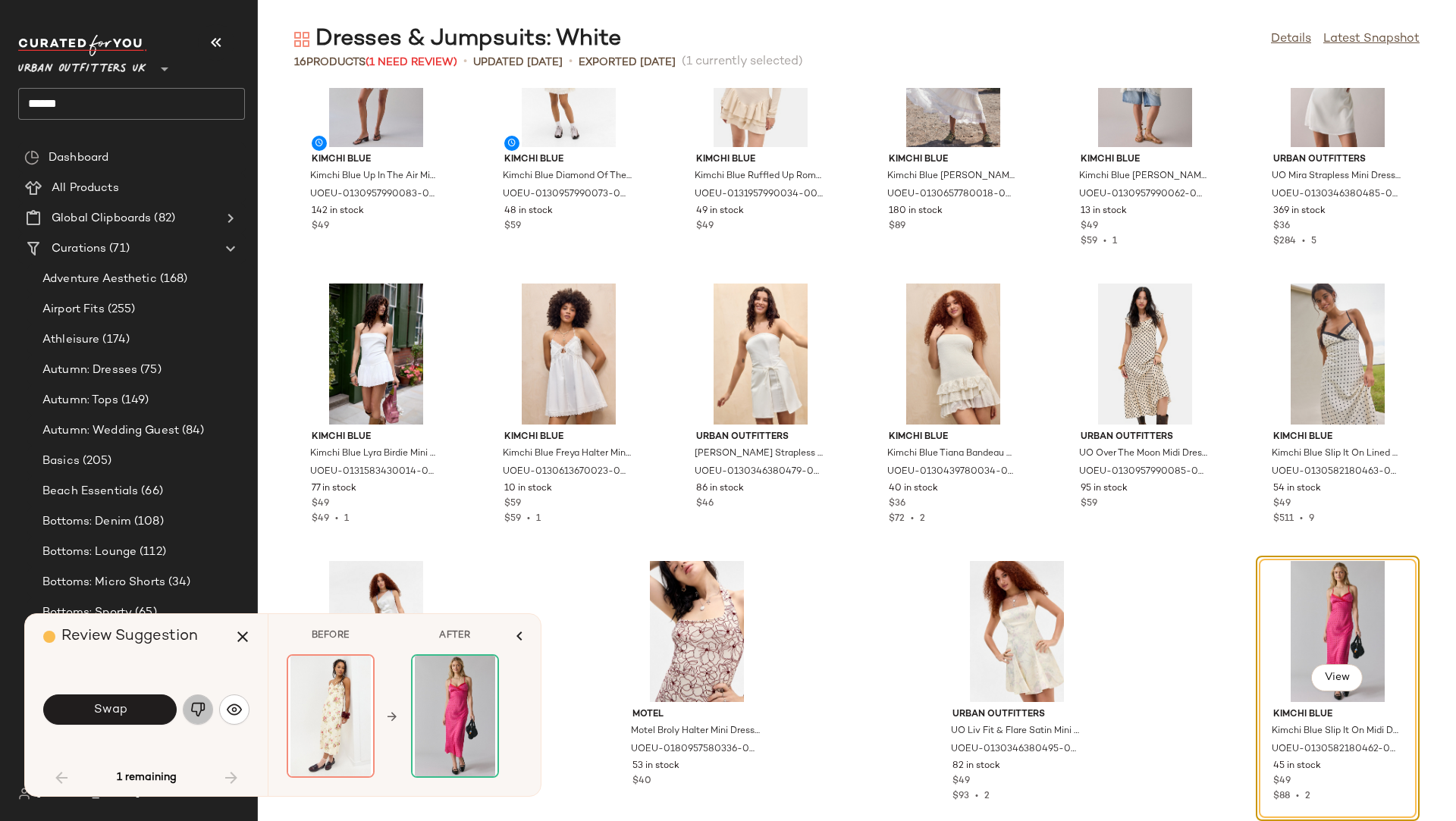
click at [204, 709] on img "button" at bounding box center [198, 710] width 16 height 16
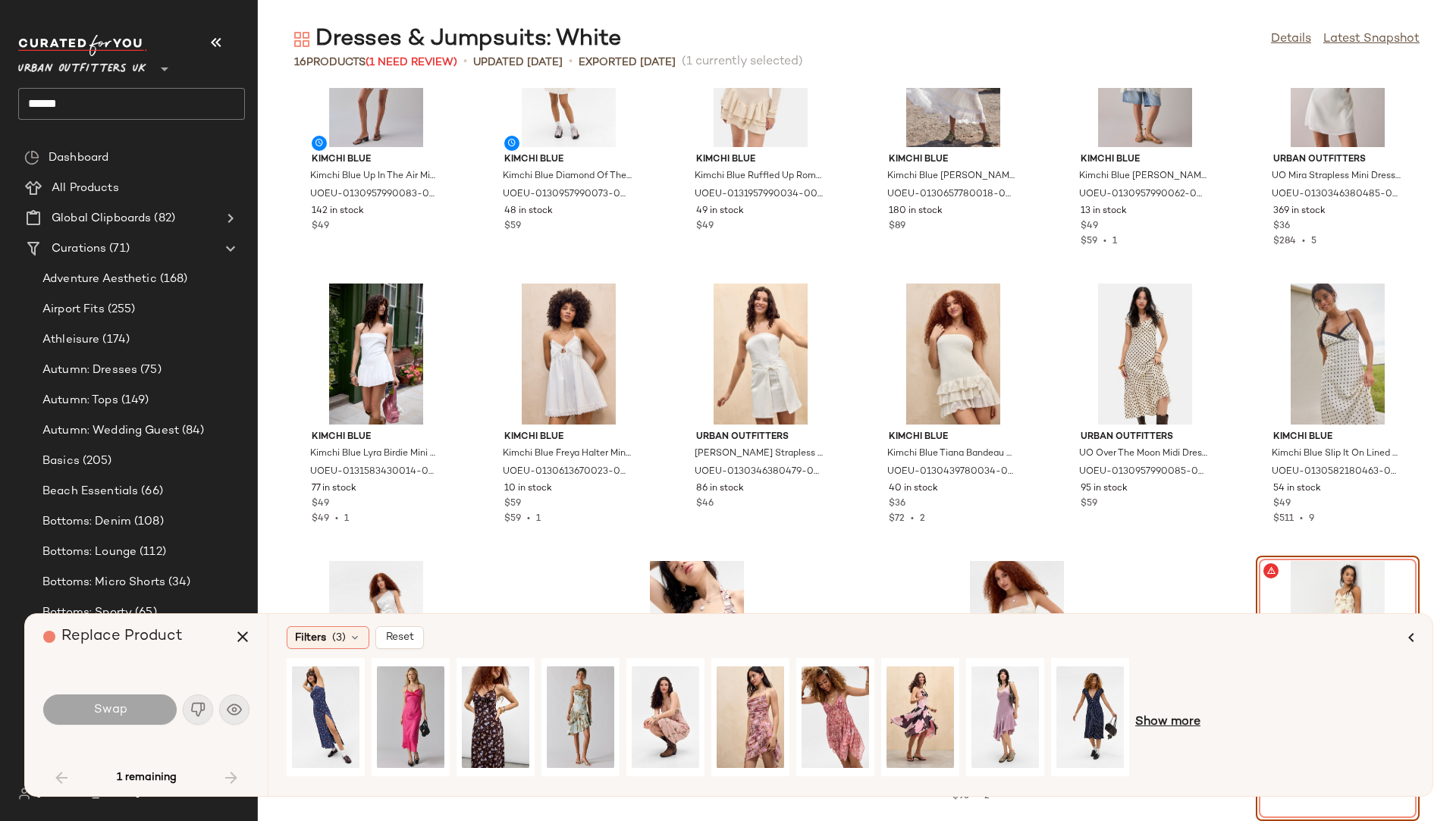
click at [1188, 726] on span "Show more" at bounding box center [1167, 723] width 65 height 18
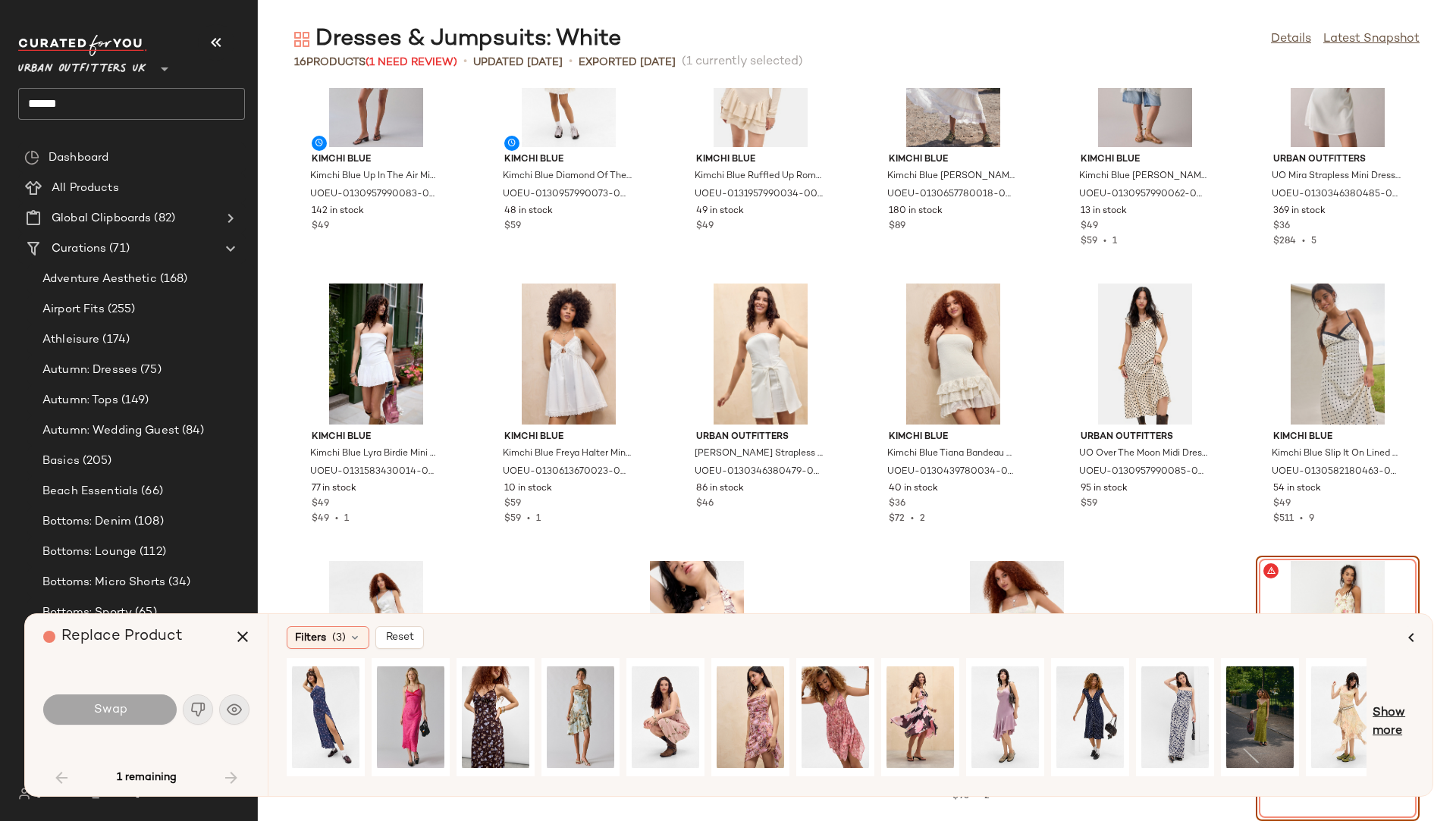
click at [1388, 707] on span "Show more" at bounding box center [1393, 723] width 42 height 37
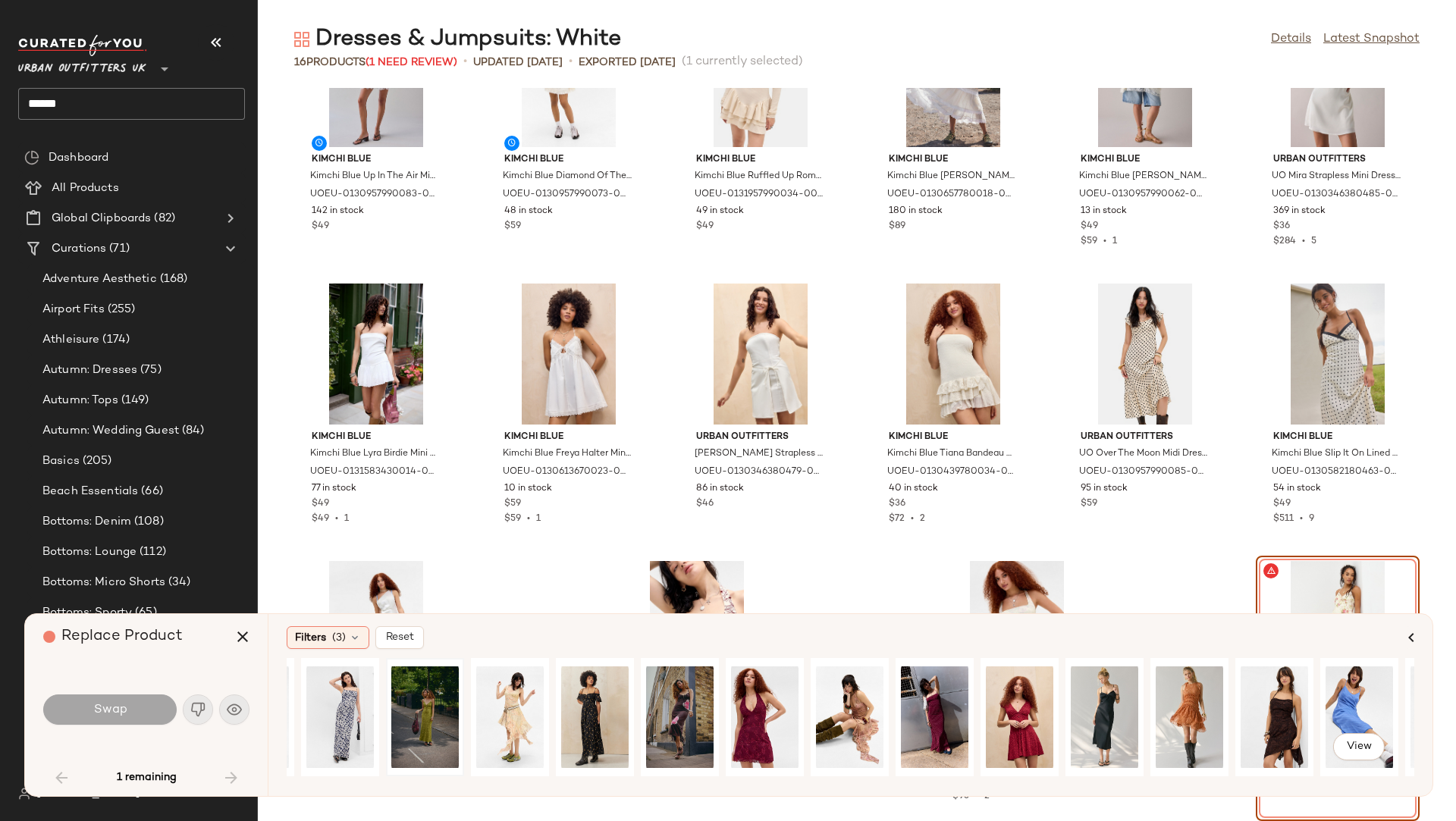
scroll to position [0, 813]
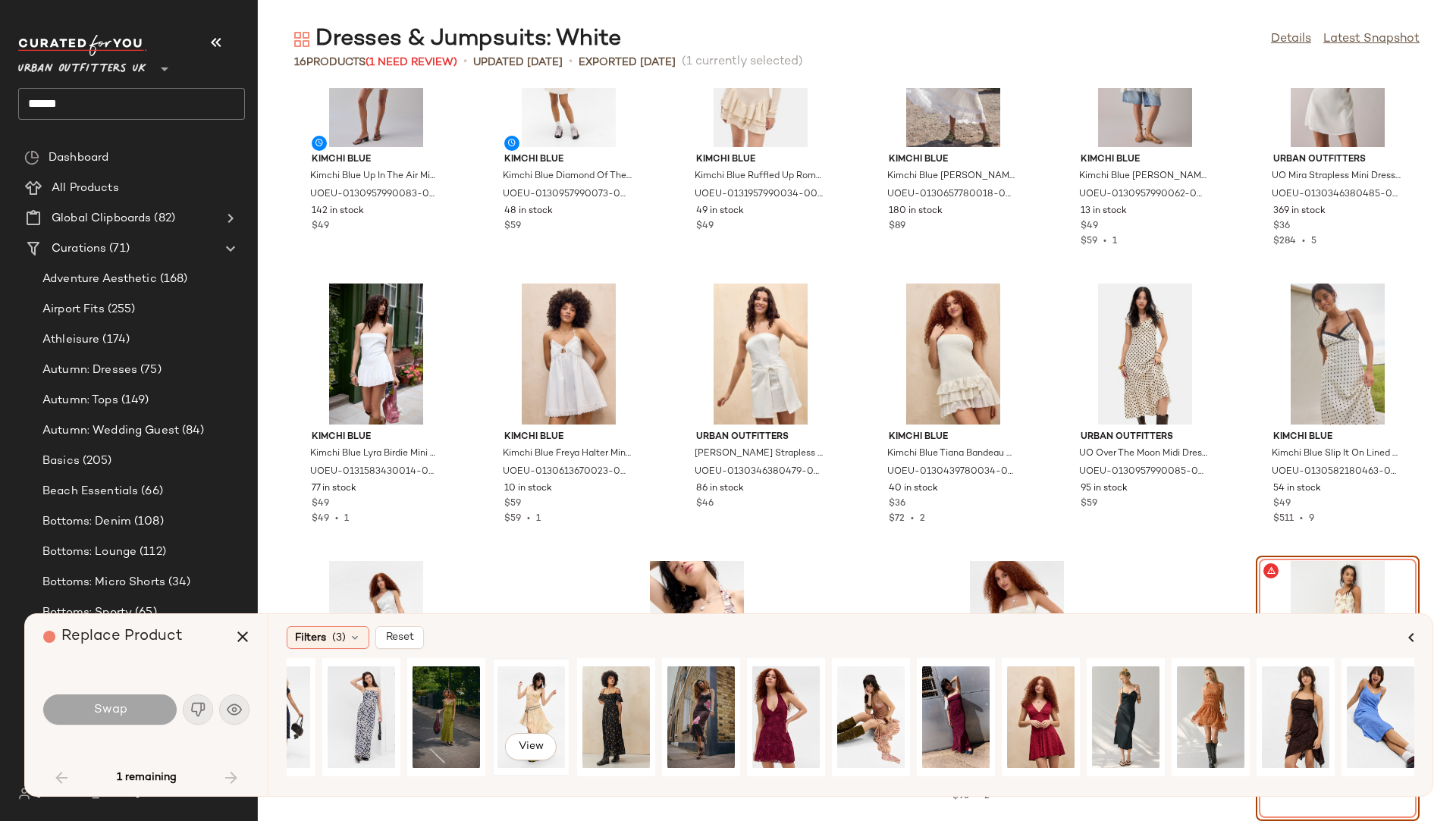
click at [538, 690] on div "View" at bounding box center [531, 717] width 68 height 108
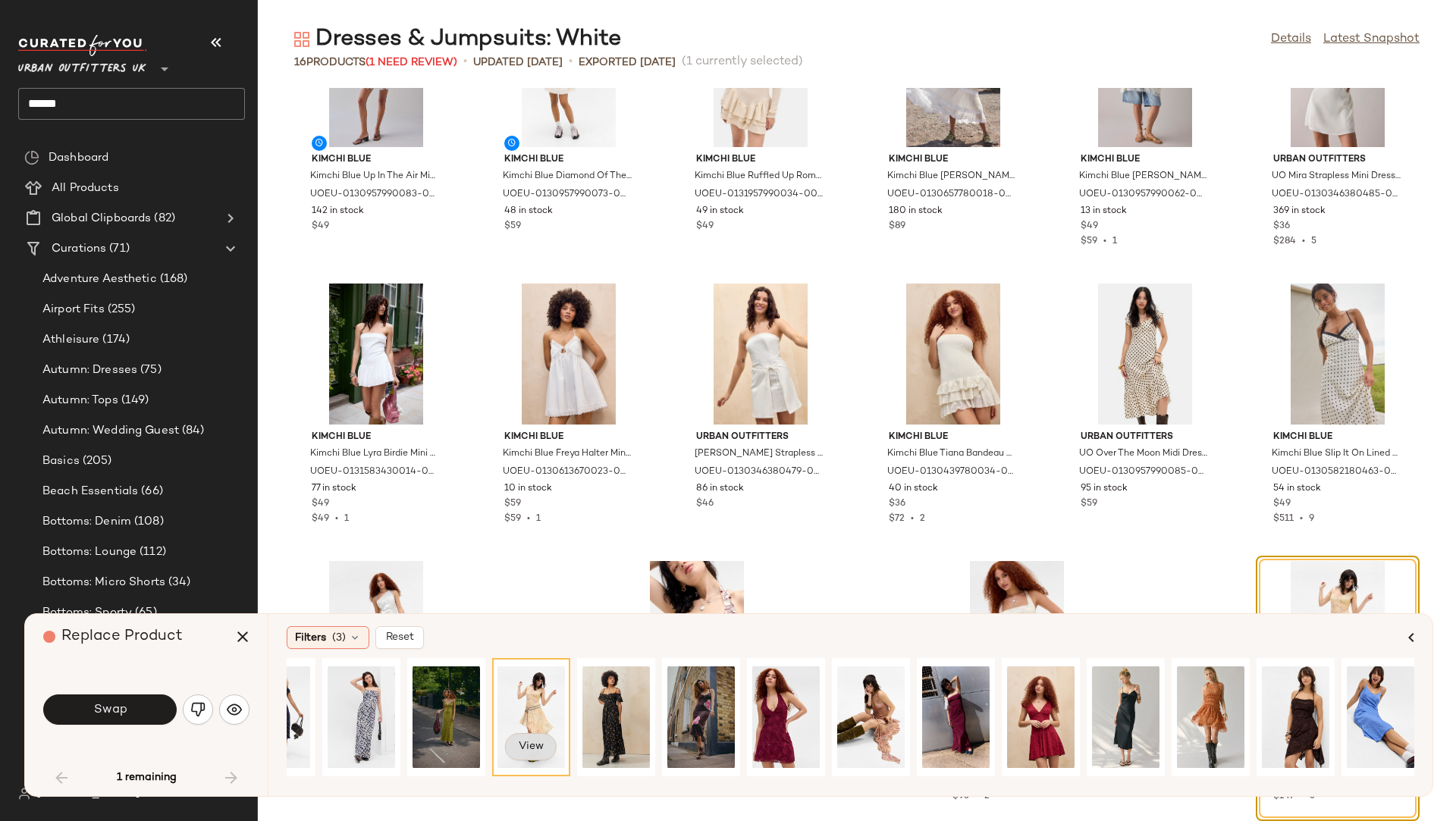
click at [539, 742] on span "View" at bounding box center [531, 747] width 26 height 12
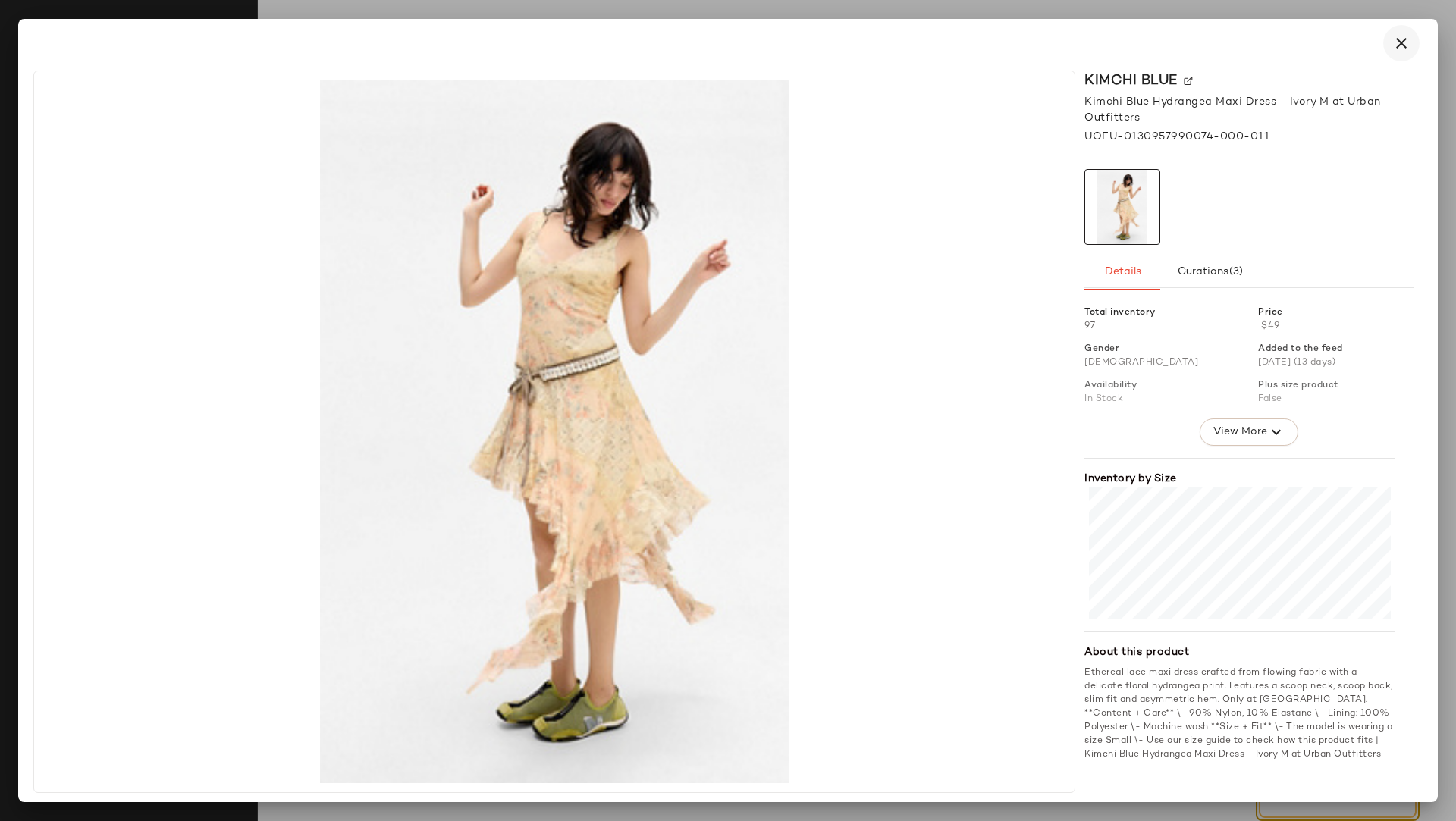
click at [1396, 44] on icon "button" at bounding box center [1401, 43] width 18 height 18
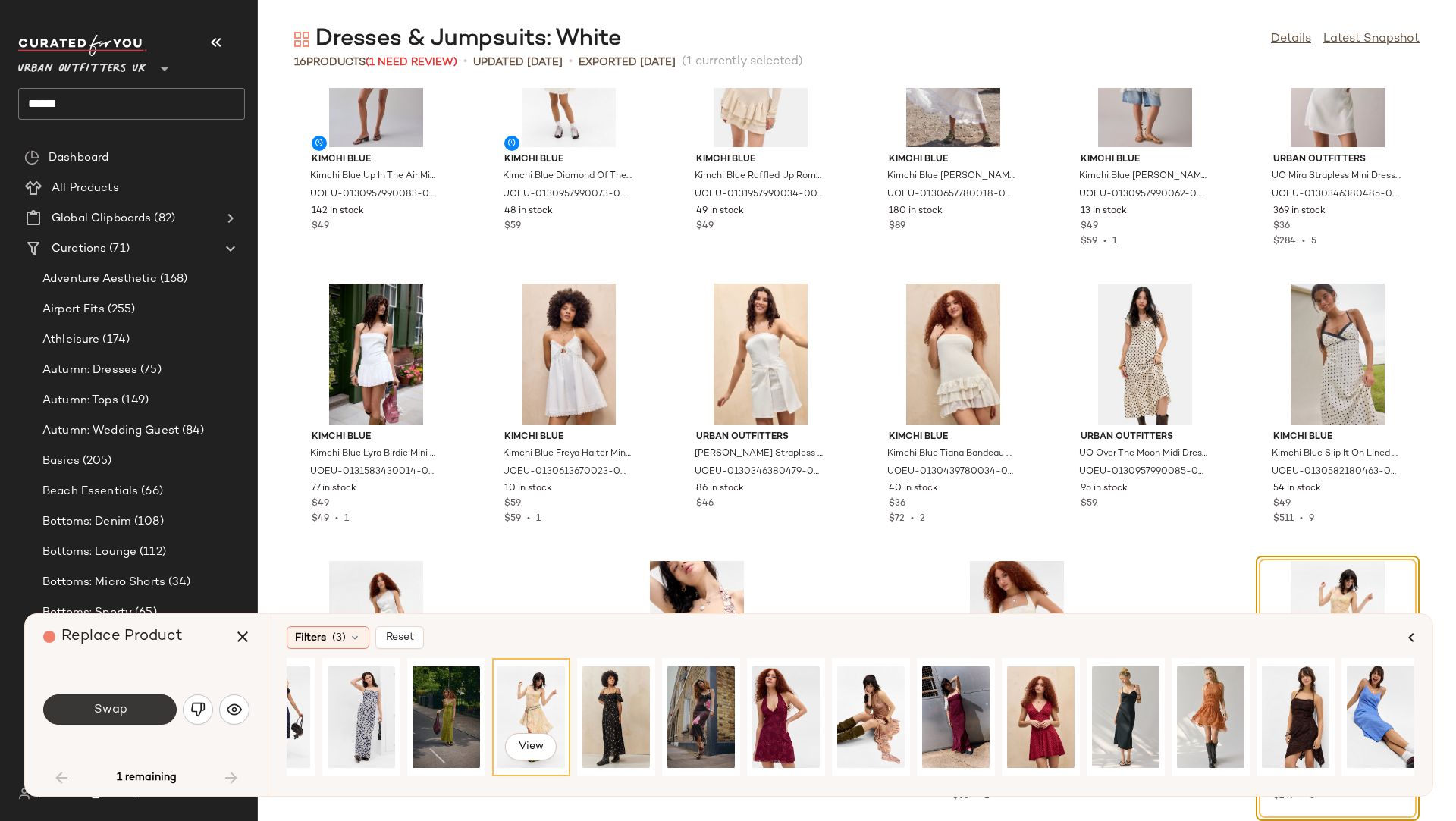
click at [120, 709] on span "Swap" at bounding box center [110, 711] width 34 height 15
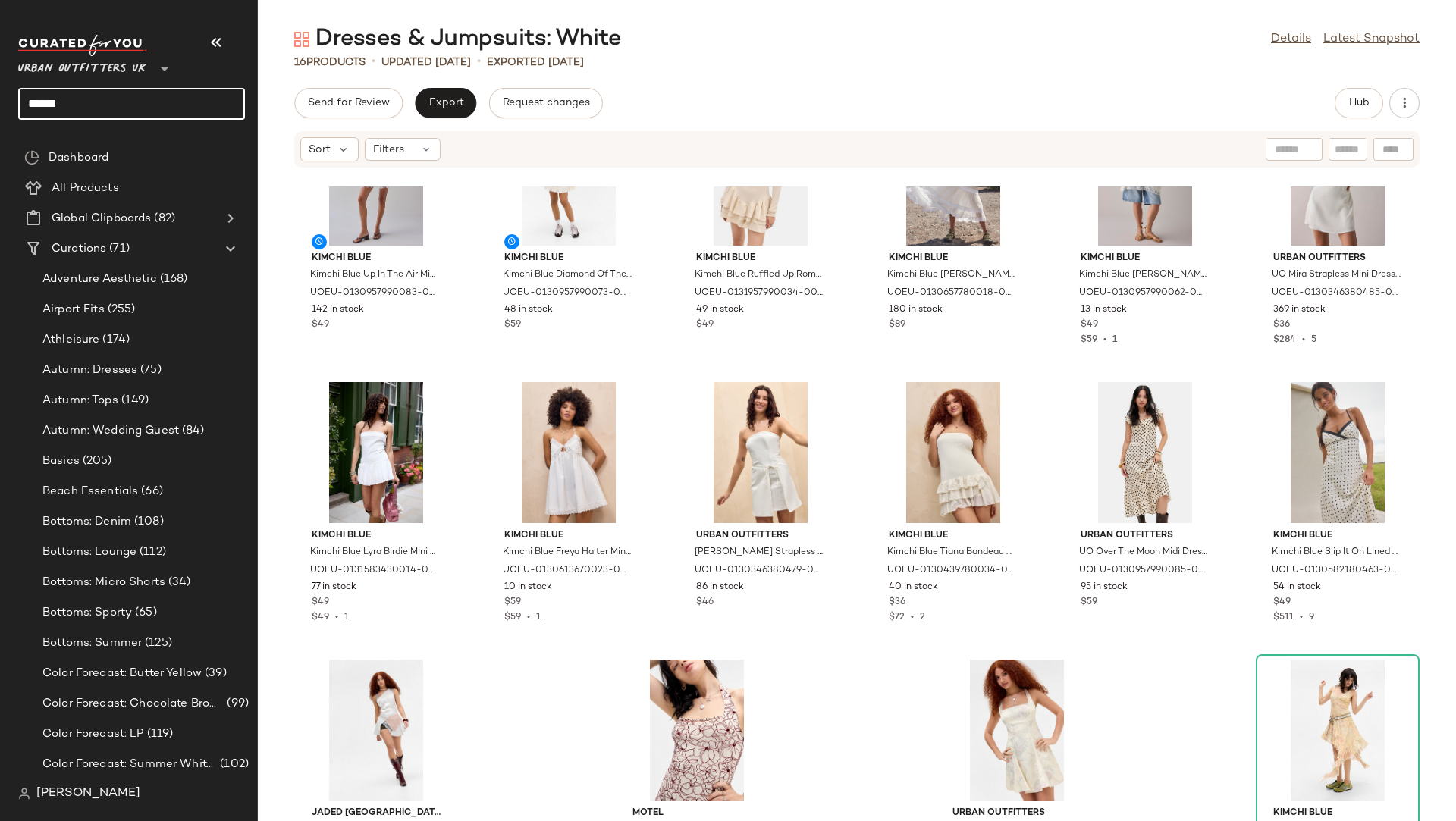
drag, startPoint x: 87, startPoint y: 110, endPoint x: 0, endPoint y: 102, distance: 87.4
click at [0, 102] on nav "Urban Outfitters UK ** ***** Dashboard All Products Global Clipboards (82) Cura…" at bounding box center [128, 410] width 258 height 821
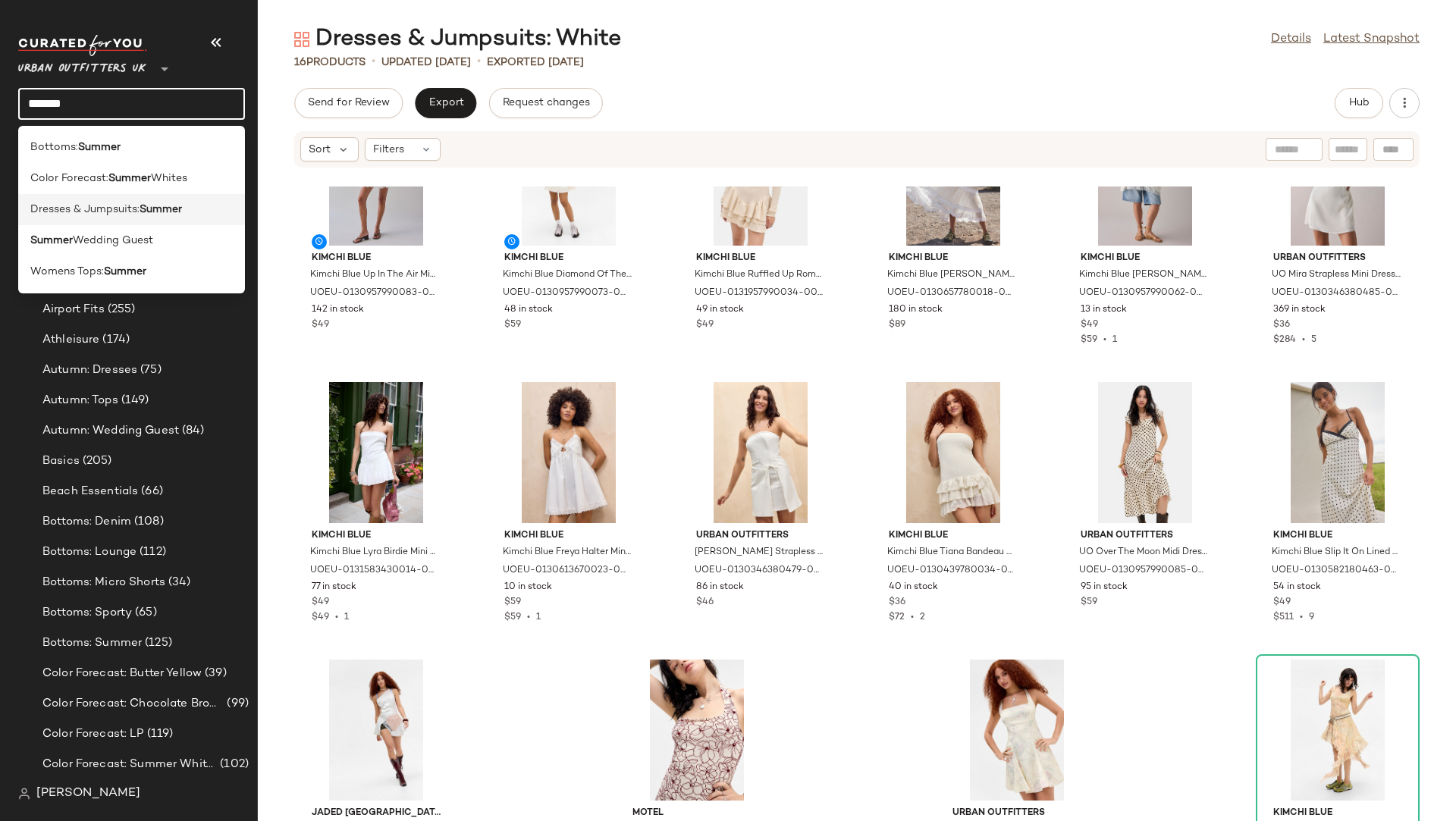
click at [176, 214] on b "Summer" at bounding box center [161, 209] width 43 height 16
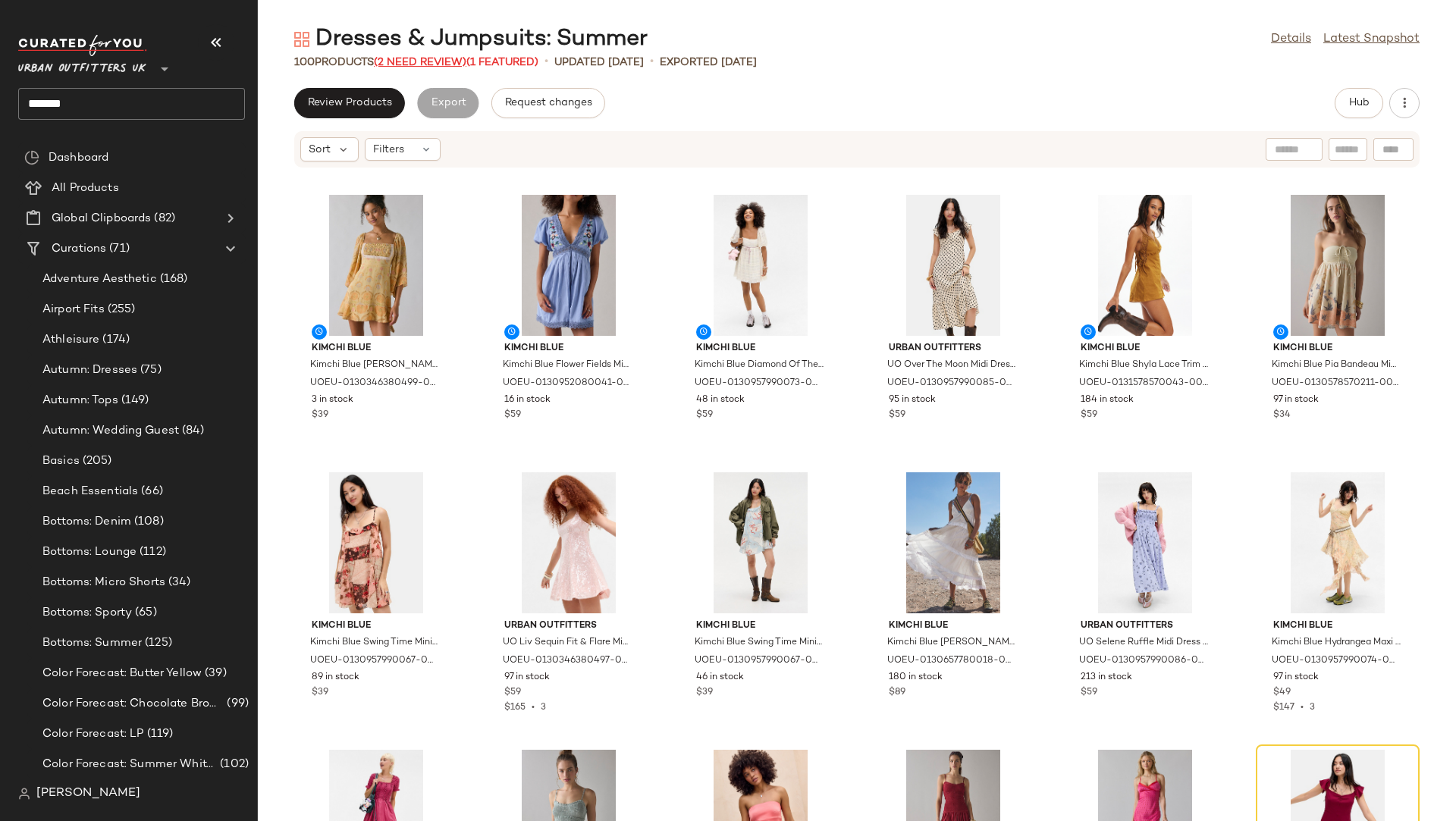
click at [428, 67] on span "(2 Need Review)" at bounding box center [419, 63] width 92 height 11
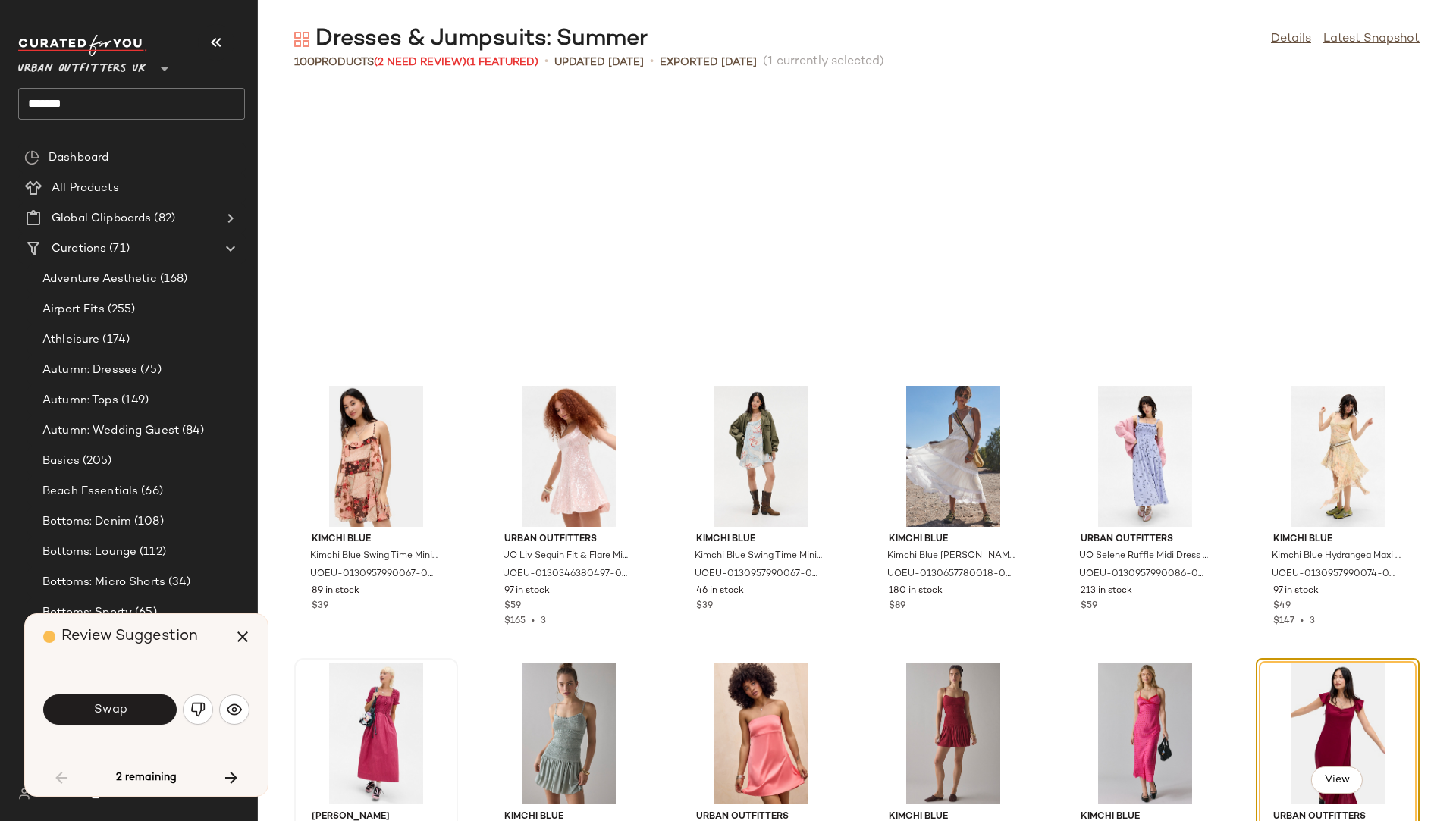
scroll to position [289, 0]
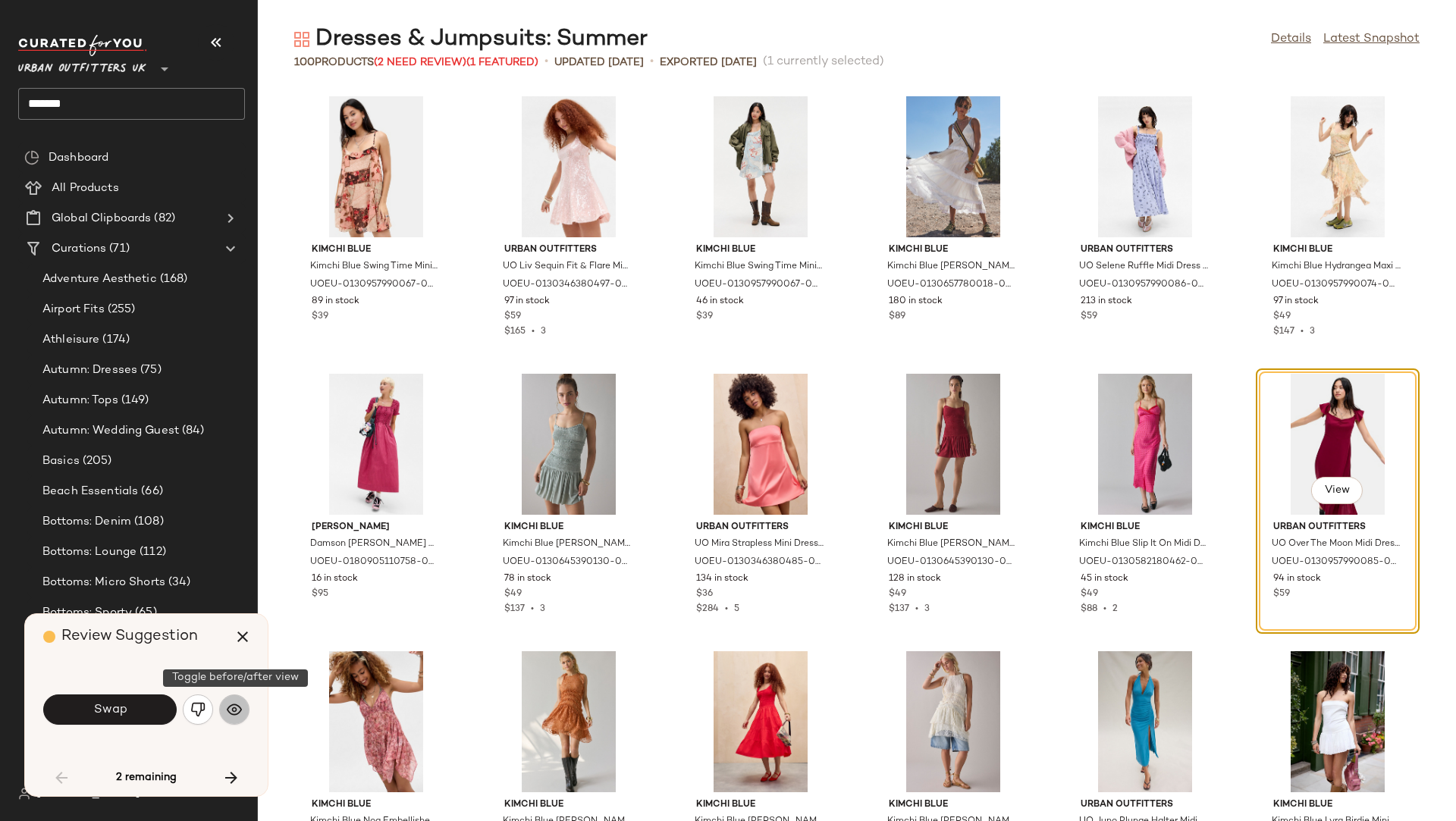
click at [229, 710] on img "button" at bounding box center [234, 710] width 16 height 16
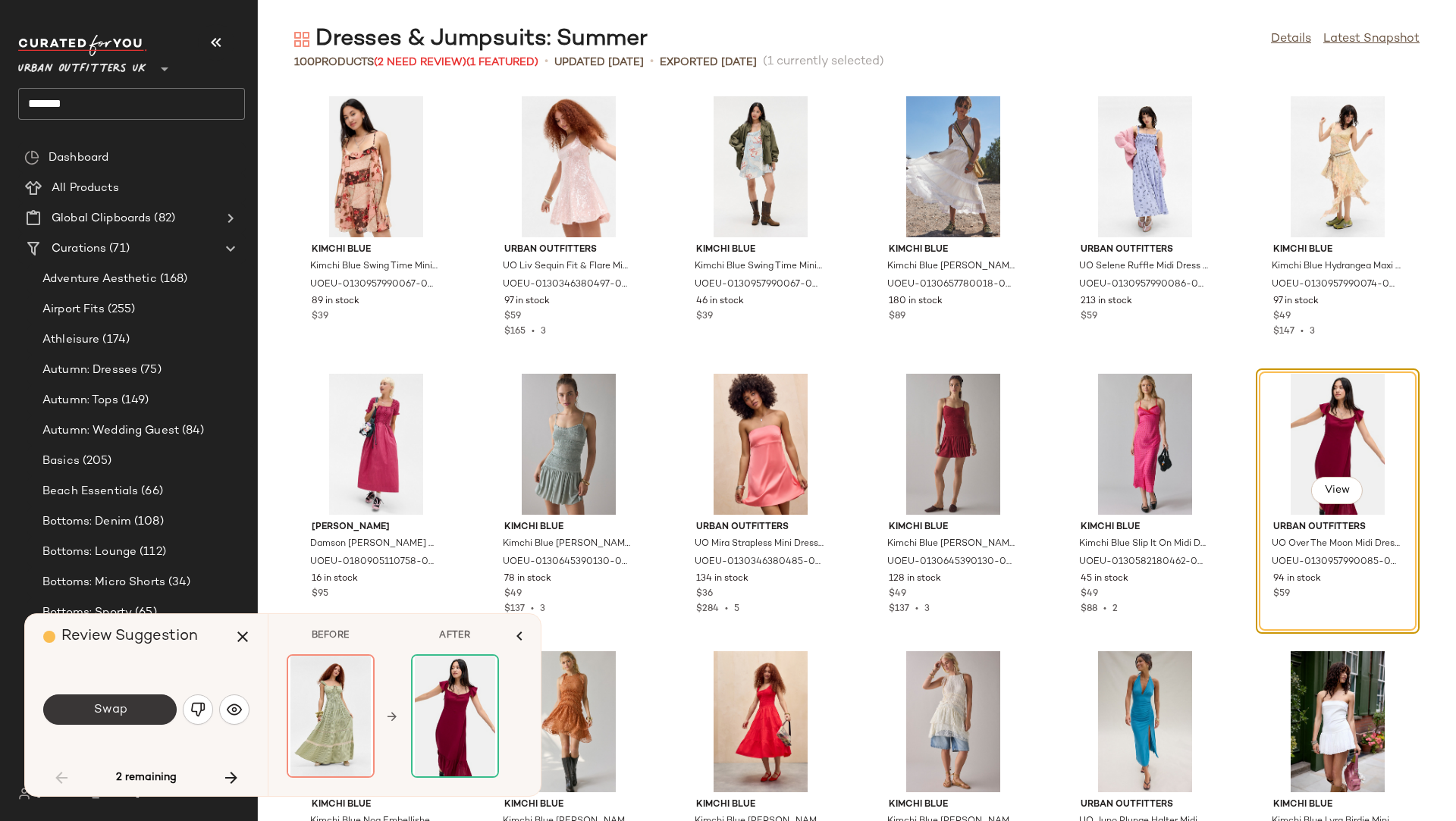
click at [159, 697] on button "Swap" at bounding box center [110, 710] width 133 height 30
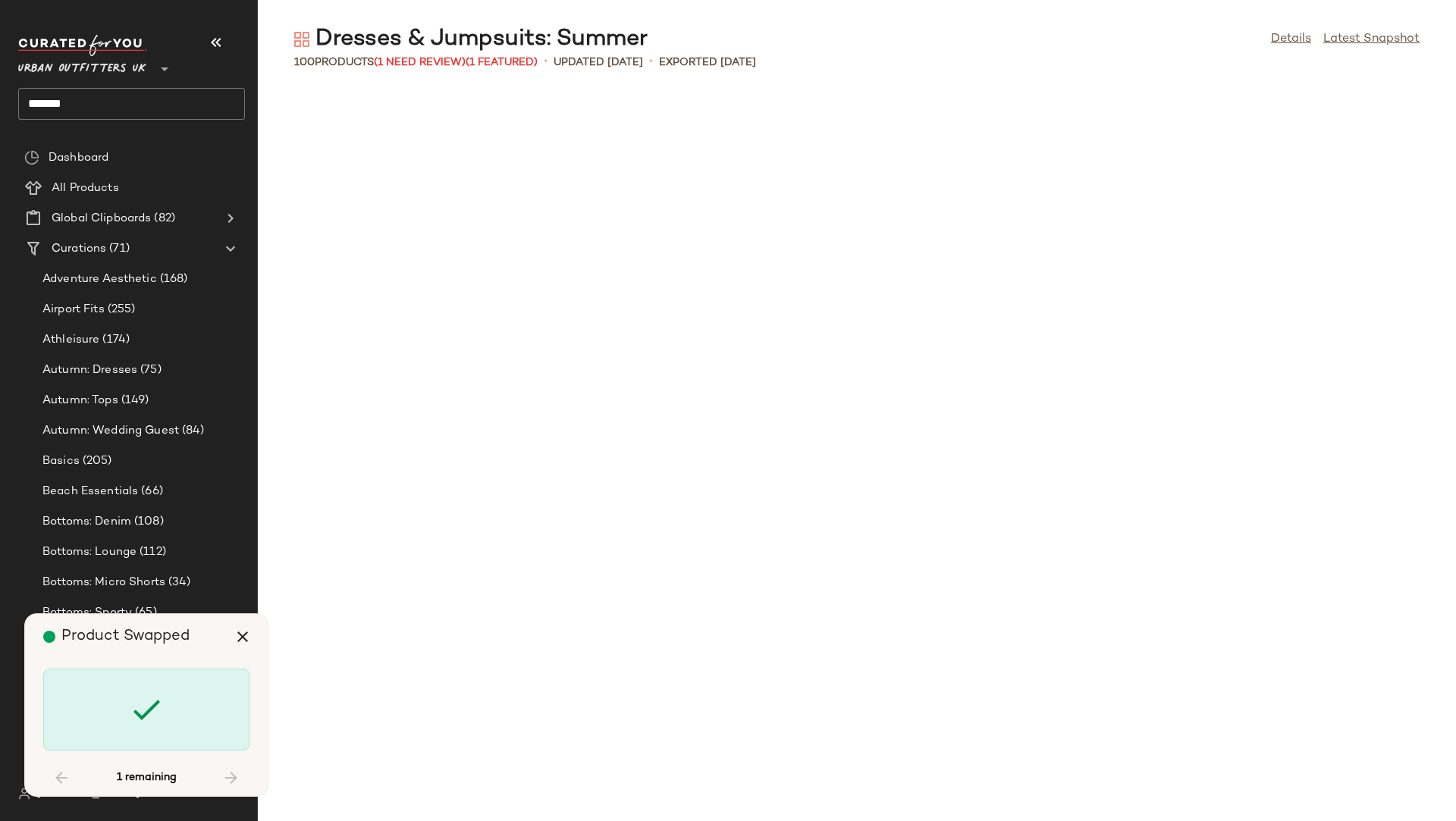
scroll to position [3053, 0]
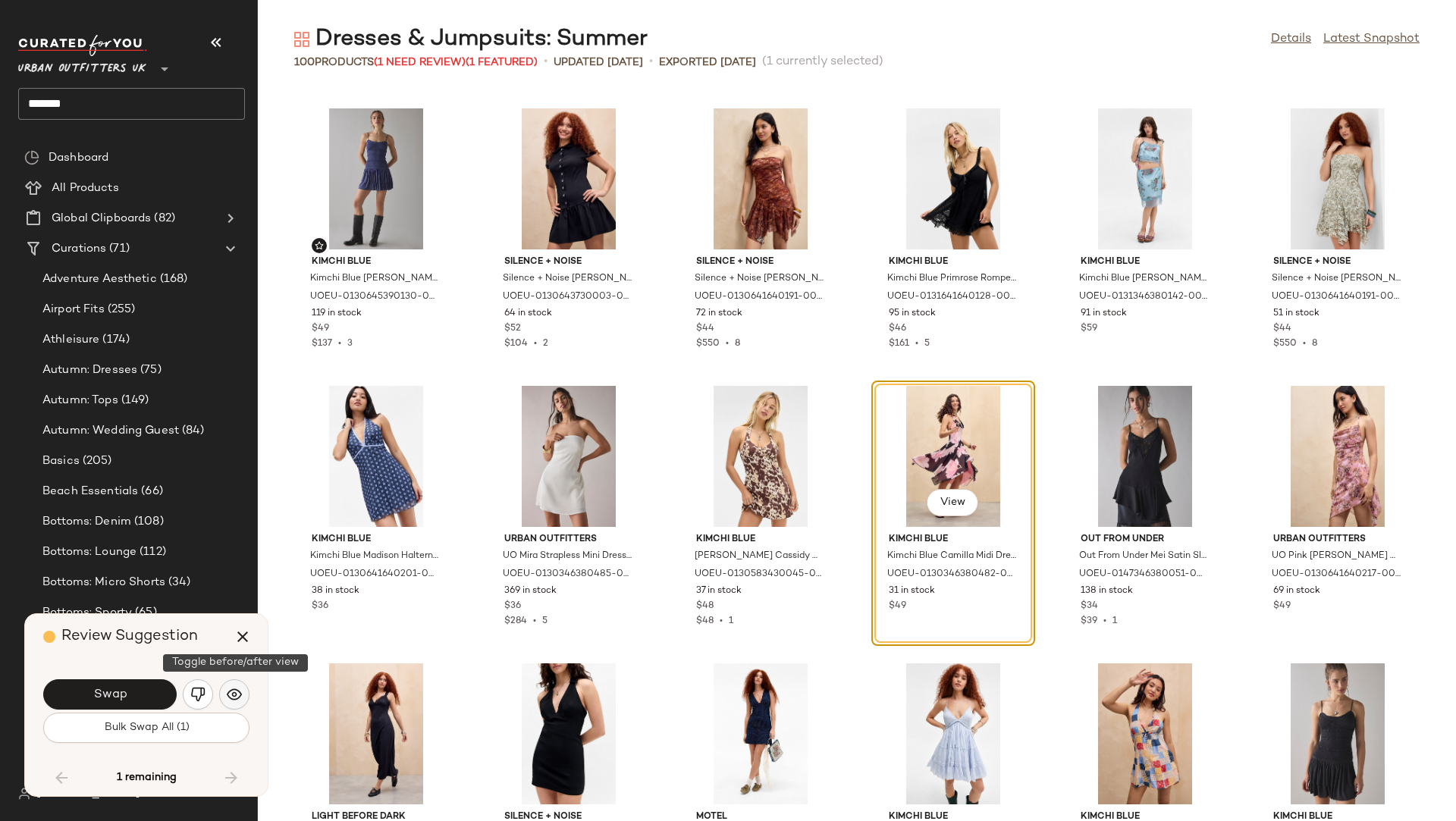
click at [227, 695] on img "button" at bounding box center [234, 694] width 16 height 16
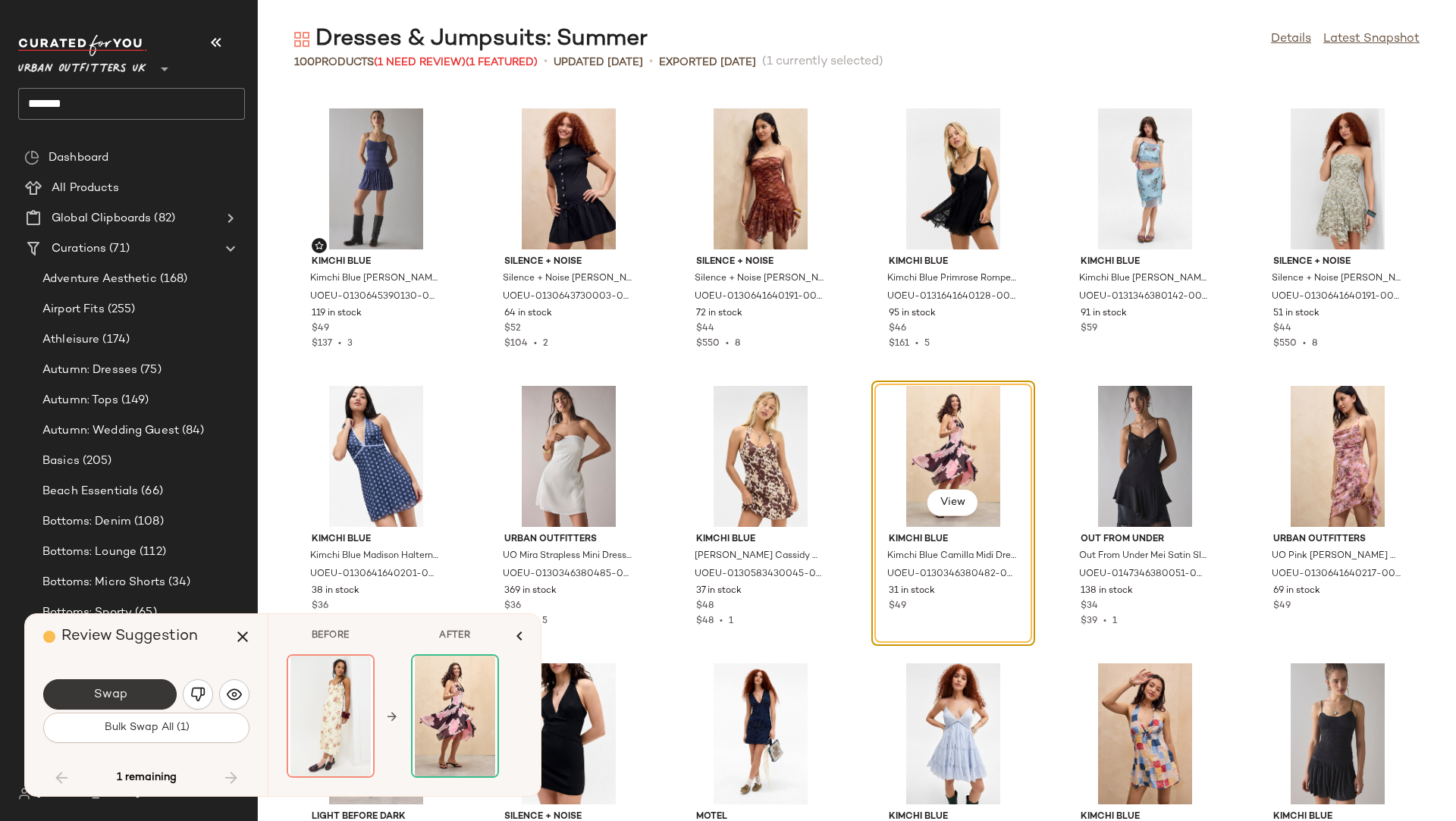
click at [153, 700] on button "Swap" at bounding box center [110, 694] width 133 height 30
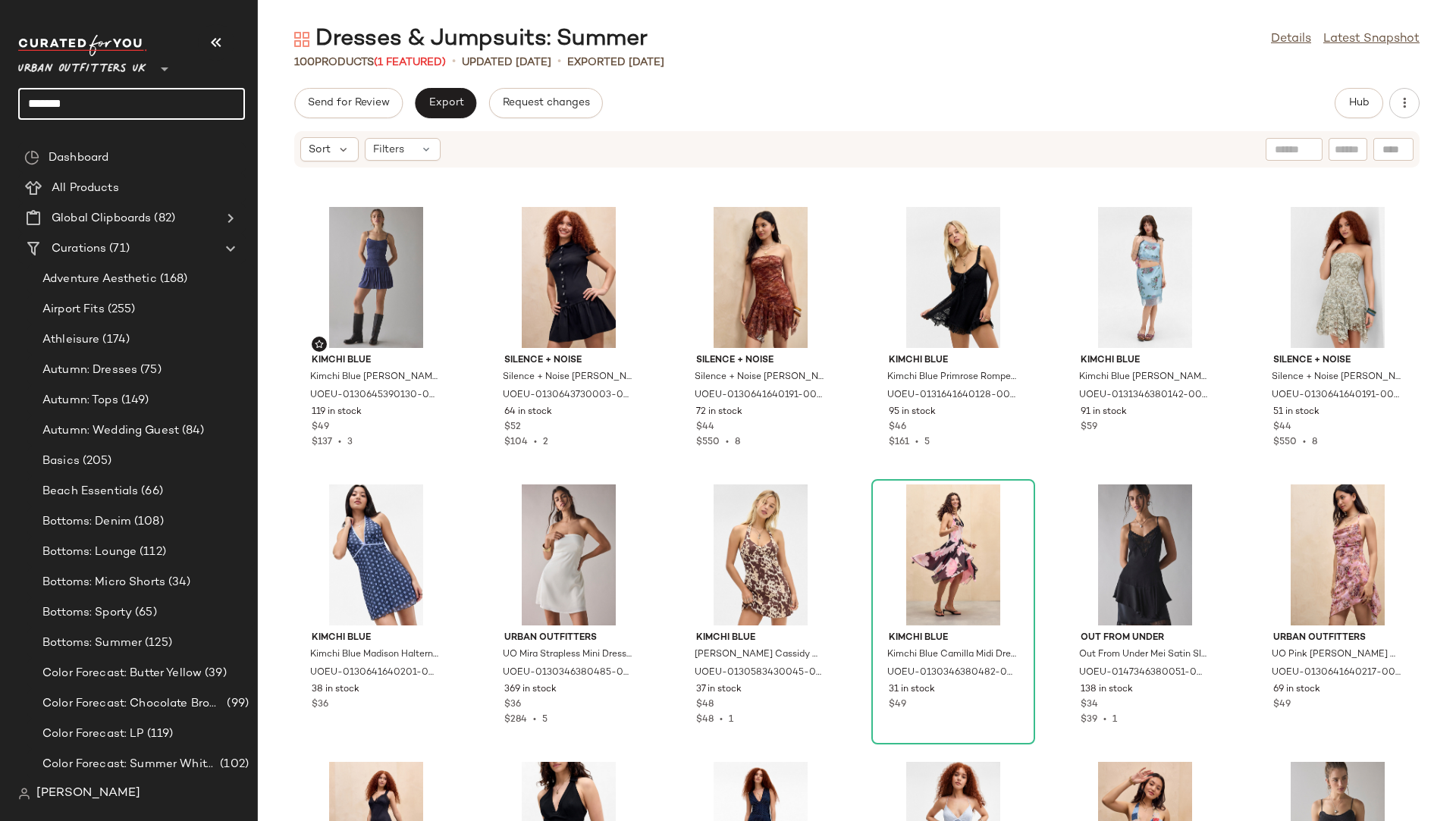
drag, startPoint x: 101, startPoint y: 111, endPoint x: 0, endPoint y: 91, distance: 103.0
click at [0, 91] on nav "Urban Outfitters UK ** ****** Dashboard All Products Global Clipboards (82) Cur…" at bounding box center [128, 410] width 258 height 821
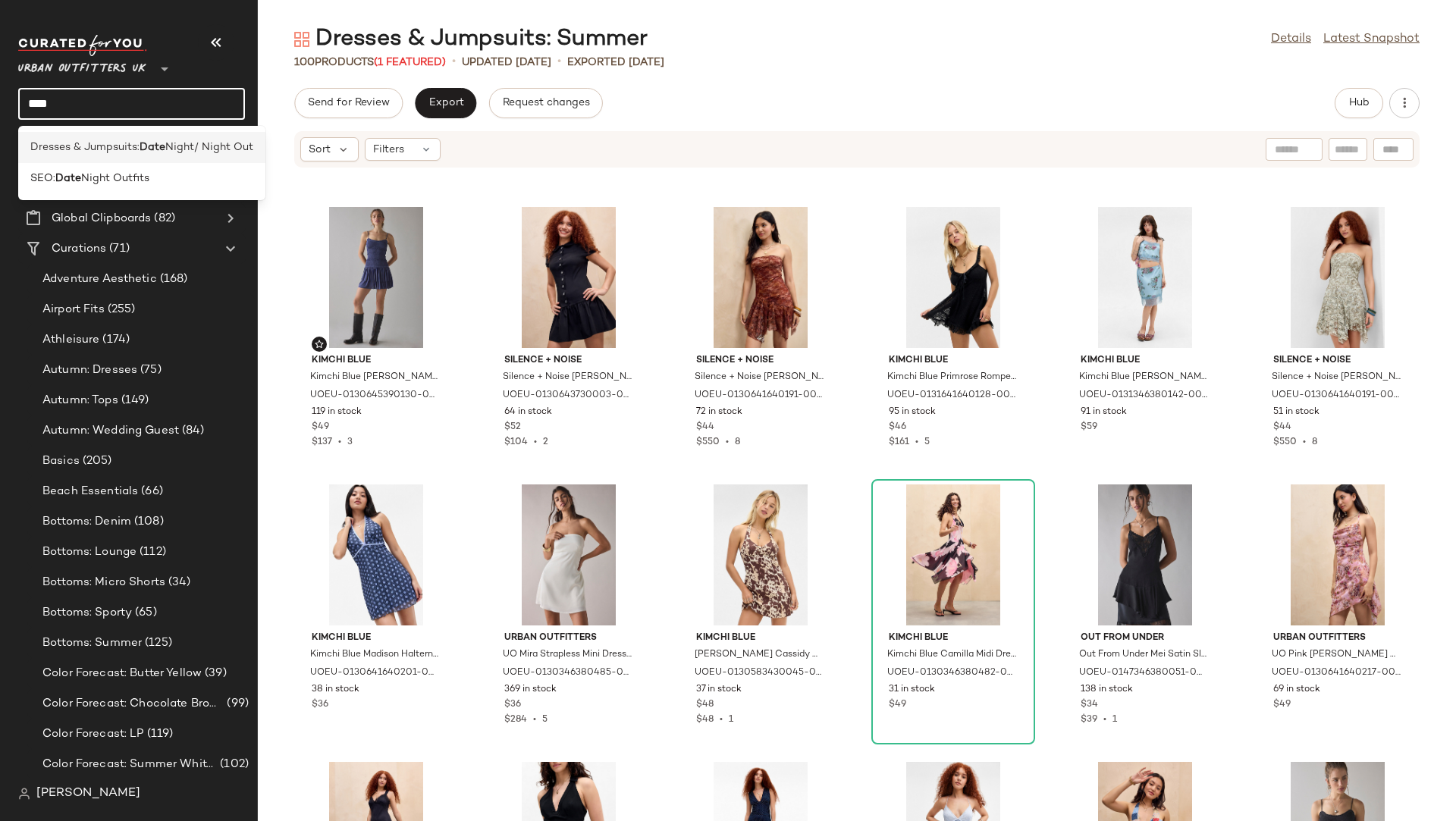
click at [114, 151] on span "Dresses & Jumpsuits:" at bounding box center [85, 147] width 110 height 16
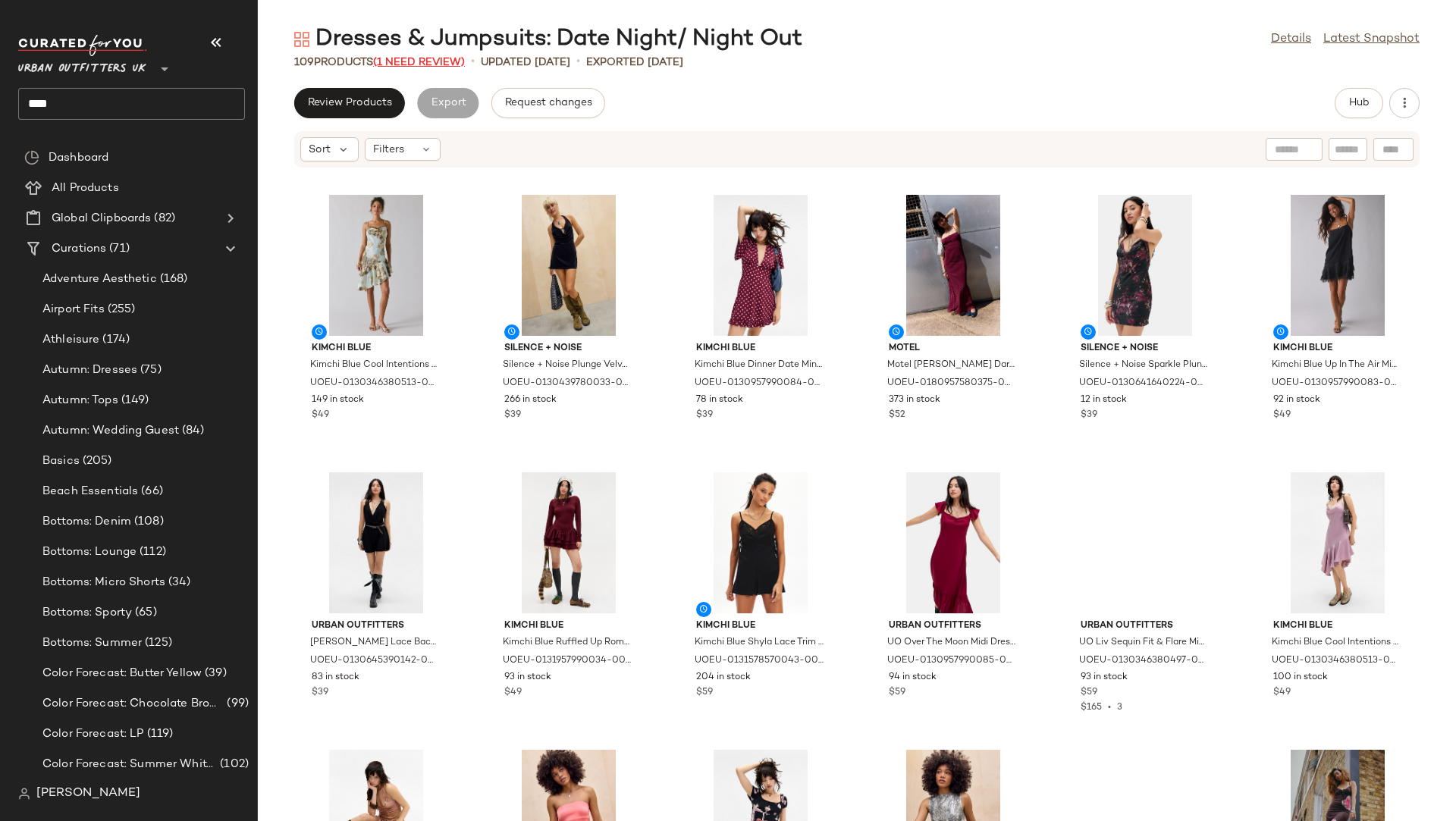
click at [424, 59] on span "(1 Need Review)" at bounding box center [419, 63] width 92 height 11
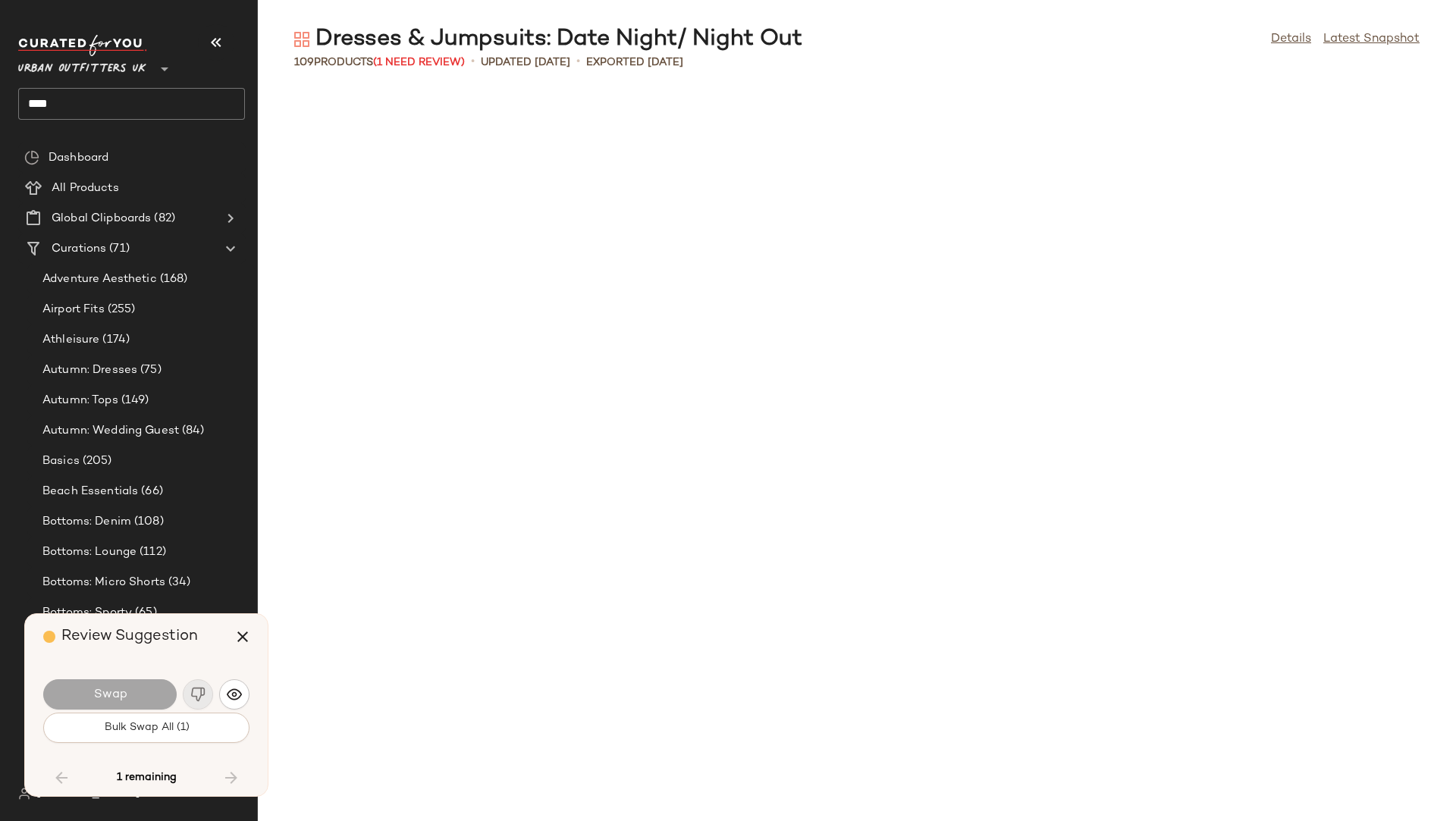
scroll to position [3331, 0]
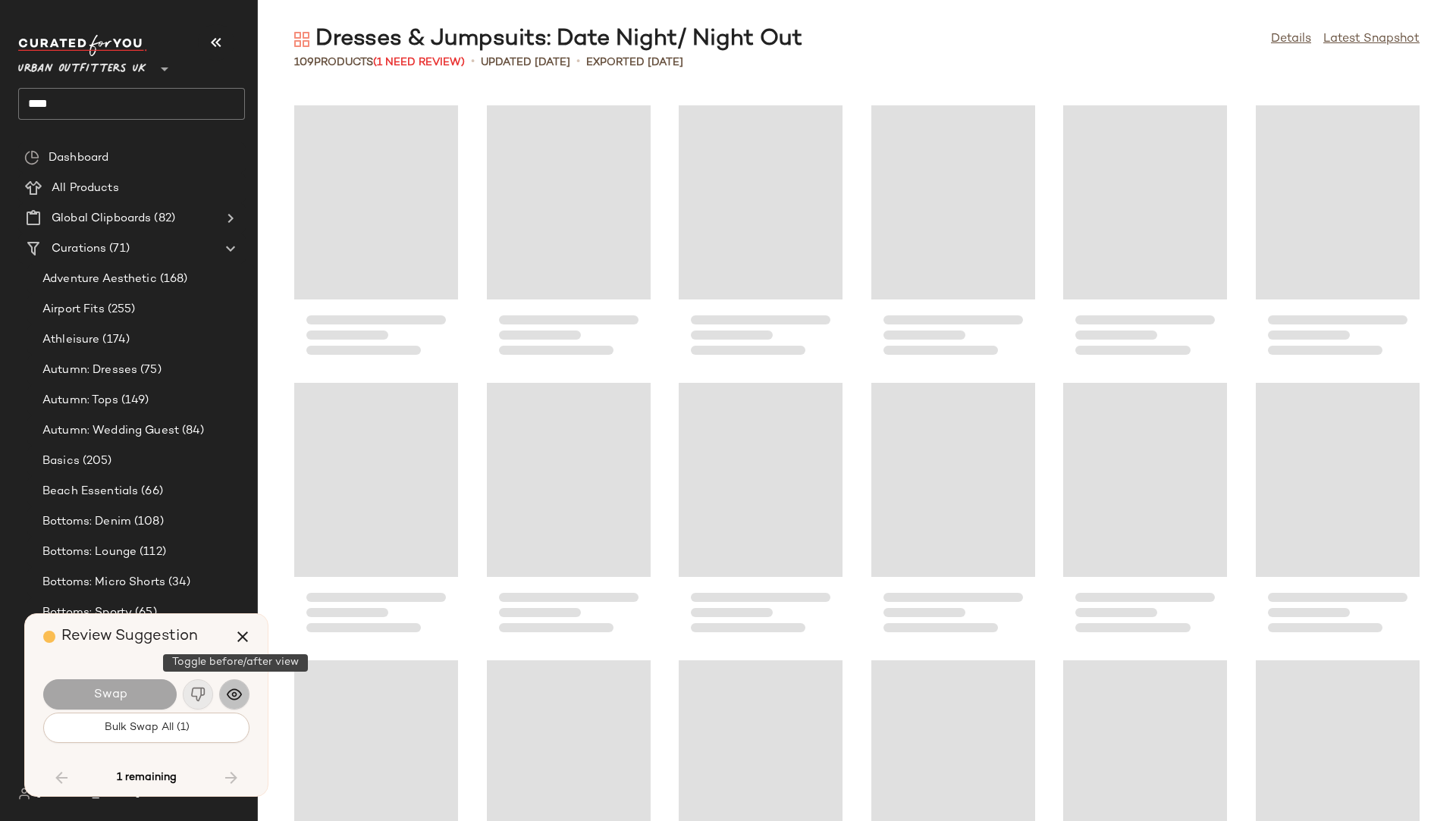
click at [244, 693] on button "button" at bounding box center [234, 694] width 30 height 30
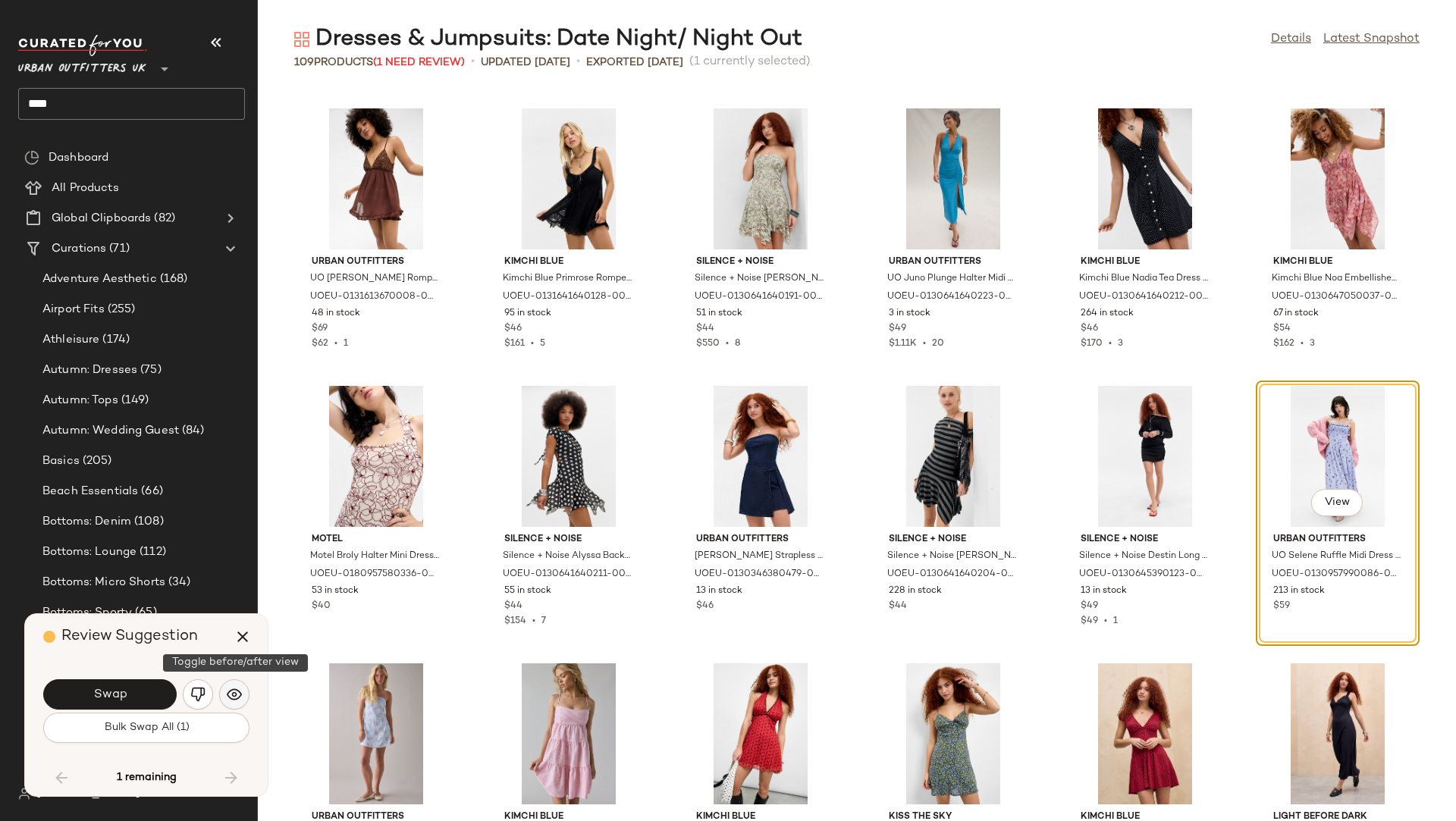
click at [244, 693] on button "button" at bounding box center [234, 694] width 30 height 30
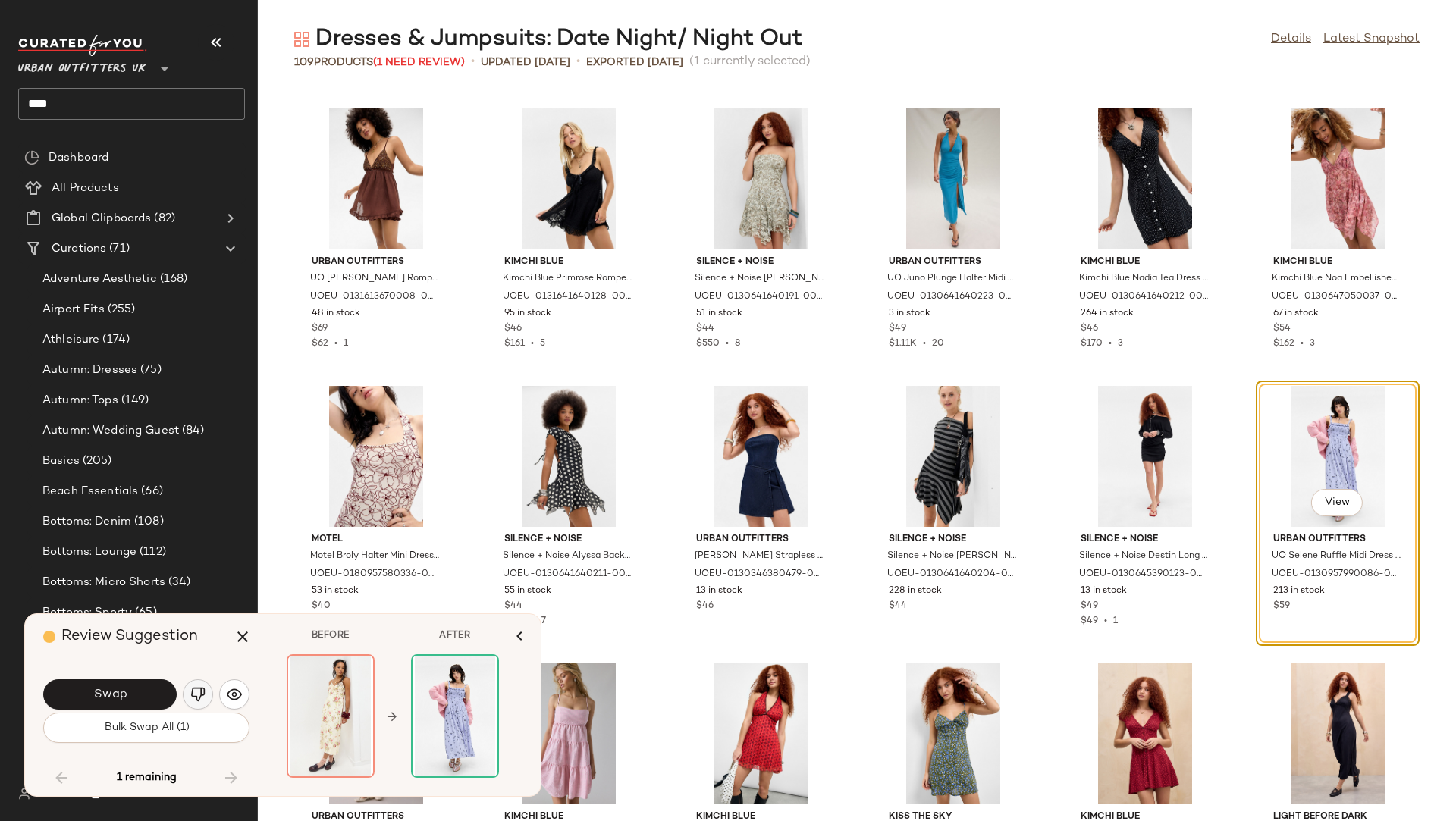
click at [193, 702] on img "button" at bounding box center [198, 694] width 16 height 16
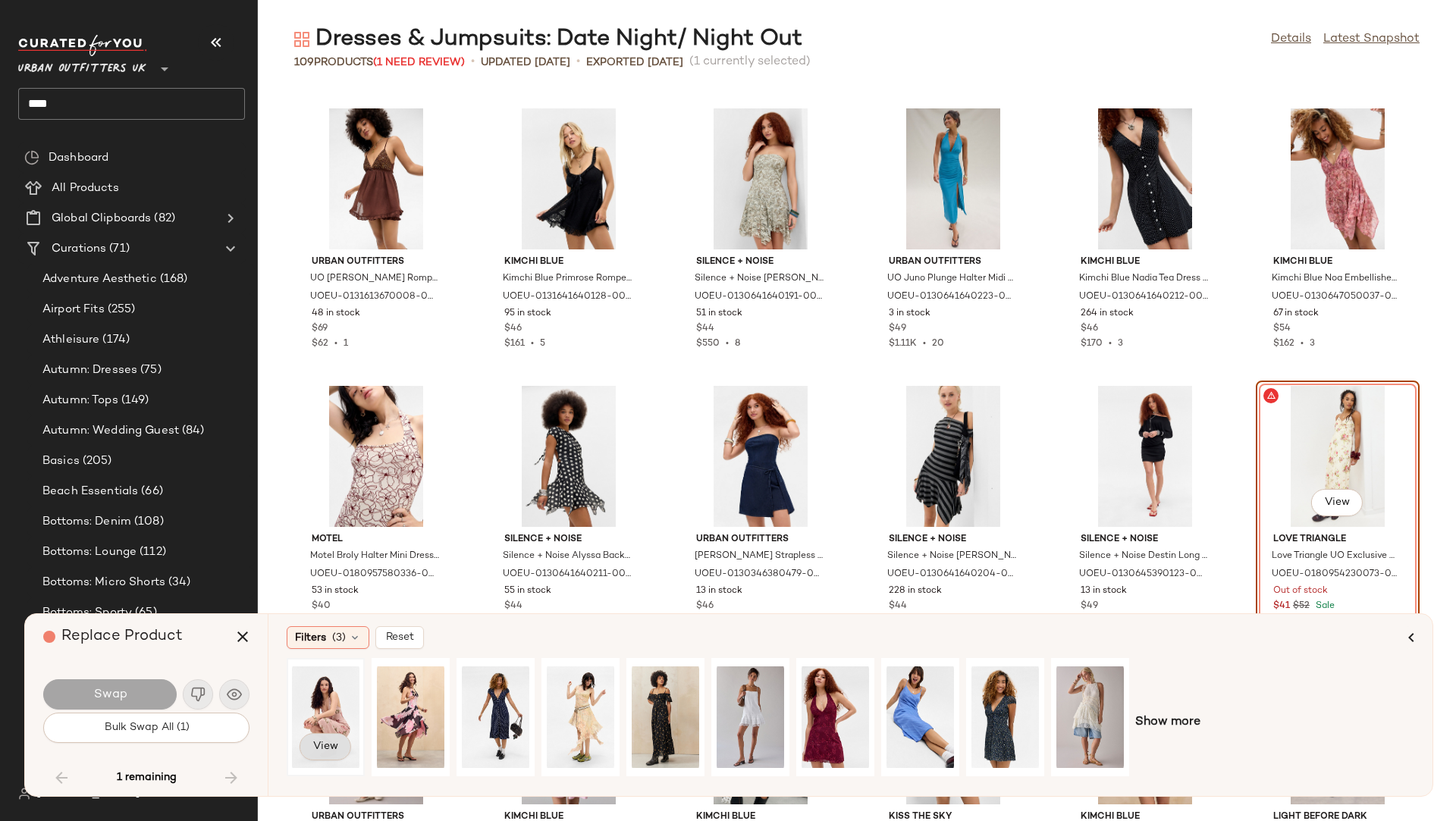
click at [338, 748] on button "View" at bounding box center [325, 747] width 52 height 27
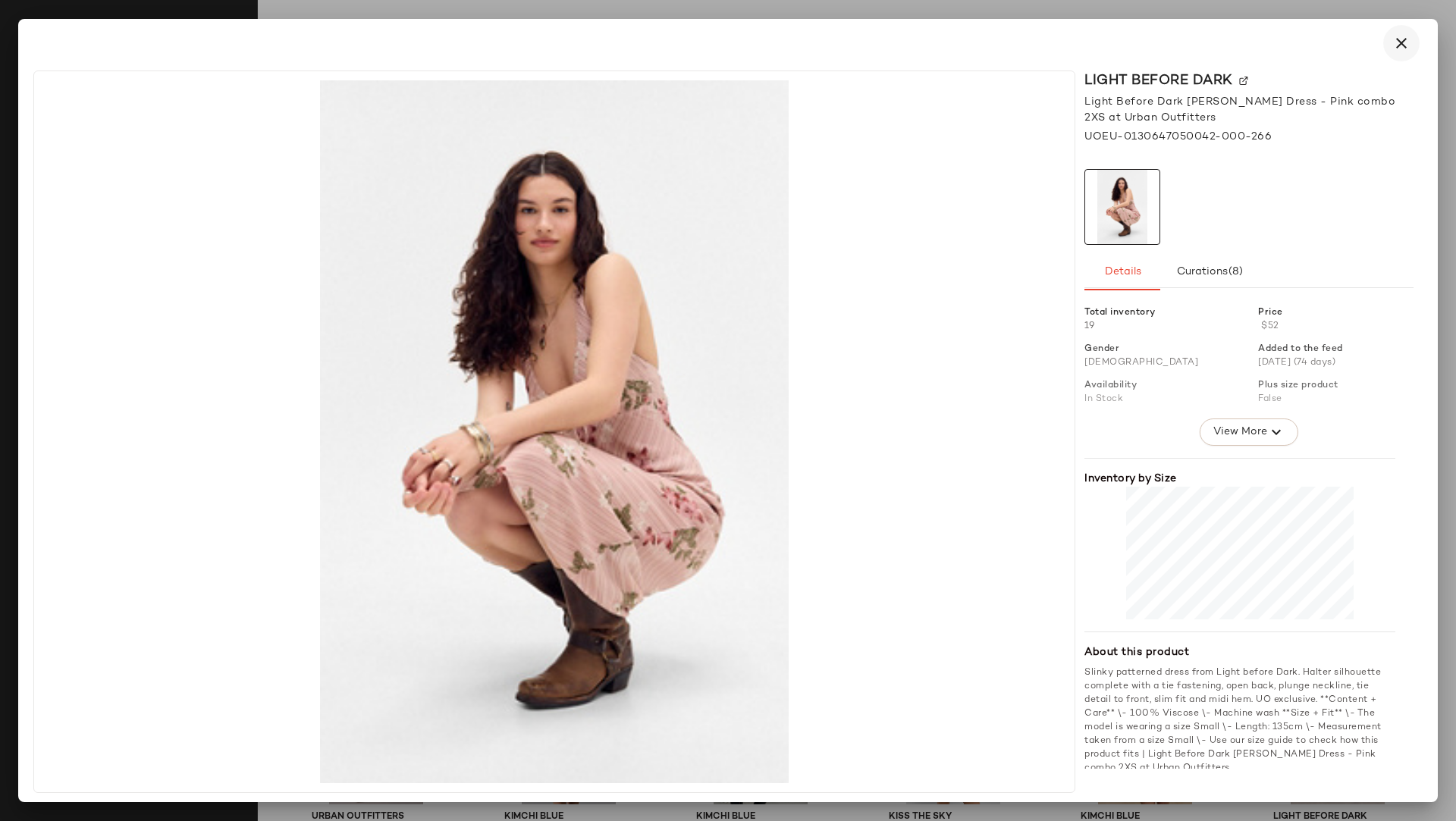
click at [1398, 48] on icon "button" at bounding box center [1401, 43] width 18 height 18
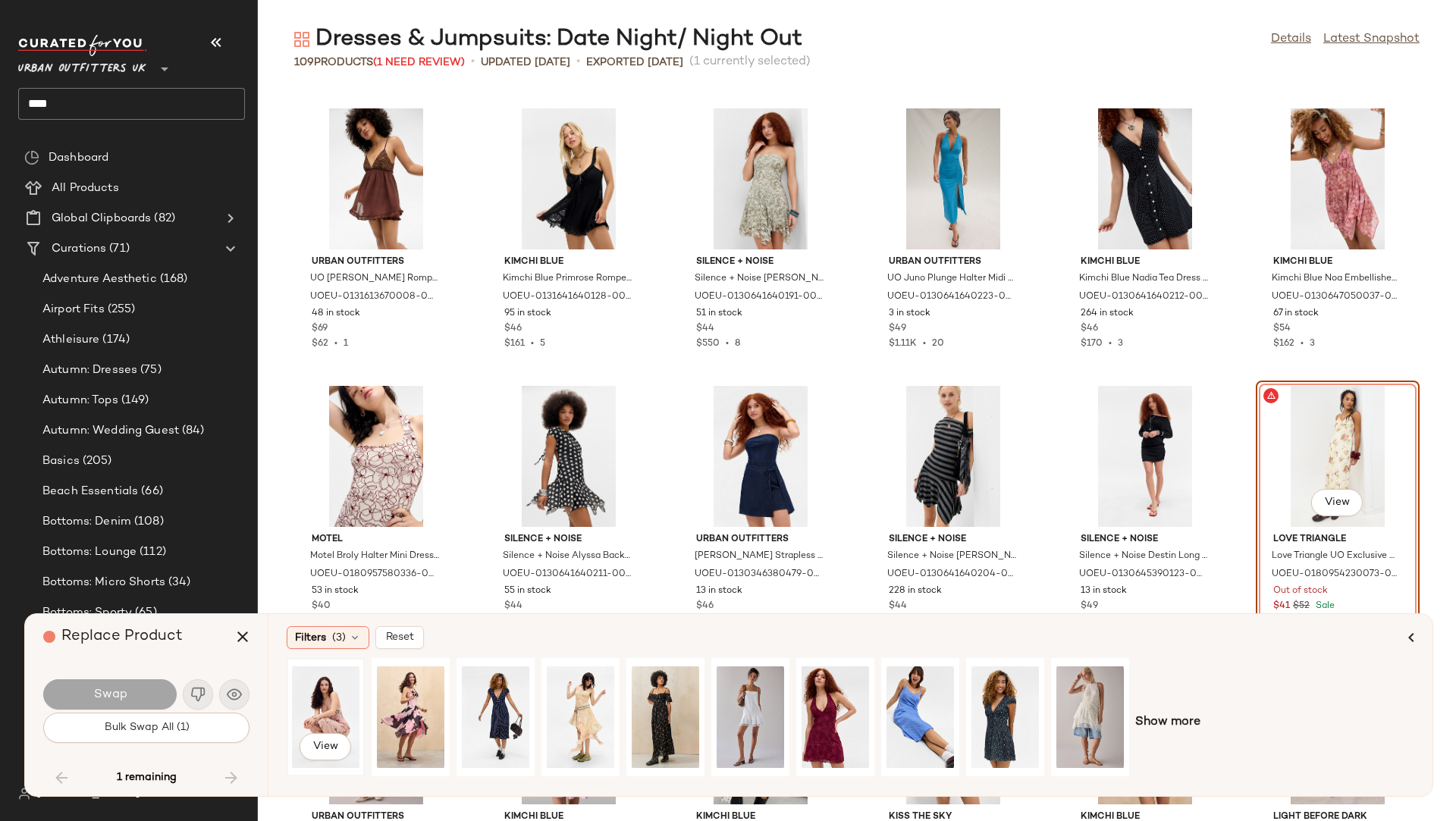
click at [319, 683] on div "View" at bounding box center [325, 717] width 68 height 108
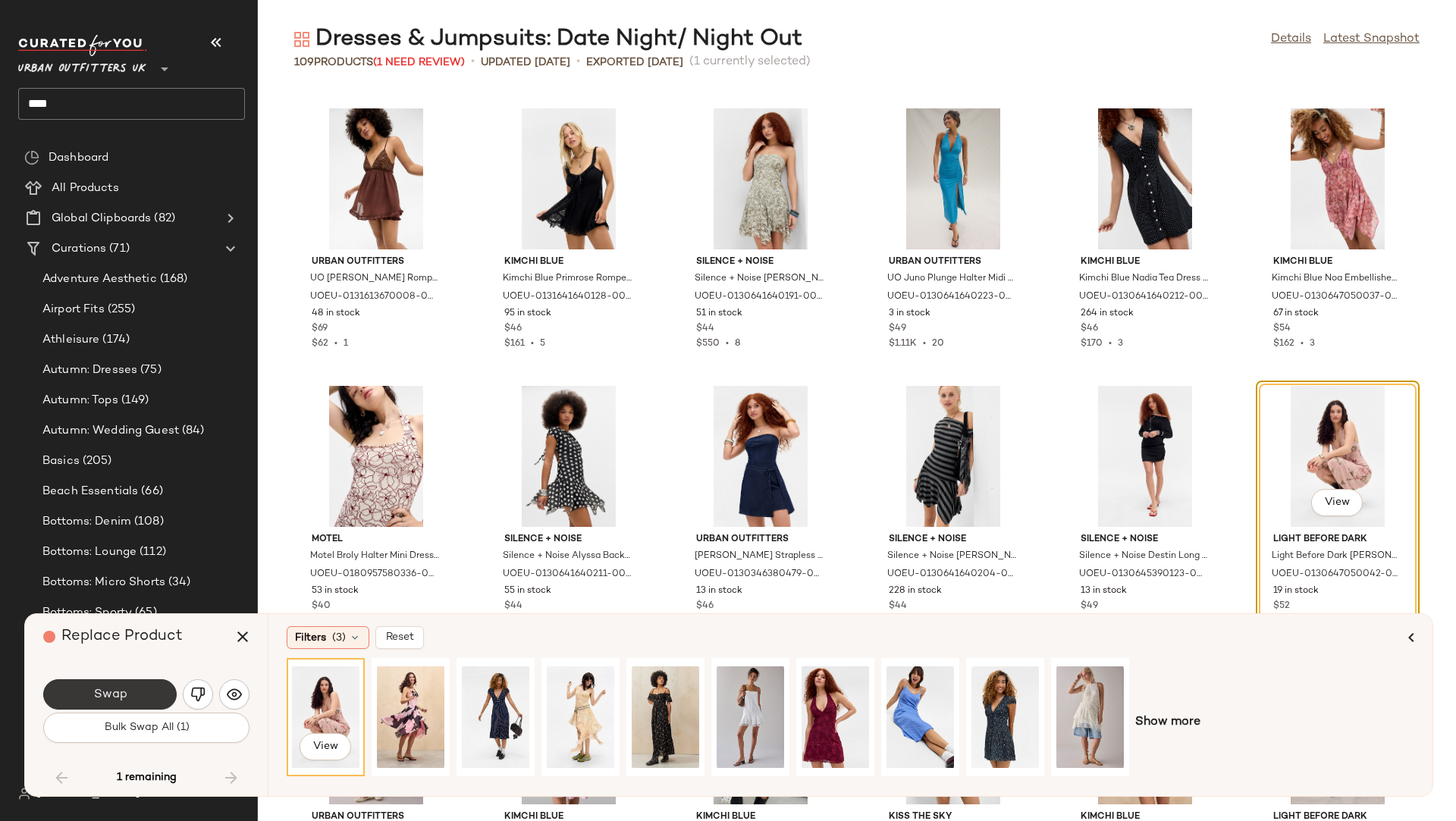
click at [148, 702] on button "Swap" at bounding box center [110, 694] width 133 height 30
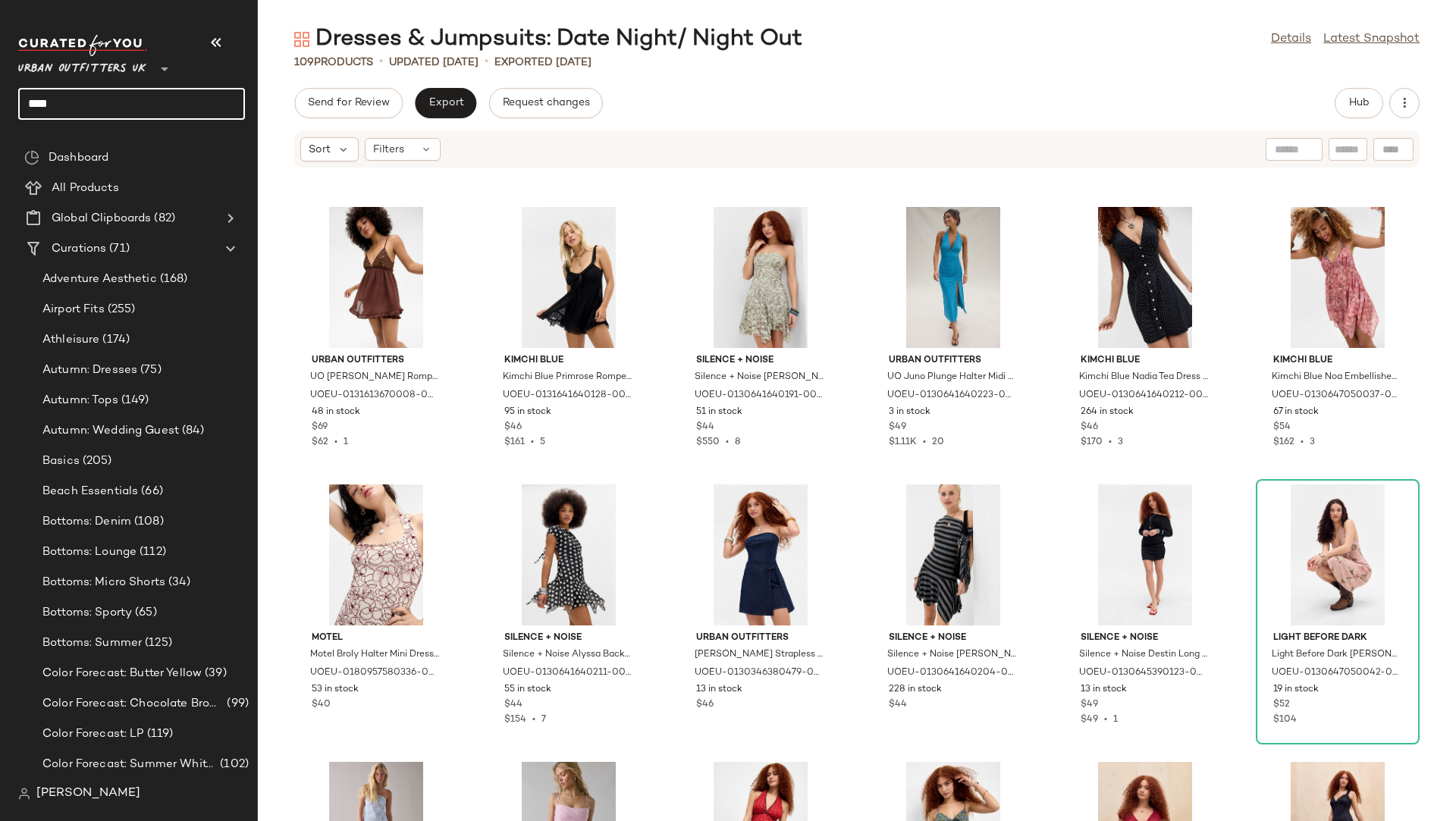
drag, startPoint x: 64, startPoint y: 105, endPoint x: 0, endPoint y: 105, distance: 64.0
click at [0, 105] on nav "Urban Outfitters UK ** **** Dashboard All Products Global Clipboards (82) Curat…" at bounding box center [128, 410] width 258 height 821
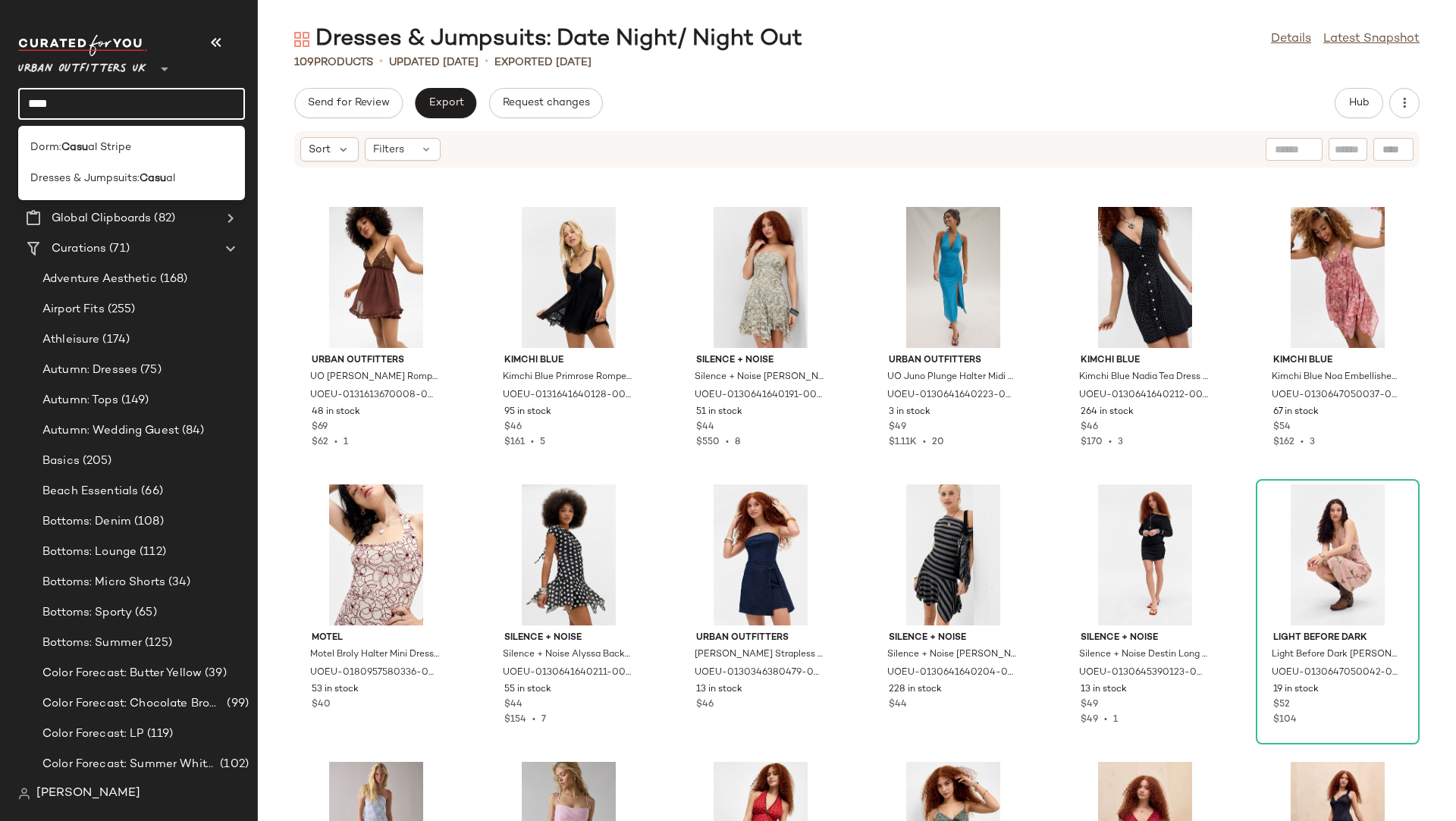
type input "******"
click at [132, 184] on span "Dresses & Jumpsuits:" at bounding box center [85, 178] width 110 height 16
